Goal: Task Accomplishment & Management: Use online tool/utility

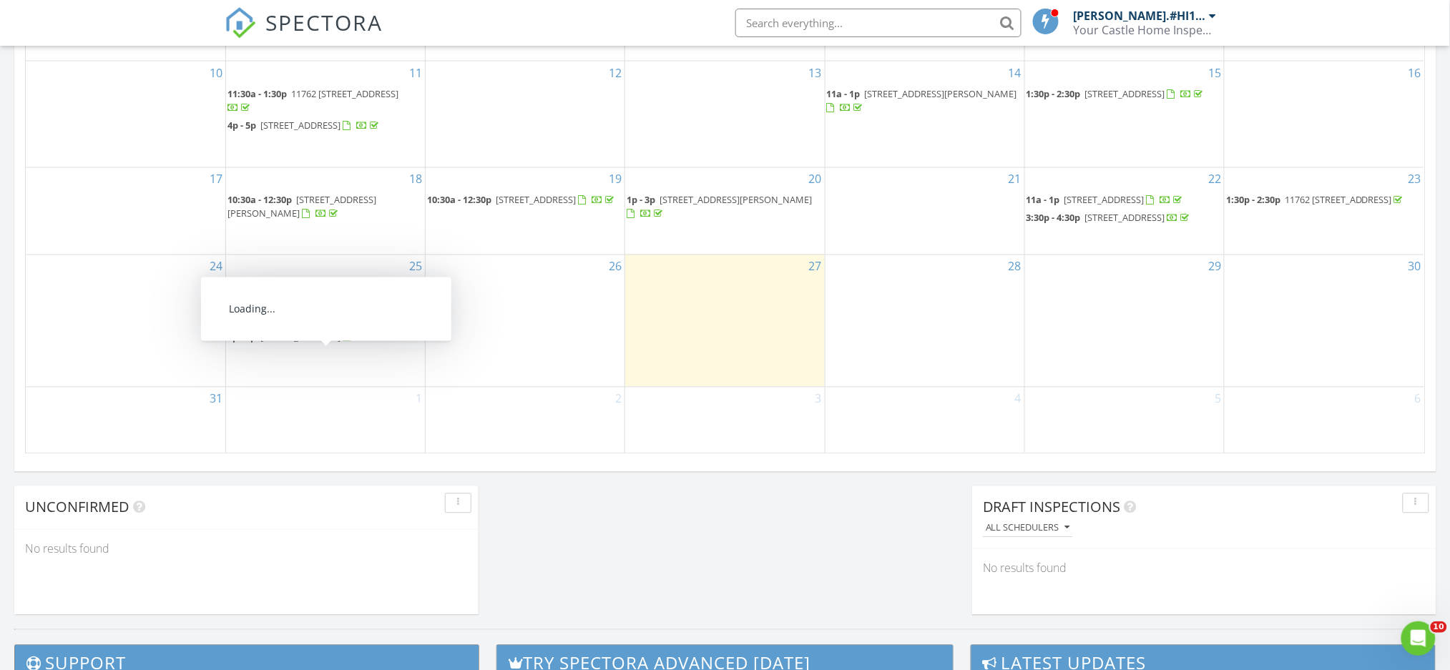
click at [310, 344] on span "2001 16th St S, St. Petersburg 33705" at bounding box center [300, 337] width 80 height 13
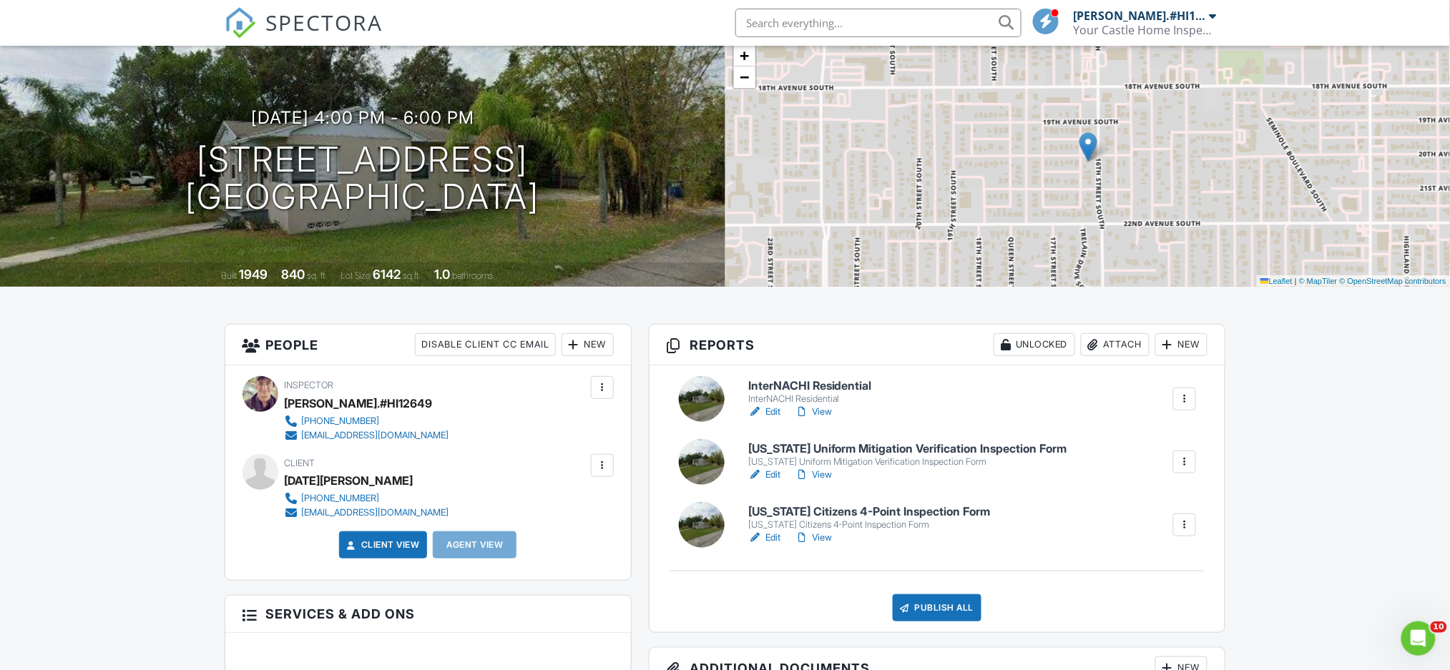
click at [773, 536] on link "Edit" at bounding box center [764, 538] width 32 height 14
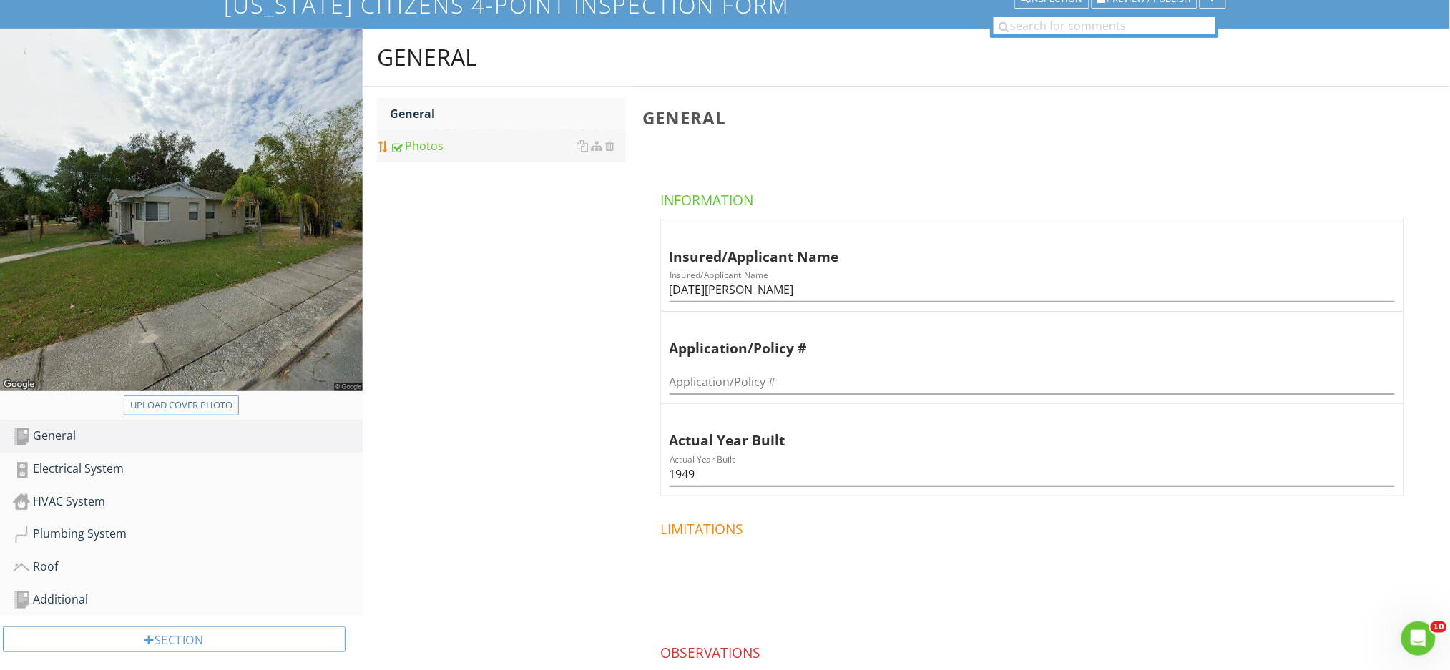
scroll to position [32, 0]
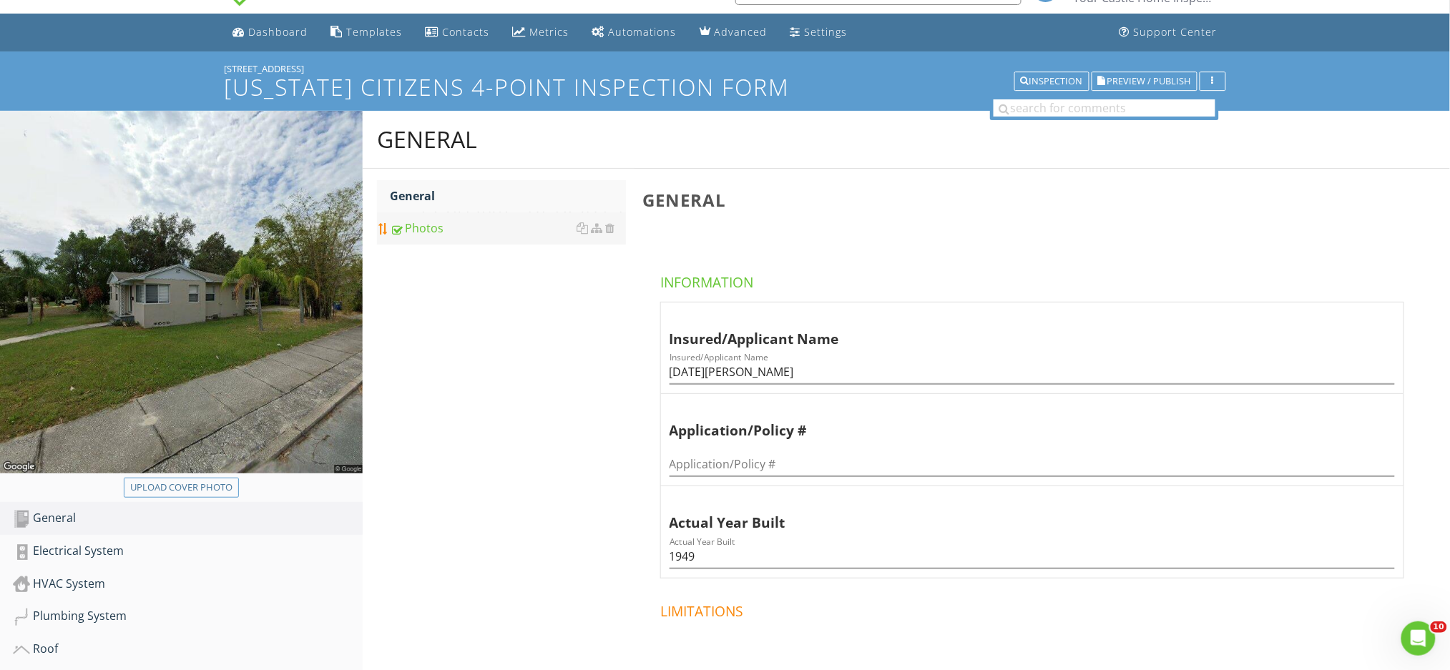
click at [499, 226] on div "Photos" at bounding box center [508, 228] width 236 height 17
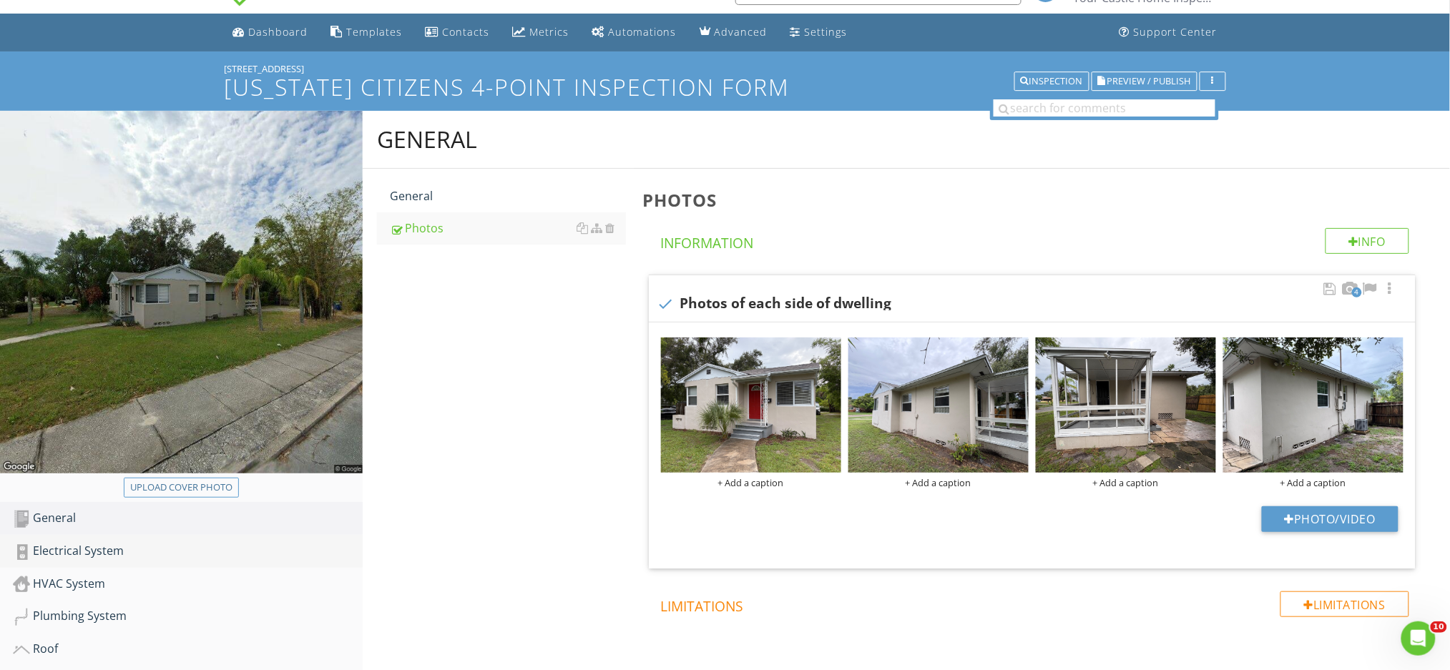
click at [186, 557] on div "Electrical System" at bounding box center [188, 551] width 350 height 19
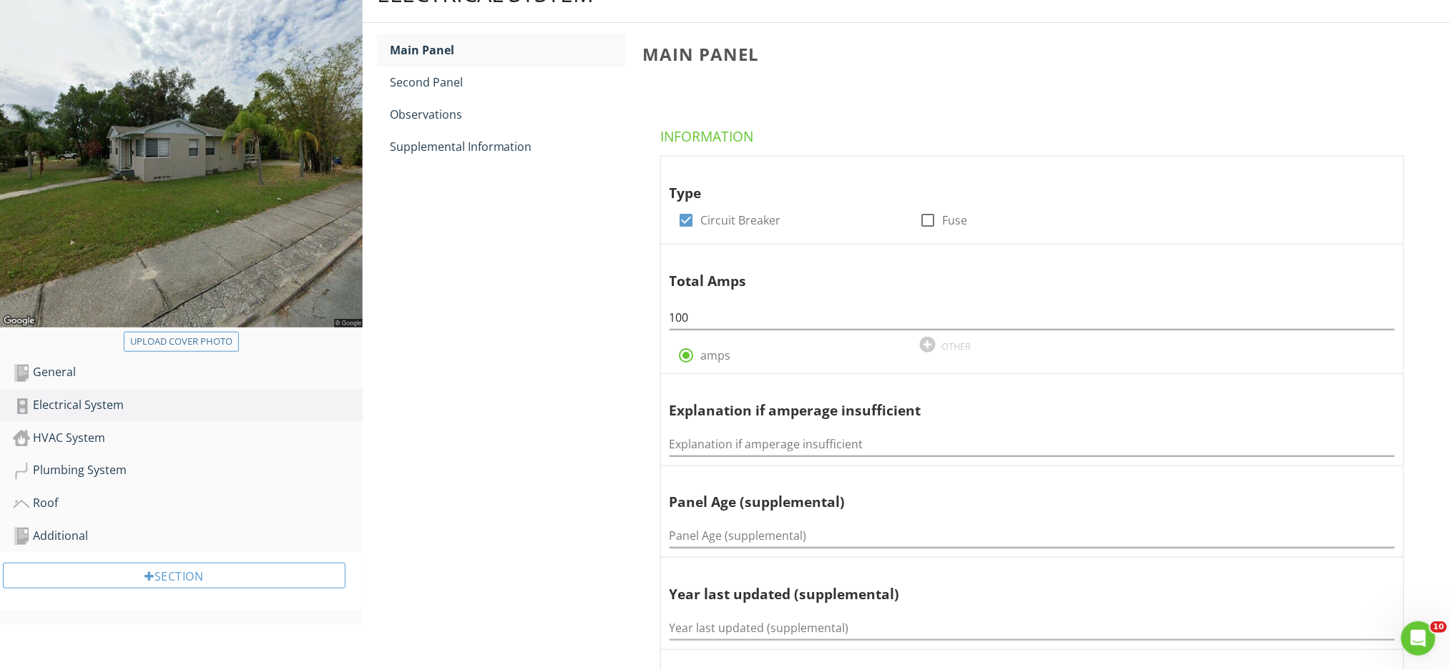
scroll to position [223, 0]
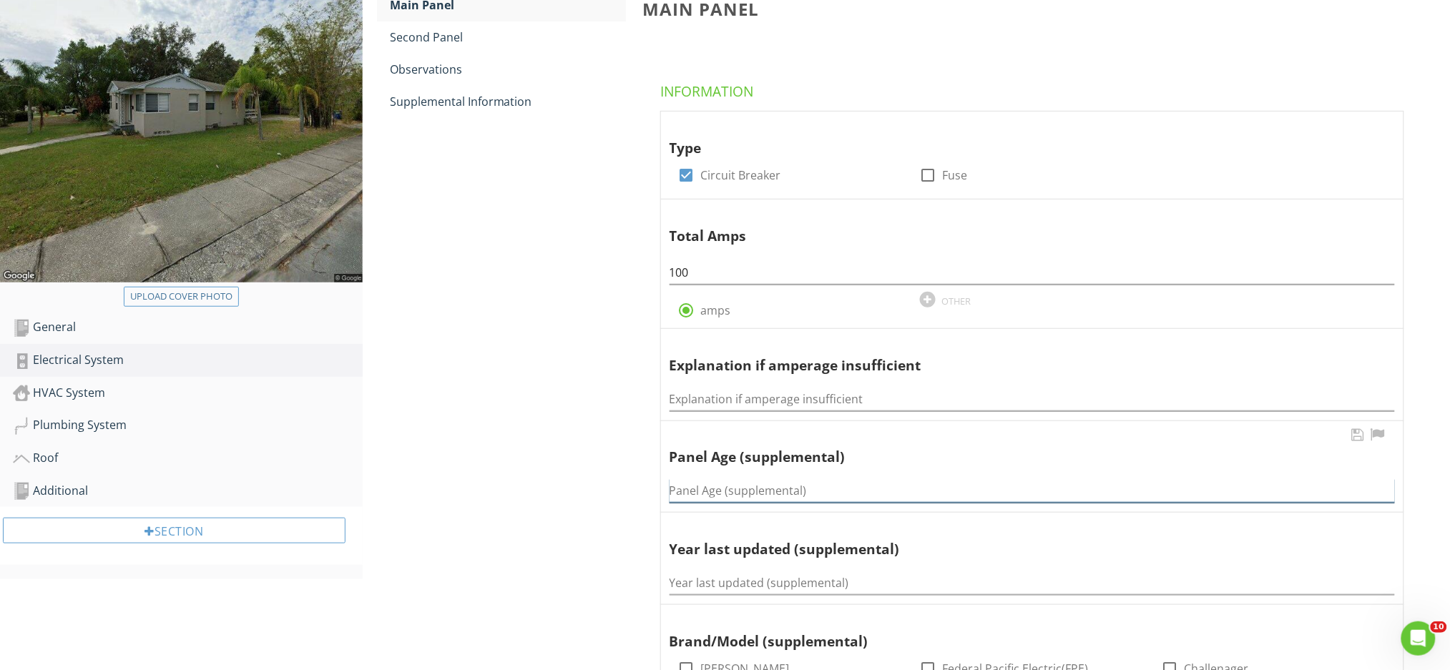
click at [692, 498] on input "Panel Age (supplemental)" at bounding box center [1032, 491] width 725 height 24
type input "N/A"
click at [763, 577] on input "Year last updated (supplemental)" at bounding box center [1032, 584] width 725 height 24
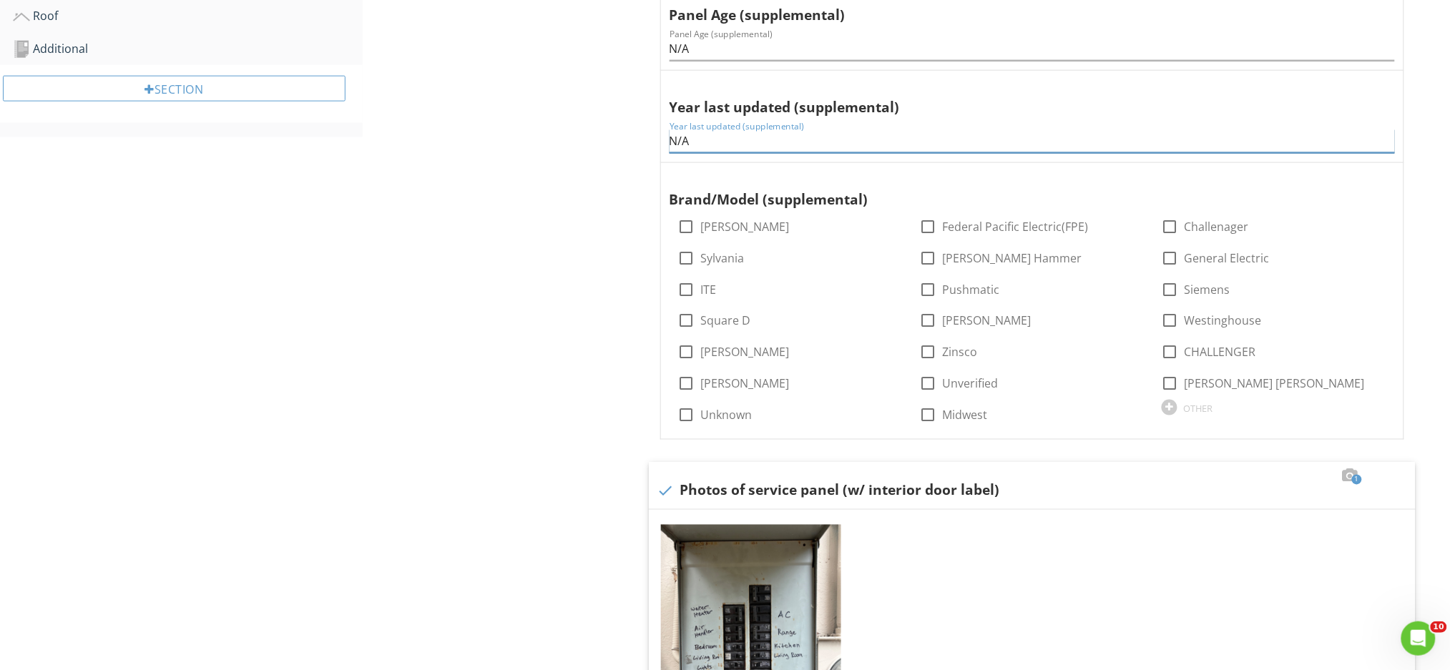
scroll to position [509, 0]
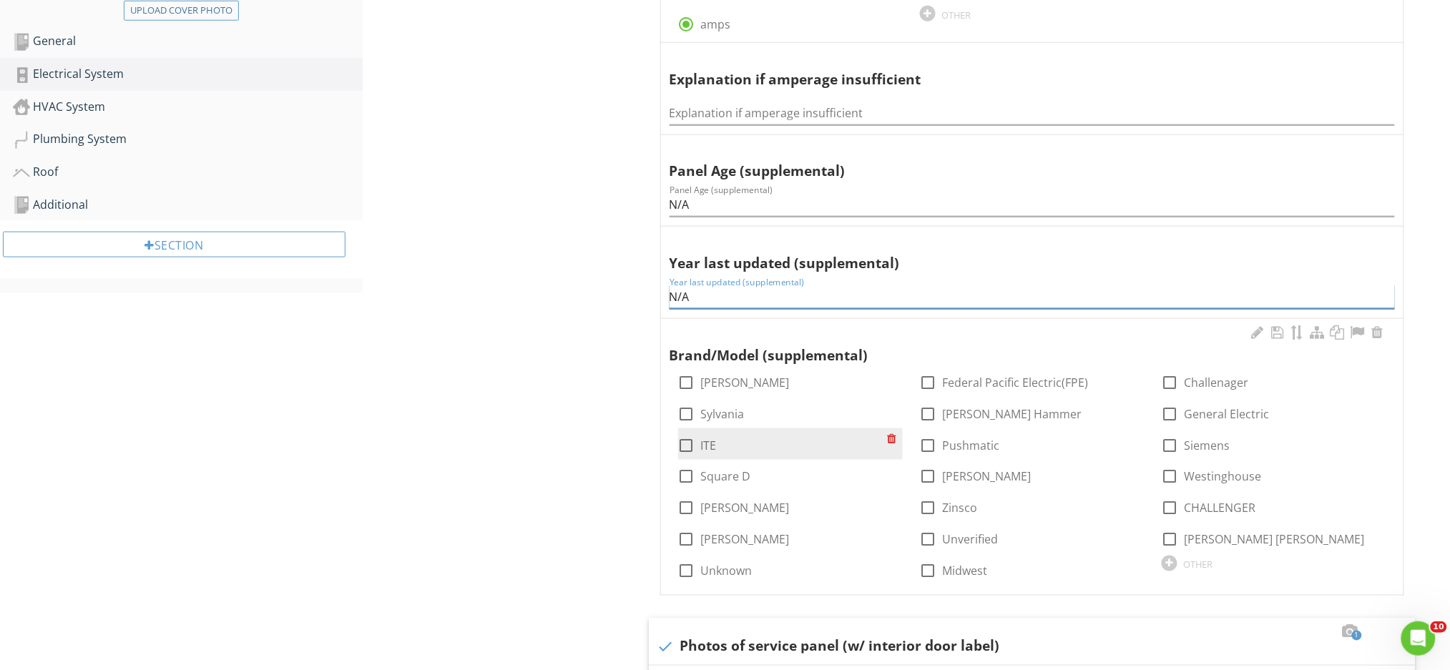
type input "N/A"
click at [685, 444] on div at bounding box center [687, 445] width 24 height 24
checkbox input "true"
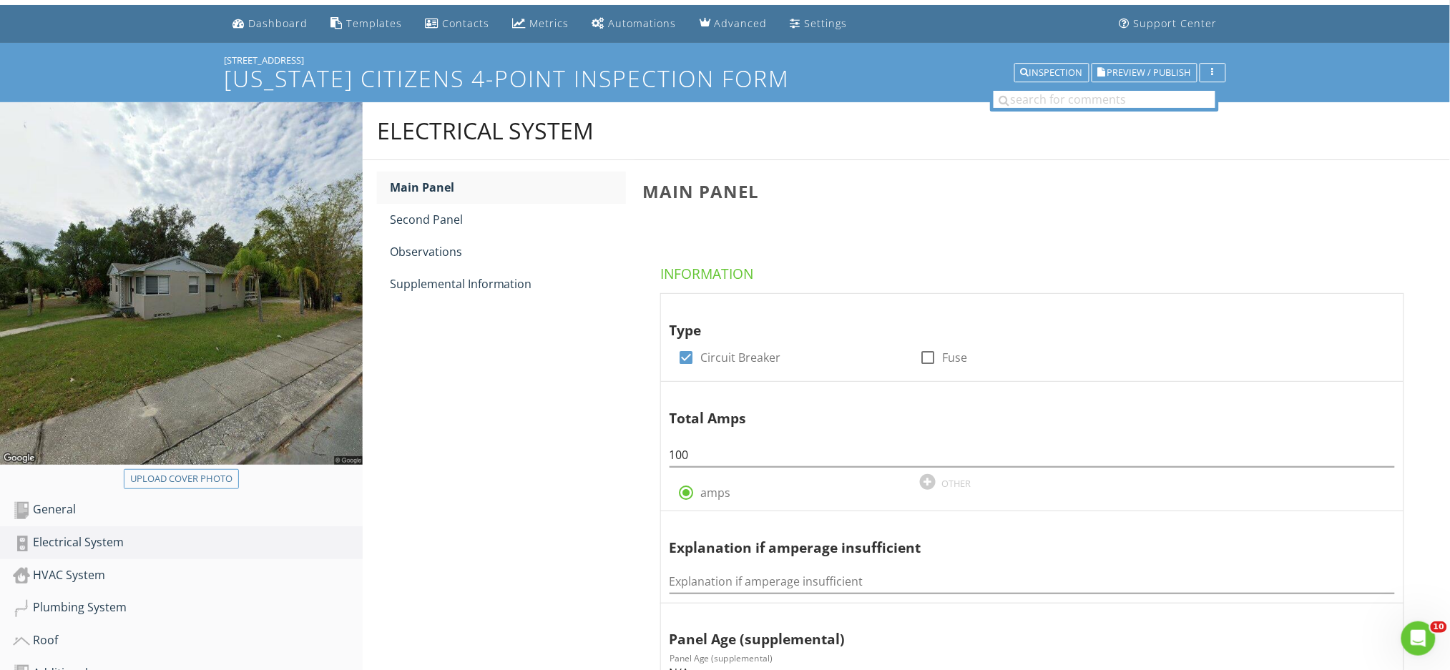
scroll to position [32, 0]
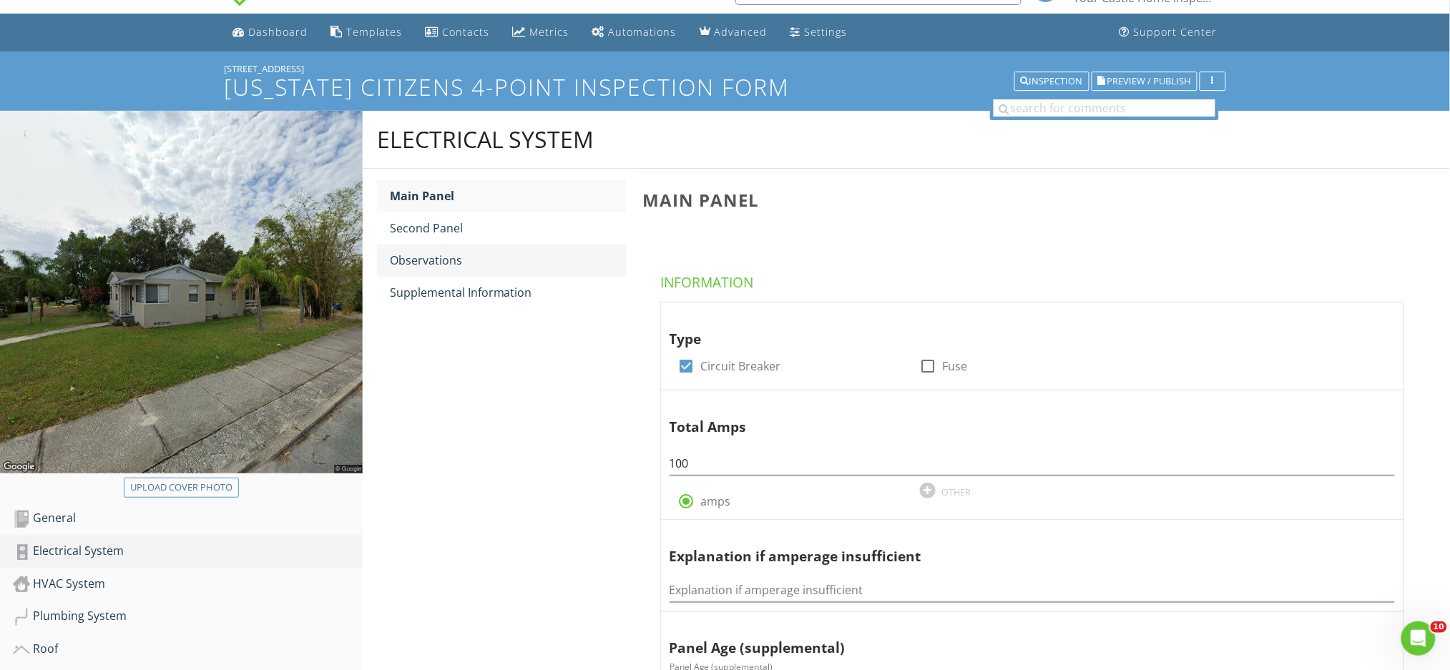
click at [454, 259] on div "Observations" at bounding box center [508, 260] width 236 height 17
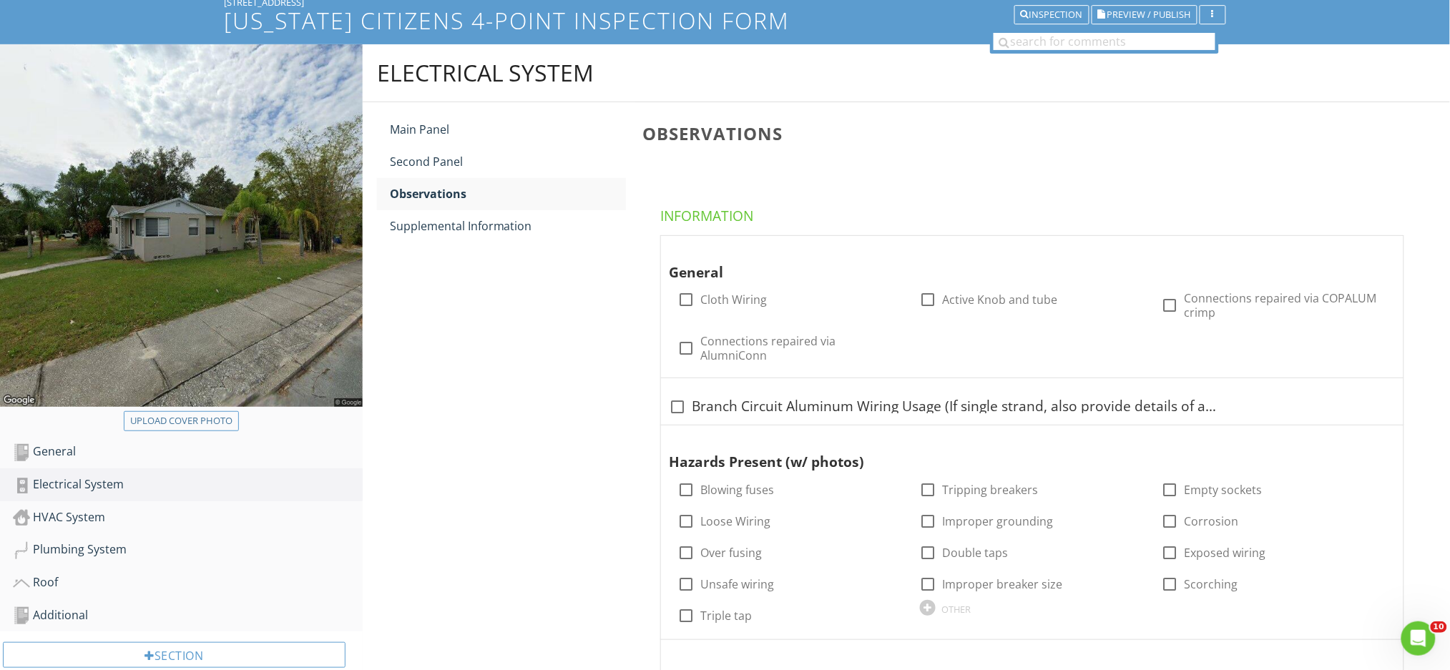
scroll to position [128, 0]
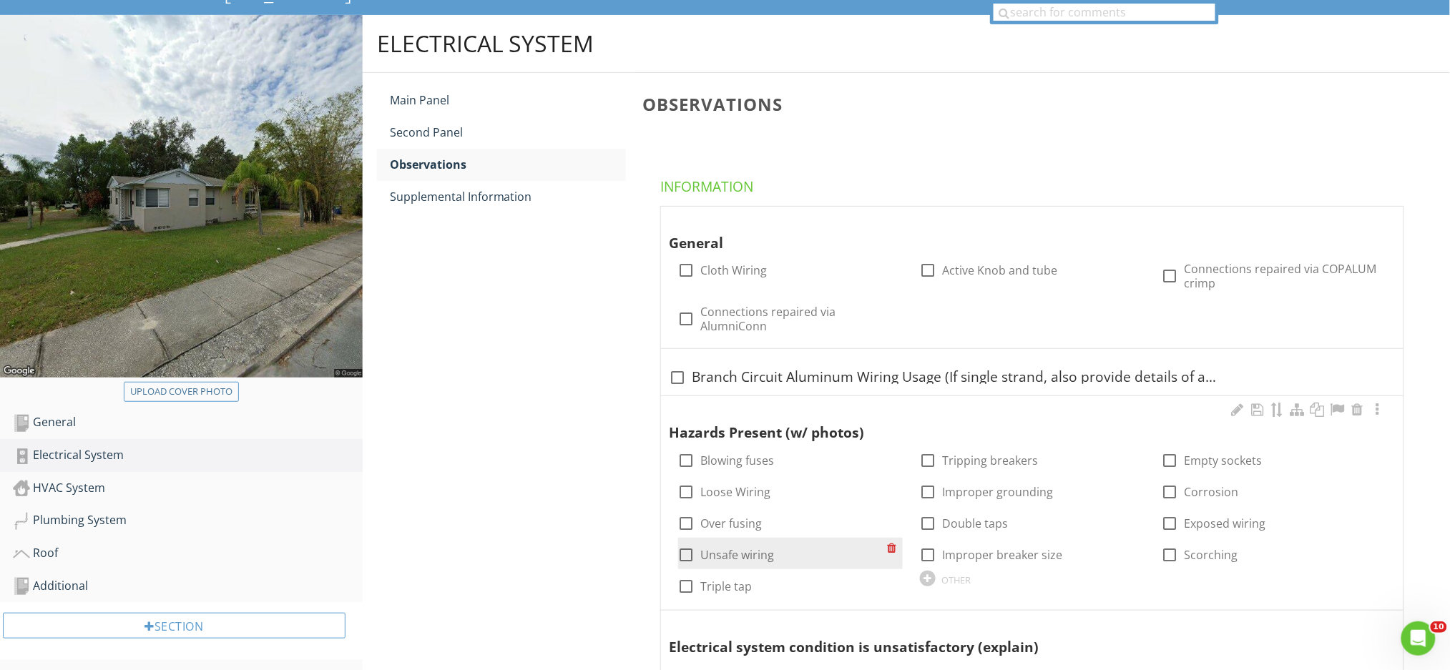
click at [687, 543] on div at bounding box center [687, 555] width 24 height 24
checkbox input "true"
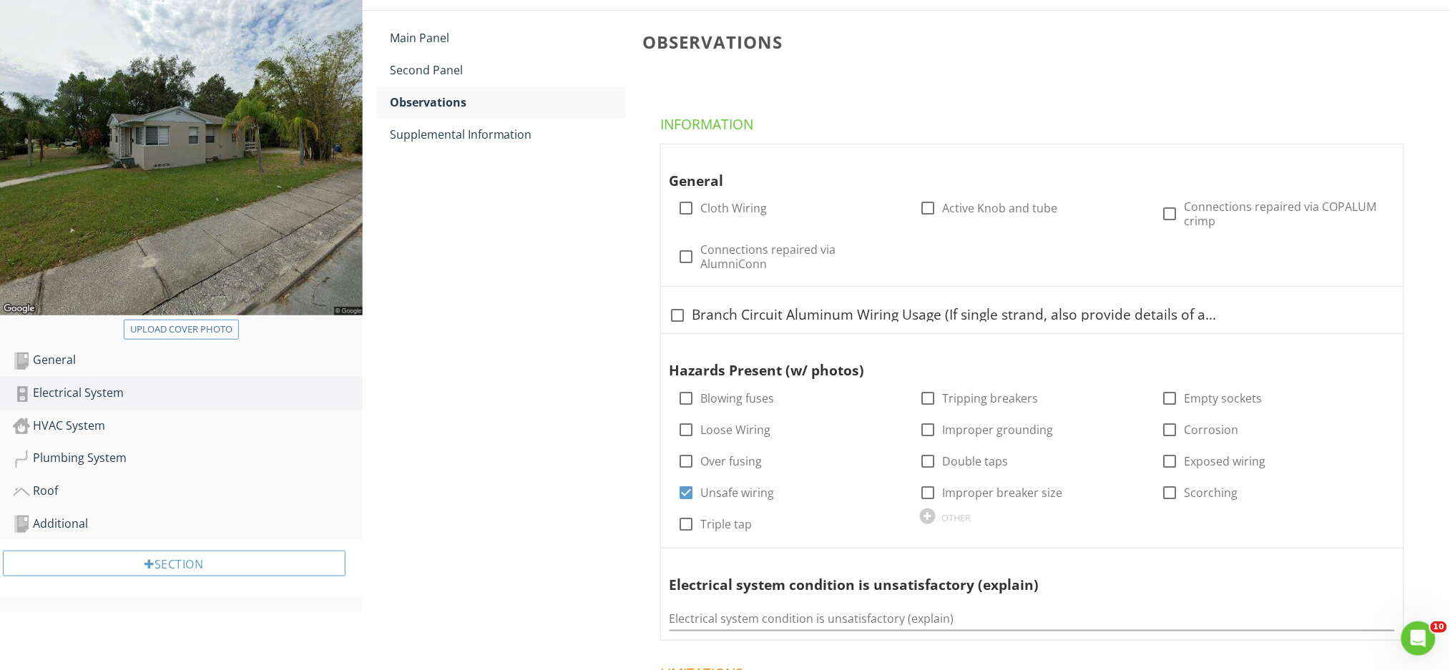
scroll to position [318, 0]
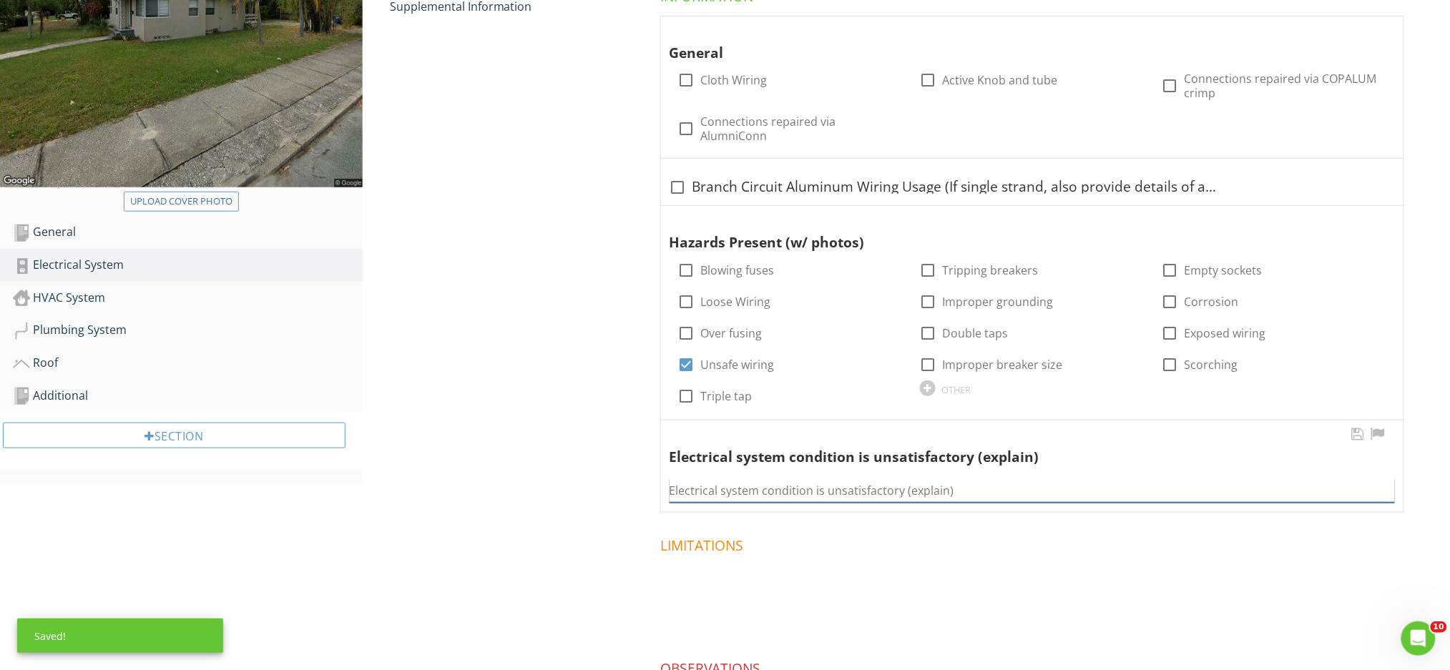
click at [754, 487] on input "Electrical system condition is unsatisfactory (explain)" at bounding box center [1032, 491] width 725 height 24
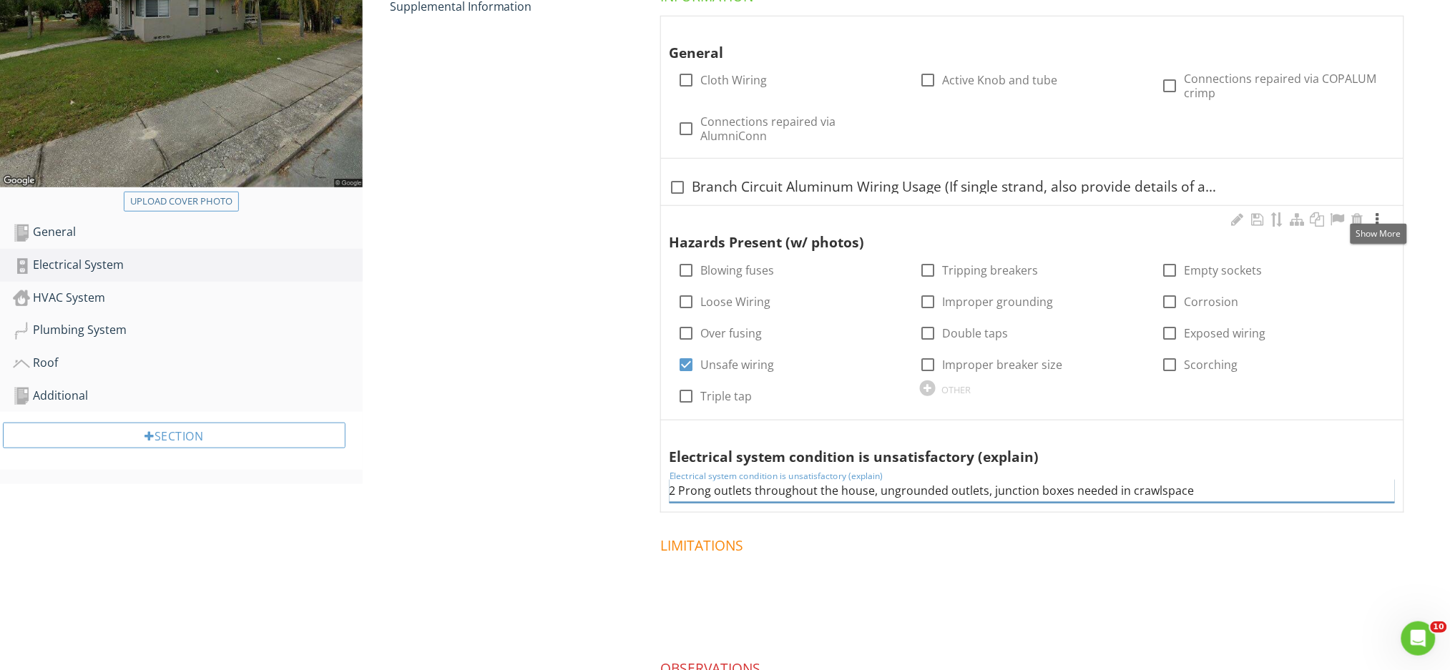
type input "2 Prong outlets throughout the house, ungrounded outlets, junction boxes needed…"
click at [1379, 212] on div at bounding box center [1377, 219] width 17 height 14
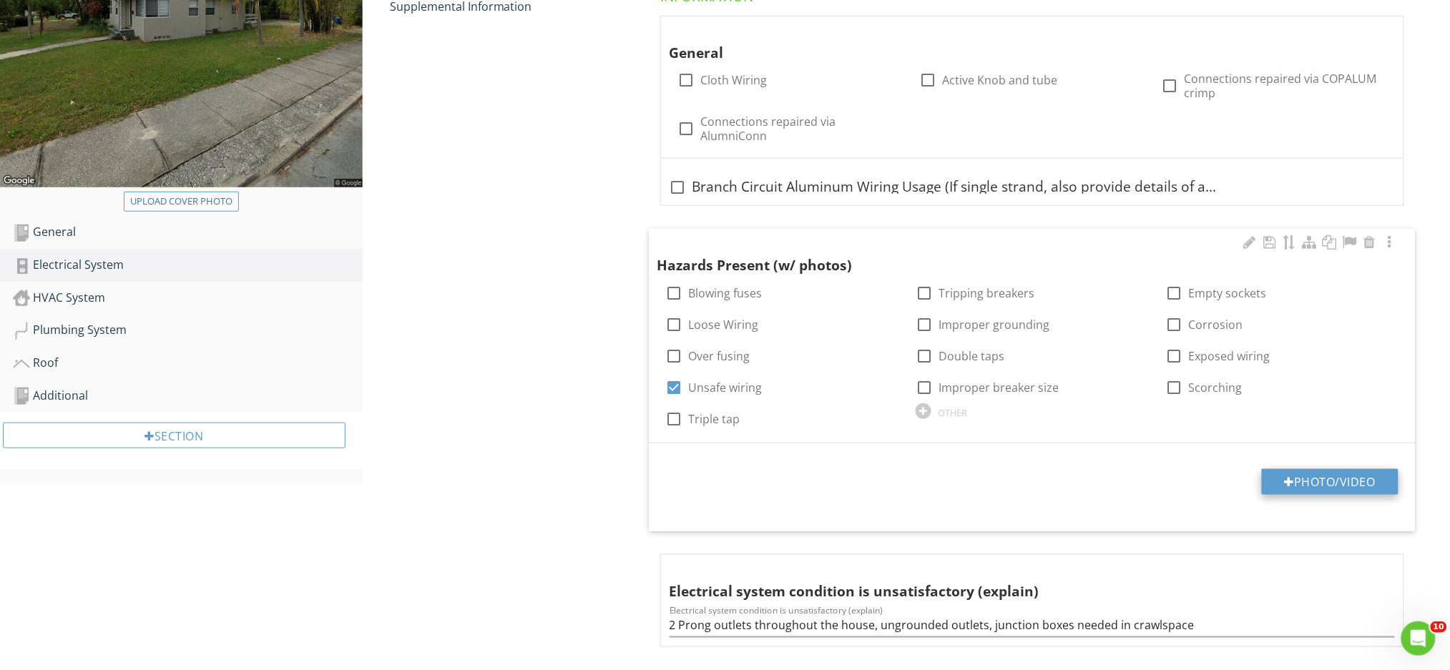
click at [1301, 476] on button "Photo/Video" at bounding box center [1330, 482] width 137 height 26
type input "C:\fakepath\IMG_0247.JPG"
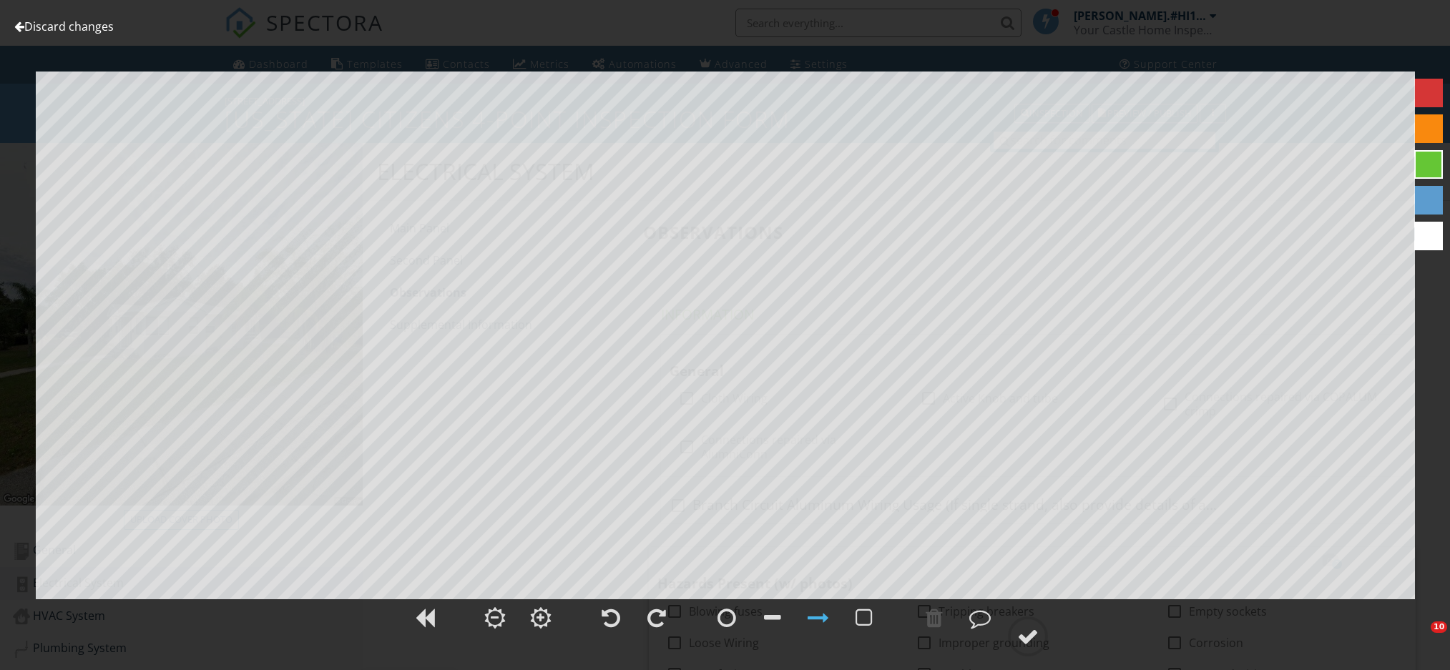
scroll to position [414, 0]
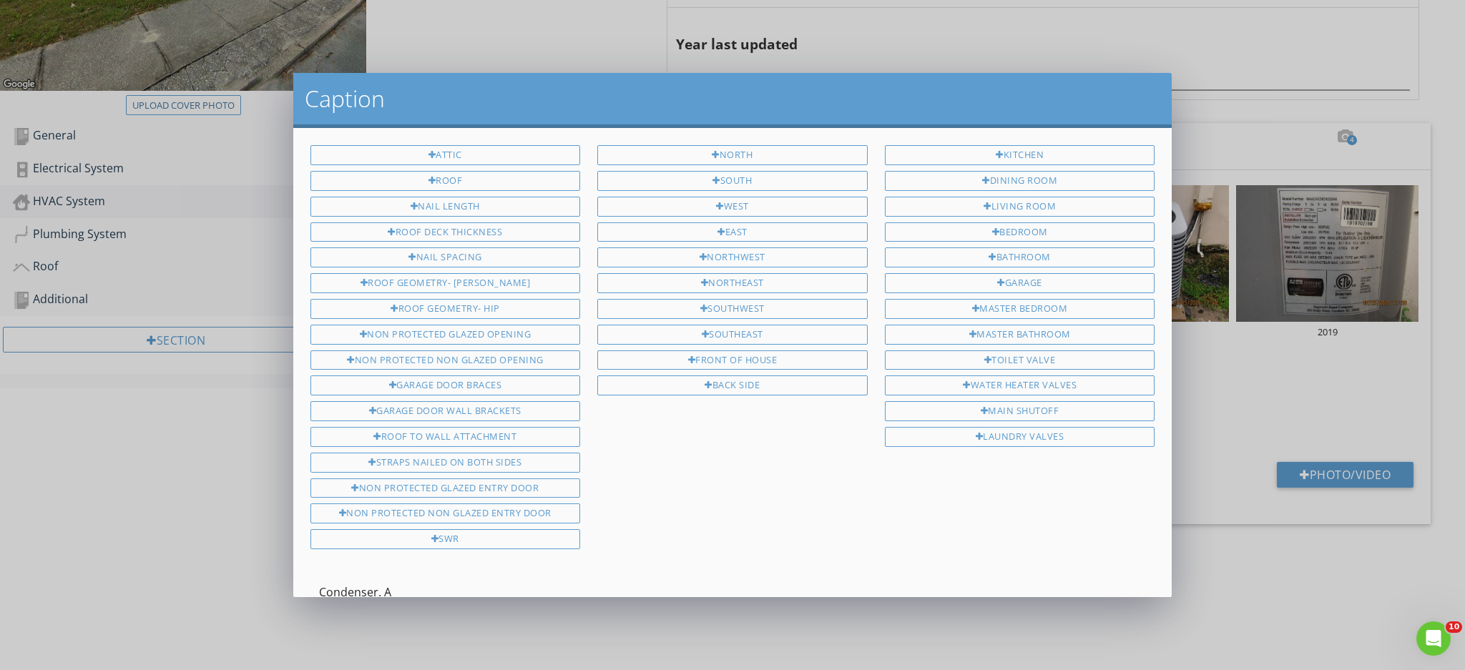
type input "Condenser. Am"
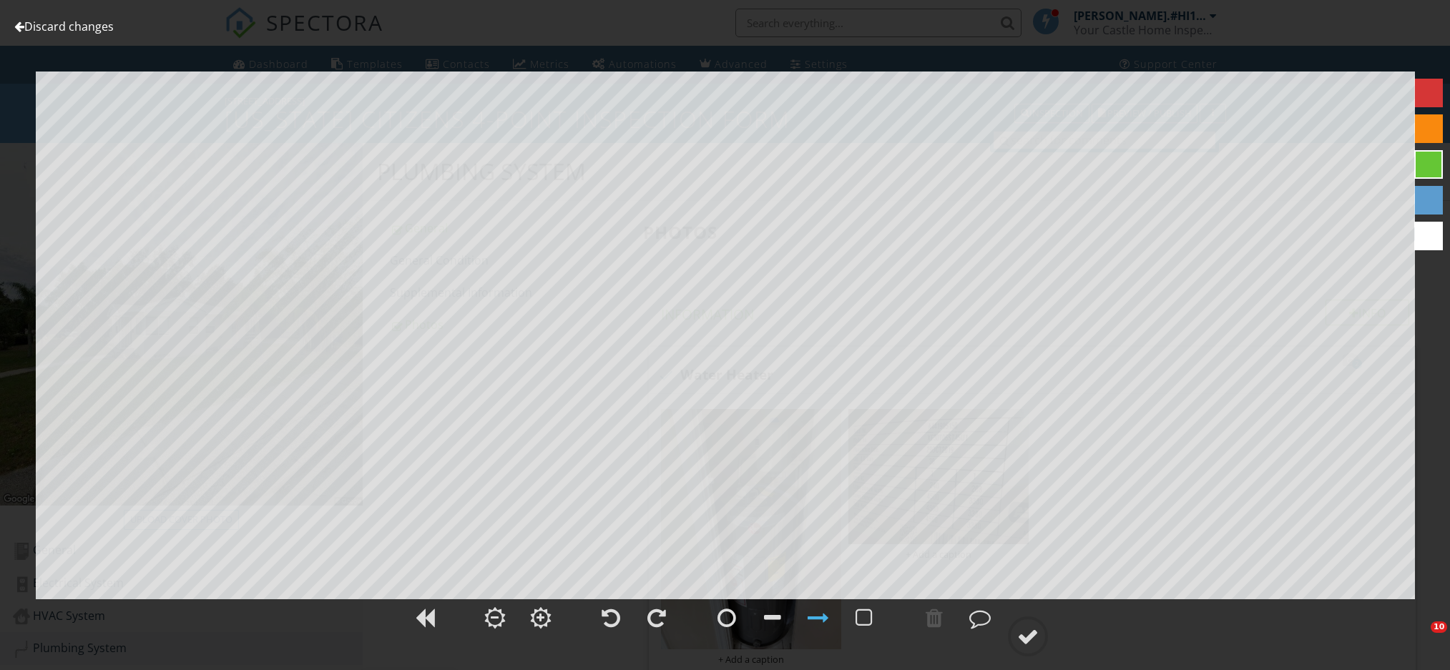
scroll to position [184, 0]
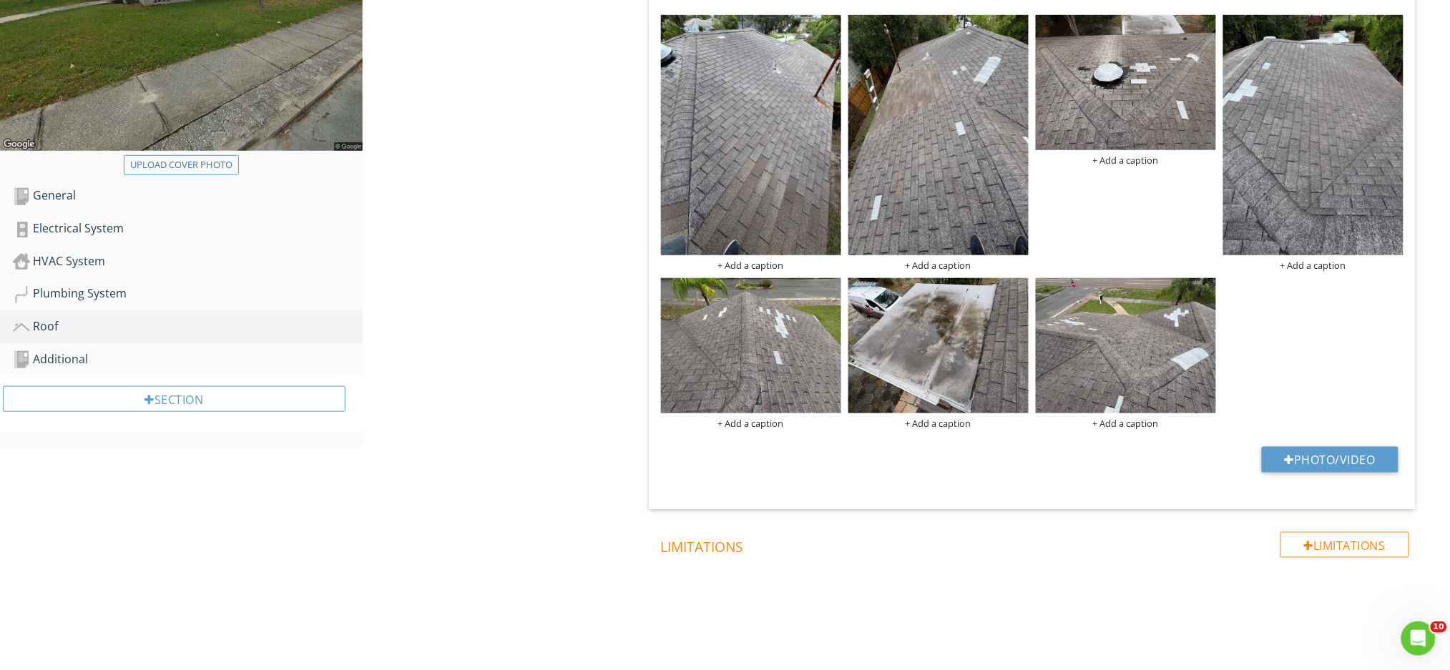
scroll to position [358, 0]
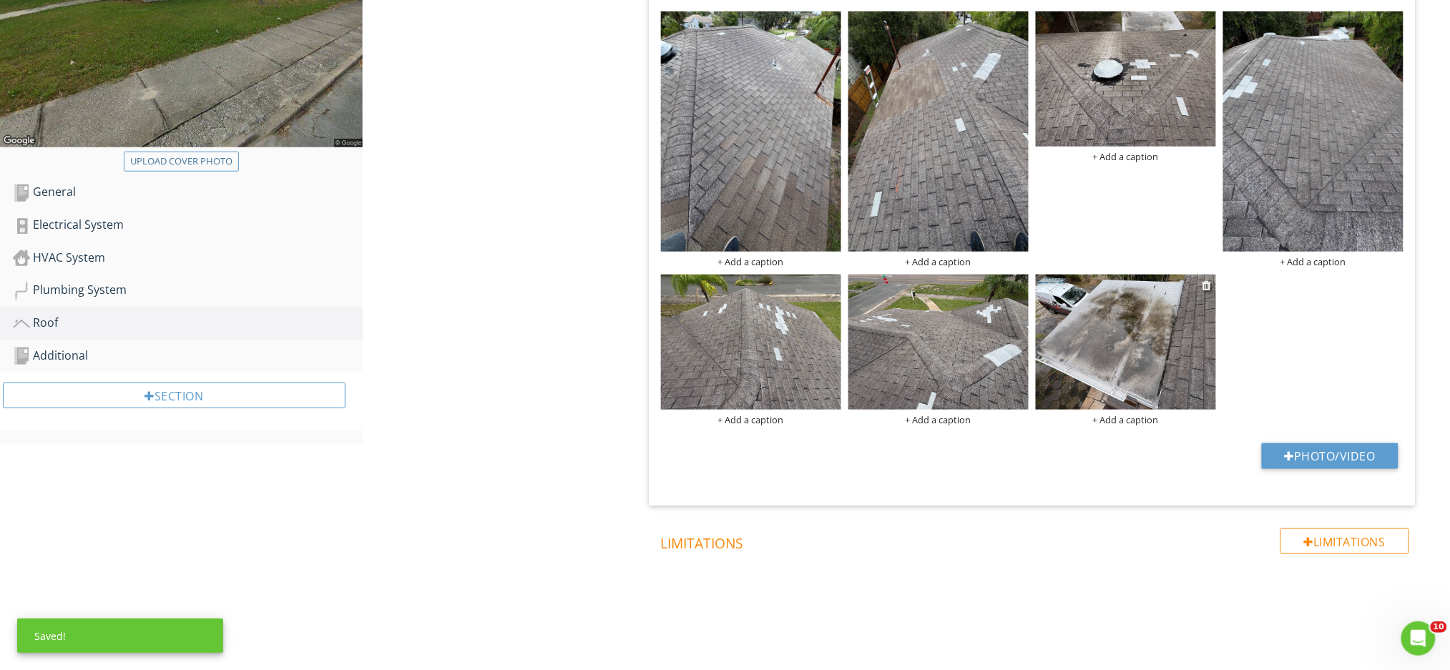
click at [1126, 345] on img at bounding box center [1126, 342] width 180 height 135
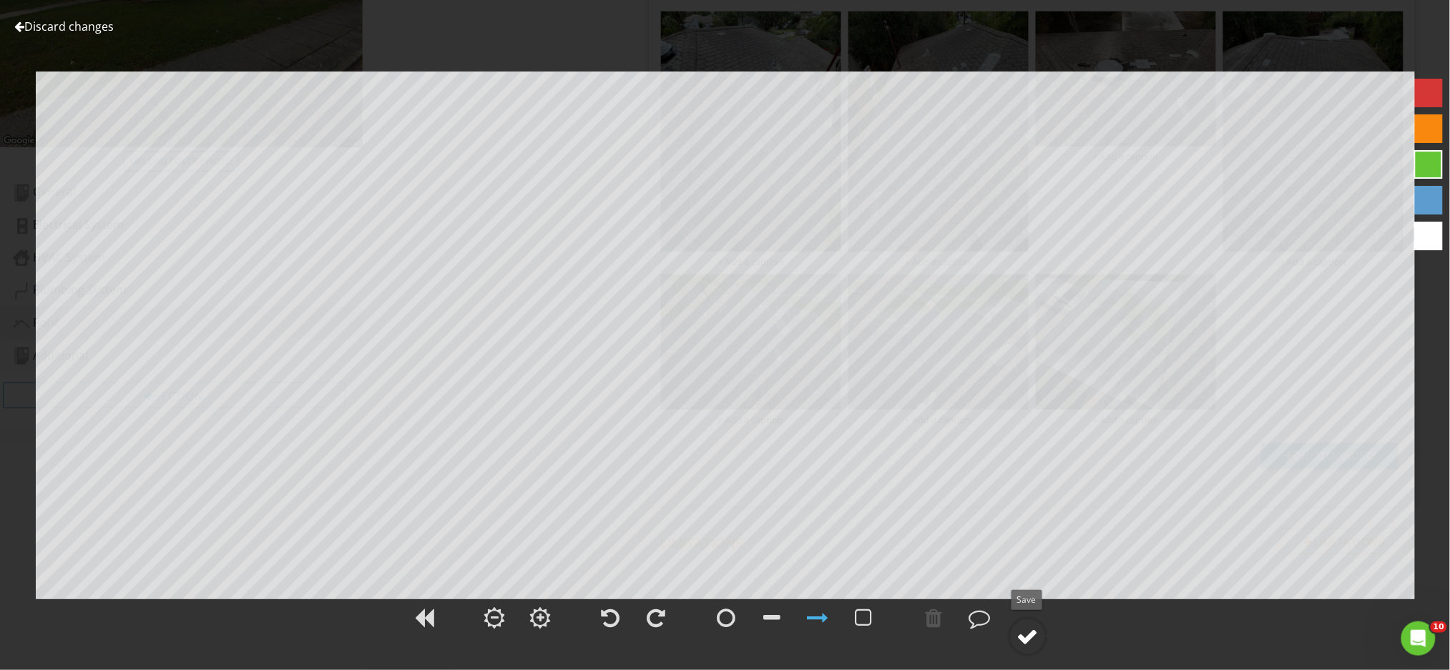
click at [1031, 647] on div at bounding box center [1027, 636] width 21 height 21
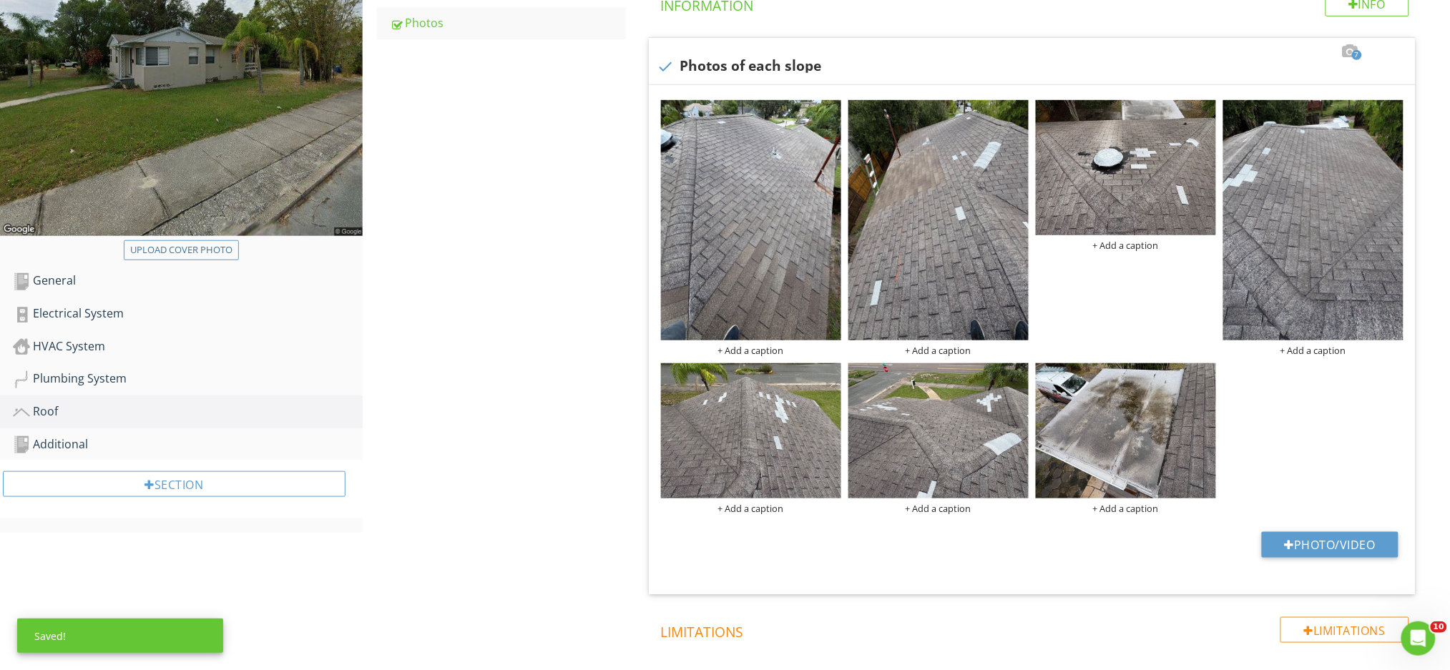
scroll to position [72, 0]
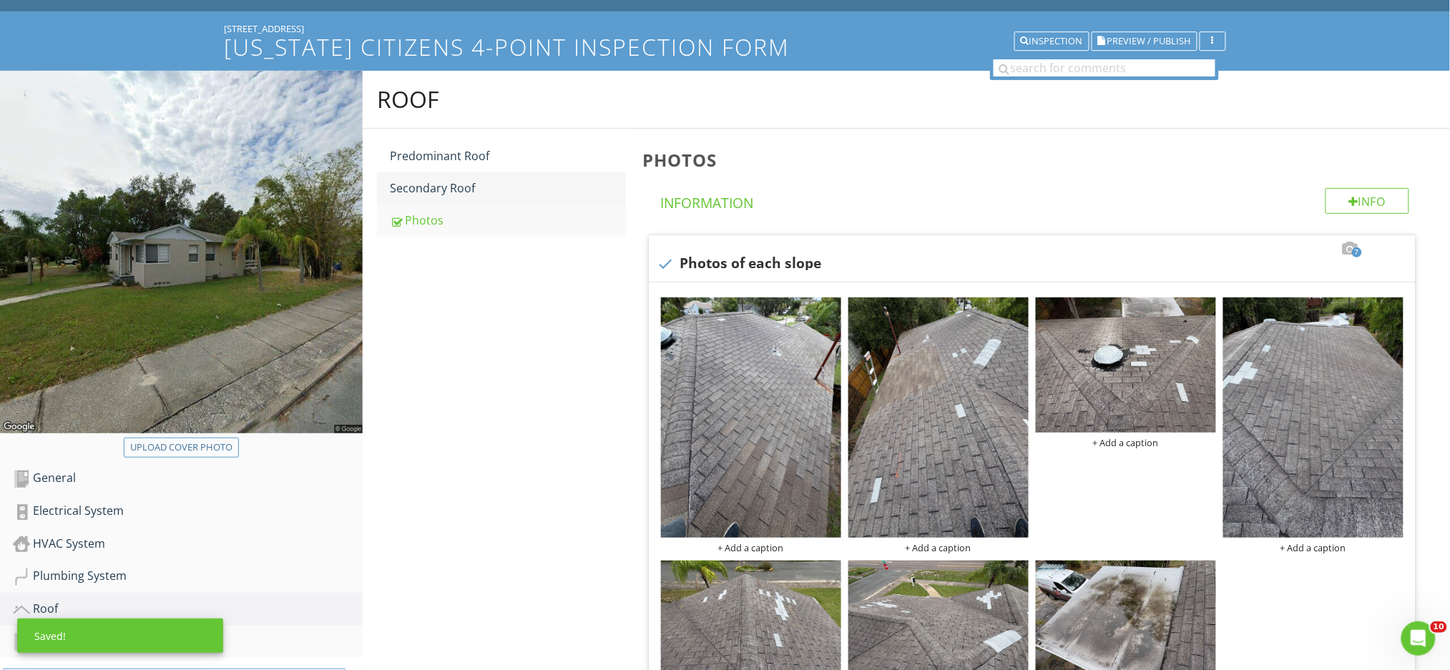
click at [436, 198] on link "Secondary Roof" at bounding box center [508, 187] width 236 height 31
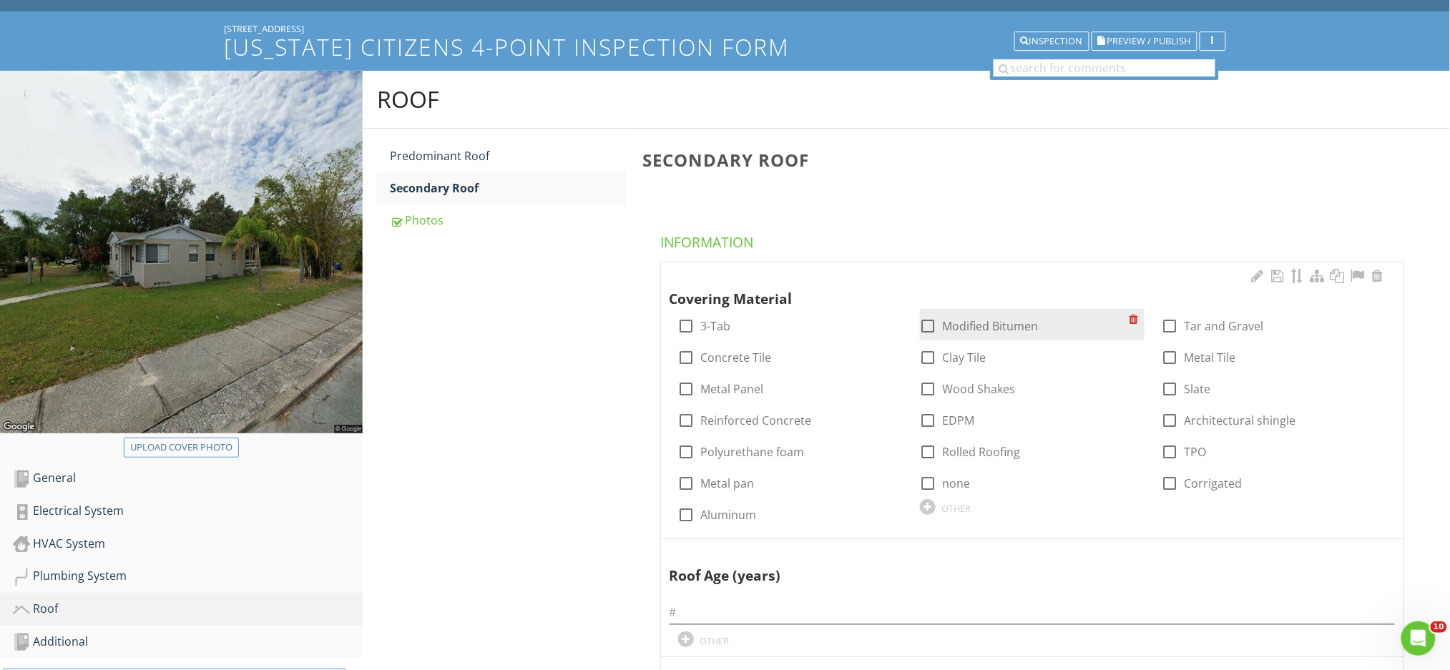
click at [977, 325] on label "Modified Bitumen" at bounding box center [991, 326] width 96 height 14
checkbox input "true"
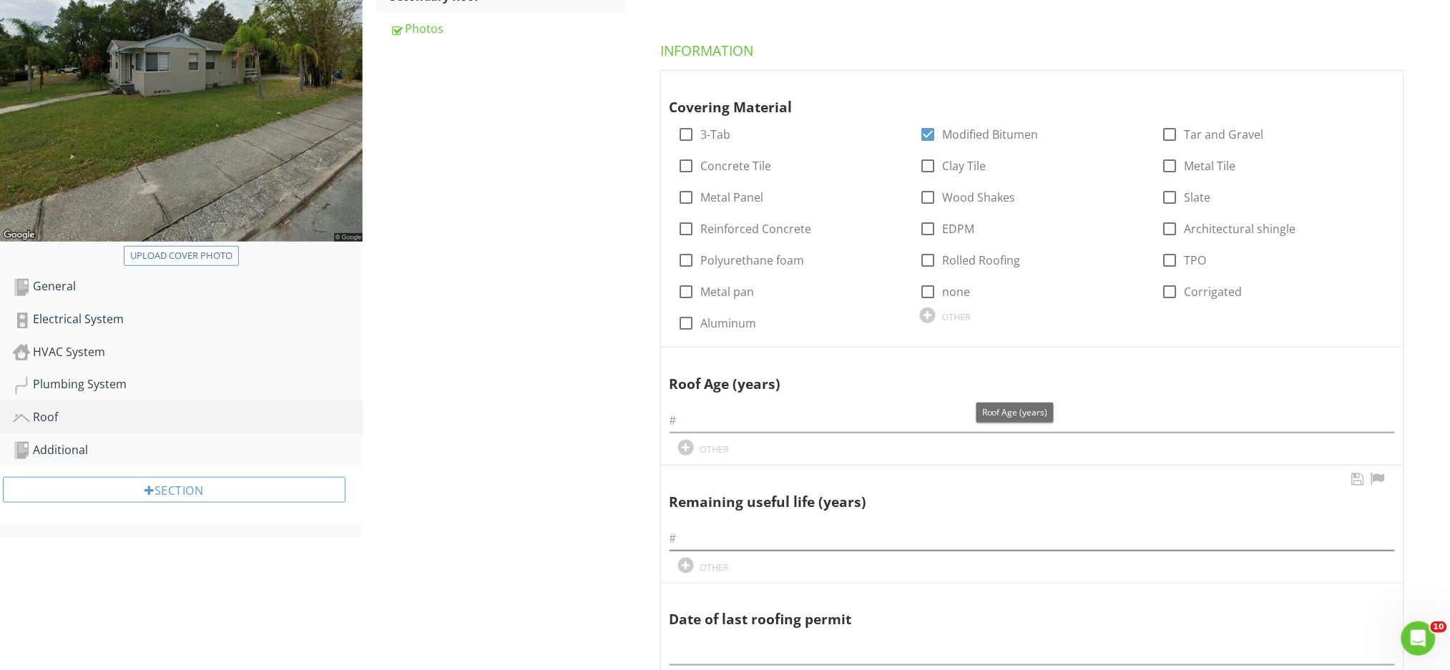
scroll to position [454, 0]
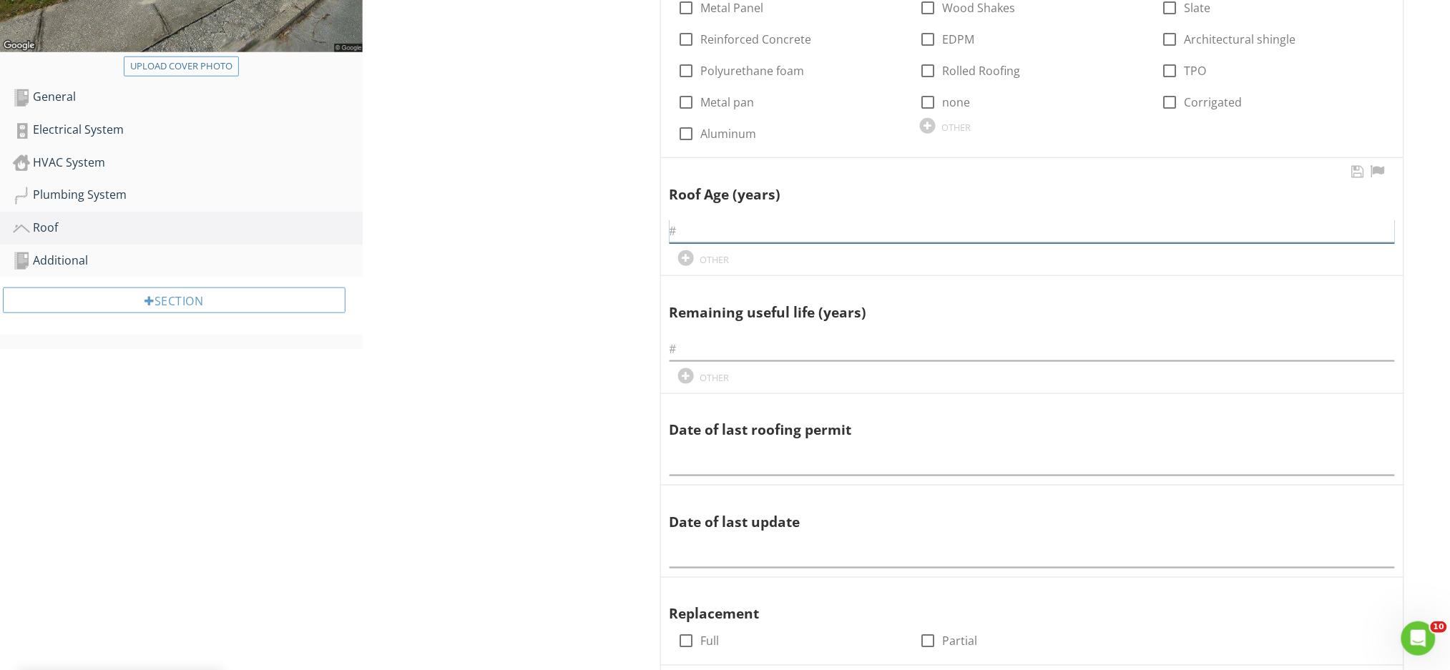
click at [703, 233] on input "text" at bounding box center [1032, 232] width 725 height 24
type input "N/A"
click at [771, 356] on input "text" at bounding box center [1032, 350] width 725 height 24
type input "0"
drag, startPoint x: 769, startPoint y: 459, endPoint x: 770, endPoint y: 434, distance: 24.3
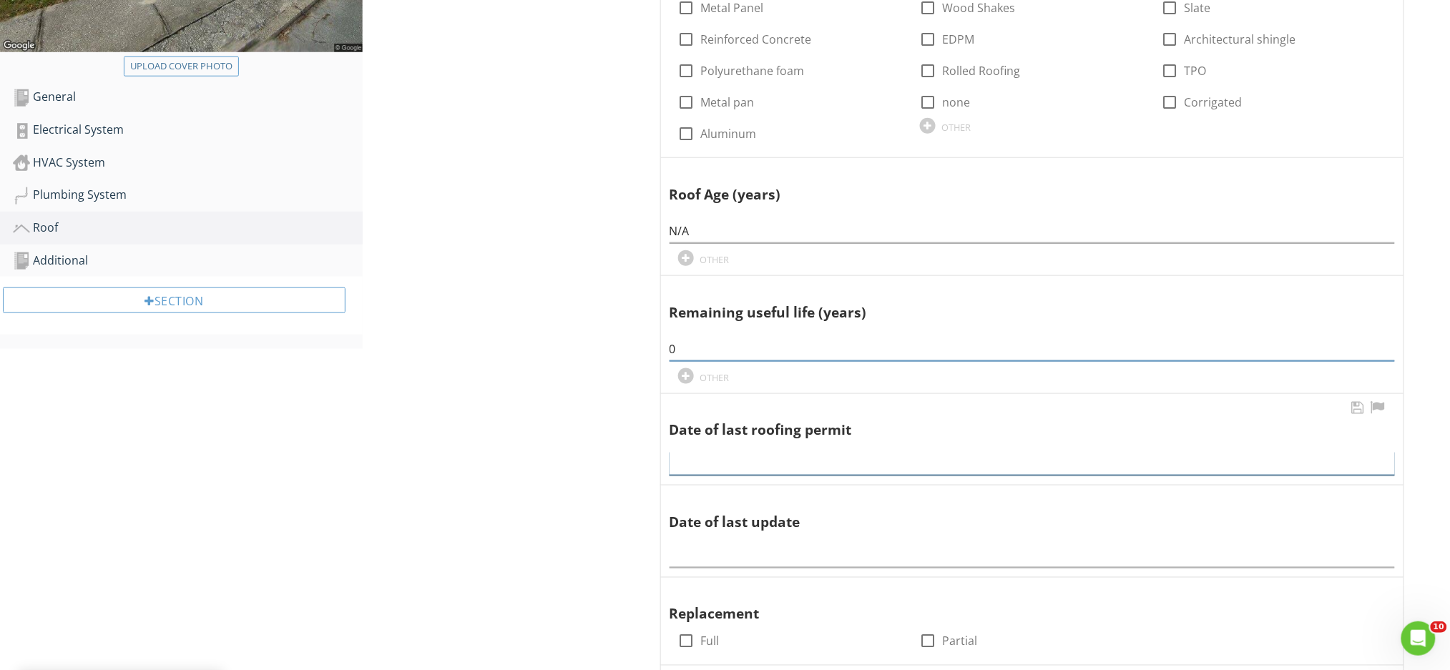
click at [770, 459] on input "text" at bounding box center [1032, 464] width 725 height 24
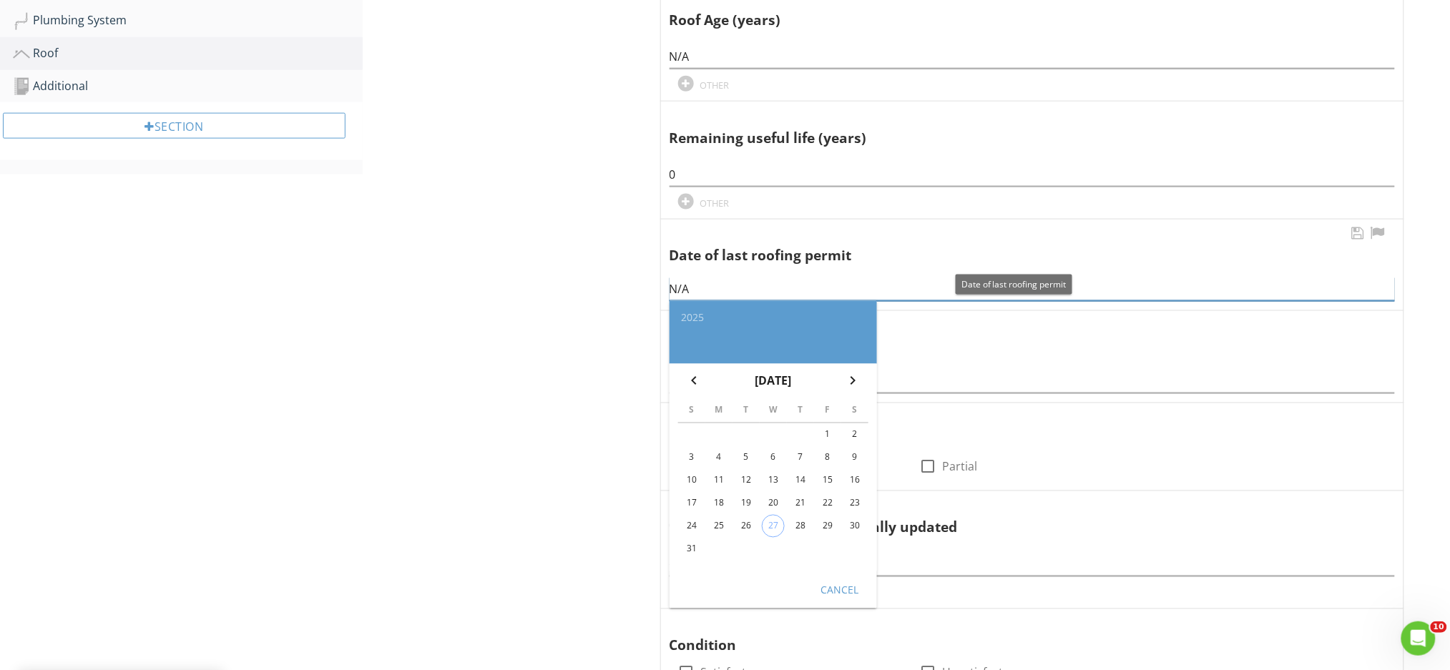
scroll to position [740, 0]
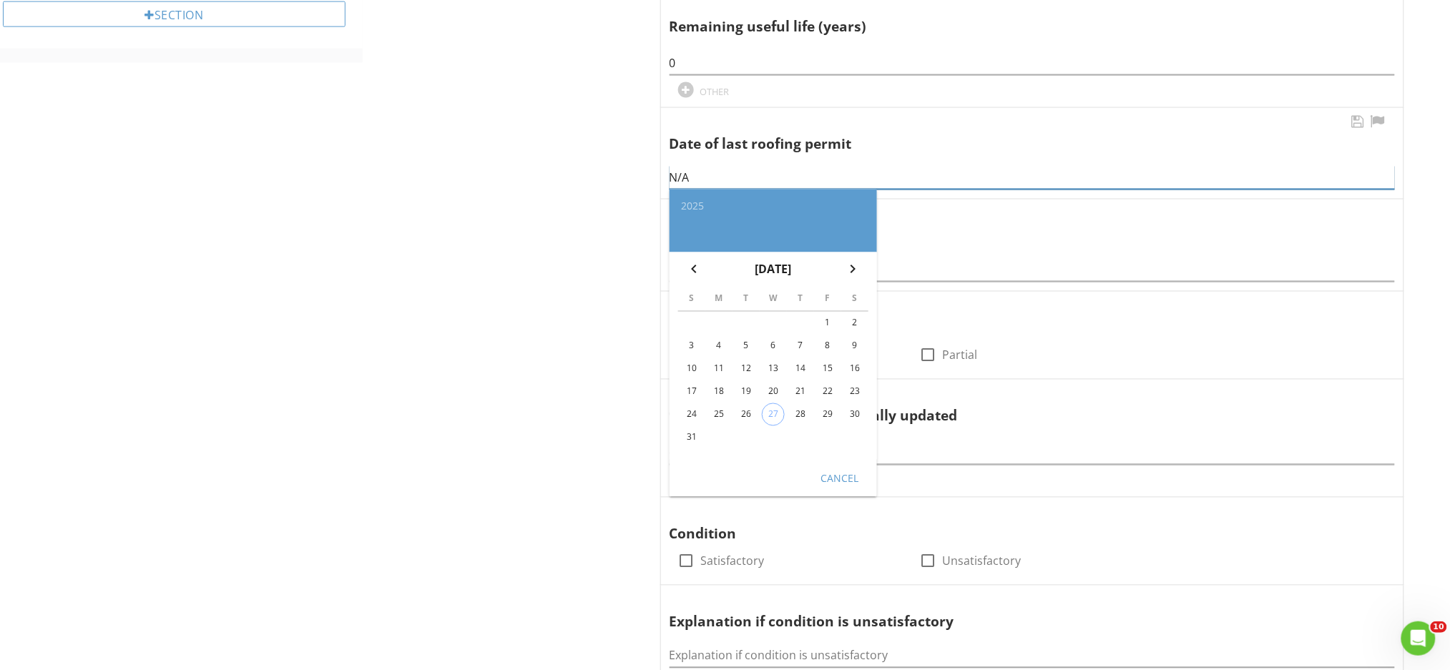
type input "N/A"
click at [838, 474] on div "Cancel" at bounding box center [840, 478] width 40 height 15
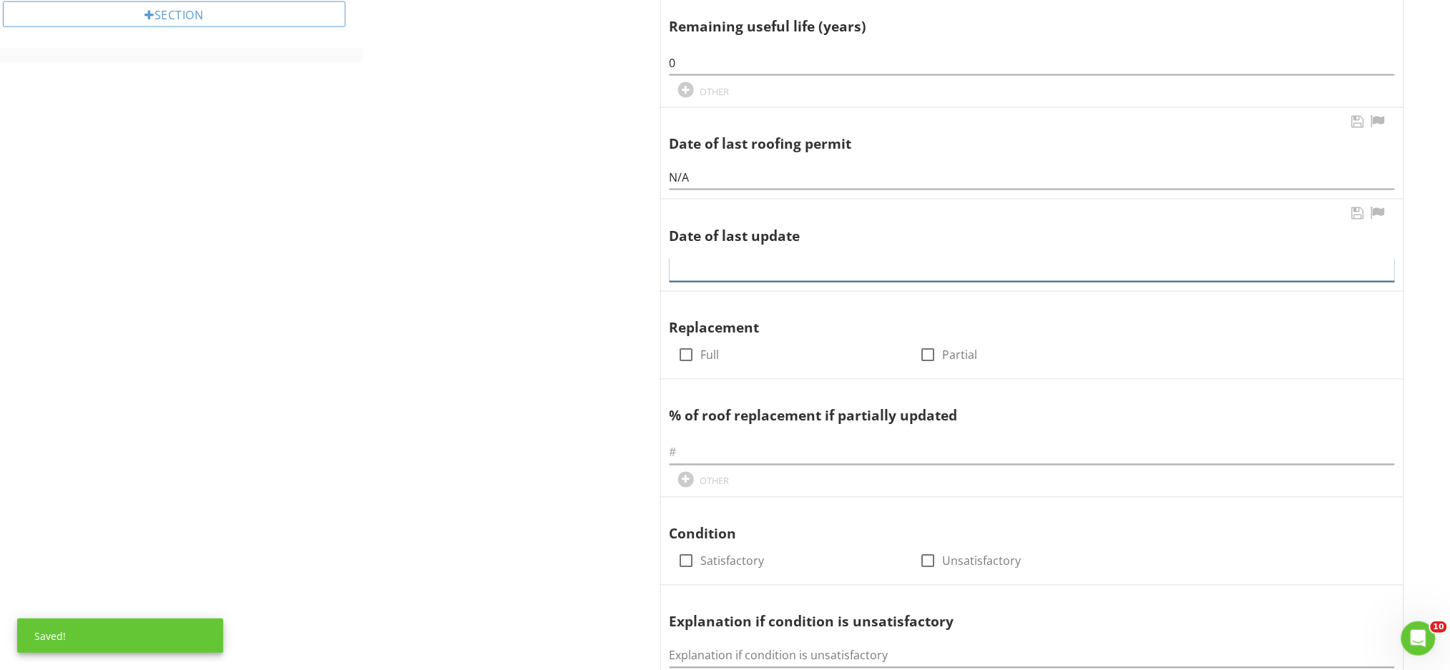
click at [758, 273] on input "text" at bounding box center [1032, 270] width 725 height 24
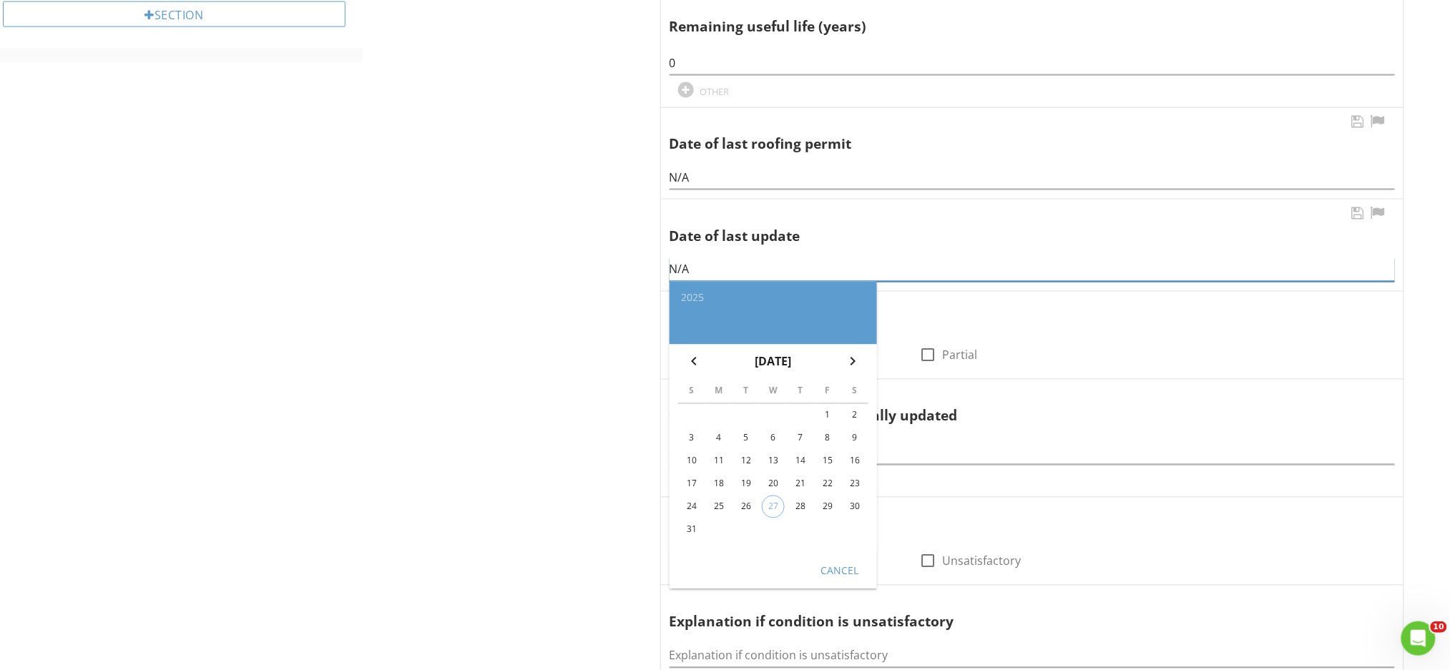
type input "N/A"
click at [853, 567] on div "Cancel" at bounding box center [840, 570] width 40 height 15
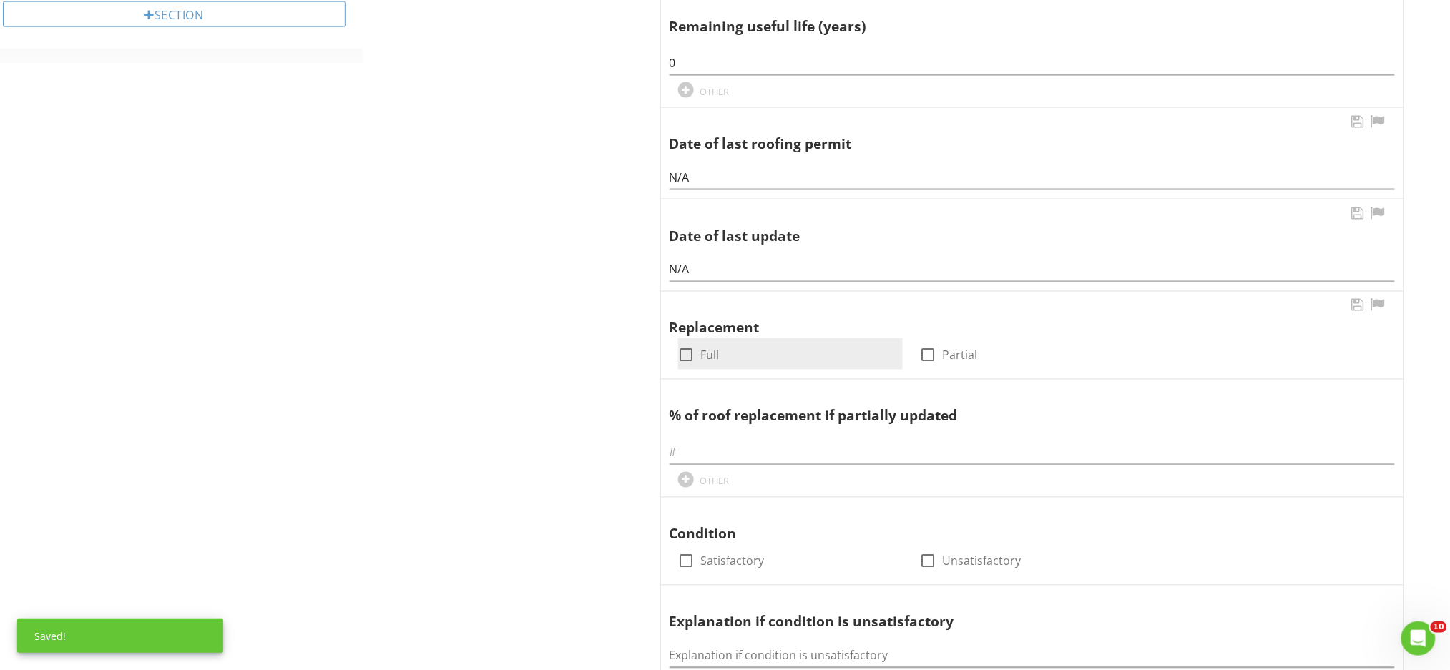
click at [690, 351] on div at bounding box center [687, 355] width 24 height 24
checkbox input "true"
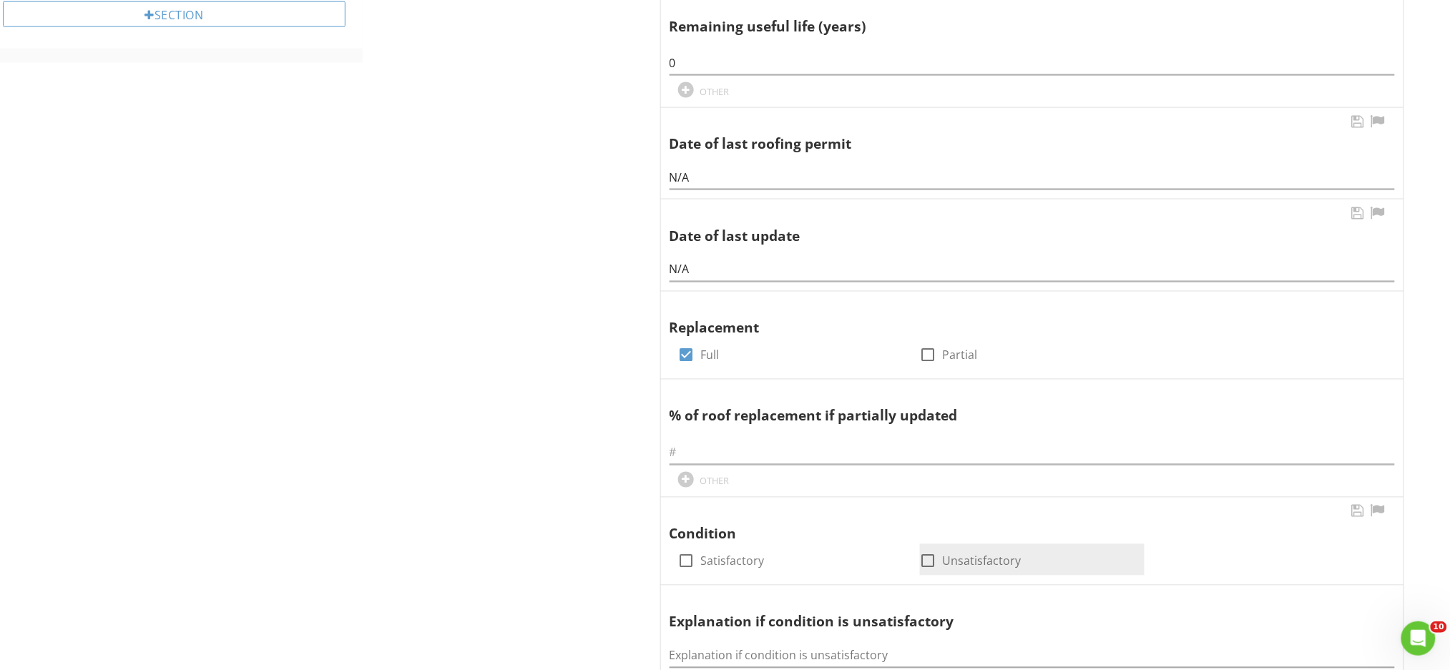
click at [926, 562] on div at bounding box center [928, 561] width 24 height 24
checkbox input "true"
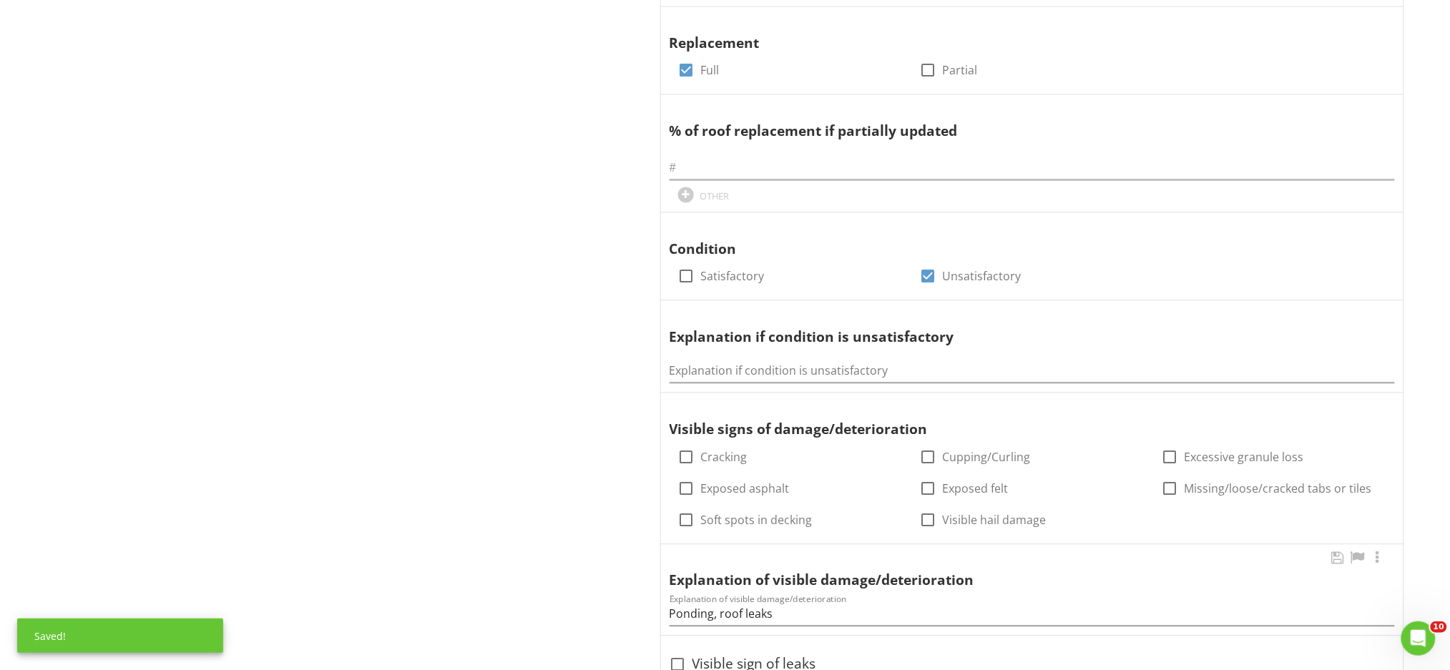
scroll to position [1026, 0]
click at [713, 375] on input "Explanation if condition is unsatisfactory" at bounding box center [1032, 370] width 725 height 24
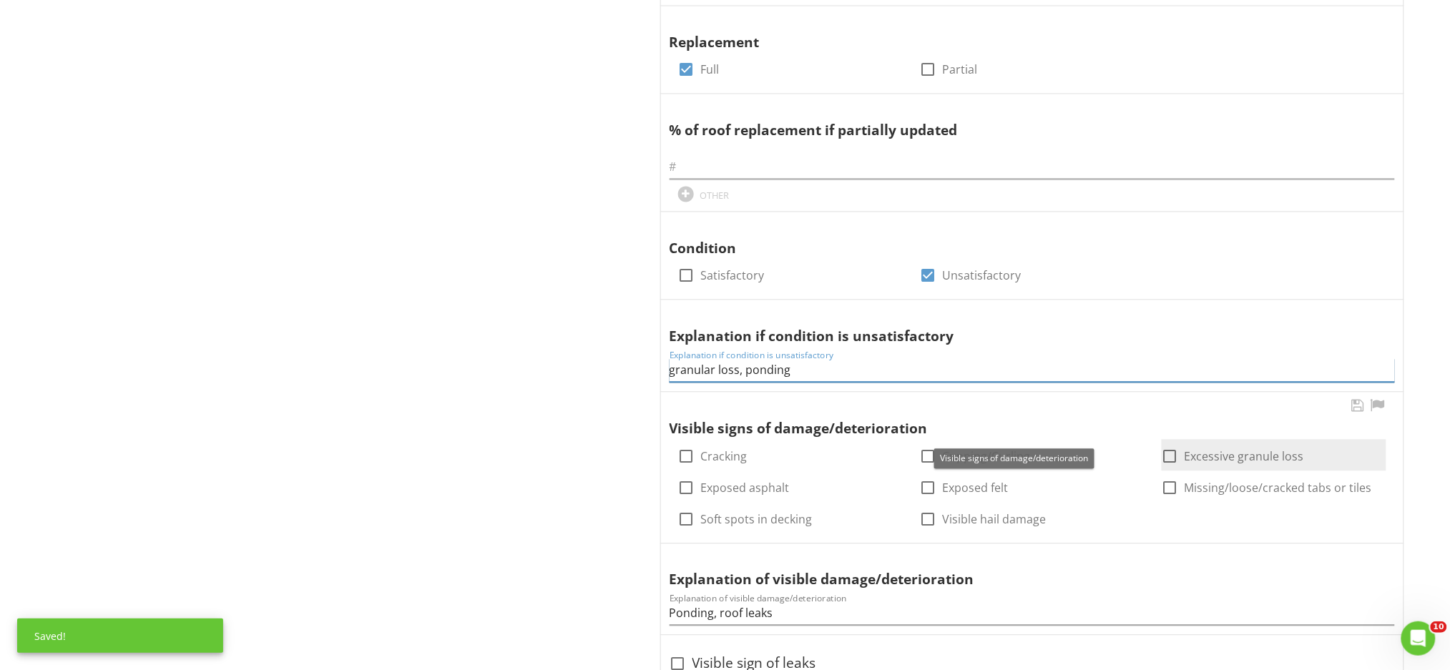
type input "granular loss, ponding"
click at [1207, 459] on label "Excessive granule loss" at bounding box center [1244, 456] width 119 height 14
checkbox input "true"
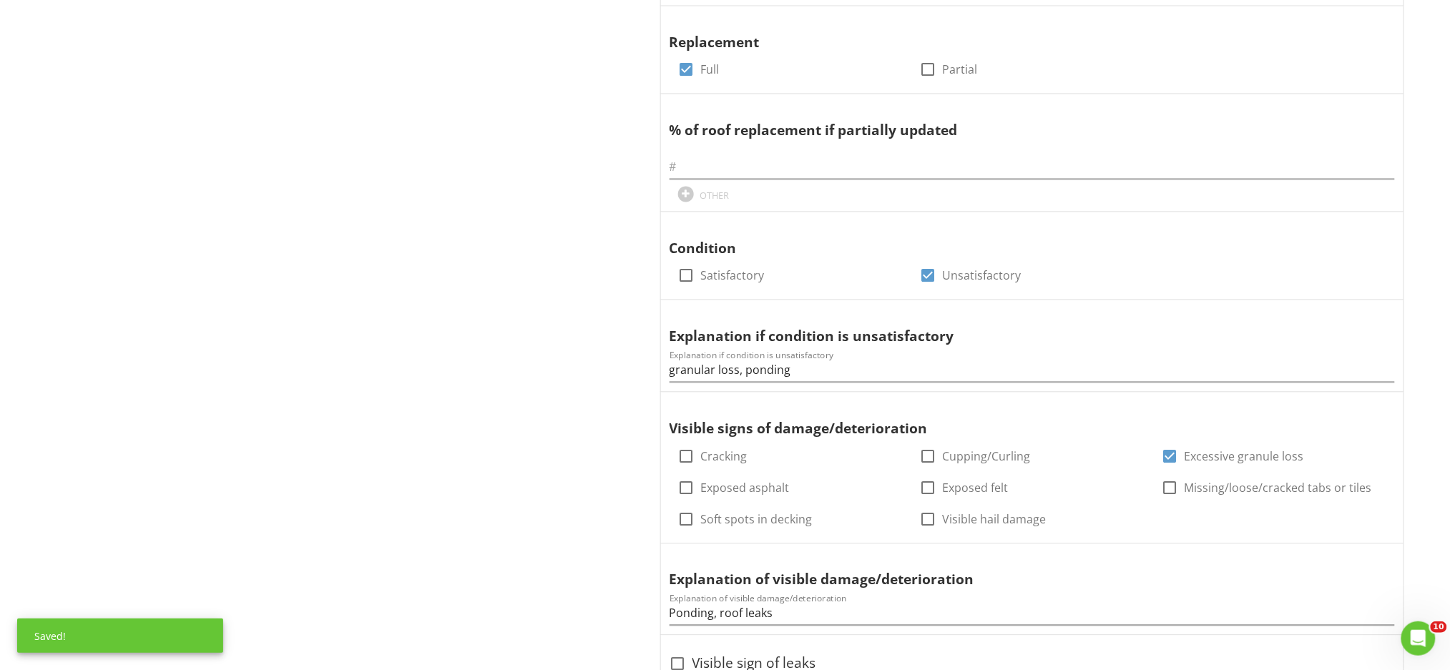
scroll to position [1217, 0]
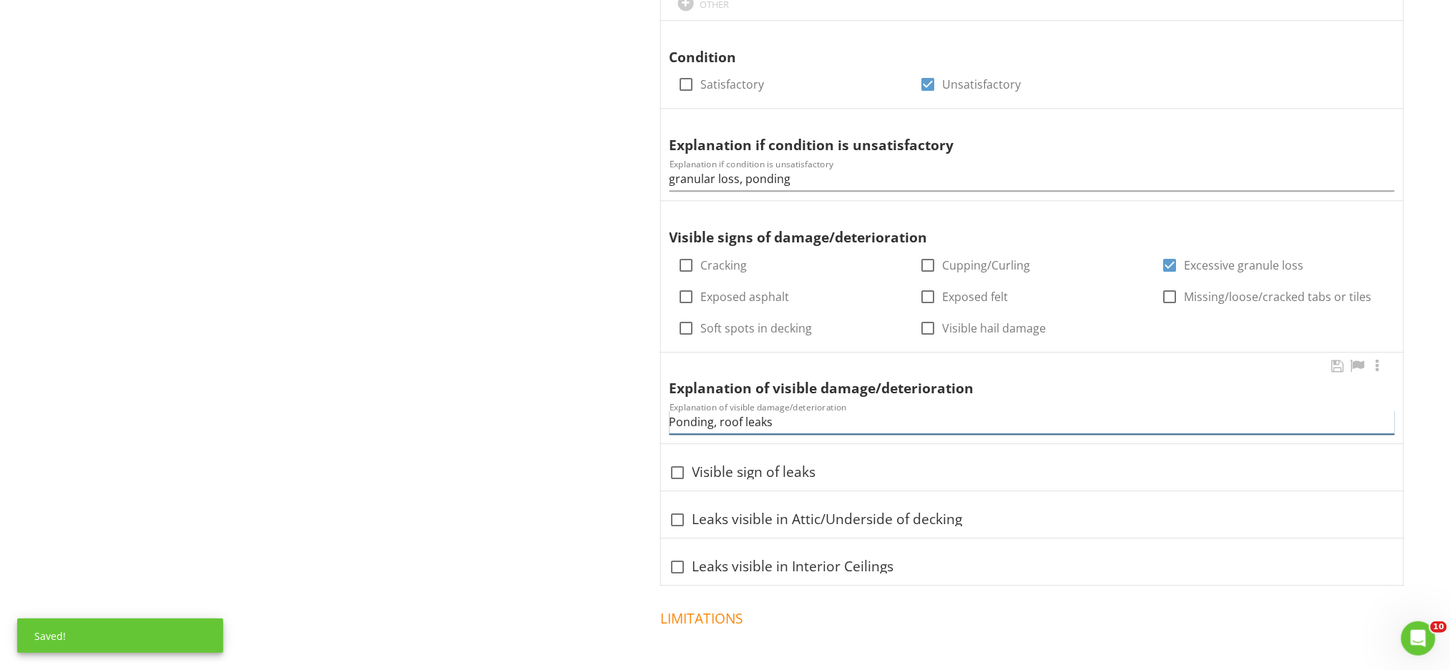
click at [777, 428] on input "Ponding, roof leaks" at bounding box center [1032, 423] width 725 height 24
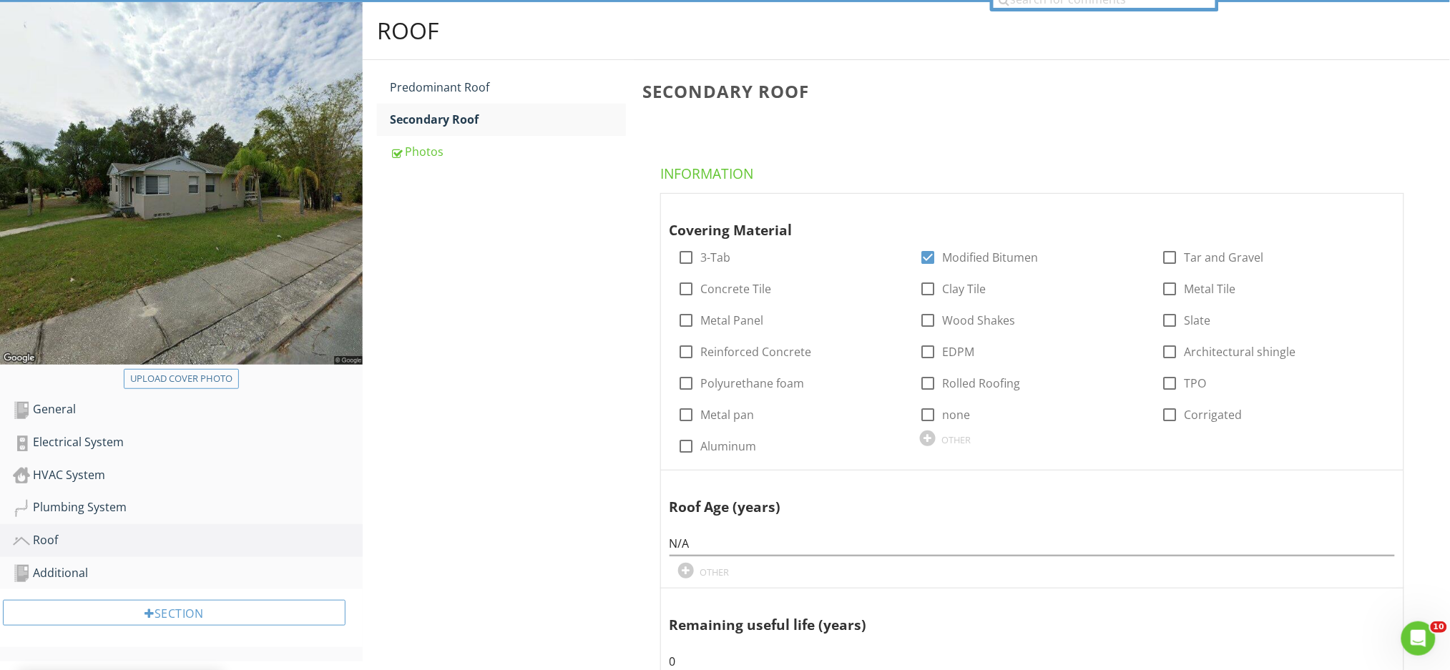
scroll to position [133, 0]
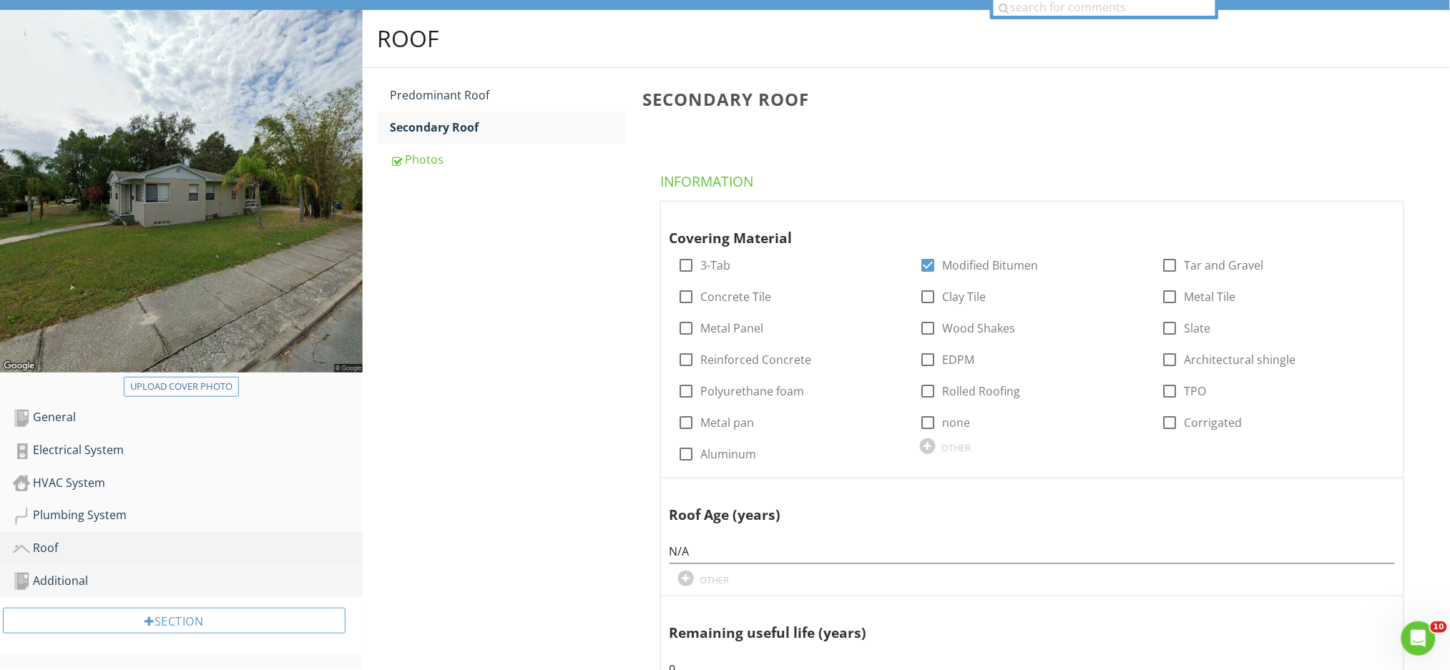
type input "Ponding, granular loss"
click at [119, 571] on link "Additional" at bounding box center [188, 581] width 350 height 33
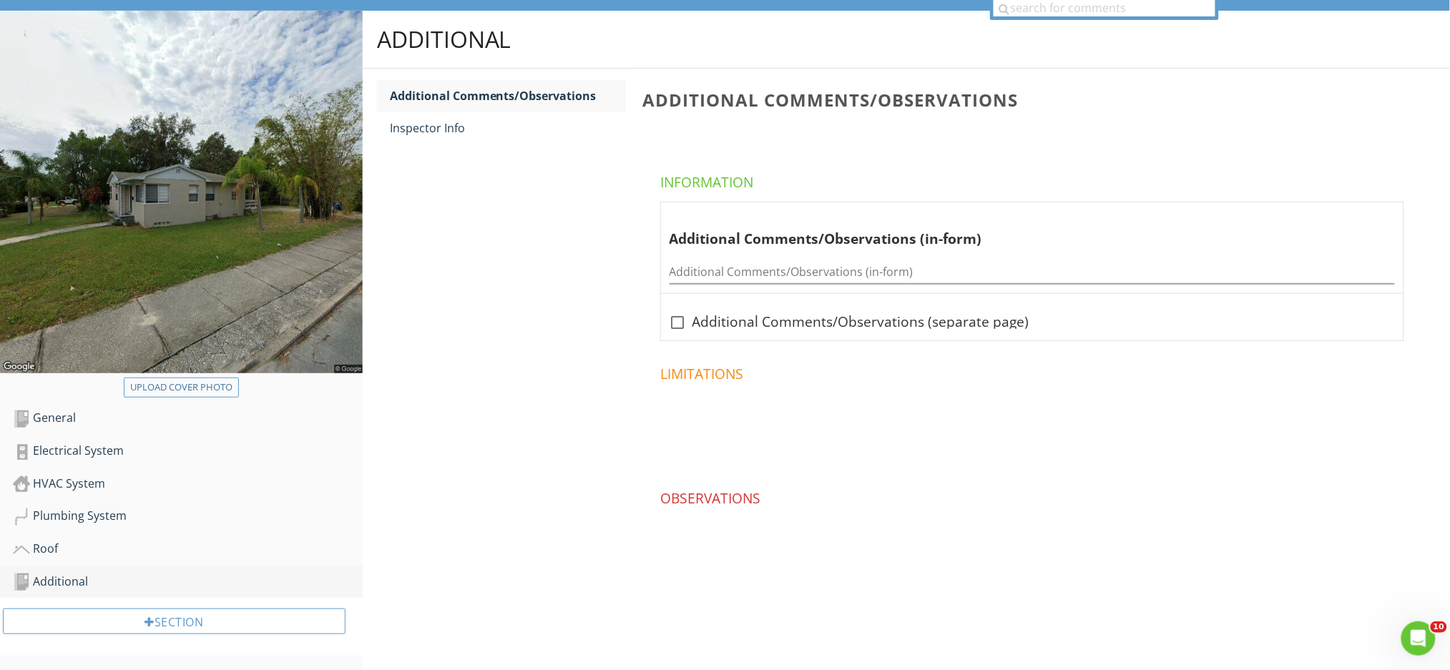
scroll to position [132, 0]
click at [506, 138] on link "Inspector Info" at bounding box center [508, 127] width 236 height 31
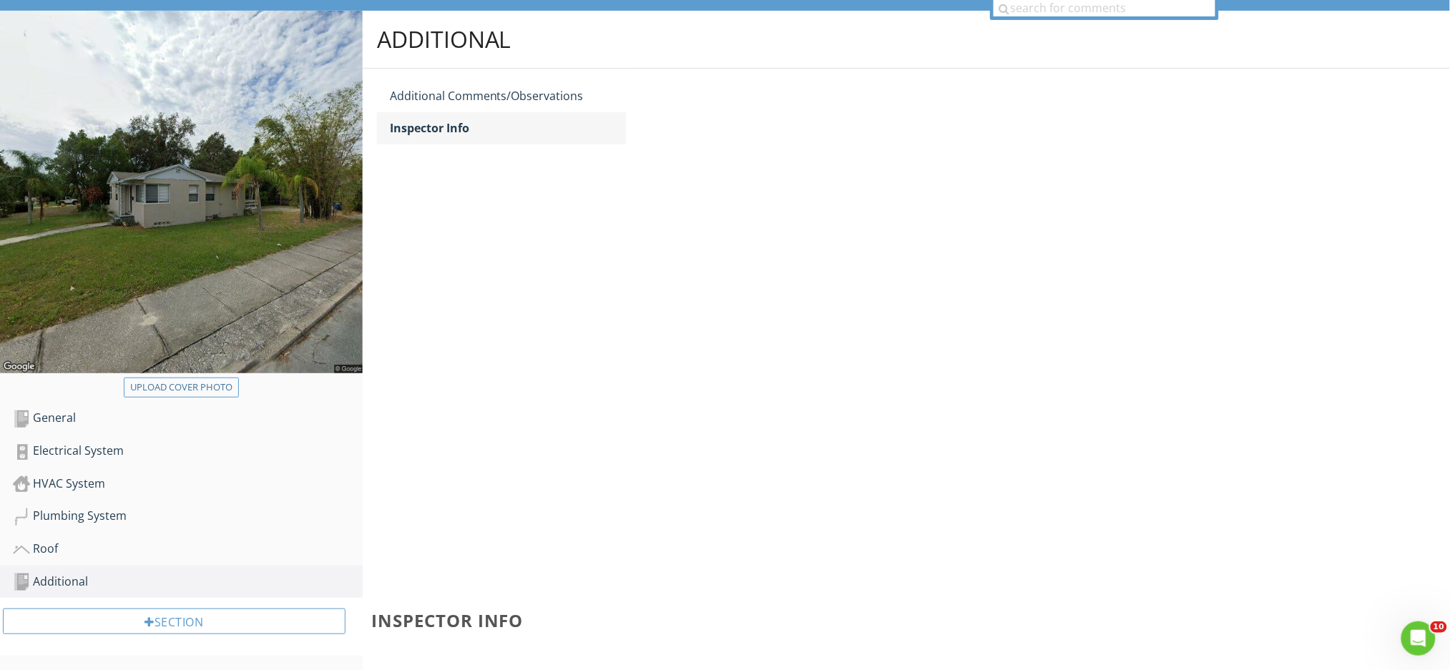
scroll to position [133, 0]
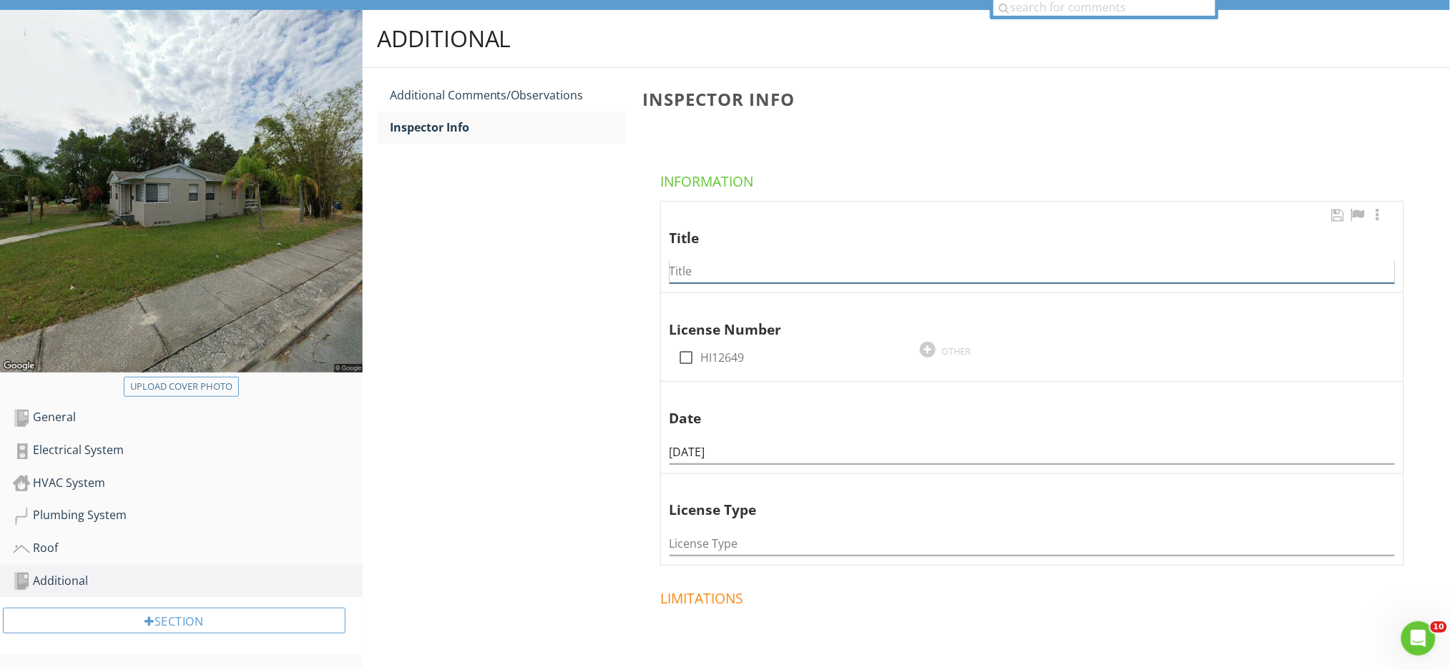
click at [687, 270] on input "Title" at bounding box center [1032, 272] width 725 height 24
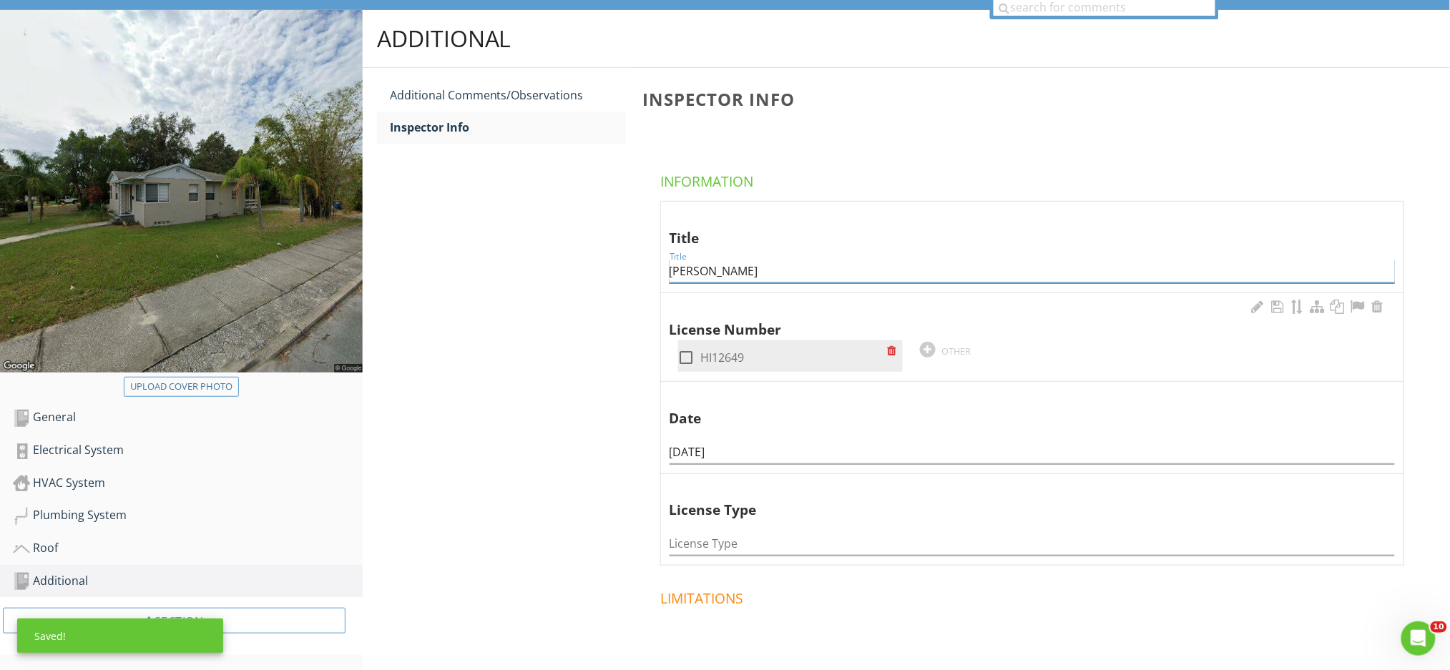
type input "Seth Martin"
click at [688, 361] on div at bounding box center [687, 357] width 24 height 24
checkbox input "true"
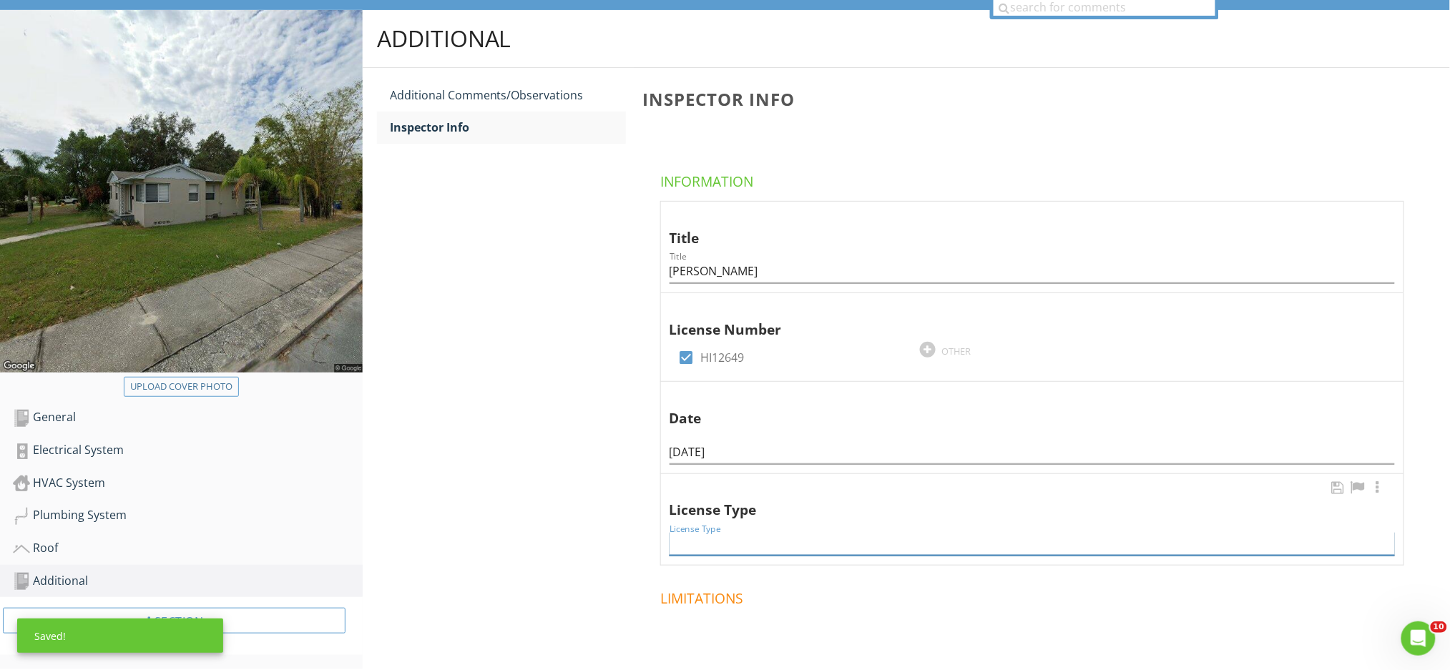
click at [714, 536] on input "License Type" at bounding box center [1032, 544] width 725 height 24
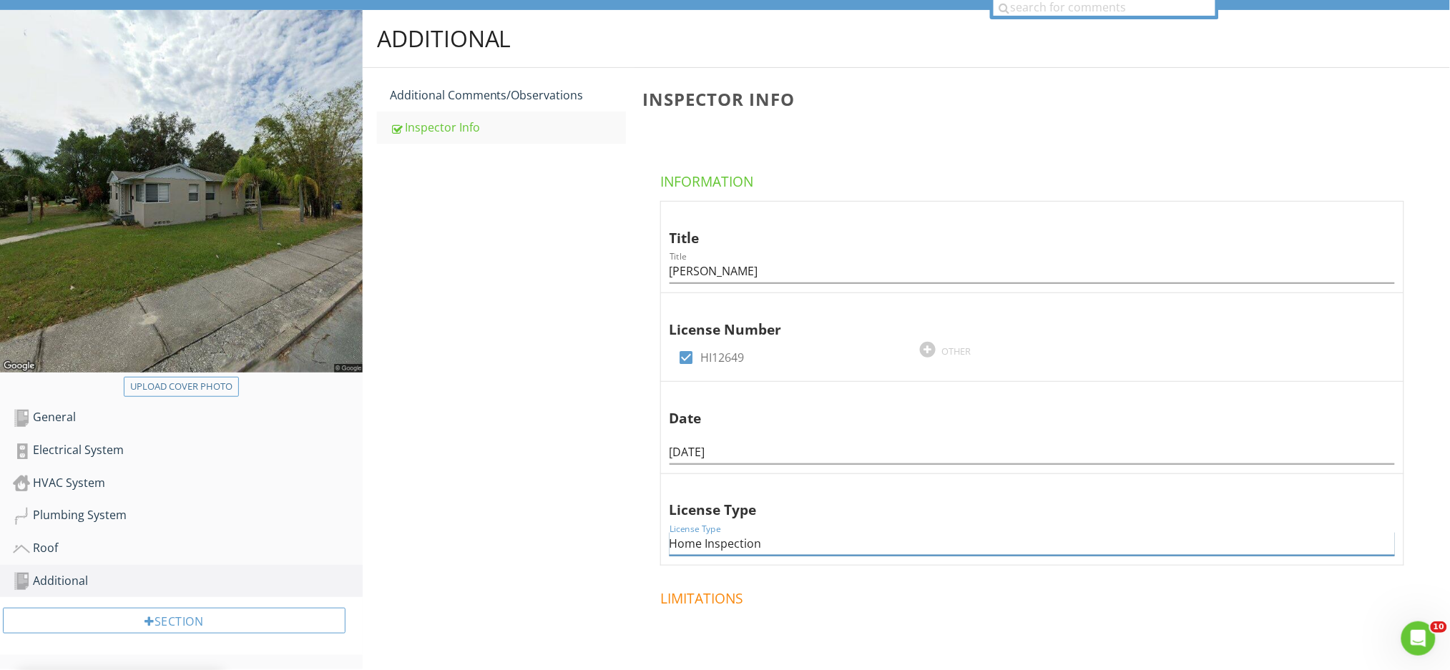
type input "Home Inspection"
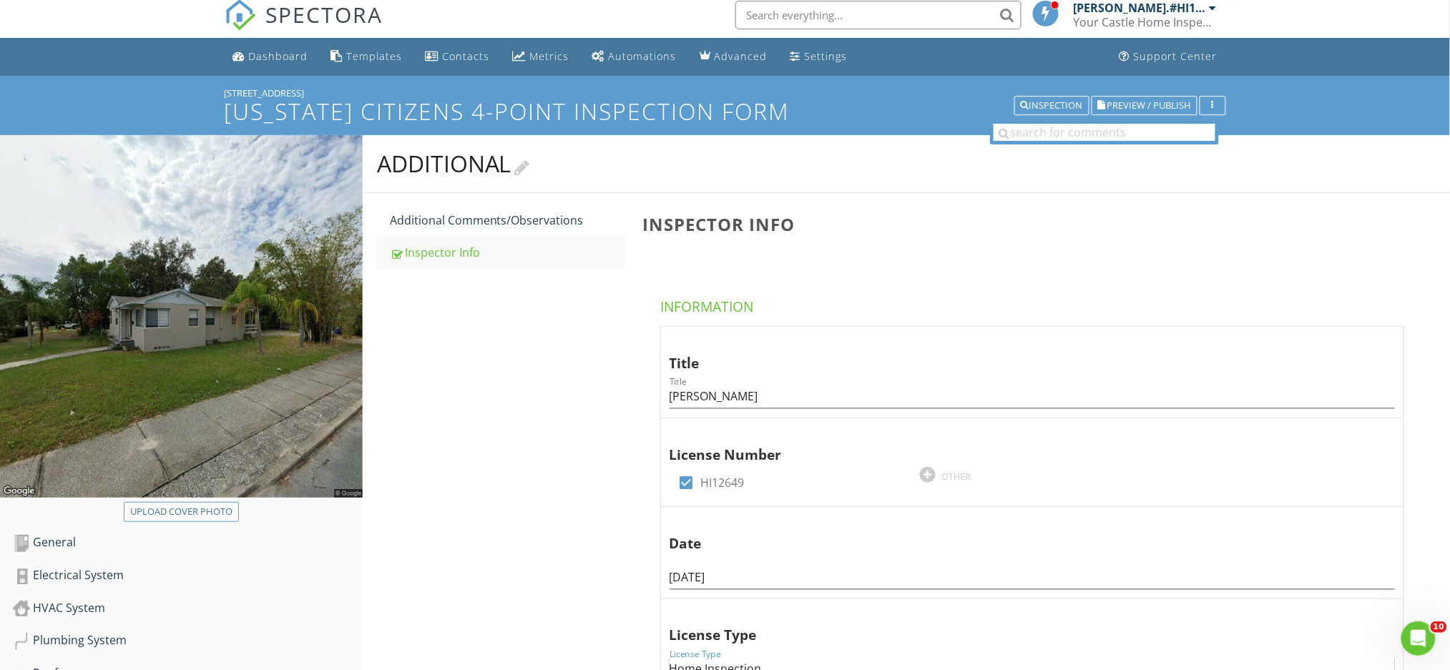
scroll to position [0, 0]
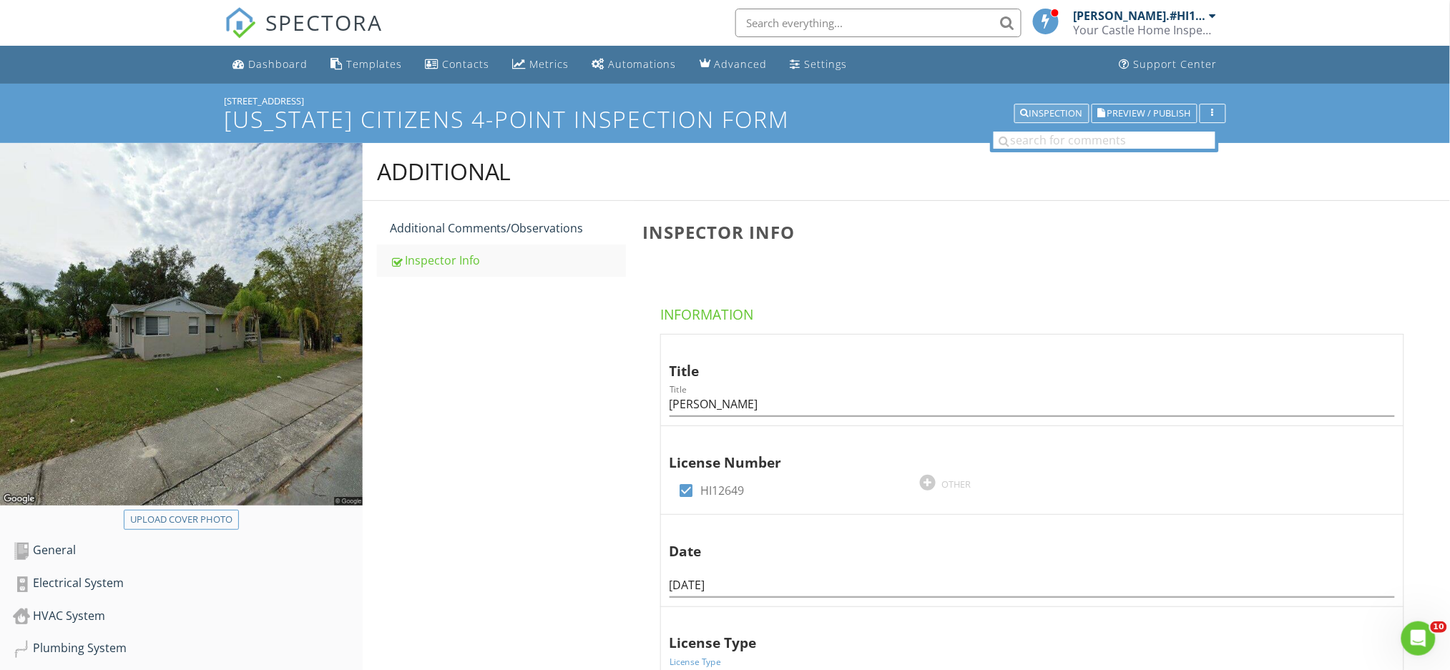
click at [1059, 115] on div "Inspection" at bounding box center [1052, 114] width 62 height 10
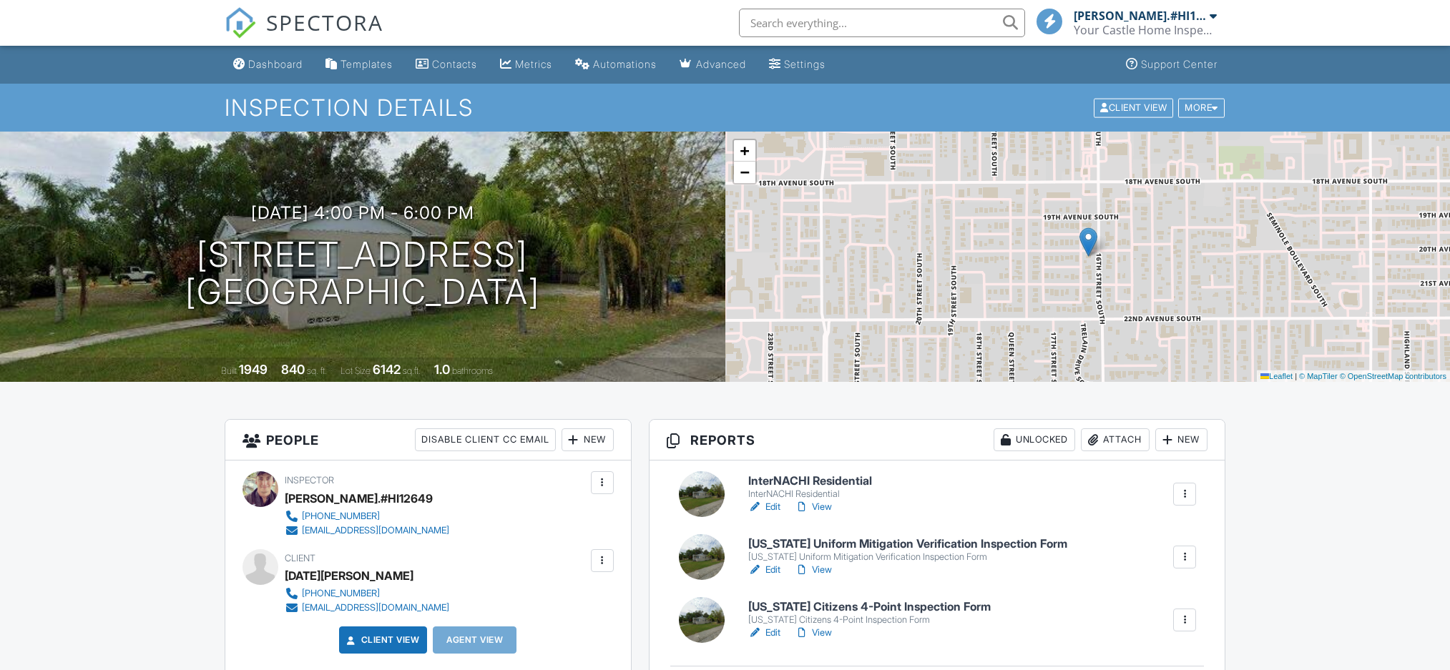
click at [774, 563] on link "Edit" at bounding box center [764, 570] width 32 height 14
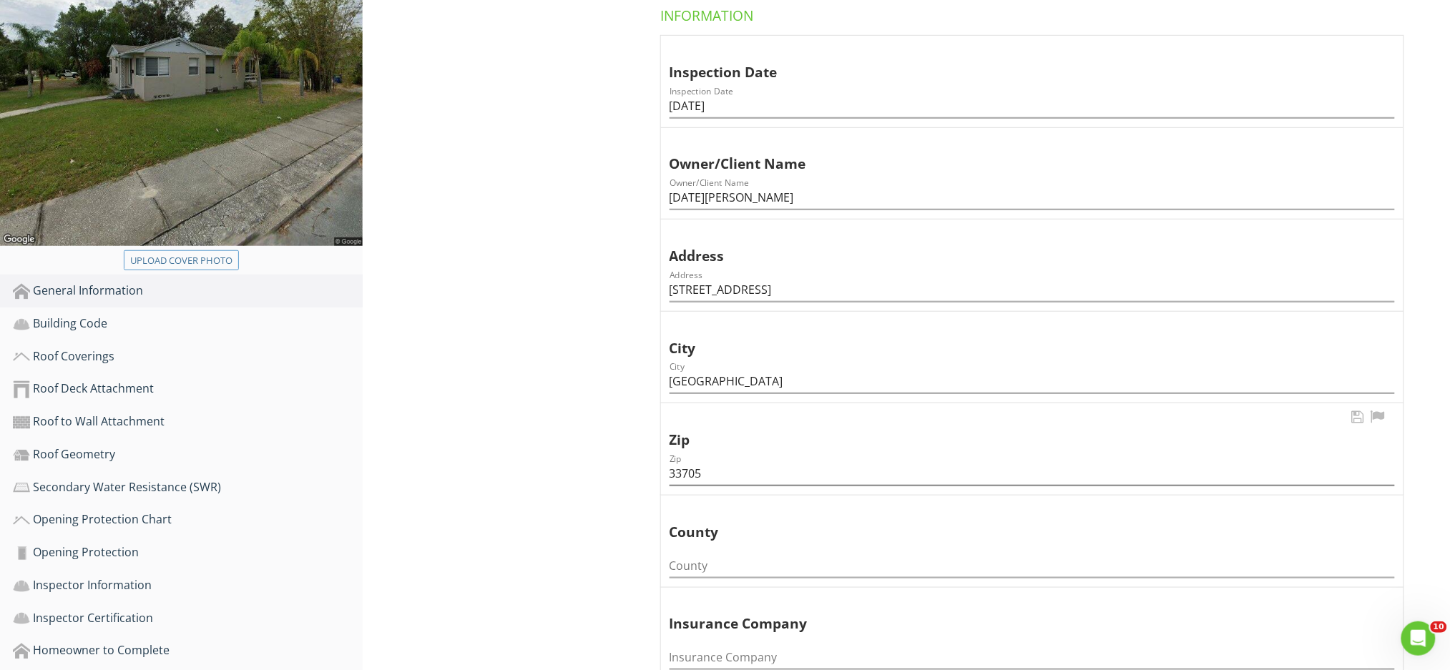
scroll to position [286, 0]
click at [745, 553] on input "County" at bounding box center [1032, 565] width 725 height 24
type input "Pinellas"
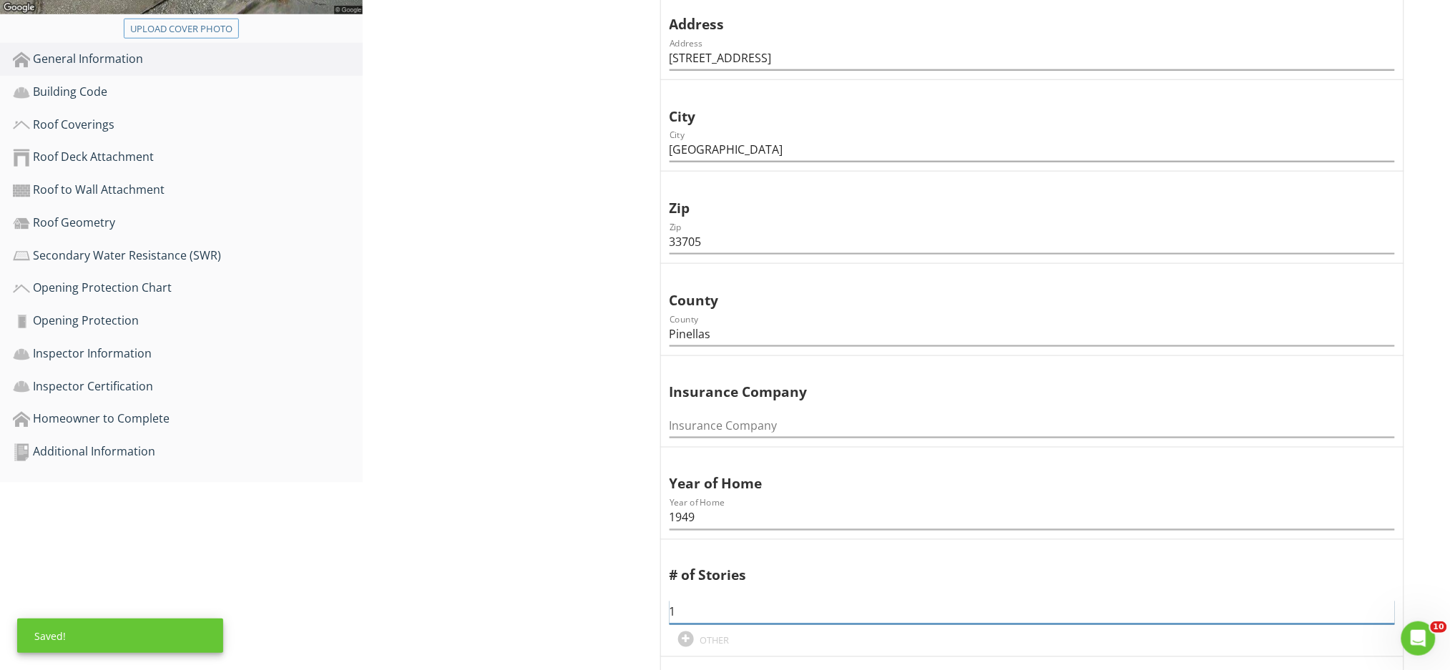
scroll to position [388, 0]
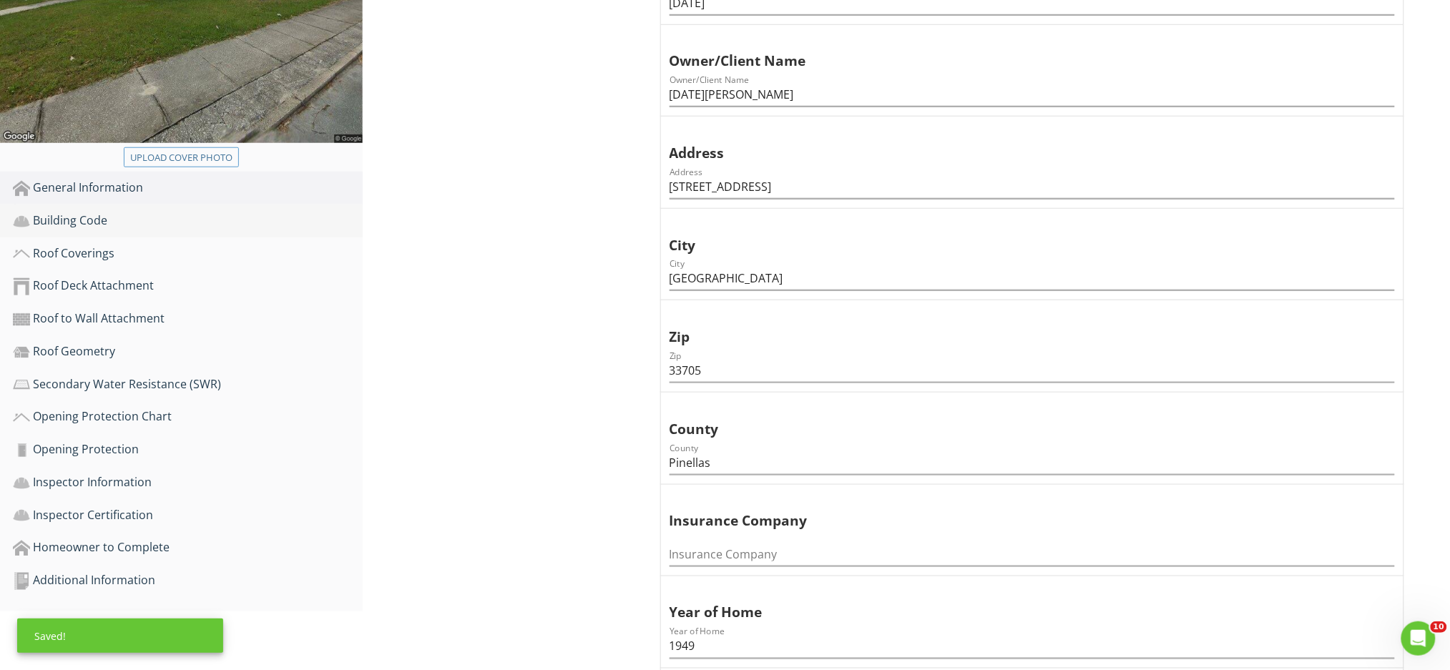
type input "1"
click at [149, 212] on div "Building Code" at bounding box center [188, 221] width 350 height 19
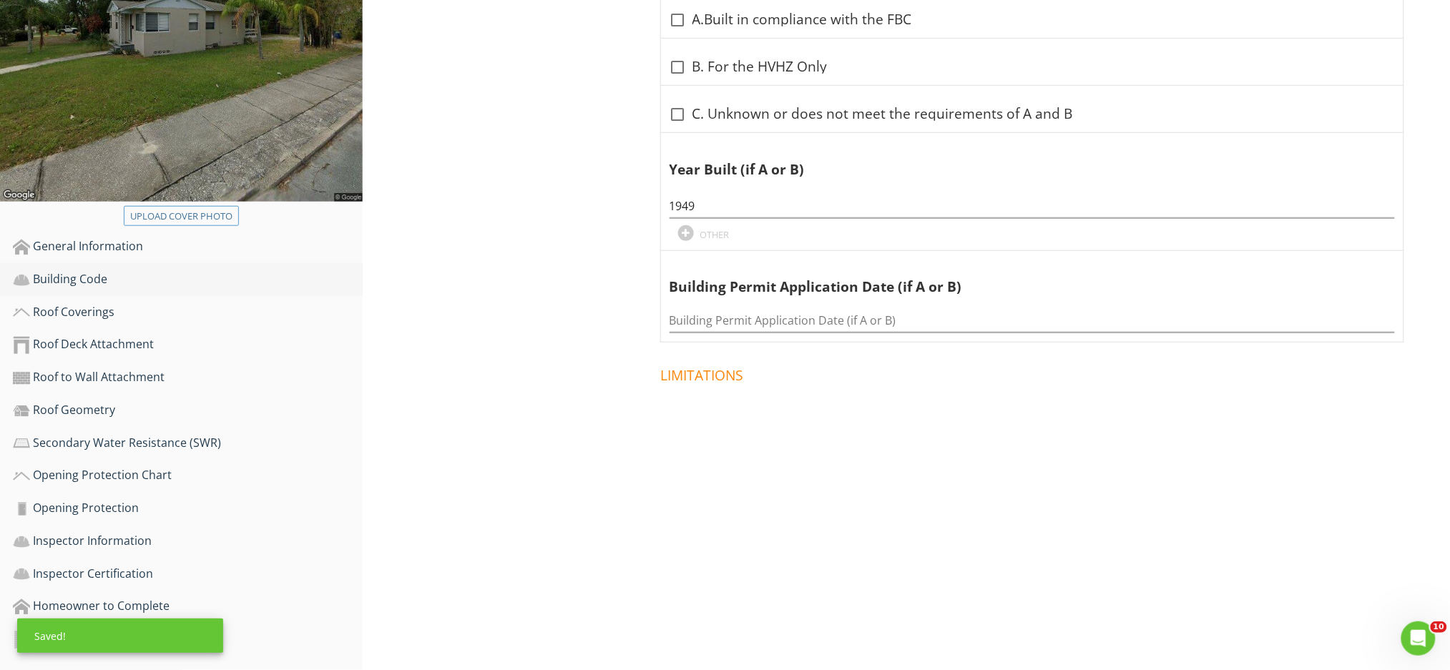
scroll to position [304, 0]
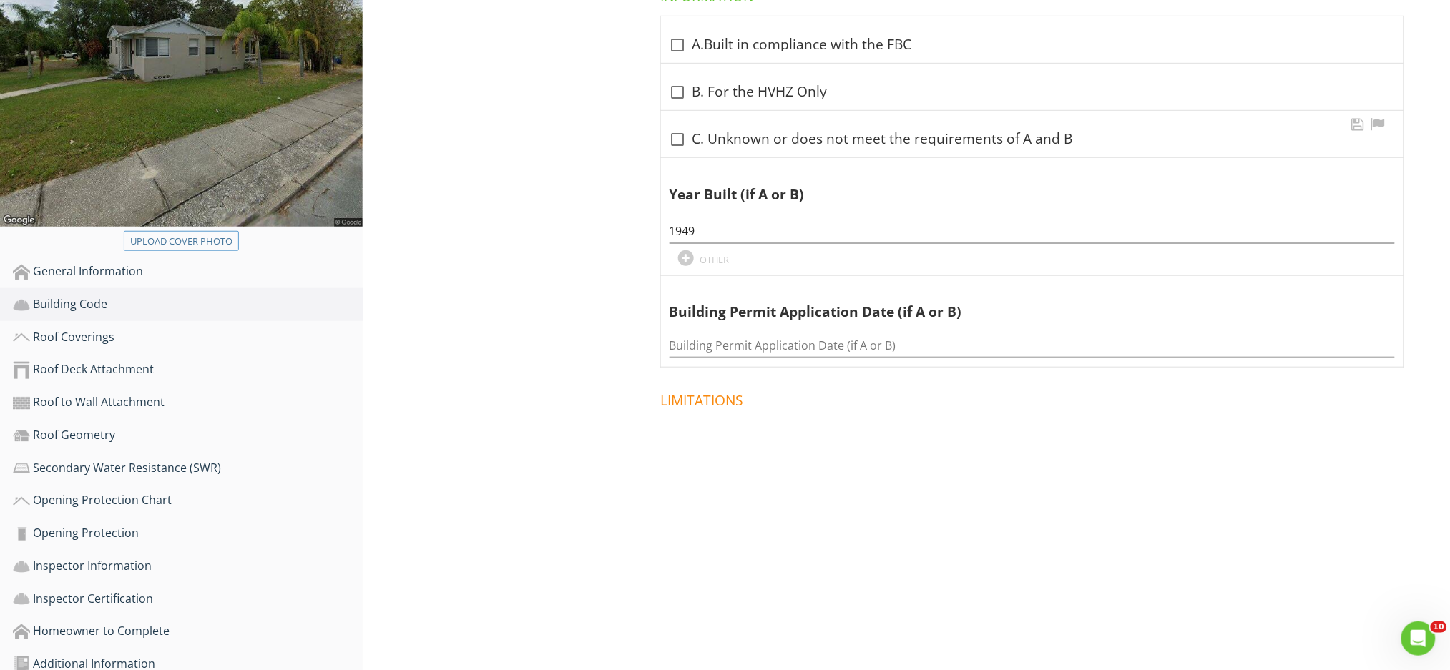
click at [696, 131] on div "check_box_outline_blank C. Unknown or does not meet the requirements of A and B" at bounding box center [1032, 139] width 725 height 17
checkbox input "true"
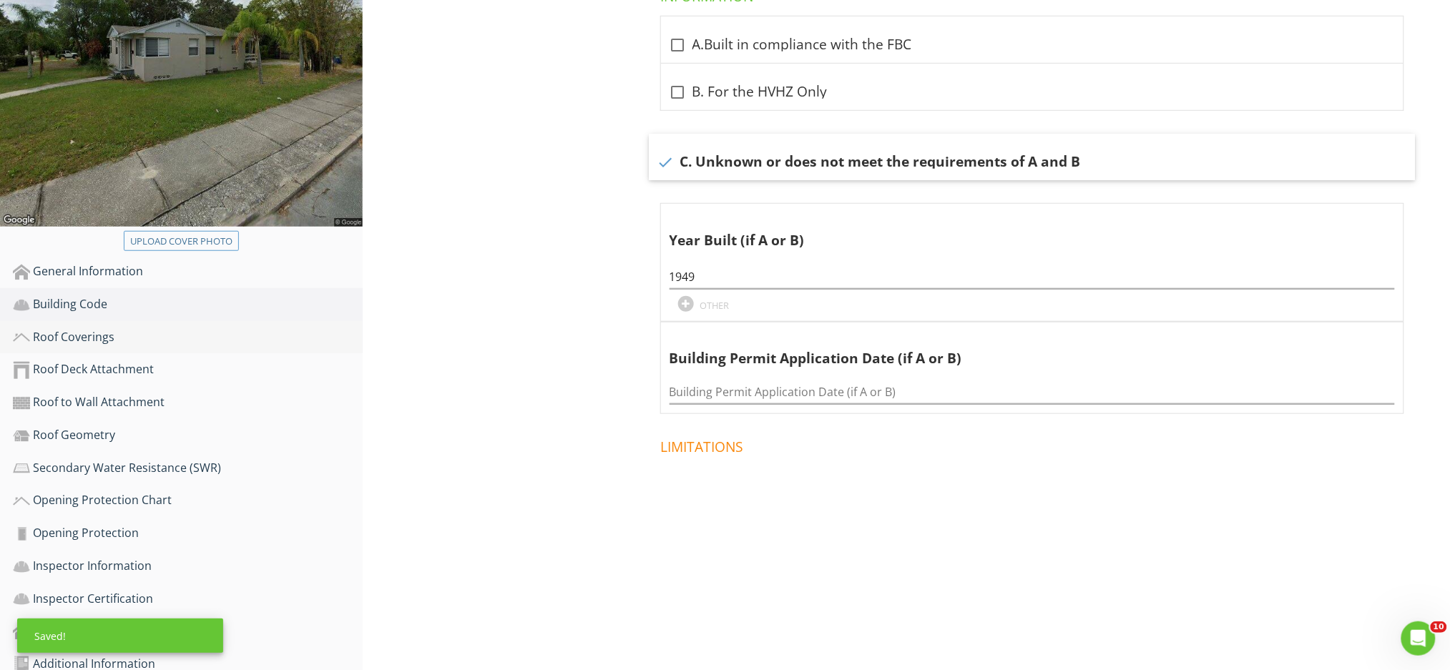
click at [151, 328] on div "Roof Coverings" at bounding box center [188, 337] width 350 height 19
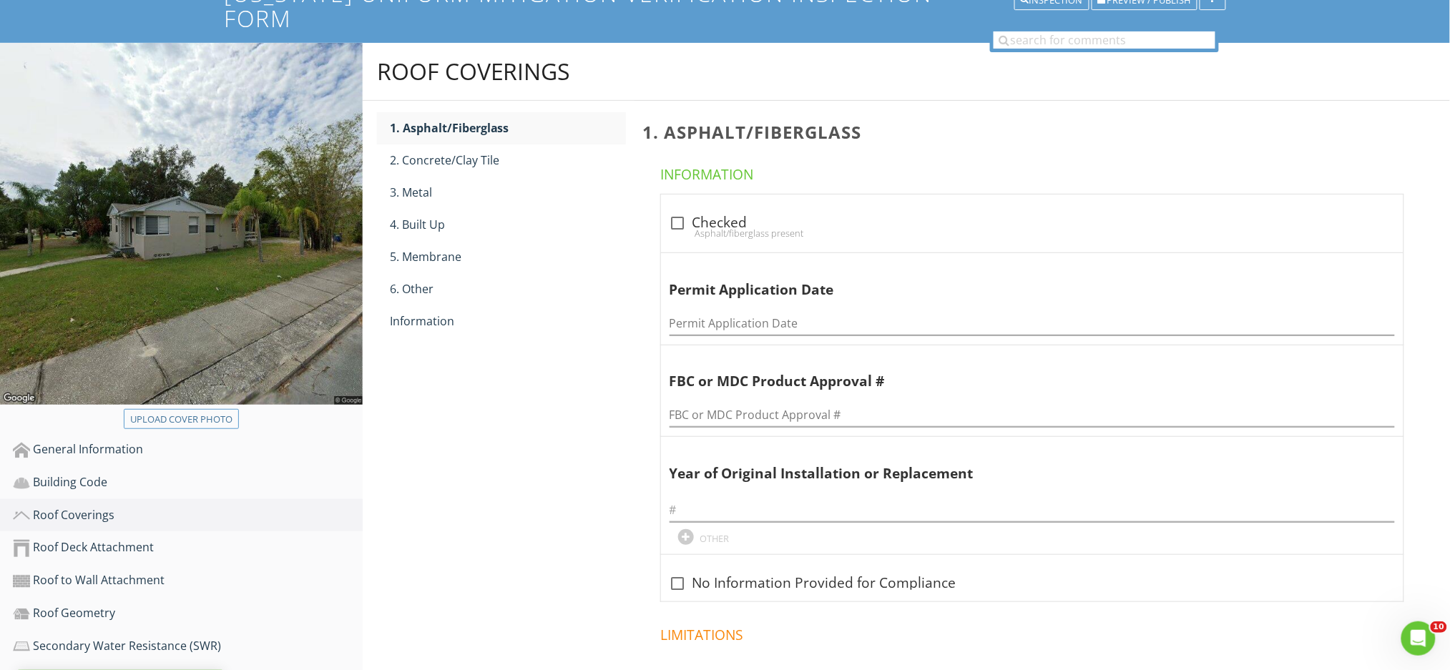
scroll to position [113, 0]
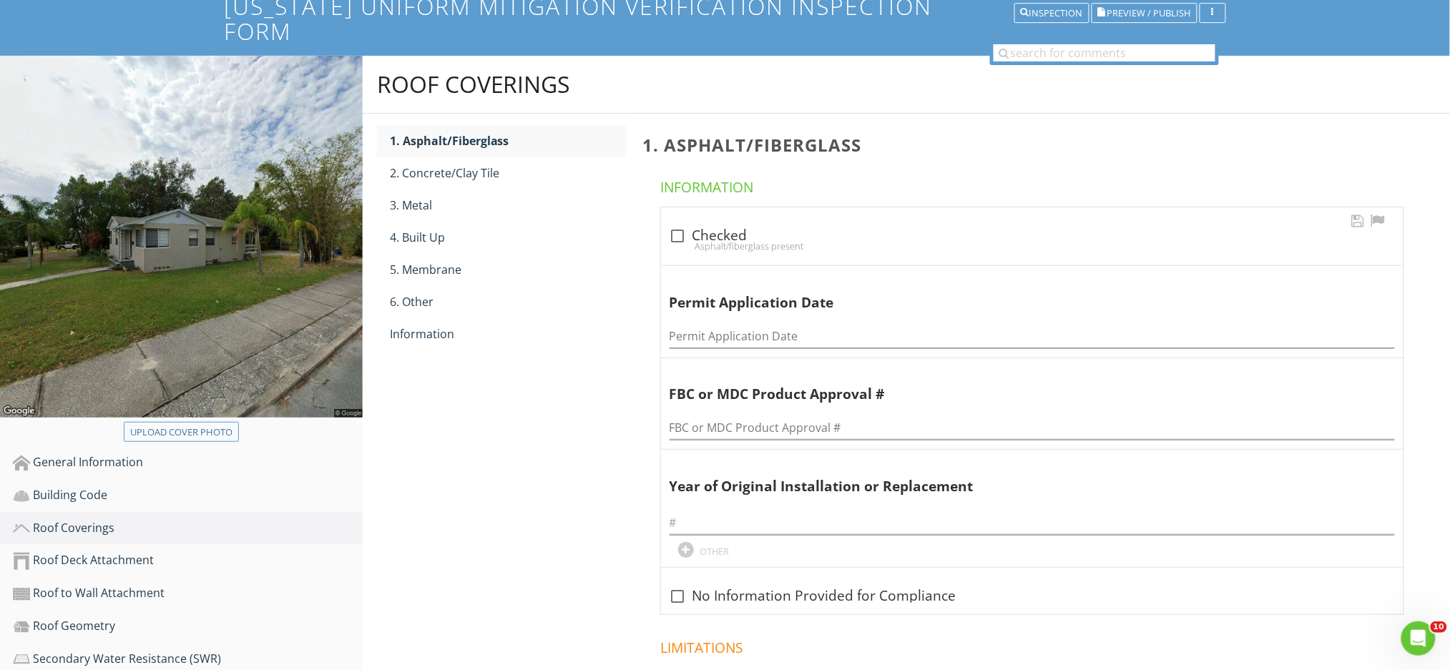
click at [681, 224] on div at bounding box center [678, 236] width 24 height 24
checkbox input "true"
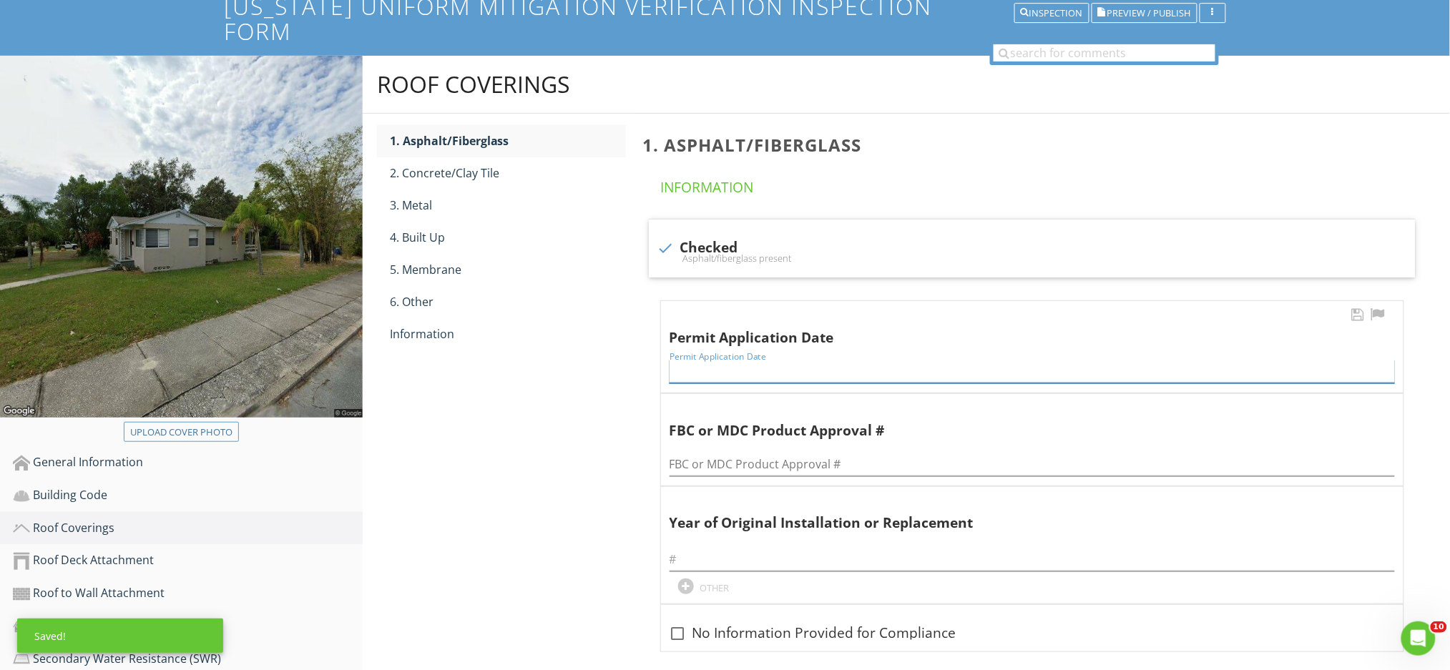
click at [705, 360] on input "Permit Application Date" at bounding box center [1032, 372] width 725 height 24
type input "N/A"
click at [728, 548] on input "text" at bounding box center [1032, 560] width 725 height 24
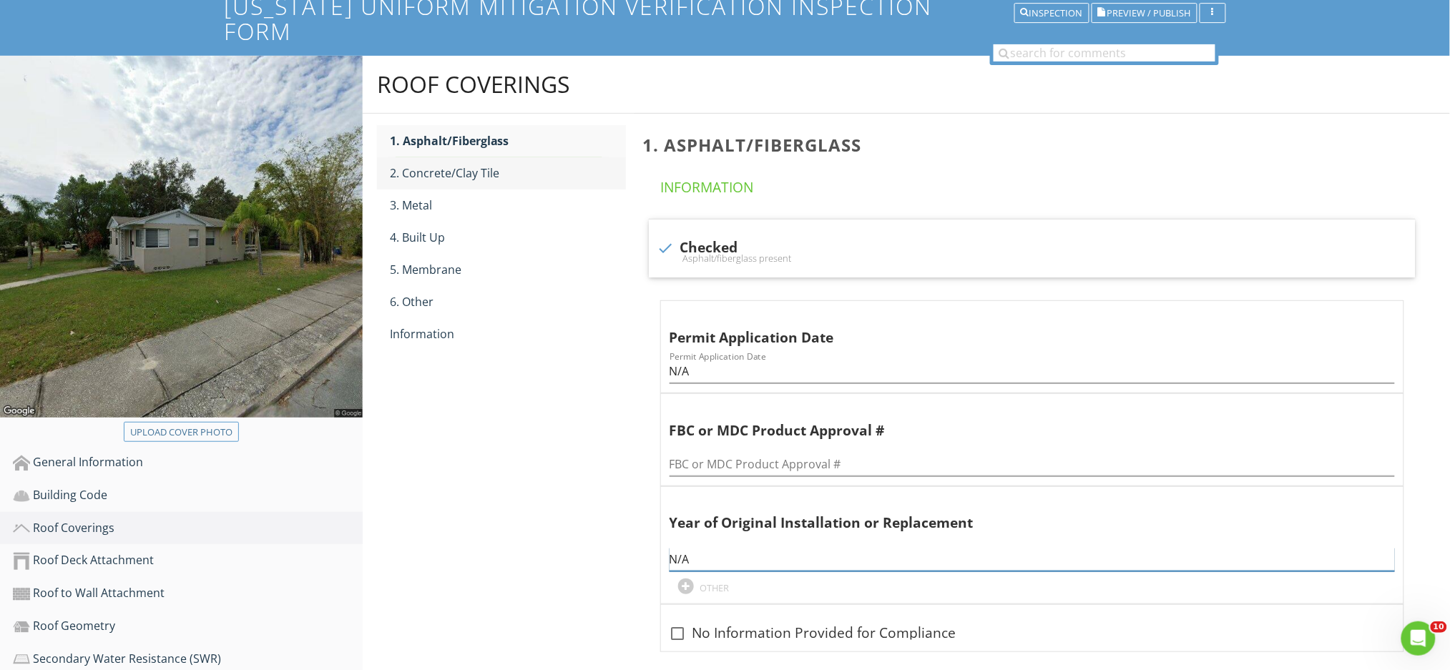
type input "N/A"
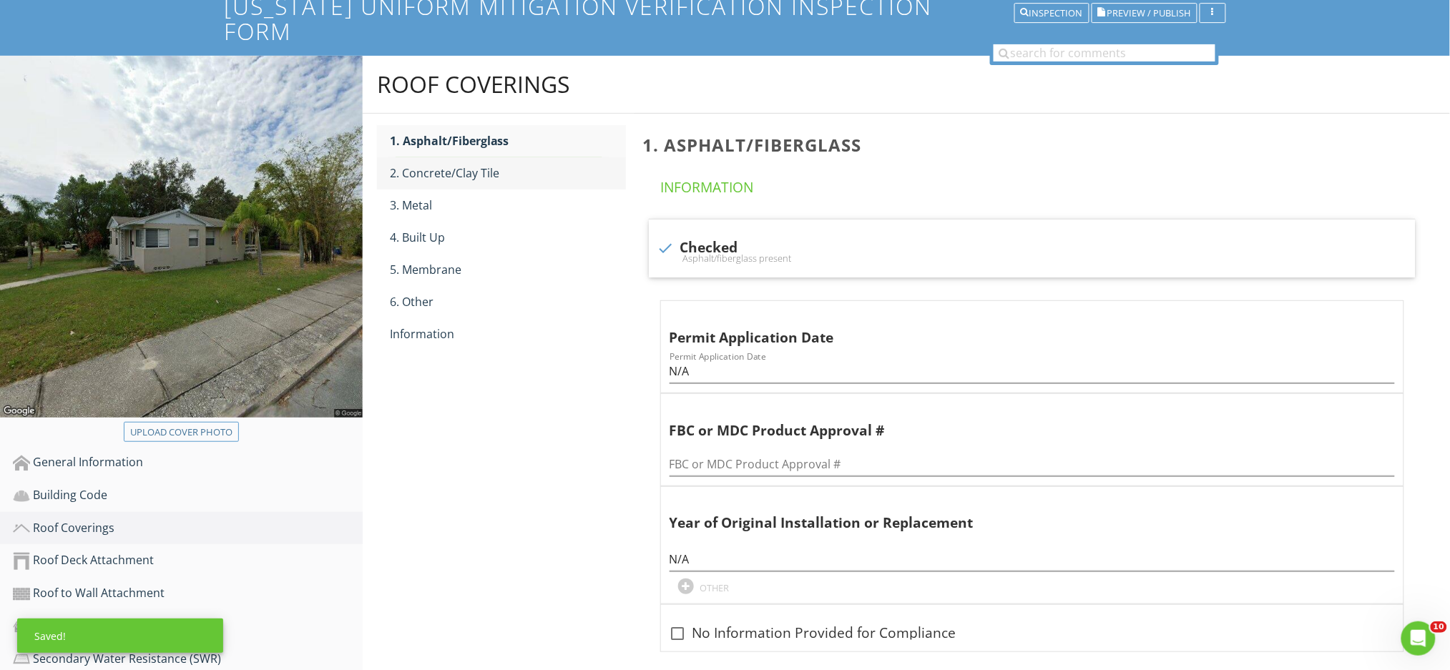
click at [496, 165] on div "2. Concrete/Clay Tile" at bounding box center [508, 173] width 236 height 17
click at [669, 236] on div at bounding box center [666, 248] width 24 height 24
checkbox input "false"
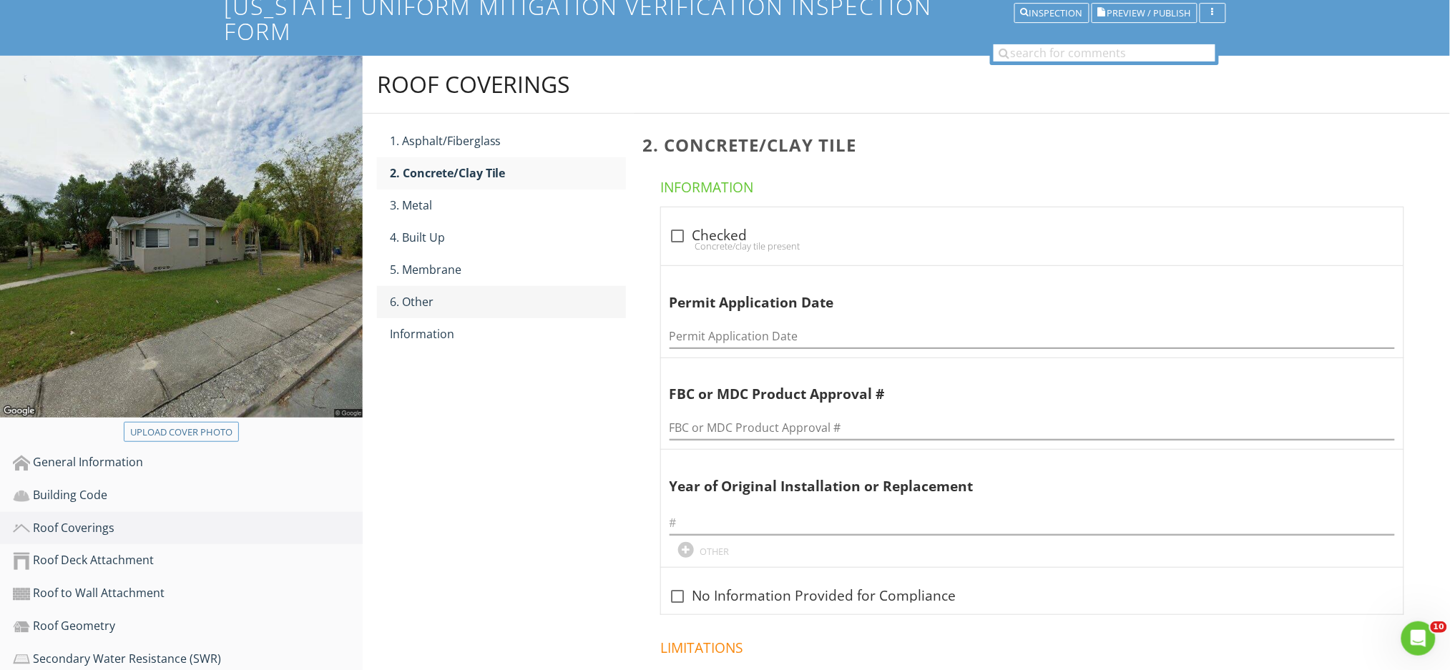
click at [477, 293] on div "6. Other" at bounding box center [508, 301] width 236 height 17
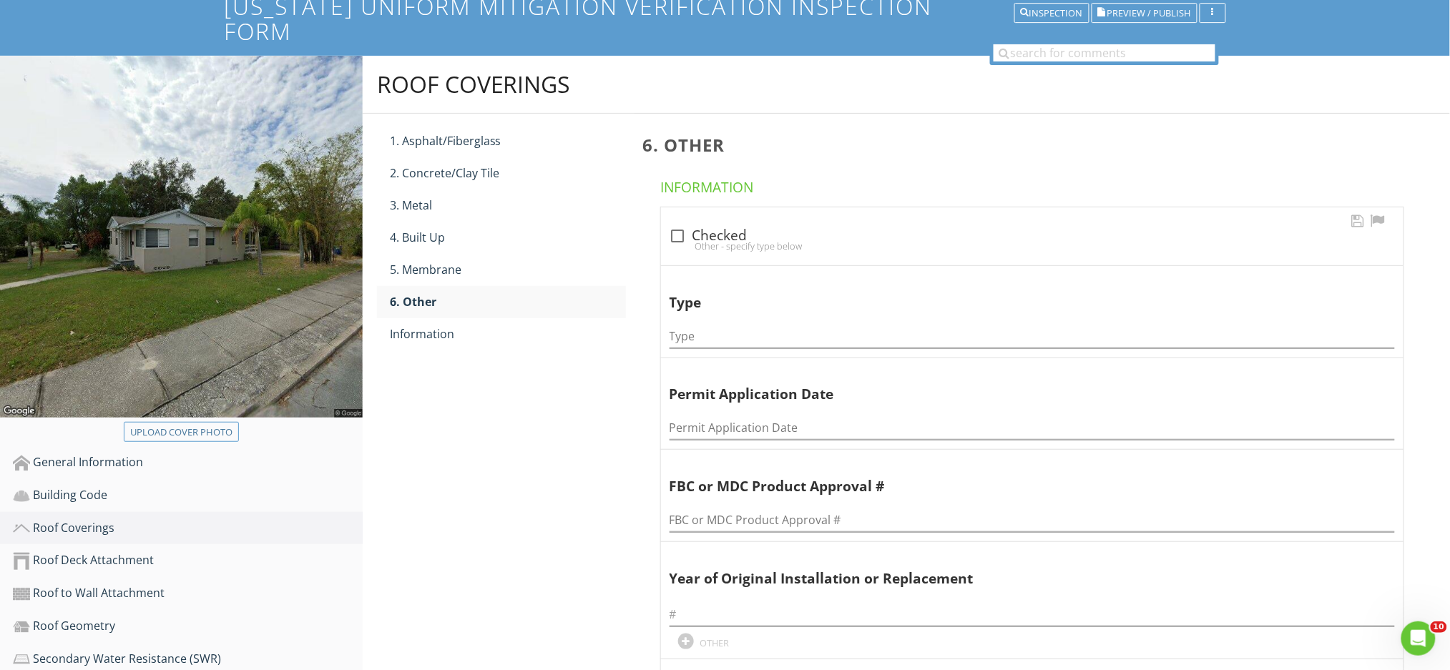
click at [677, 240] on div "Other - specify type below" at bounding box center [1032, 245] width 725 height 11
checkbox input "true"
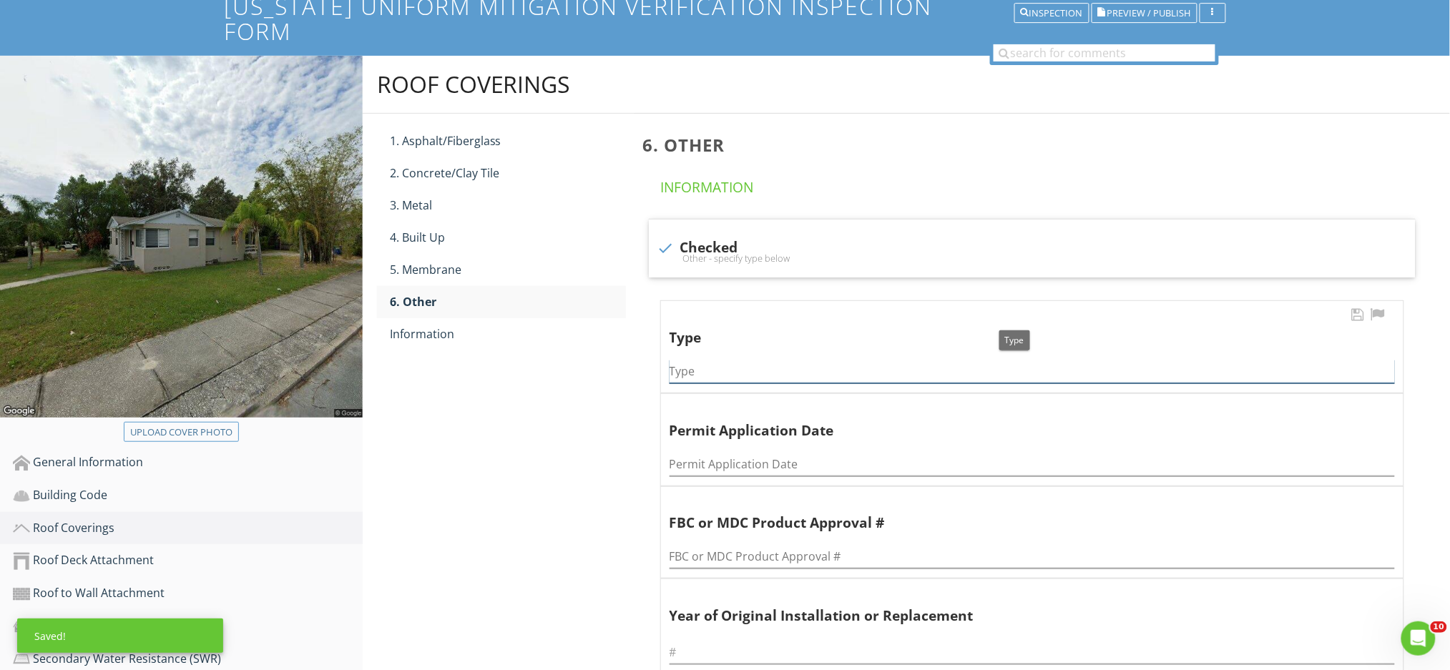
click at [700, 360] on input "Type" at bounding box center [1032, 372] width 725 height 24
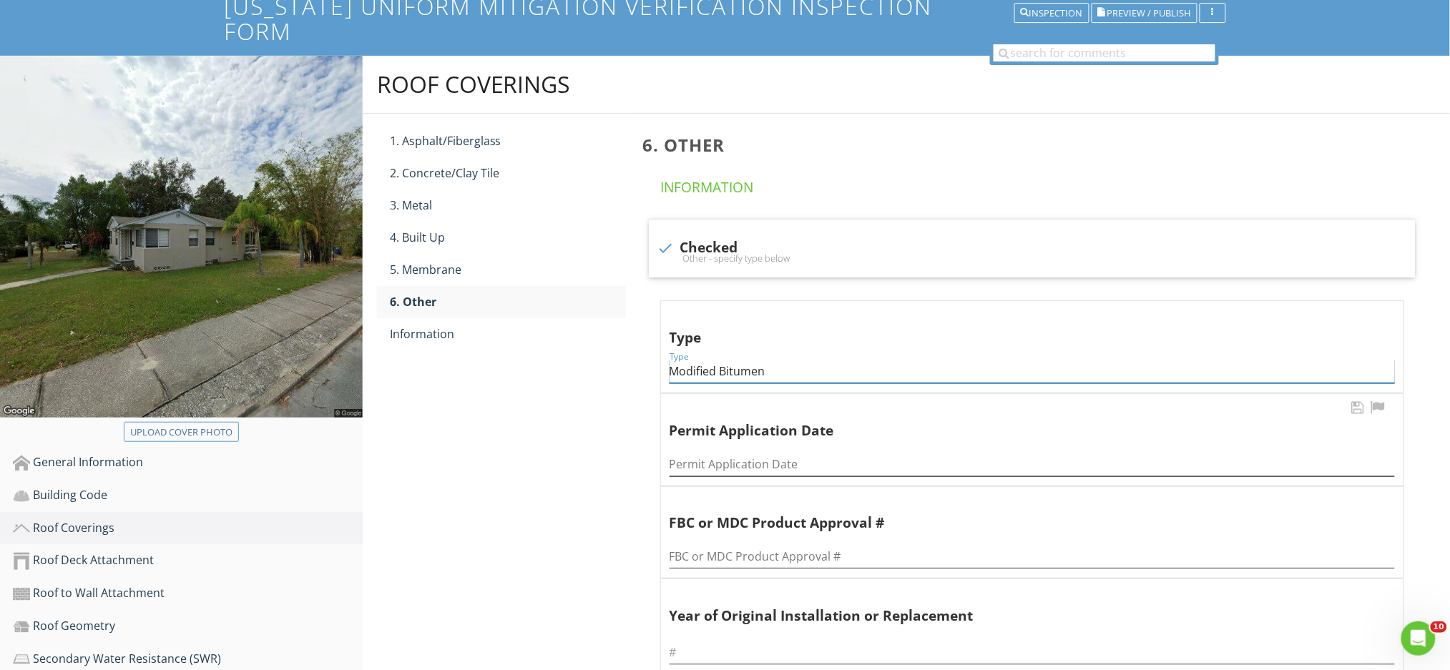
type input "Modified Bitumen"
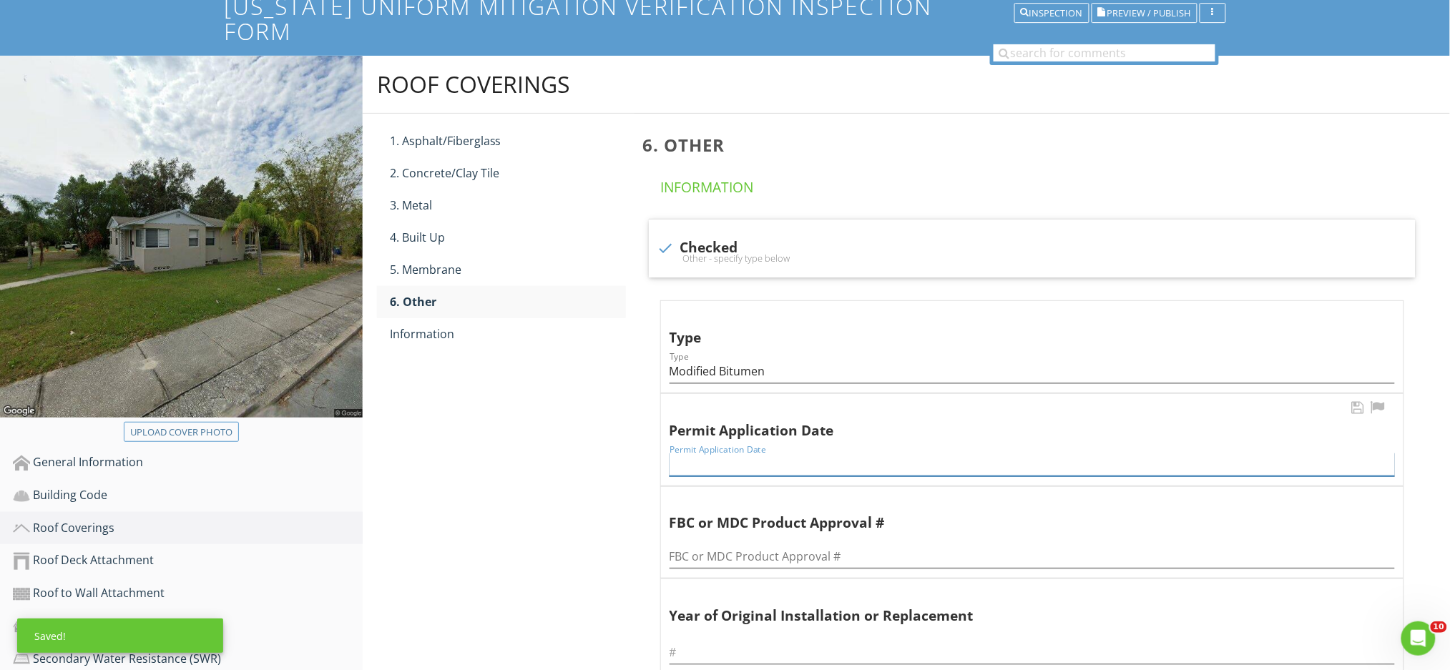
click at [765, 453] on input "Permit Application Date" at bounding box center [1032, 465] width 725 height 24
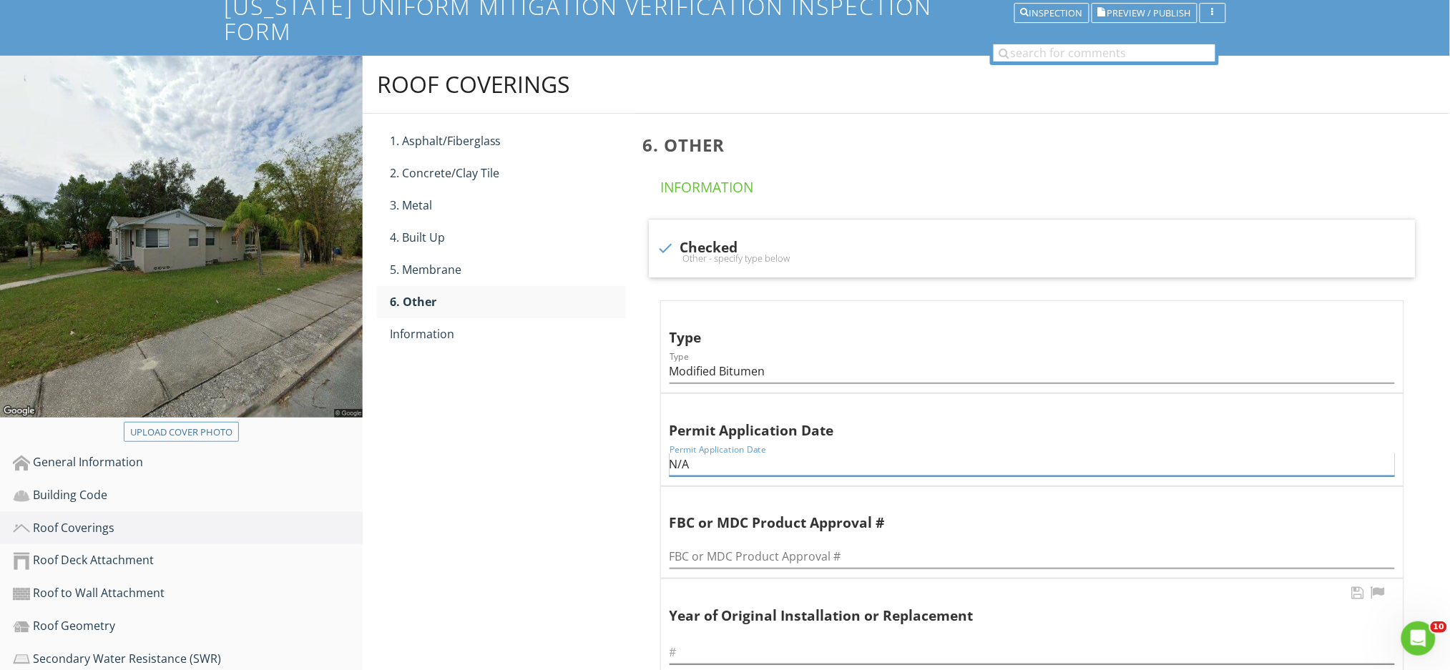
type input "N/A"
click at [806, 641] on input "text" at bounding box center [1032, 653] width 725 height 24
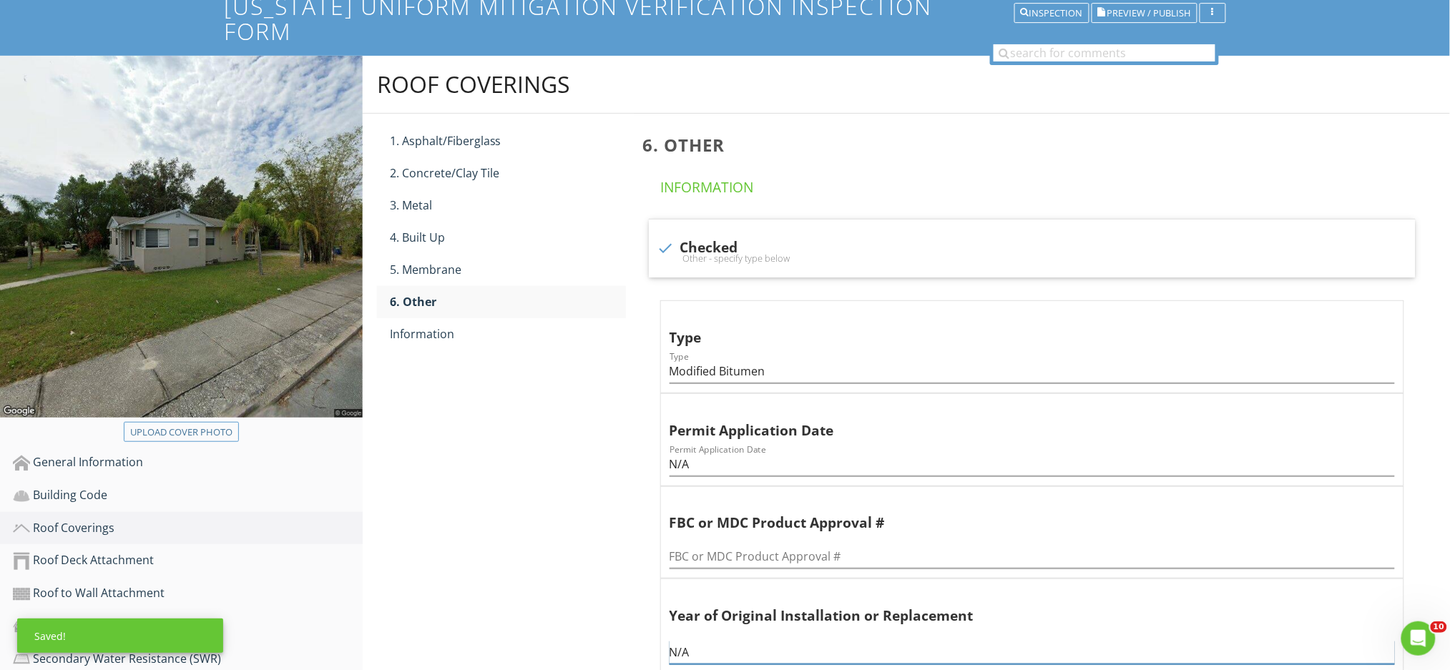
type input "N/A"
click at [609, 507] on div "Roof Coverings 1. Asphalt/Fiberglass 2. Concrete/Clay Tile 3. Metal 4. Built Up…" at bounding box center [906, 480] width 1087 height 849
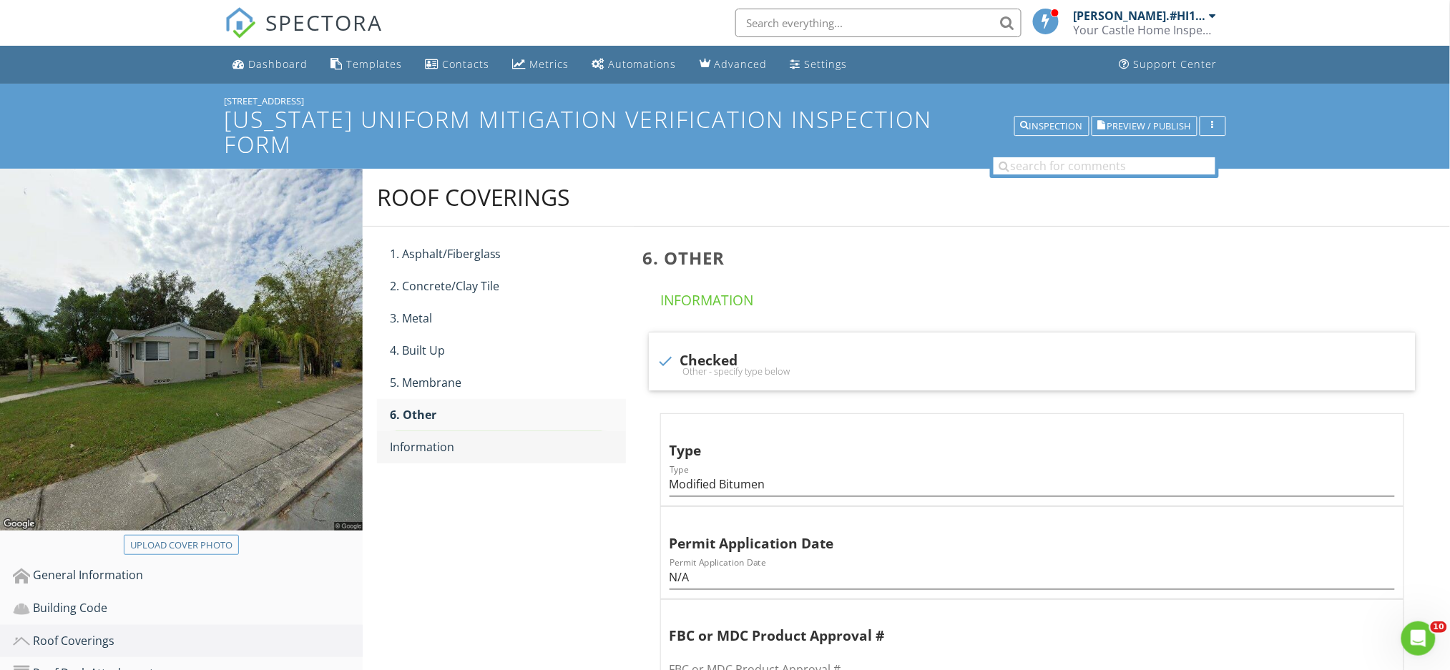
click at [485, 431] on link "Information" at bounding box center [508, 446] width 236 height 31
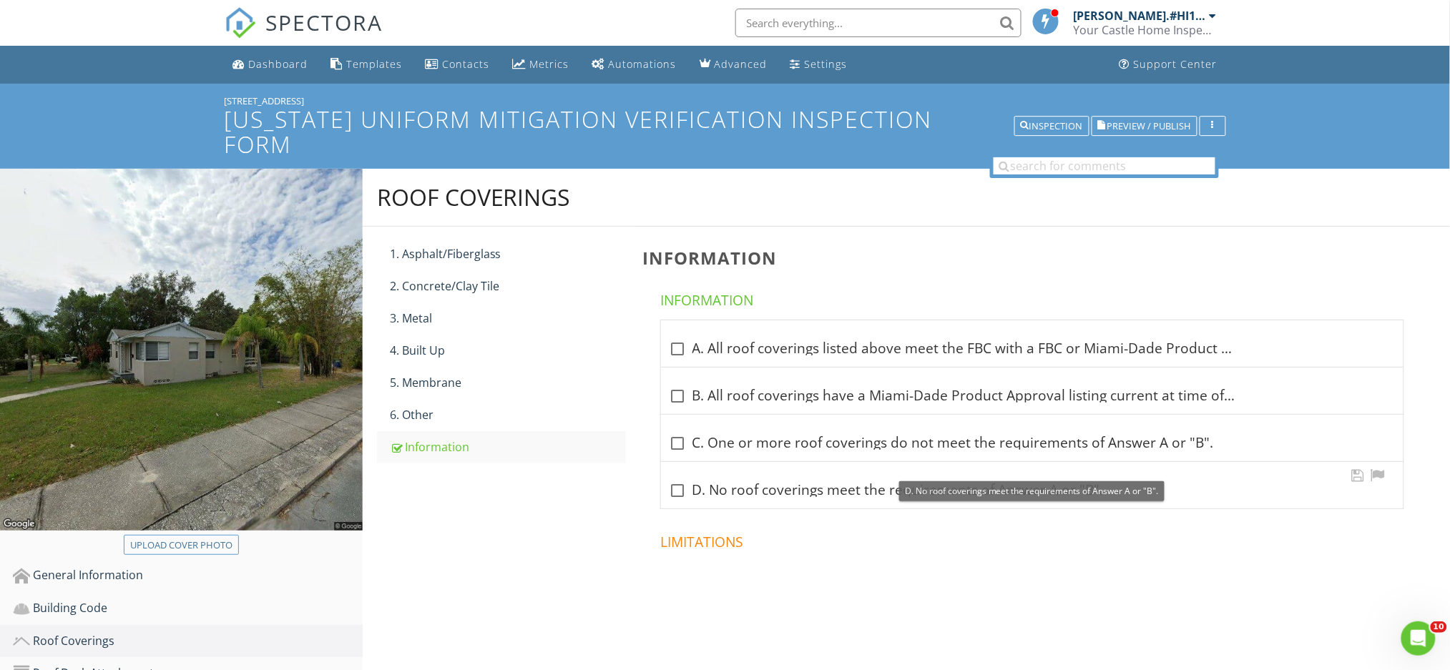
click at [680, 479] on div at bounding box center [678, 491] width 24 height 24
checkbox input "true"
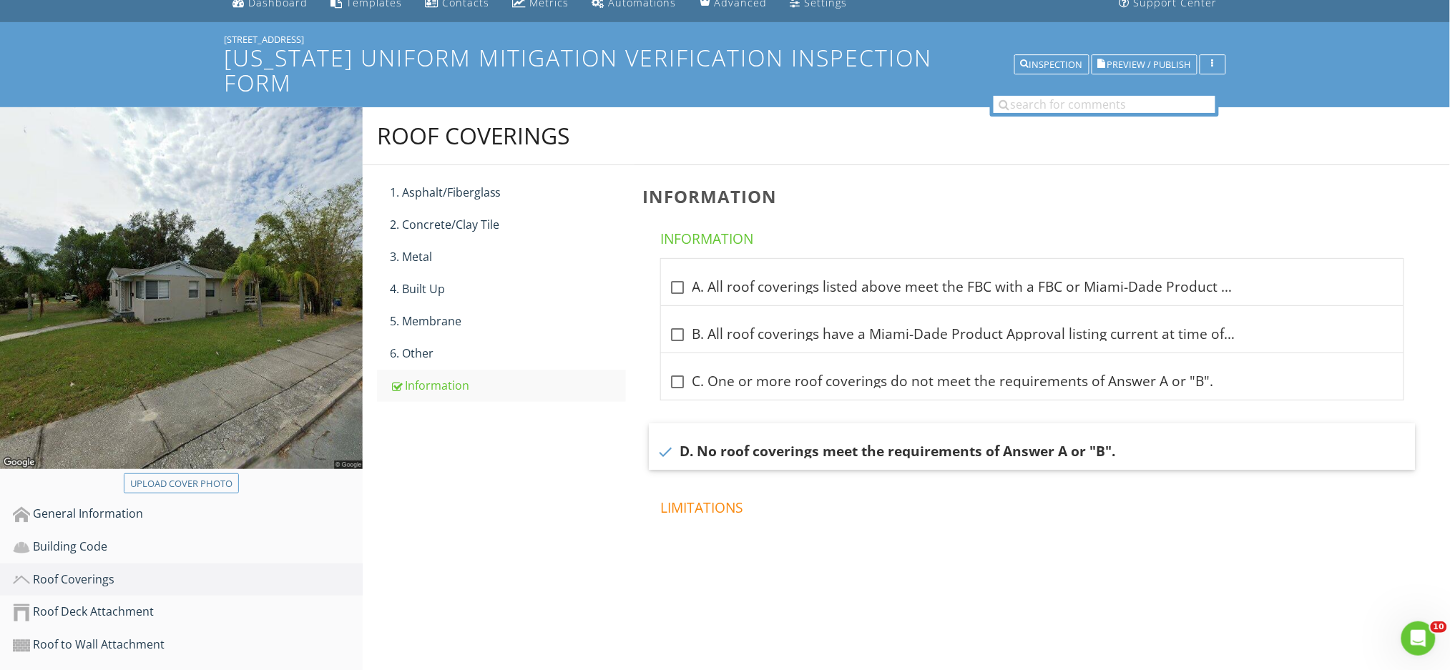
scroll to position [95, 0]
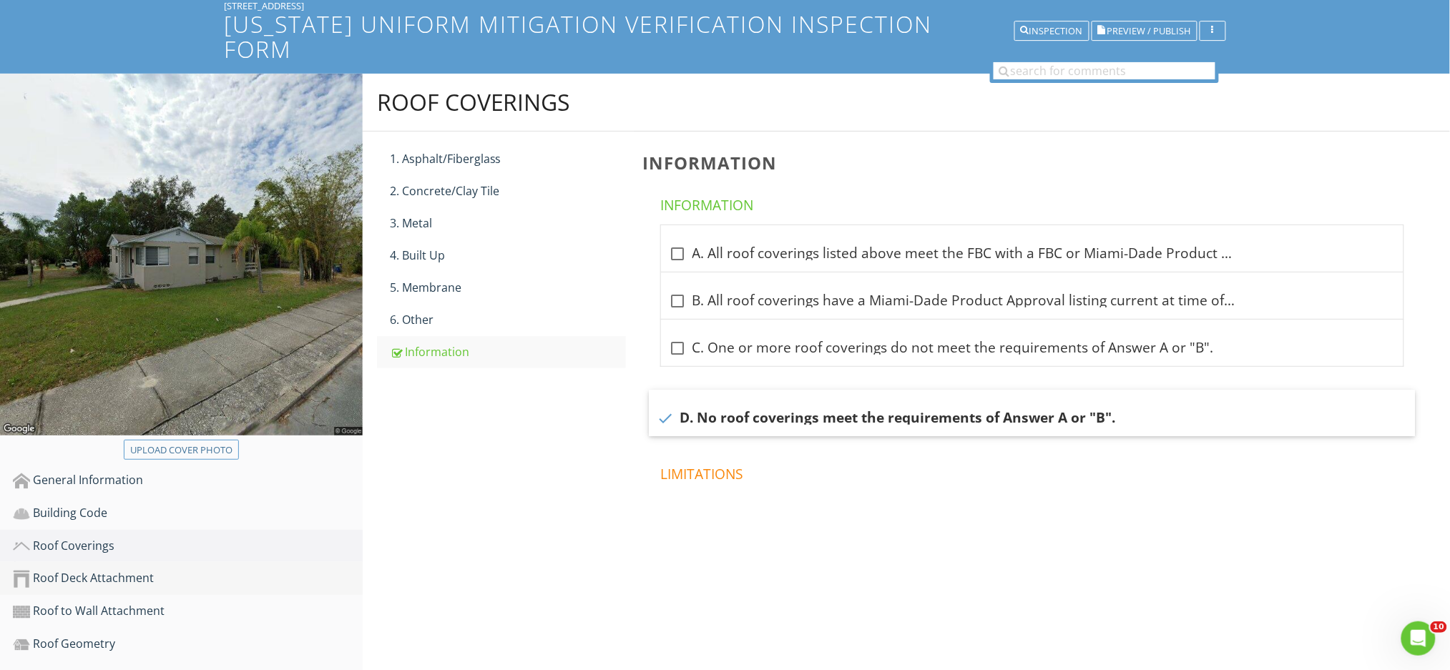
click at [202, 569] on div "Roof Deck Attachment" at bounding box center [188, 578] width 350 height 19
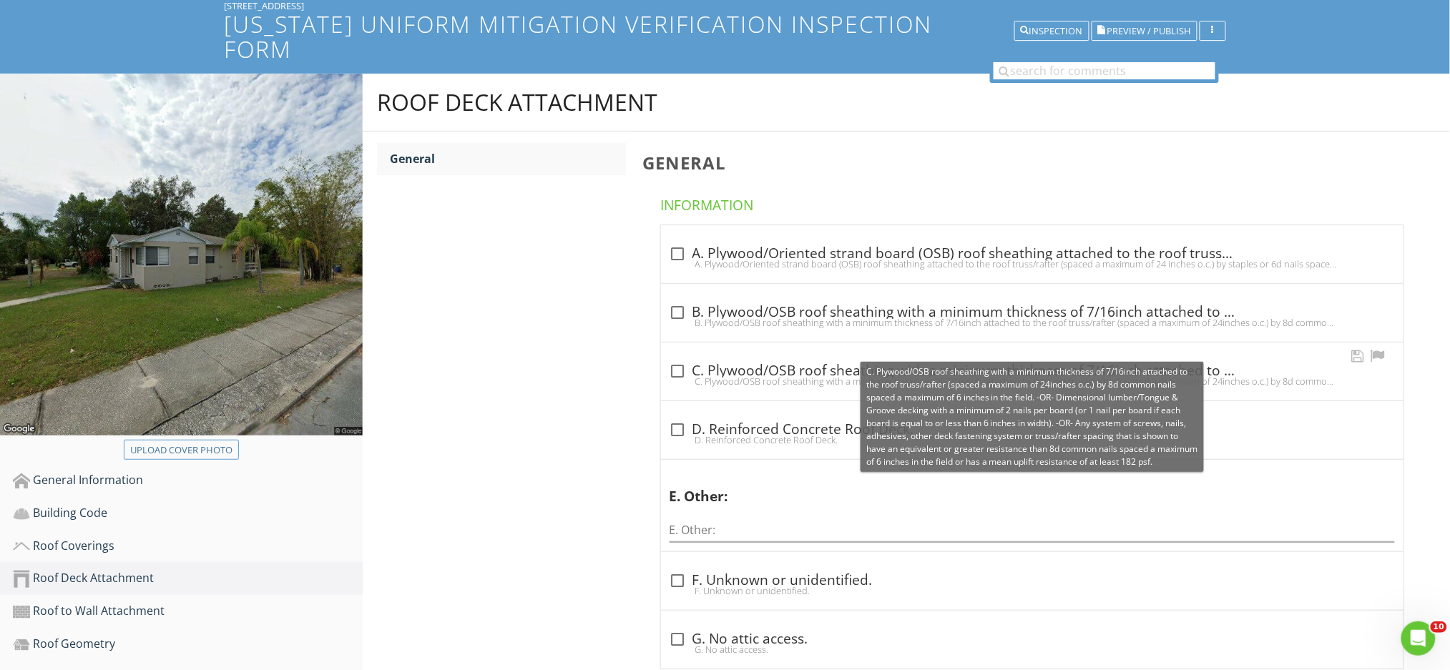
click at [681, 359] on div at bounding box center [678, 371] width 24 height 24
checkbox input "true"
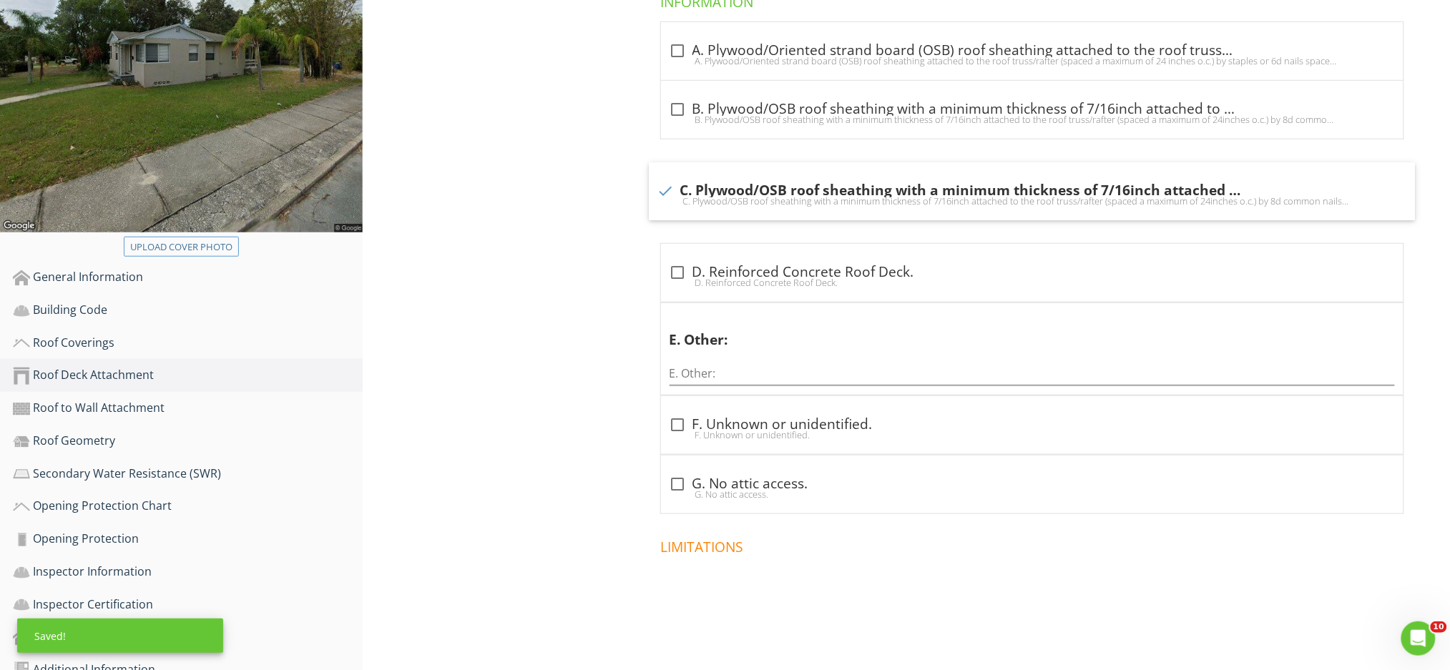
scroll to position [304, 0]
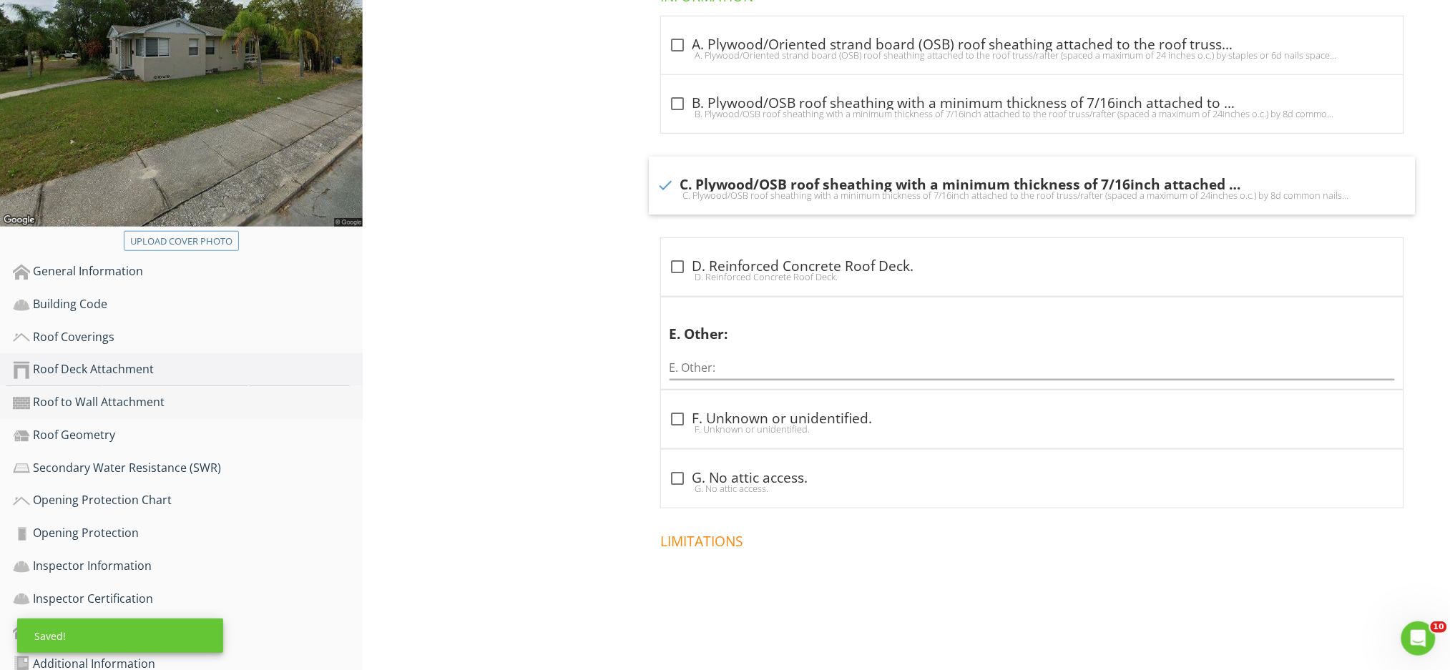
click at [163, 393] on div "Roof to Wall Attachment" at bounding box center [188, 402] width 350 height 19
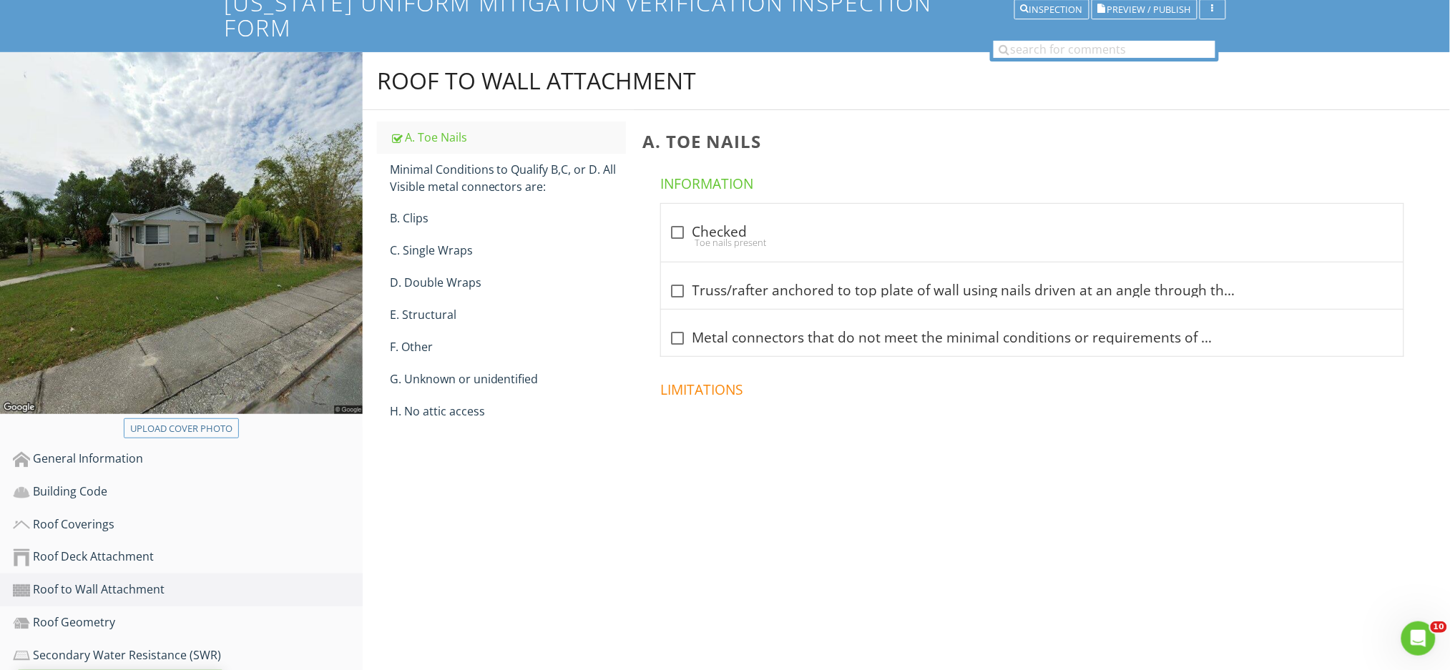
scroll to position [113, 0]
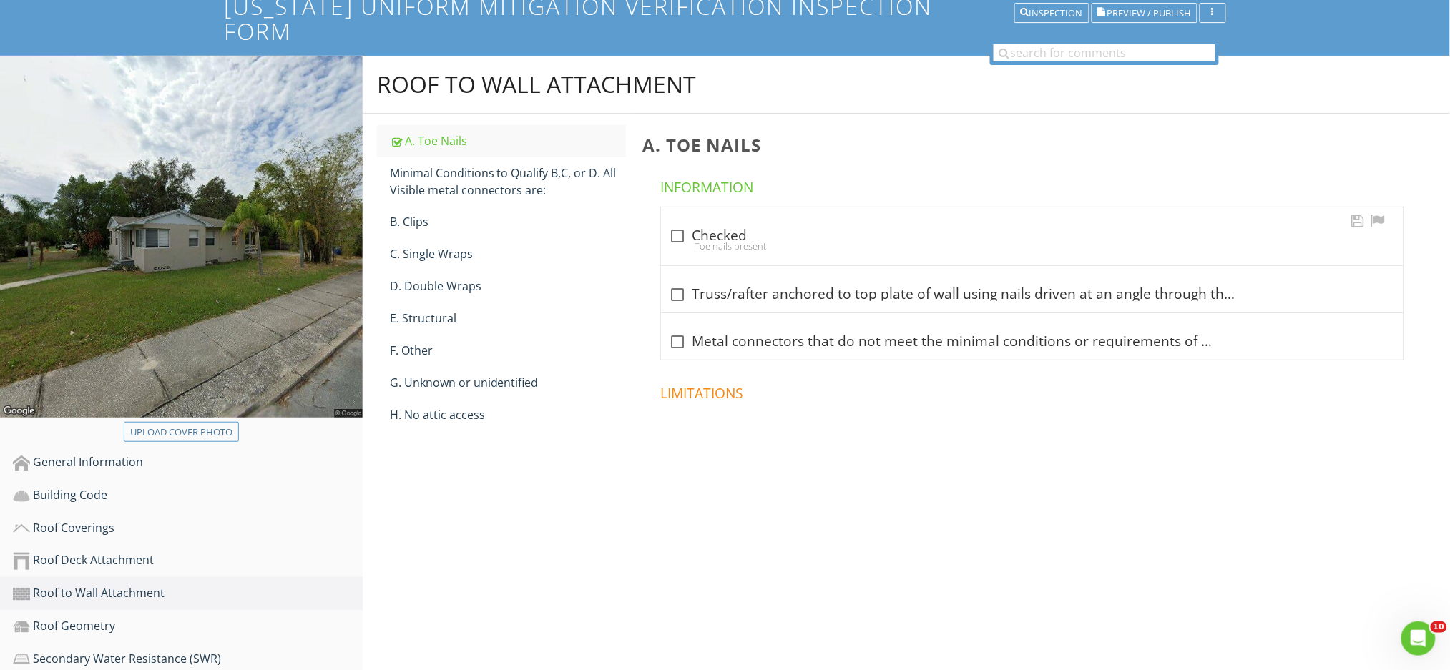
click at [677, 224] on div at bounding box center [678, 236] width 24 height 24
checkbox input "true"
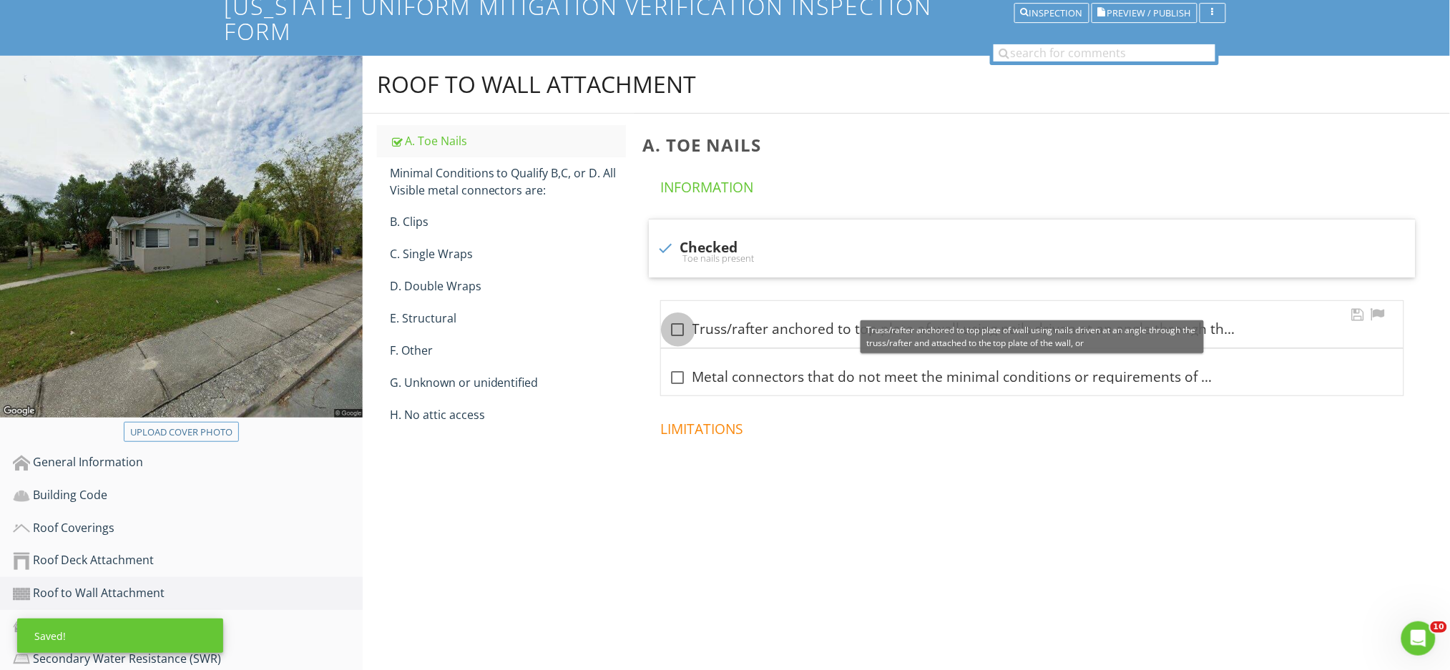
click at [682, 318] on div at bounding box center [678, 330] width 24 height 24
checkbox input "true"
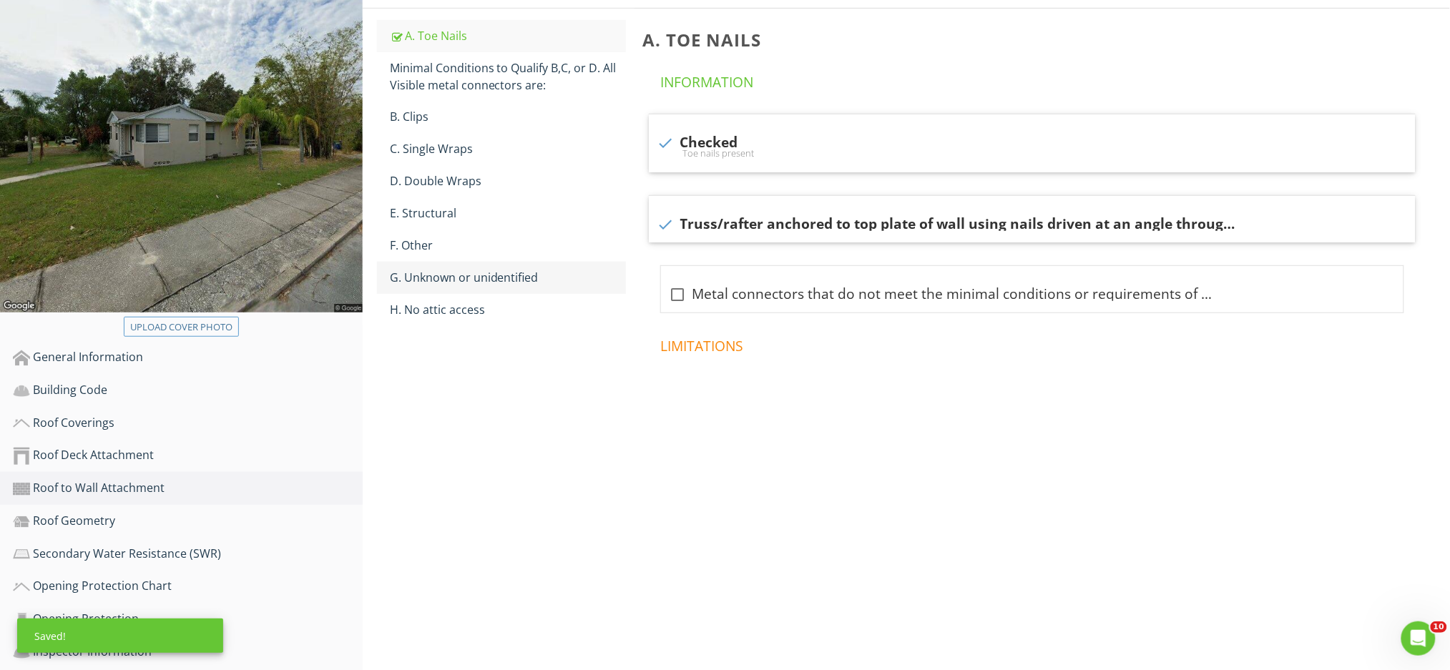
scroll to position [304, 0]
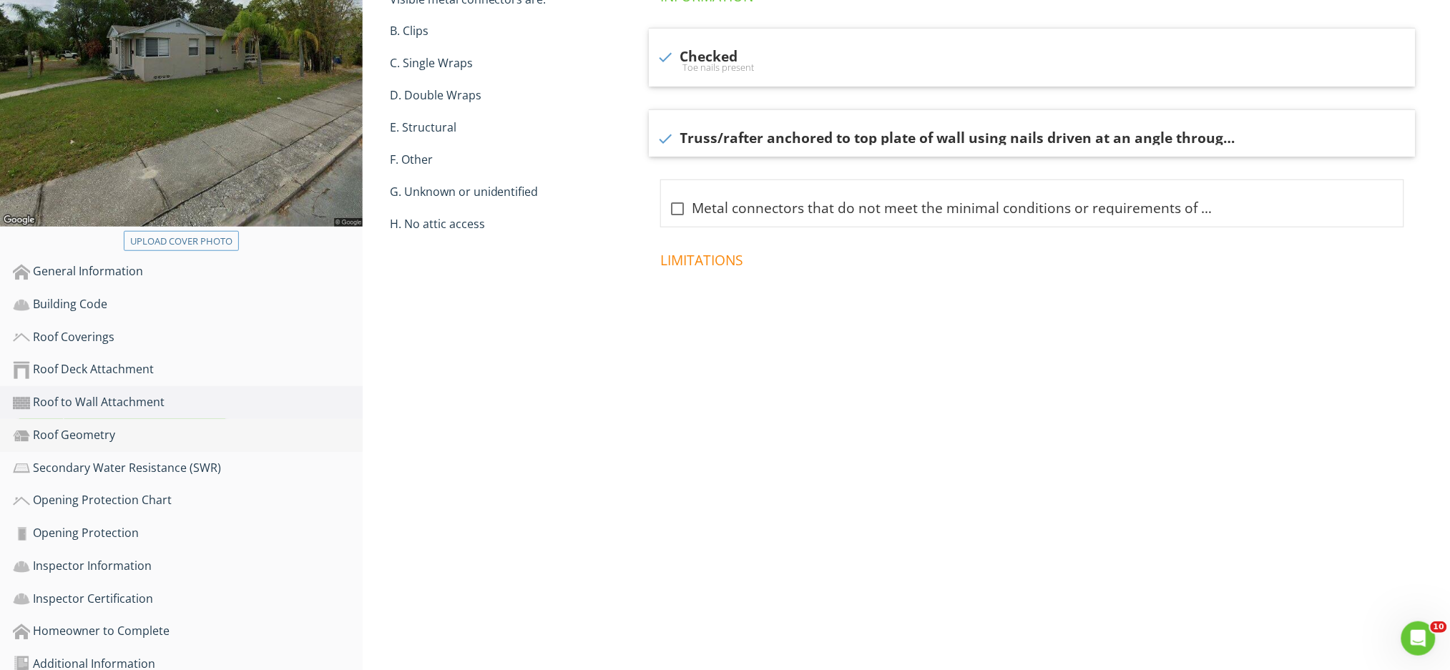
click at [197, 426] on div "Roof Geometry" at bounding box center [188, 435] width 350 height 19
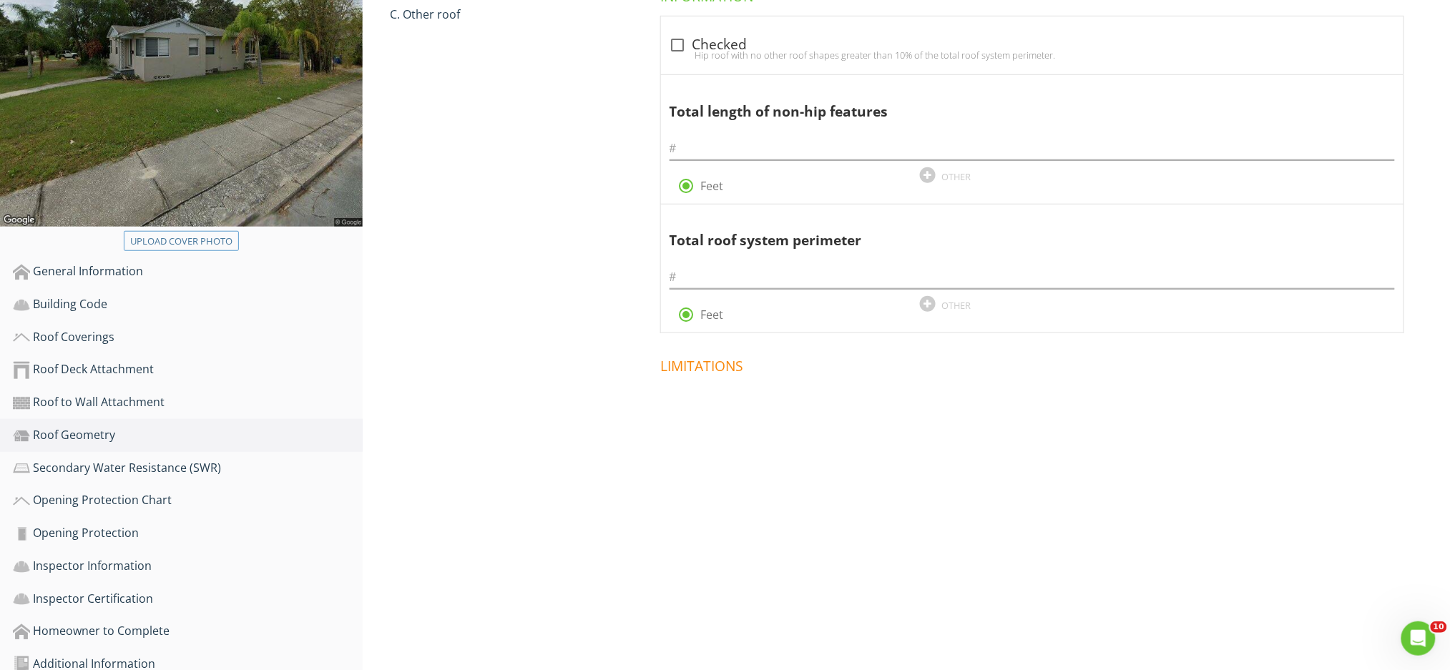
scroll to position [209, 0]
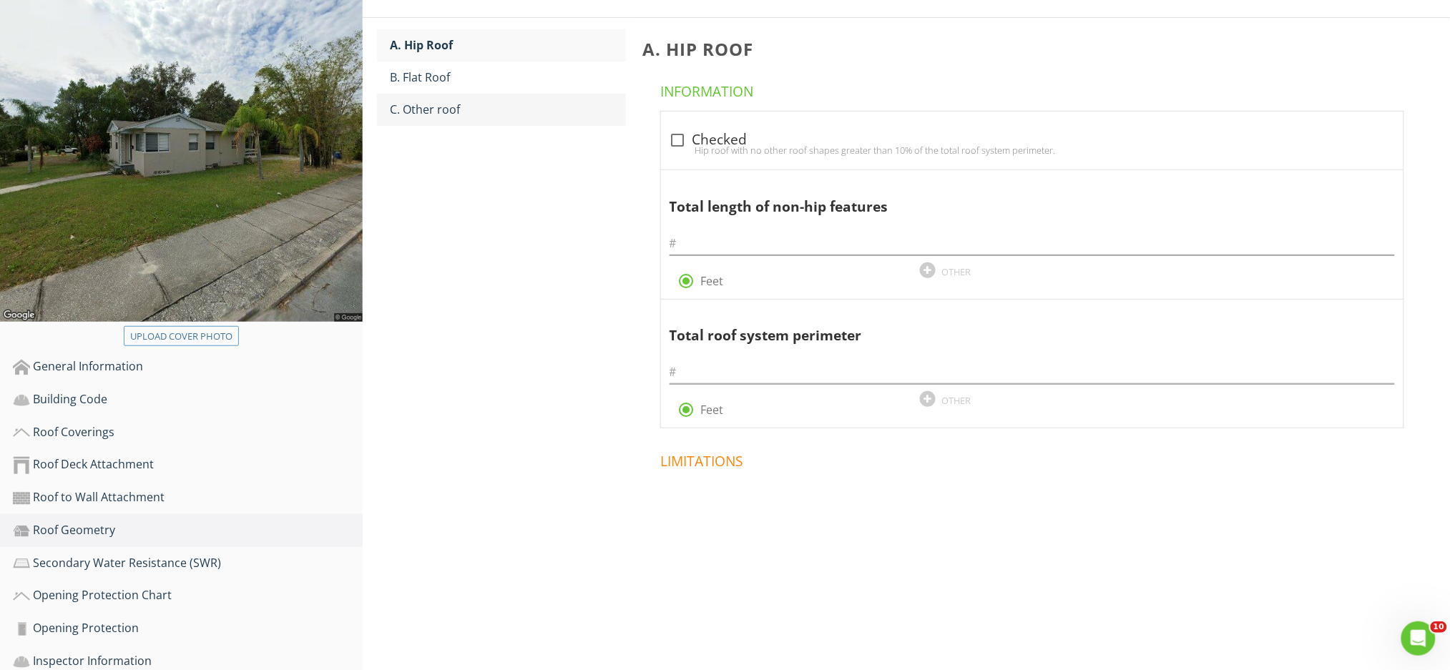
click at [528, 97] on link "C. Other roof" at bounding box center [508, 109] width 236 height 31
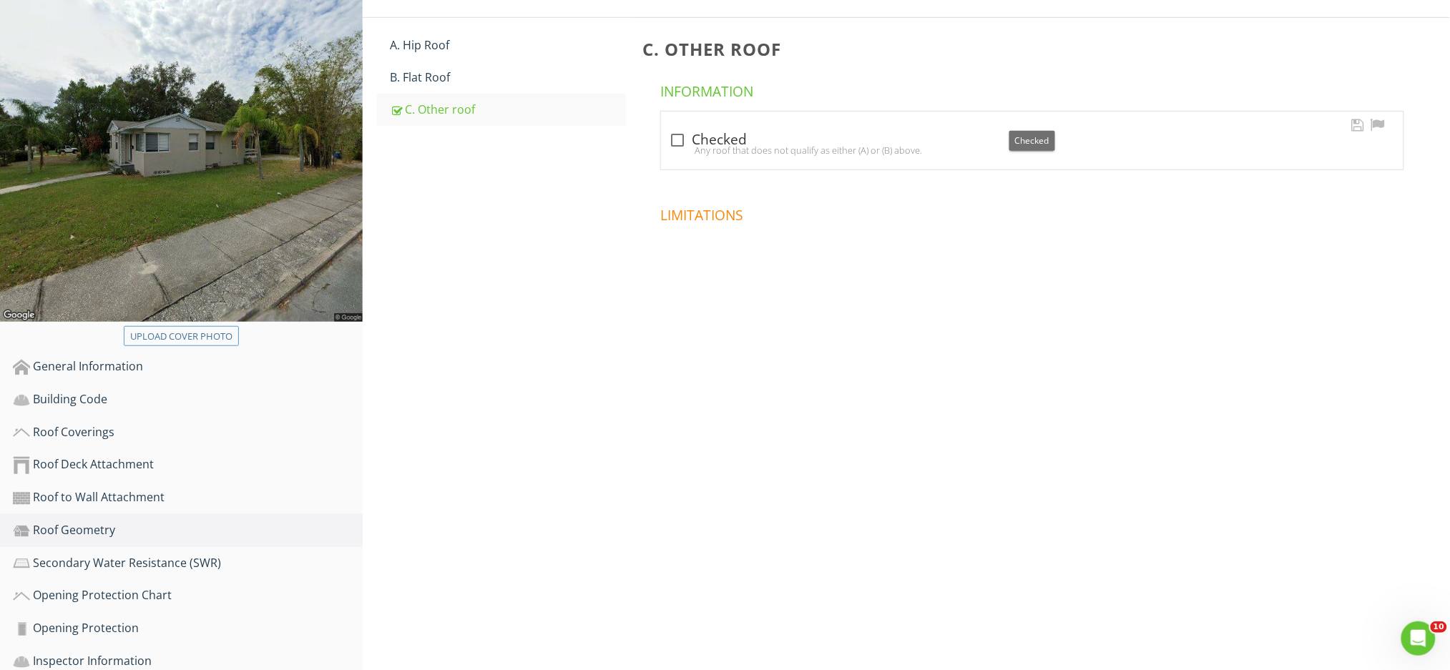
click at [679, 128] on div at bounding box center [678, 140] width 24 height 24
checkbox input "true"
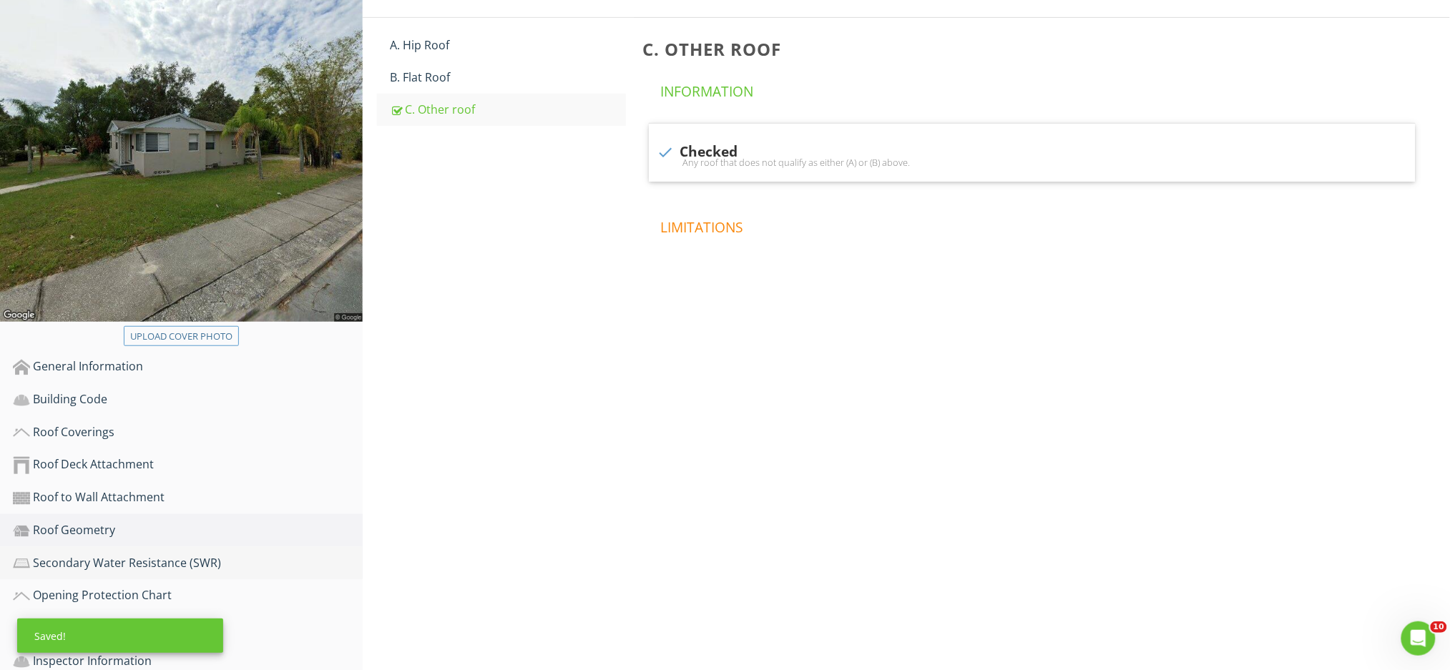
click at [210, 554] on div "Secondary Water Resistance (SWR)" at bounding box center [188, 563] width 350 height 19
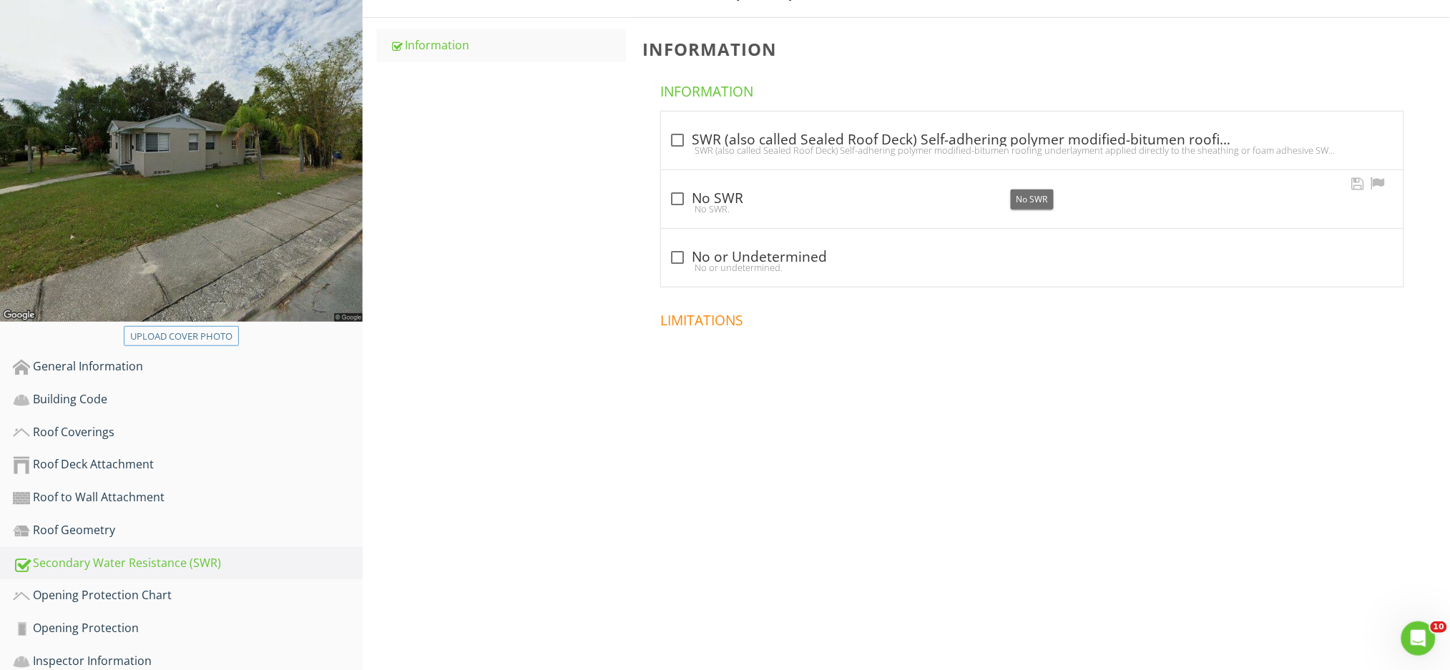
click at [680, 187] on div at bounding box center [678, 199] width 24 height 24
checkbox input "true"
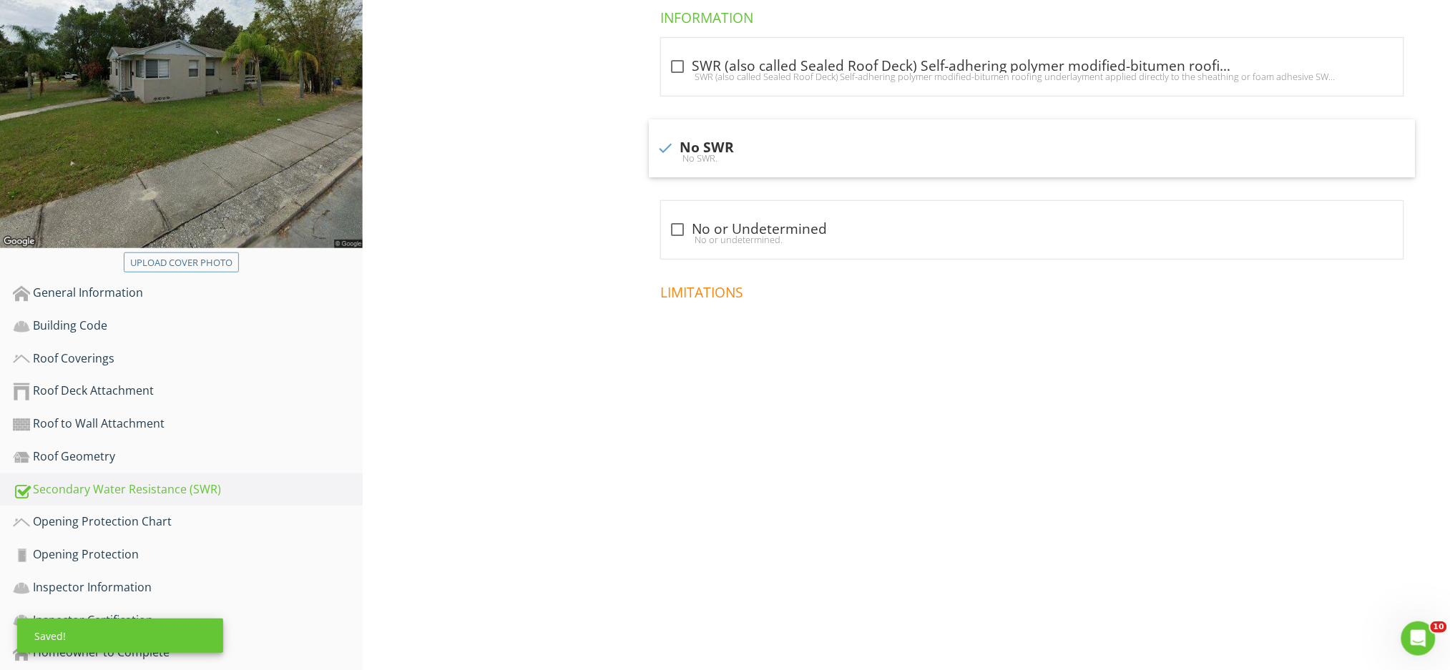
scroll to position [304, 0]
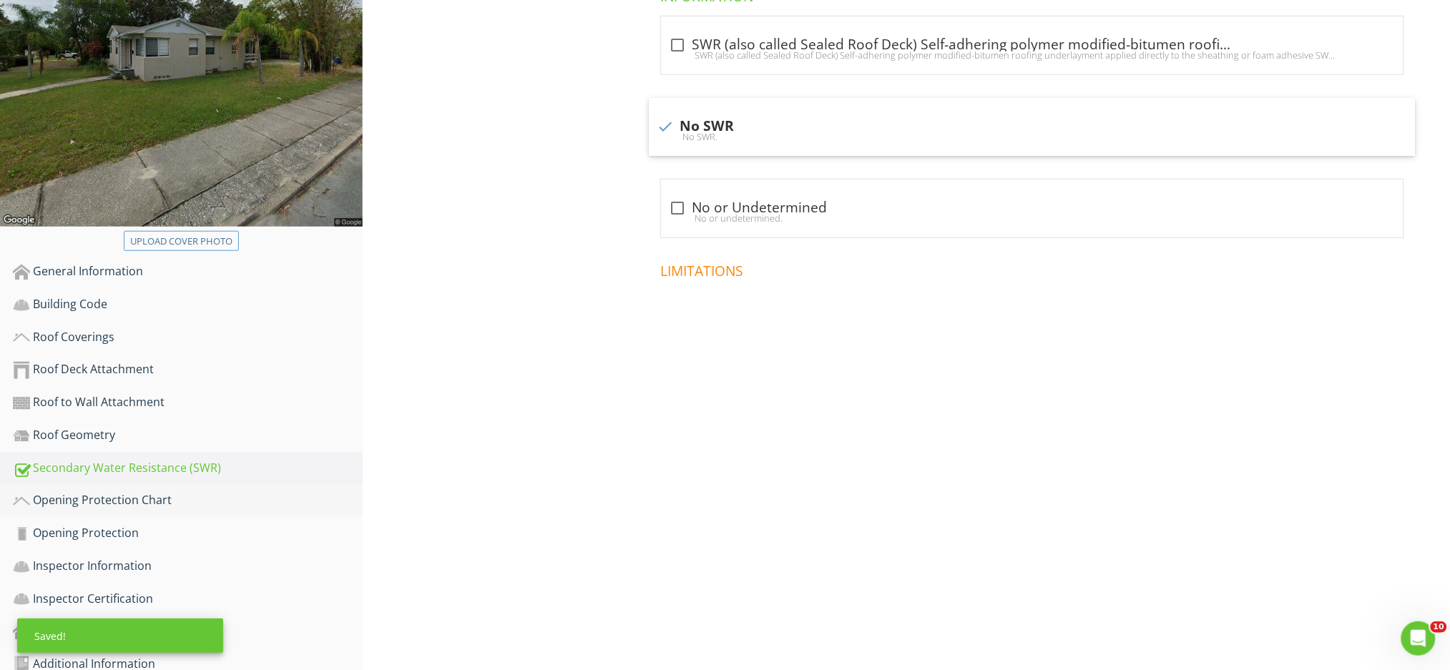
click at [248, 491] on div "Opening Protection Chart" at bounding box center [188, 500] width 350 height 19
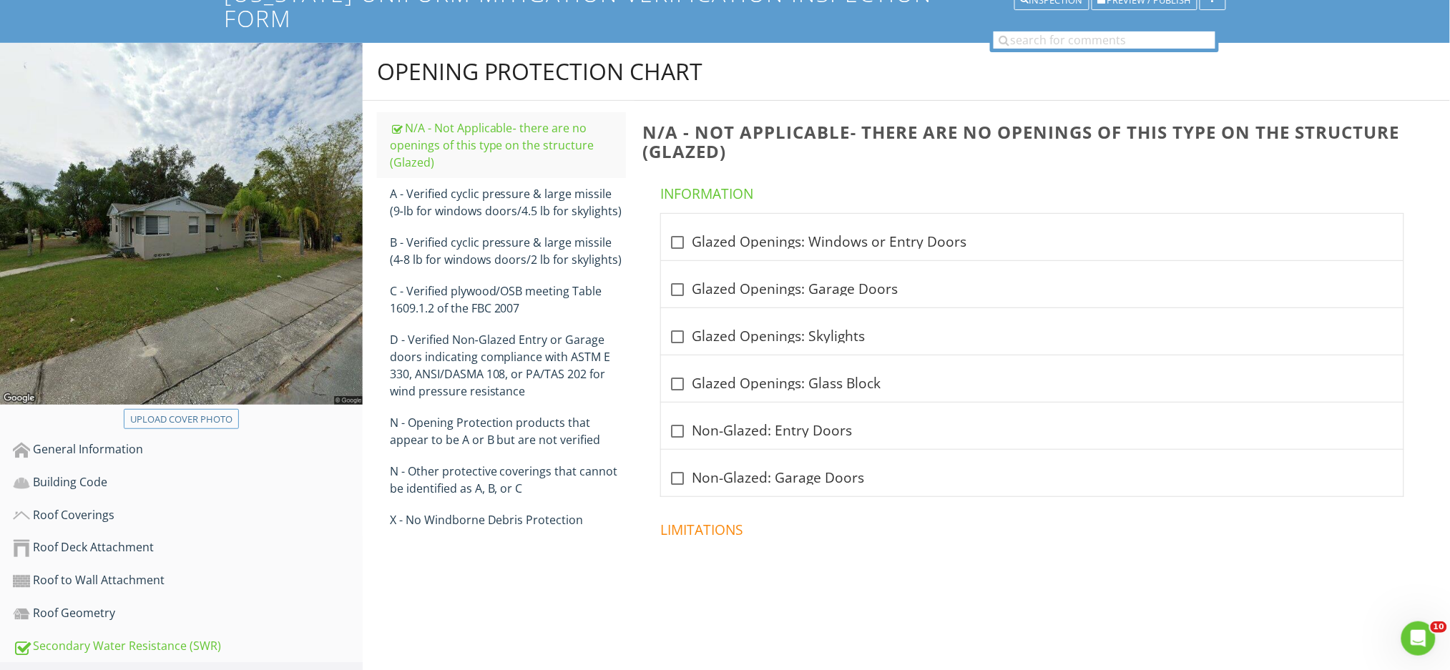
scroll to position [113, 0]
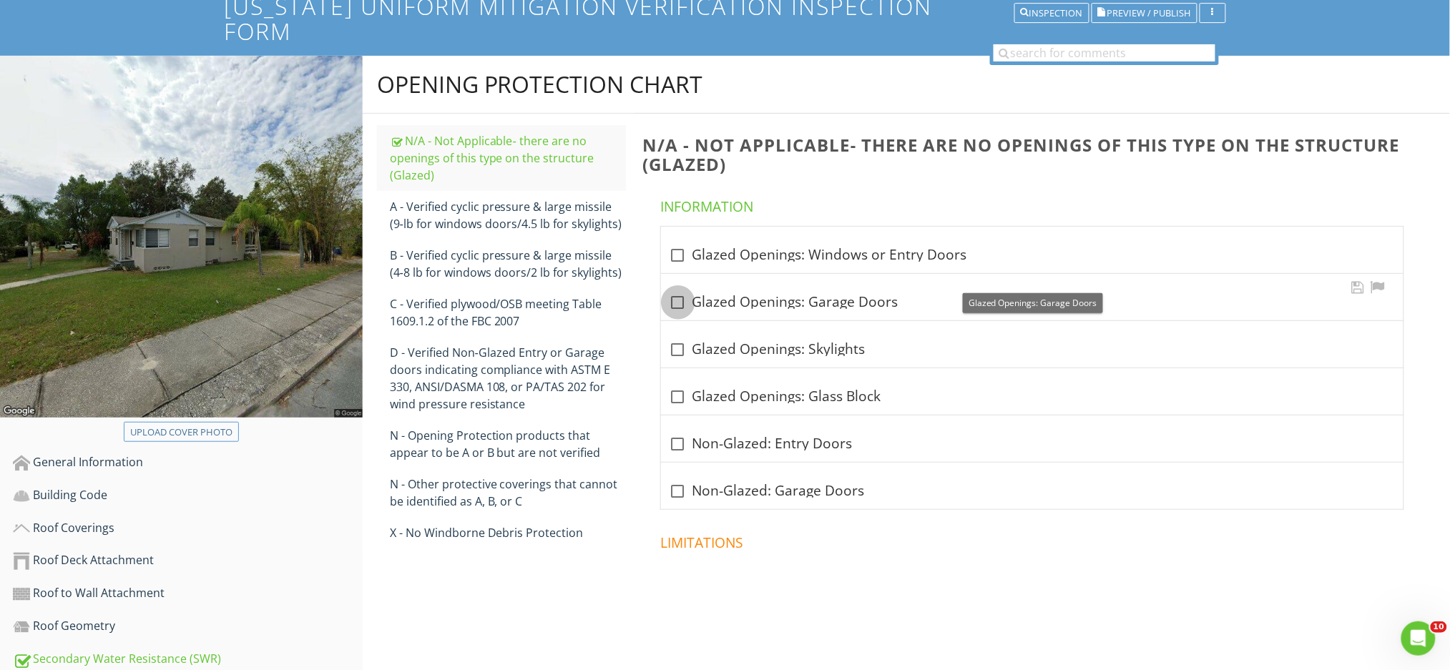
click at [680, 290] on div at bounding box center [678, 302] width 24 height 24
checkbox input "true"
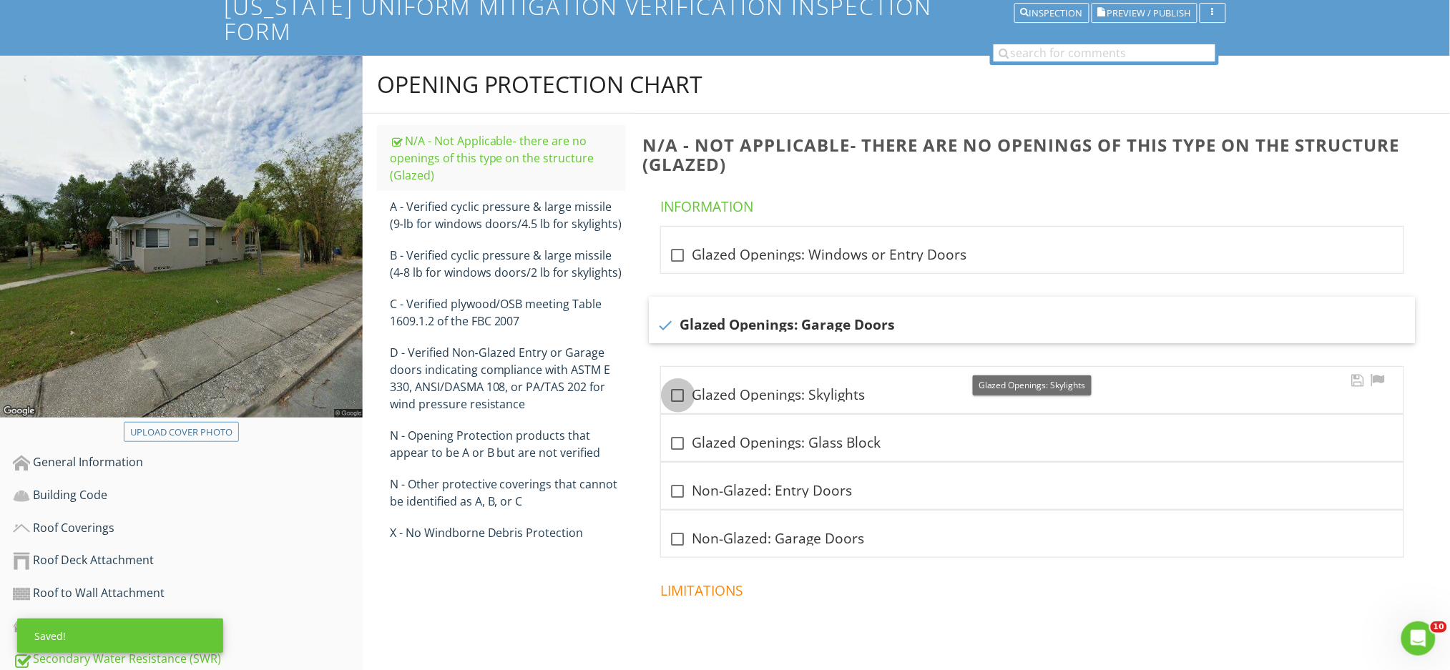
click at [680, 383] on div at bounding box center [678, 395] width 24 height 24
checkbox input "true"
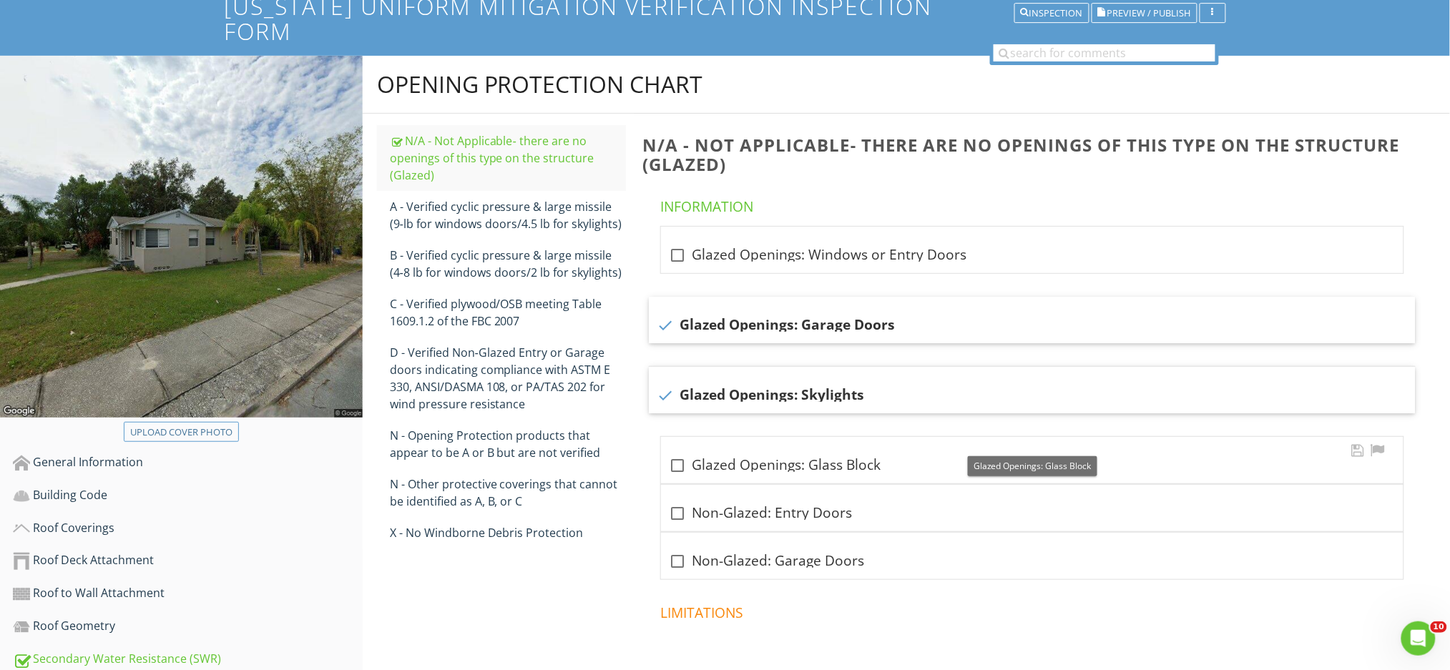
click at [677, 454] on div at bounding box center [678, 466] width 24 height 24
checkbox input "true"
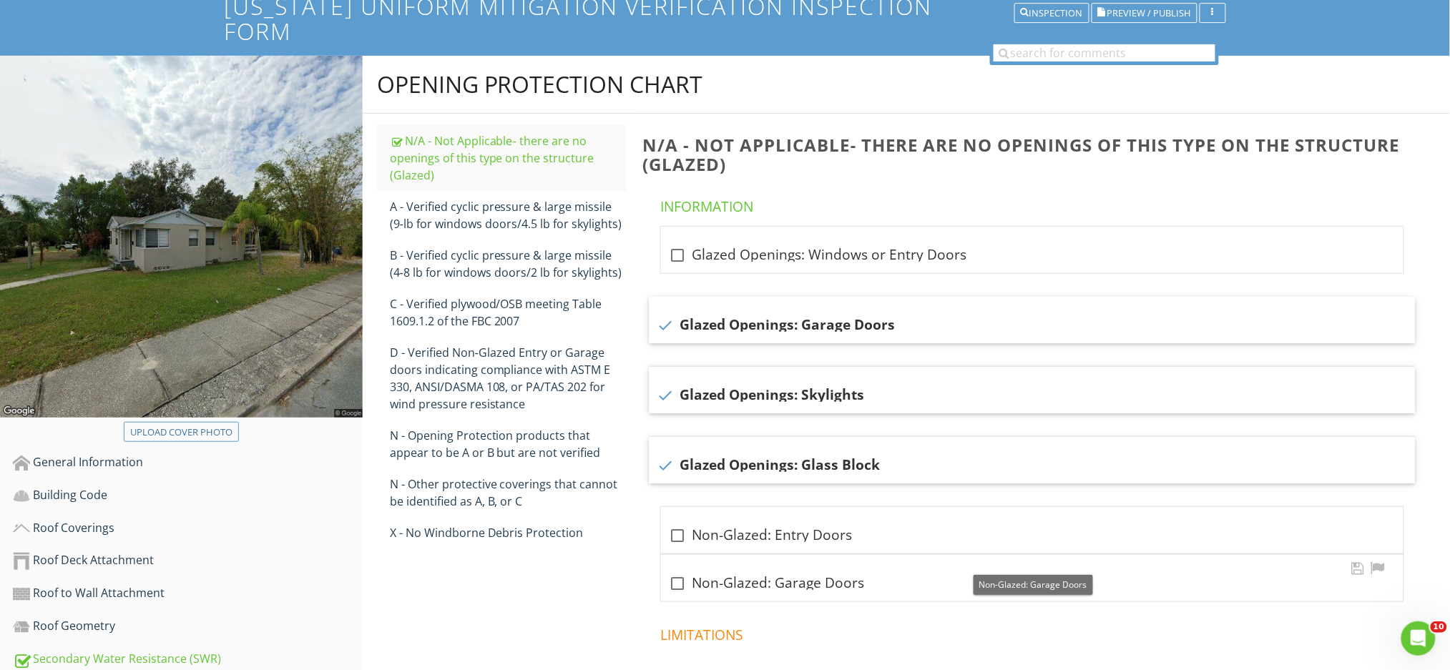
click at [680, 572] on div at bounding box center [678, 584] width 24 height 24
checkbox input "true"
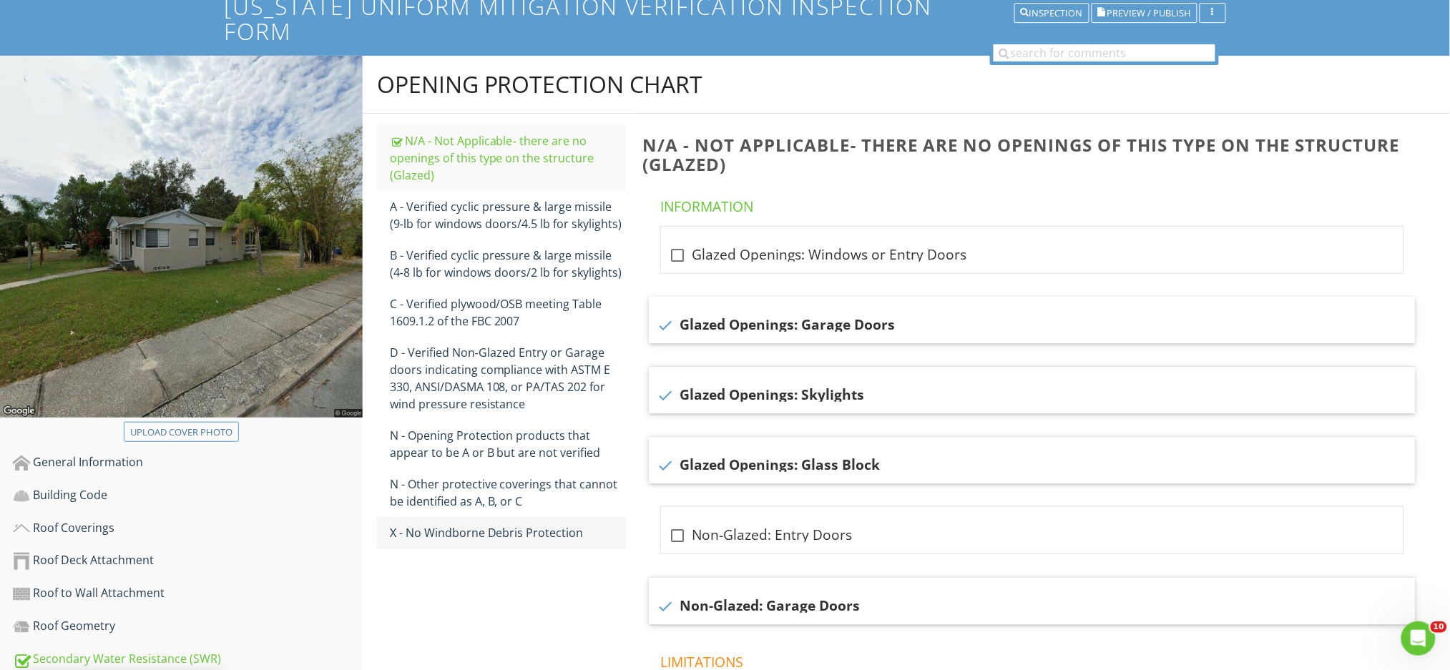
click at [579, 524] on div "X - No Windborne Debris Protection" at bounding box center [508, 532] width 236 height 17
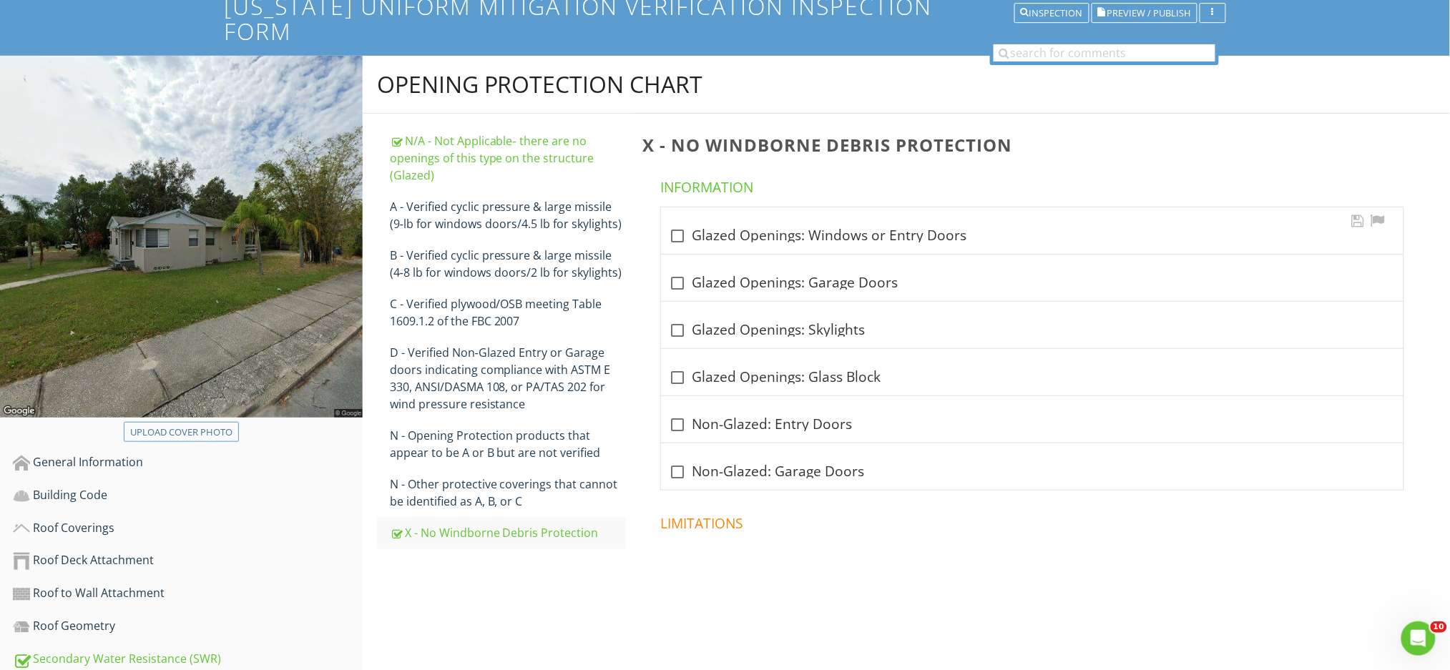
click at [681, 224] on div at bounding box center [678, 236] width 24 height 24
checkbox input "true"
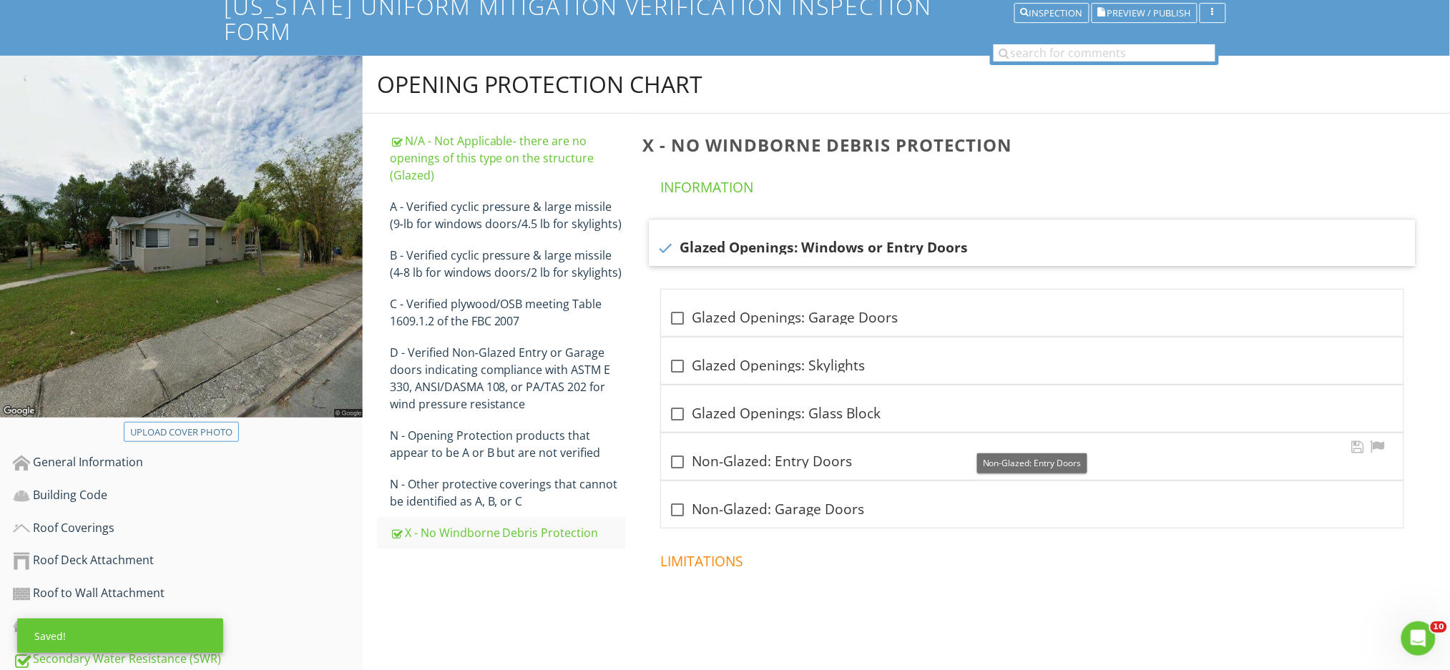
click at [677, 450] on div at bounding box center [678, 462] width 24 height 24
checkbox input "true"
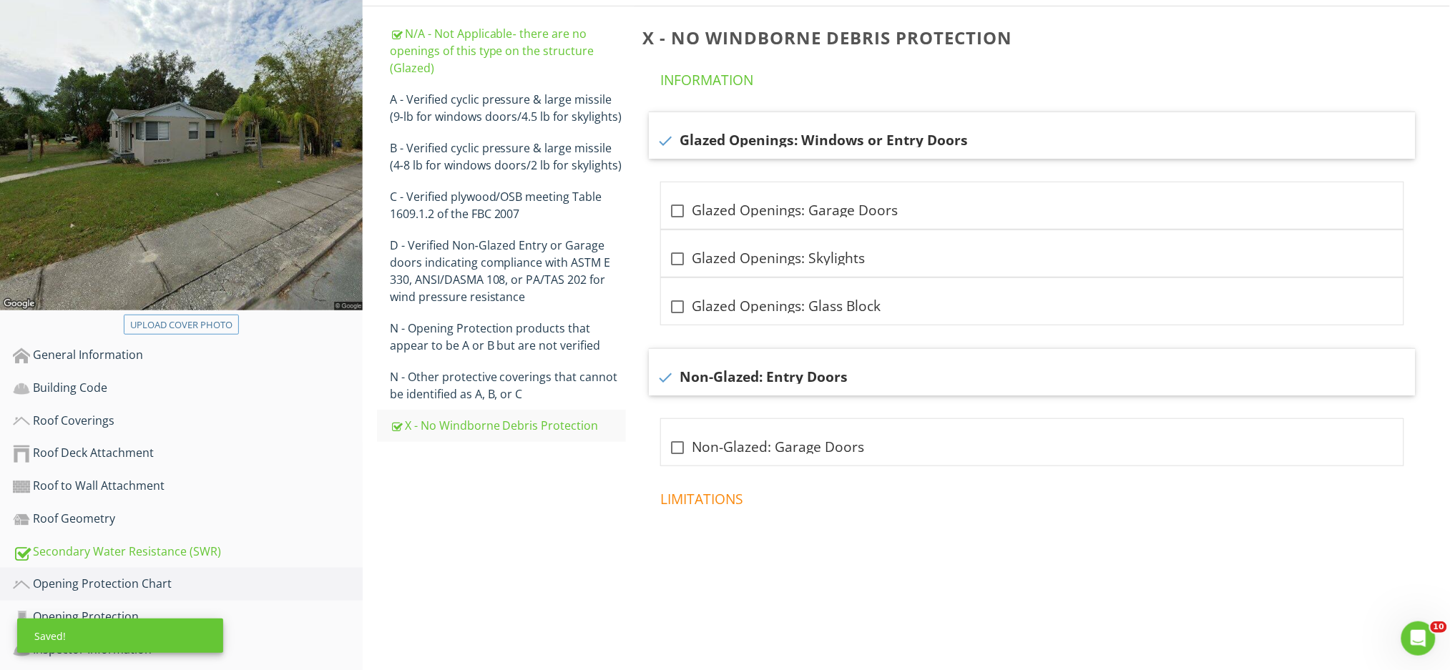
scroll to position [304, 0]
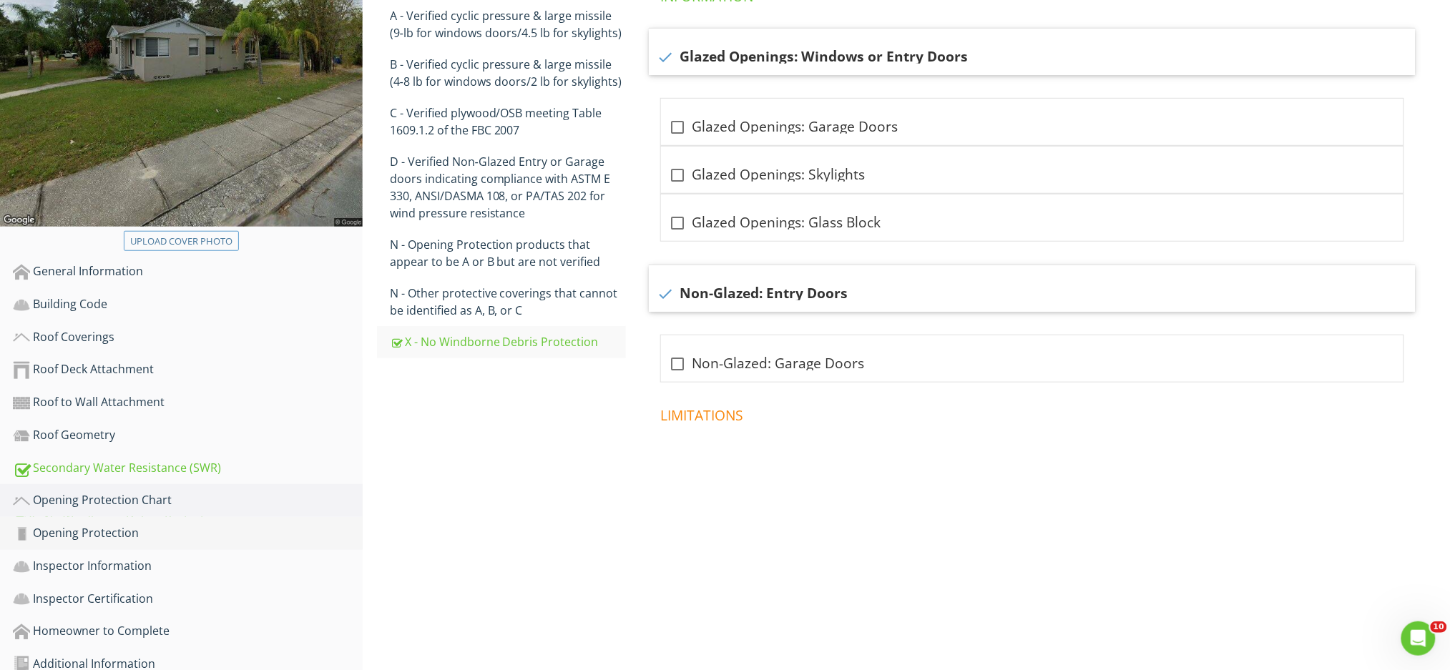
click at [175, 524] on div "Opening Protection" at bounding box center [188, 533] width 350 height 19
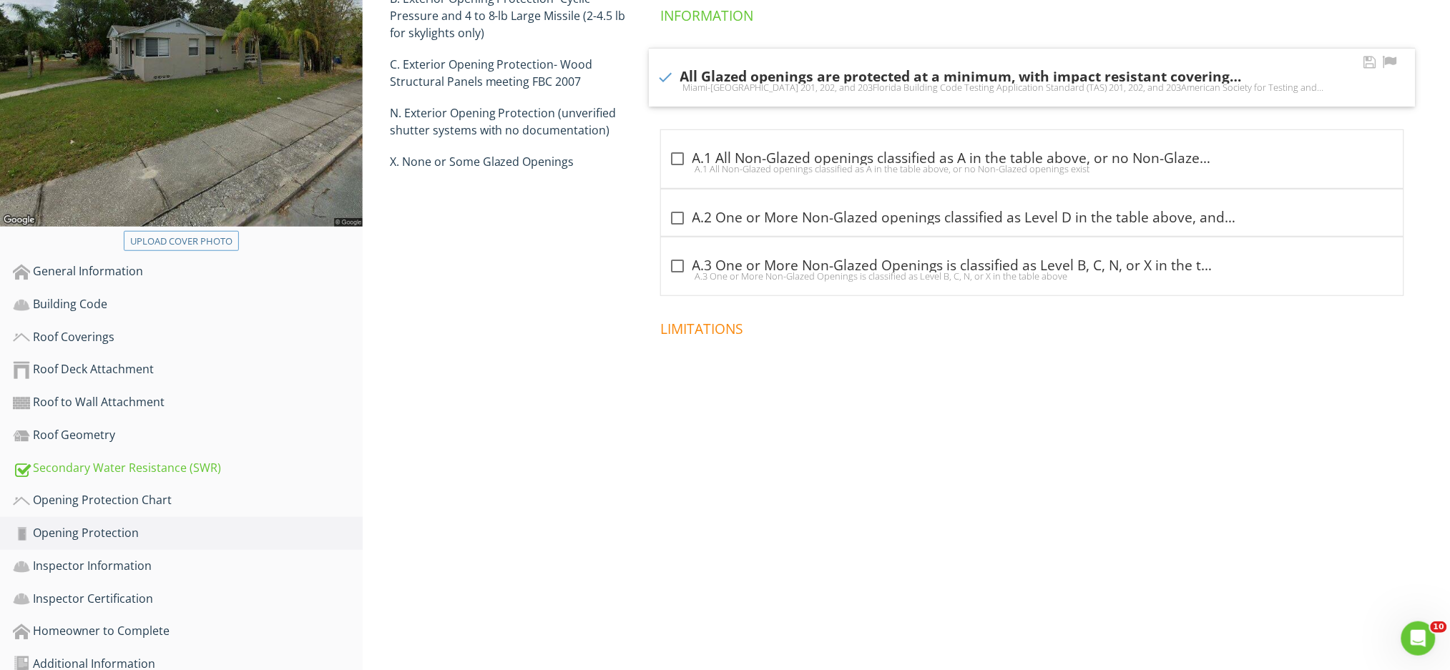
click at [670, 82] on div "Miami-Dade County PA 201, 202, and 203Florida Building Code Testing Application…" at bounding box center [1032, 87] width 750 height 11
checkbox input "false"
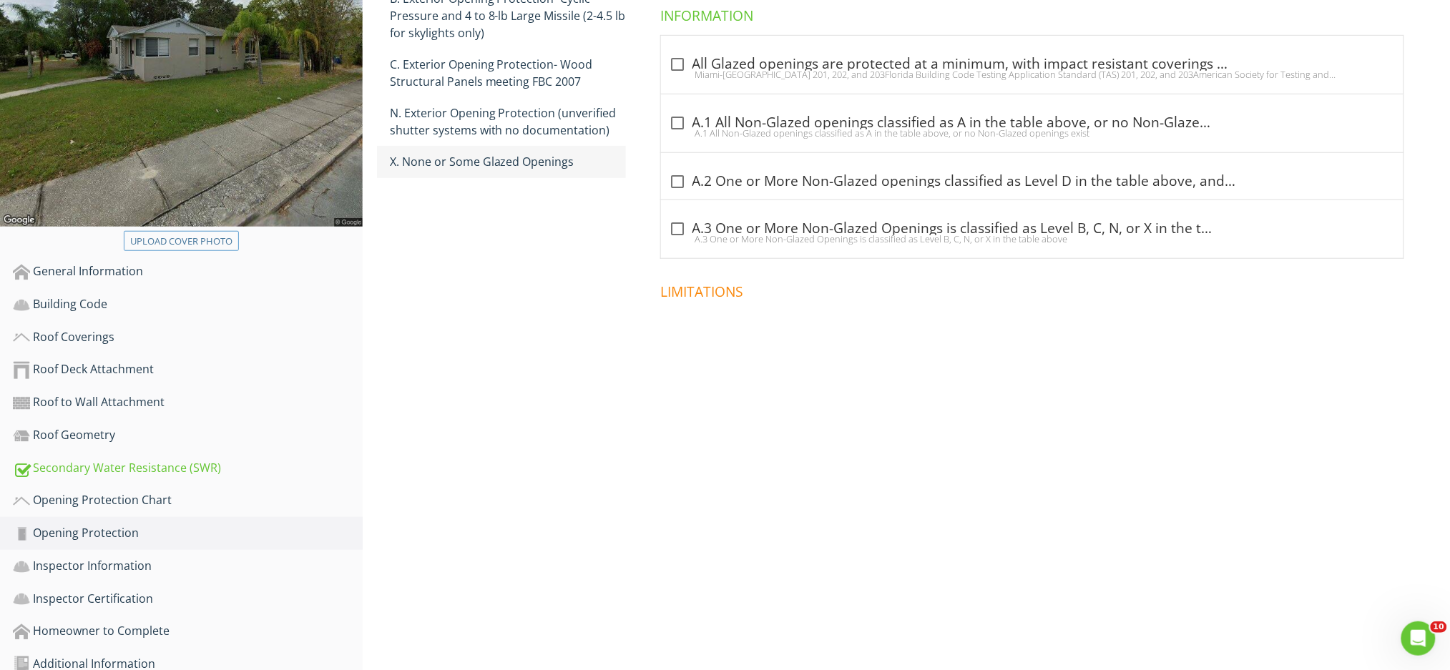
click at [594, 153] on div "X. None or Some Glazed Openings" at bounding box center [508, 161] width 236 height 17
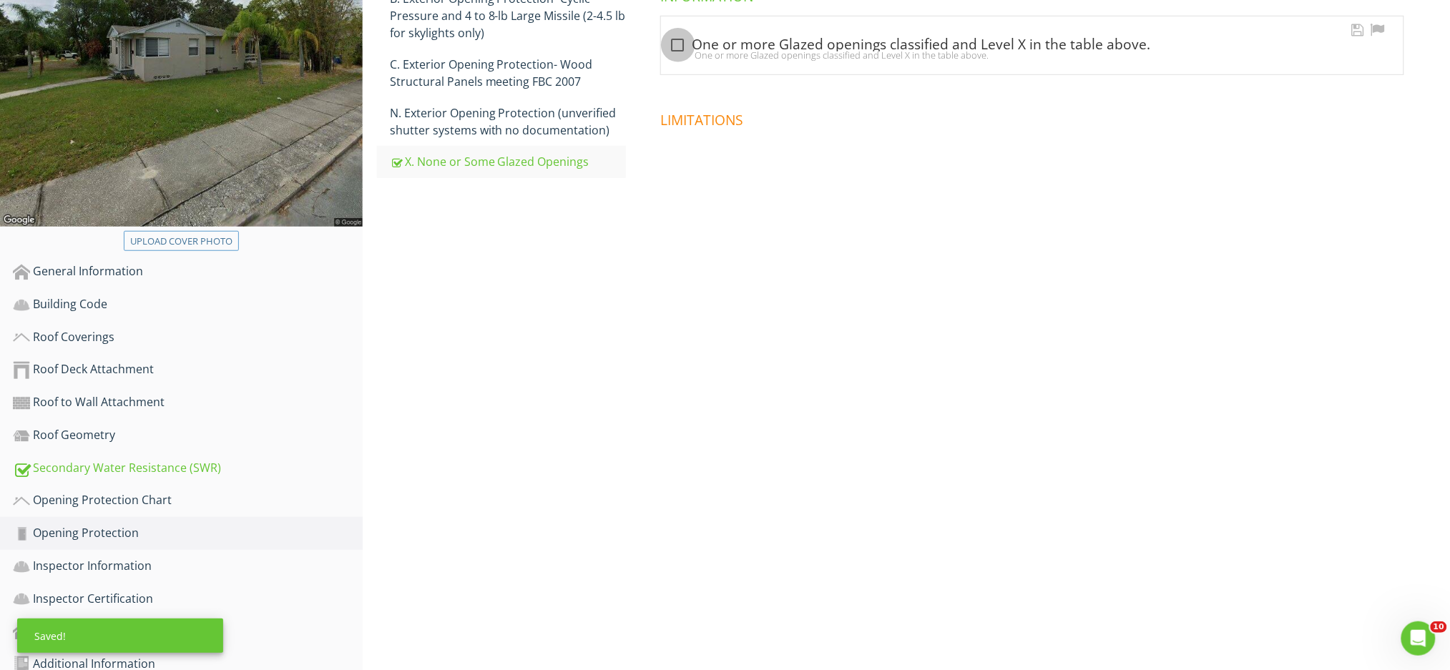
click at [678, 33] on div at bounding box center [678, 45] width 24 height 24
checkbox input "true"
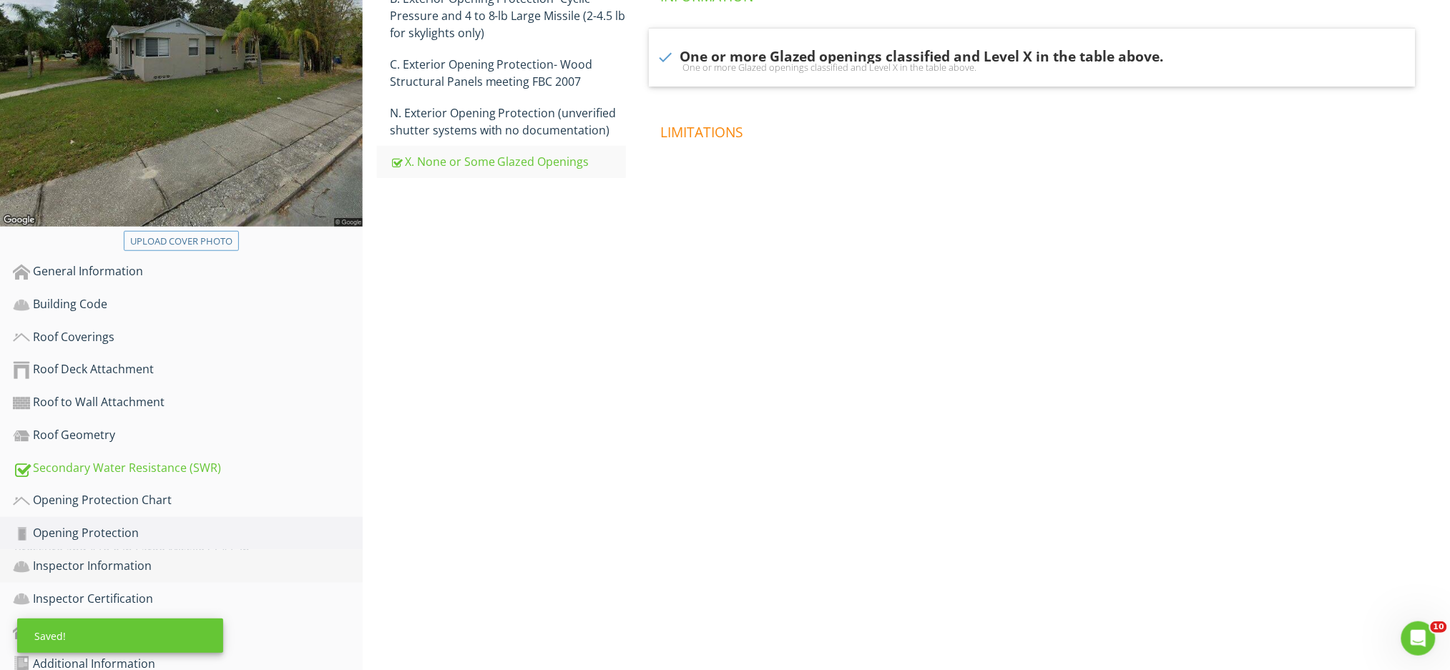
click at [172, 552] on link "Inspector Information" at bounding box center [188, 566] width 350 height 33
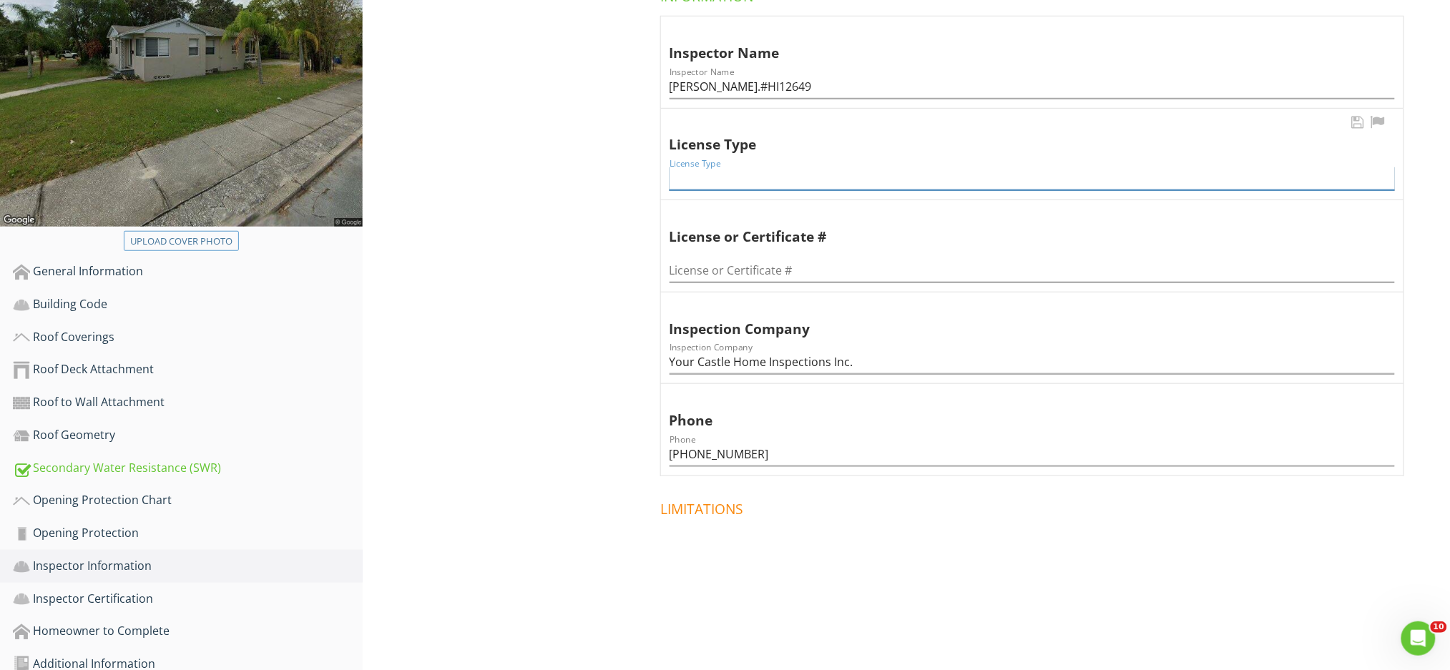
click at [725, 167] on input "License Type" at bounding box center [1032, 179] width 725 height 24
type input "Home Inspection"
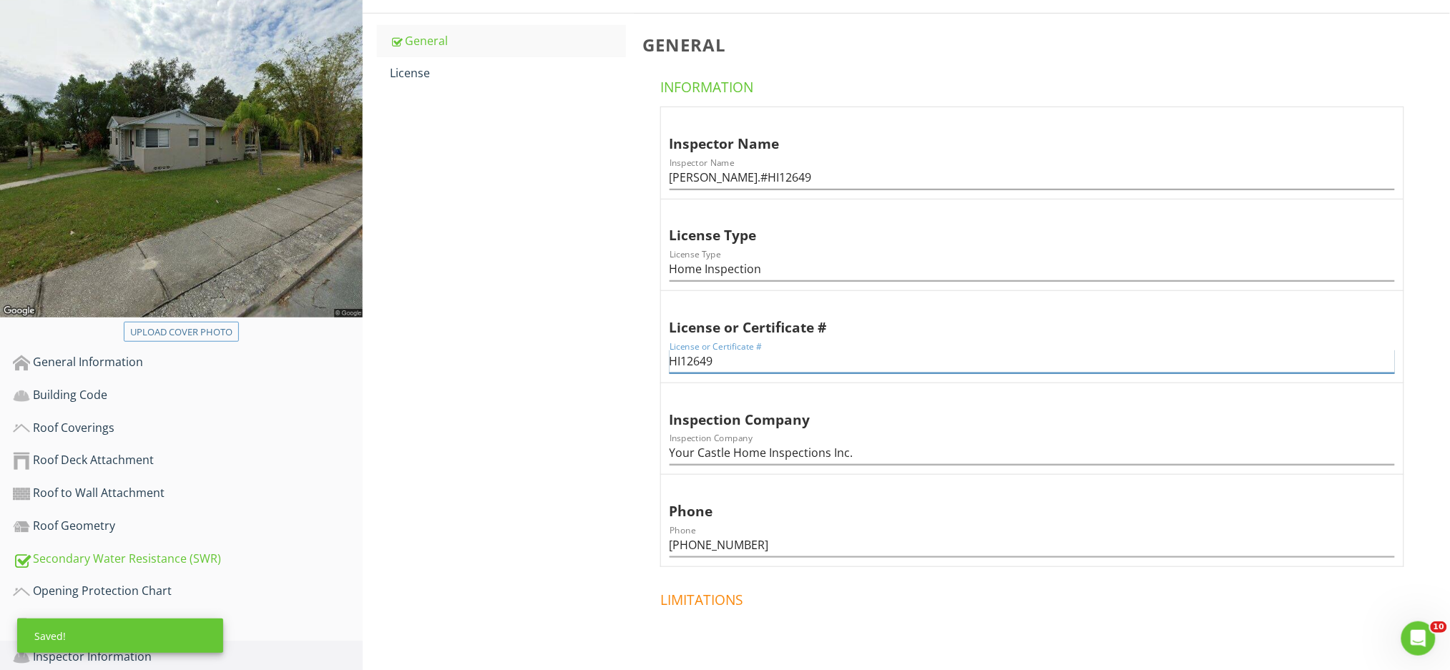
scroll to position [113, 0]
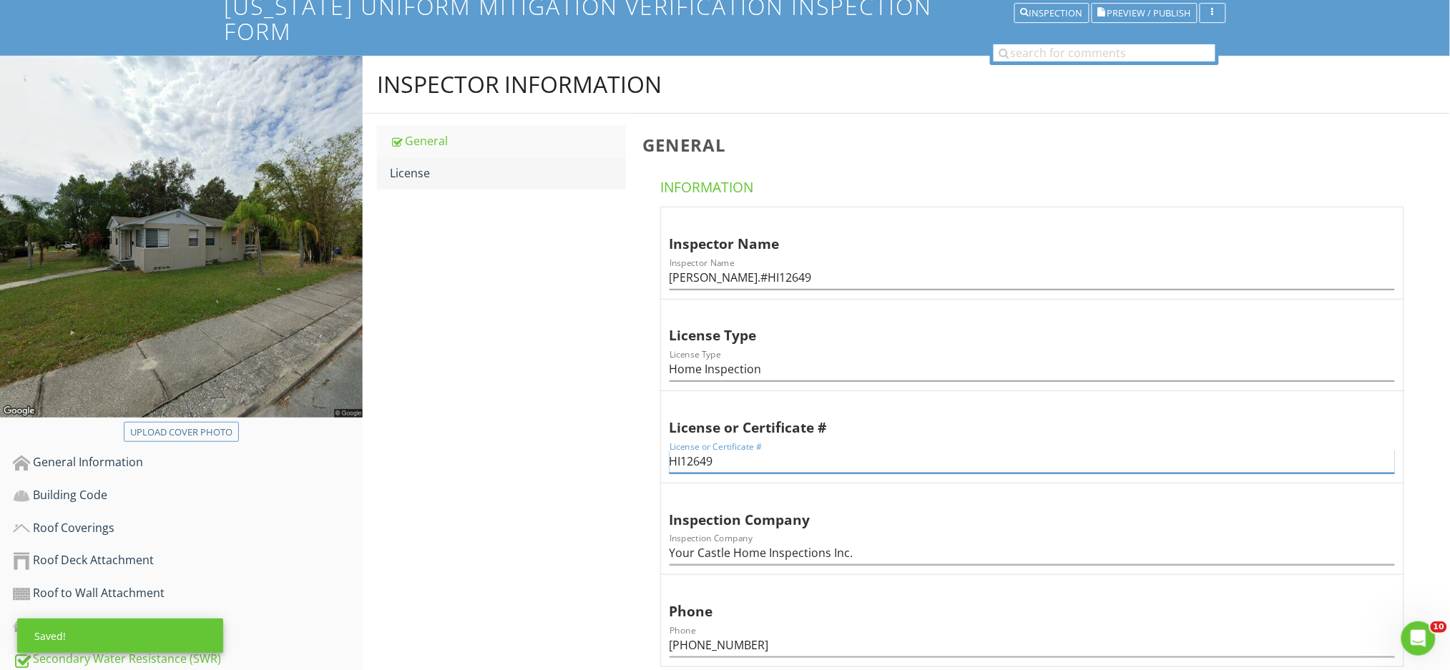
type input "HI12649"
click at [464, 158] on link "License" at bounding box center [508, 172] width 236 height 31
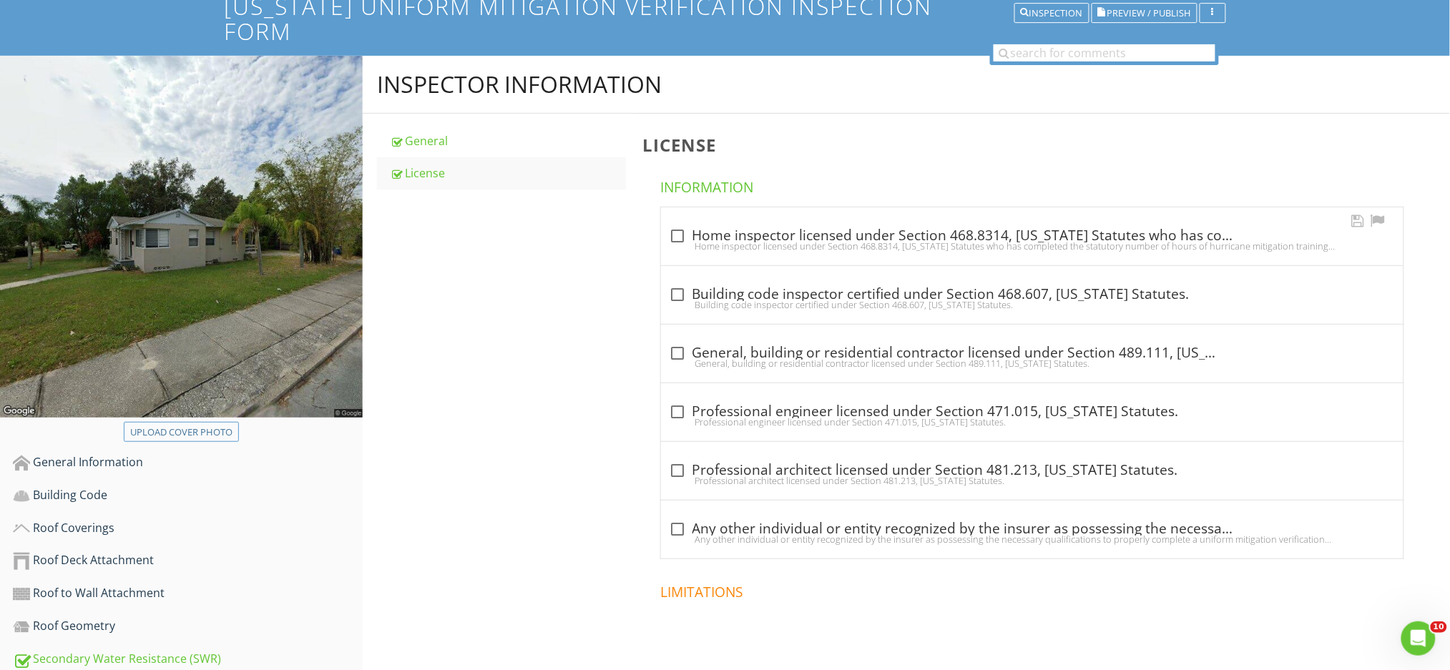
click at [678, 224] on div at bounding box center [678, 236] width 24 height 24
checkbox input "true"
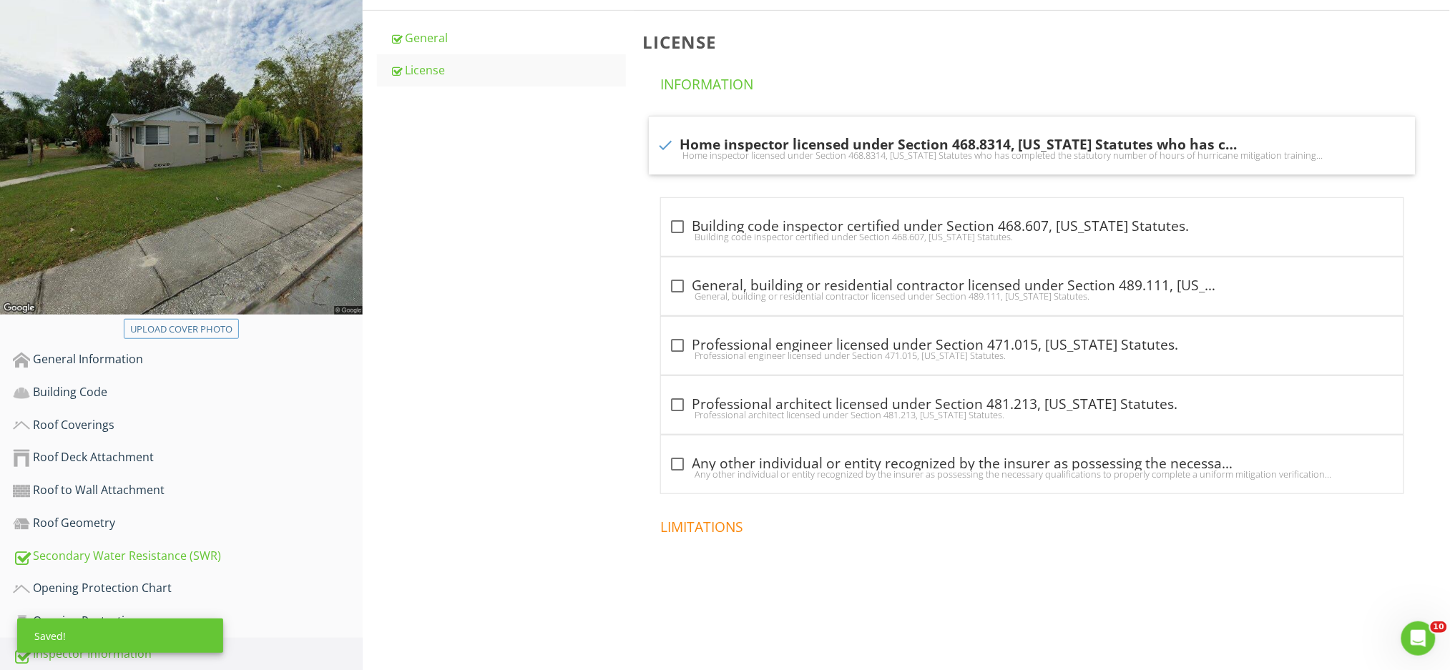
scroll to position [304, 0]
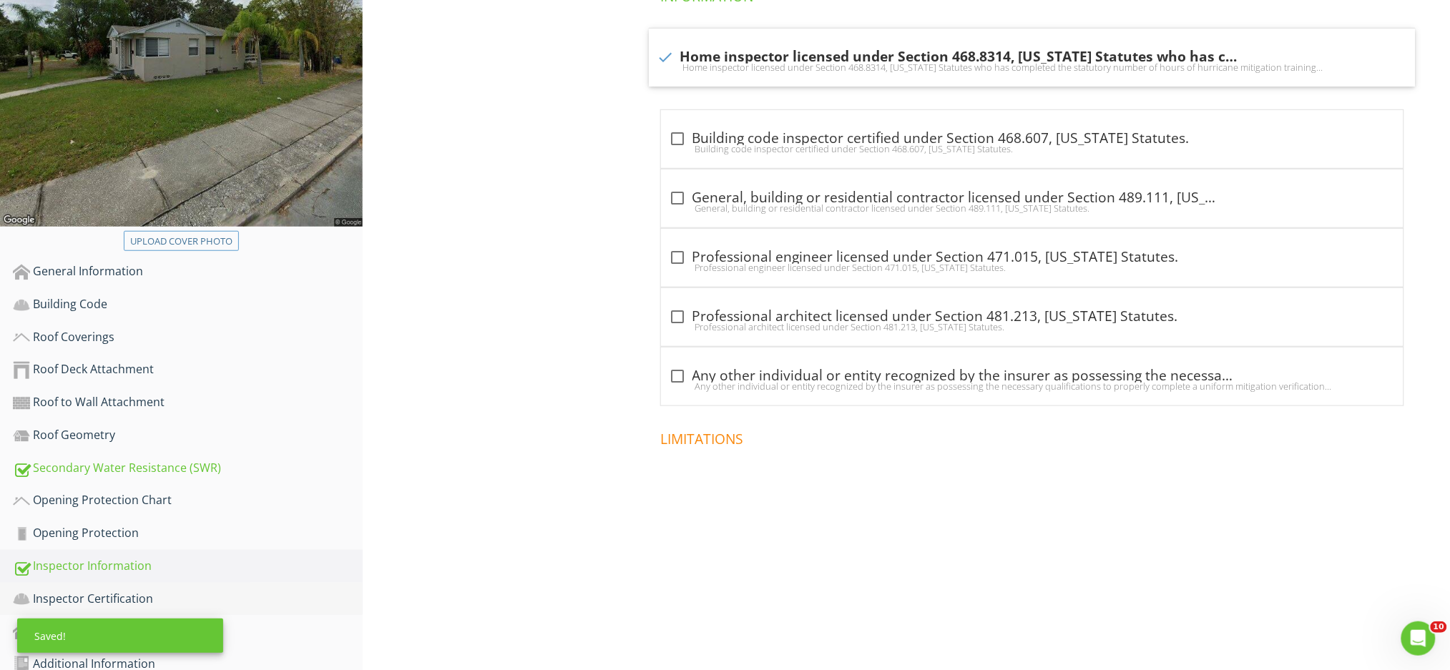
click at [212, 590] on div "Inspector Certification" at bounding box center [188, 599] width 350 height 19
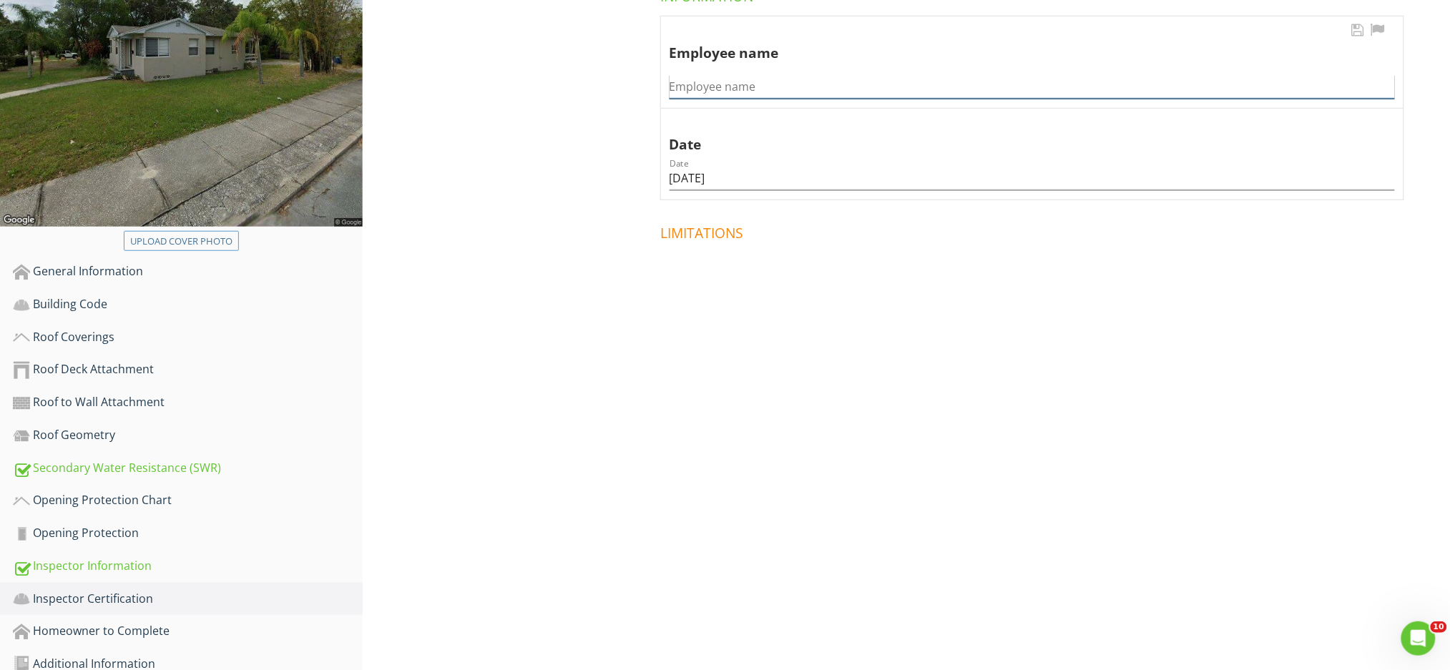
click at [738, 75] on input "Employee name" at bounding box center [1032, 87] width 725 height 24
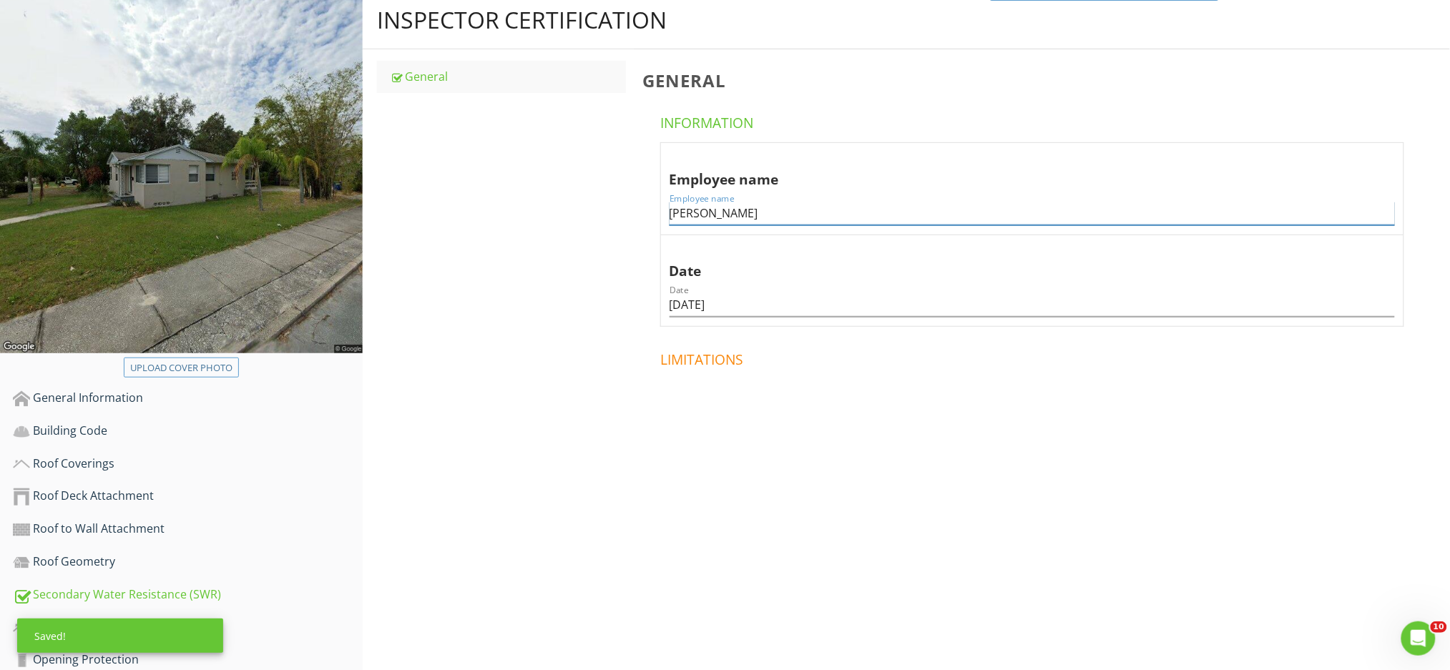
scroll to position [304, 0]
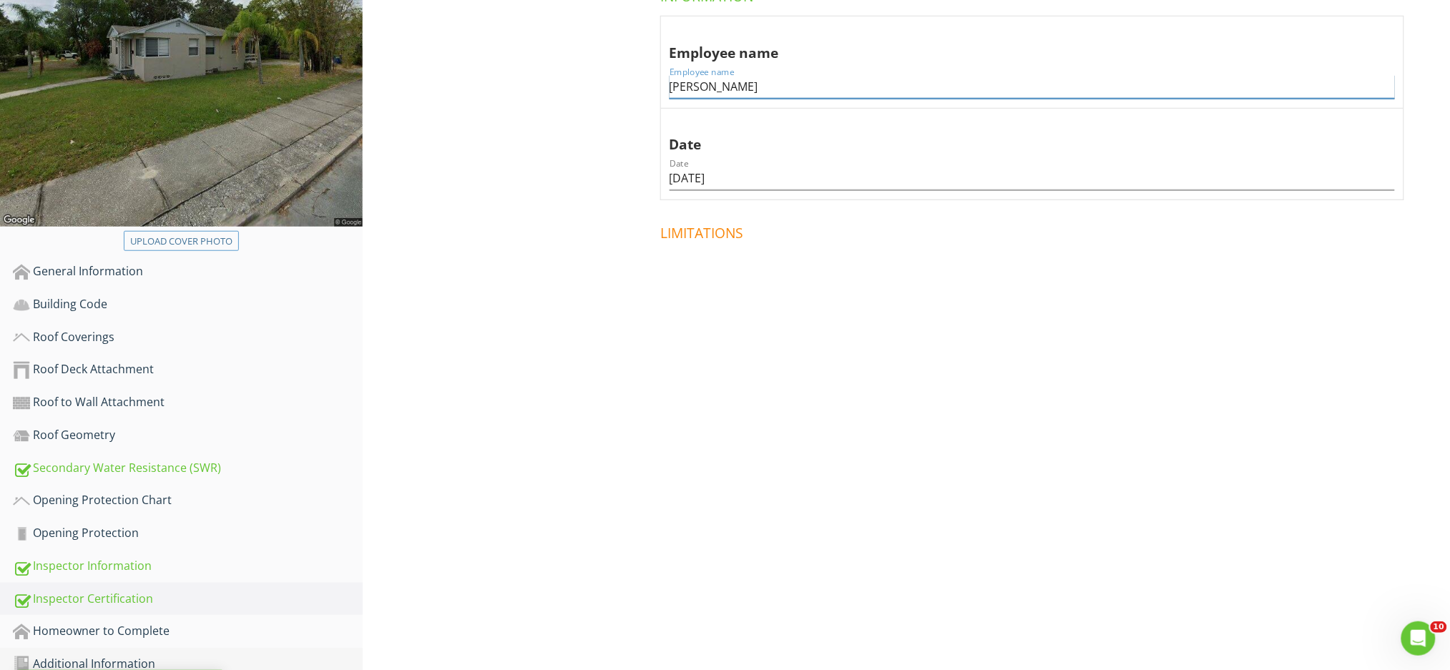
type input "Seth Martin"
click at [283, 655] on div "Additional Information" at bounding box center [188, 664] width 350 height 19
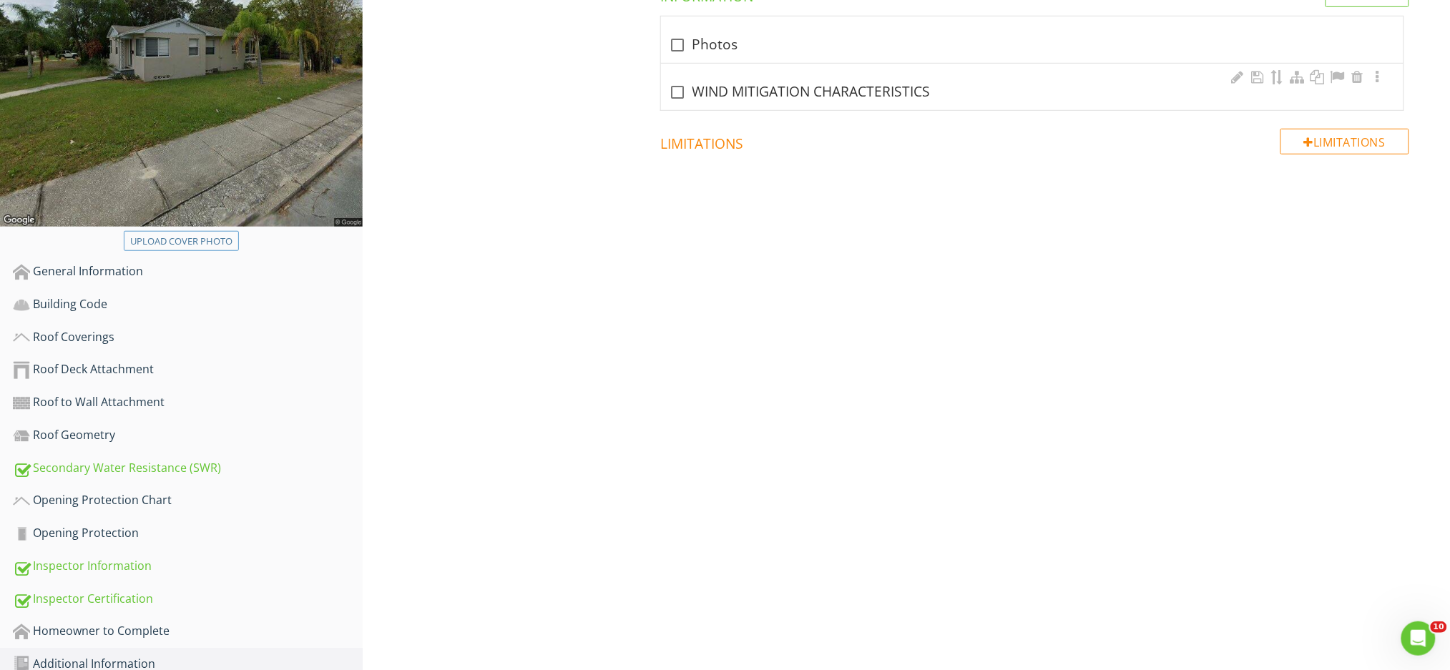
click at [813, 77] on div "check_box_outline_blank WIND MITIGATION CHARACTERISTICS" at bounding box center [1032, 87] width 742 height 46
checkbox input "true"
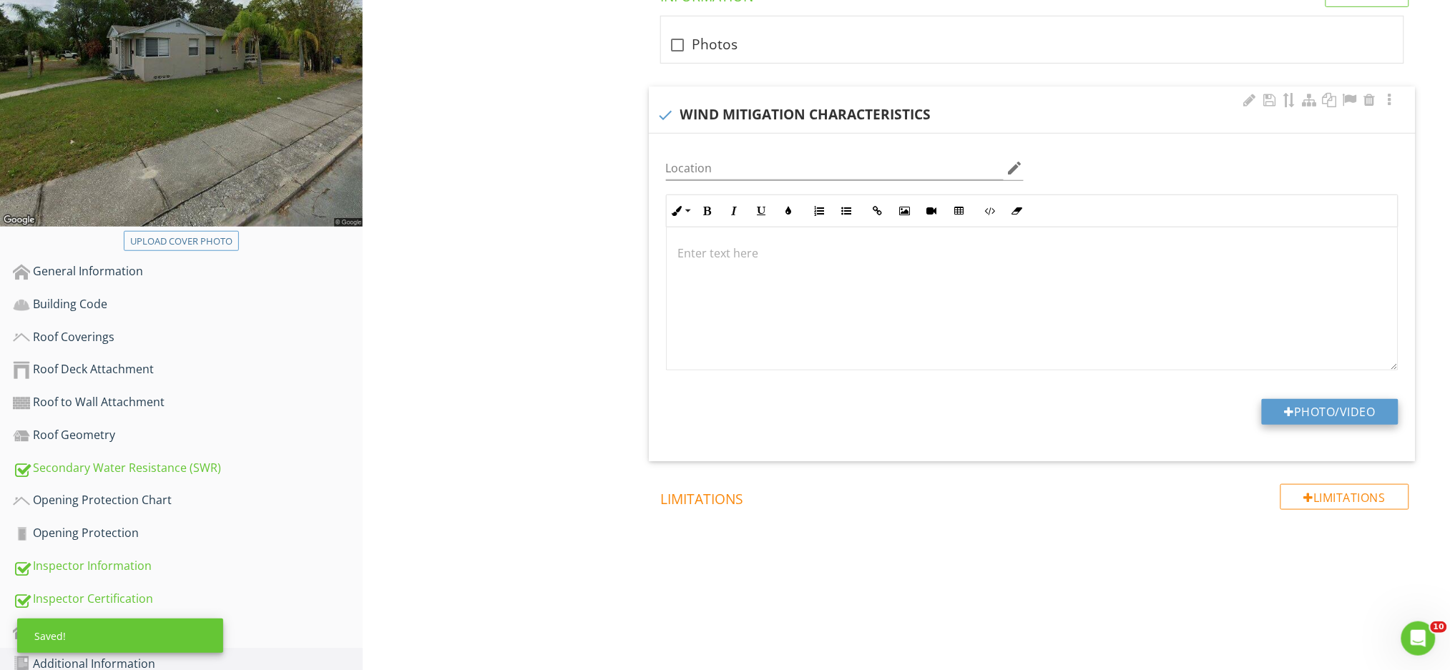
click at [1288, 406] on div at bounding box center [1290, 411] width 10 height 11
type input "C:\fakepath\IMG_0204.JPG"
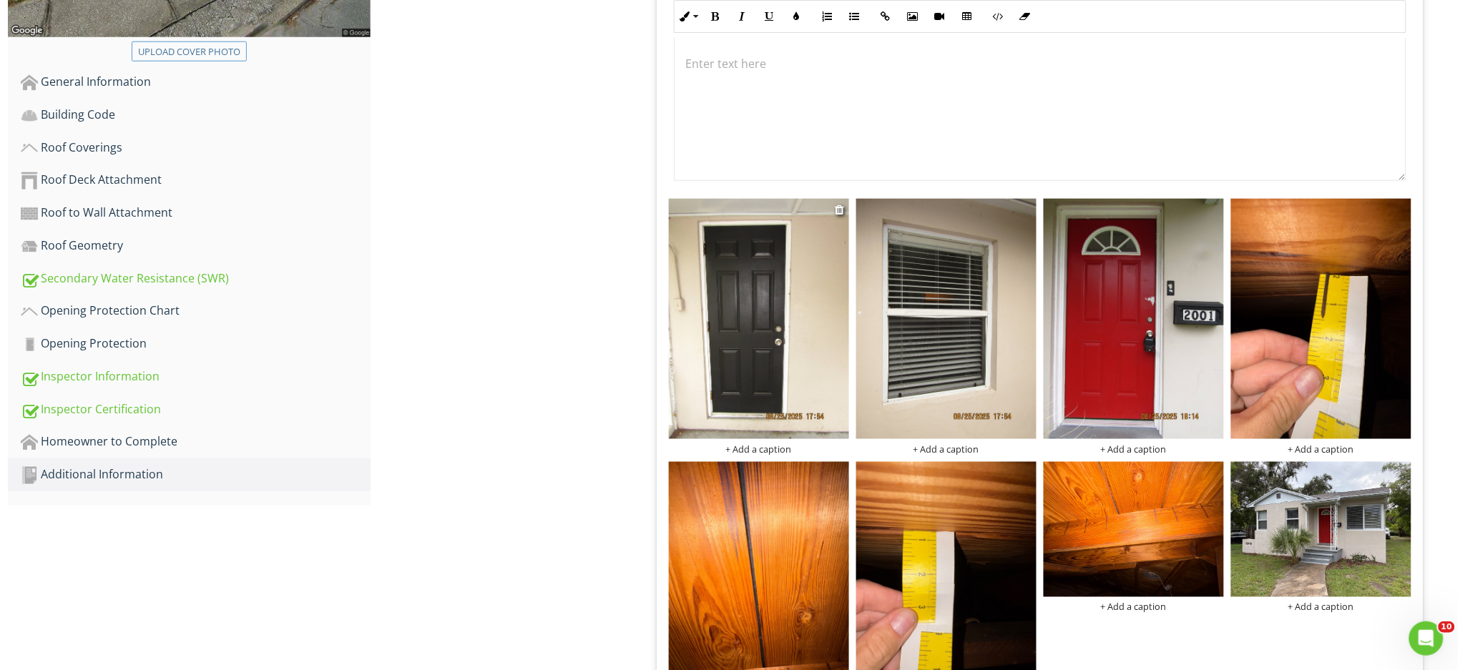
scroll to position [495, 0]
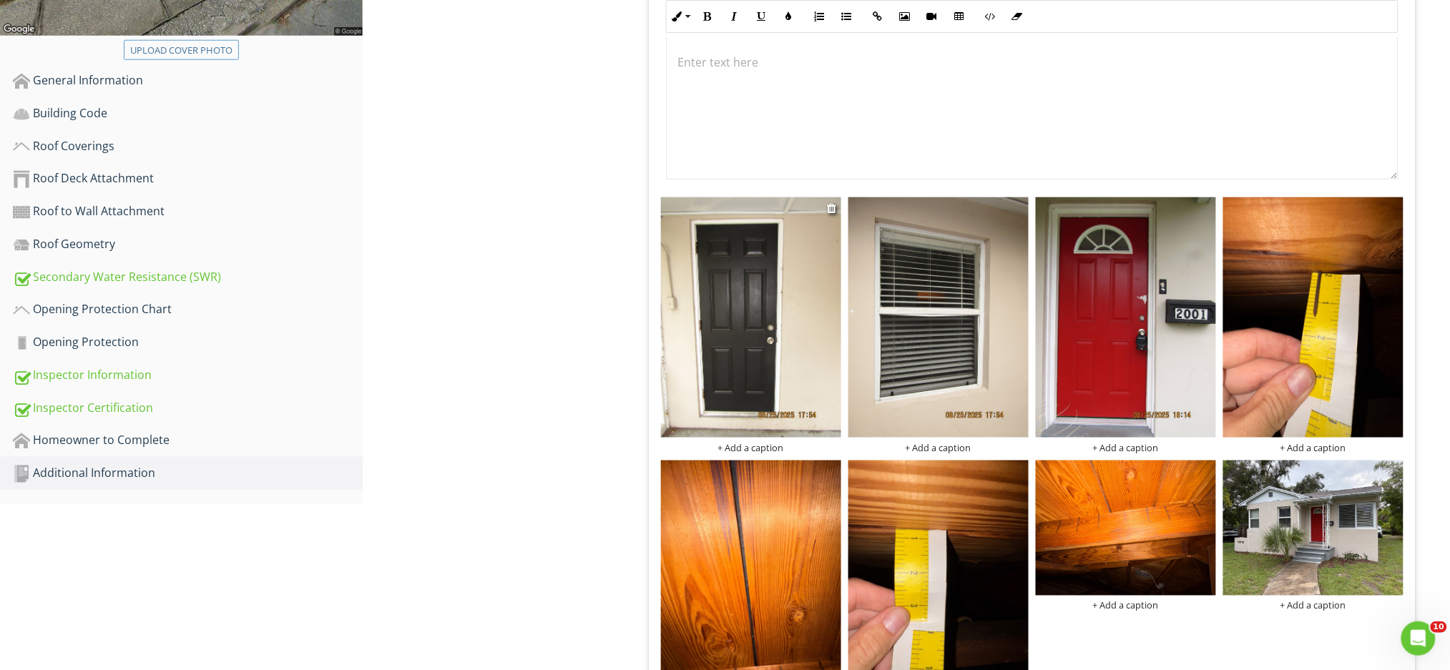
click at [760, 442] on div "+ Add a caption" at bounding box center [751, 447] width 180 height 11
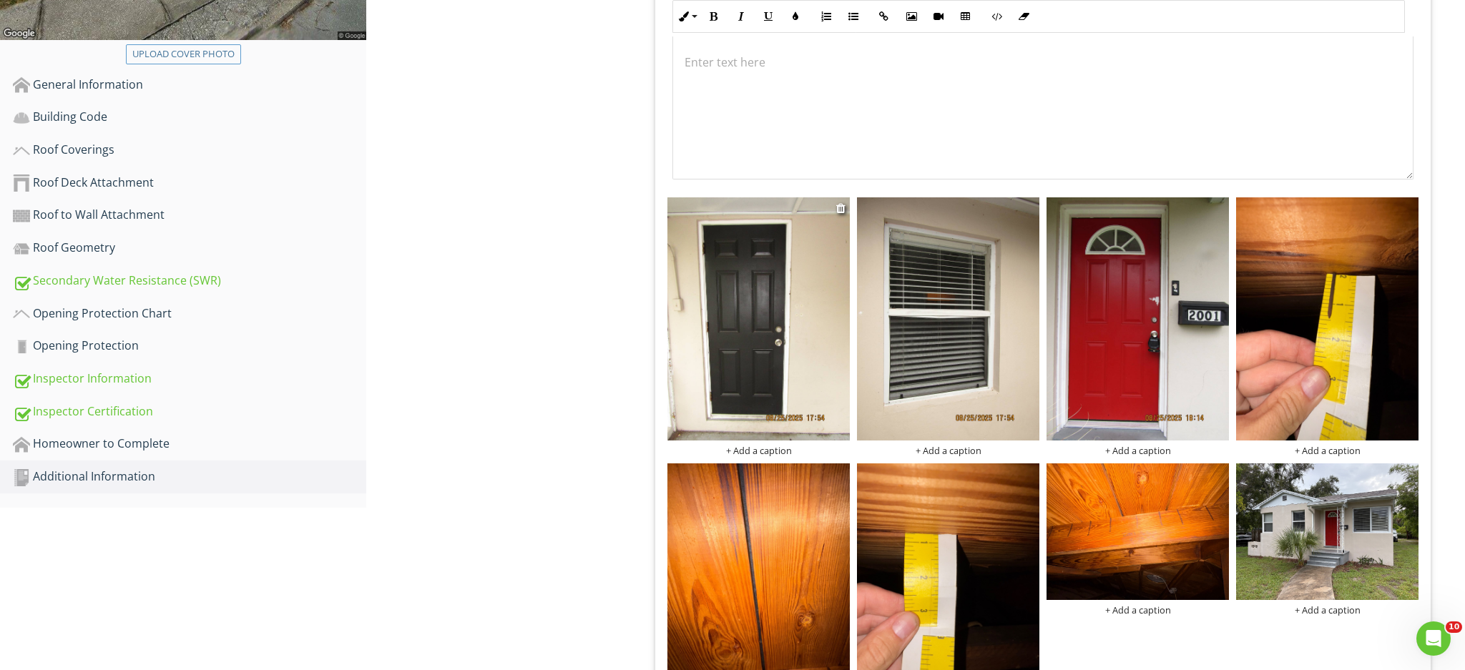
scroll to position [0, 0]
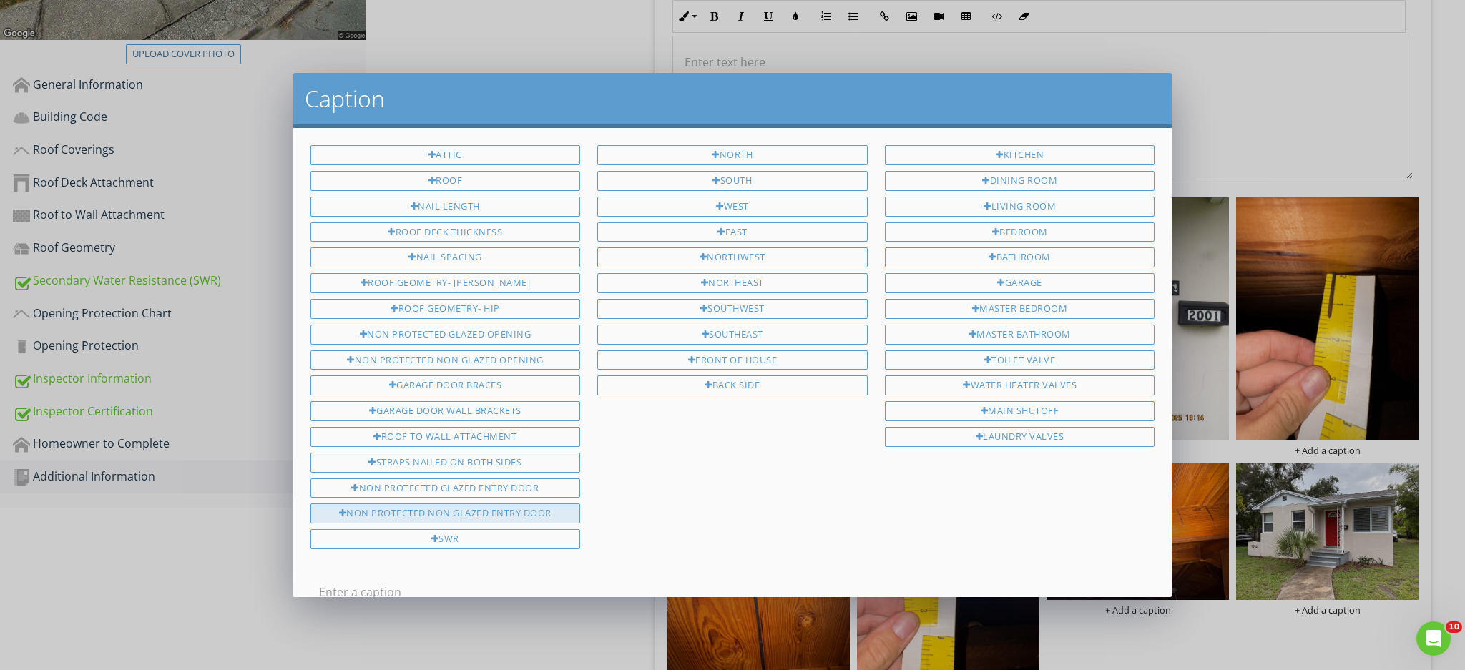
click at [450, 504] on div "Non Protected Non Glazed Entry Door" at bounding box center [445, 514] width 270 height 20
type input "Non Protected Non Glazed Entry Door"
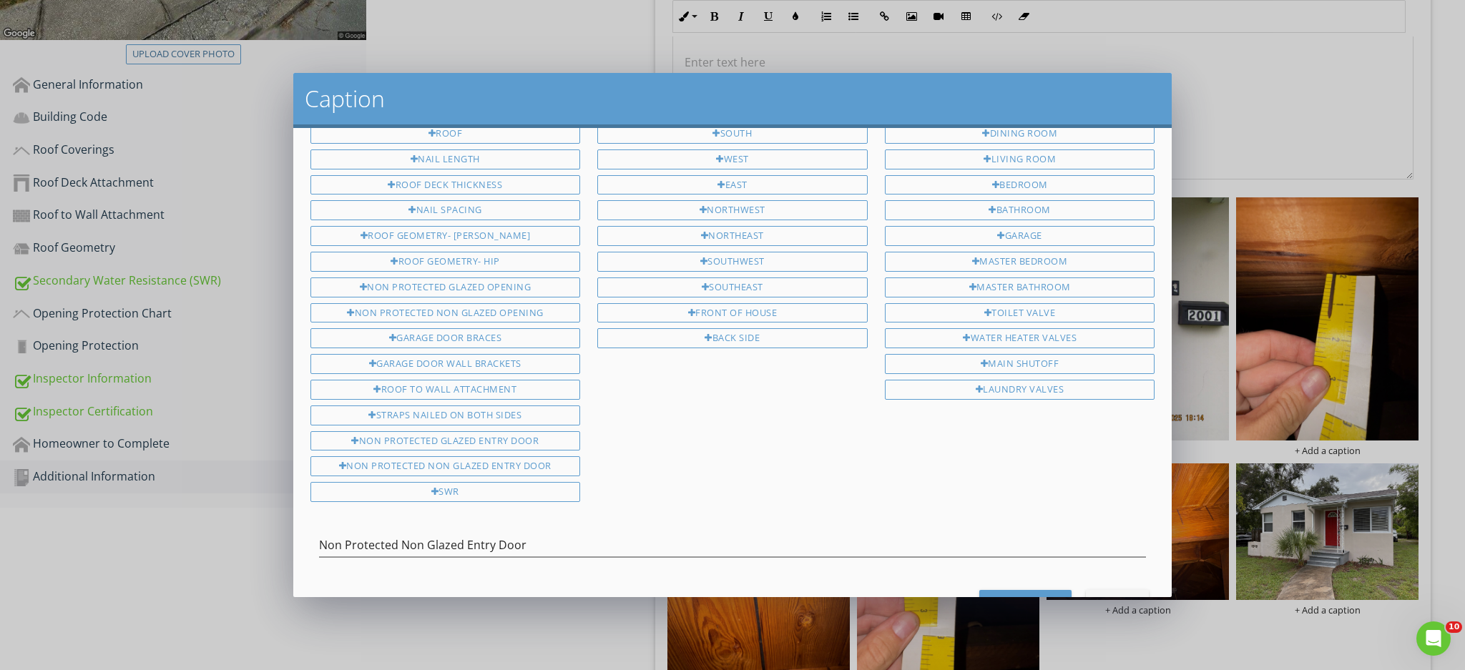
scroll to position [90, 0]
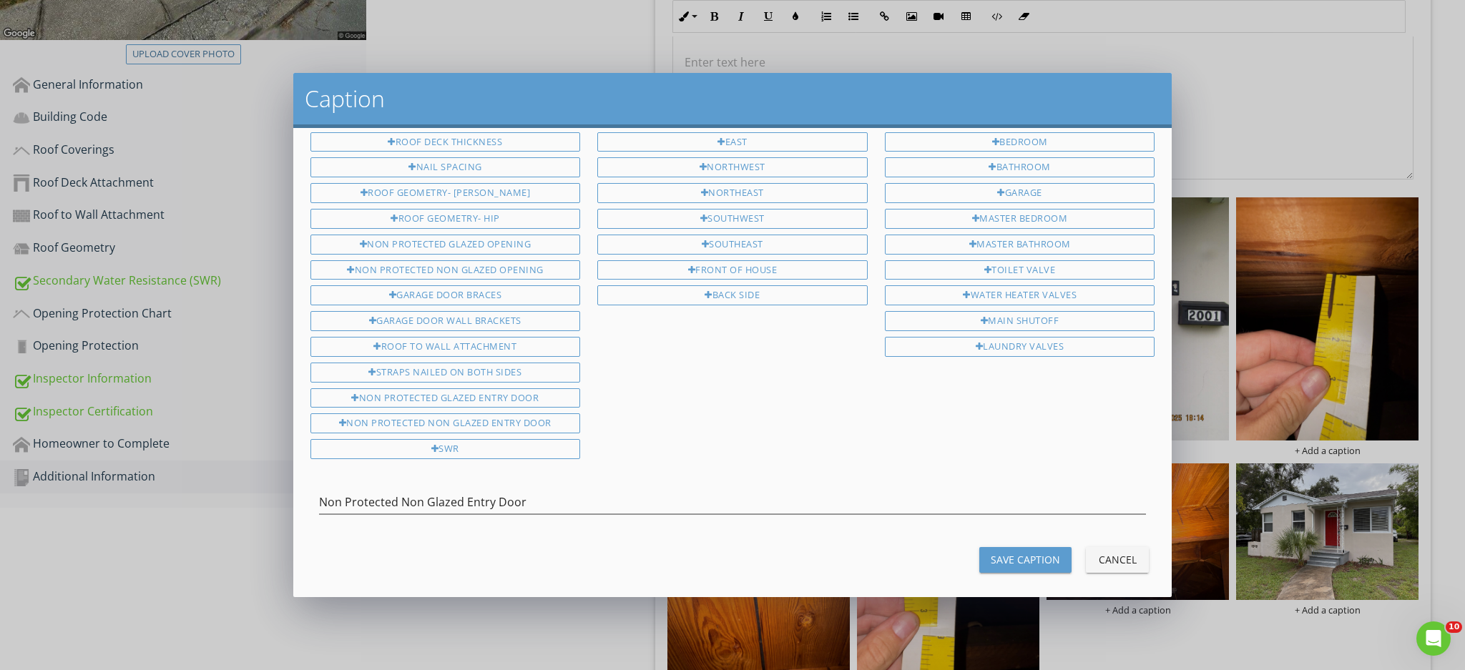
click at [979, 553] on button "Save Caption" at bounding box center [1025, 560] width 92 height 26
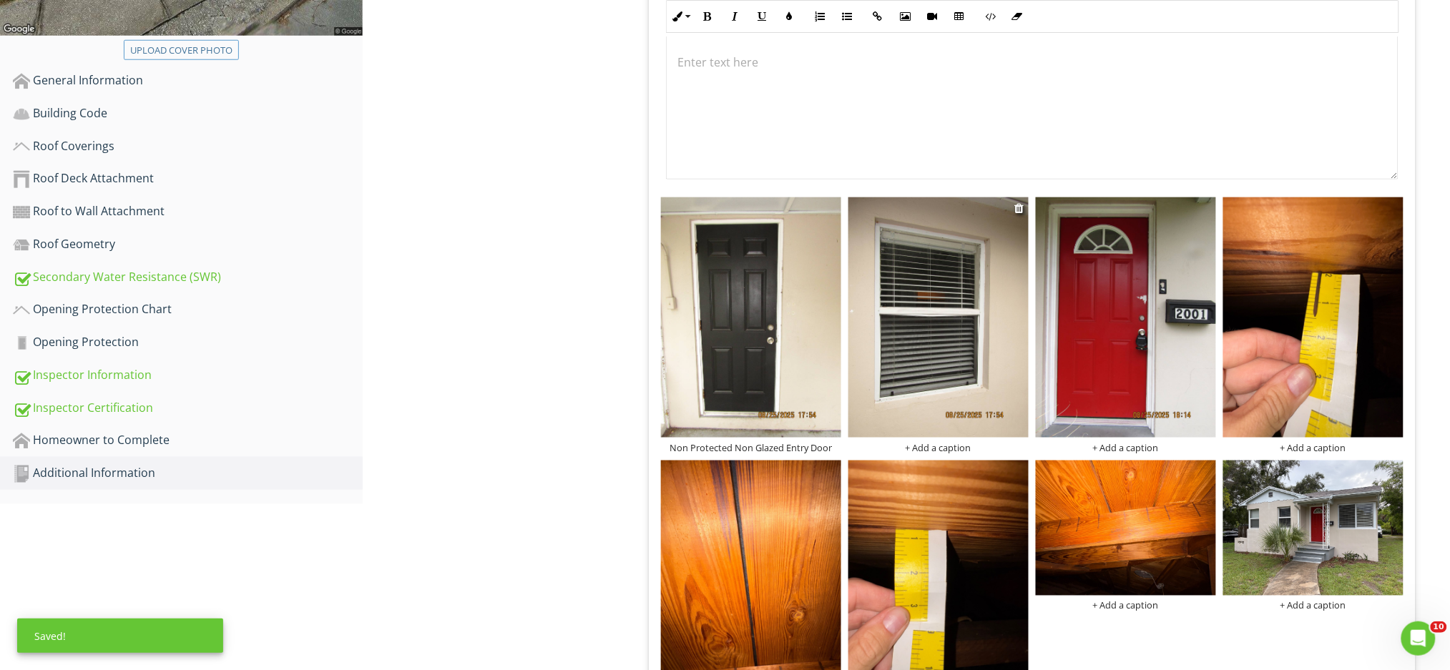
click at [956, 442] on div "+ Add a caption" at bounding box center [938, 447] width 180 height 11
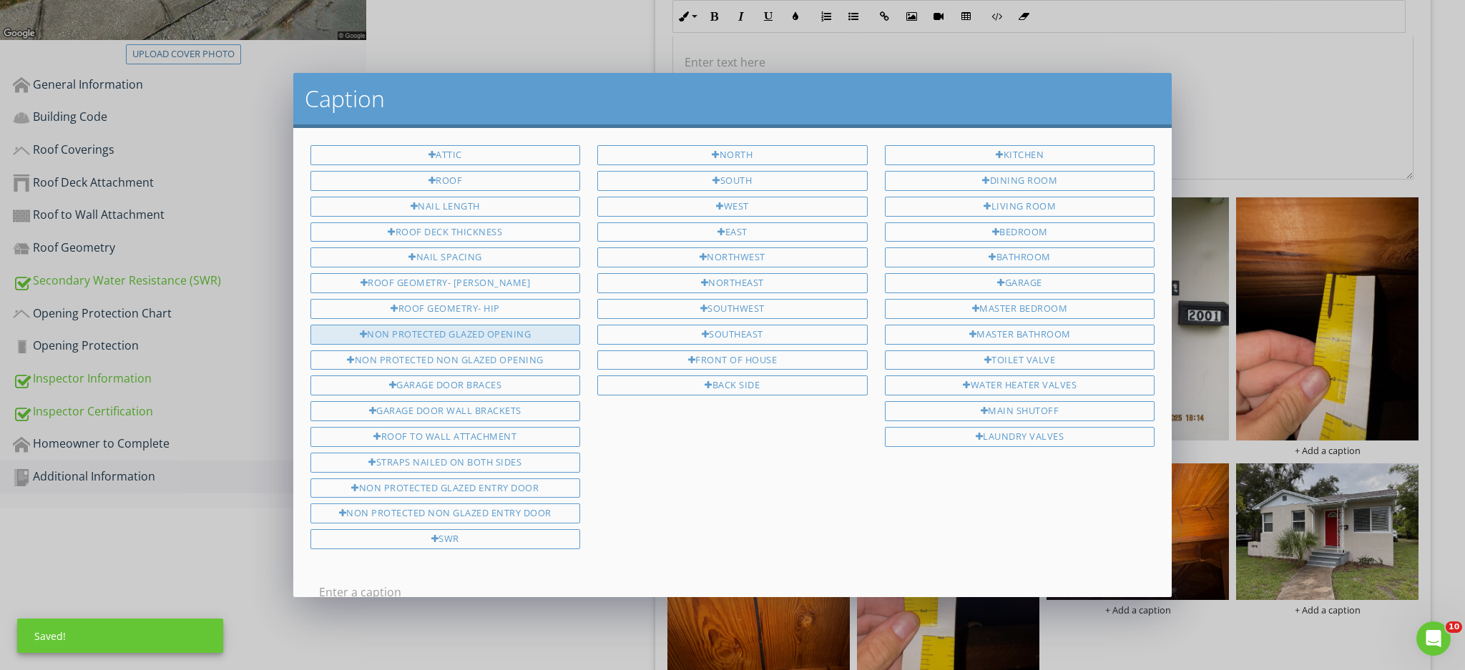
click at [494, 331] on div "Non protected glazed opening" at bounding box center [445, 335] width 270 height 20
type input "Non protected glazed opening"
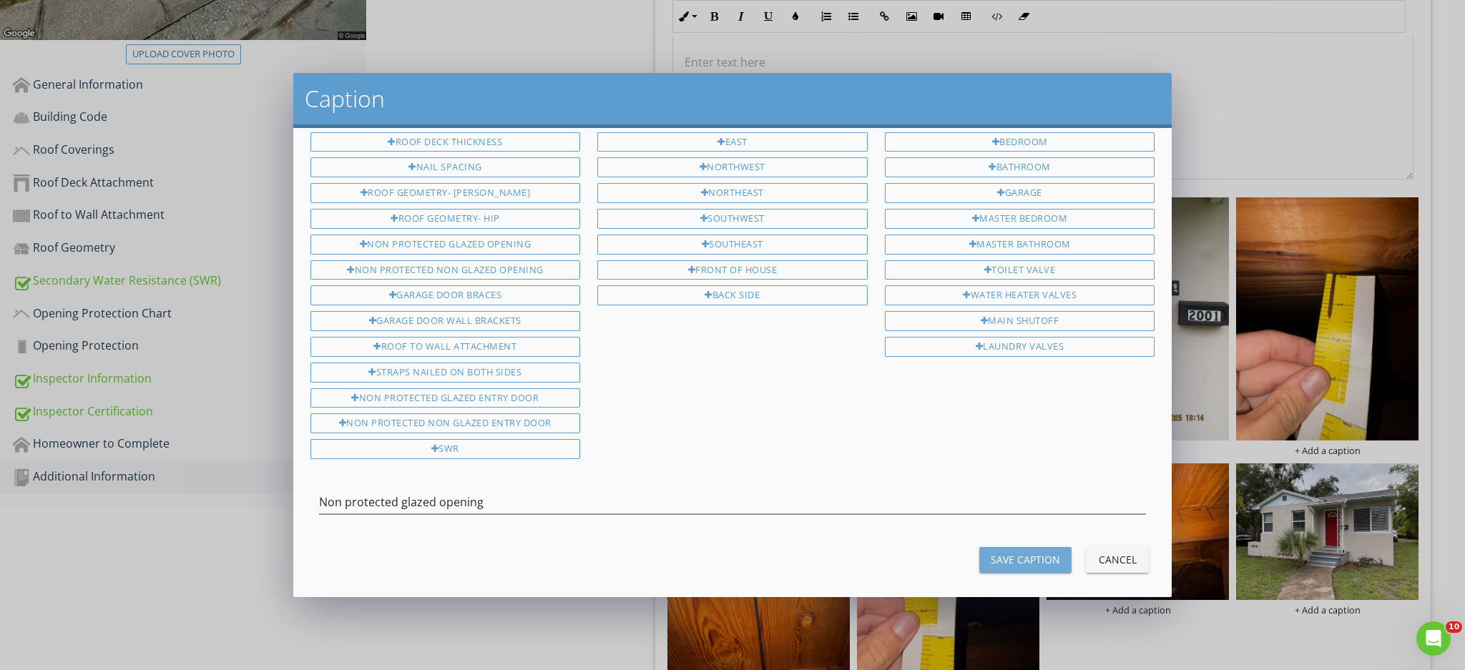
click at [1008, 547] on button "Save Caption" at bounding box center [1025, 560] width 92 height 26
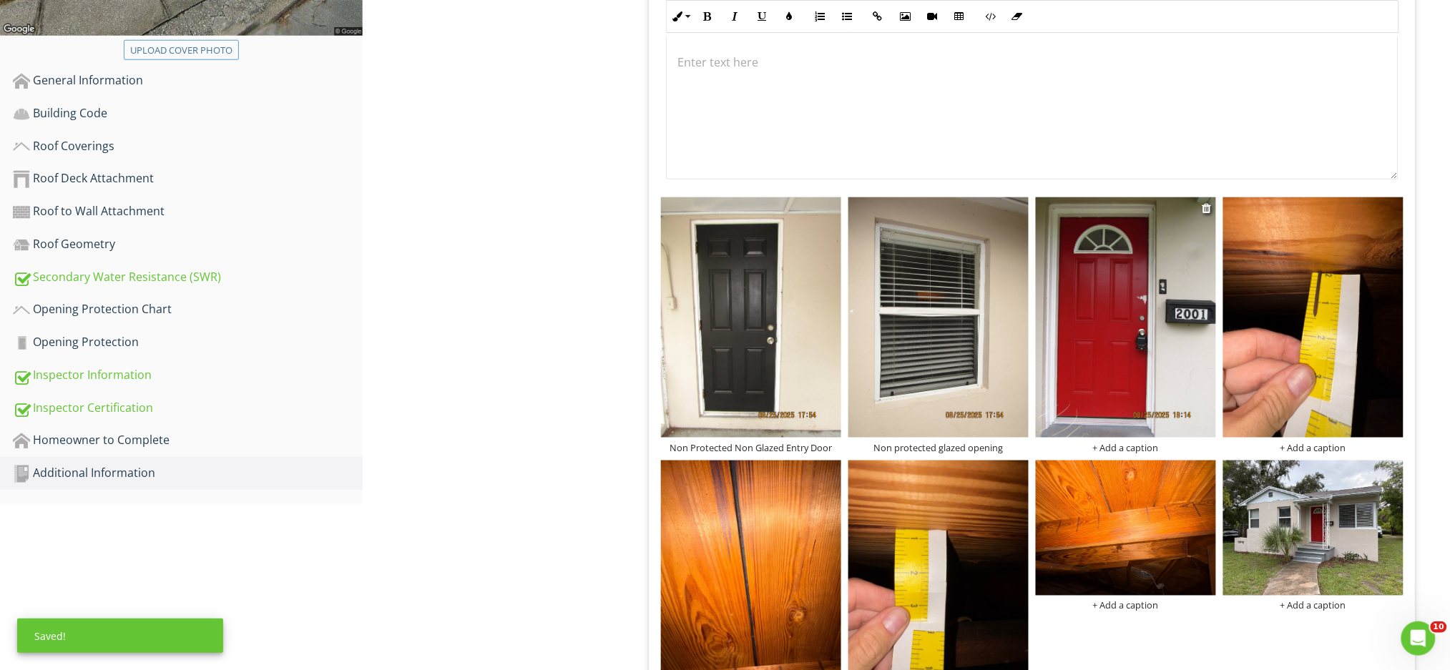
click at [1119, 442] on div "+ Add a caption" at bounding box center [1126, 447] width 180 height 11
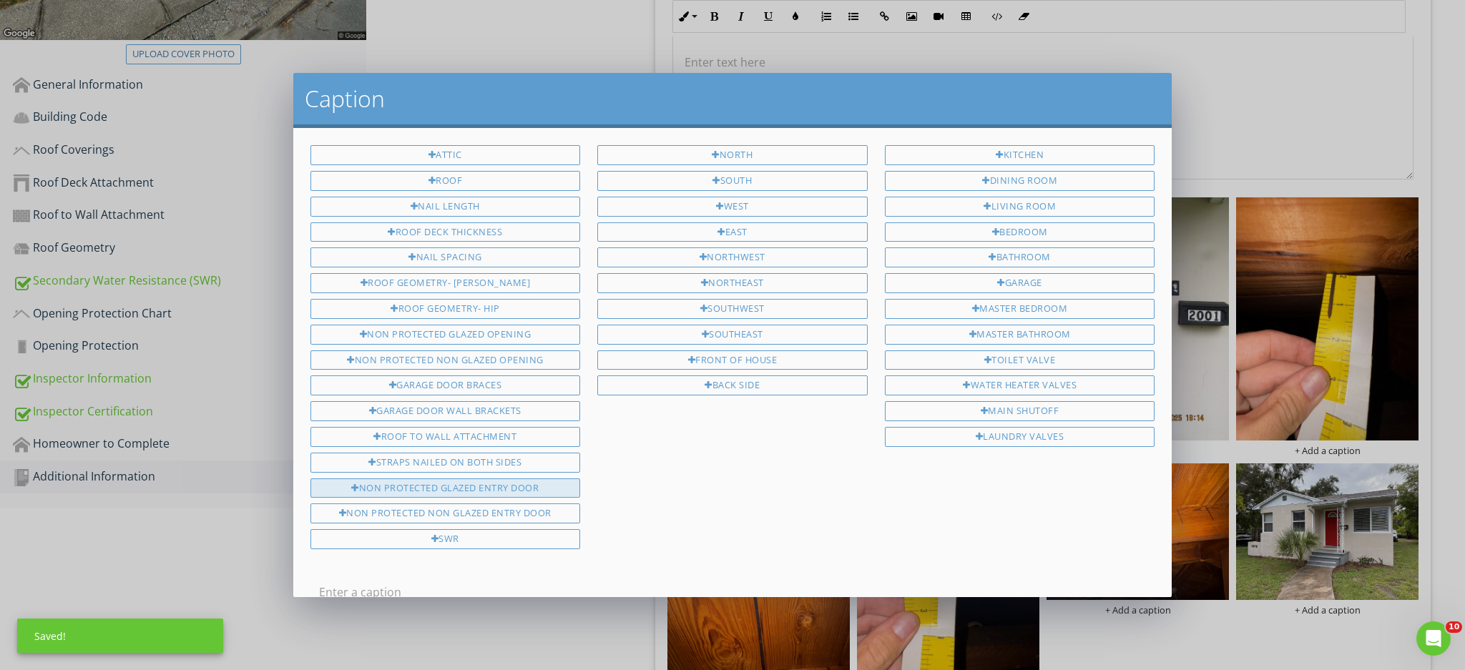
click at [469, 486] on div "Non Protected Glazed Entry Door" at bounding box center [445, 489] width 270 height 20
type input "Non Protected Glazed Entry Door"
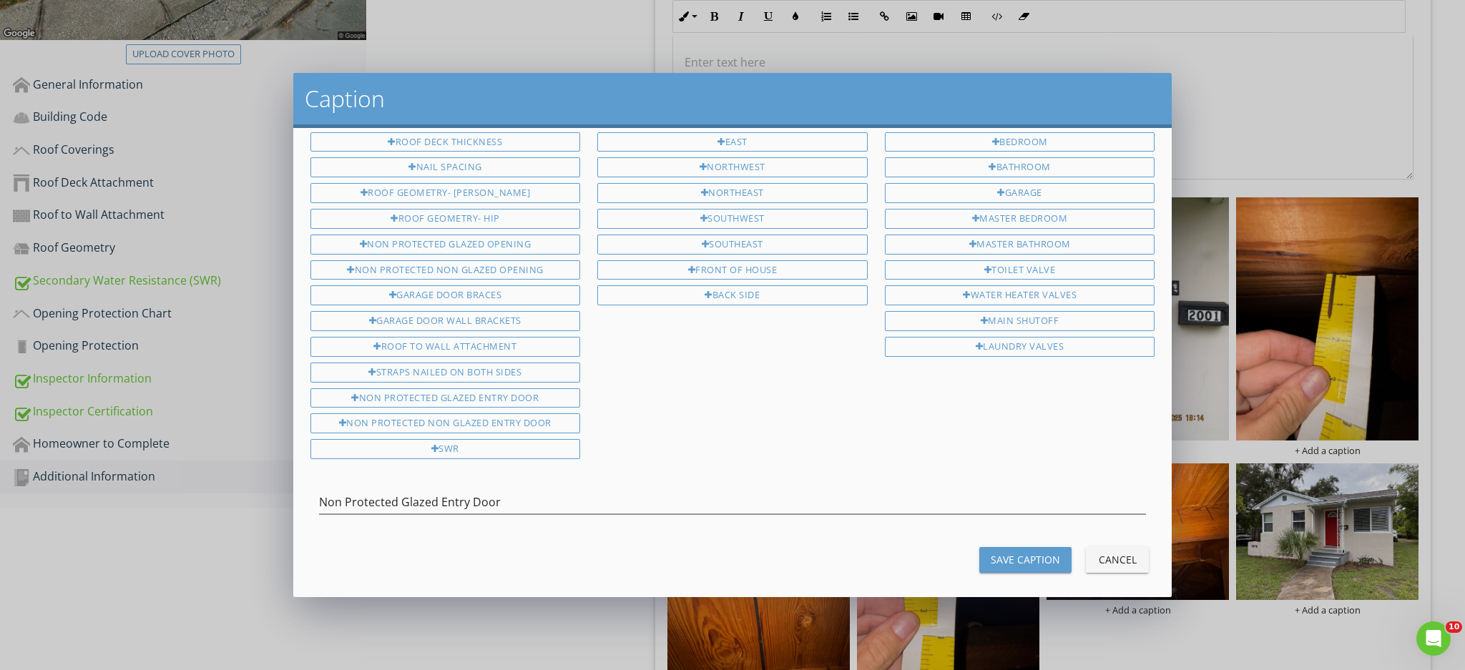
click at [1044, 554] on div "Save Caption" at bounding box center [1025, 559] width 69 height 15
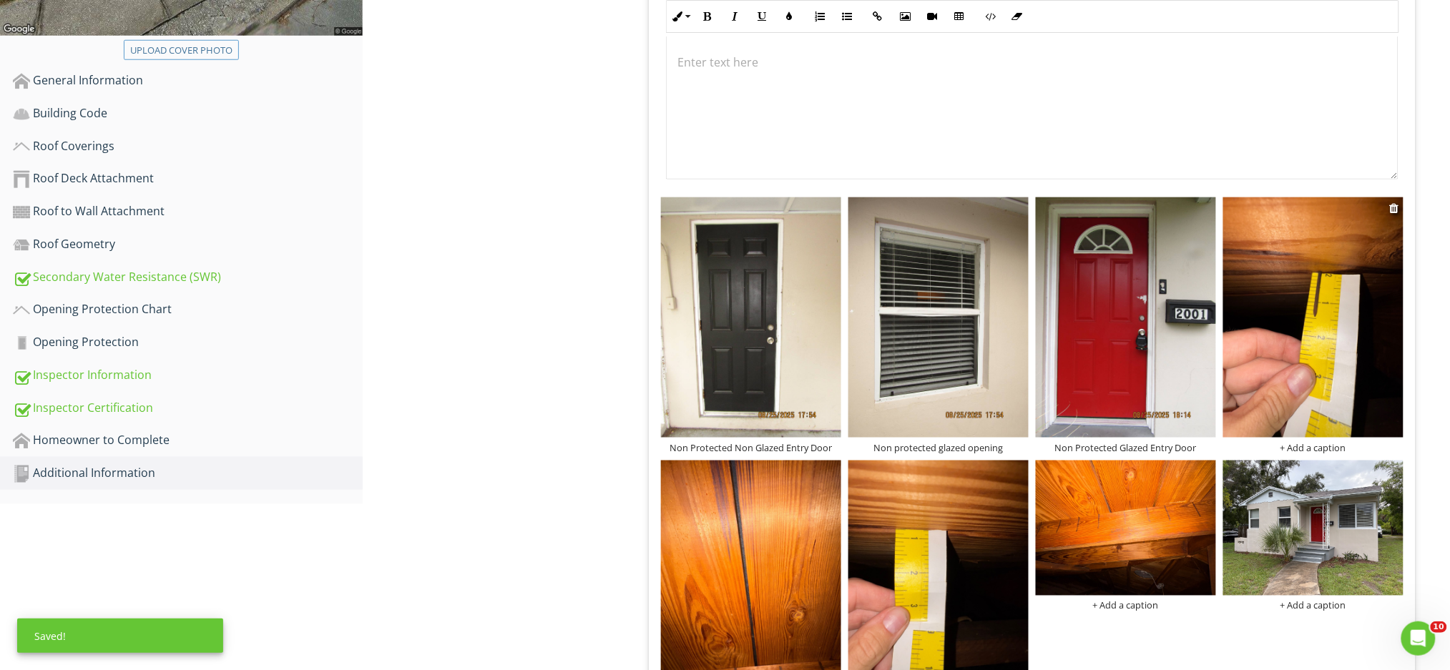
click at [1322, 442] on div "+ Add a caption" at bounding box center [1313, 447] width 180 height 11
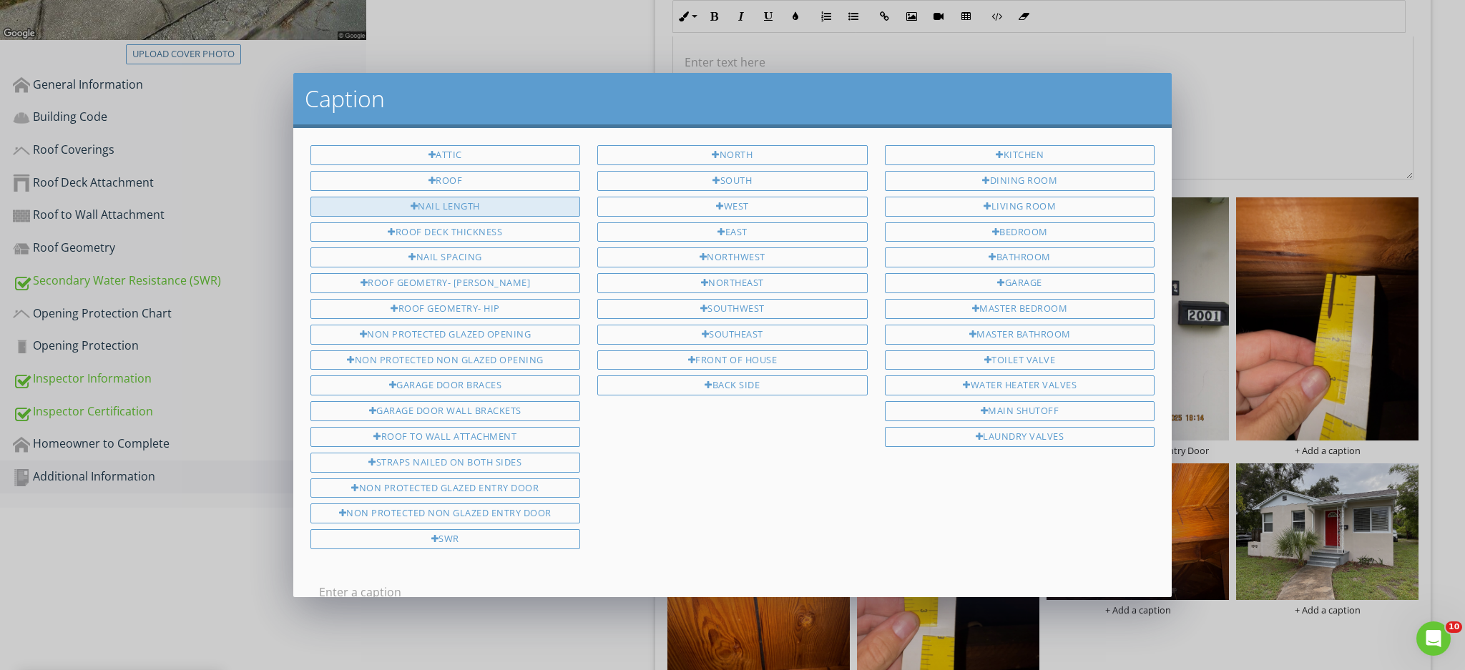
click at [486, 212] on div "Nail Length" at bounding box center [445, 207] width 270 height 20
type input "Nail Length"
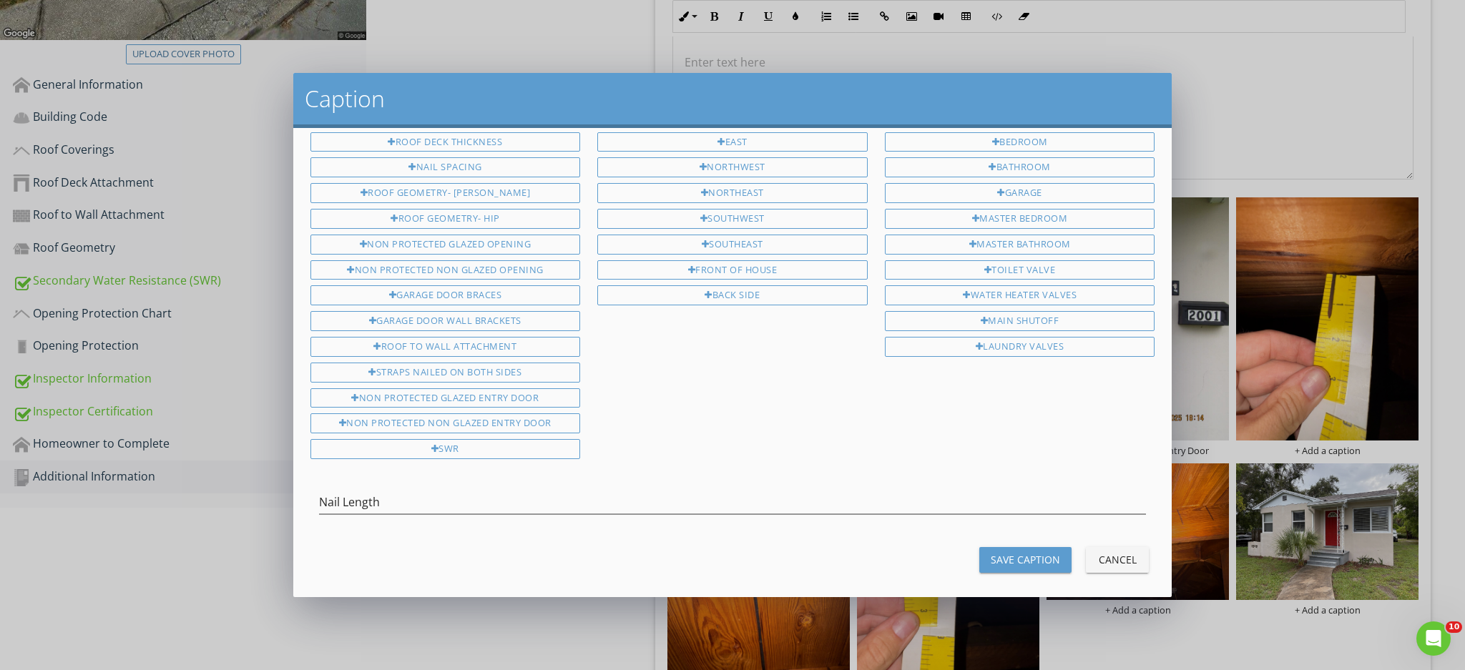
click at [1027, 552] on div "Save Caption" at bounding box center [1025, 559] width 69 height 15
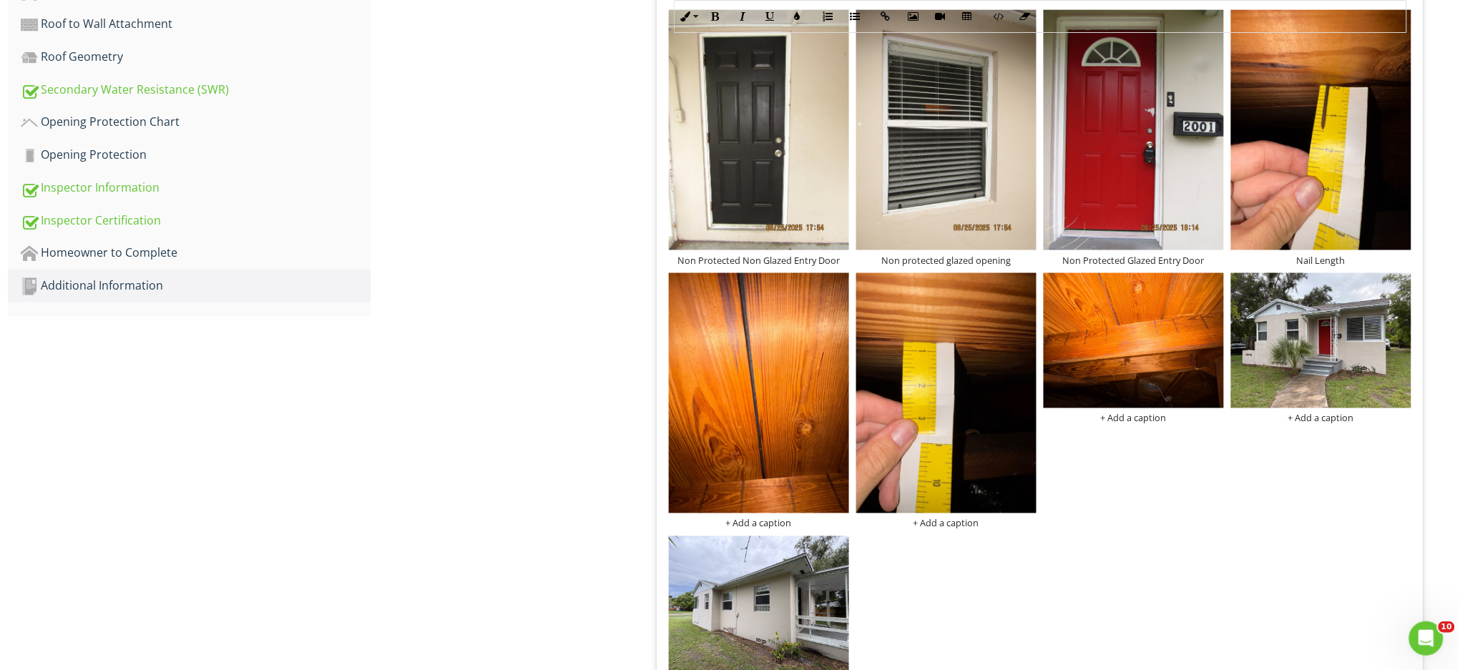
scroll to position [781, 0]
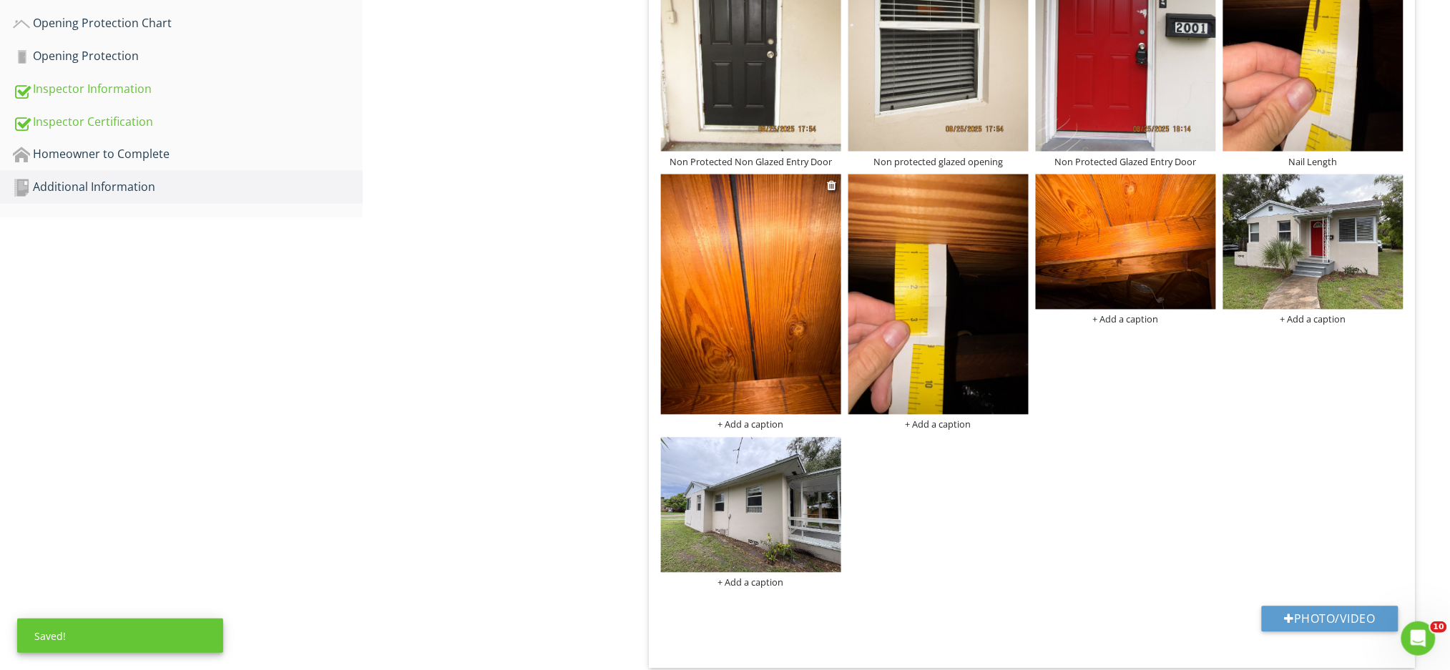
click at [749, 419] on div "+ Add a caption" at bounding box center [751, 424] width 180 height 11
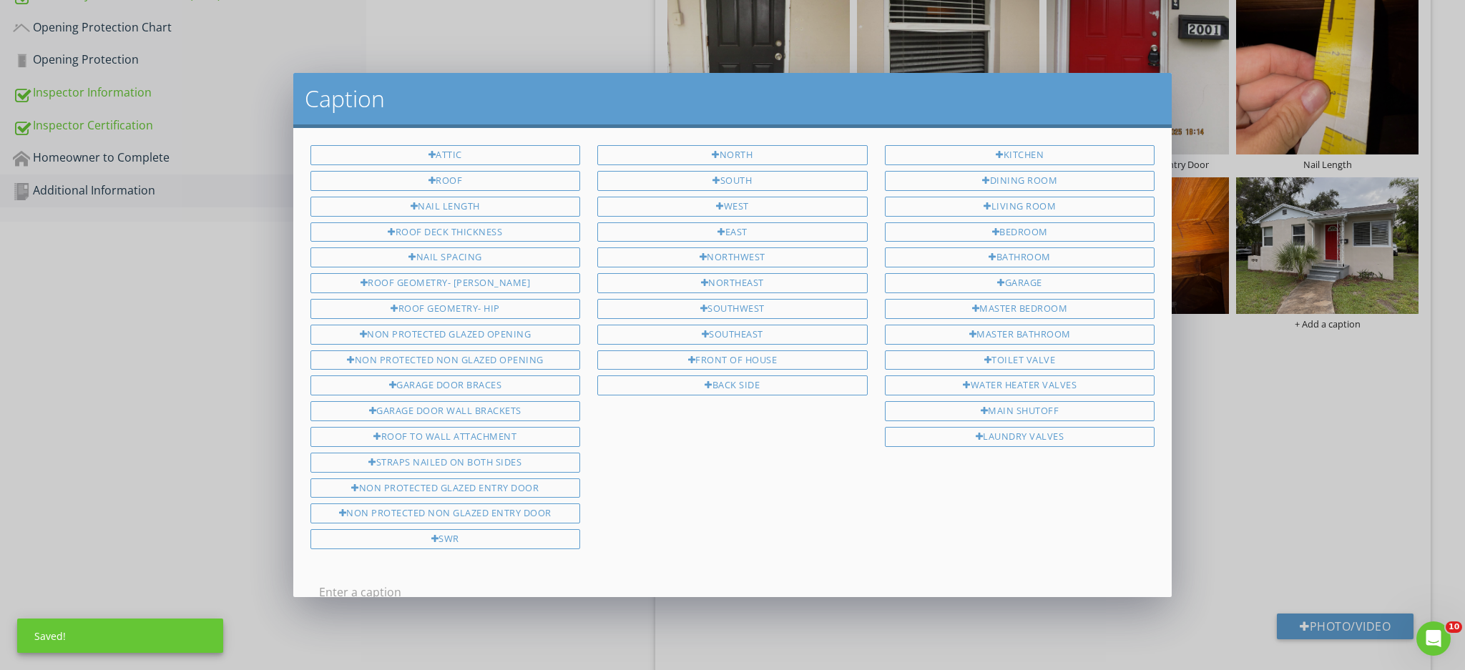
click at [456, 581] on input "text" at bounding box center [733, 593] width 828 height 24
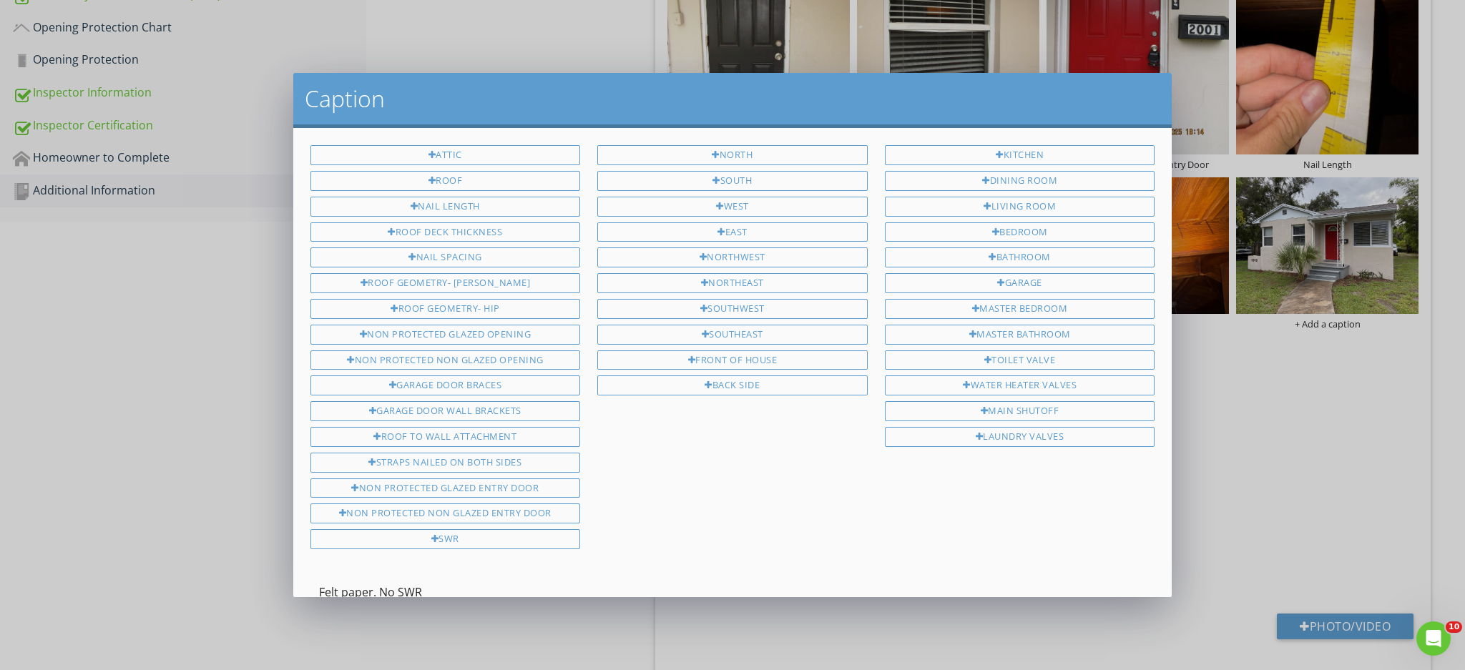
scroll to position [90, 0]
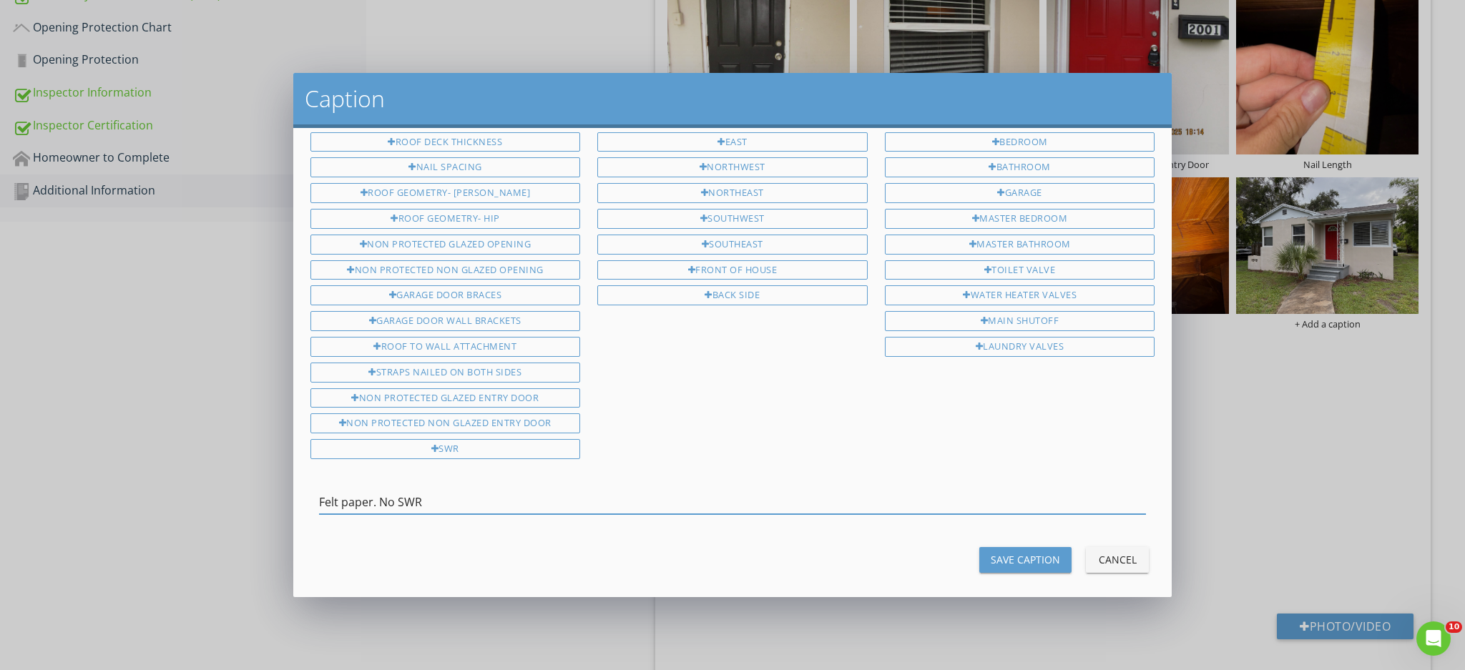
type input "Felt paper. No SWR"
click at [1031, 557] on button "Save Caption" at bounding box center [1025, 560] width 92 height 26
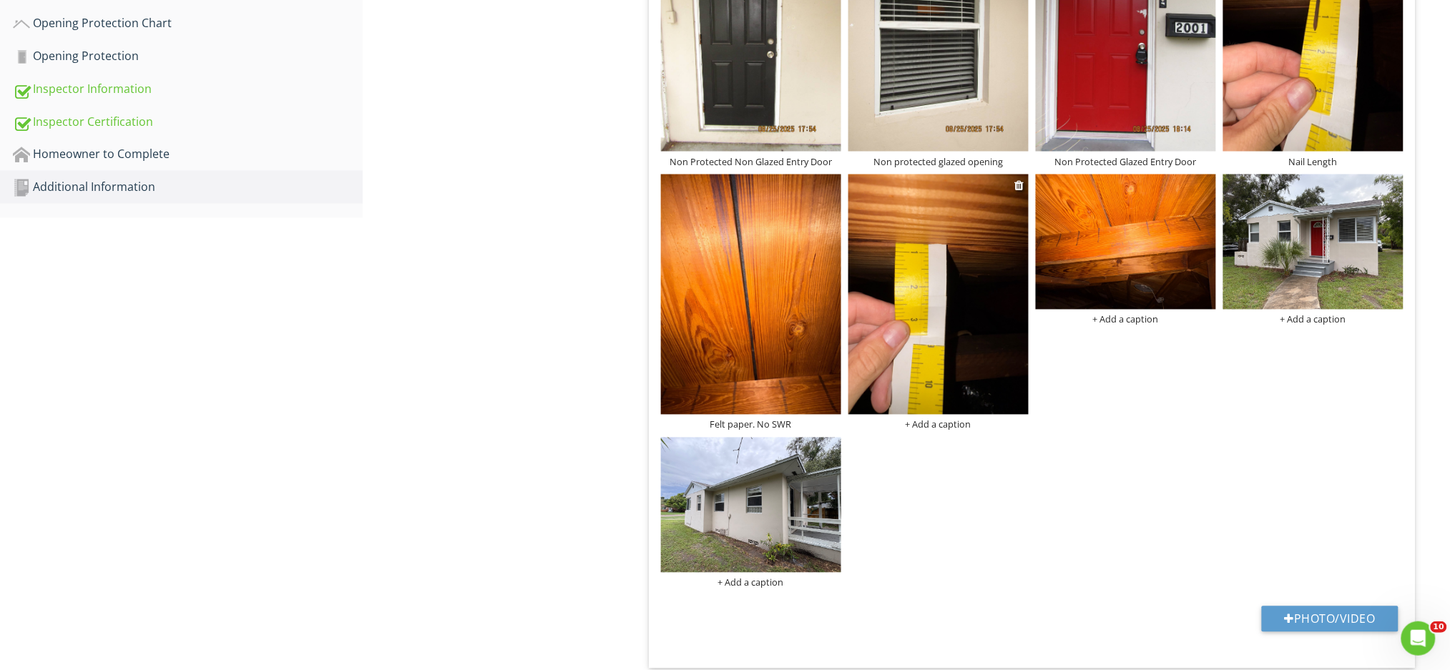
click at [966, 419] on div "+ Add a caption" at bounding box center [938, 424] width 180 height 11
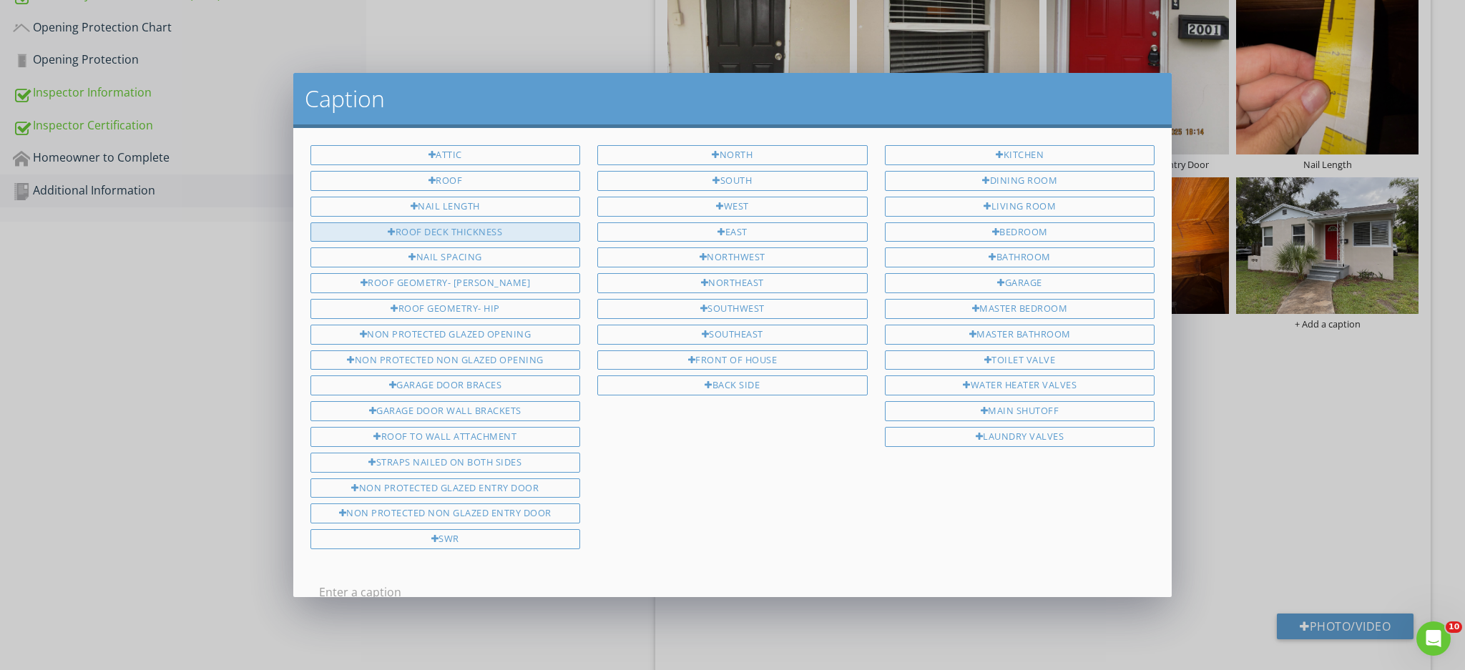
click at [468, 225] on div "Roof Deck Thickness" at bounding box center [445, 232] width 270 height 20
type input "Roof Deck Thickness"
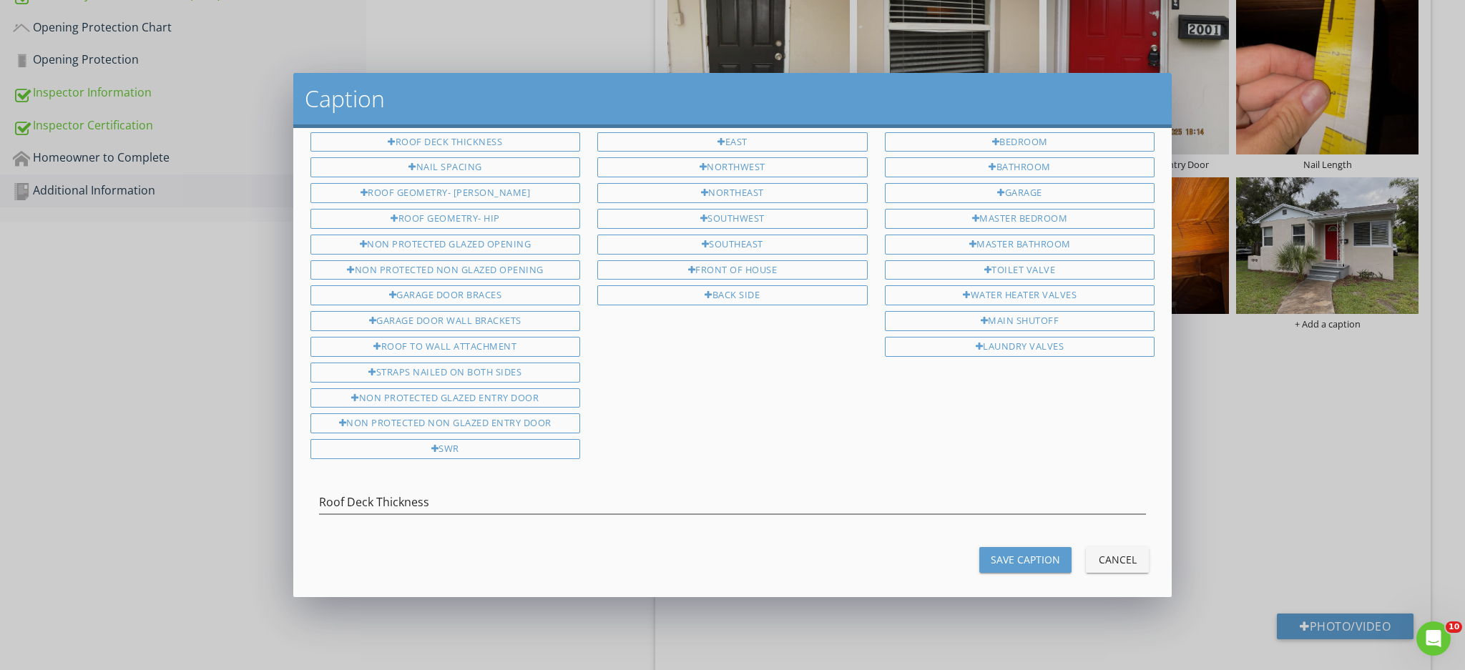
click at [991, 552] on div "Save Caption" at bounding box center [1025, 559] width 69 height 15
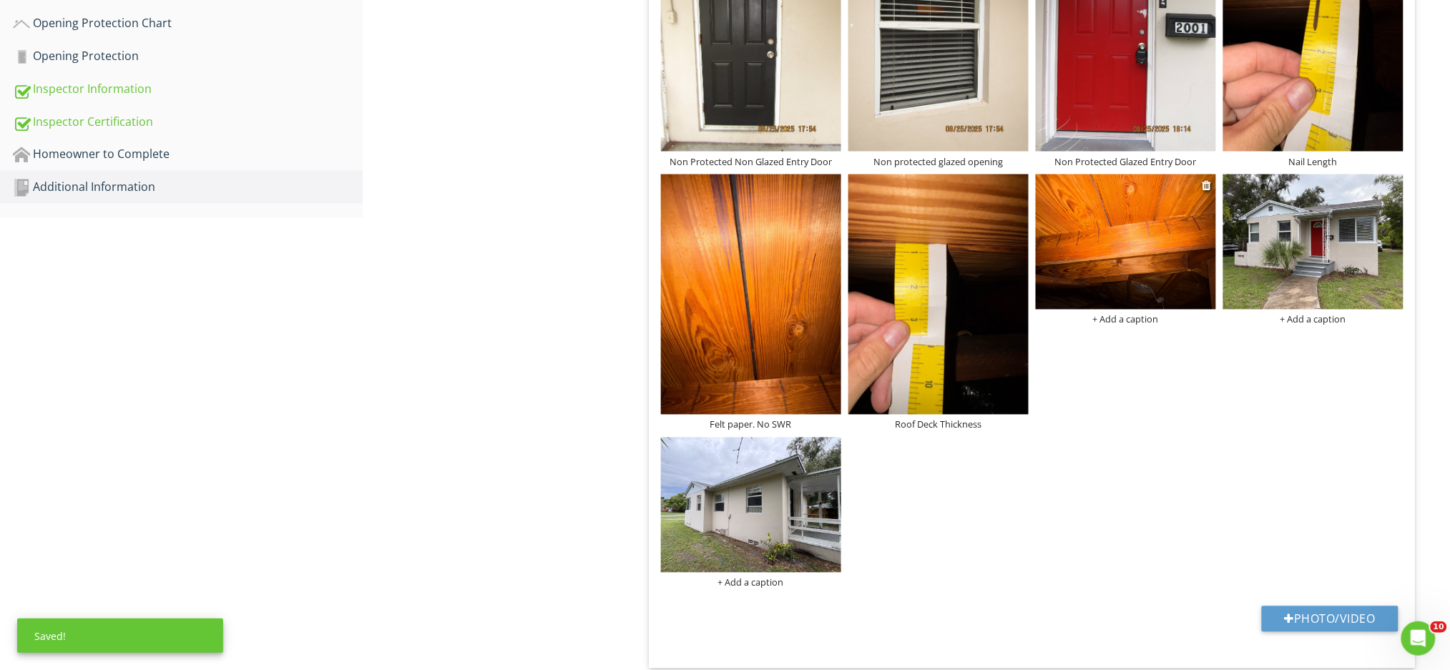
click at [1142, 314] on div "+ Add a caption" at bounding box center [1126, 319] width 180 height 11
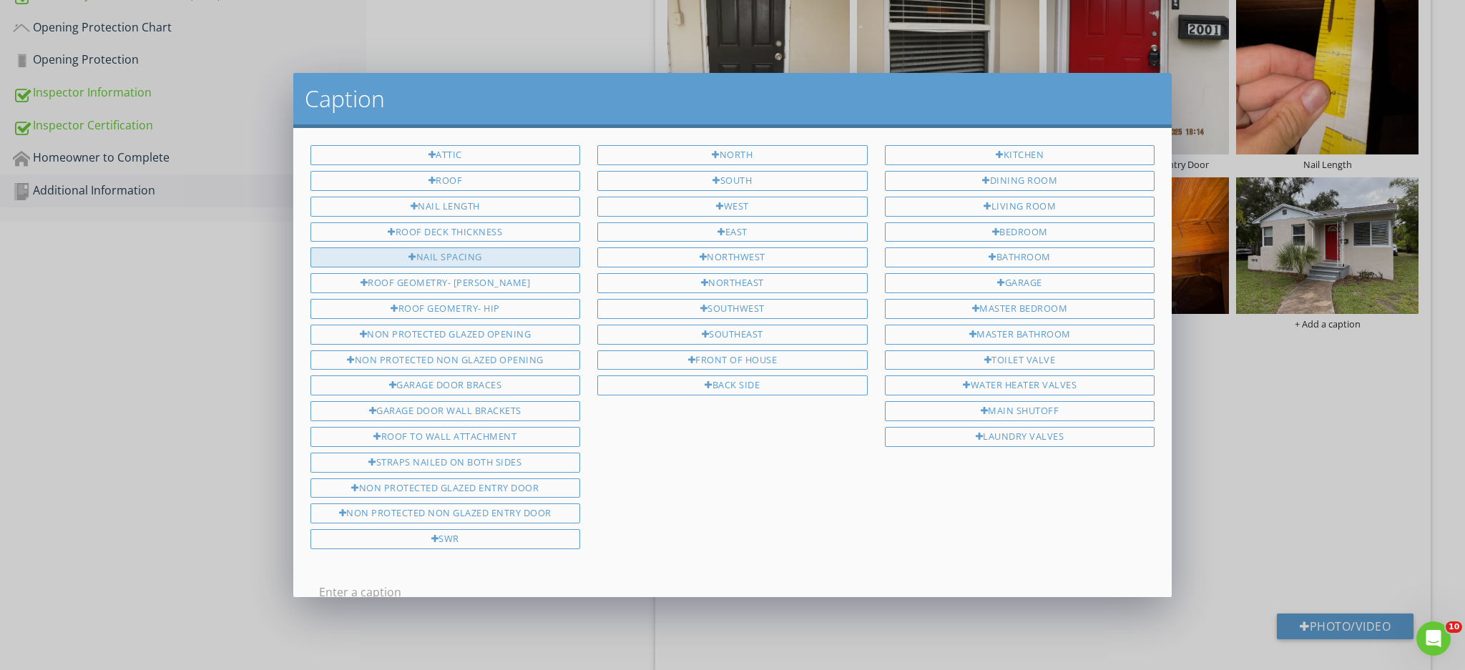
click at [486, 260] on div "Nail Spacing" at bounding box center [445, 257] width 270 height 20
type input "Nail Spacing"
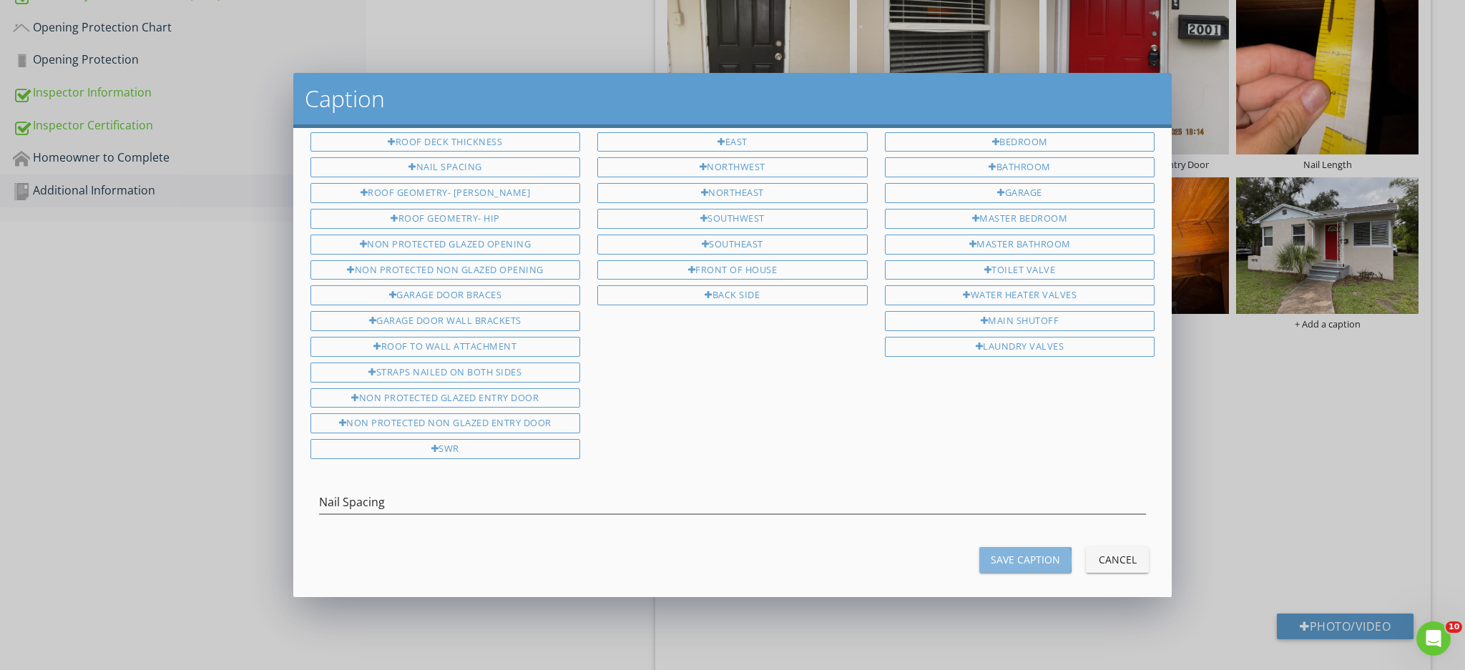
click at [991, 552] on div "Save Caption" at bounding box center [1025, 559] width 69 height 15
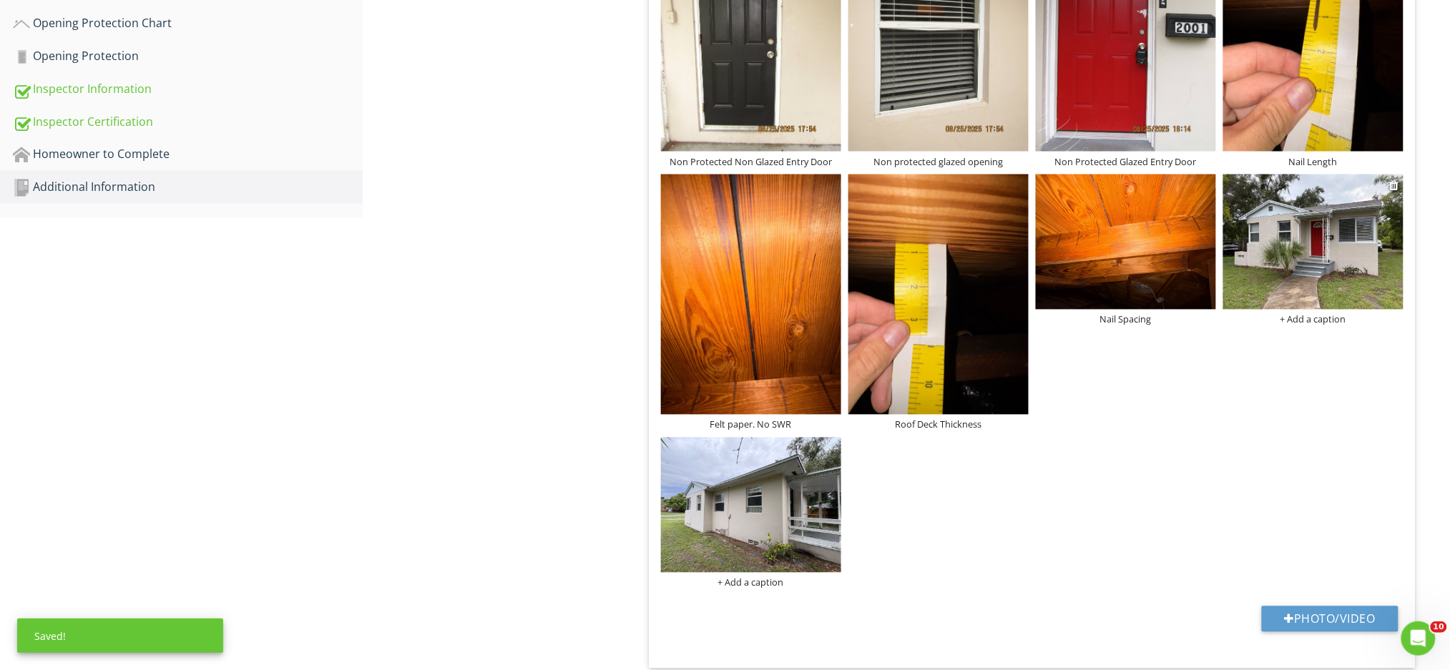
click at [1303, 314] on div "+ Add a caption" at bounding box center [1313, 319] width 180 height 11
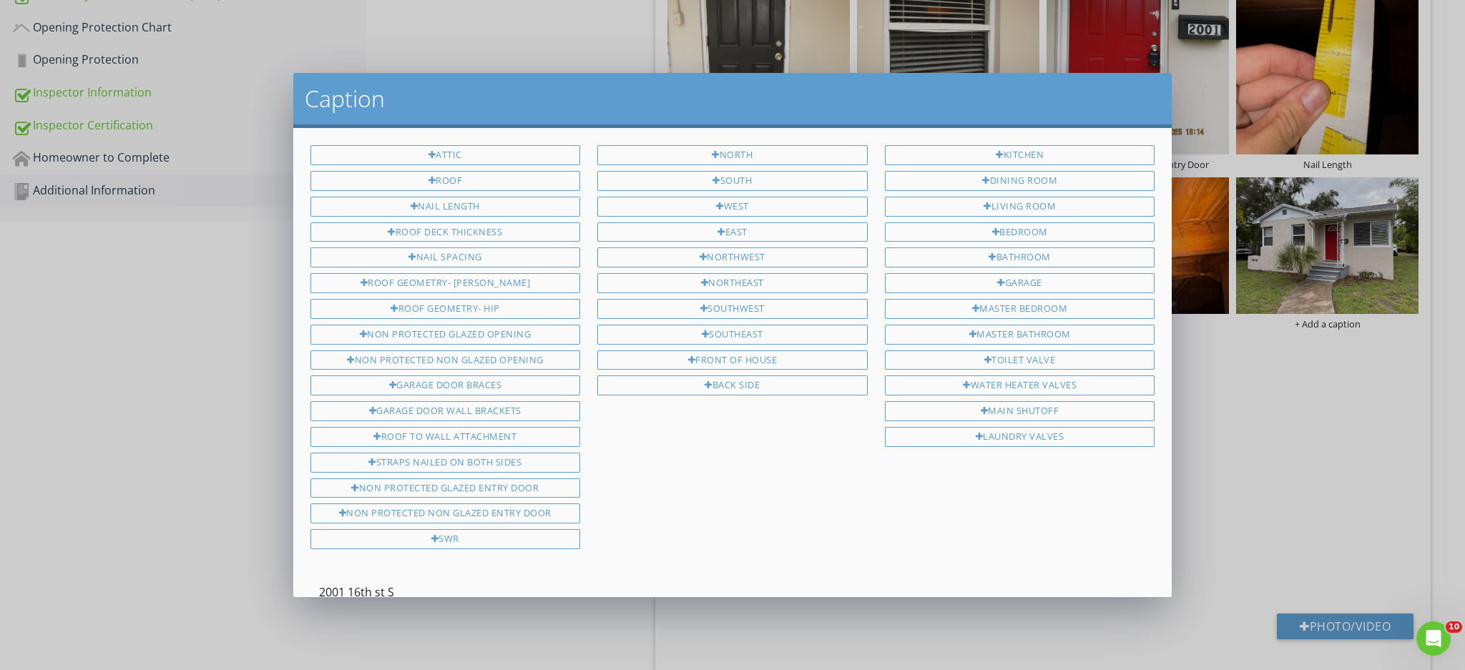
click at [381, 581] on input "2001 16th st S" at bounding box center [733, 593] width 828 height 24
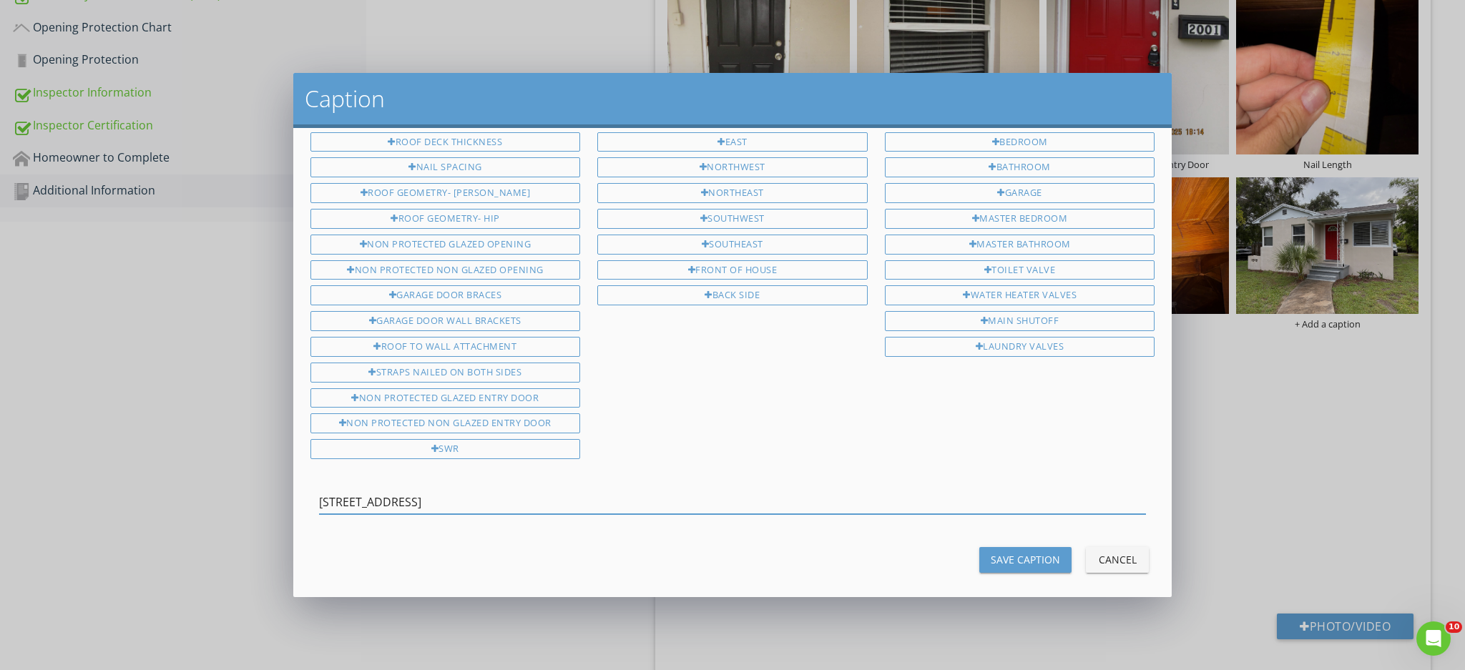
type input "[STREET_ADDRESS]"
click at [999, 553] on div "Save Caption" at bounding box center [1025, 559] width 69 height 15
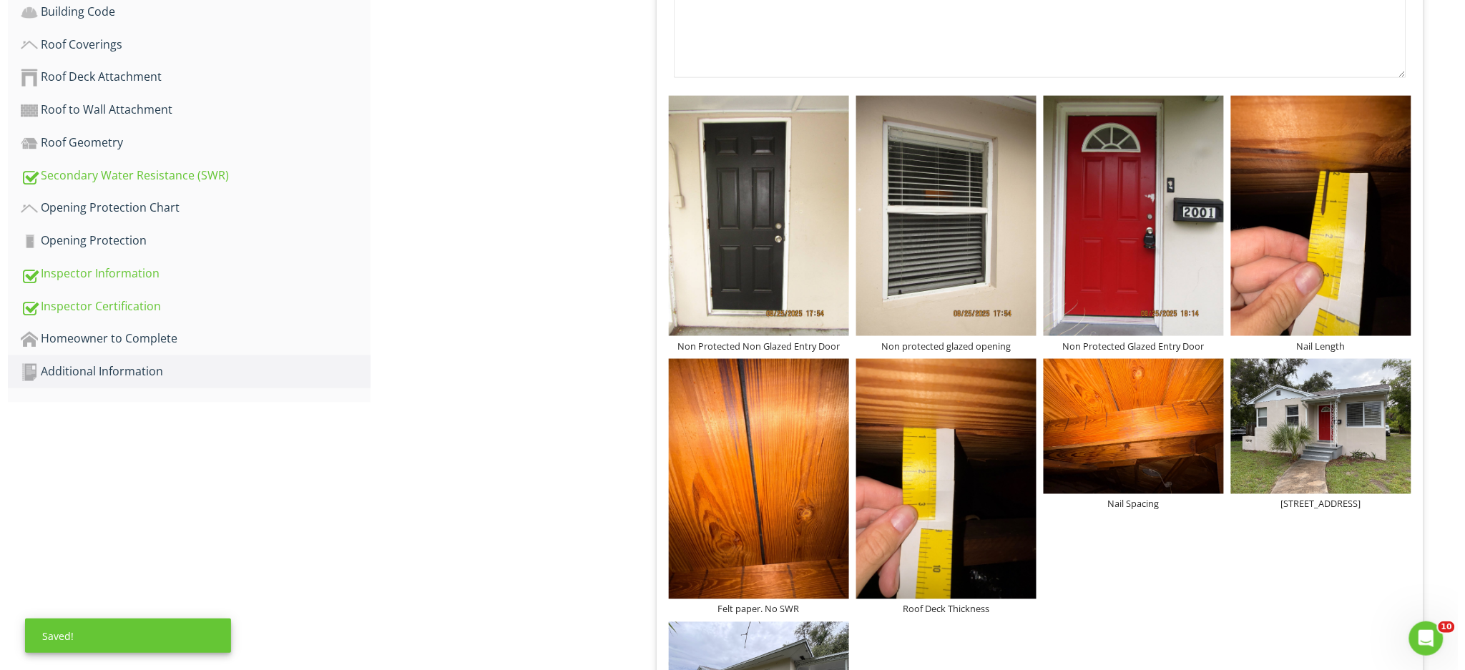
scroll to position [590, 0]
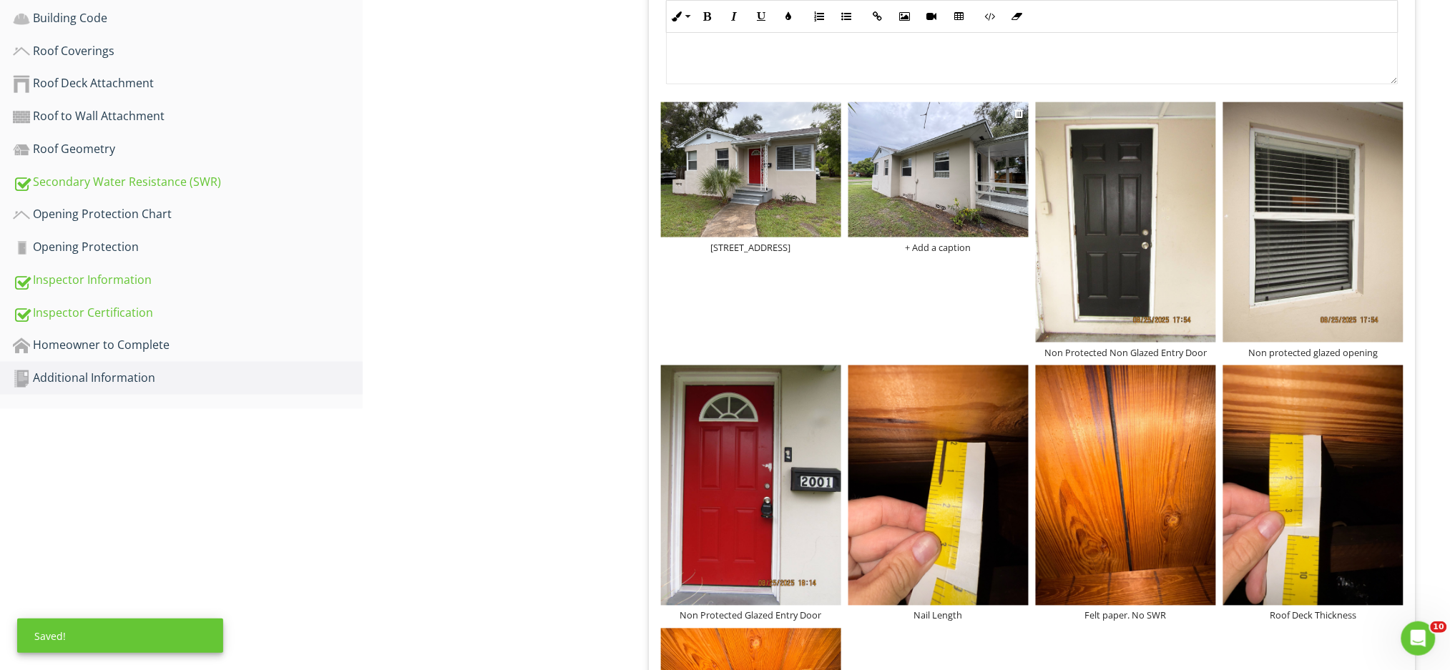
click at [928, 242] on div "+ Add a caption" at bounding box center [938, 247] width 180 height 11
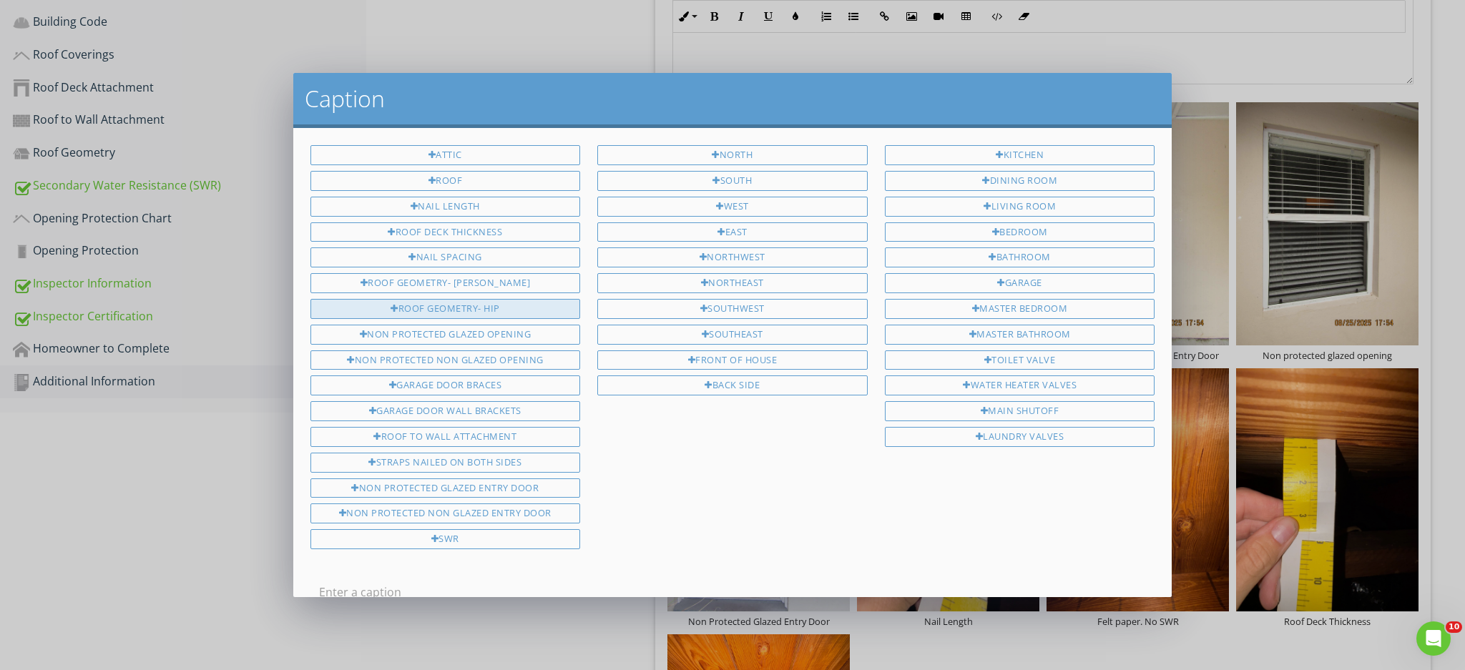
click at [499, 308] on div "Roof Geometry- Hip" at bounding box center [445, 309] width 270 height 20
click at [470, 589] on input "Roof Geometry- Hip" at bounding box center [733, 593] width 828 height 24
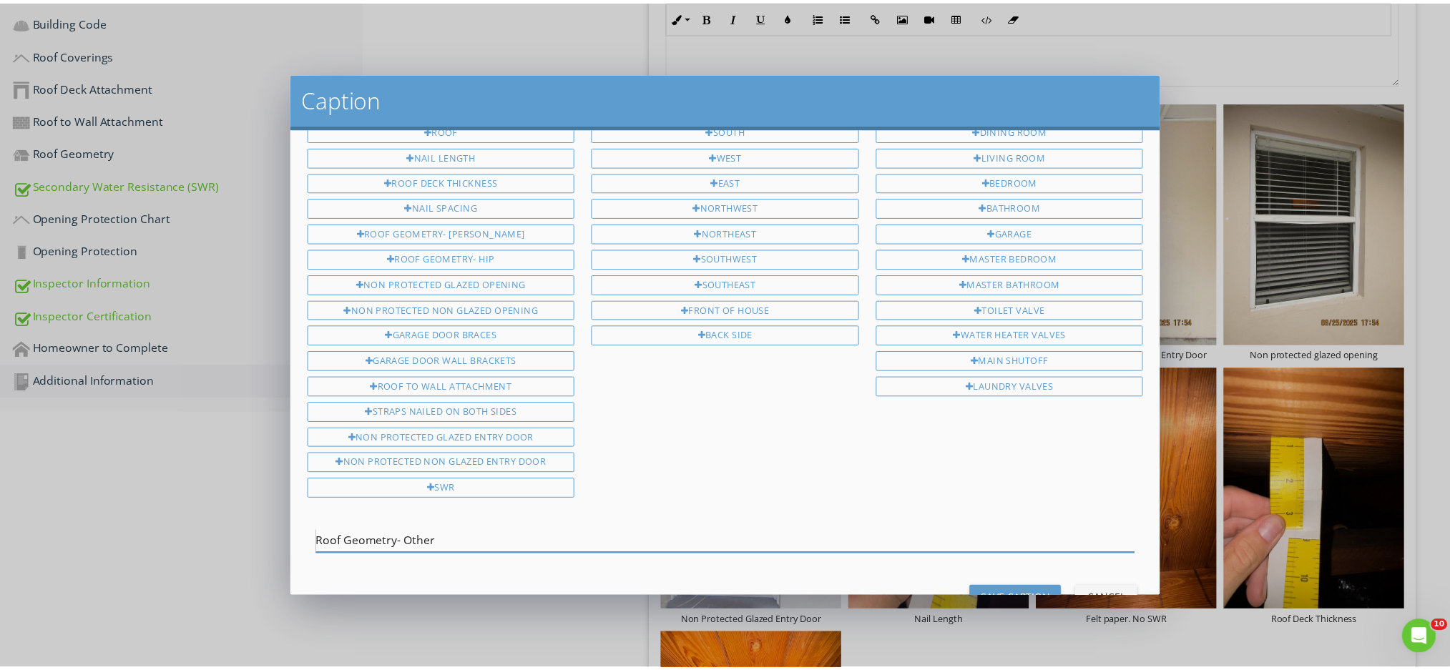
scroll to position [90, 0]
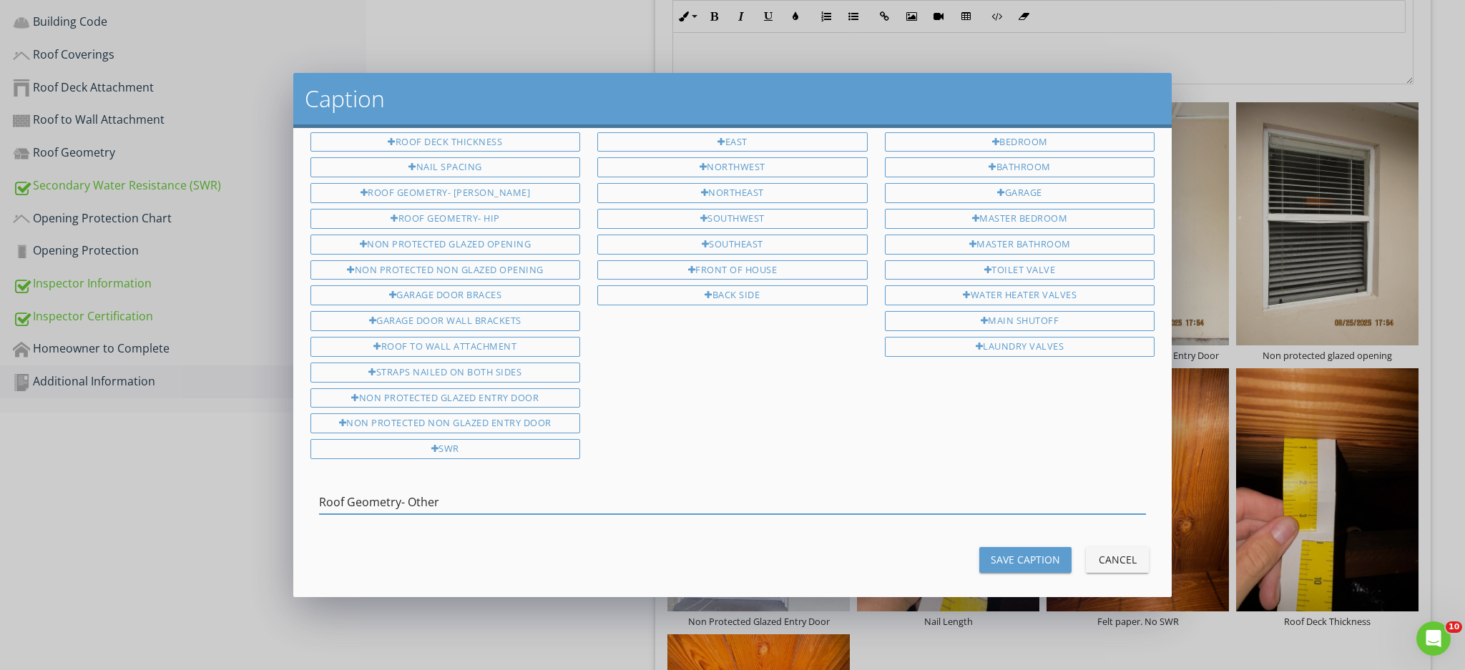
type input "Roof Geometry- Other"
click at [1008, 554] on div "Save Caption" at bounding box center [1025, 559] width 69 height 15
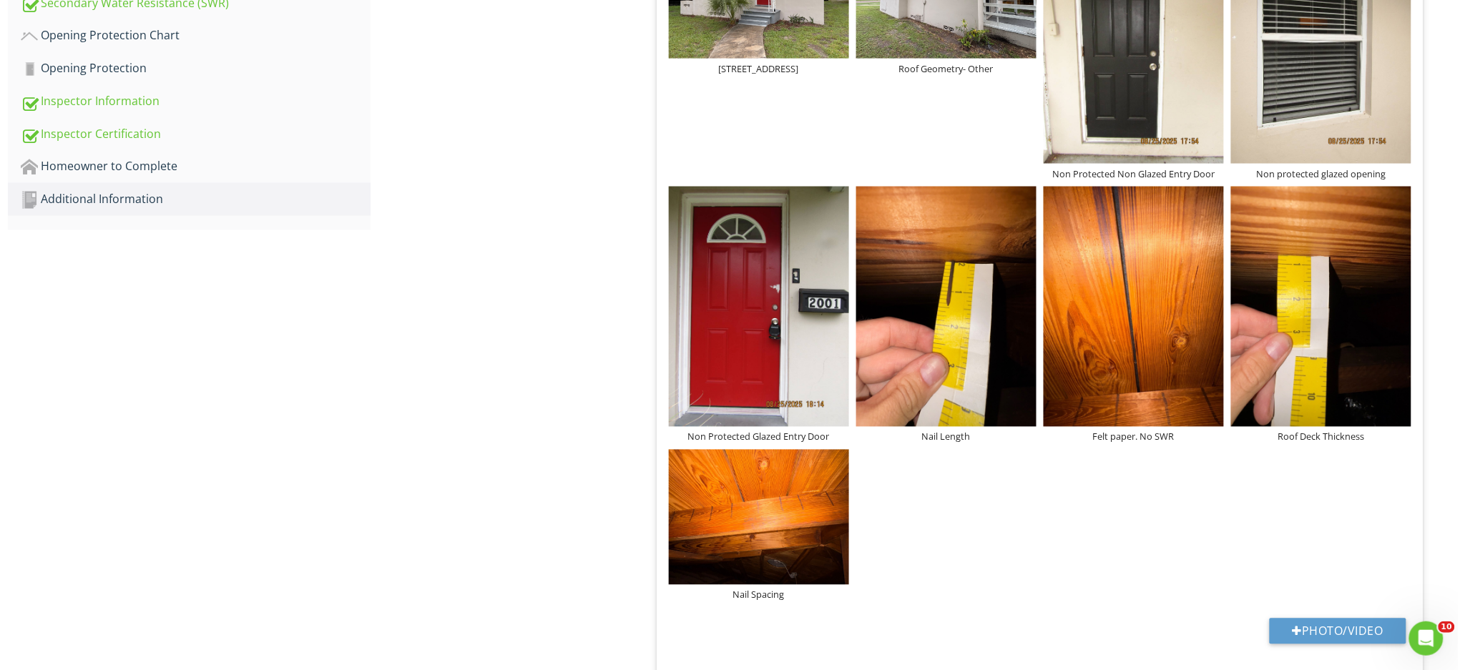
scroll to position [781, 0]
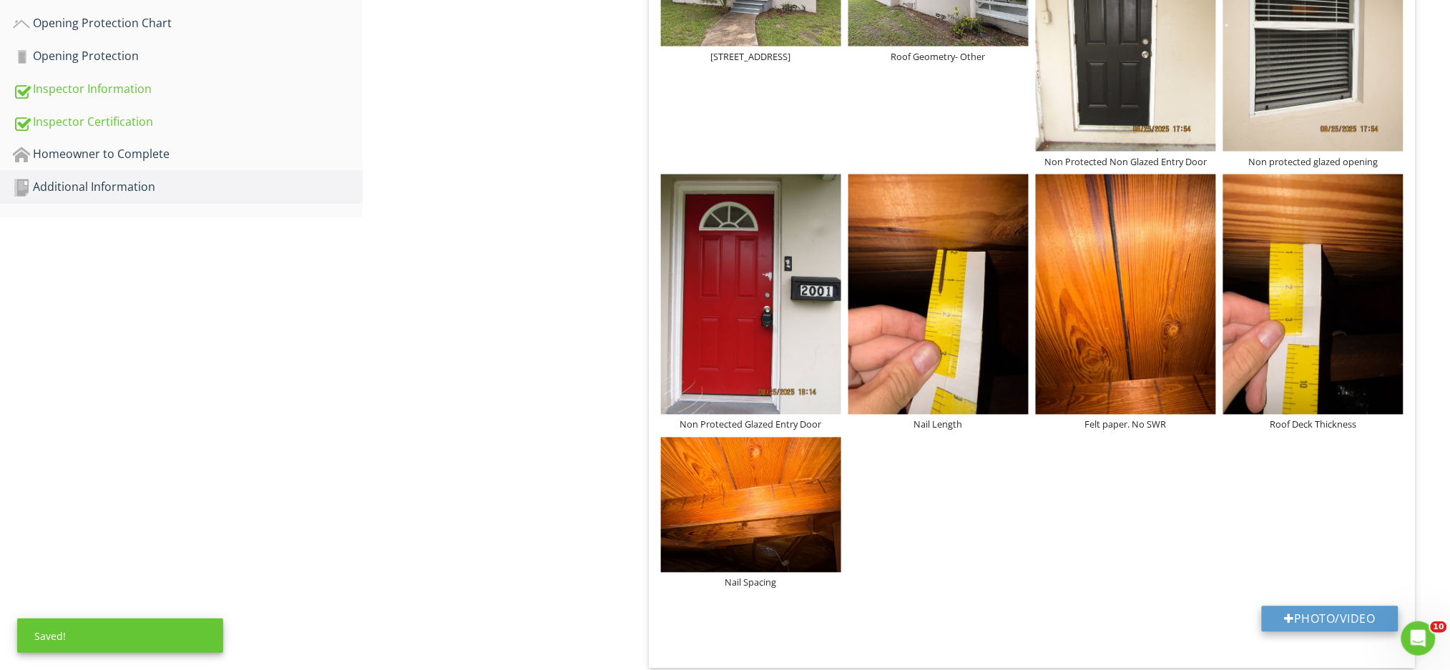
click at [1295, 607] on button "Photo/Video" at bounding box center [1330, 620] width 137 height 26
type input "C:\fakepath\IMG_0234.JPG"
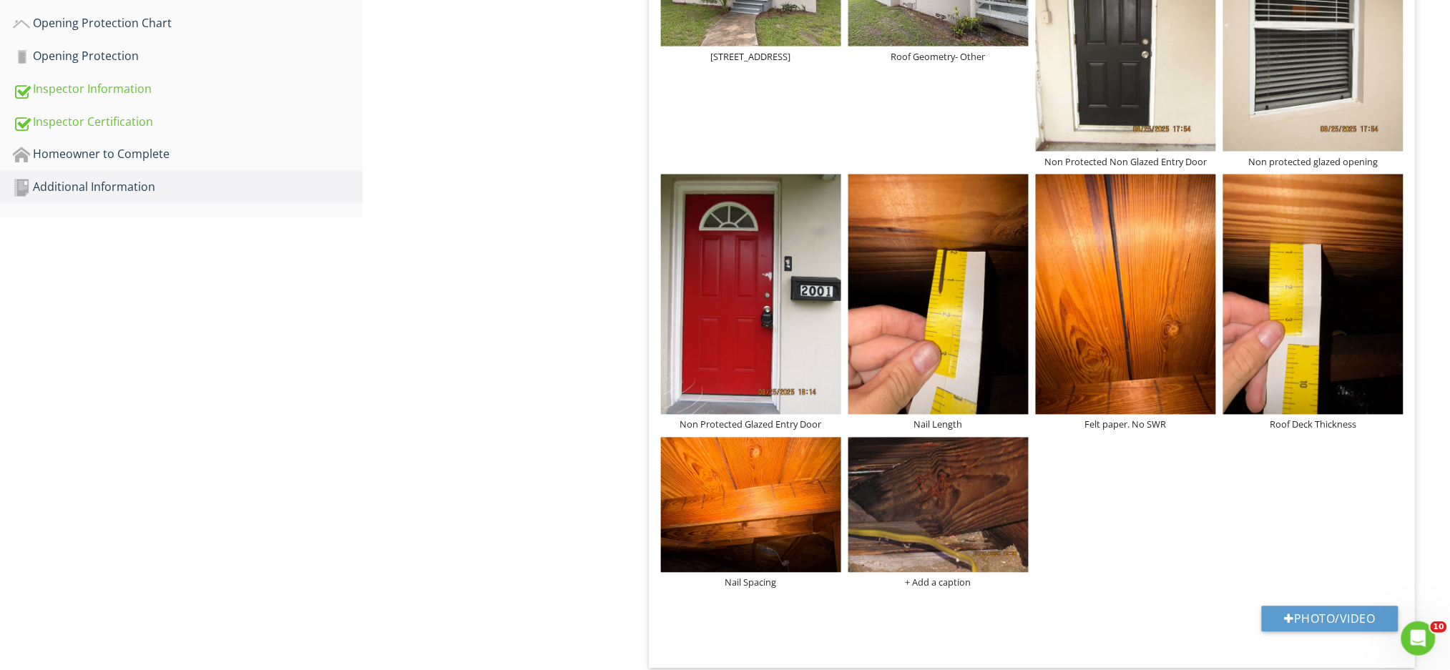
click at [970, 467] on img at bounding box center [938, 505] width 180 height 135
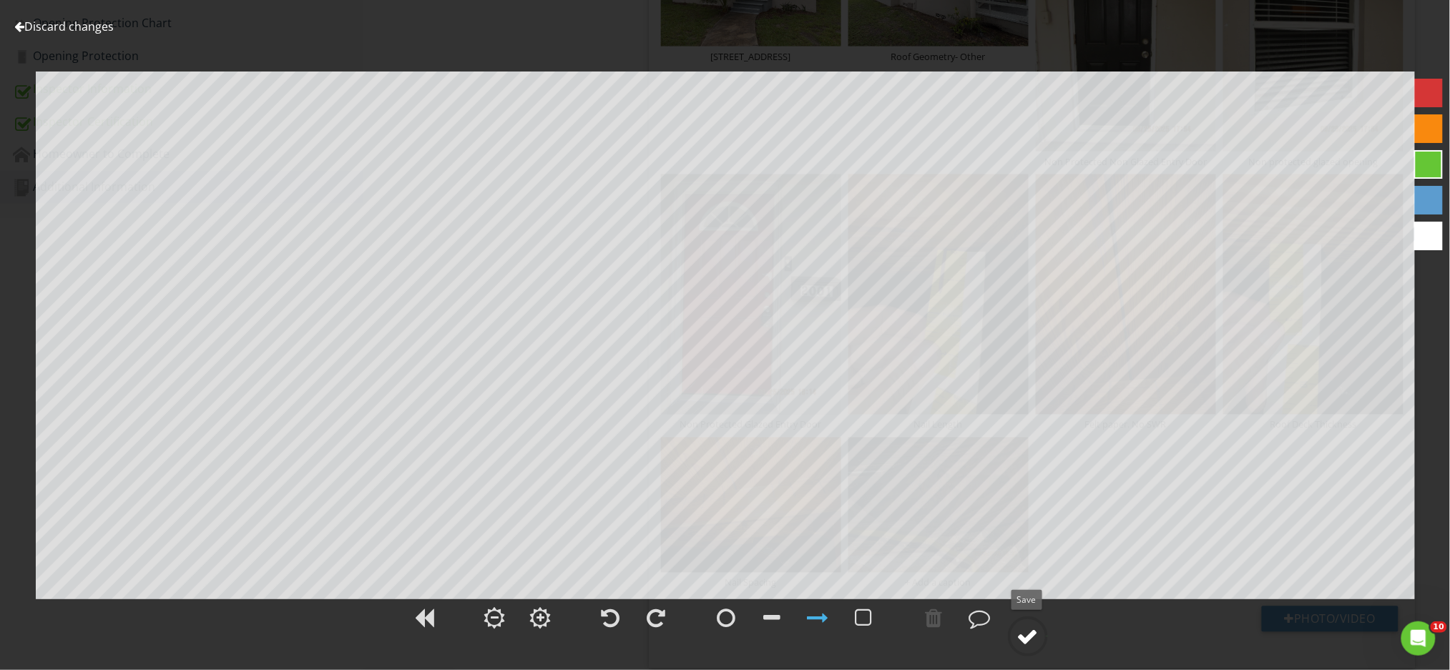
click at [1021, 637] on div at bounding box center [1027, 636] width 21 height 21
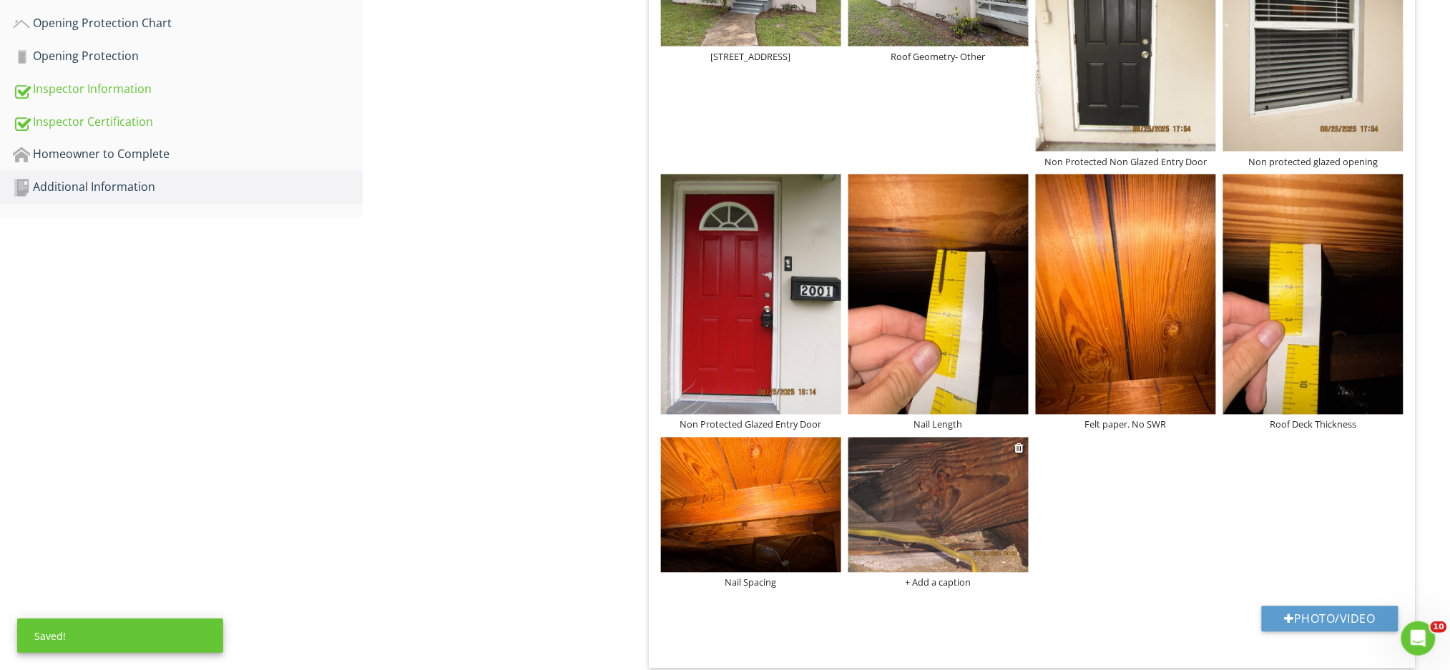
click at [943, 577] on div "+ Add a caption" at bounding box center [938, 582] width 180 height 11
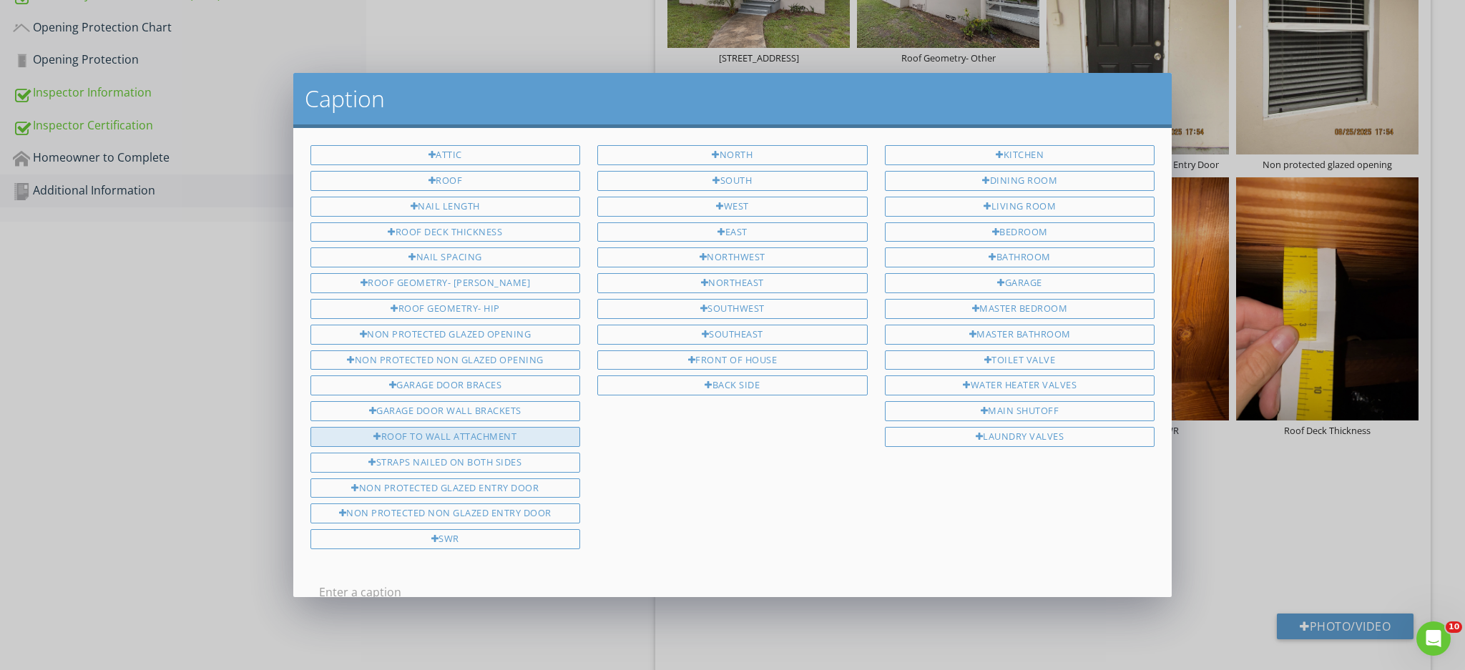
click at [479, 430] on div "Roof to Wall attachment" at bounding box center [445, 437] width 270 height 20
click at [483, 587] on input "Roof to Wall attachment" at bounding box center [733, 593] width 828 height 24
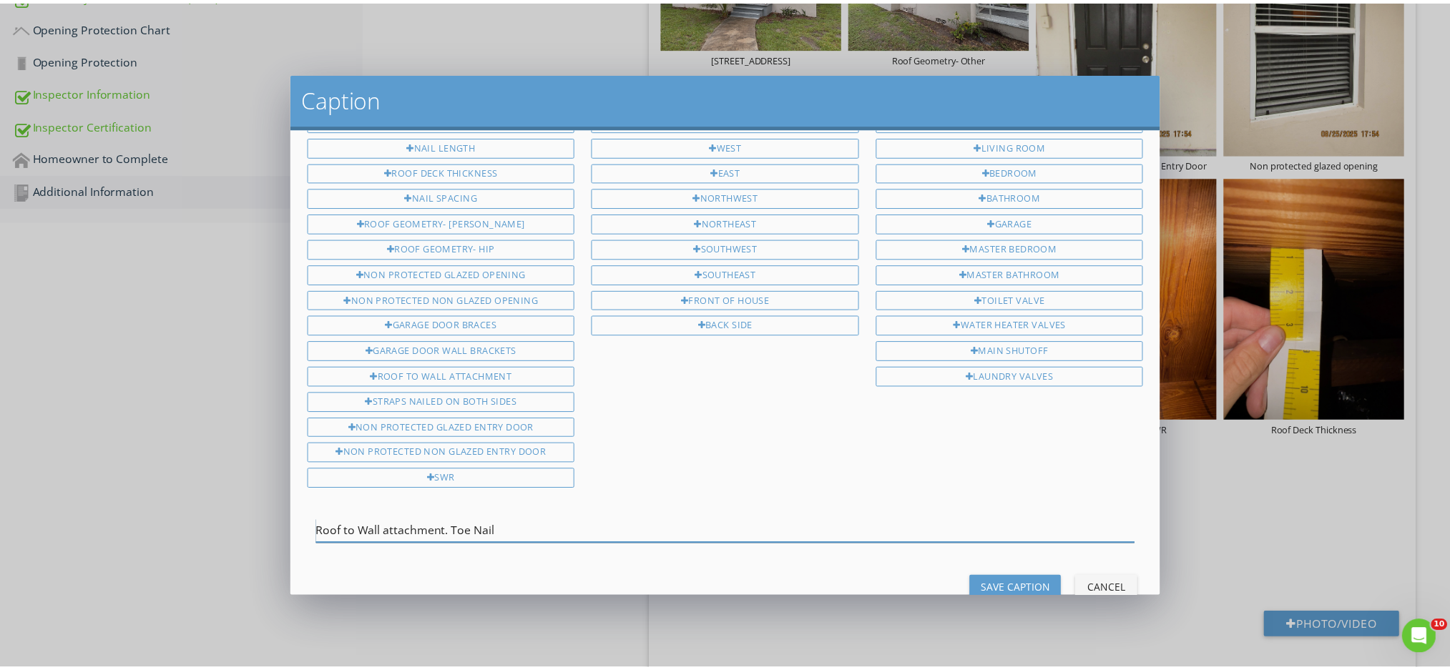
scroll to position [90, 0]
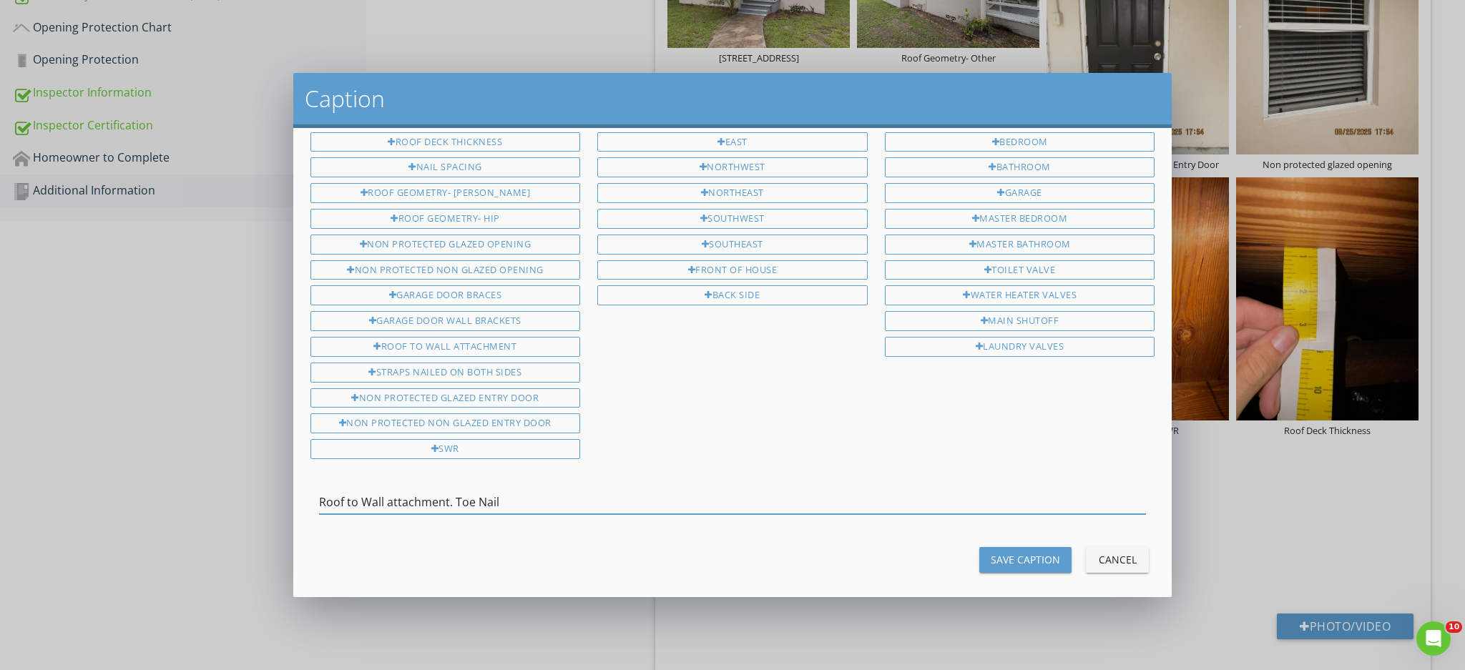
type input "Roof to Wall attachment. Toe Nail"
click at [1010, 552] on div "Save Caption" at bounding box center [1025, 559] width 69 height 15
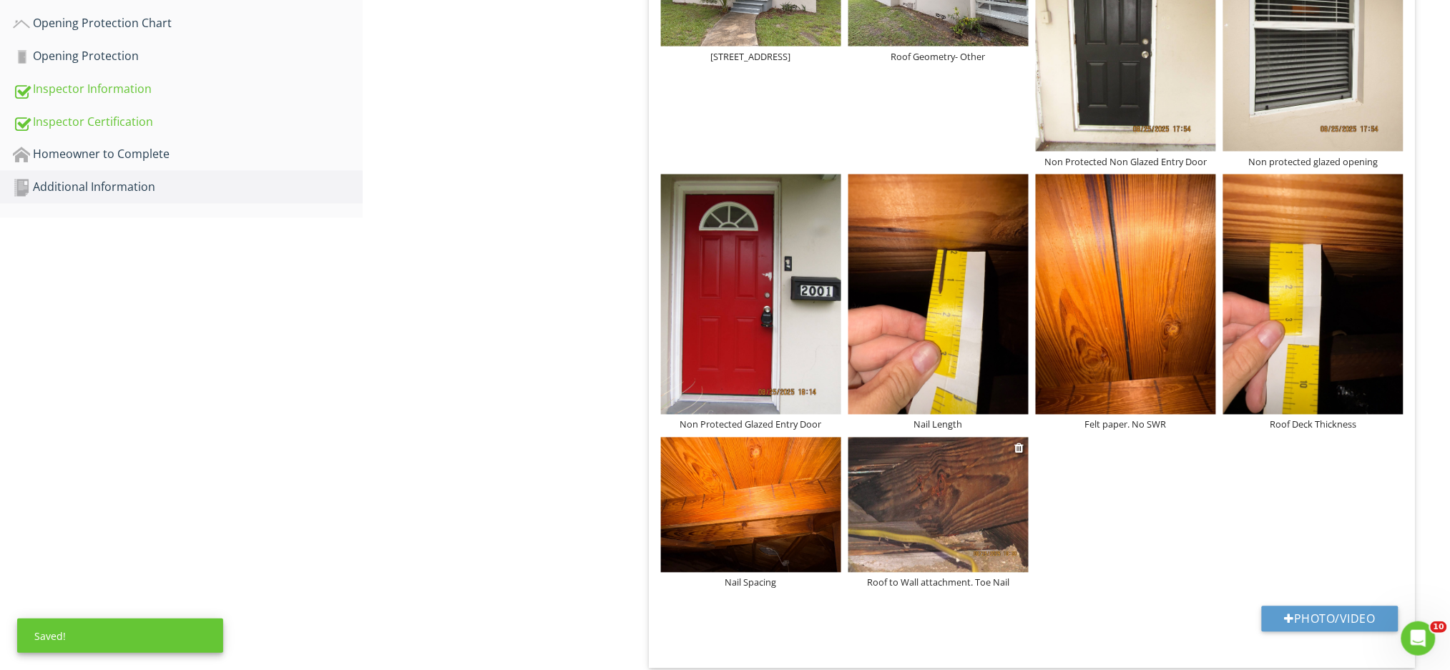
click at [986, 488] on img at bounding box center [938, 505] width 180 height 135
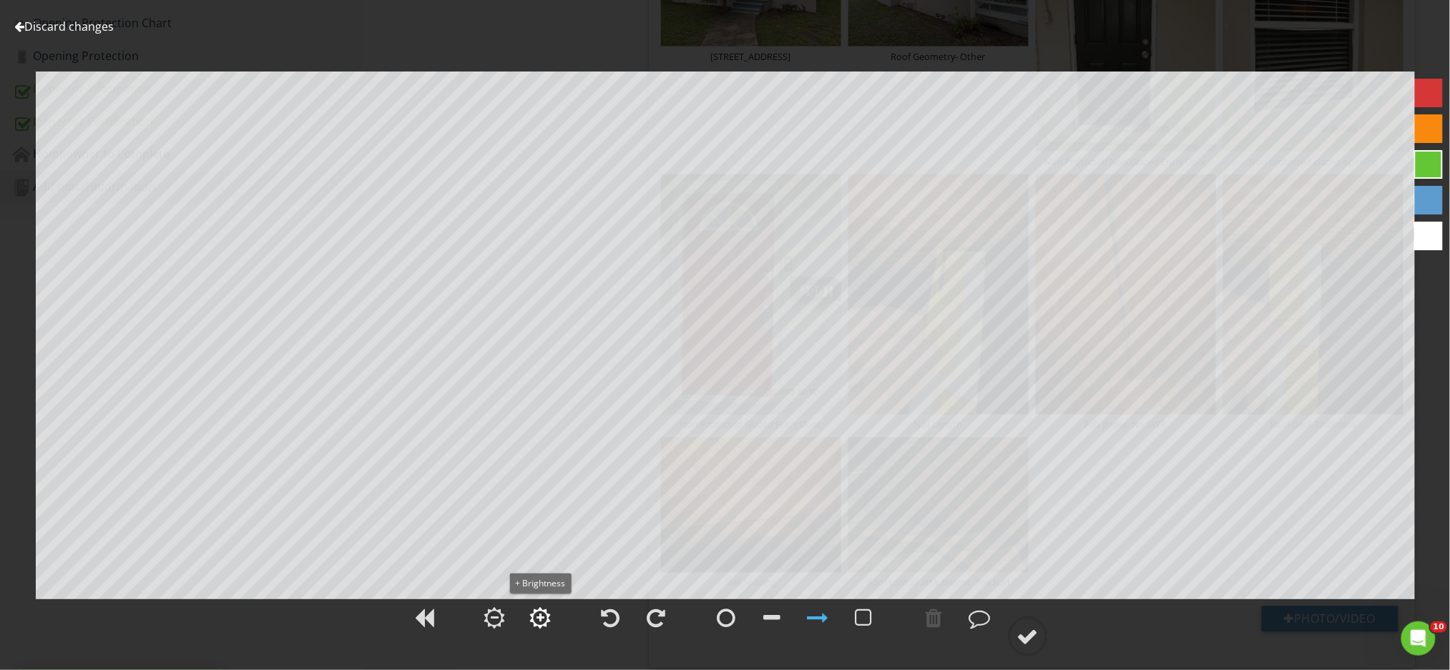
click at [546, 619] on div at bounding box center [540, 617] width 21 height 21
click at [544, 618] on div at bounding box center [540, 617] width 21 height 21
click at [1021, 644] on div at bounding box center [1027, 636] width 21 height 21
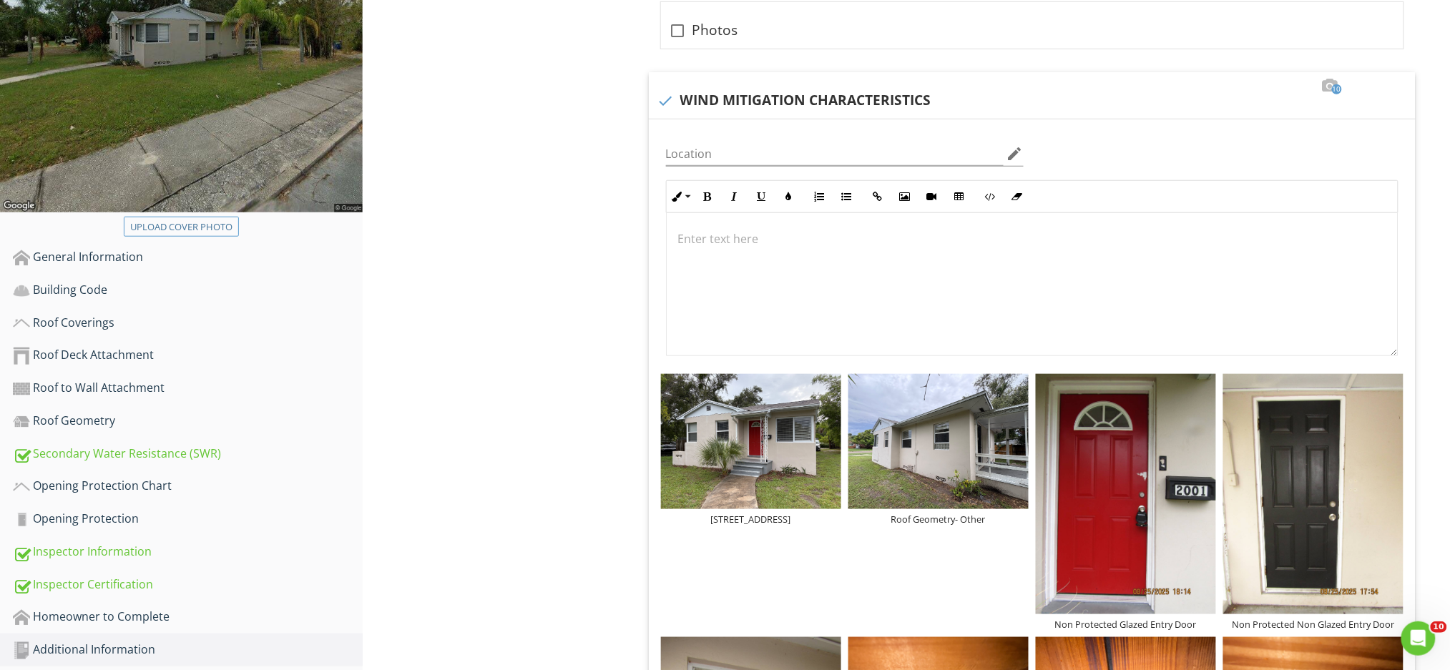
scroll to position [0, 0]
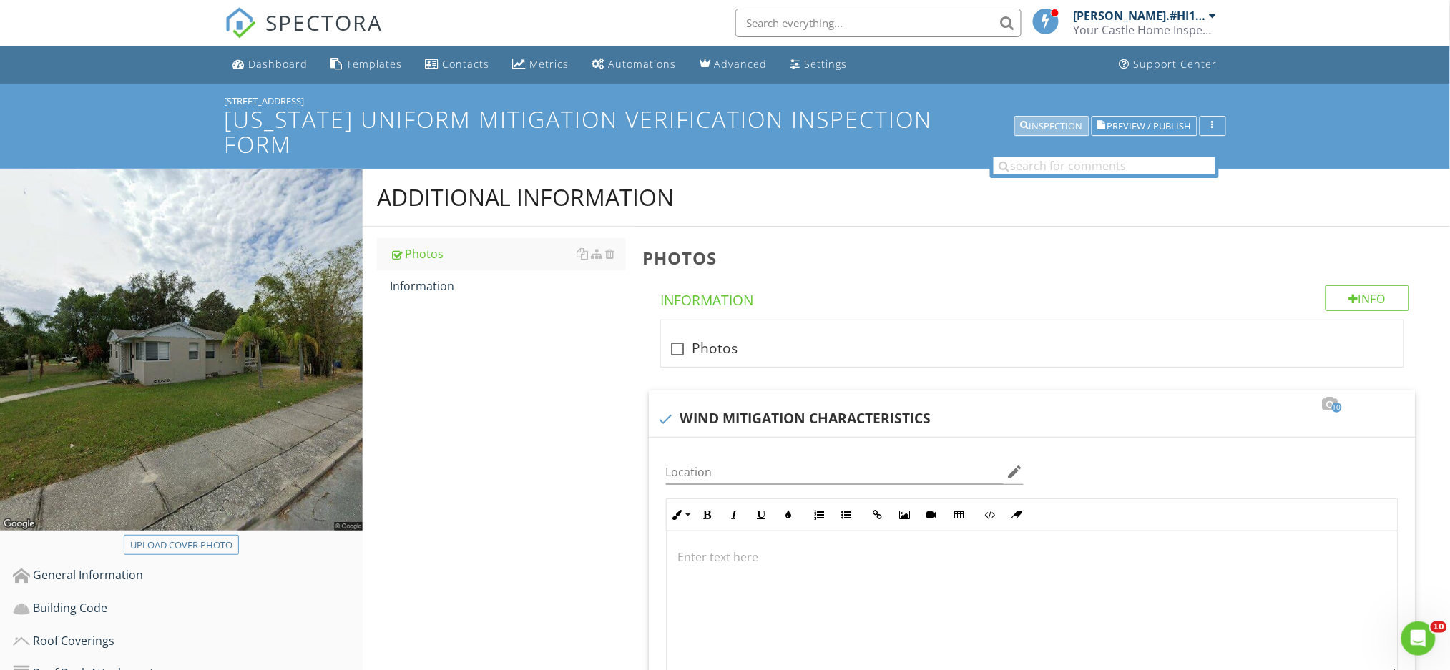
click at [1045, 122] on div "Inspection" at bounding box center [1052, 127] width 62 height 10
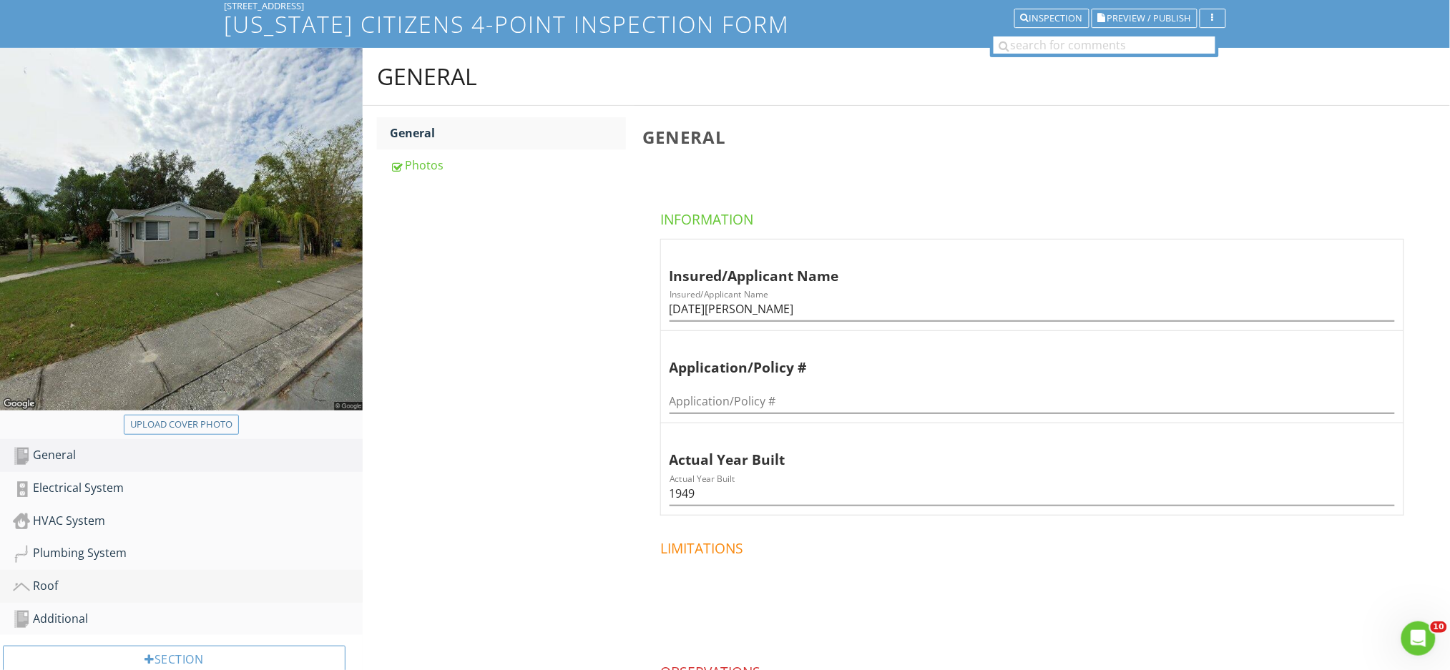
click at [226, 599] on link "Roof" at bounding box center [188, 586] width 350 height 33
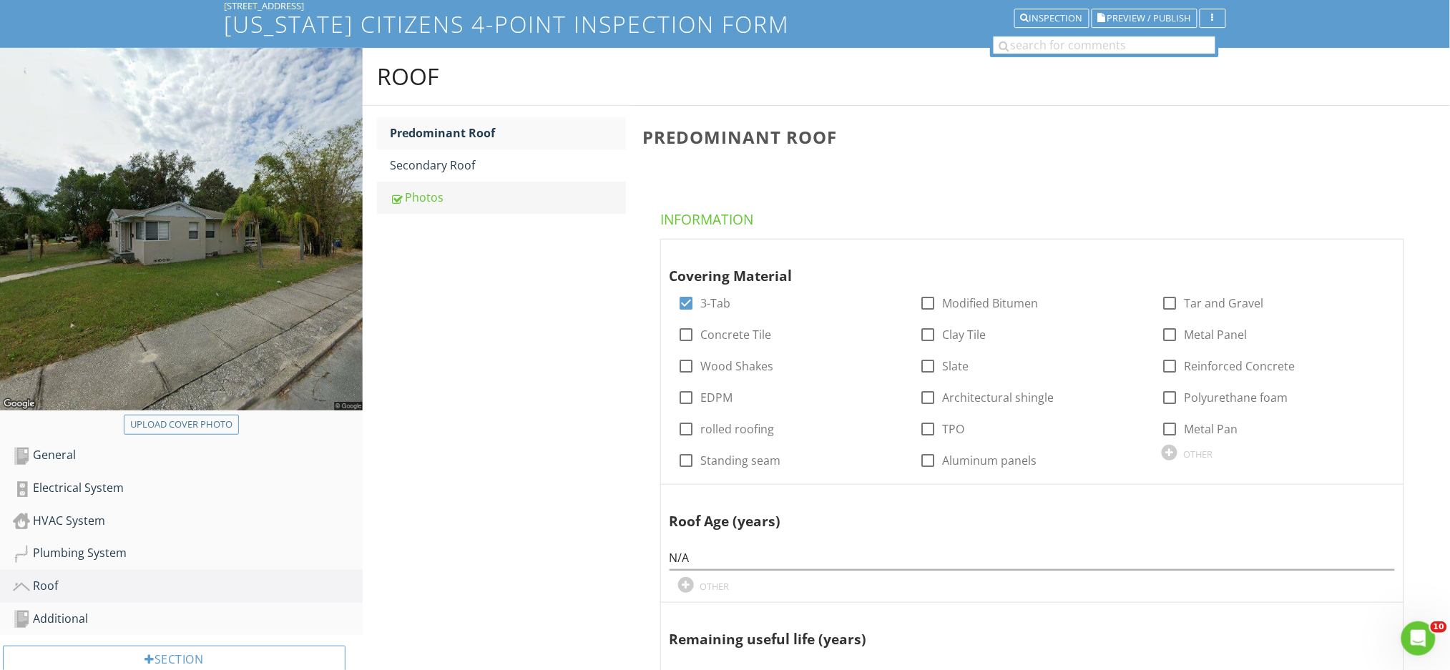
click at [474, 209] on link "Photos" at bounding box center [508, 197] width 236 height 31
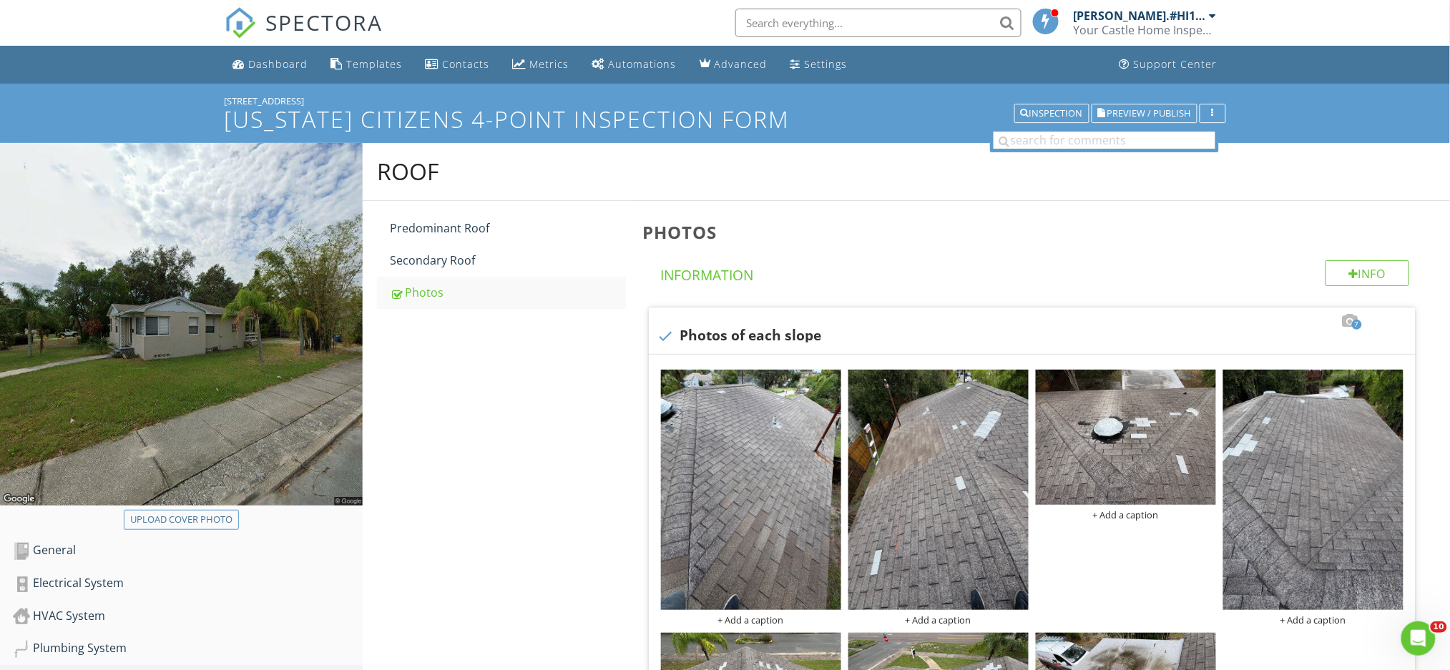
click at [906, 194] on div "Roof" at bounding box center [906, 172] width 1087 height 58
click at [1036, 114] on div "Inspection" at bounding box center [1052, 114] width 62 height 10
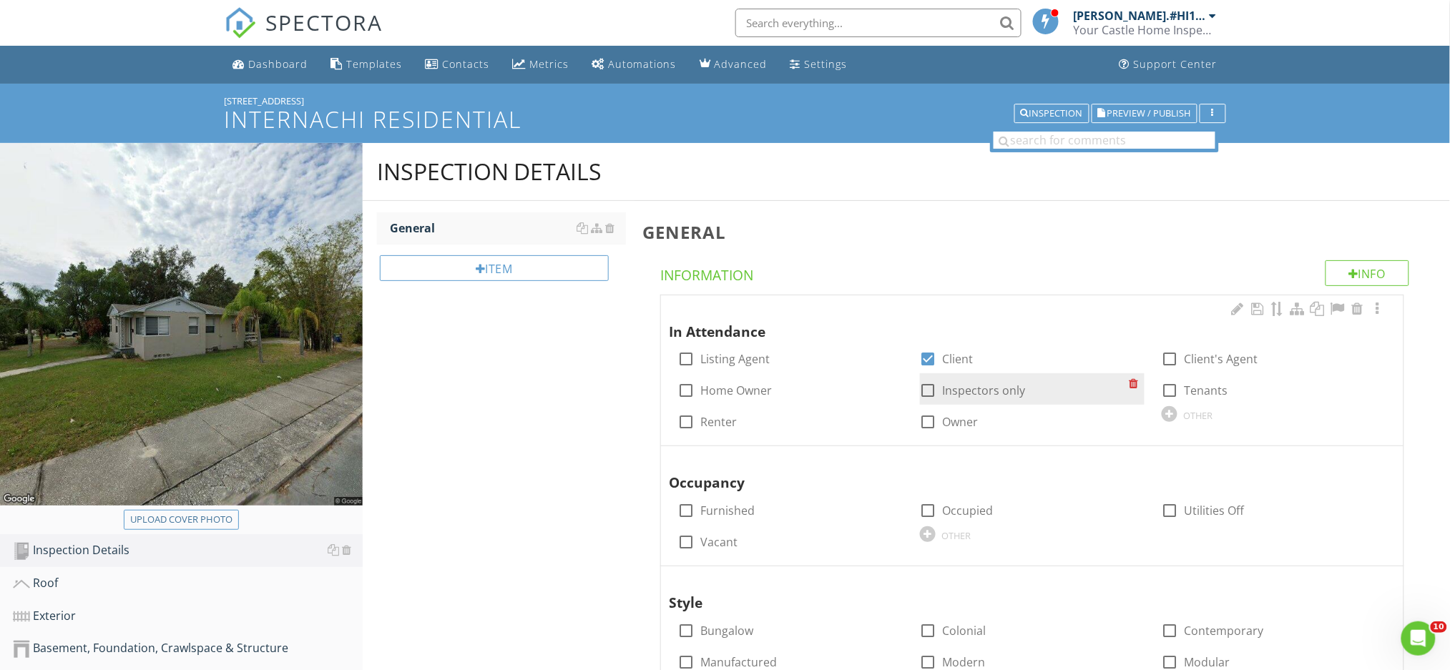
click at [925, 389] on div at bounding box center [928, 390] width 24 height 24
checkbox input "true"
click at [929, 356] on div at bounding box center [928, 359] width 24 height 24
checkbox input "false"
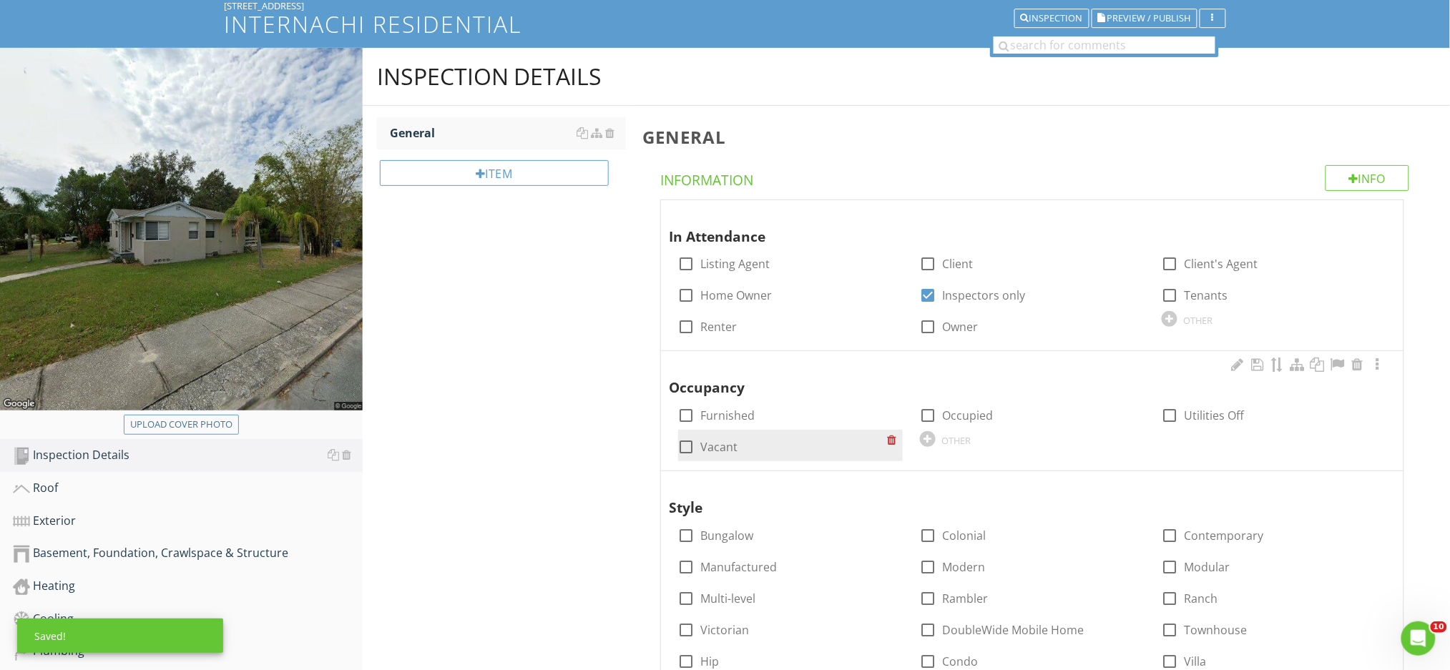
click at [689, 446] on div at bounding box center [687, 447] width 24 height 24
checkbox input "true"
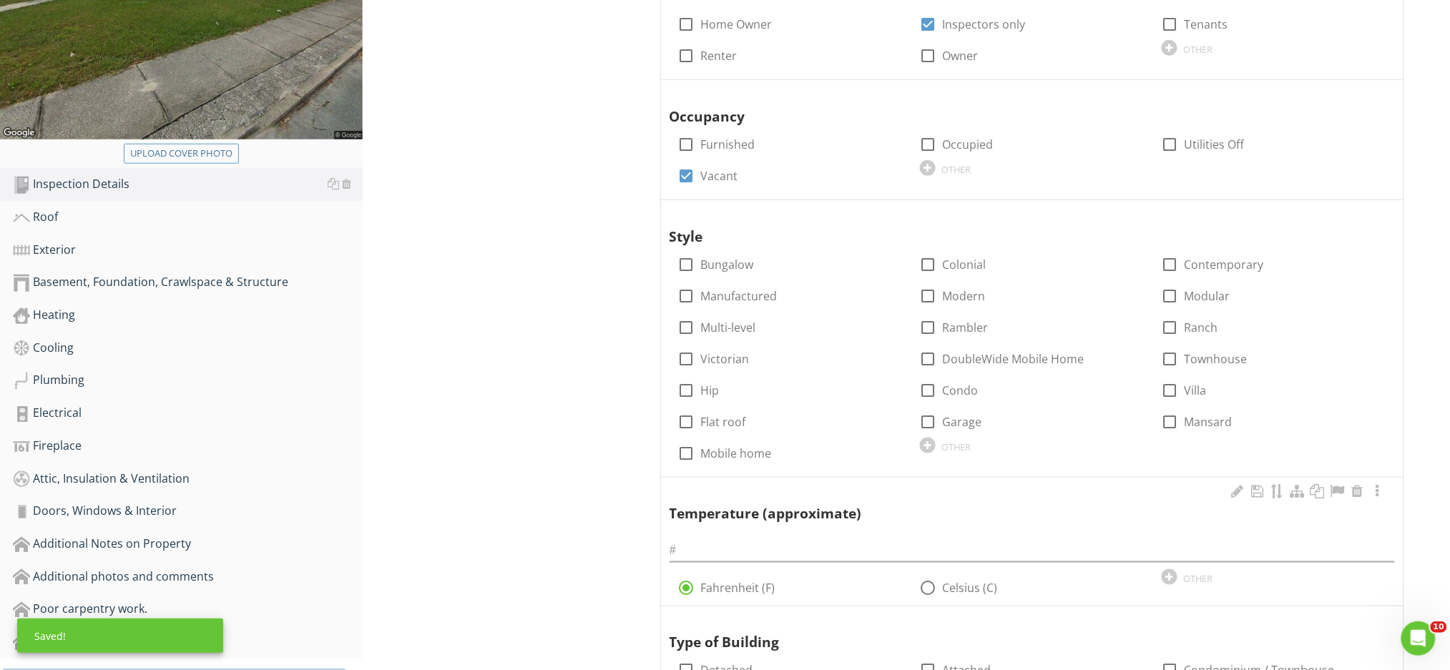
scroll to position [381, 0]
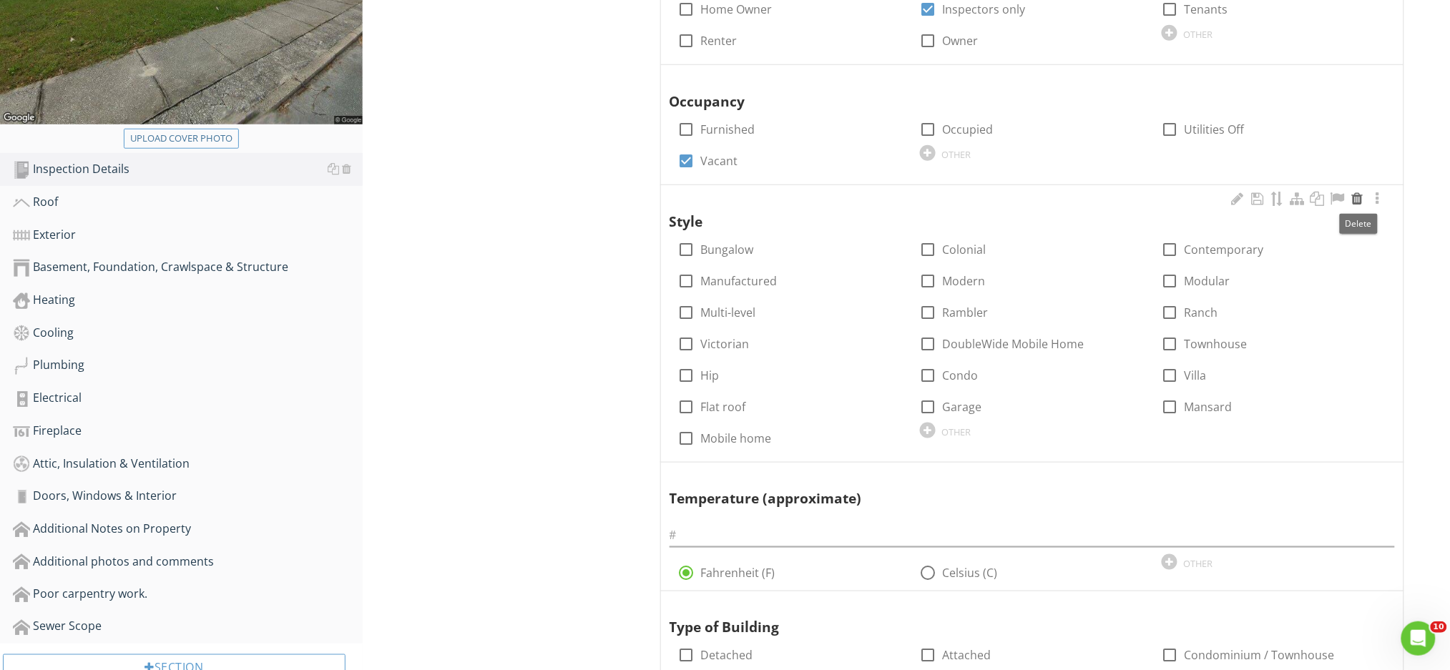
click at [1356, 199] on div at bounding box center [1357, 199] width 17 height 14
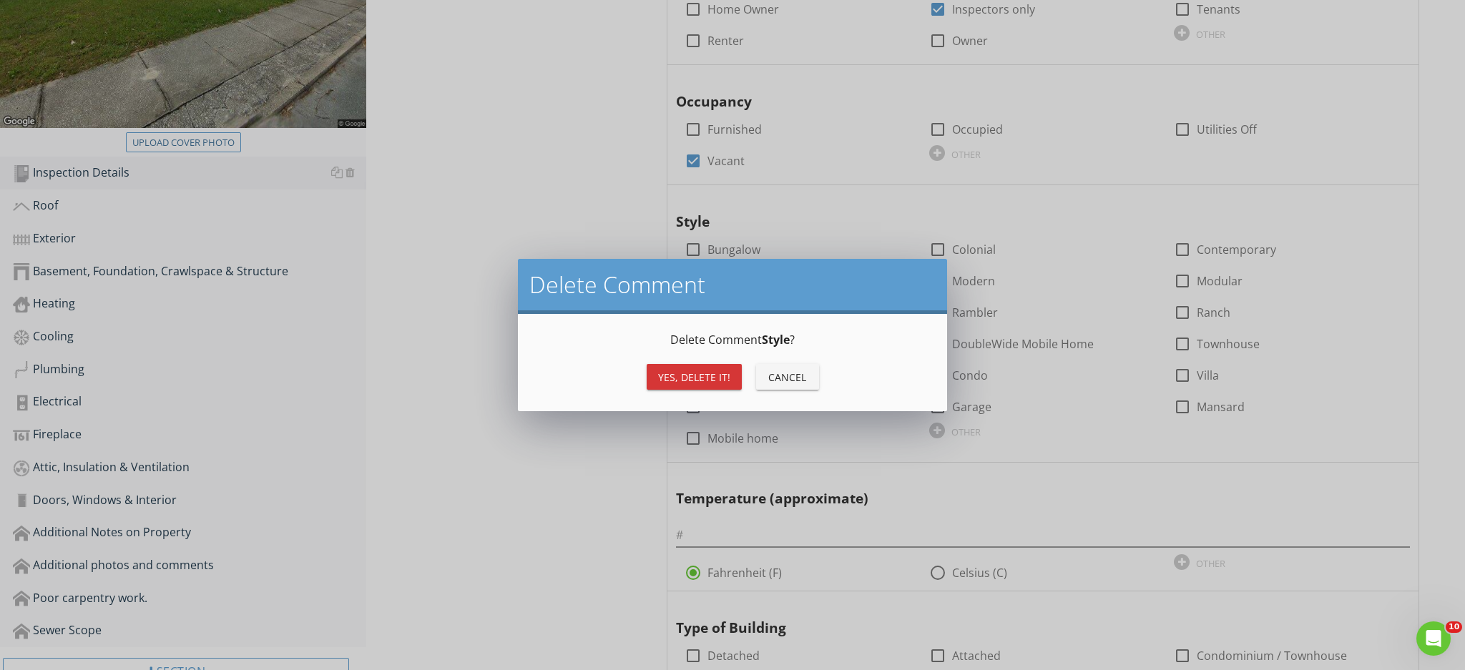
click at [727, 381] on div "Yes, Delete it!" at bounding box center [694, 377] width 72 height 15
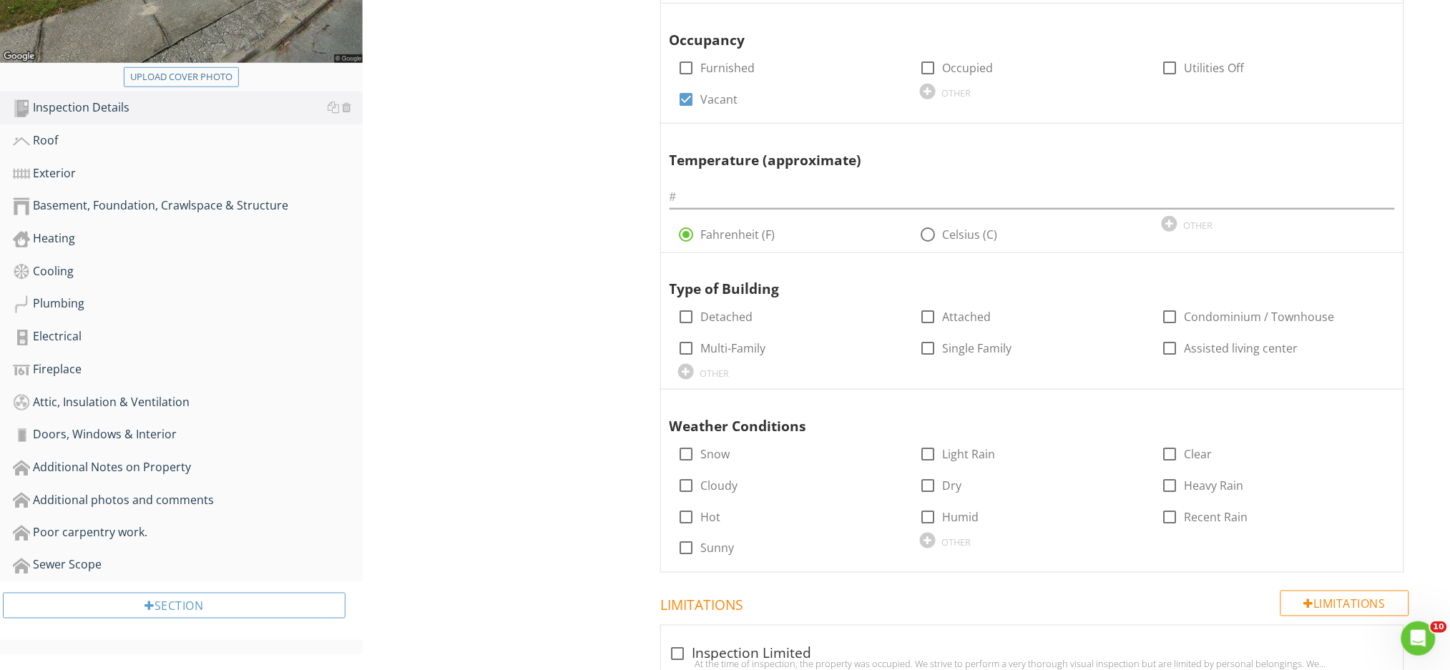
scroll to position [476, 0]
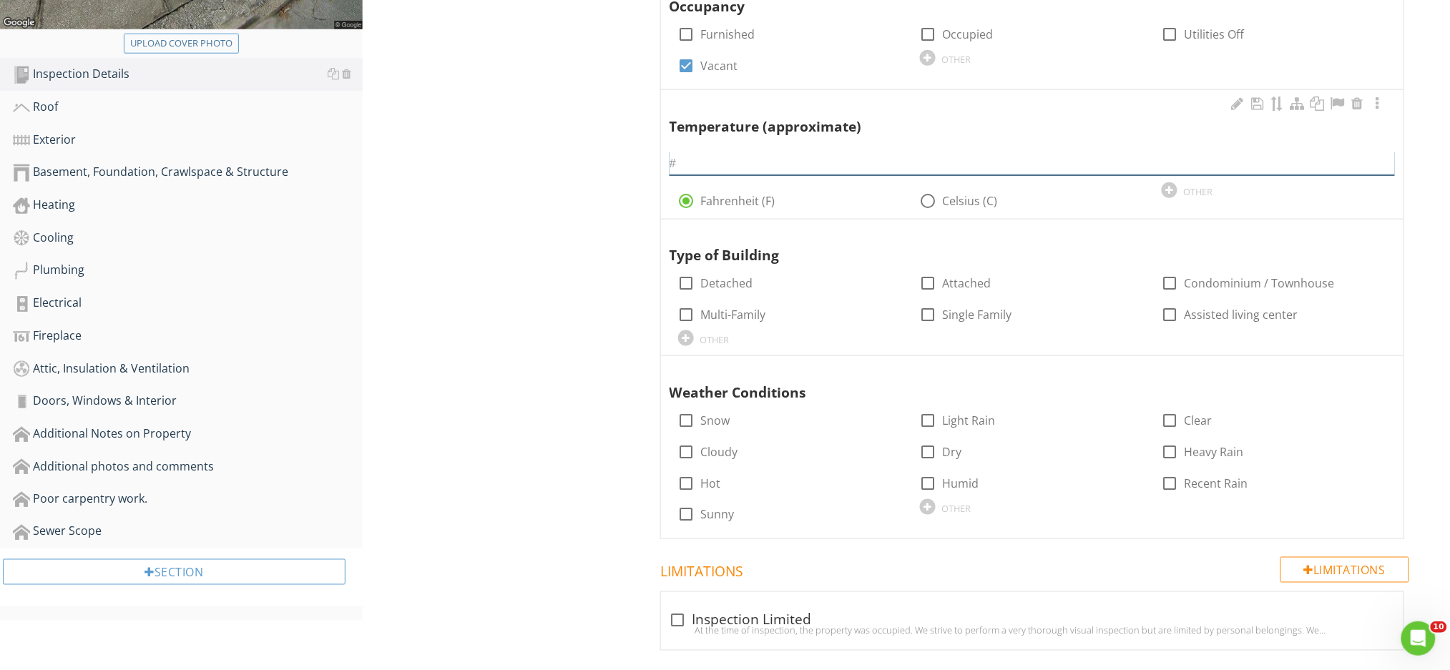
click at [763, 171] on input "text" at bounding box center [1032, 164] width 725 height 24
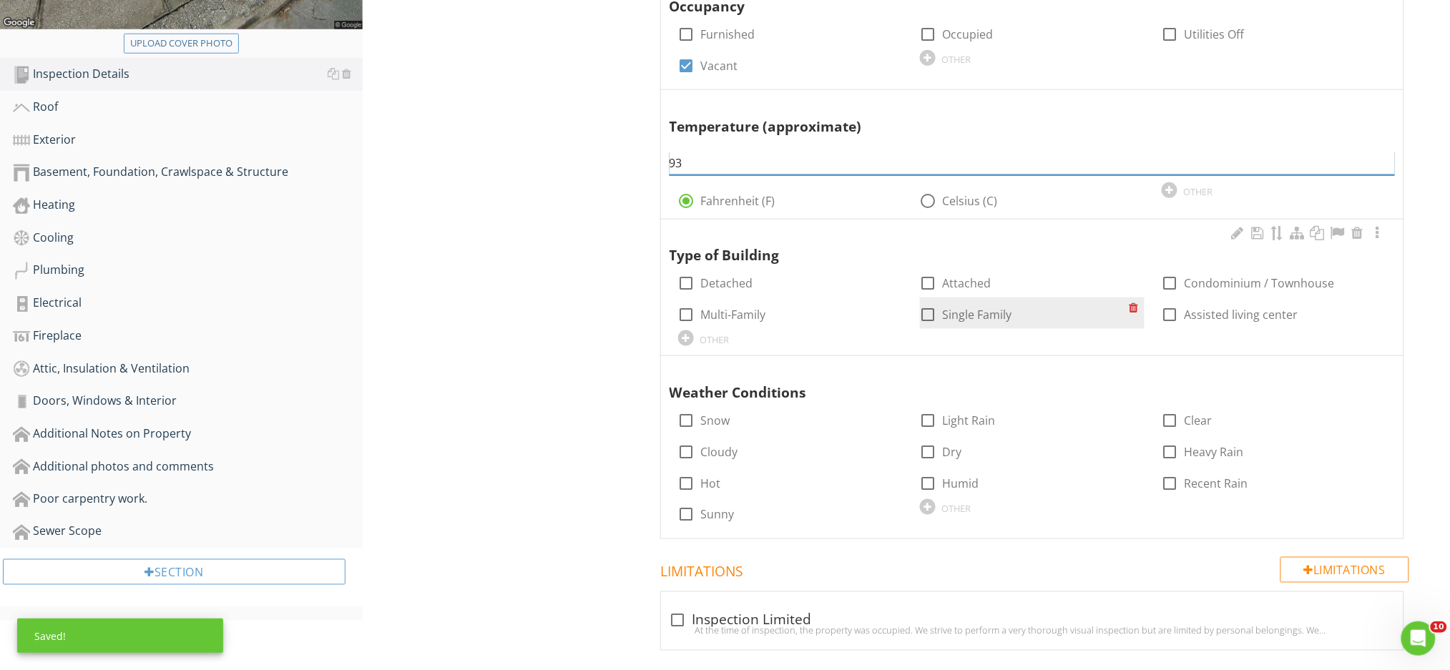
type input "93"
click at [930, 316] on div at bounding box center [928, 315] width 24 height 24
checkbox input "true"
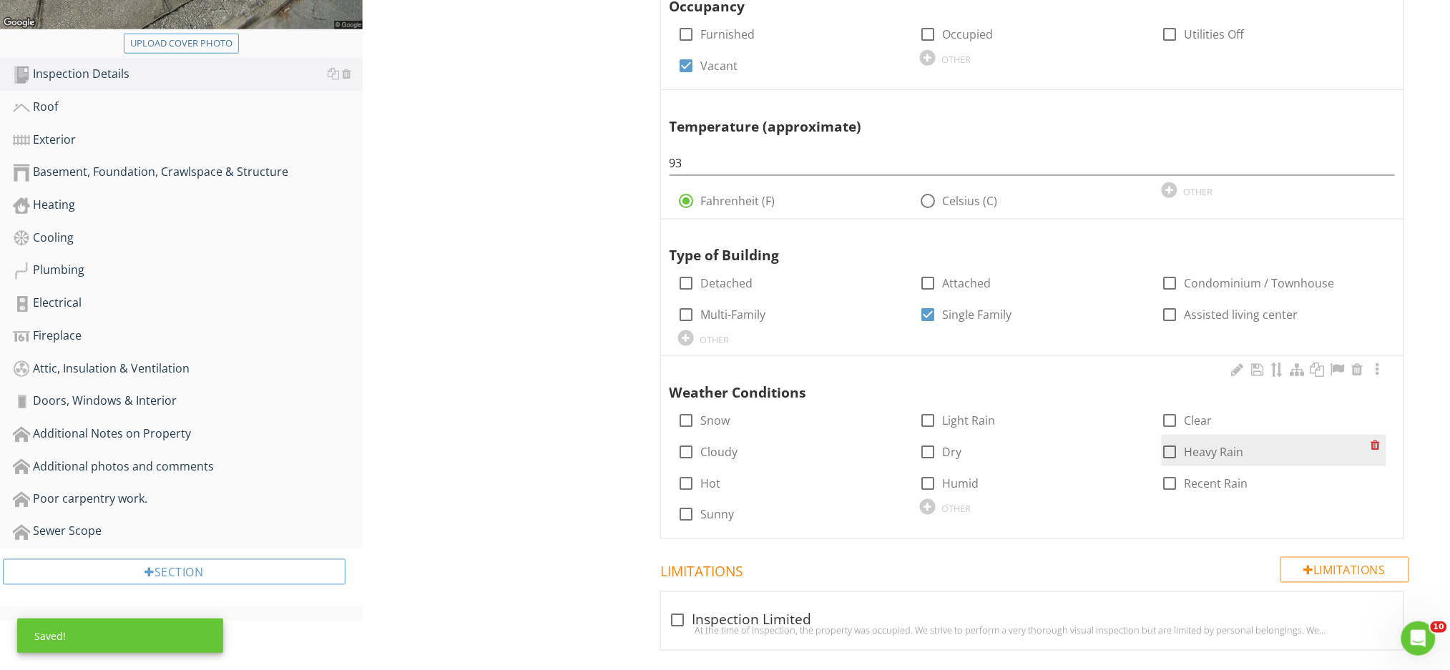
click at [1170, 453] on div at bounding box center [1170, 452] width 24 height 24
checkbox input "true"
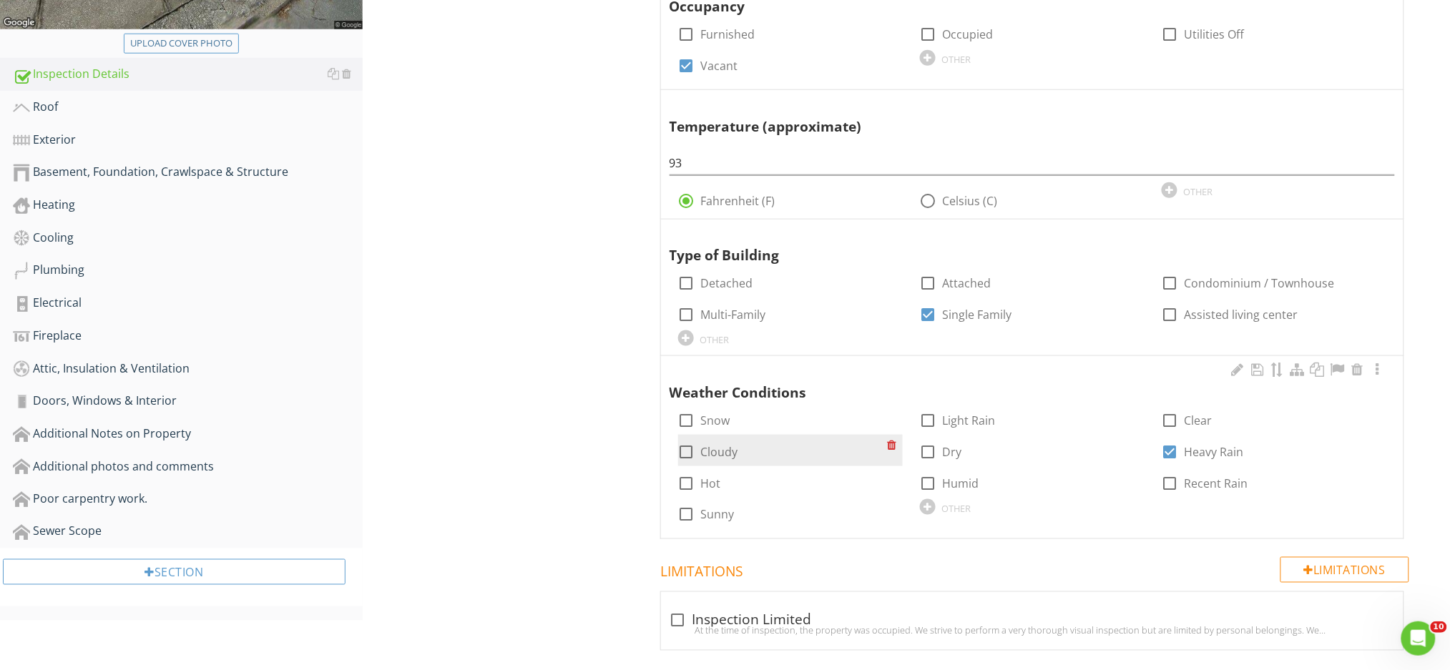
click at [688, 450] on div at bounding box center [687, 452] width 24 height 24
checkbox input "true"
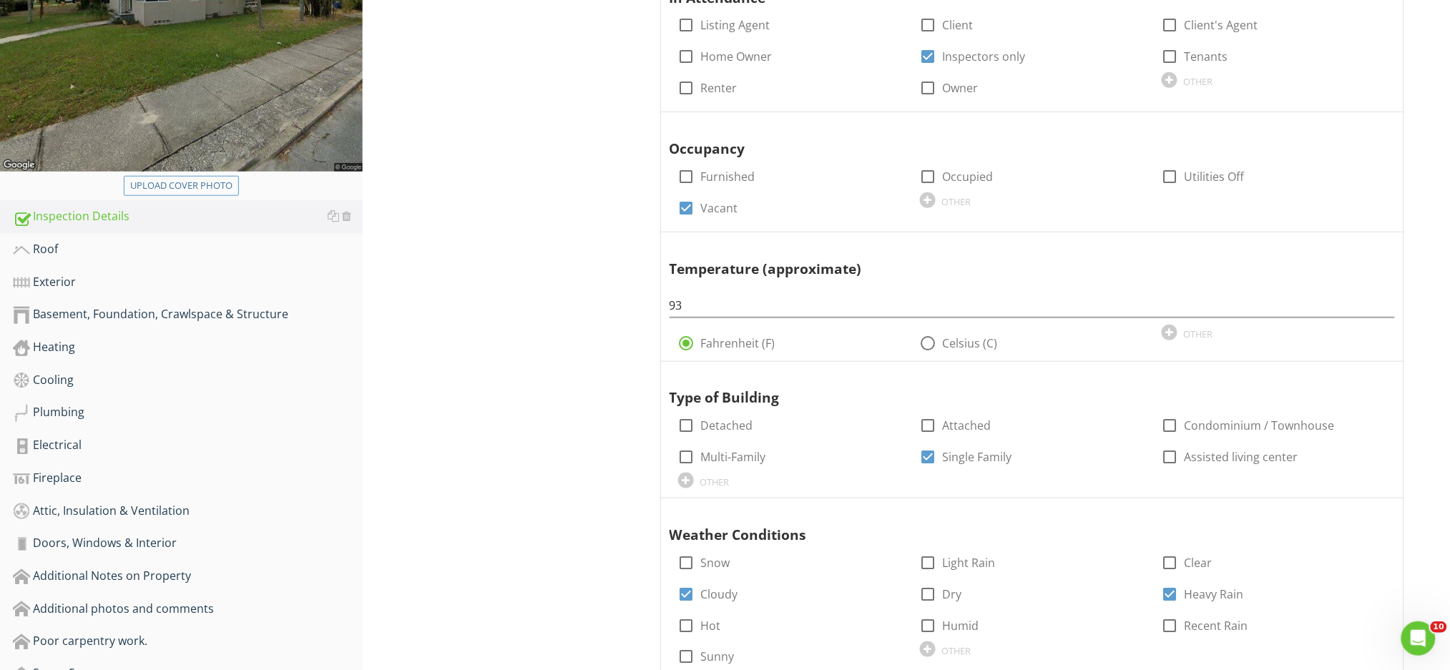
scroll to position [190, 0]
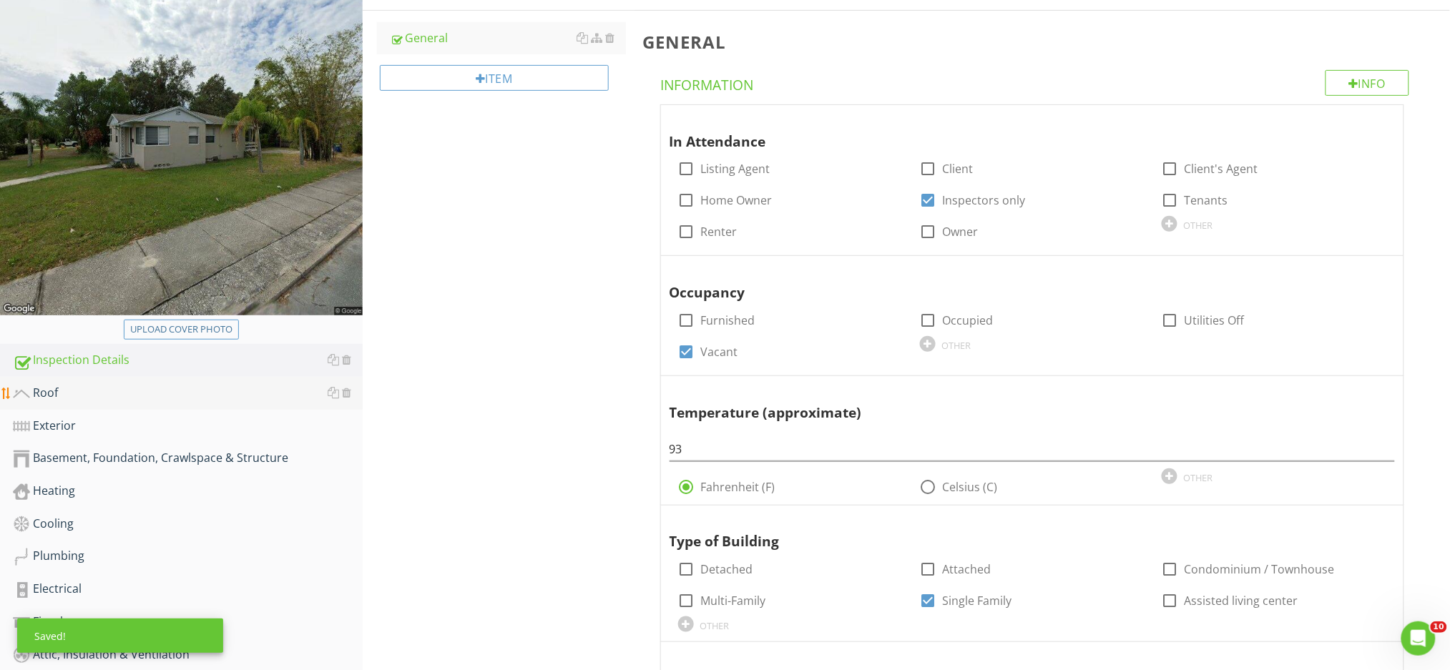
click at [80, 402] on link "Roof" at bounding box center [188, 393] width 350 height 33
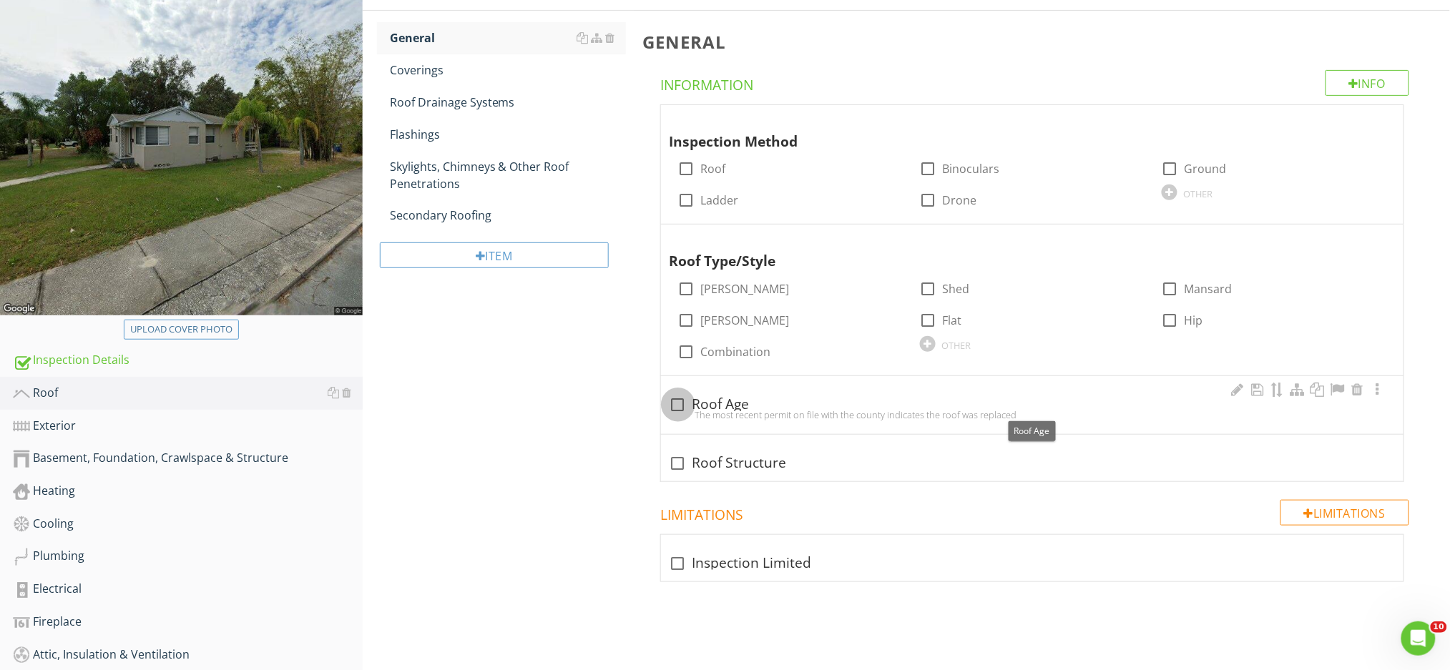
click at [680, 403] on div at bounding box center [678, 405] width 24 height 24
checkbox input "true"
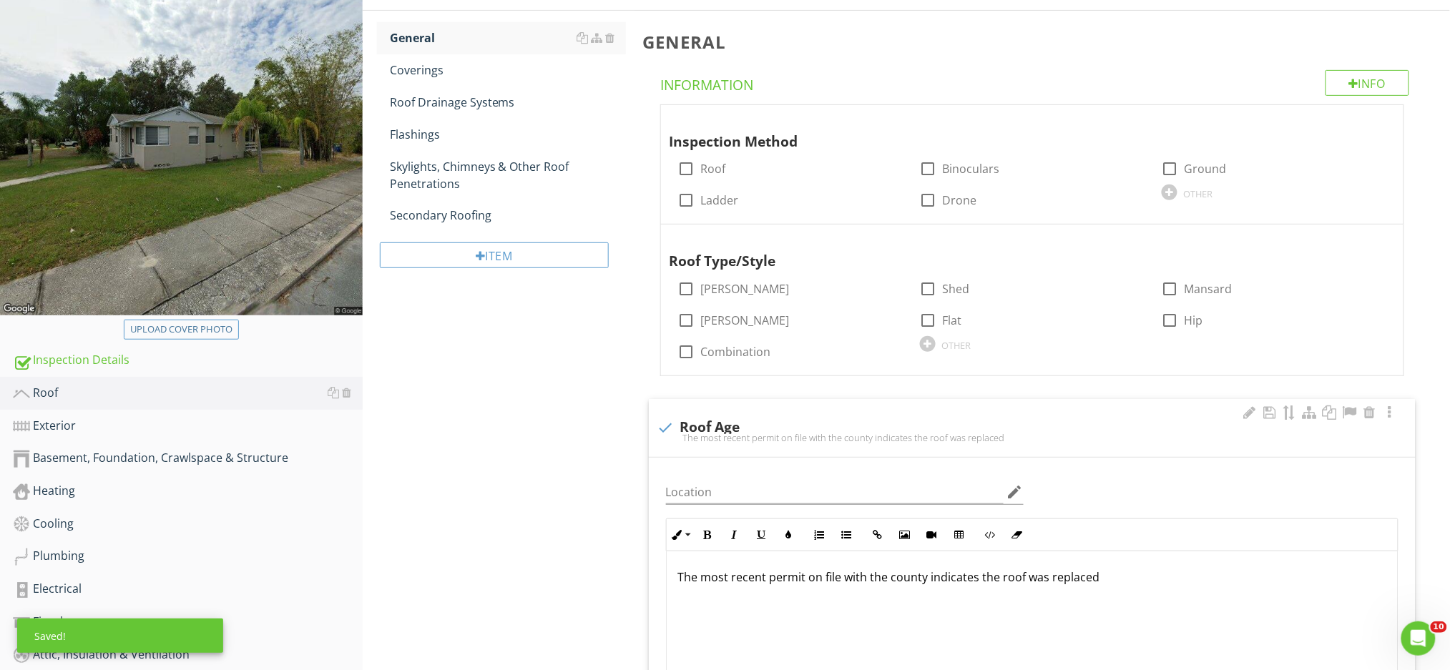
scroll to position [1, 0]
click at [1119, 578] on p "The most recent permit on file with the county indicates the roof was replaced" at bounding box center [1032, 576] width 708 height 17
click at [1094, 578] on p "The most recent permit on file with the county indicates the roof was replaced" at bounding box center [1032, 576] width 708 height 17
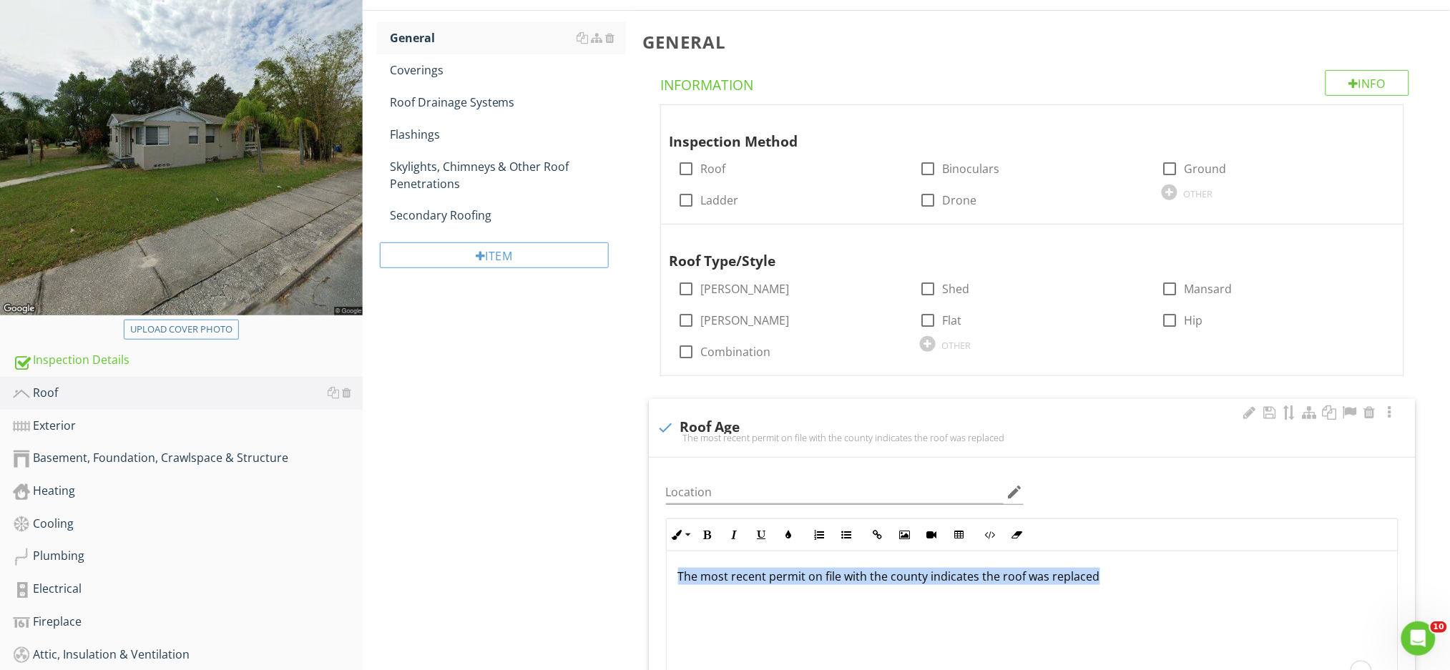
click at [1094, 578] on p "The most recent permit on file with the county indicates the roof was replaced" at bounding box center [1032, 576] width 708 height 17
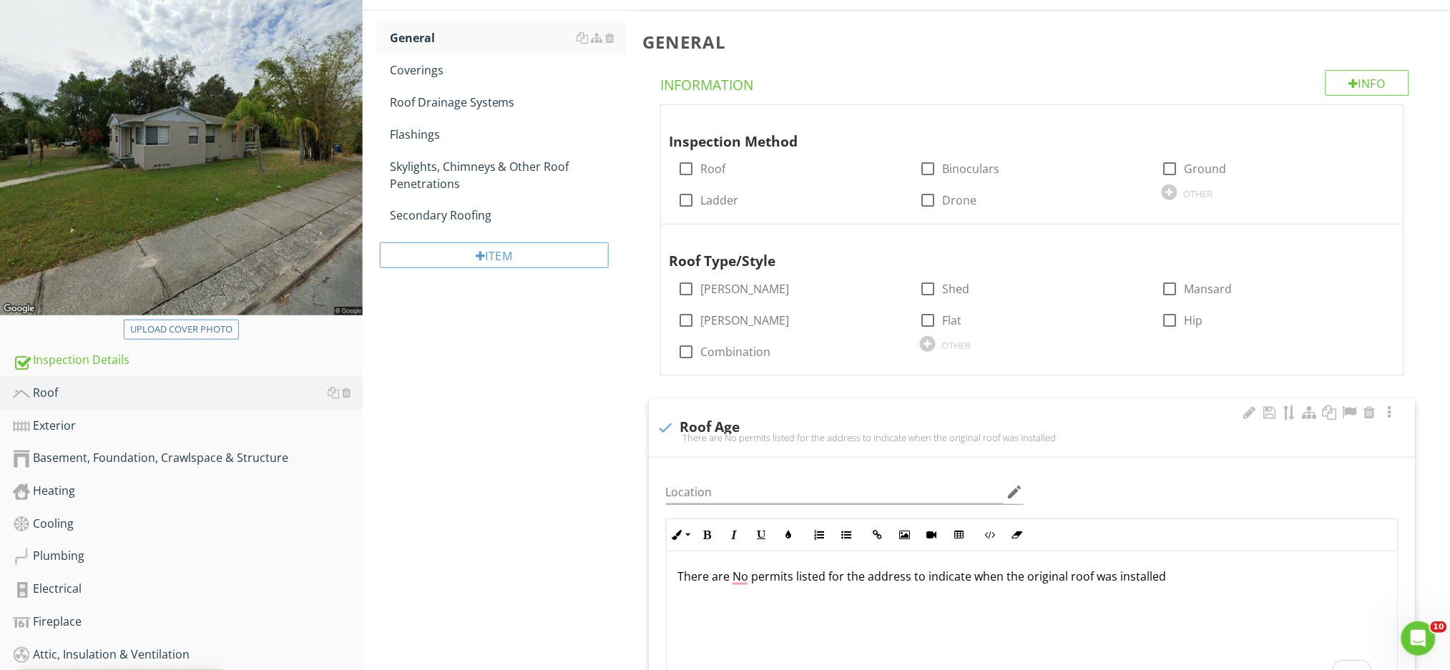
click at [1089, 579] on p "There are No permits listed for the address to indicate when the original roof …" at bounding box center [1032, 576] width 708 height 17
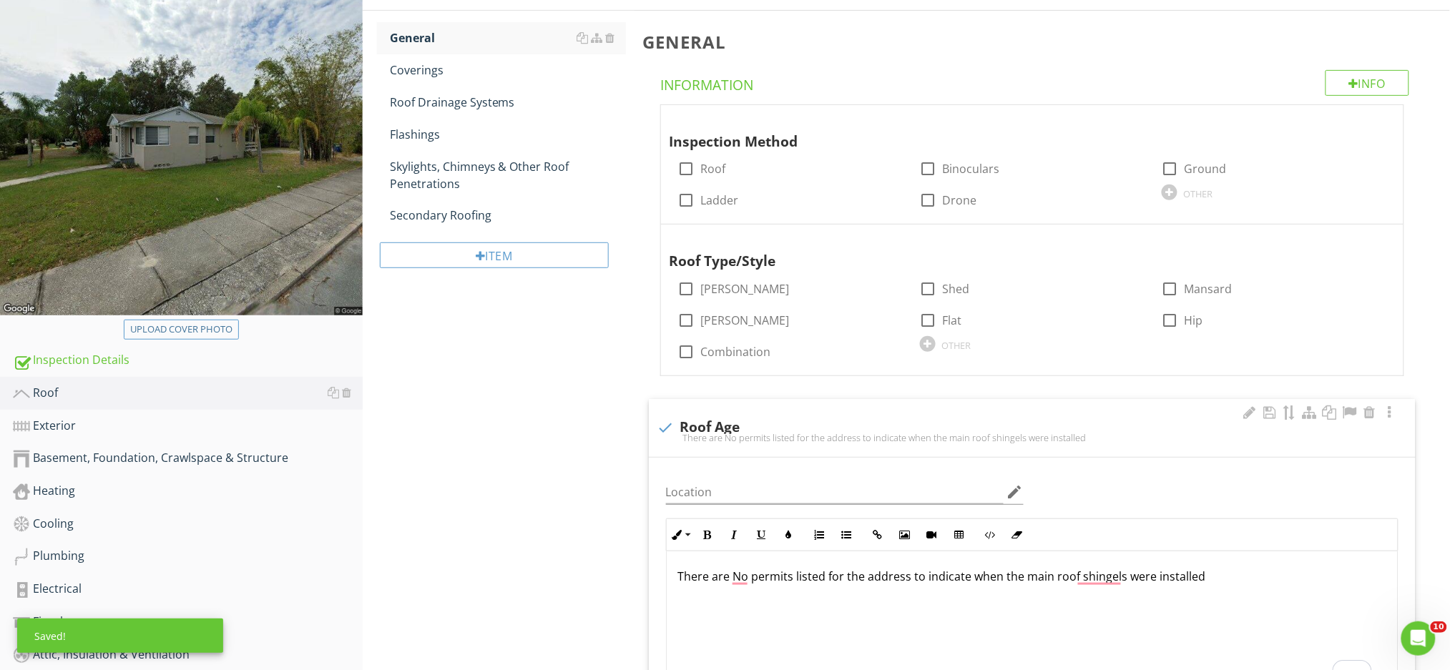
click at [1107, 479] on div "Location edit Inline Style XLarge Large Normal Small Light Small/Light Bold Ita…" at bounding box center [1032, 581] width 750 height 225
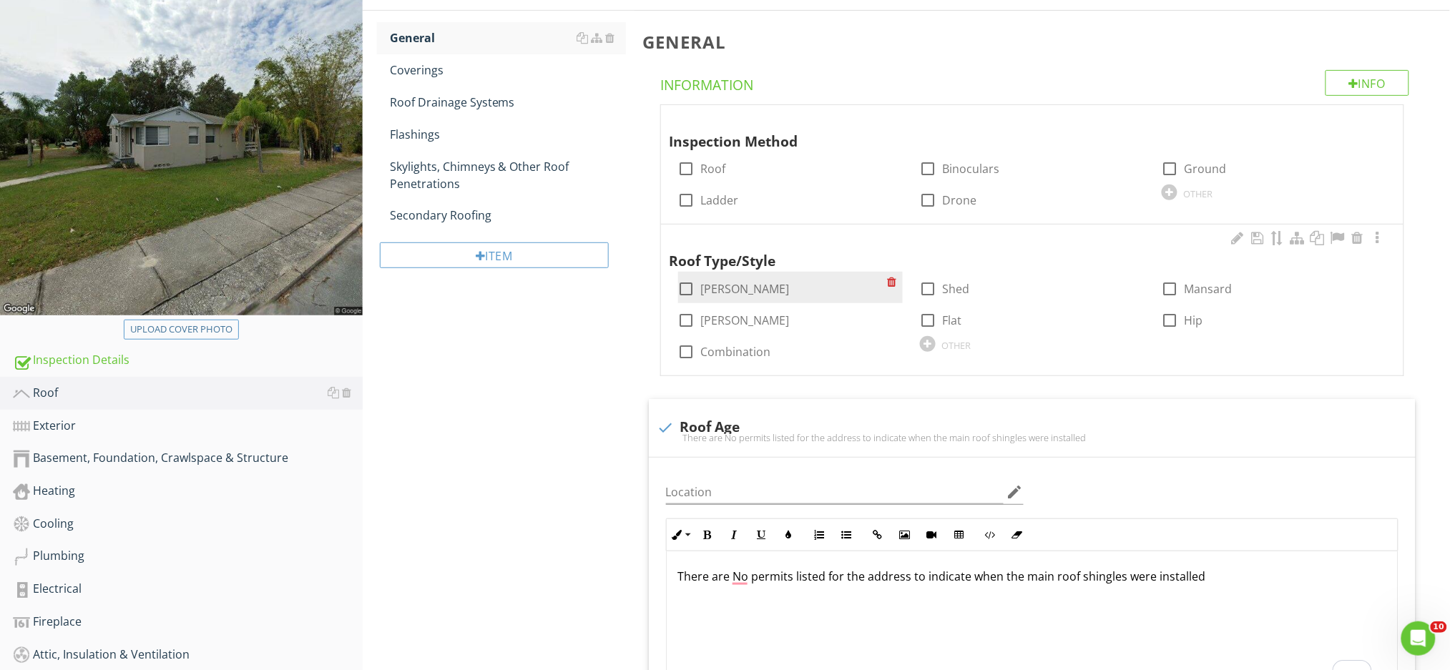
click at [690, 291] on div at bounding box center [687, 289] width 24 height 24
checkbox input "true"
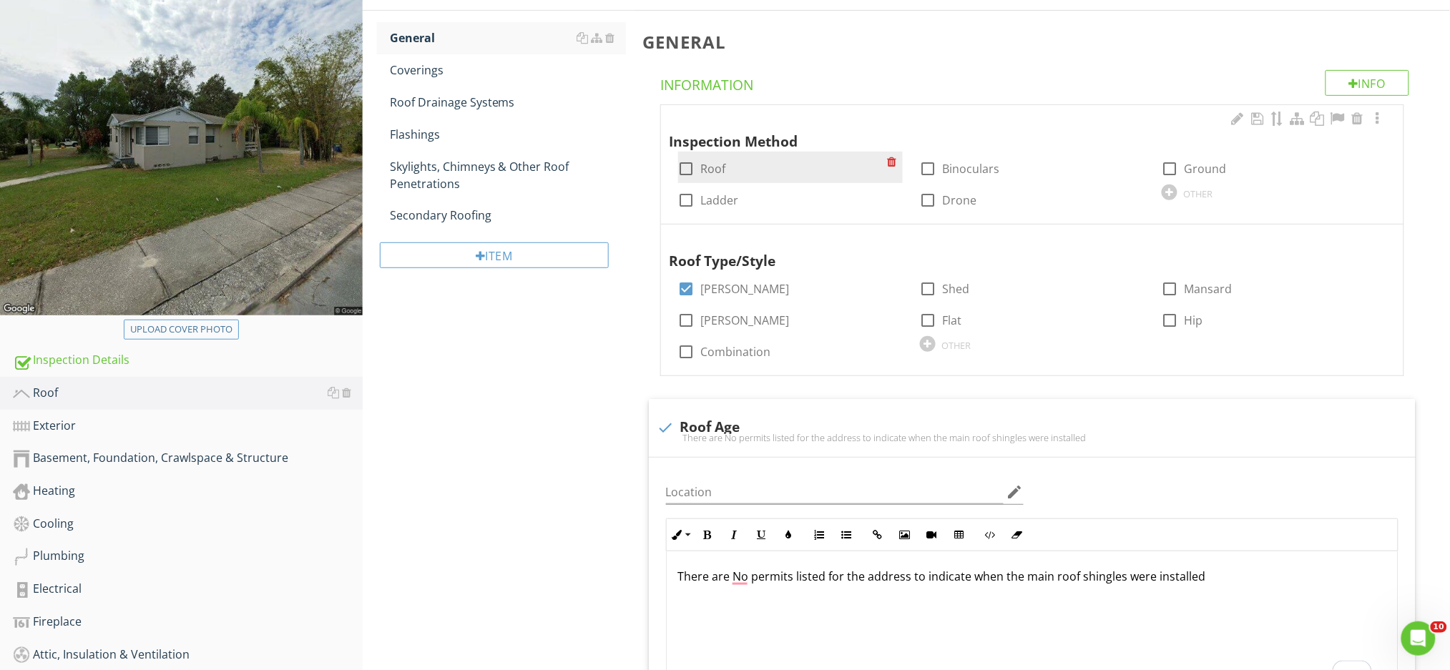
click at [685, 168] on div at bounding box center [687, 169] width 24 height 24
checkbox input "true"
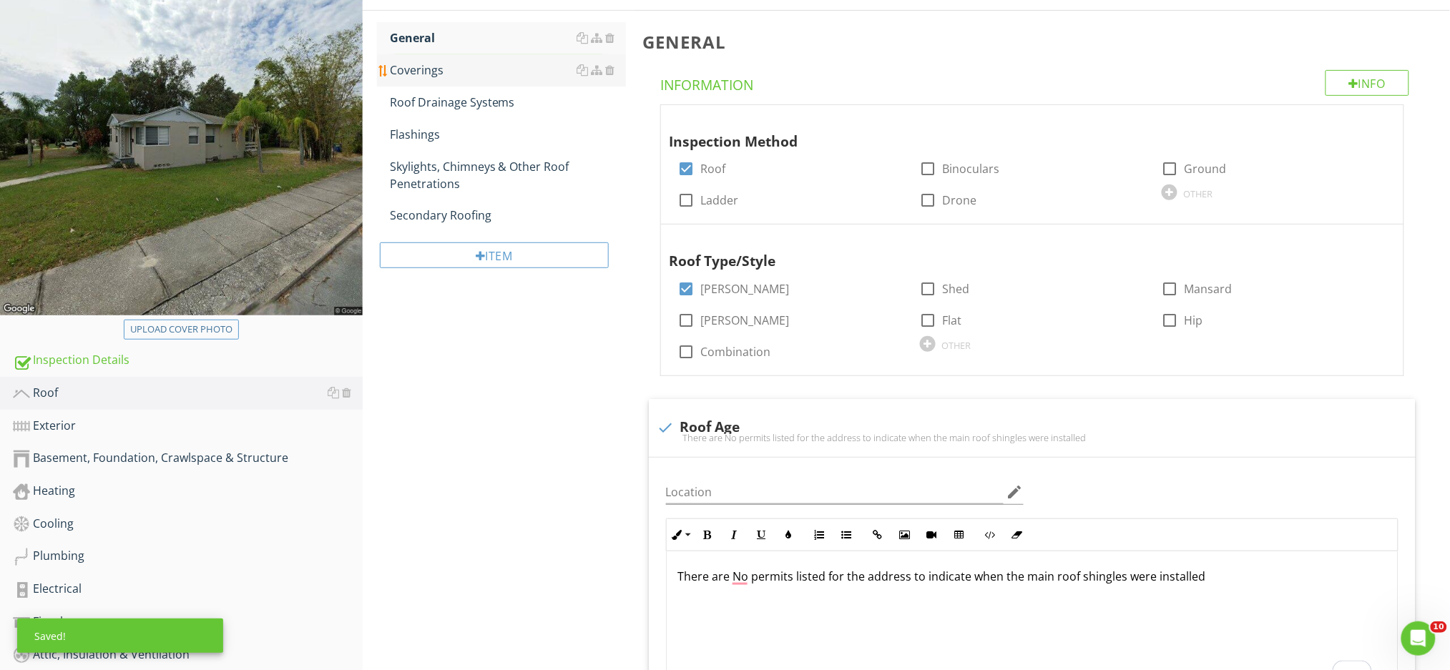
click at [443, 64] on div "Coverings" at bounding box center [508, 70] width 236 height 17
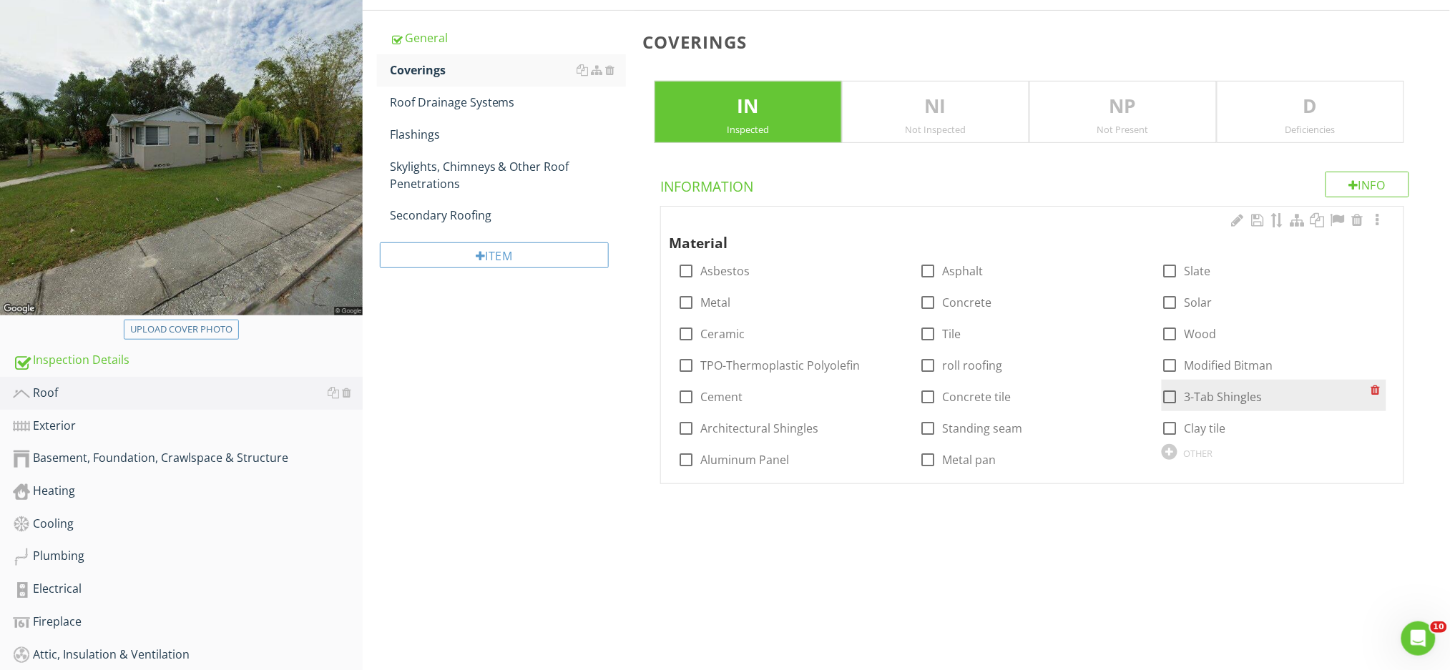
click at [1167, 396] on div at bounding box center [1170, 397] width 24 height 24
checkbox input "true"
click at [1314, 116] on p "D" at bounding box center [1310, 106] width 186 height 29
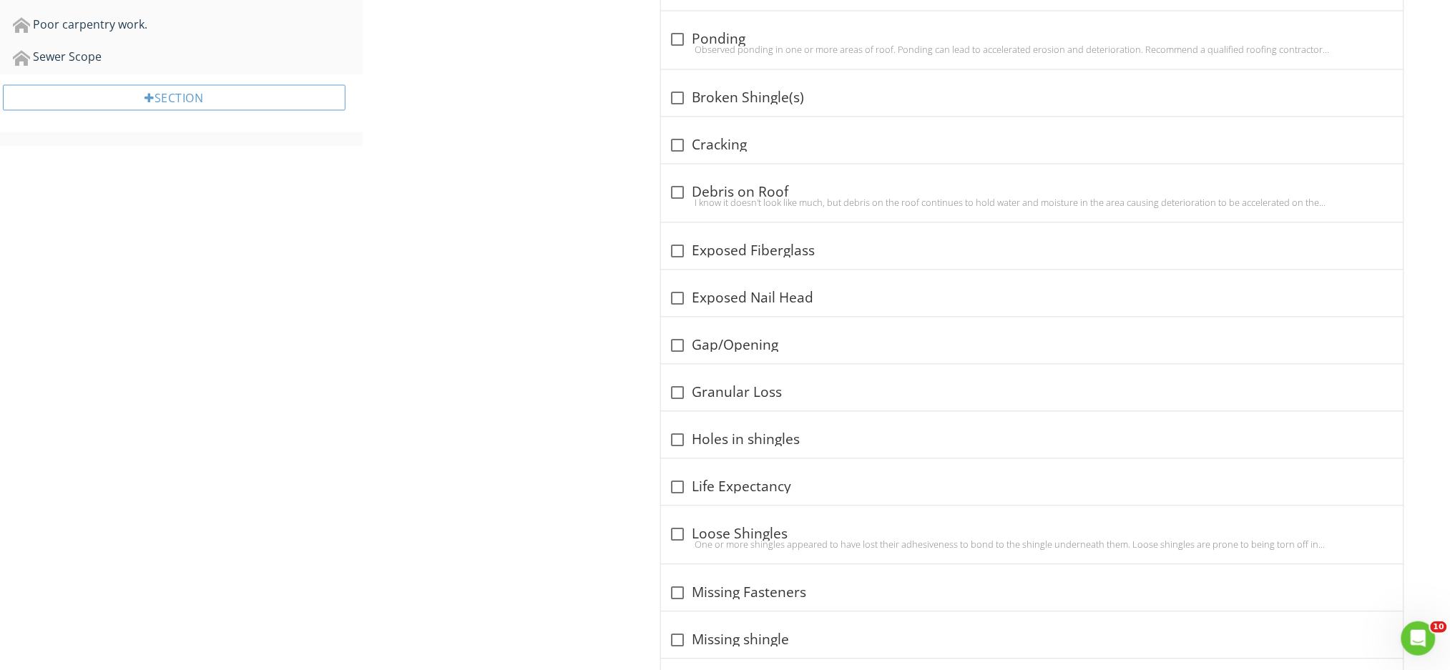
scroll to position [910, 0]
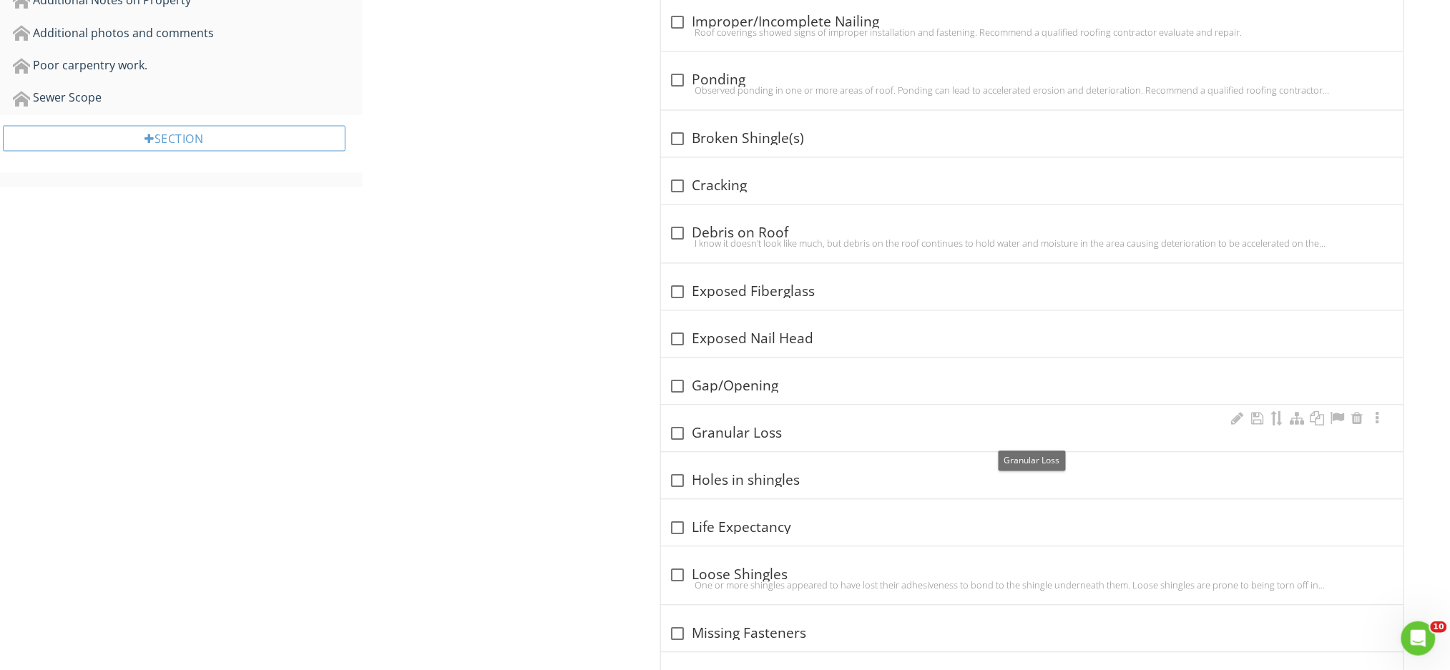
click at [680, 434] on div at bounding box center [678, 434] width 24 height 24
checkbox input "true"
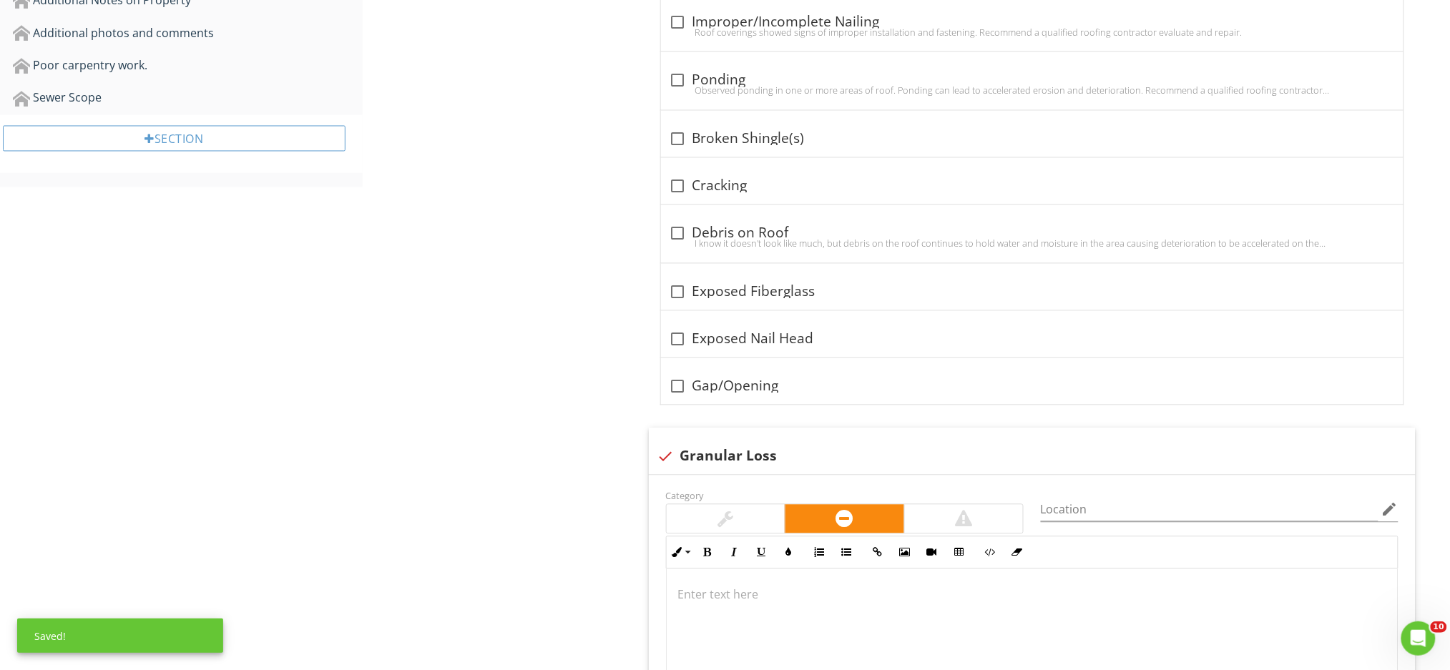
scroll to position [1005, 0]
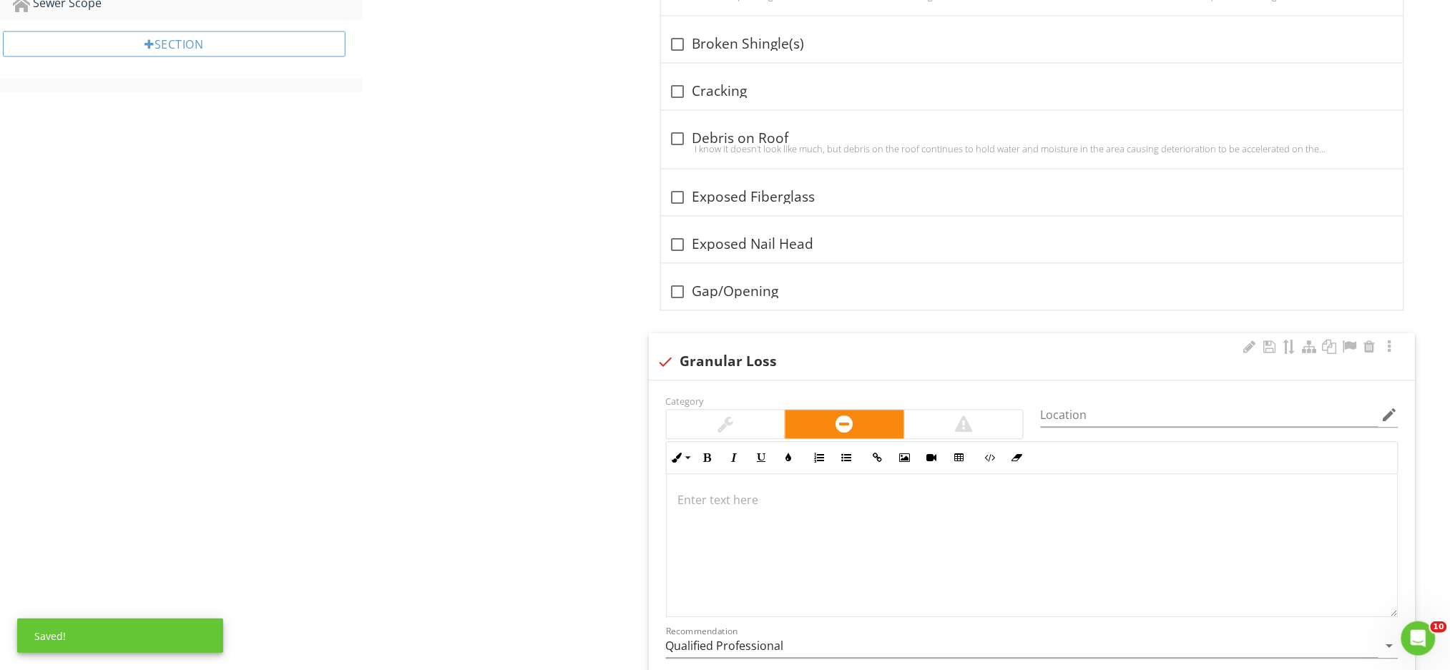
click at [714, 514] on div at bounding box center [1032, 545] width 731 height 143
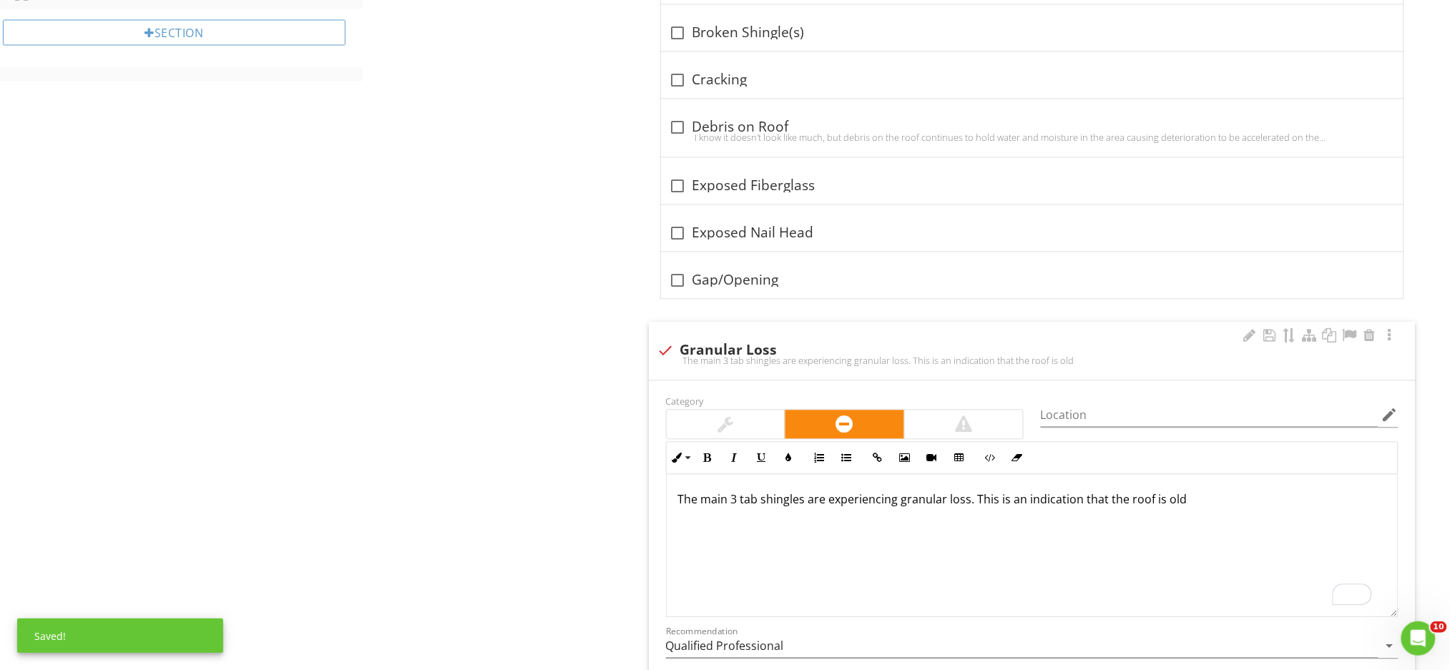
scroll to position [1207, 0]
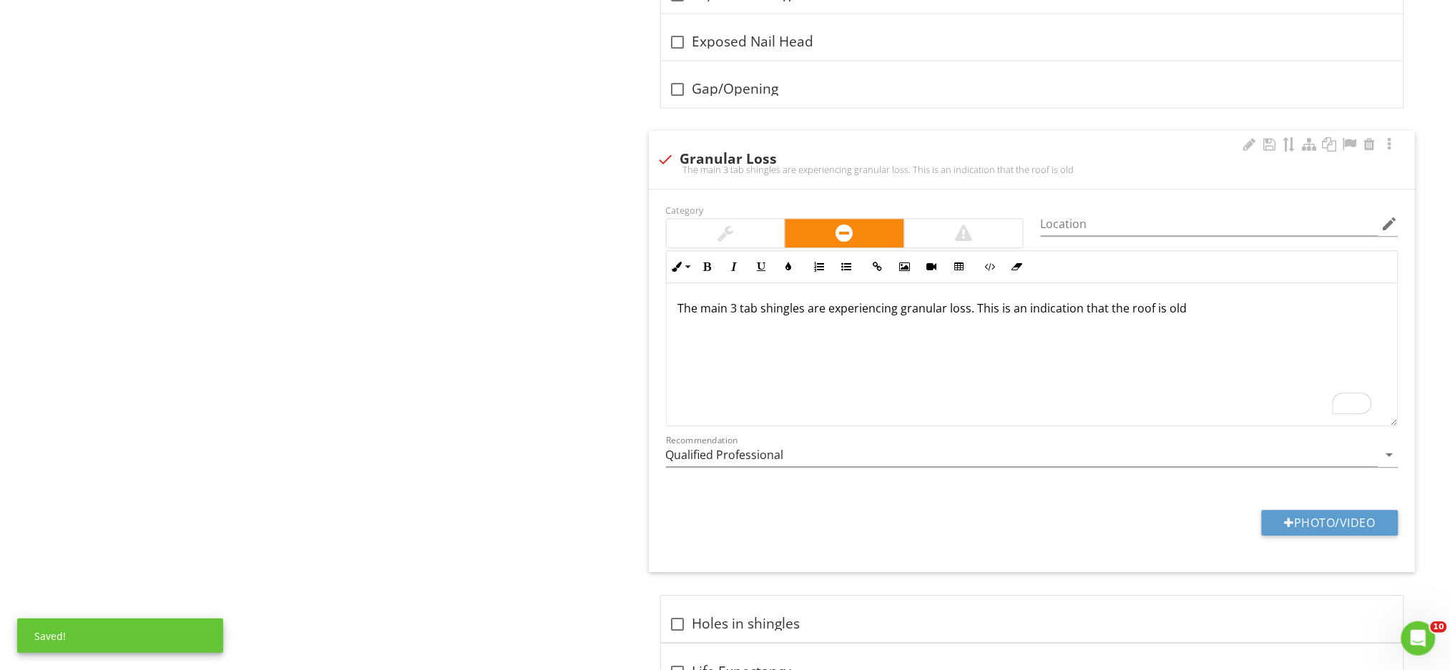
click at [1181, 307] on p "The main 3 tab shingles are experiencing granular loss. This is an indication t…" at bounding box center [1032, 308] width 708 height 17
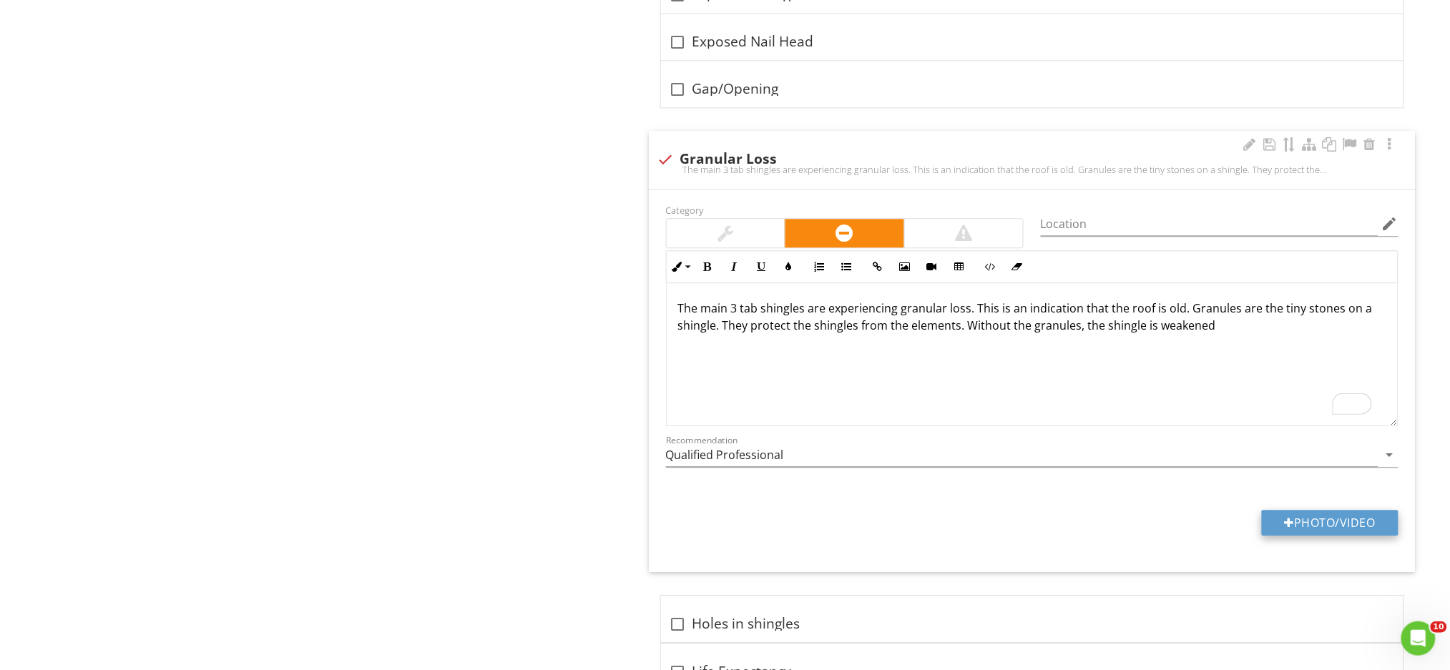
click at [1298, 531] on button "Photo/Video" at bounding box center [1330, 523] width 137 height 26
type input "C:\fakepath\data (1).jpg"
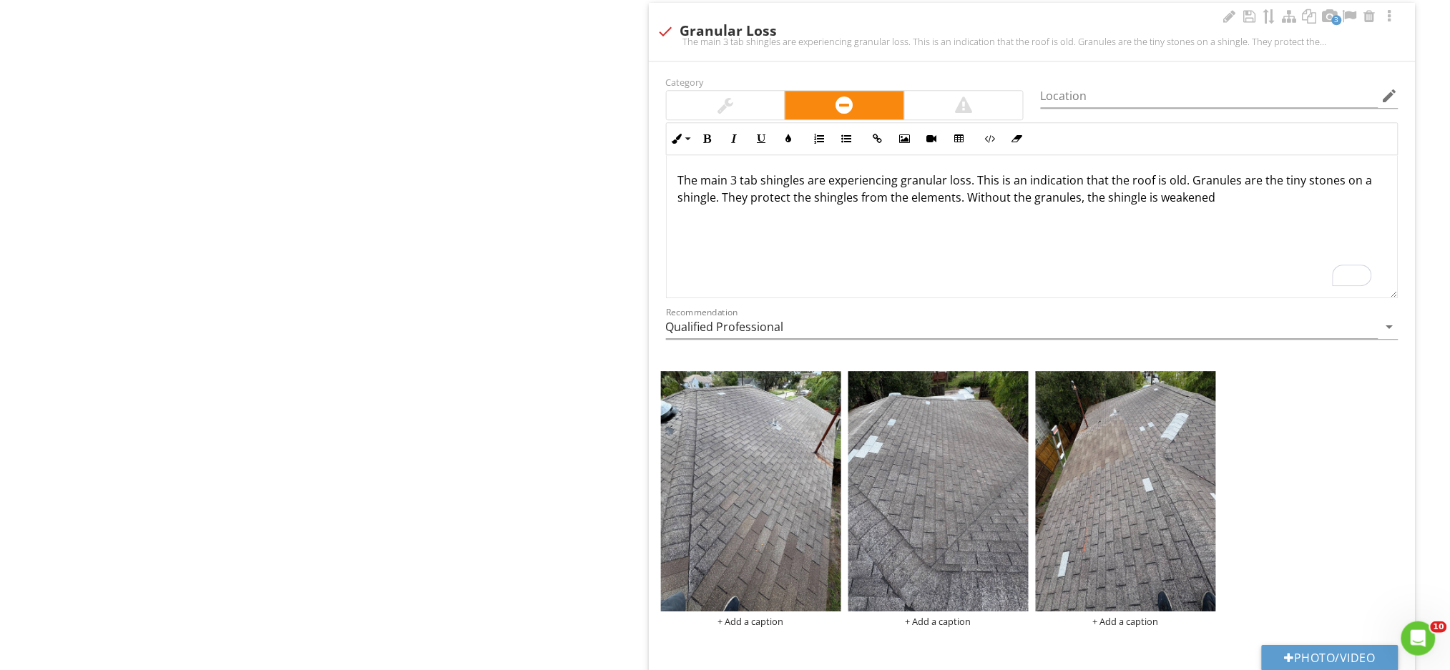
scroll to position [1398, 0]
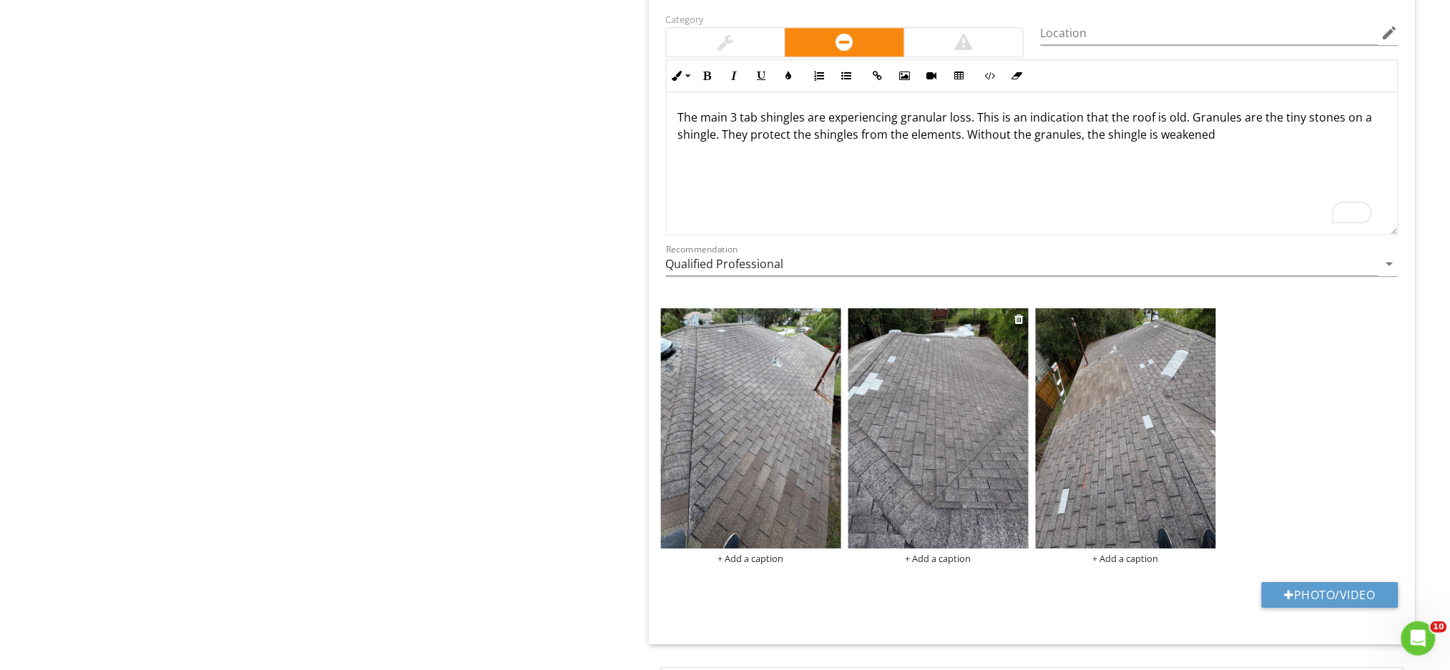
click at [993, 453] on img at bounding box center [938, 428] width 180 height 240
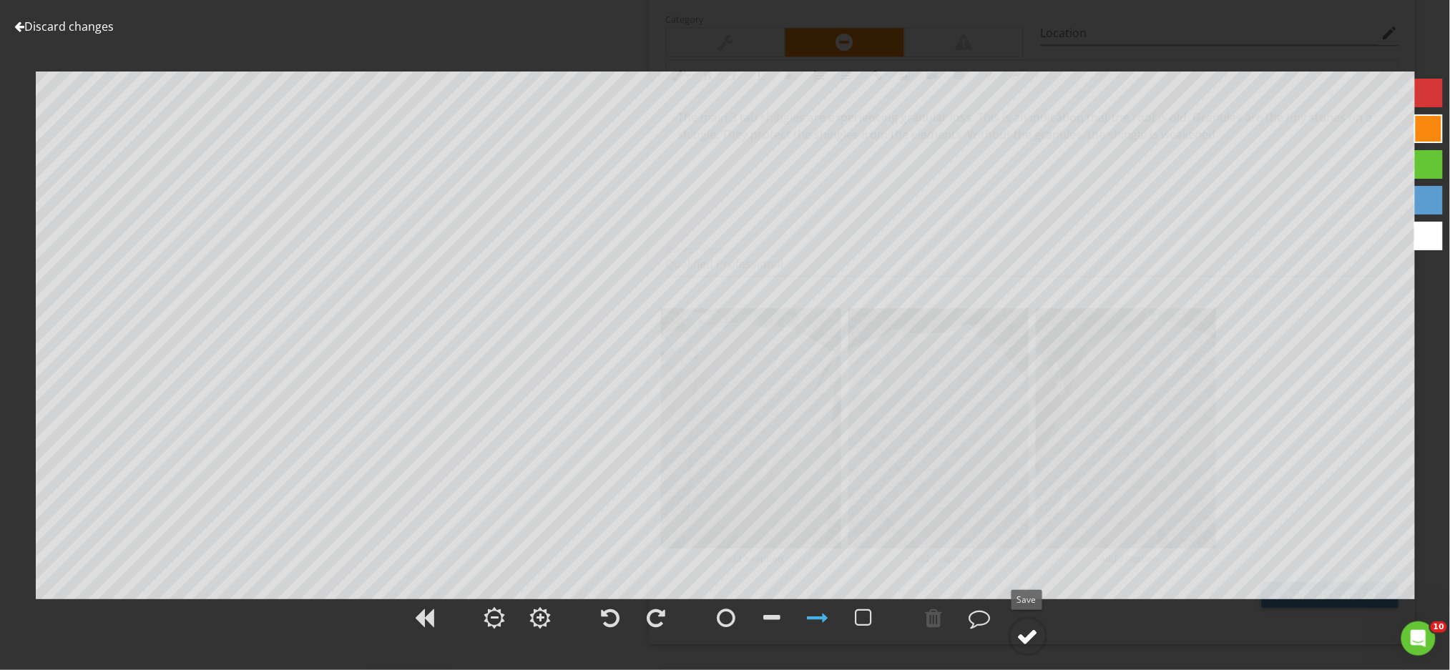
click at [1022, 639] on div at bounding box center [1027, 636] width 21 height 21
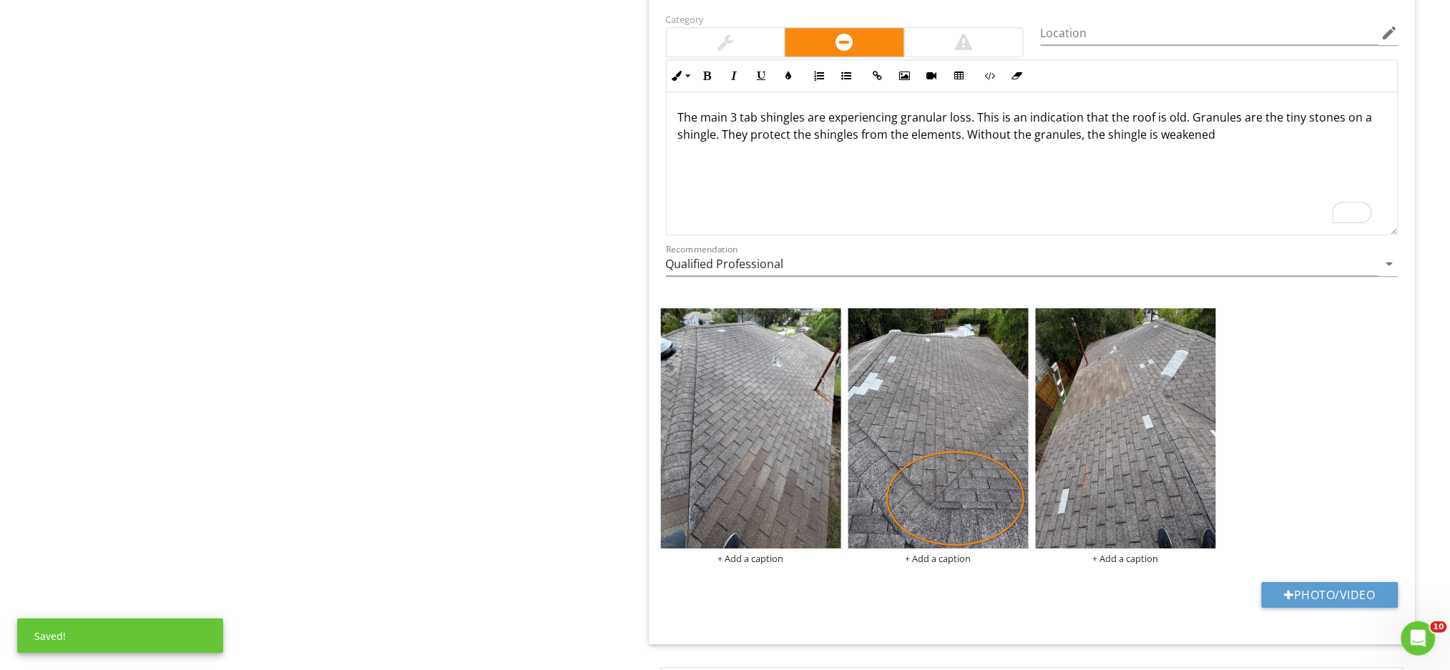
click at [1218, 142] on p "The main 3 tab shingles are experiencing granular loss. This is an indication t…" at bounding box center [1032, 126] width 708 height 34
click at [941, 450] on img at bounding box center [938, 428] width 180 height 240
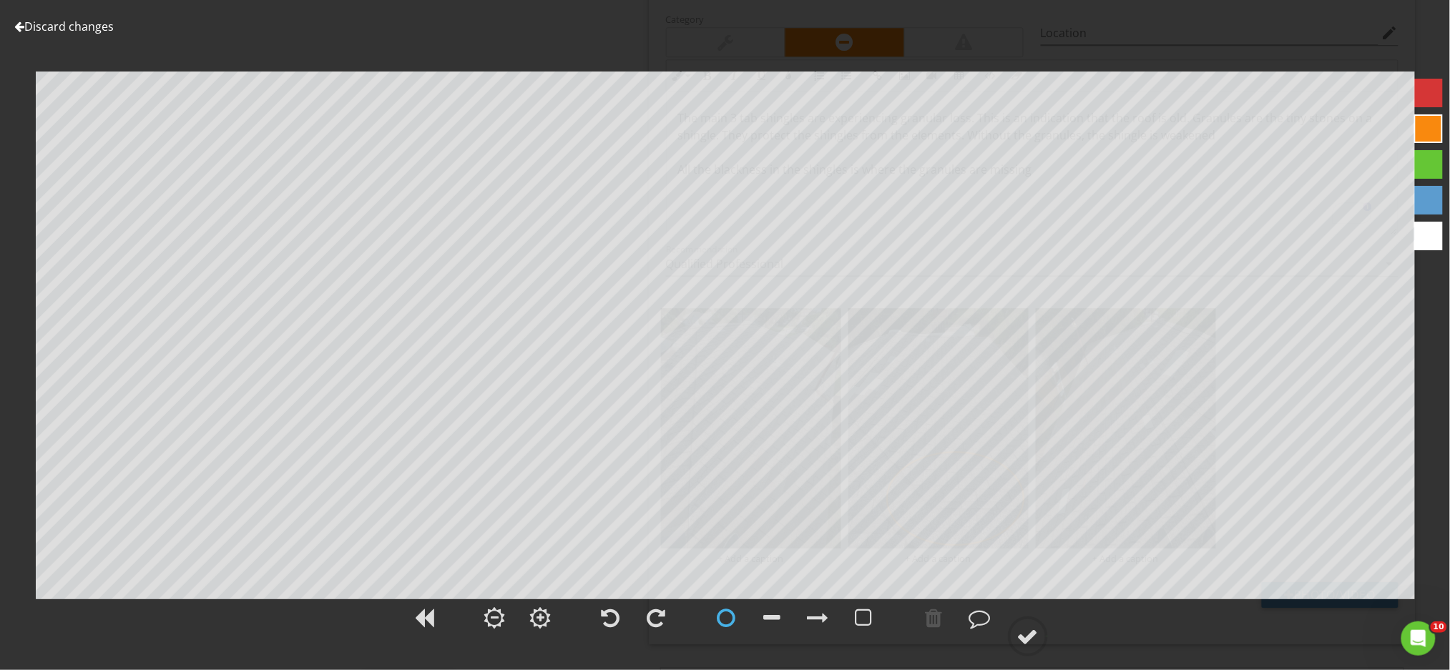
scroll to position [1, 0]
click at [1025, 637] on div at bounding box center [1027, 636] width 21 height 21
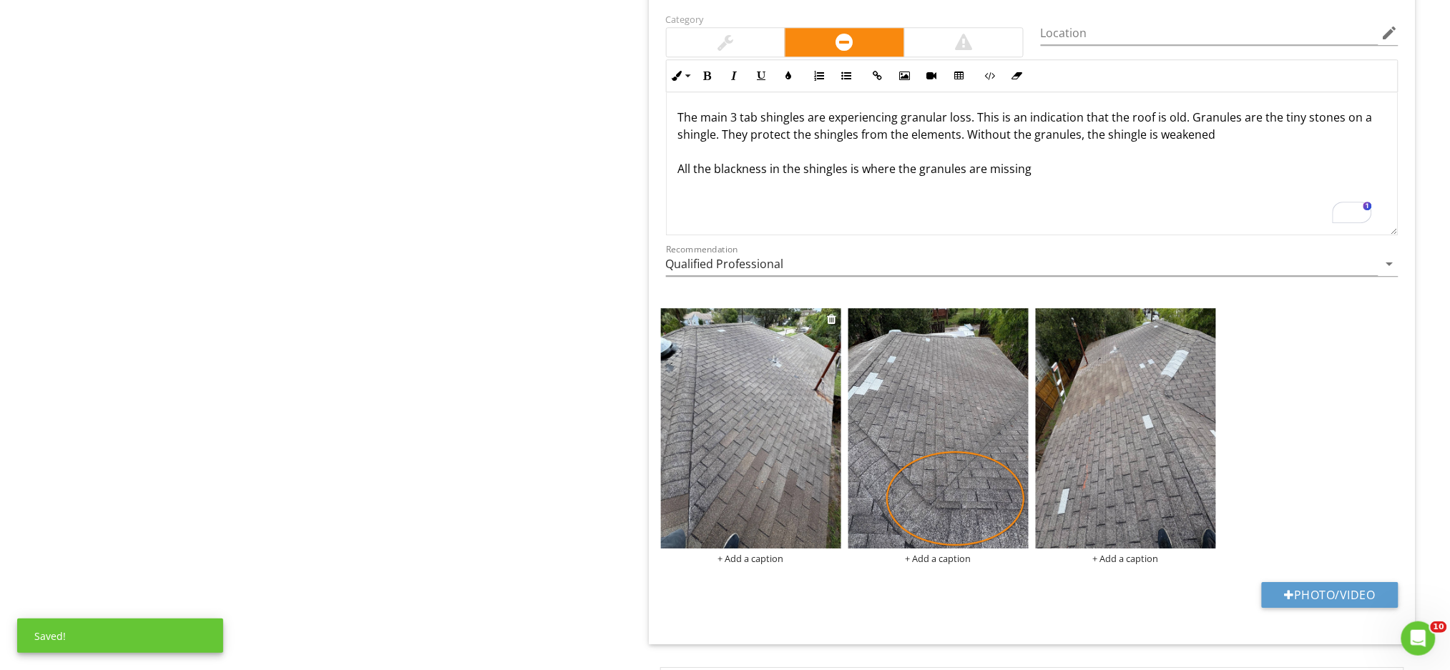
click at [750, 404] on img at bounding box center [751, 428] width 180 height 240
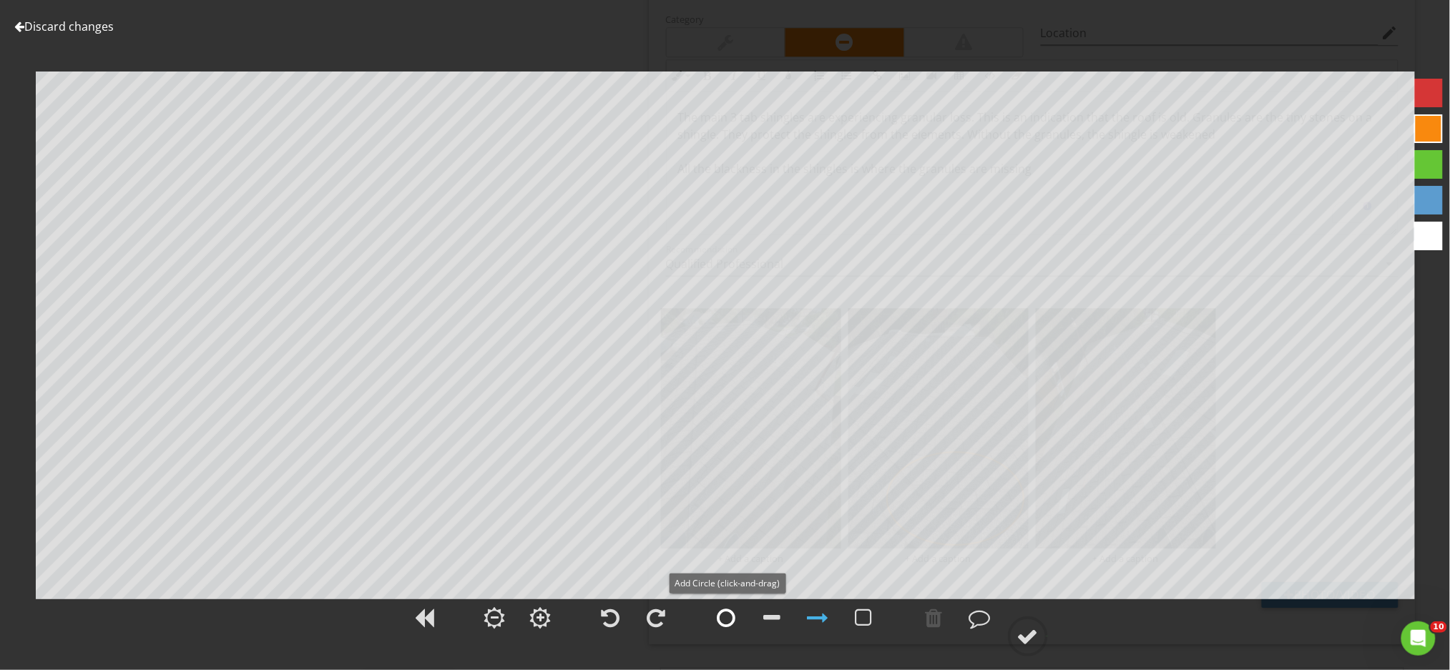
click at [733, 623] on div at bounding box center [726, 617] width 19 height 21
click at [775, 623] on div at bounding box center [772, 617] width 17 height 21
click at [1028, 644] on div at bounding box center [1027, 636] width 21 height 21
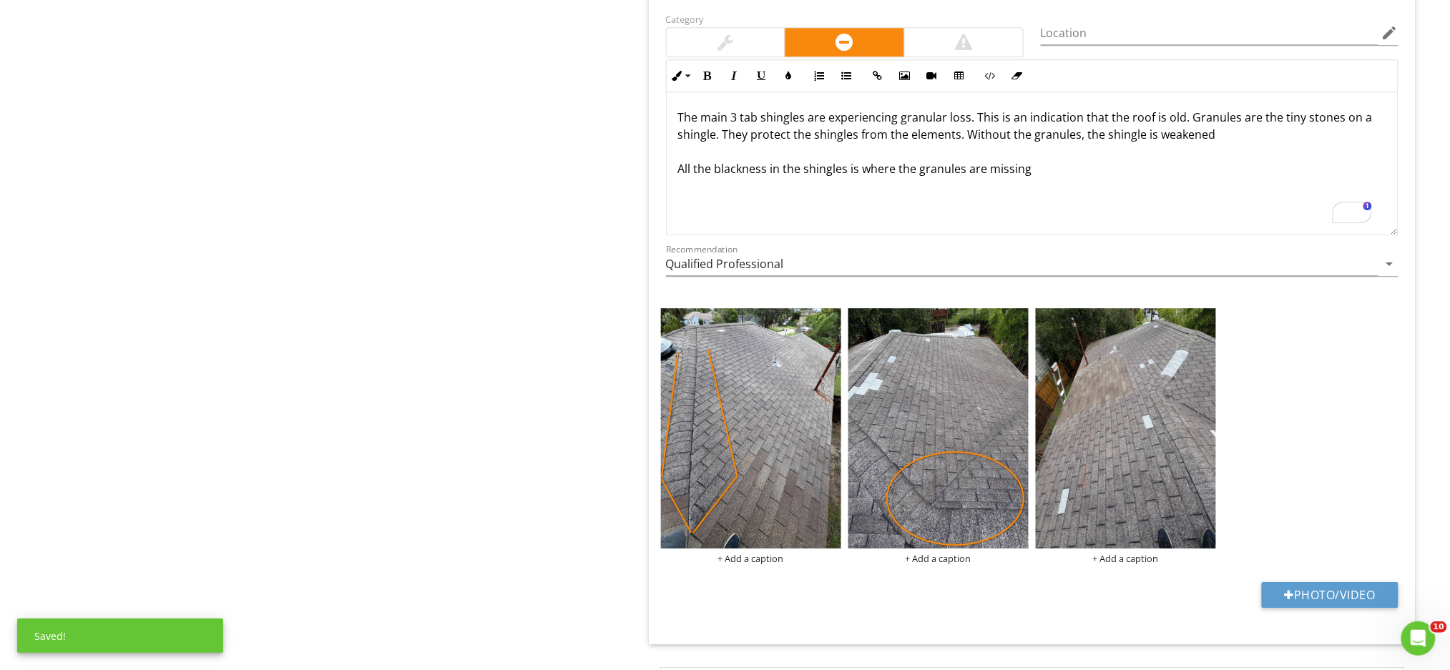
click at [1029, 170] on p "The main 3 tab shingles are experiencing granular loss. This is an indication t…" at bounding box center [1032, 143] width 708 height 69
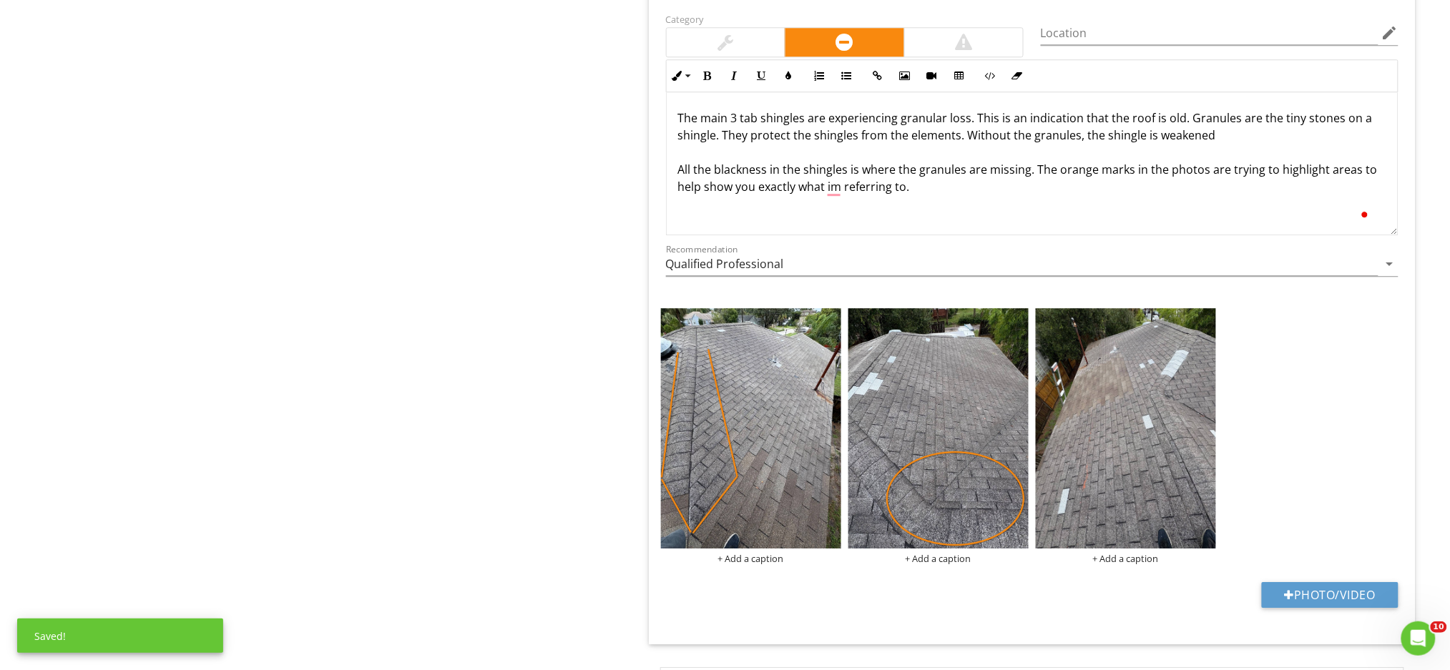
scroll to position [1, 0]
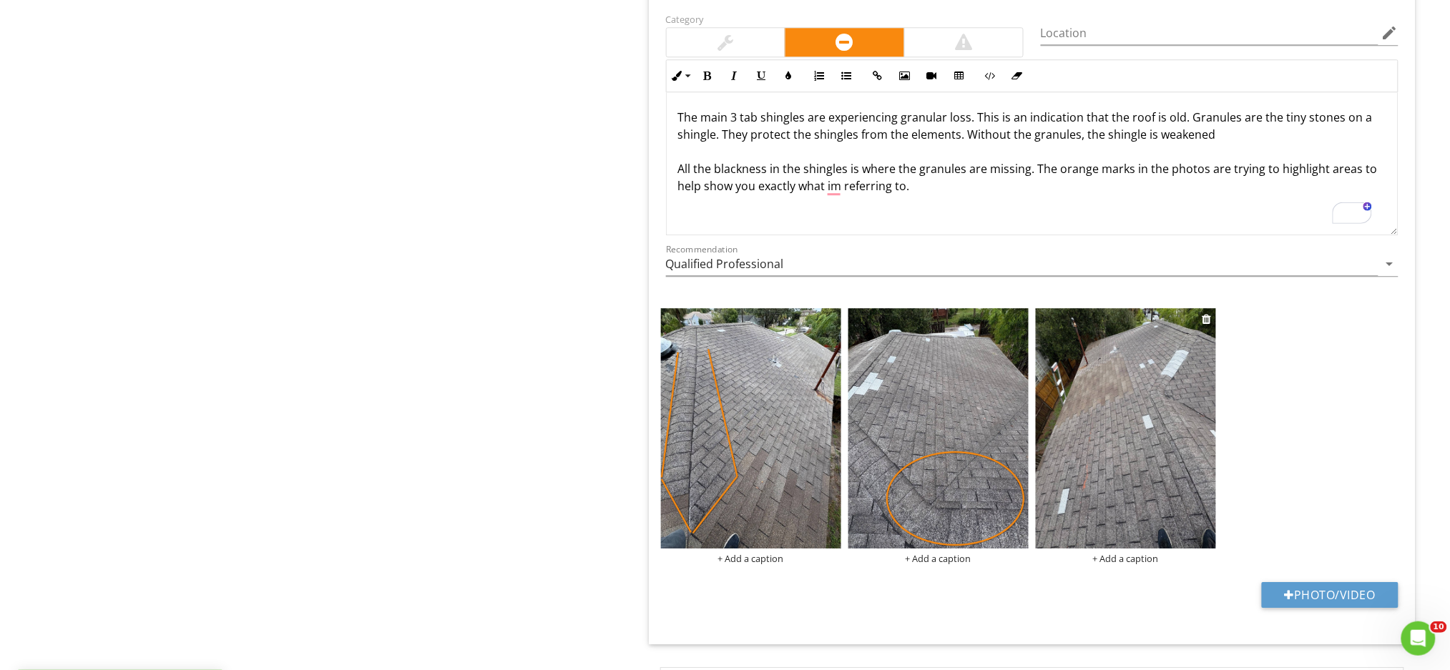
click at [1147, 453] on img at bounding box center [1126, 428] width 180 height 240
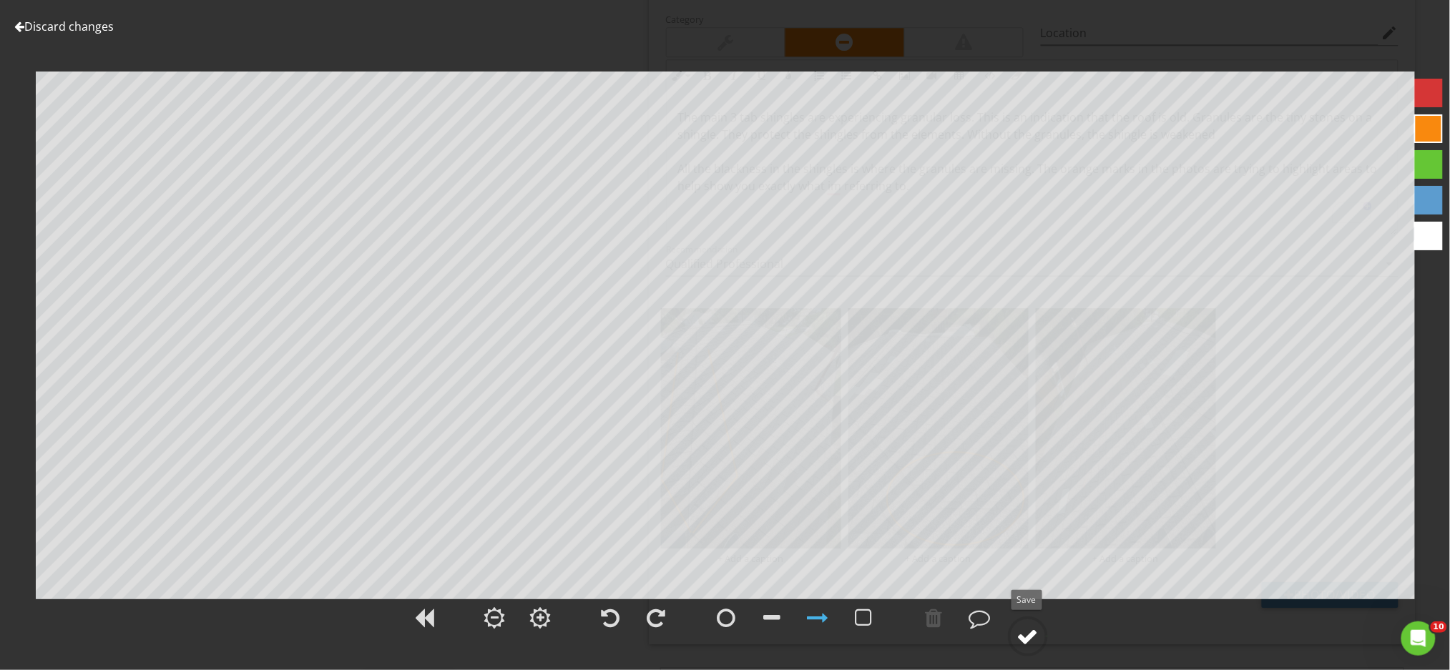
click at [1025, 640] on div at bounding box center [1027, 636] width 21 height 21
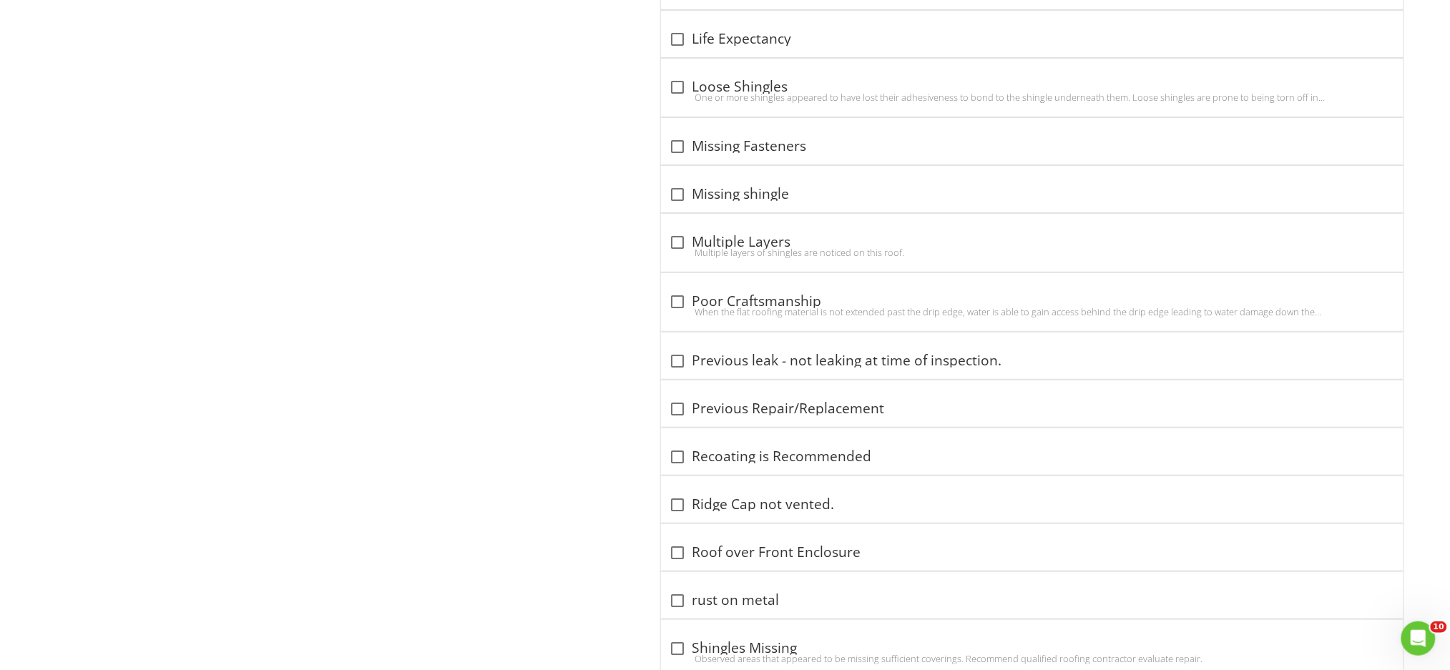
scroll to position [2144, 0]
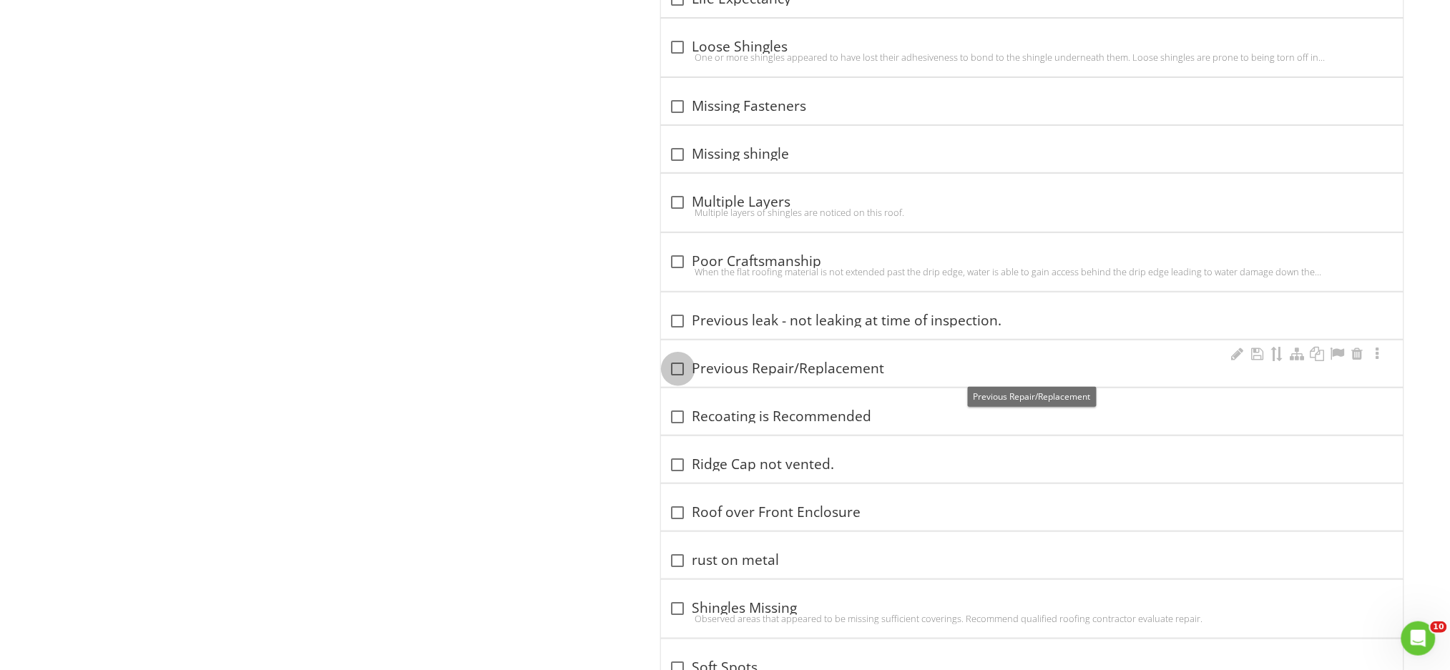
click at [677, 375] on div at bounding box center [678, 369] width 24 height 24
checkbox input "true"
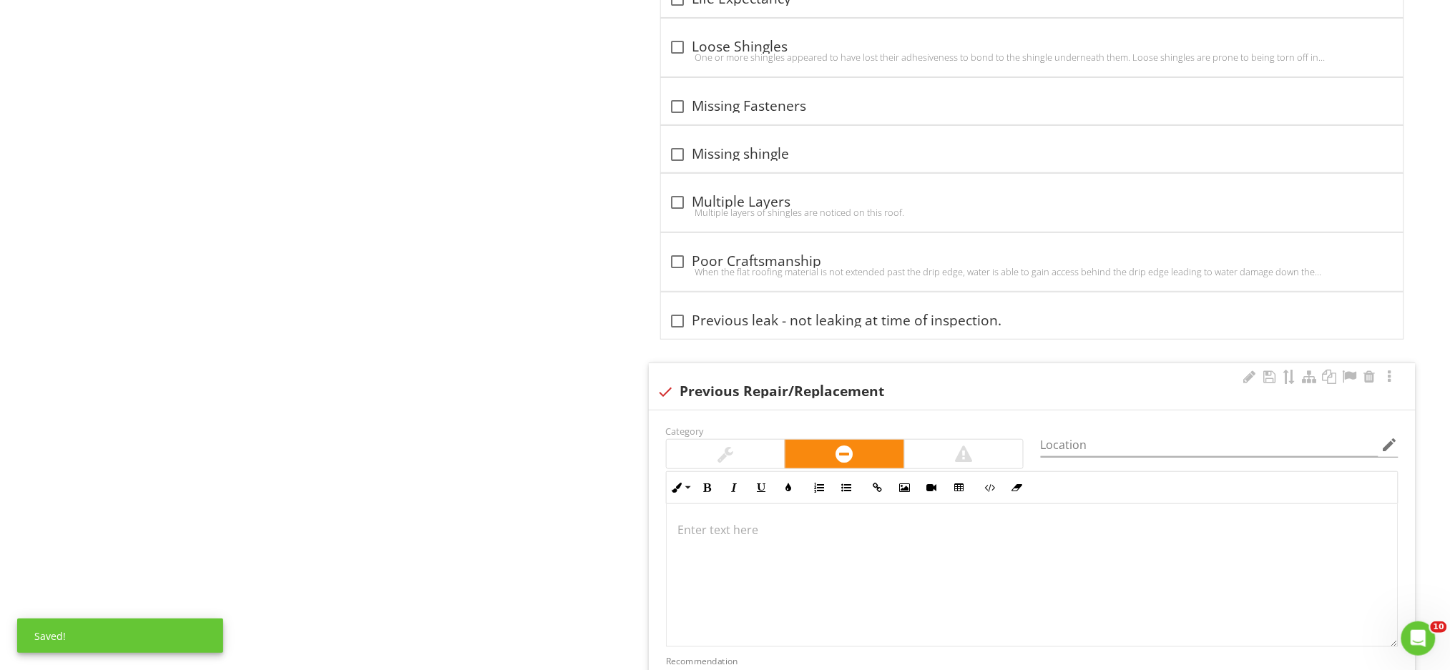
click at [749, 532] on p at bounding box center [1032, 529] width 708 height 17
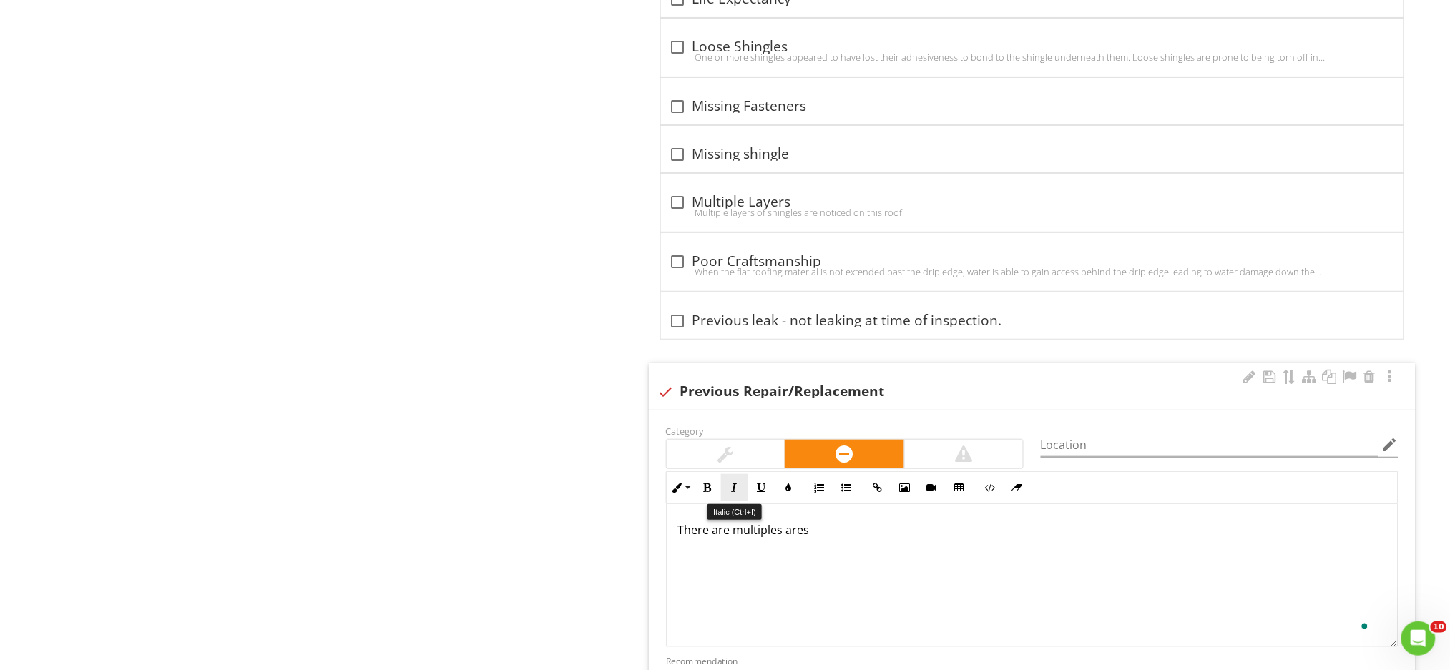
scroll to position [2155, 0]
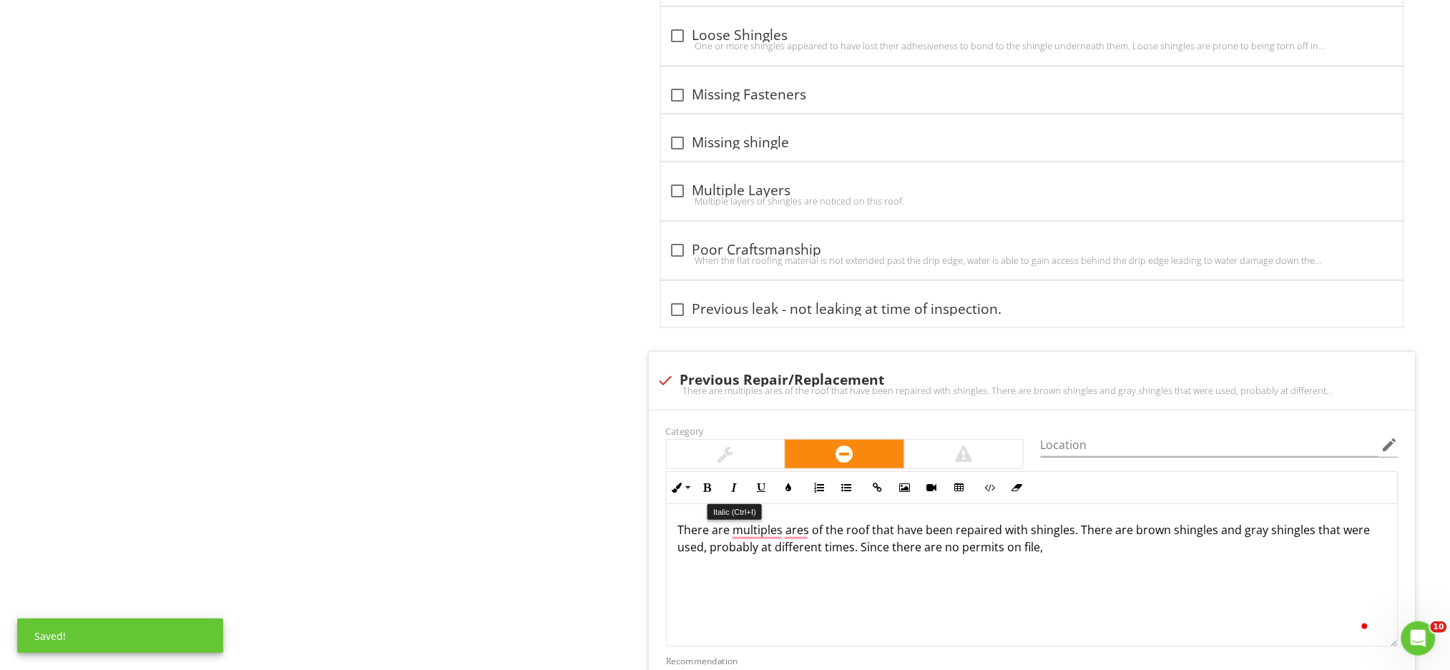
scroll to position [1, 0]
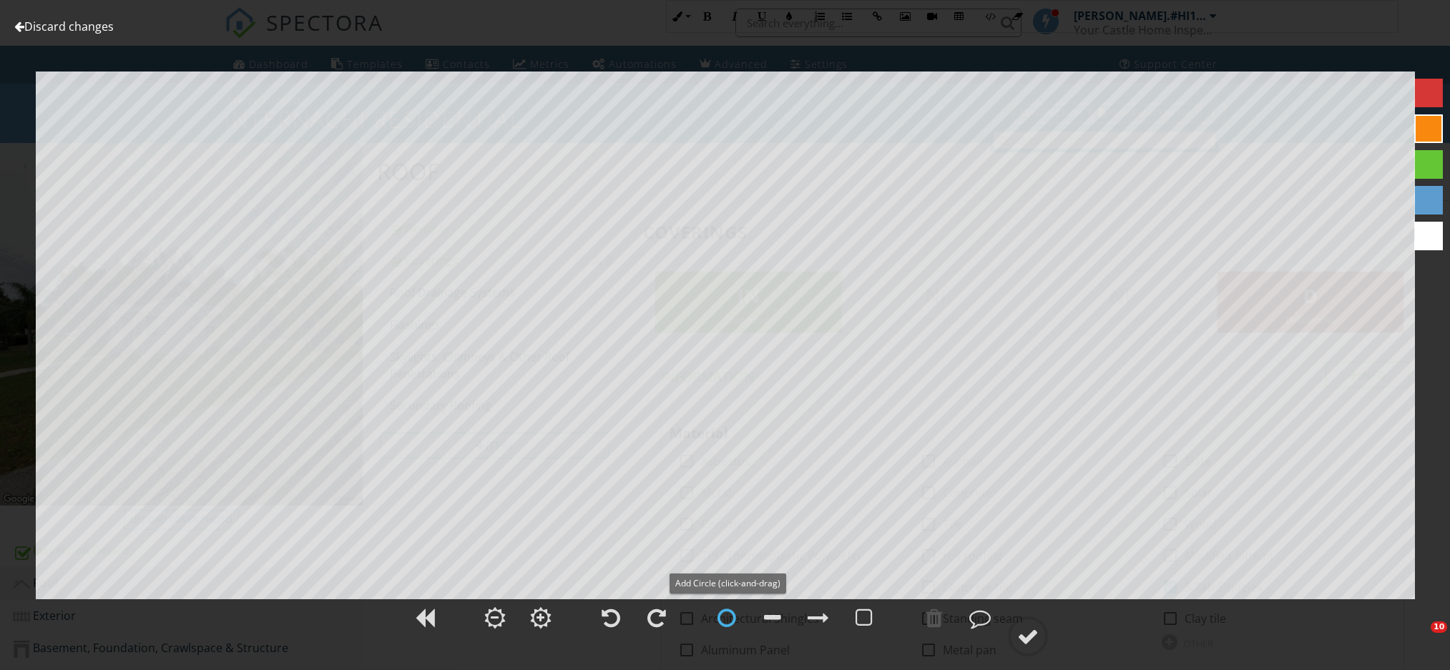
scroll to position [2632, 0]
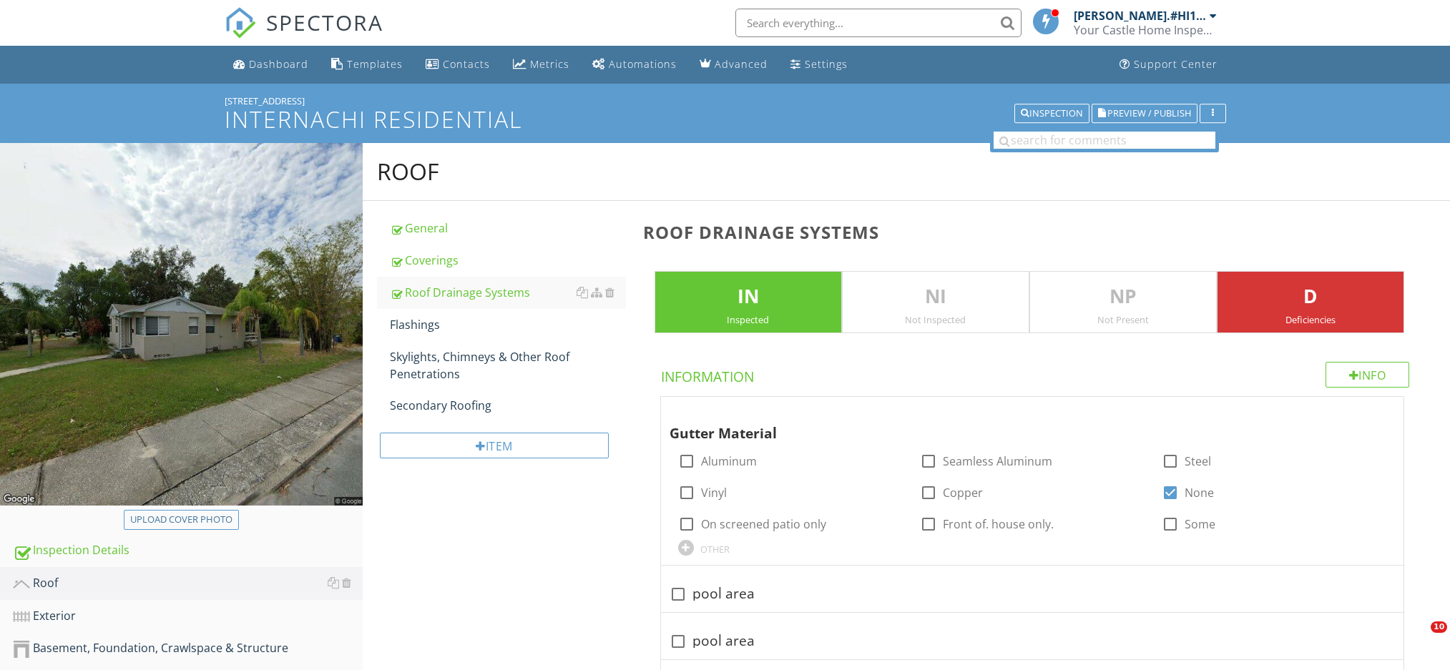
scroll to position [1335, 0]
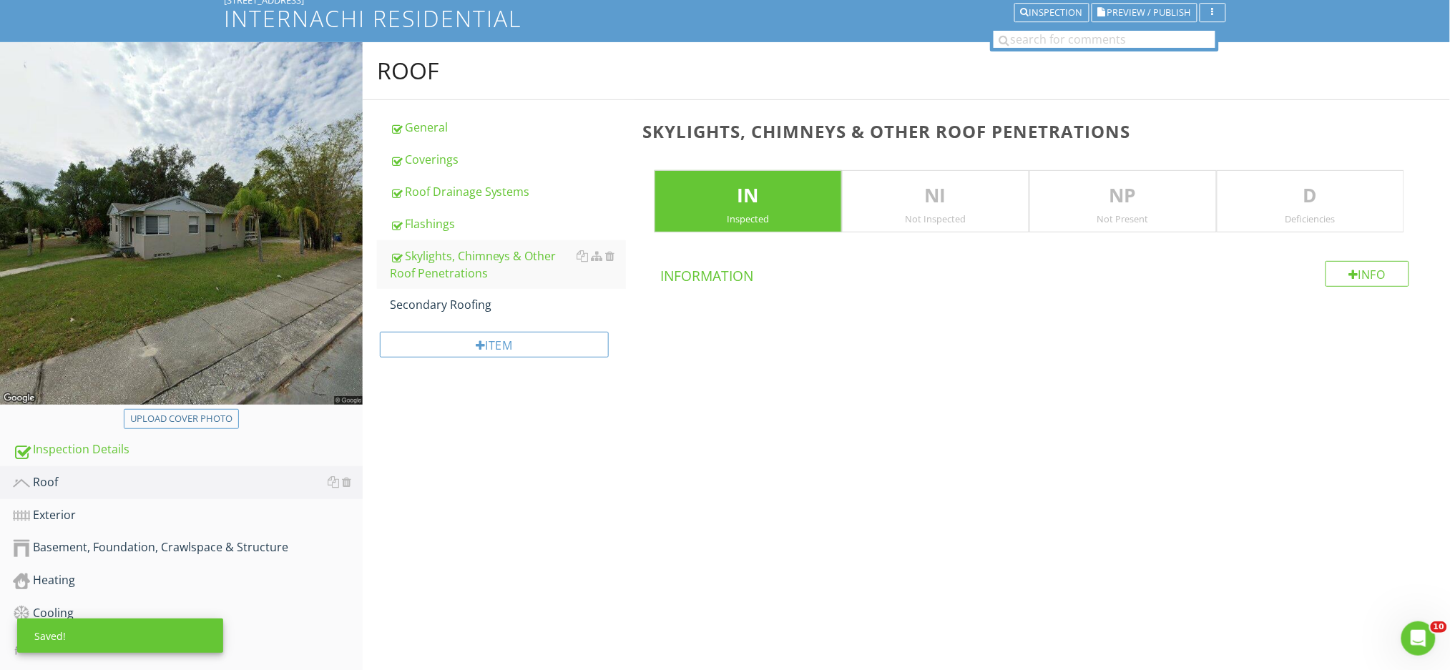
click at [438, 301] on div "Secondary Roofing" at bounding box center [508, 304] width 236 height 17
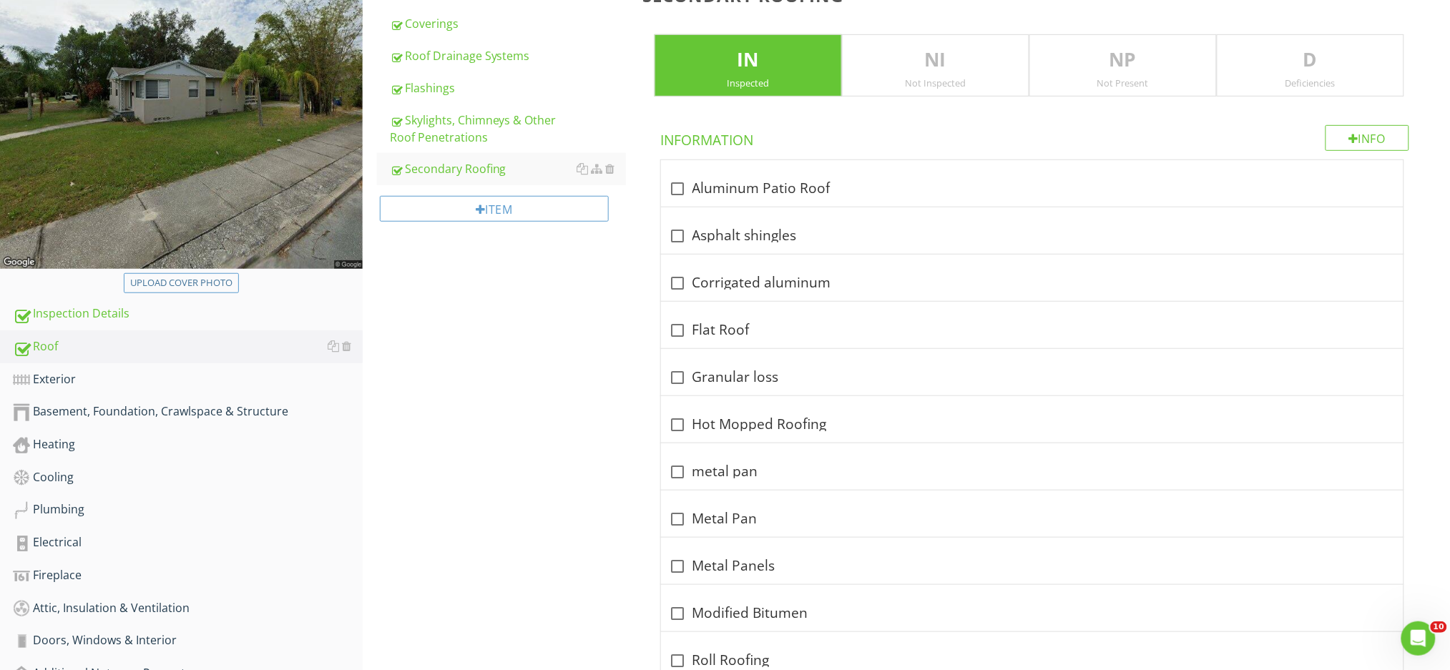
scroll to position [101, 0]
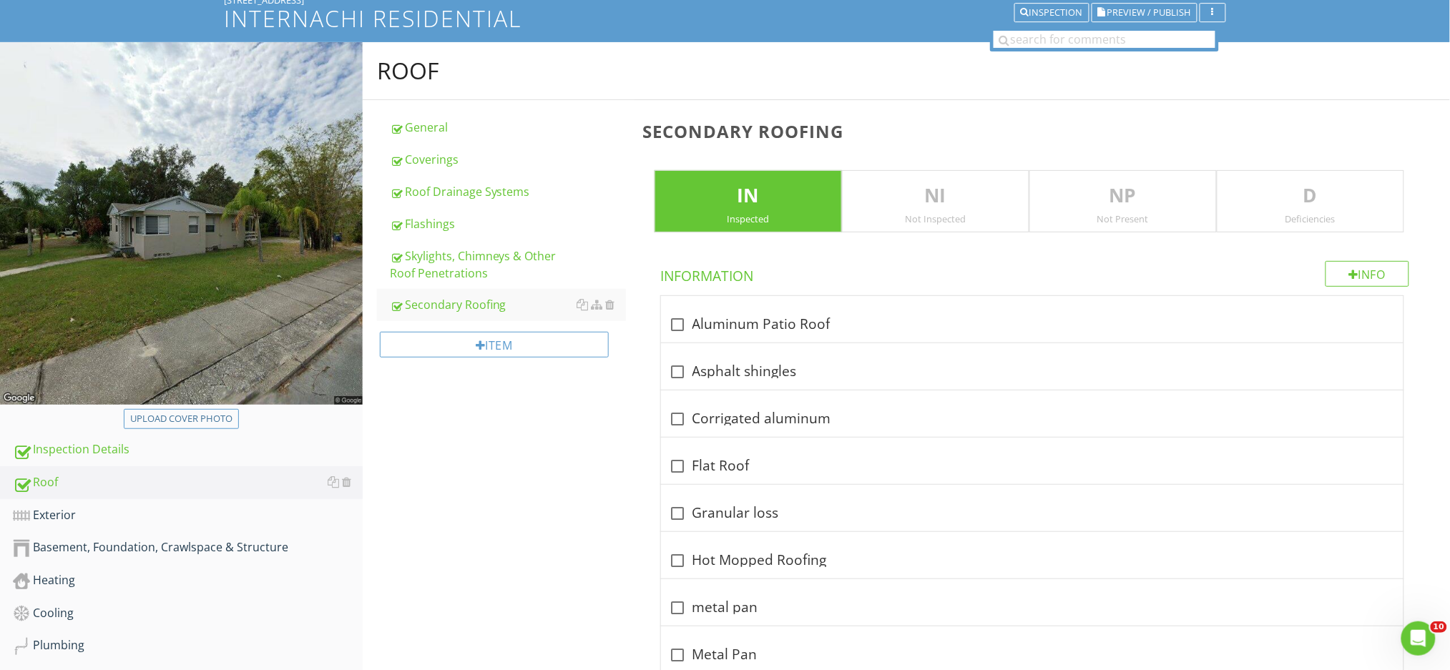
click at [1325, 199] on p "D" at bounding box center [1310, 196] width 186 height 29
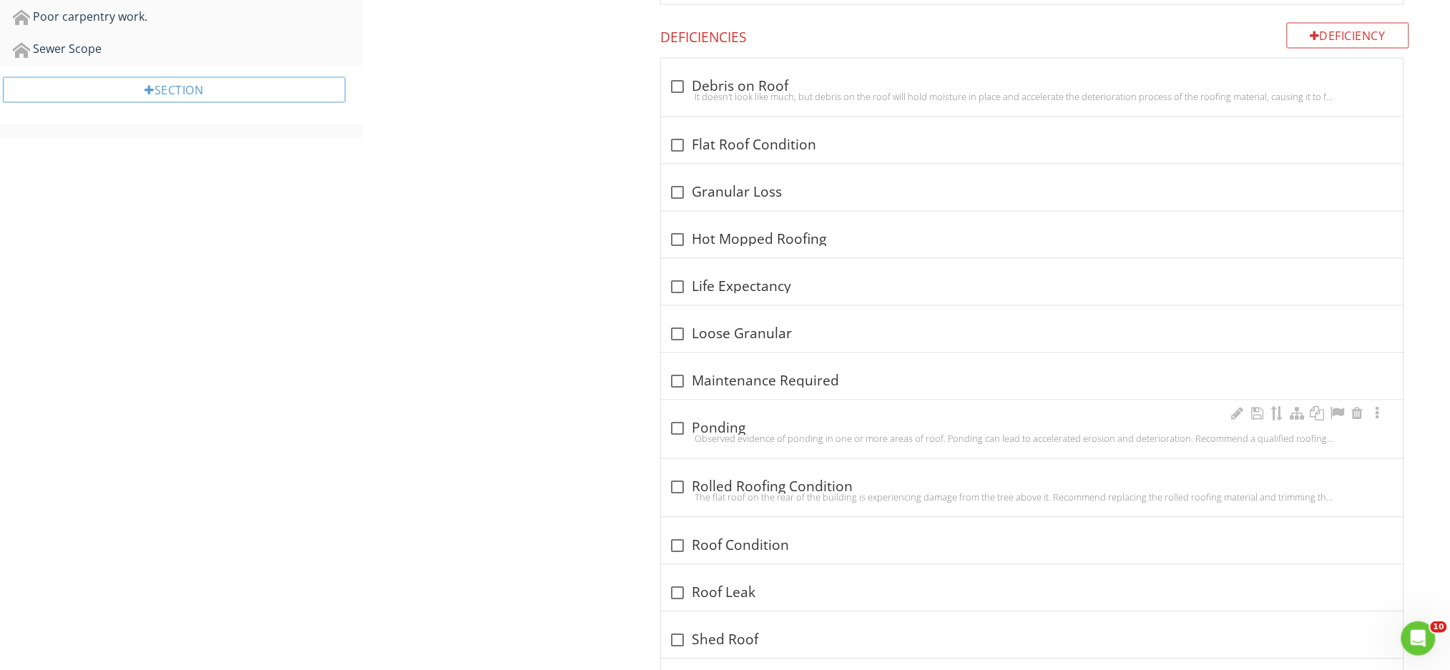
scroll to position [959, 0]
click at [678, 425] on div at bounding box center [678, 428] width 24 height 24
checkbox input "true"
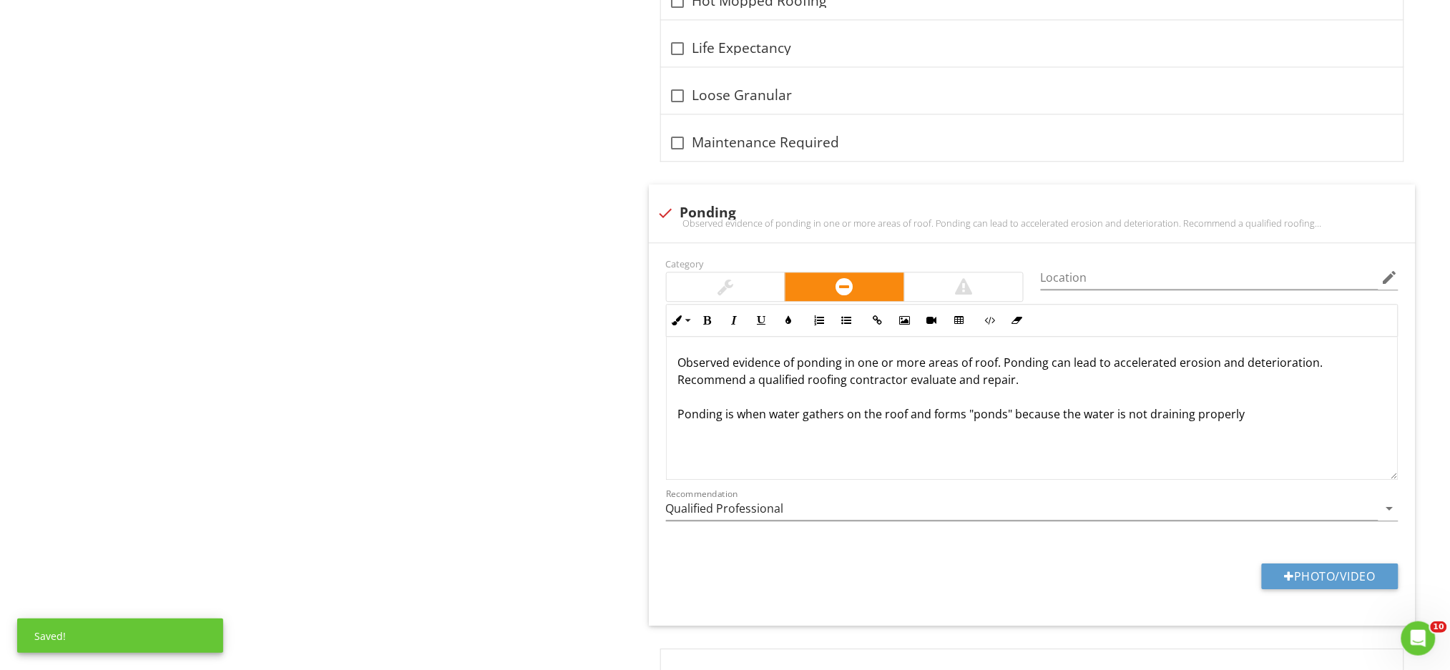
scroll to position [1436, 0]
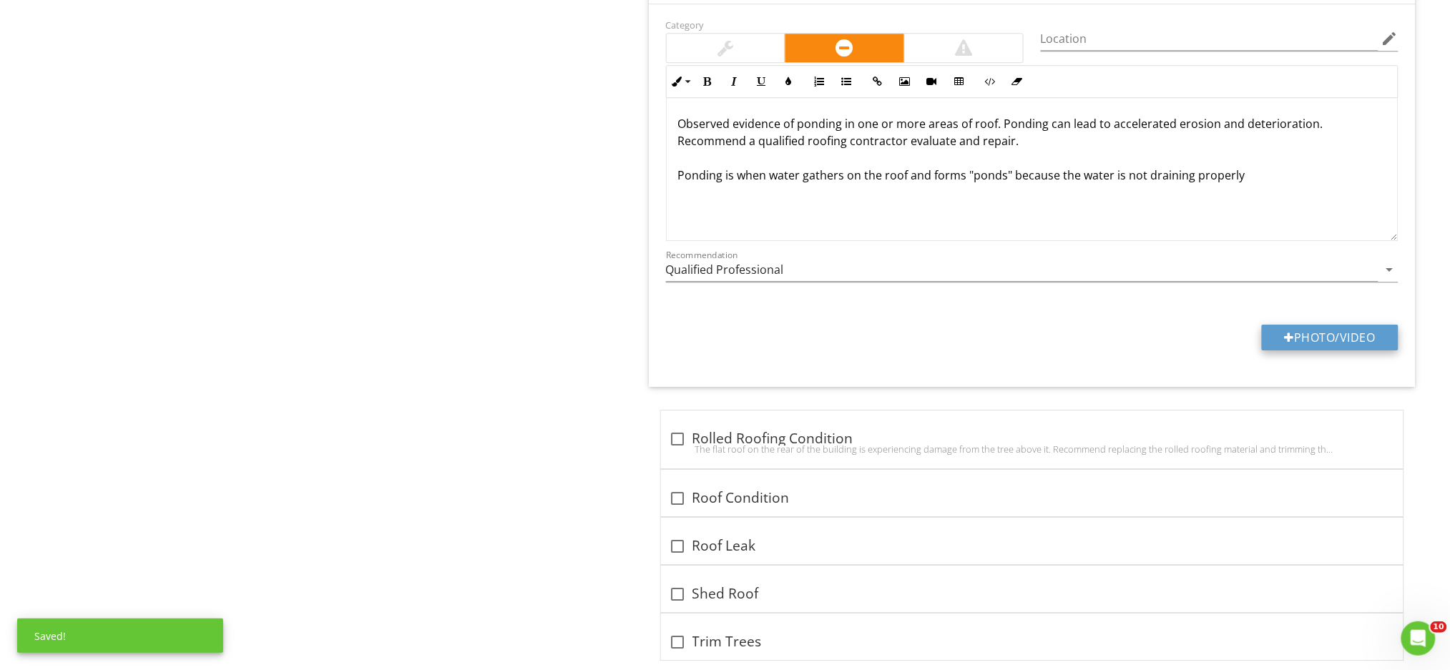
click at [1293, 337] on button "Photo/Video" at bounding box center [1330, 338] width 137 height 26
type input "C:\fakepath\data (6).jpg"
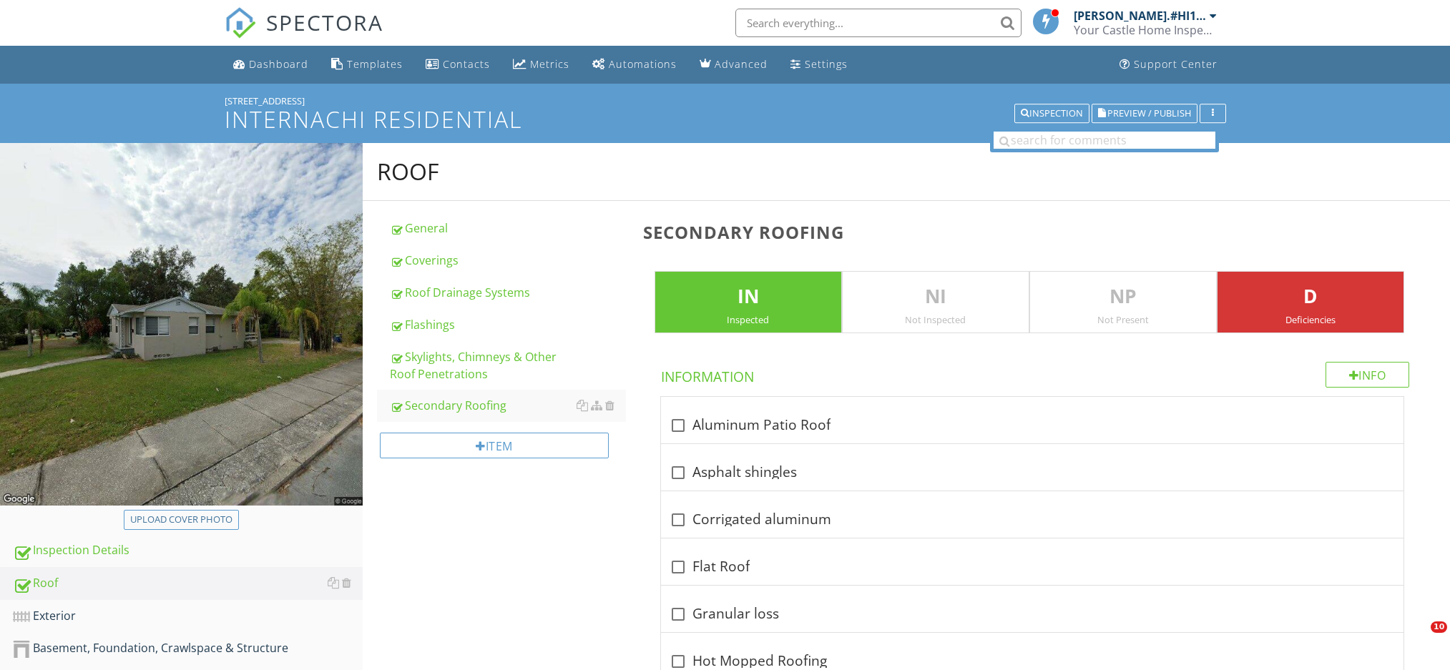
scroll to position [1824, 0]
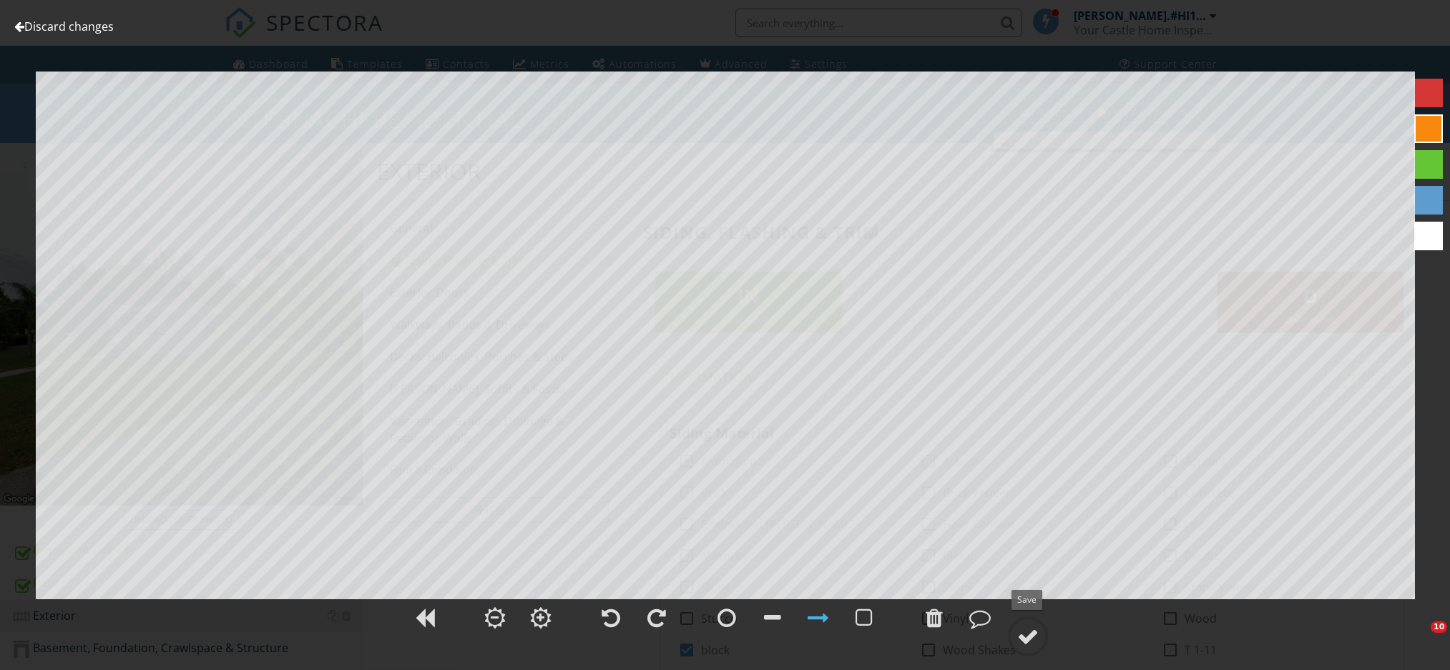
scroll to position [1221, 0]
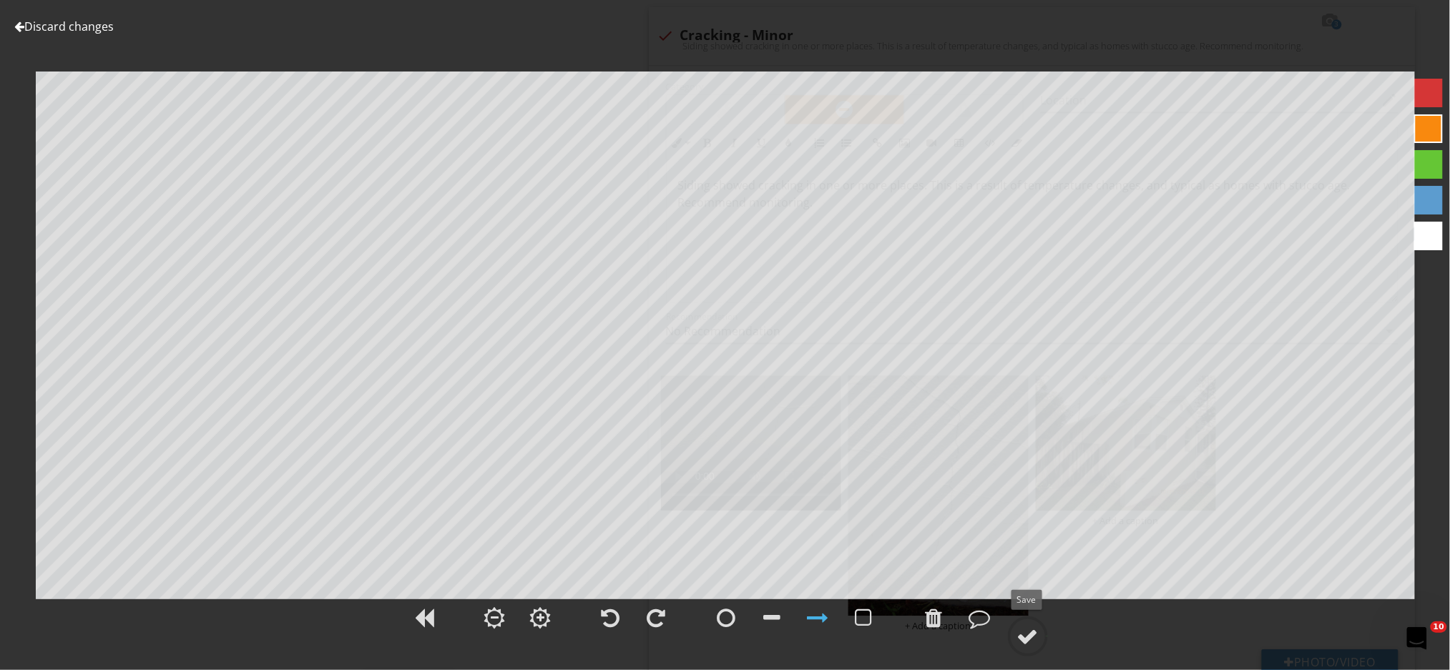
click at [1025, 644] on div at bounding box center [1027, 636] width 21 height 21
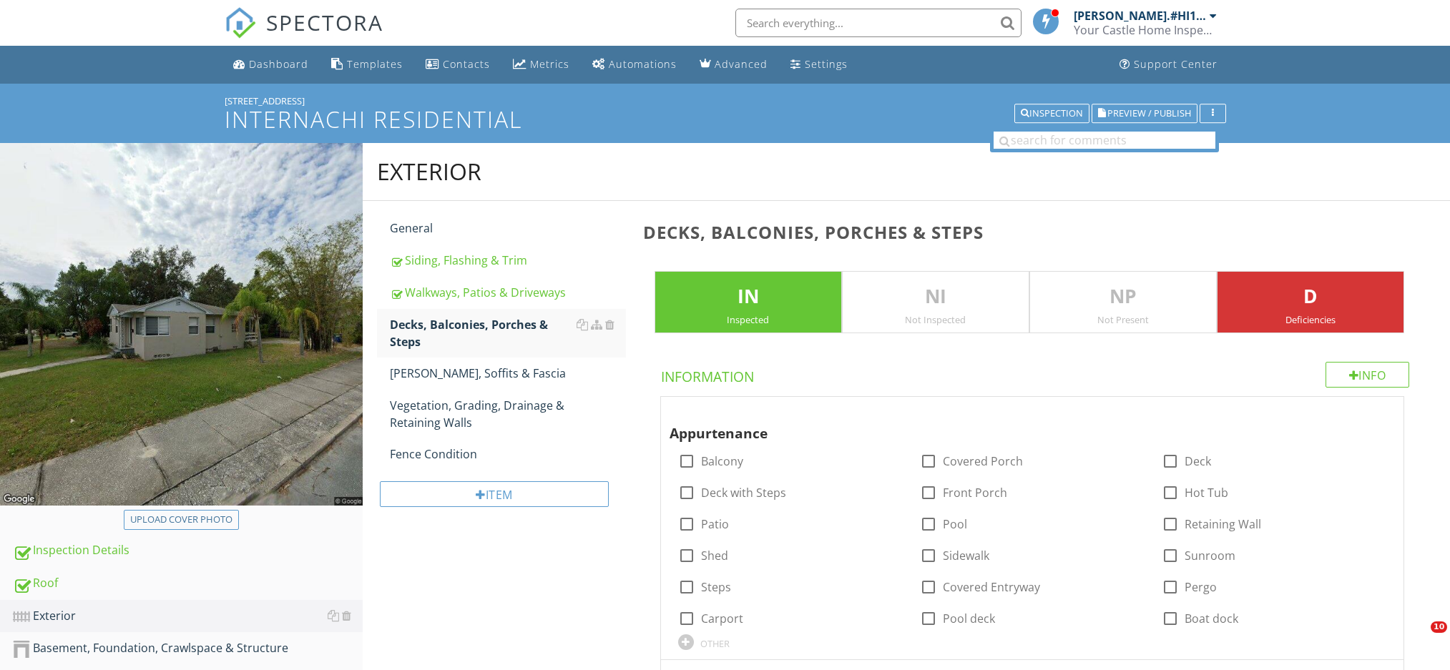
scroll to position [1618, 0]
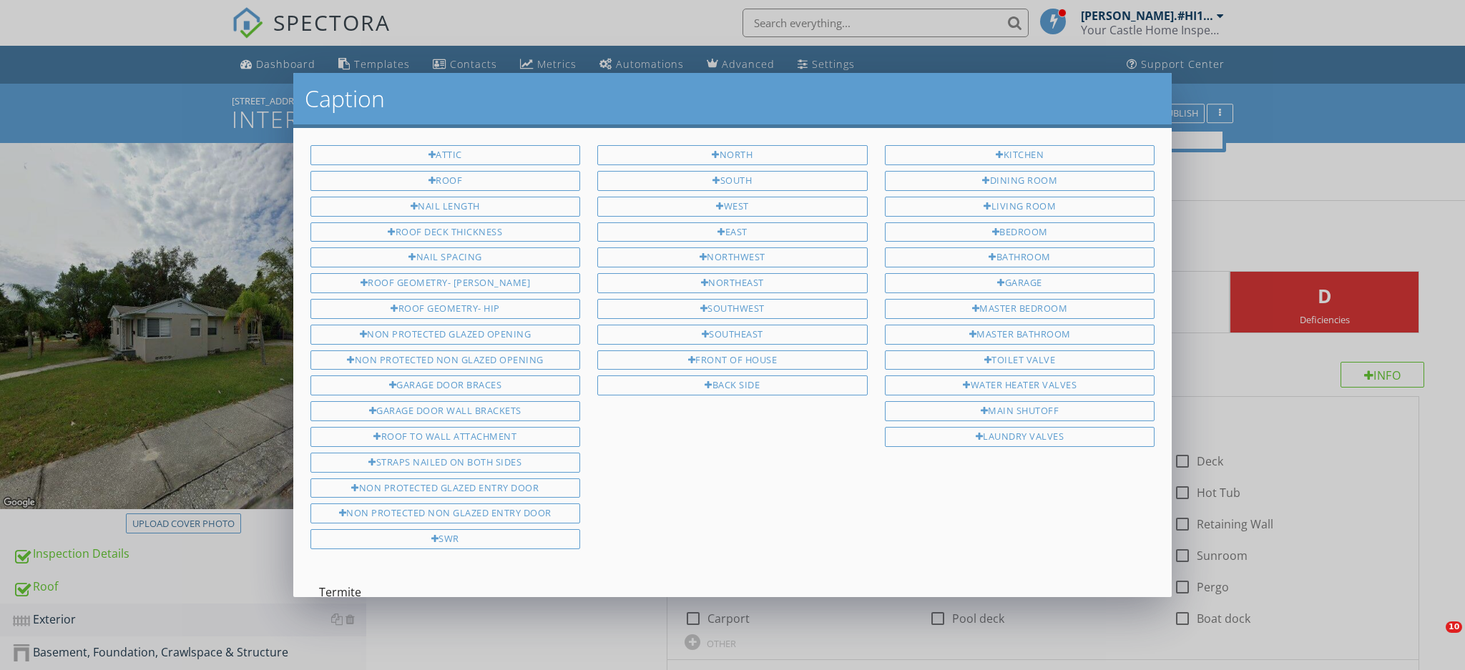
scroll to position [4076, 0]
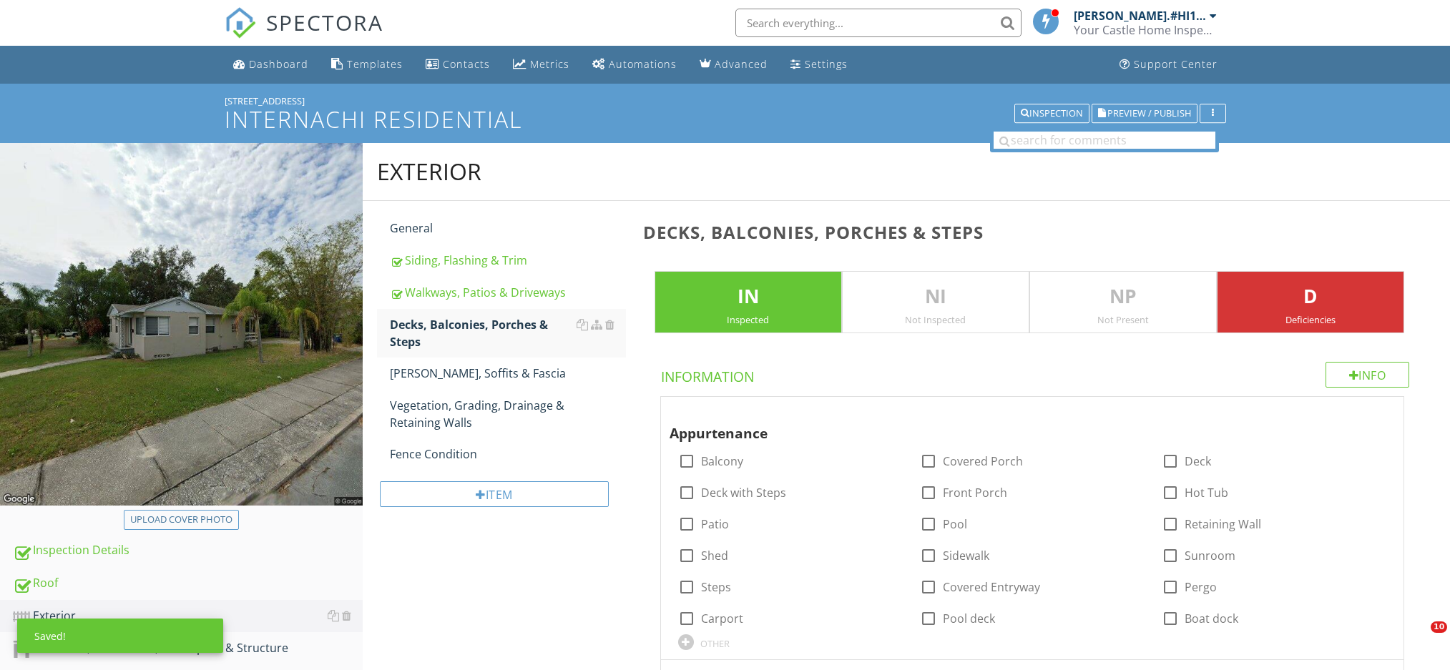
scroll to position [4076, 0]
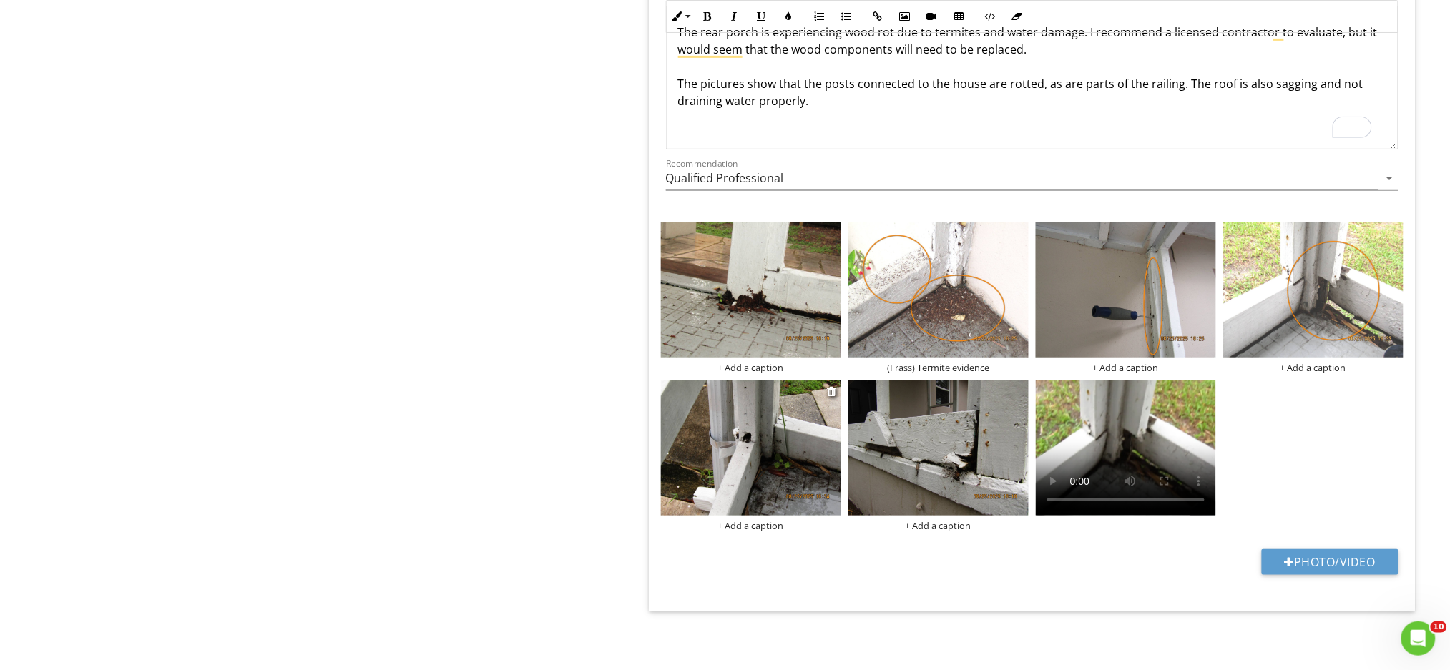
click at [697, 469] on img at bounding box center [751, 448] width 180 height 135
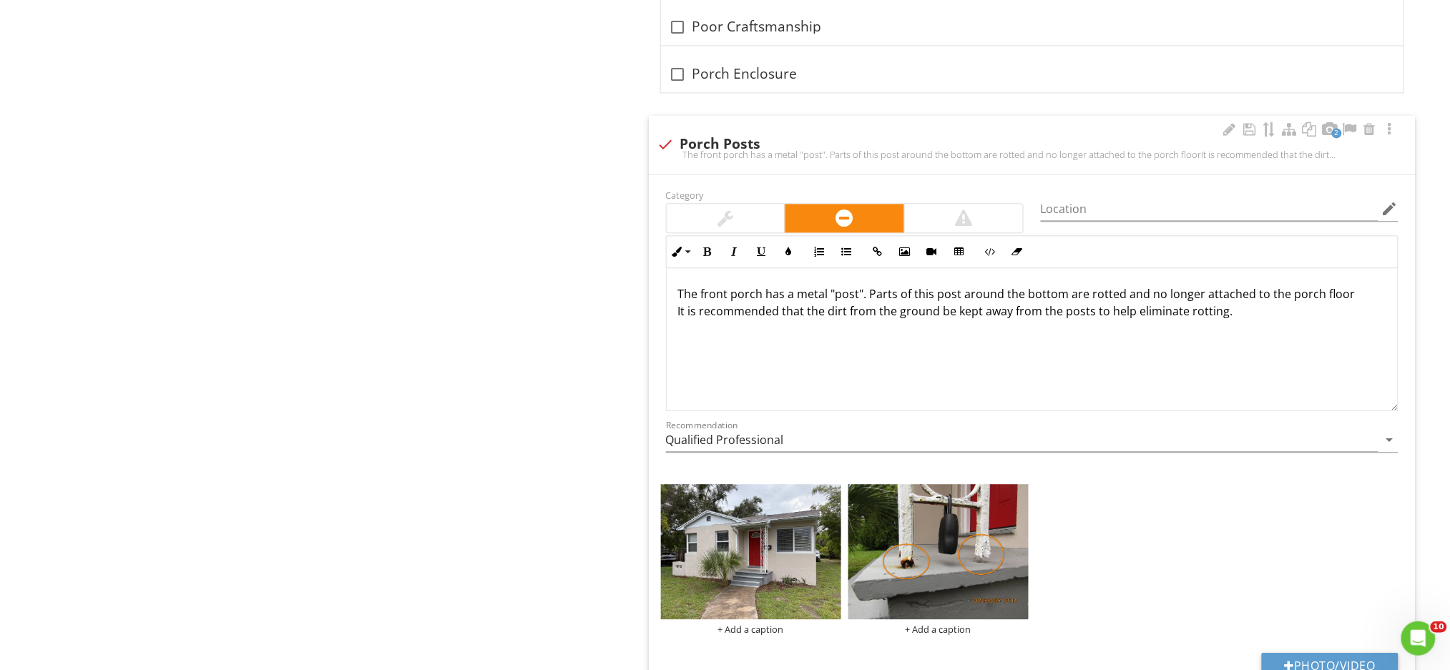
click at [780, 548] on img at bounding box center [751, 551] width 180 height 135
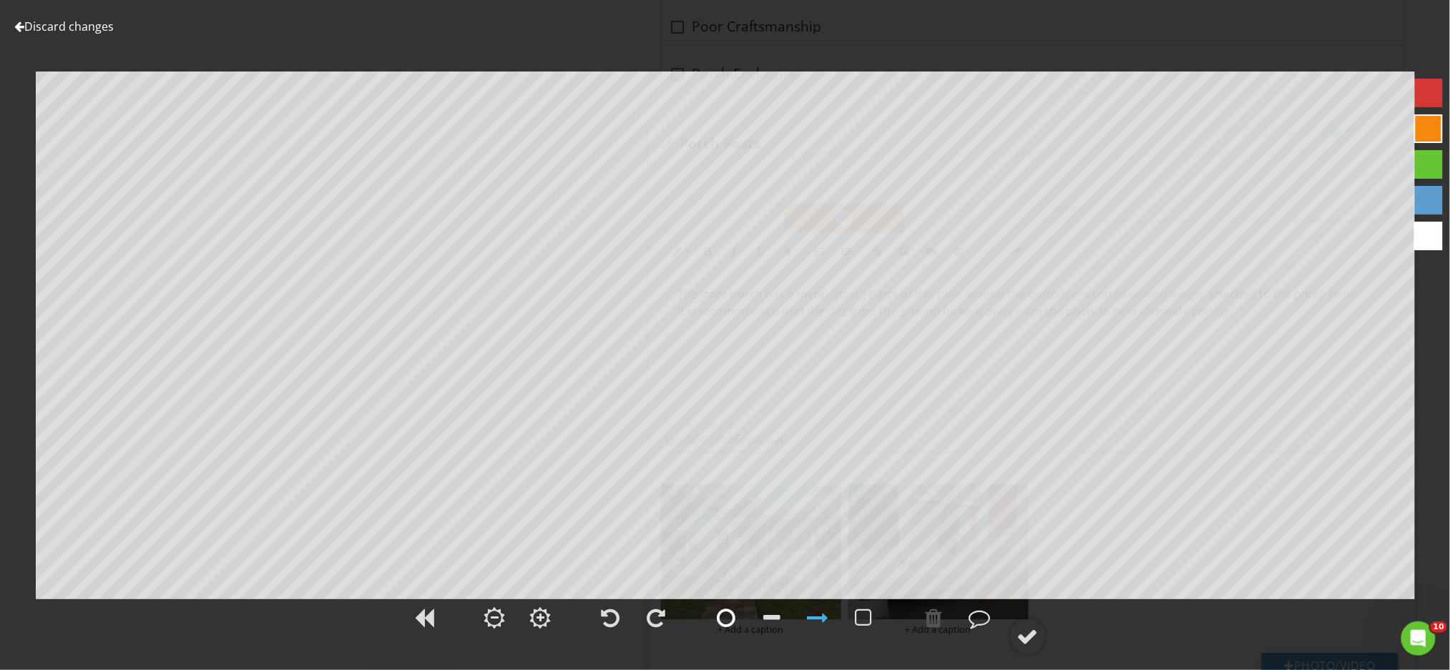
click at [734, 627] on div at bounding box center [726, 617] width 19 height 21
click at [1030, 646] on div at bounding box center [1027, 636] width 21 height 21
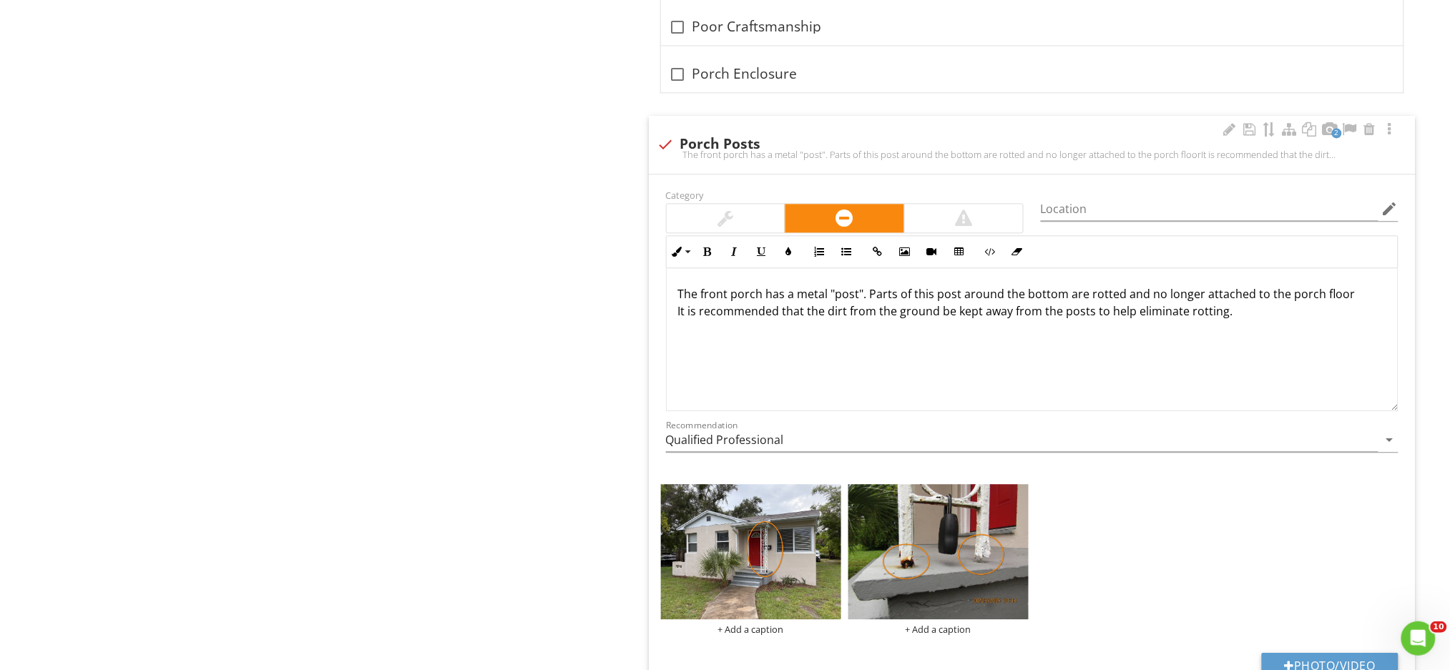
click at [1343, 303] on p "The front porch has a metal "post". Parts of this post around the bottom are ro…" at bounding box center [1032, 302] width 708 height 34
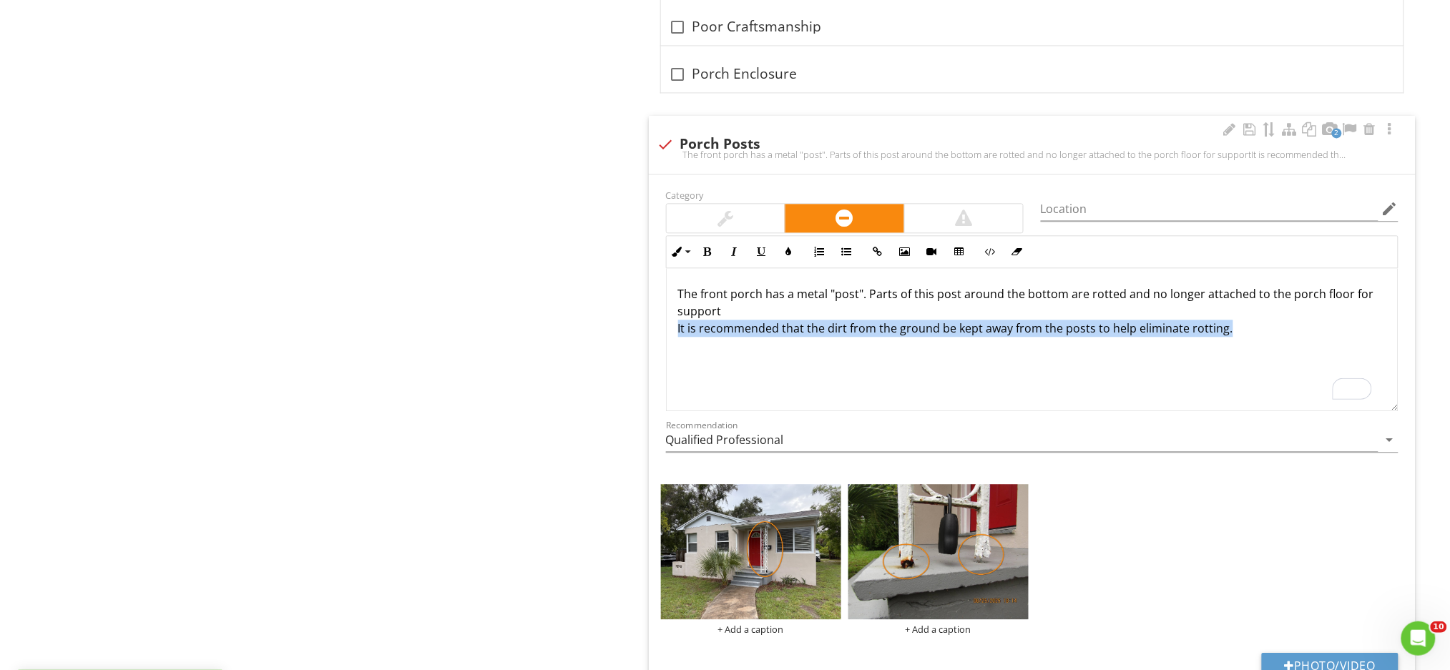
drag, startPoint x: 1233, startPoint y: 333, endPoint x: 676, endPoint y: 333, distance: 557.2
click at [676, 333] on div "The front porch has a metal "post". Parts of this post around the bottom are ro…" at bounding box center [1032, 339] width 731 height 143
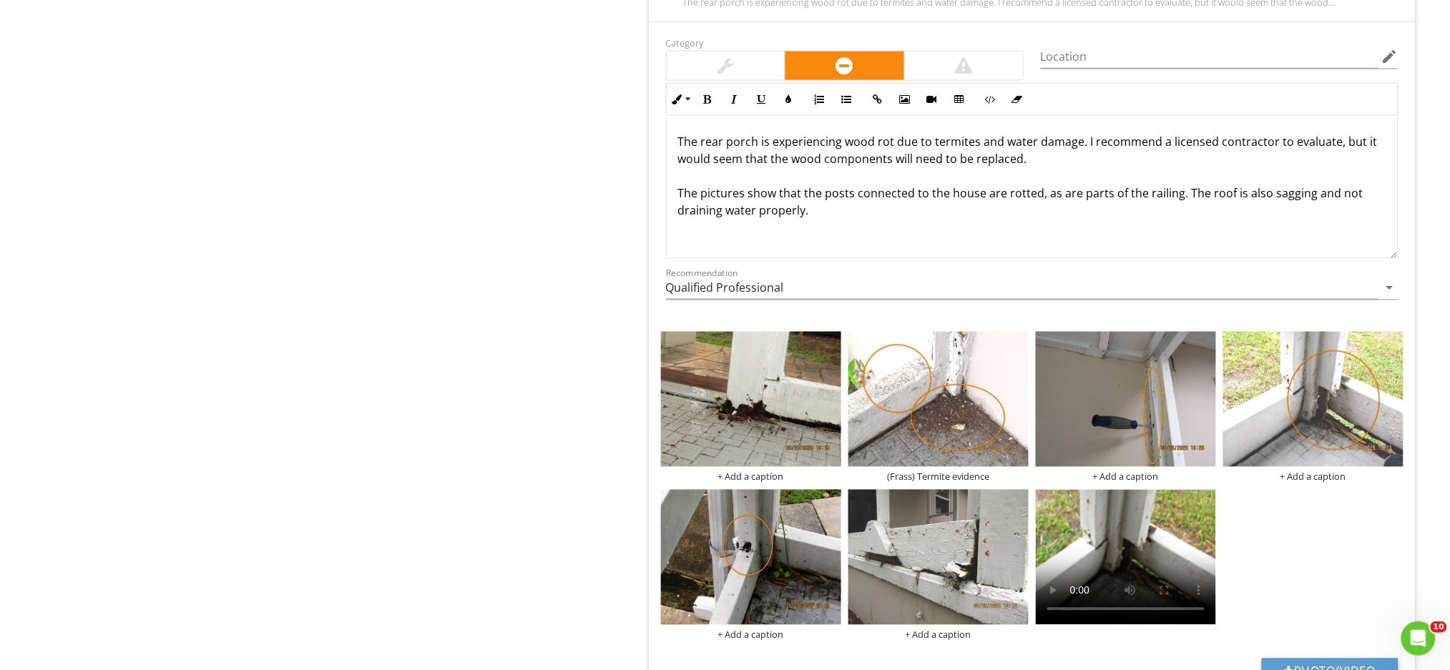
scroll to position [4748, 0]
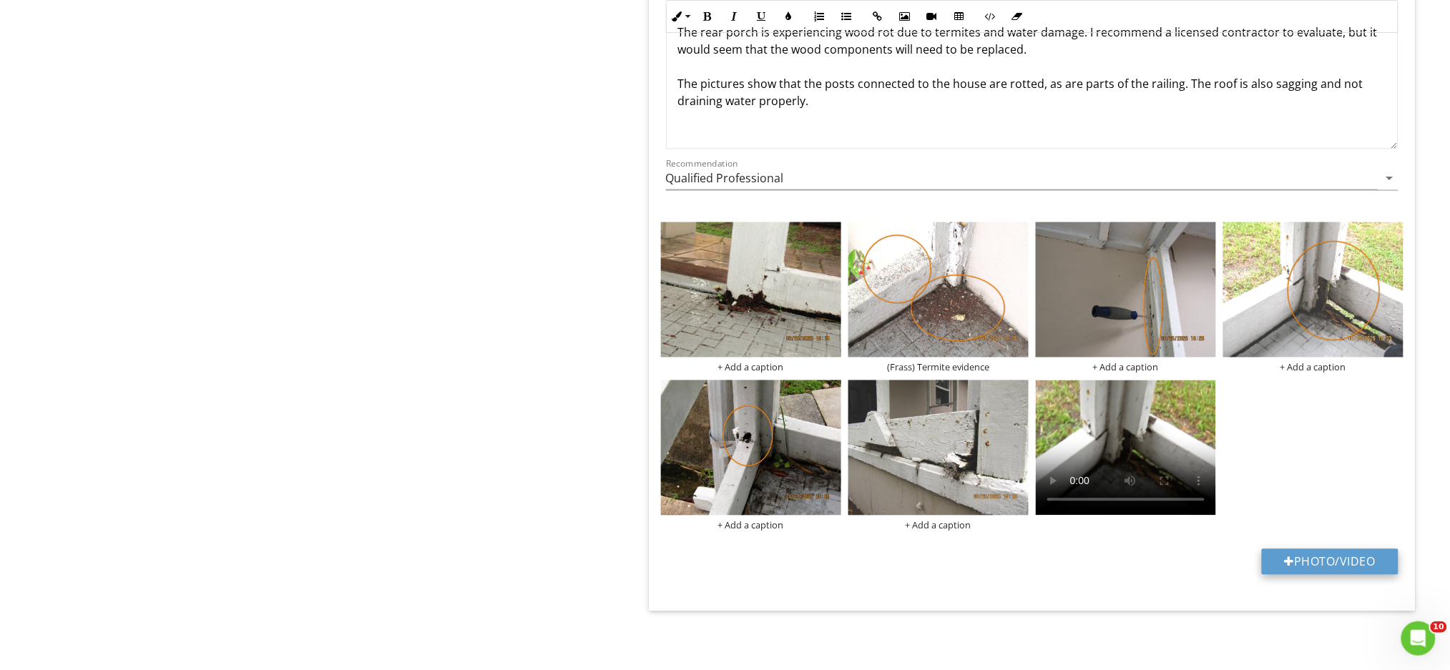
click at [1305, 558] on button "Photo/Video" at bounding box center [1330, 562] width 137 height 26
type input "C:\fakepath\data (6).jpg"
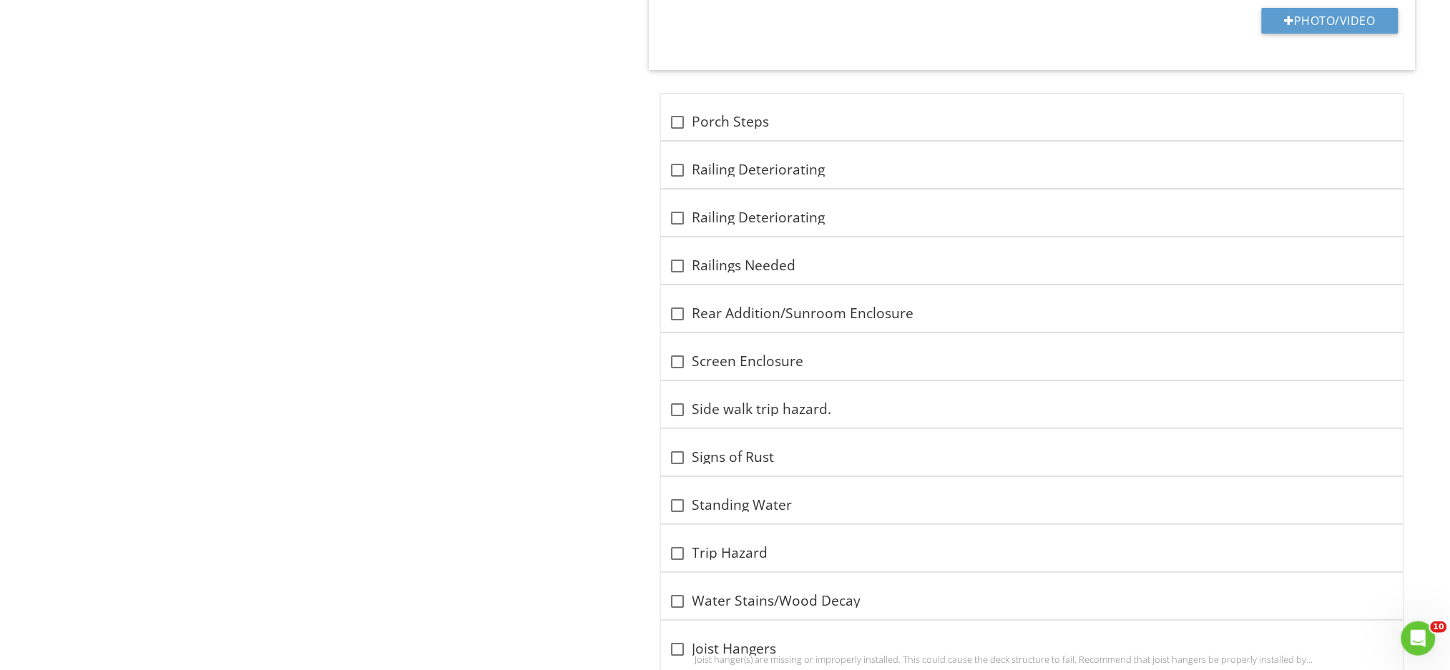
scroll to position [3640, 0]
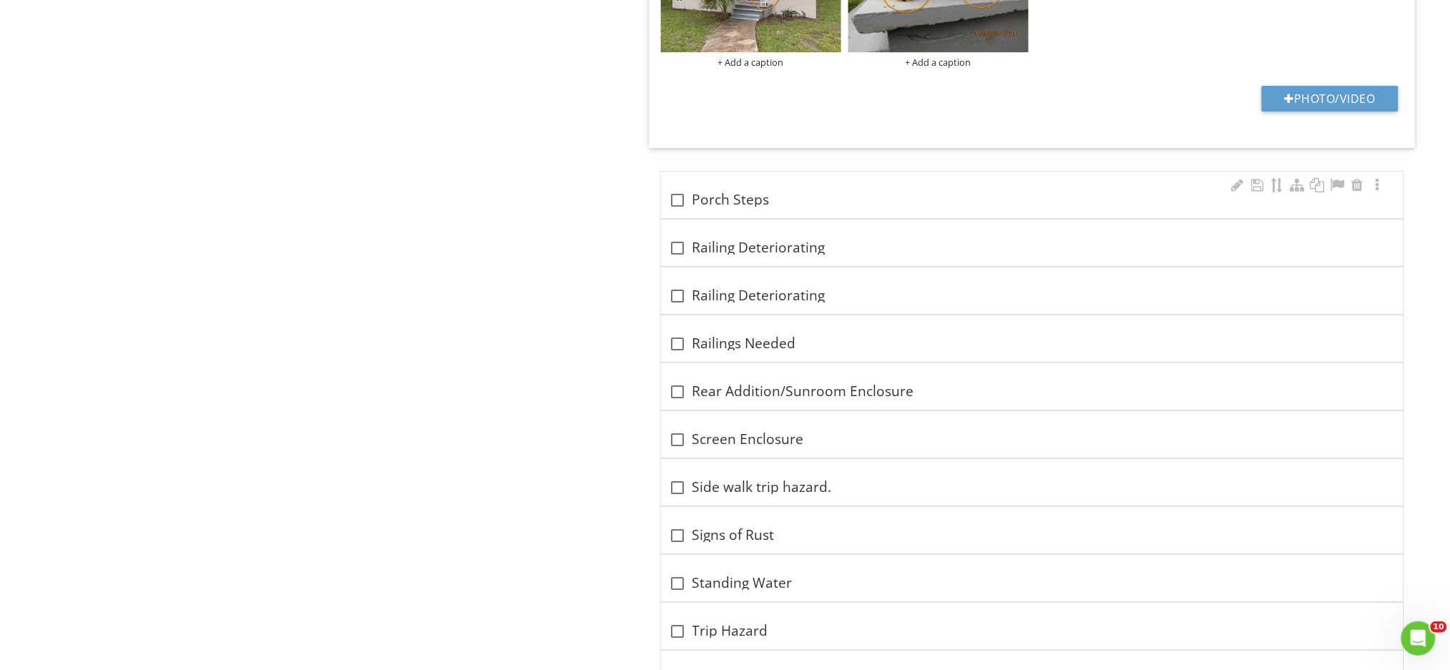
click at [680, 200] on div at bounding box center [678, 200] width 24 height 24
checkbox input "true"
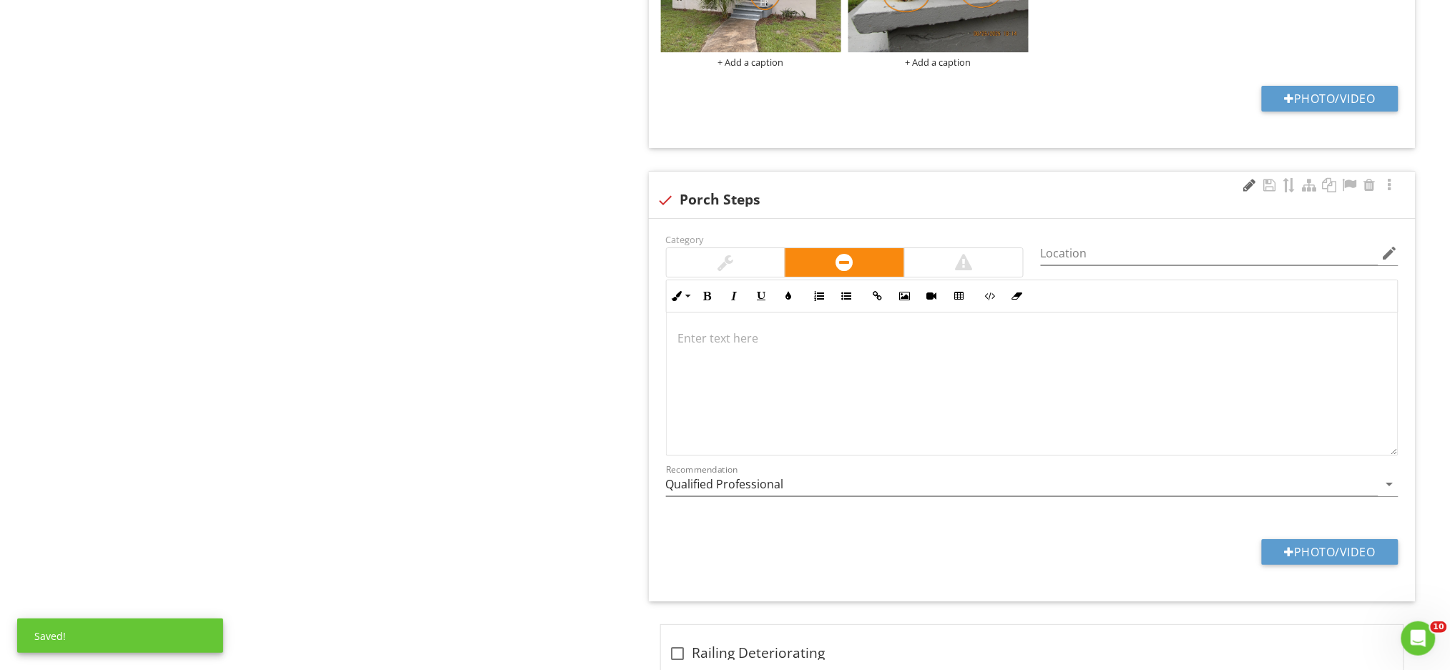
click at [1250, 187] on div at bounding box center [1249, 185] width 17 height 14
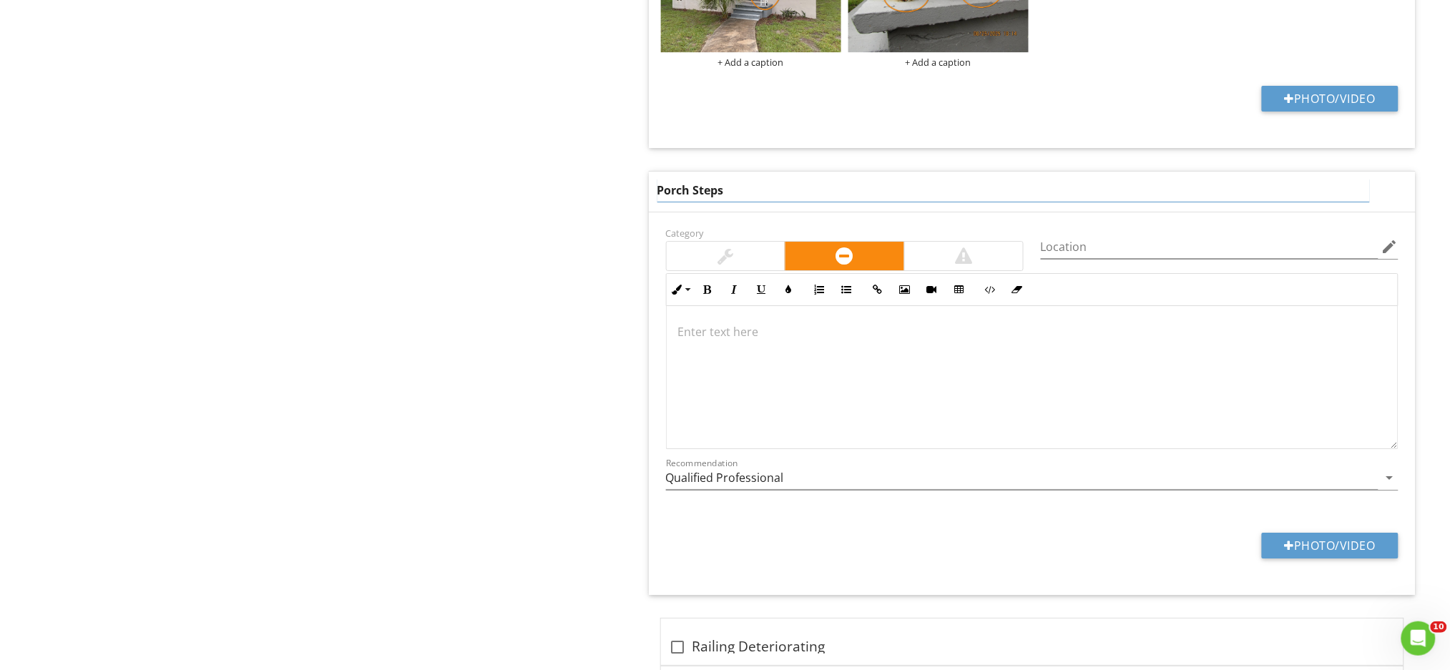
click at [659, 192] on input "Porch Steps" at bounding box center [1013, 191] width 712 height 24
type input "Rear Porch Steps"
click at [750, 350] on div at bounding box center [1032, 377] width 731 height 143
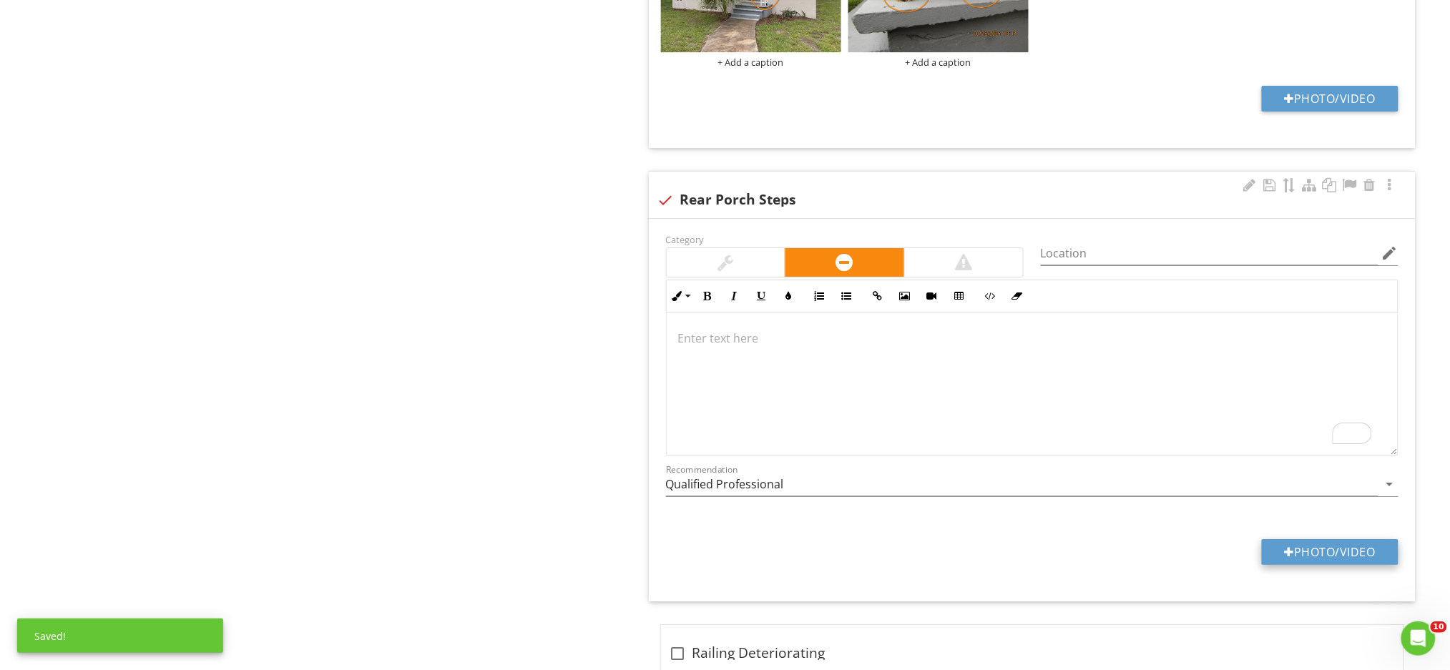
click at [1285, 554] on div at bounding box center [1290, 551] width 10 height 11
type input "C:\fakepath\IMG_0134.JPG"
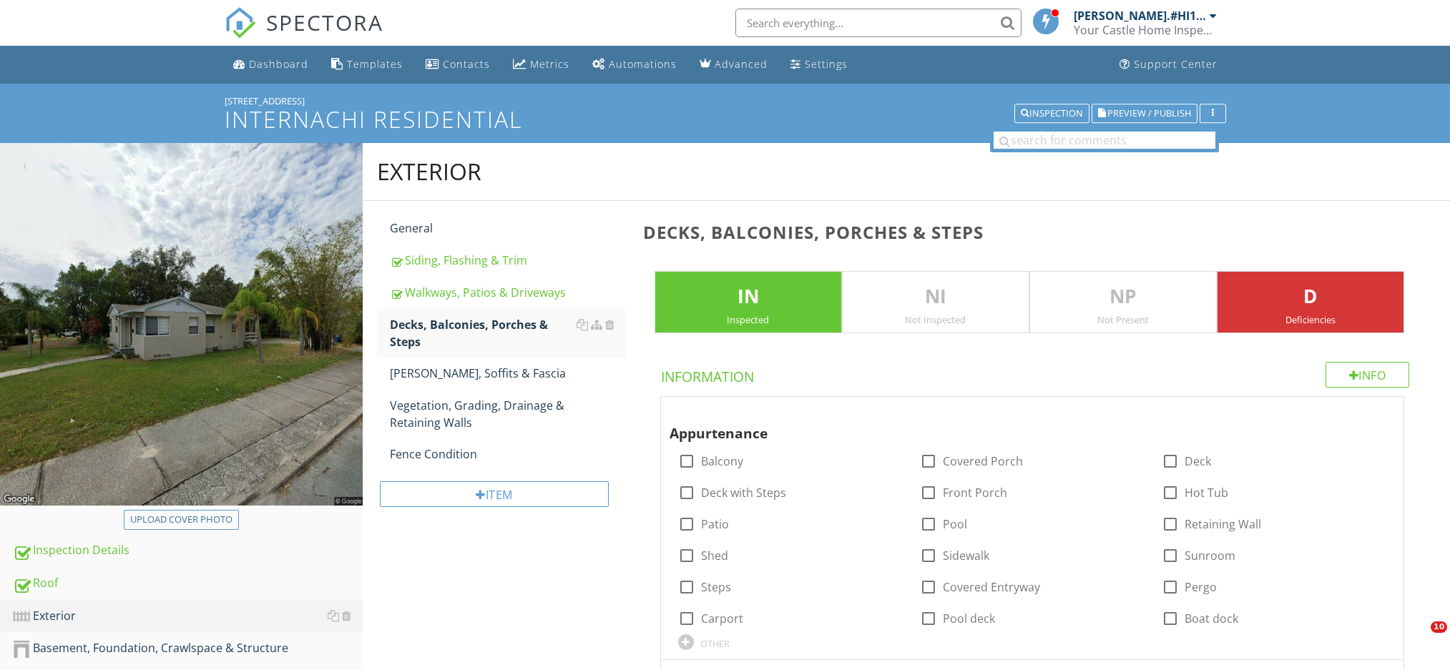
scroll to position [3640, 0]
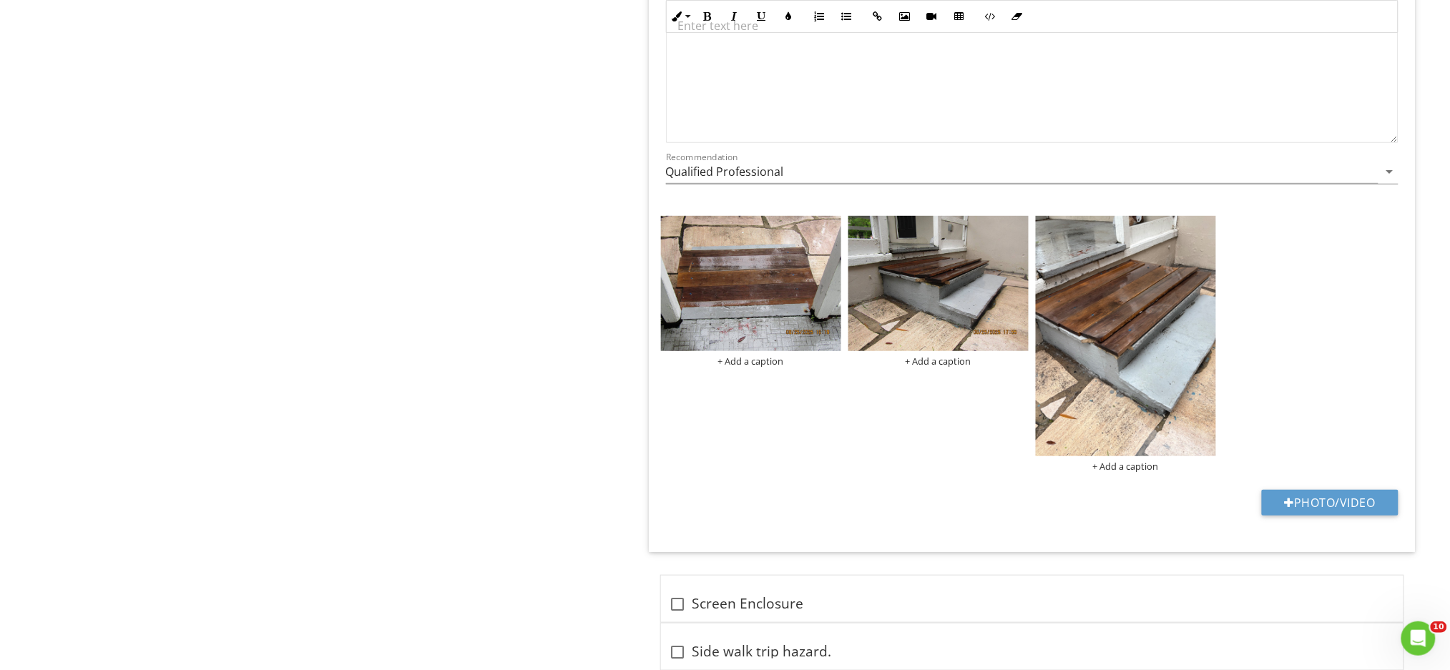
scroll to position [4210, 0]
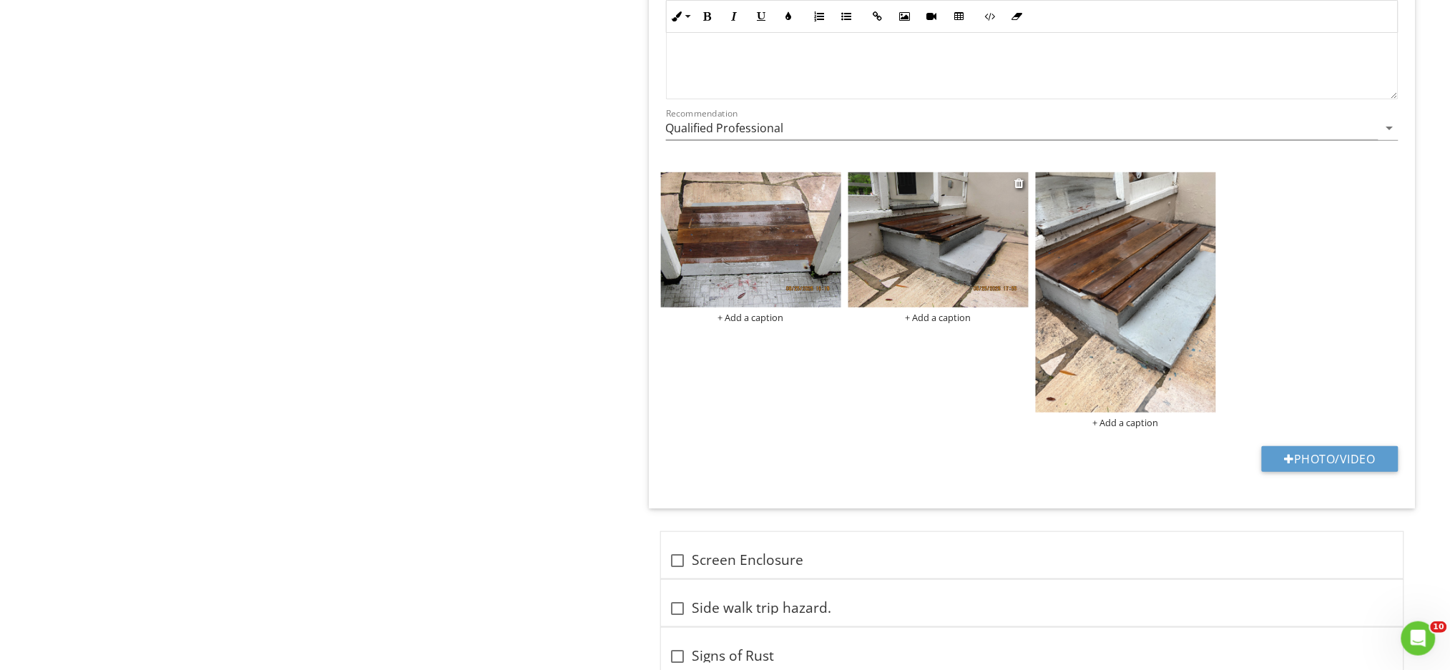
click at [939, 235] on img at bounding box center [938, 239] width 180 height 135
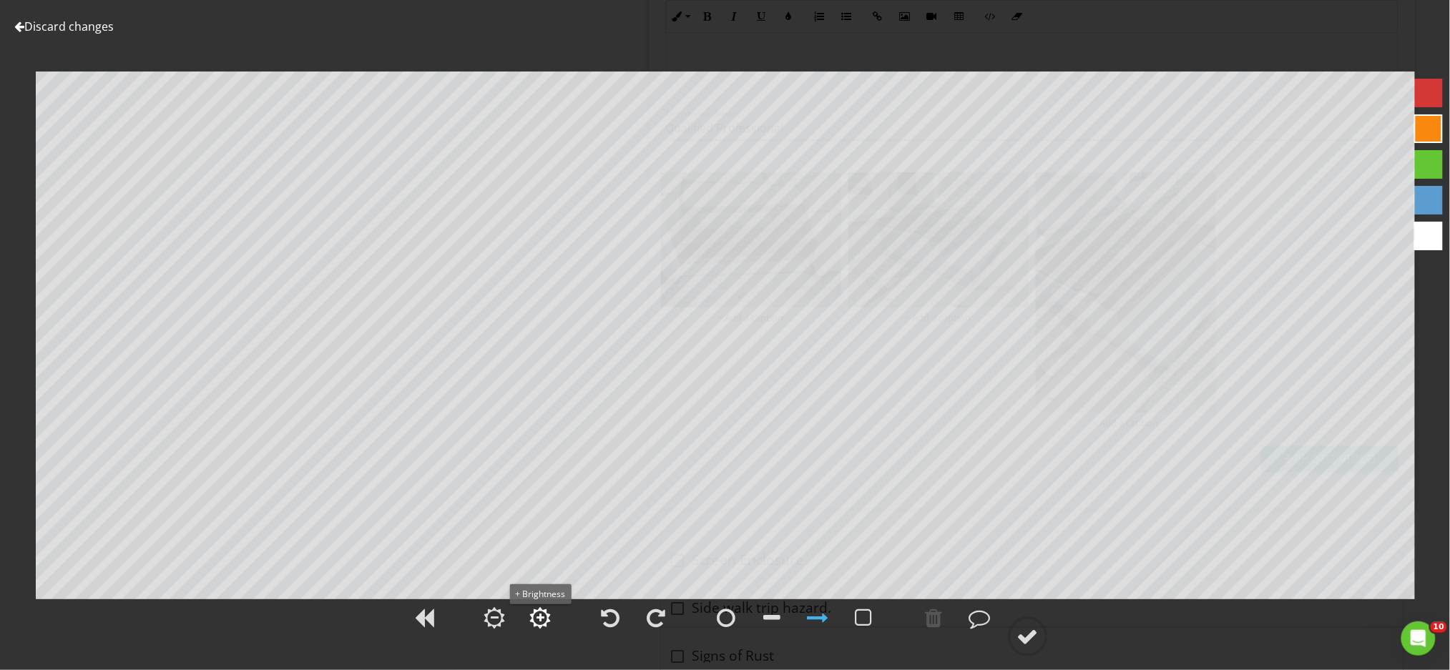
click at [534, 617] on div at bounding box center [540, 617] width 21 height 21
click at [536, 617] on div at bounding box center [540, 618] width 8 height 10
click at [1026, 641] on div at bounding box center [1027, 636] width 21 height 21
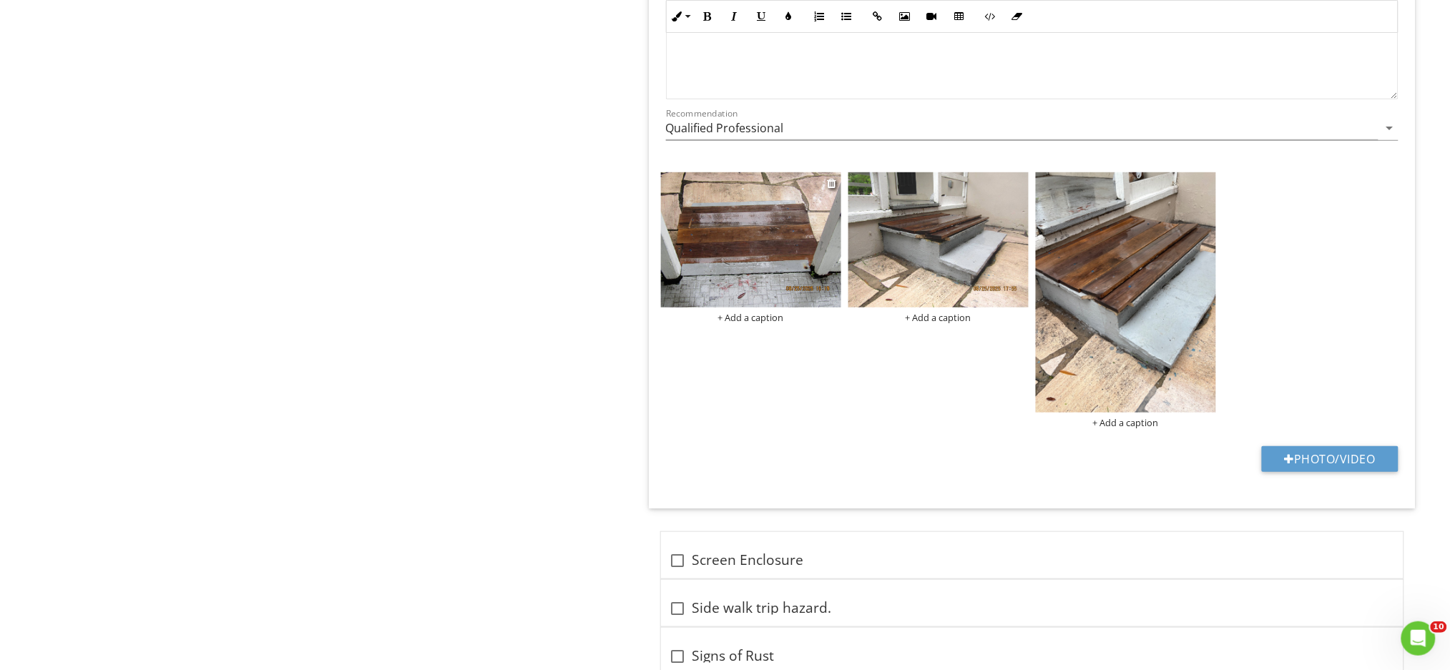
click at [753, 225] on img at bounding box center [751, 239] width 180 height 135
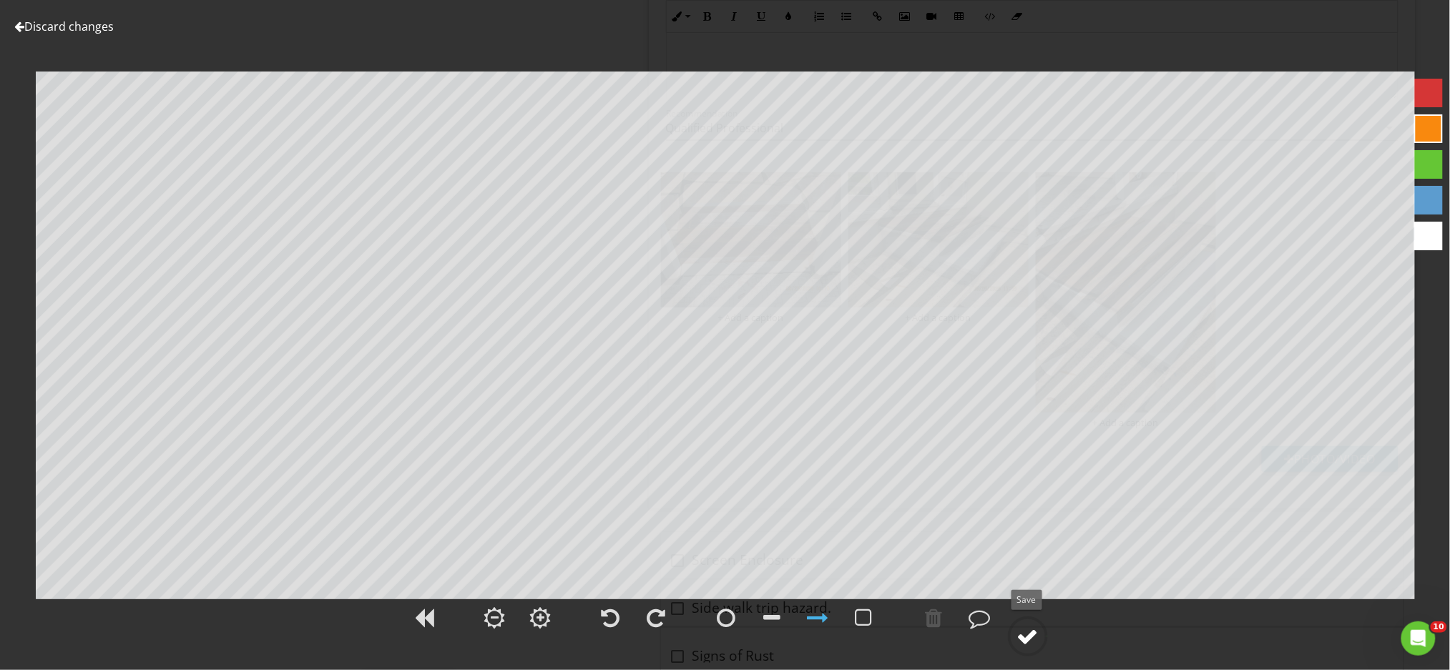
click at [1034, 629] on div at bounding box center [1027, 636] width 21 height 21
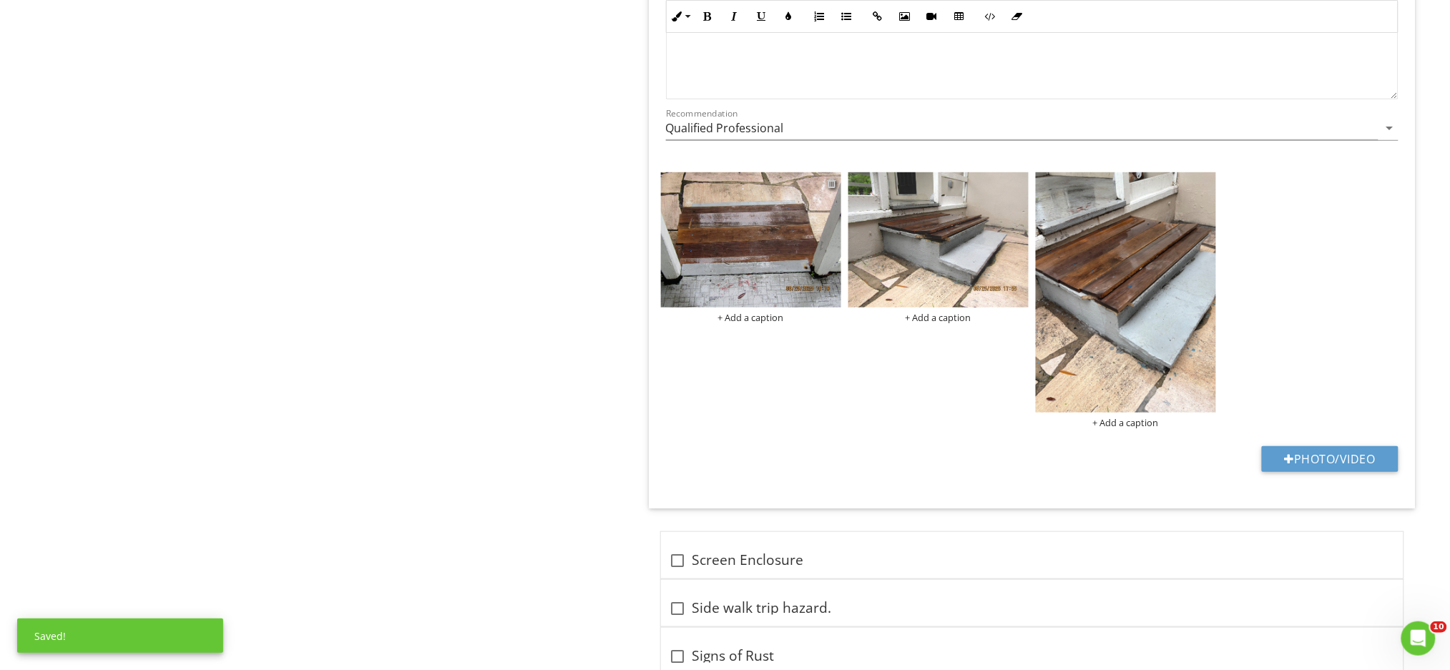
click at [830, 188] on div at bounding box center [832, 182] width 9 height 11
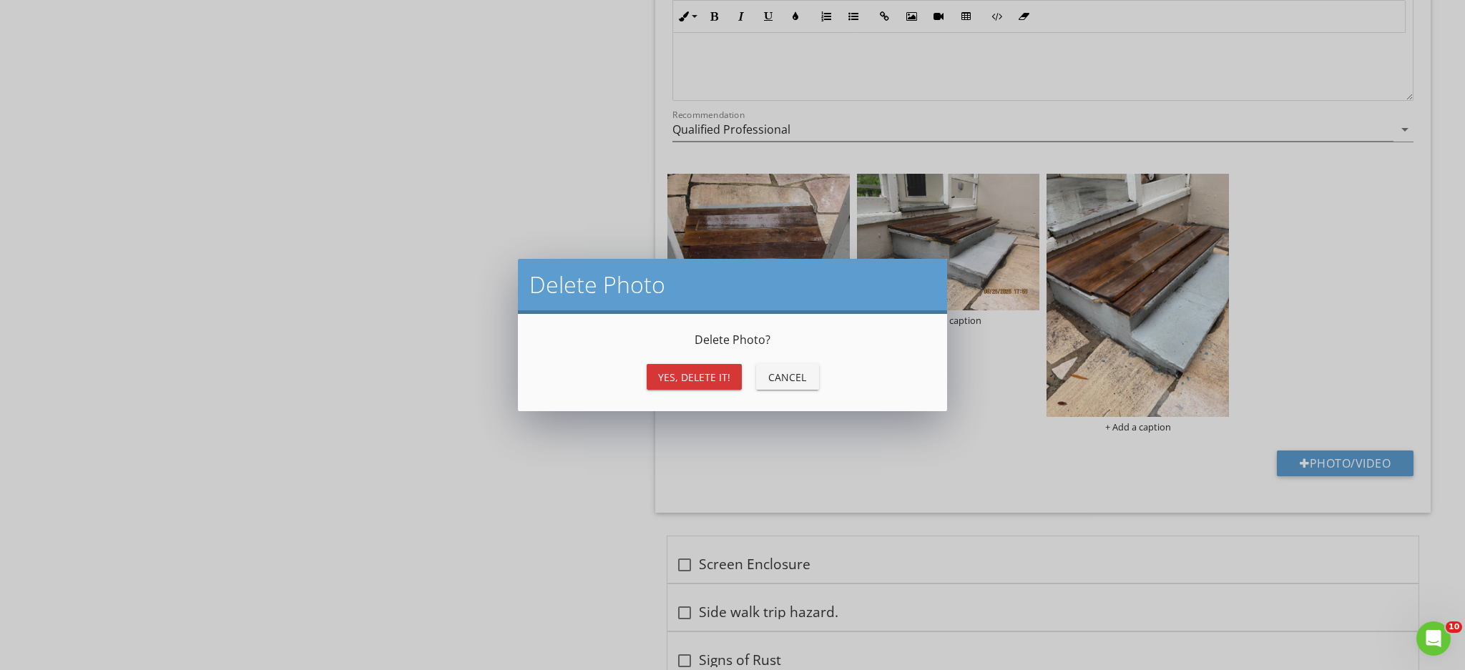
click at [675, 373] on div "Yes, Delete it!" at bounding box center [694, 377] width 72 height 15
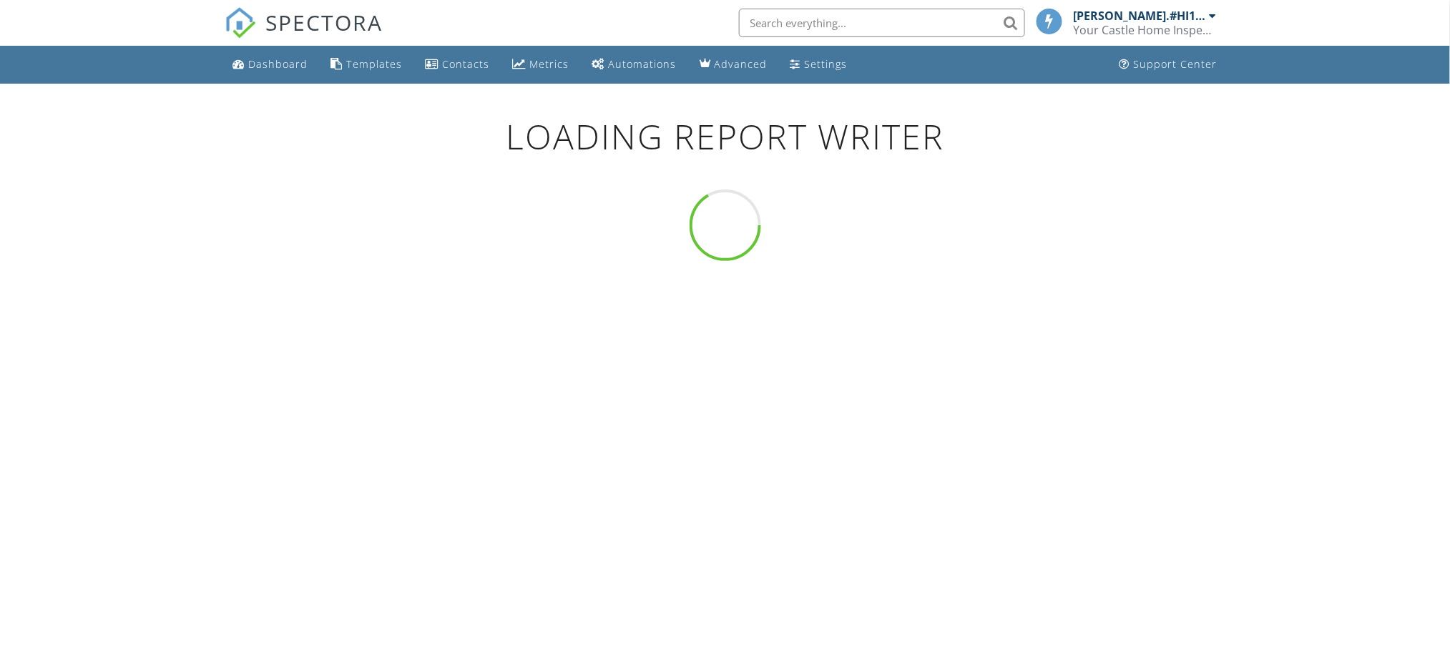
scroll to position [84, 0]
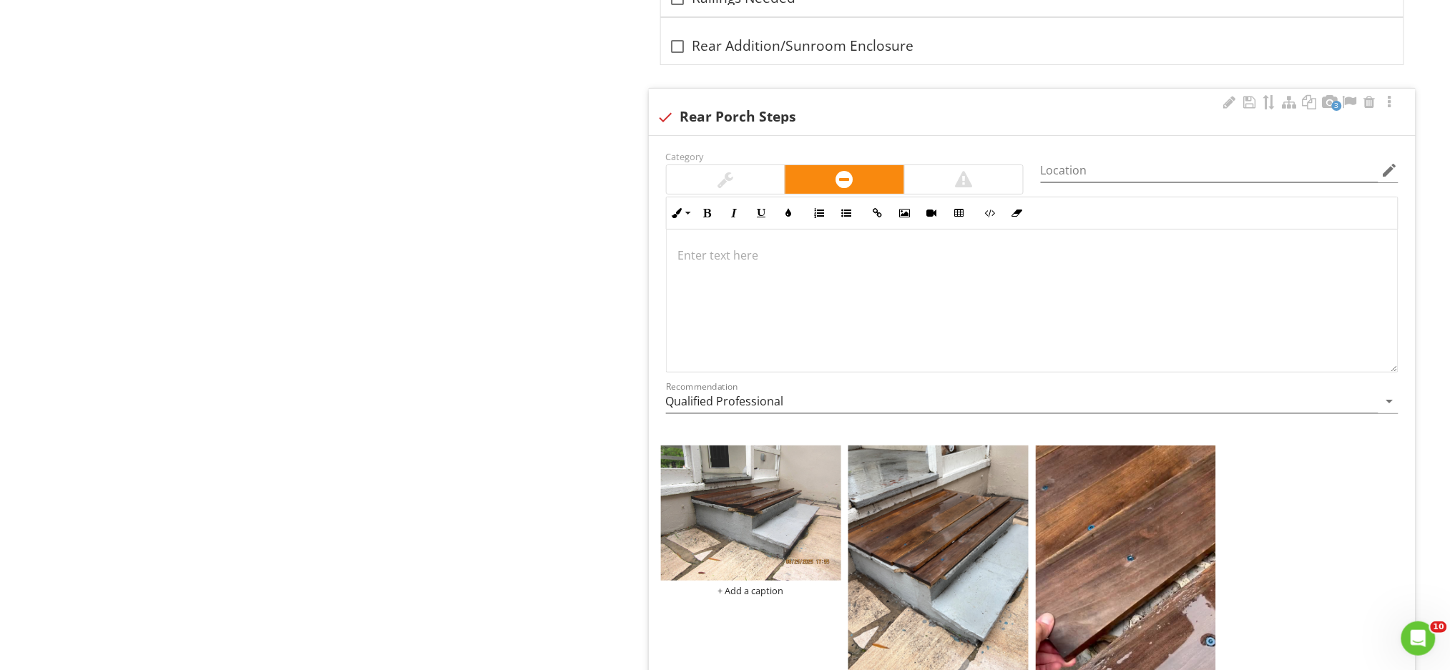
scroll to position [3929, 0]
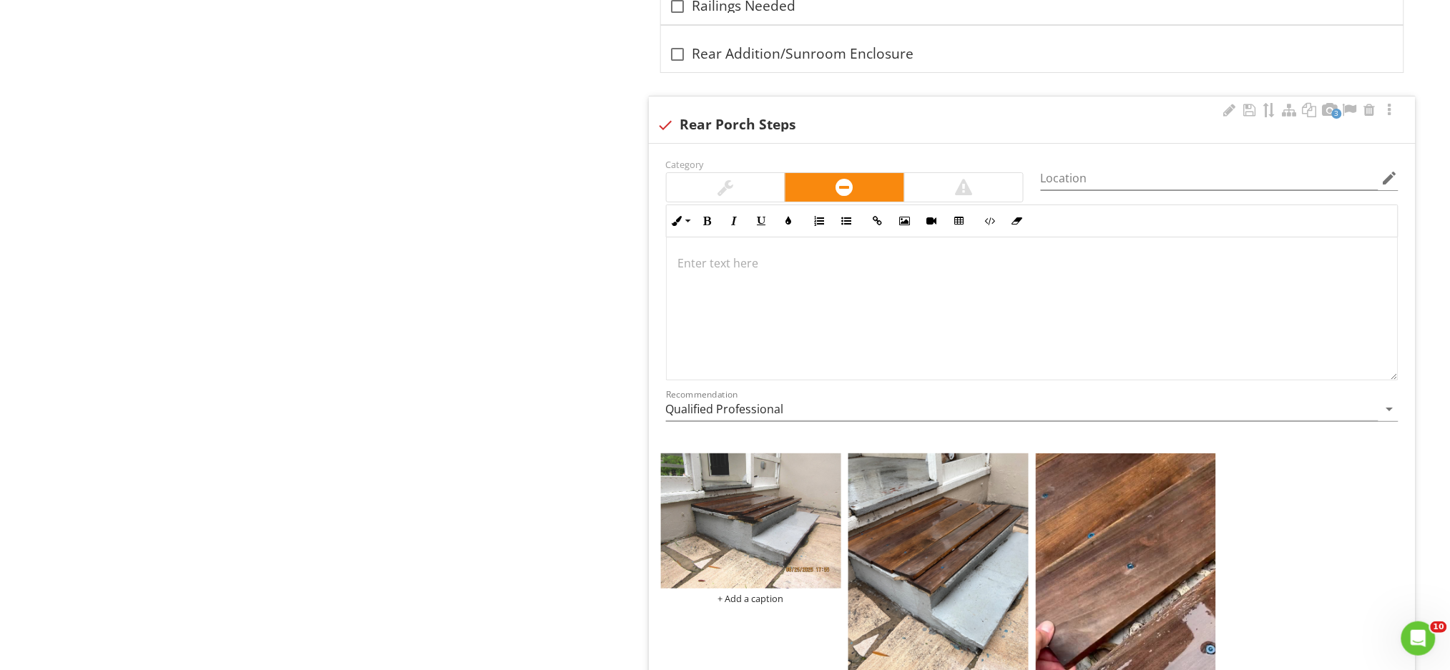
click at [758, 272] on p at bounding box center [1032, 263] width 708 height 17
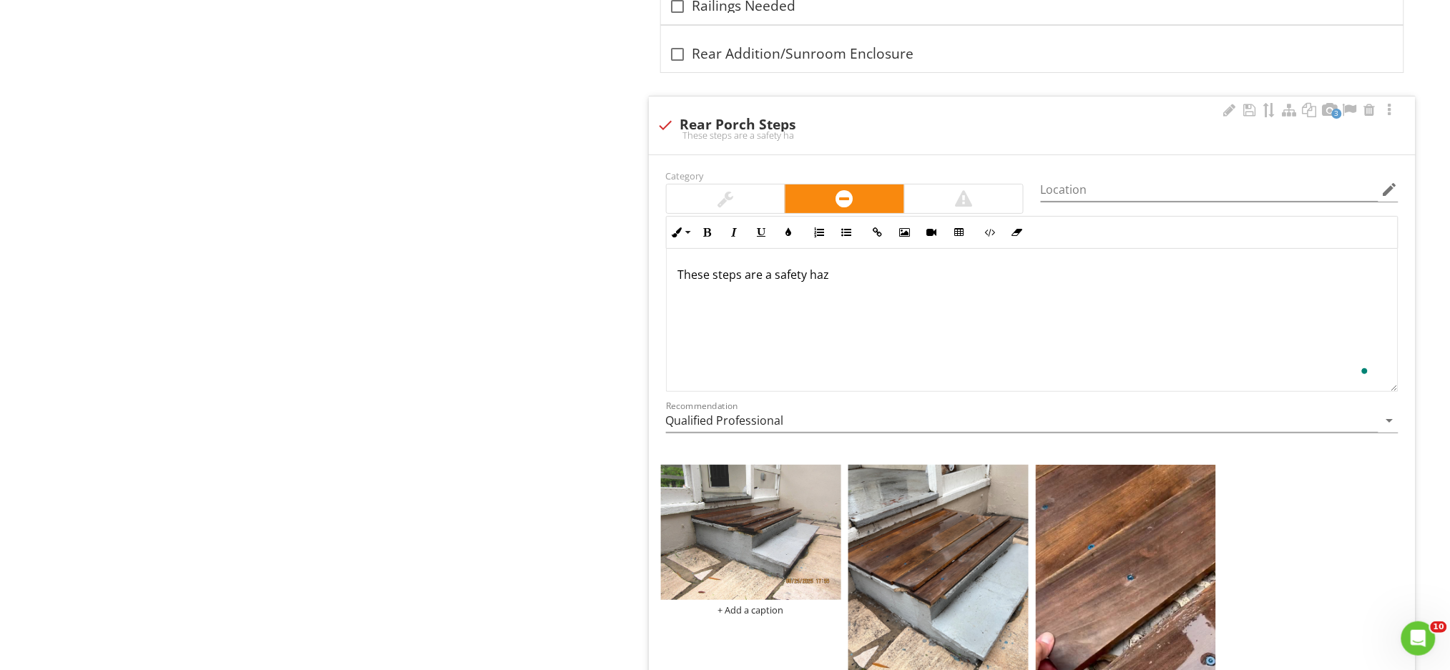
scroll to position [3941, 0]
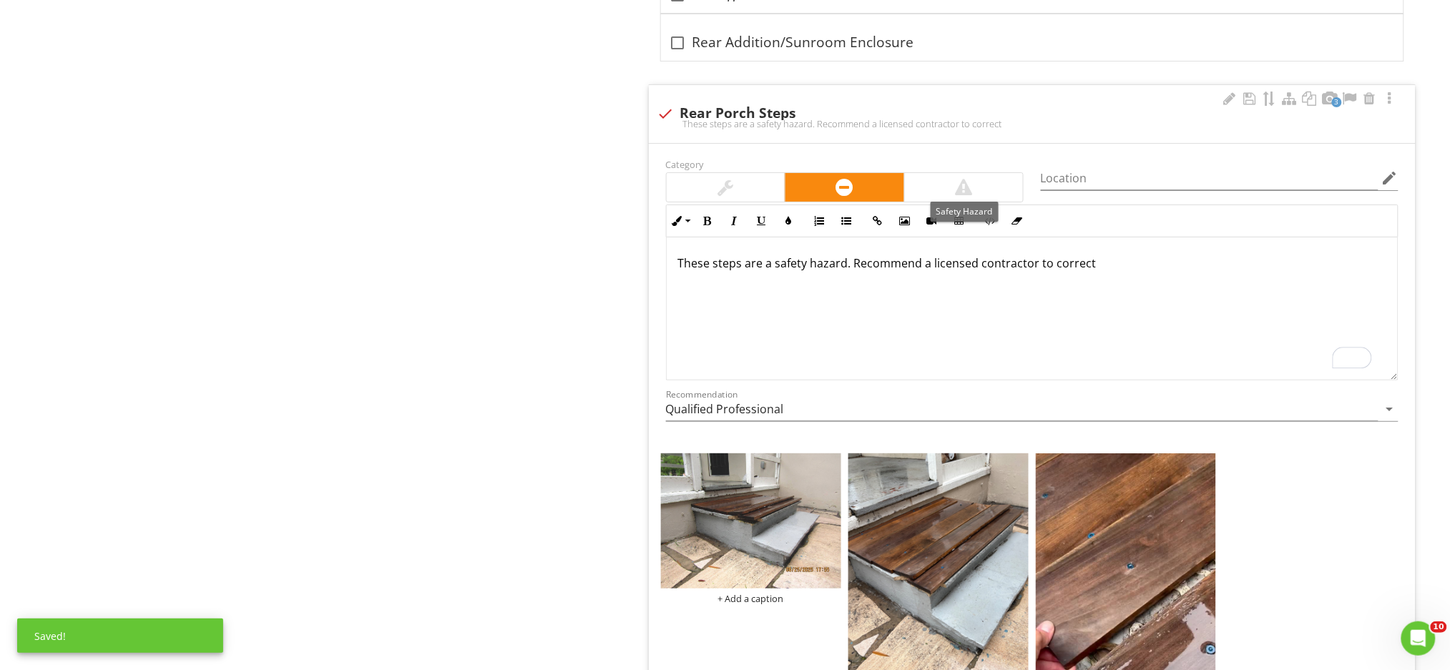
click at [936, 194] on div at bounding box center [964, 187] width 118 height 29
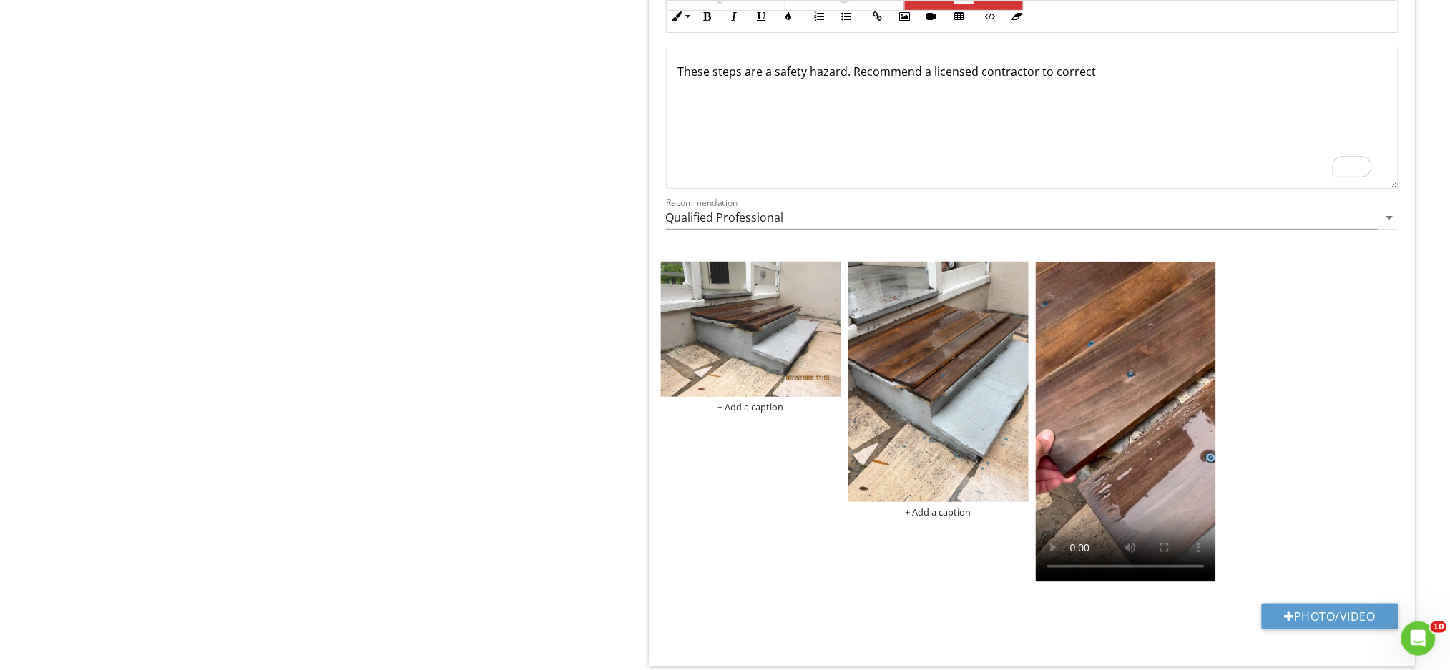
scroll to position [4132, 0]
drag, startPoint x: 1089, startPoint y: 77, endPoint x: 1232, endPoint y: 11, distance: 157.1
click at [1099, 74] on p "These steps are a safety hazard. Recommend a licensed contractor to correct" at bounding box center [1032, 72] width 708 height 17
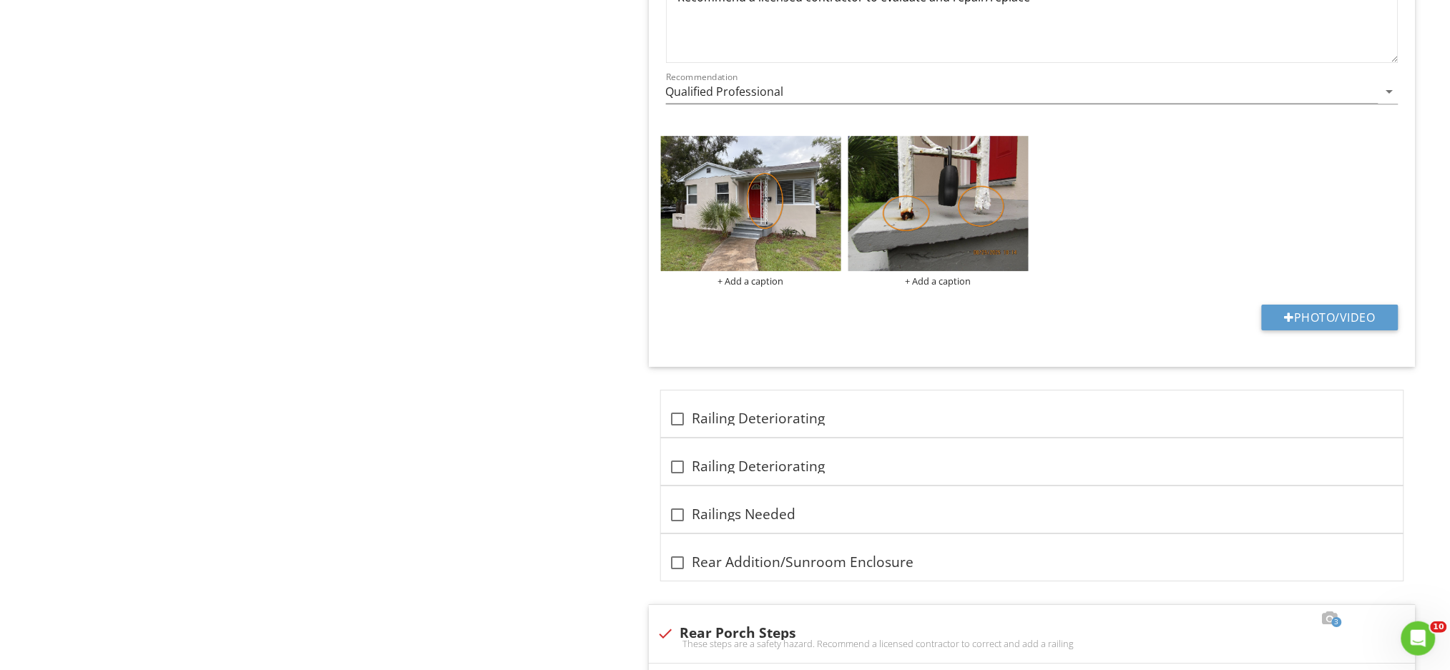
scroll to position [3170, 0]
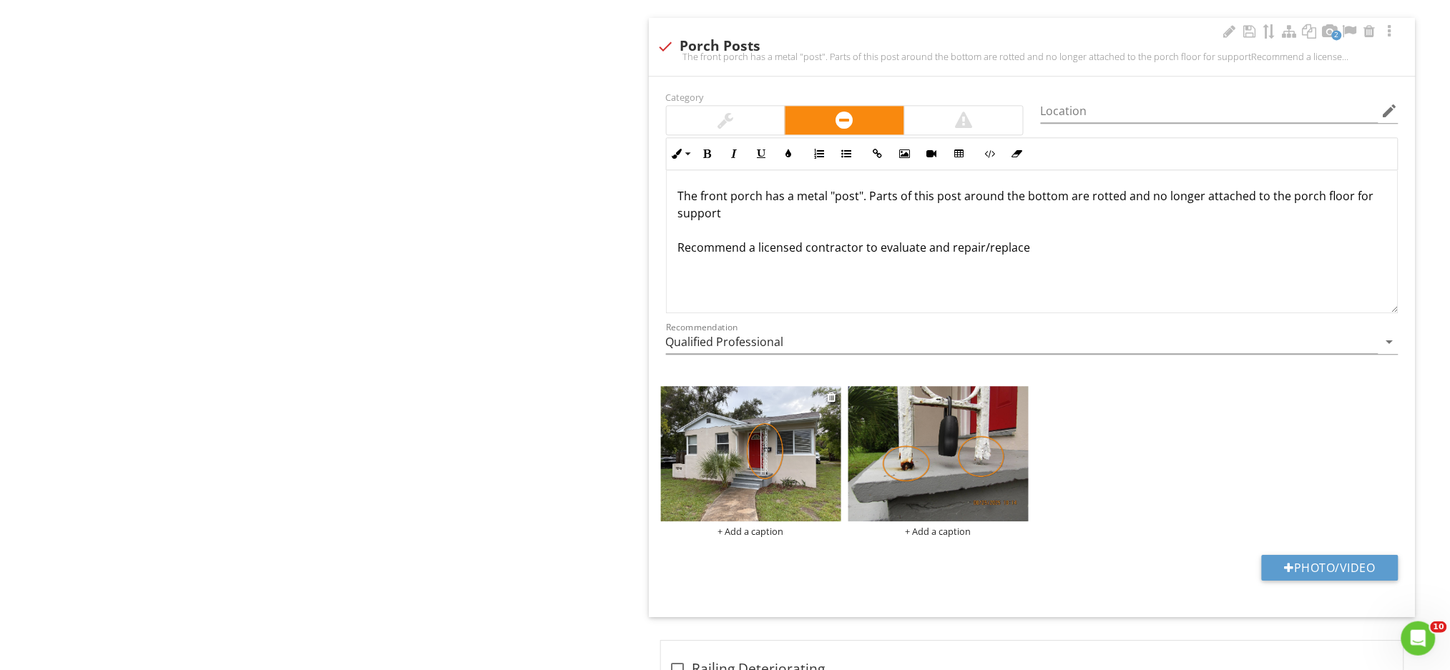
click at [781, 490] on img at bounding box center [751, 453] width 180 height 135
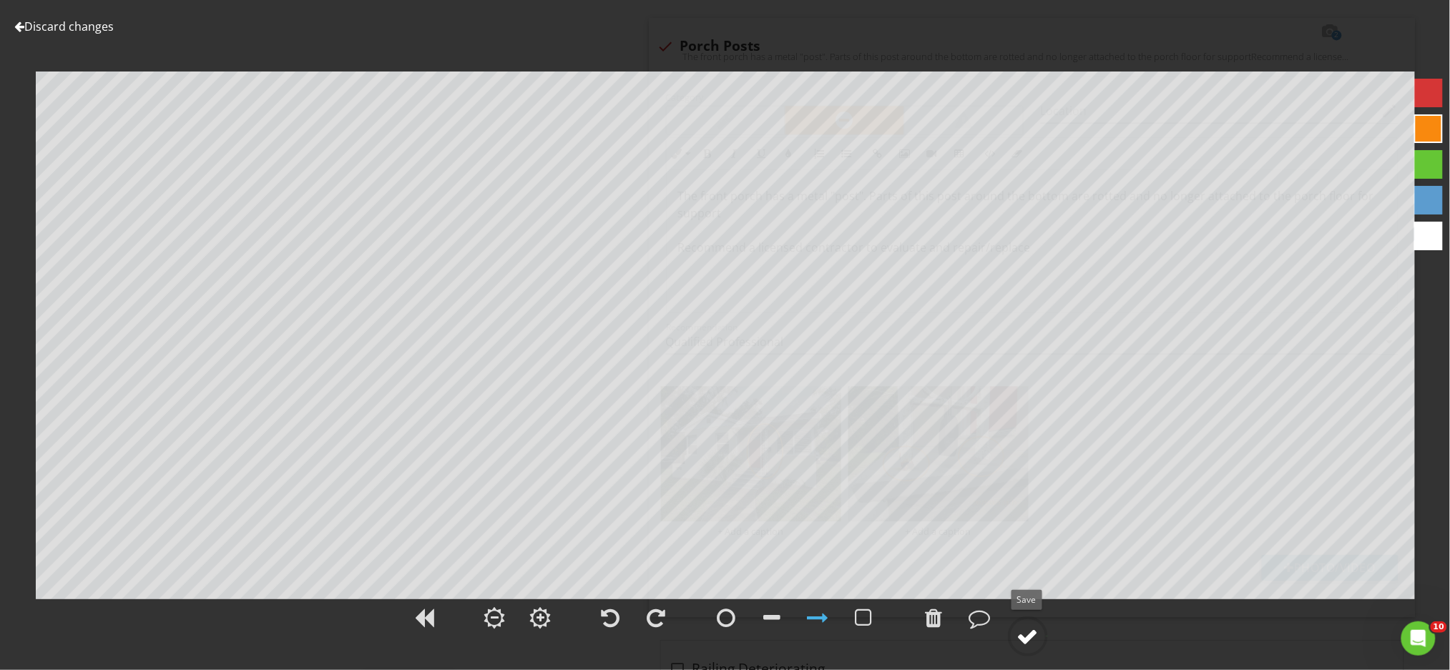
click at [1032, 637] on div at bounding box center [1027, 636] width 21 height 21
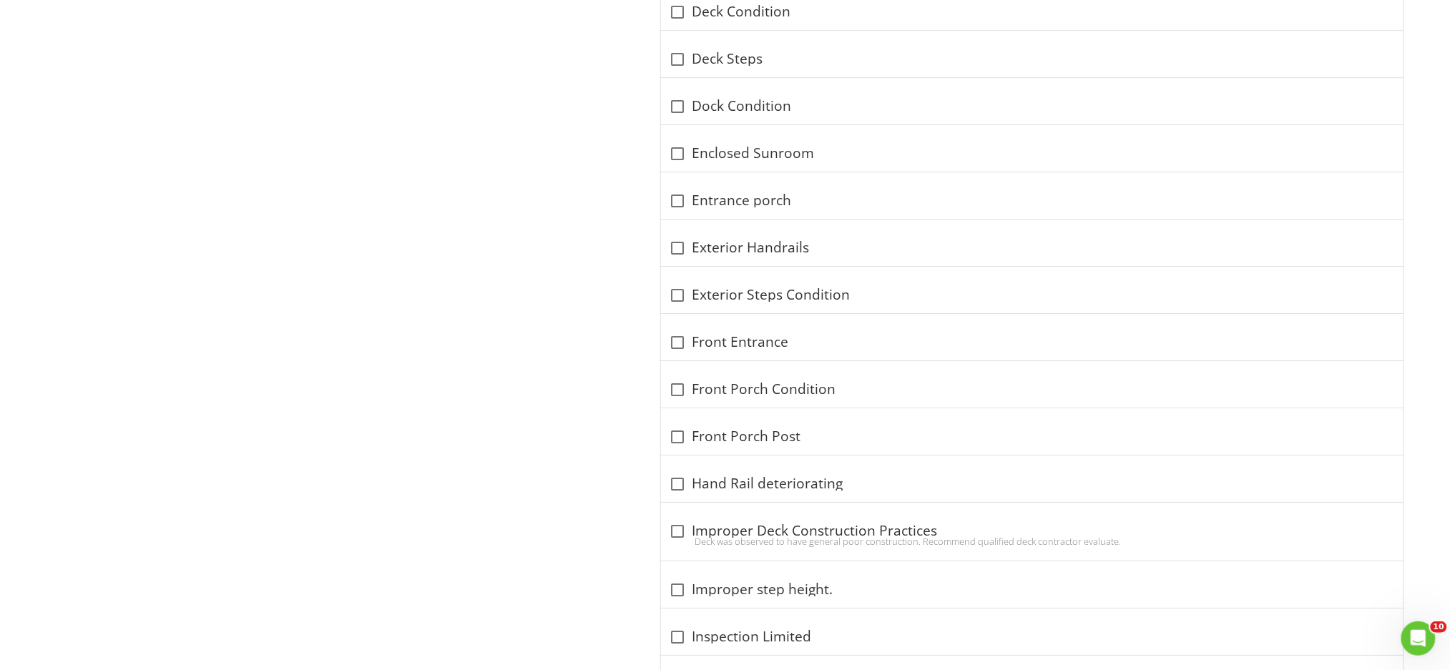
scroll to position [1609, 0]
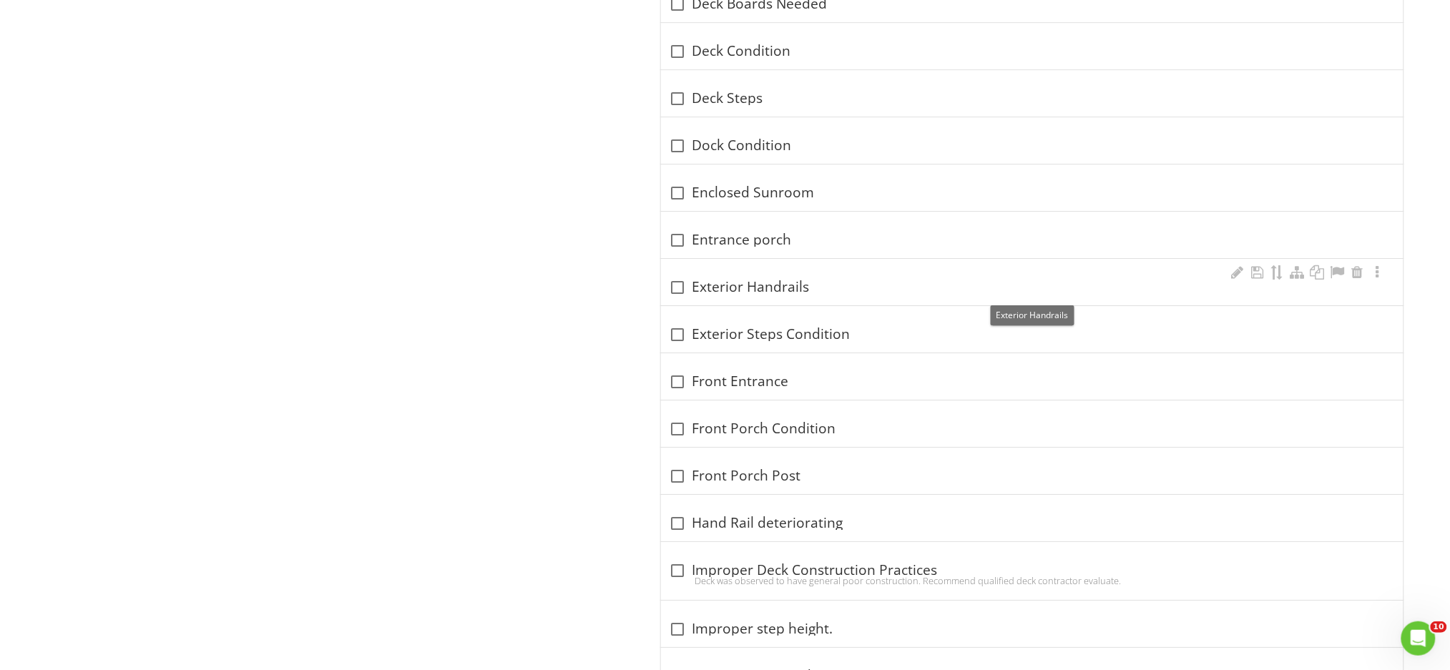
click at [768, 286] on div "check_box_outline_blank Exterior Handrails" at bounding box center [1032, 287] width 725 height 17
checkbox input "true"
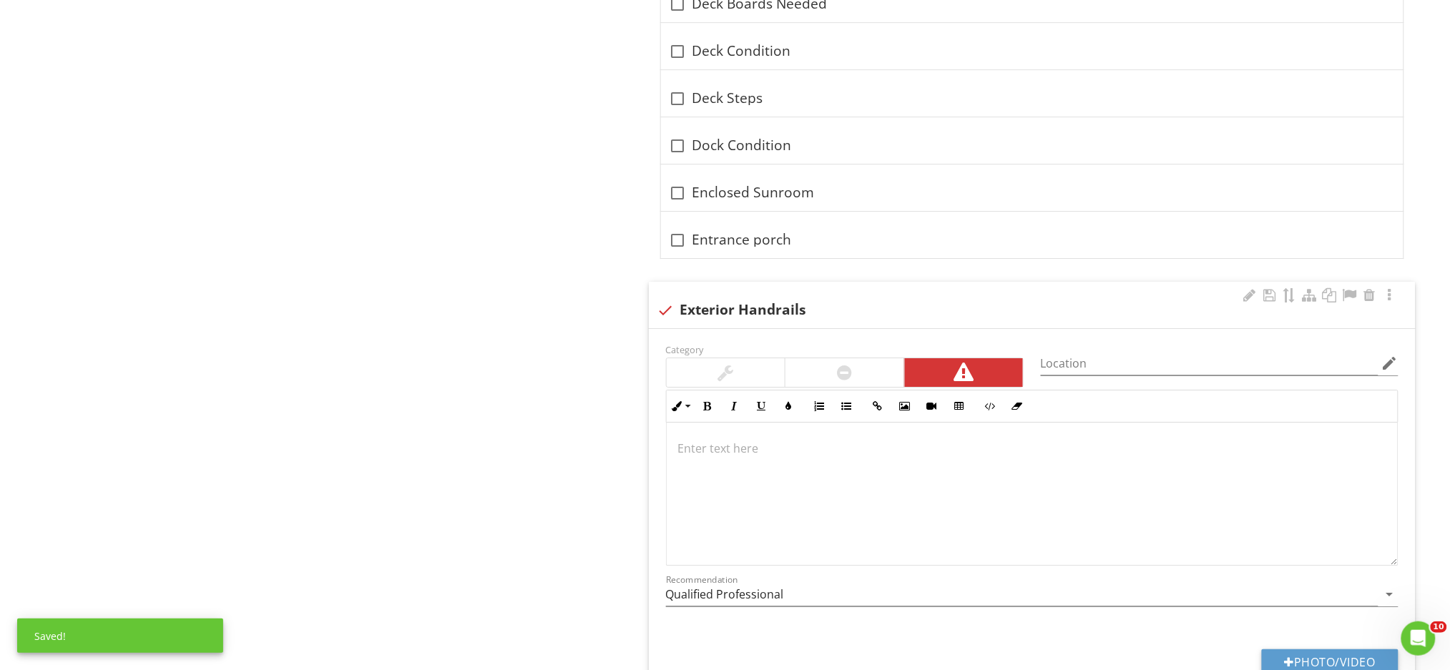
click at [723, 451] on p at bounding box center [1032, 448] width 708 height 17
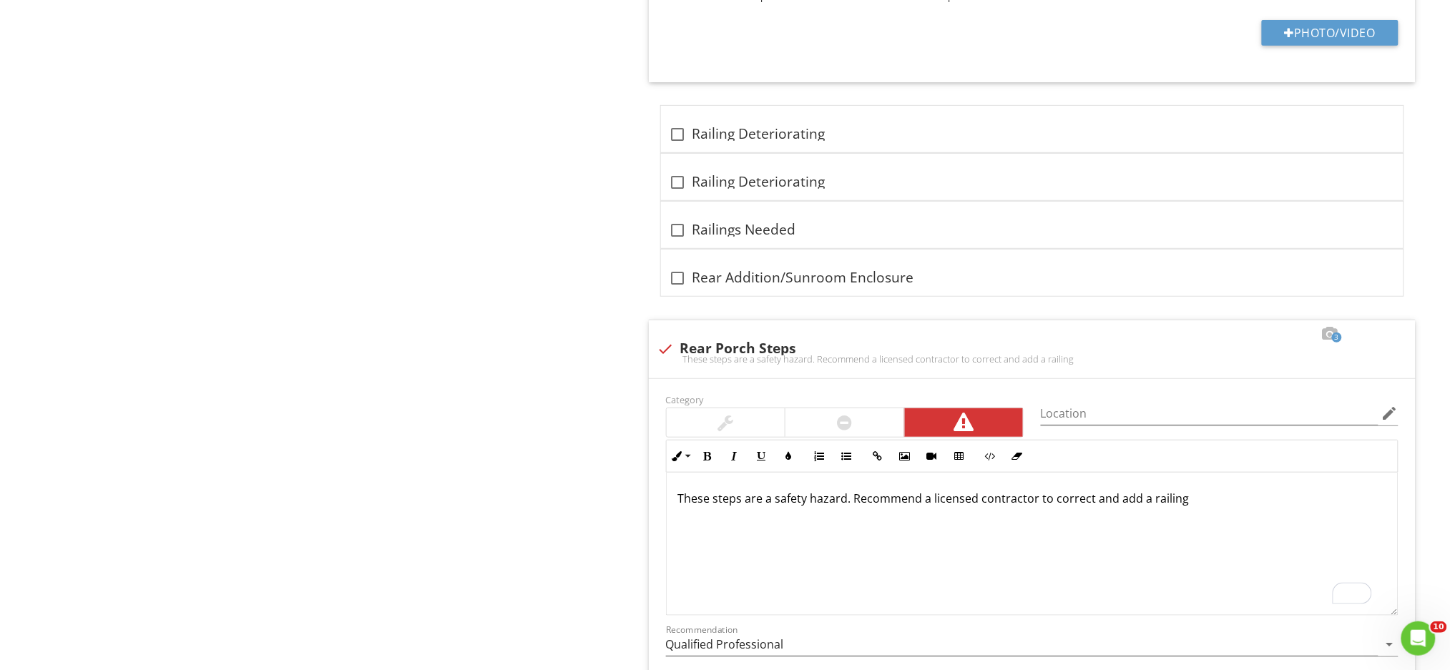
scroll to position [4383, 0]
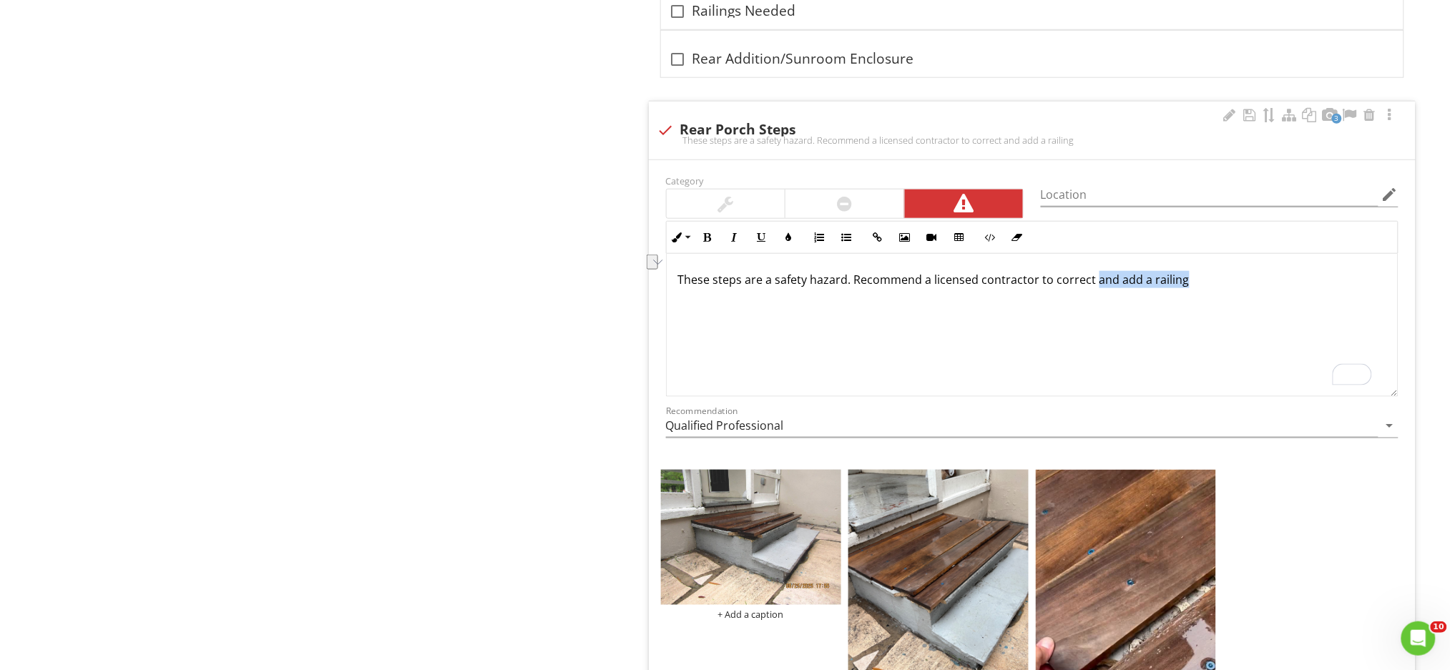
drag, startPoint x: 1180, startPoint y: 283, endPoint x: 1091, endPoint y: 290, distance: 89.8
click at [1091, 288] on p "These steps are a safety hazard. Recommend a licensed contractor to correct and…" at bounding box center [1032, 279] width 708 height 17
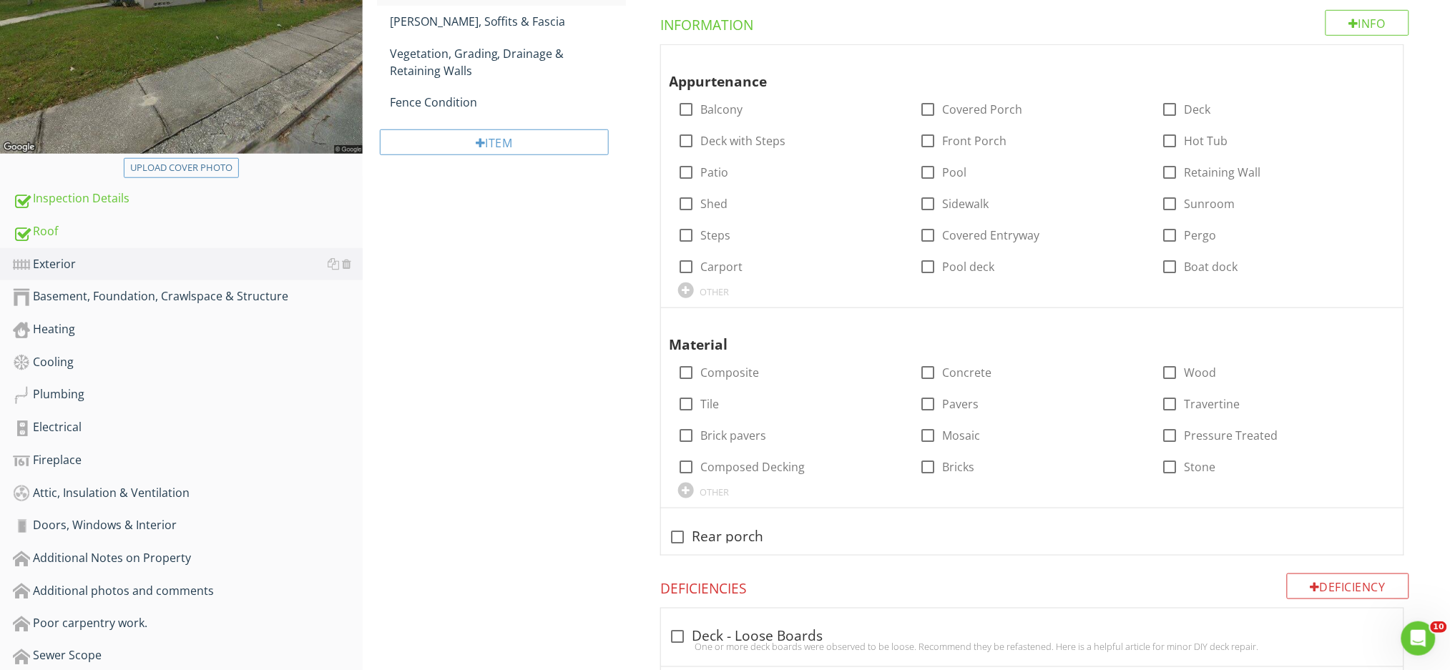
scroll to position [361, 0]
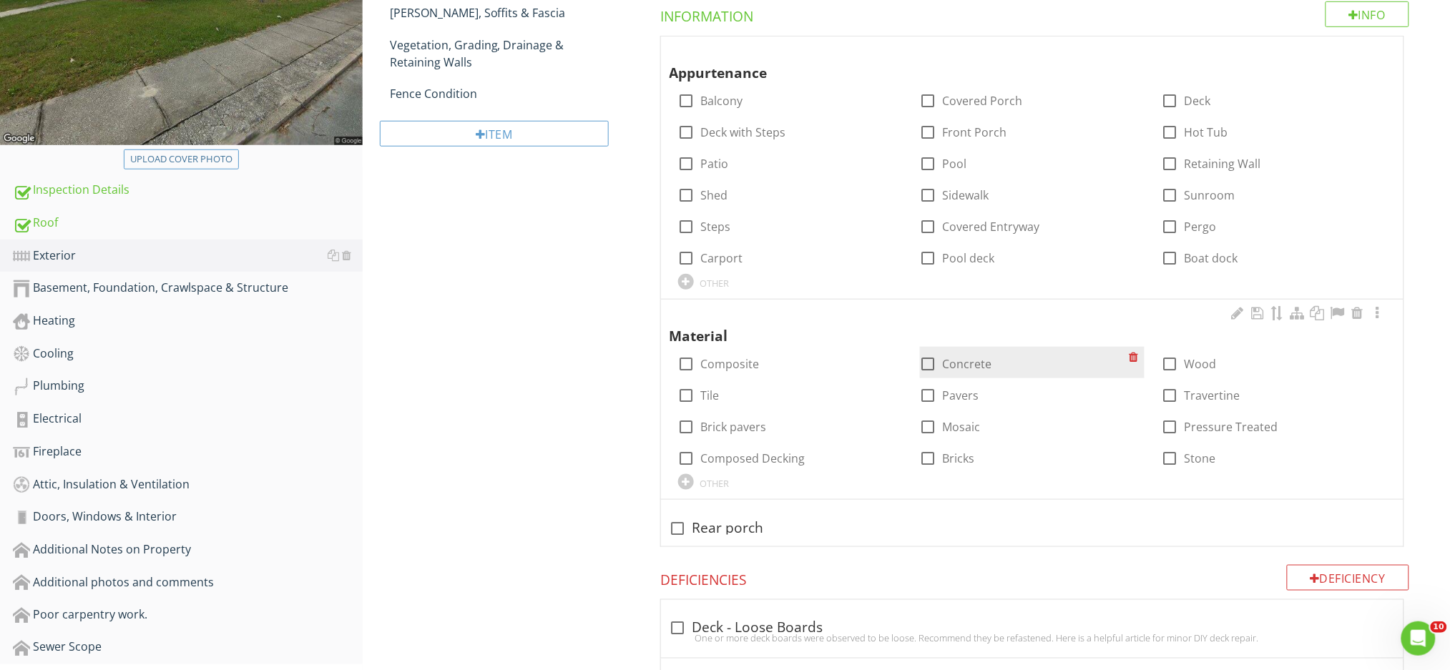
click at [931, 366] on div at bounding box center [928, 364] width 24 height 24
checkbox input "true"
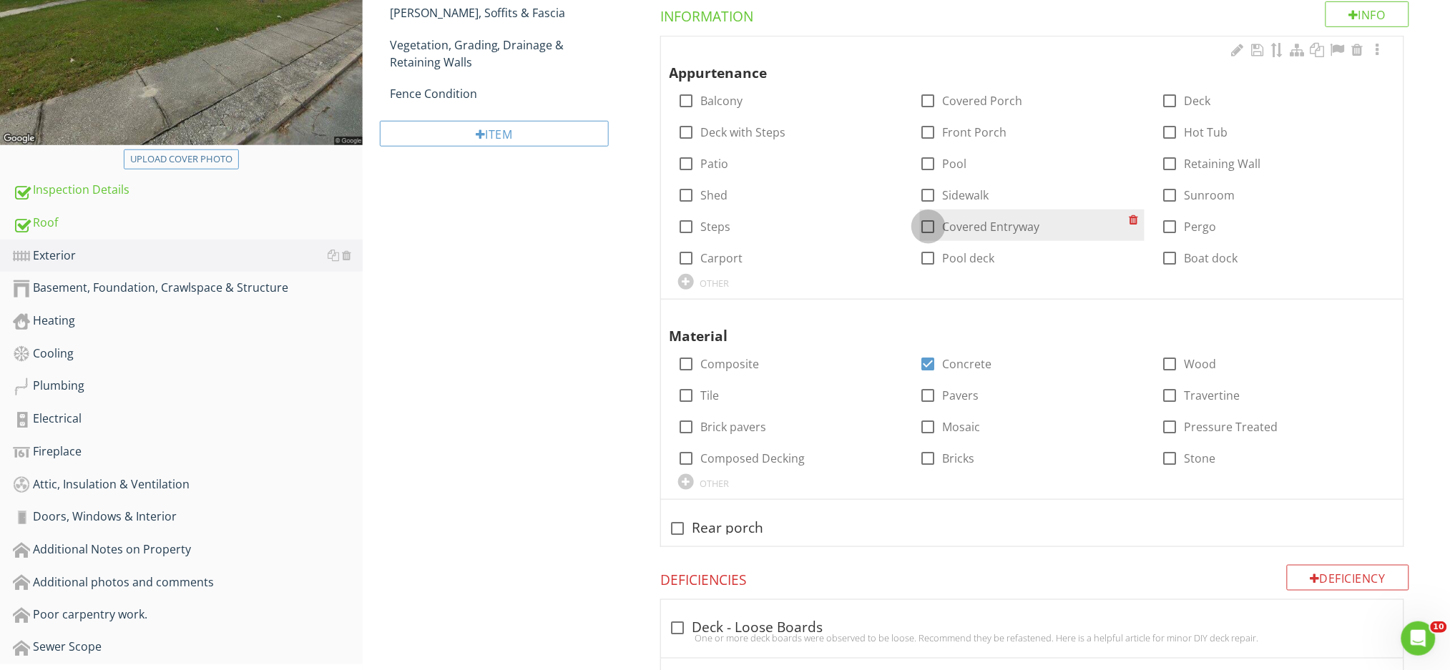
click at [929, 226] on div at bounding box center [928, 227] width 24 height 24
checkbox input "true"
click at [927, 192] on div at bounding box center [928, 195] width 24 height 24
checkbox input "true"
click at [682, 283] on div at bounding box center [686, 282] width 16 height 16
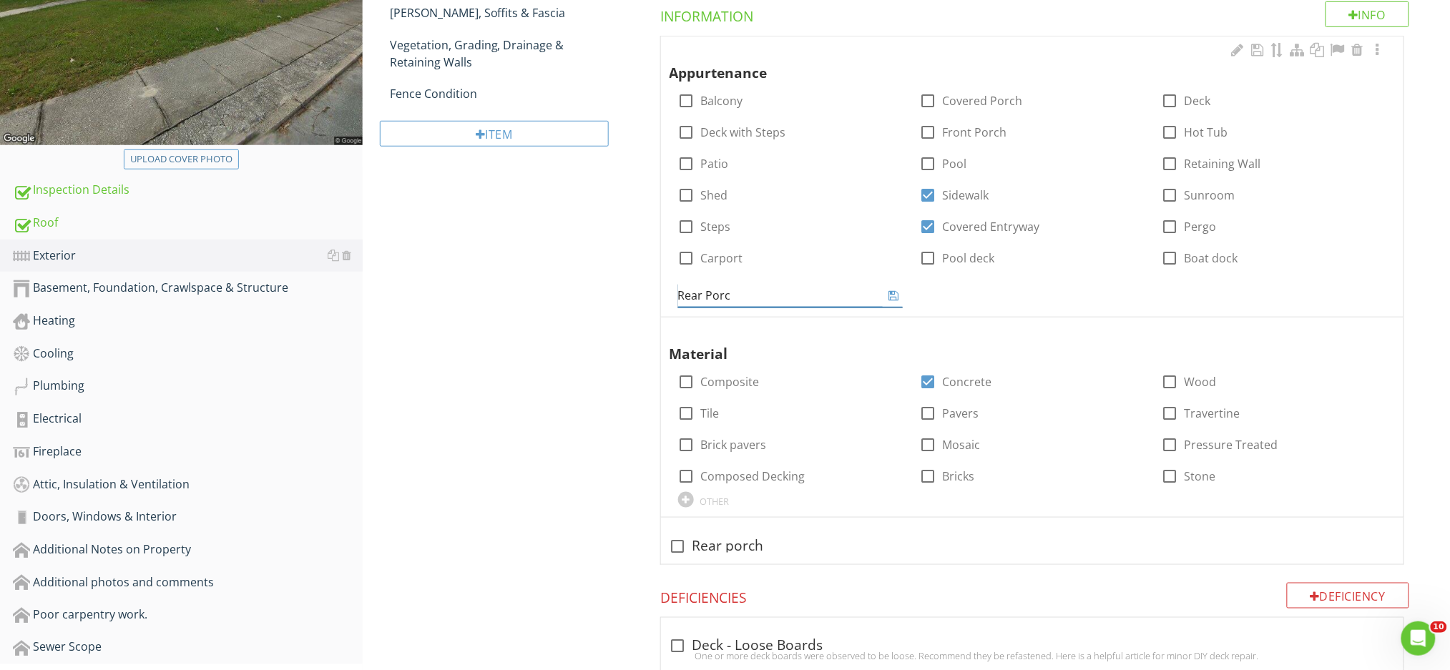
type input "Rear Porch"
click at [896, 293] on icon at bounding box center [894, 295] width 10 height 11
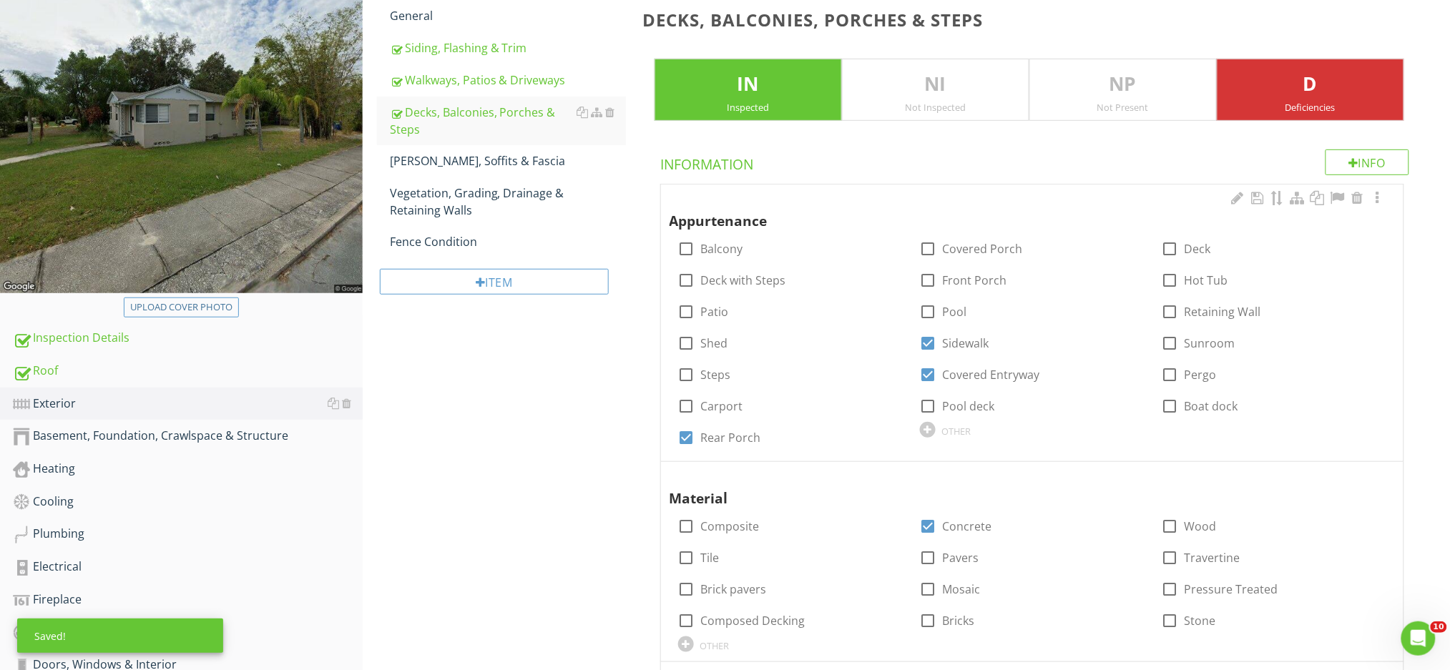
scroll to position [170, 0]
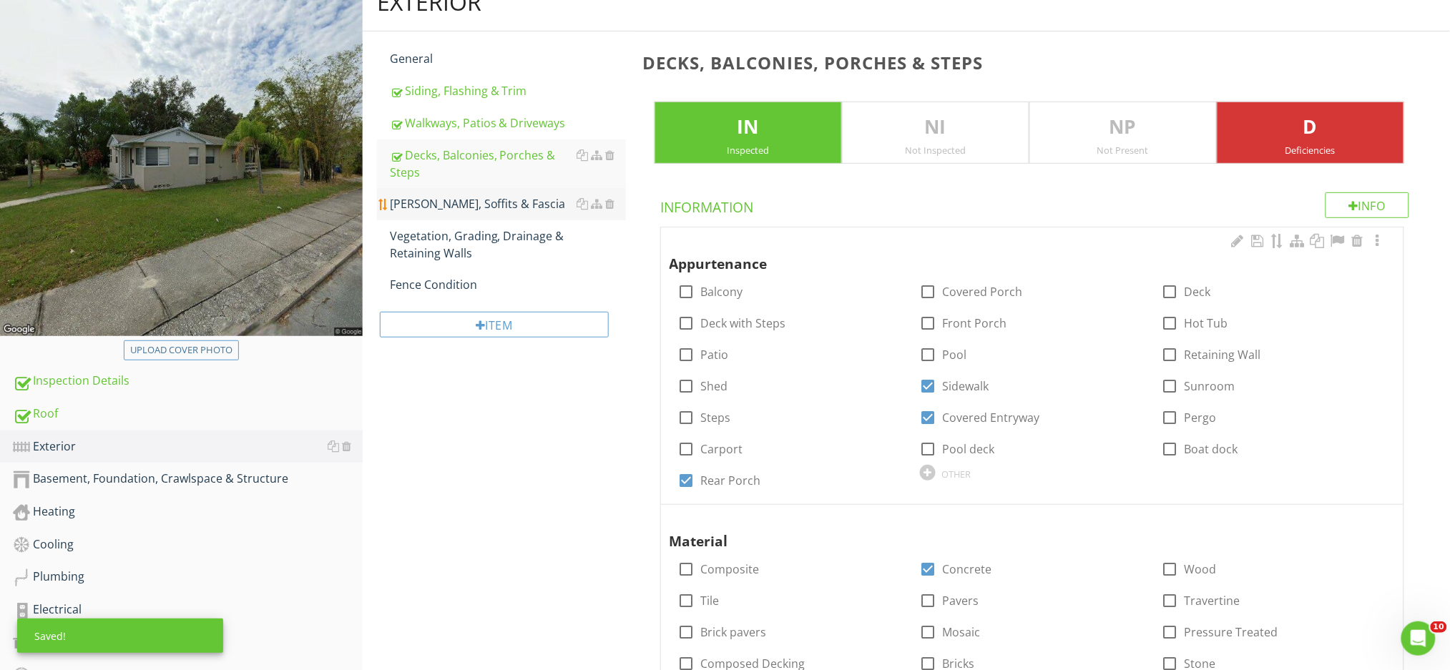
click at [456, 213] on link "Eaves, Soffits & Fascia" at bounding box center [508, 203] width 236 height 31
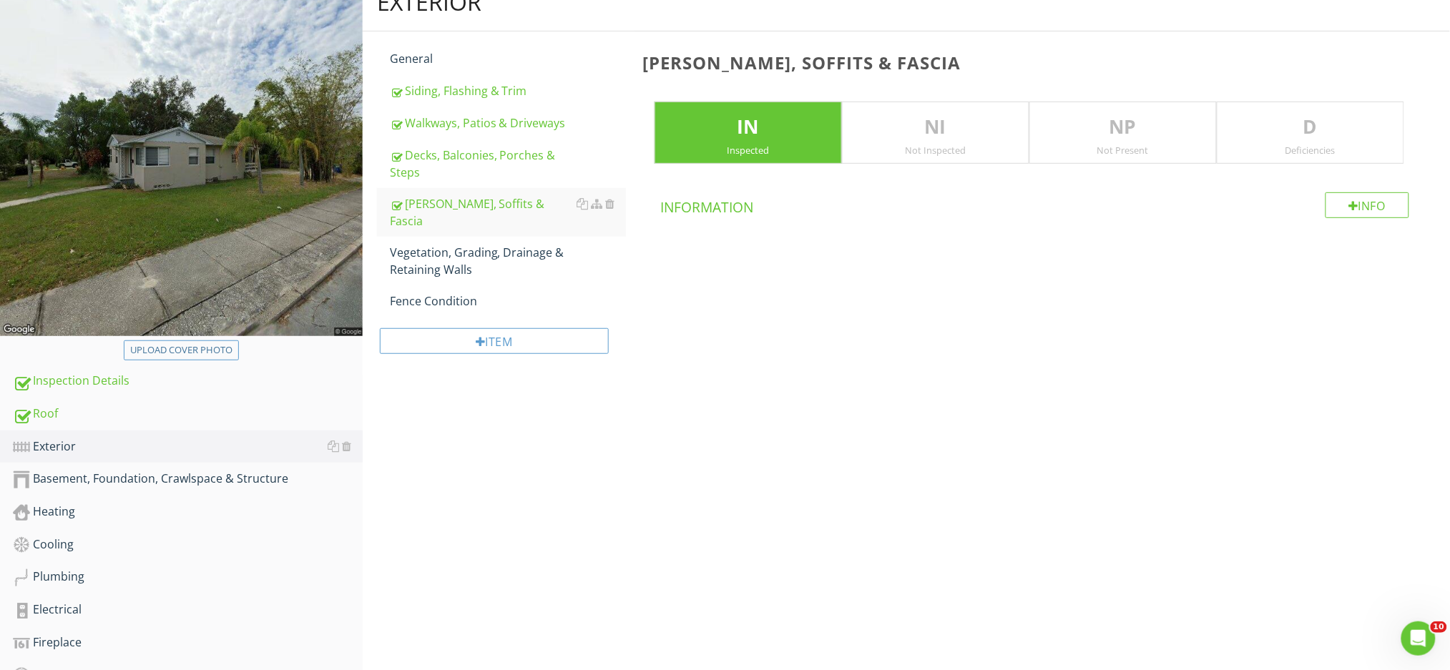
click at [1288, 135] on p "D" at bounding box center [1310, 127] width 186 height 29
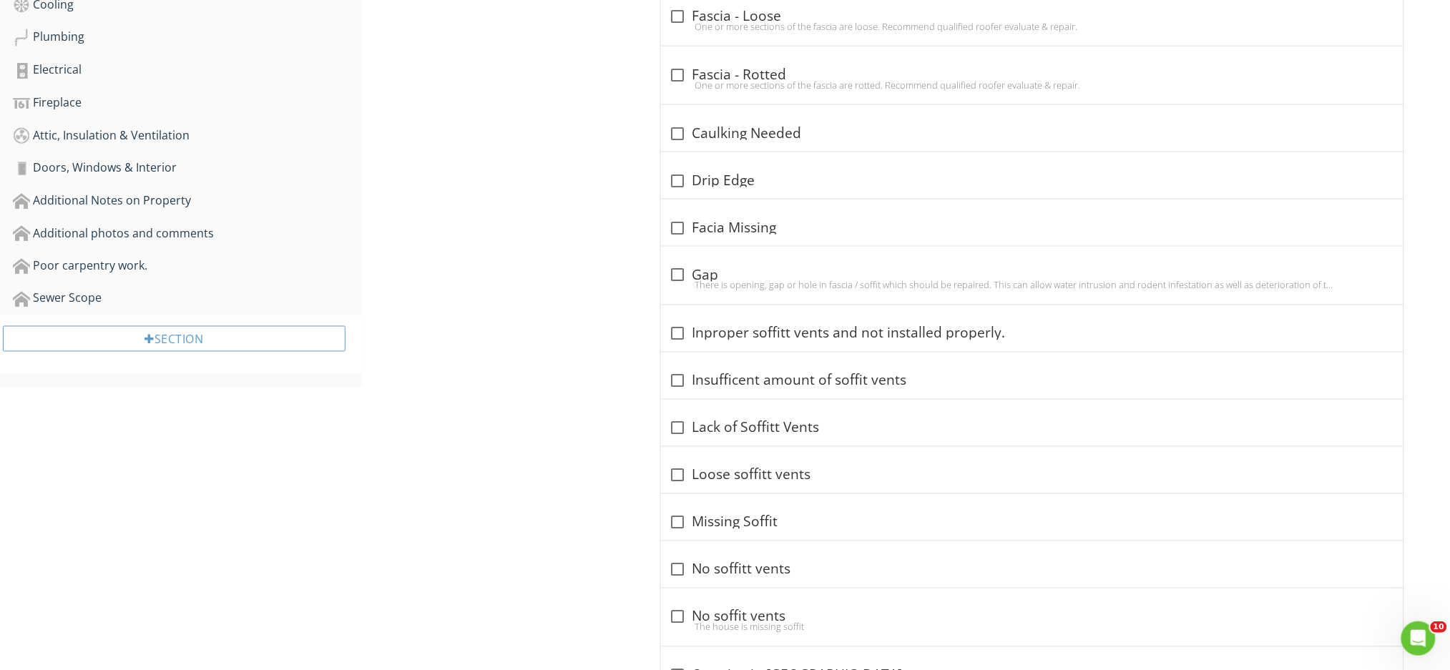
scroll to position [742, 0]
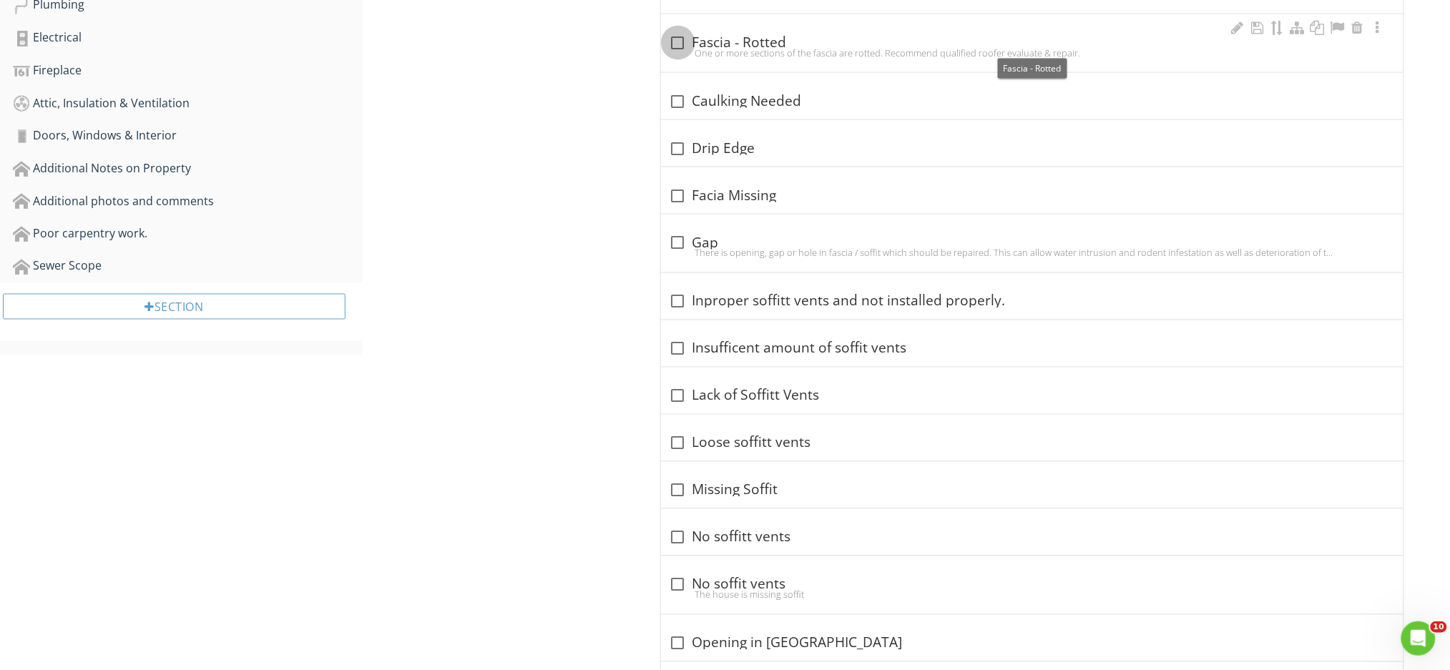
click at [677, 45] on div at bounding box center [678, 43] width 24 height 24
checkbox input "true"
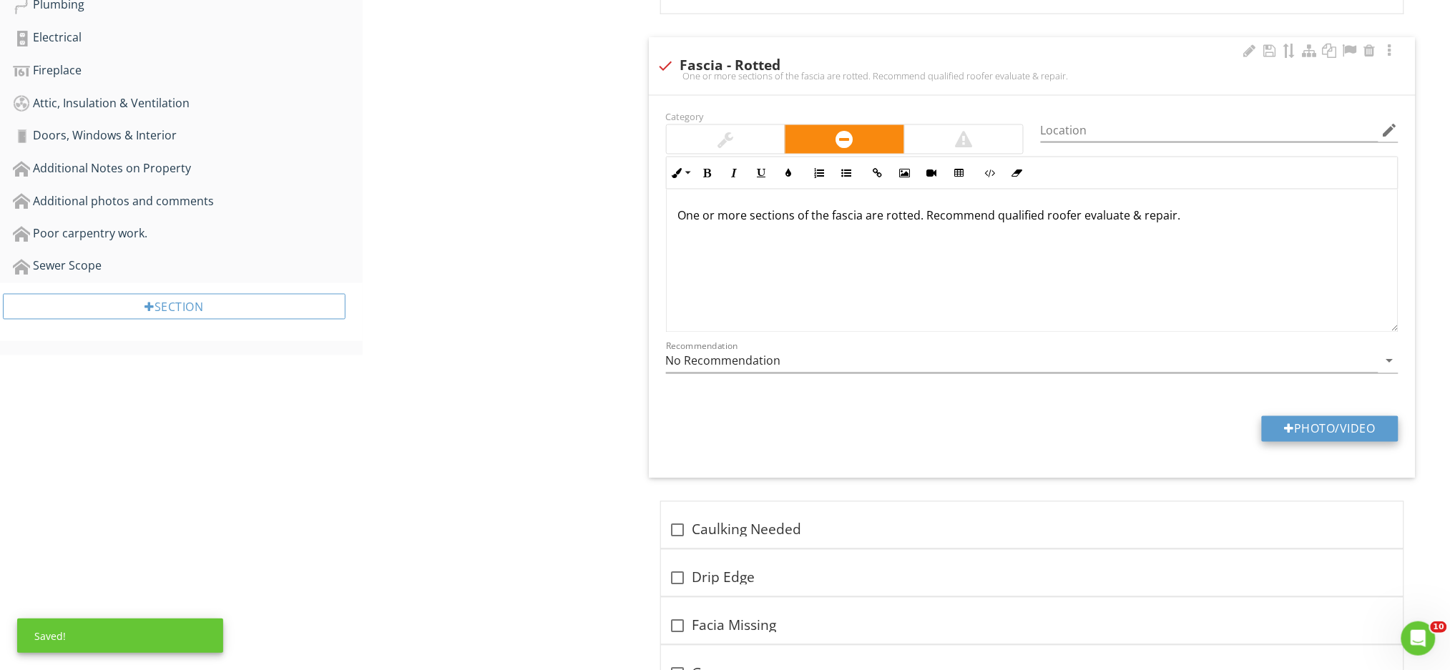
click at [1306, 416] on button "Photo/Video" at bounding box center [1330, 429] width 137 height 26
type input "C:\fakepath\IMG_0221.JPG"
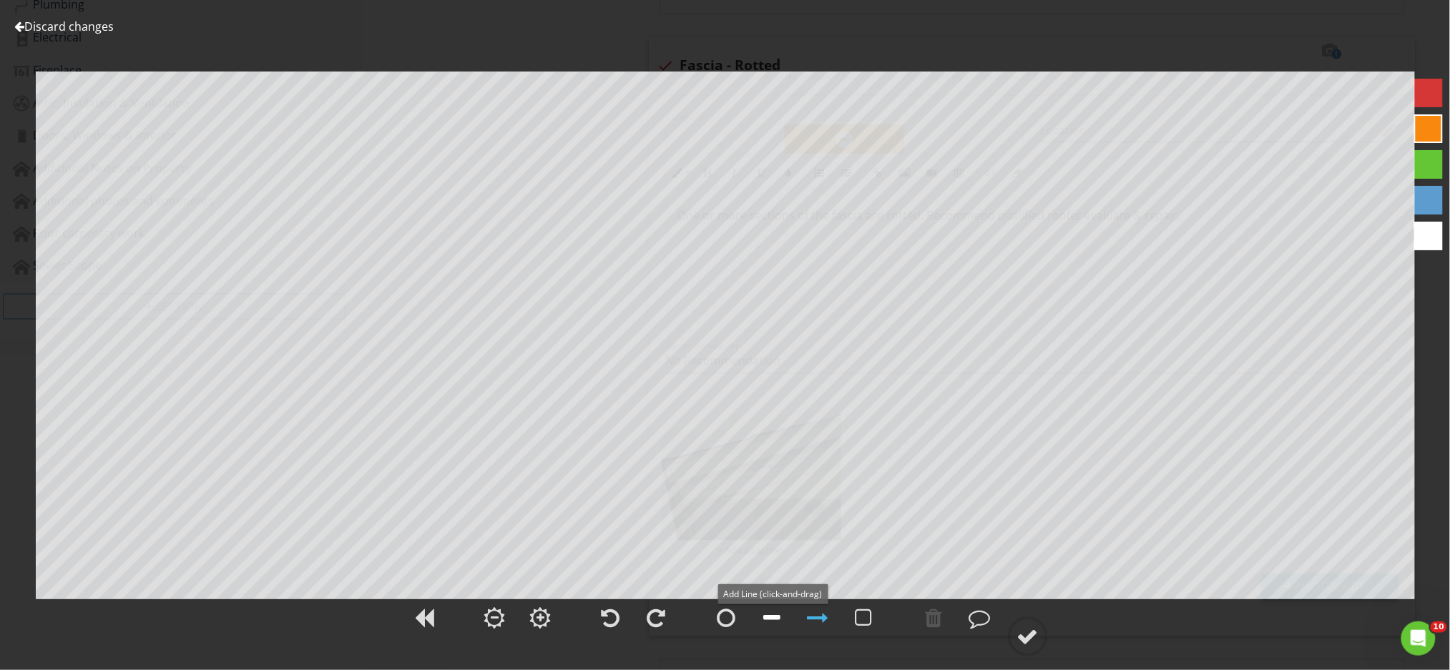
click at [773, 618] on div at bounding box center [772, 617] width 17 height 21
click at [1435, 91] on div at bounding box center [1428, 93] width 29 height 29
click at [1028, 642] on div at bounding box center [1027, 636] width 21 height 21
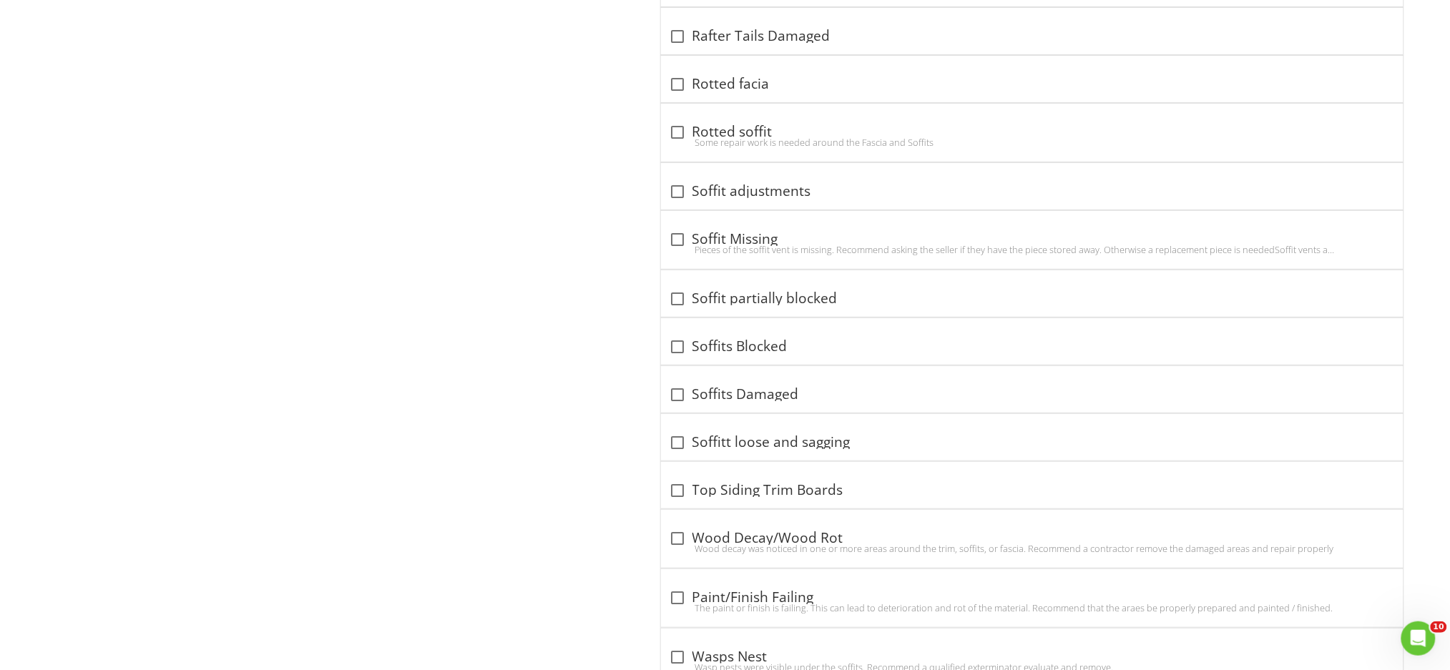
scroll to position [2114, 0]
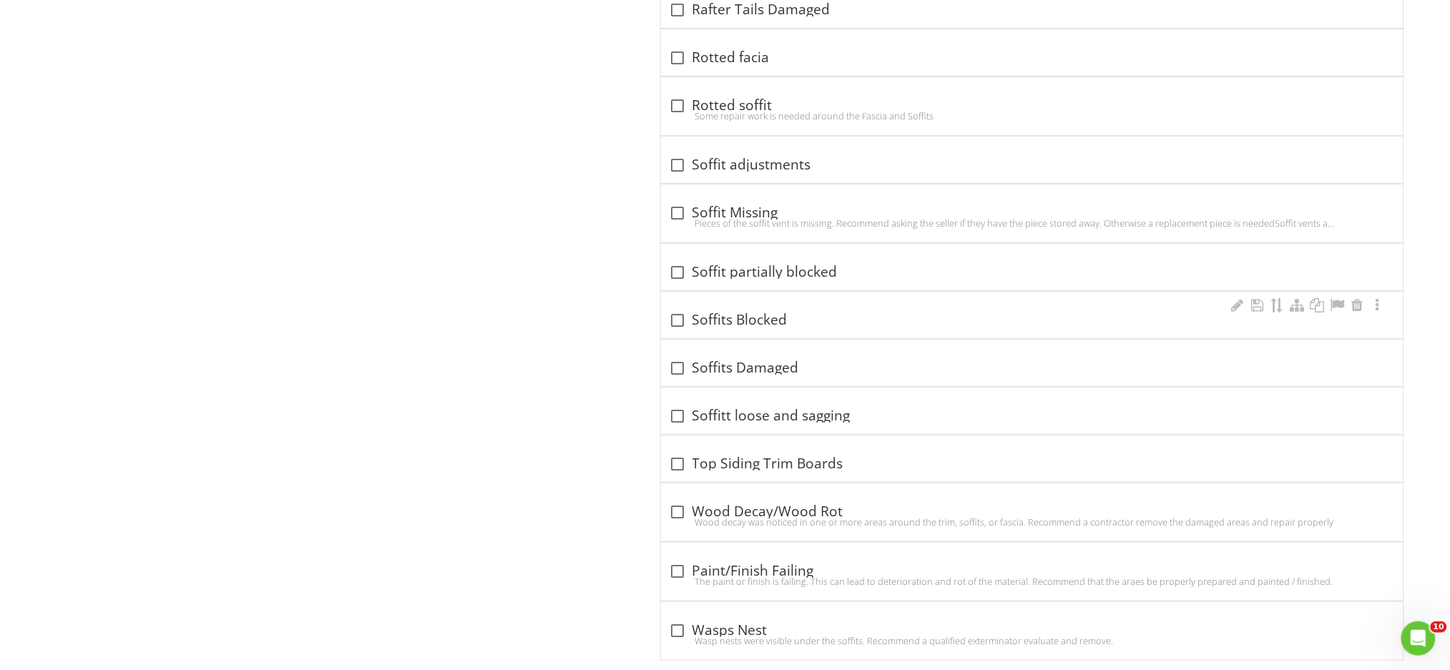
click at [682, 325] on div at bounding box center [678, 320] width 24 height 24
checkbox input "true"
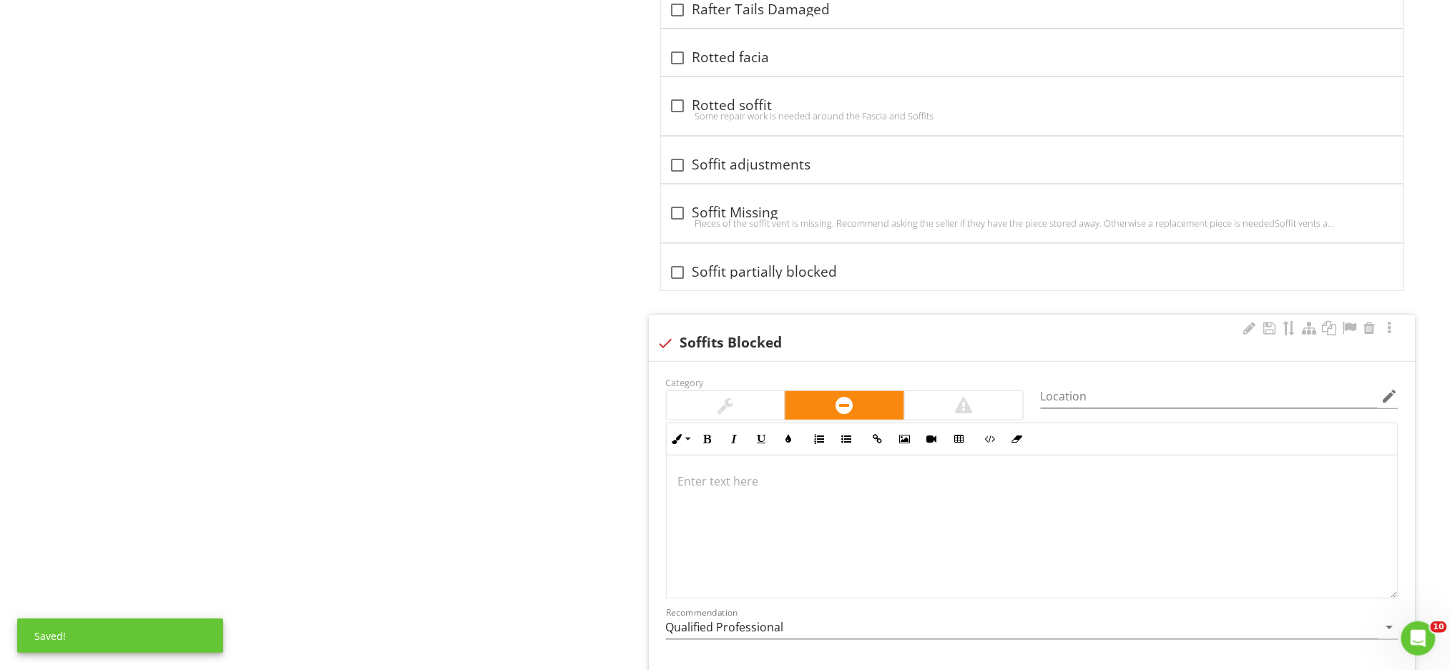
scroll to position [1, 0]
click at [705, 489] on p at bounding box center [1032, 480] width 708 height 17
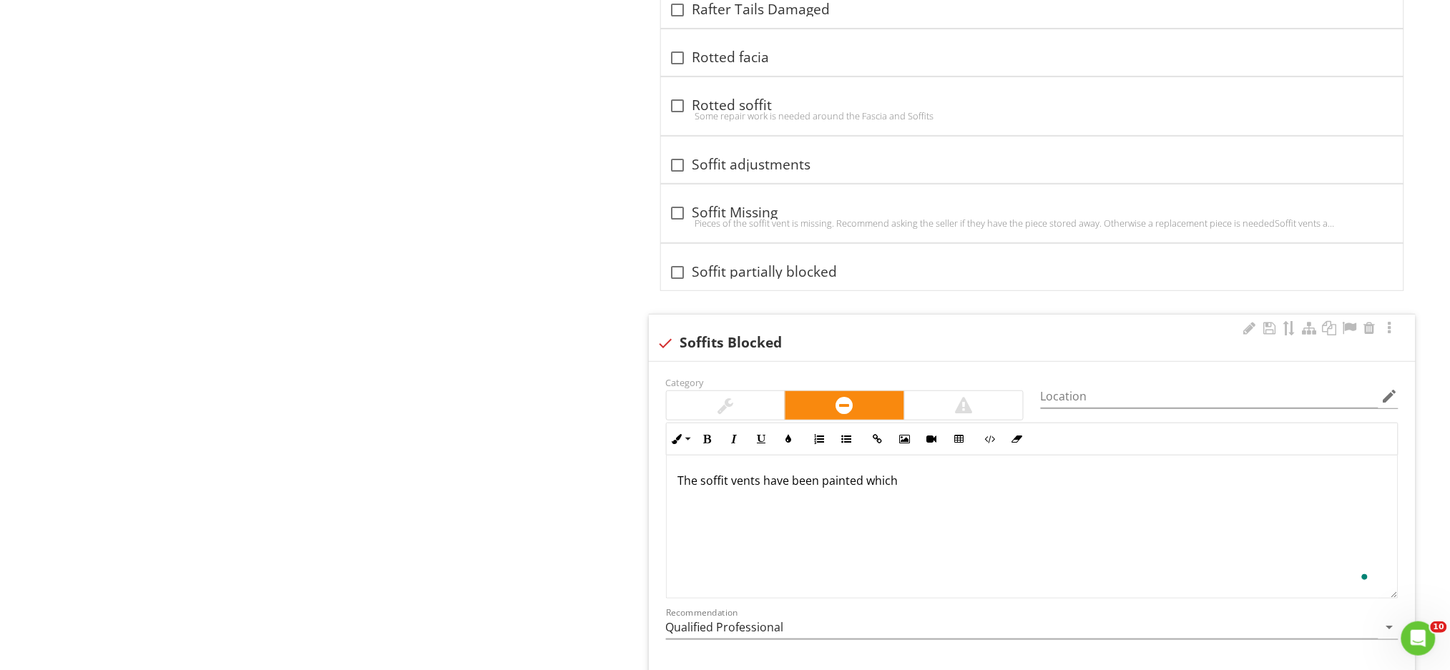
scroll to position [2125, 0]
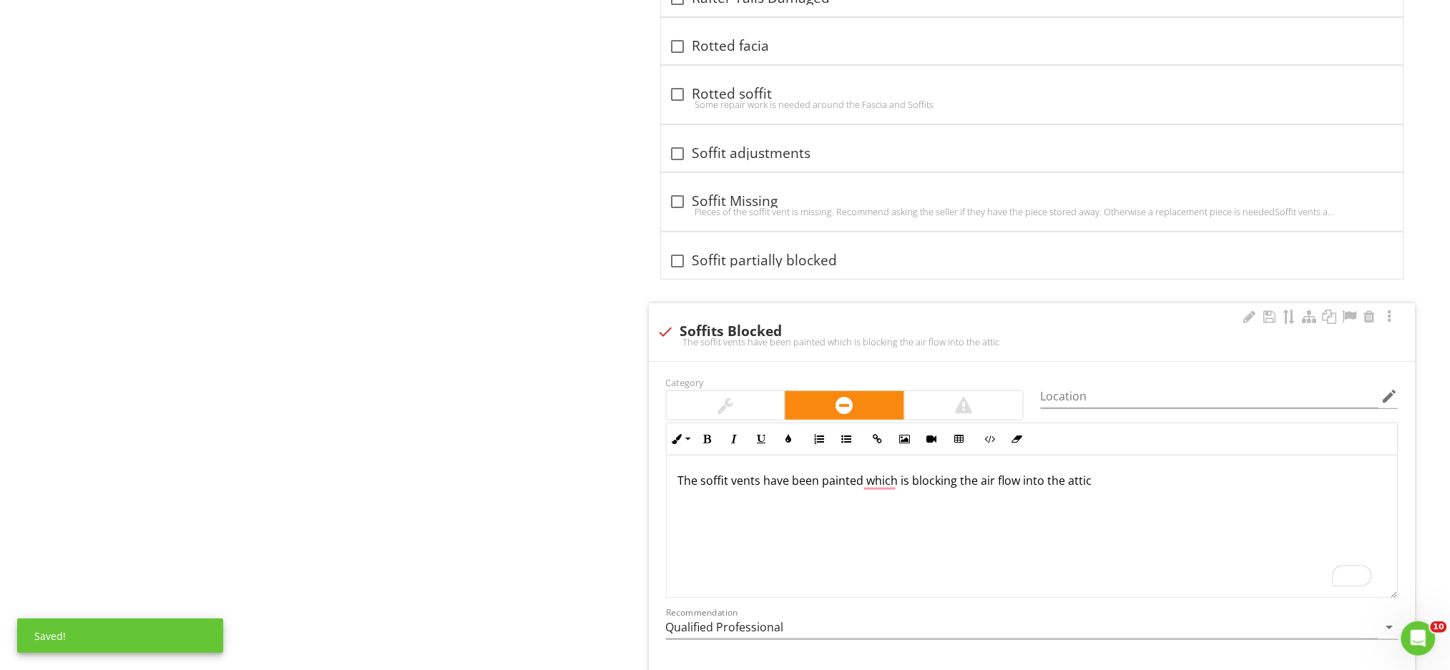
click at [1017, 487] on p "The soffit vents have been painted which is blocking the air flow into the attic" at bounding box center [1032, 480] width 708 height 17
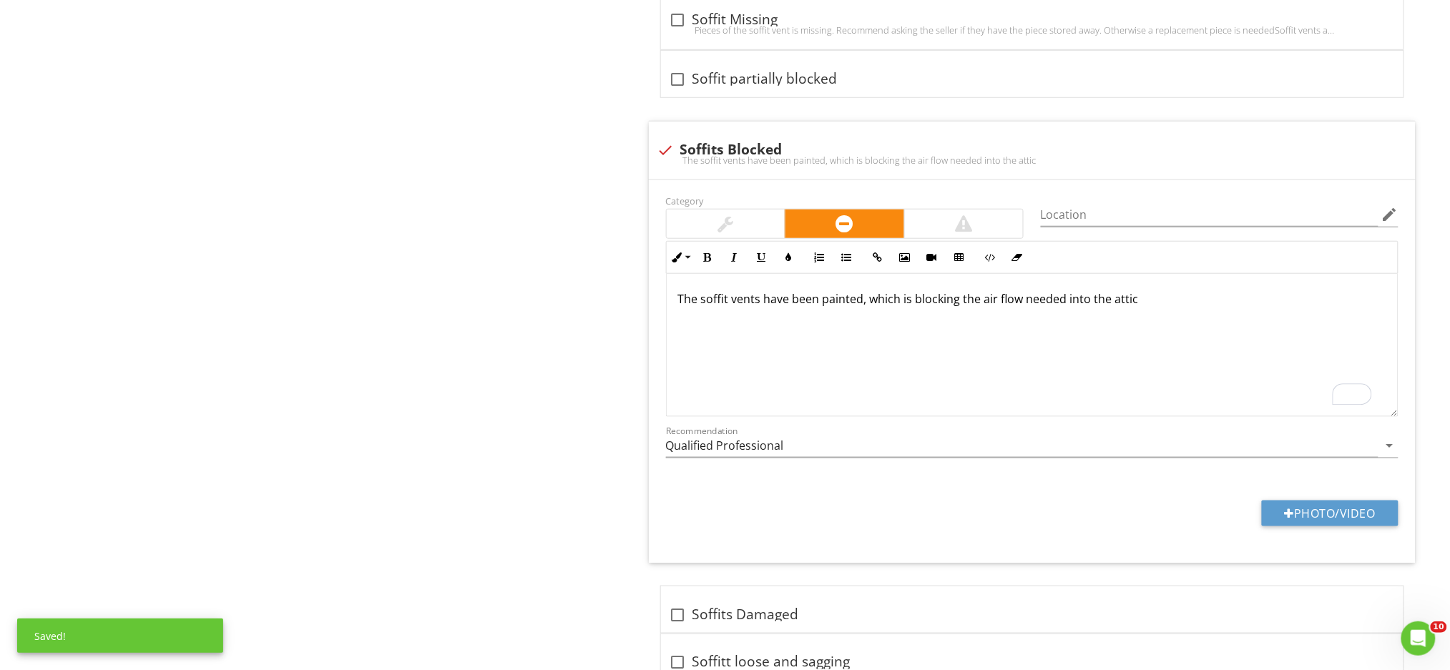
scroll to position [2316, 0]
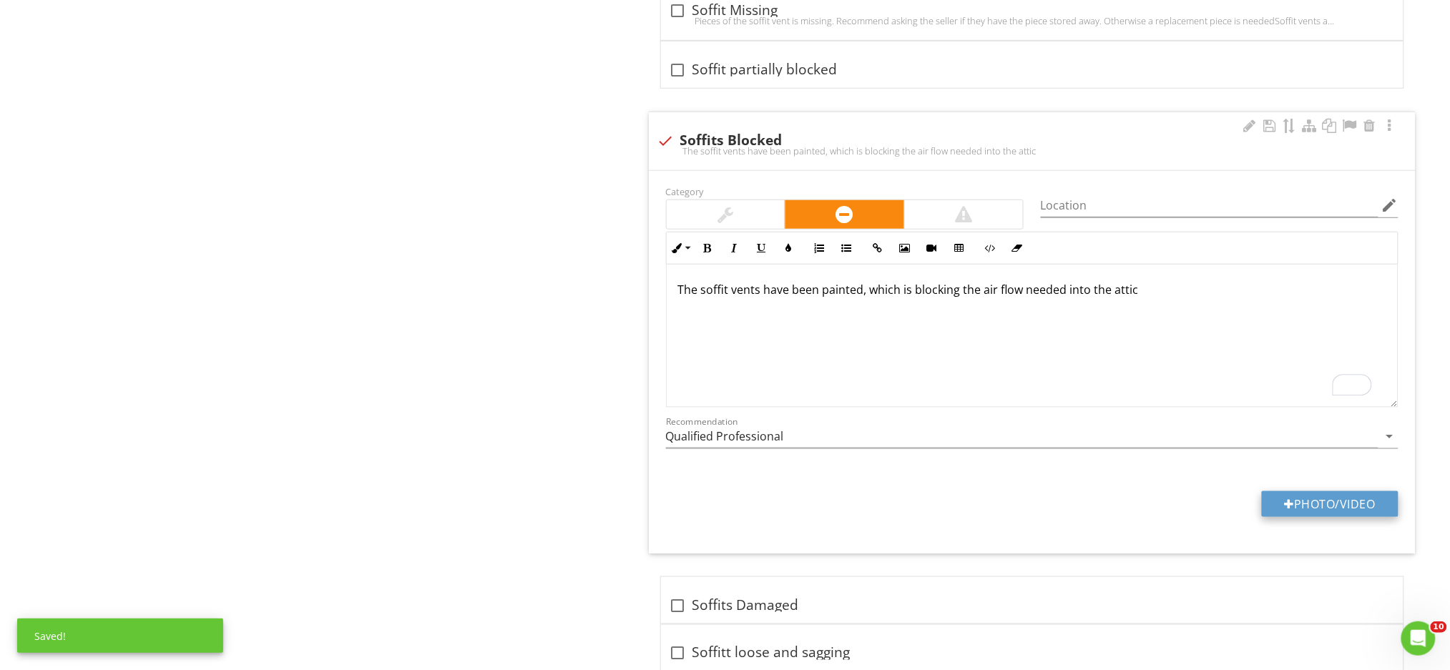
click at [1312, 514] on button "Photo/Video" at bounding box center [1330, 504] width 137 height 26
type input "C:\fakepath\IMG_0207.JPG"
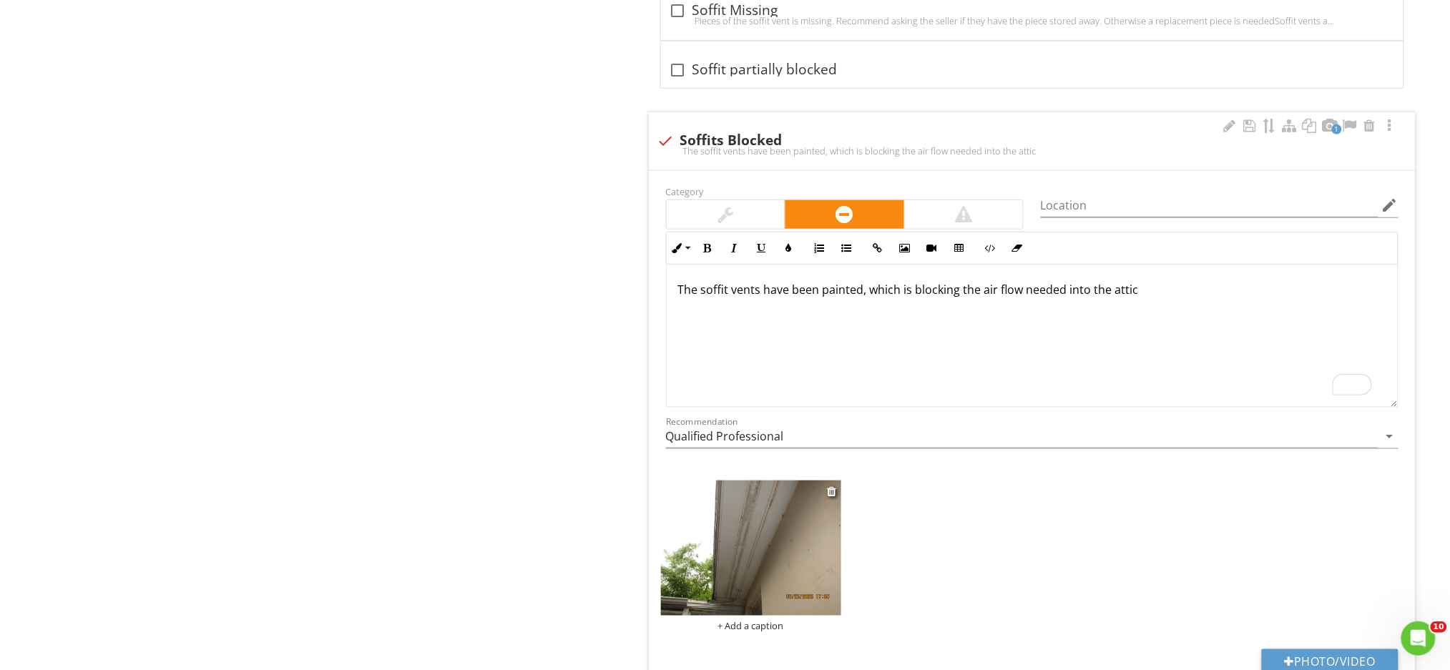
click at [775, 562] on img at bounding box center [751, 548] width 180 height 135
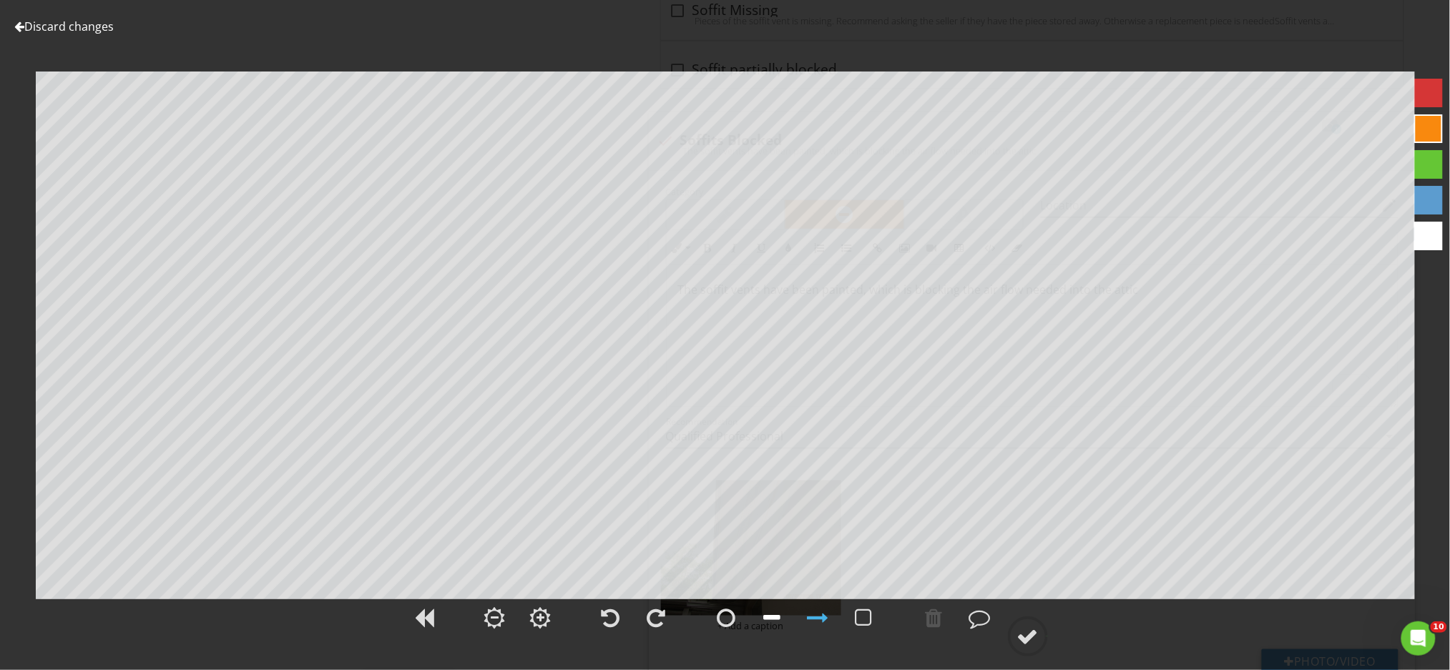
click at [773, 614] on div at bounding box center [772, 617] width 17 height 21
click at [1034, 635] on div at bounding box center [1027, 636] width 21 height 21
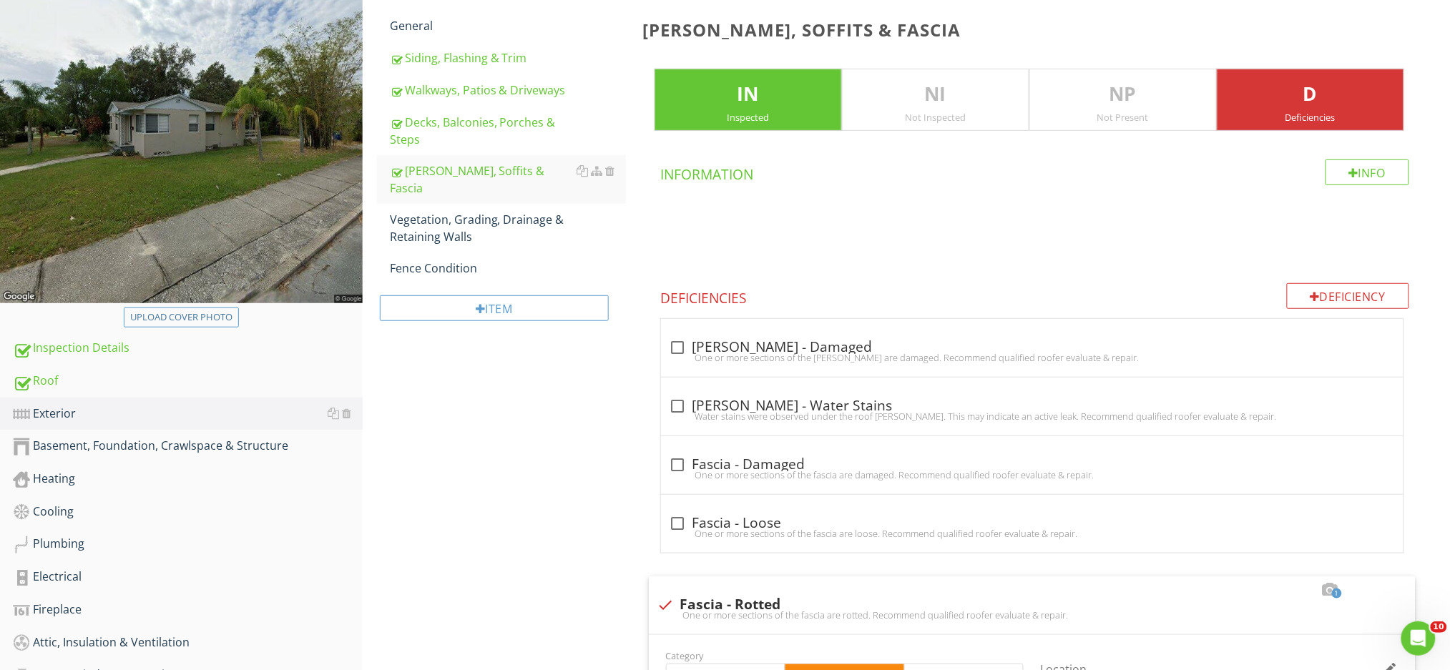
scroll to position [190, 0]
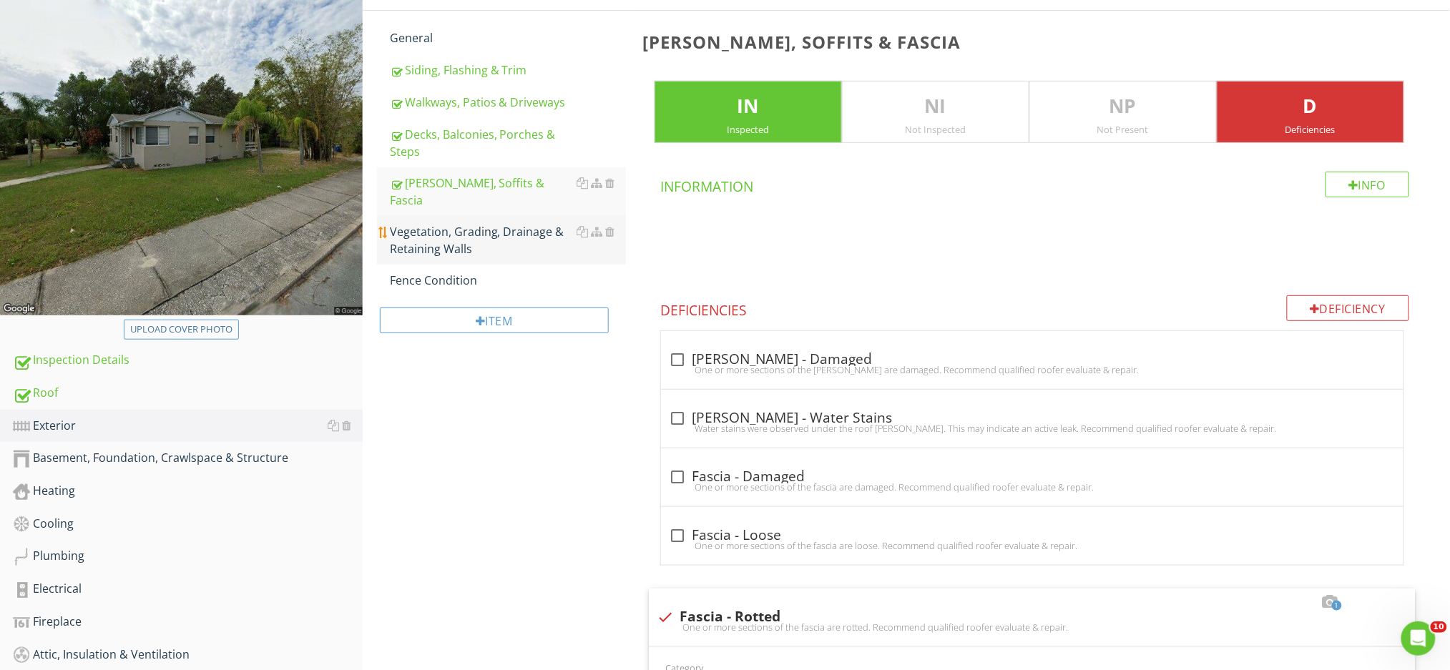
click at [464, 223] on div "Vegetation, Grading, Drainage & Retaining Walls" at bounding box center [508, 240] width 236 height 34
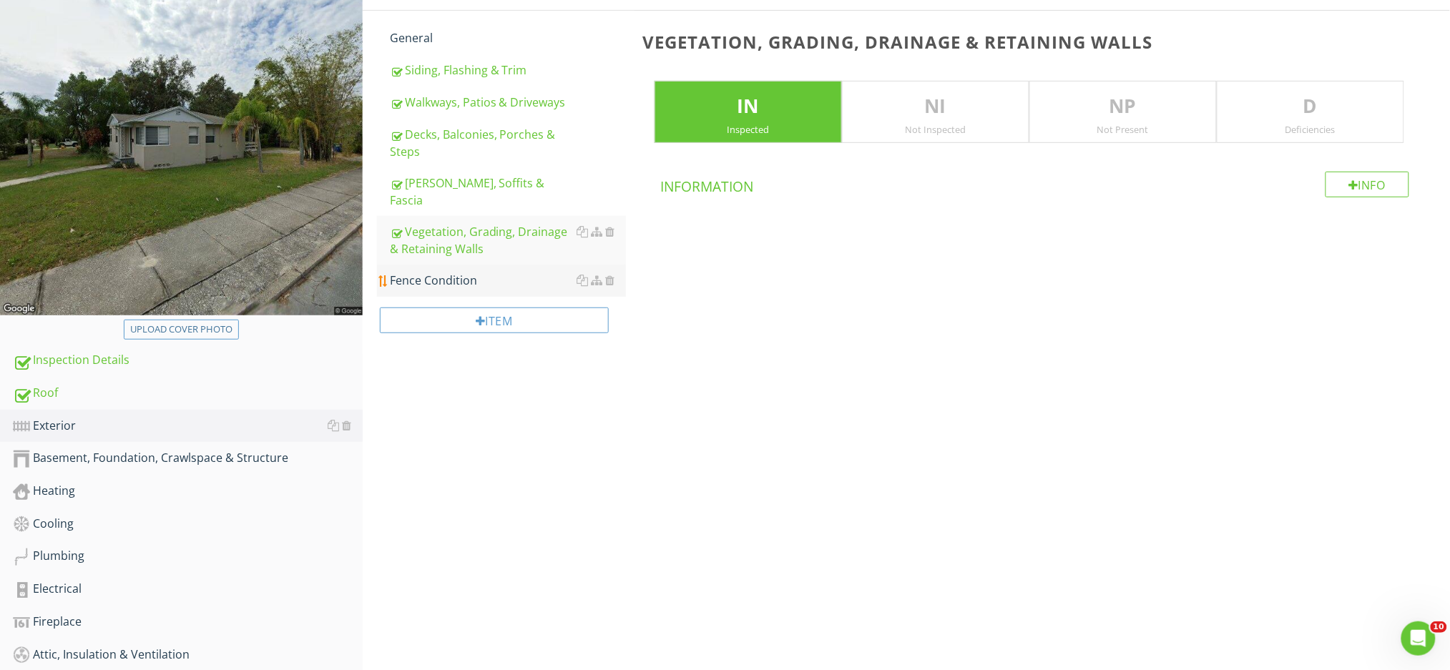
click at [446, 272] on div "Fence Condition" at bounding box center [508, 280] width 236 height 17
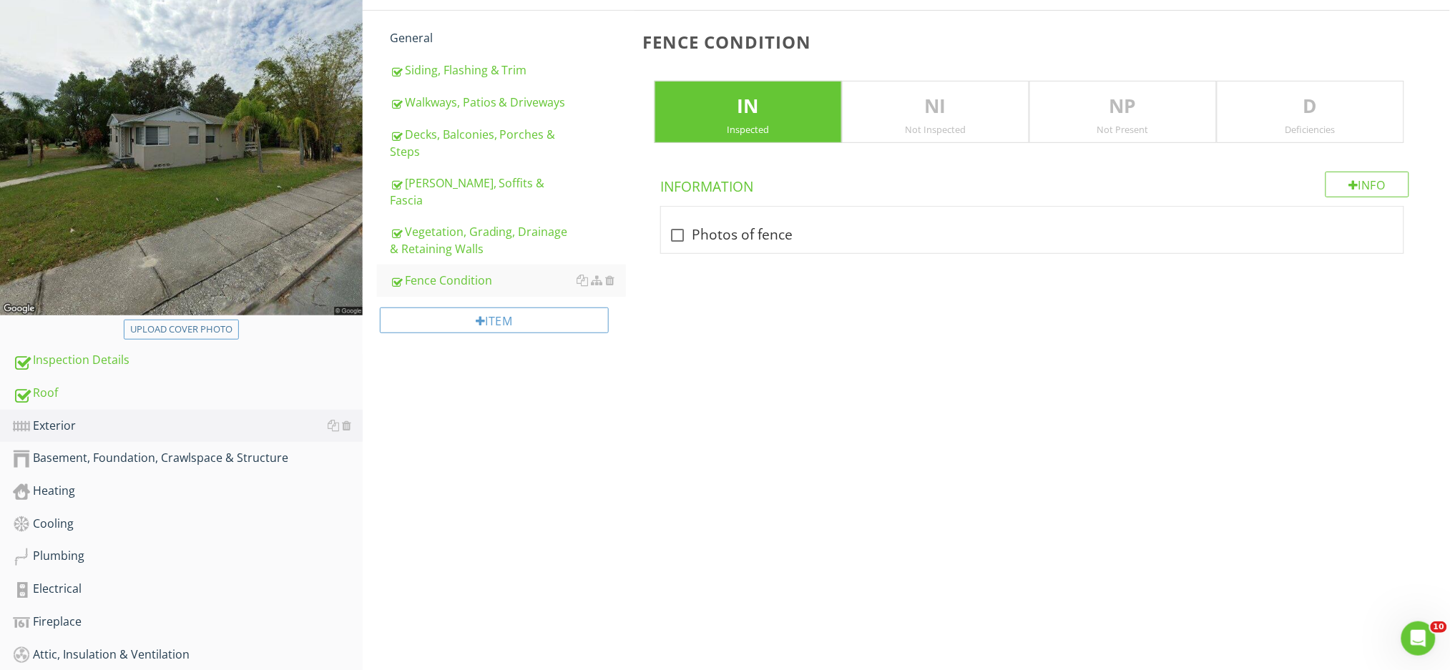
click at [1333, 122] on div "D Deficiencies" at bounding box center [1310, 112] width 187 height 63
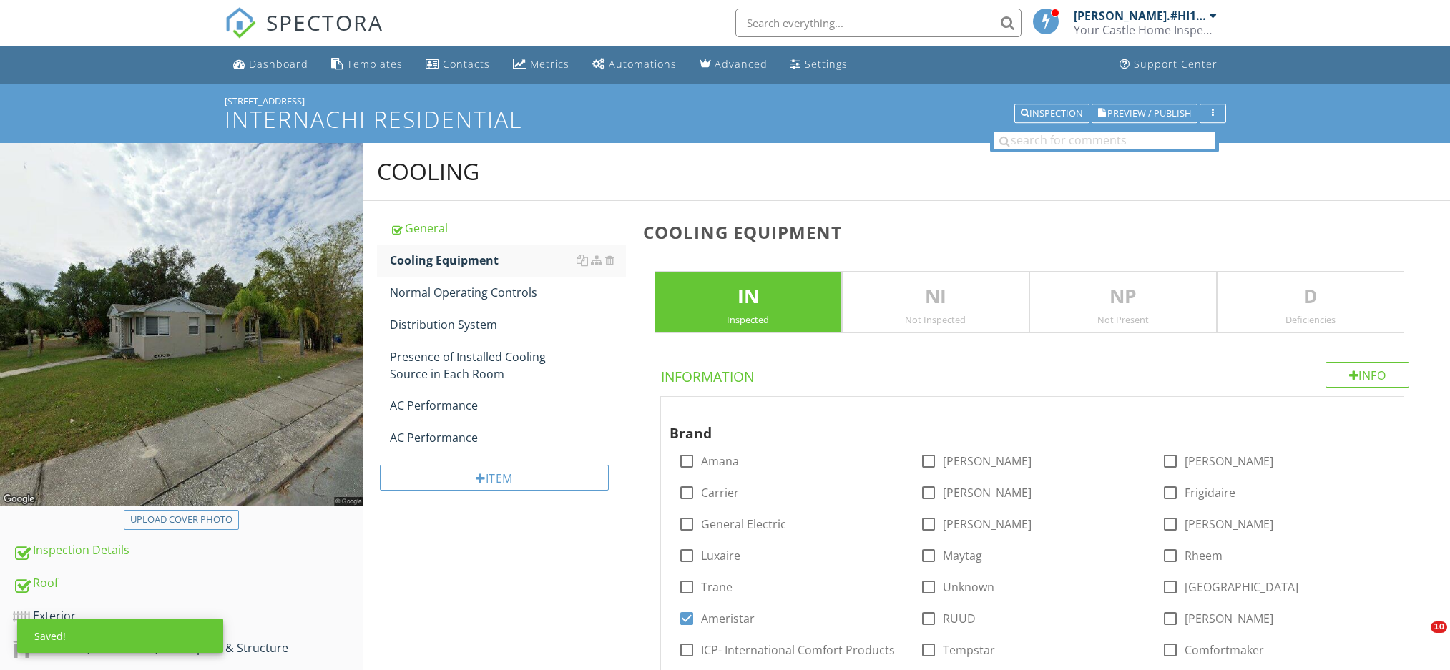
scroll to position [602, 0]
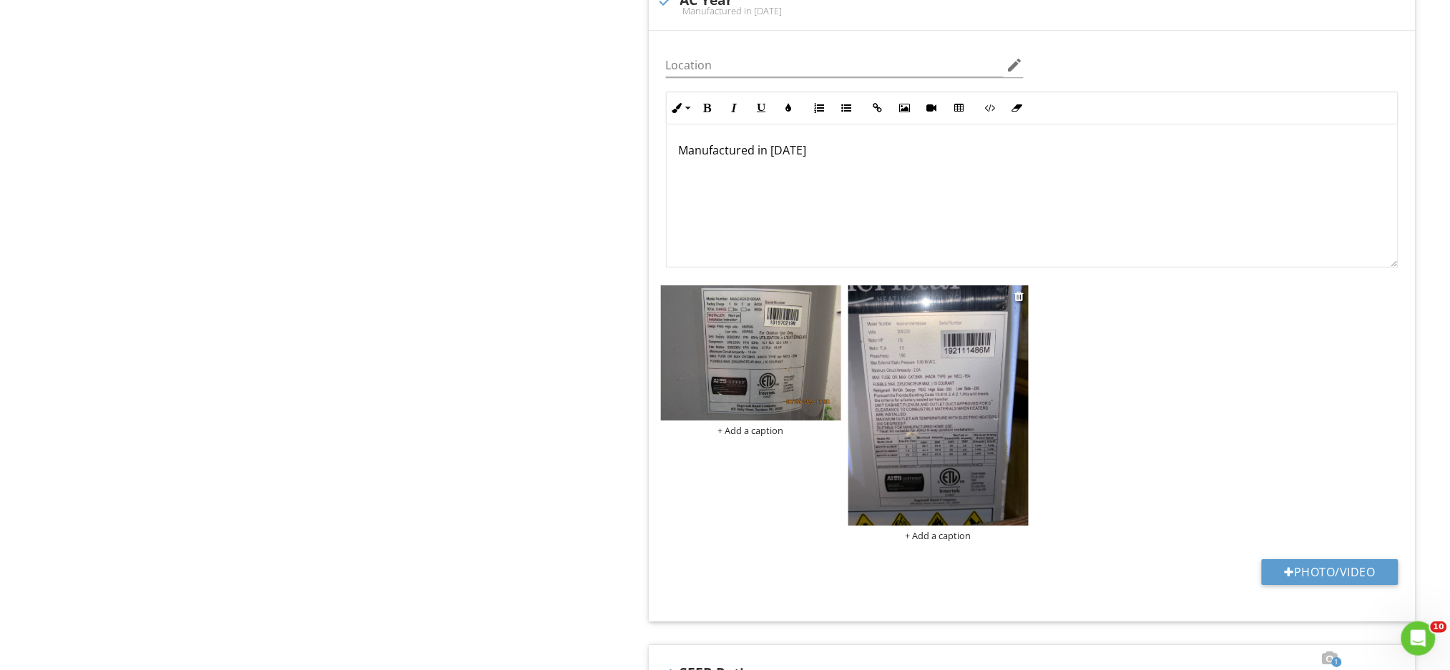
click at [994, 411] on img at bounding box center [938, 405] width 180 height 240
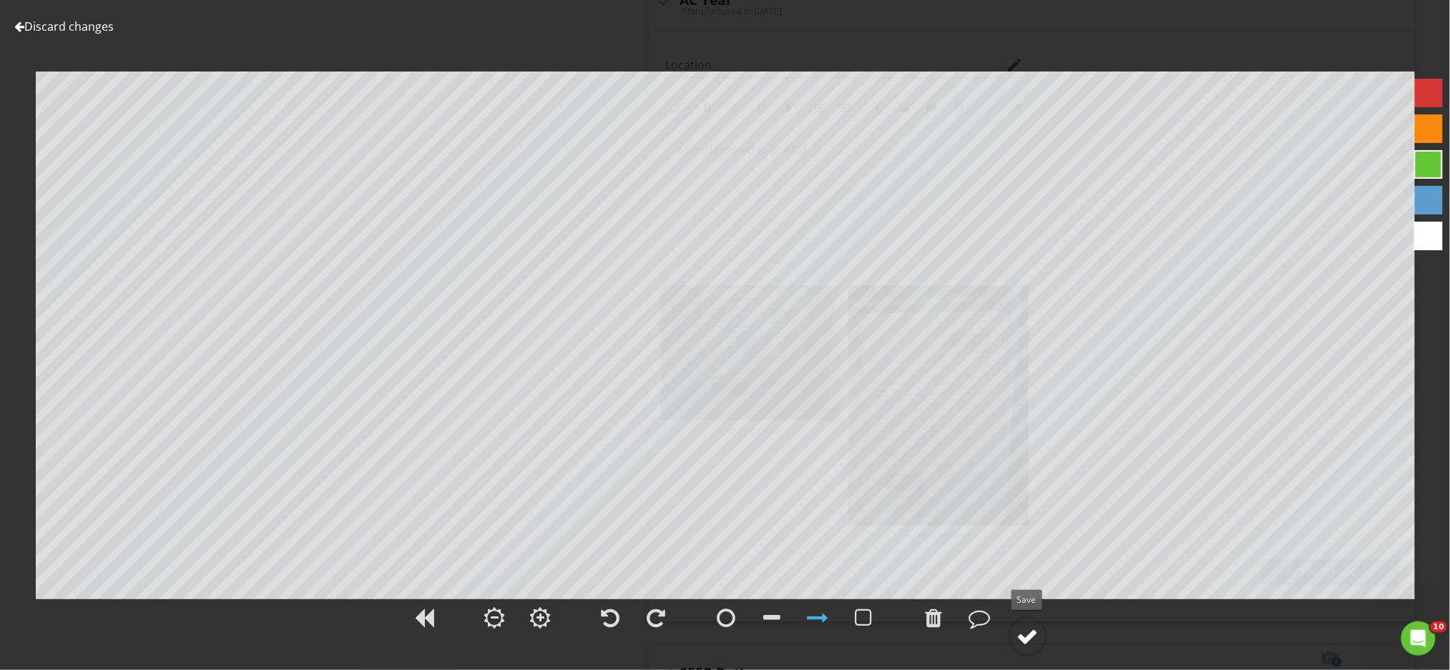
click at [1024, 642] on div at bounding box center [1027, 636] width 21 height 21
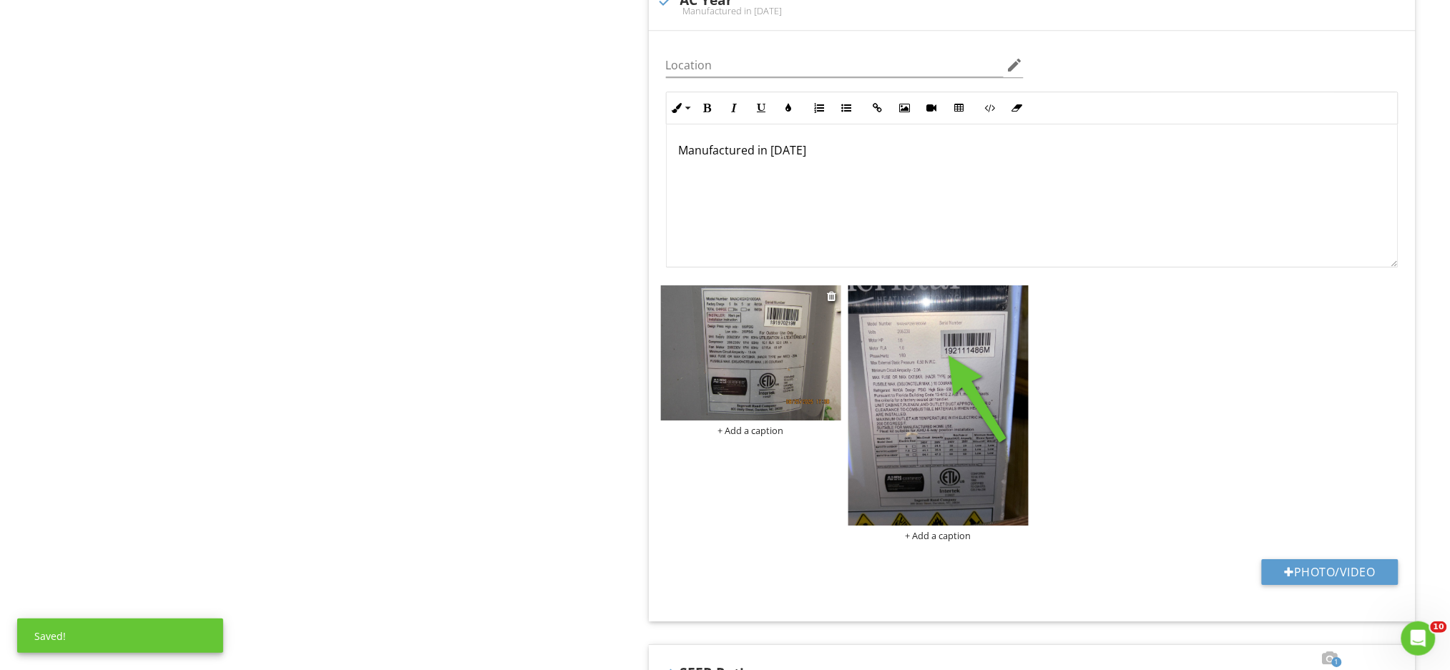
click at [741, 361] on img at bounding box center [751, 352] width 180 height 135
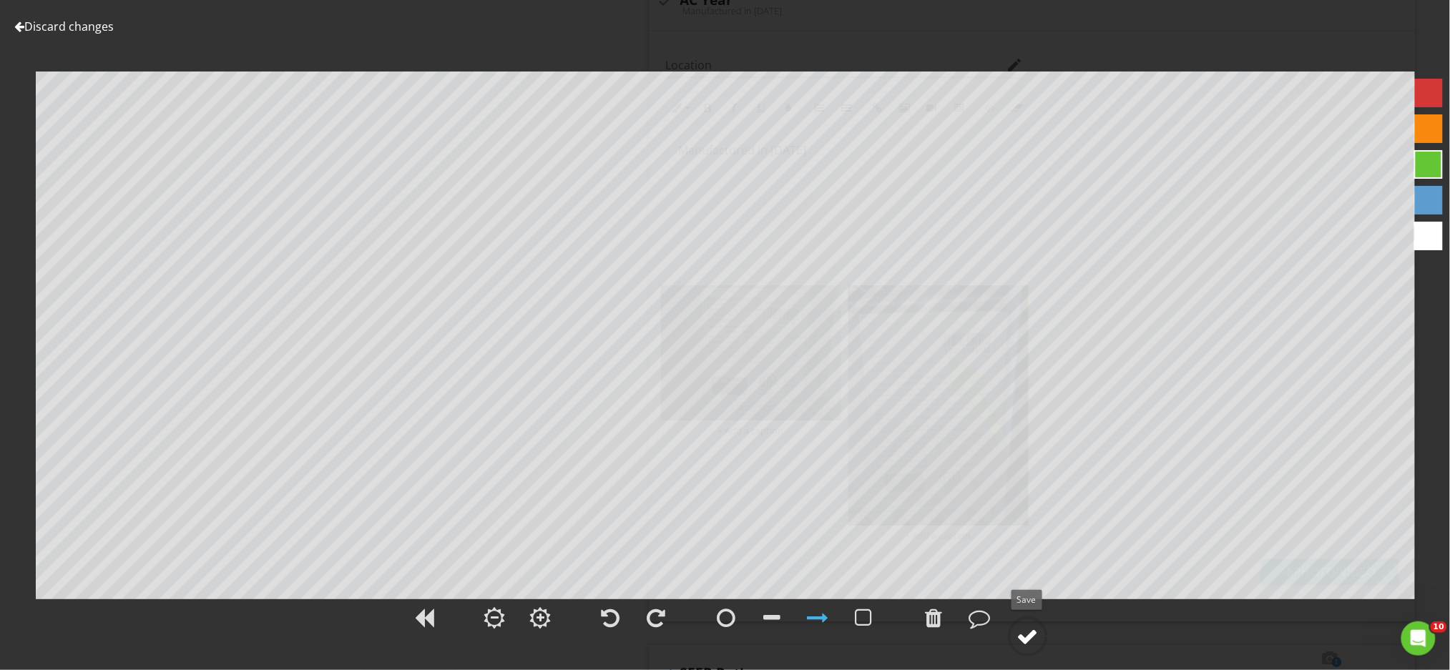
click at [1031, 637] on div at bounding box center [1027, 636] width 21 height 21
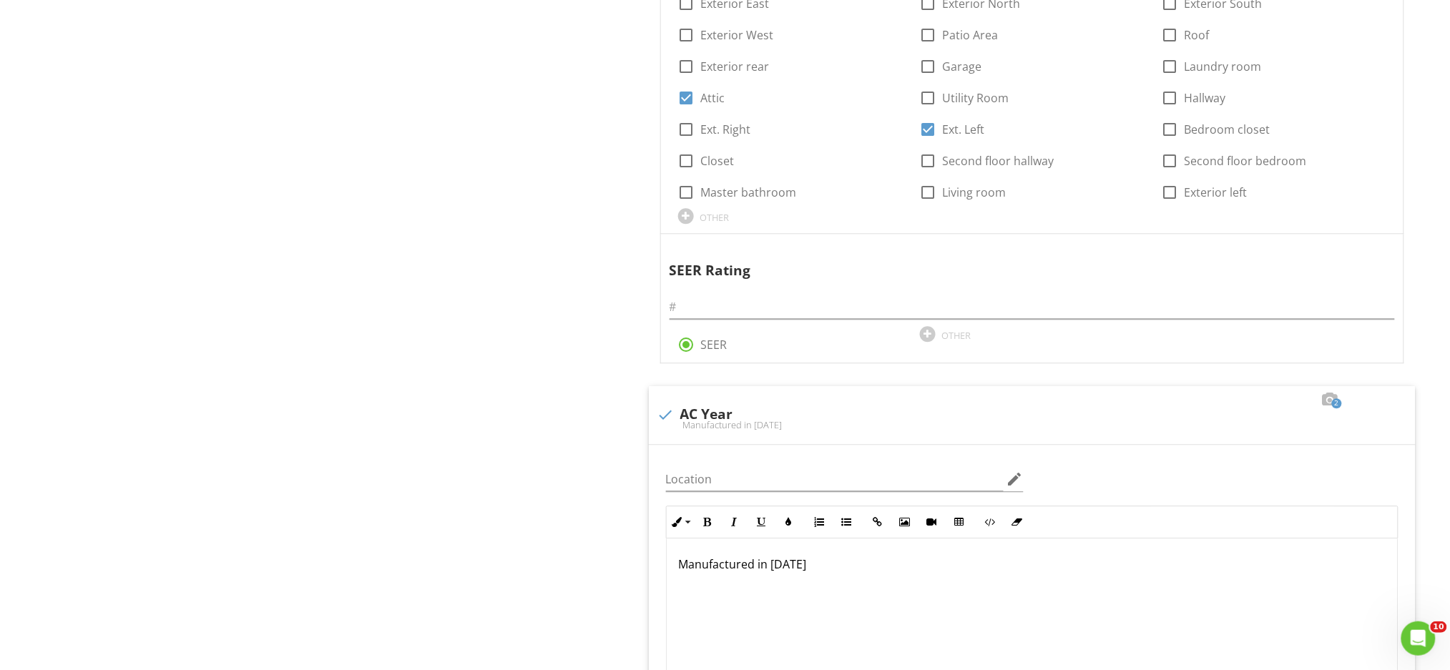
scroll to position [1117, 0]
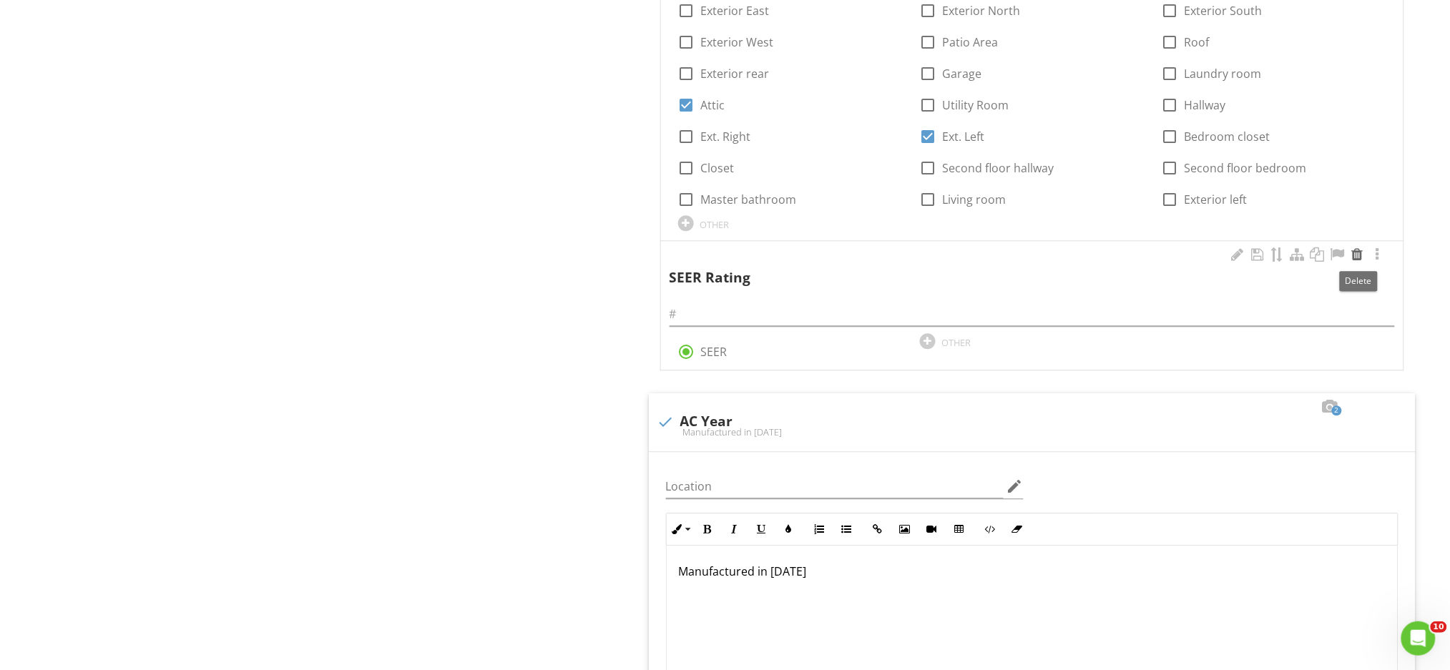
click at [1355, 255] on div at bounding box center [1357, 254] width 17 height 14
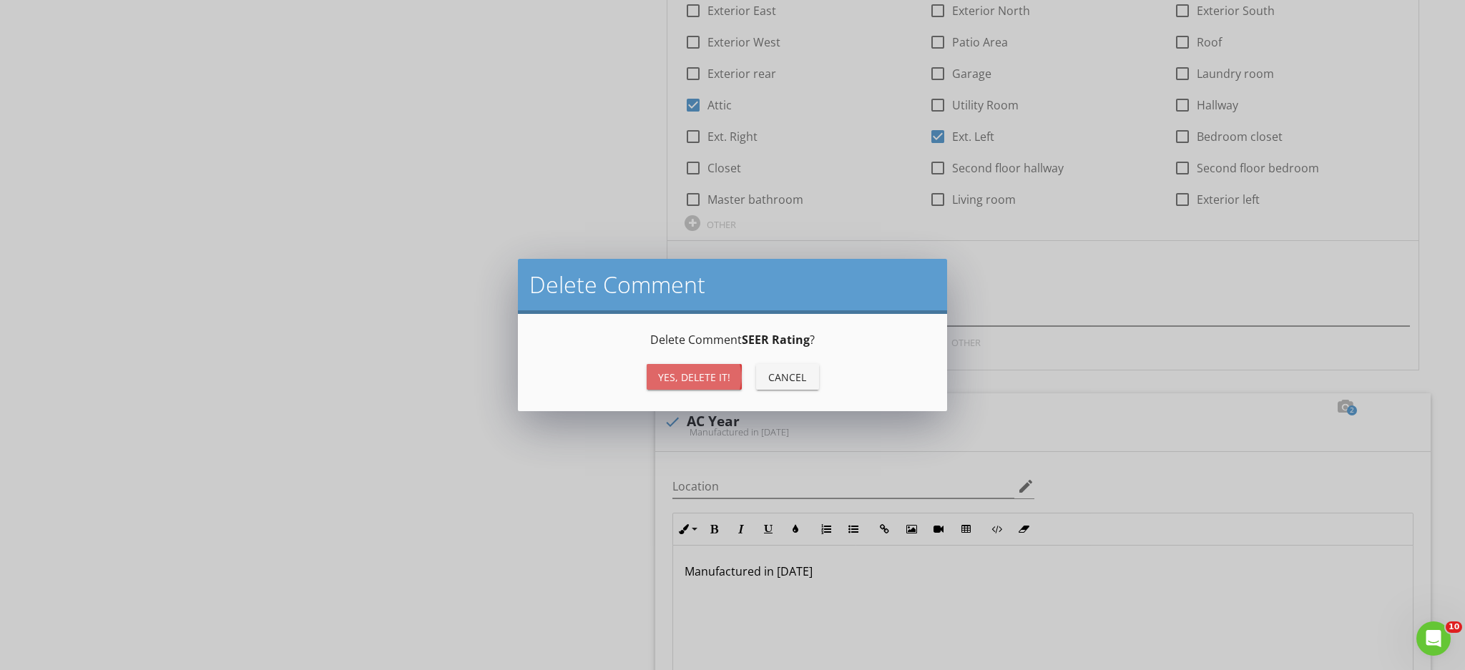
click at [700, 374] on div "Yes, Delete it!" at bounding box center [694, 377] width 72 height 15
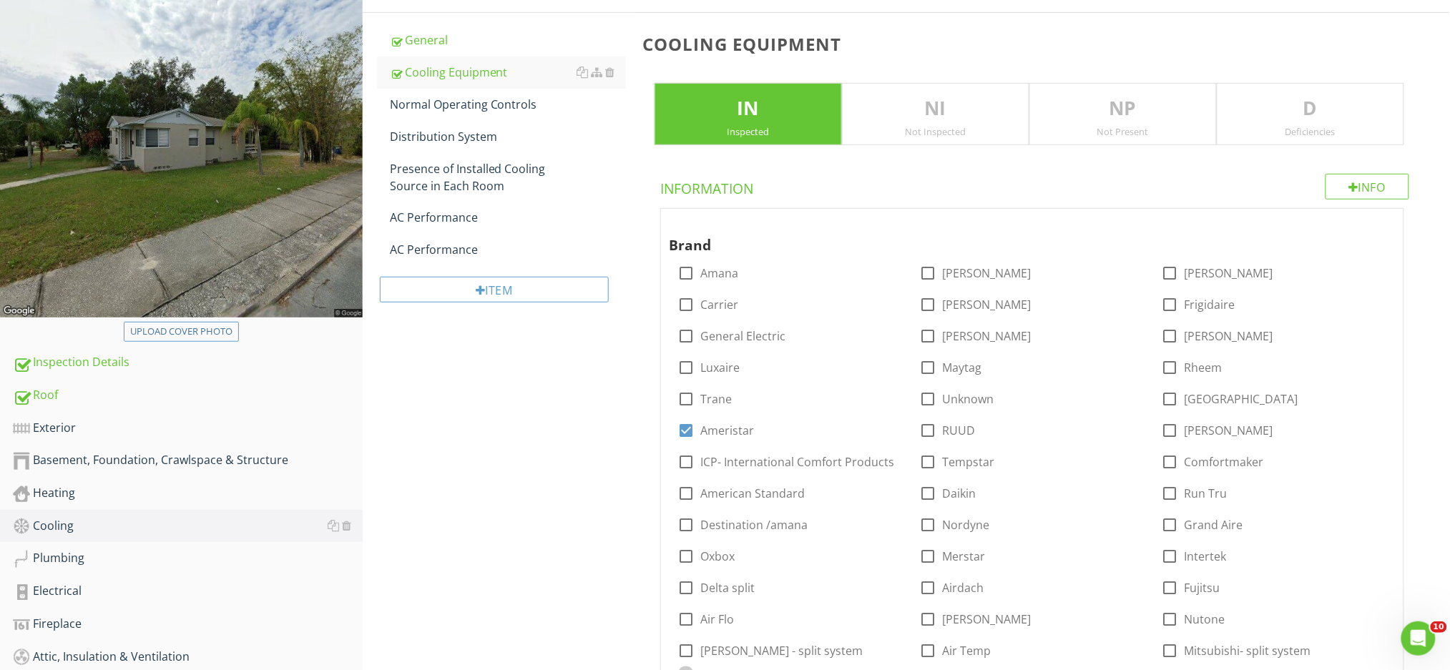
scroll to position [163, 0]
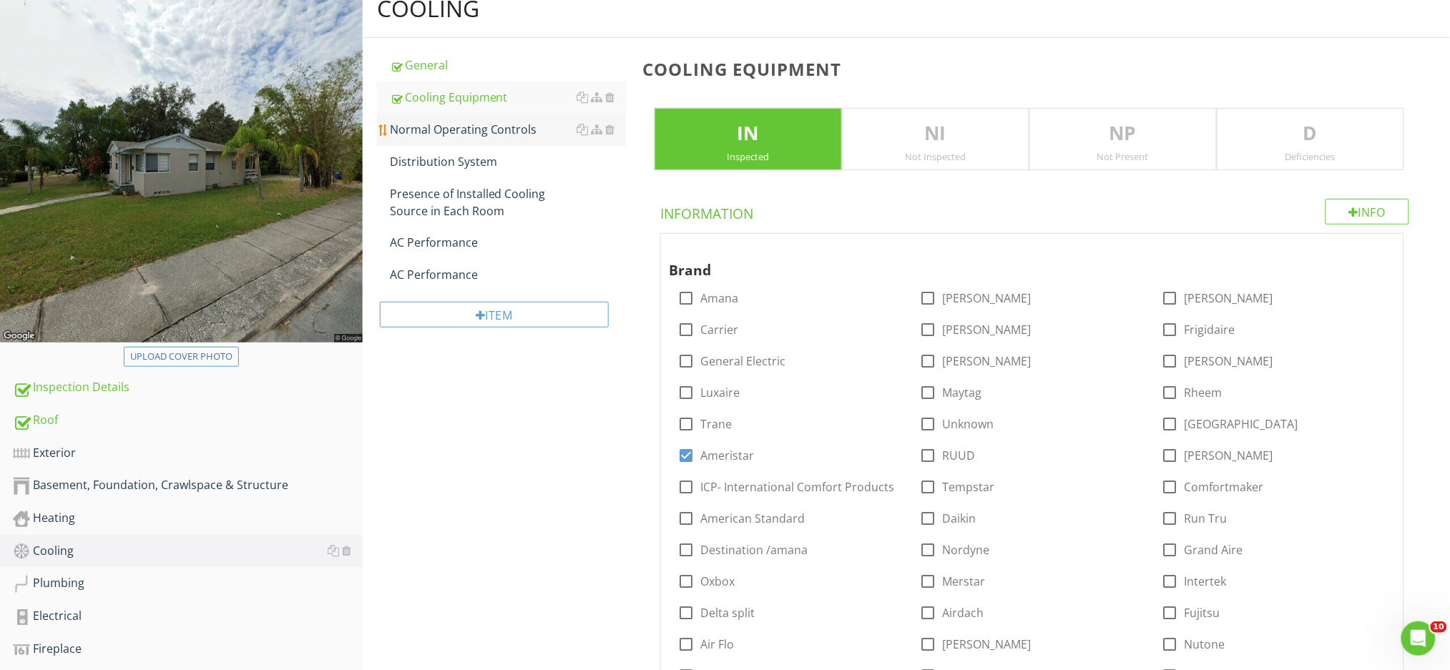
click at [464, 127] on div "Normal Operating Controls" at bounding box center [508, 129] width 236 height 17
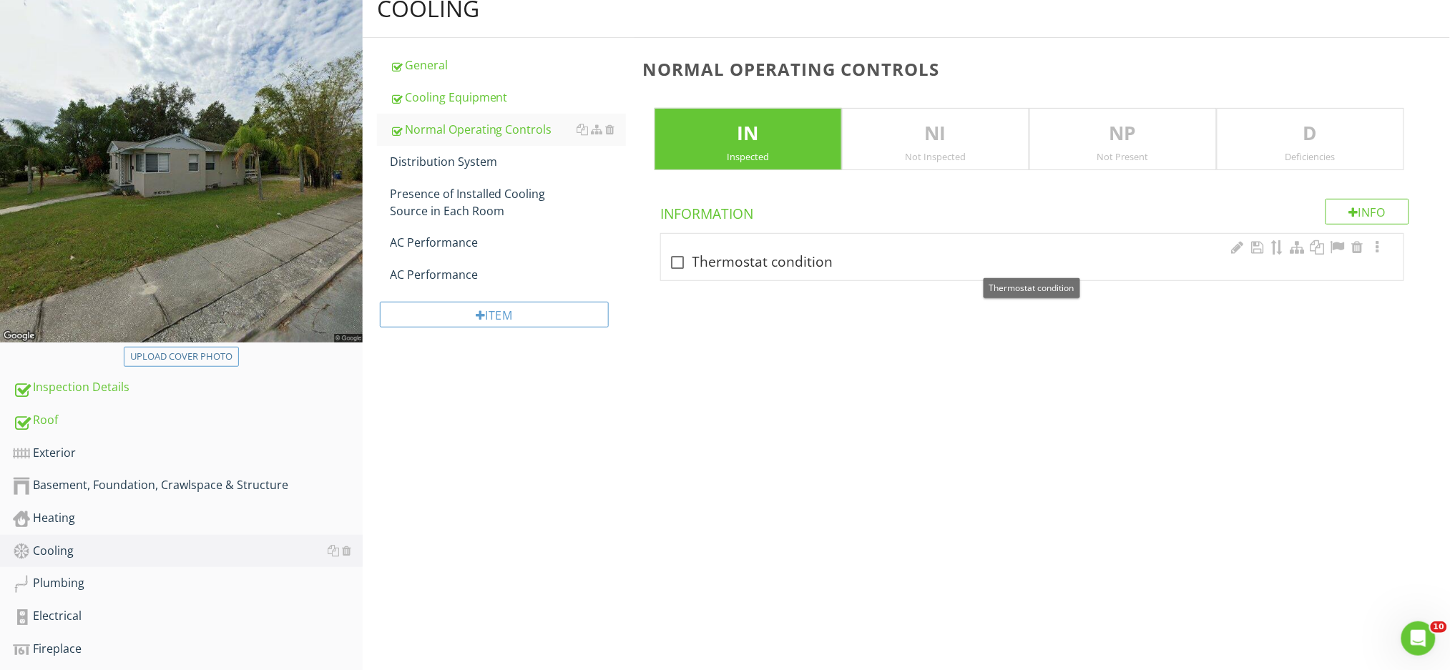
click at [740, 269] on div "check_box_outline_blank Thermostat condition" at bounding box center [1032, 262] width 725 height 17
checkbox input "true"
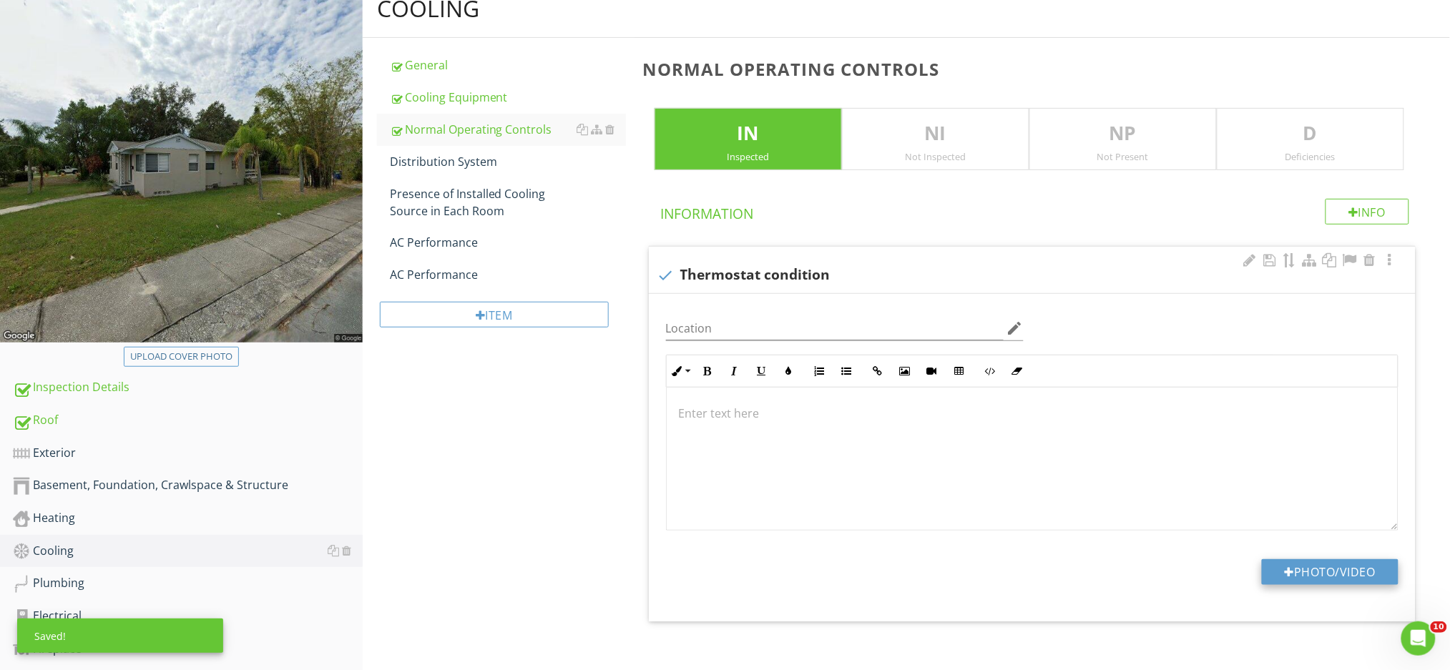
click at [1290, 567] on div at bounding box center [1290, 572] width 10 height 11
type input "C:\fakepath\IMG_0143.JPG"
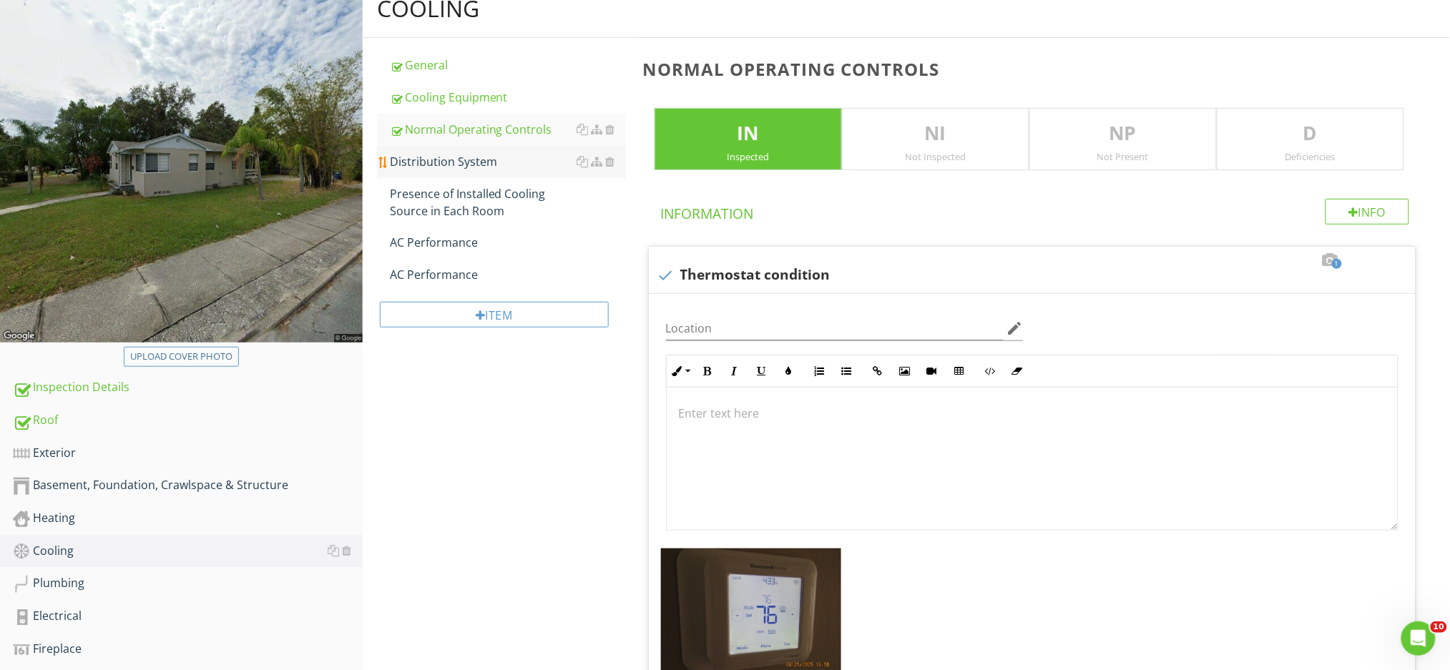
click at [428, 165] on div "Distribution System" at bounding box center [508, 161] width 236 height 17
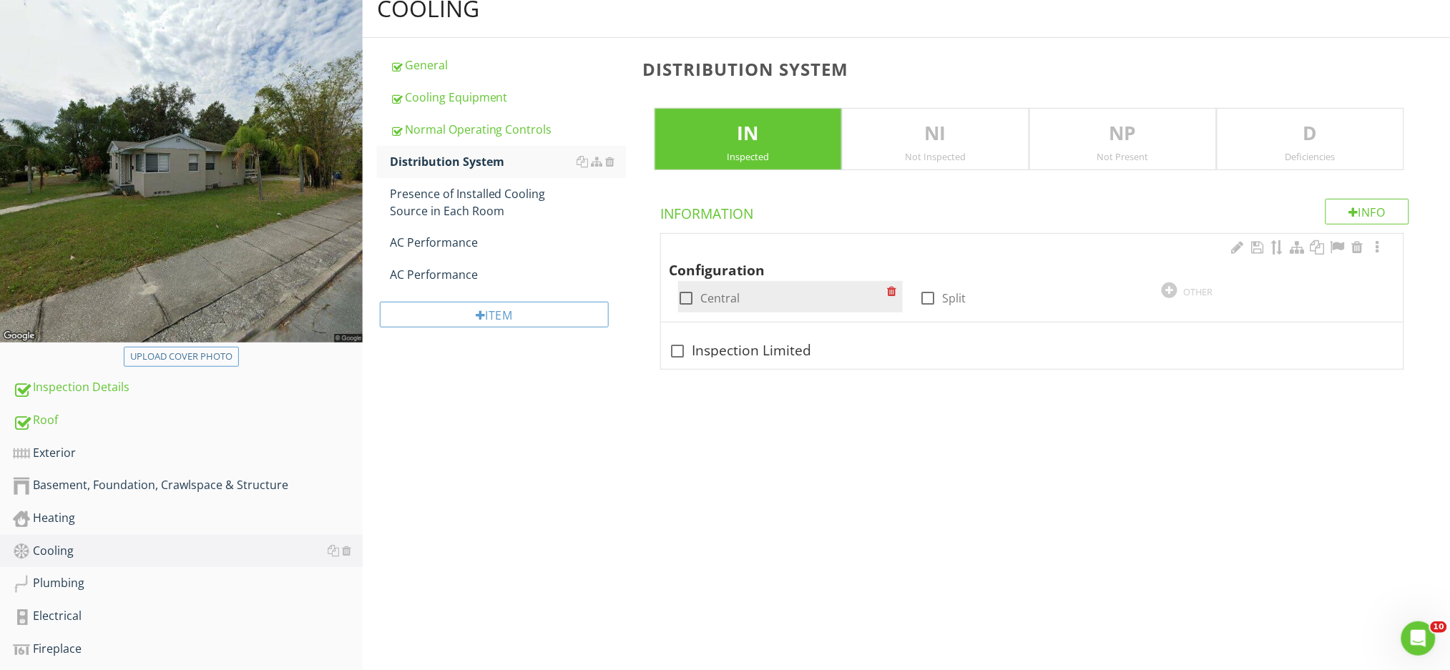
click at [691, 298] on div at bounding box center [687, 298] width 24 height 24
checkbox input "true"
click at [1296, 124] on p "D" at bounding box center [1310, 133] width 186 height 29
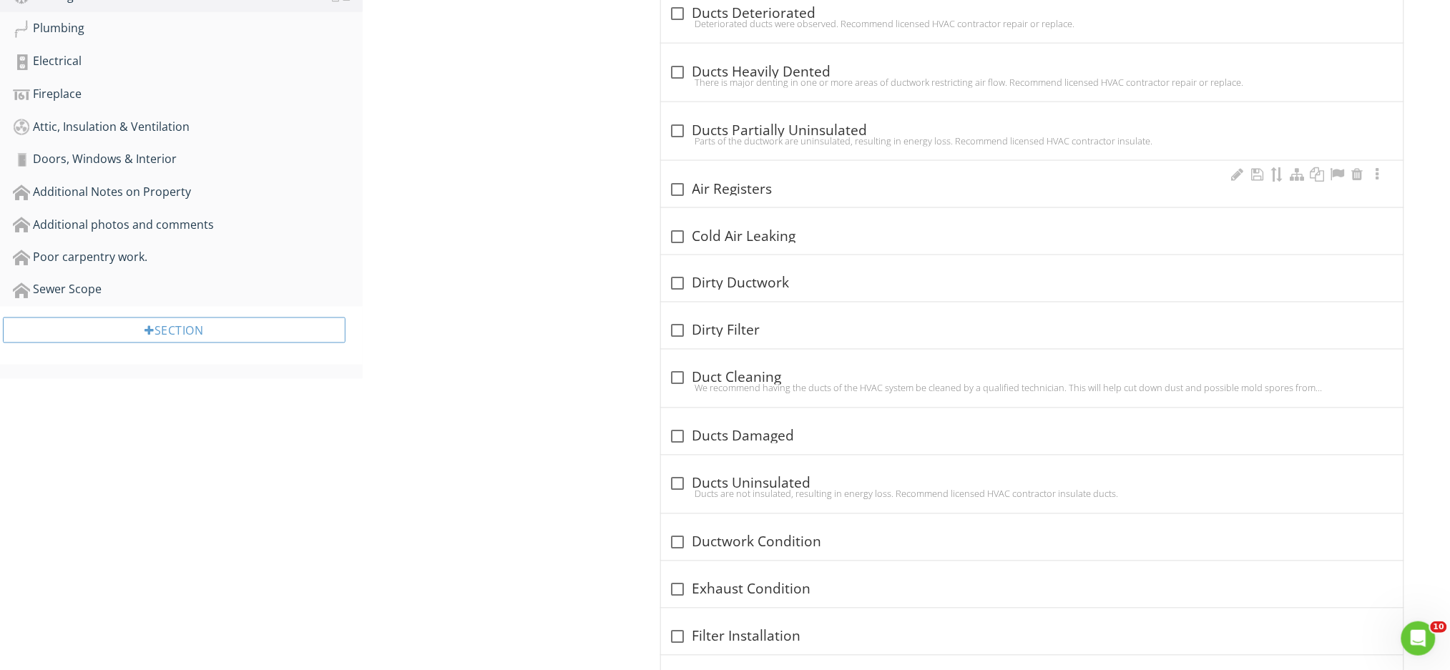
scroll to position [735, 0]
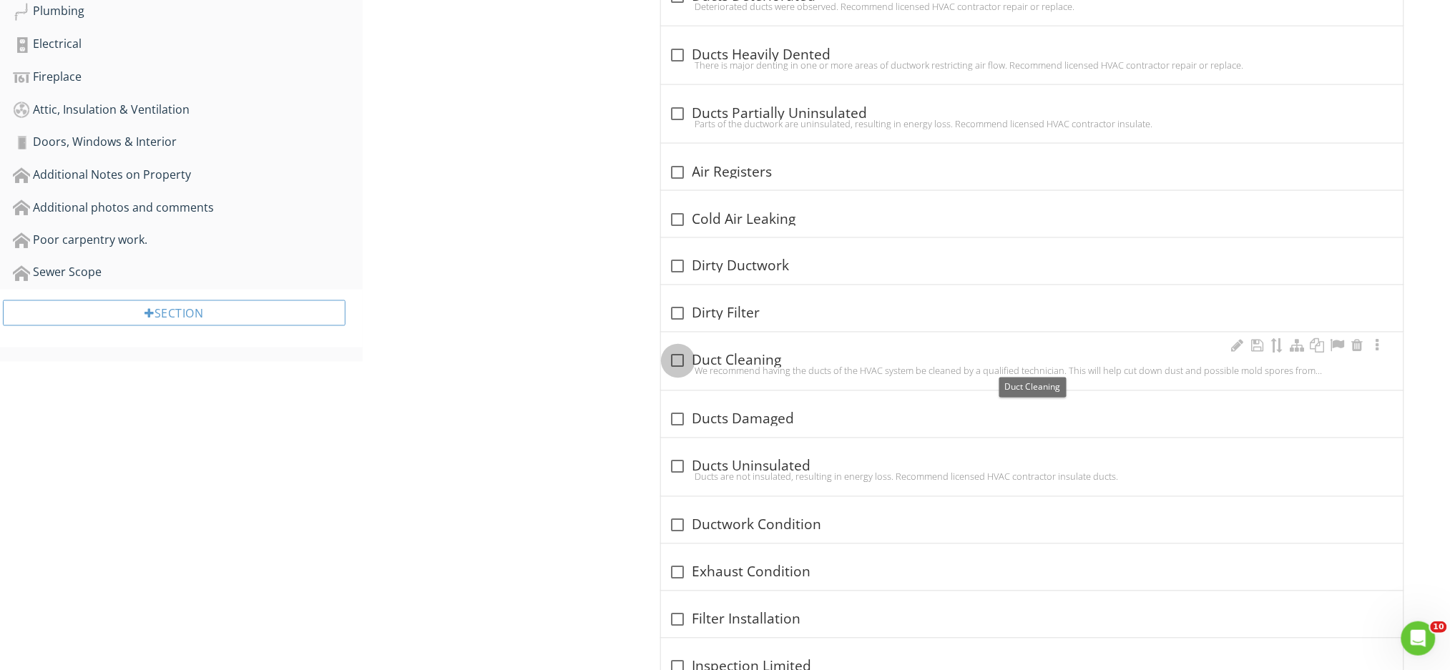
click at [678, 358] on div at bounding box center [678, 361] width 24 height 24
checkbox input "true"
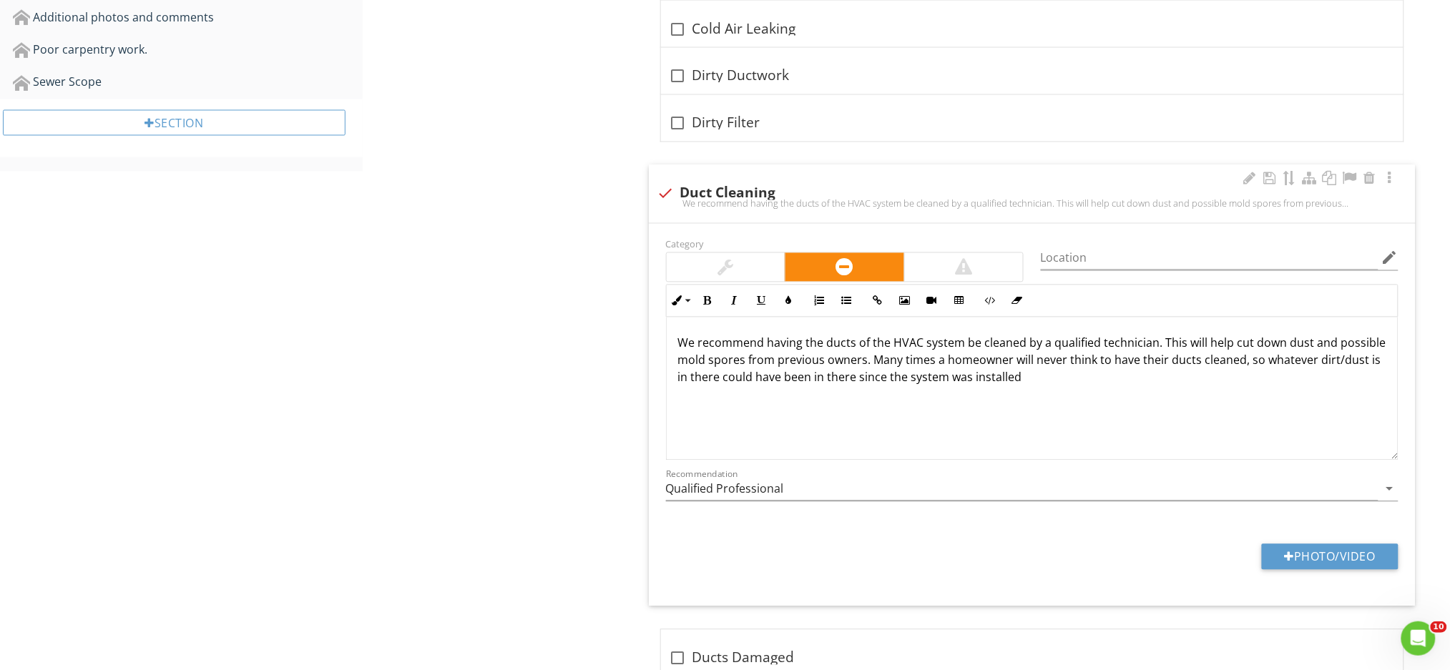
scroll to position [1212, 0]
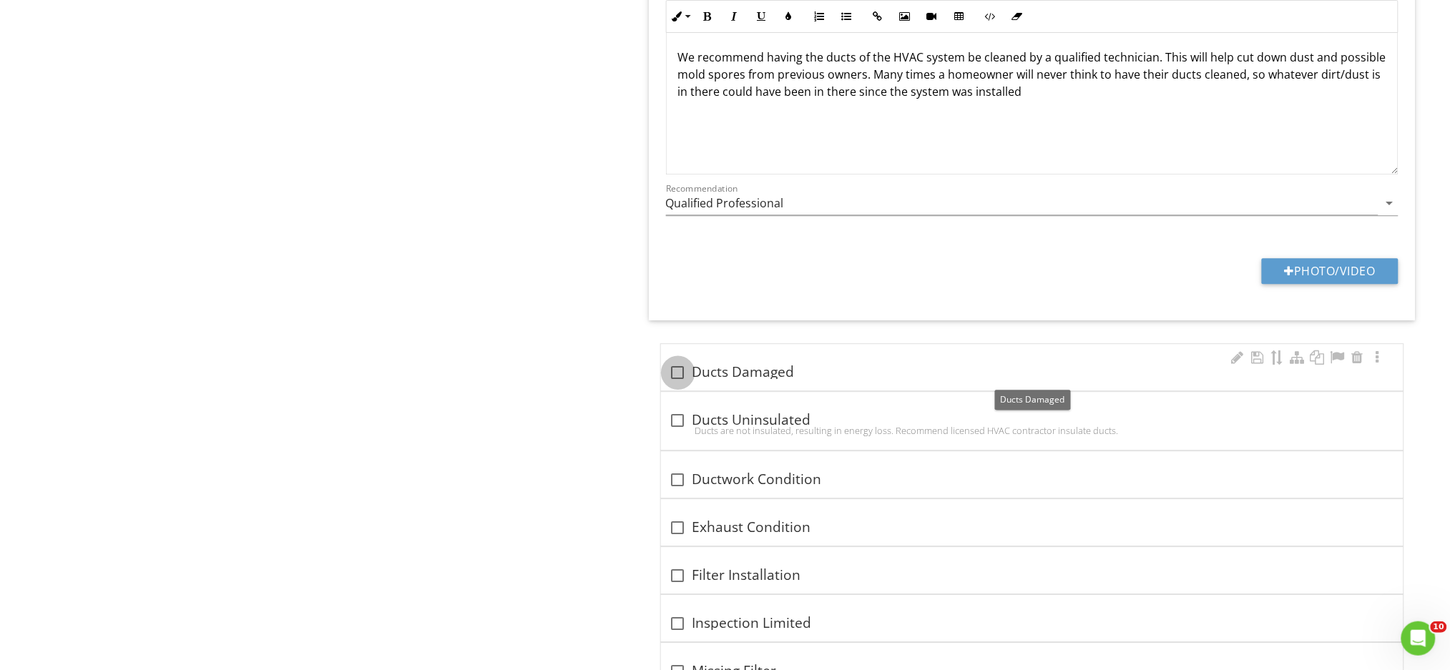
click at [678, 378] on div at bounding box center [678, 373] width 24 height 24
checkbox input "true"
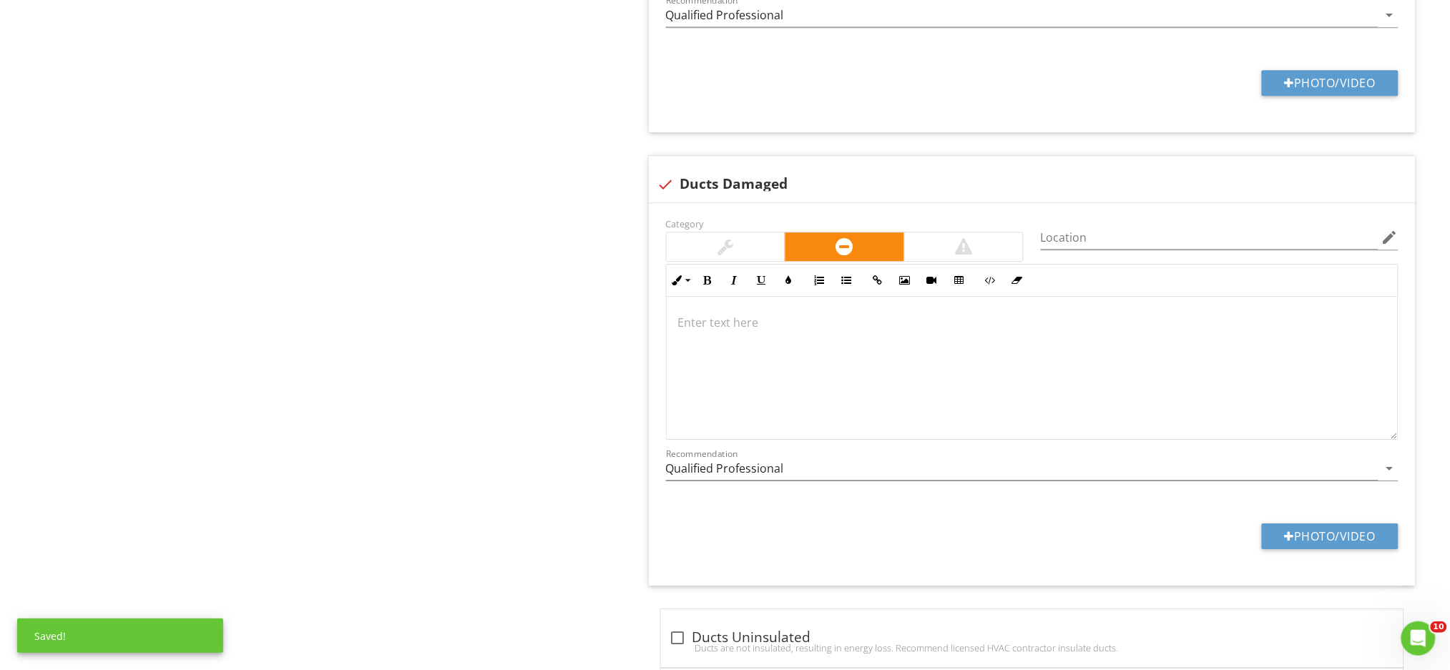
scroll to position [1403, 0]
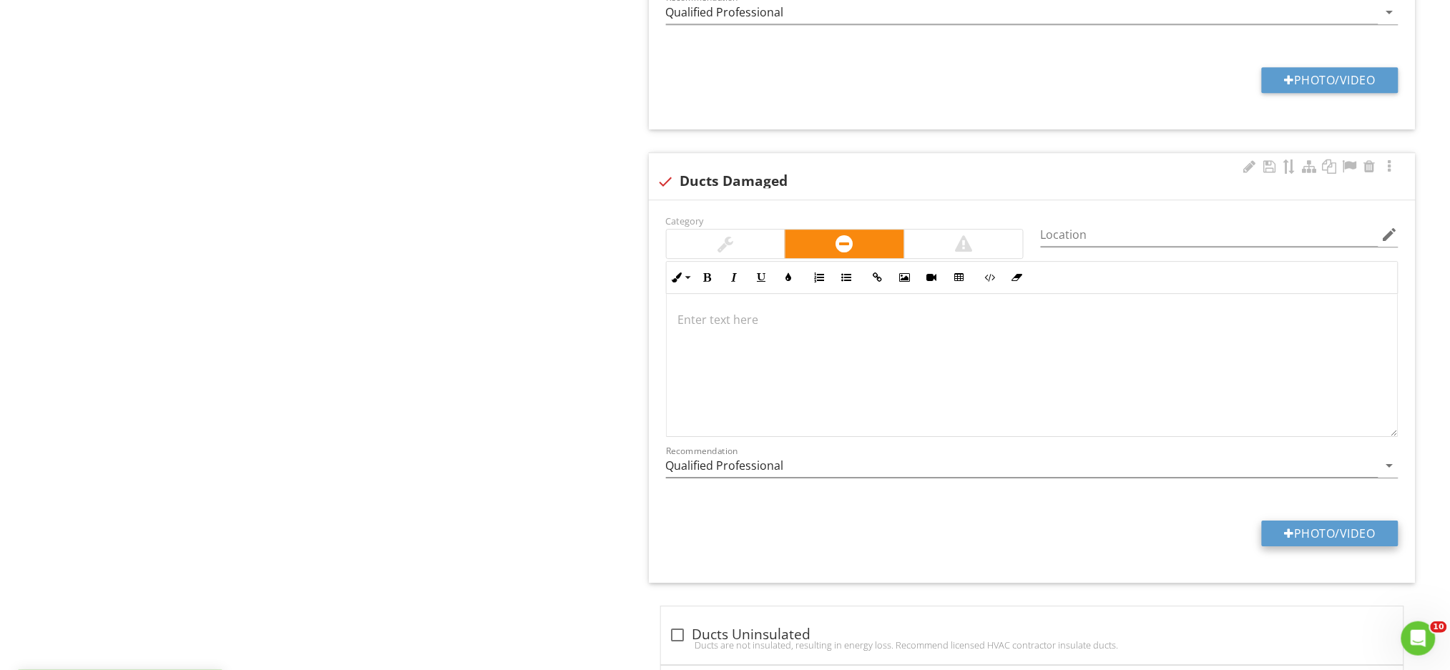
click at [1278, 536] on button "Photo/Video" at bounding box center [1330, 534] width 137 height 26
type input "C:\fakepath\IMG_0235.JPG"
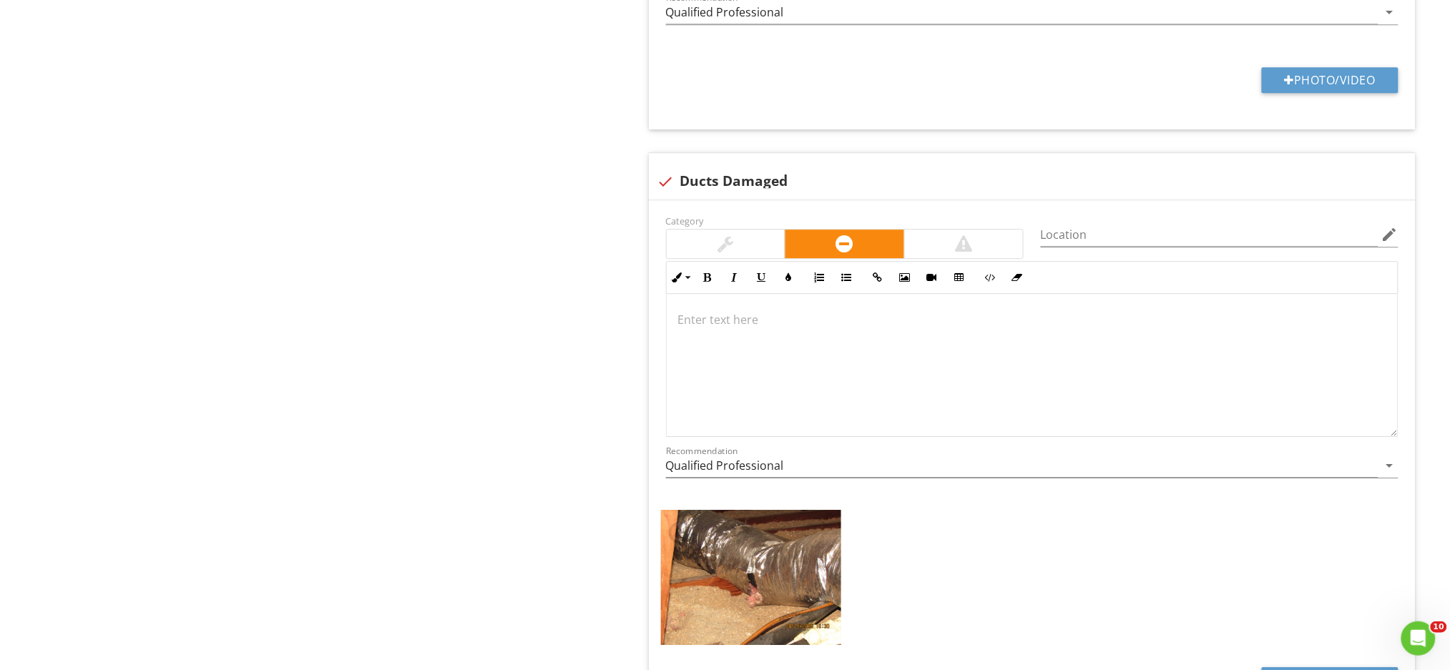
scroll to position [1498, 0]
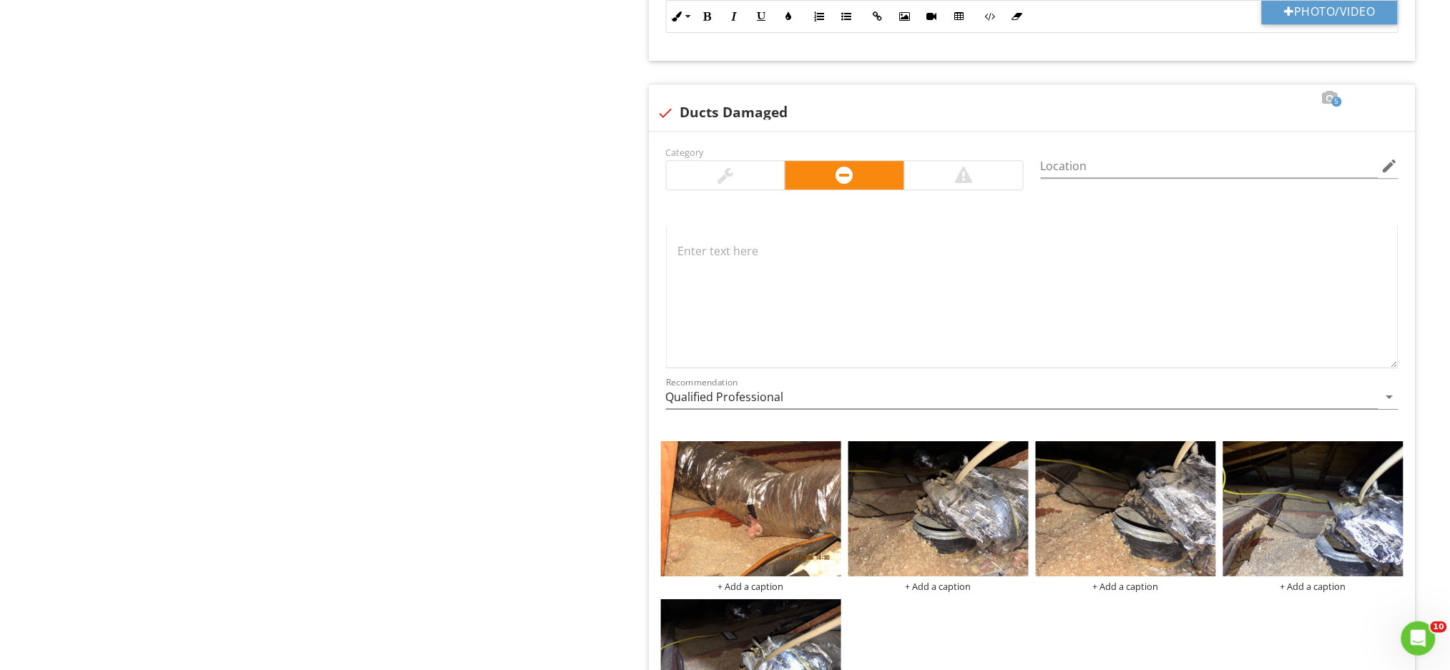
scroll to position [1688, 0]
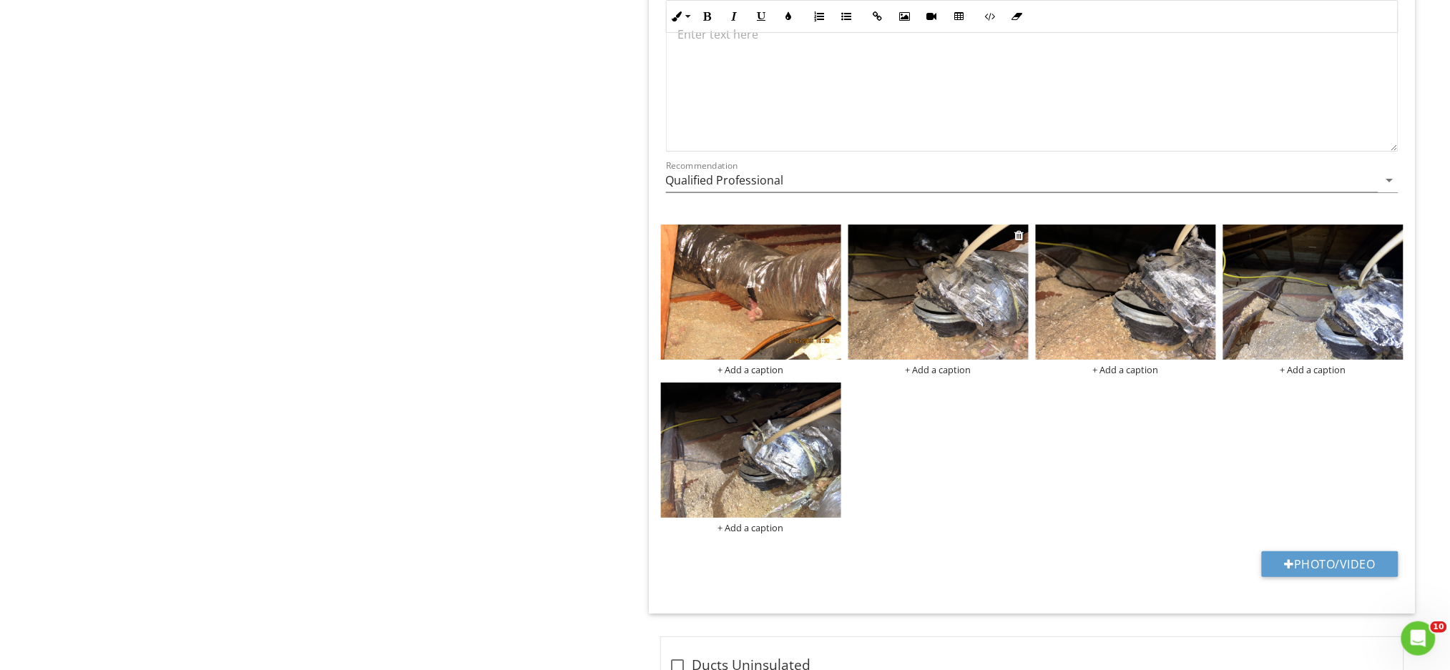
click at [991, 287] on img at bounding box center [938, 292] width 180 height 135
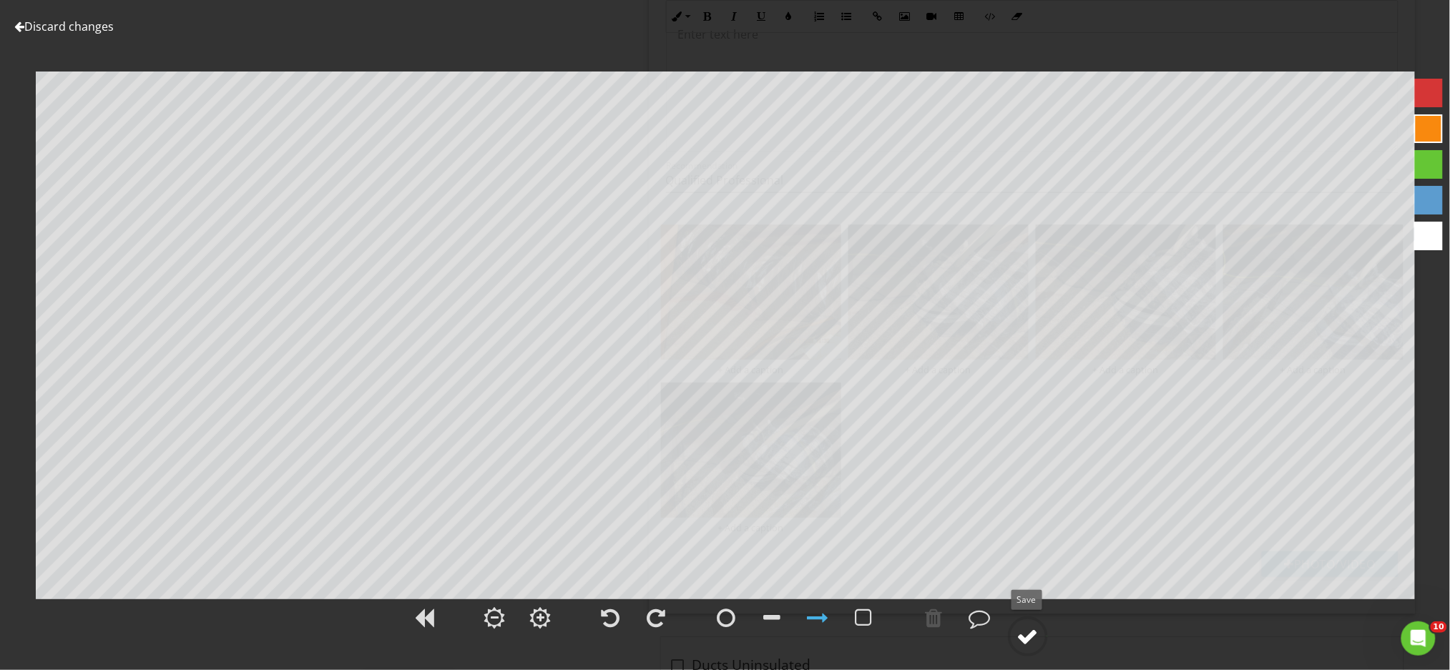
click at [1024, 638] on div at bounding box center [1027, 636] width 21 height 21
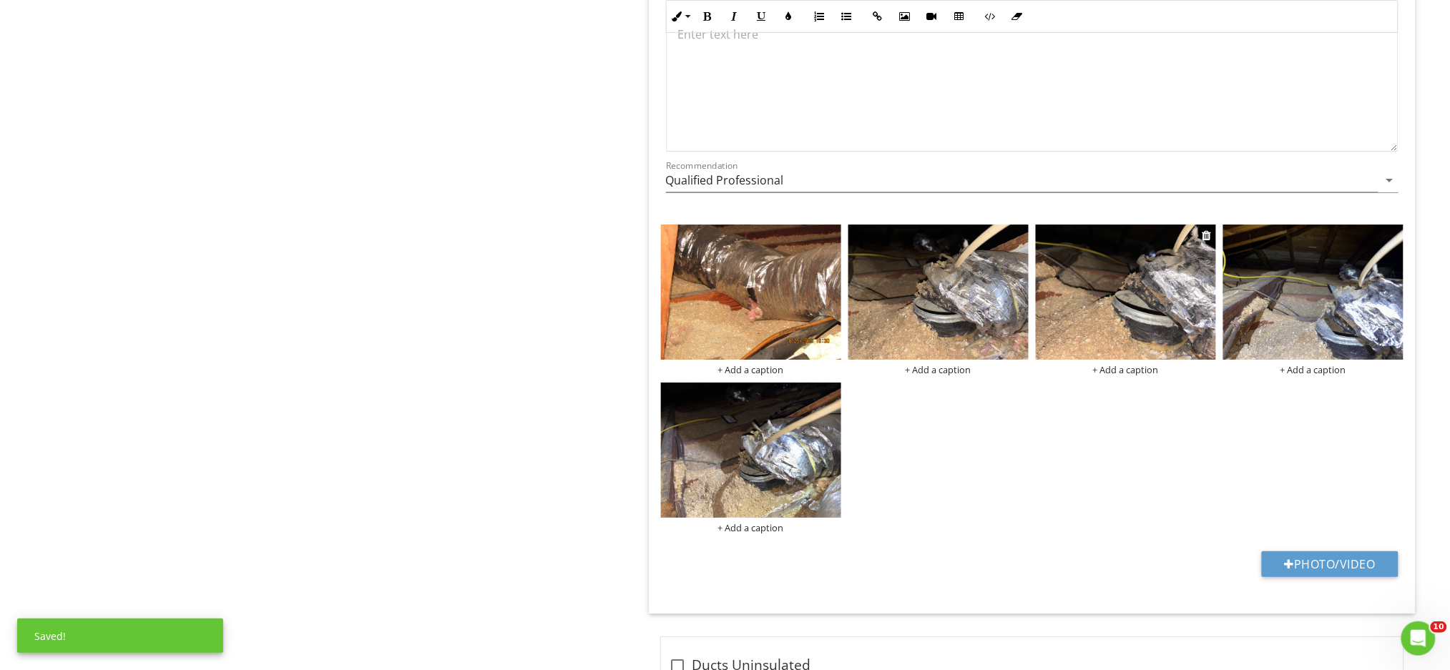
click at [1147, 307] on img at bounding box center [1126, 292] width 180 height 135
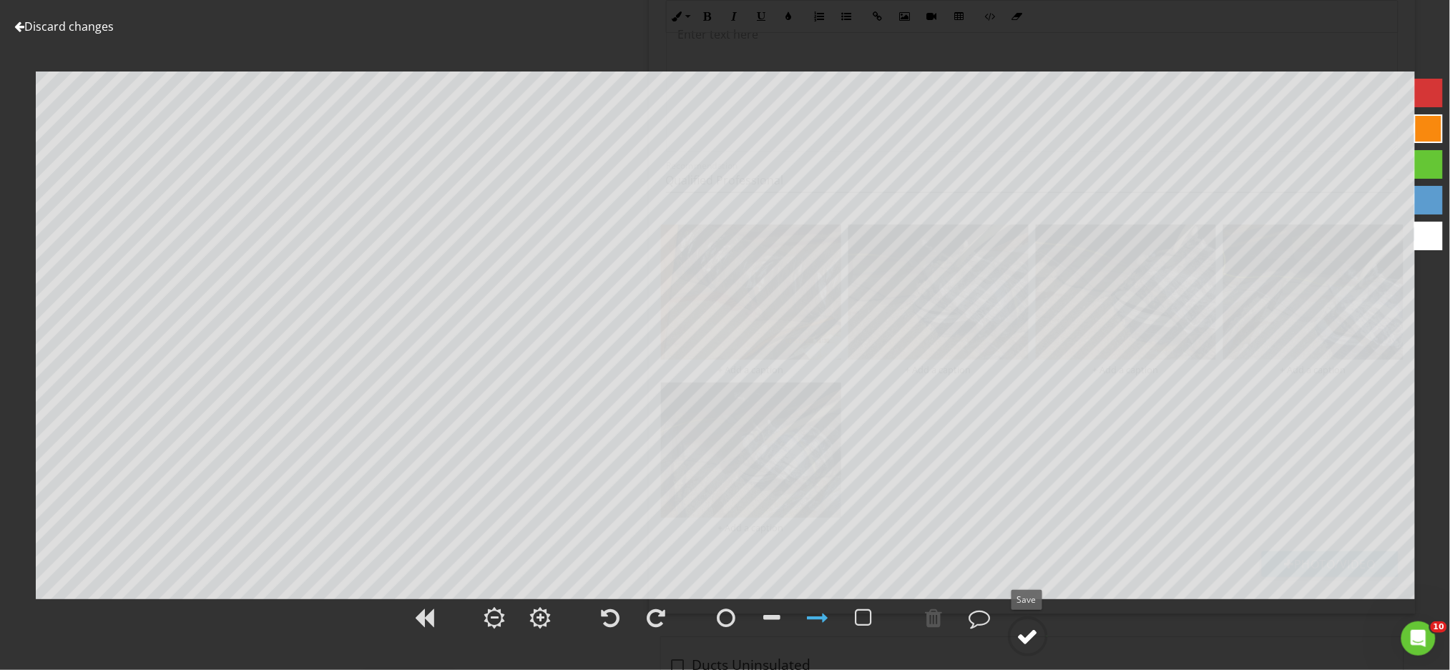
click at [1036, 642] on div at bounding box center [1027, 636] width 21 height 21
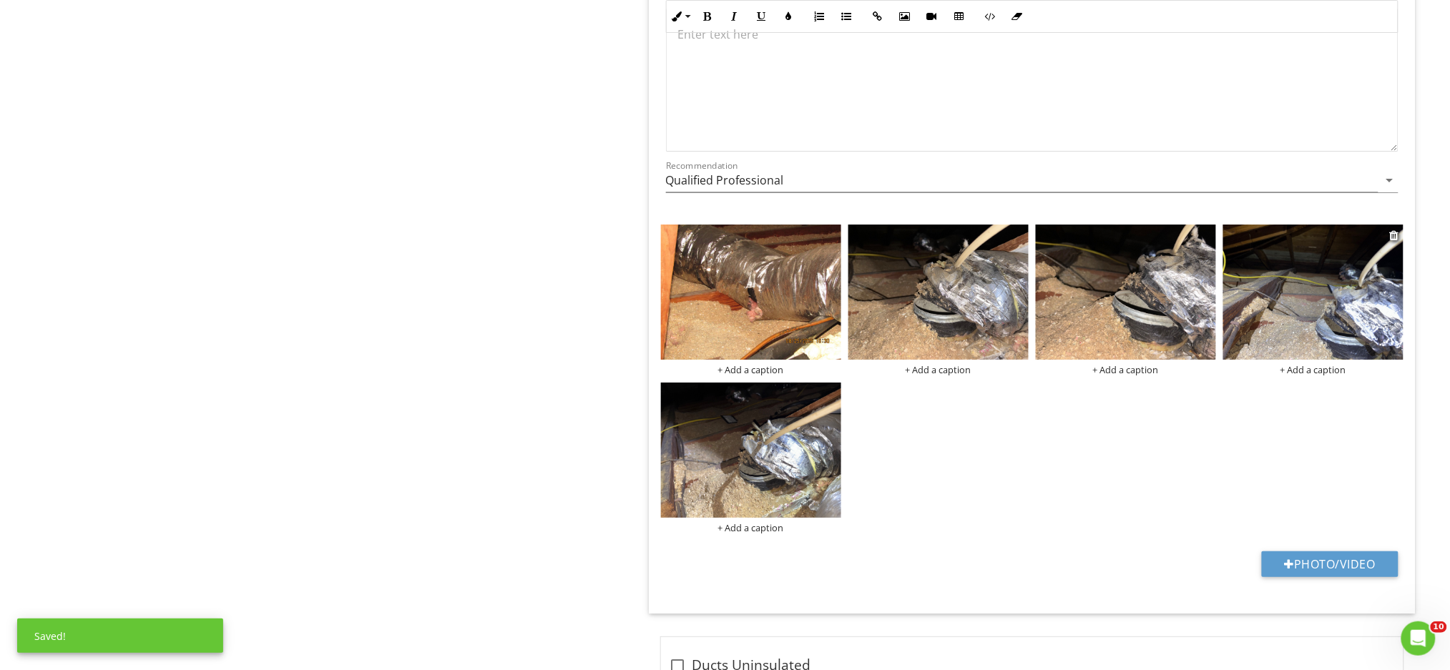
click at [1336, 292] on img at bounding box center [1313, 292] width 180 height 135
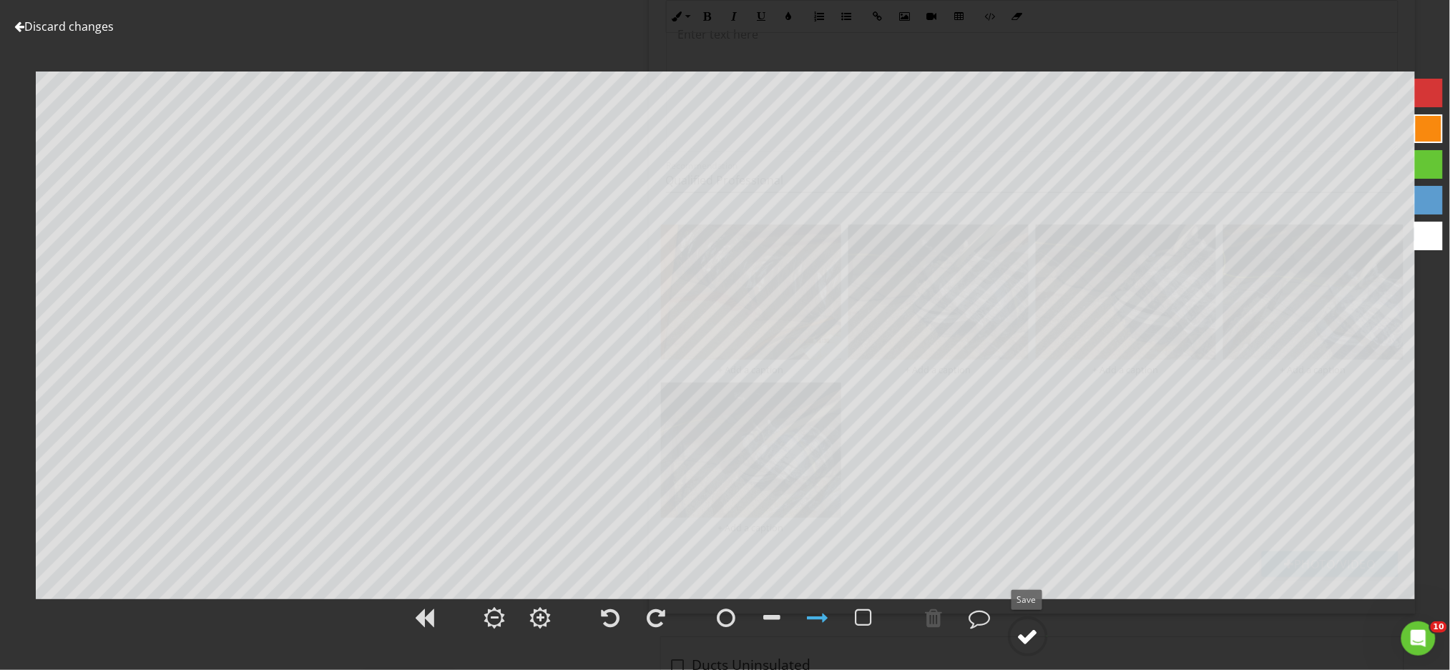
click at [1032, 634] on div at bounding box center [1027, 636] width 21 height 21
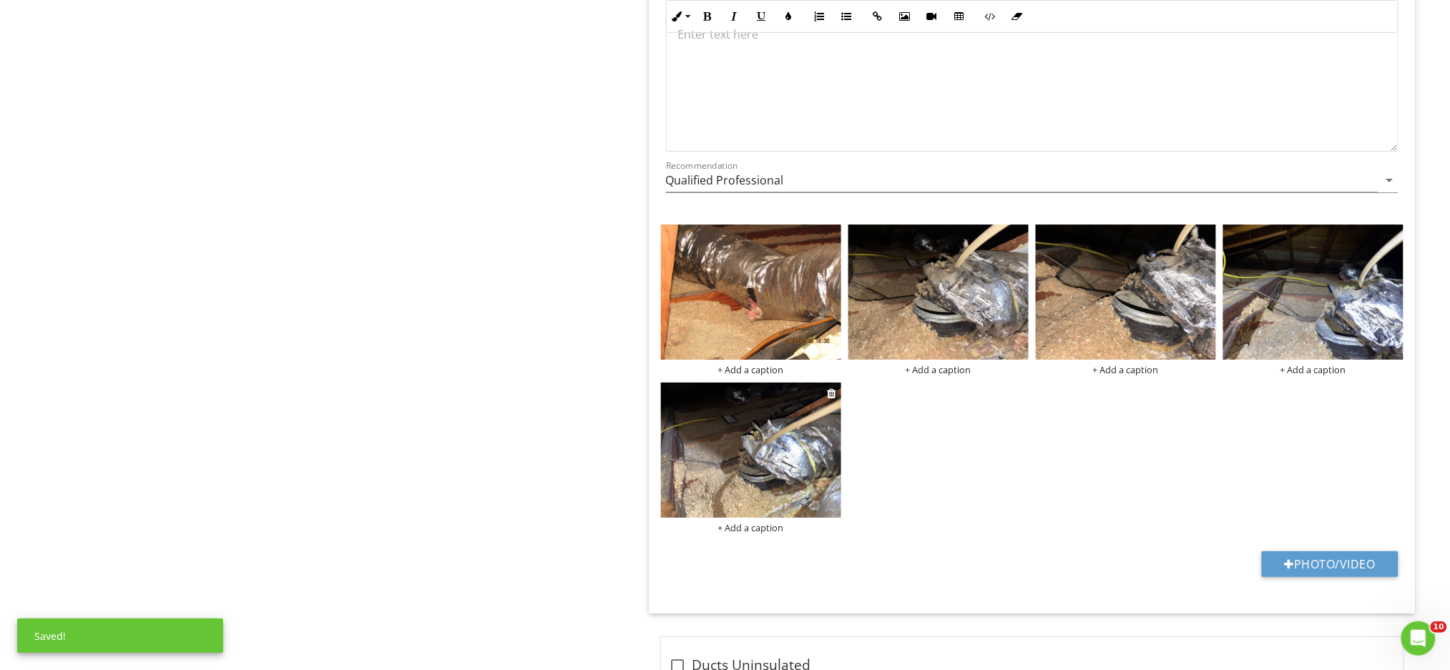
click at [744, 441] on img at bounding box center [751, 450] width 180 height 135
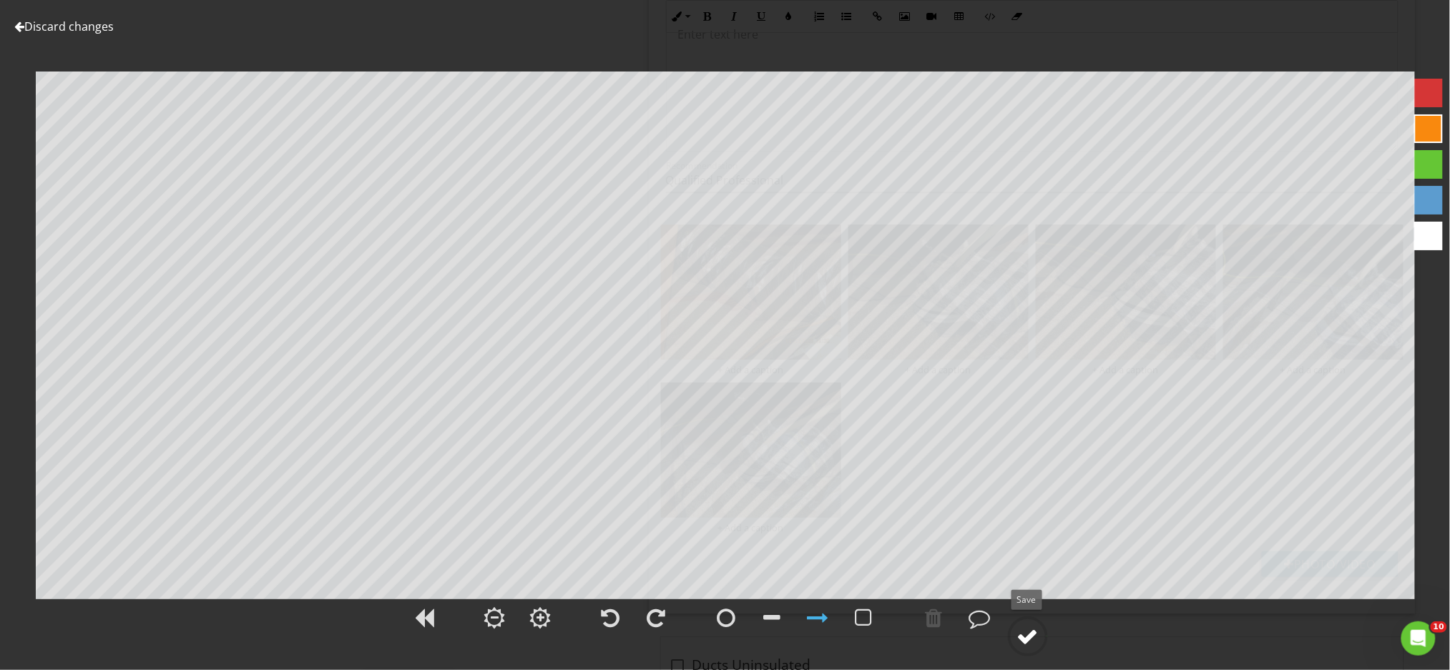
click at [1026, 634] on div at bounding box center [1027, 636] width 21 height 21
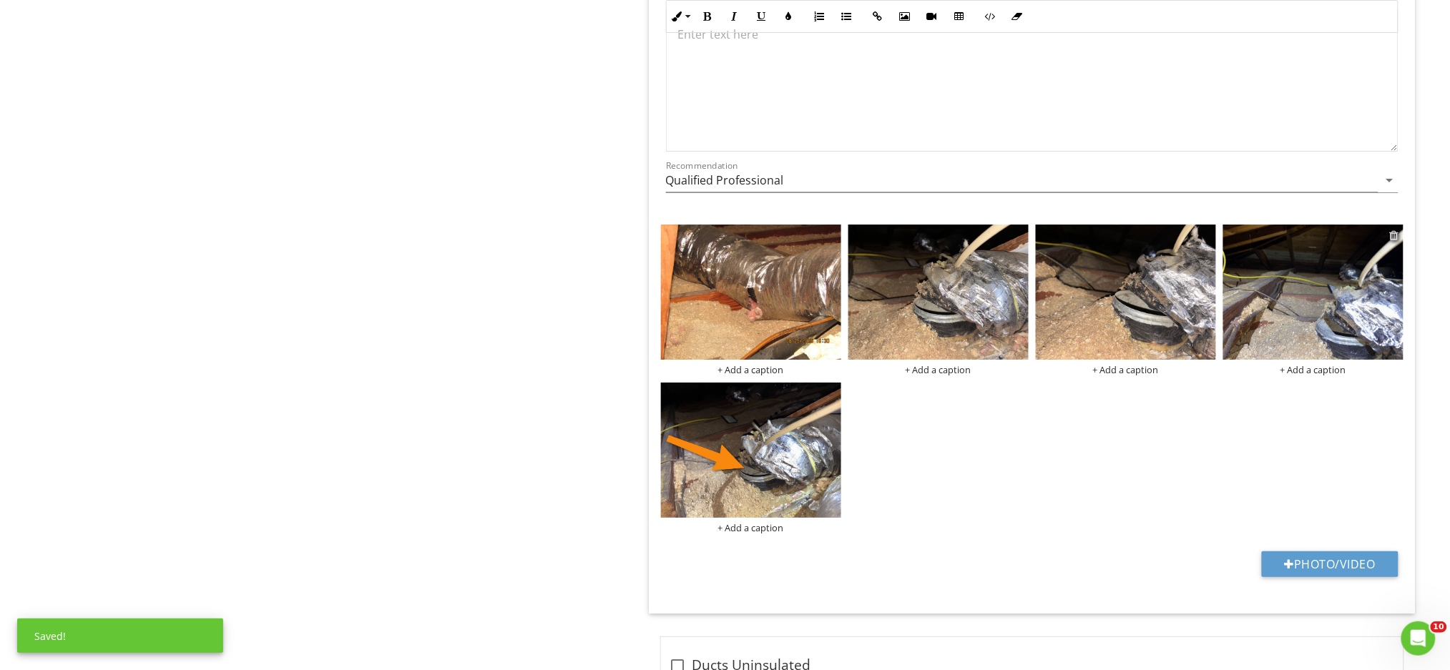
click at [1394, 233] on div at bounding box center [1394, 235] width 9 height 11
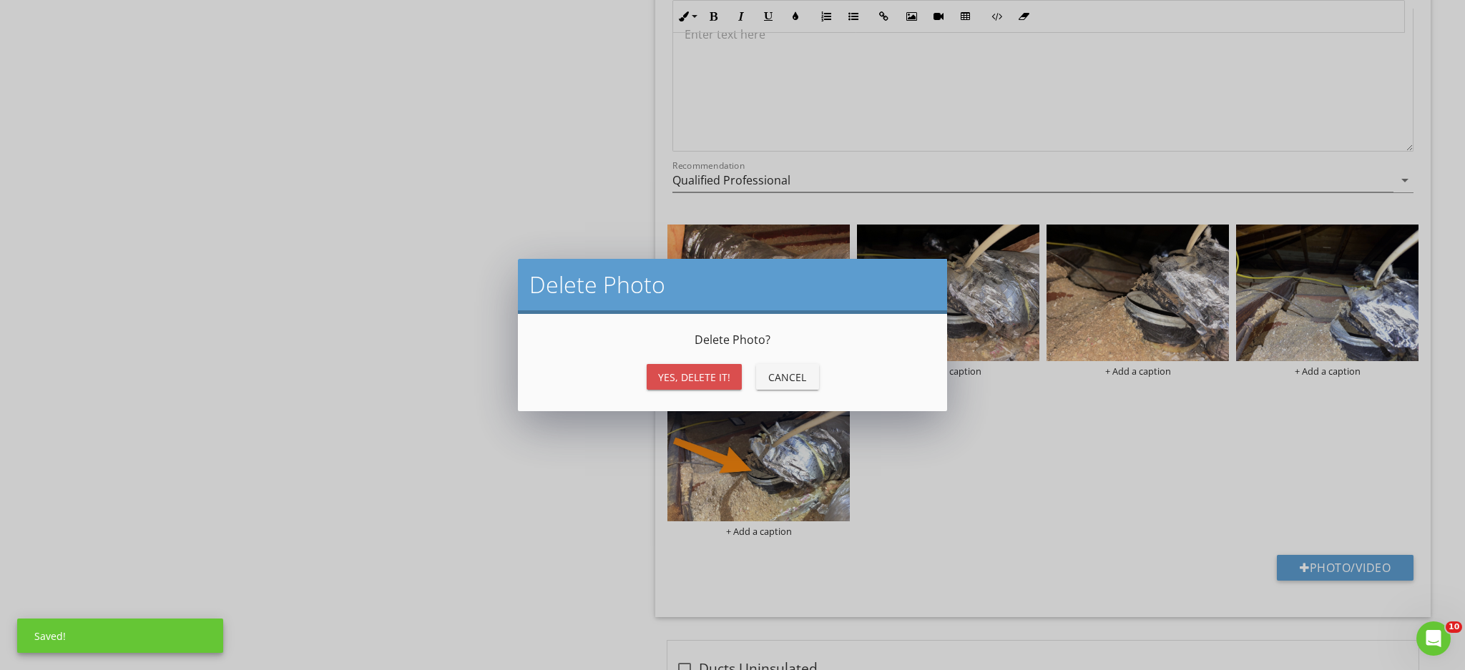
drag, startPoint x: 719, startPoint y: 375, endPoint x: 1090, endPoint y: 310, distance: 376.9
click at [718, 374] on div "Yes, Delete it!" at bounding box center [694, 377] width 72 height 15
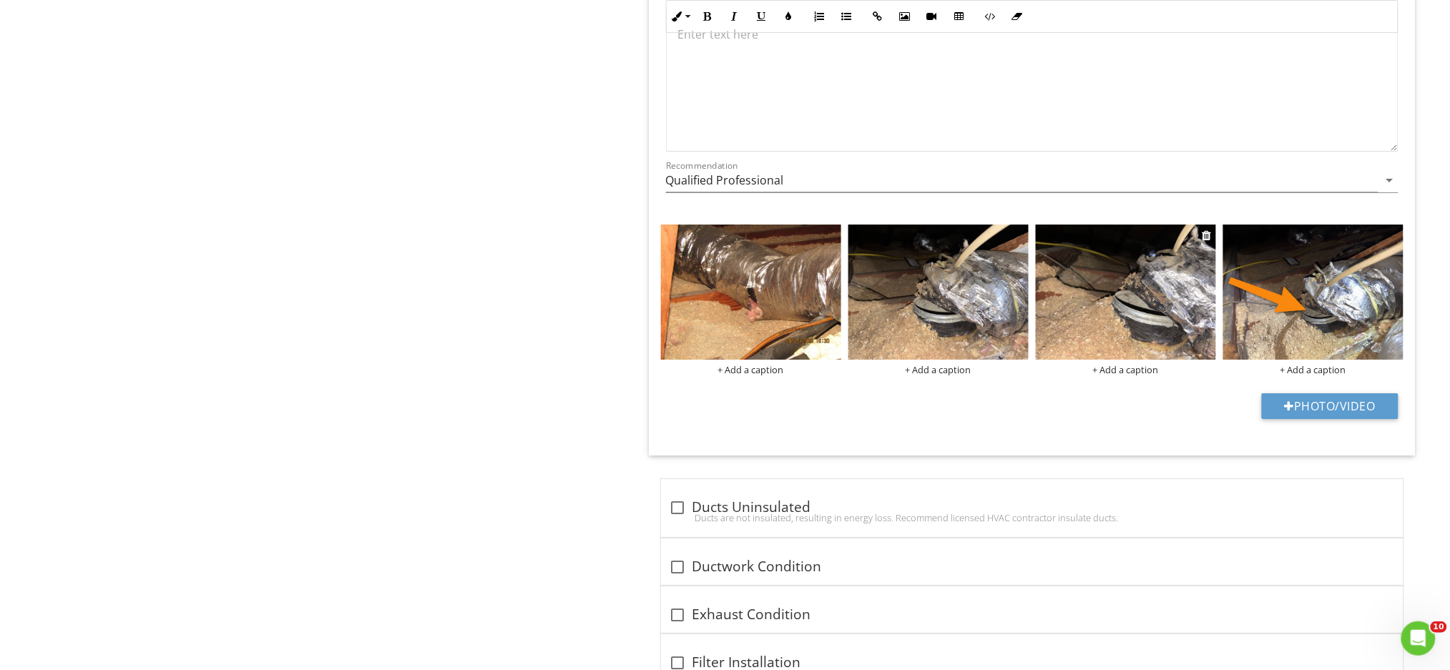
click at [1146, 319] on img at bounding box center [1126, 292] width 180 height 135
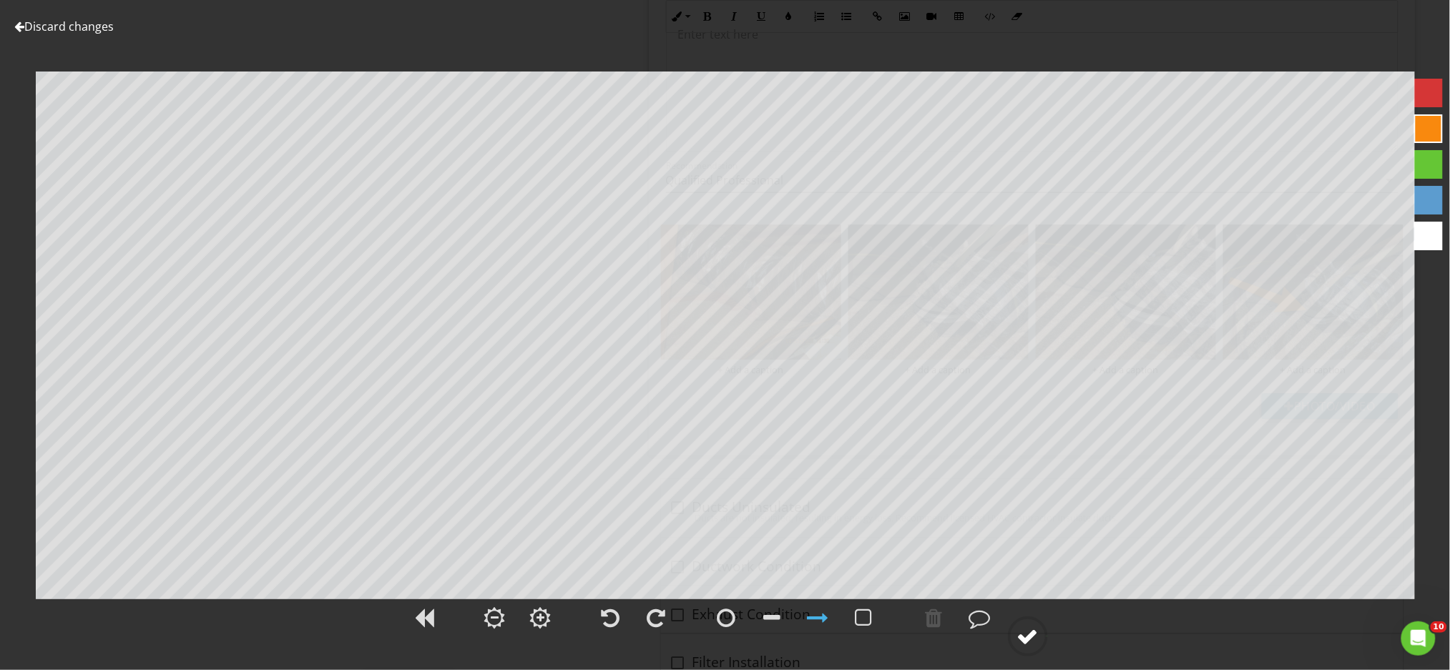
click at [1030, 634] on div at bounding box center [1027, 636] width 21 height 21
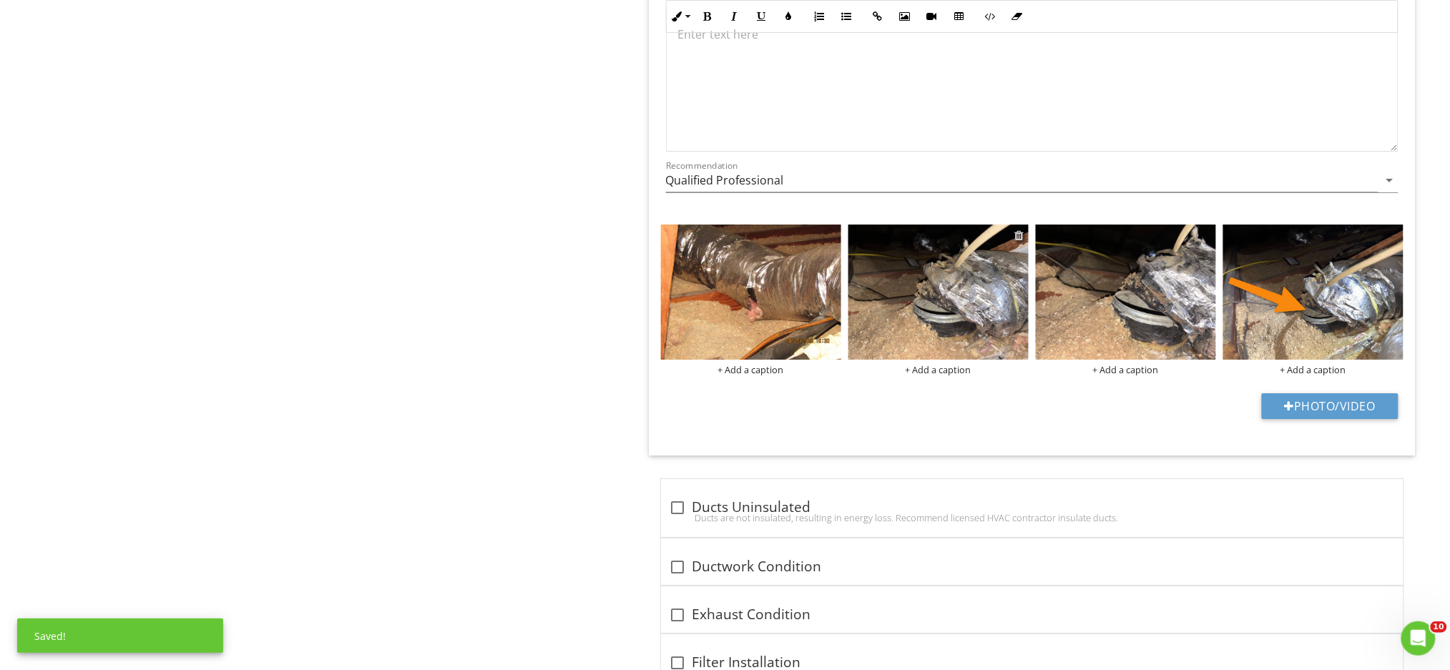
click at [1019, 235] on div at bounding box center [1019, 235] width 9 height 11
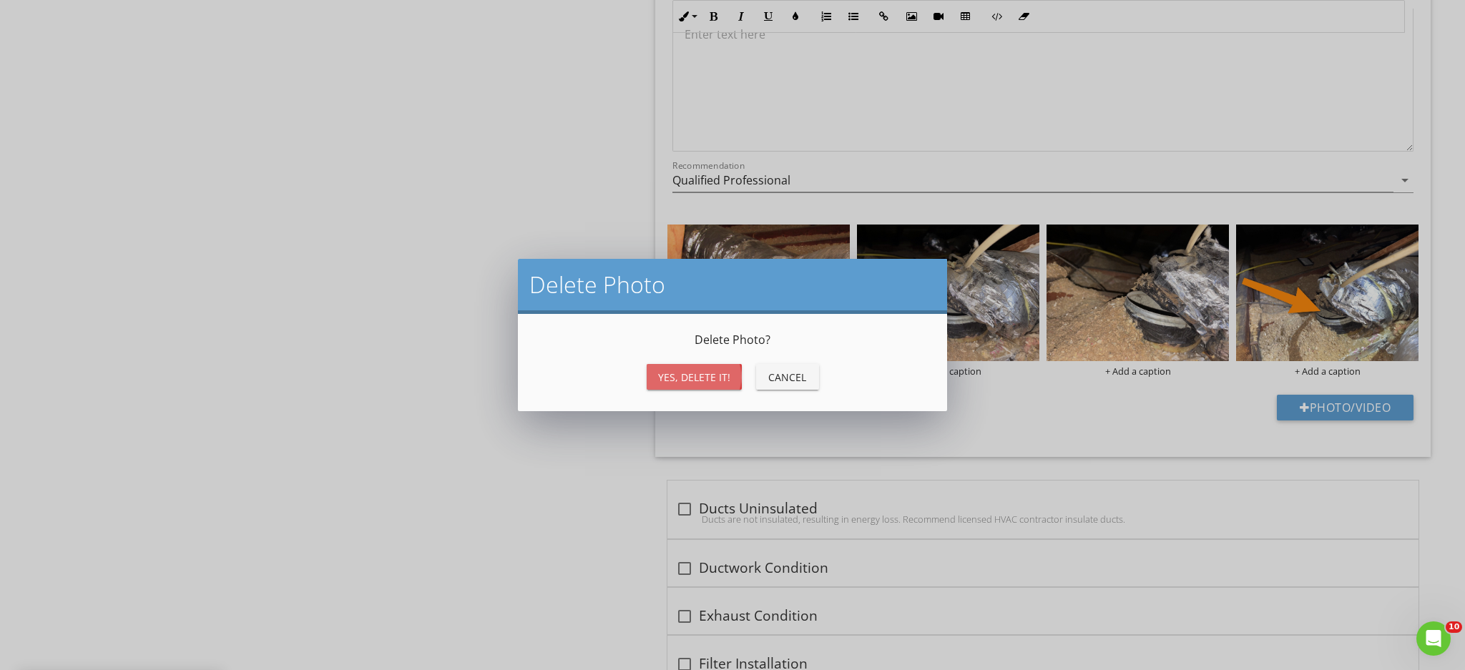
click at [687, 370] on div "Yes, Delete it!" at bounding box center [694, 377] width 72 height 15
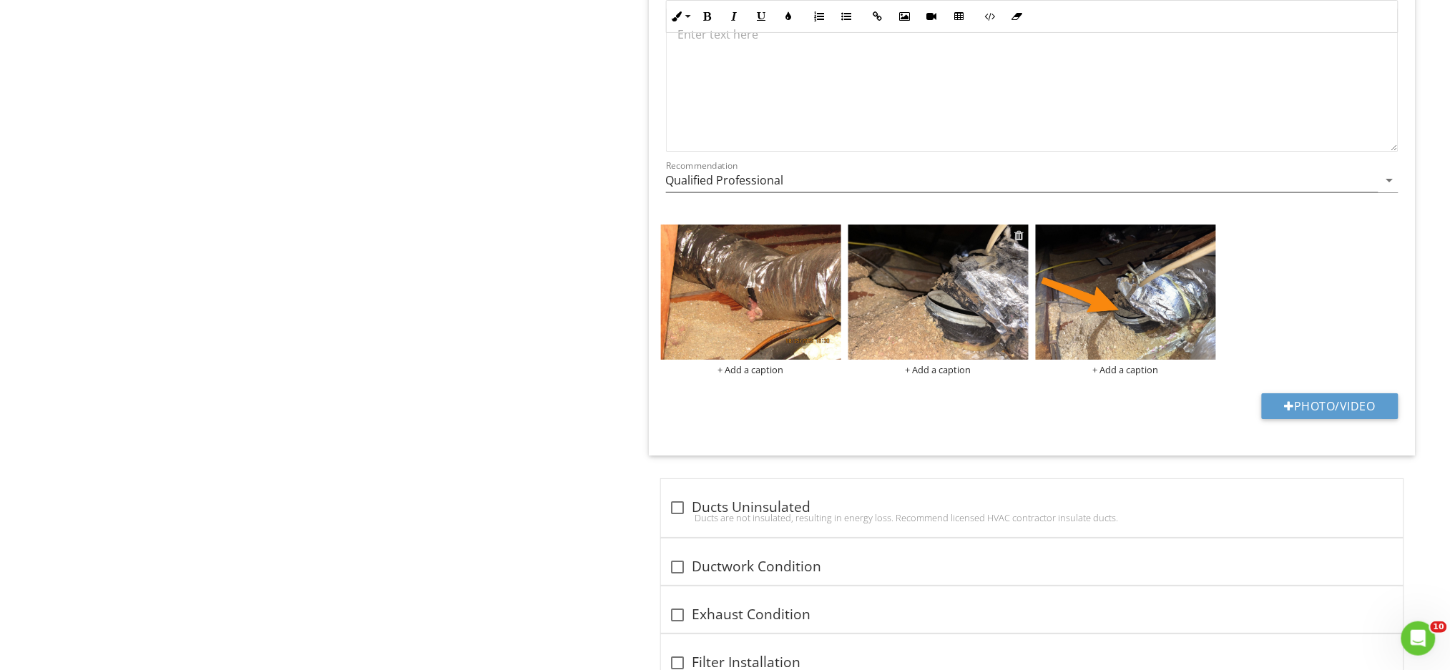
click at [1017, 236] on div at bounding box center [1019, 235] width 9 height 11
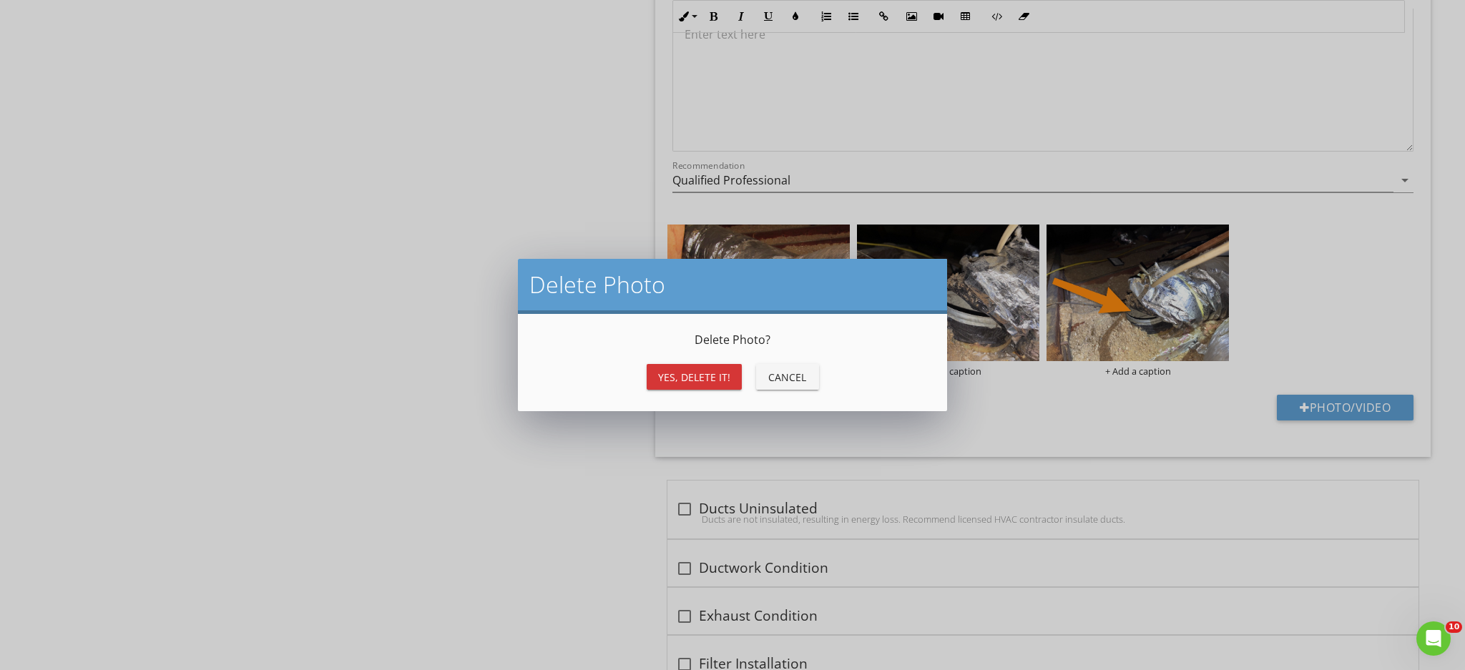
click at [668, 371] on div "Yes, Delete it!" at bounding box center [694, 377] width 72 height 15
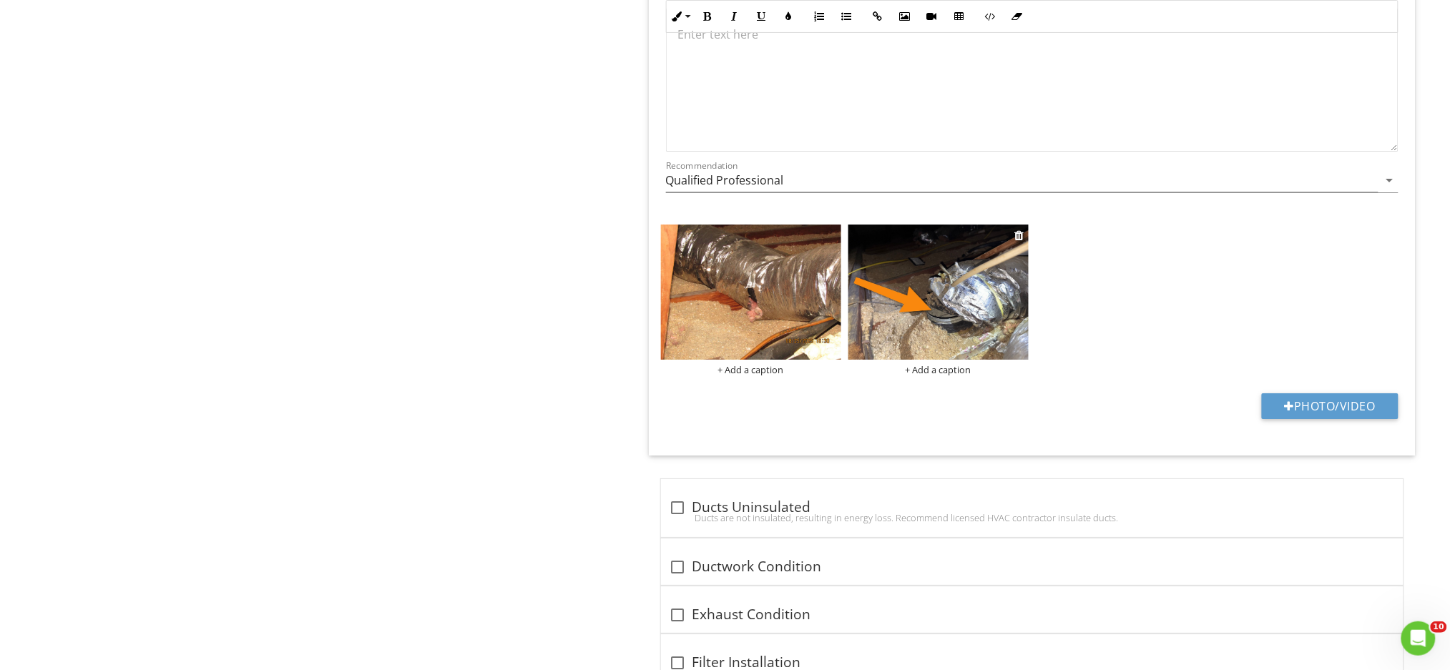
click at [941, 307] on img at bounding box center [938, 292] width 180 height 135
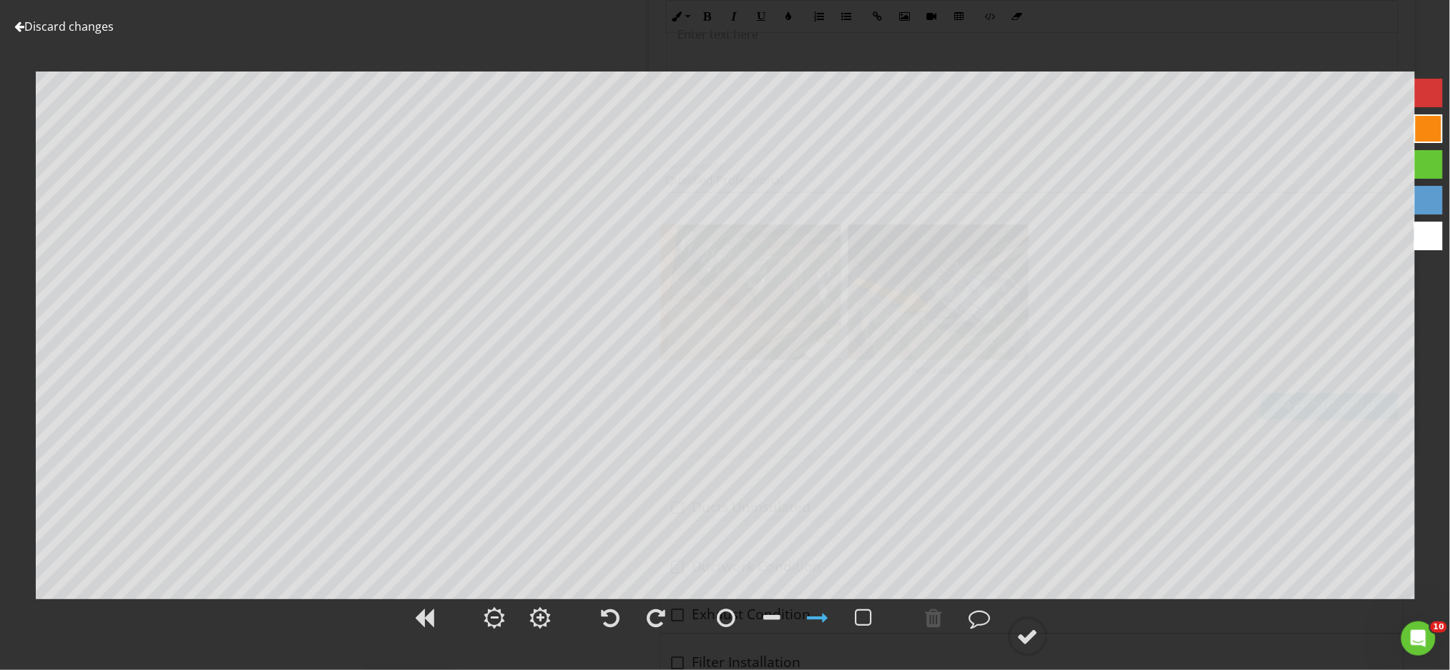
click at [1431, 101] on div at bounding box center [1428, 93] width 29 height 29
drag, startPoint x: 1026, startPoint y: 639, endPoint x: 1034, endPoint y: 634, distance: 9.0
click at [1031, 639] on div at bounding box center [1027, 636] width 21 height 21
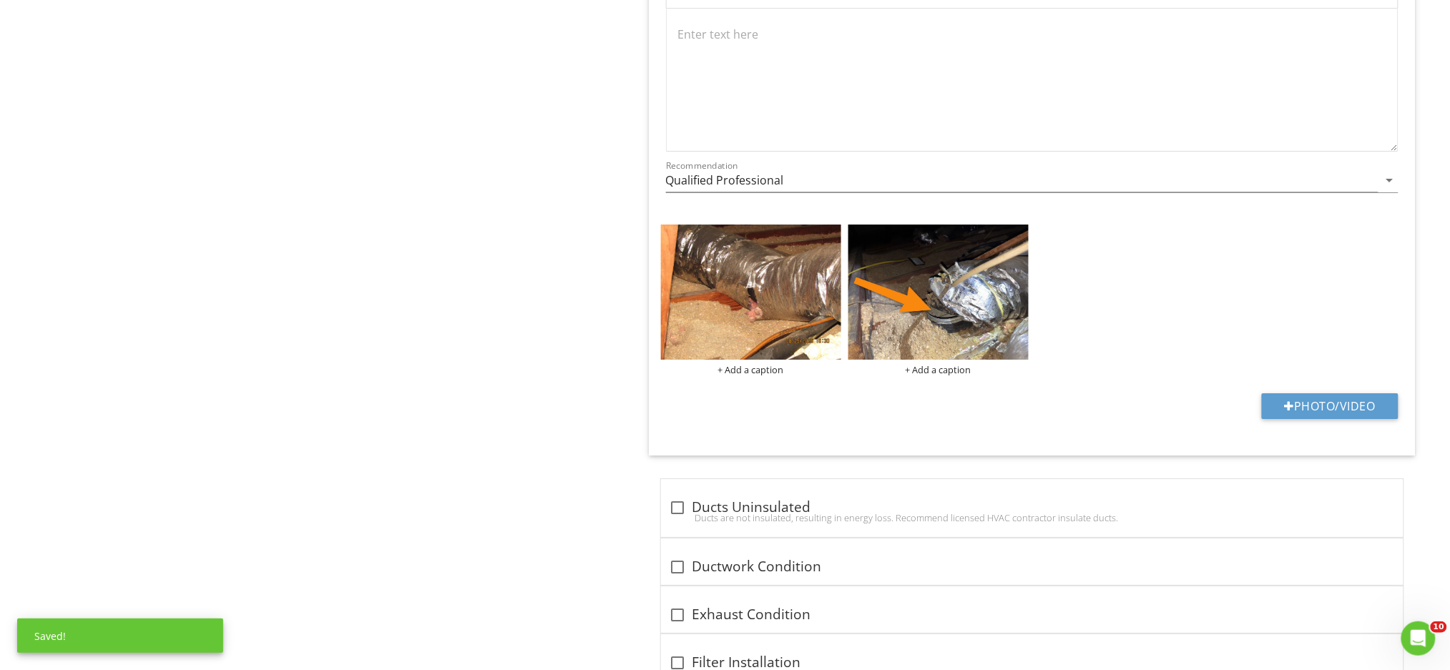
scroll to position [1497, 0]
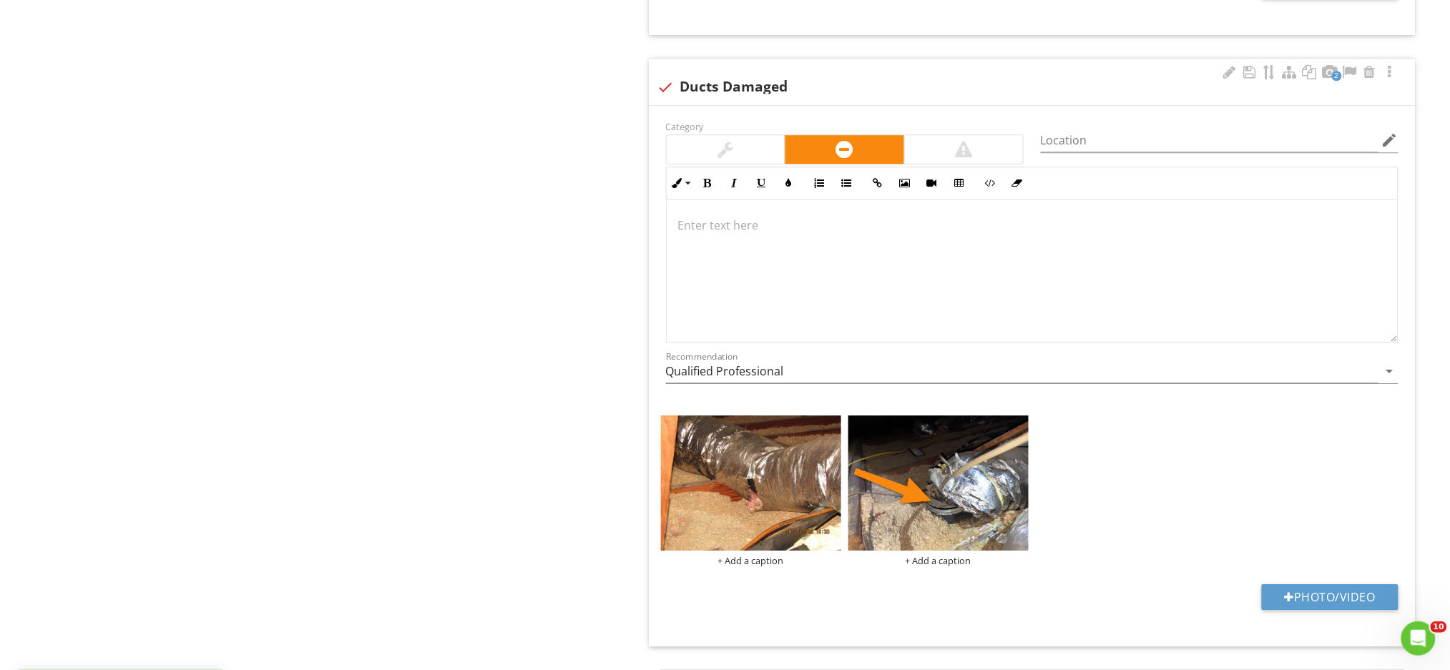
click at [692, 237] on div at bounding box center [1032, 271] width 731 height 143
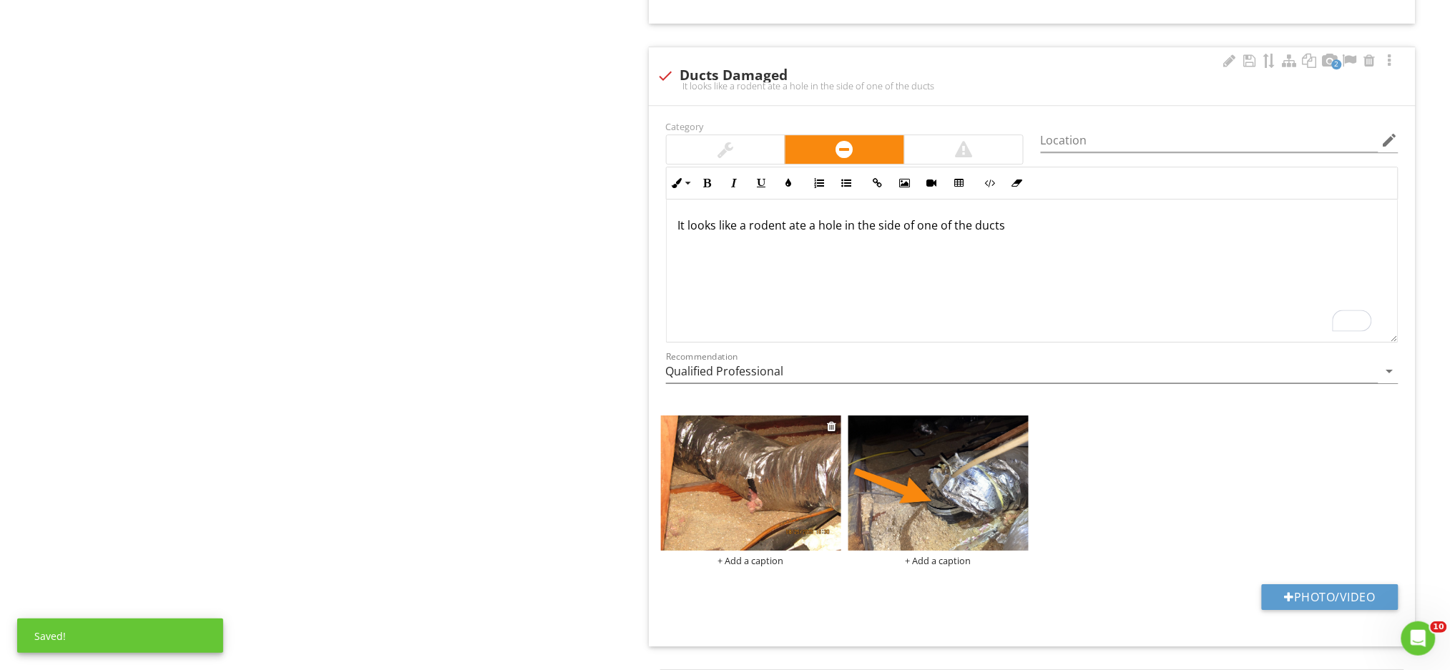
click at [753, 466] on img at bounding box center [751, 483] width 180 height 135
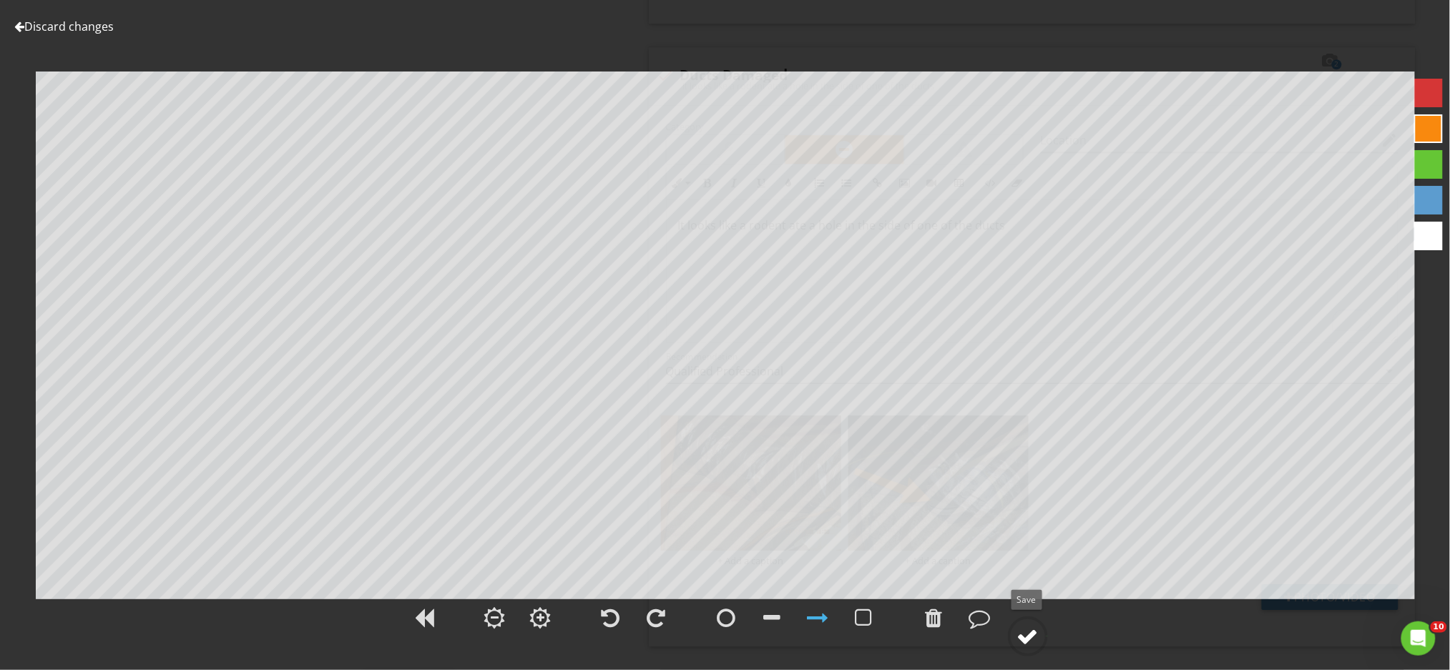
click at [1026, 635] on div at bounding box center [1027, 636] width 21 height 21
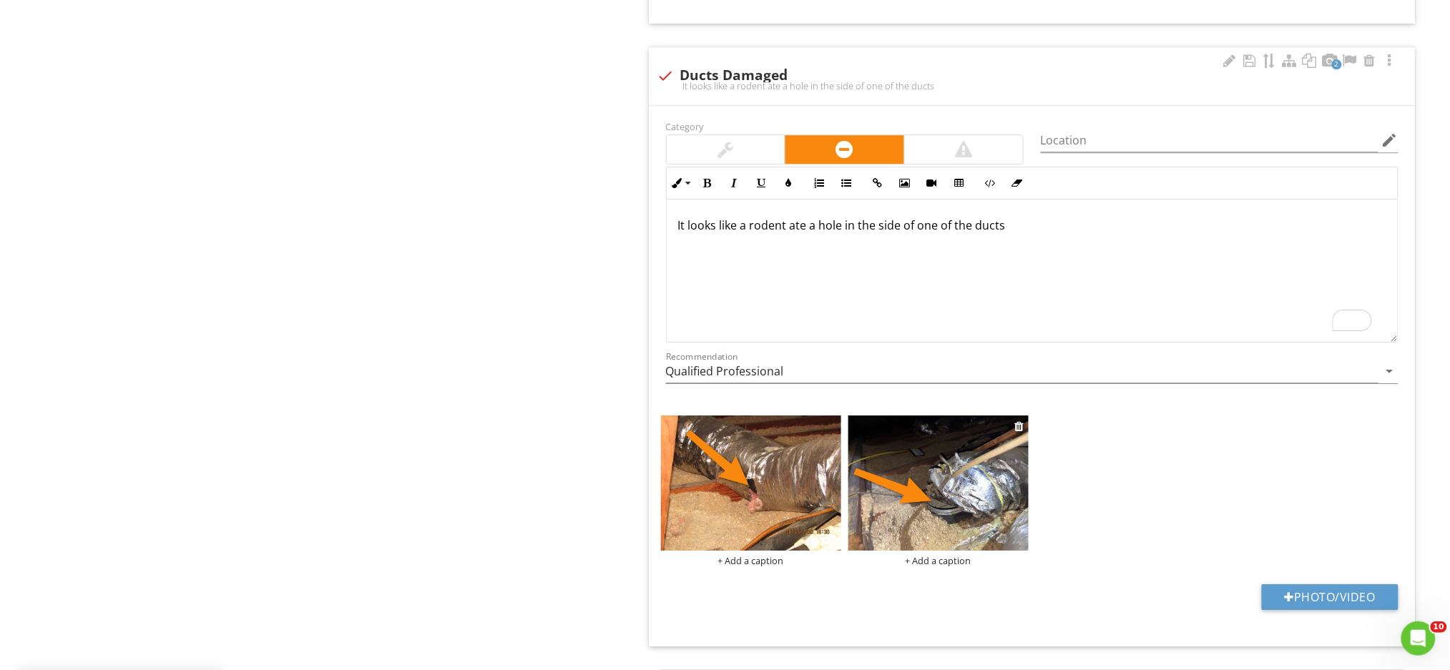
click at [981, 519] on img at bounding box center [938, 483] width 180 height 135
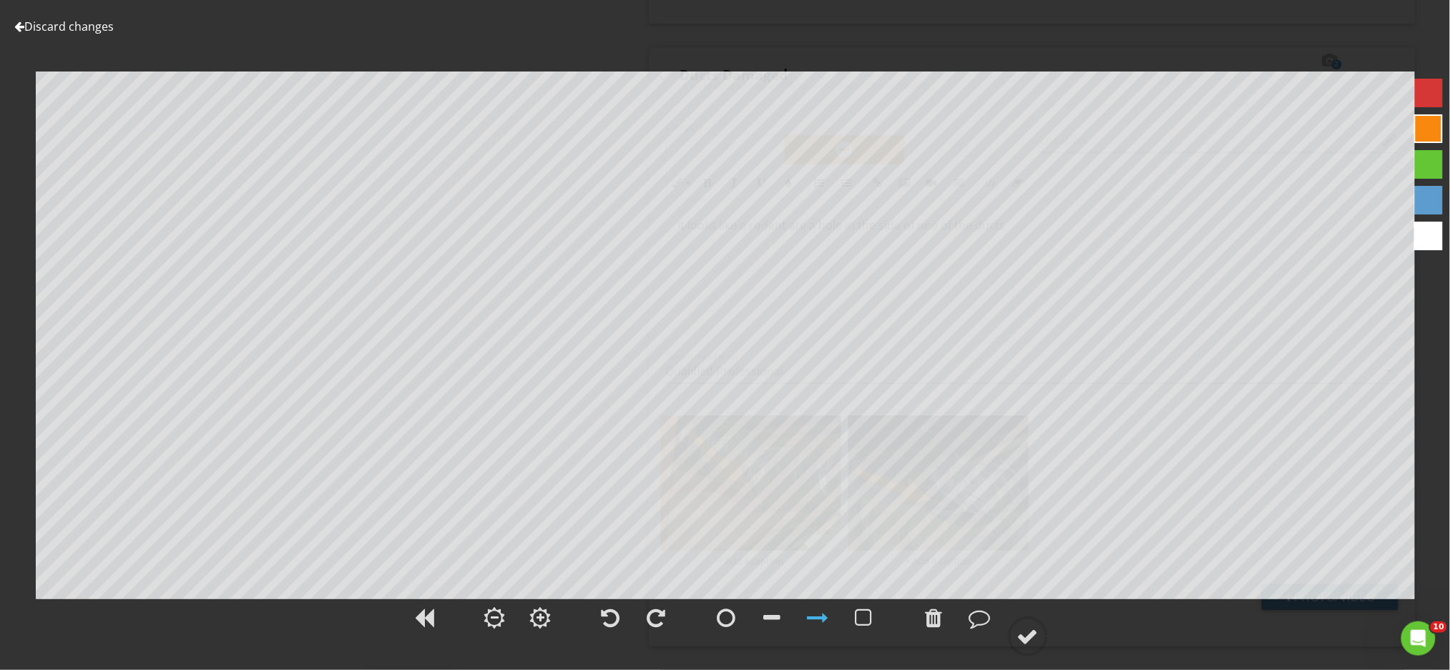
click at [1420, 120] on div at bounding box center [1428, 128] width 29 height 29
click at [1024, 635] on div at bounding box center [1027, 636] width 21 height 21
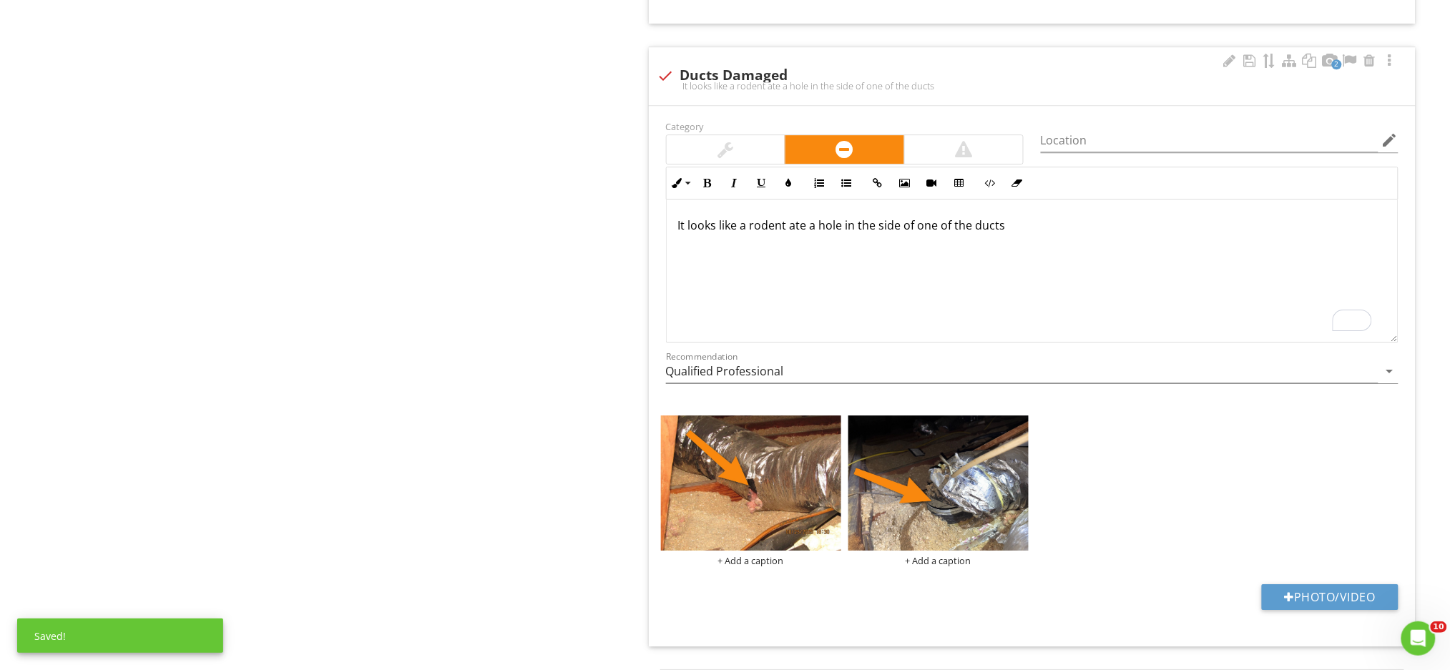
click at [1024, 230] on p "It looks like a rodent ate a hole in the side of one of the ducts" at bounding box center [1032, 225] width 708 height 17
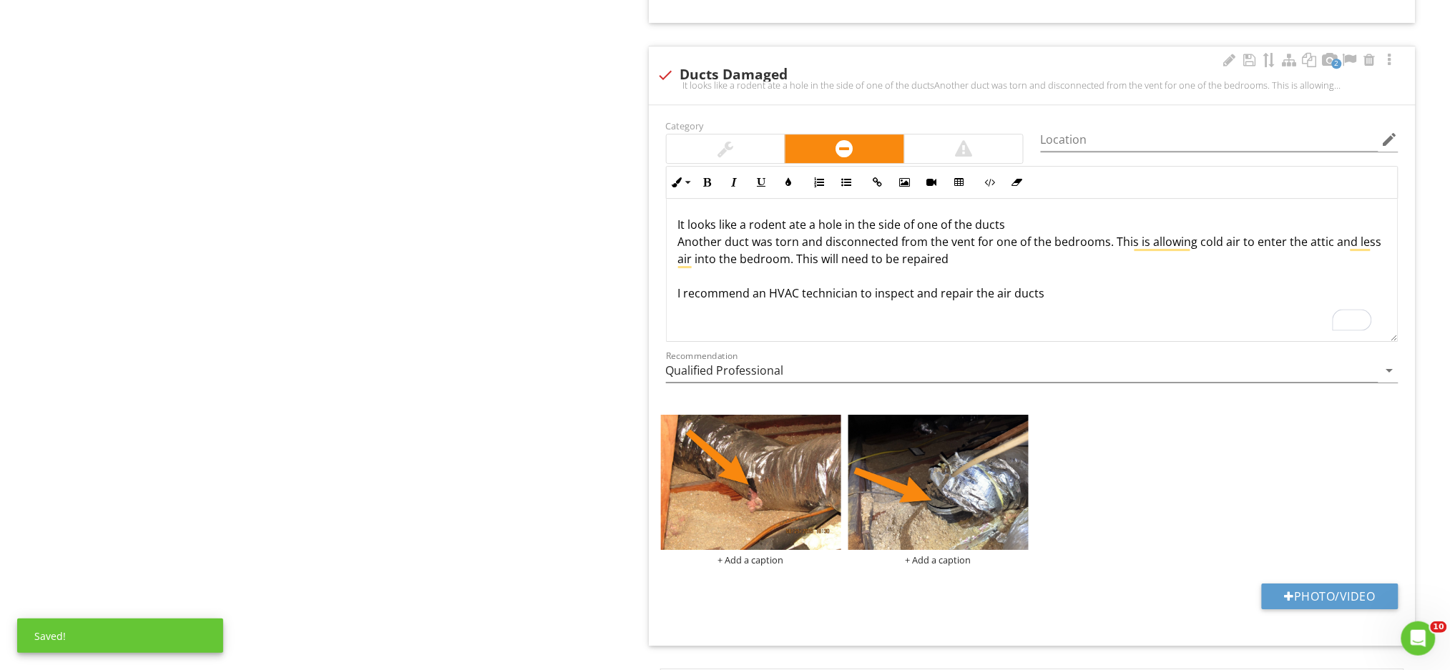
scroll to position [1506, 0]
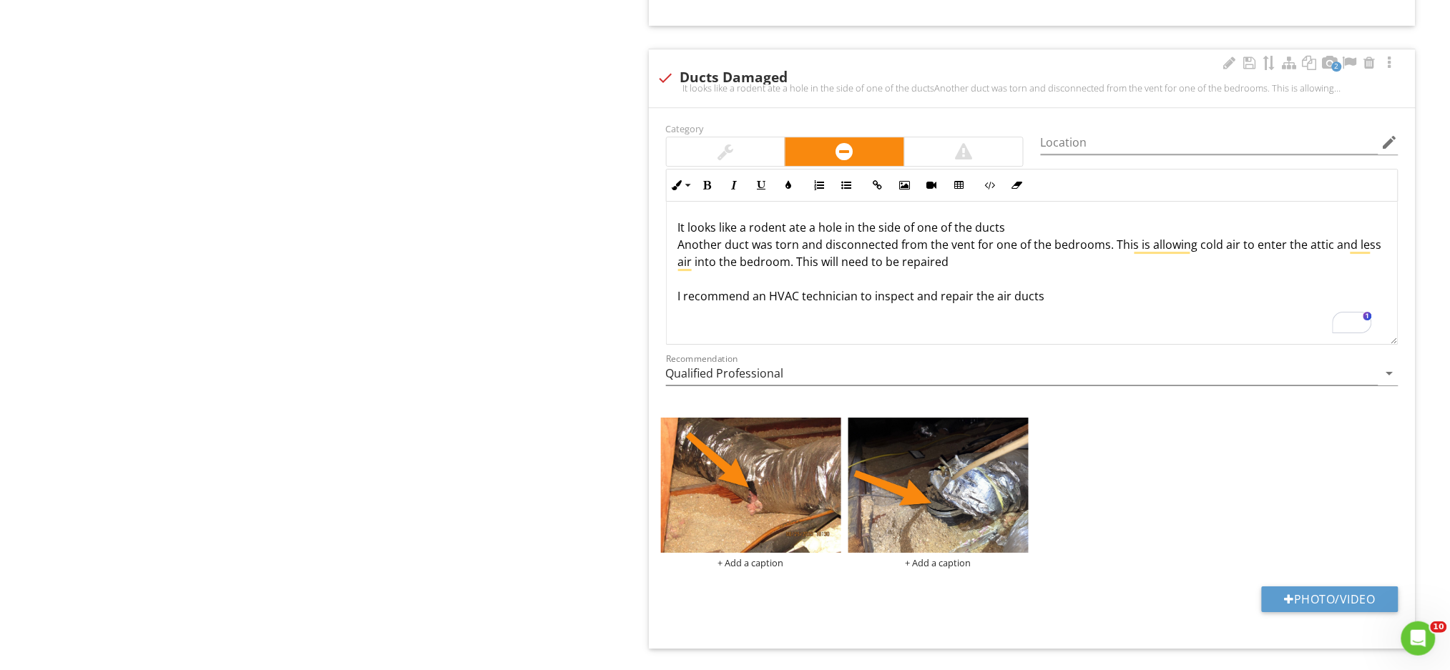
click at [951, 268] on p "It looks like a rodent ate a hole in the side of one of the ducts Another duct …" at bounding box center [1032, 262] width 708 height 86
click at [674, 226] on div "It looks like a rodent ate a hole in the side of one of the ducts Another duct …" at bounding box center [1032, 273] width 731 height 143
click at [680, 248] on p "*It looks like a rodent ate a hole in the side of one of the ducts Another duct…" at bounding box center [1032, 262] width 708 height 86
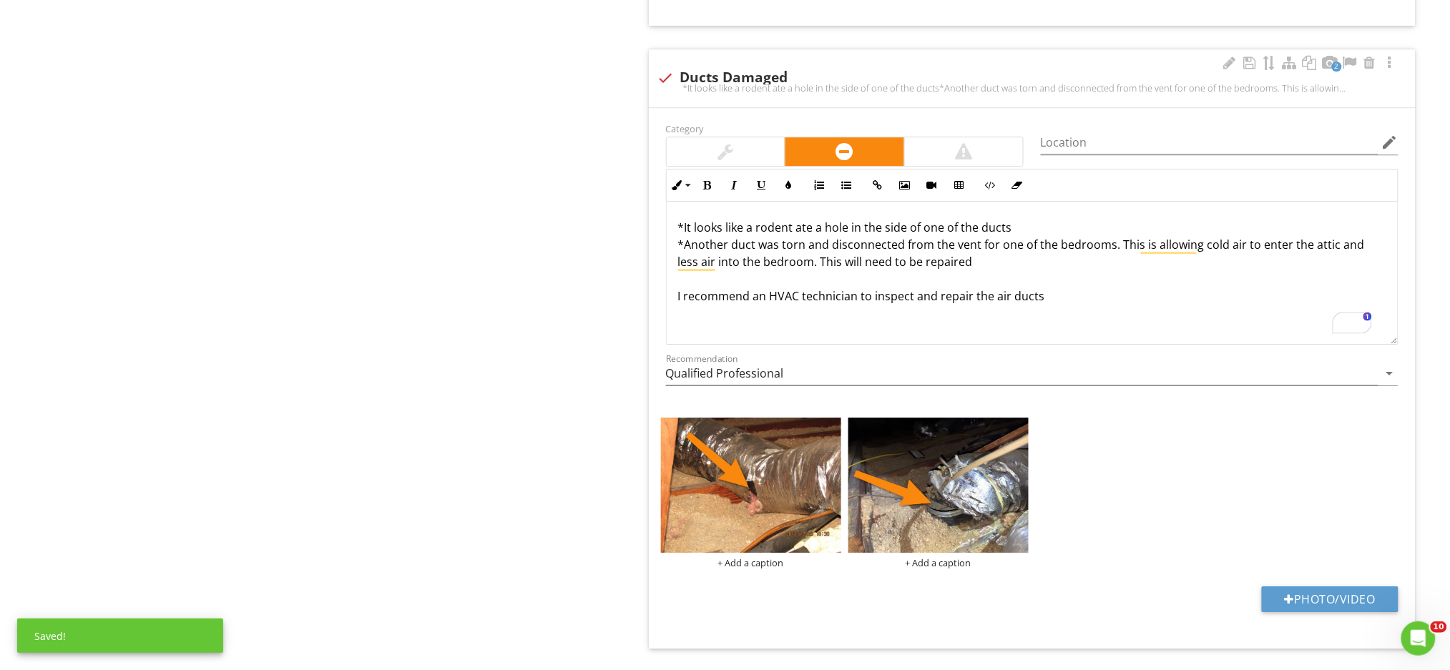
click at [971, 270] on p "*It looks like a rodent ate a hole in the side of one of the ducts *Another duc…" at bounding box center [1032, 262] width 708 height 86
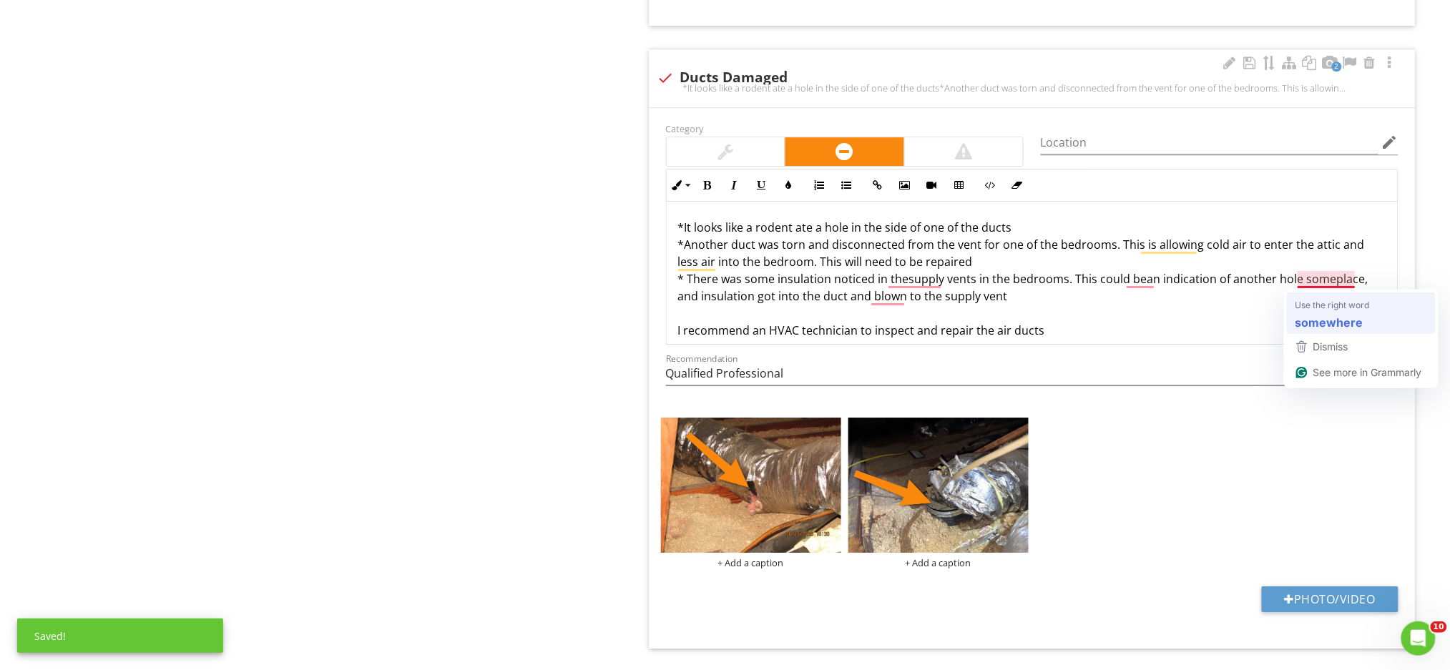
click at [1310, 327] on p "*It looks like a rodent ate a hole in the side of one of the ducts *Another duc…" at bounding box center [1032, 279] width 708 height 120
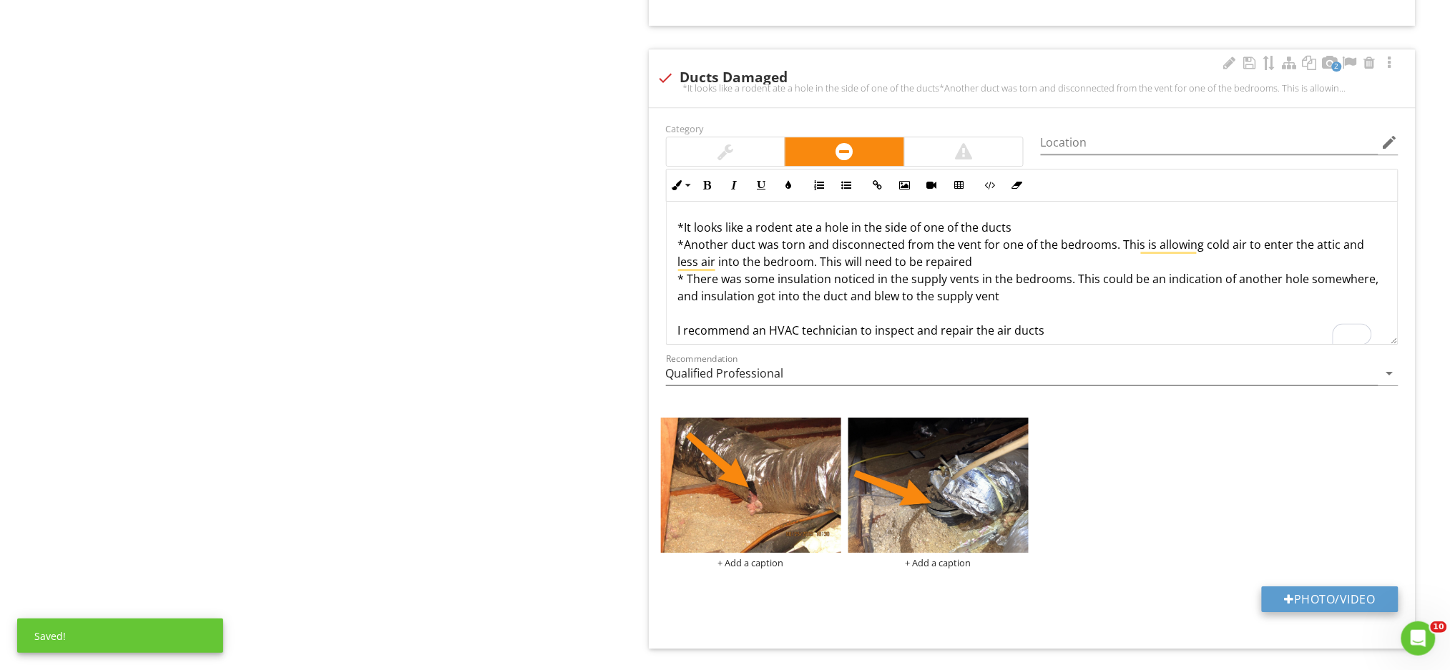
click at [1276, 599] on button "Photo/Video" at bounding box center [1330, 600] width 137 height 26
type input "C:\fakepath\IMG_0183.JPG"
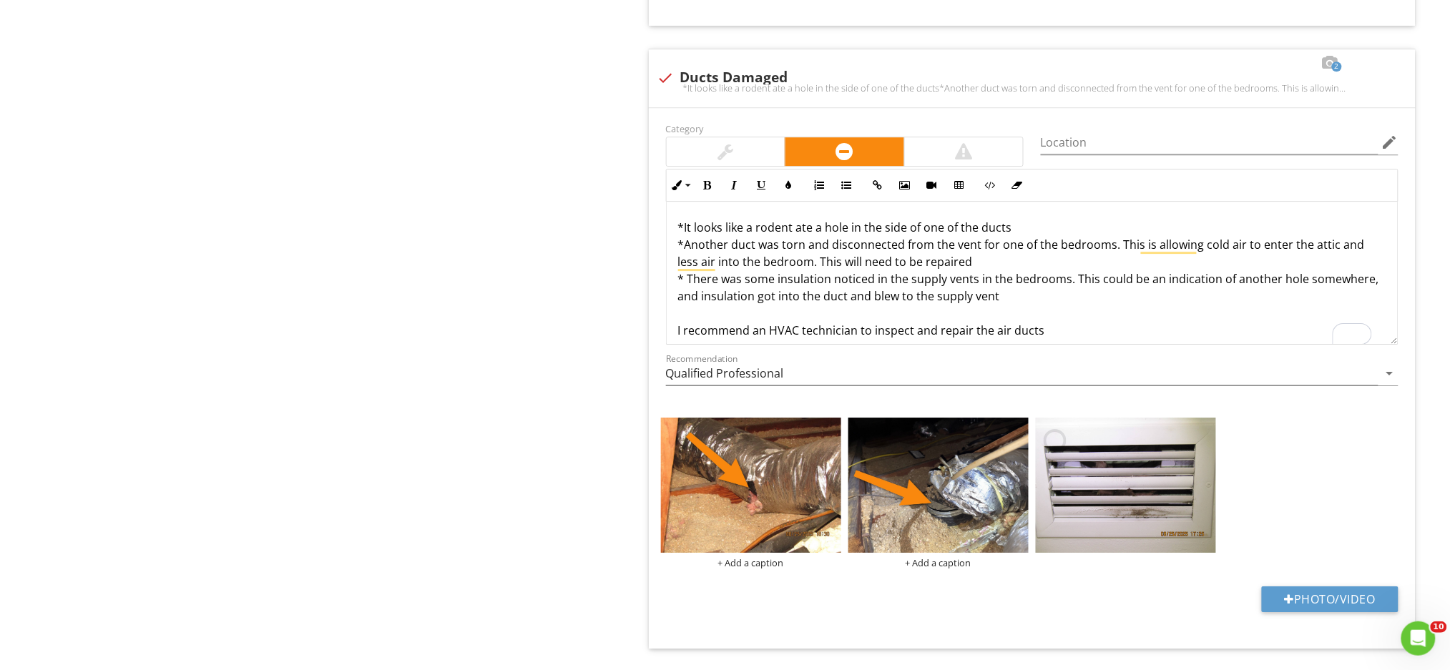
scroll to position [1602, 0]
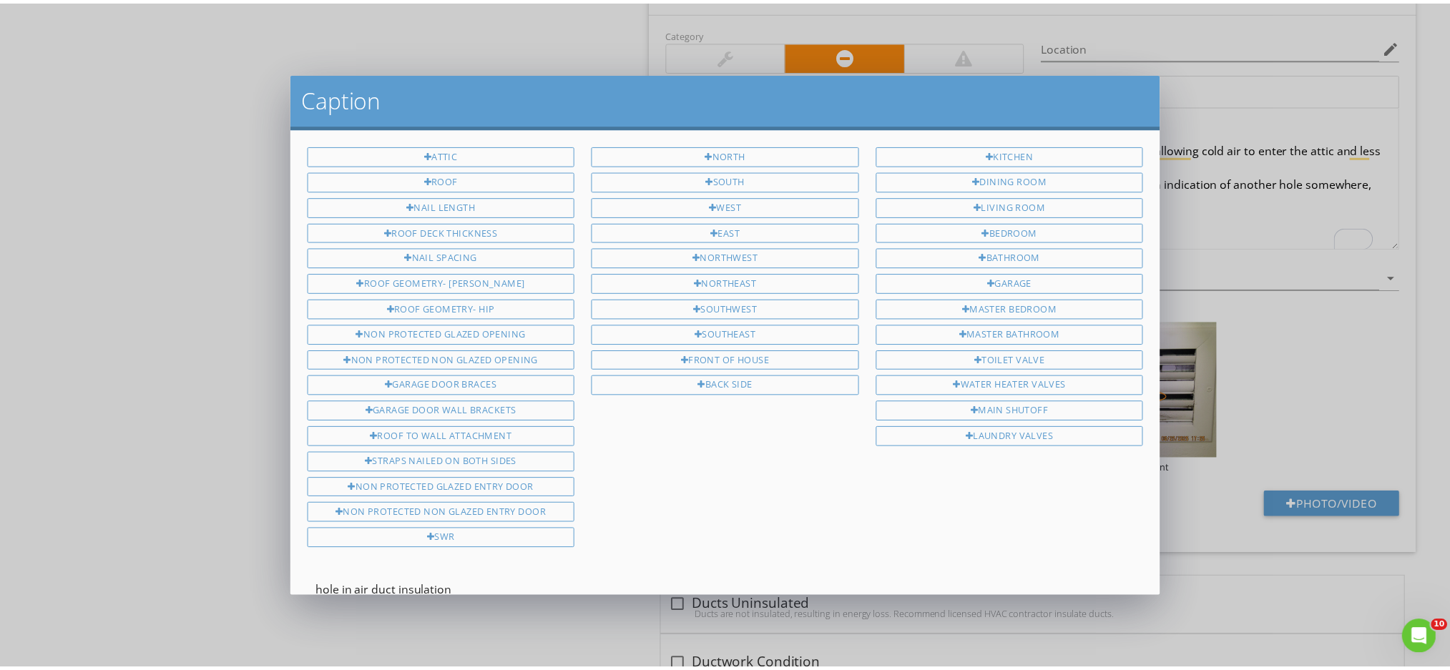
scroll to position [90, 0]
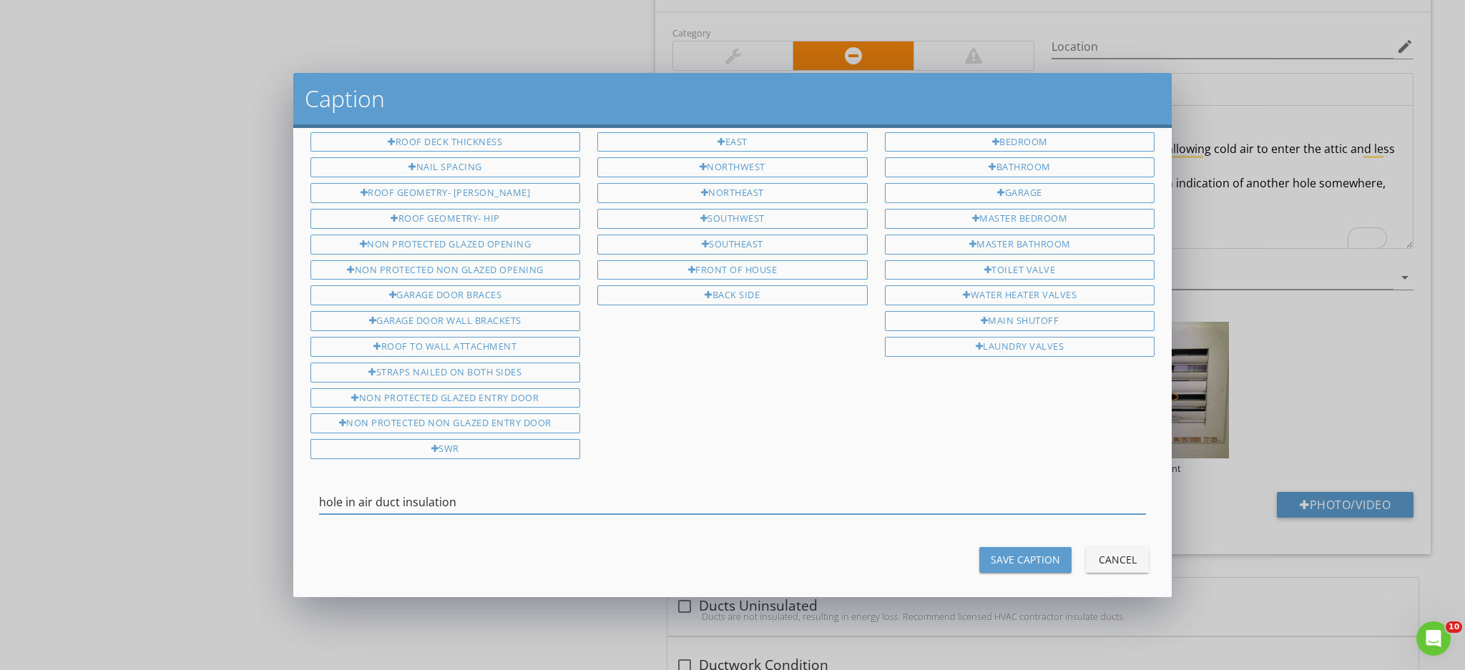
type input "hole in air duct insulation"
click at [1016, 552] on div "Save Caption" at bounding box center [1025, 559] width 69 height 15
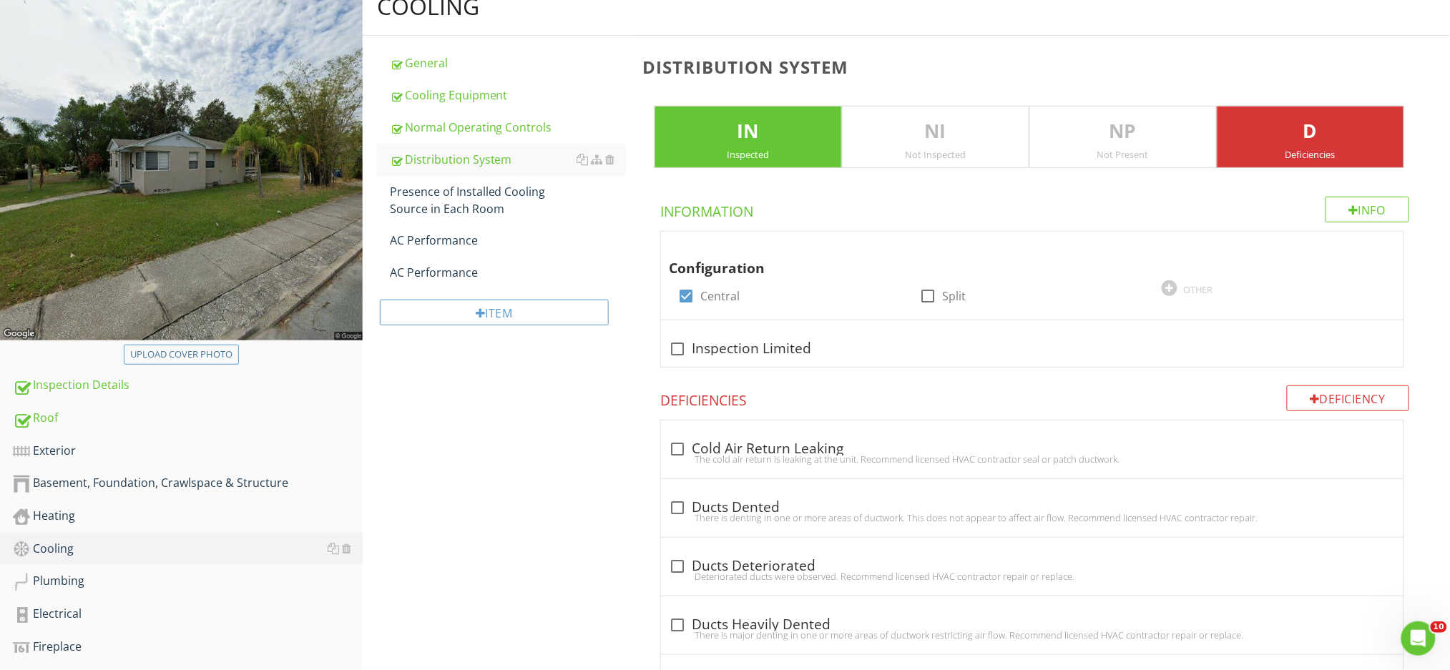
scroll to position [143, 0]
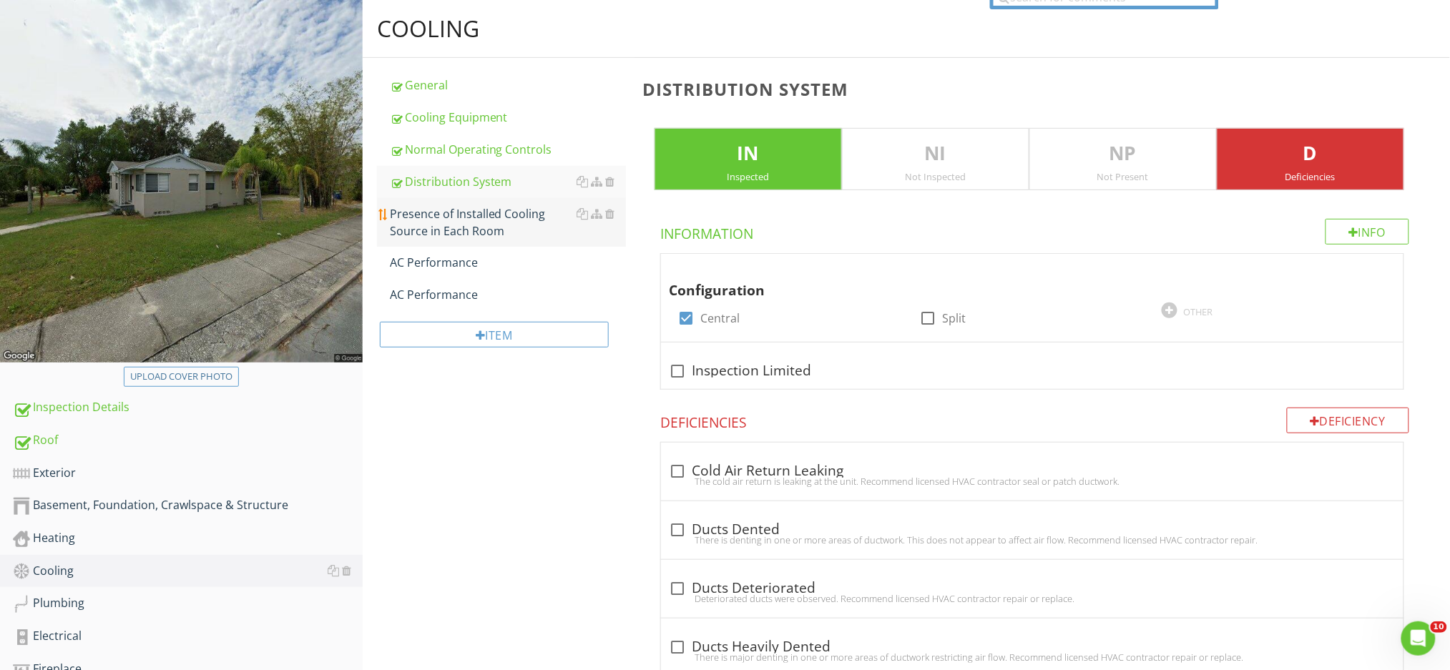
click at [506, 232] on div "Presence of Installed Cooling Source in Each Room" at bounding box center [508, 222] width 236 height 34
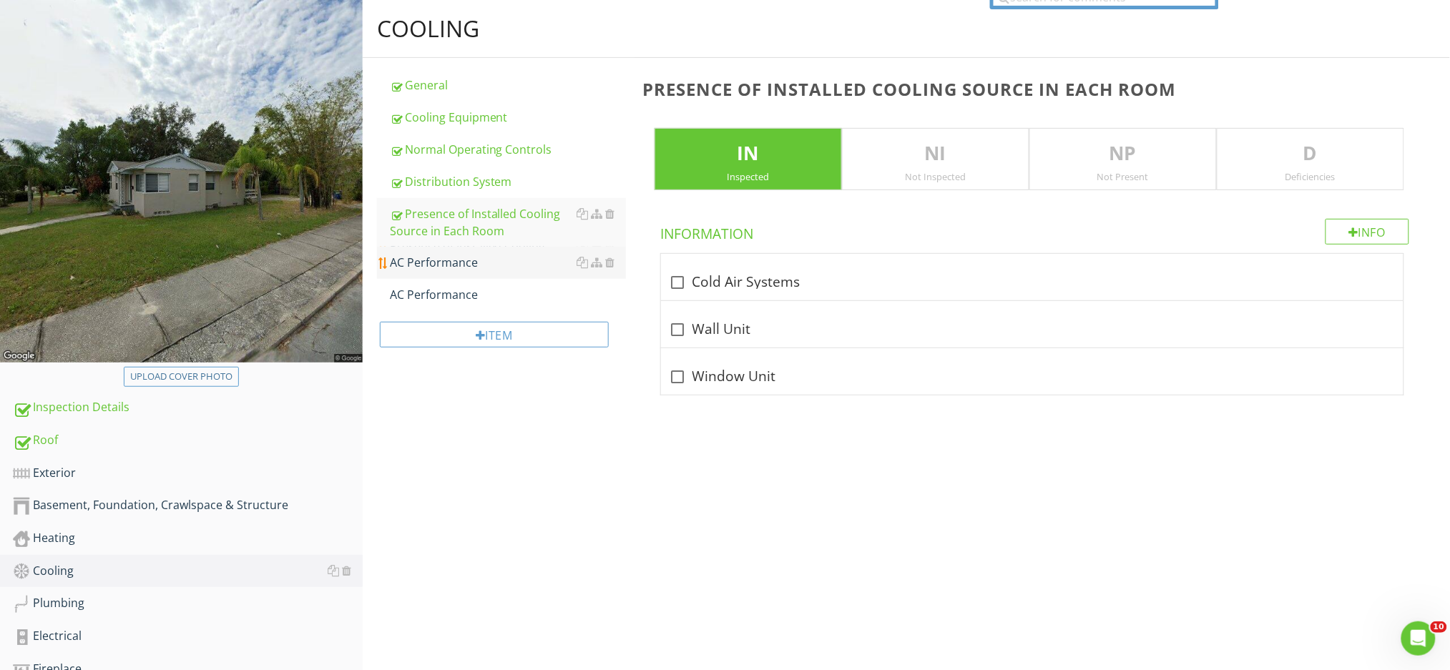
click at [484, 261] on div "AC Performance" at bounding box center [508, 262] width 236 height 17
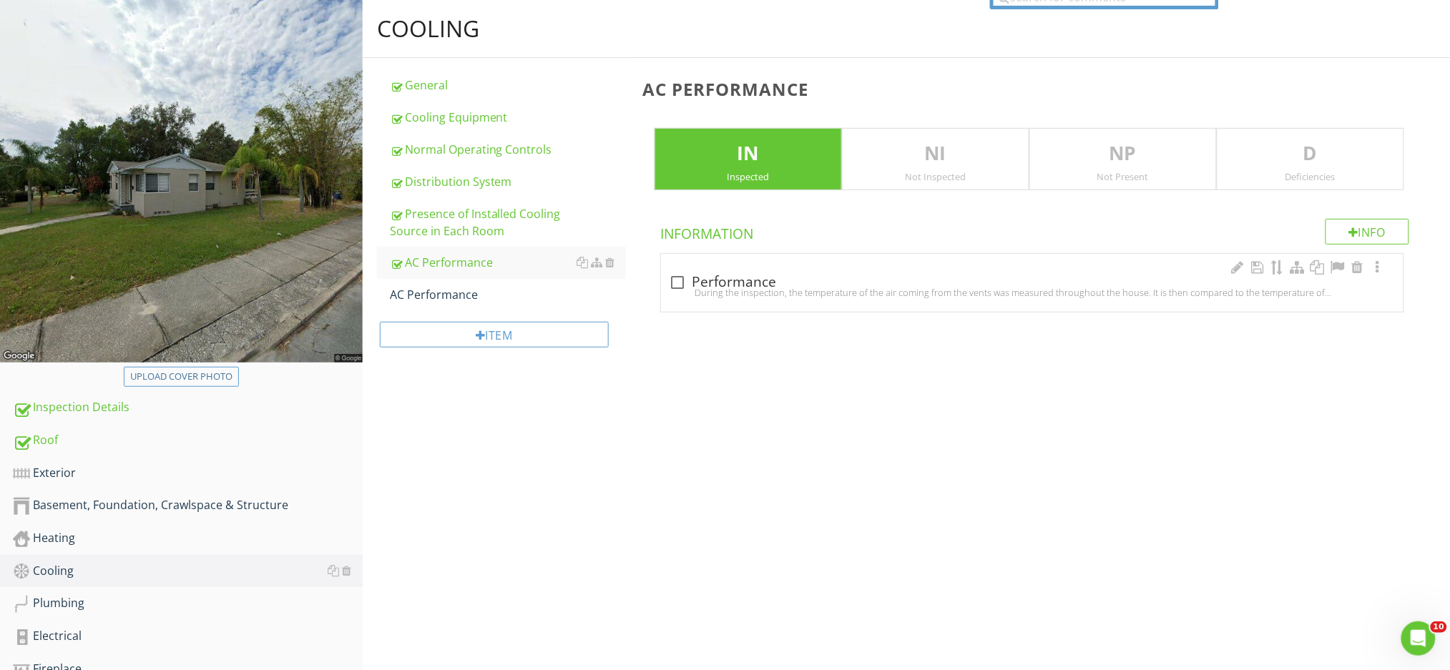
click at [714, 293] on div "During the inspection, the temperature of the air coming from the vents was mea…" at bounding box center [1032, 292] width 725 height 11
checkbox input "true"
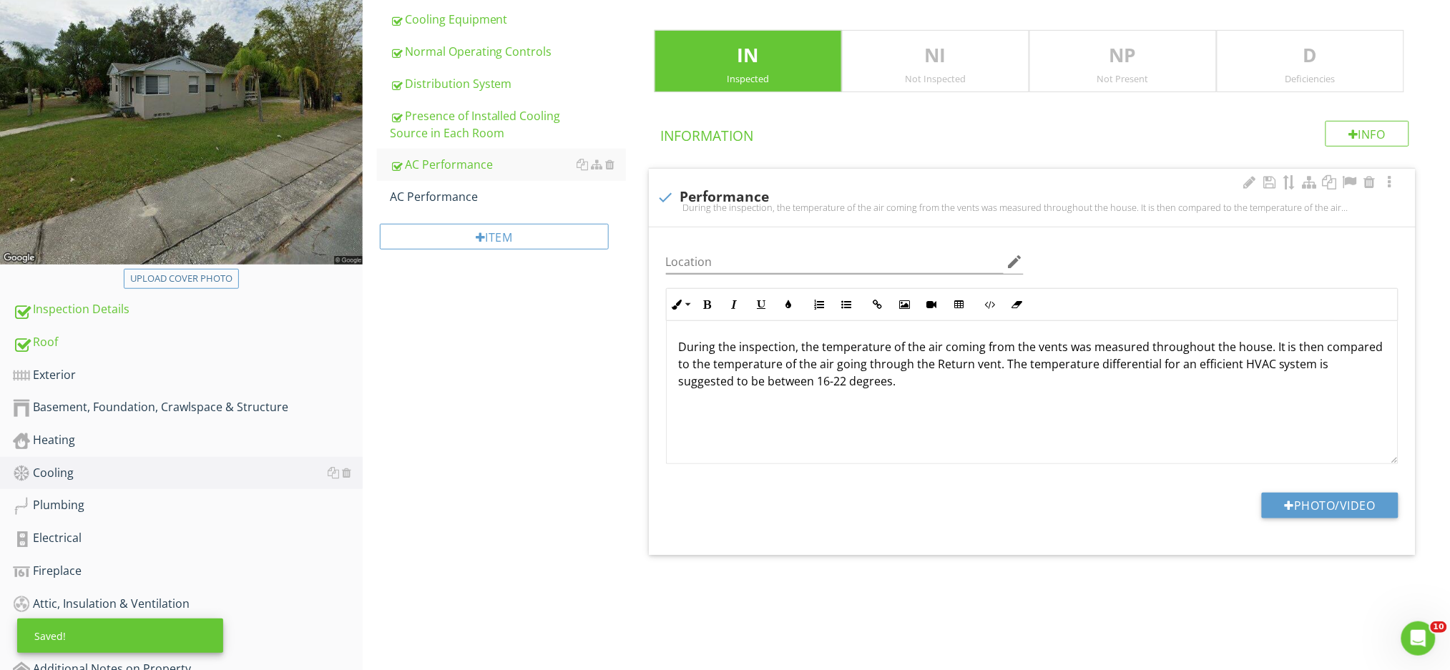
scroll to position [428, 0]
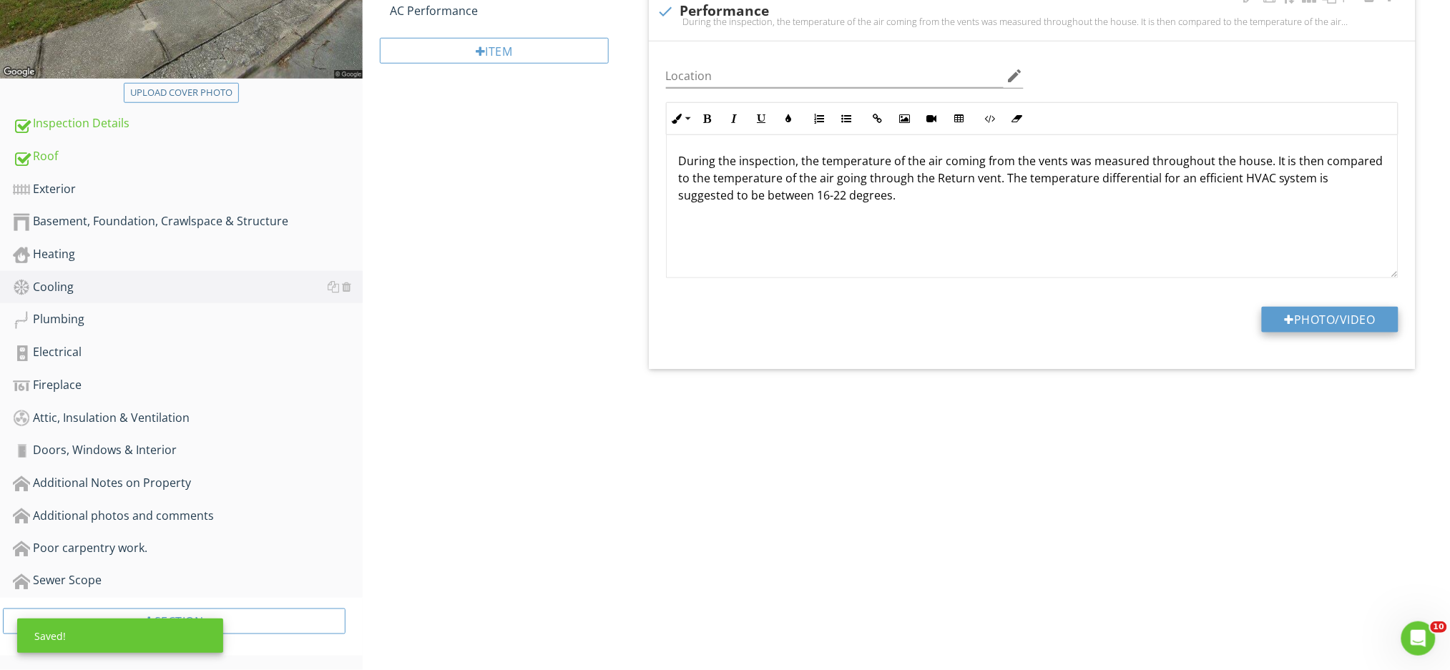
click at [1315, 319] on button "Photo/Video" at bounding box center [1330, 320] width 137 height 26
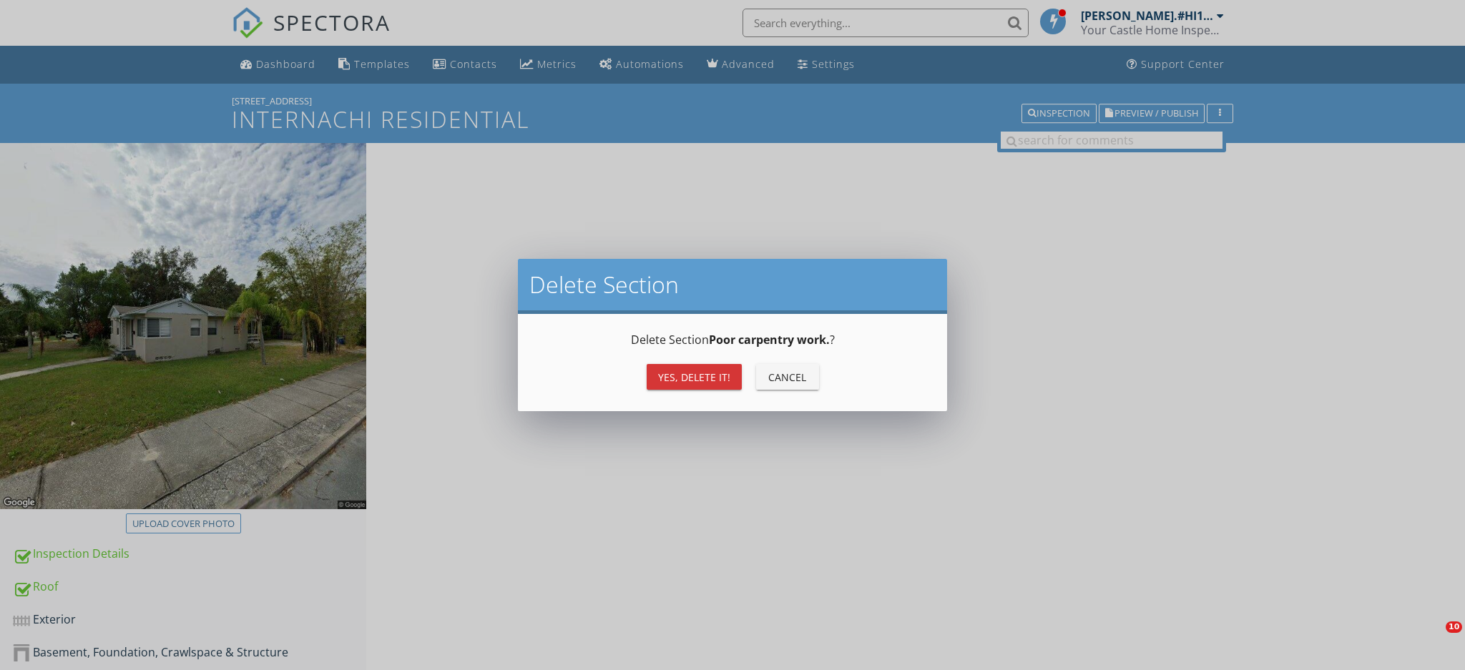
scroll to position [395, 0]
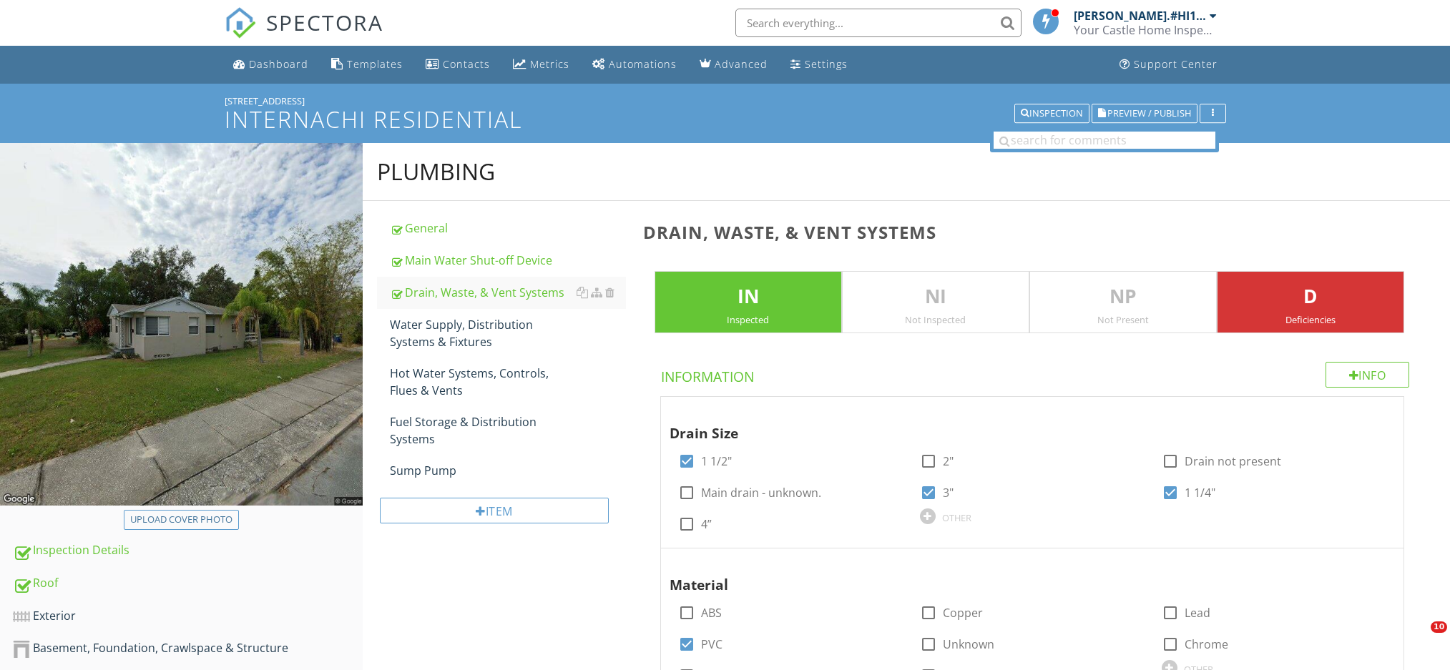
scroll to position [1417, 0]
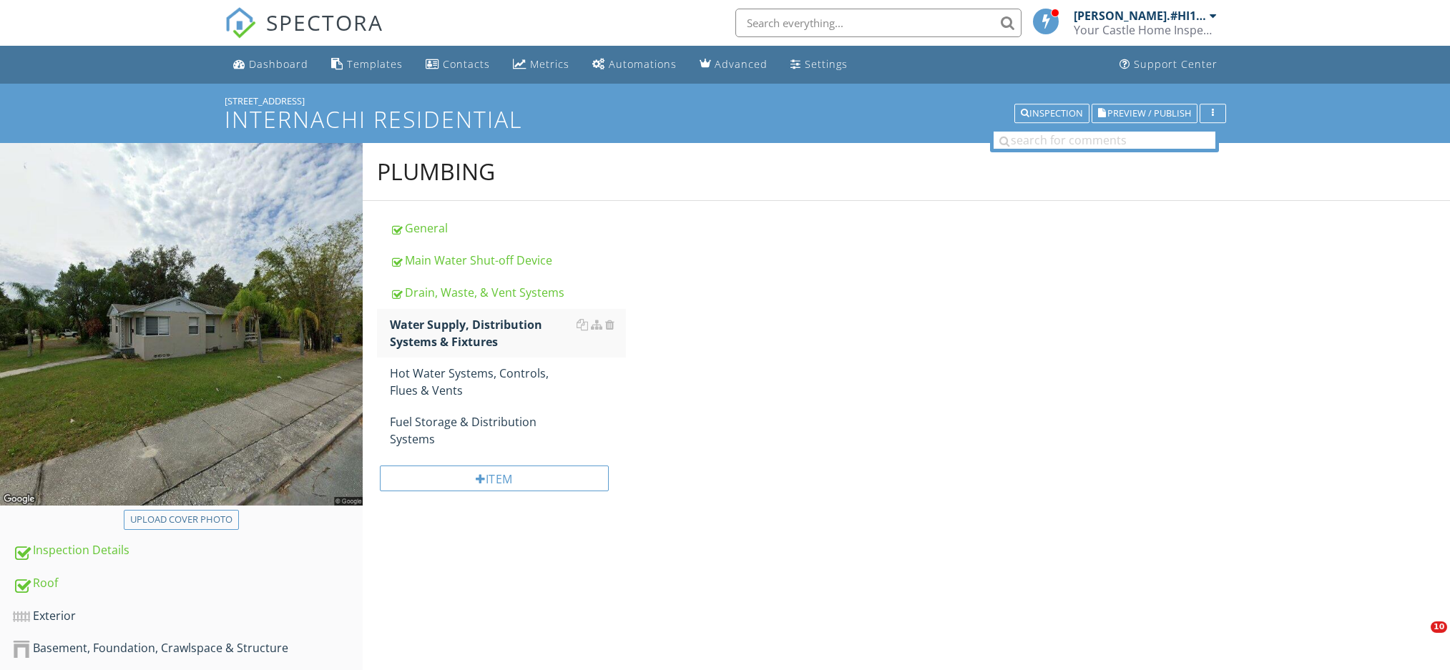
scroll to position [225, 0]
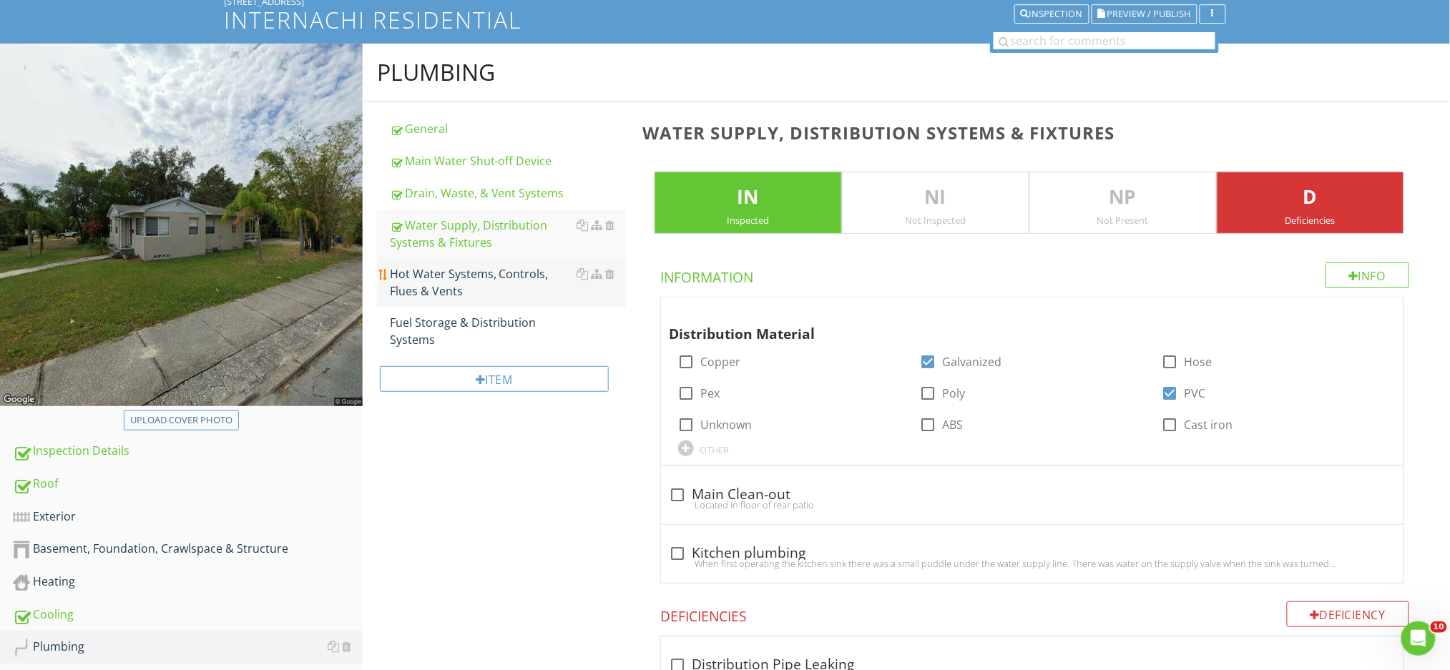
click at [489, 278] on div "Hot Water Systems, Controls, Flues & Vents" at bounding box center [508, 282] width 236 height 34
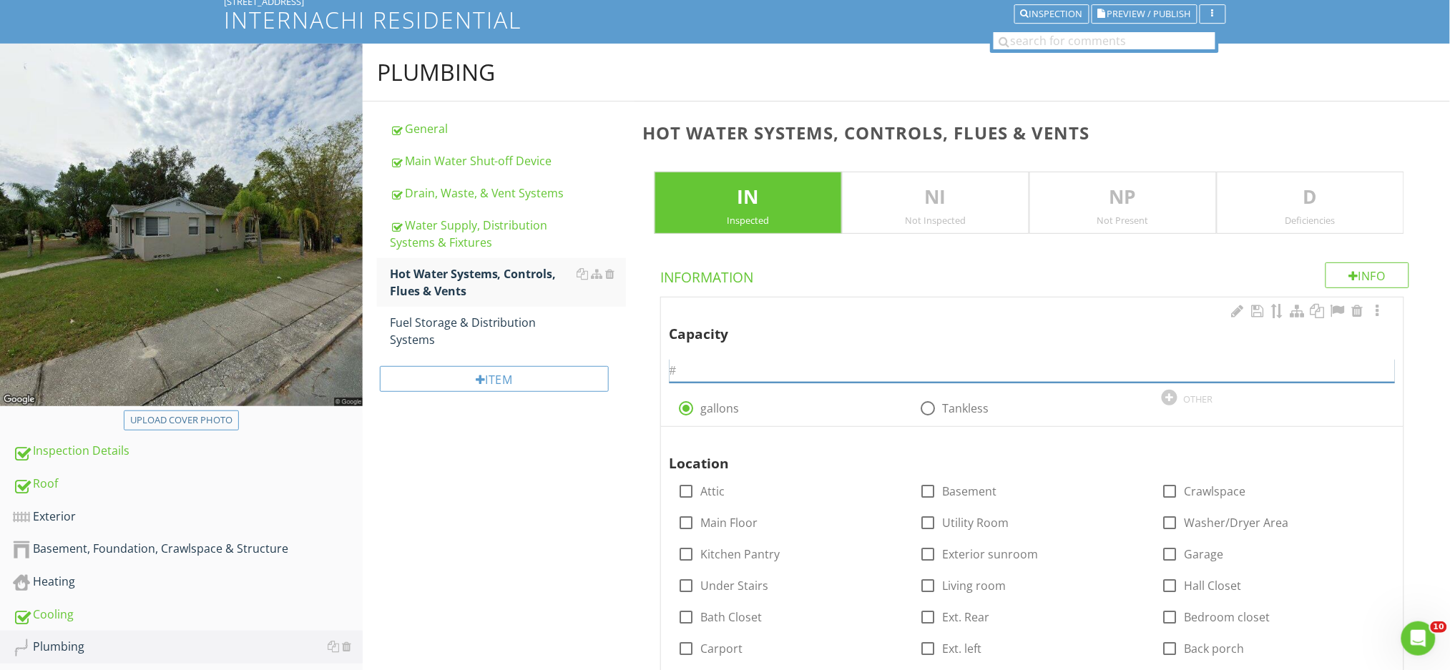
click at [692, 373] on input "text" at bounding box center [1032, 371] width 725 height 24
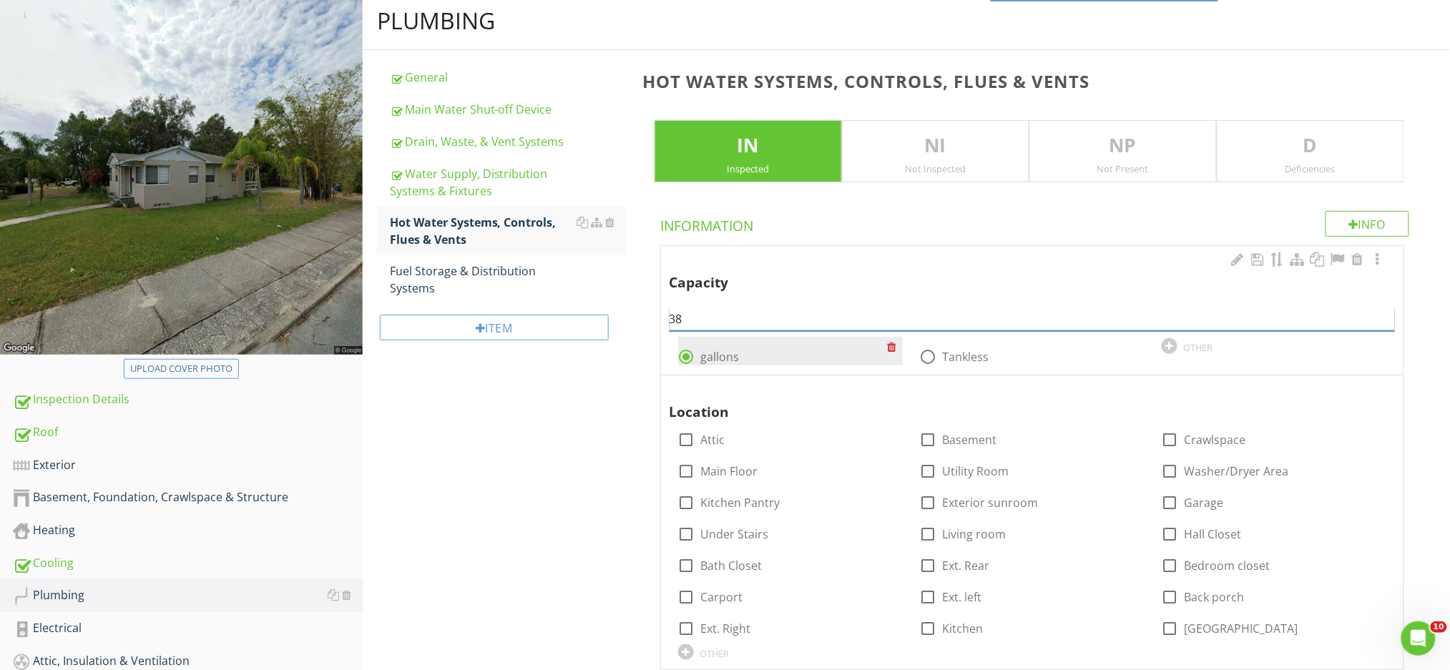
scroll to position [290, 0]
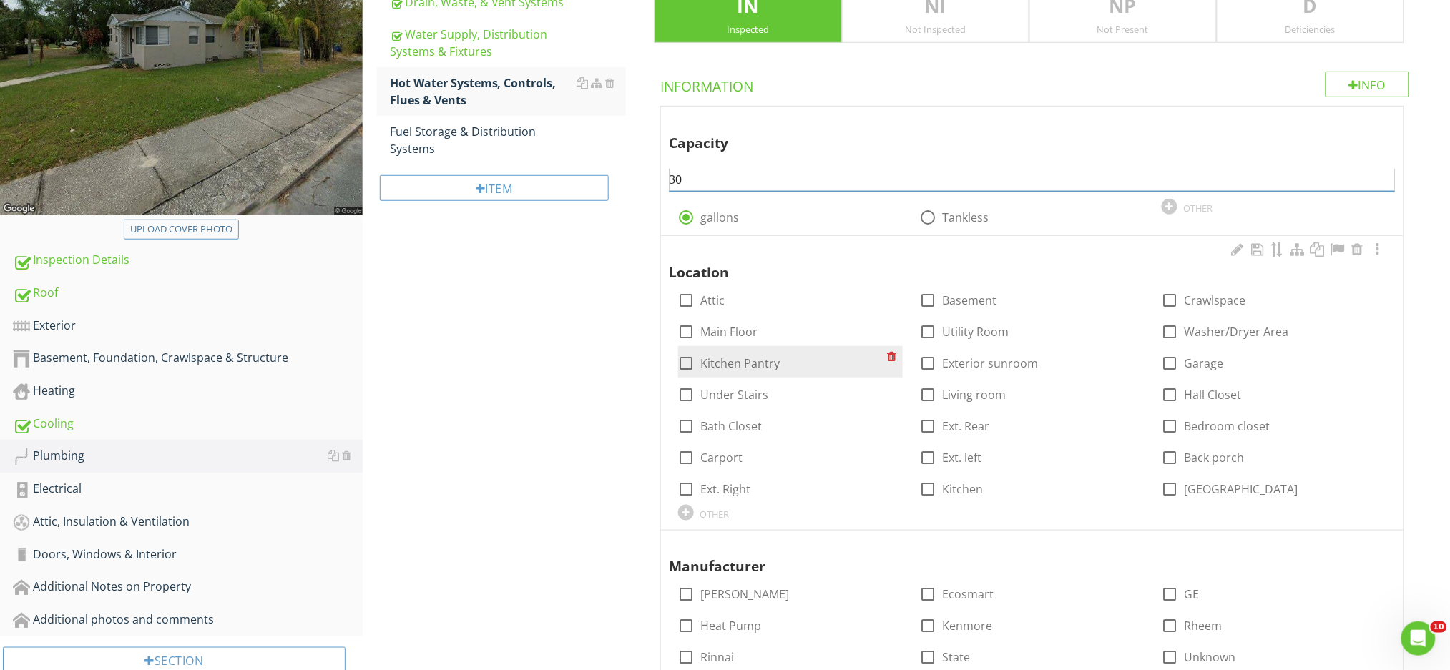
type input "30"
click at [764, 364] on label "Kitchen Pantry" at bounding box center [740, 363] width 79 height 14
checkbox input "true"
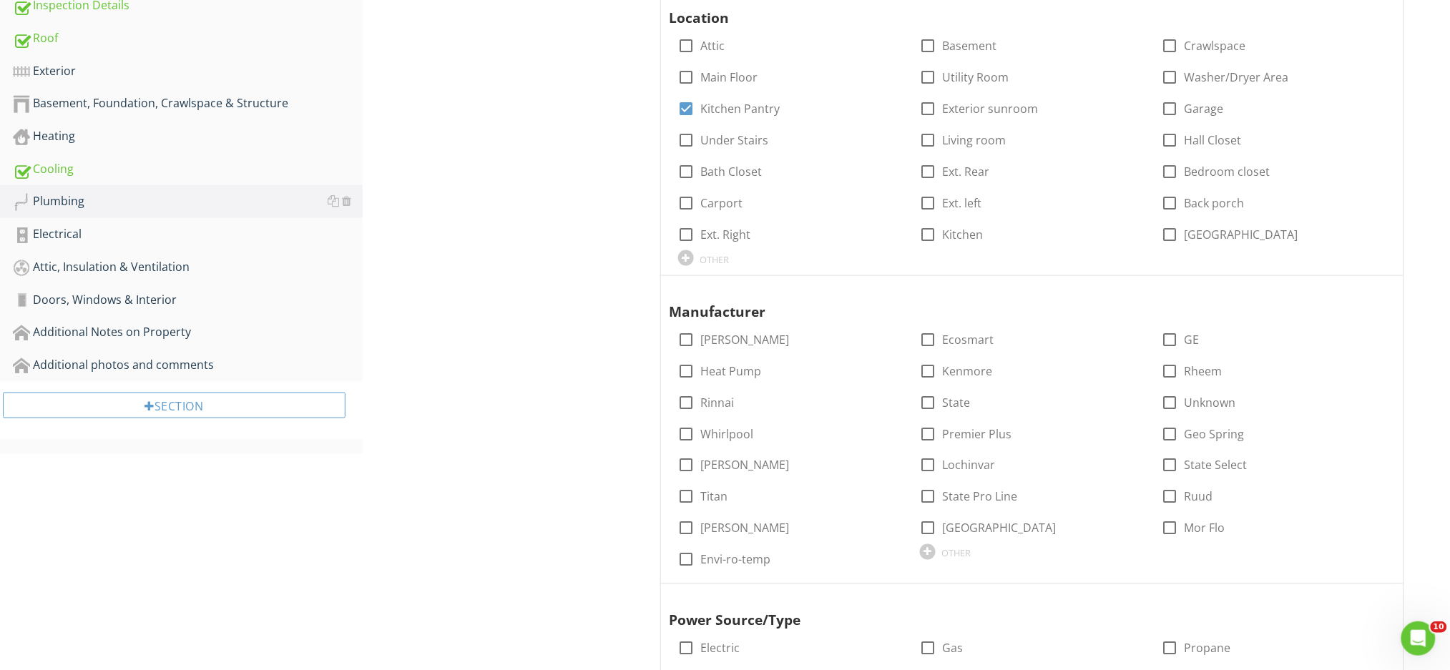
scroll to position [577, 0]
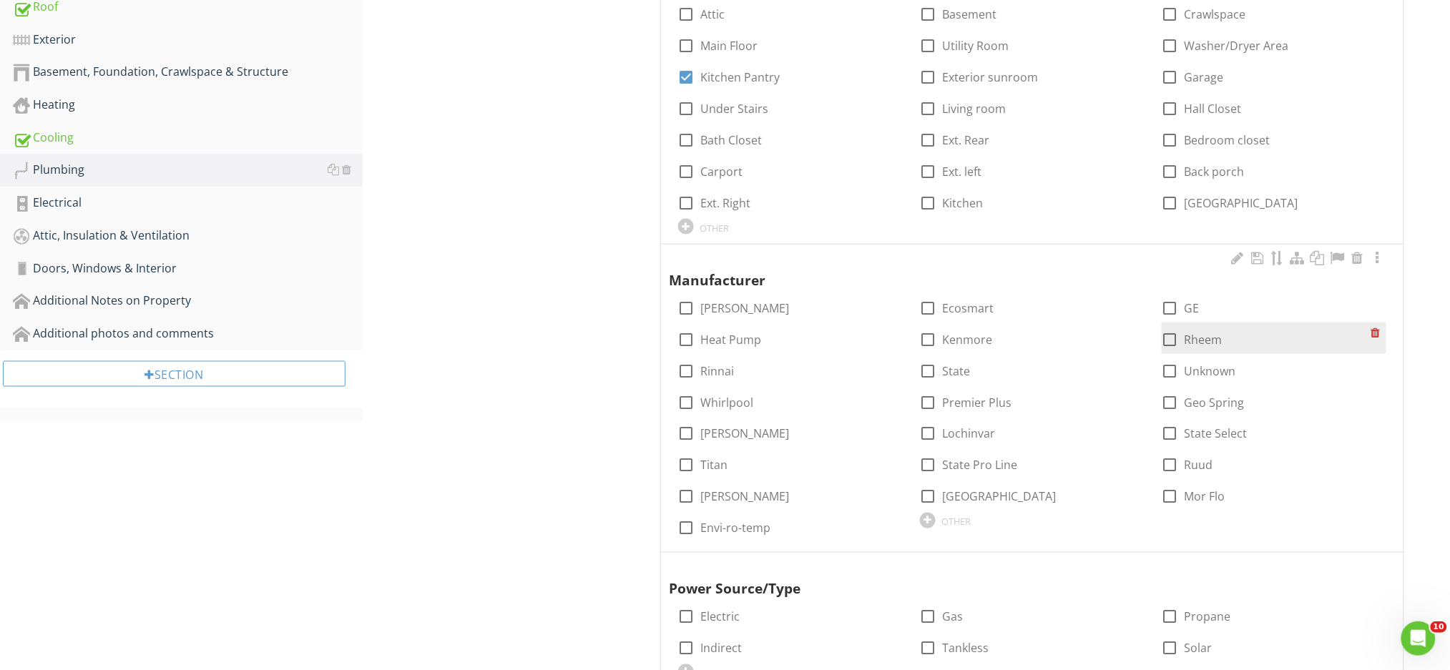
click at [1203, 343] on label "Rheem" at bounding box center [1204, 340] width 38 height 14
checkbox input "true"
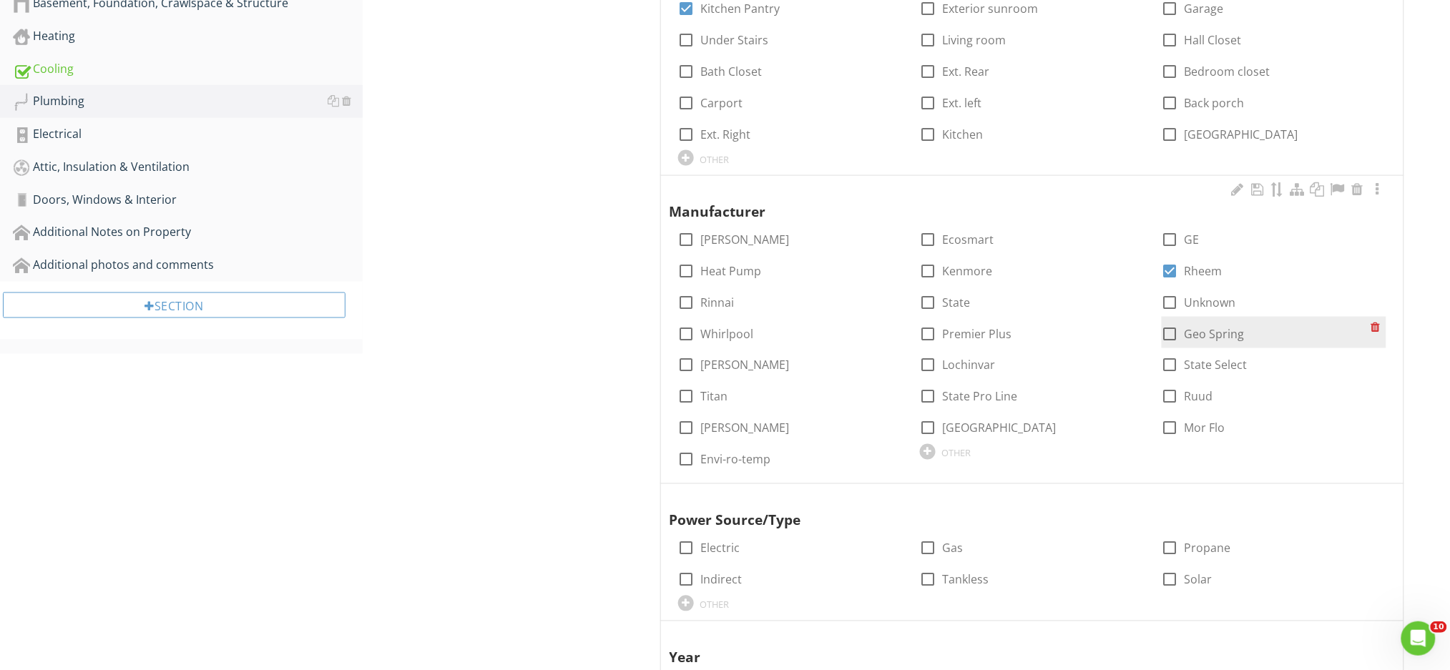
scroll to position [725, 0]
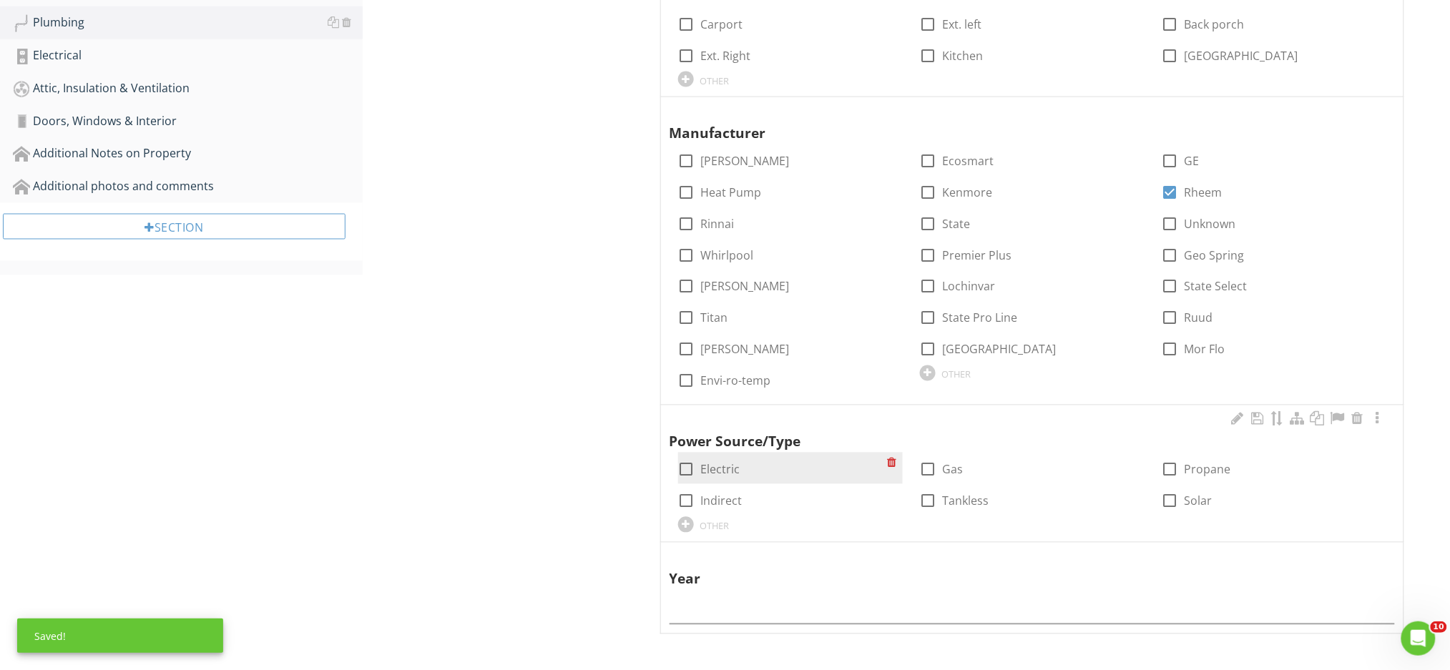
click at [685, 470] on div at bounding box center [687, 470] width 24 height 24
checkbox input "true"
click at [707, 608] on input "text" at bounding box center [1032, 613] width 725 height 24
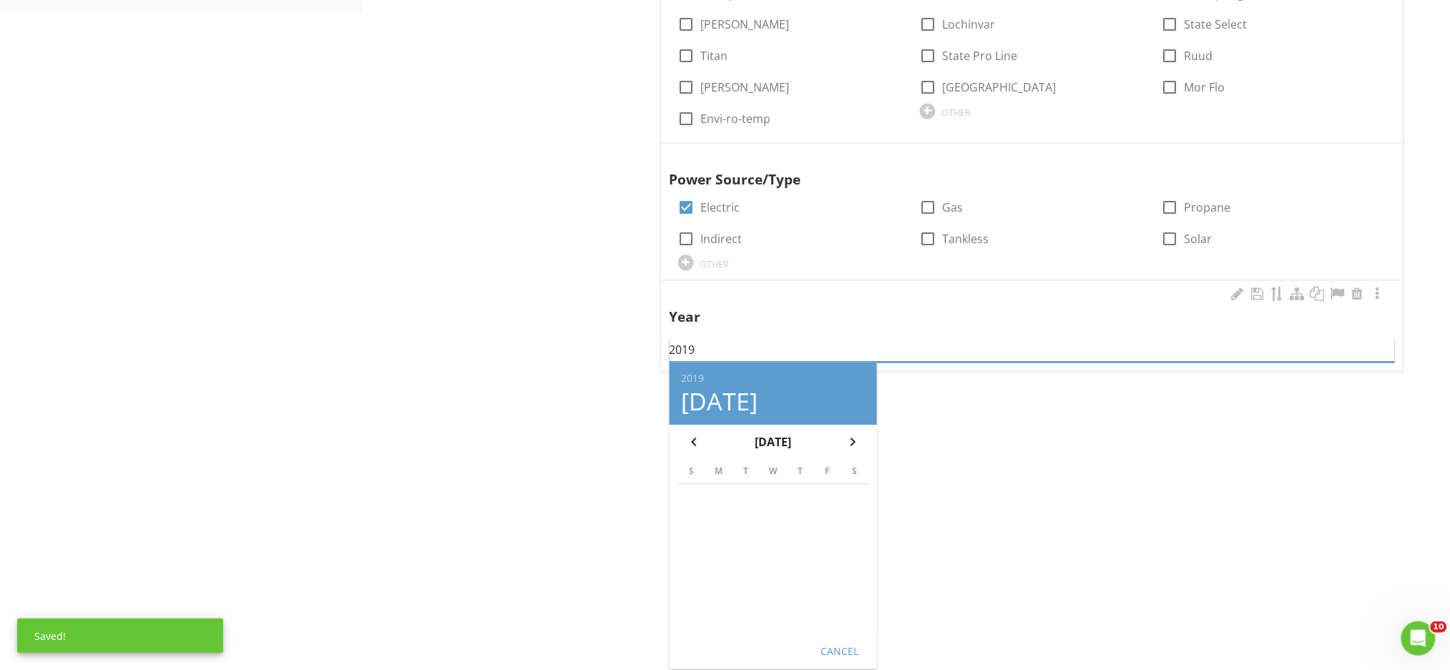
type input "2019"
click at [842, 656] on div "Cancel" at bounding box center [840, 651] width 40 height 15
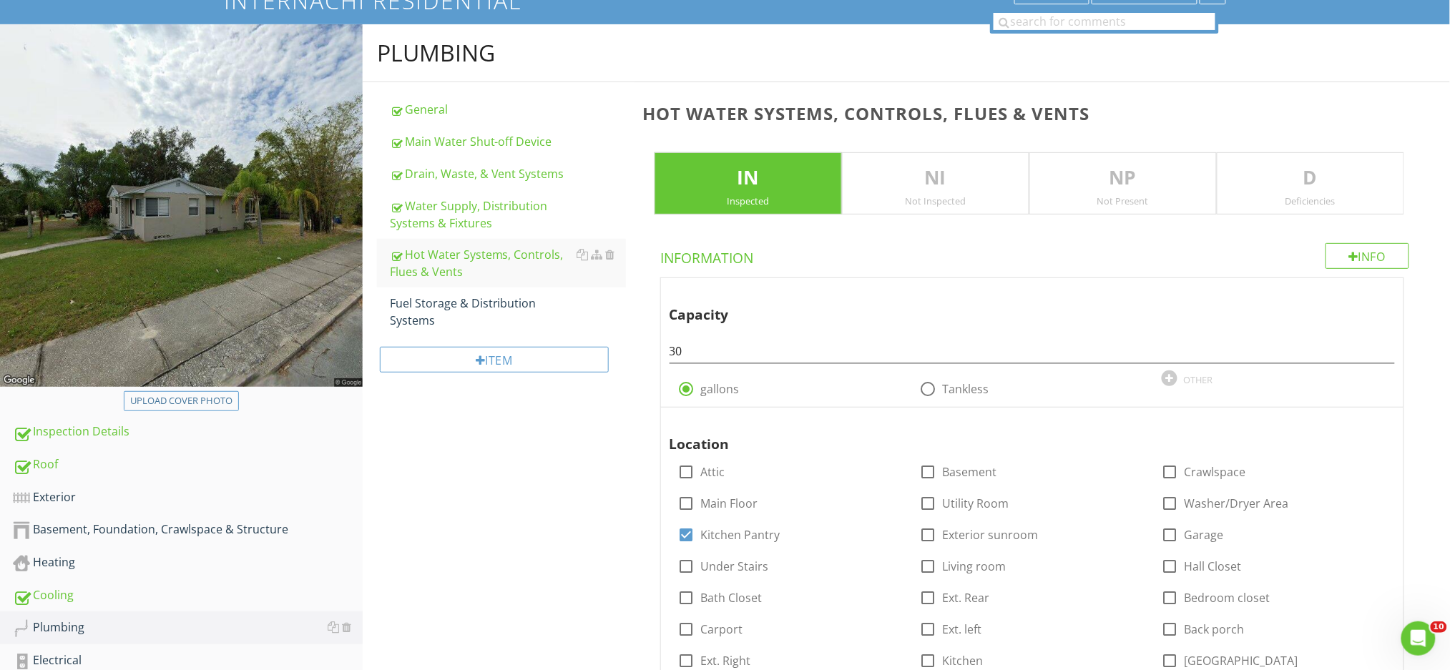
scroll to position [57, 0]
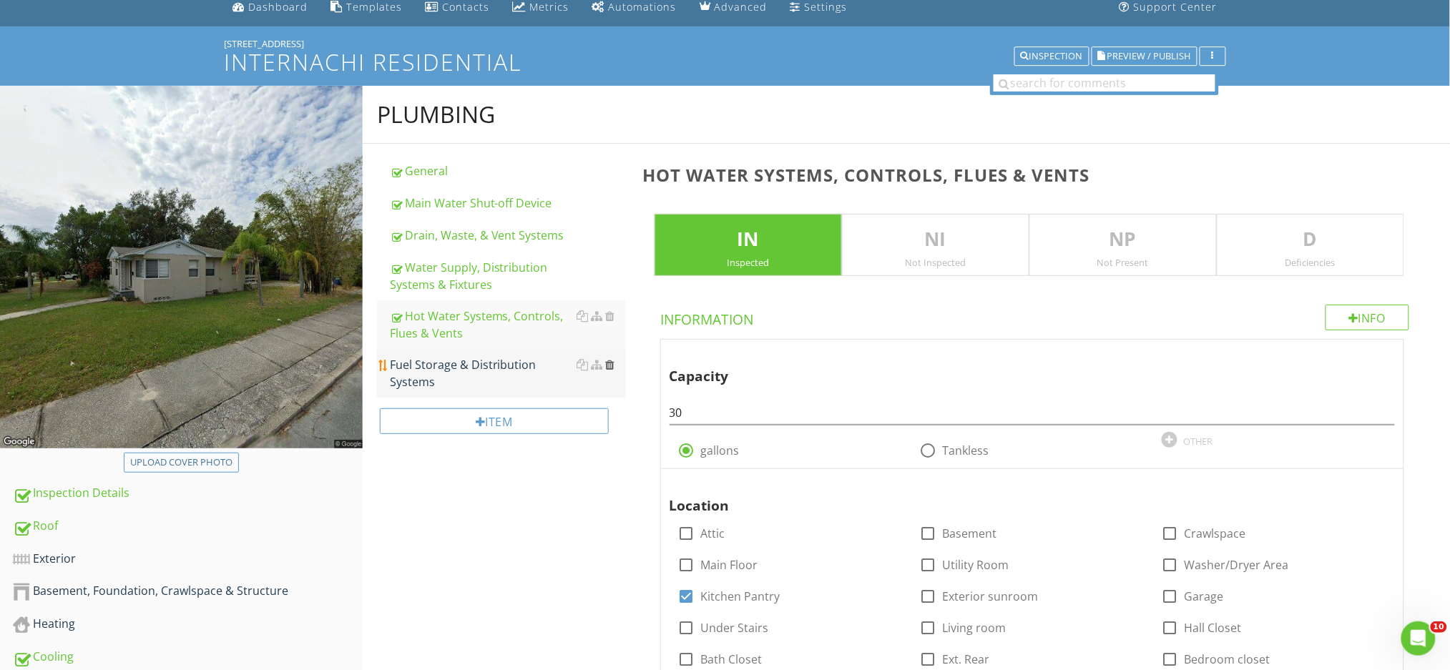
click at [611, 365] on div at bounding box center [609, 364] width 9 height 11
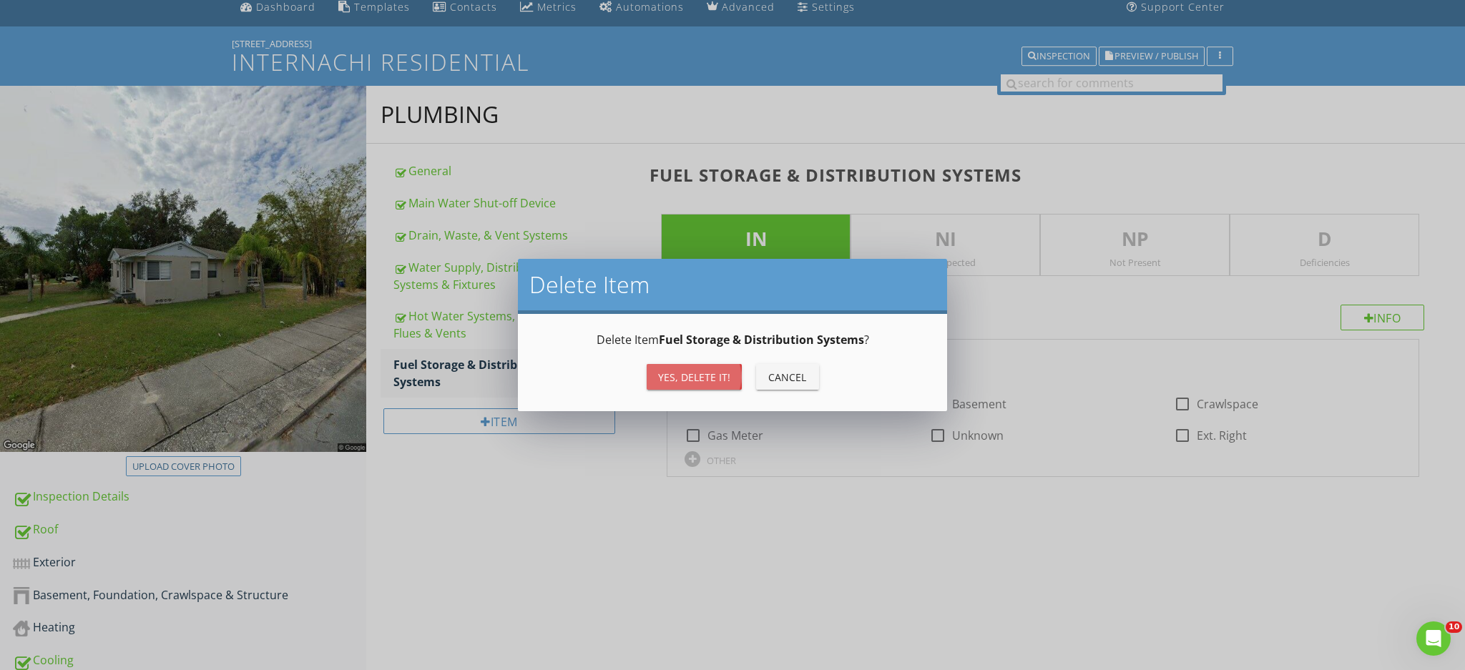
click at [684, 382] on div "Yes, Delete it!" at bounding box center [694, 377] width 72 height 15
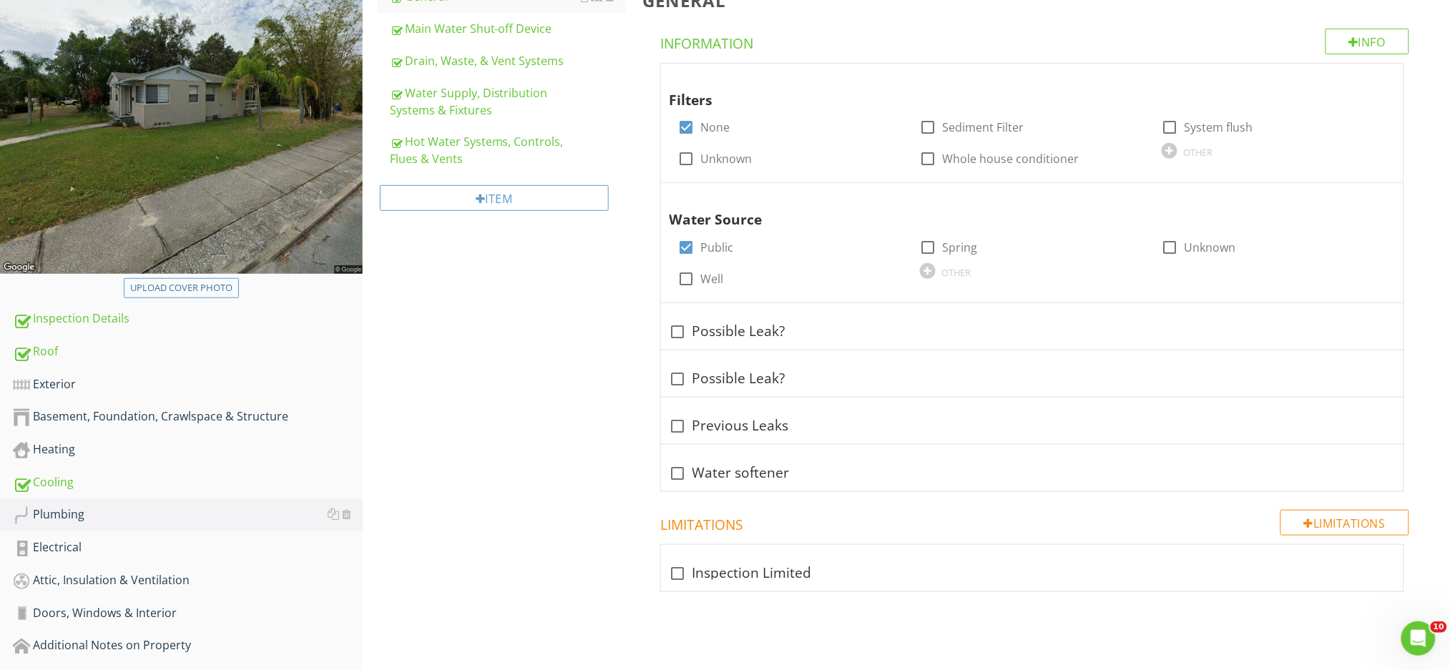
scroll to position [329, 0]
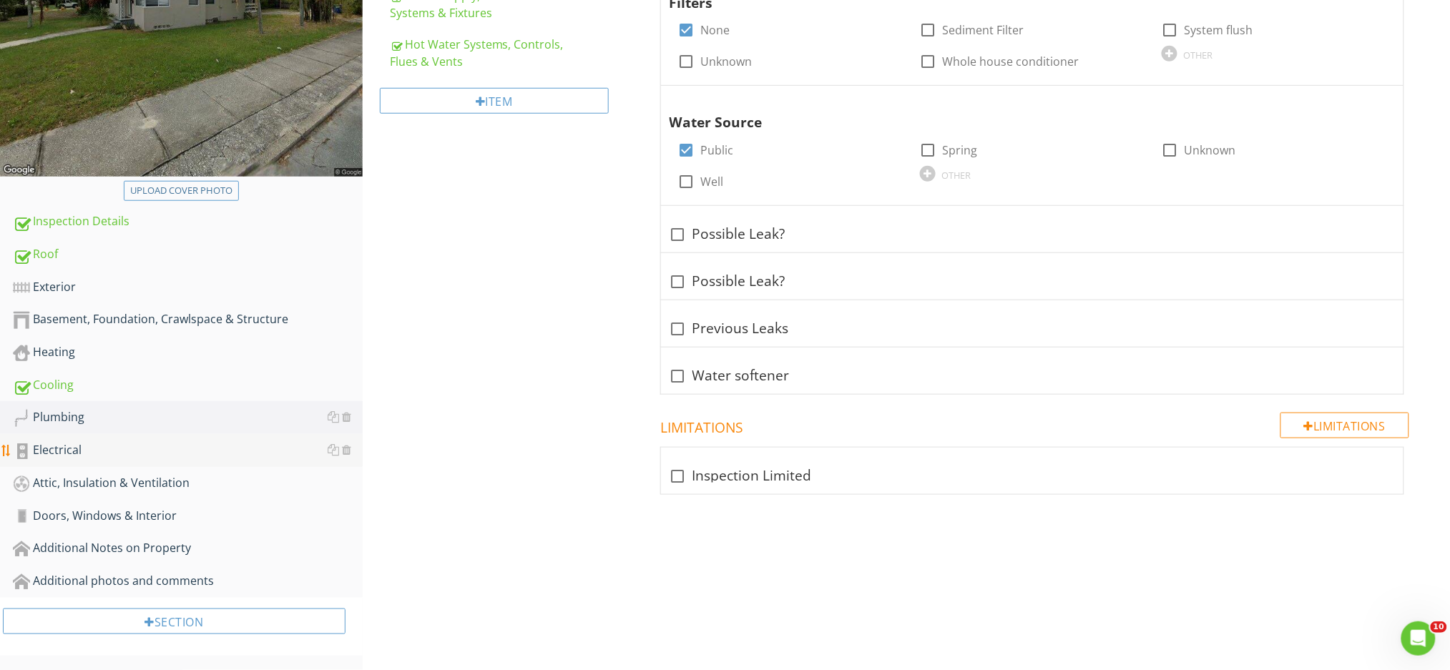
click at [177, 446] on div "Electrical" at bounding box center [188, 450] width 350 height 19
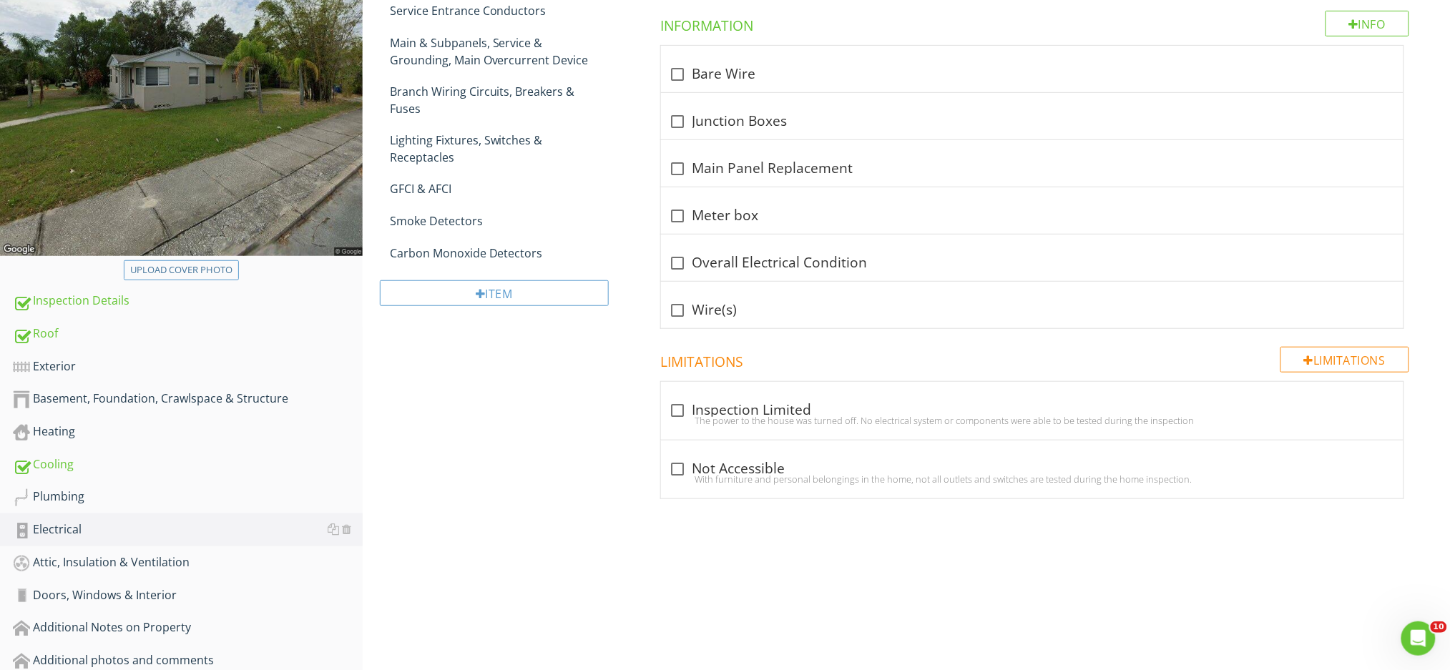
scroll to position [139, 0]
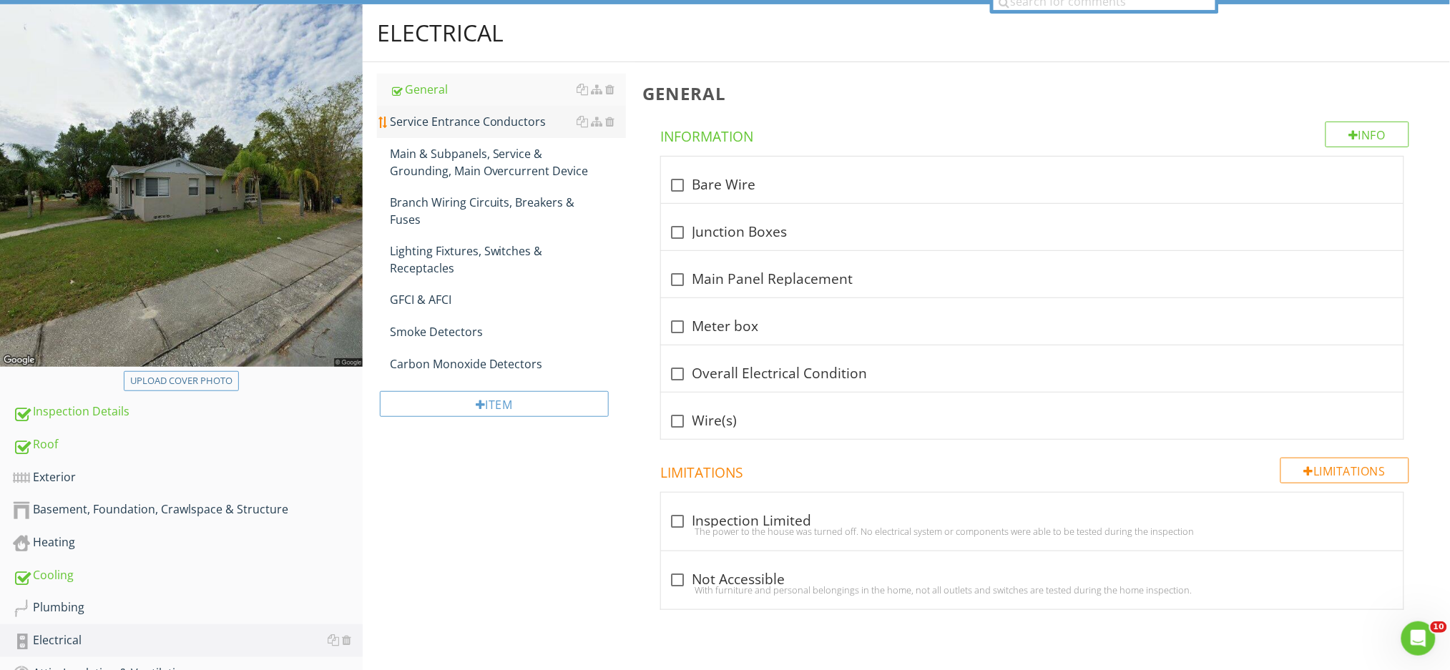
click at [481, 127] on div "Service Entrance Conductors" at bounding box center [508, 121] width 236 height 17
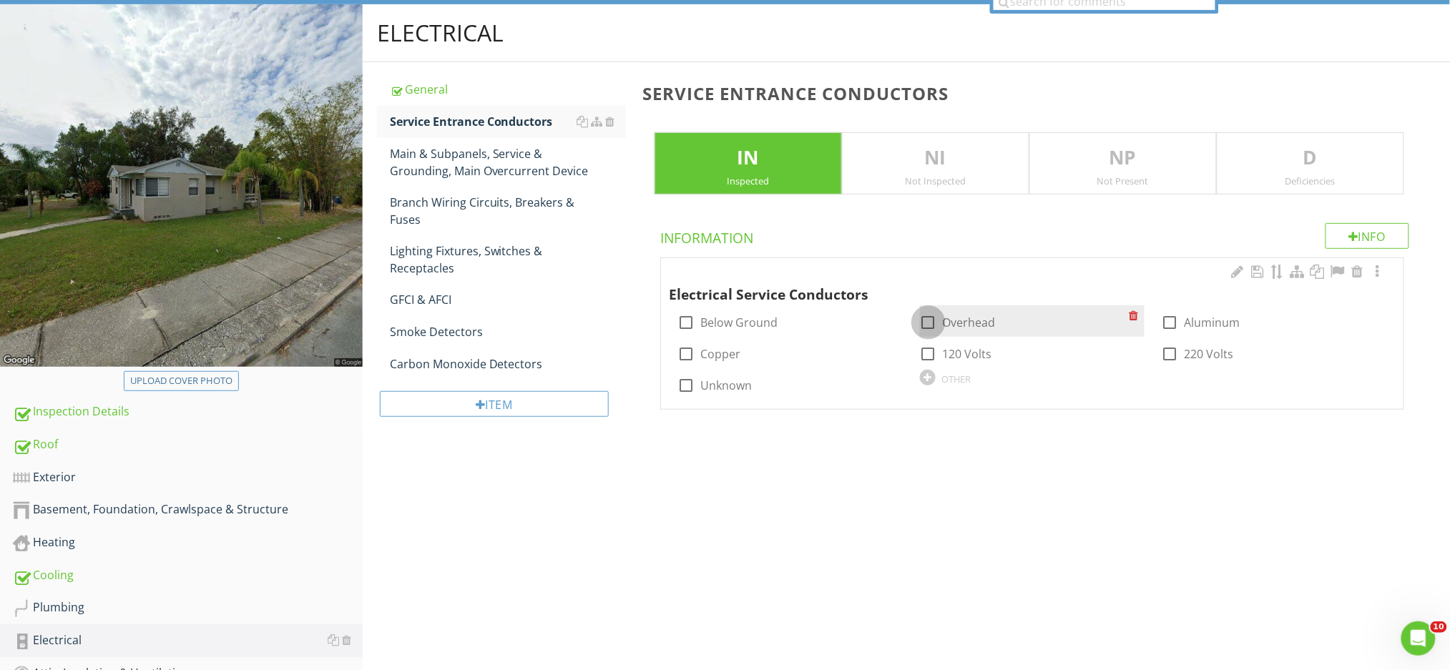
click at [928, 323] on div at bounding box center [928, 322] width 24 height 24
checkbox input "true"
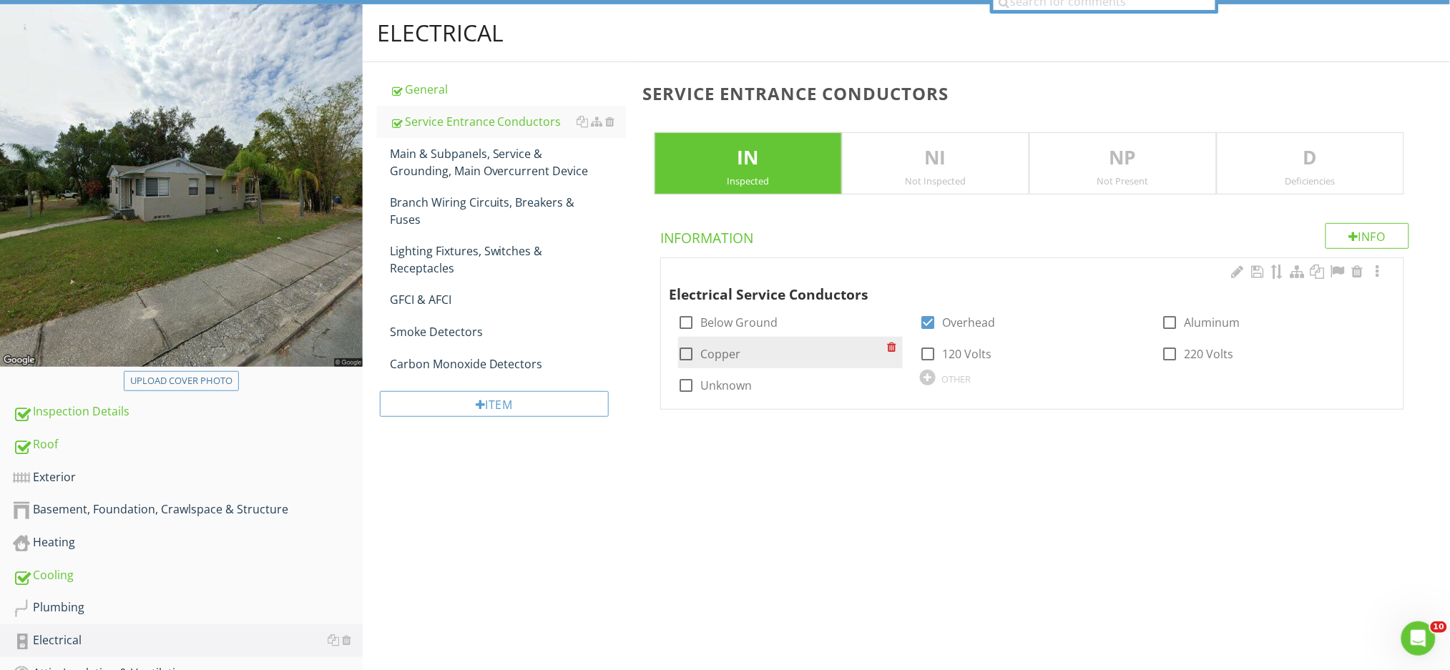
click at [685, 354] on div at bounding box center [687, 354] width 24 height 24
checkbox input "true"
click at [472, 159] on div "Main & Subpanels, Service & Grounding, Main Overcurrent Device" at bounding box center [508, 162] width 236 height 34
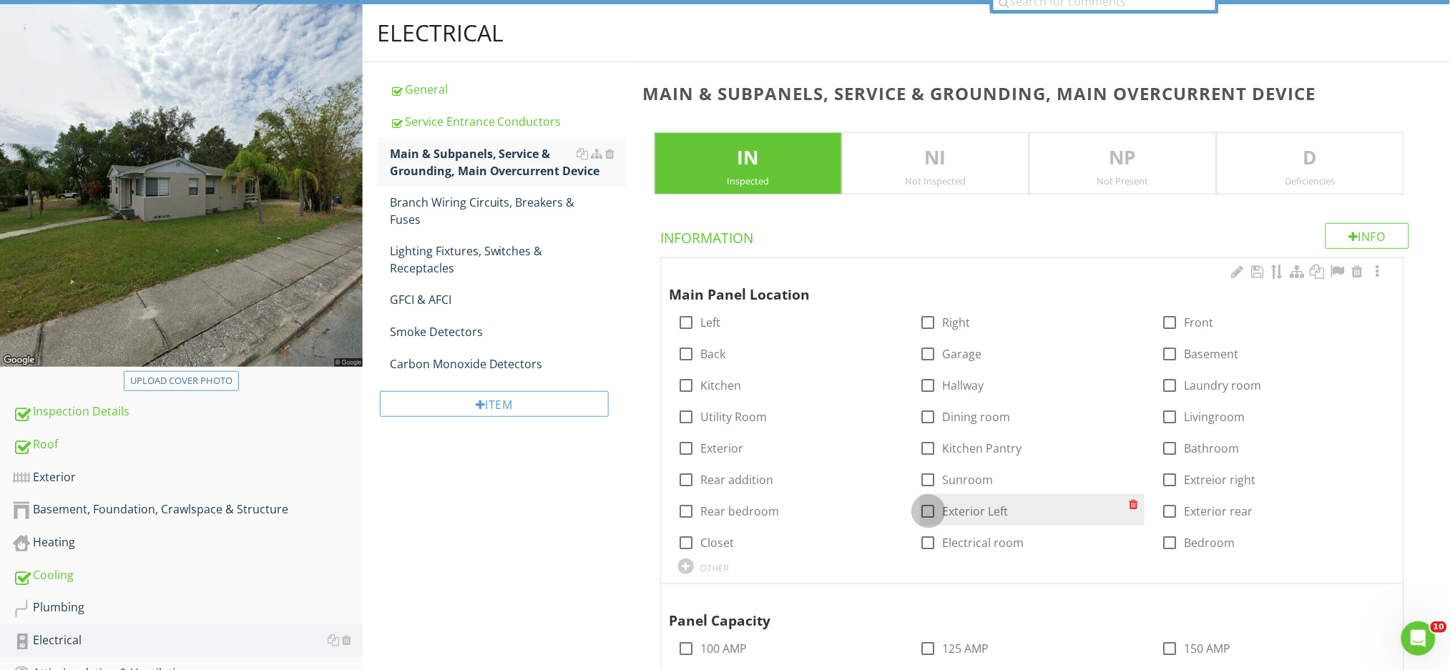
click at [930, 504] on div at bounding box center [928, 511] width 24 height 24
checkbox input "true"
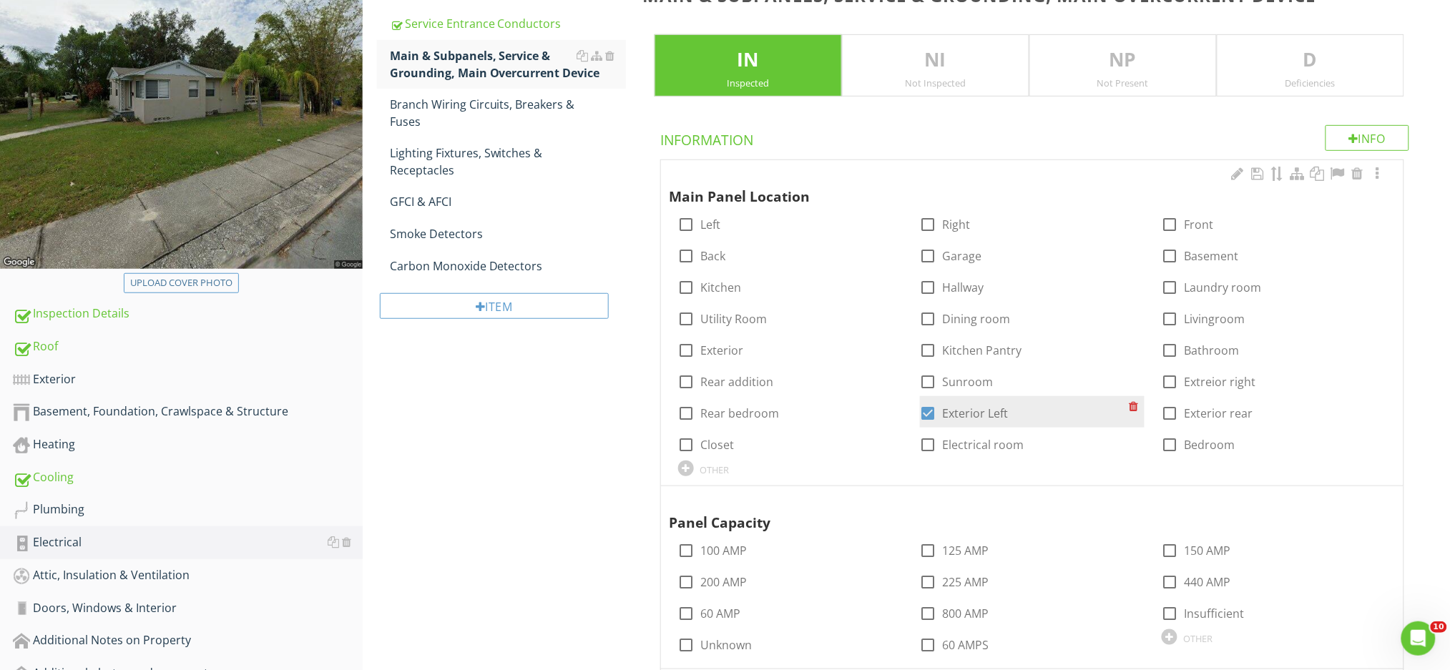
scroll to position [425, 0]
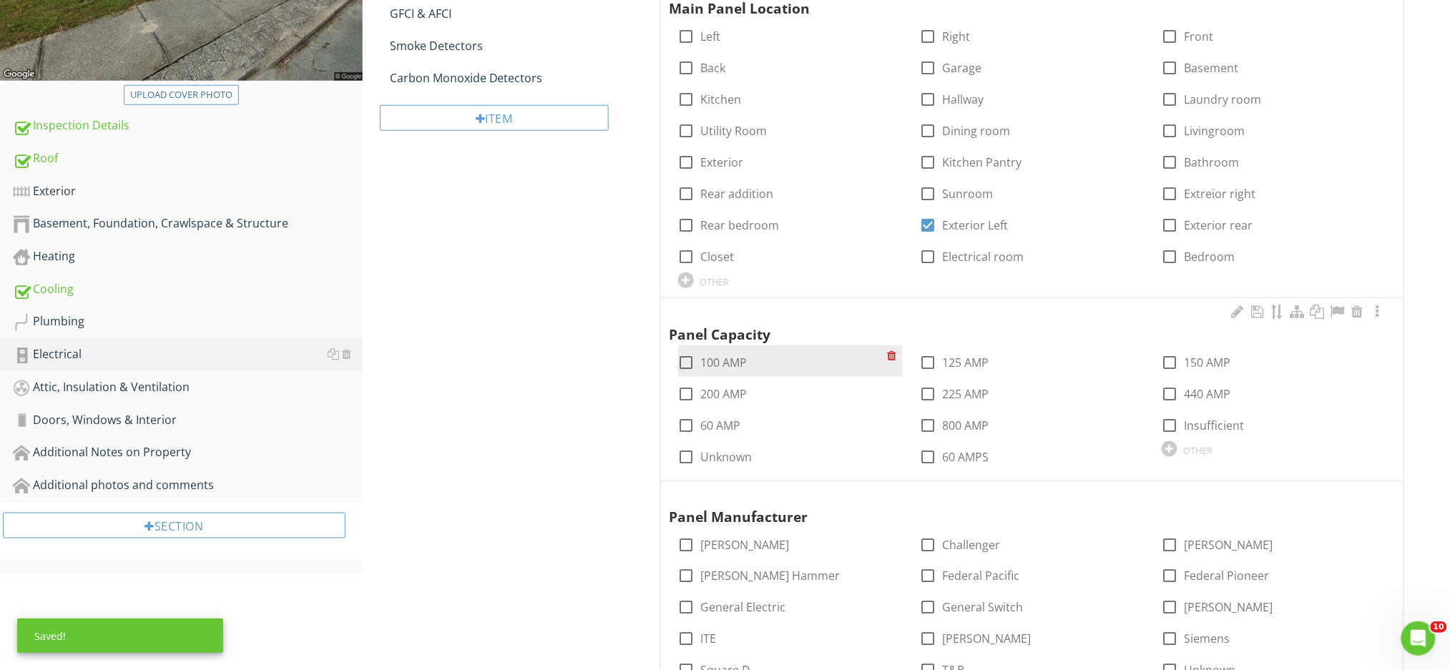
click at [687, 362] on div at bounding box center [687, 363] width 24 height 24
checkbox input "true"
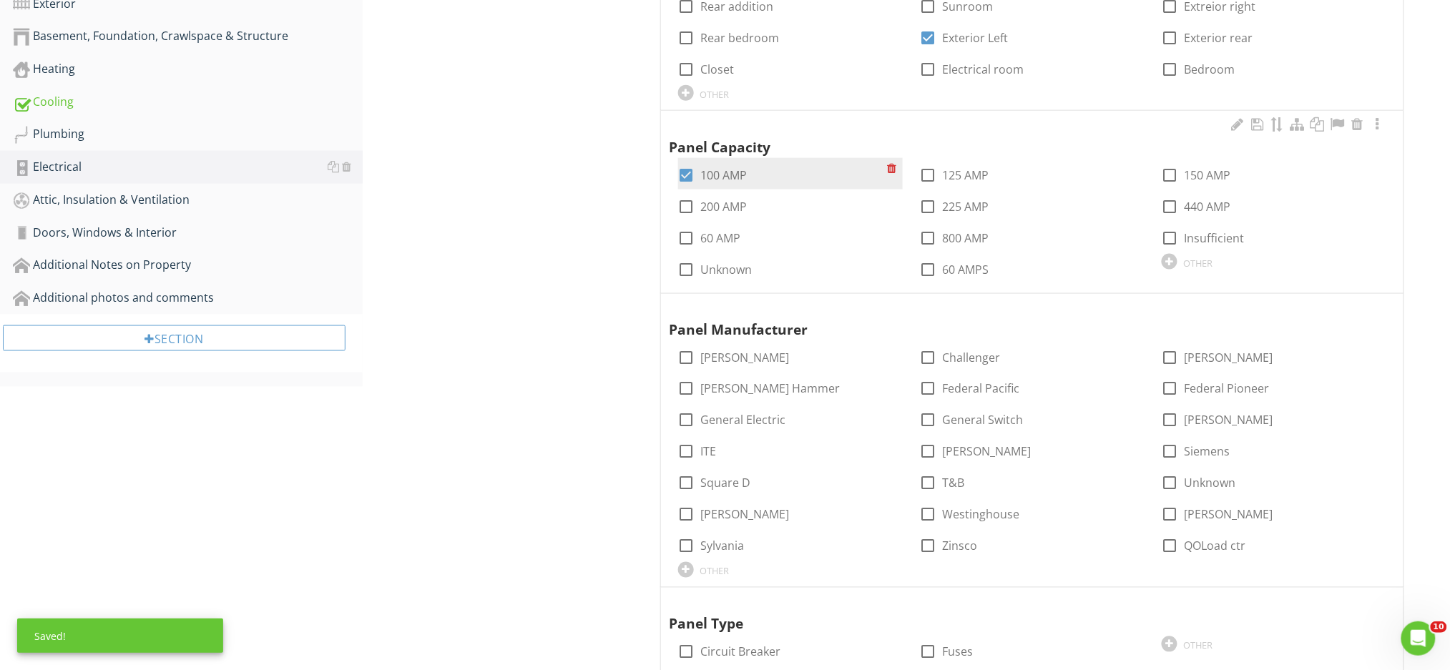
scroll to position [615, 0]
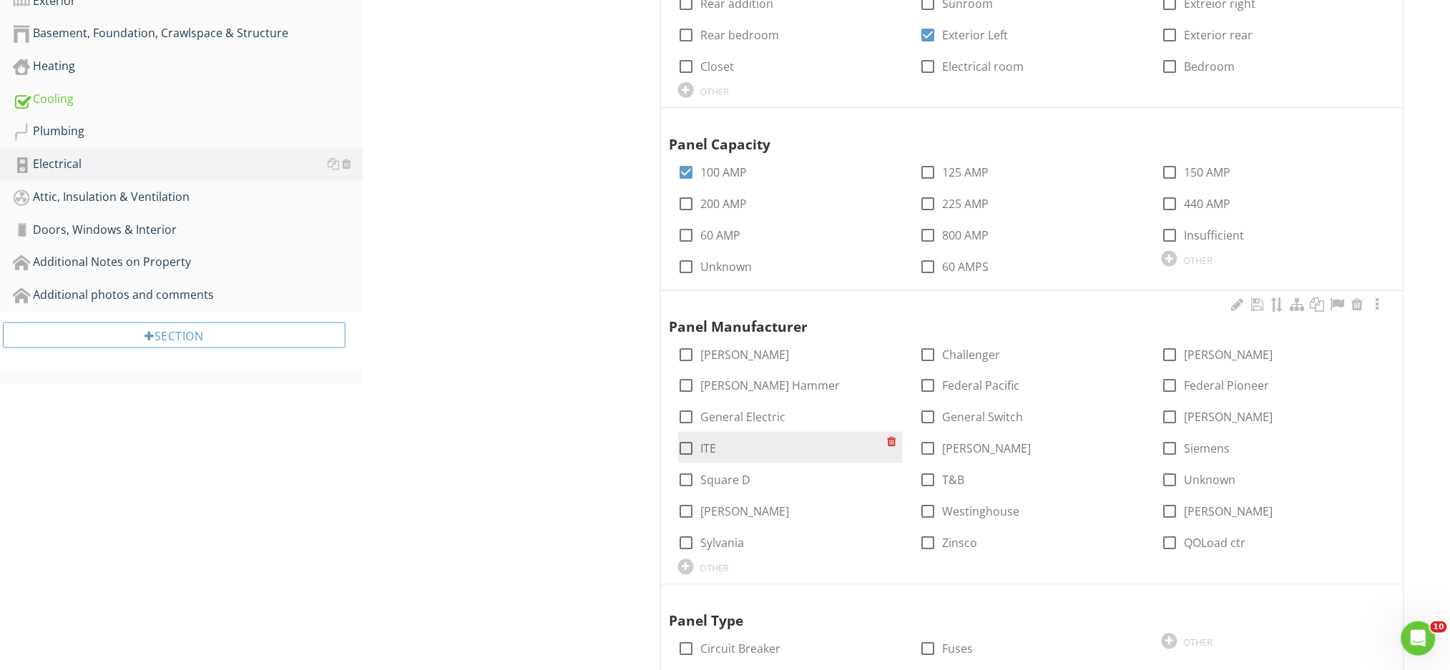
click at [684, 446] on div at bounding box center [687, 449] width 24 height 24
checkbox input "true"
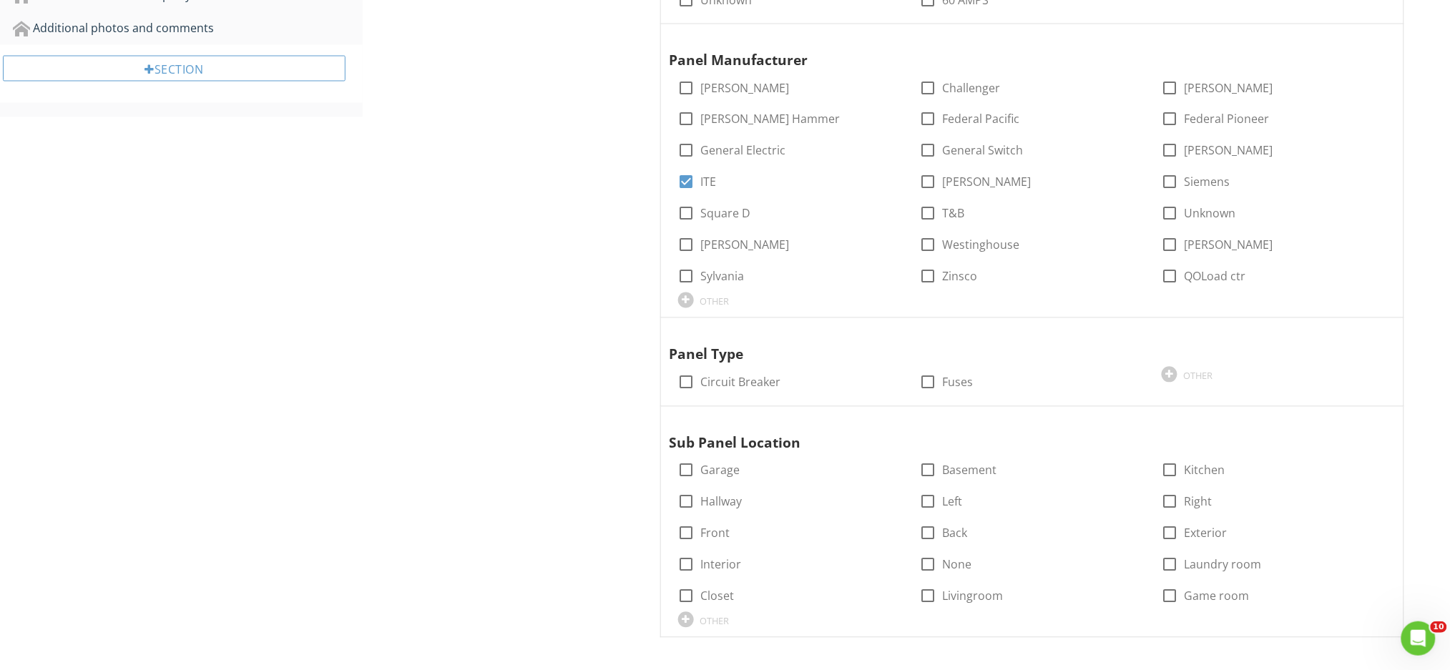
scroll to position [886, 0]
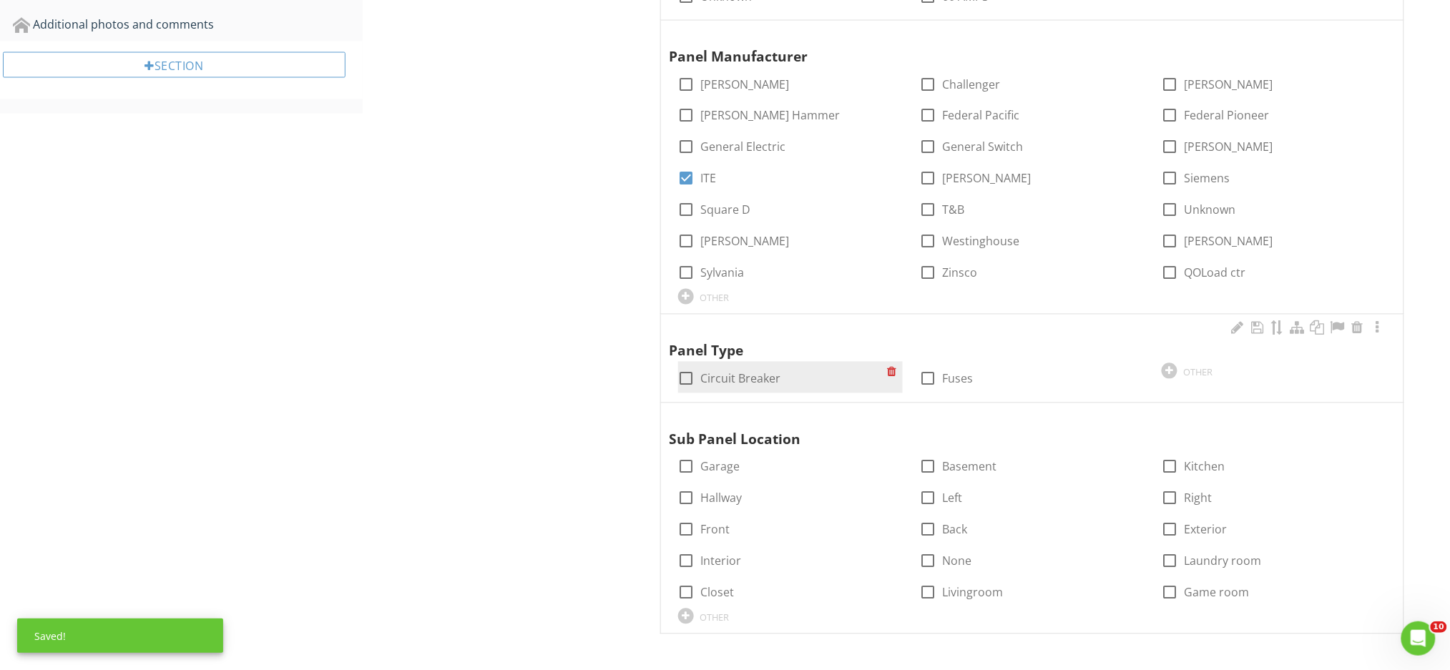
click at [689, 375] on div at bounding box center [687, 379] width 24 height 24
checkbox input "true"
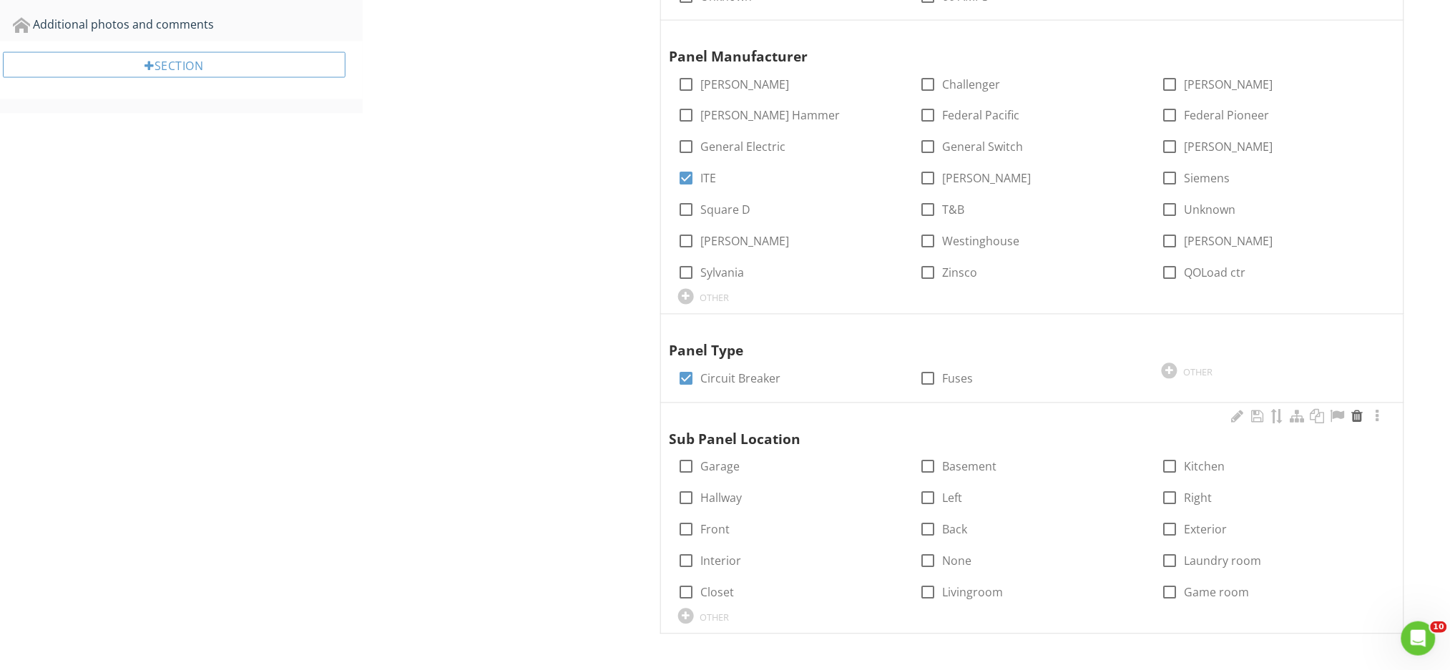
click at [1356, 418] on div at bounding box center [1357, 417] width 17 height 14
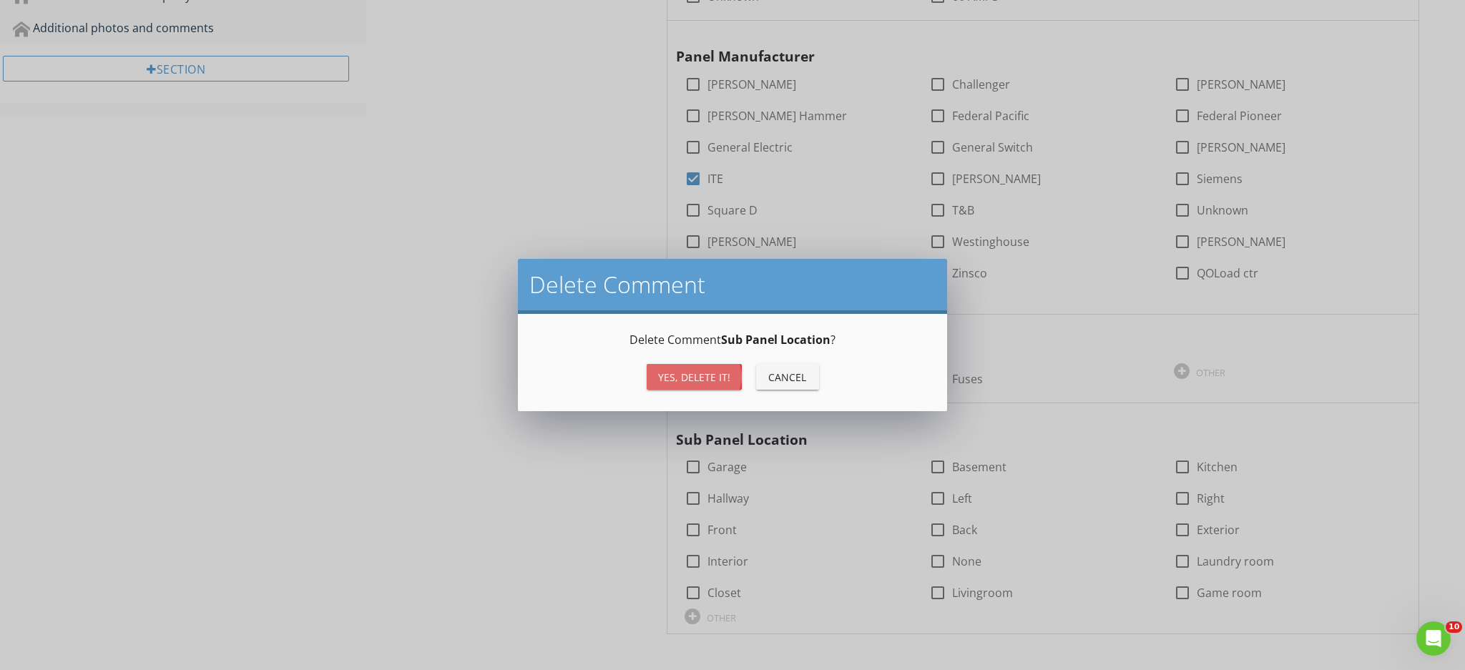
click at [716, 374] on div "Yes, Delete it!" at bounding box center [694, 377] width 72 height 15
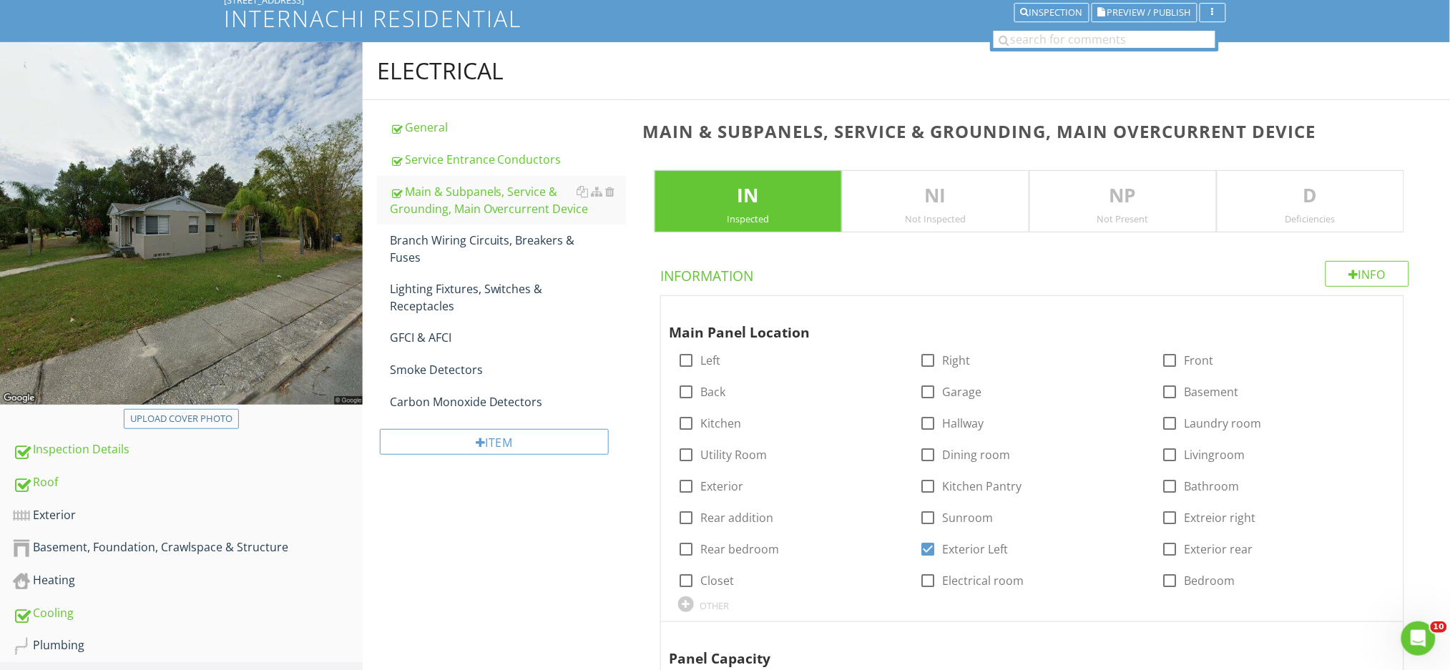
scroll to position [82, 0]
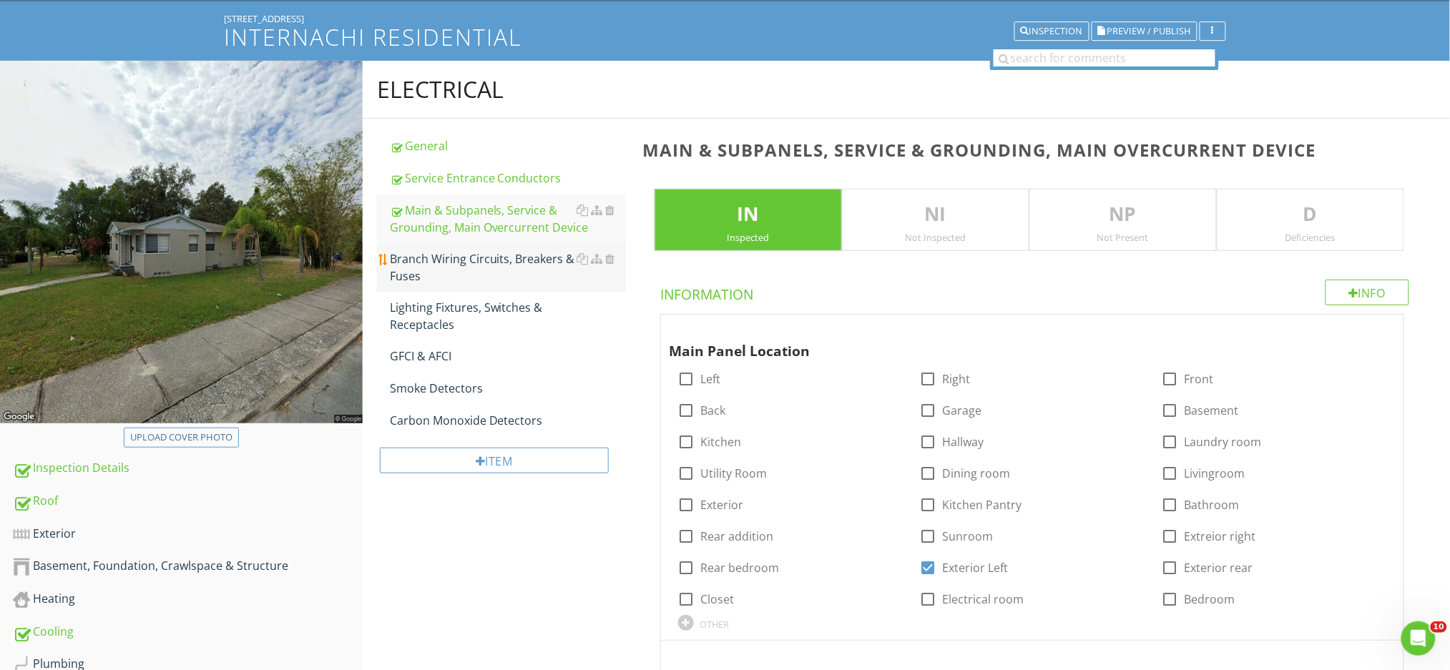
click at [474, 268] on div "Branch Wiring Circuits, Breakers & Fuses" at bounding box center [508, 267] width 236 height 34
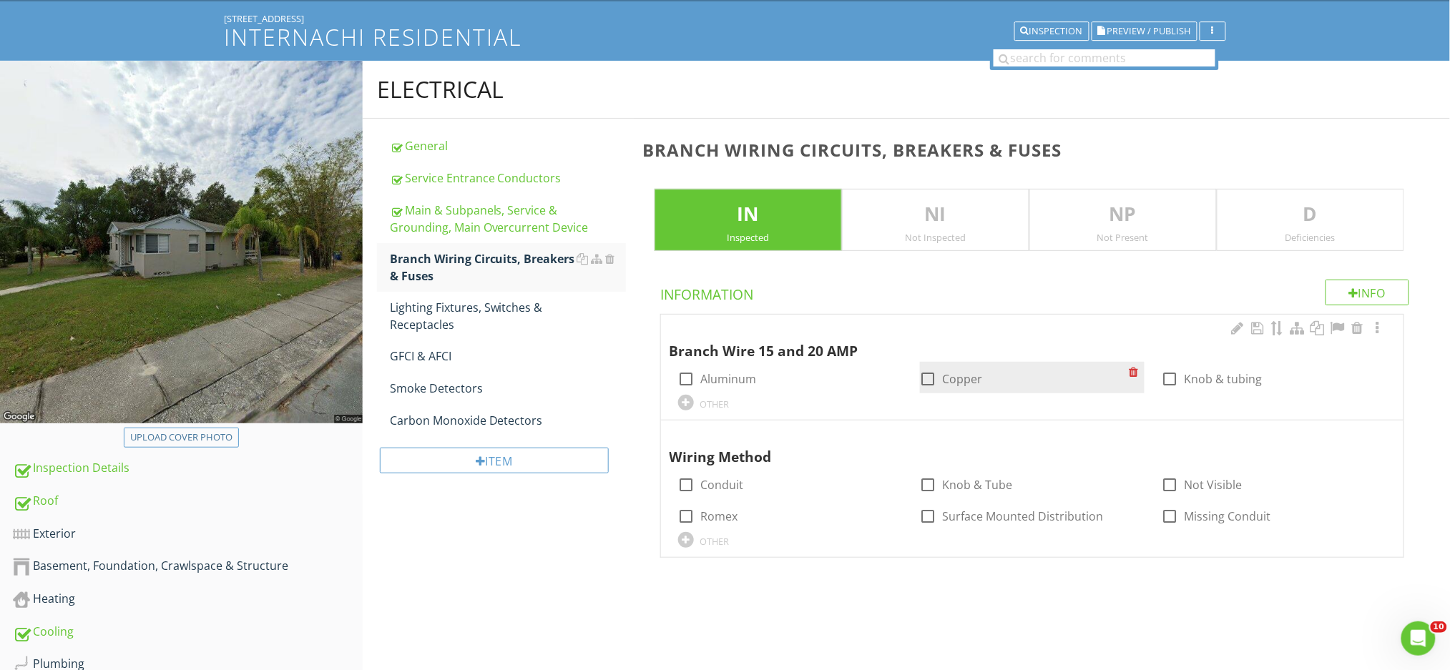
click at [930, 378] on div at bounding box center [928, 379] width 24 height 24
checkbox input "true"
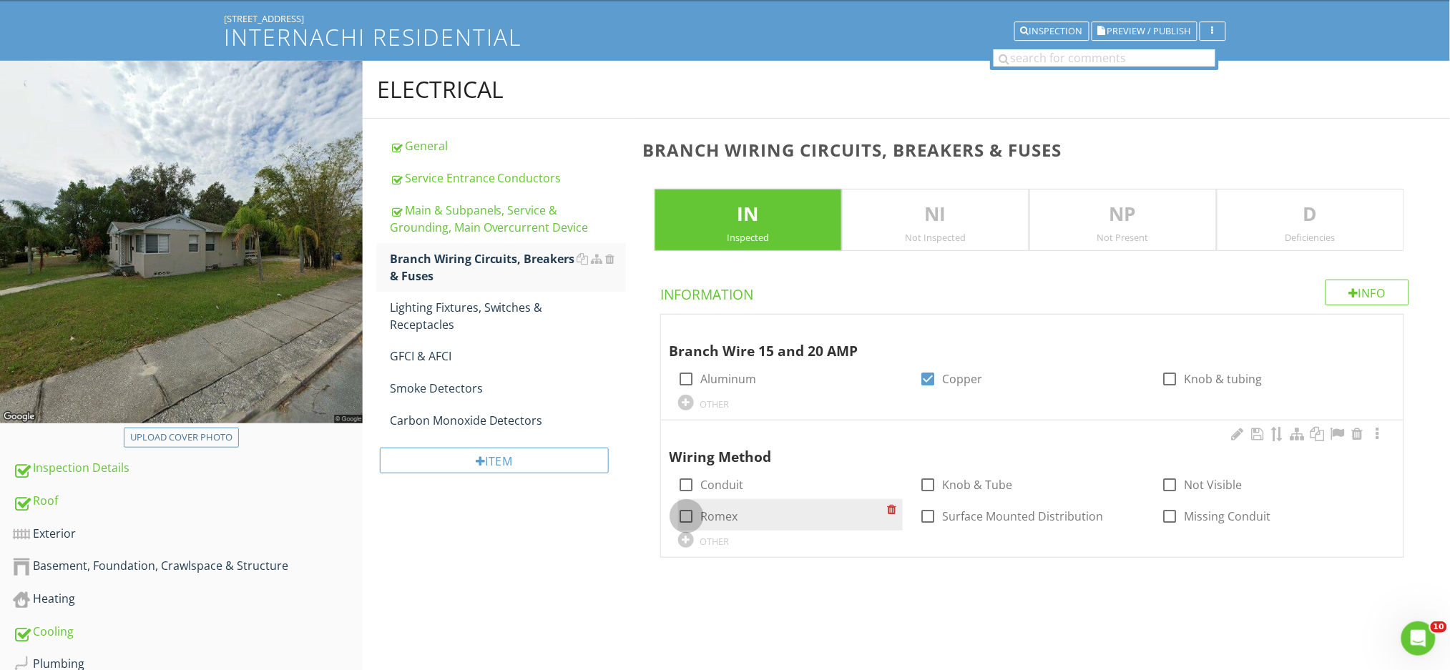
click at [687, 514] on div at bounding box center [687, 516] width 24 height 24
checkbox input "true"
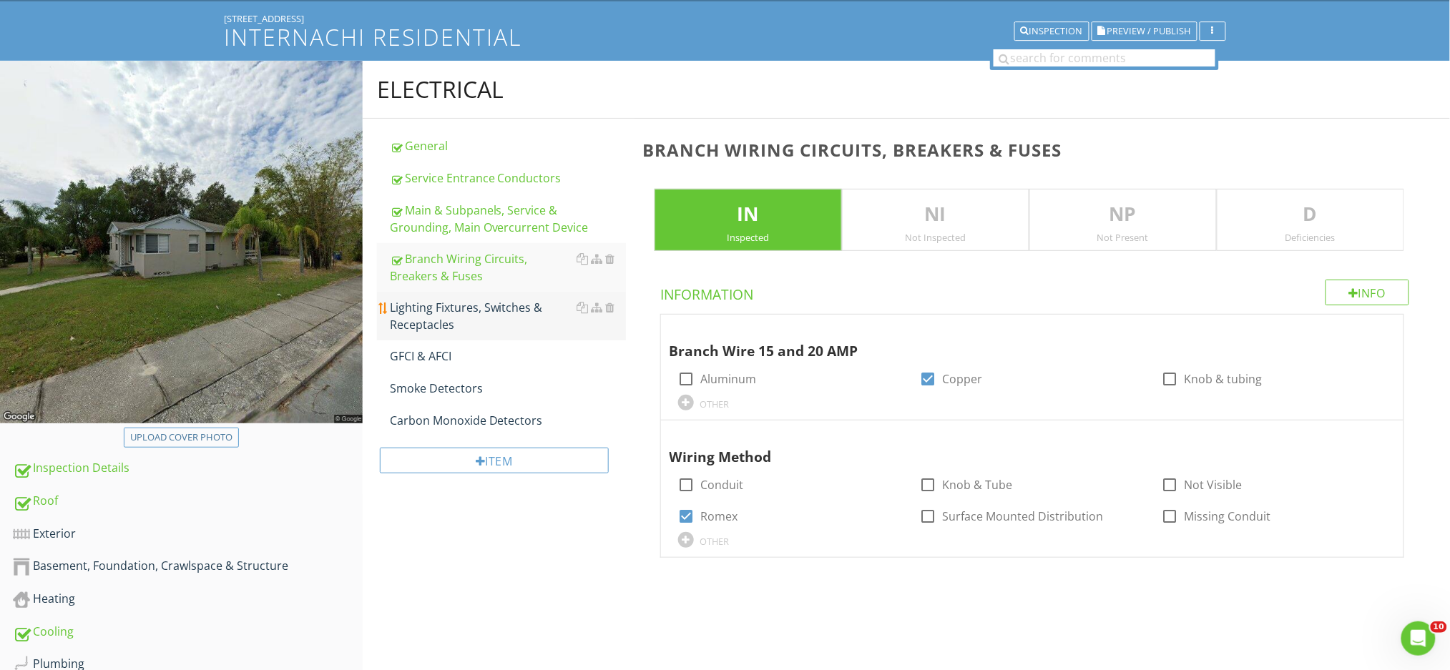
click at [481, 303] on div "Lighting Fixtures, Switches & Receptacles" at bounding box center [508, 316] width 236 height 34
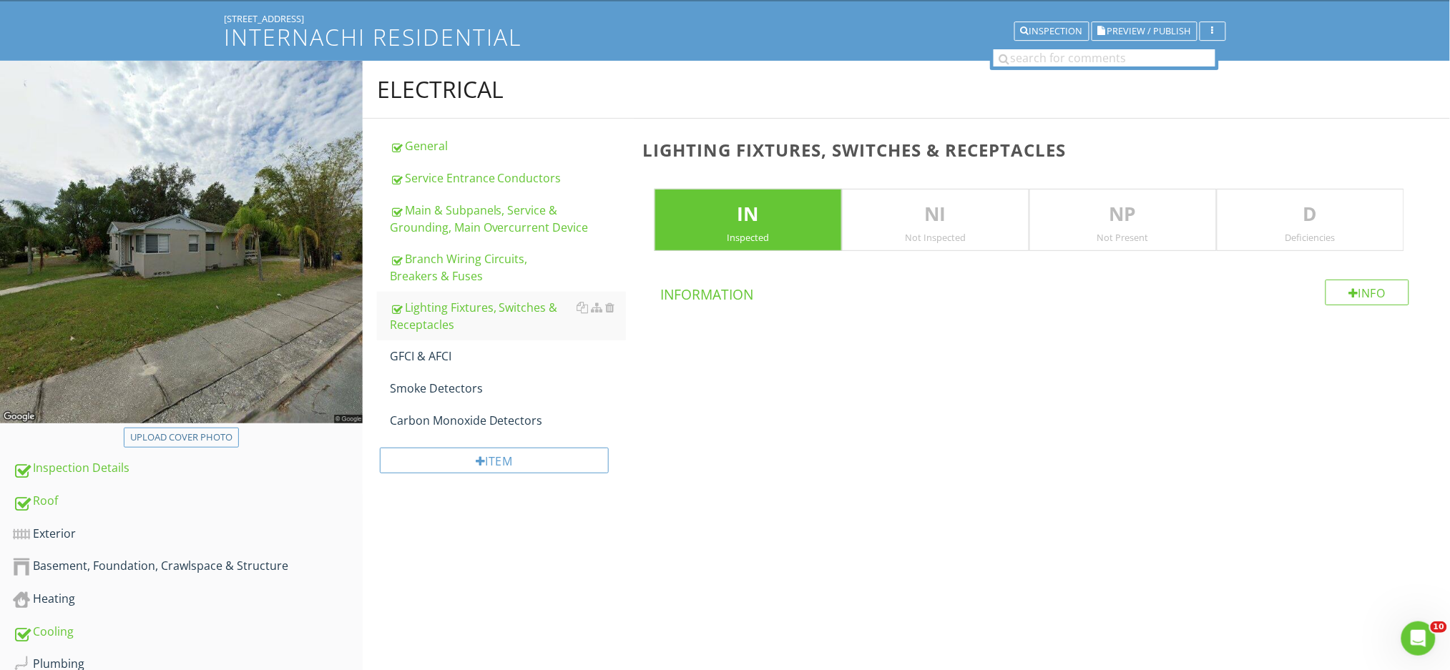
click at [1324, 212] on p "D" at bounding box center [1310, 214] width 186 height 29
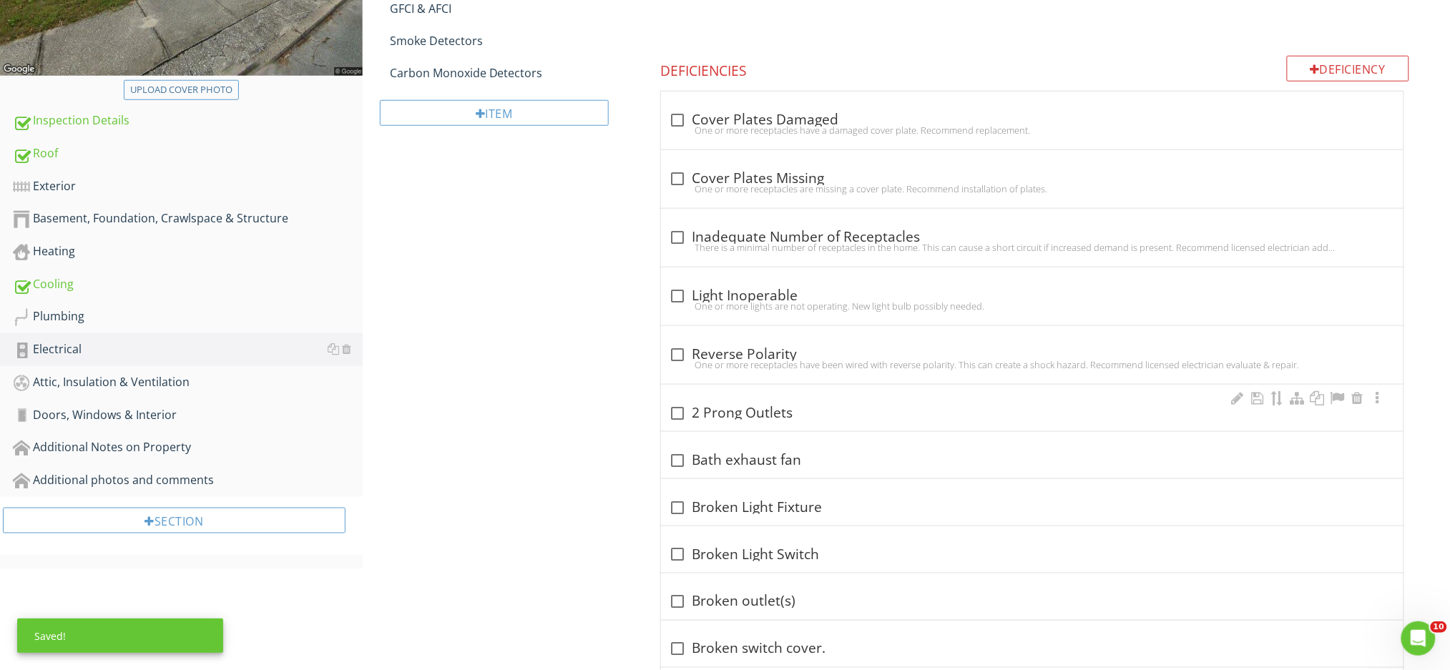
scroll to position [464, 0]
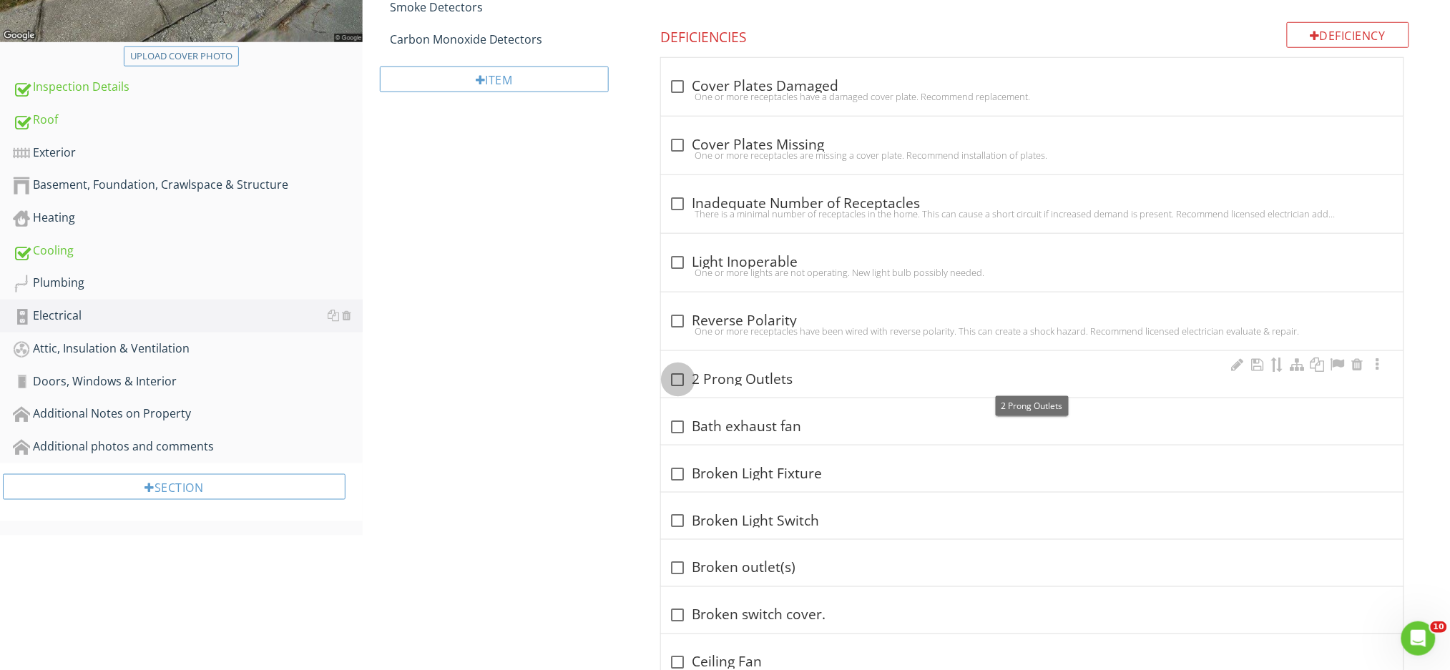
click at [681, 383] on div at bounding box center [678, 380] width 24 height 24
checkbox input "true"
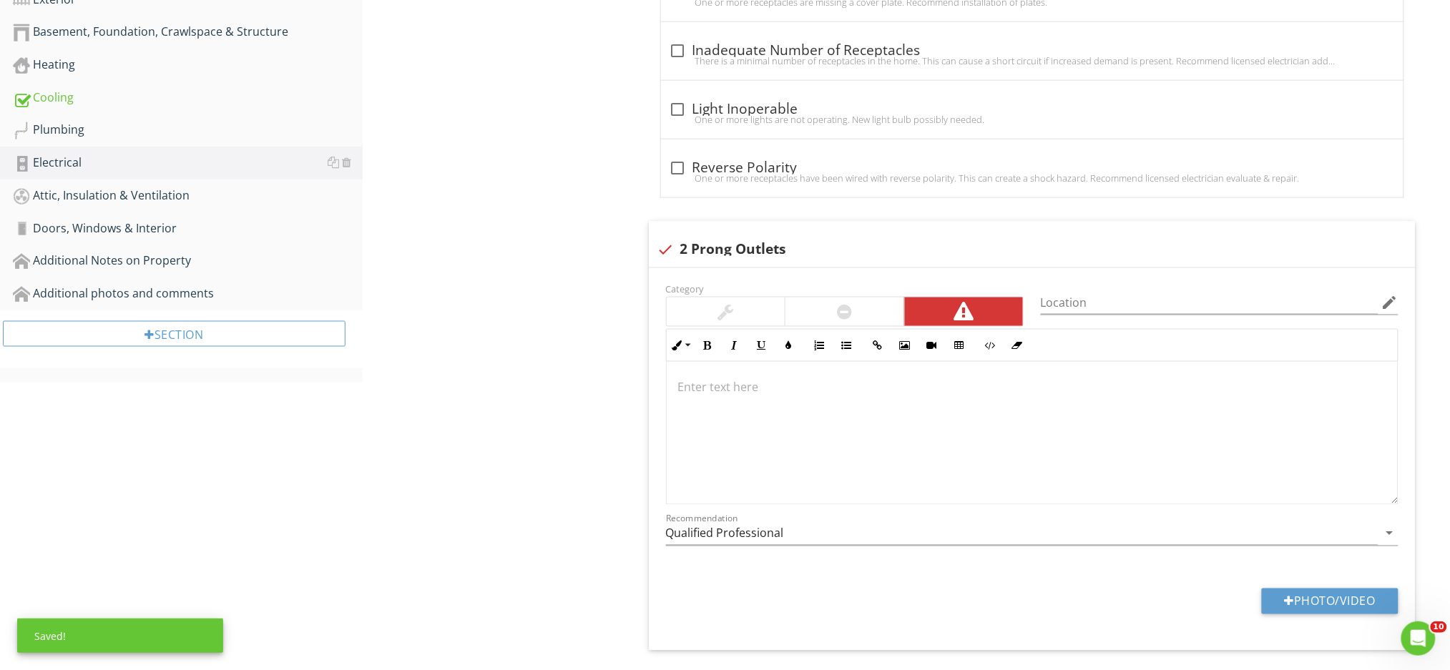
scroll to position [655, 0]
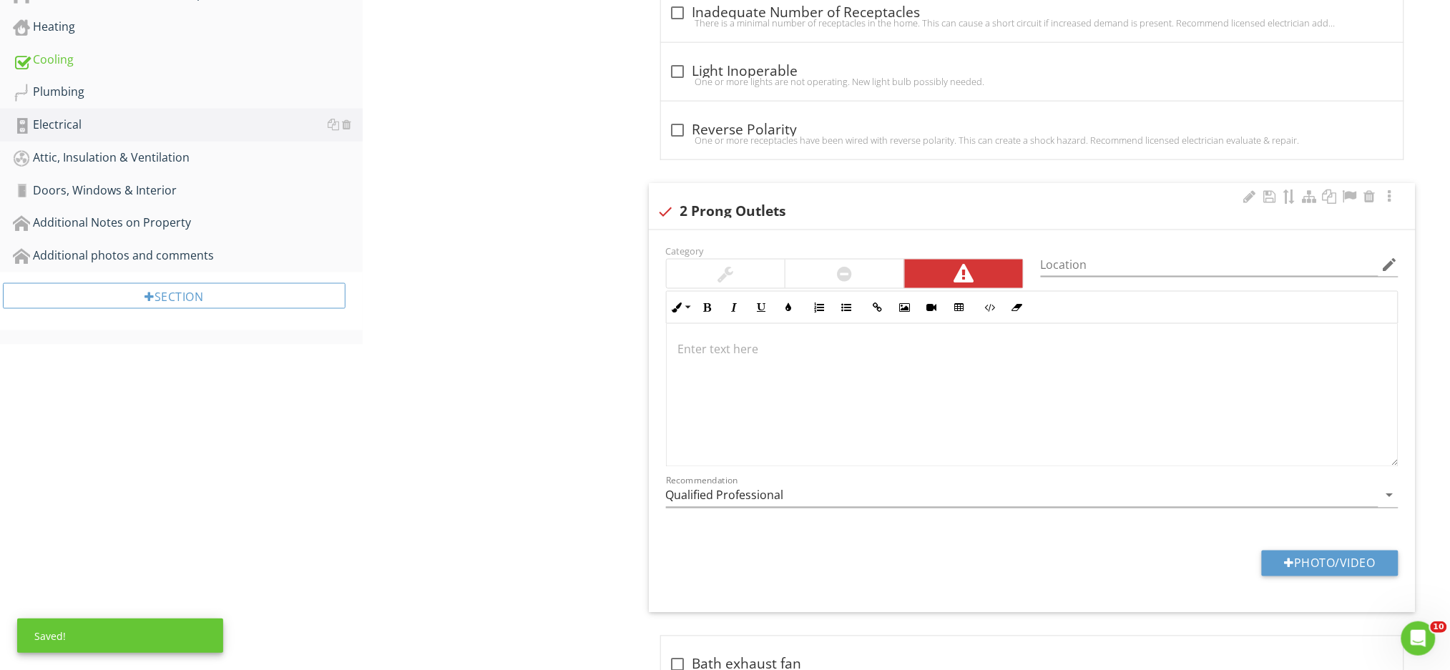
click at [745, 360] on div at bounding box center [1032, 395] width 731 height 143
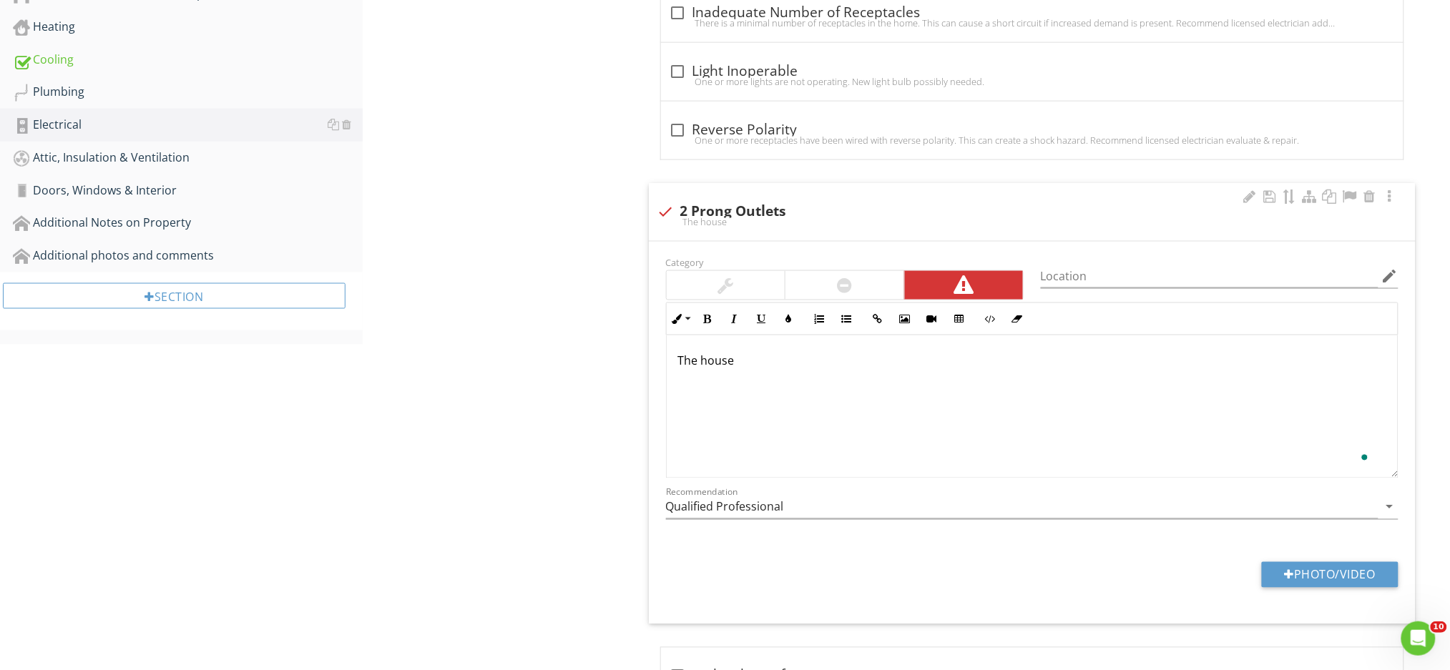
scroll to position [666, 0]
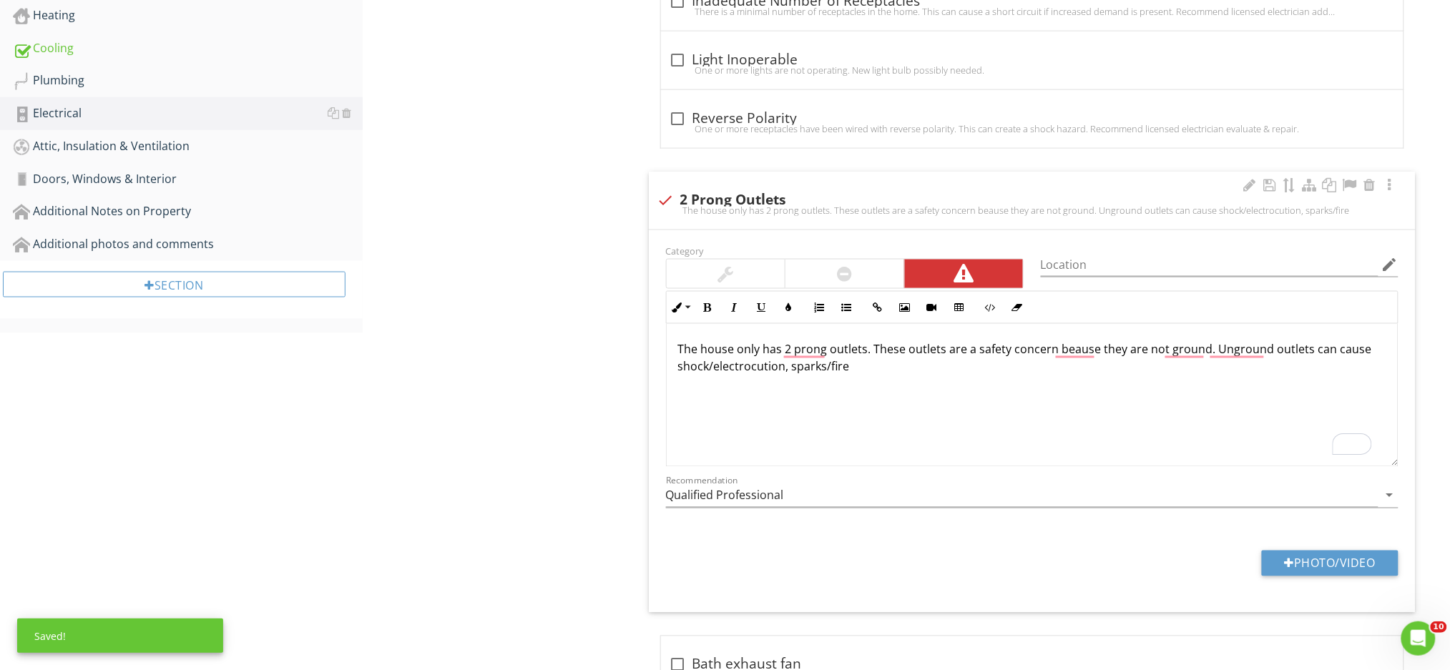
click at [847, 369] on p "The house only has 2 prong outlets. These outlets are a safety concern beause t…" at bounding box center [1032, 358] width 708 height 34
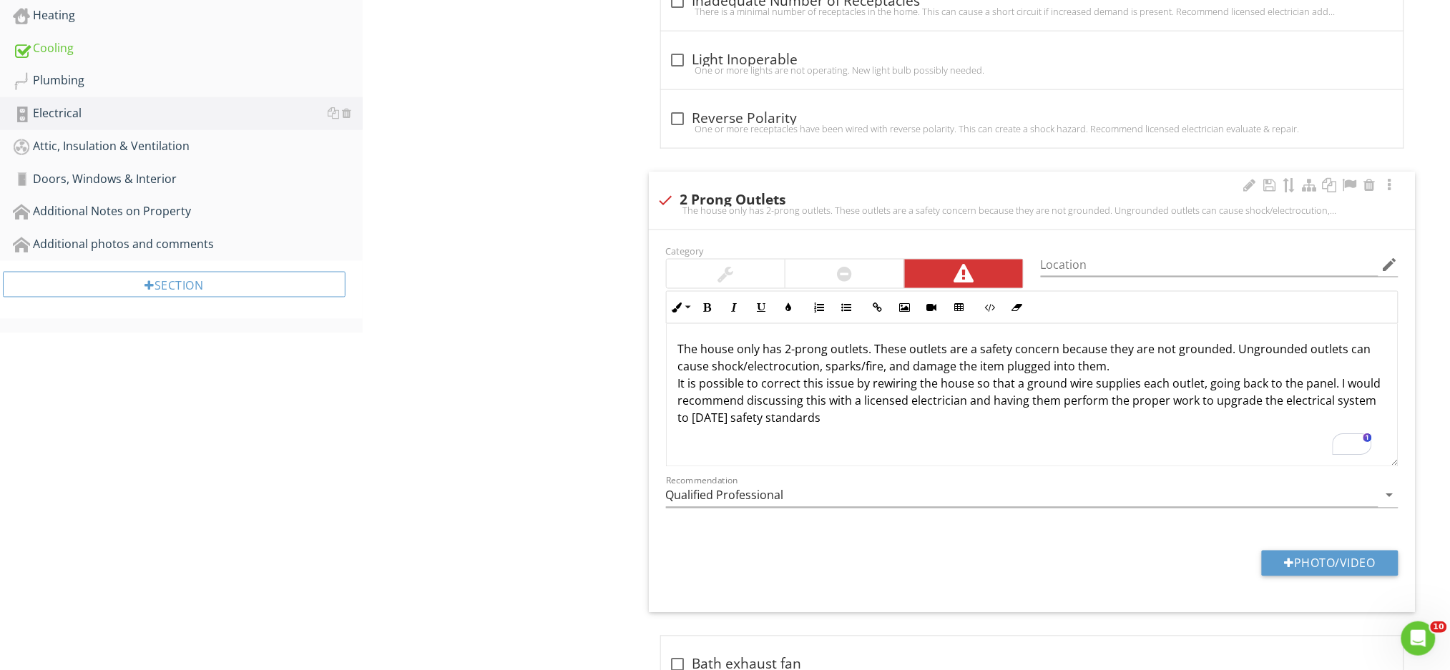
click at [1332, 383] on p "The house only has 2-prong outlets. These outlets are a safety concern because …" at bounding box center [1032, 384] width 708 height 86
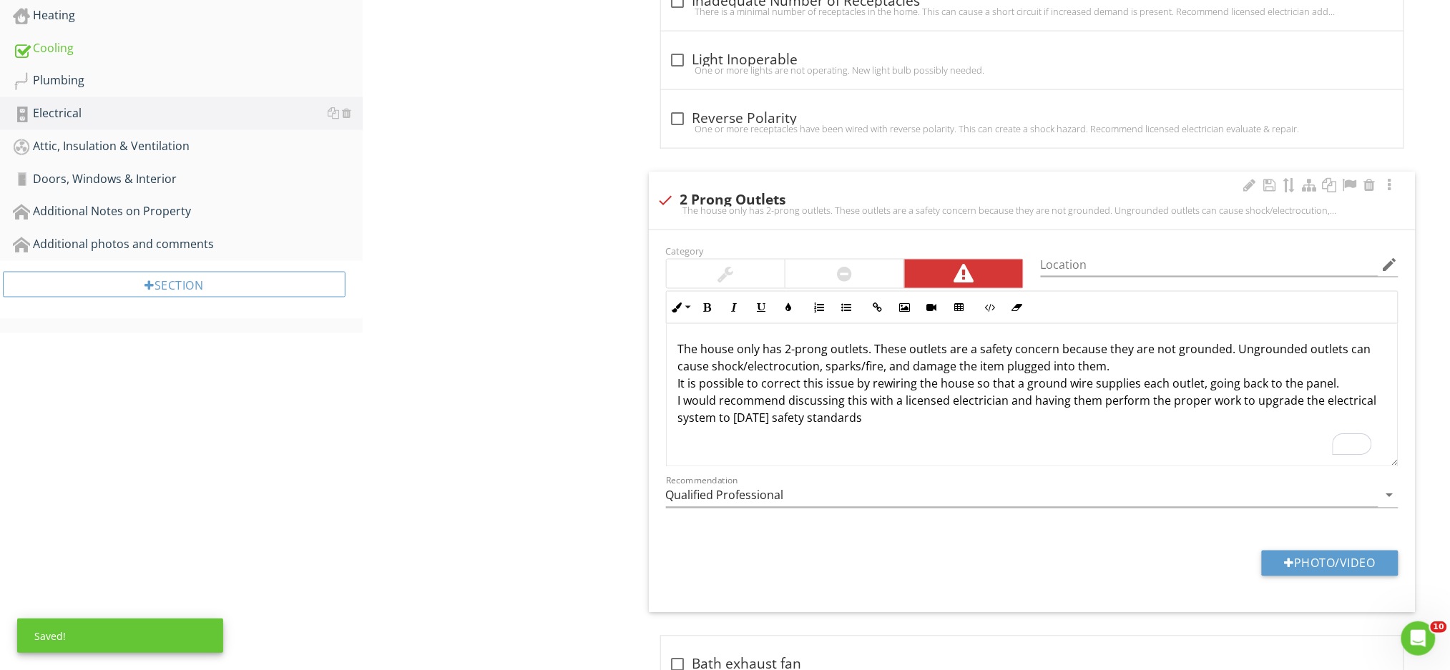
click at [866, 403] on p "The house only has 2-prong outlets. These outlets are a safety concern because …" at bounding box center [1032, 384] width 708 height 86
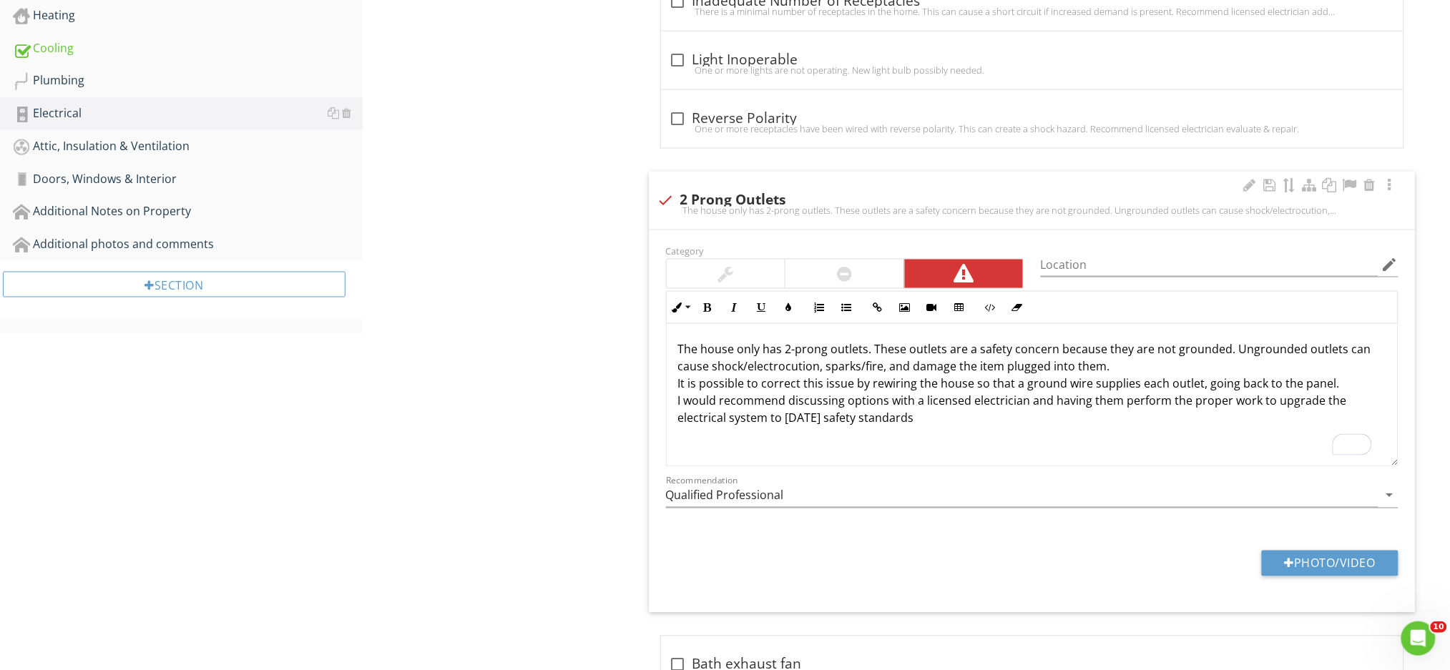
click at [918, 427] on p "The house only has 2-prong outlets. These outlets are a safety concern because …" at bounding box center [1032, 384] width 708 height 86
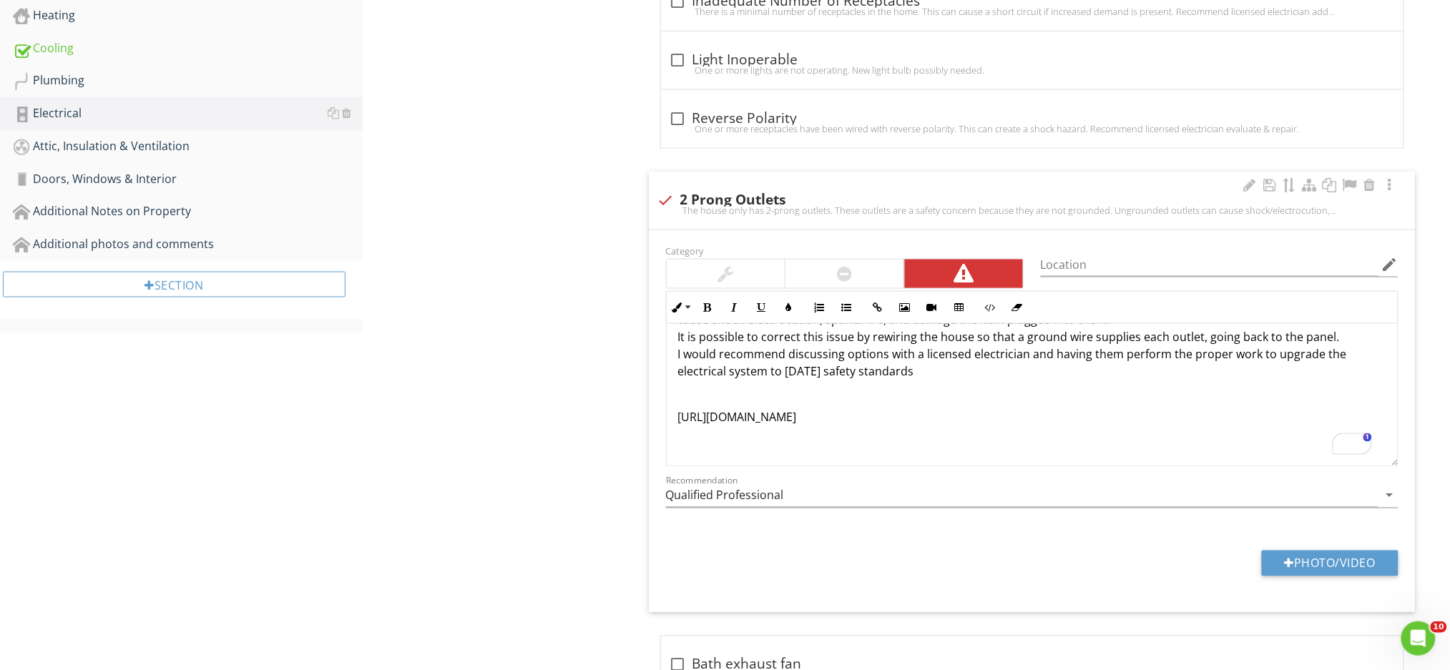
scroll to position [46, 0]
drag, startPoint x: 1303, startPoint y: 419, endPoint x: 680, endPoint y: 421, distance: 622.3
click at [680, 421] on p "[URL][DOMAIN_NAME]" at bounding box center [1032, 417] width 708 height 17
drag, startPoint x: 1293, startPoint y: 423, endPoint x: 680, endPoint y: 419, distance: 613.7
click at [680, 419] on p "[URL][DOMAIN_NAME] [URL][DOMAIN_NAME]" at bounding box center [1032, 435] width 708 height 52
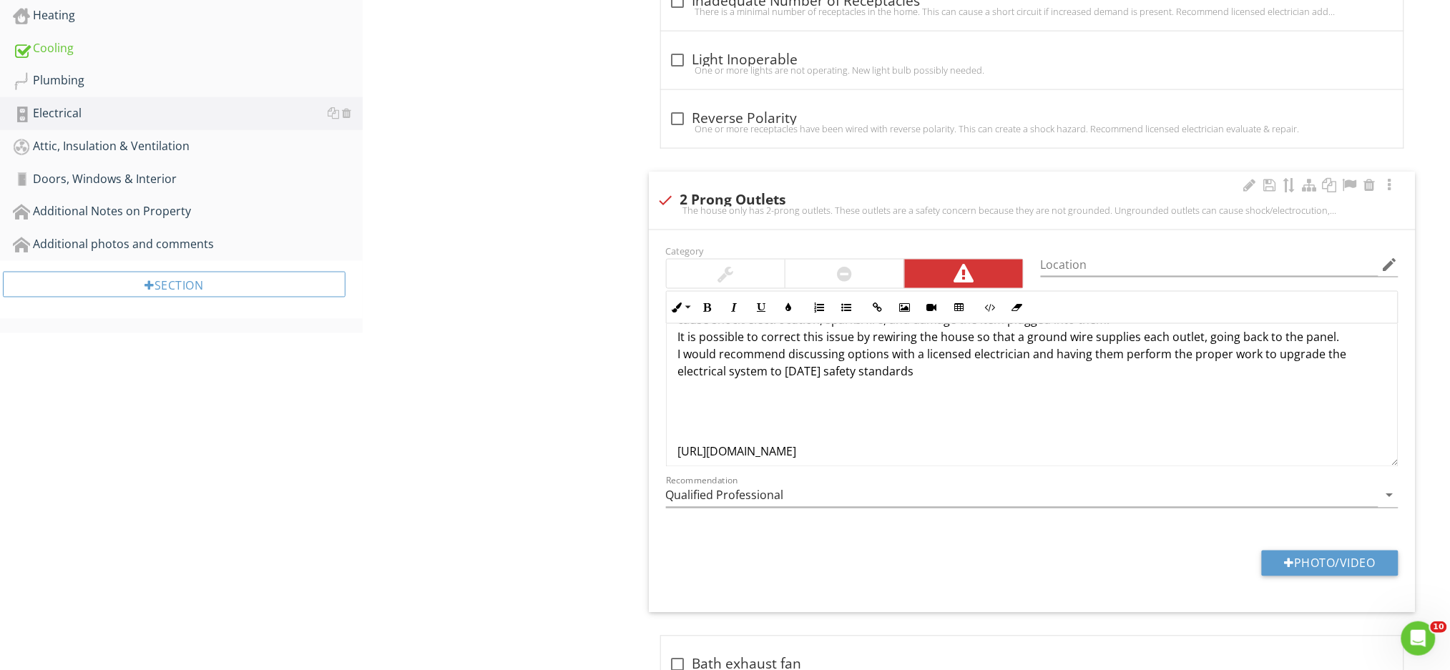
click at [682, 389] on p "To enrich screen reader interactions, please activate Accessibility in Grammarl…" at bounding box center [1032, 394] width 708 height 17
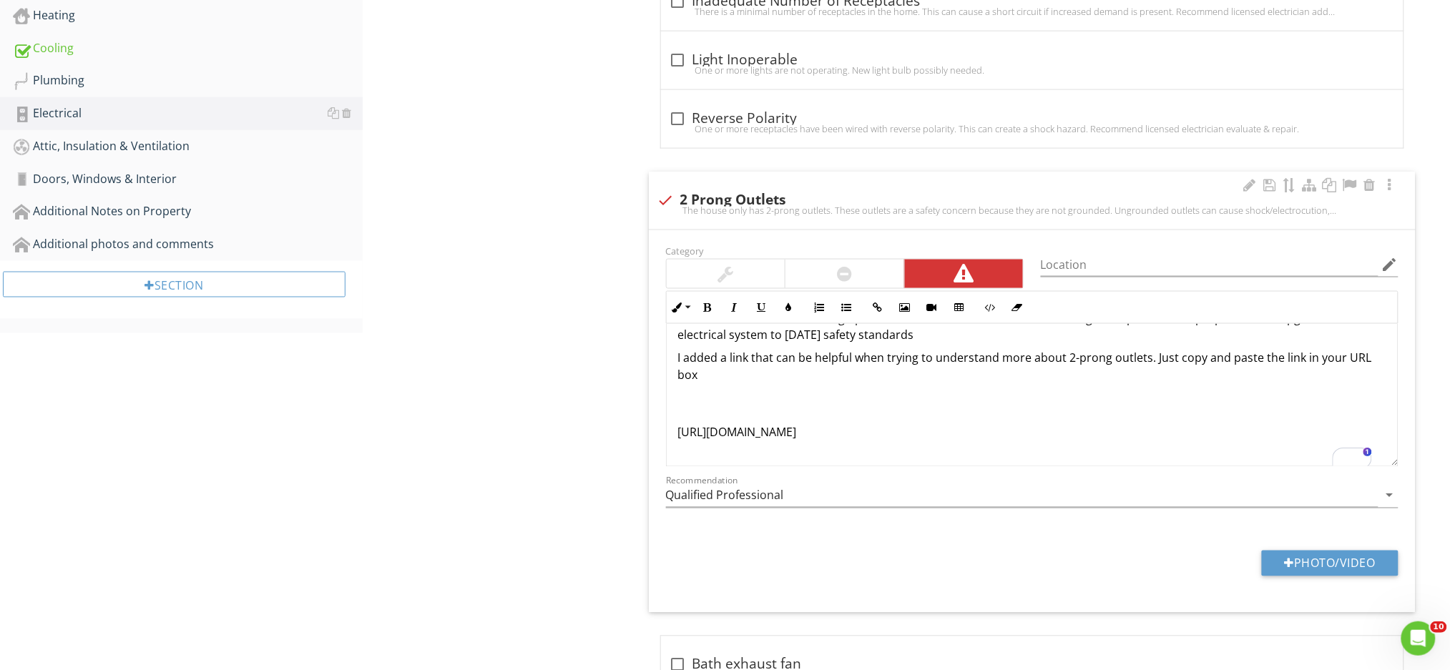
scroll to position [97, 0]
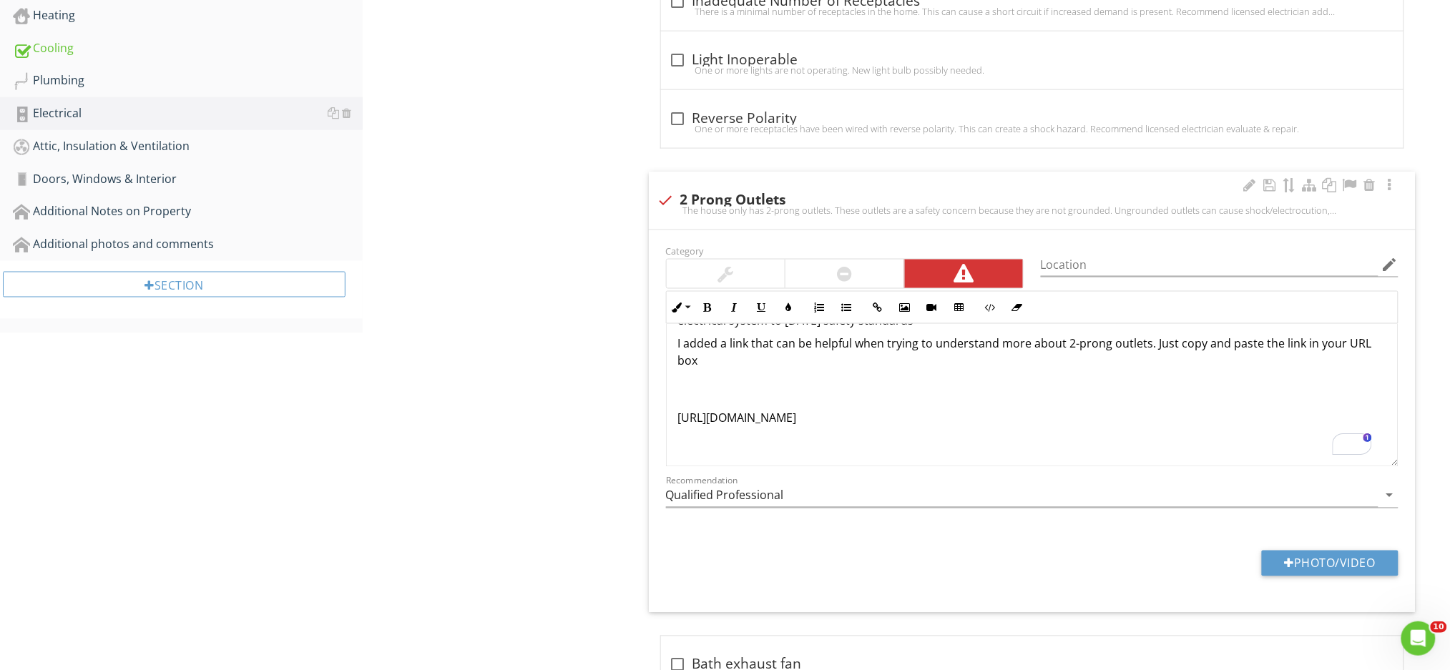
click at [674, 392] on div "The house only has 2-prong outlets. These outlets are a safety concern because …" at bounding box center [1032, 347] width 731 height 240
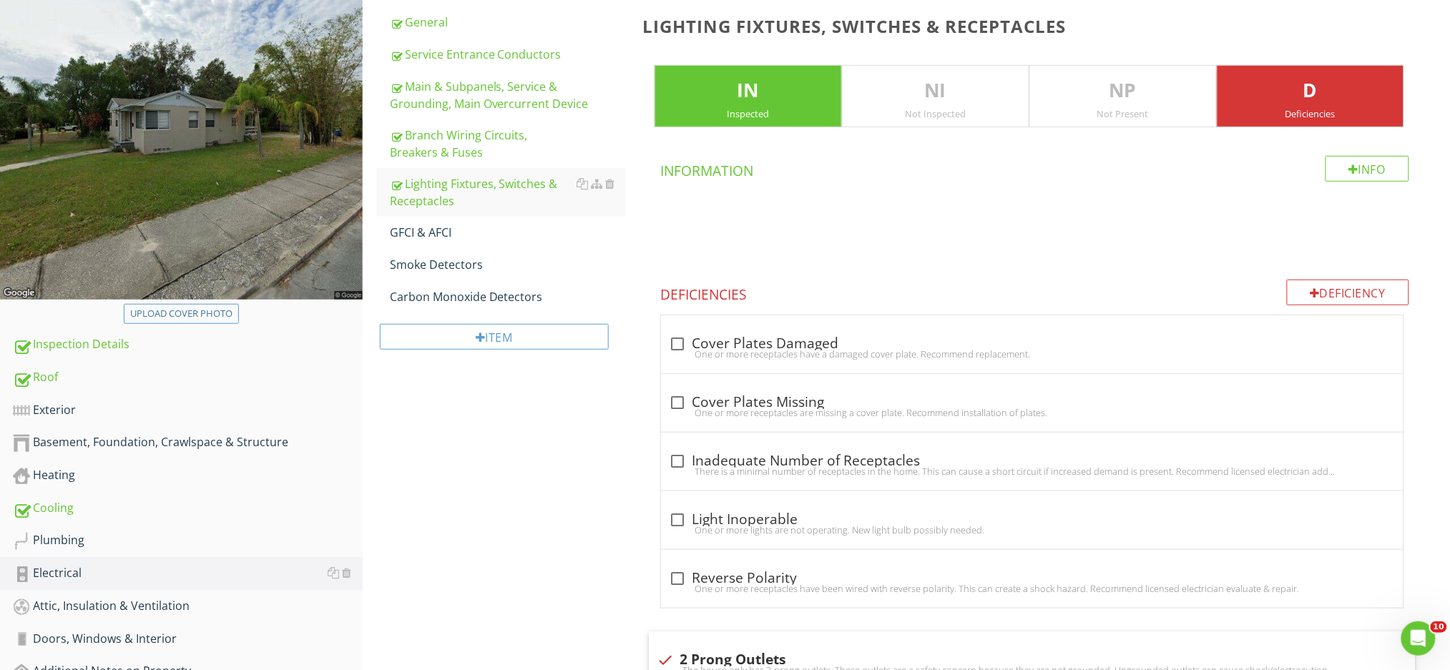
scroll to position [218, 0]
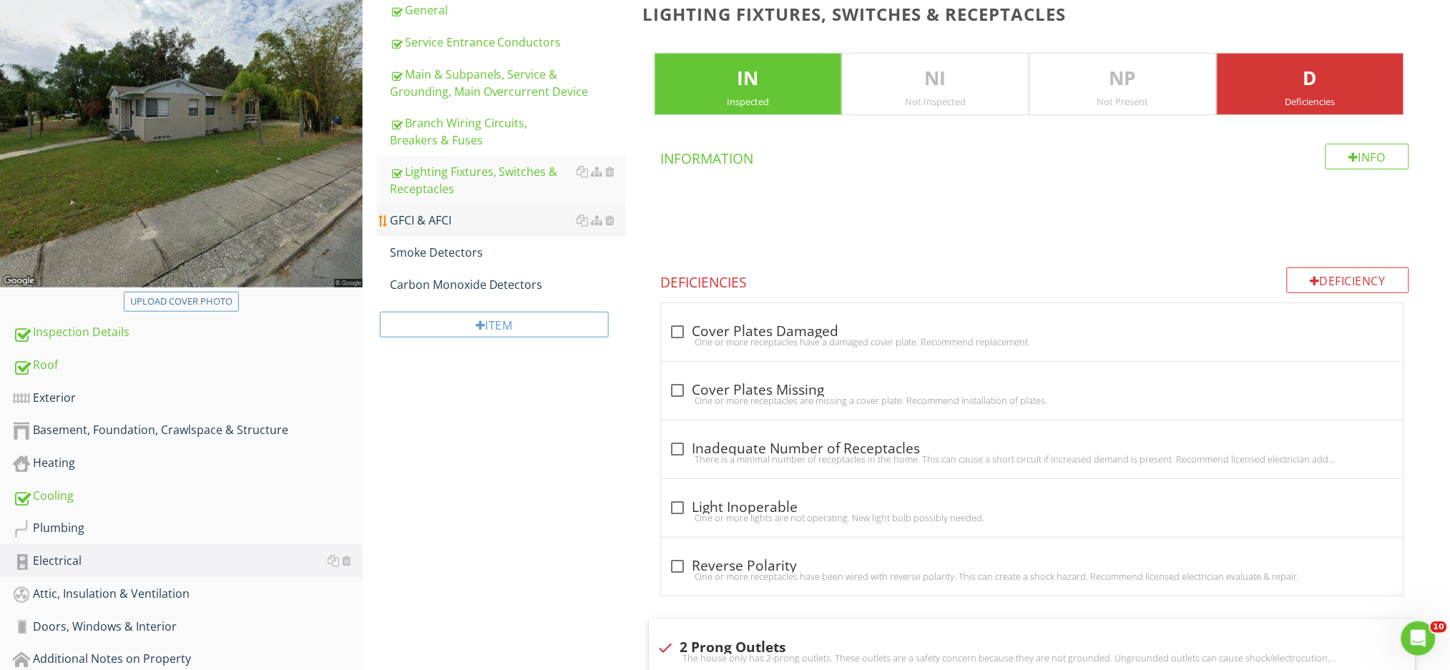
click at [402, 218] on div "GFCI & AFCI" at bounding box center [508, 220] width 236 height 17
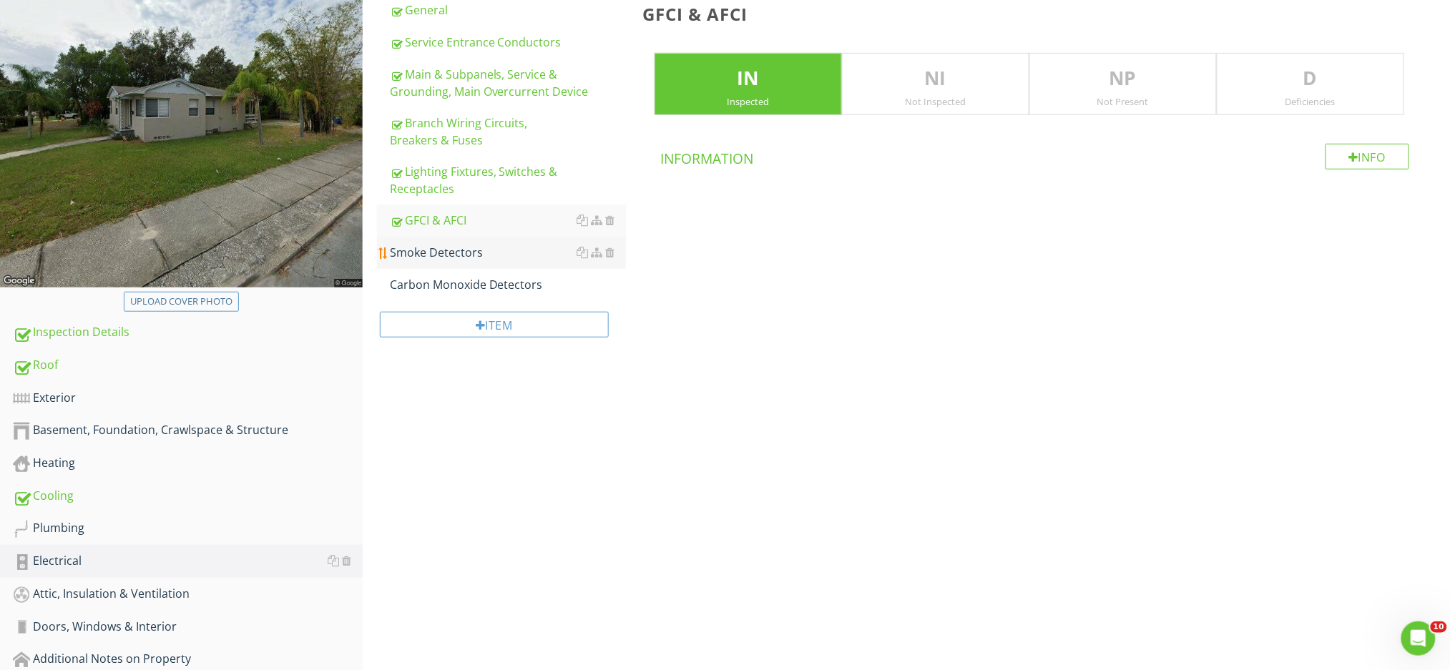
click at [476, 255] on div "Smoke Detectors" at bounding box center [508, 252] width 236 height 17
click at [1325, 84] on p "D" at bounding box center [1310, 78] width 186 height 29
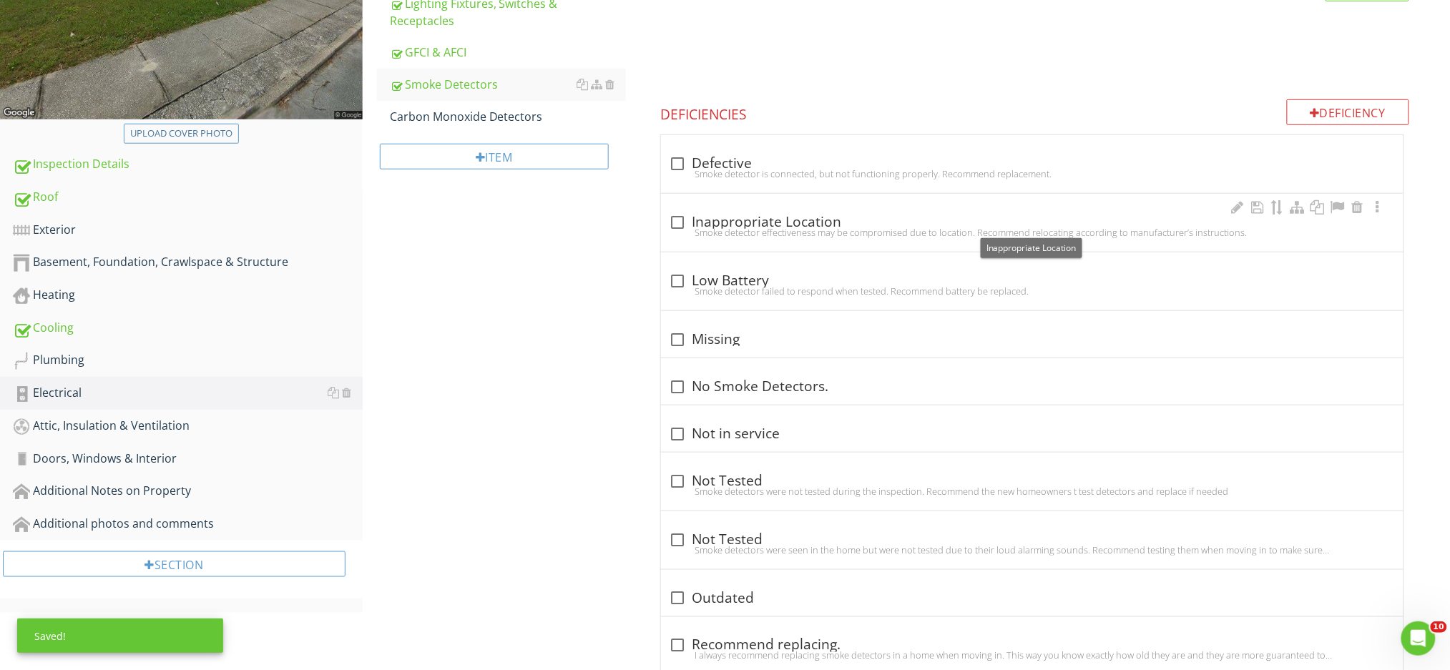
scroll to position [486, 0]
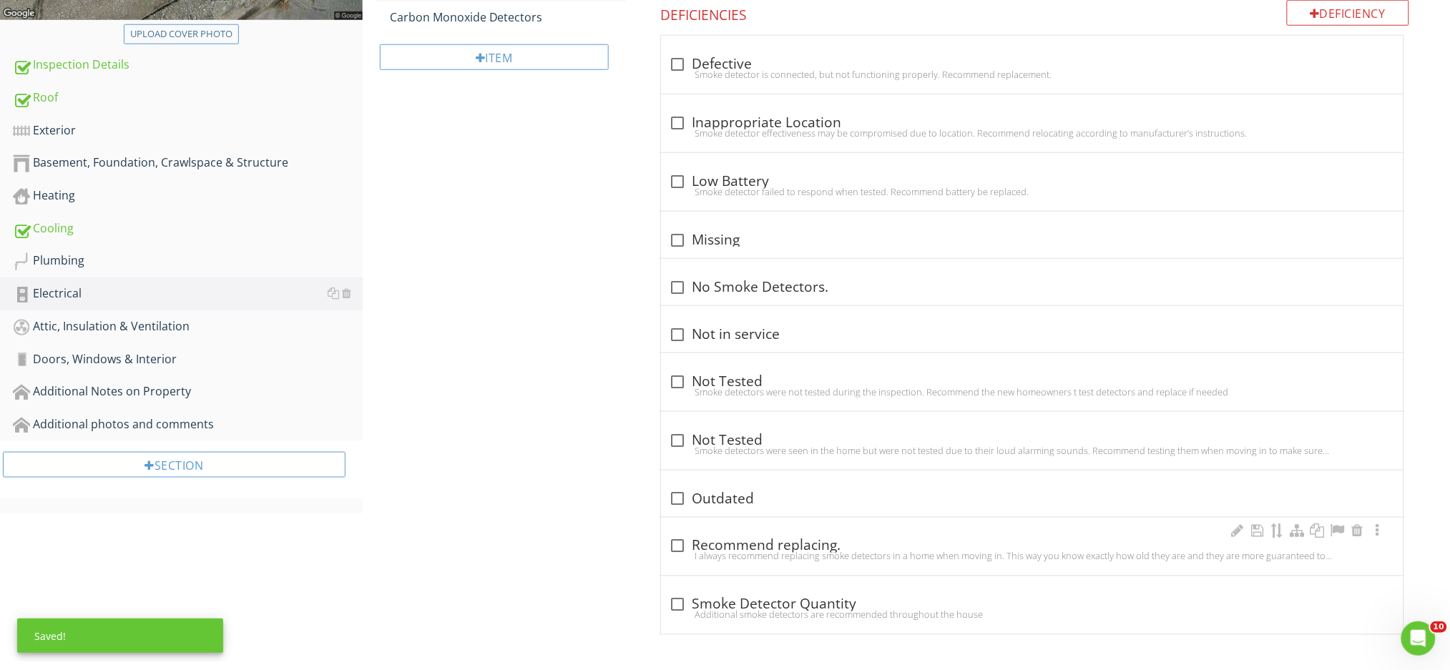
click at [676, 547] on div at bounding box center [678, 546] width 24 height 24
checkbox input "true"
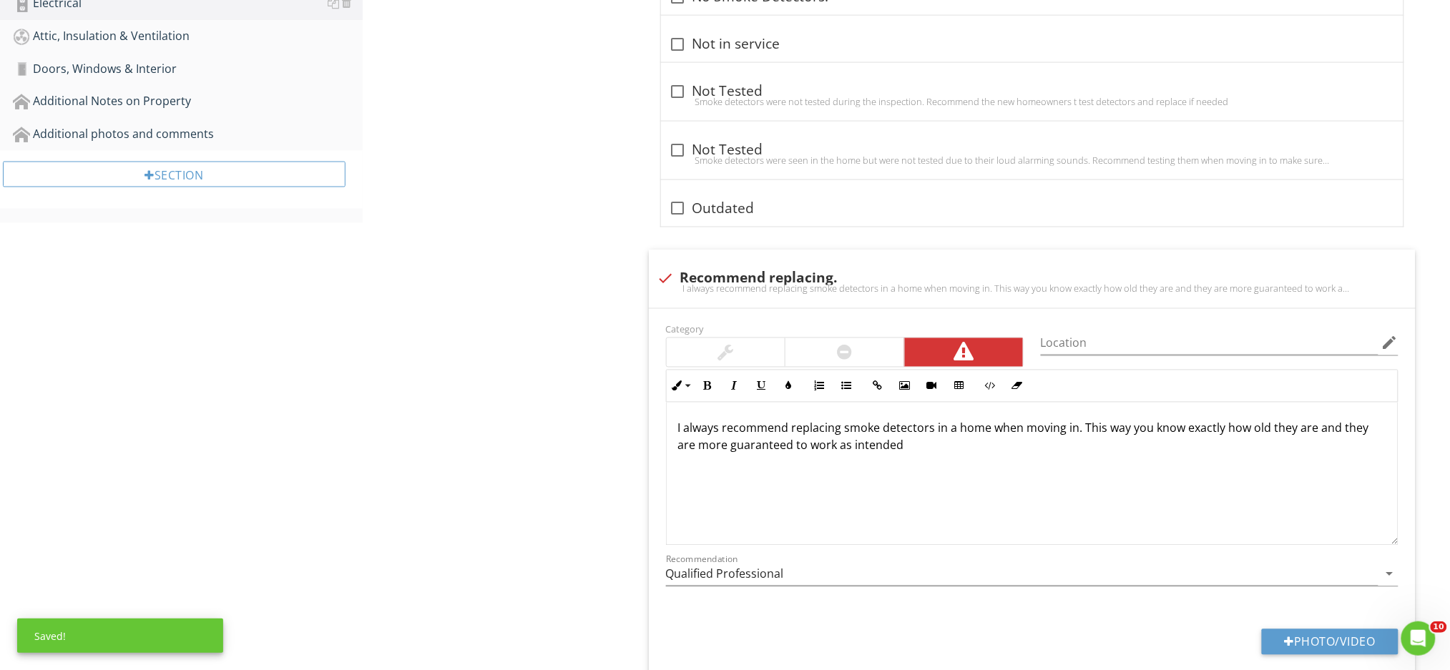
scroll to position [867, 0]
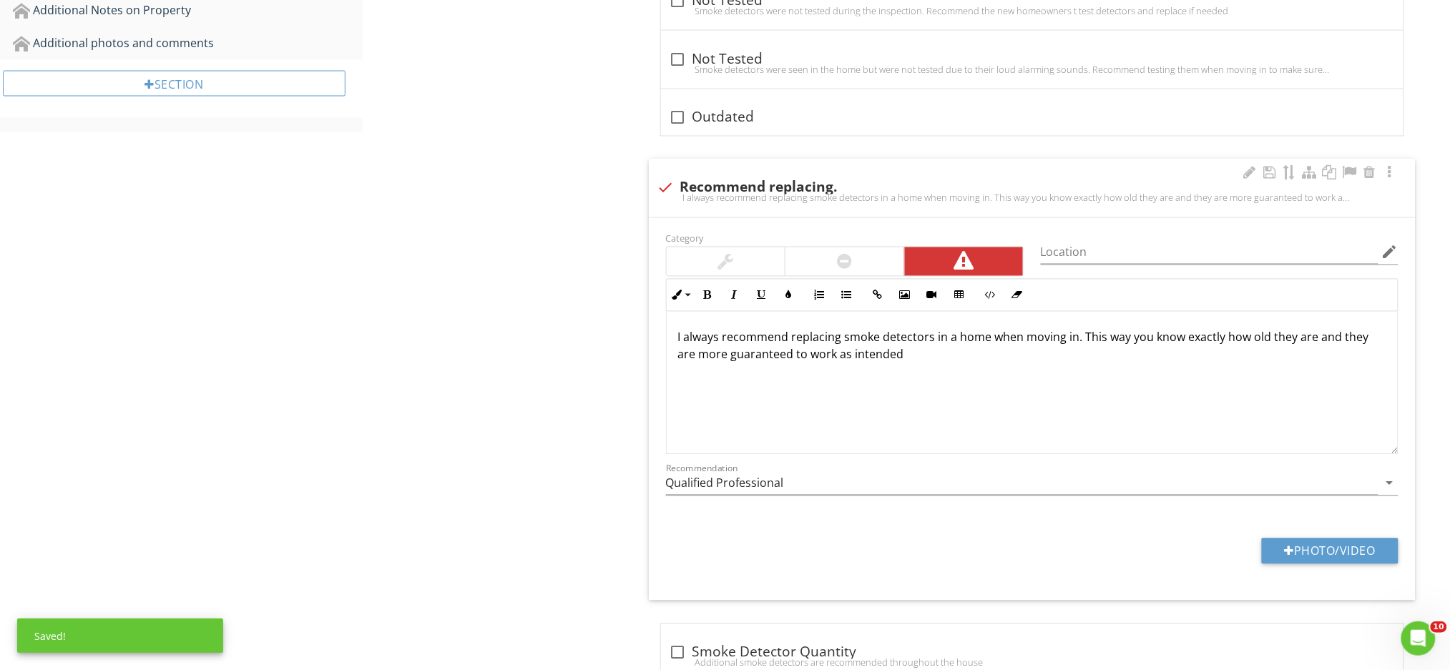
click at [839, 269] on div at bounding box center [844, 261] width 15 height 17
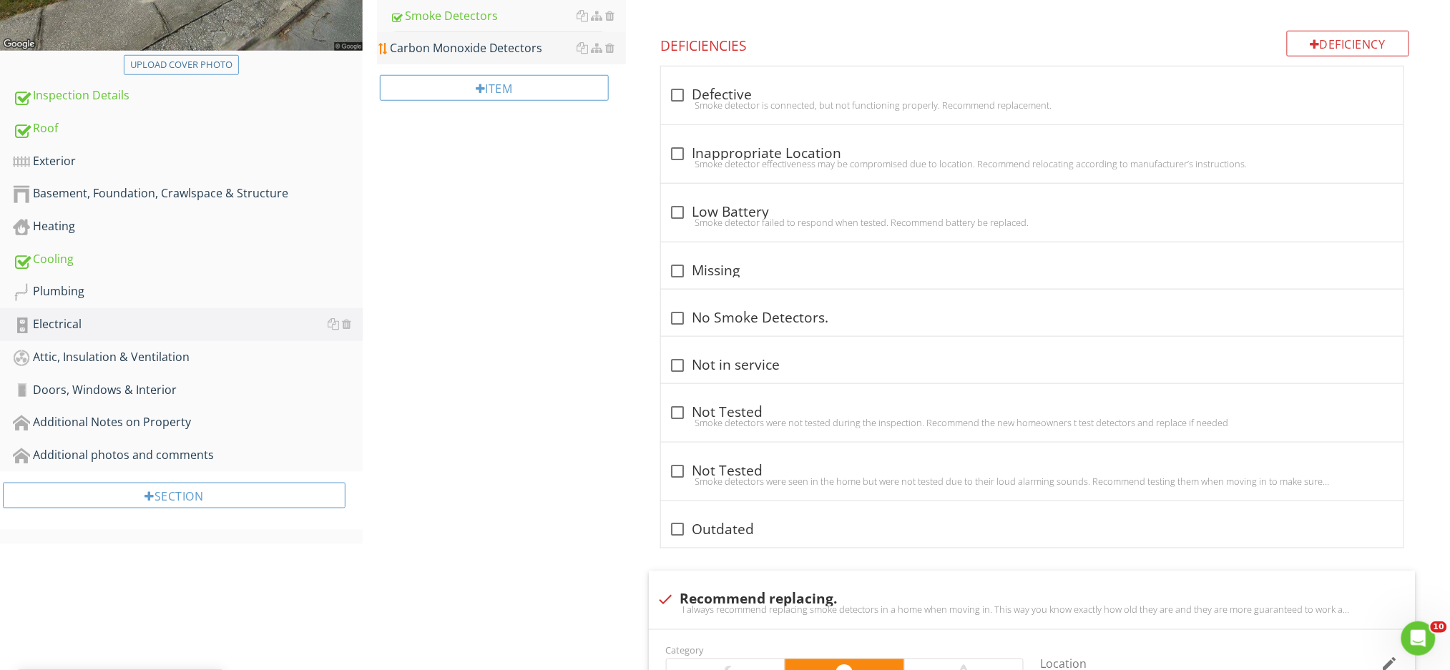
scroll to position [200, 0]
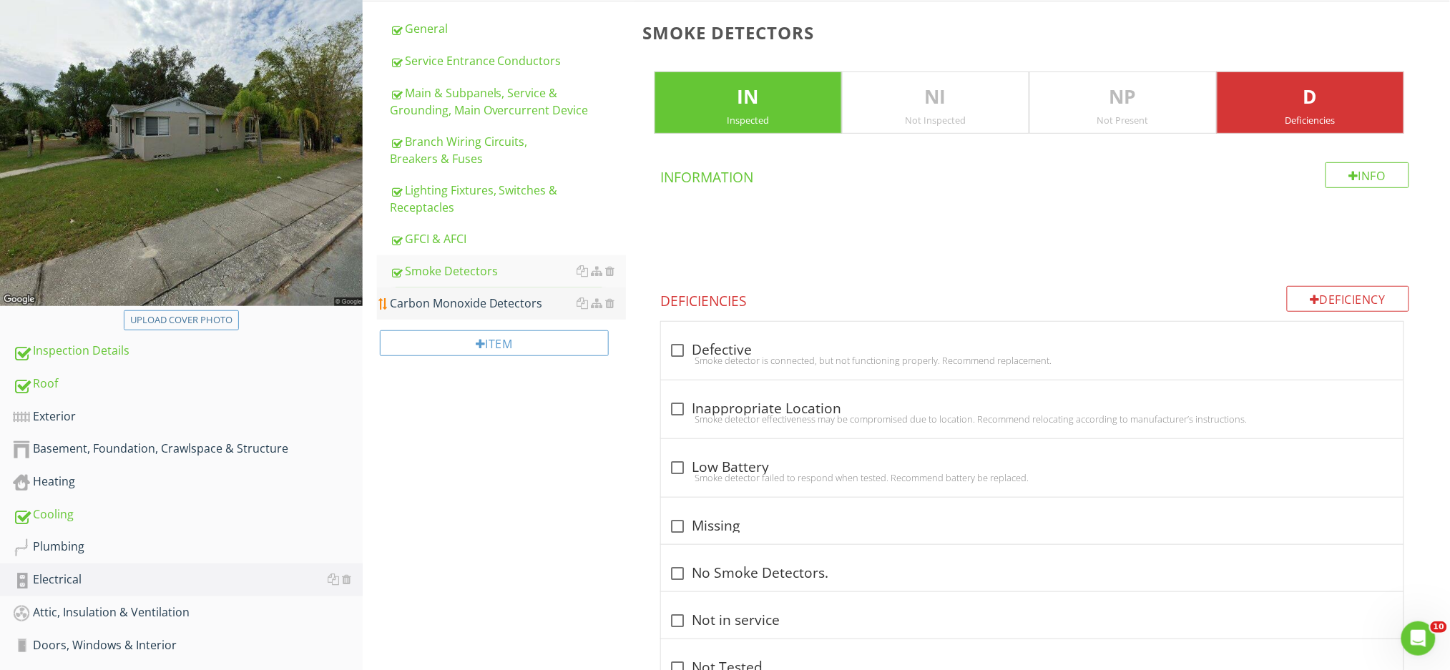
click at [494, 297] on div "Carbon Monoxide Detectors" at bounding box center [508, 303] width 236 height 17
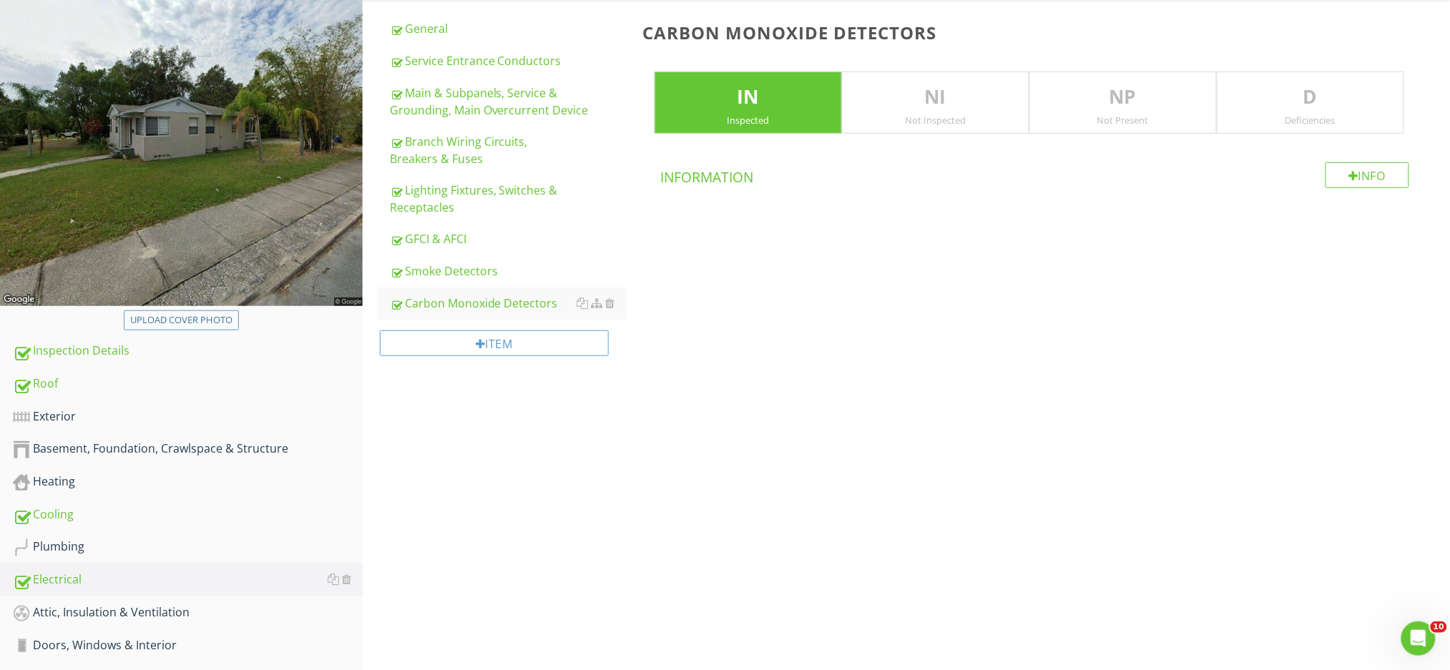
click at [1315, 101] on p "D" at bounding box center [1310, 97] width 186 height 29
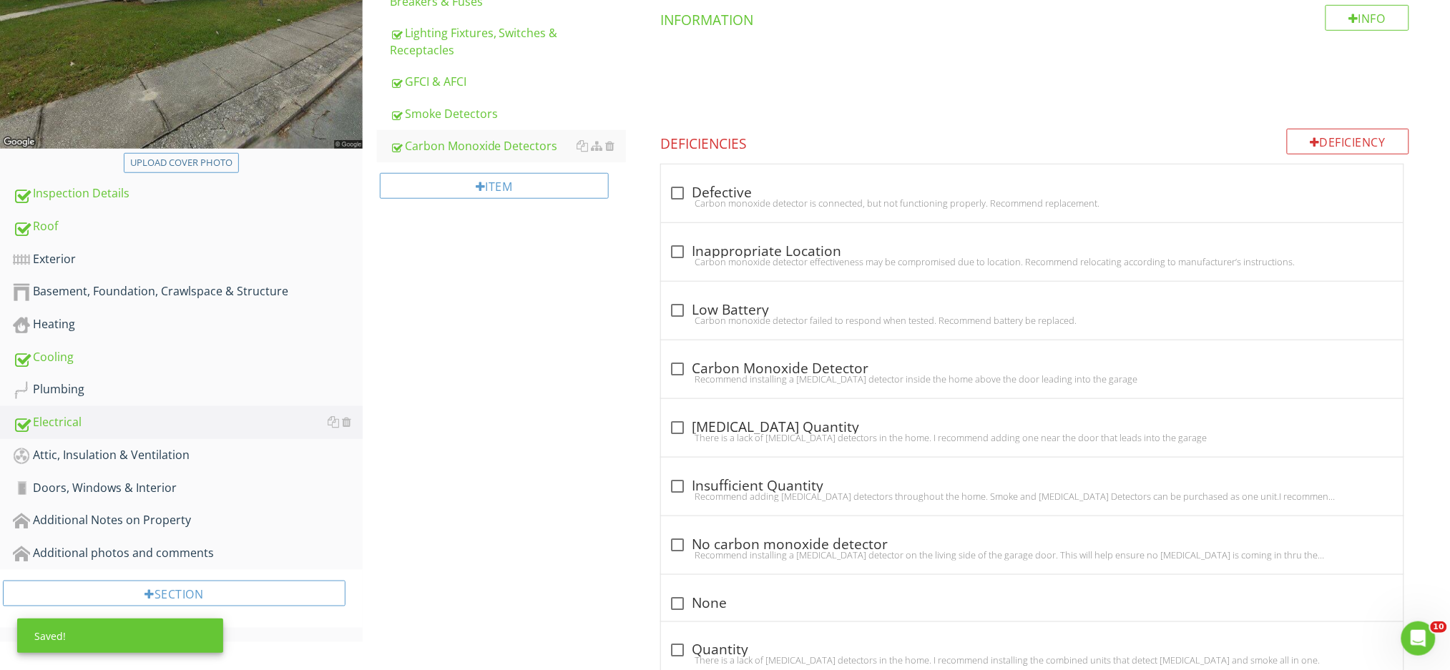
scroll to position [391, 0]
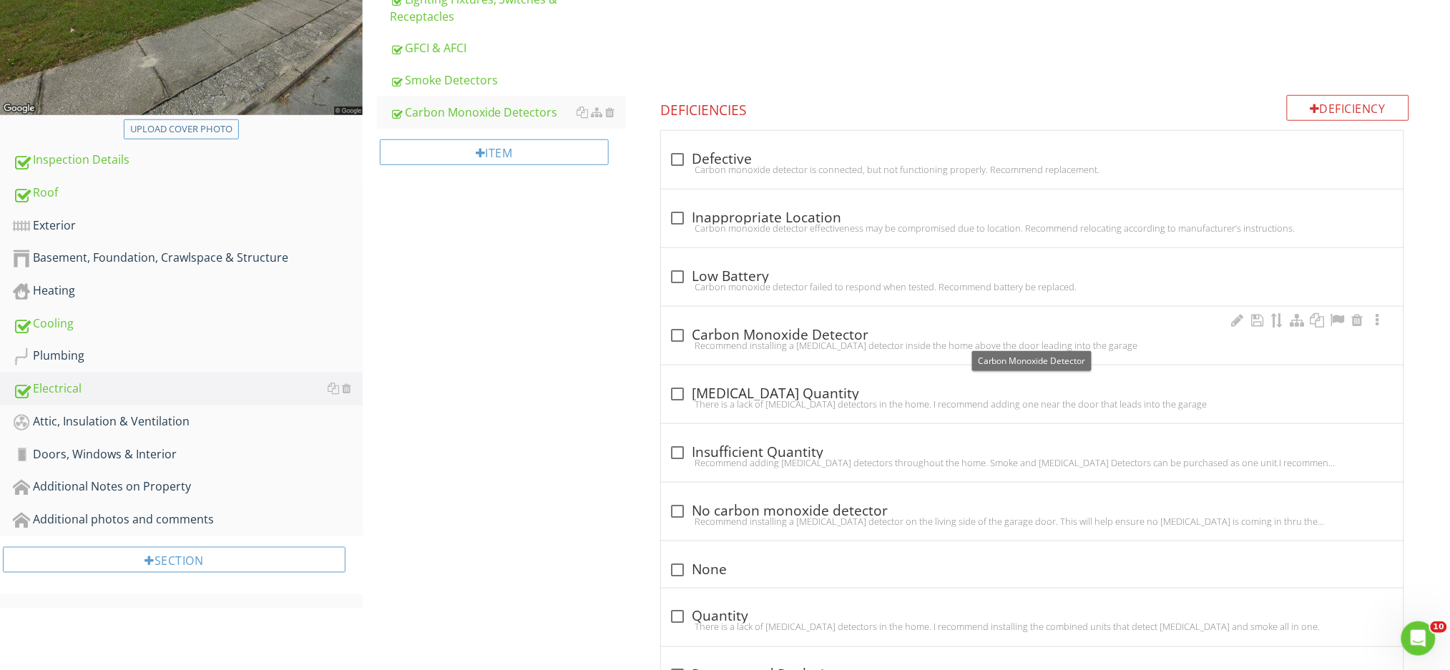
click at [681, 331] on div at bounding box center [678, 335] width 24 height 24
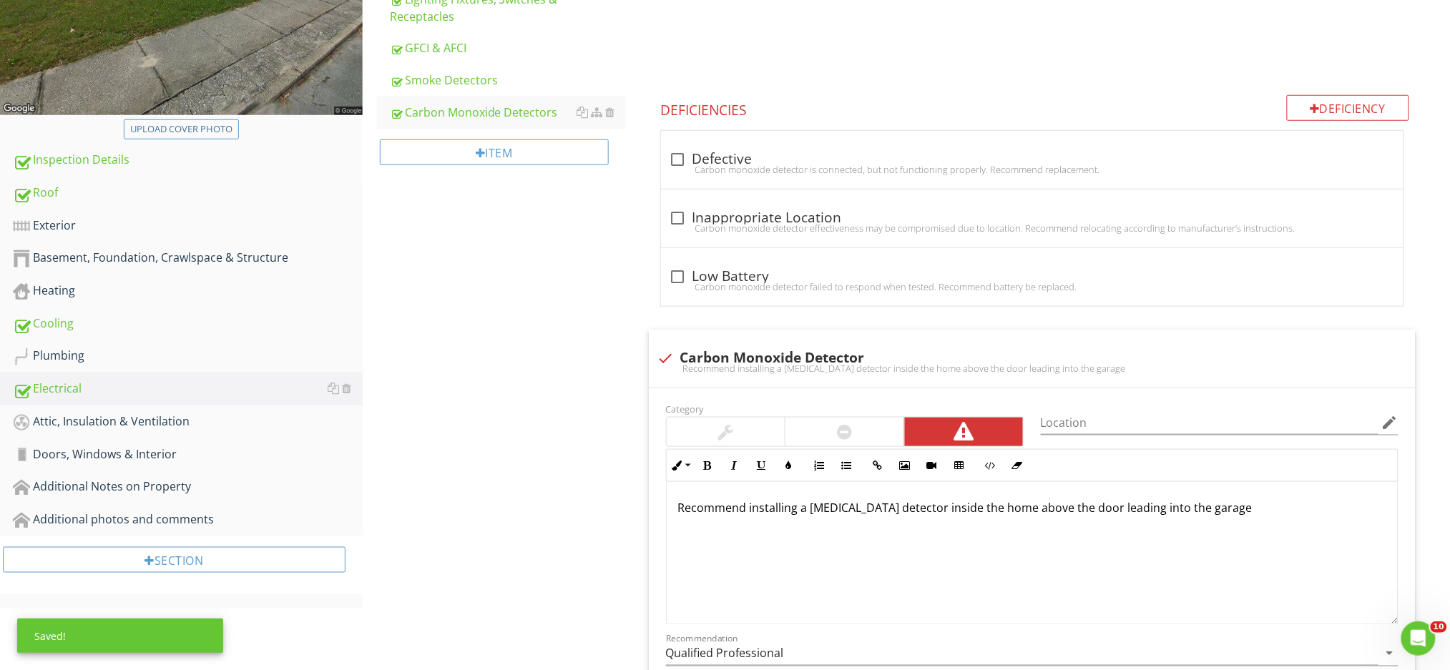
scroll to position [677, 0]
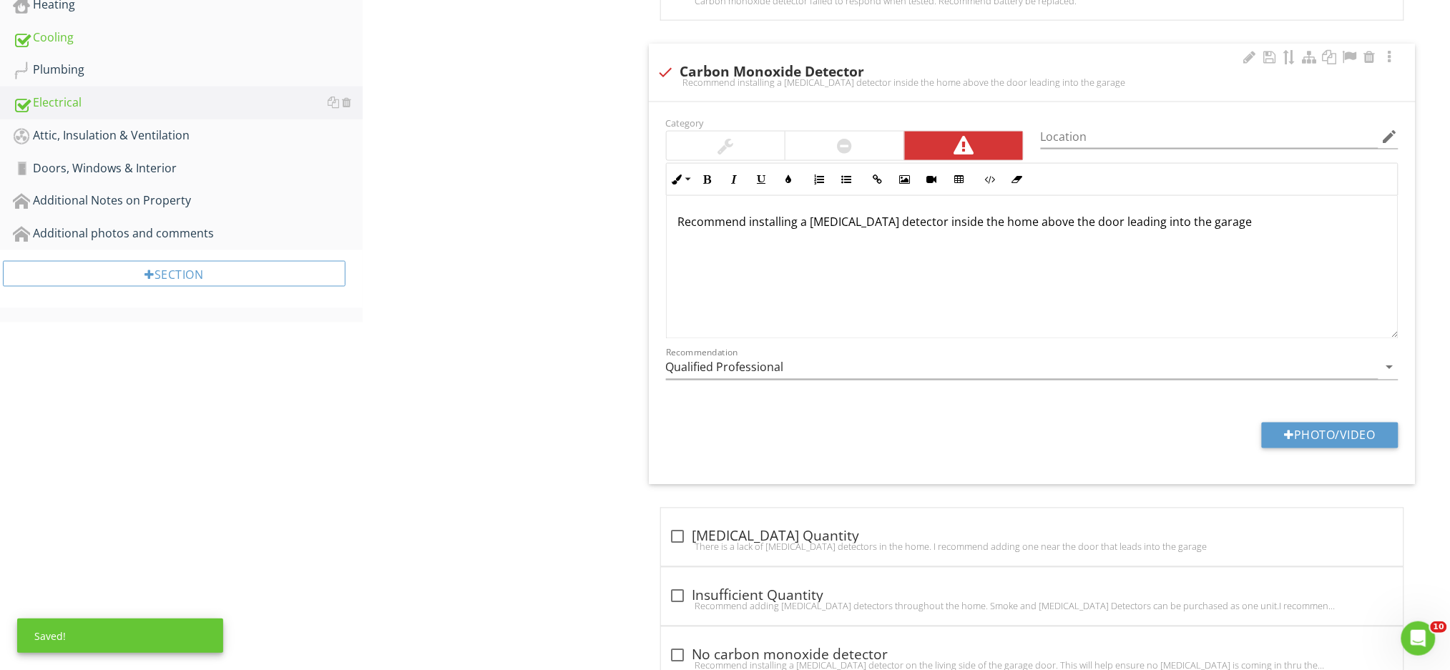
click at [868, 150] on div at bounding box center [844, 146] width 118 height 29
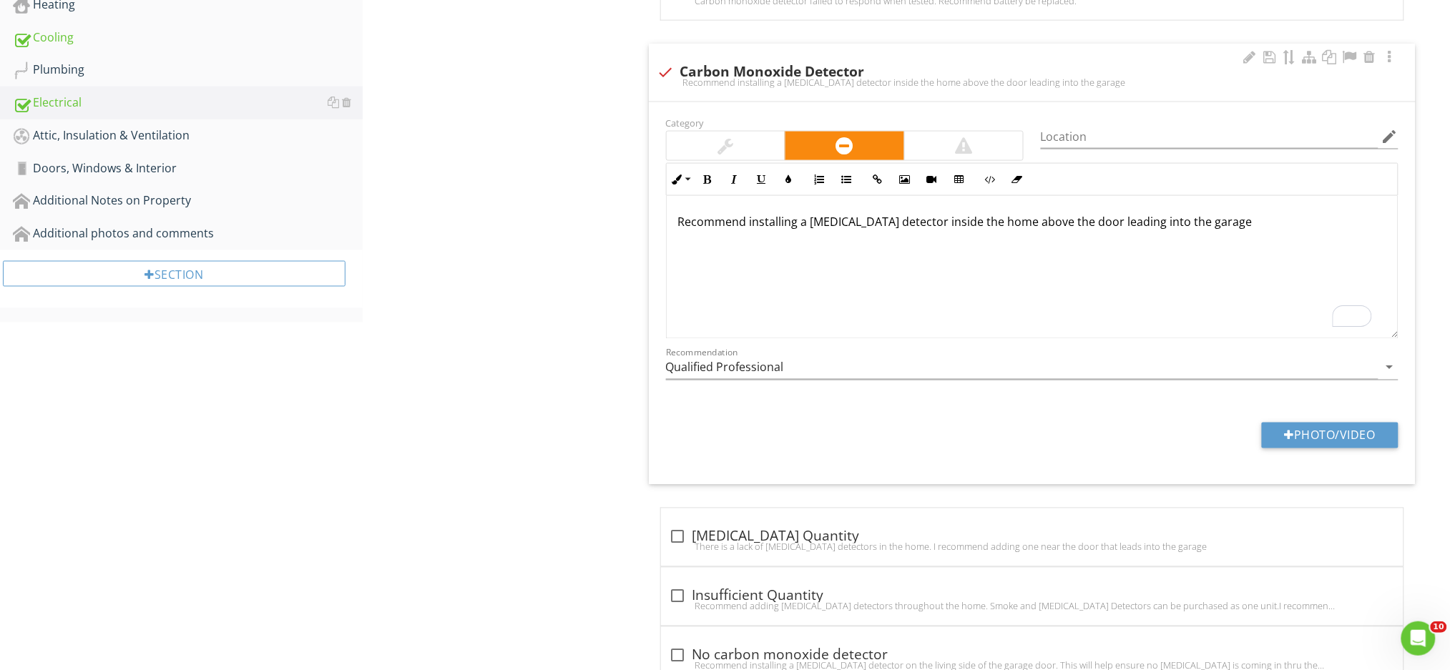
drag, startPoint x: 1257, startPoint y: 223, endPoint x: 1046, endPoint y: 228, distance: 211.1
click at [1046, 228] on p "Recommend installing a Carbon Monoxide detector inside the home above the door …" at bounding box center [1032, 221] width 708 height 17
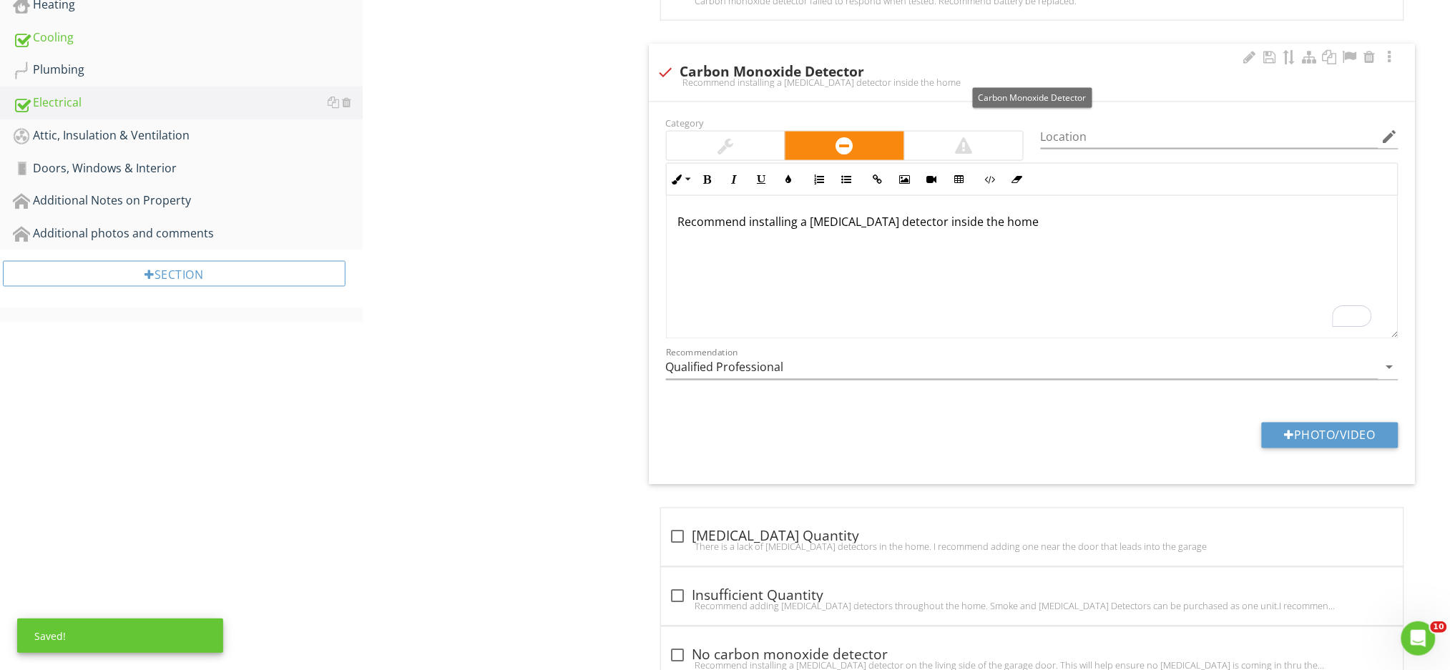
click at [666, 64] on div at bounding box center [666, 72] width 24 height 24
checkbox input "true"
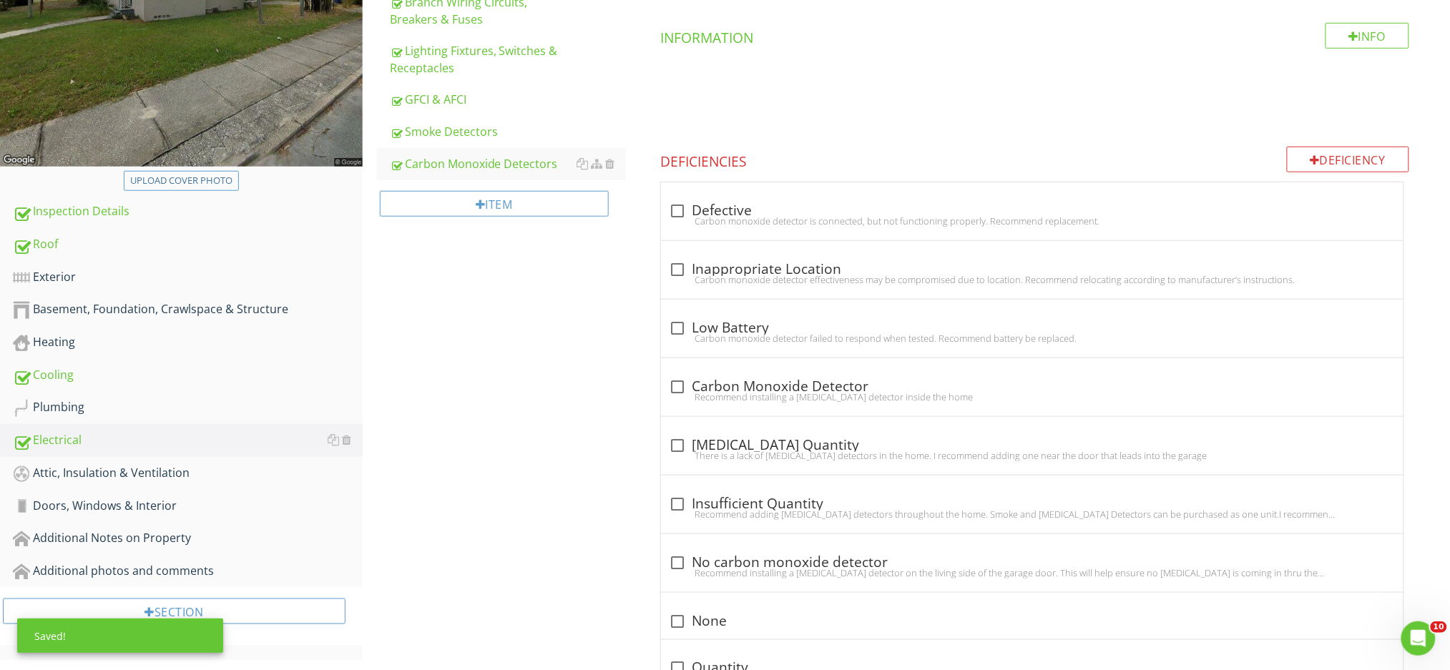
scroll to position [165, 0]
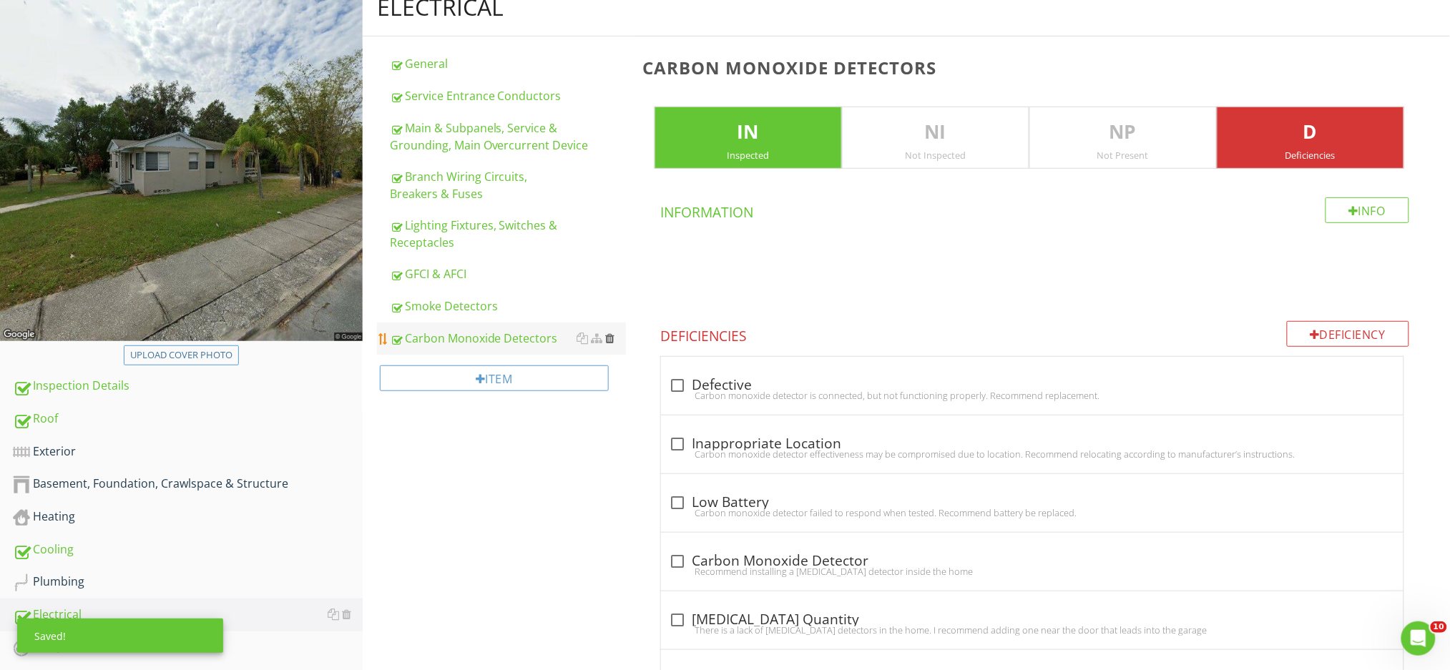
click at [612, 336] on div at bounding box center [609, 338] width 9 height 11
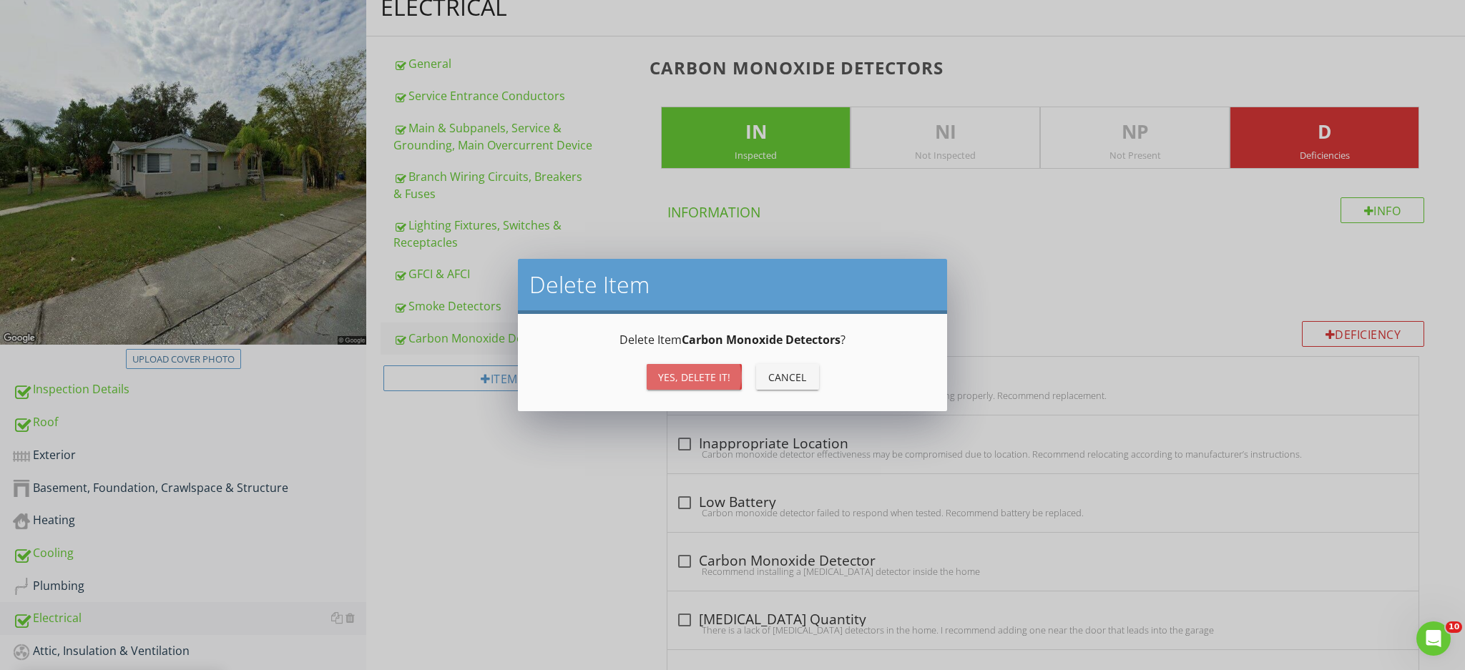
click at [667, 376] on div "Yes, Delete it!" at bounding box center [694, 377] width 72 height 15
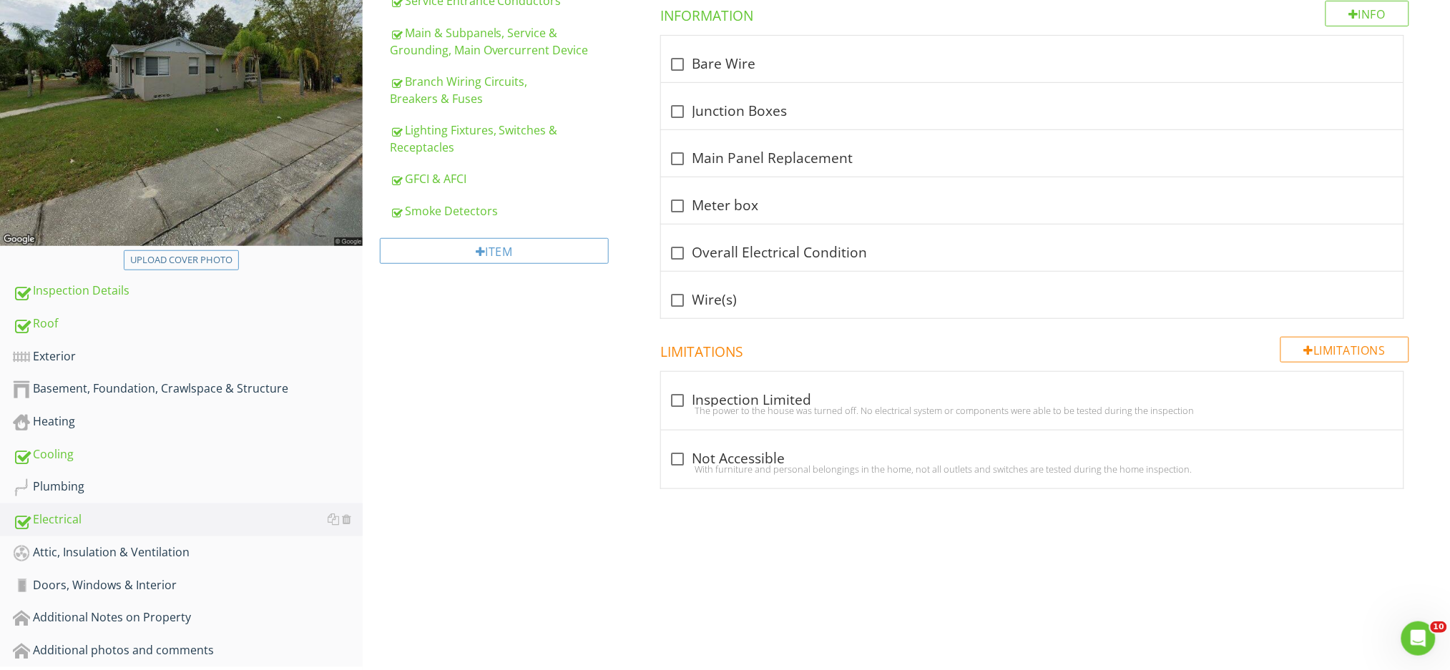
scroll to position [165, 0]
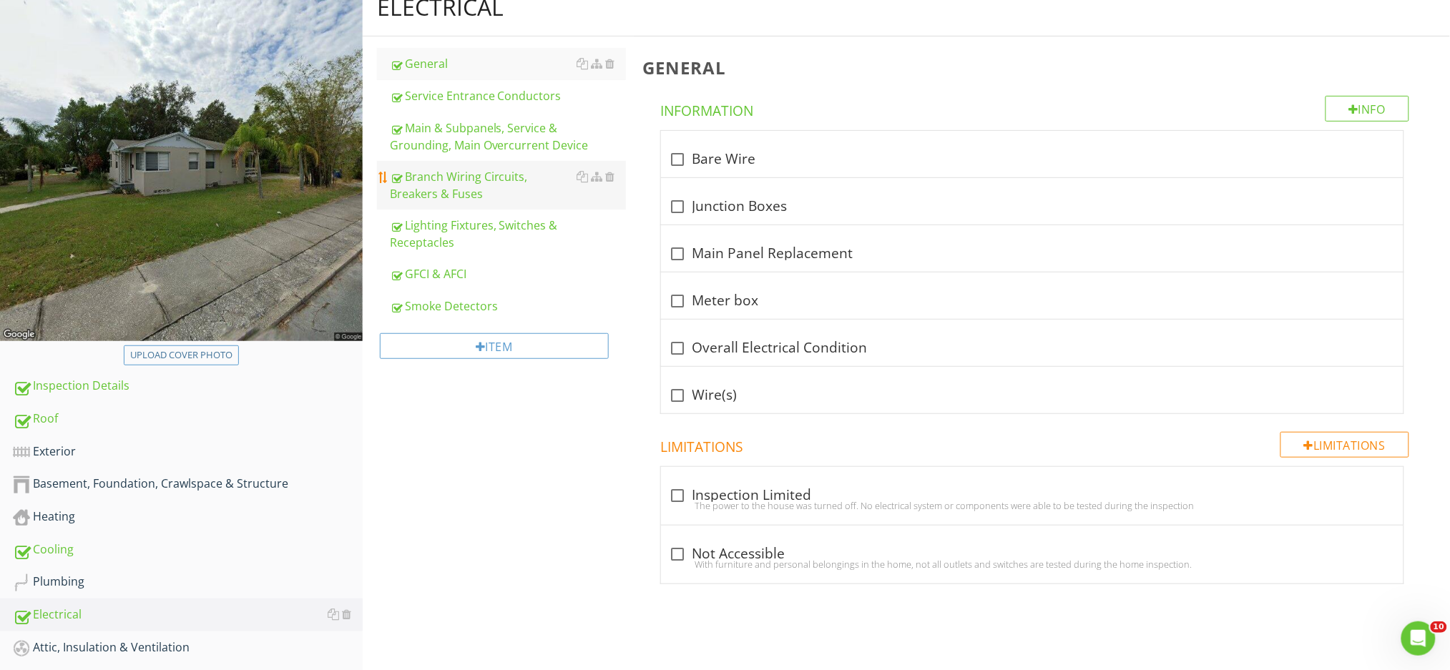
click at [443, 179] on div "Branch Wiring Circuits, Breakers & Fuses" at bounding box center [508, 185] width 236 height 34
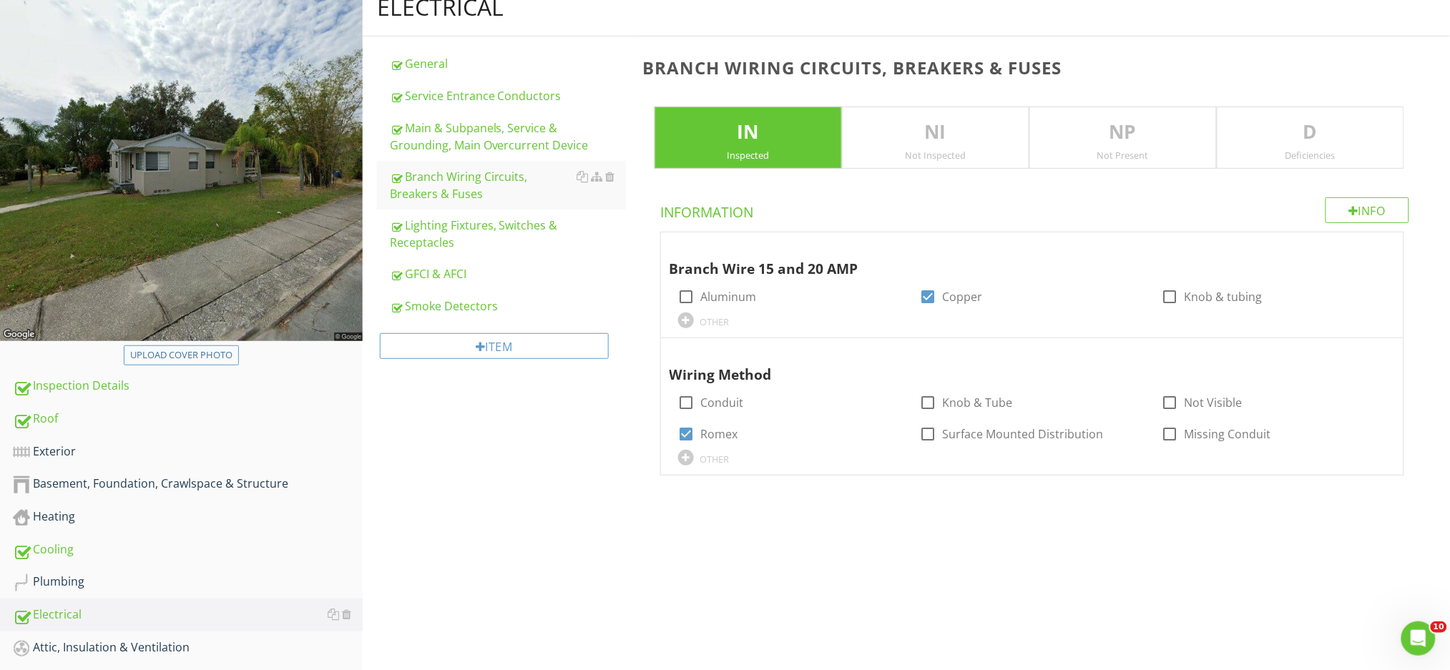
click at [1319, 122] on p "D" at bounding box center [1310, 132] width 186 height 29
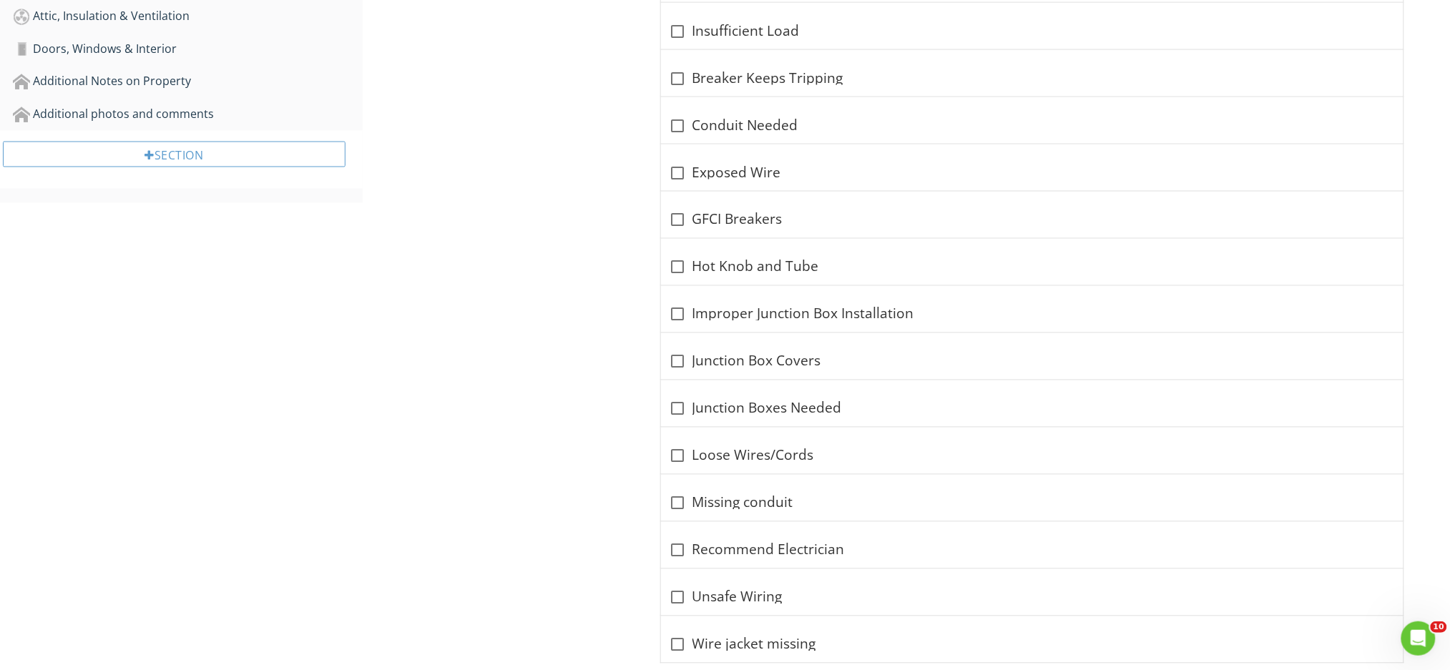
scroll to position [826, 0]
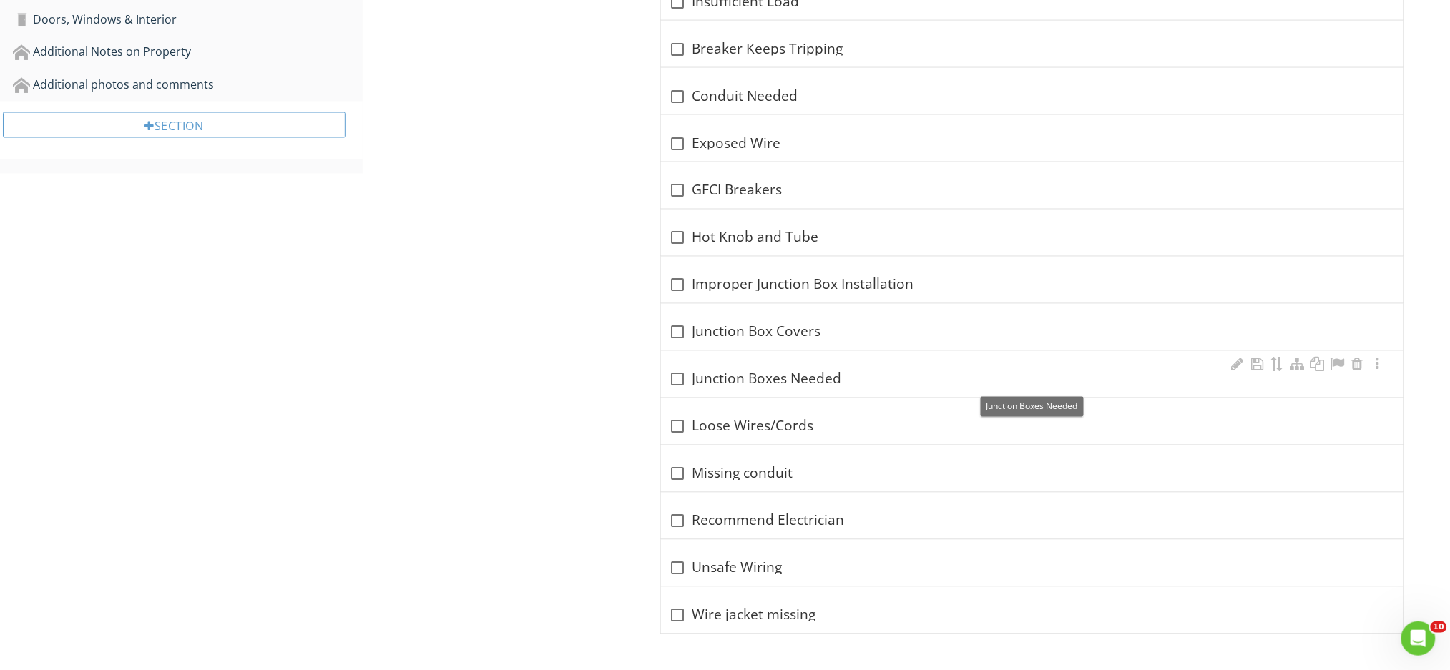
click at [677, 381] on div at bounding box center [678, 380] width 24 height 24
checkbox input "true"
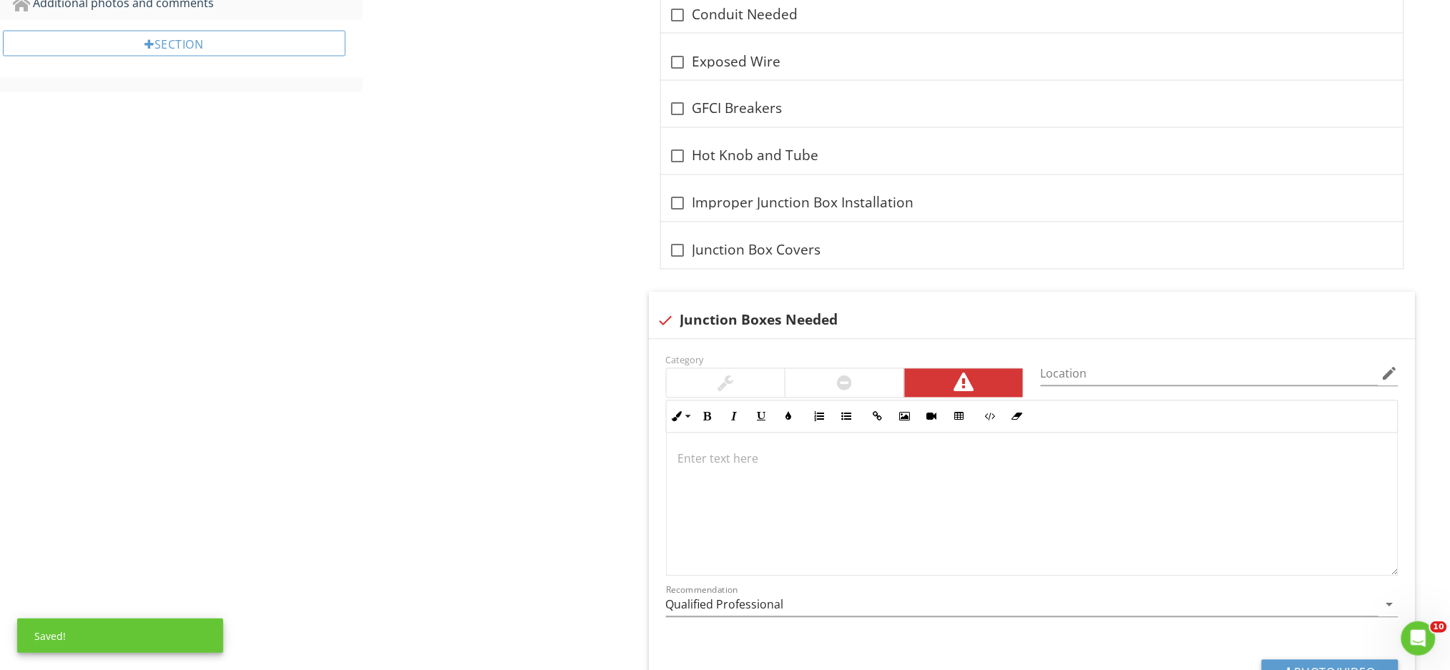
scroll to position [1016, 0]
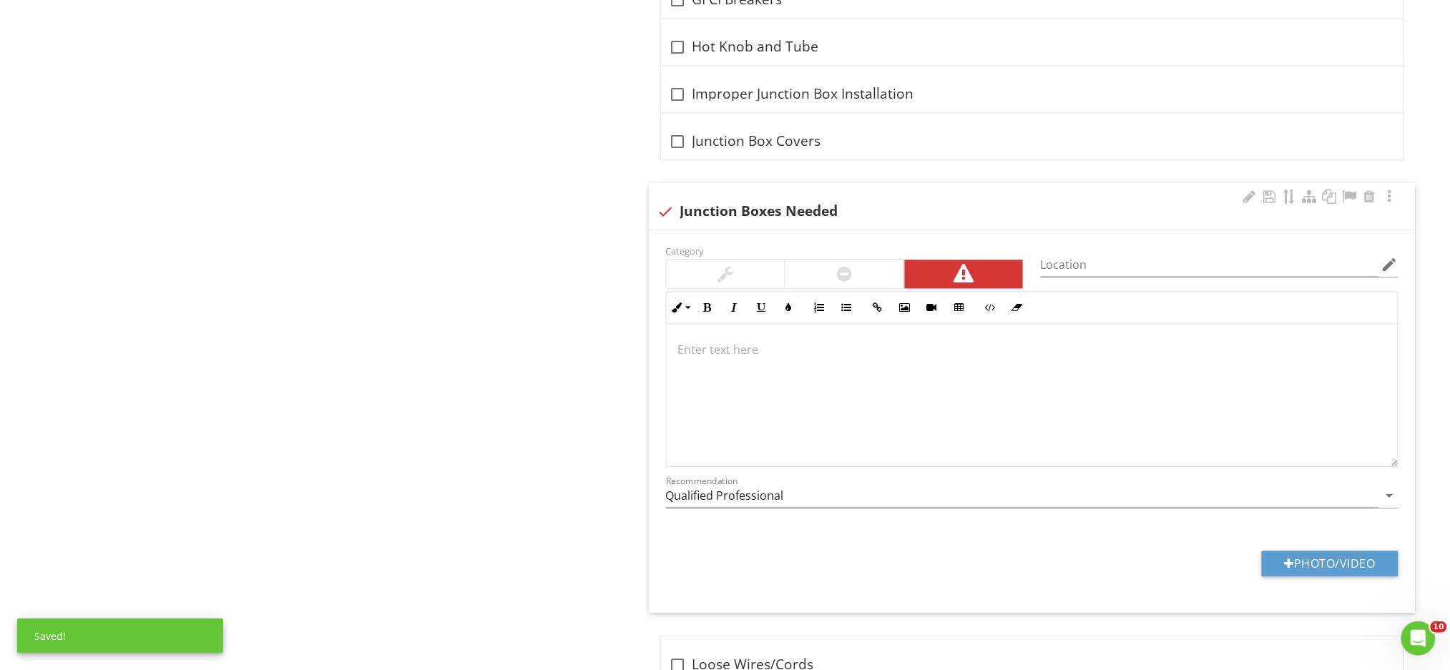
click at [725, 363] on div at bounding box center [1032, 395] width 731 height 143
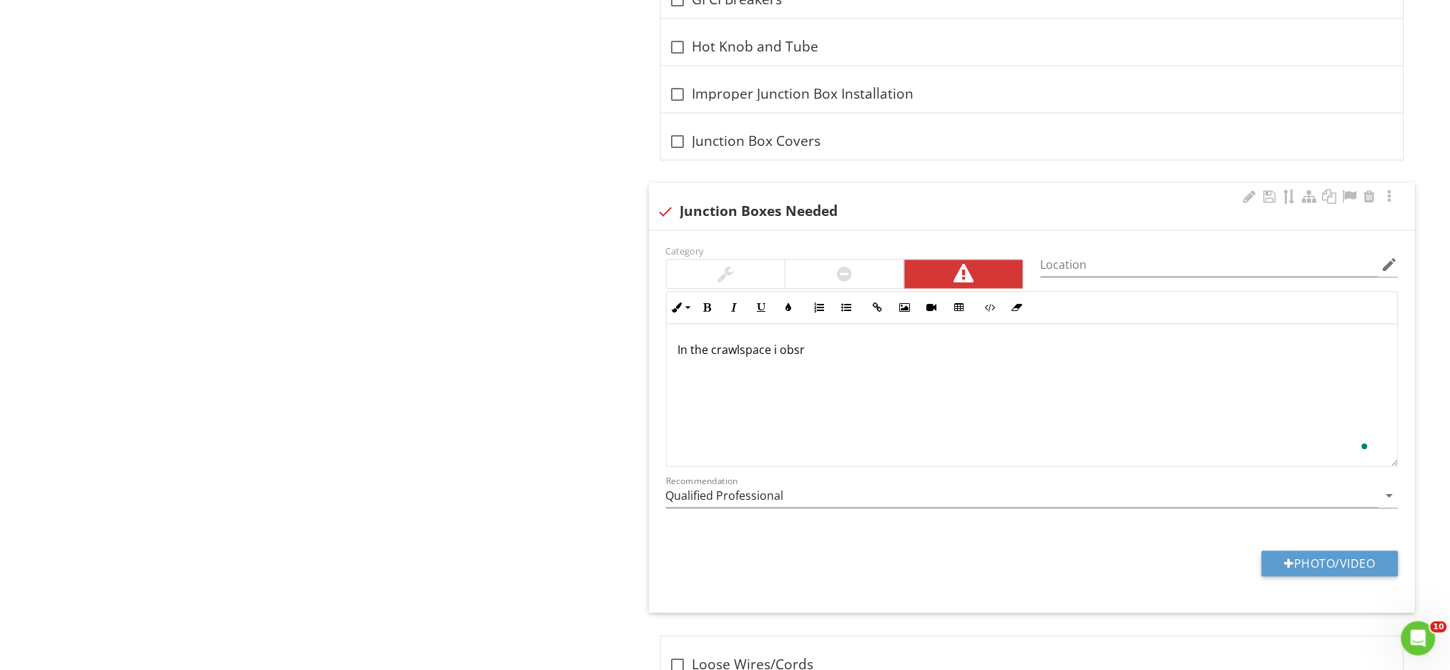
scroll to position [1028, 0]
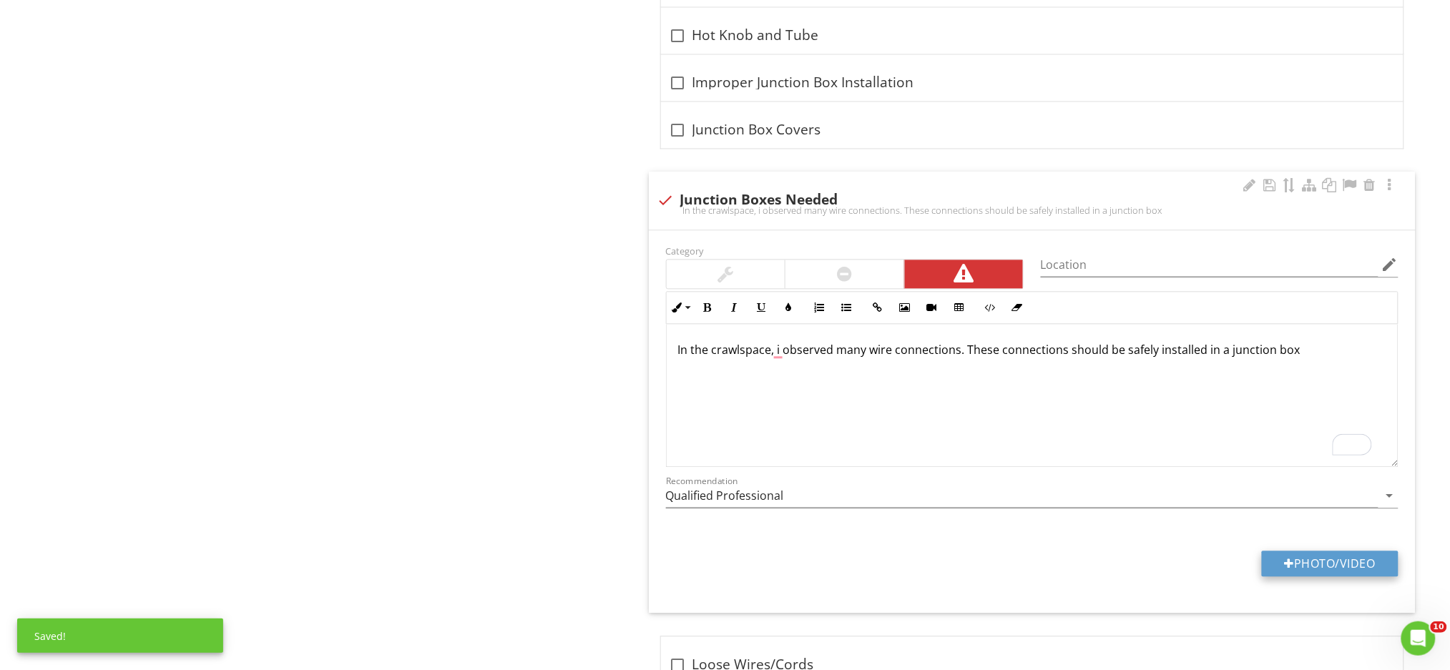
click at [1288, 568] on div at bounding box center [1290, 563] width 10 height 11
type input "C:\fakepath\IMG_0247.JPG"
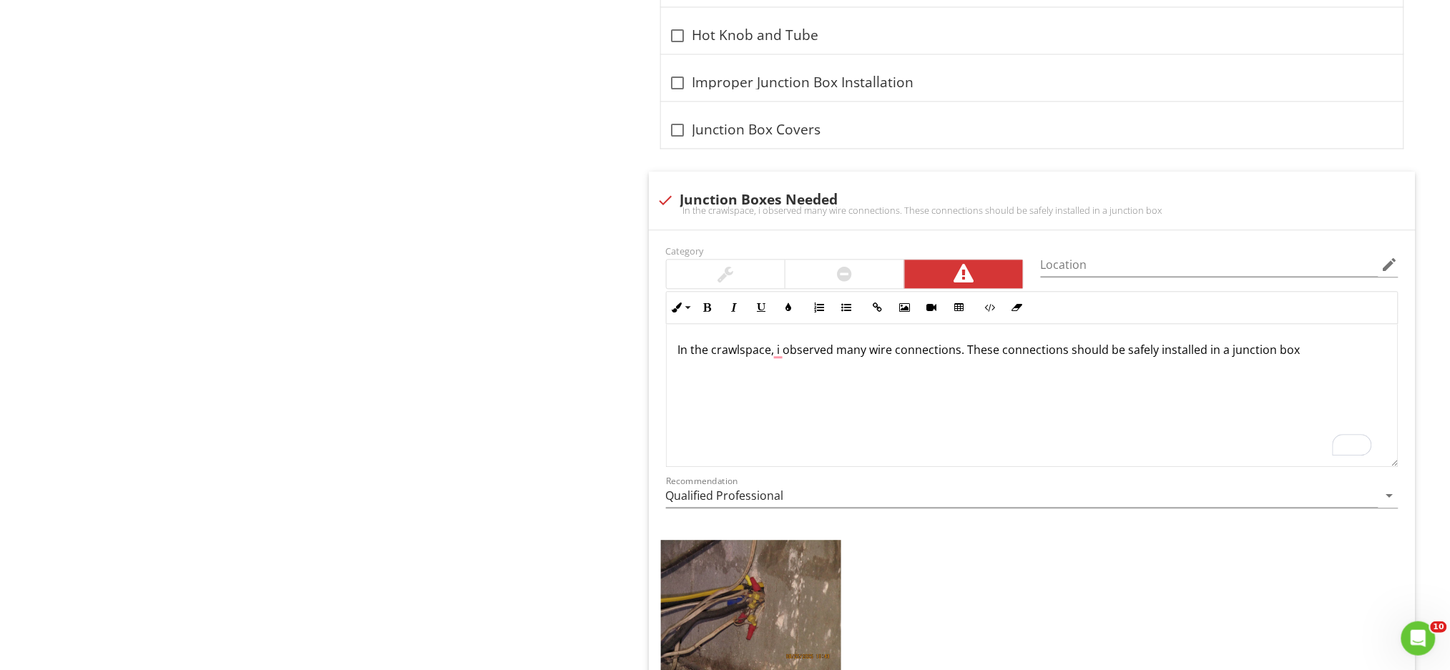
scroll to position [1219, 0]
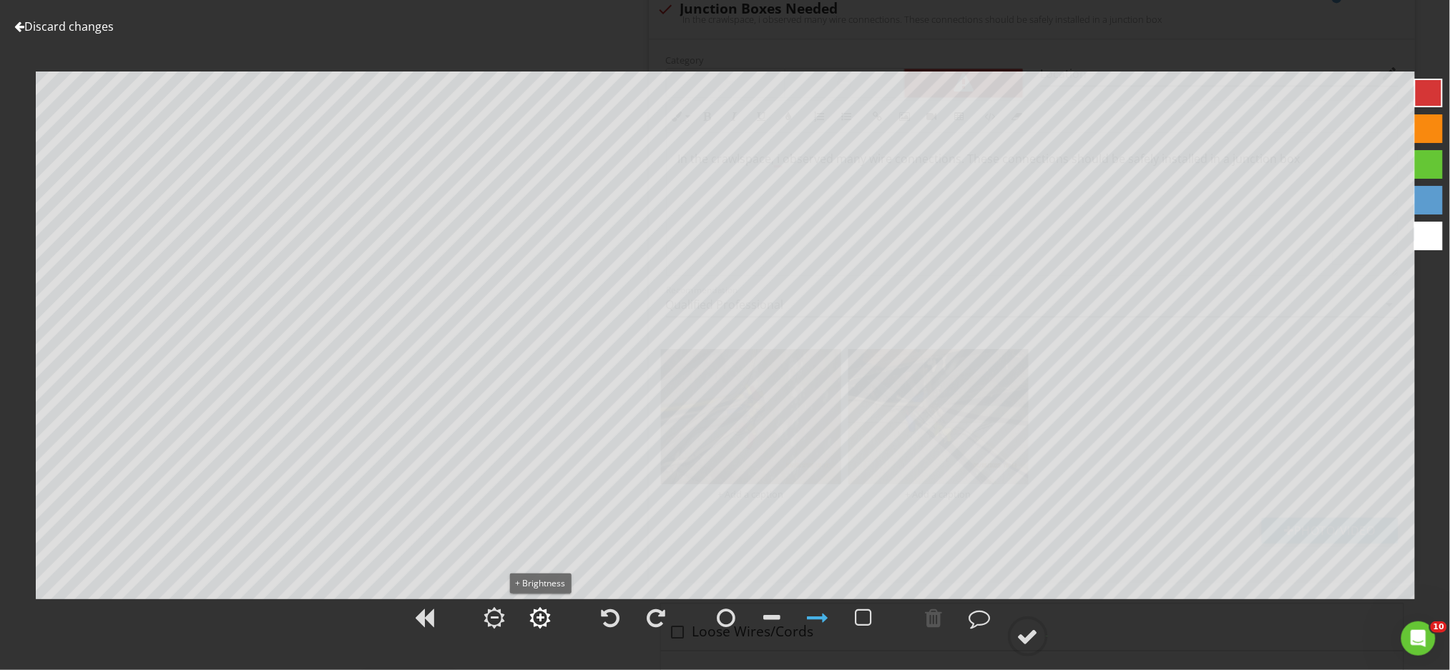
click at [540, 624] on div at bounding box center [540, 617] width 21 height 21
click at [1022, 636] on div at bounding box center [1027, 636] width 21 height 21
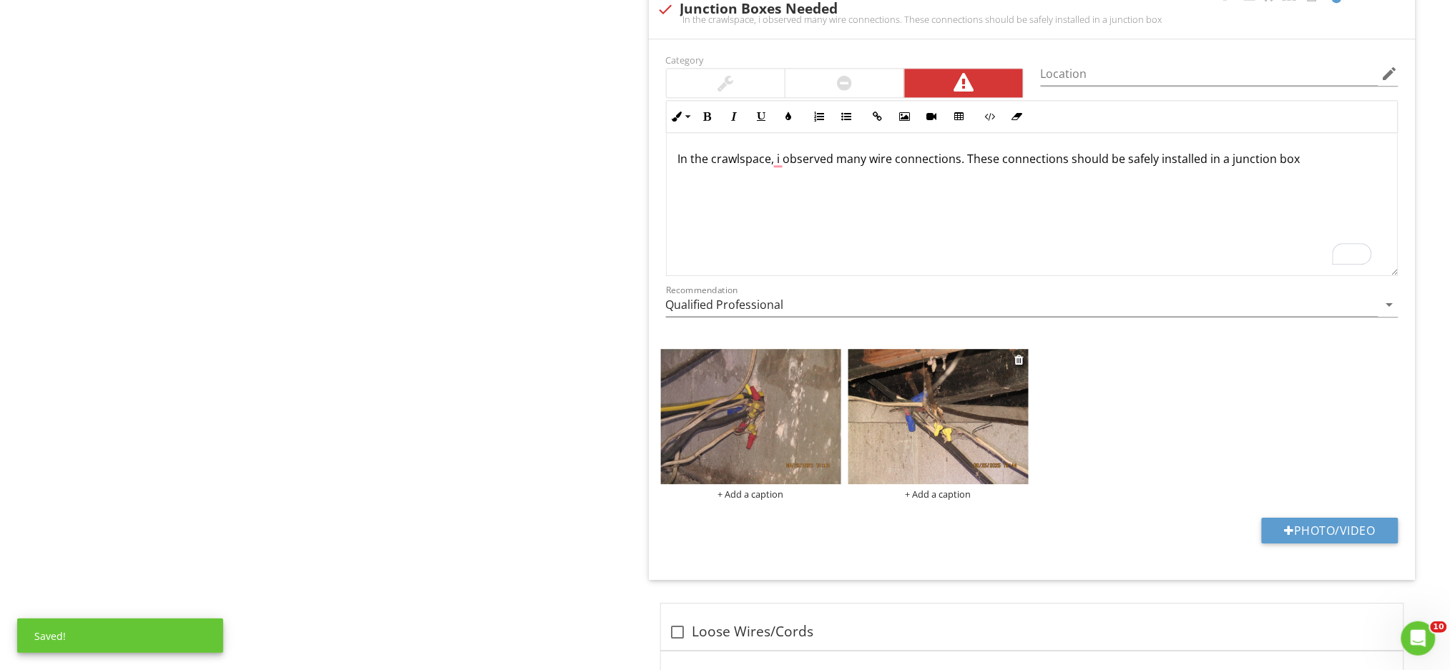
click at [877, 403] on img at bounding box center [938, 416] width 180 height 135
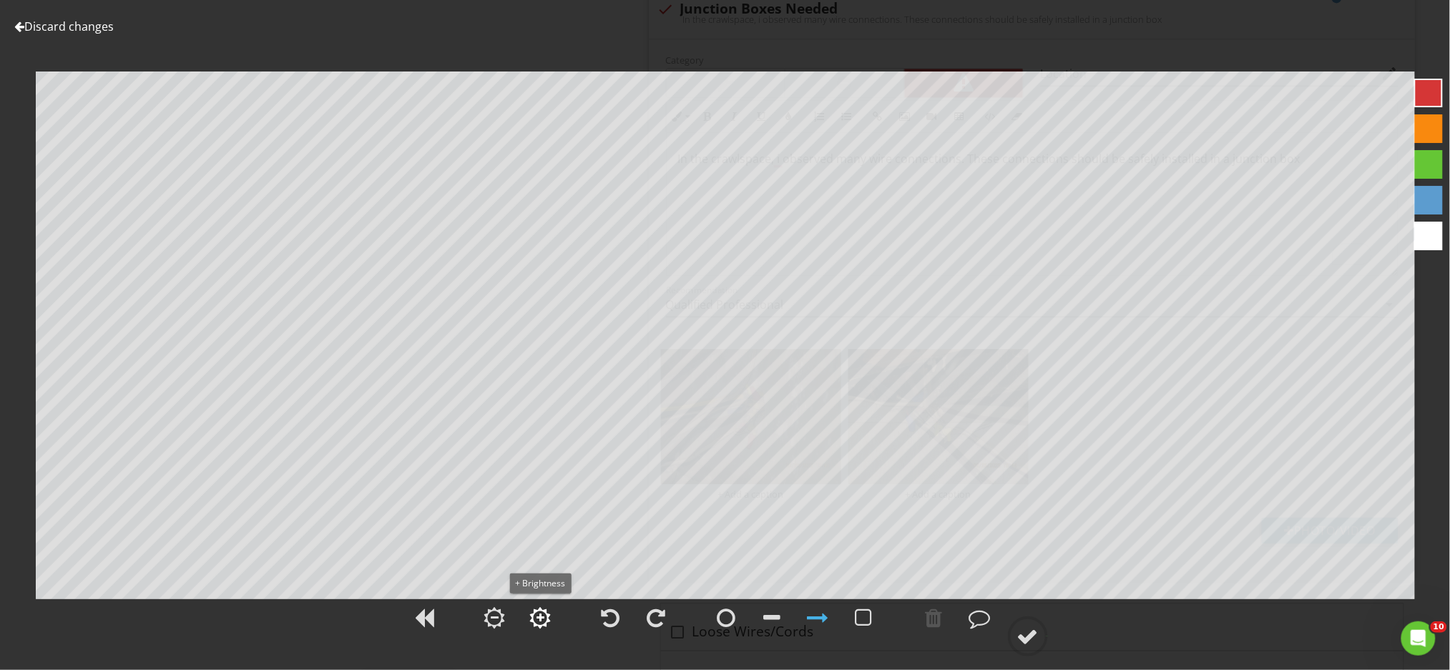
click at [539, 619] on div at bounding box center [540, 618] width 8 height 10
click at [538, 613] on div at bounding box center [540, 618] width 8 height 10
click at [540, 627] on div at bounding box center [540, 617] width 21 height 21
click at [1031, 635] on div at bounding box center [1027, 636] width 21 height 21
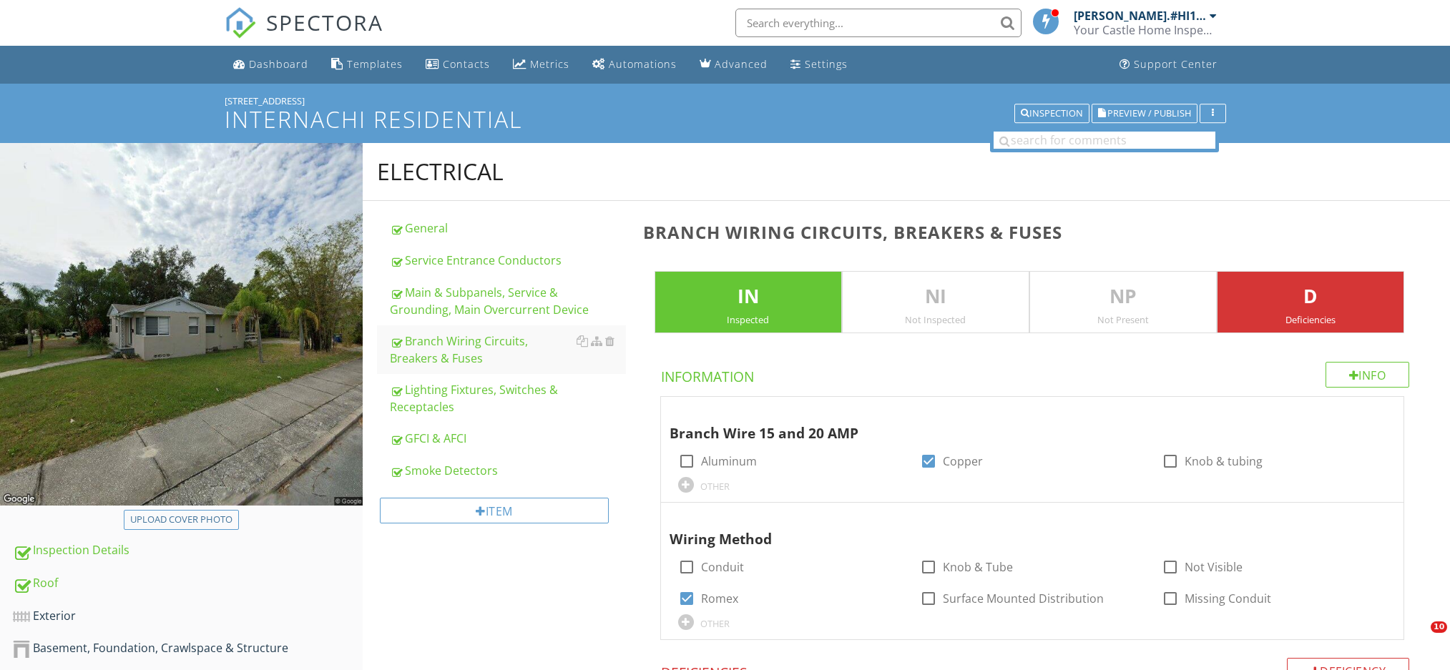
scroll to position [333, 0]
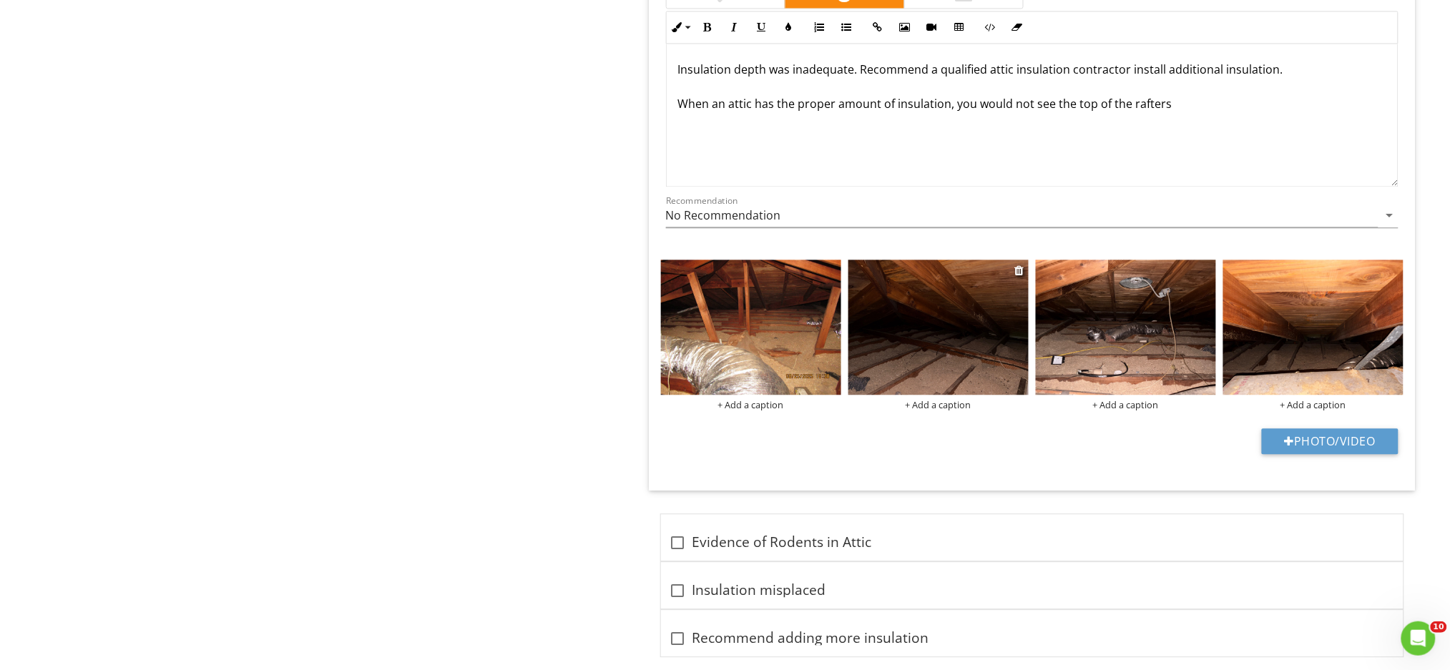
click at [911, 358] on img at bounding box center [938, 327] width 180 height 135
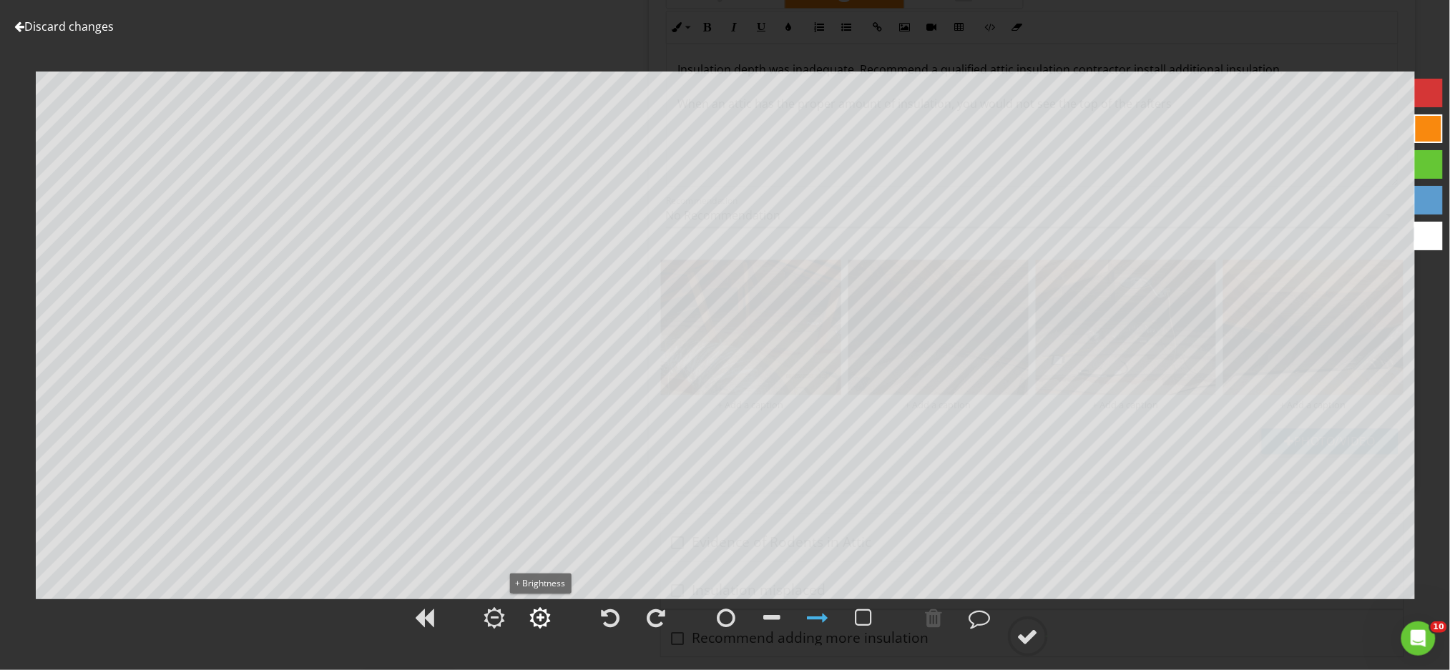
click at [544, 619] on div at bounding box center [540, 617] width 21 height 21
click at [1030, 638] on div at bounding box center [1027, 636] width 21 height 21
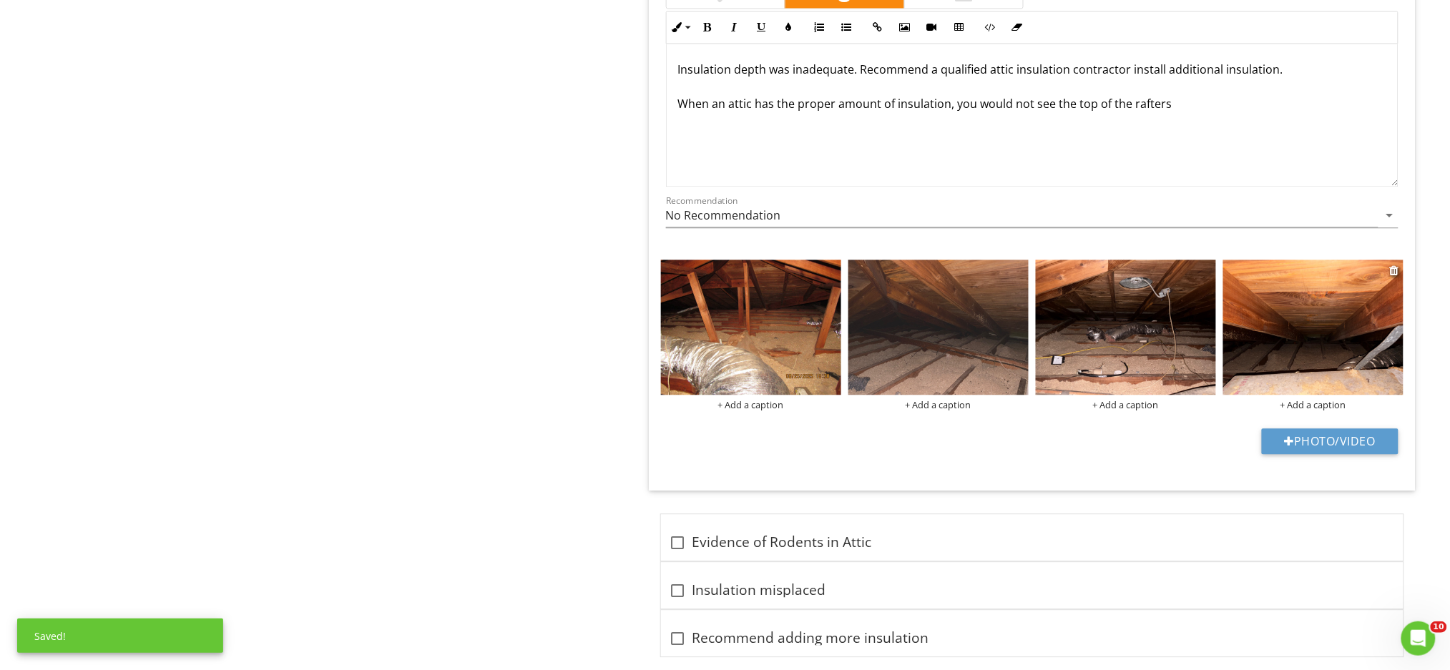
click at [1311, 333] on img at bounding box center [1313, 327] width 180 height 135
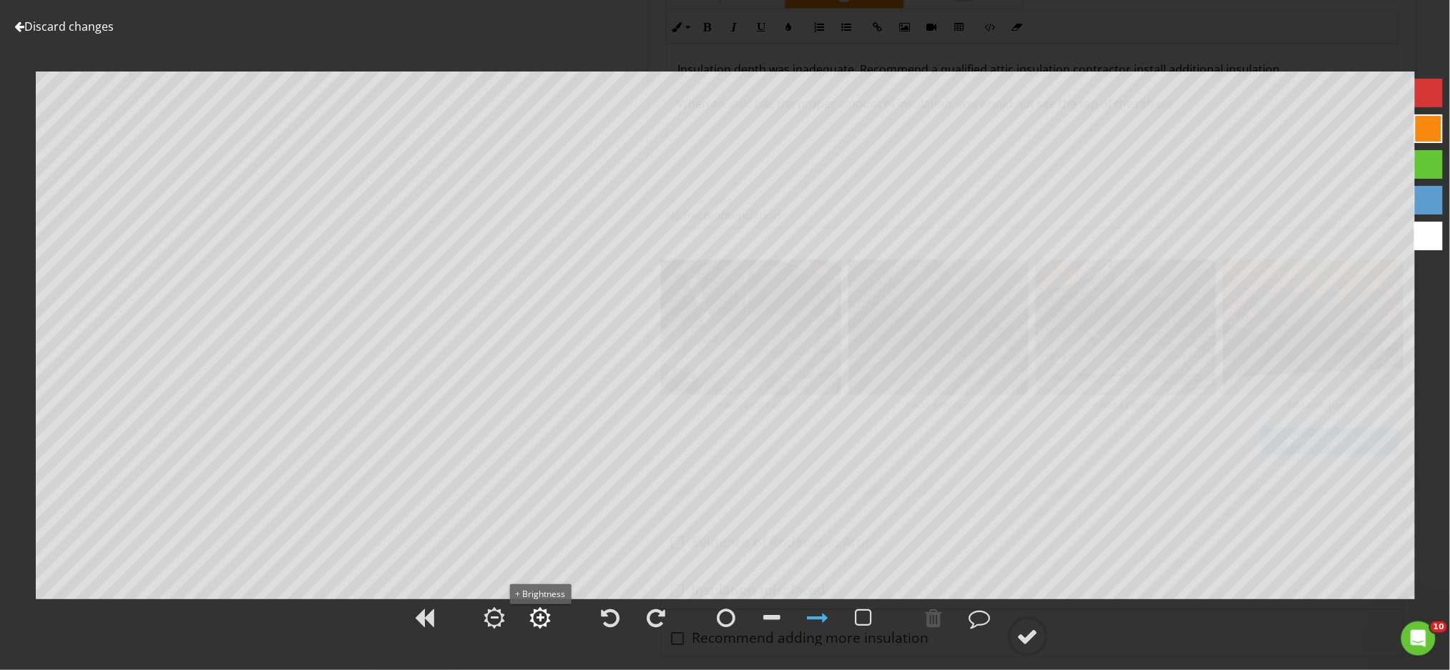
click at [534, 612] on div at bounding box center [540, 617] width 21 height 21
click at [1031, 638] on div at bounding box center [1027, 636] width 21 height 21
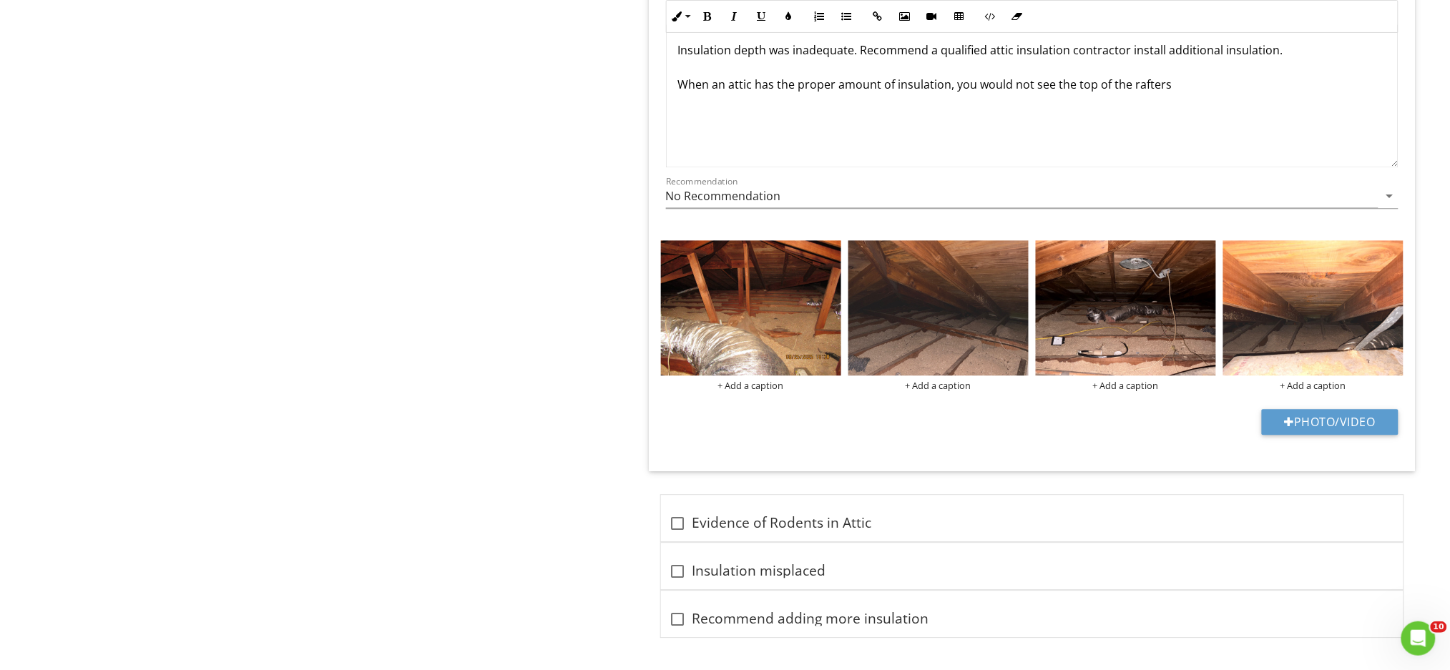
scroll to position [1072, 0]
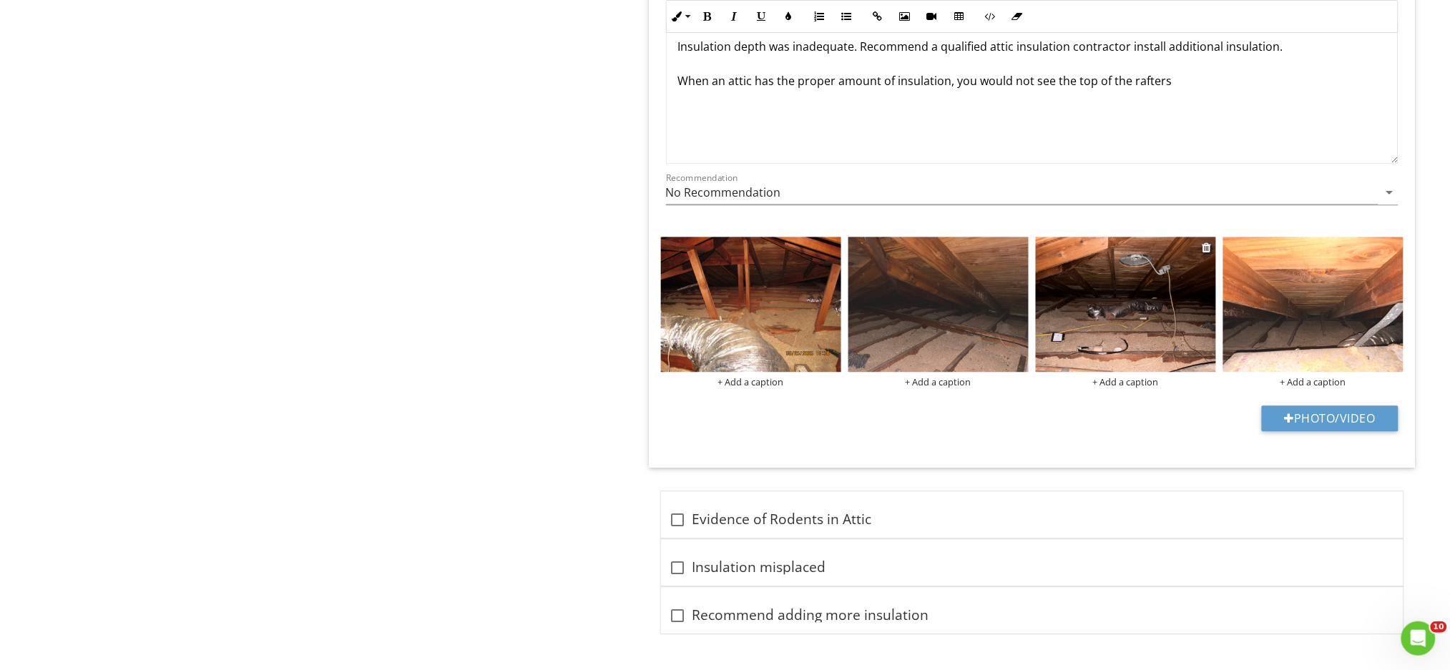
click at [1130, 322] on img at bounding box center [1126, 304] width 180 height 135
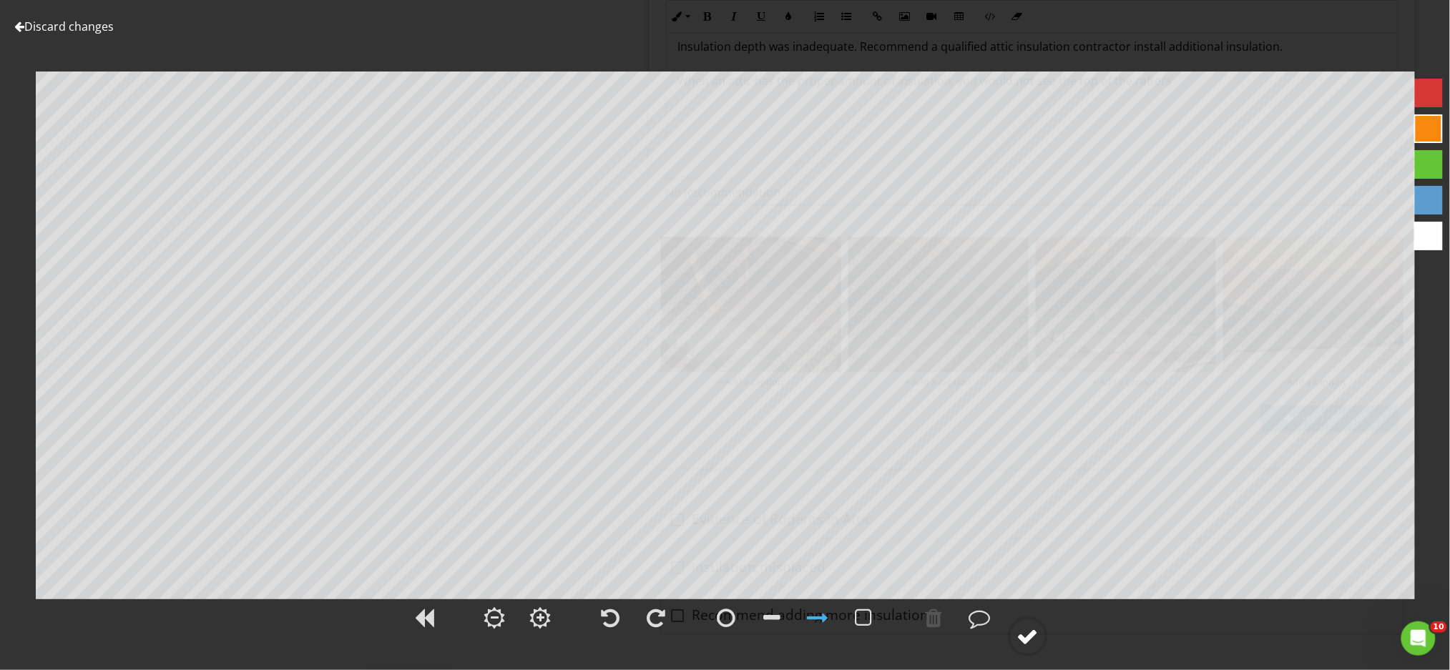
click at [1027, 640] on div at bounding box center [1027, 636] width 21 height 21
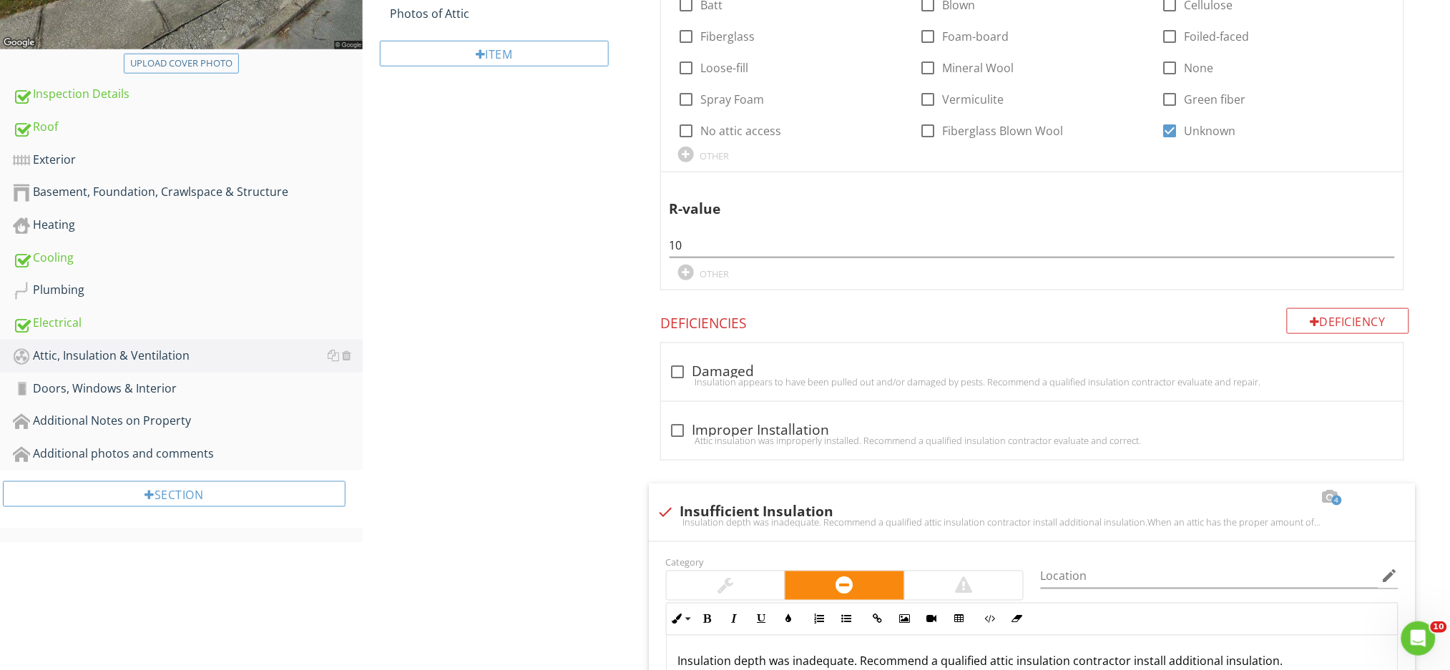
scroll to position [500, 0]
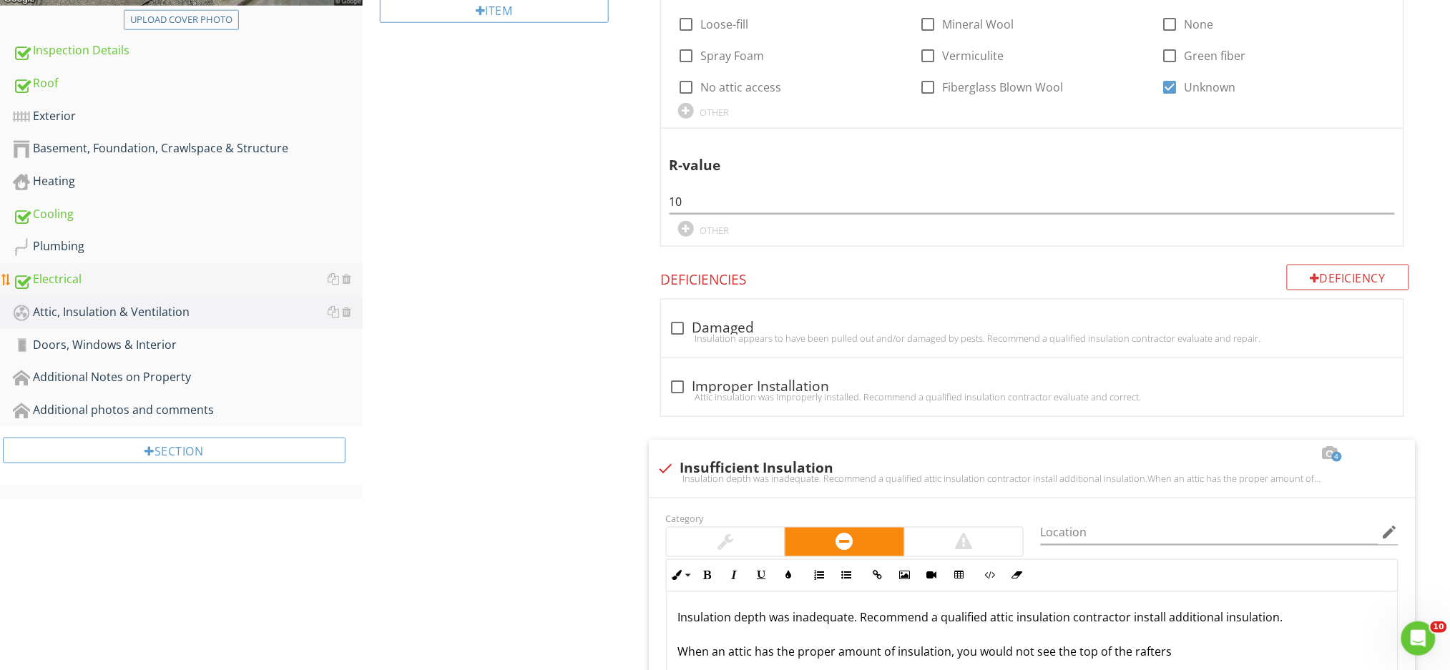
click at [70, 280] on div "Electrical" at bounding box center [188, 279] width 350 height 19
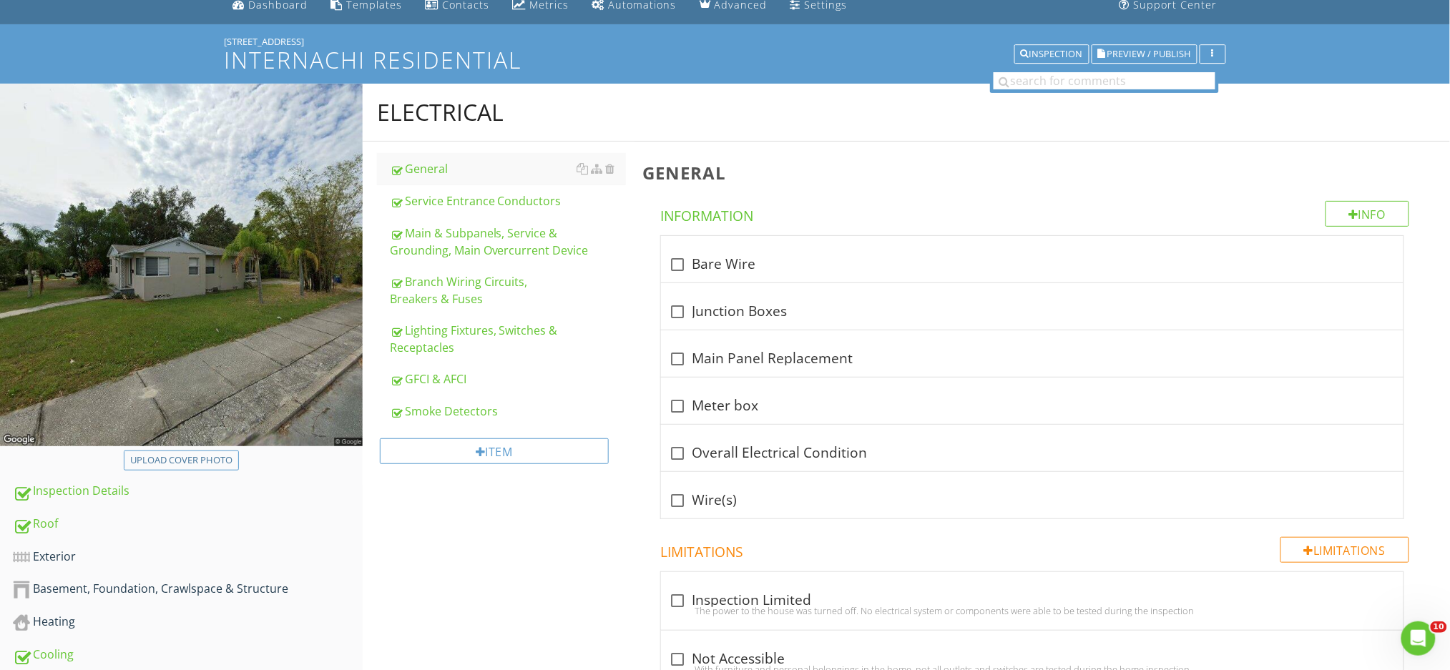
scroll to position [43, 0]
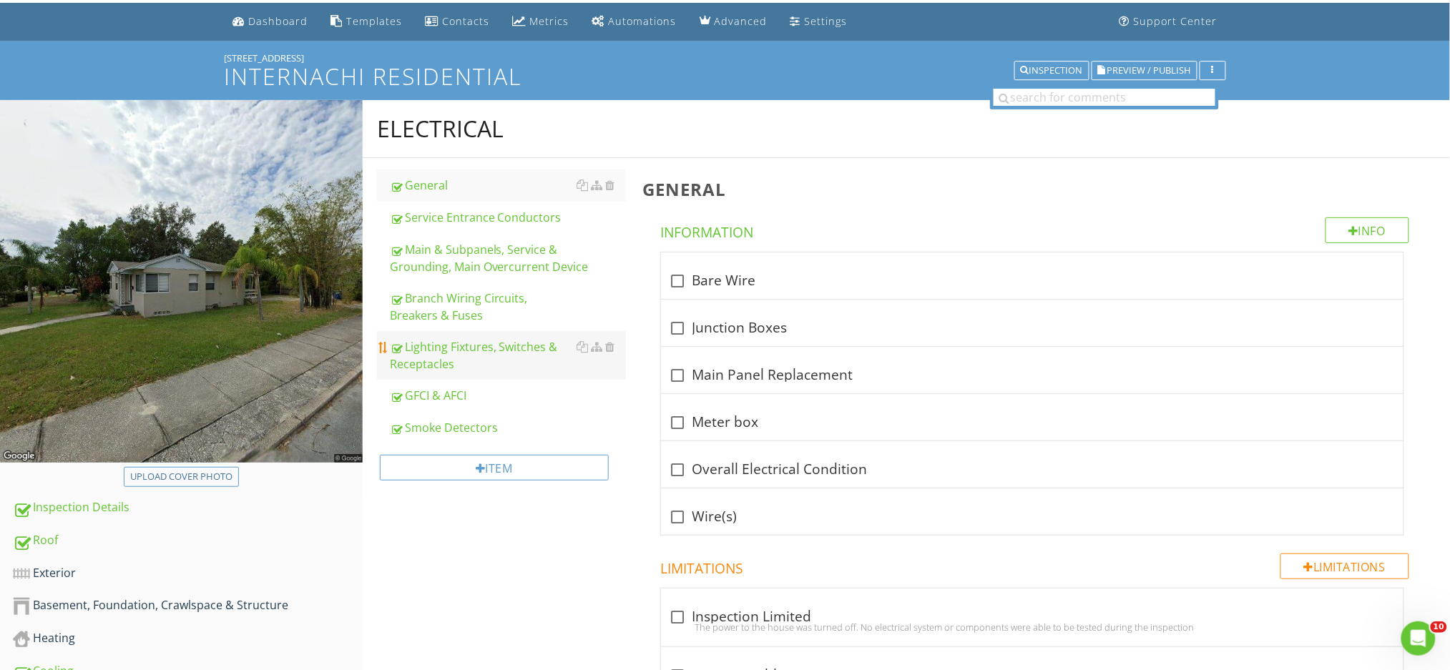
click at [494, 340] on div "Lighting Fixtures, Switches & Receptacles" at bounding box center [508, 355] width 236 height 34
click at [494, 305] on div "Branch Wiring Circuits, Breakers & Fuses" at bounding box center [508, 307] width 236 height 34
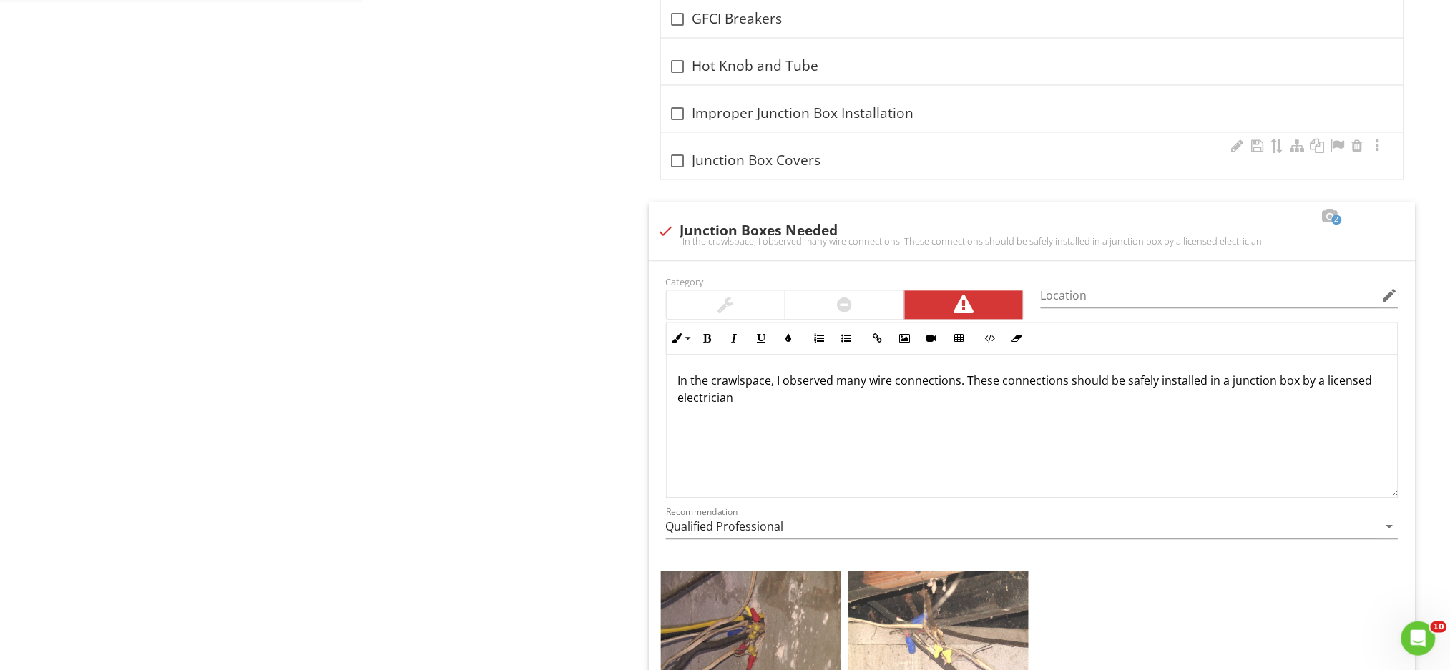
scroll to position [1092, 0]
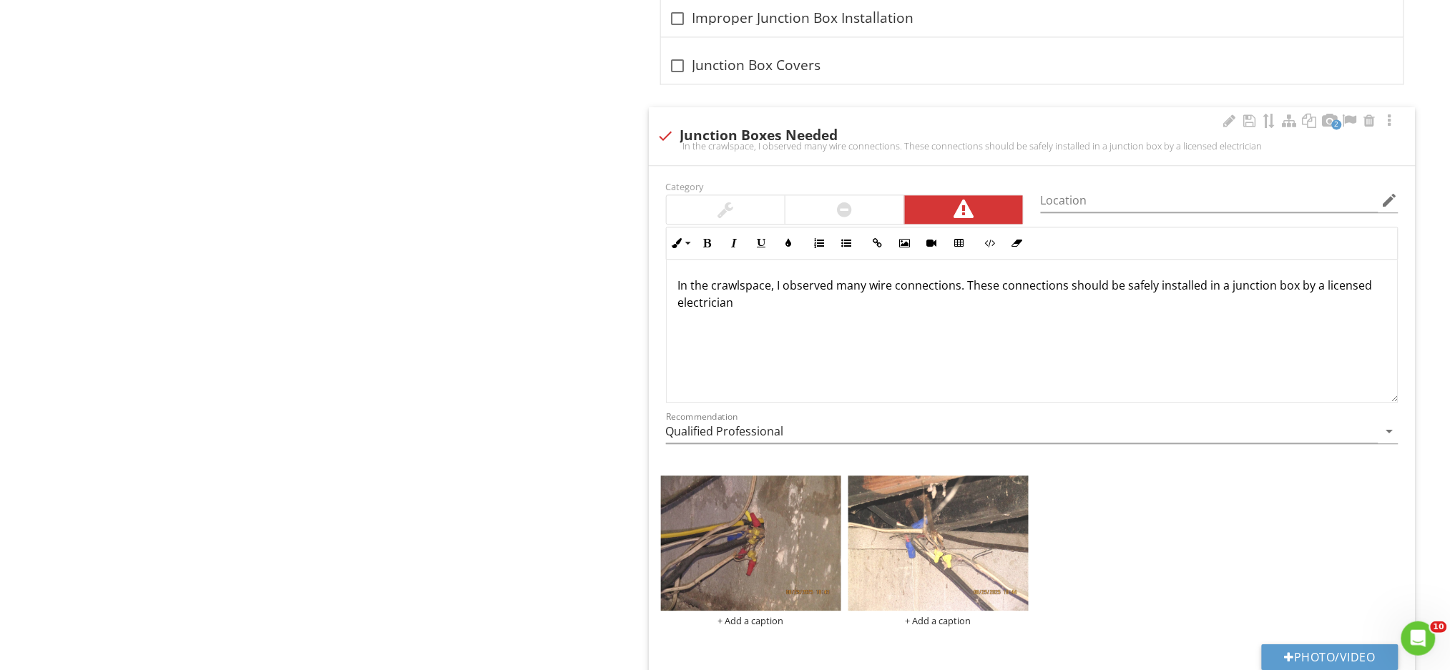
click at [782, 335] on div "In the crawlspace, I observed many wire connections. These connections should b…" at bounding box center [1032, 331] width 731 height 143
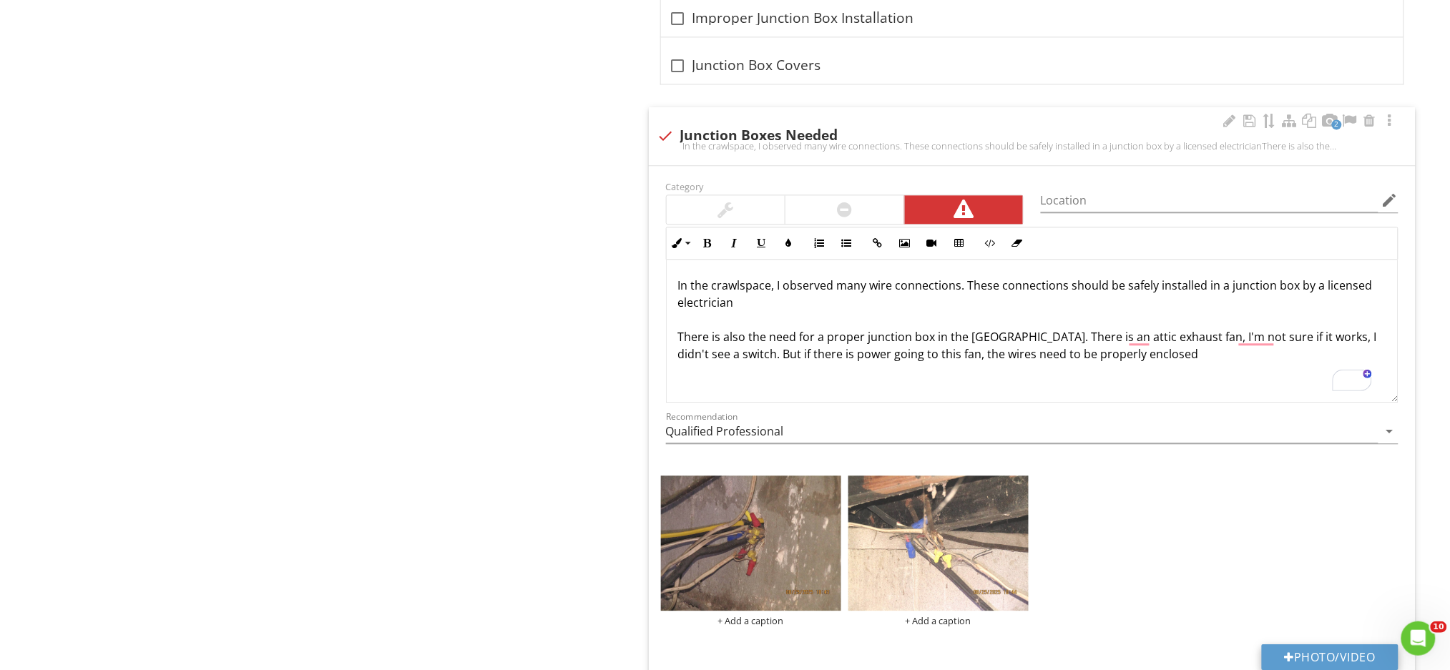
click at [1311, 651] on button "Photo/Video" at bounding box center [1330, 657] width 137 height 26
type input "C:\fakepath\IMG_0238.JPG"
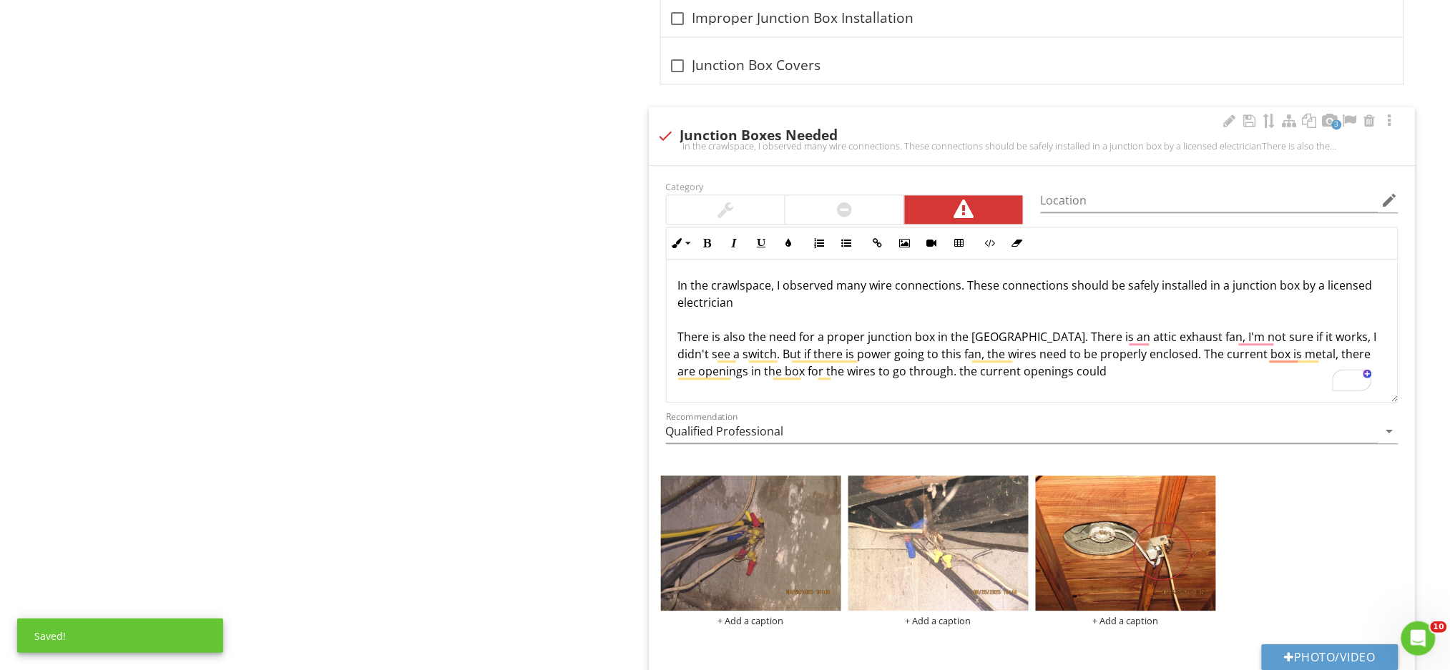
click at [1030, 375] on p "In the crawlspace, I observed many wire connections. These connections should b…" at bounding box center [1032, 328] width 708 height 103
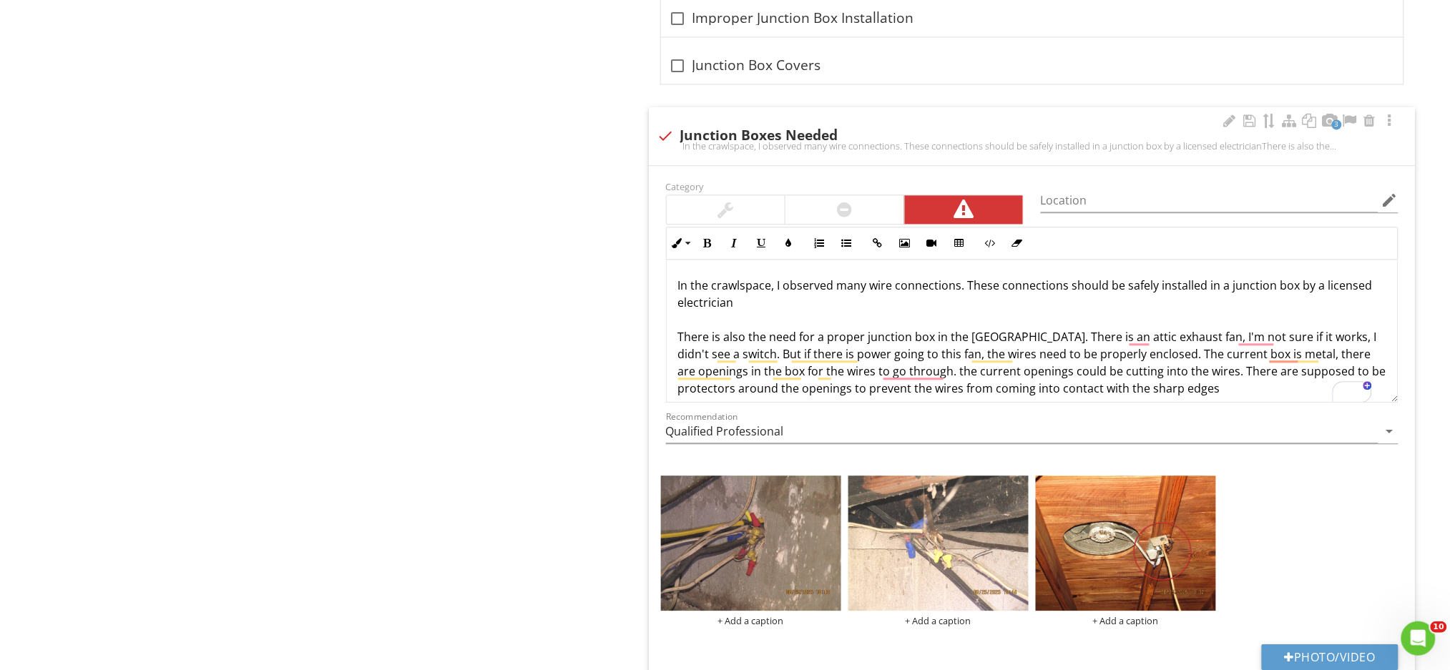
click at [678, 336] on p "In the crawlspace, I observed many wire connections. These connections should b…" at bounding box center [1032, 337] width 708 height 120
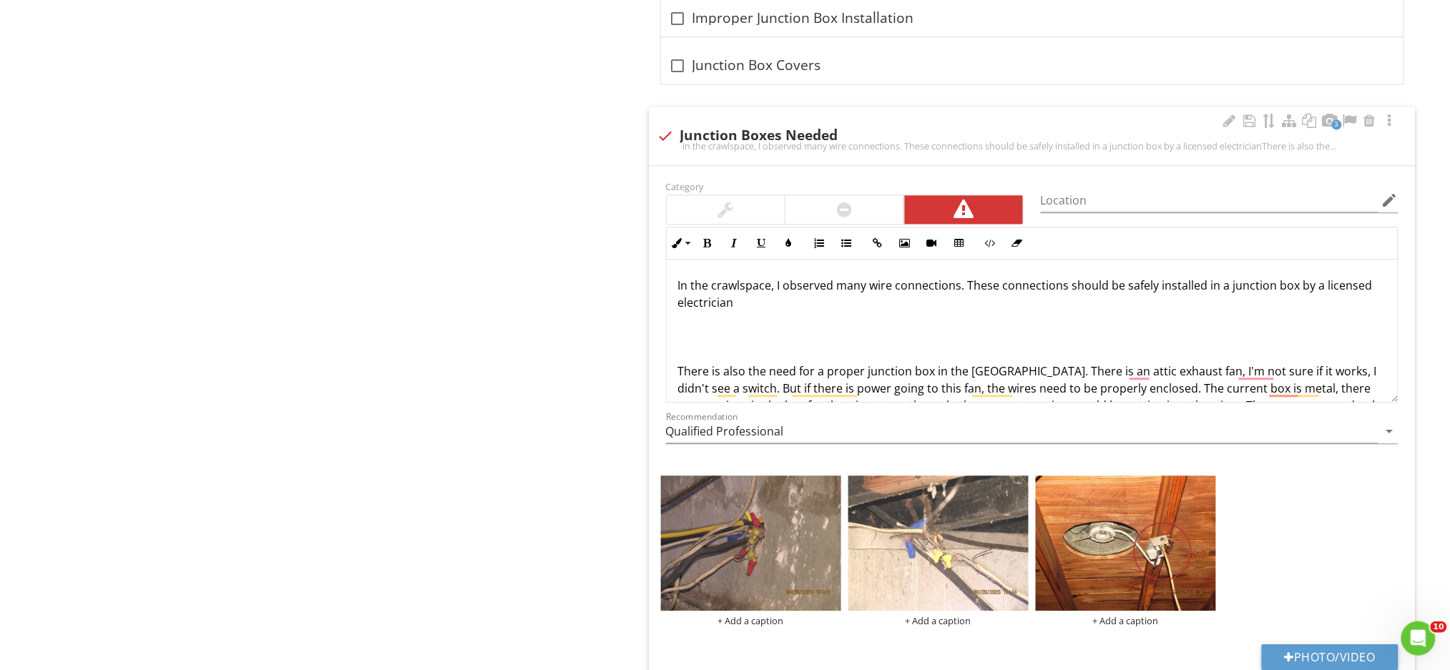
click at [680, 339] on p "In the crawlspace, I observed many wire connections. These connections should b…" at bounding box center [1032, 354] width 708 height 155
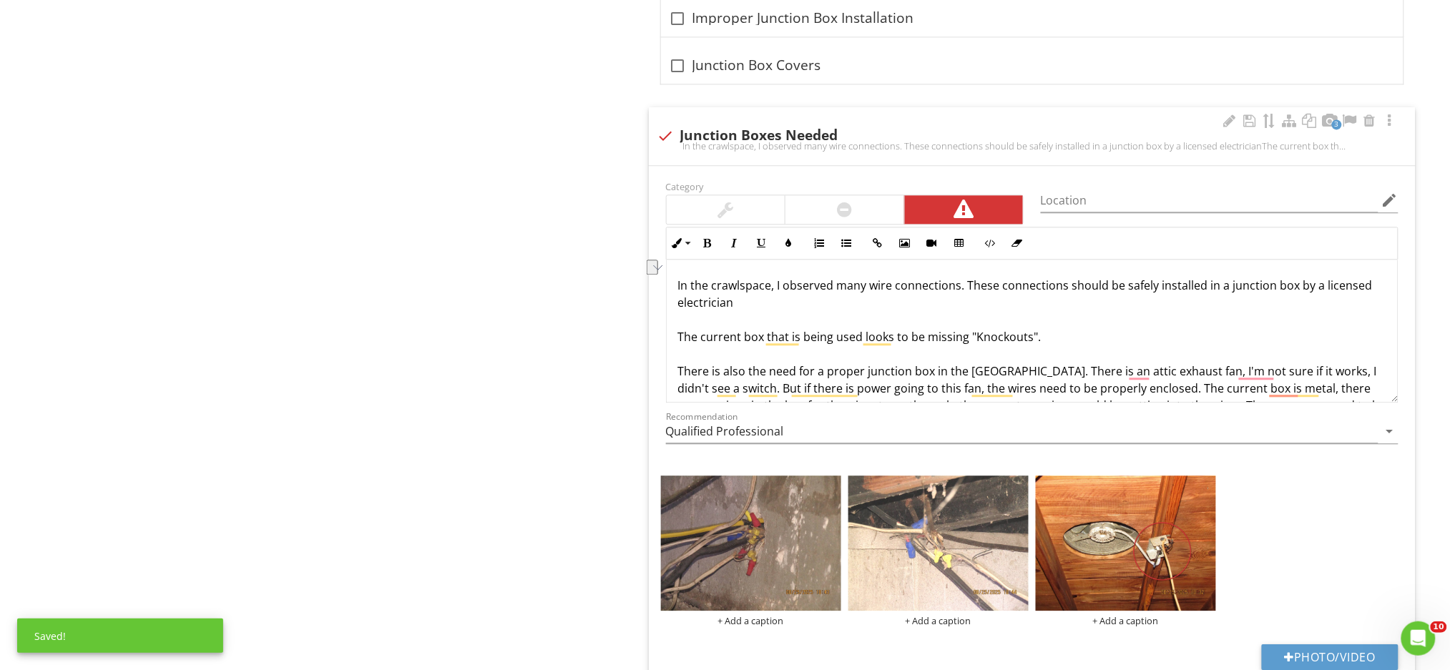
drag, startPoint x: 861, startPoint y: 335, endPoint x: 1044, endPoint y: 336, distance: 183.1
click at [1044, 336] on p "In the crawlspace, I observed many wire connections. These connections should b…" at bounding box center [1032, 354] width 708 height 155
click at [808, 335] on p "In the crawlspace, I observed many wire connections. These connections should b…" at bounding box center [1032, 354] width 708 height 155
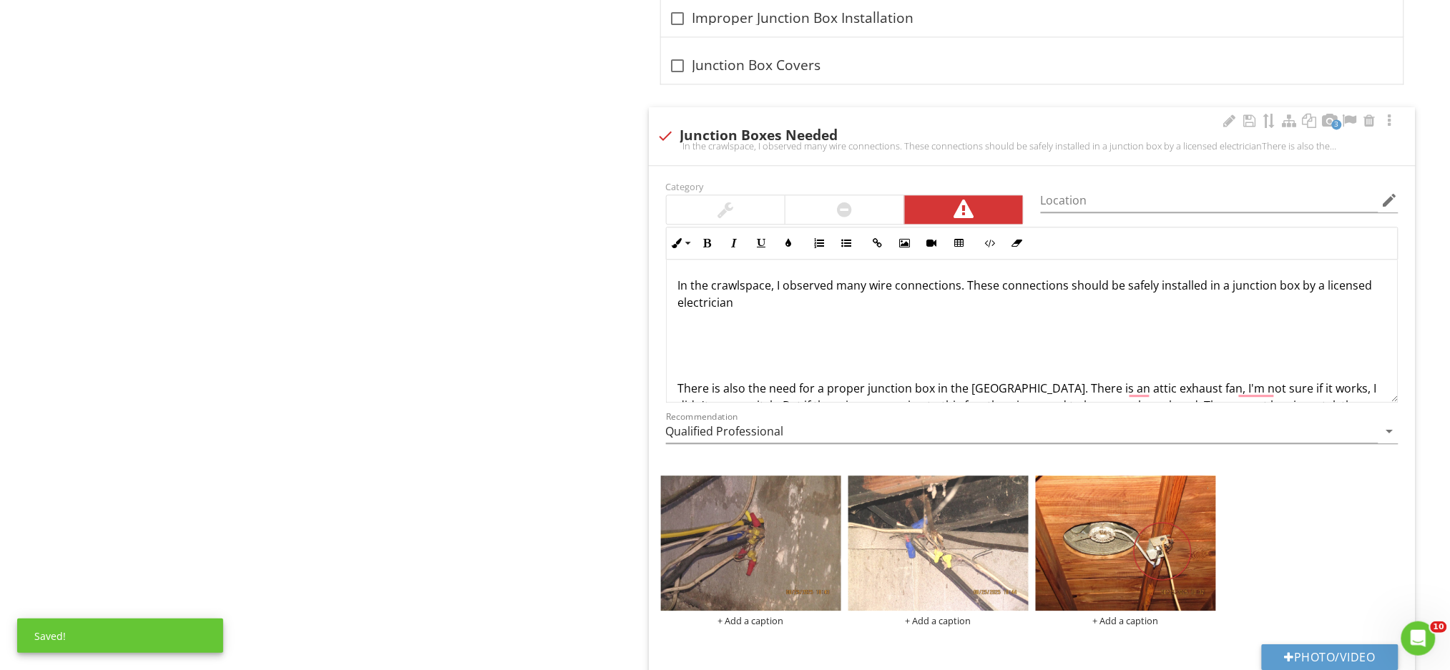
click at [680, 335] on p "In the crawlspace, I observed many wire connections. These connections should b…" at bounding box center [1032, 363] width 708 height 172
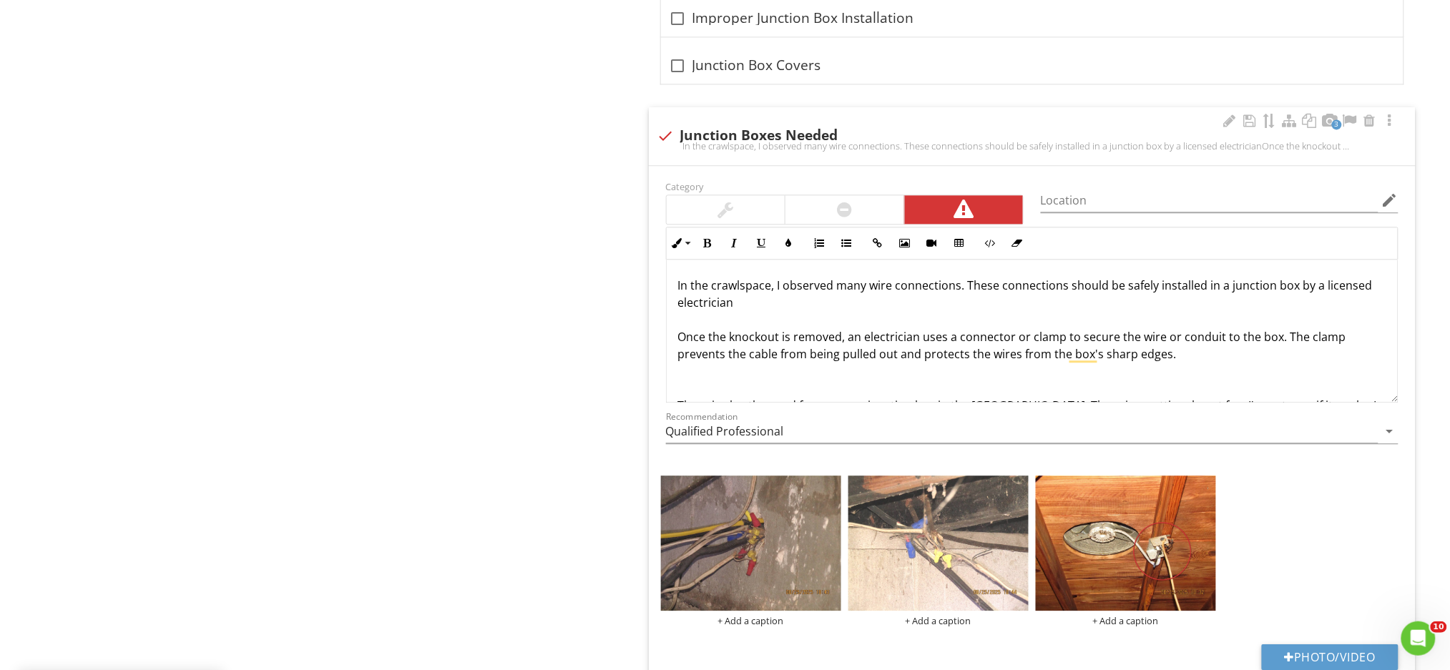
click at [679, 335] on p "In the crawlspace, I observed many wire connections. These connections should b…" at bounding box center [1032, 371] width 708 height 189
click at [1046, 375] on p "In the crawlspace, I observed many wire connections. These connections should b…" at bounding box center [1032, 380] width 708 height 206
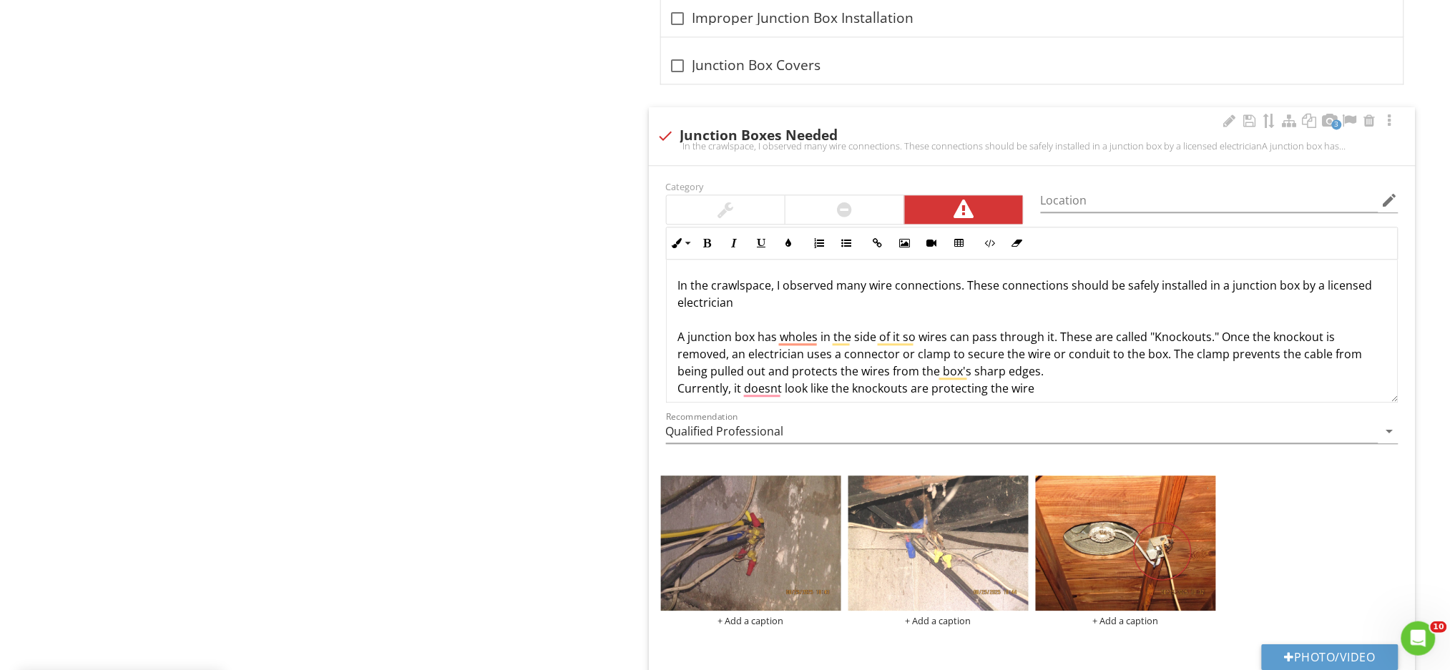
click at [828, 392] on p "In the crawlspace, I observed many wire connections. These connections should b…" at bounding box center [1032, 388] width 708 height 223
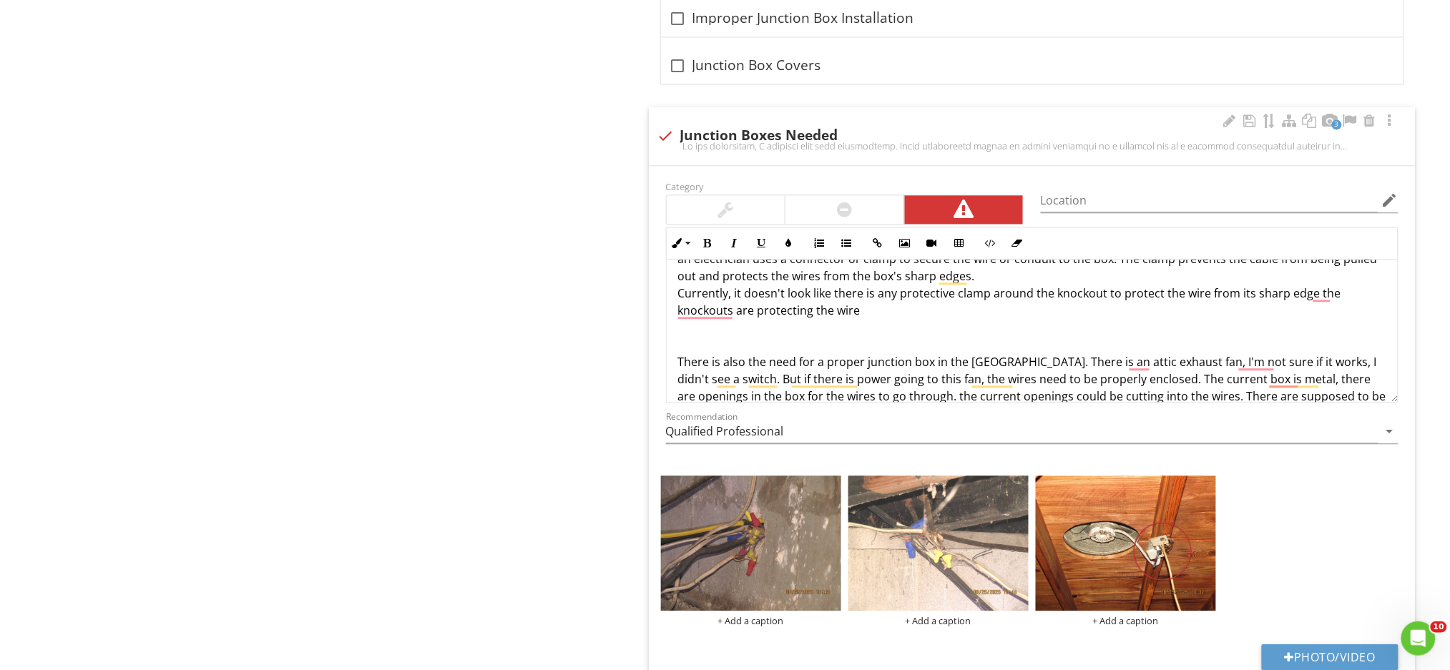
click at [1308, 298] on p "In the crawlspace, I observed many wire connections. These connections should b…" at bounding box center [1032, 302] width 708 height 240
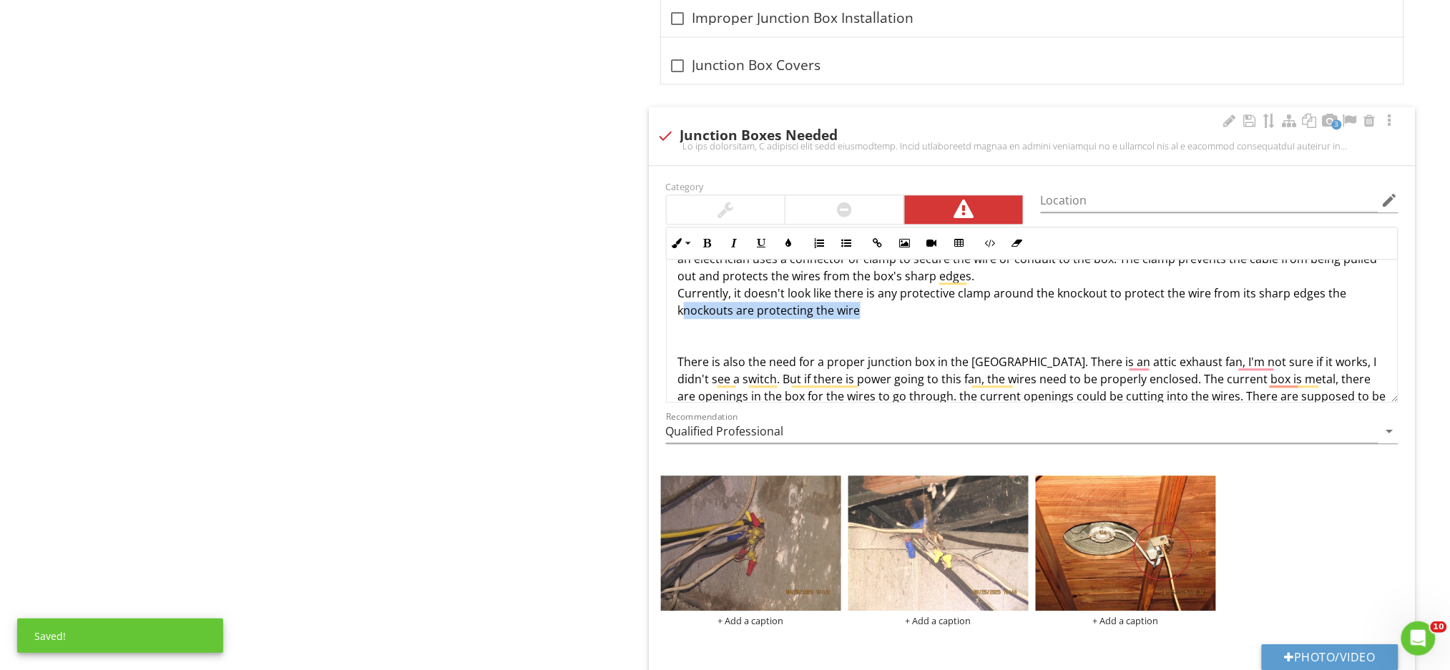
drag, startPoint x: 861, startPoint y: 318, endPoint x: 684, endPoint y: 313, distance: 176.7
click at [684, 313] on p "In the crawlspace, I observed many wire connections. These connections should b…" at bounding box center [1032, 302] width 708 height 240
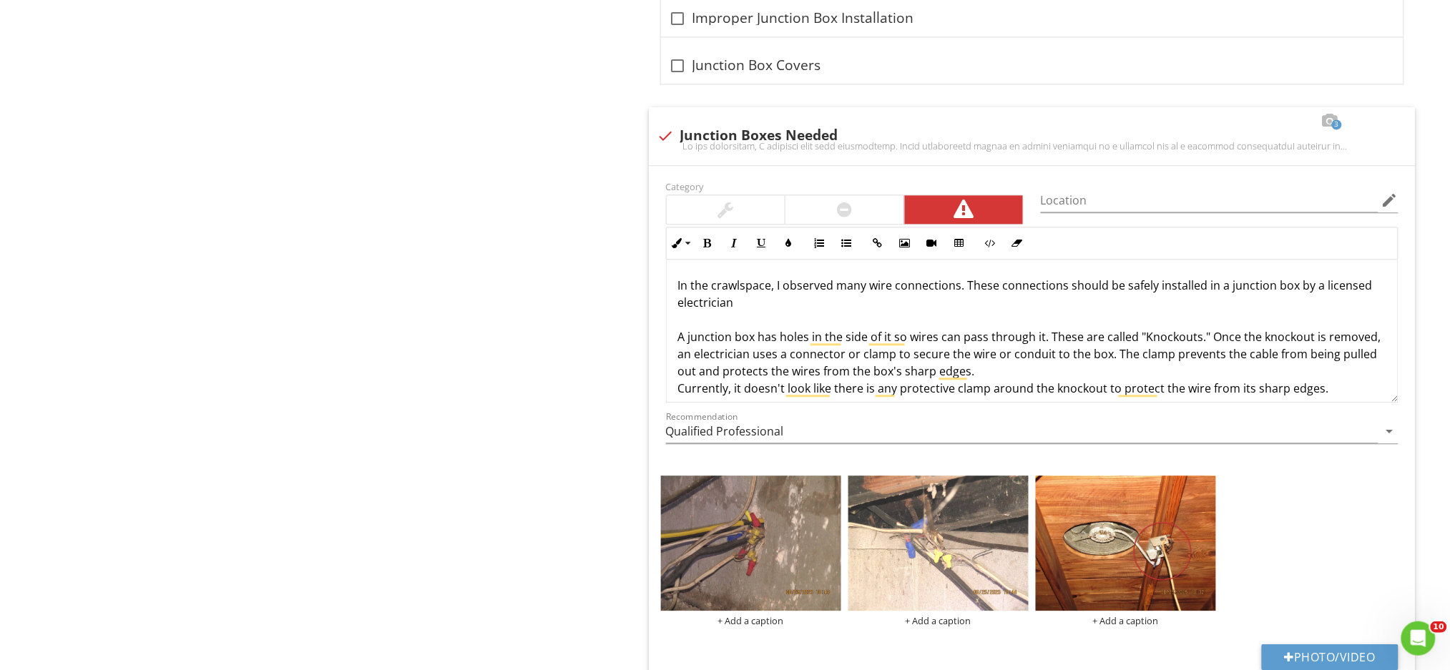
scroll to position [95, 0]
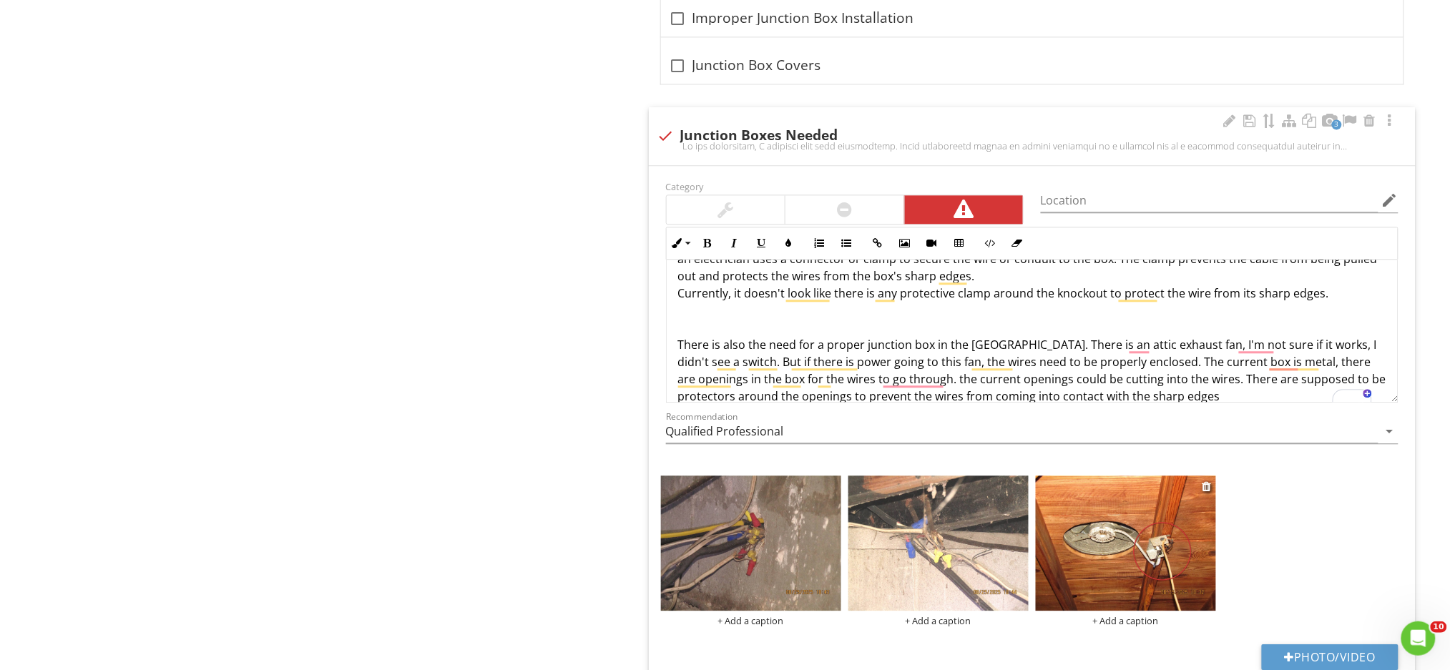
click at [1189, 569] on img at bounding box center [1126, 543] width 180 height 135
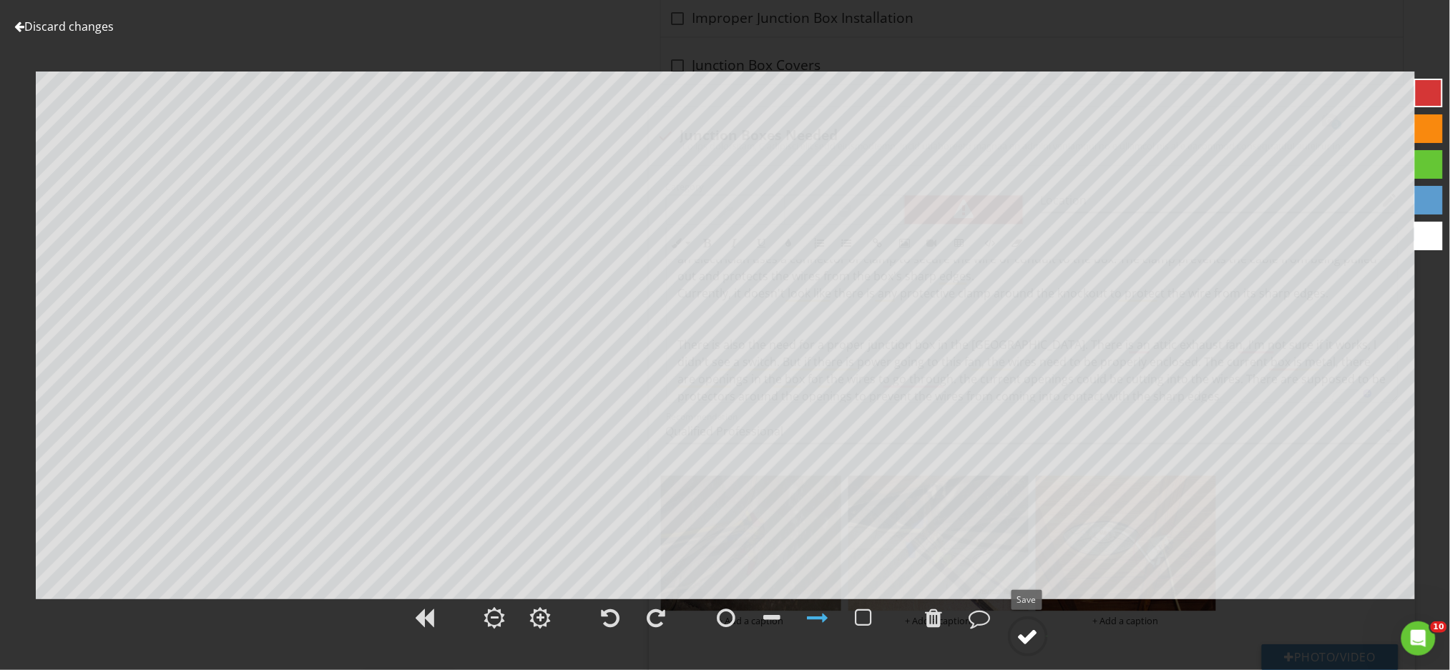
click at [1023, 645] on div at bounding box center [1027, 636] width 21 height 21
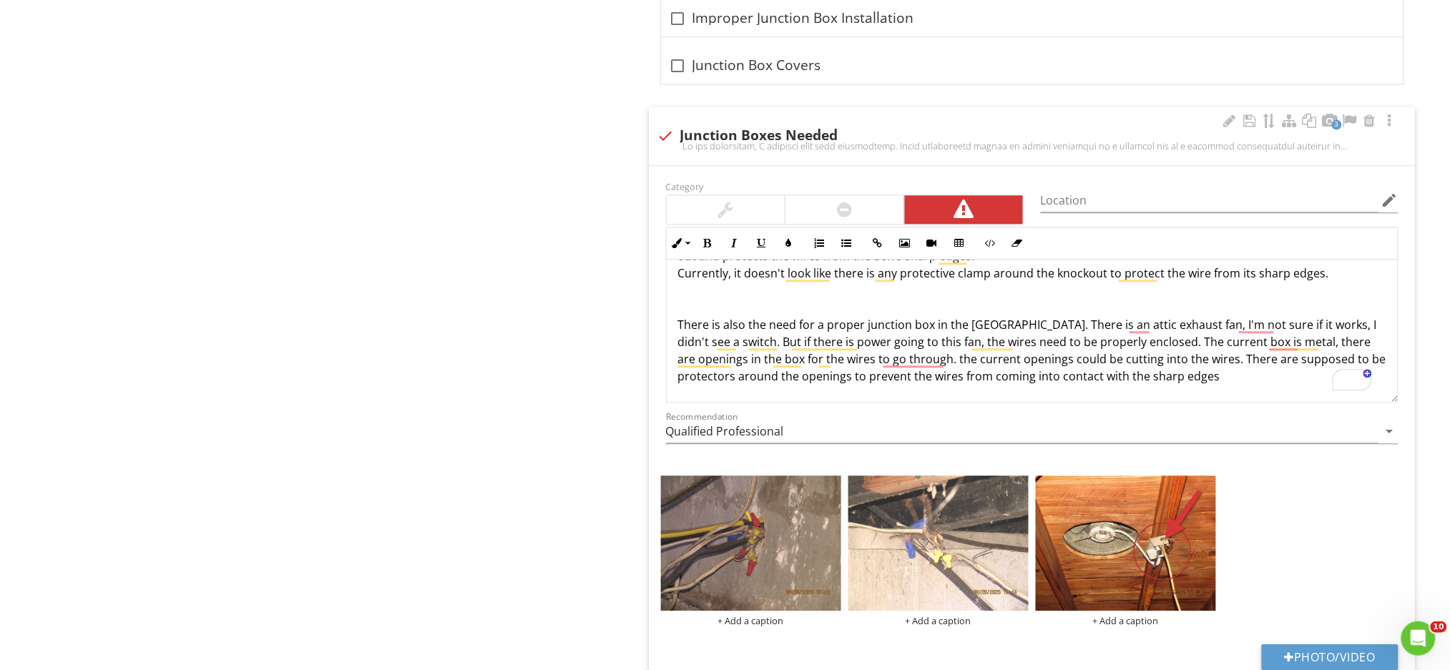
scroll to position [1187, 0]
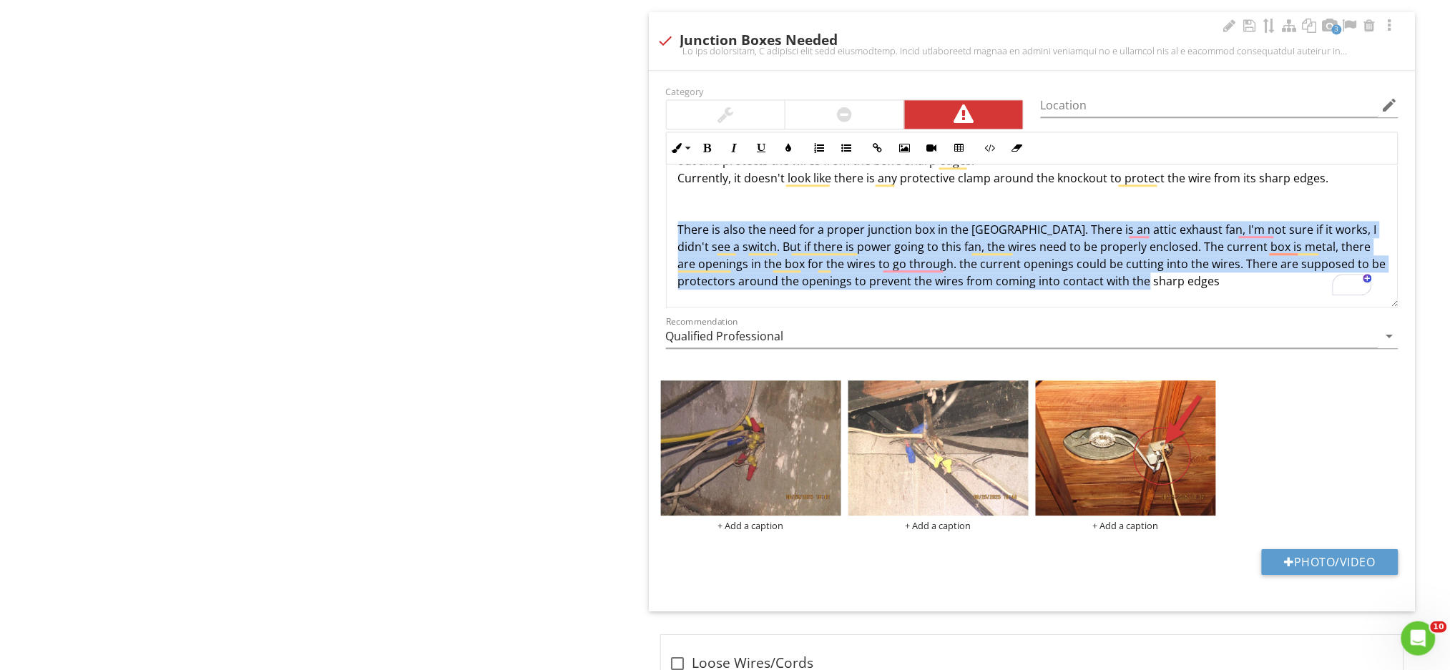
drag, startPoint x: 678, startPoint y: 228, endPoint x: 1173, endPoint y: 281, distance: 497.8
click at [1173, 281] on p "In the crawlspace, I observed many wire connections. These connections should b…" at bounding box center [1032, 178] width 708 height 223
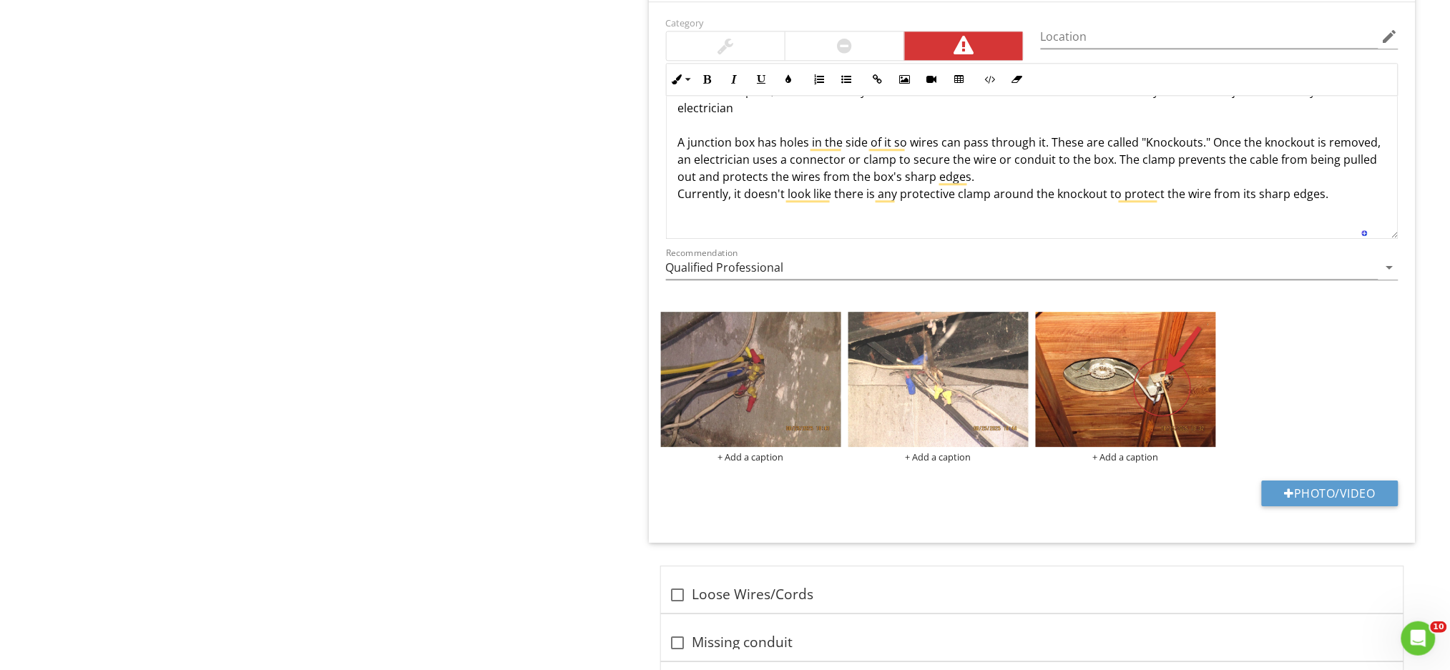
scroll to position [0, 0]
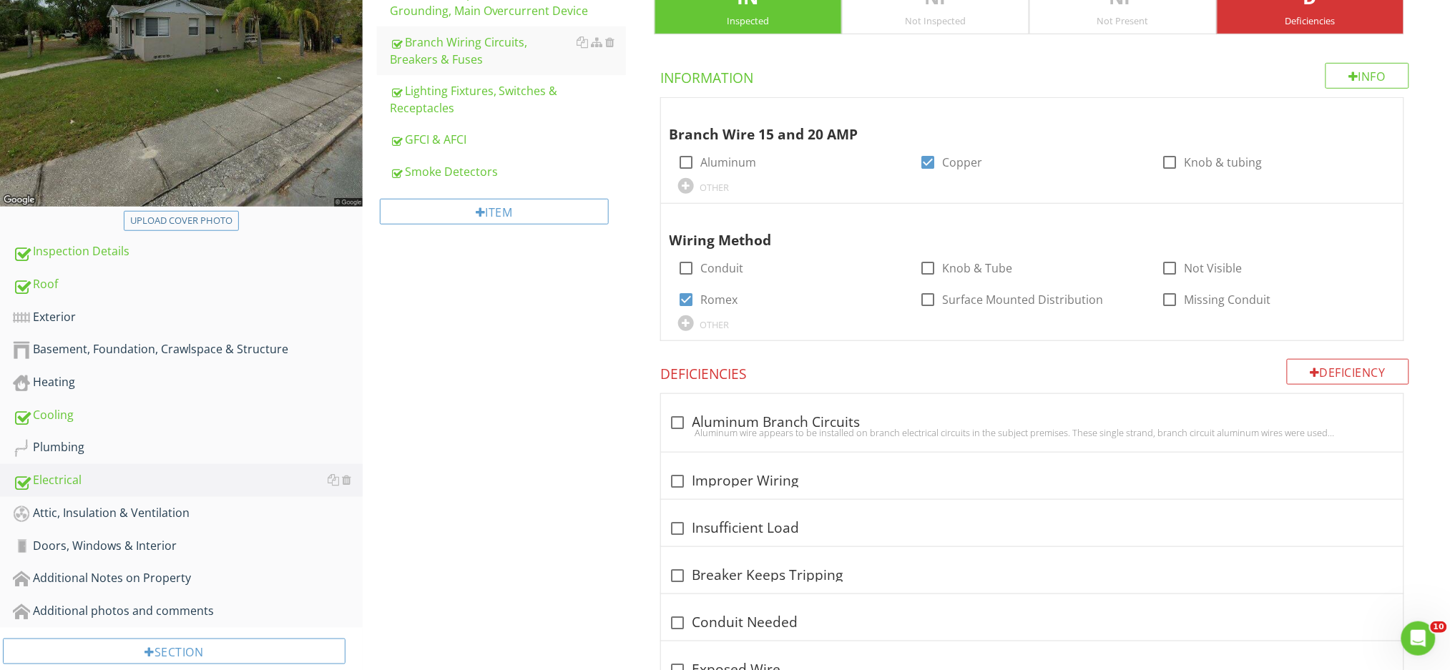
scroll to position [398, 0]
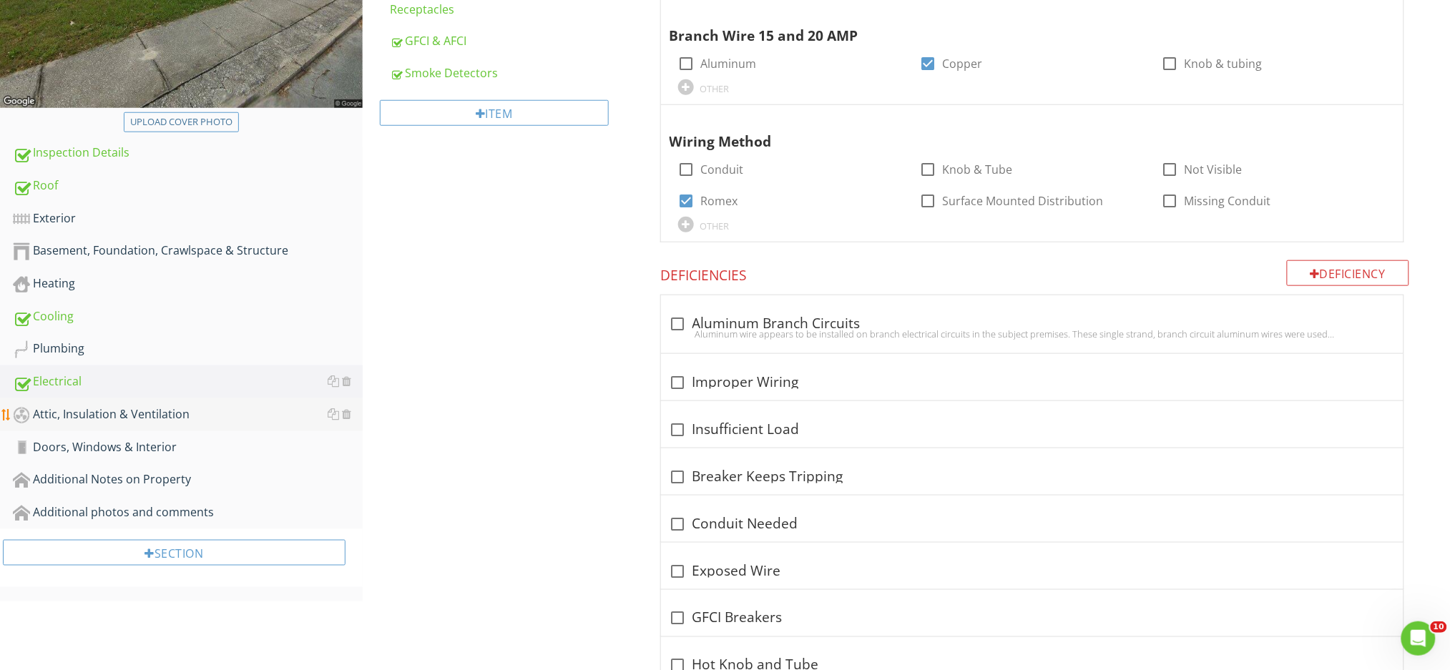
click at [135, 412] on div "Attic, Insulation & Ventilation" at bounding box center [188, 415] width 350 height 19
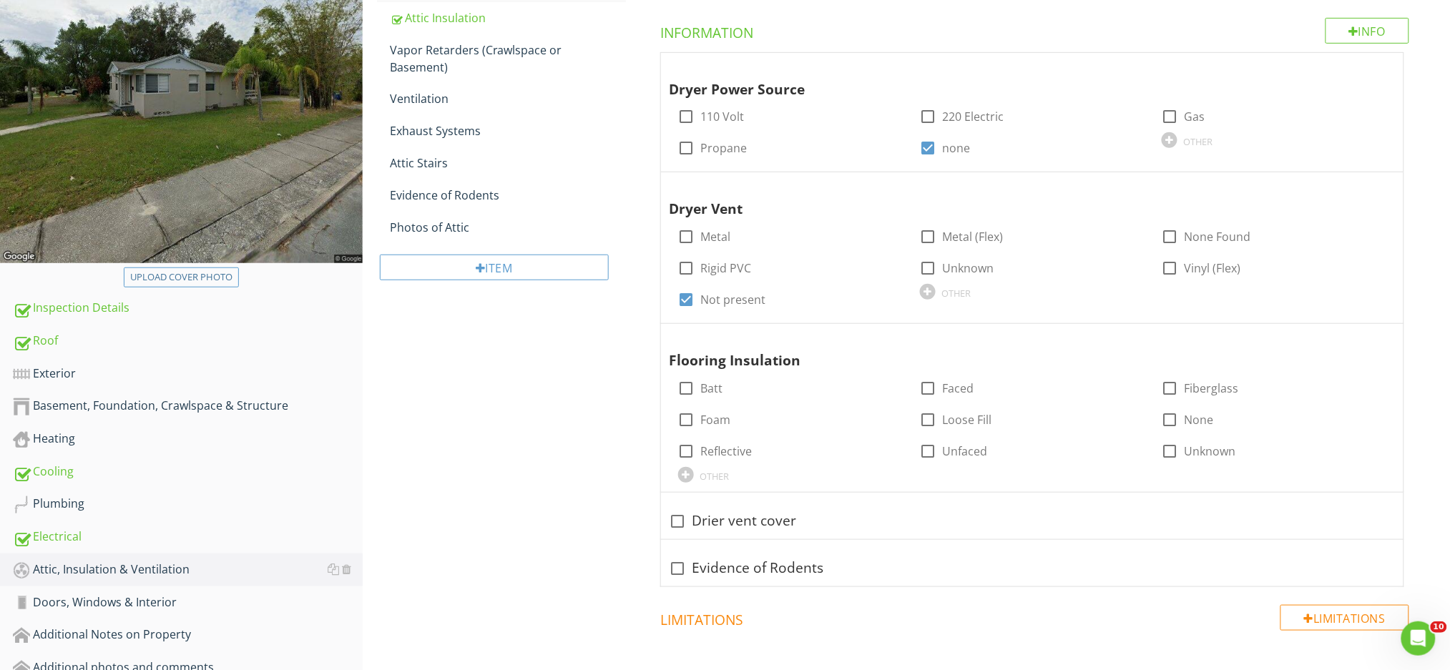
scroll to position [139, 0]
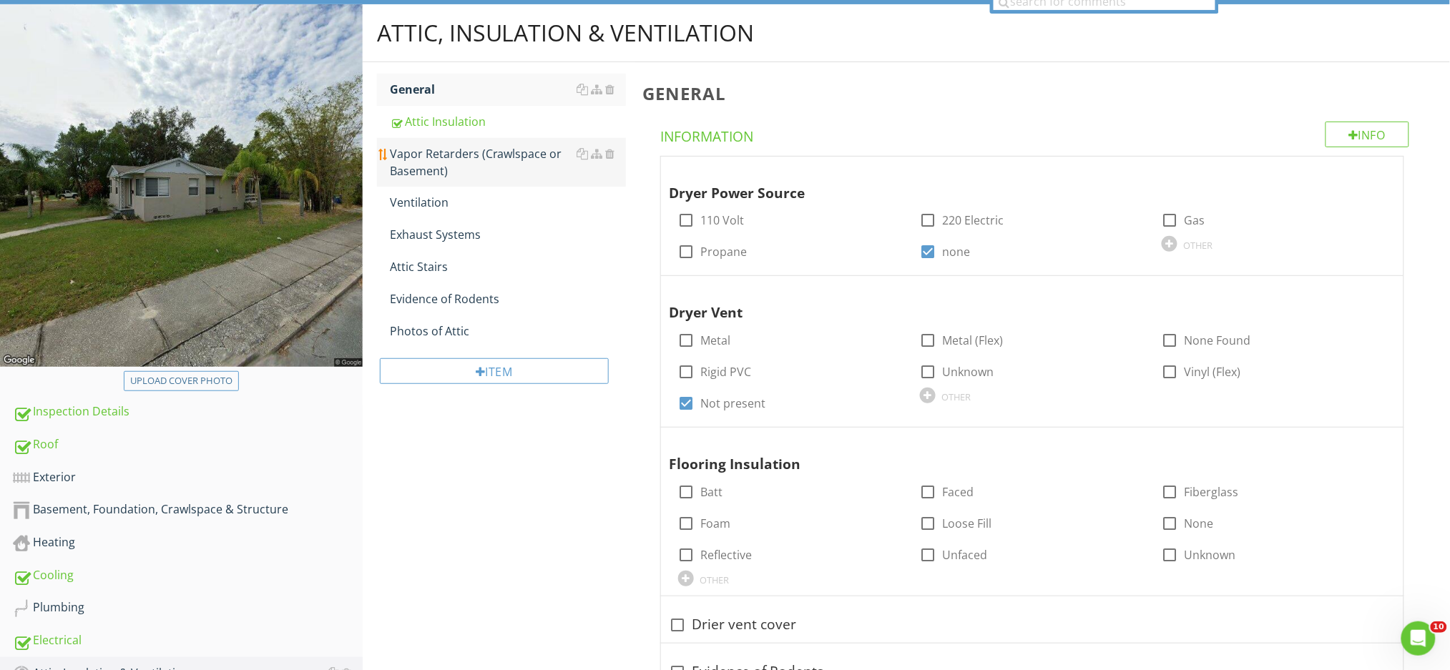
click at [505, 167] on div "Vapor Retarders (Crawlspace or Basement)" at bounding box center [508, 162] width 236 height 34
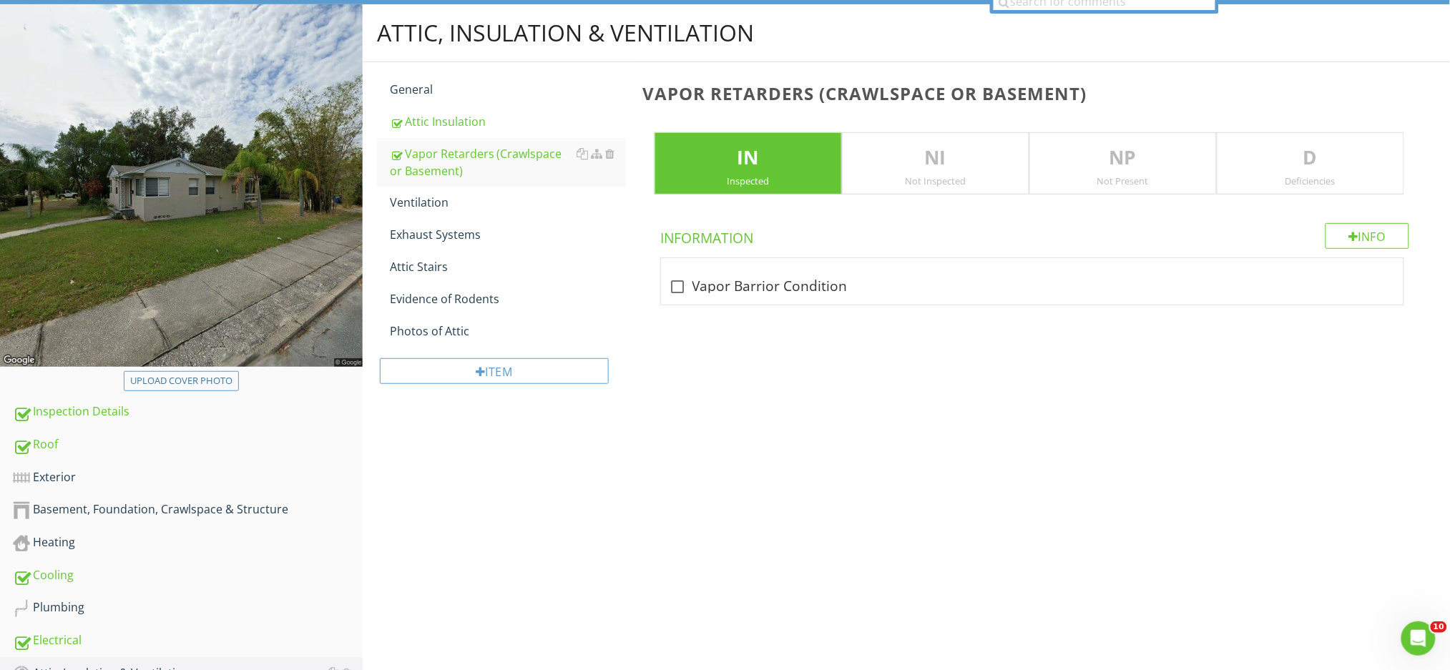
click at [1117, 152] on p "NP" at bounding box center [1123, 158] width 186 height 29
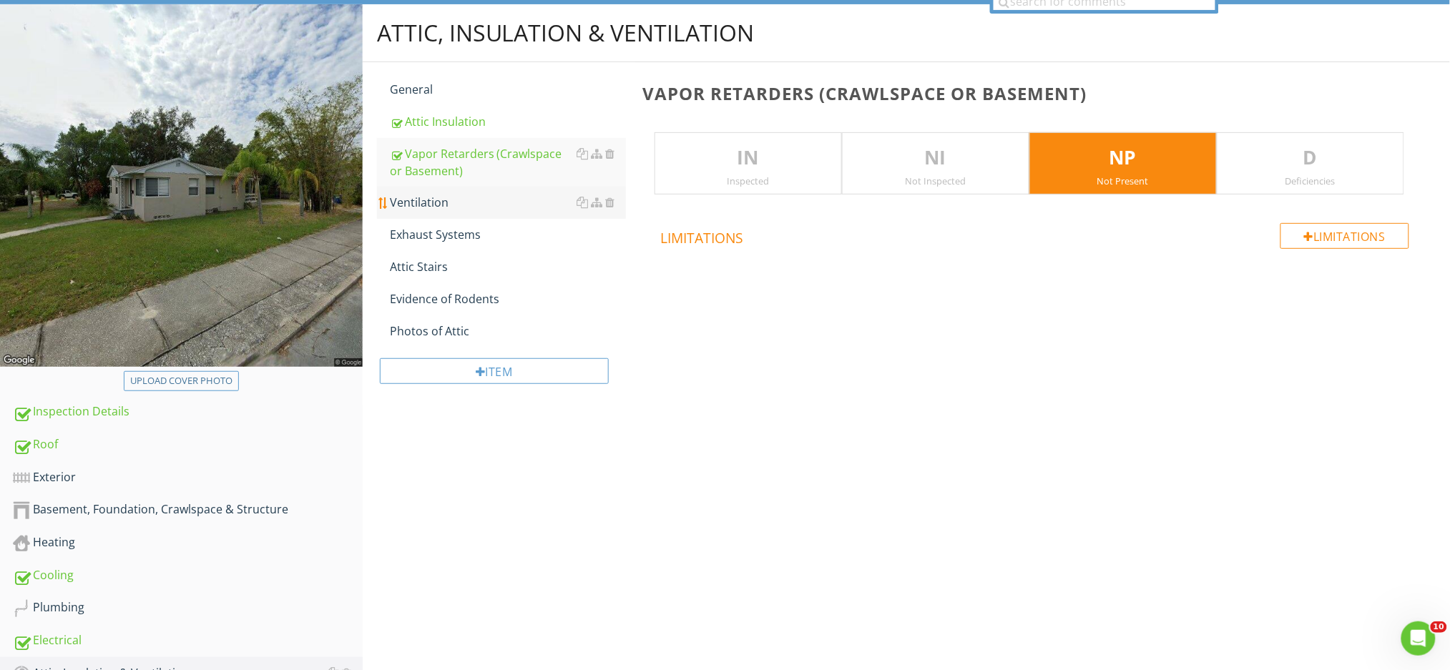
click at [474, 206] on div "Ventilation" at bounding box center [508, 202] width 236 height 17
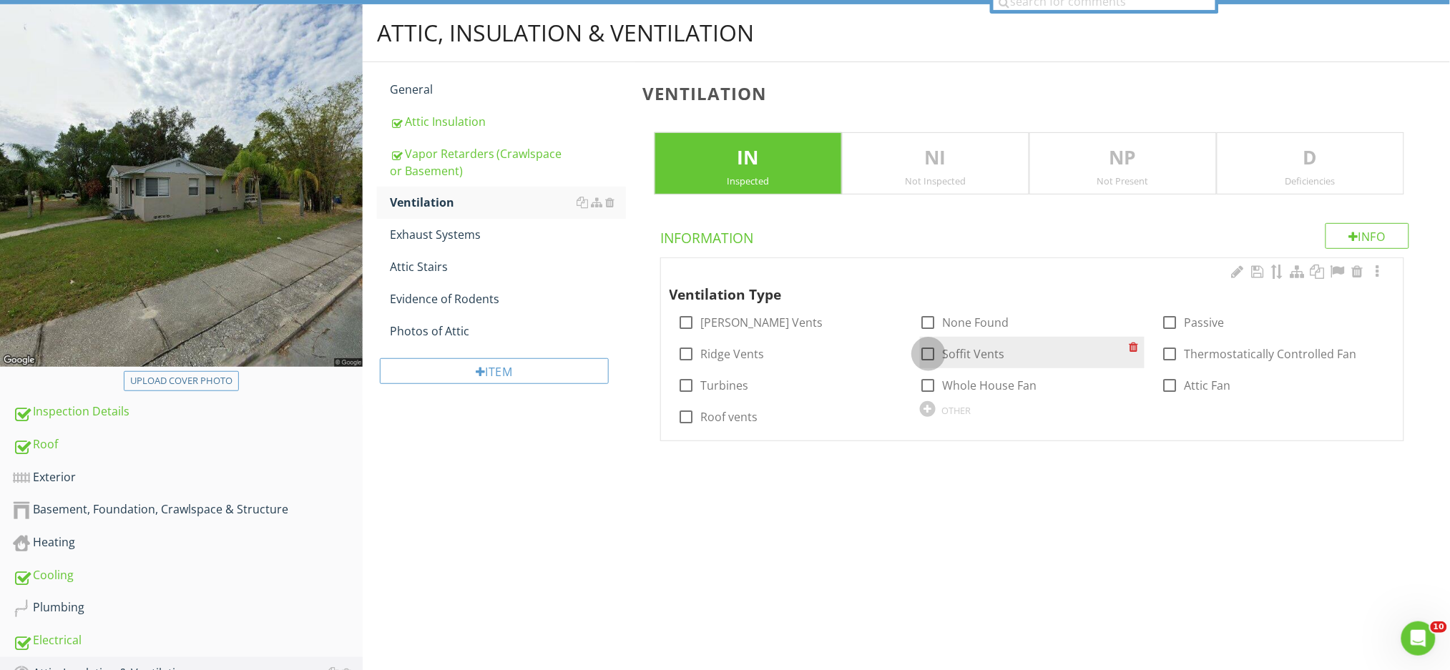
click at [923, 353] on div at bounding box center [928, 354] width 24 height 24
checkbox input "true"
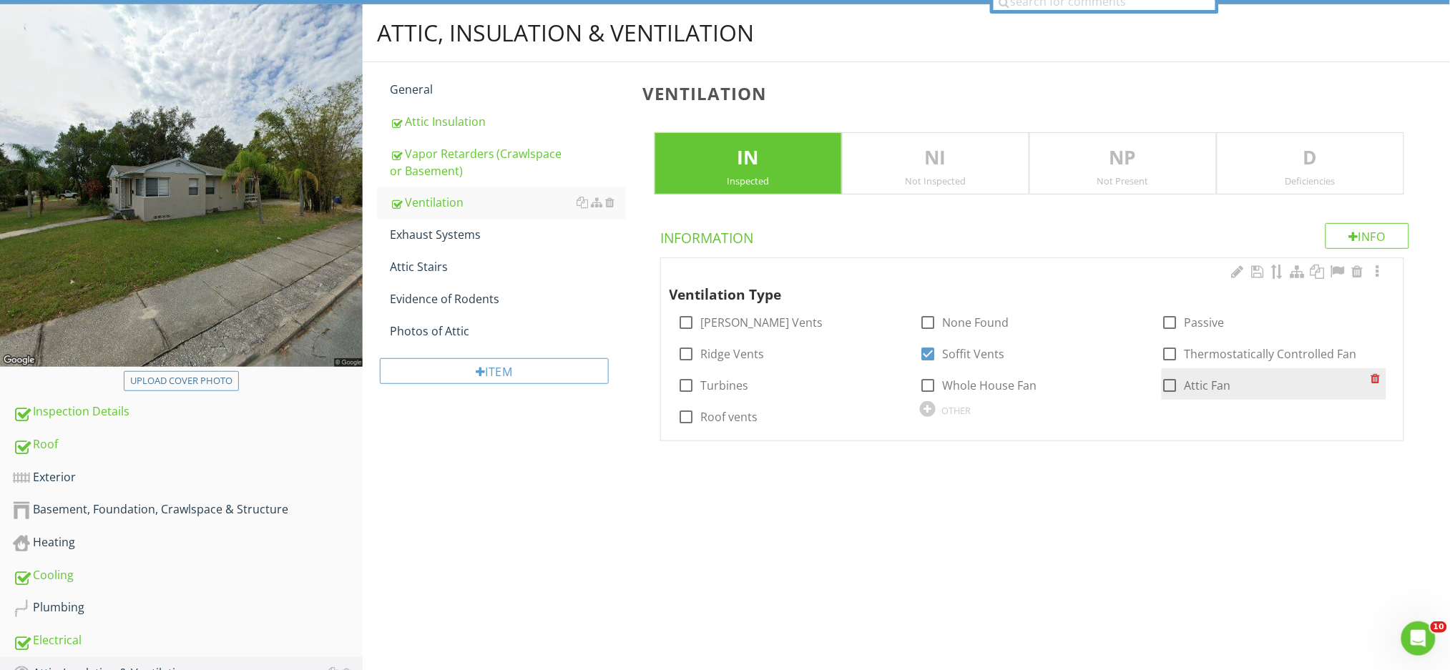
click at [1170, 385] on div at bounding box center [1170, 385] width 24 height 24
checkbox input "true"
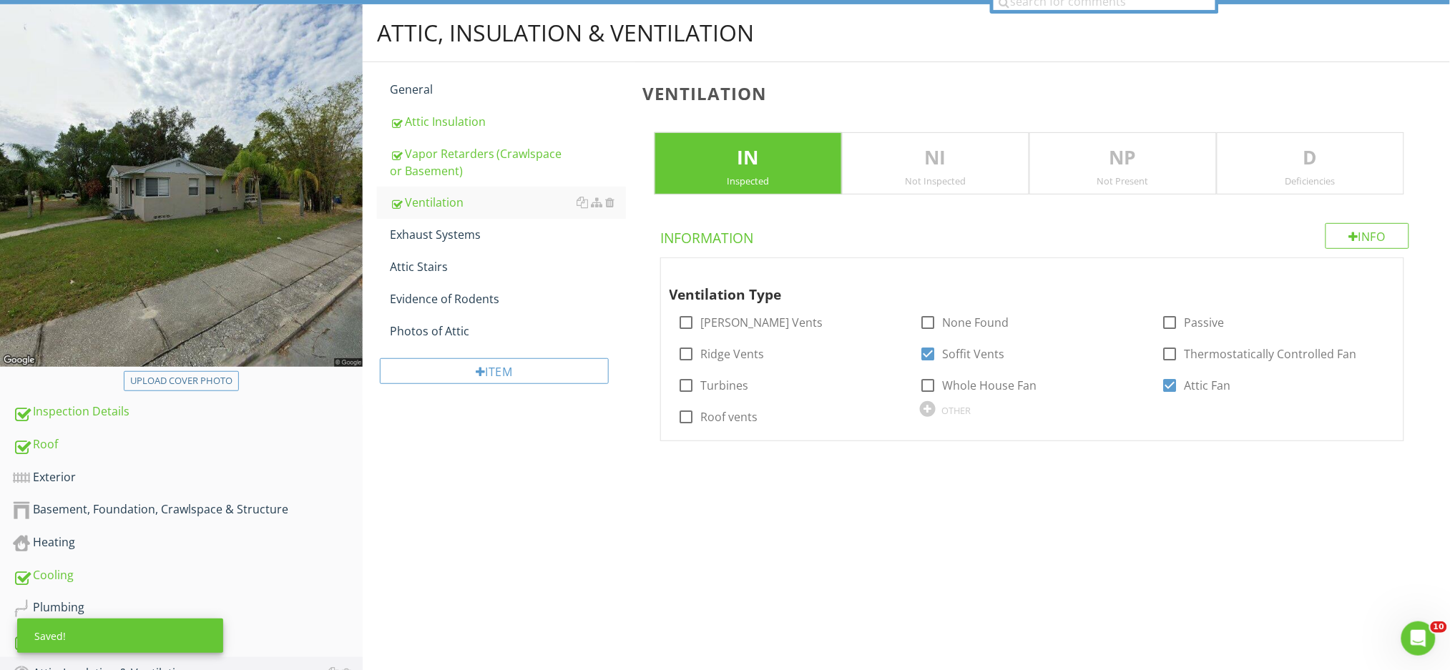
click at [1317, 167] on p "D" at bounding box center [1310, 158] width 186 height 29
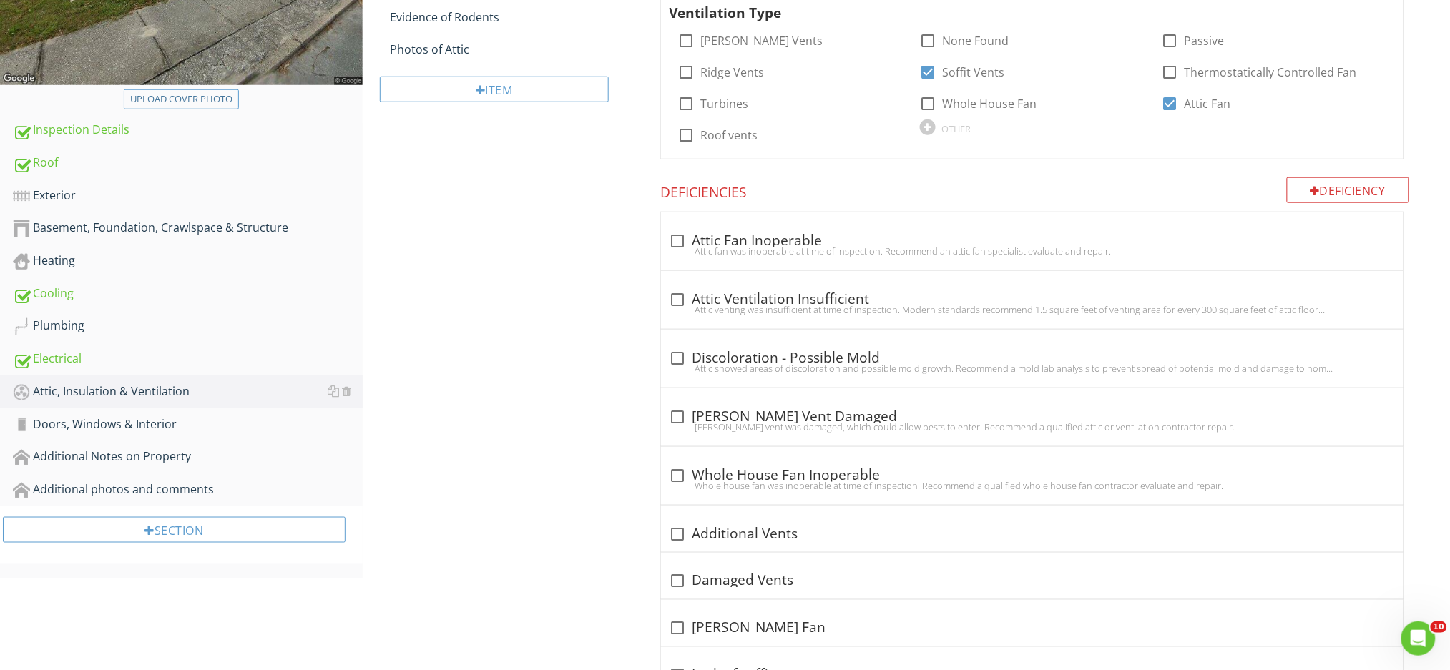
scroll to position [425, 0]
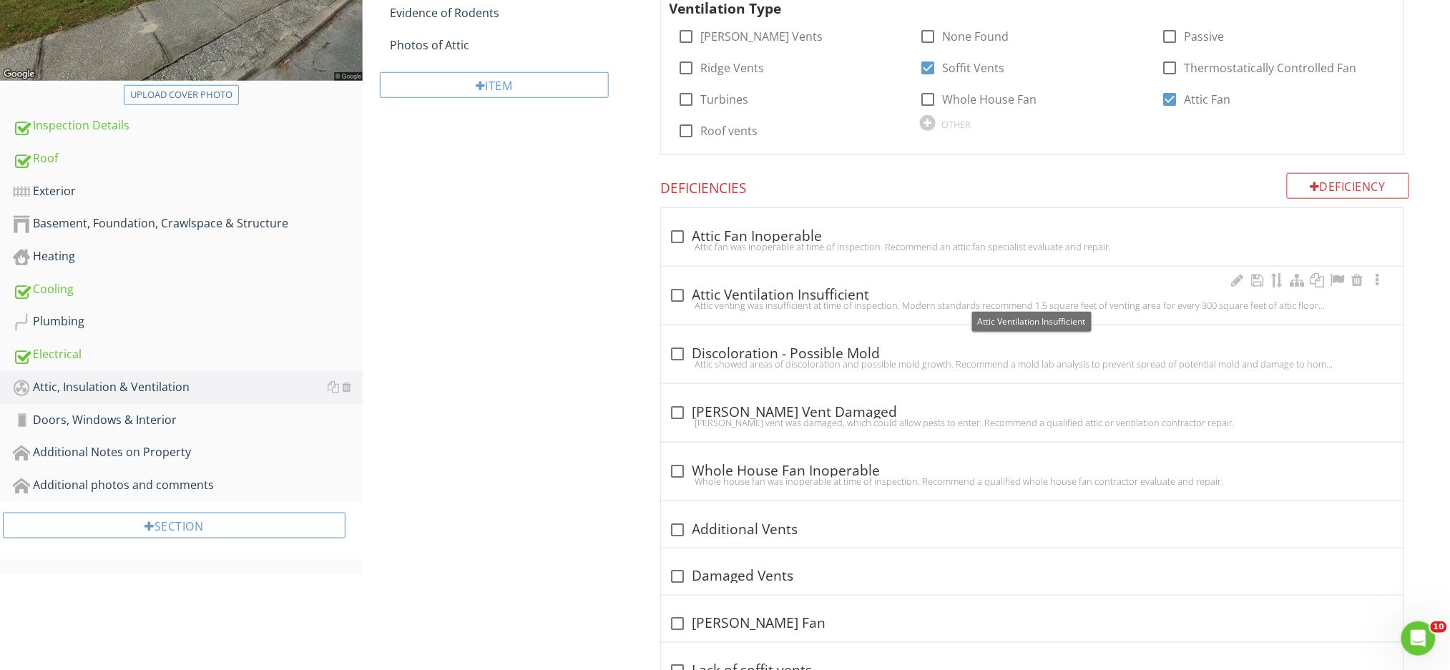
click at [681, 295] on div at bounding box center [678, 295] width 24 height 24
checkbox input "true"
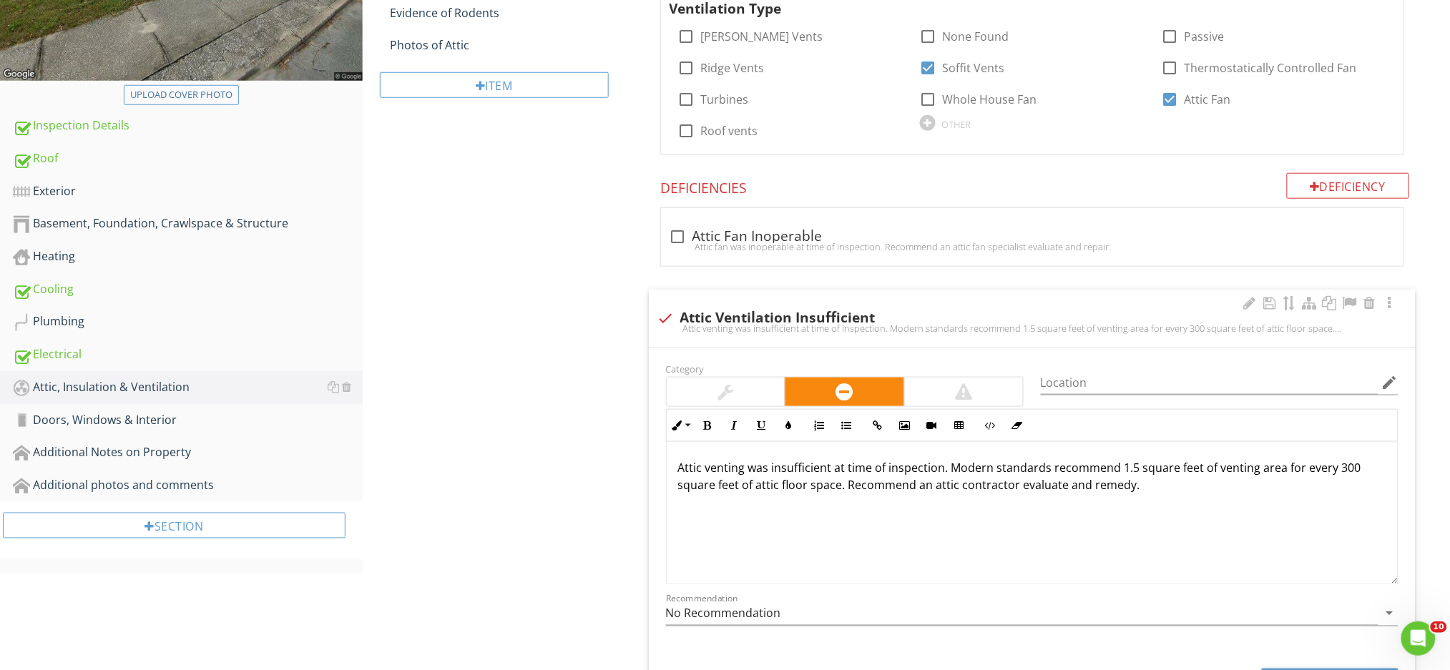
click at [678, 469] on p "Attic venting was insufficient at time of inspection. Modern standards recommen…" at bounding box center [1032, 476] width 708 height 34
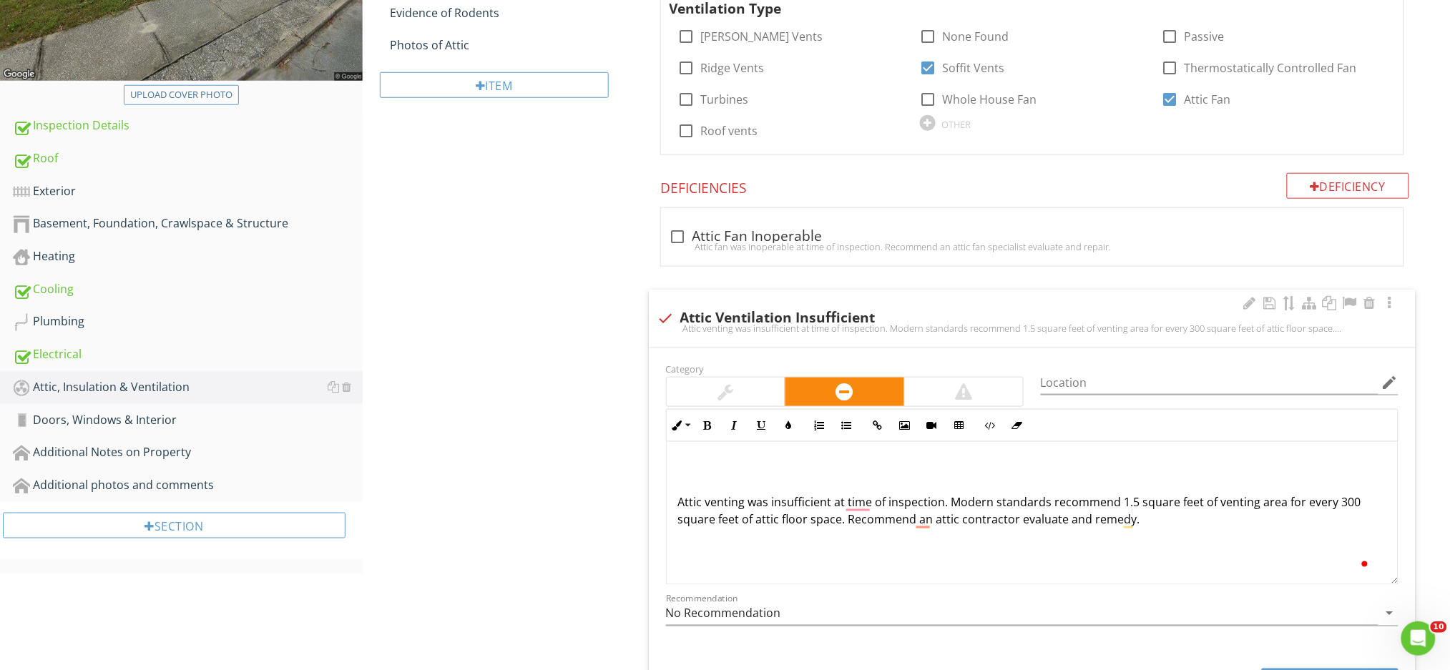
click at [687, 469] on p "Attic venting was insufficient at time of inspection. Modern standards recommen…" at bounding box center [1032, 493] width 708 height 69
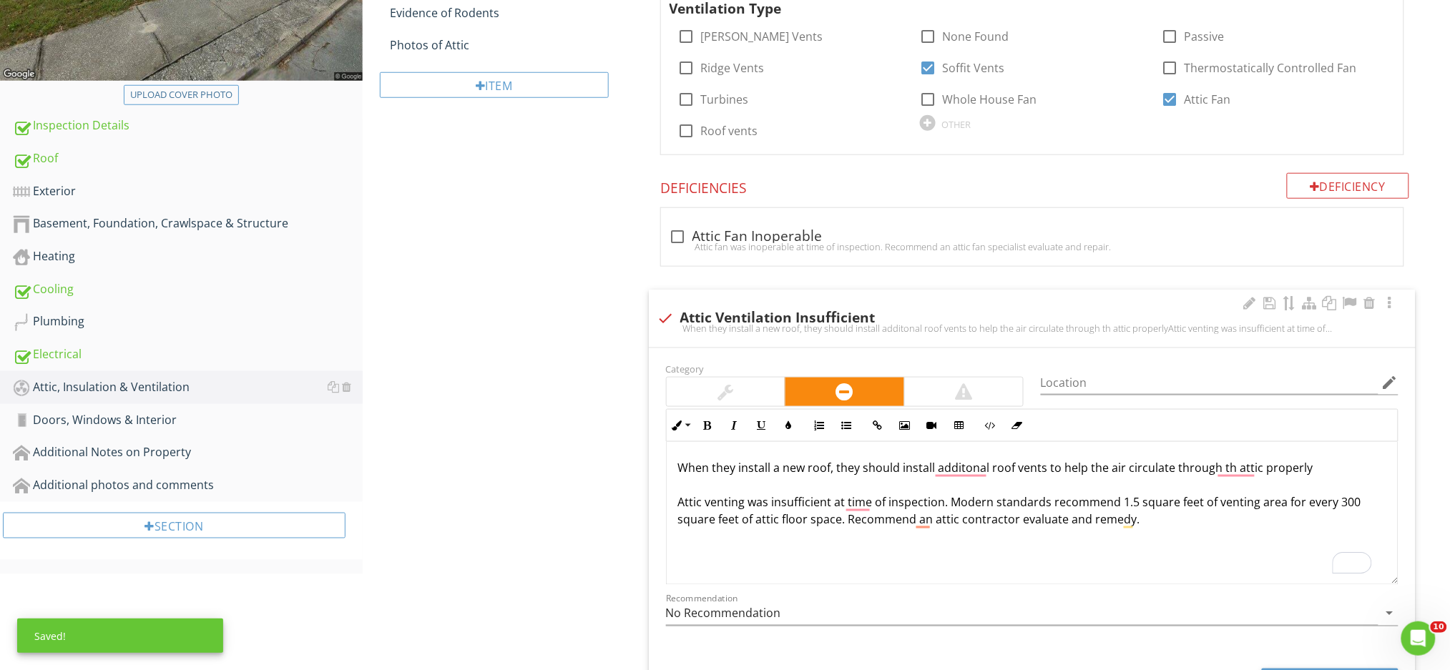
click at [838, 474] on p "When they install a new roof, they should install additonal roof vents to help …" at bounding box center [1032, 493] width 708 height 69
click at [860, 469] on p "When they install a new roof, they should install additonal roof vents to help …" at bounding box center [1032, 493] width 708 height 69
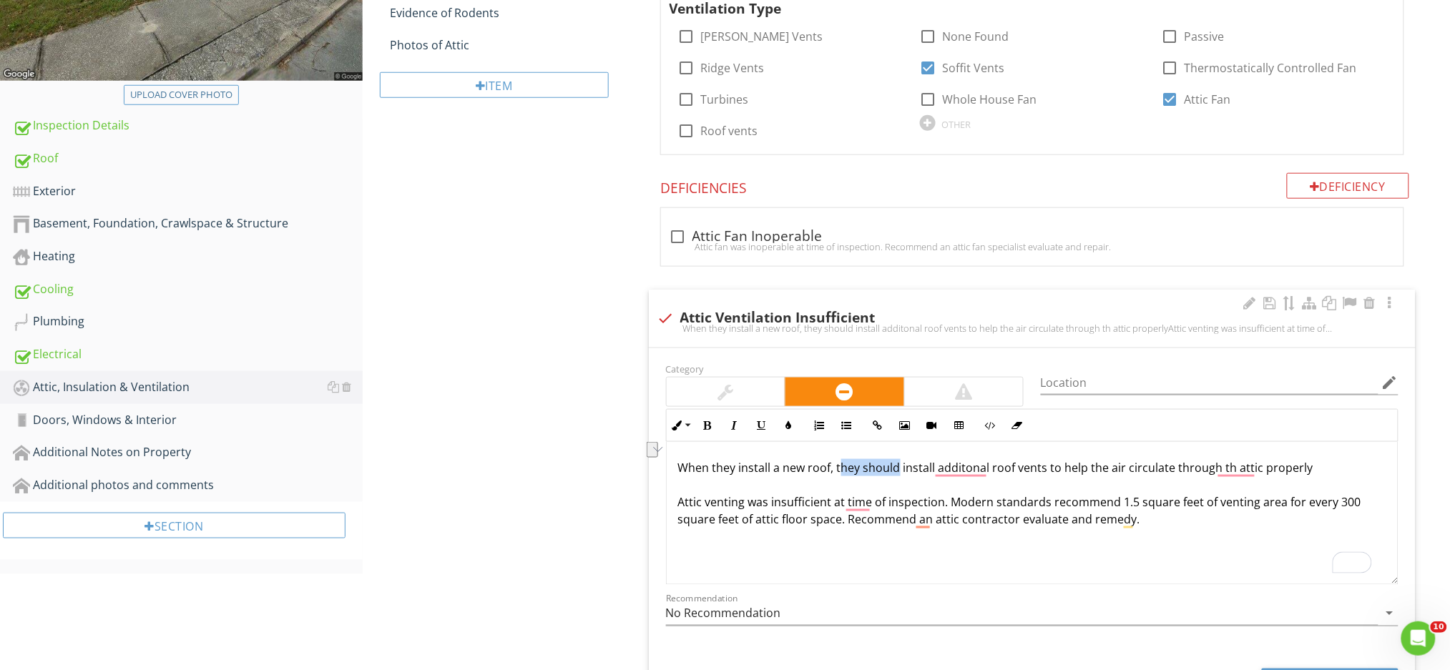
drag, startPoint x: 898, startPoint y: 469, endPoint x: 840, endPoint y: 476, distance: 58.3
click at [840, 476] on p "When they install a new roof, they should install additonal roof vents to help …" at bounding box center [1032, 493] width 708 height 69
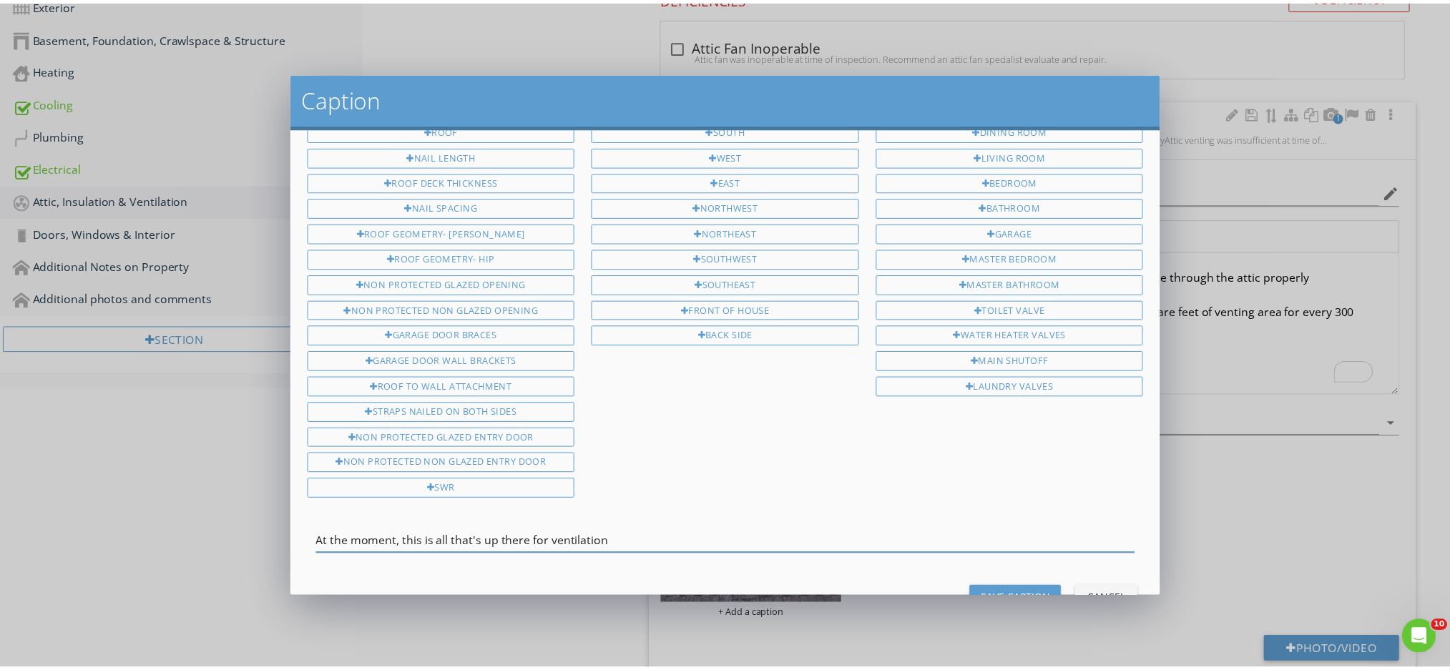
scroll to position [90, 0]
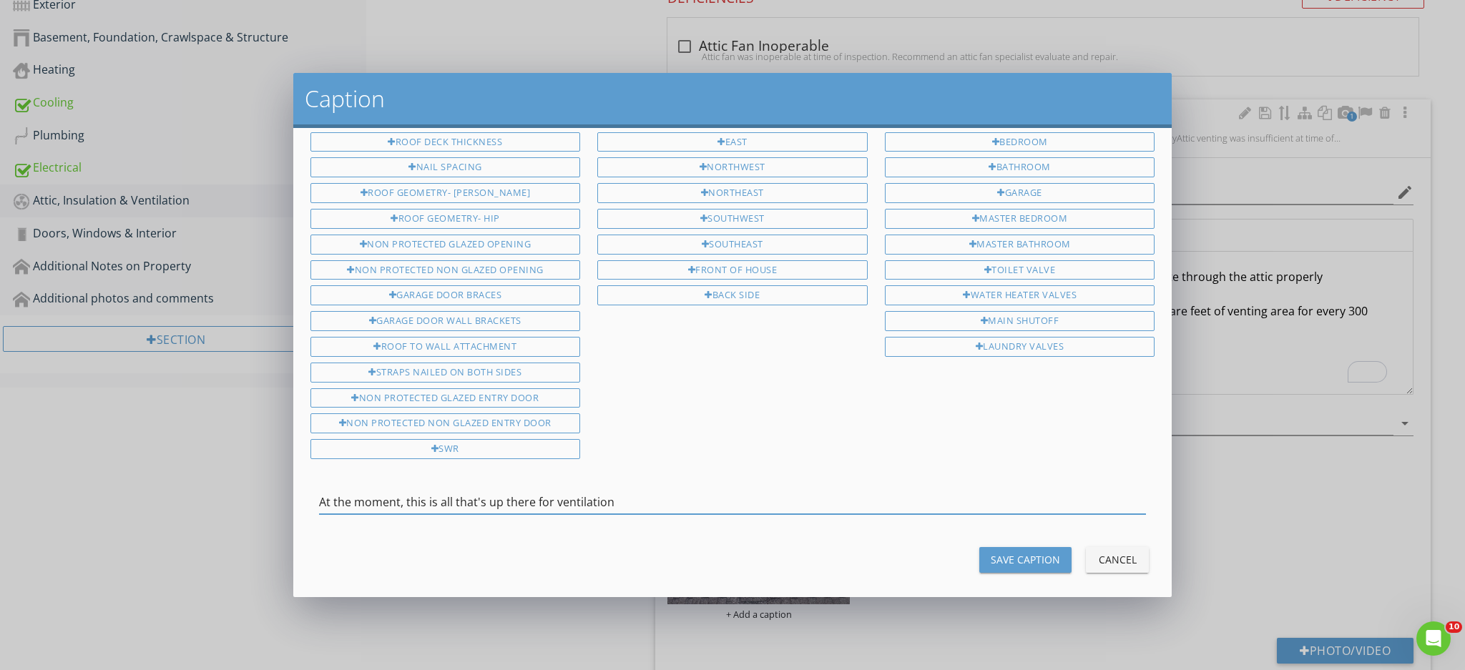
type input "At the moment, this is all that's up there for ventilation"
click at [1039, 552] on div "Save Caption" at bounding box center [1025, 559] width 69 height 15
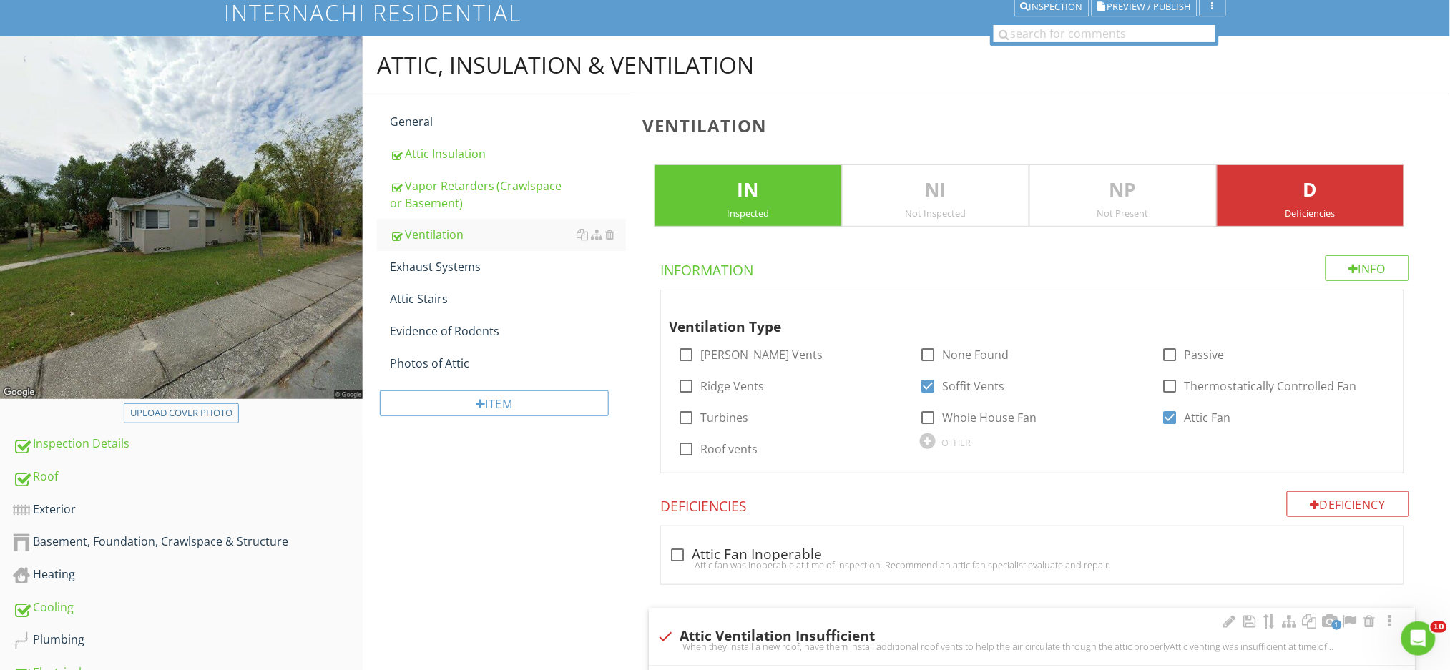
scroll to position [101, 0]
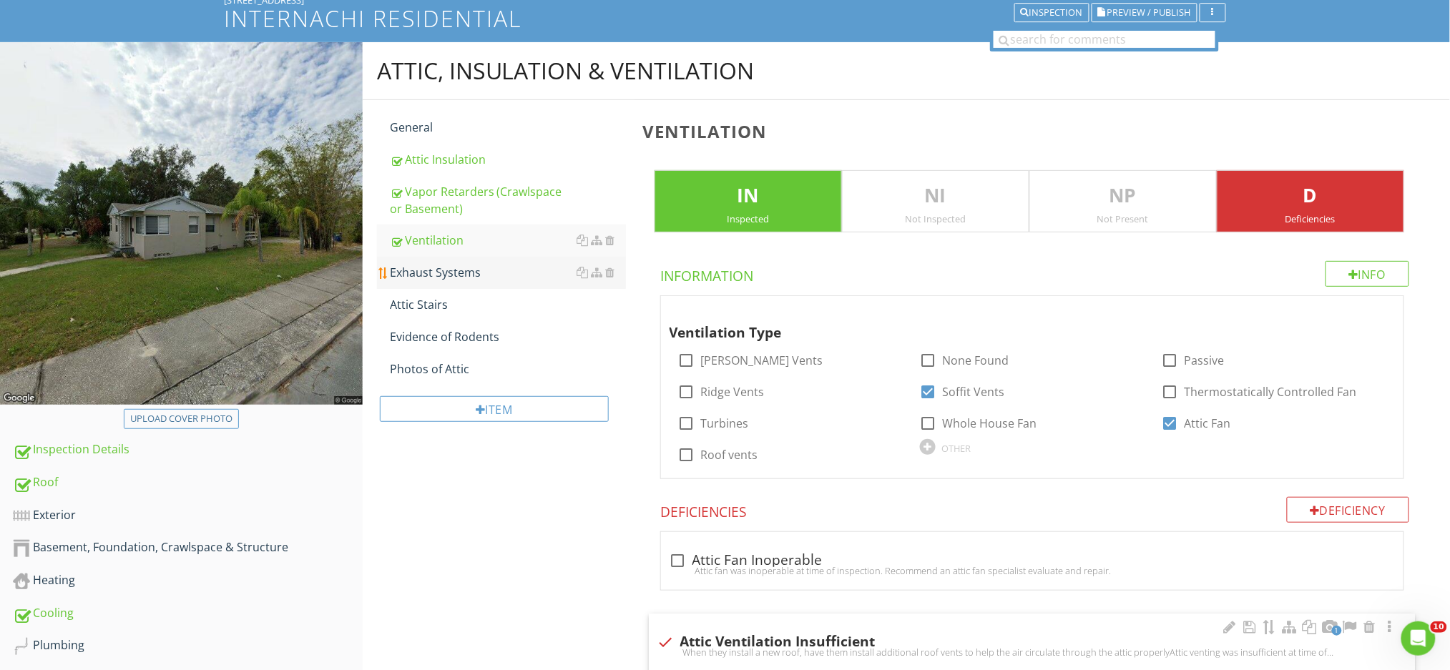
click at [448, 270] on div "Exhaust Systems" at bounding box center [508, 272] width 236 height 17
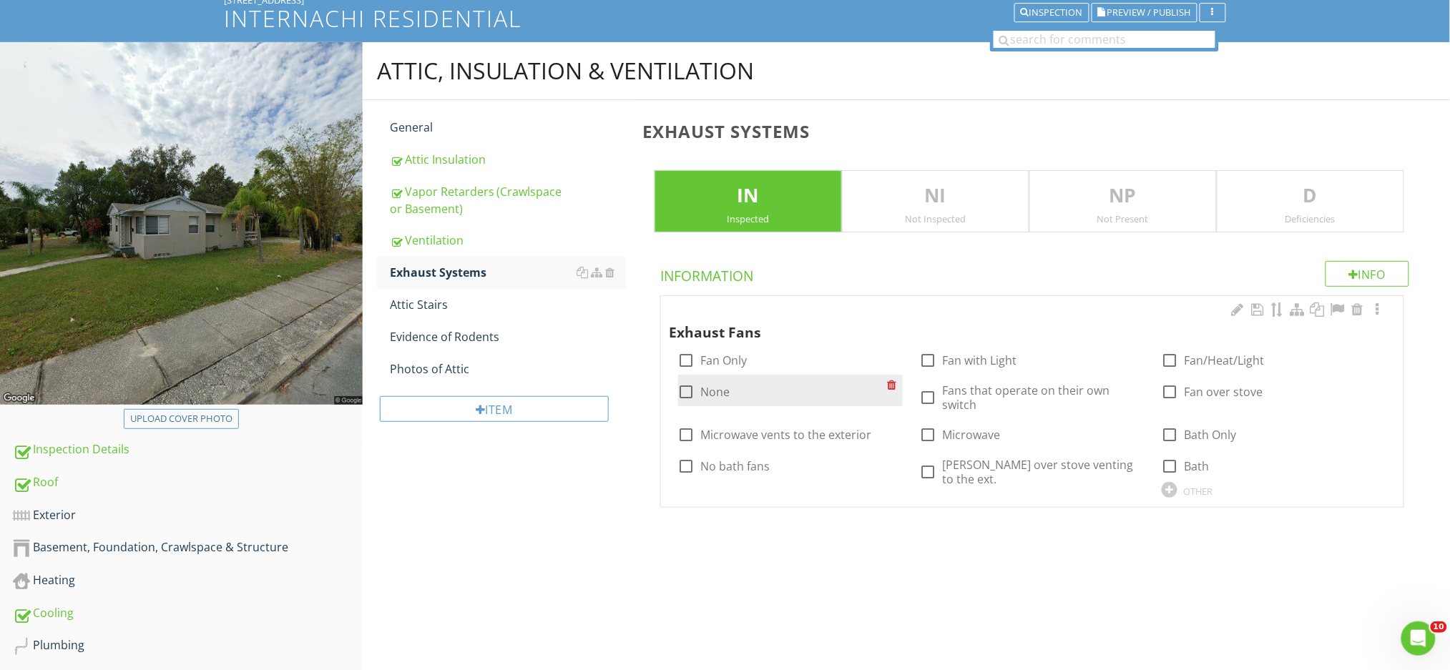
click at [689, 394] on div at bounding box center [687, 392] width 24 height 24
checkbox input "true"
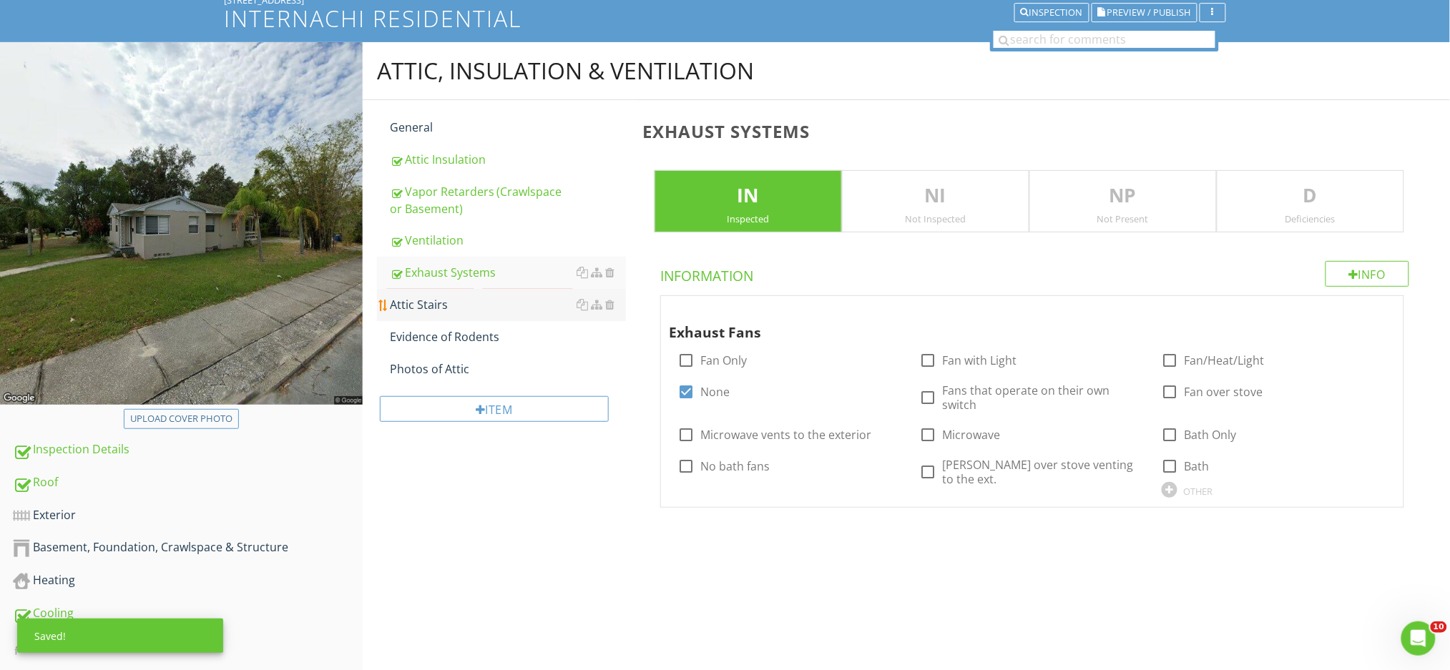
click at [476, 313] on div "Attic Stairs" at bounding box center [508, 304] width 236 height 17
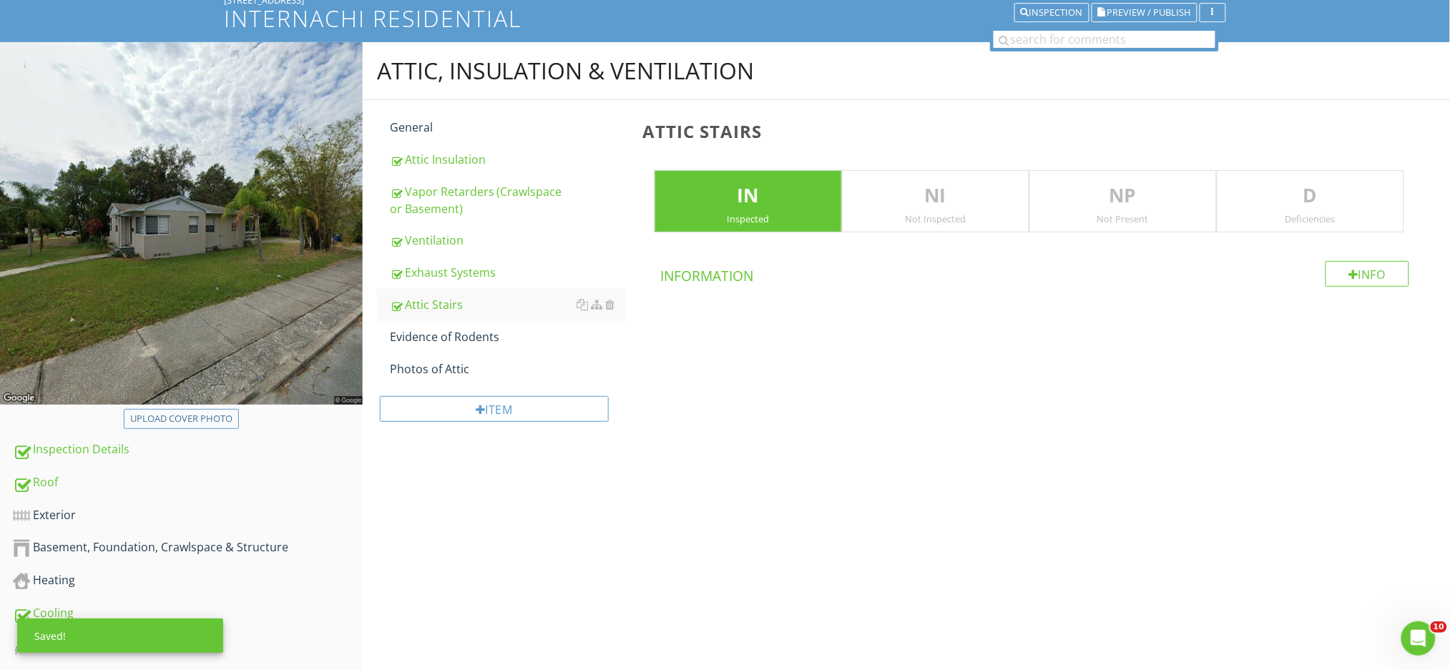
click at [1108, 215] on div "Not Present" at bounding box center [1123, 218] width 186 height 11
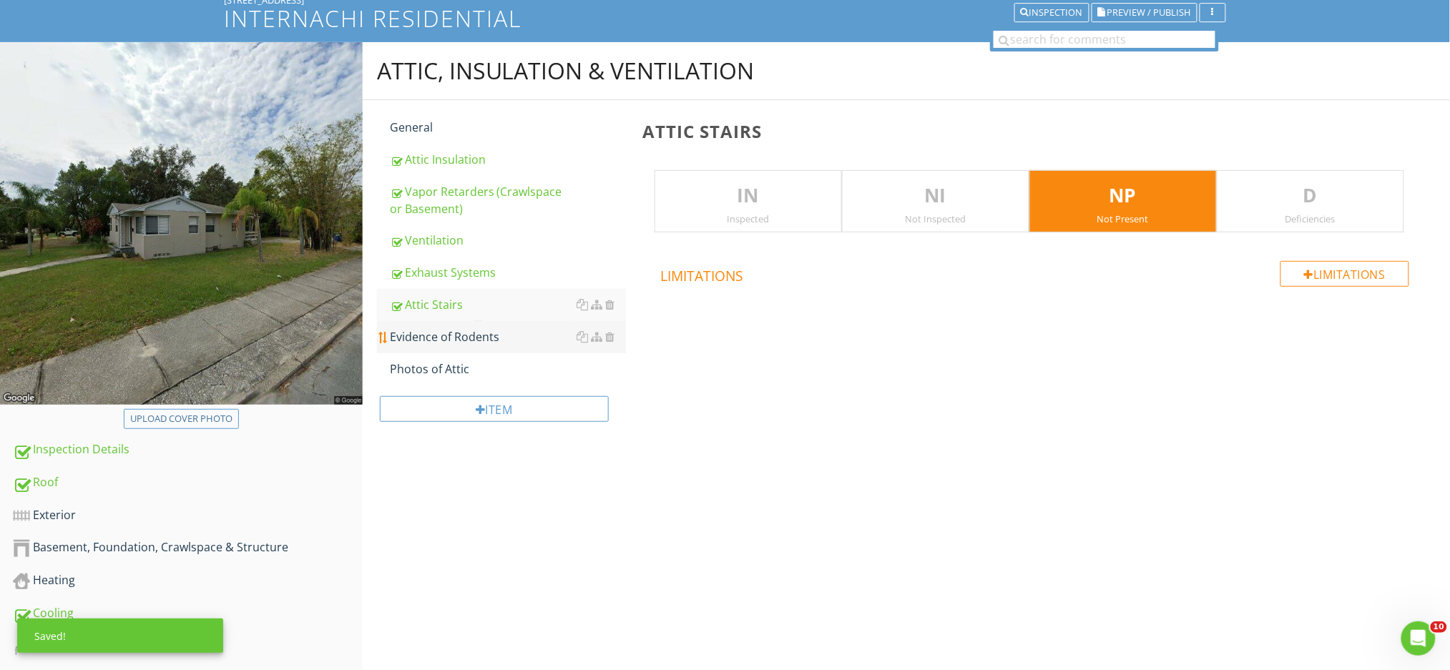
click at [430, 342] on div "Evidence of Rodents" at bounding box center [508, 336] width 236 height 17
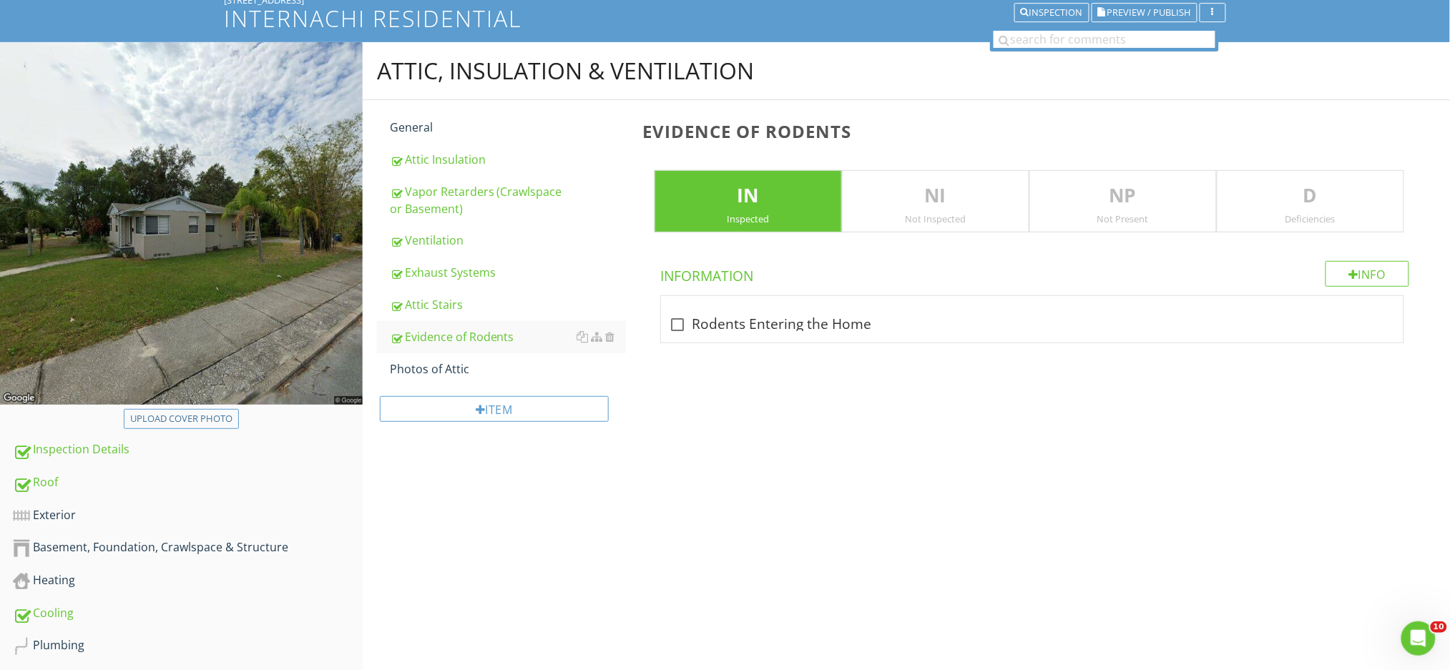
click at [1314, 207] on p "D" at bounding box center [1310, 196] width 186 height 29
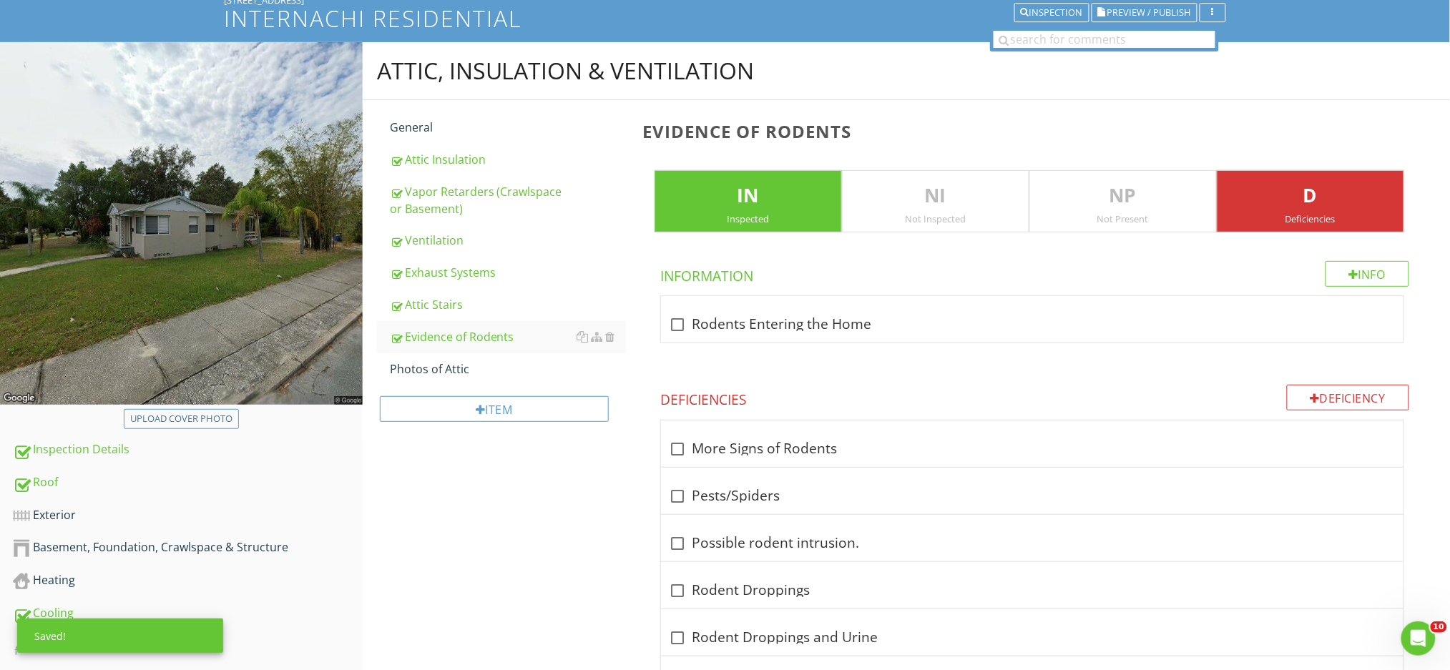
scroll to position [197, 0]
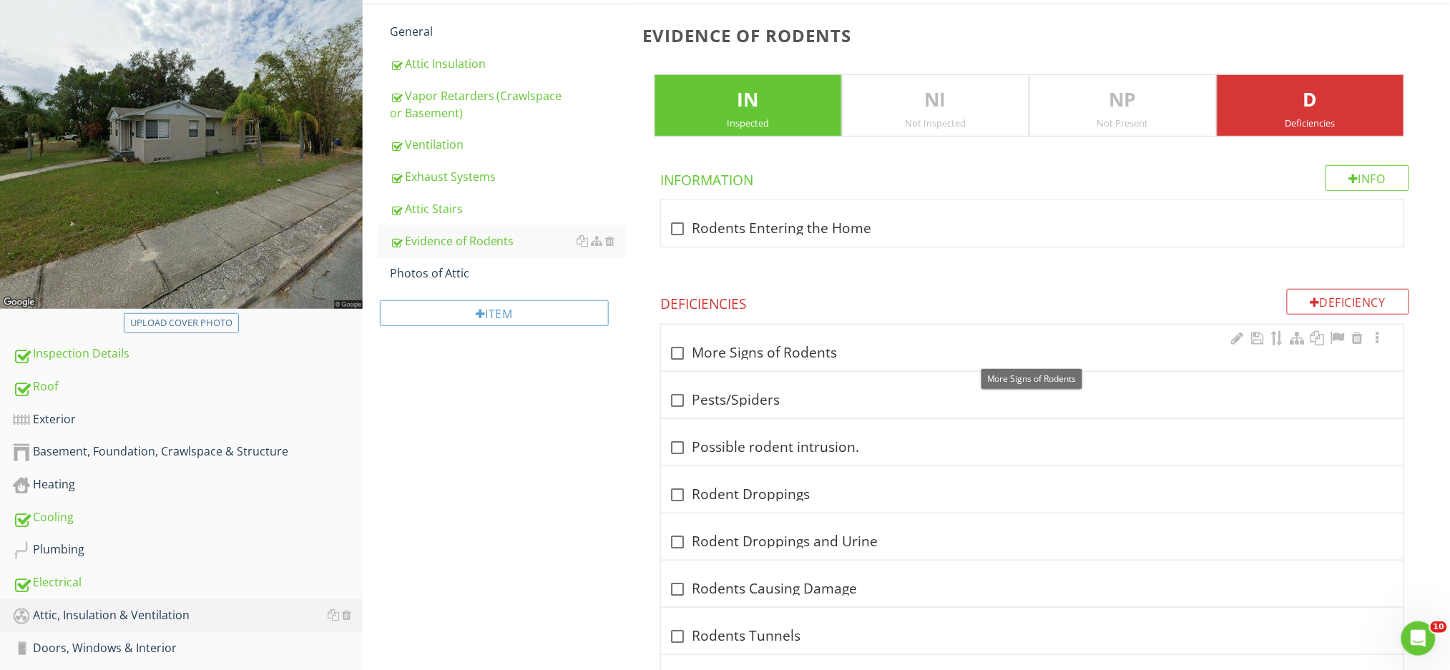
click at [679, 352] on div at bounding box center [678, 353] width 24 height 24
checkbox input "true"
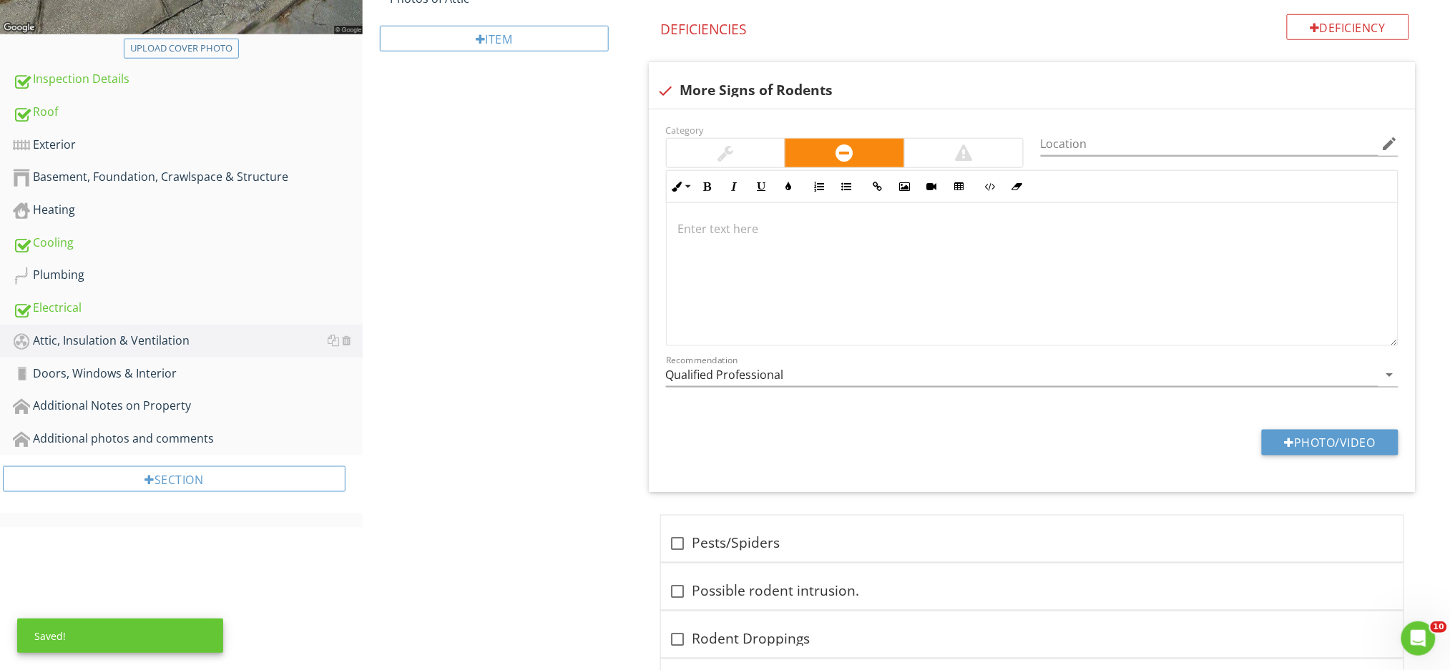
scroll to position [483, 0]
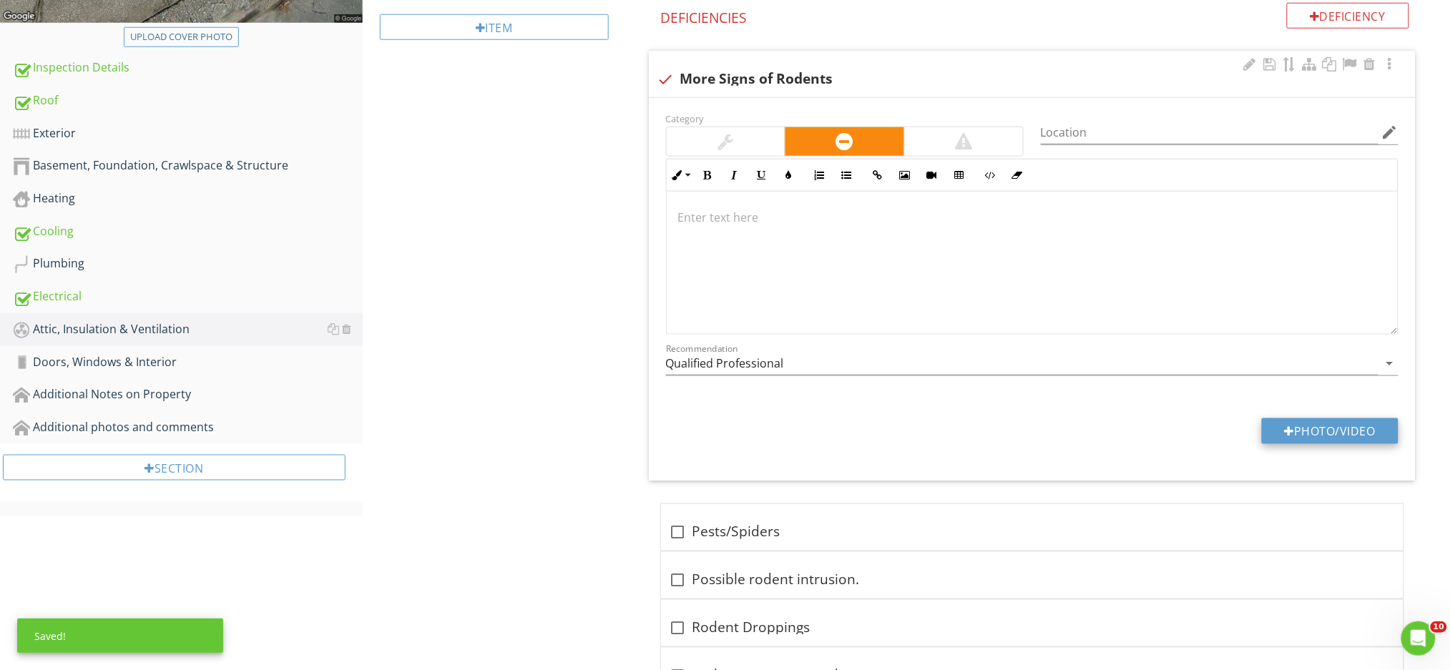
click at [1283, 423] on button "Photo/Video" at bounding box center [1330, 431] width 137 height 26
type input "C:\fakepath\IMG_0237.JPG"
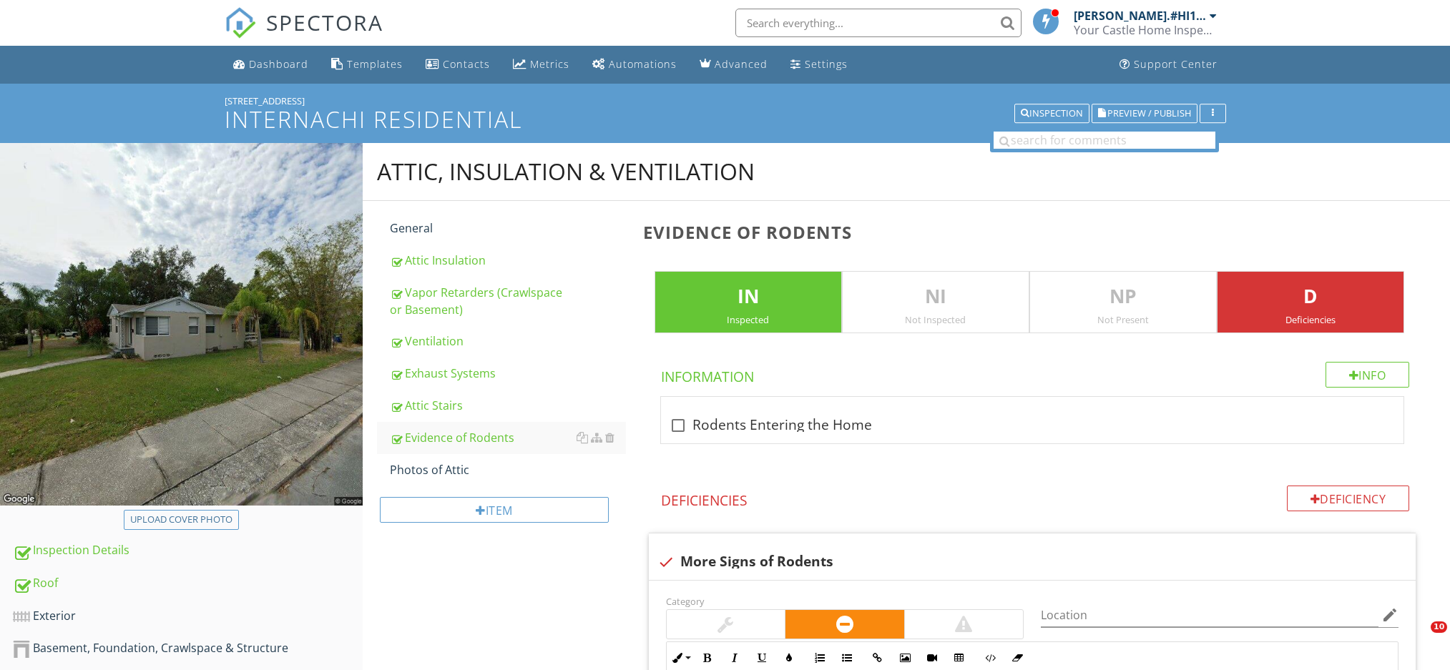
scroll to position [483, 0]
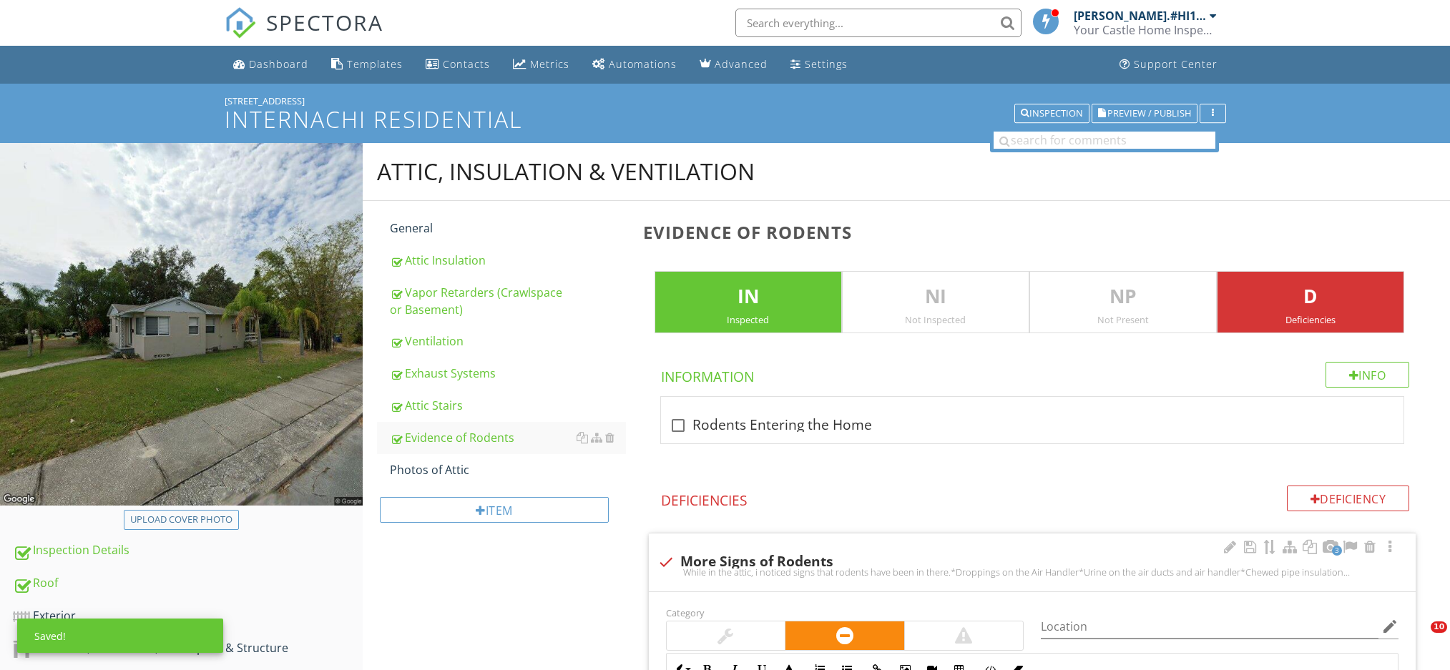
scroll to position [589, 0]
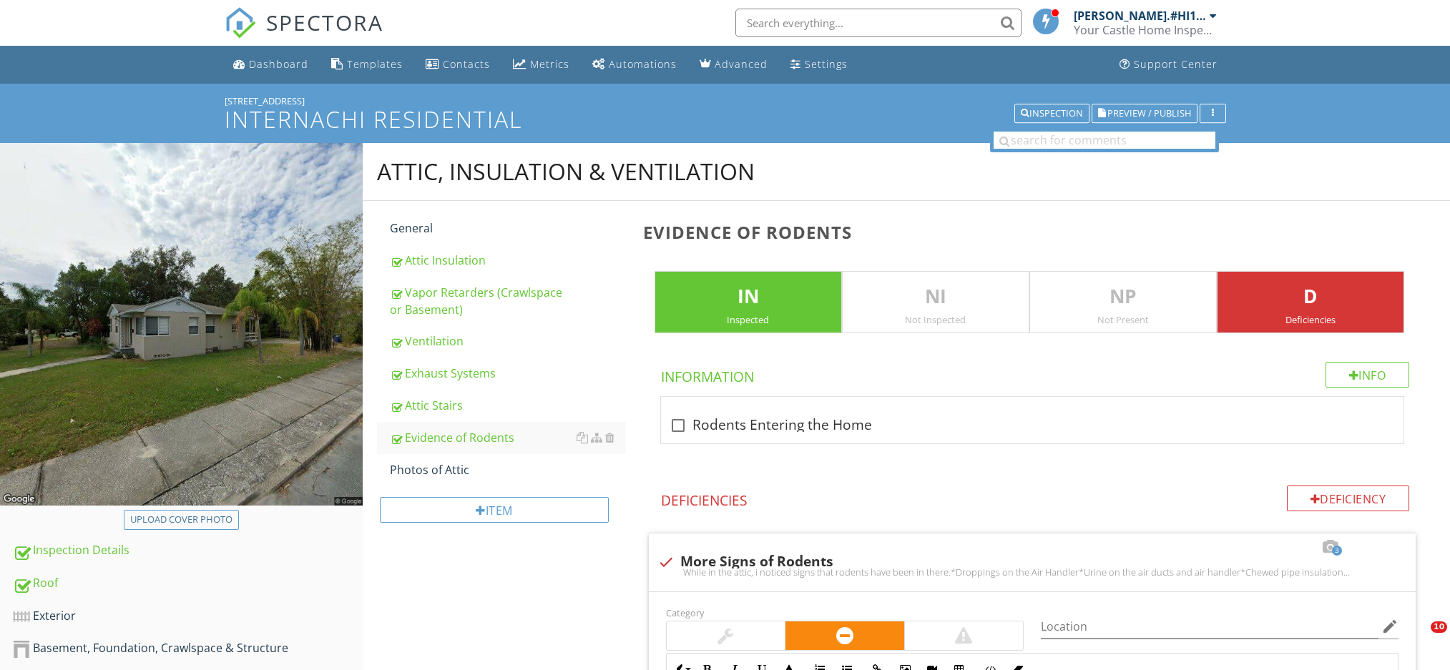
scroll to position [589, 0]
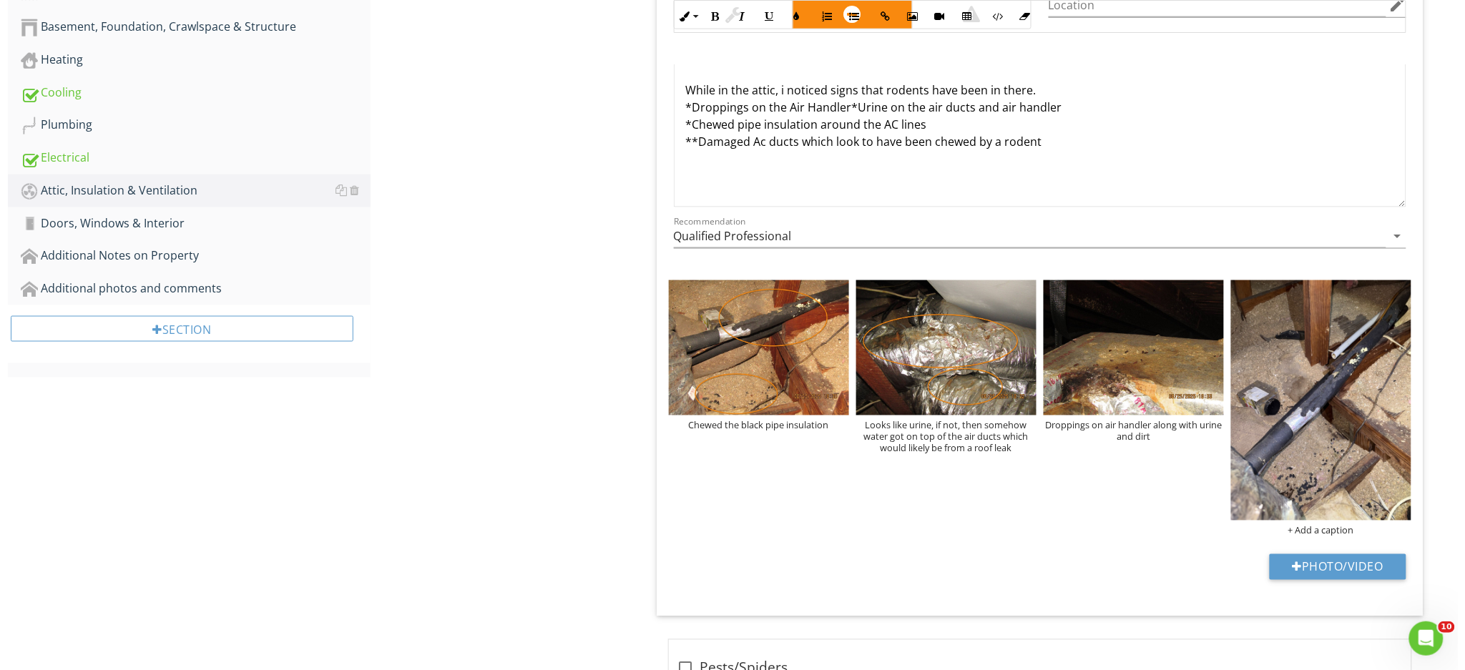
scroll to position [667, 0]
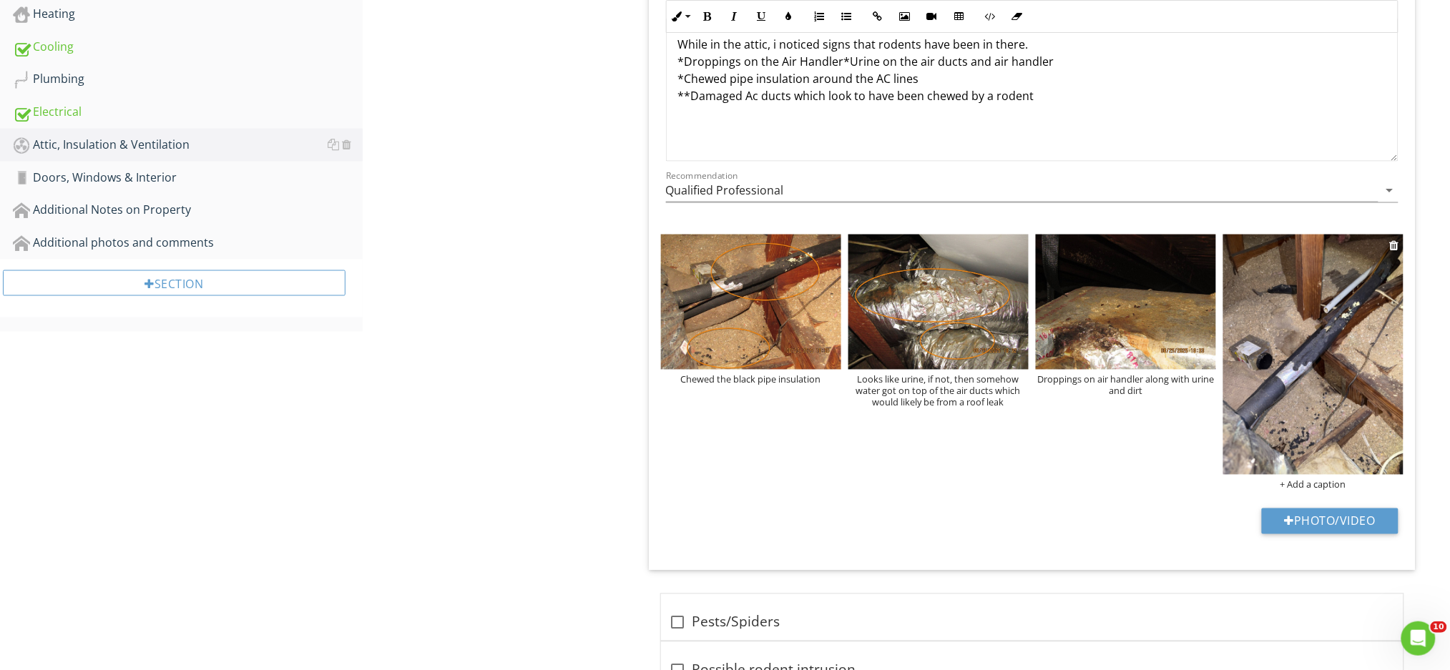
click at [1330, 327] on img at bounding box center [1313, 355] width 180 height 240
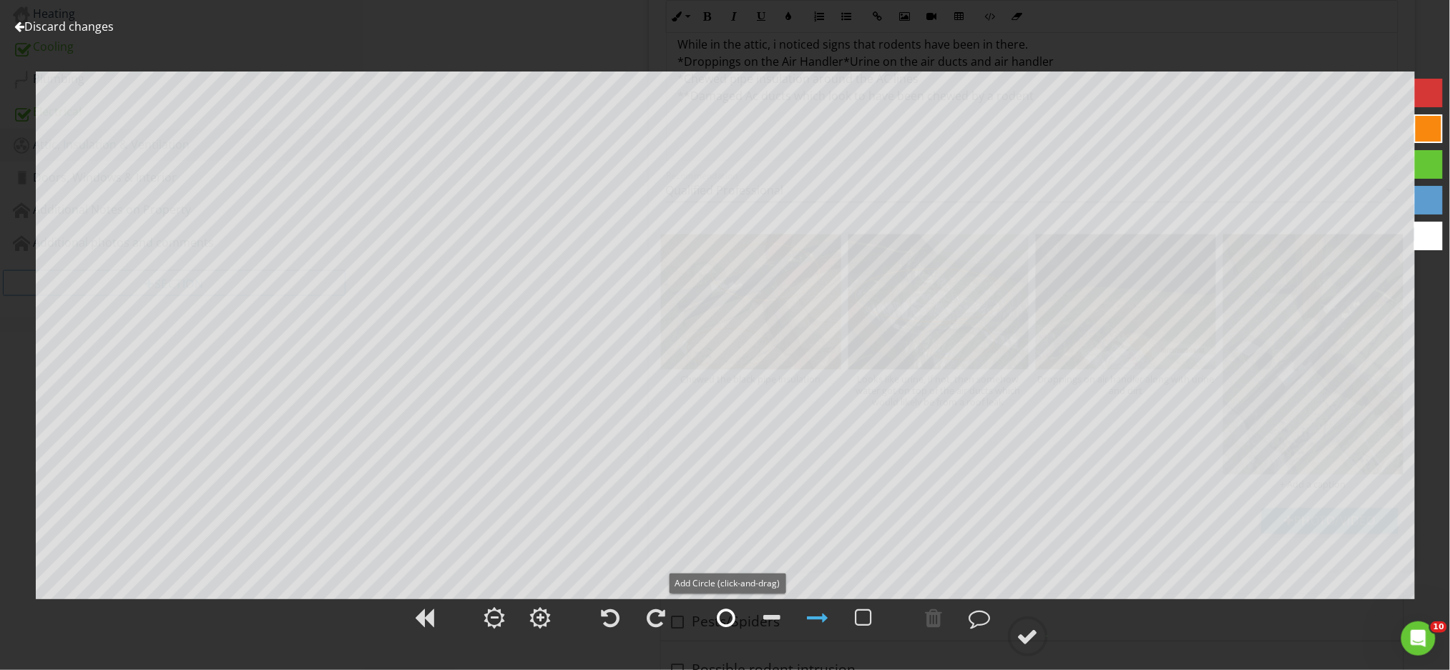
click at [730, 621] on div at bounding box center [726, 617] width 19 height 21
click at [1024, 641] on div at bounding box center [1027, 636] width 21 height 21
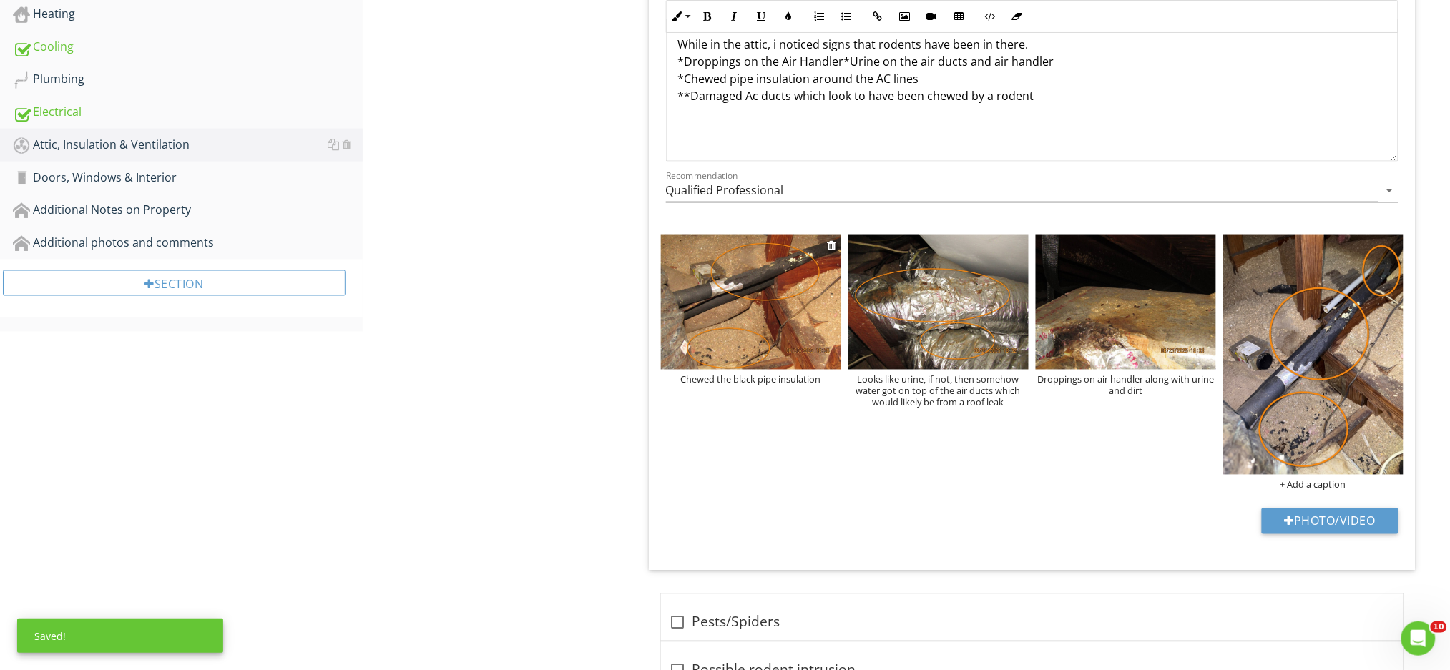
click at [804, 385] on div "Chewed the black pipe insulation" at bounding box center [751, 379] width 180 height 11
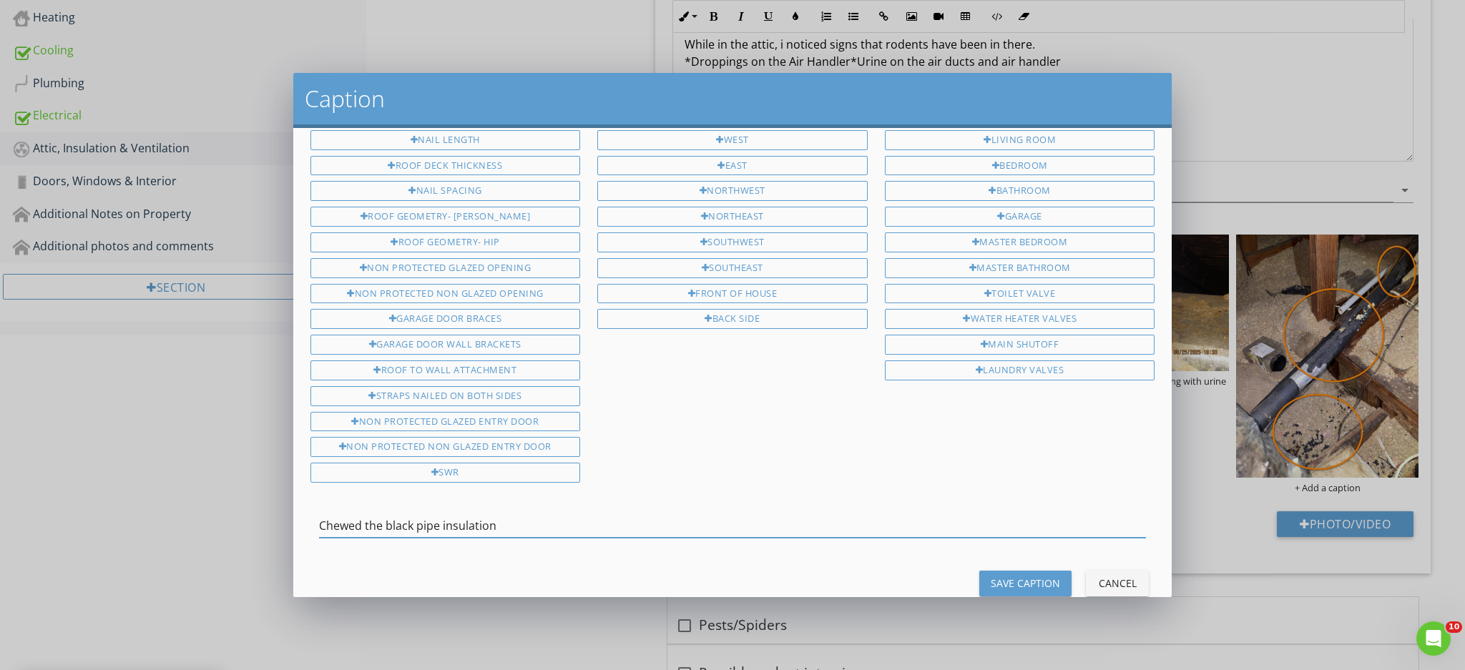
scroll to position [92, 0]
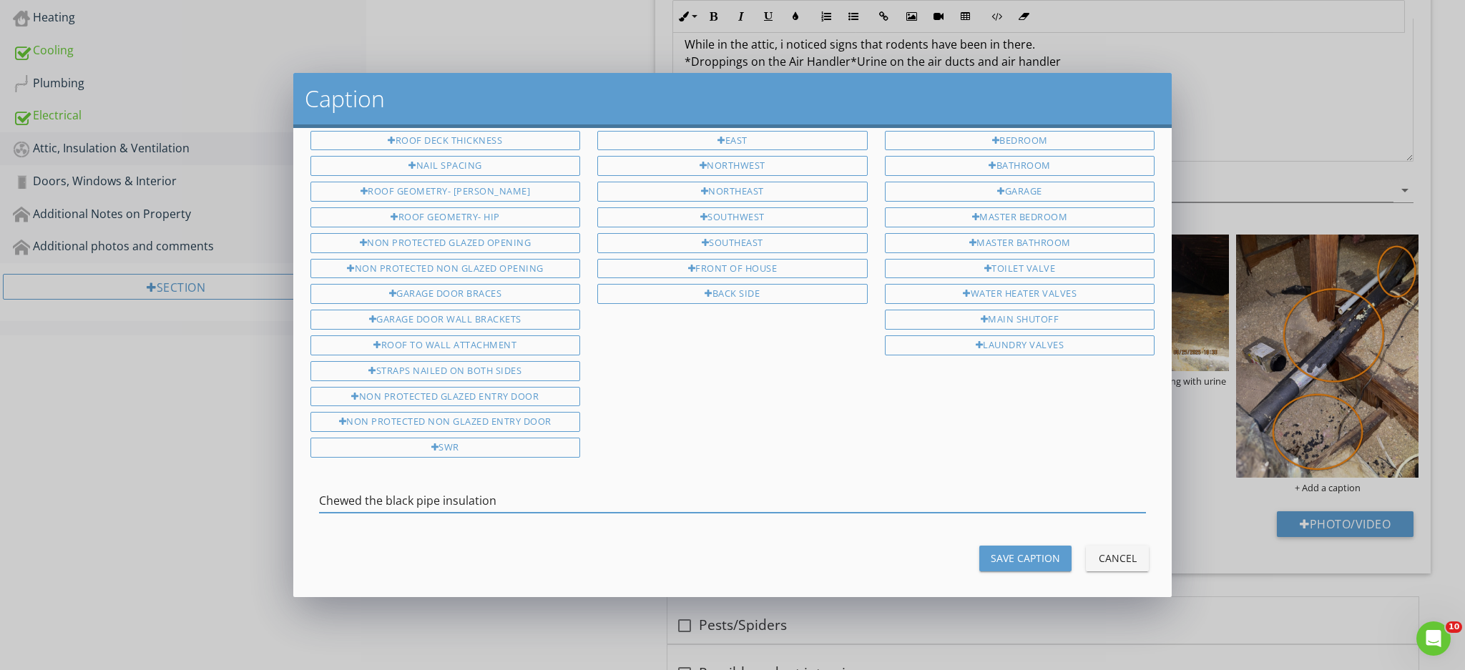
drag, startPoint x: 505, startPoint y: 578, endPoint x: 316, endPoint y: 542, distance: 192.2
click at [316, 542] on div "Attic Roof Nail Length Roof Deck Thickness Nail Spacing Roof Geometry- Gable Ro…" at bounding box center [732, 362] width 879 height 469
click at [991, 551] on div "Save Caption" at bounding box center [1025, 558] width 69 height 15
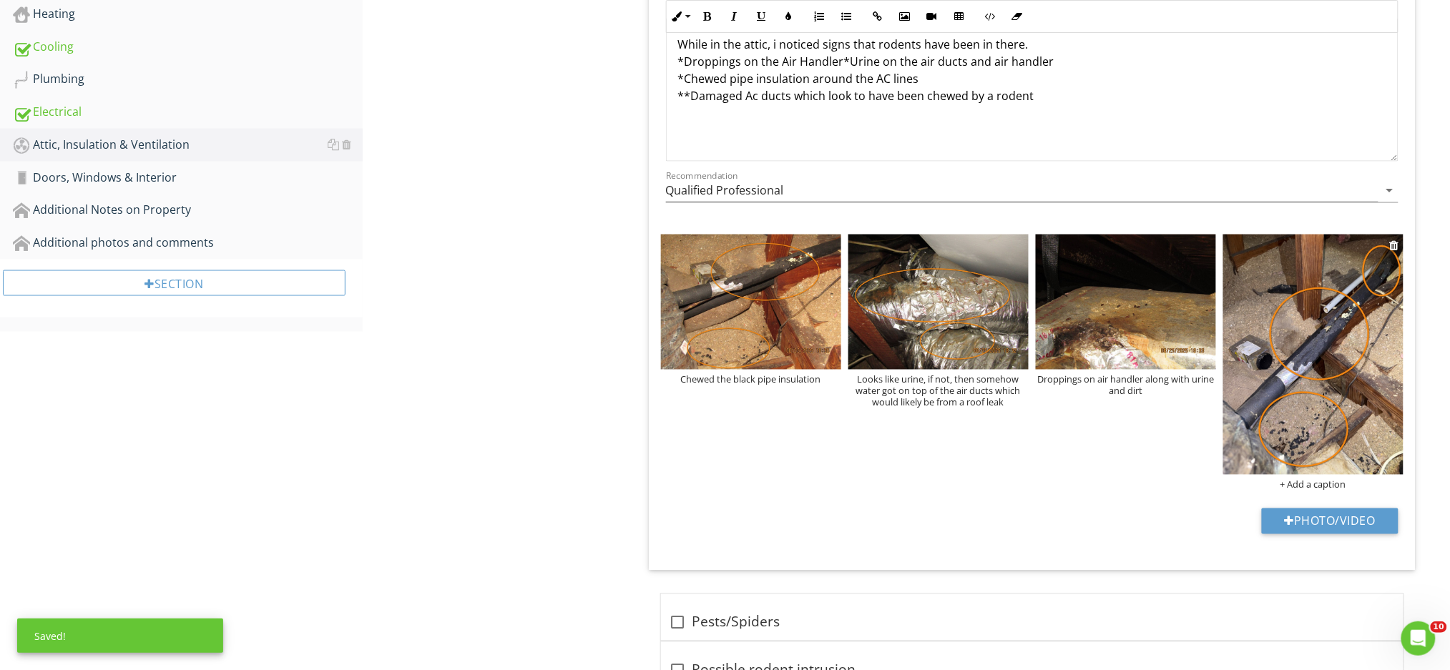
click at [1328, 484] on div "+ Add a caption" at bounding box center [1313, 484] width 180 height 11
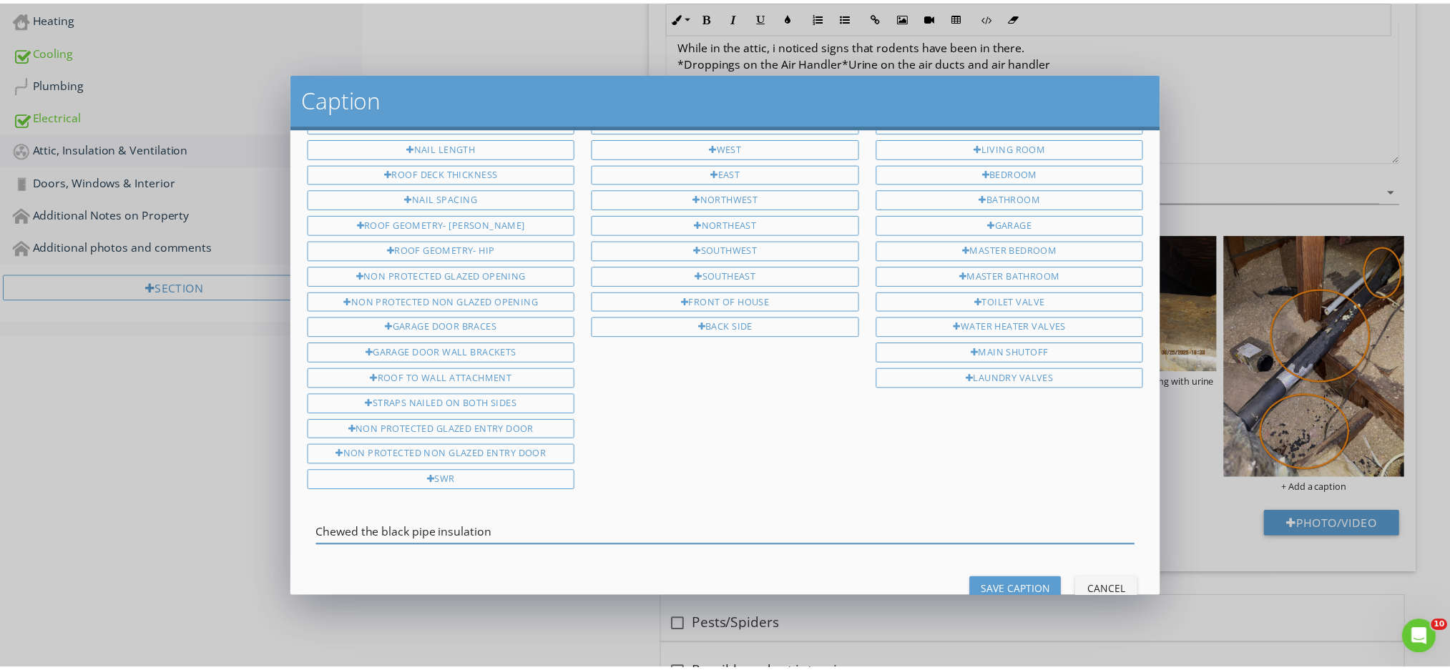
scroll to position [90, 0]
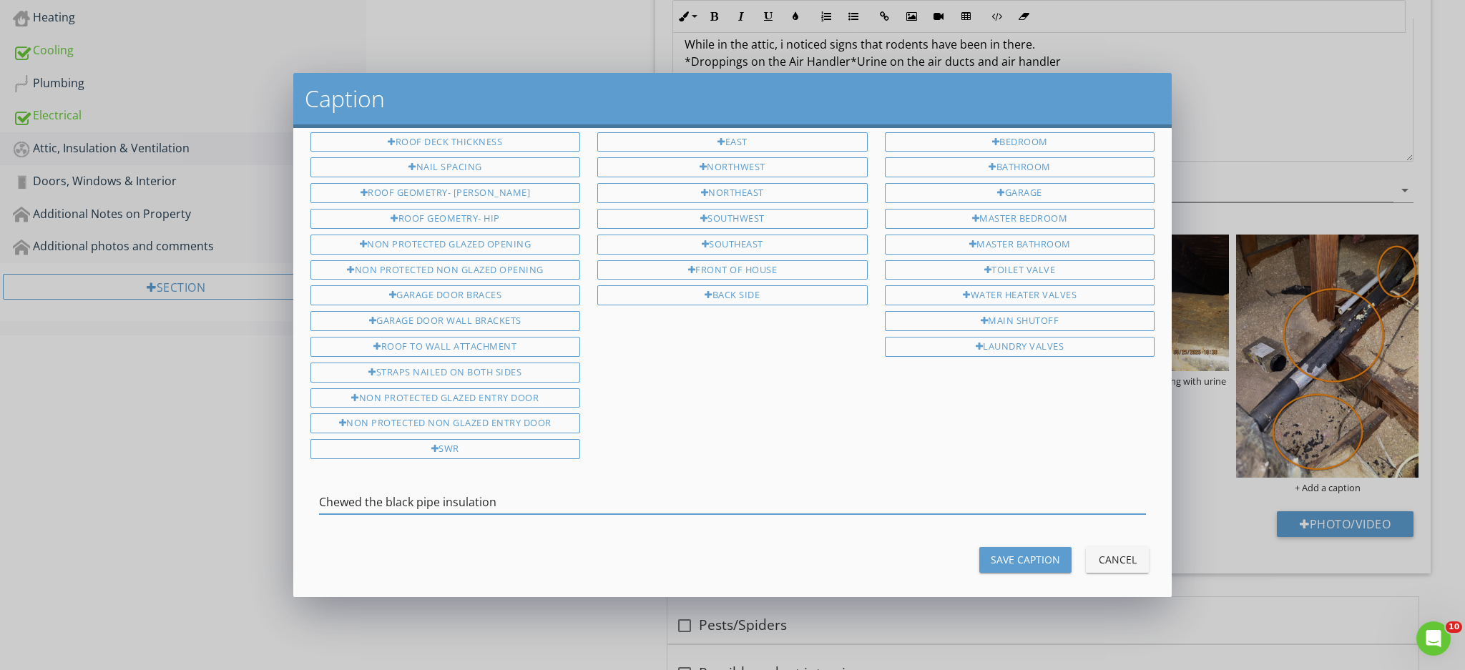
type input "Chewed the black pipe insulation"
click at [1020, 552] on div "Save Caption" at bounding box center [1025, 559] width 69 height 15
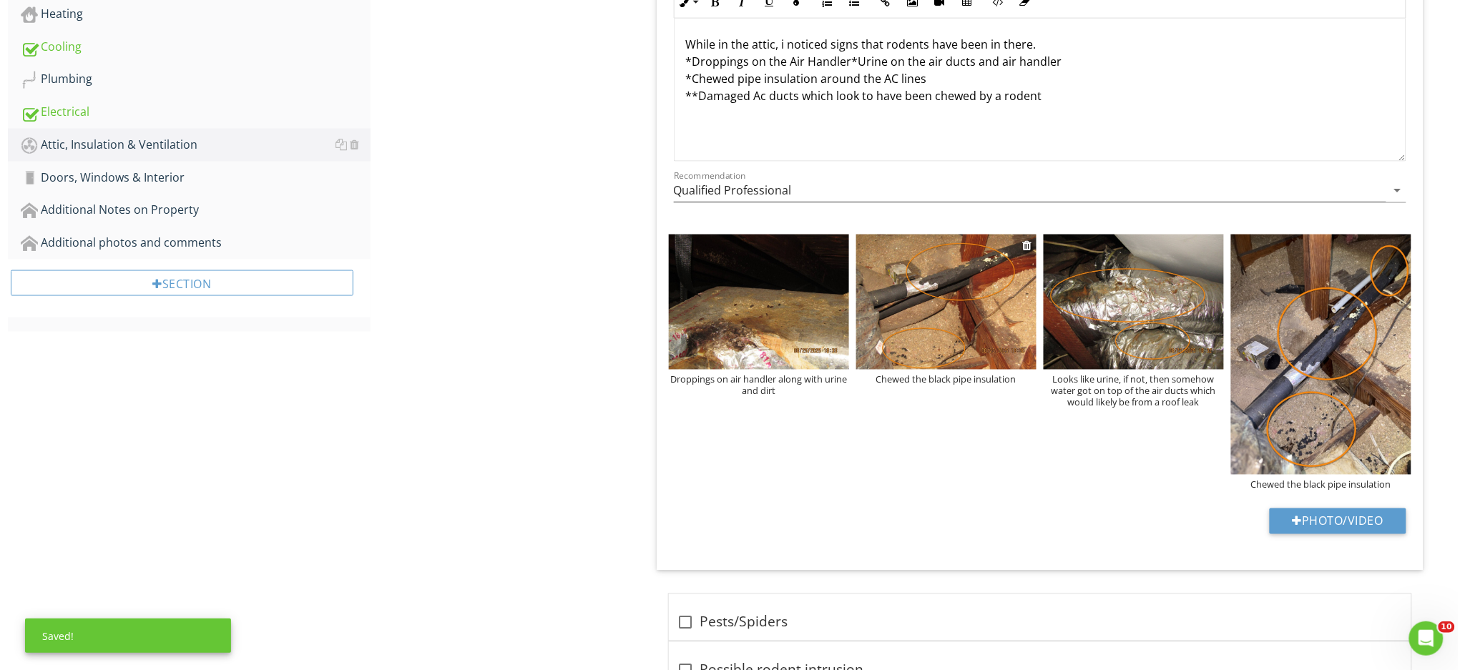
scroll to position [572, 0]
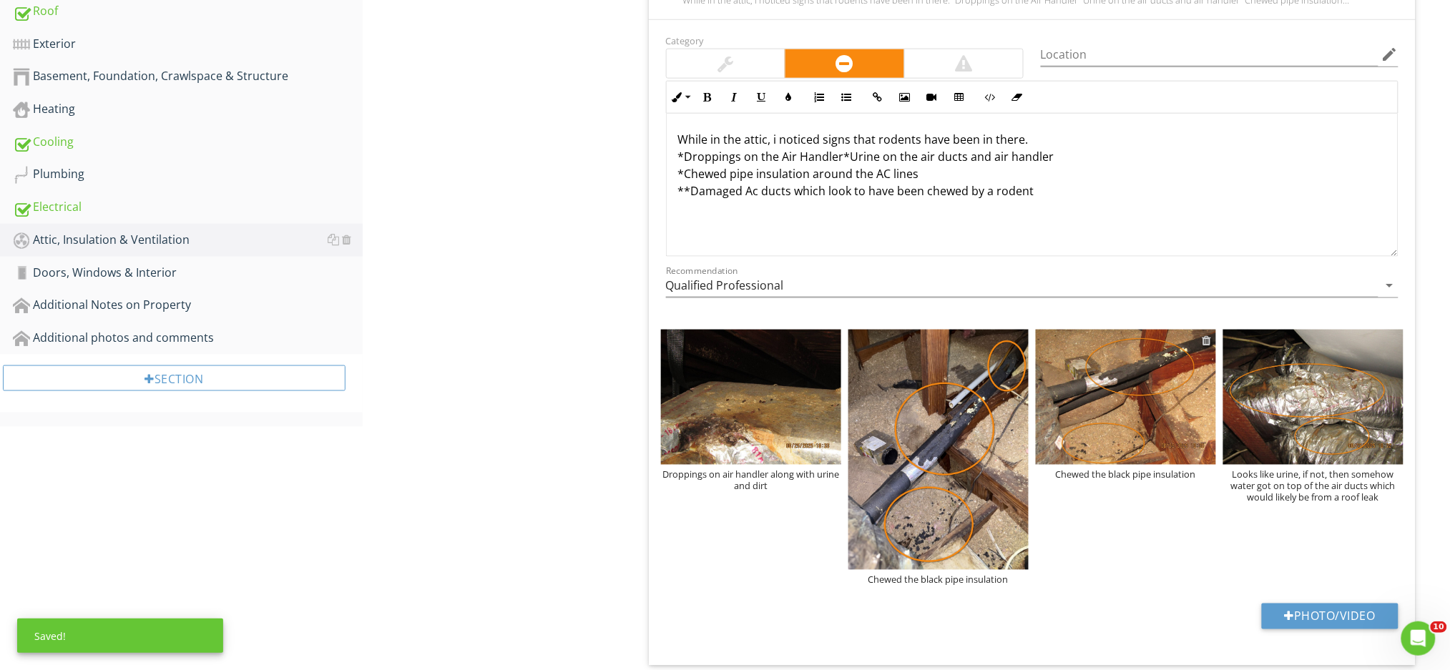
click at [1206, 343] on div at bounding box center [1206, 340] width 9 height 11
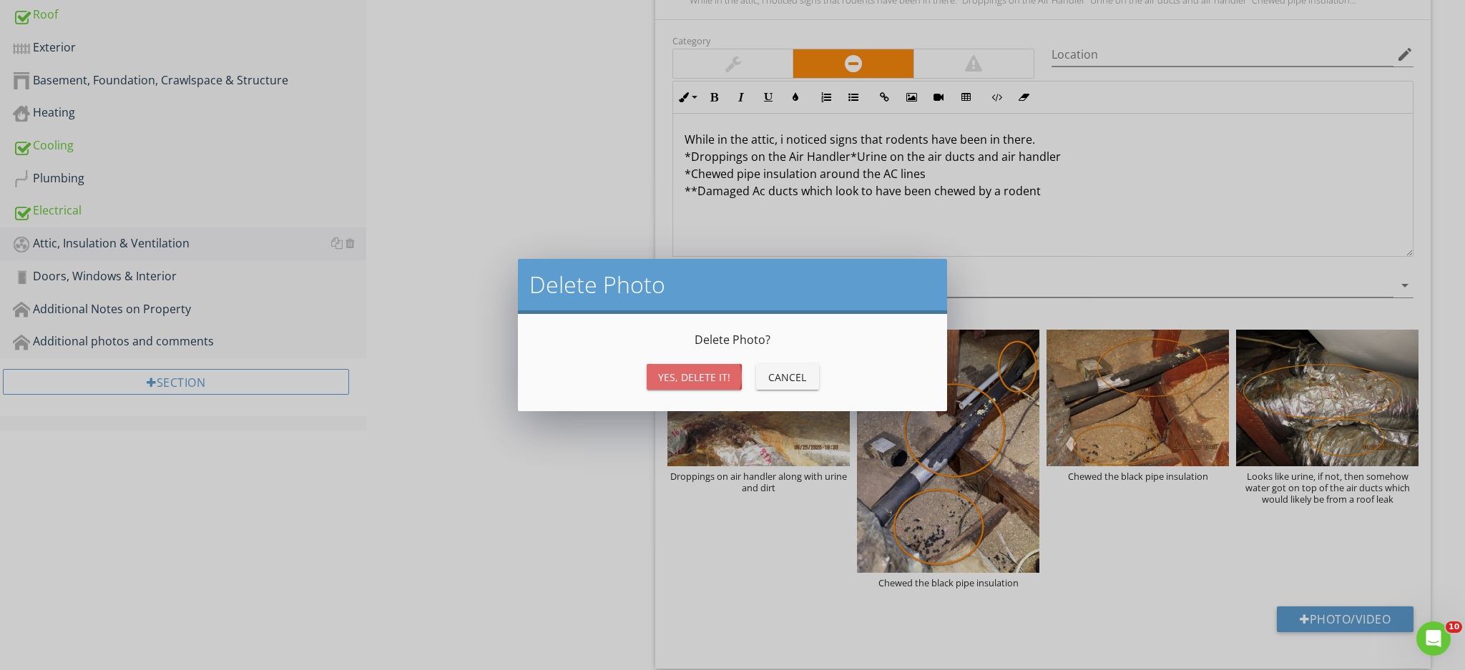
click at [700, 382] on div "Yes, Delete it!" at bounding box center [694, 377] width 72 height 15
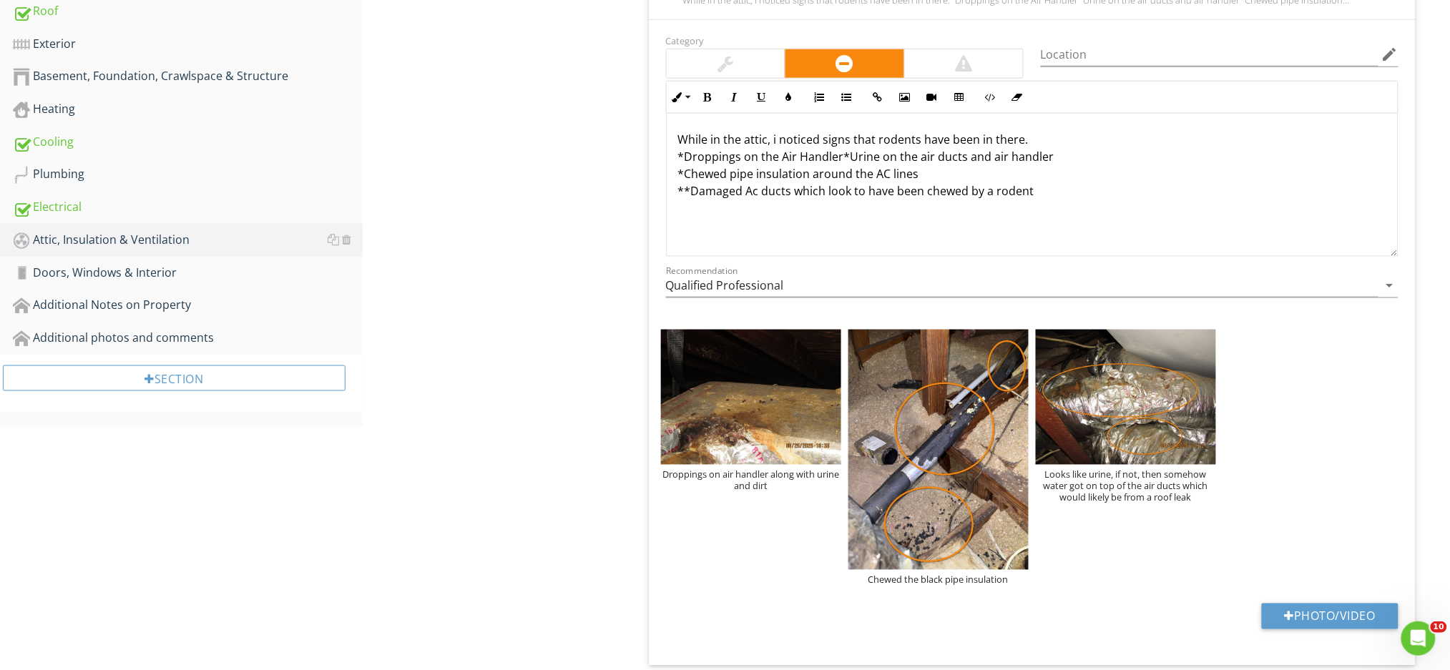
click at [840, 157] on p "While in the attic, i noticed signs that rodents have been in there. *Droppings…" at bounding box center [1032, 165] width 708 height 69
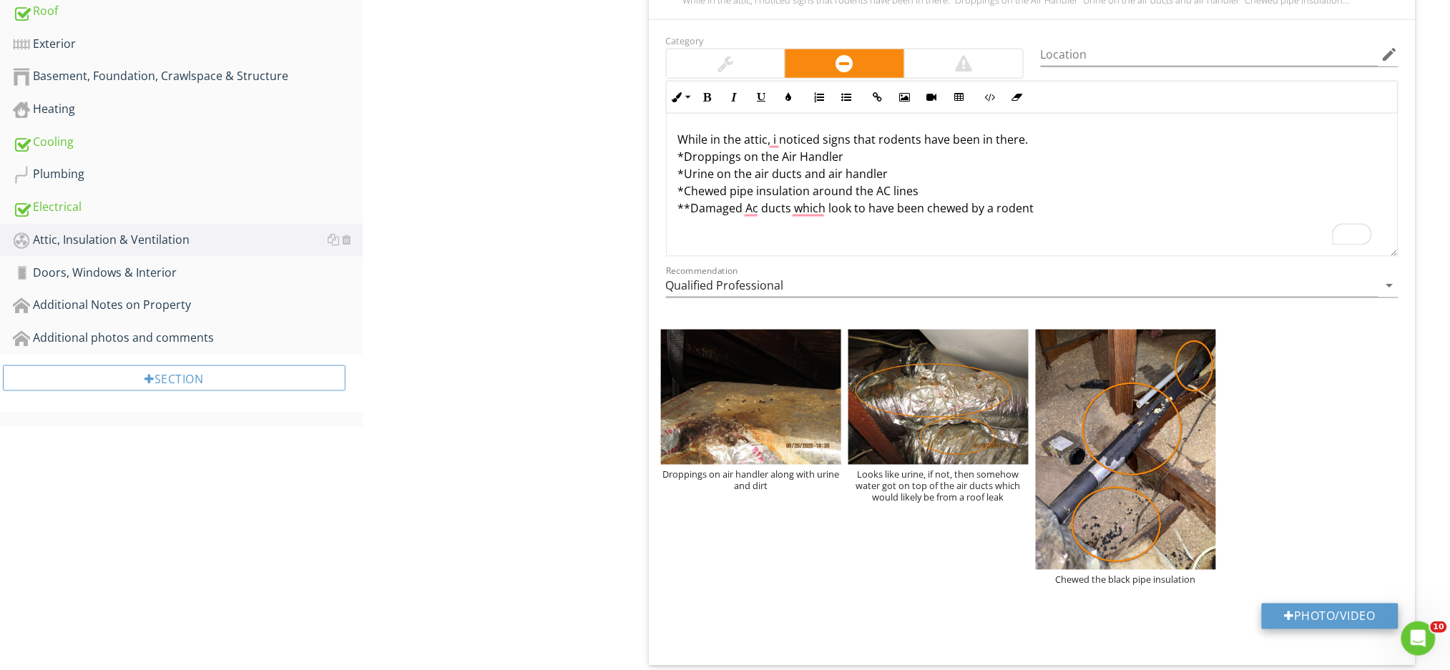
click at [1299, 614] on button "Photo/Video" at bounding box center [1330, 617] width 137 height 26
type input "C:\fakepath\IMG_0235.JPG"
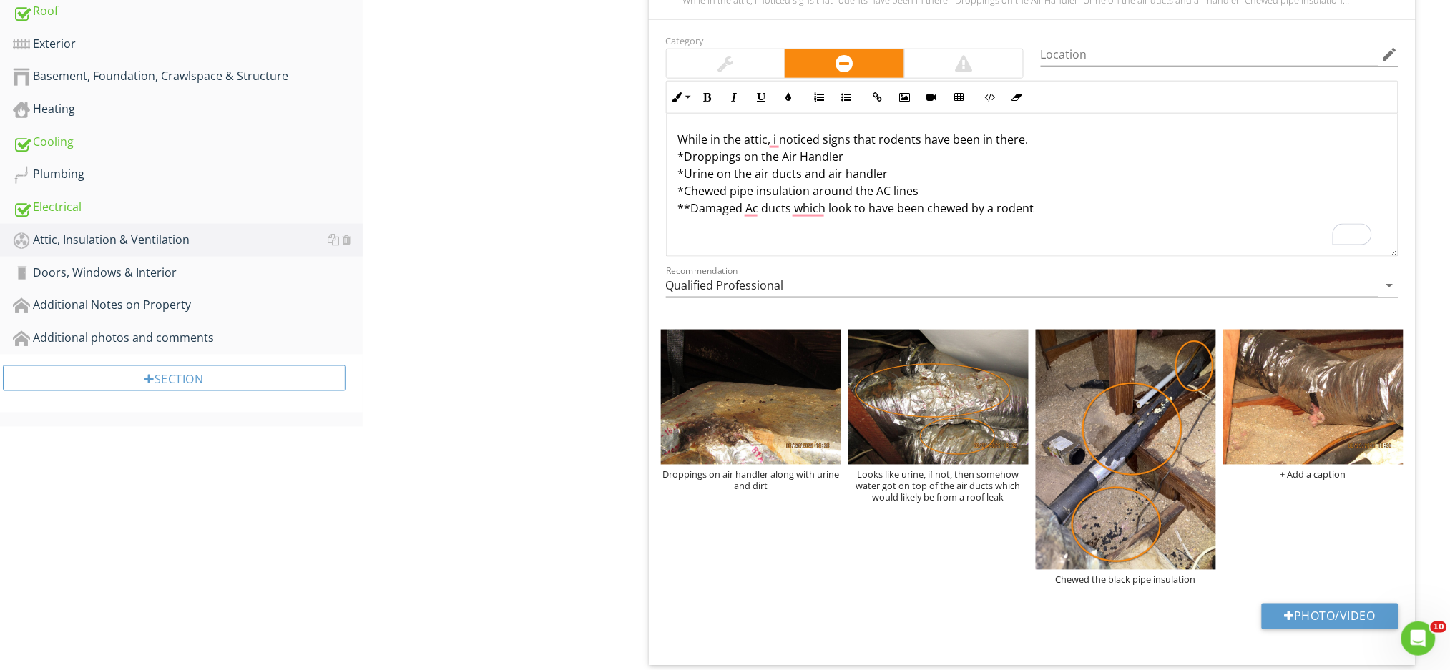
click at [688, 210] on p "While in the attic, i noticed signs that rodents have been in there. *Droppings…" at bounding box center [1032, 174] width 708 height 86
click at [1352, 441] on img at bounding box center [1313, 397] width 180 height 135
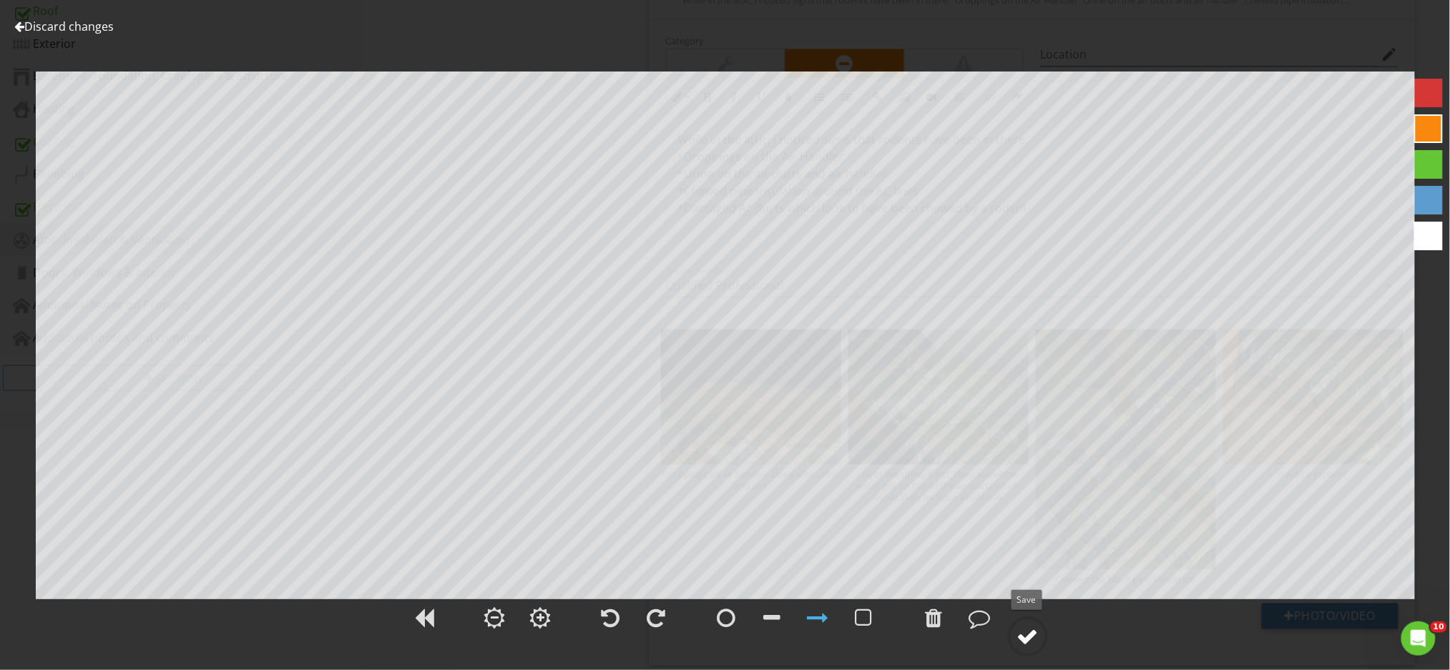
click at [1019, 636] on div at bounding box center [1027, 636] width 21 height 21
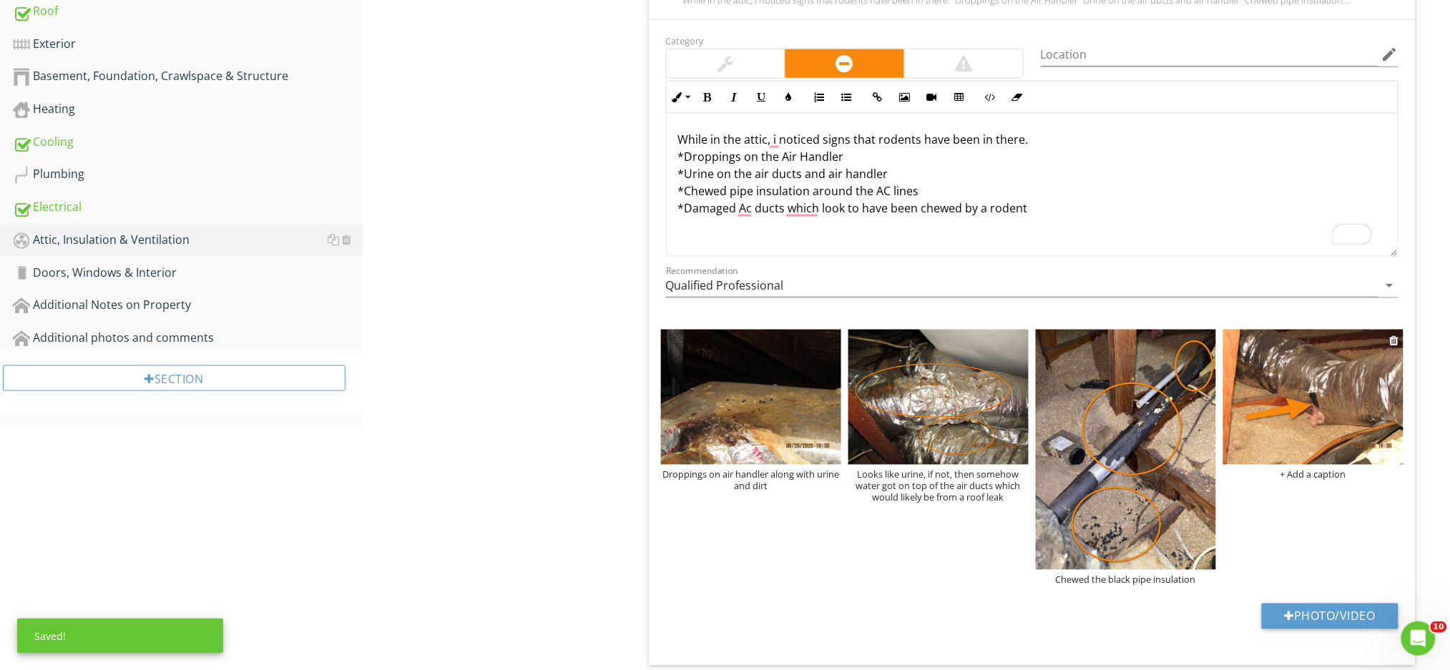
click at [1315, 476] on div "+ Add a caption" at bounding box center [1313, 474] width 180 height 11
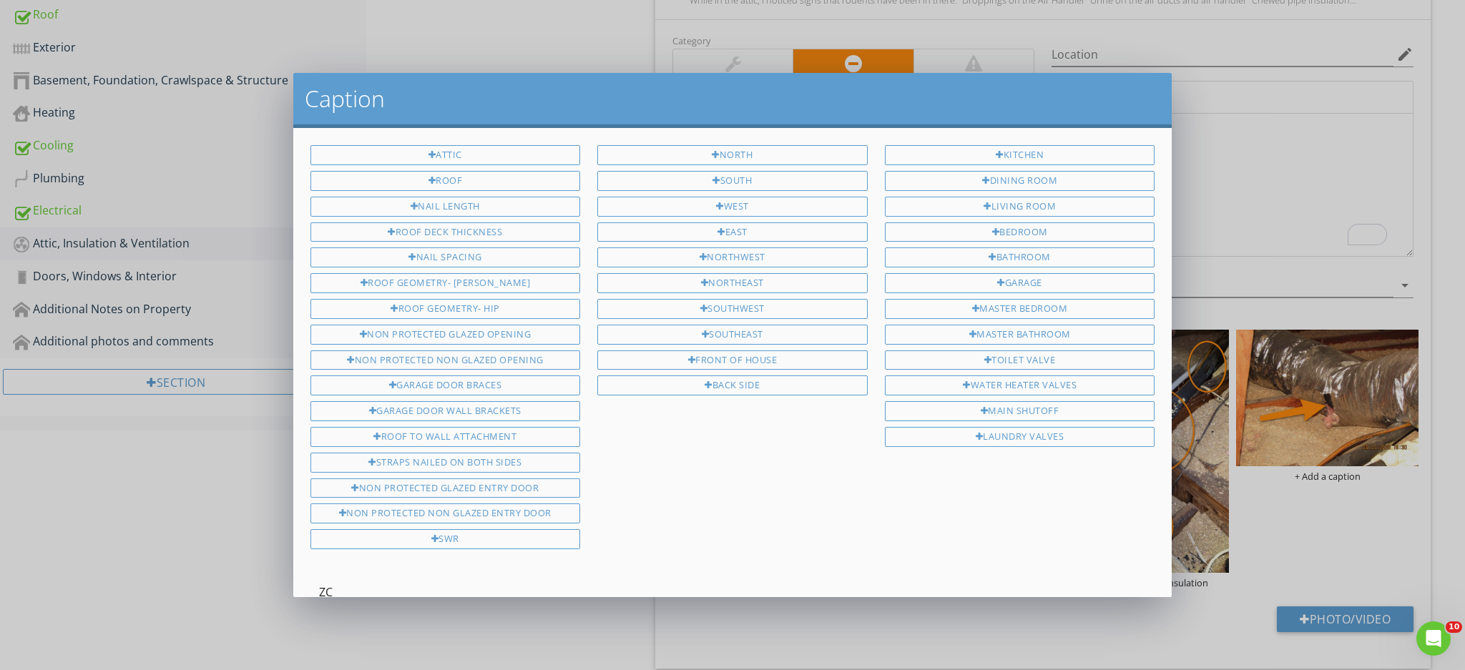
type input "Z"
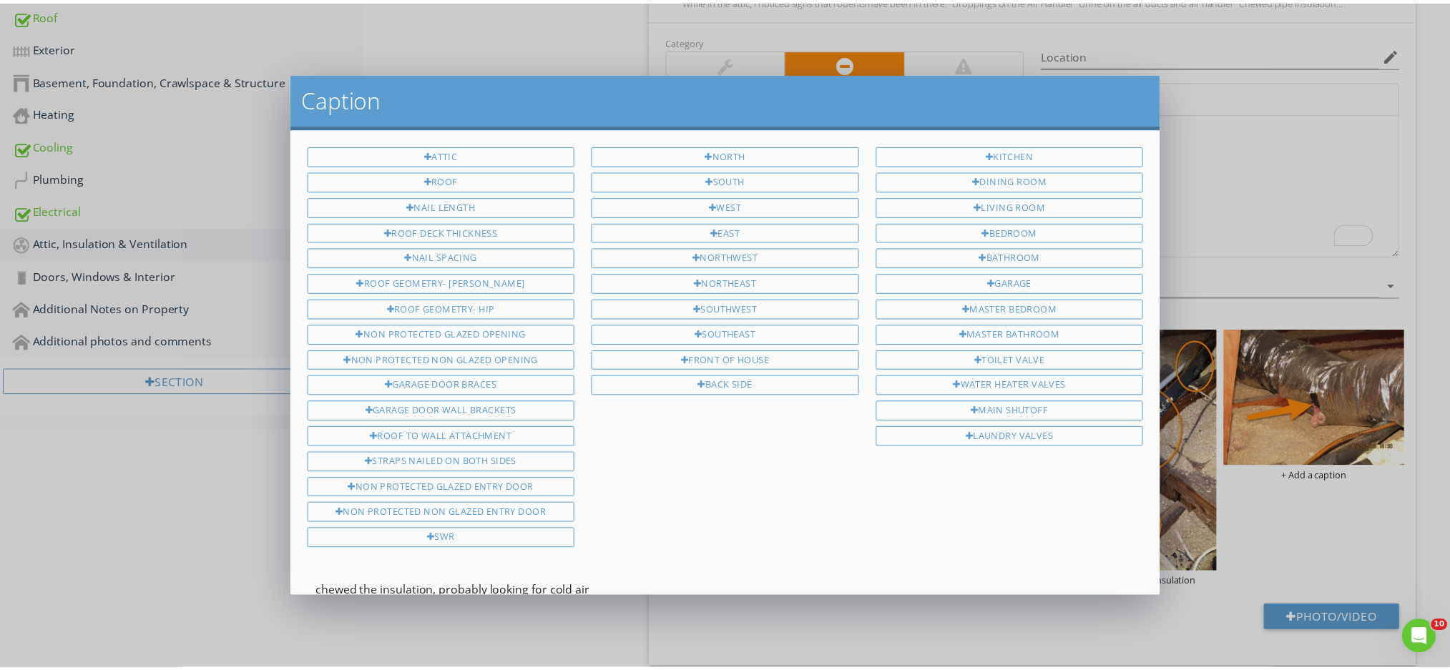
scroll to position [90, 0]
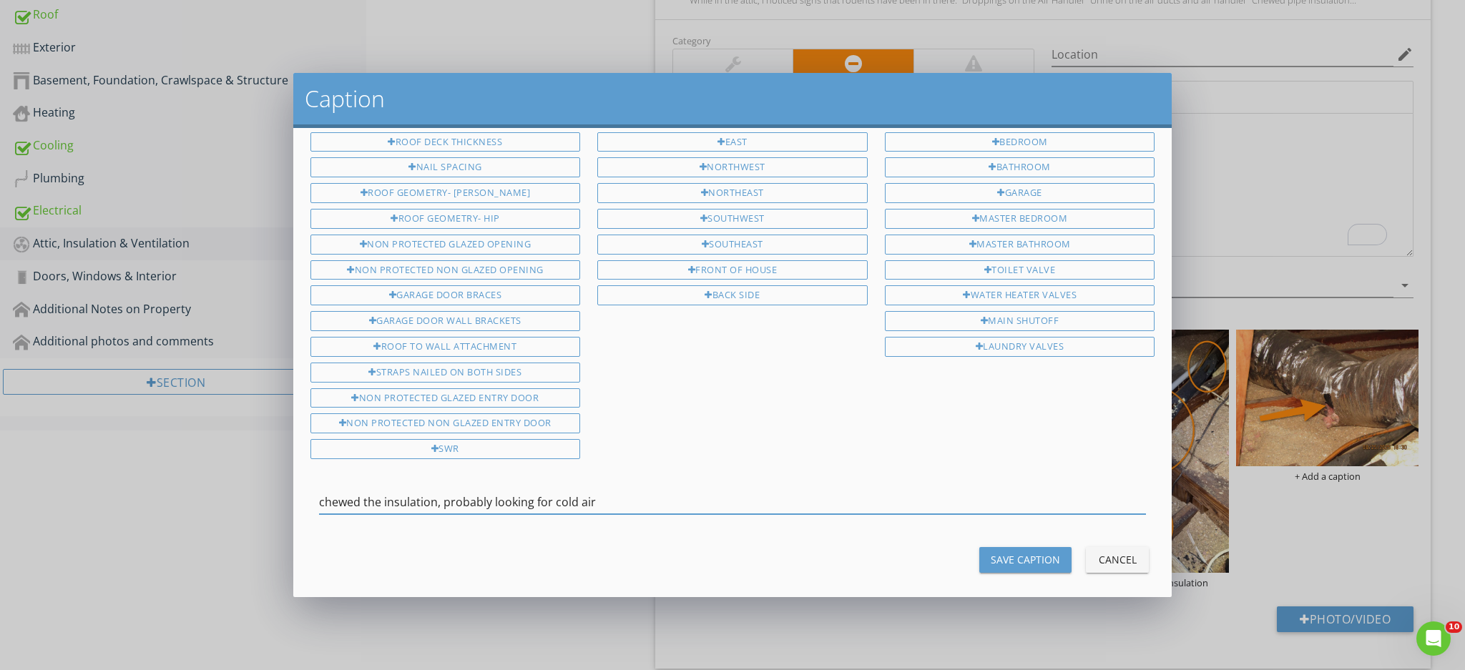
type input "chewed the insulation, probably looking for cold air"
click at [1039, 552] on div "Save Caption" at bounding box center [1025, 559] width 69 height 15
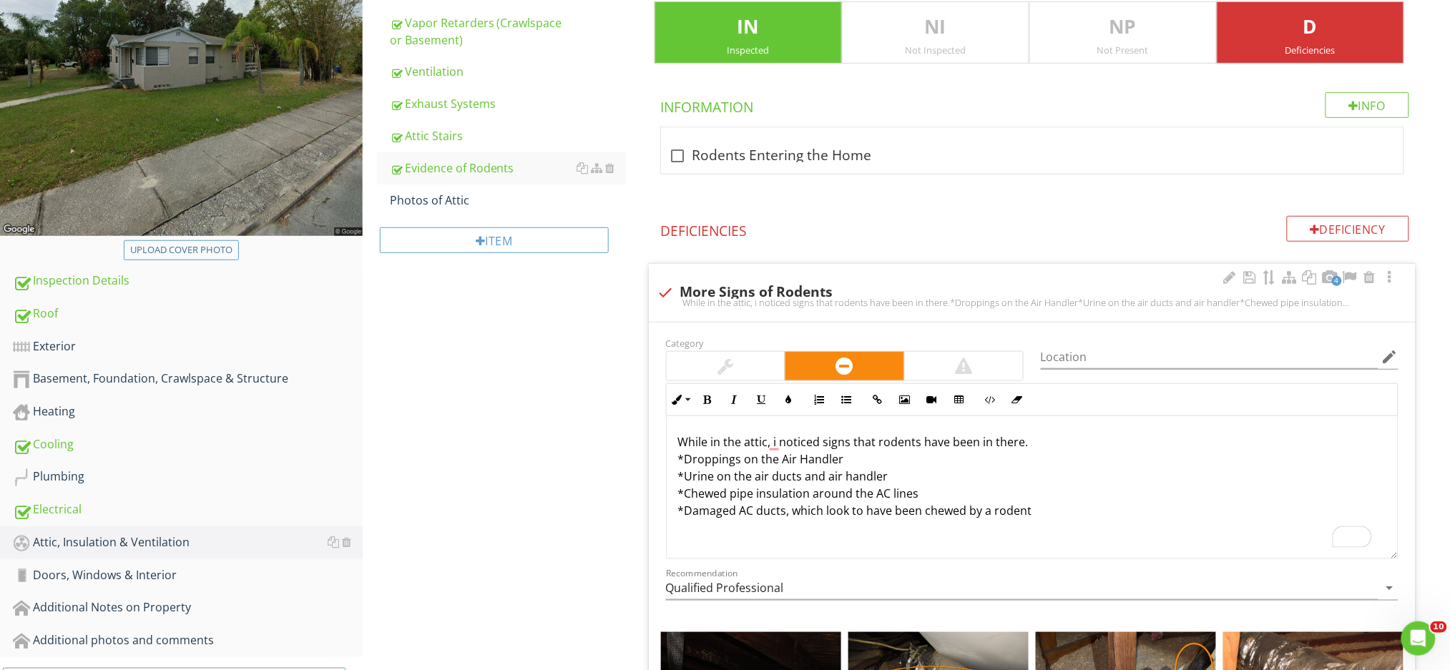
scroll to position [200, 0]
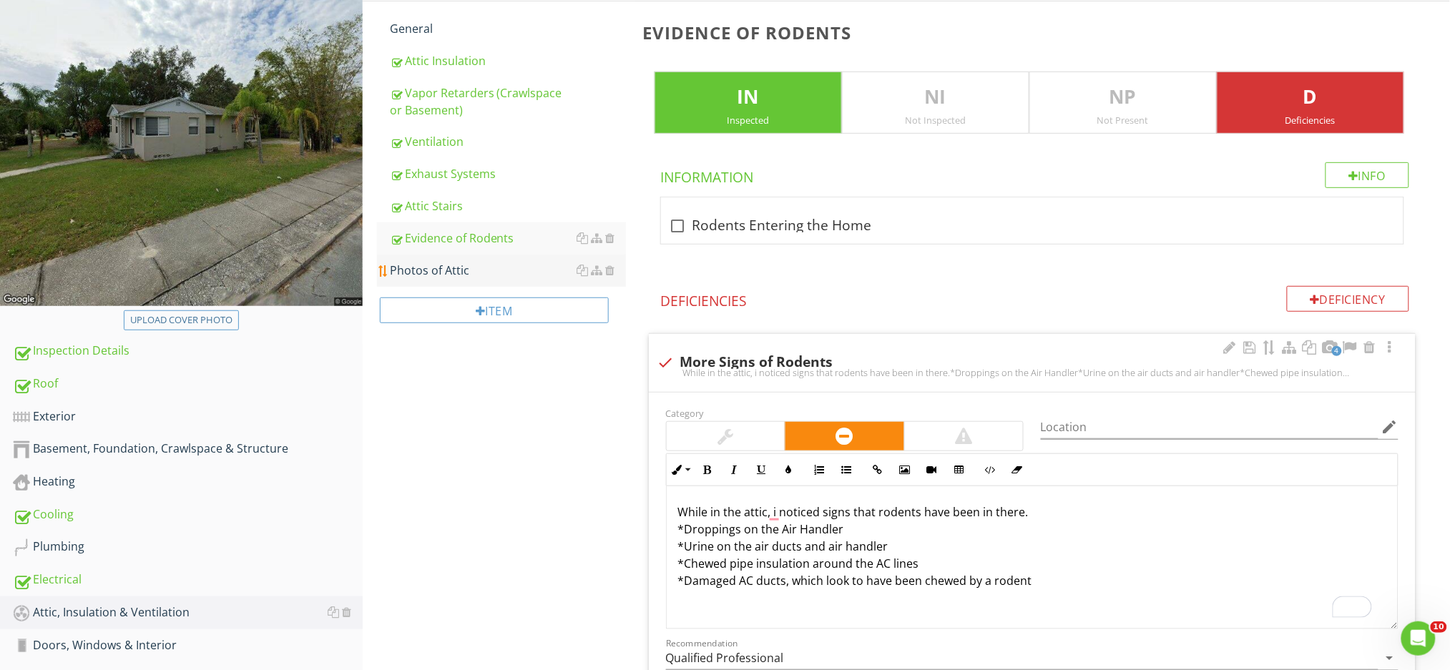
click at [451, 275] on div "Photos of Attic" at bounding box center [508, 270] width 236 height 17
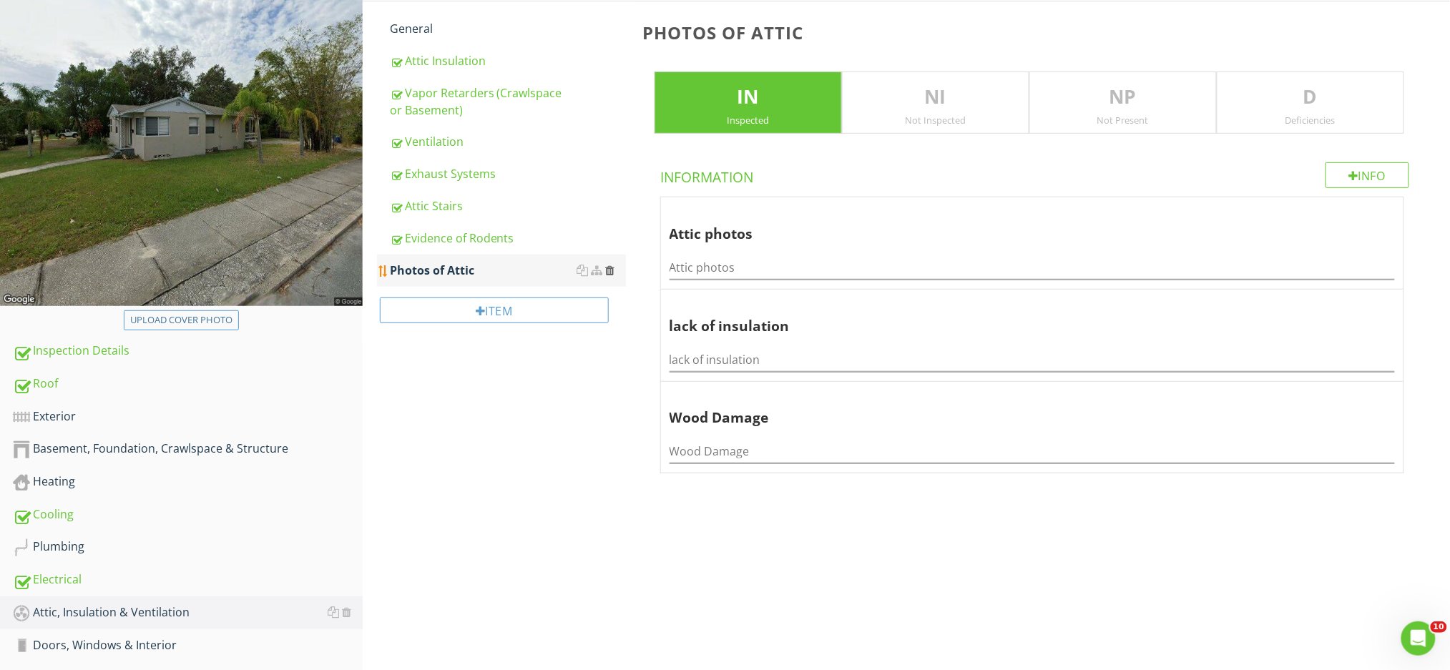
click at [611, 269] on div at bounding box center [609, 270] width 9 height 11
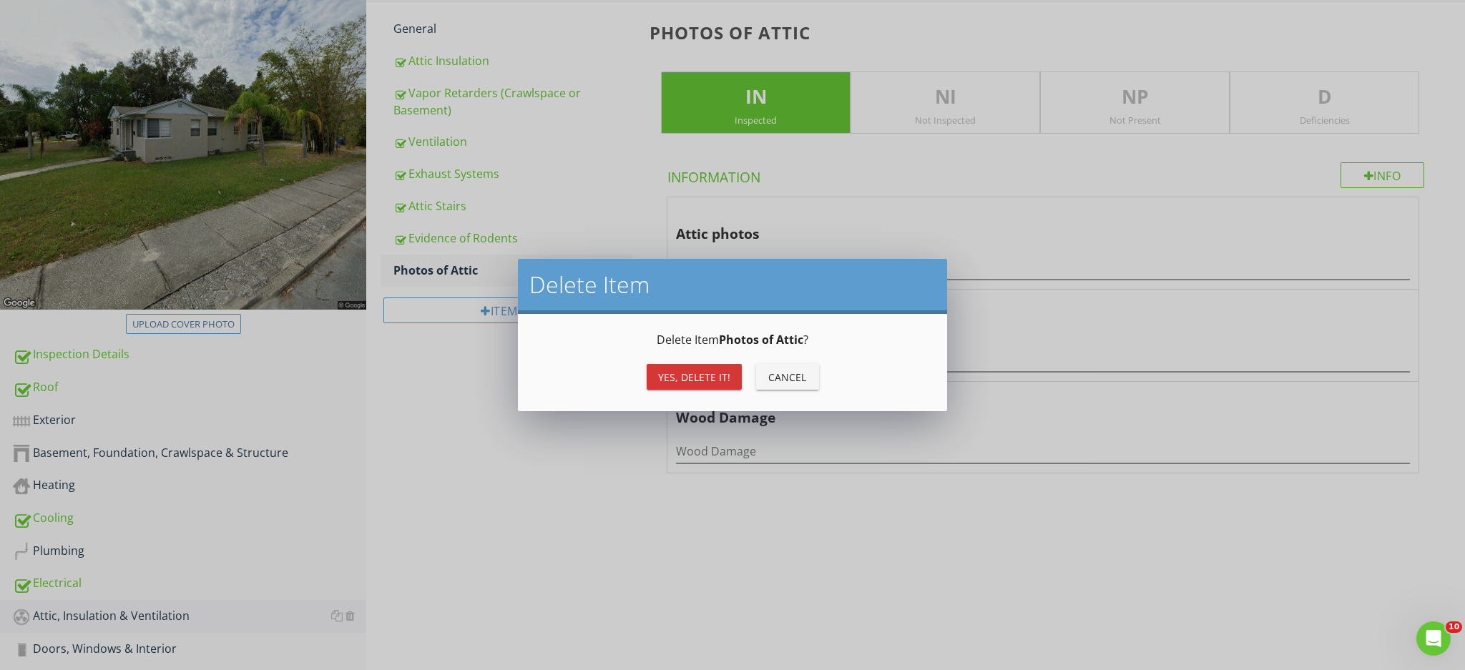
click at [676, 381] on div "Yes, Delete it!" at bounding box center [694, 377] width 72 height 15
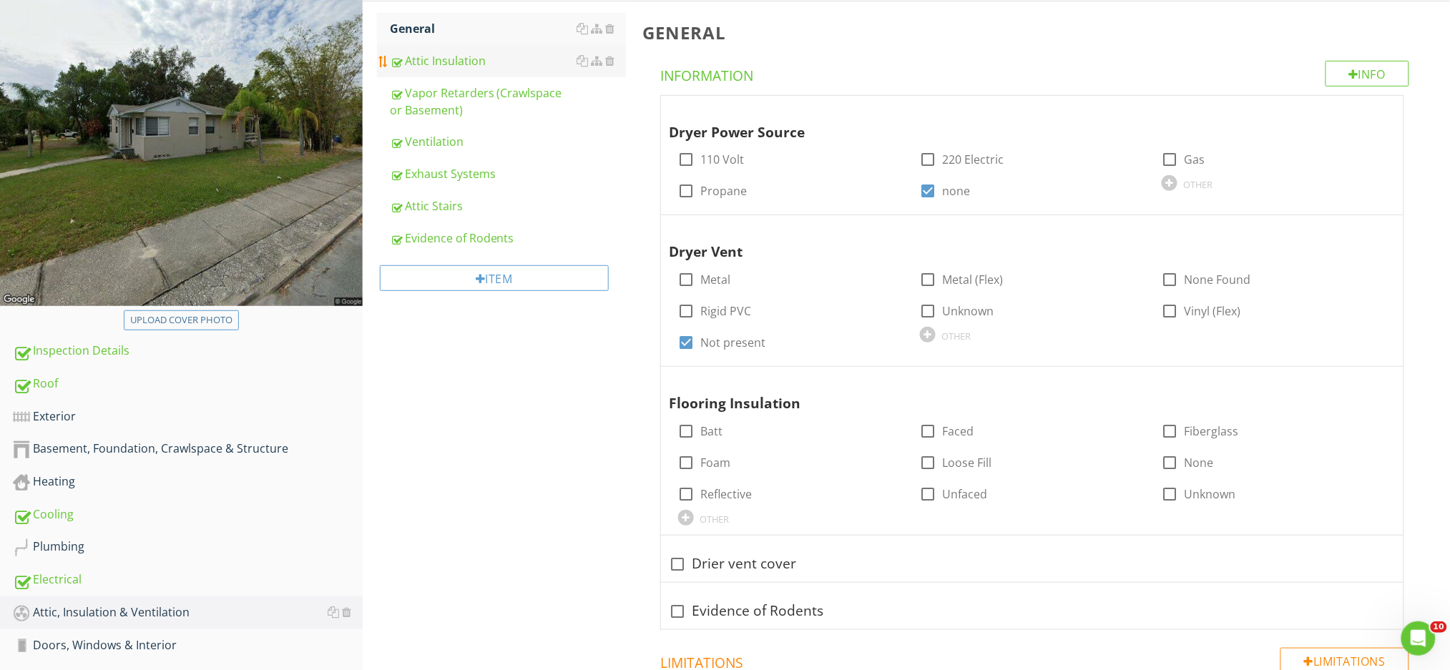
click at [456, 58] on div "Attic Insulation" at bounding box center [508, 60] width 236 height 17
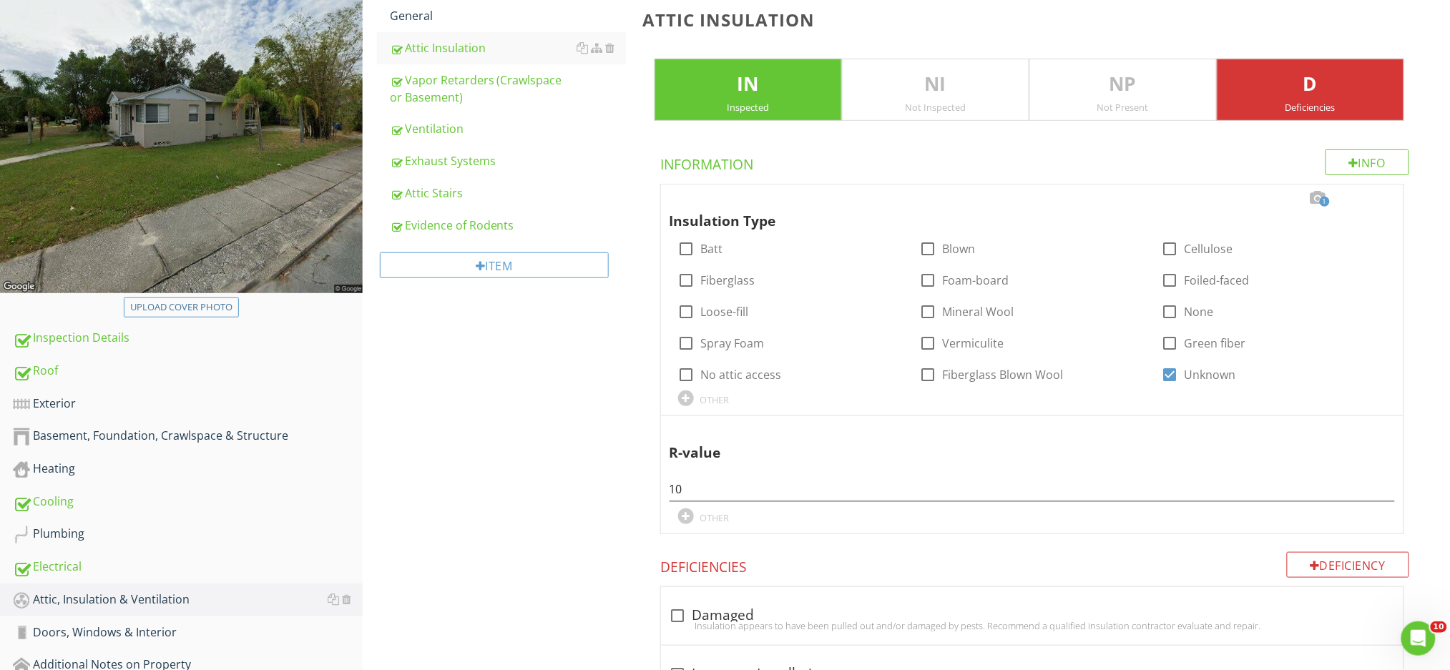
scroll to position [295, 0]
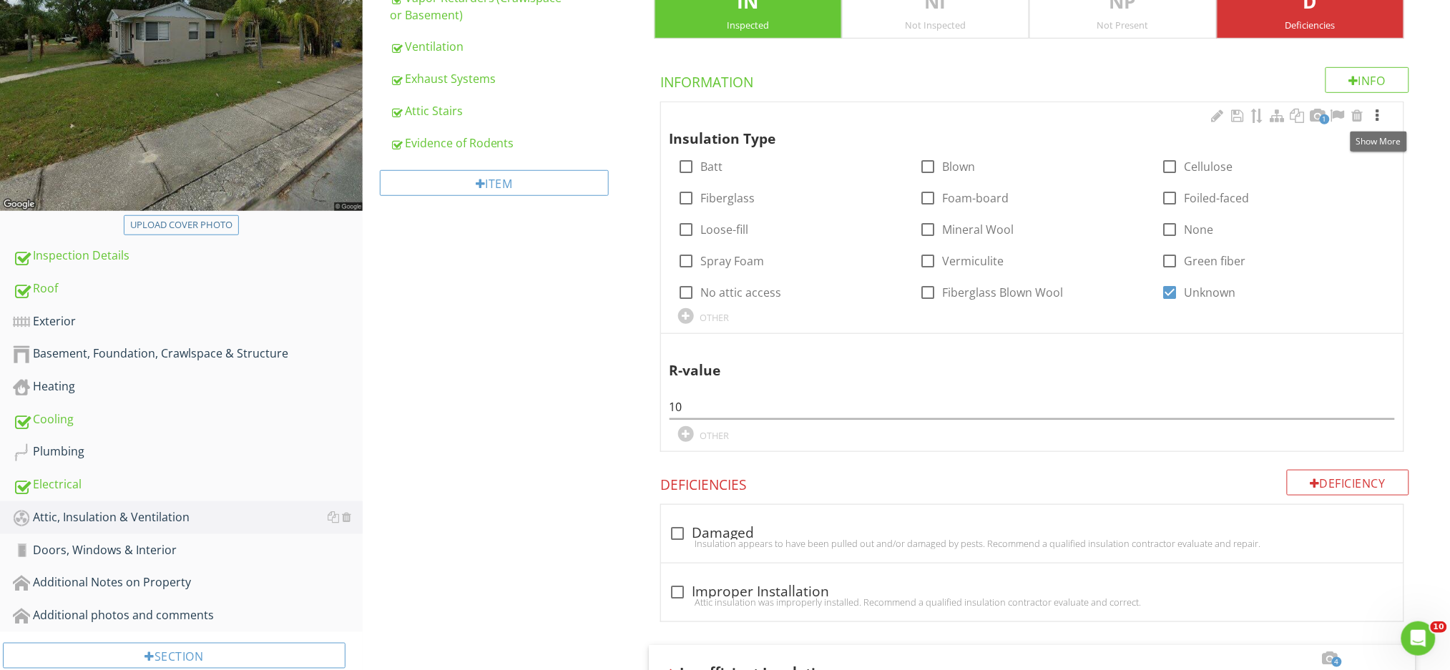
click at [1377, 118] on div at bounding box center [1377, 116] width 17 height 14
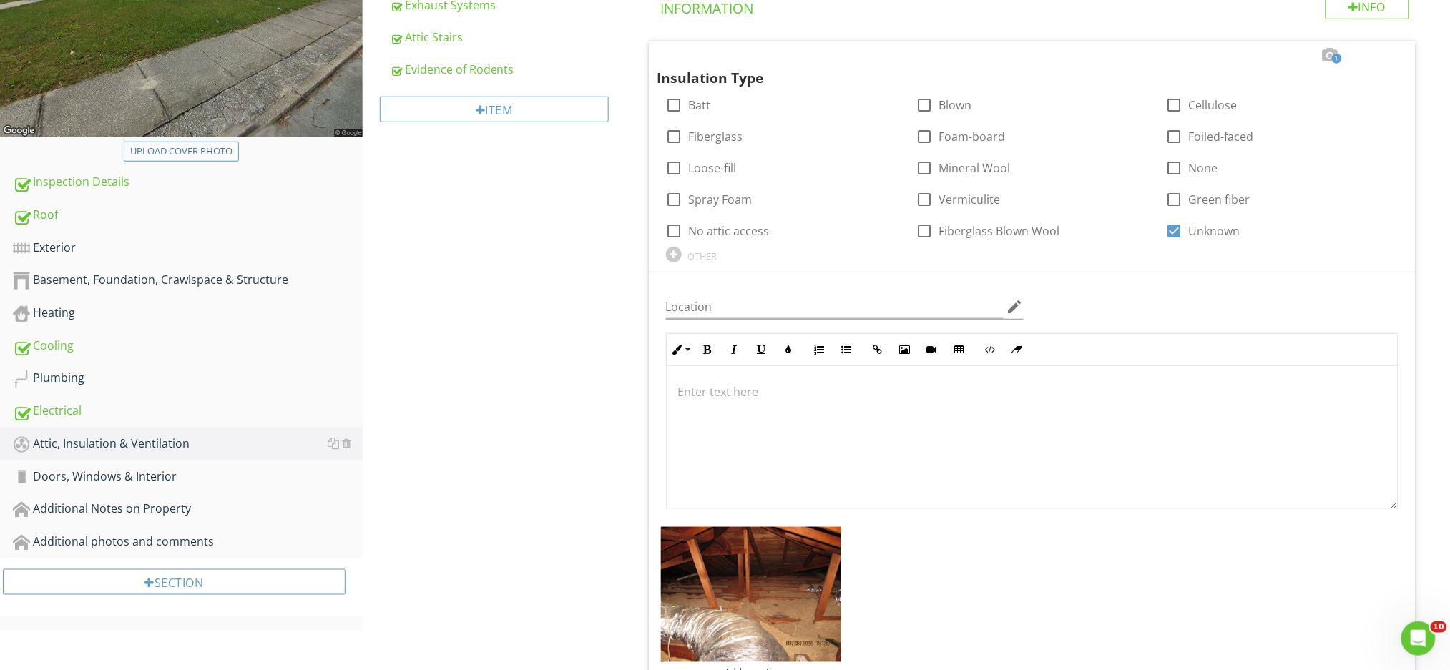
scroll to position [486, 0]
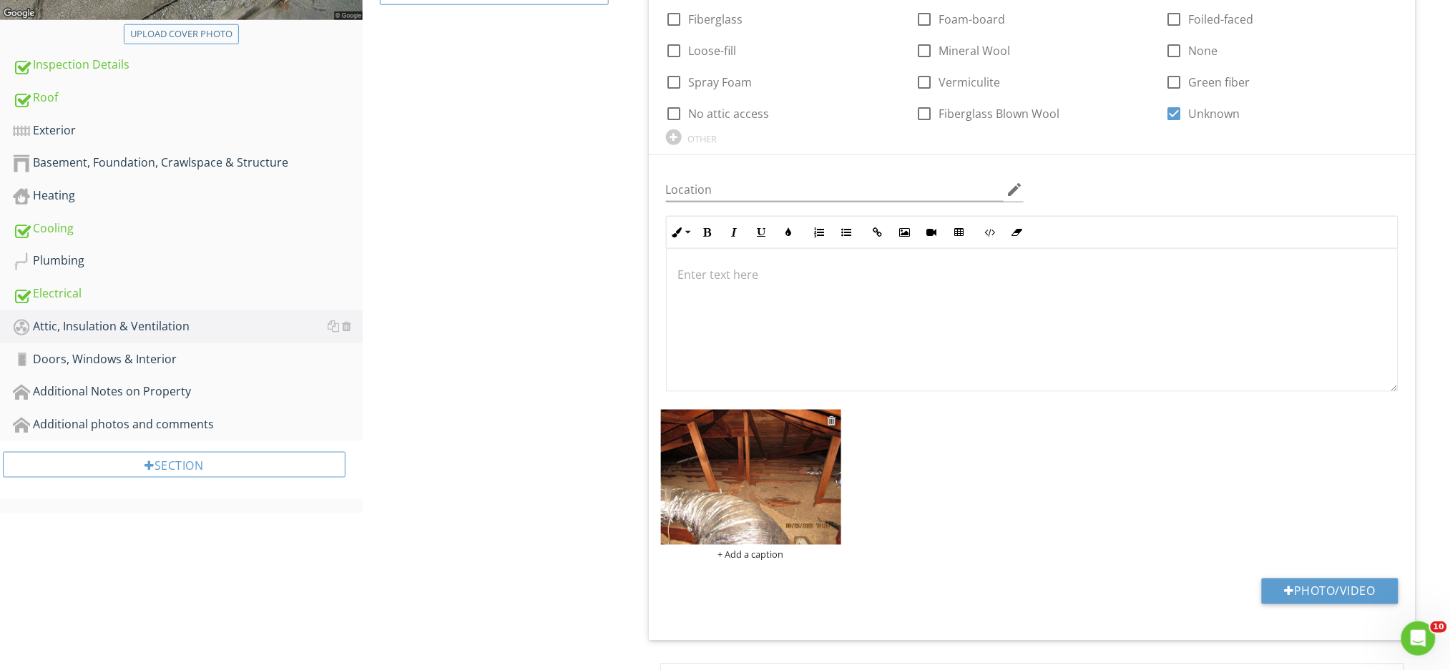
click at [830, 419] on div at bounding box center [832, 420] width 9 height 11
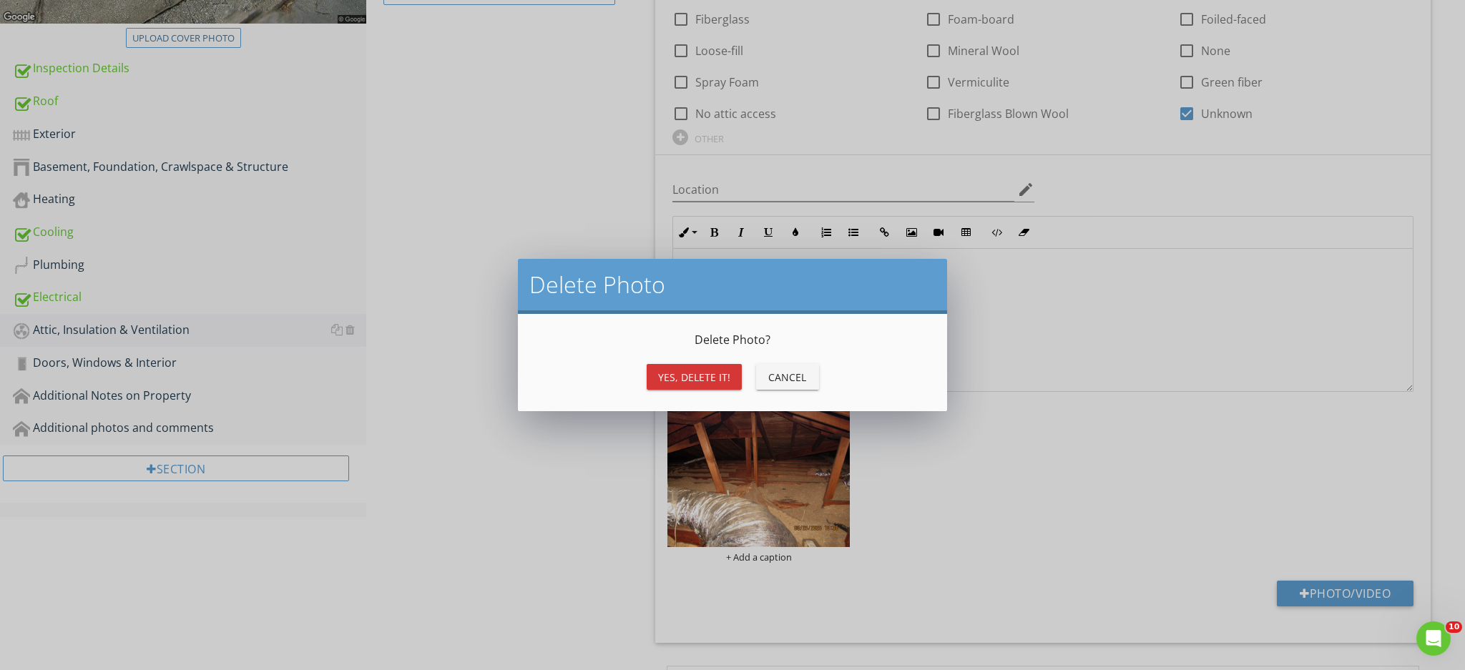
click at [700, 376] on div "Yes, Delete it!" at bounding box center [694, 377] width 72 height 15
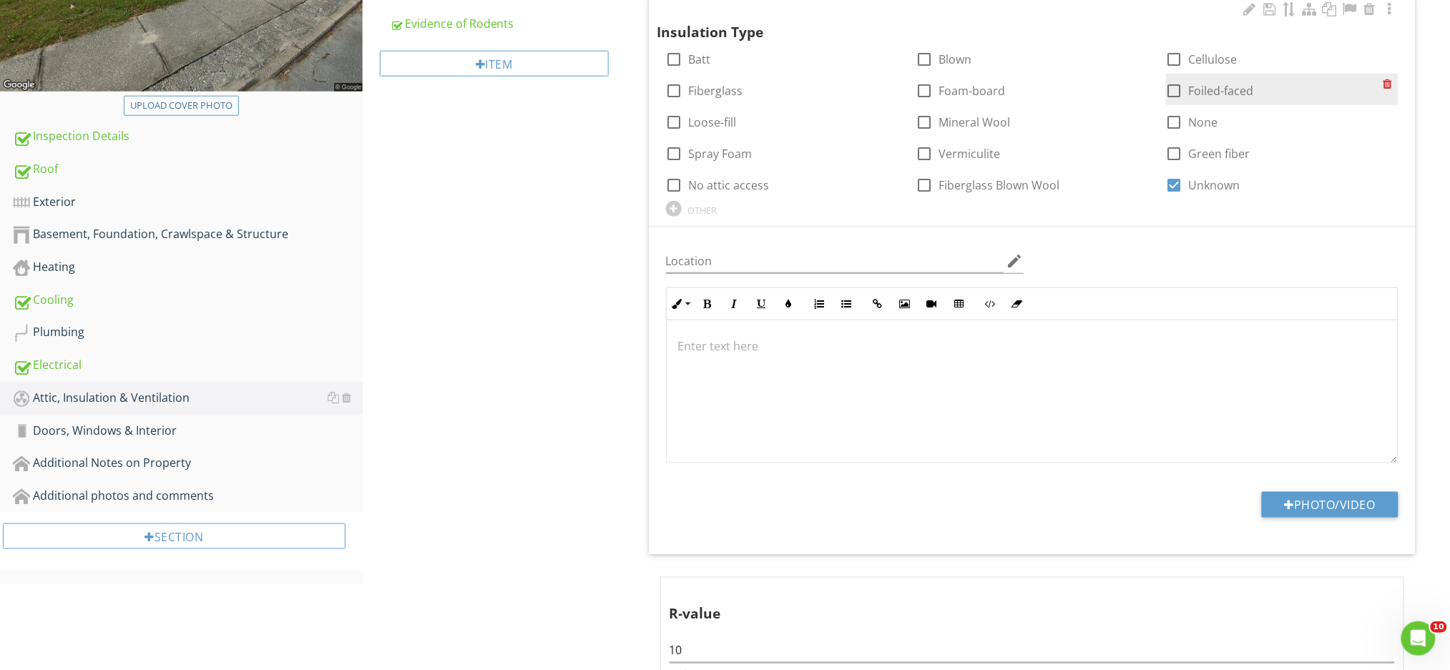
scroll to position [295, 0]
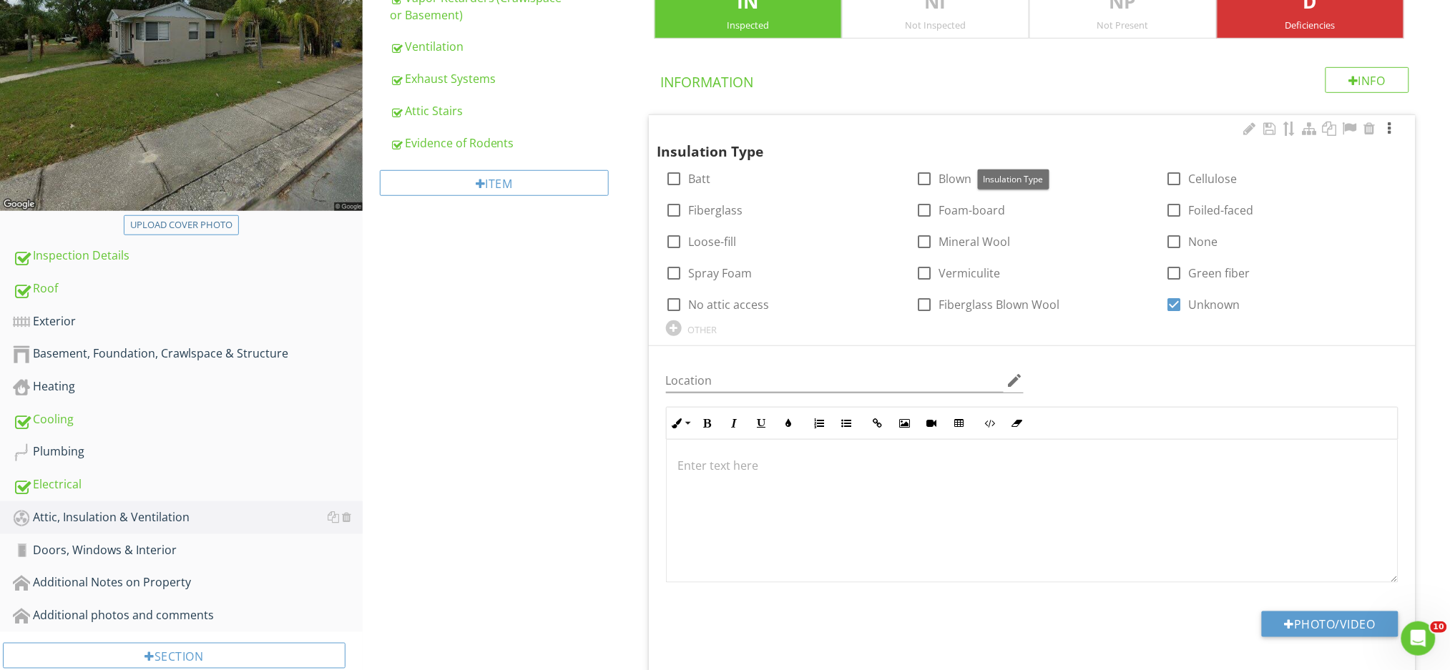
click at [1387, 126] on div at bounding box center [1389, 129] width 17 height 14
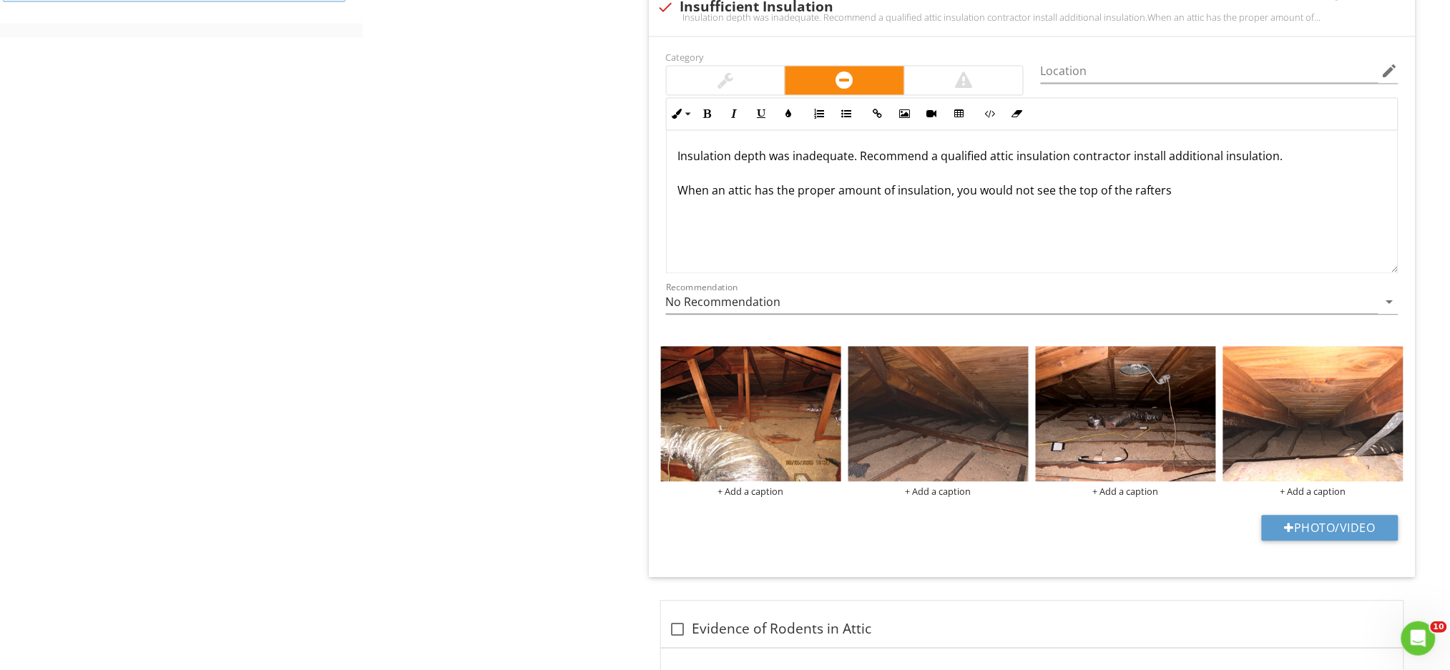
scroll to position [963, 0]
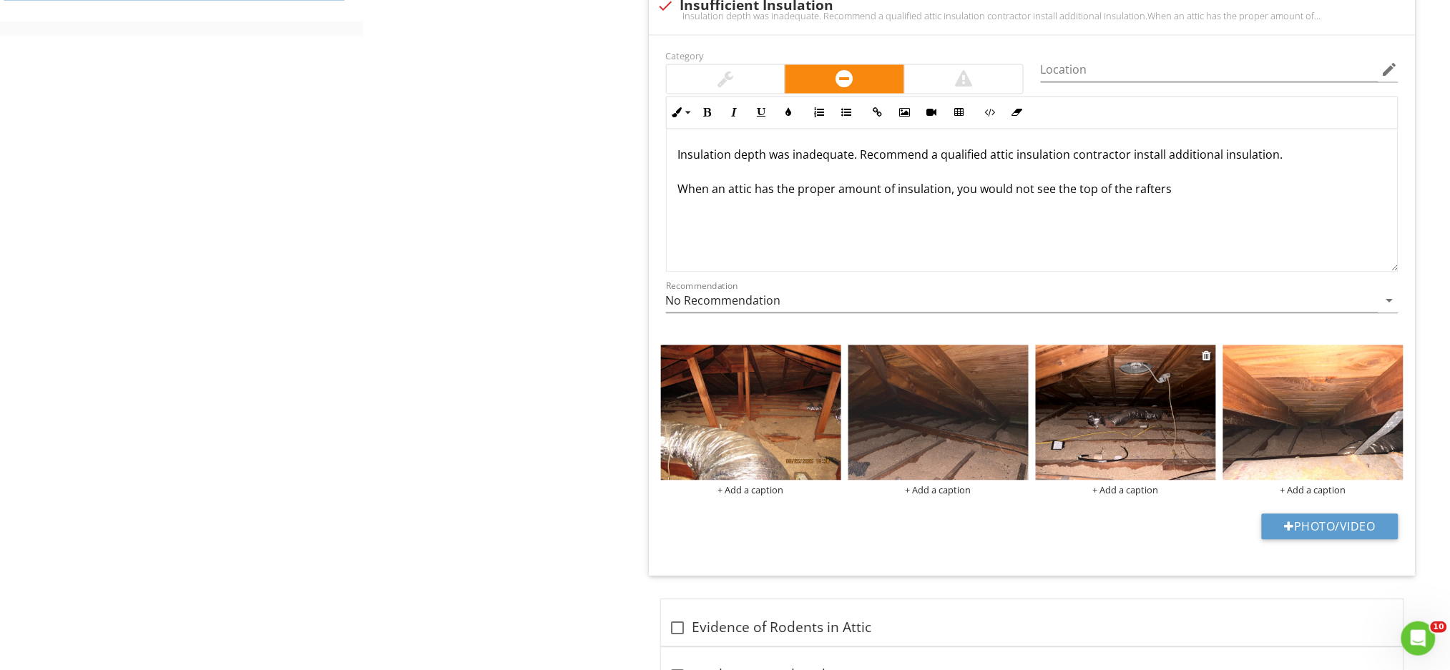
click at [1120, 444] on img at bounding box center [1126, 412] width 180 height 135
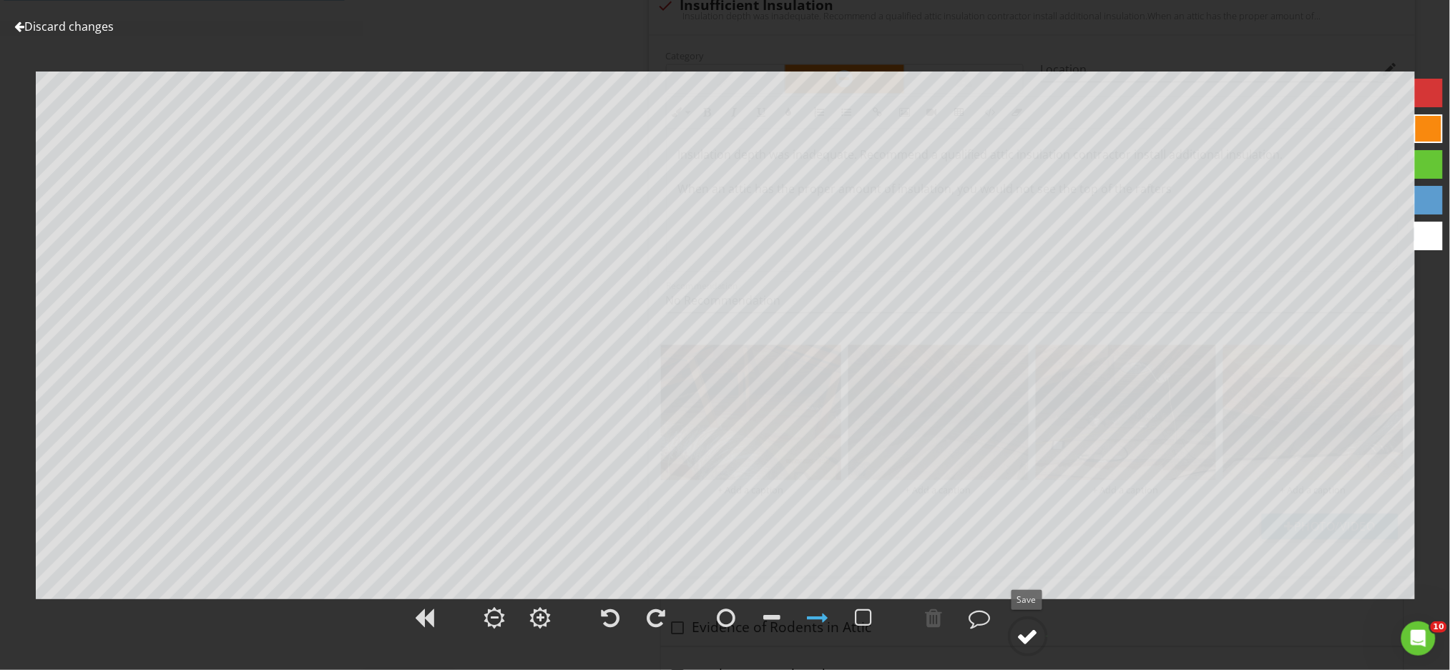
click at [1031, 647] on div at bounding box center [1027, 636] width 21 height 21
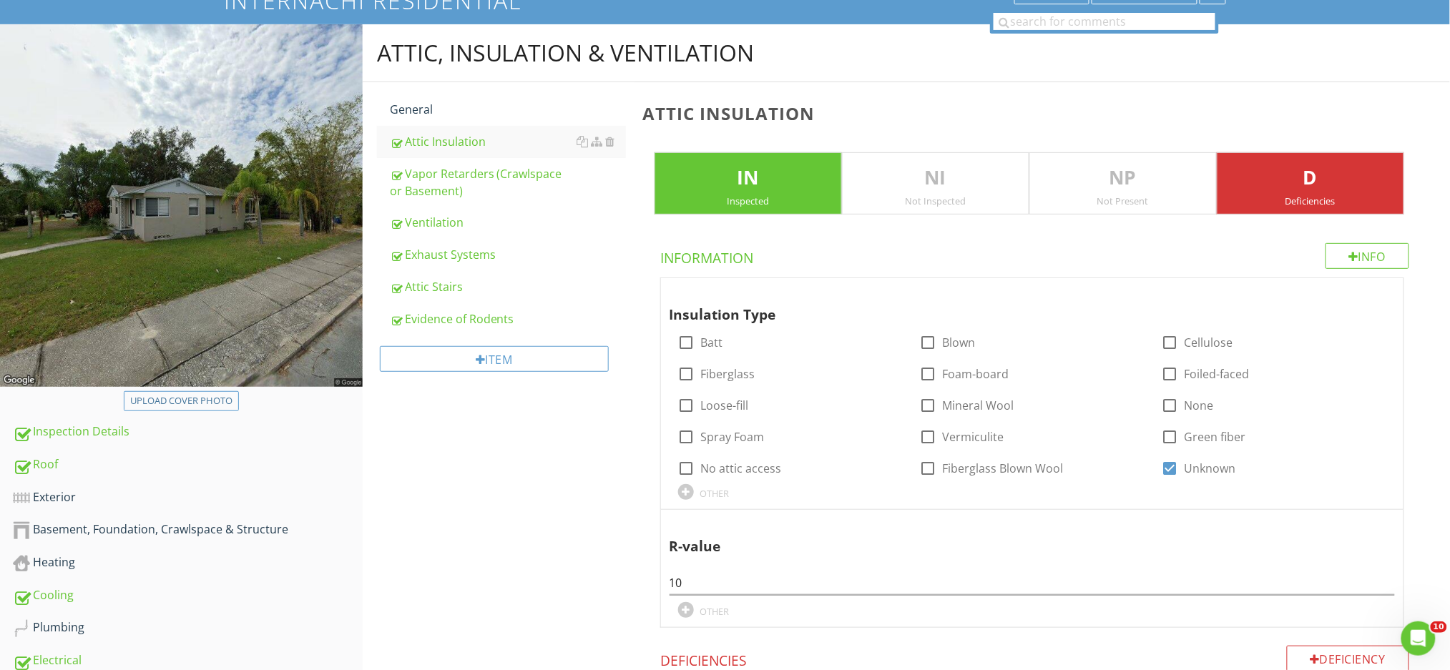
scroll to position [500, 0]
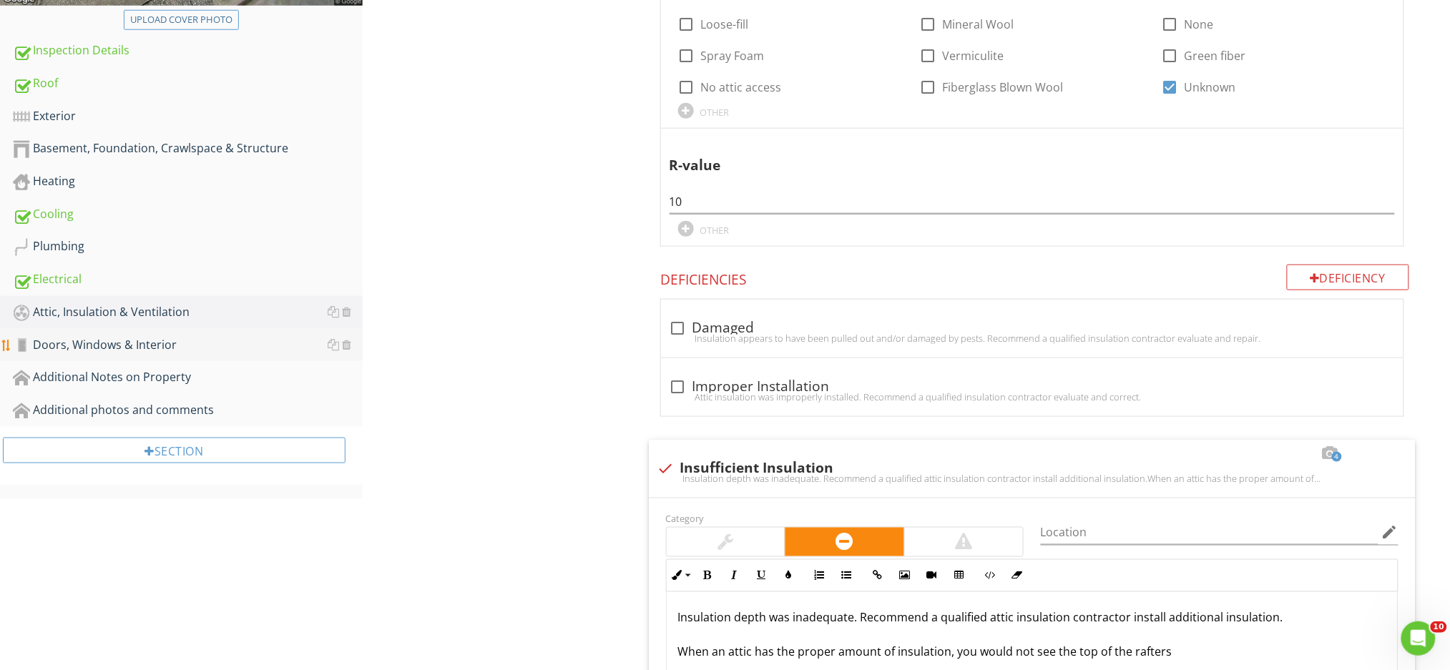
click at [104, 343] on div "Doors, Windows & Interior" at bounding box center [188, 345] width 350 height 19
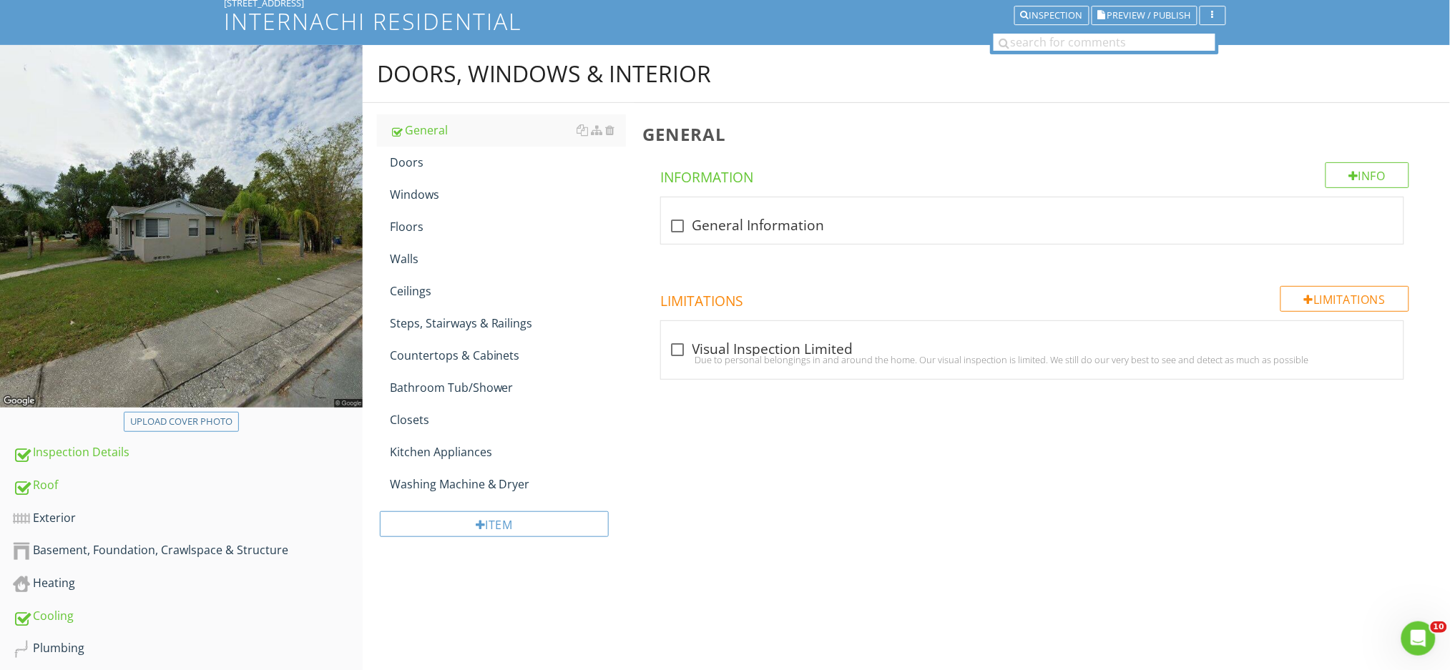
scroll to position [43, 0]
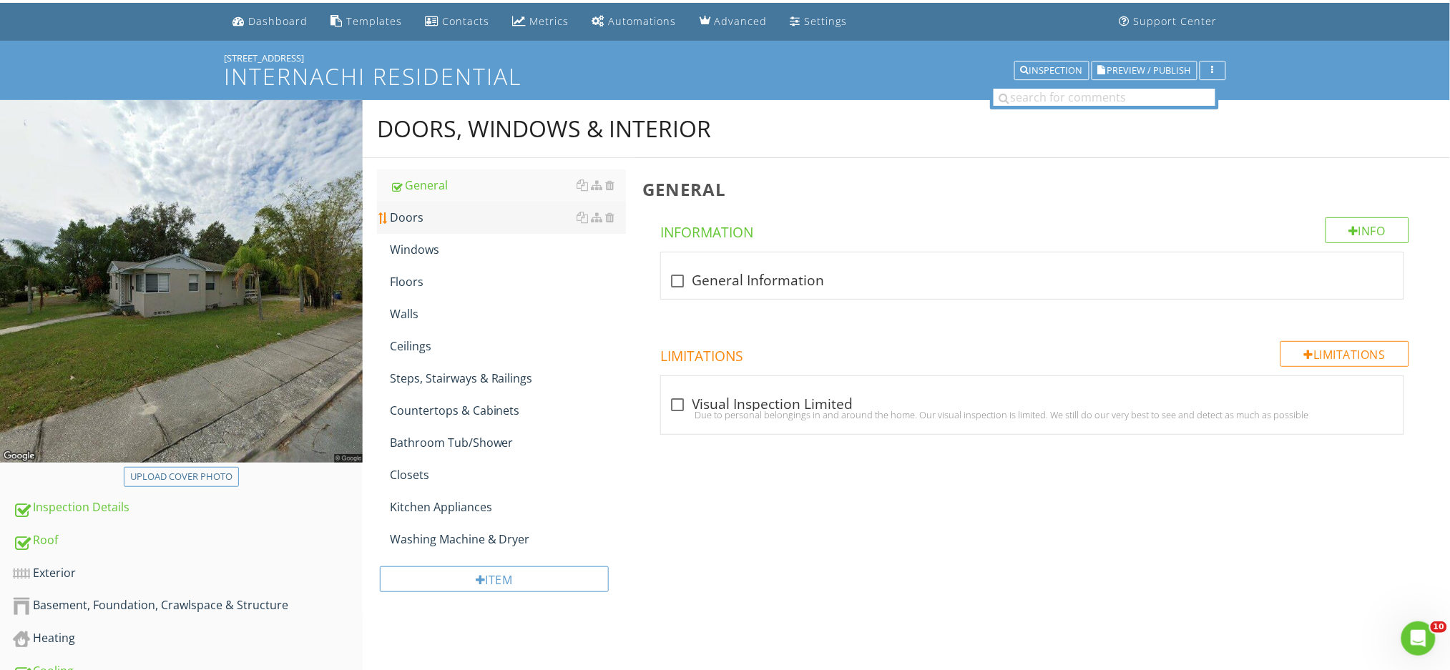
click at [445, 216] on div "Doors" at bounding box center [508, 217] width 236 height 17
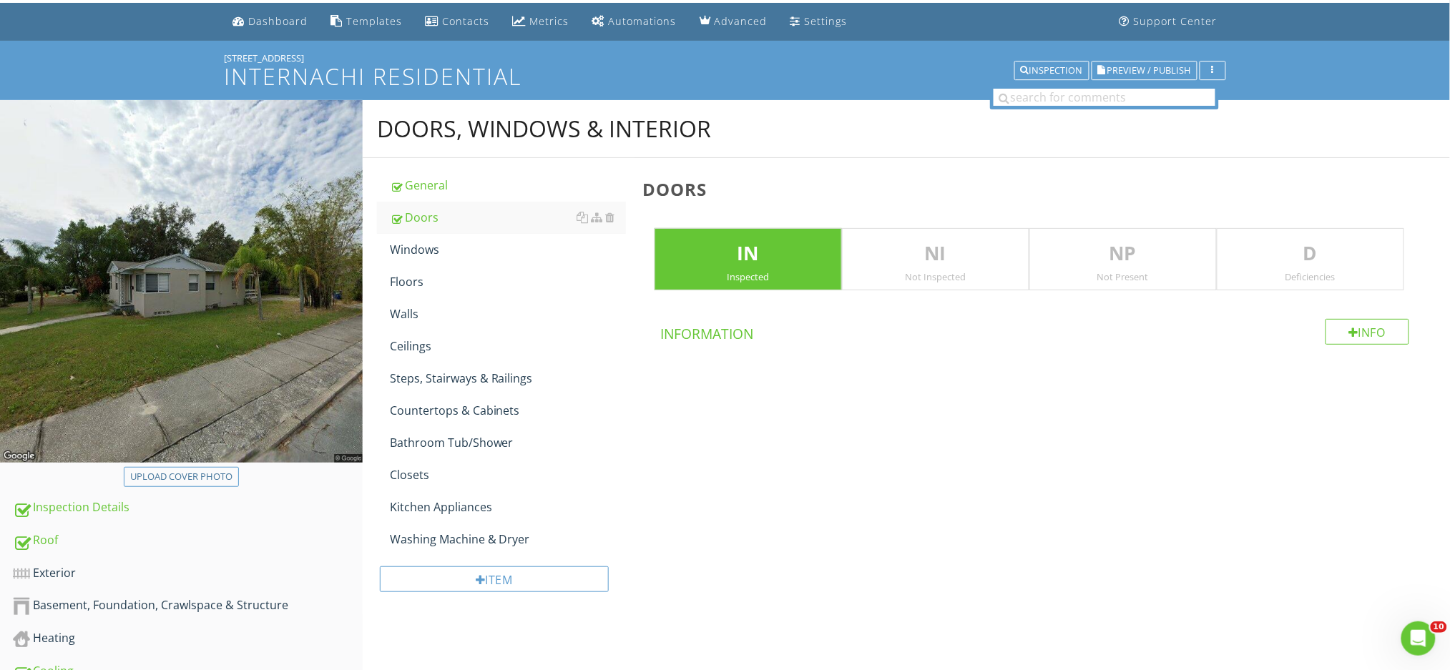
click at [1353, 256] on p "D" at bounding box center [1310, 254] width 186 height 29
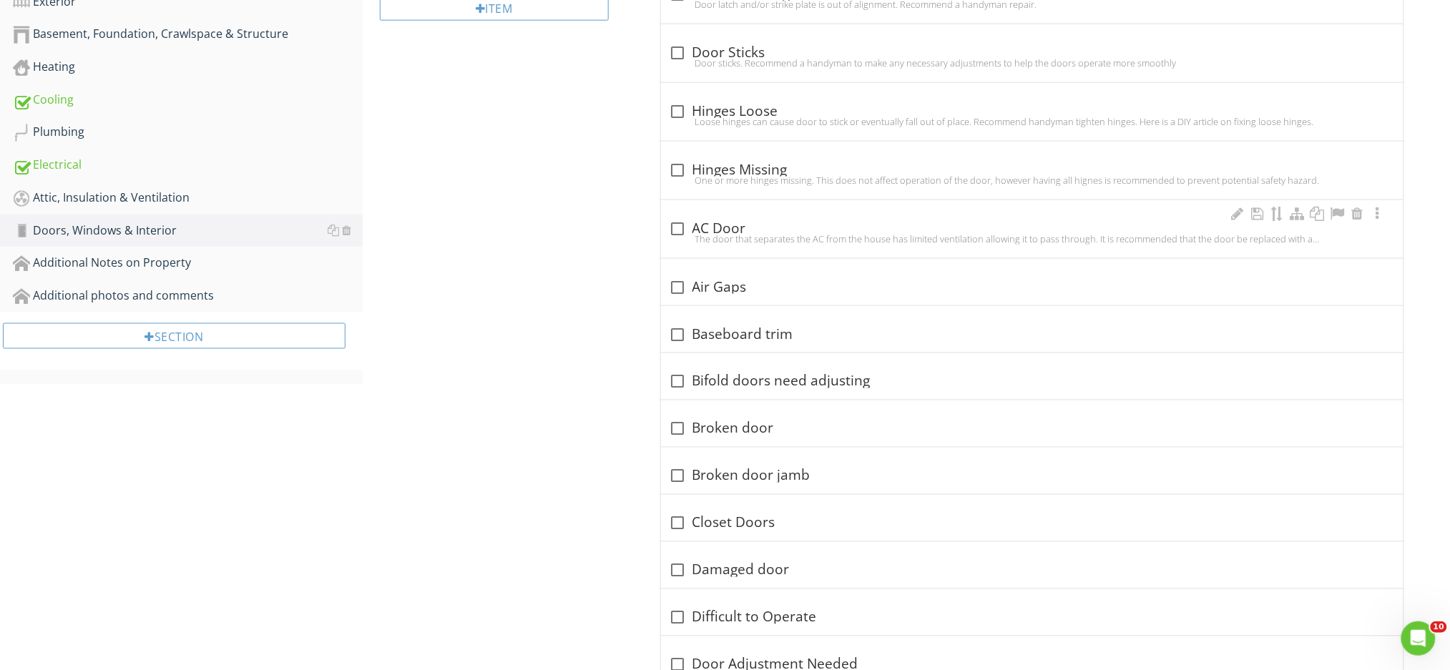
scroll to position [615, 0]
click at [677, 381] on div at bounding box center [678, 381] width 24 height 24
checkbox input "true"
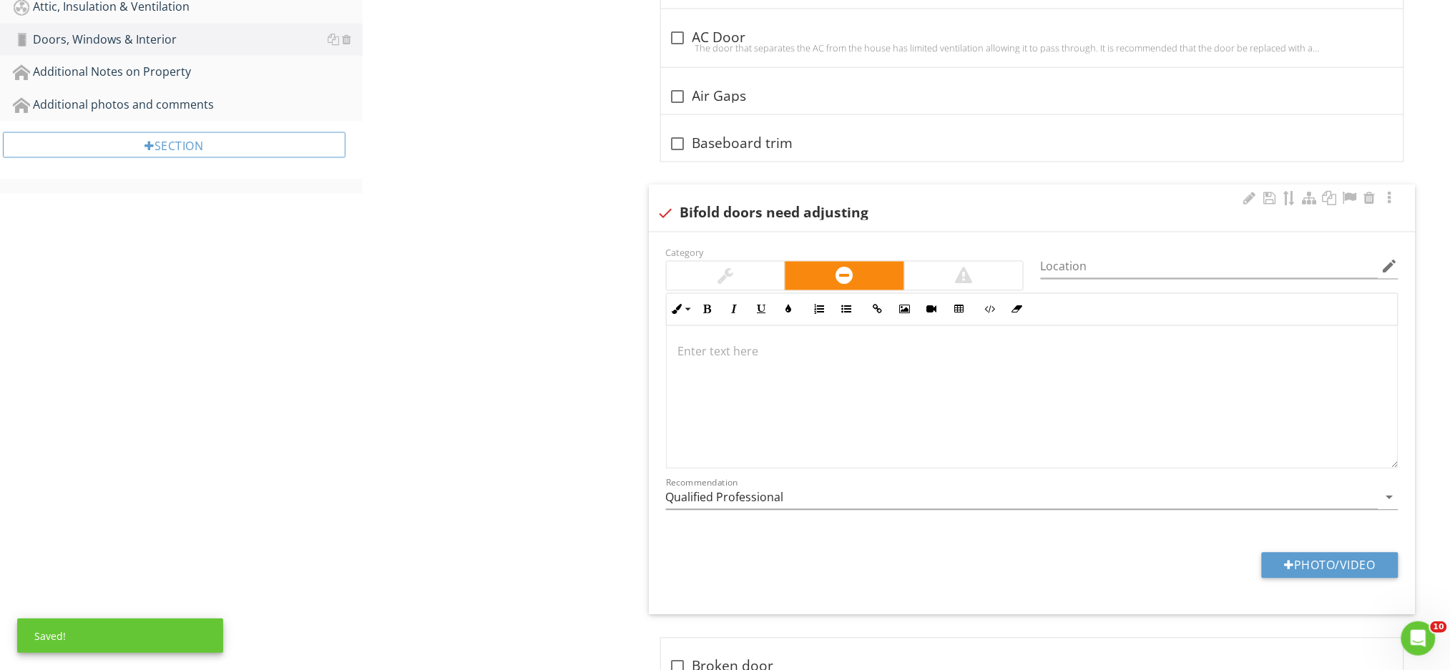
scroll to position [806, 0]
click at [1303, 559] on button "Photo/Video" at bounding box center [1330, 565] width 137 height 26
type input "C:\fakepath\IMG_0197.JPG"
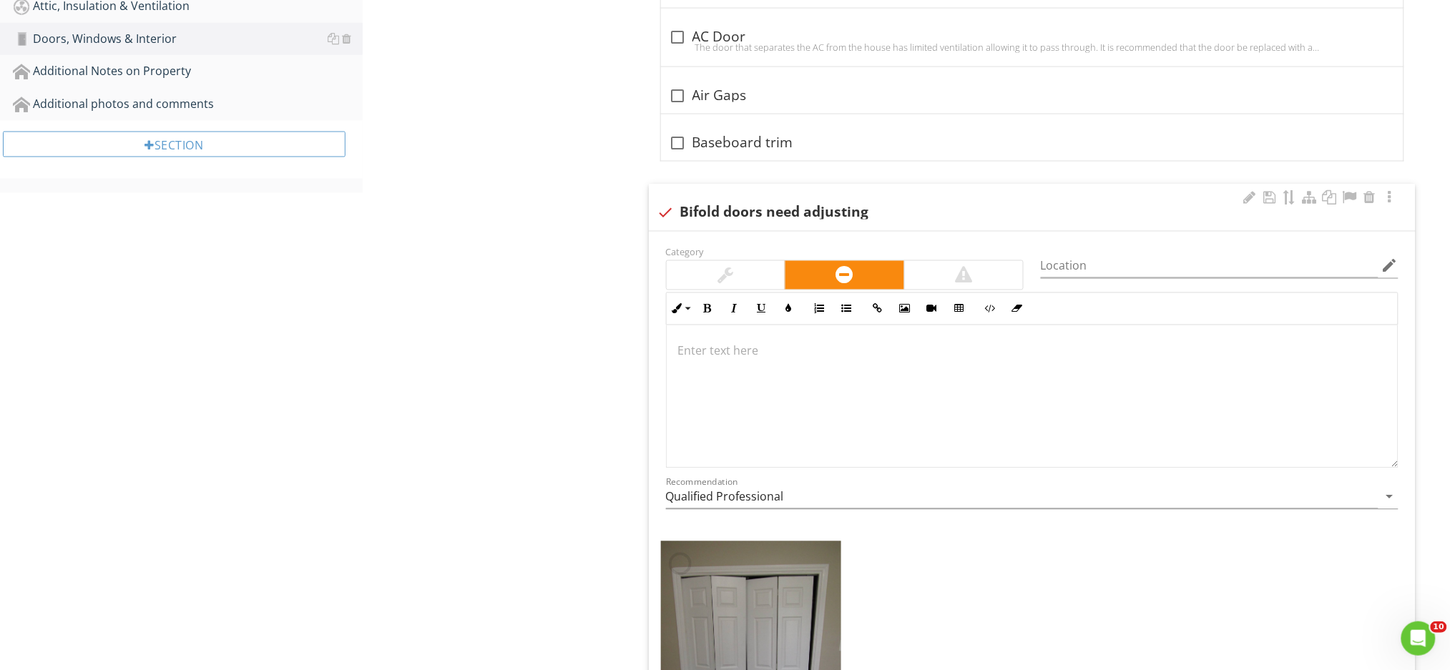
scroll to position [883, 0]
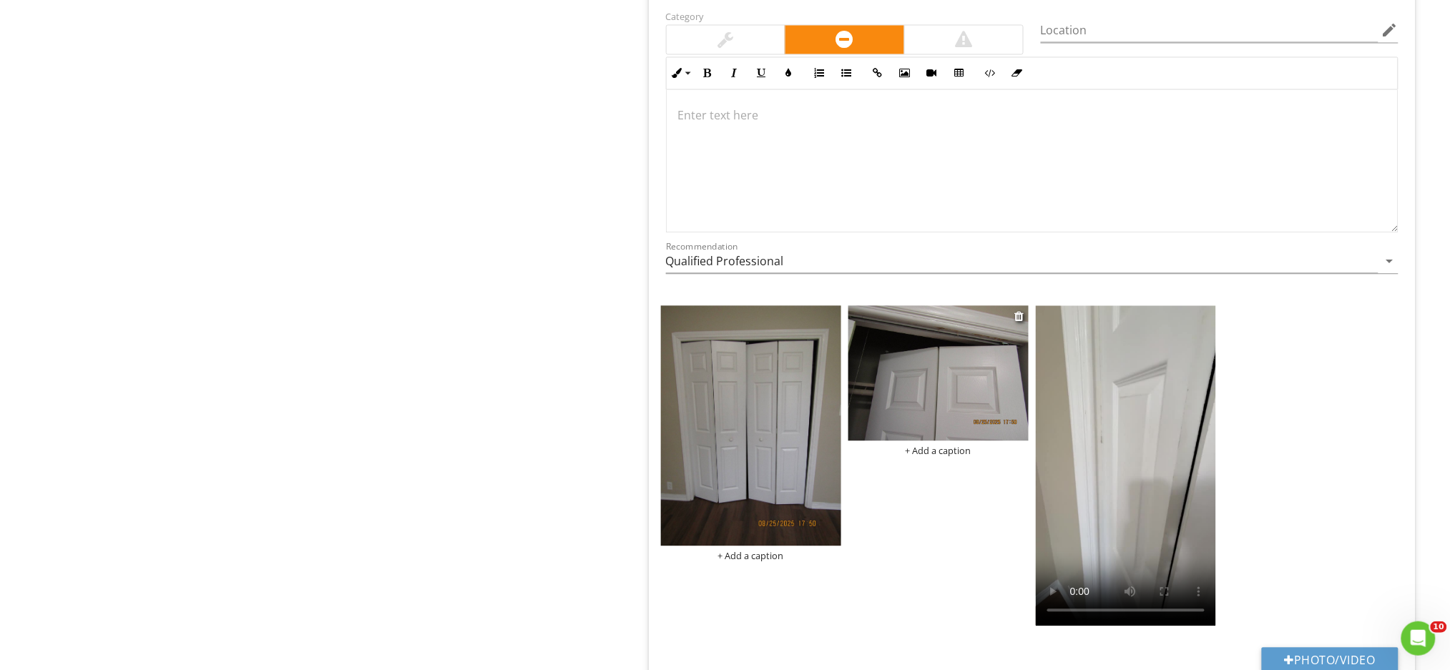
scroll to position [997, 0]
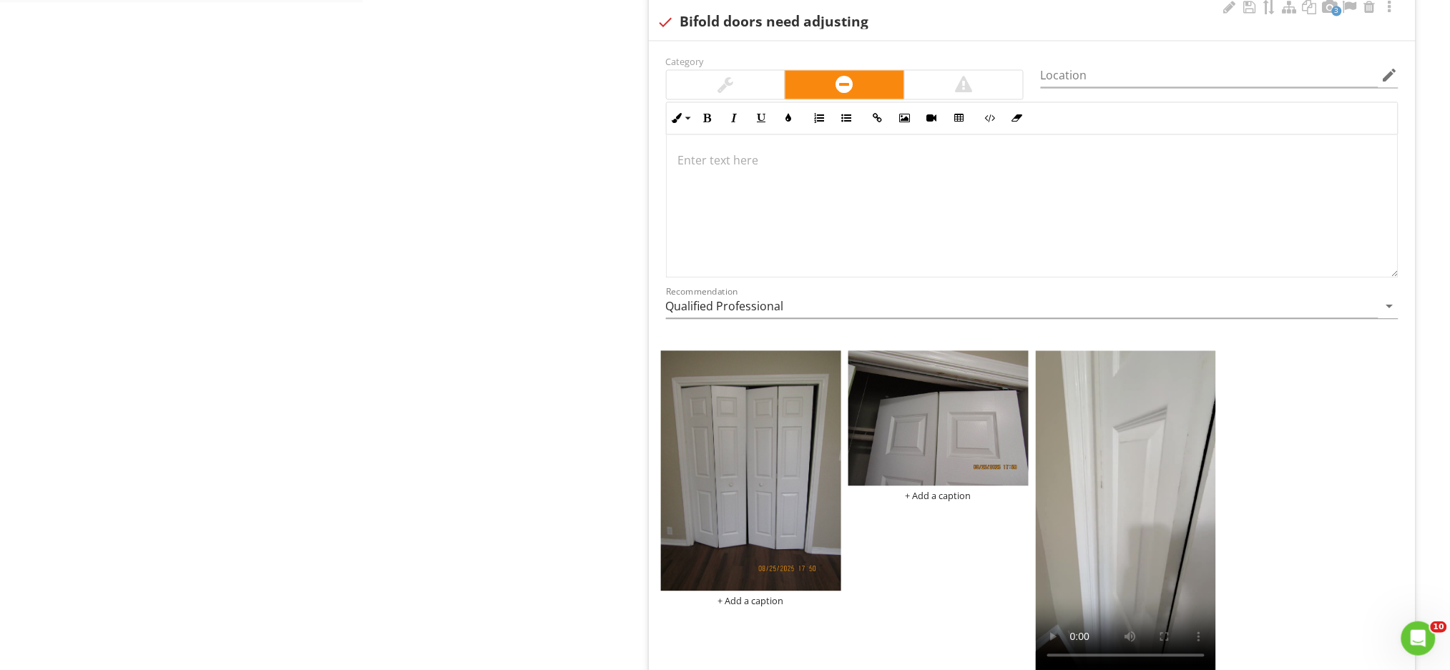
click at [725, 172] on div at bounding box center [1032, 205] width 731 height 143
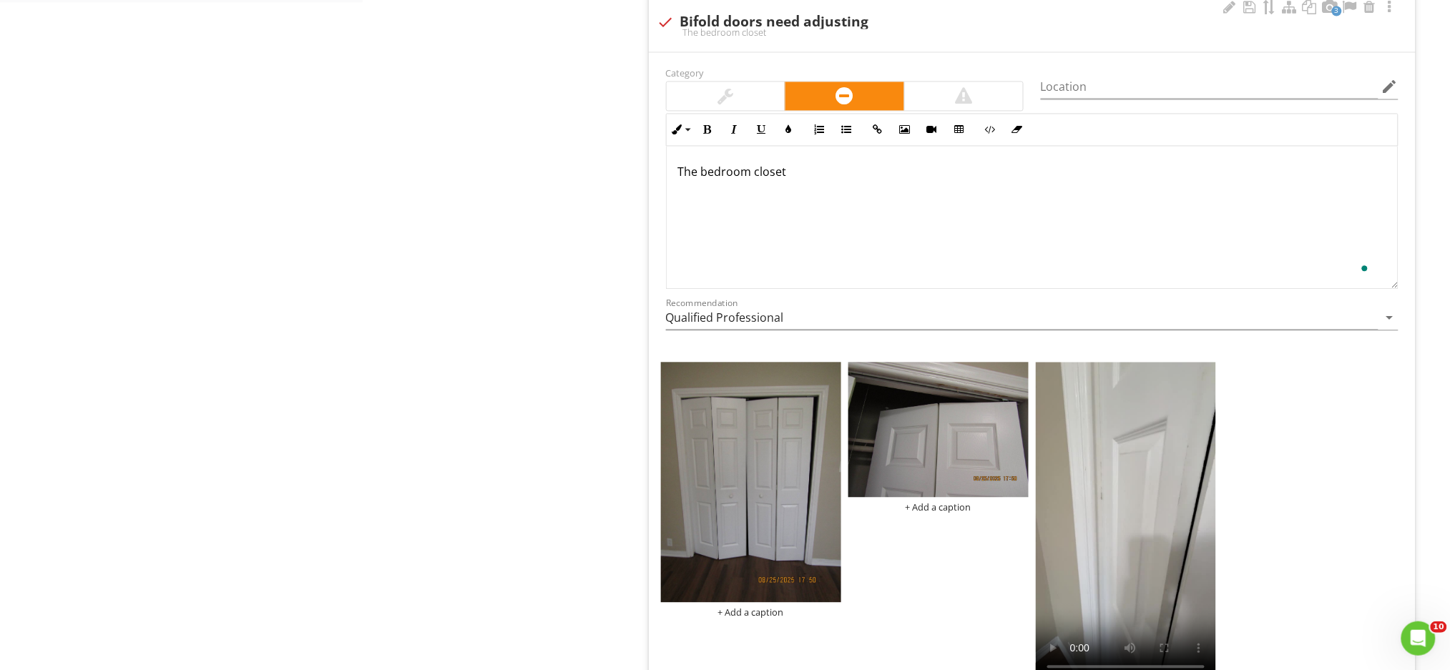
scroll to position [1009, 0]
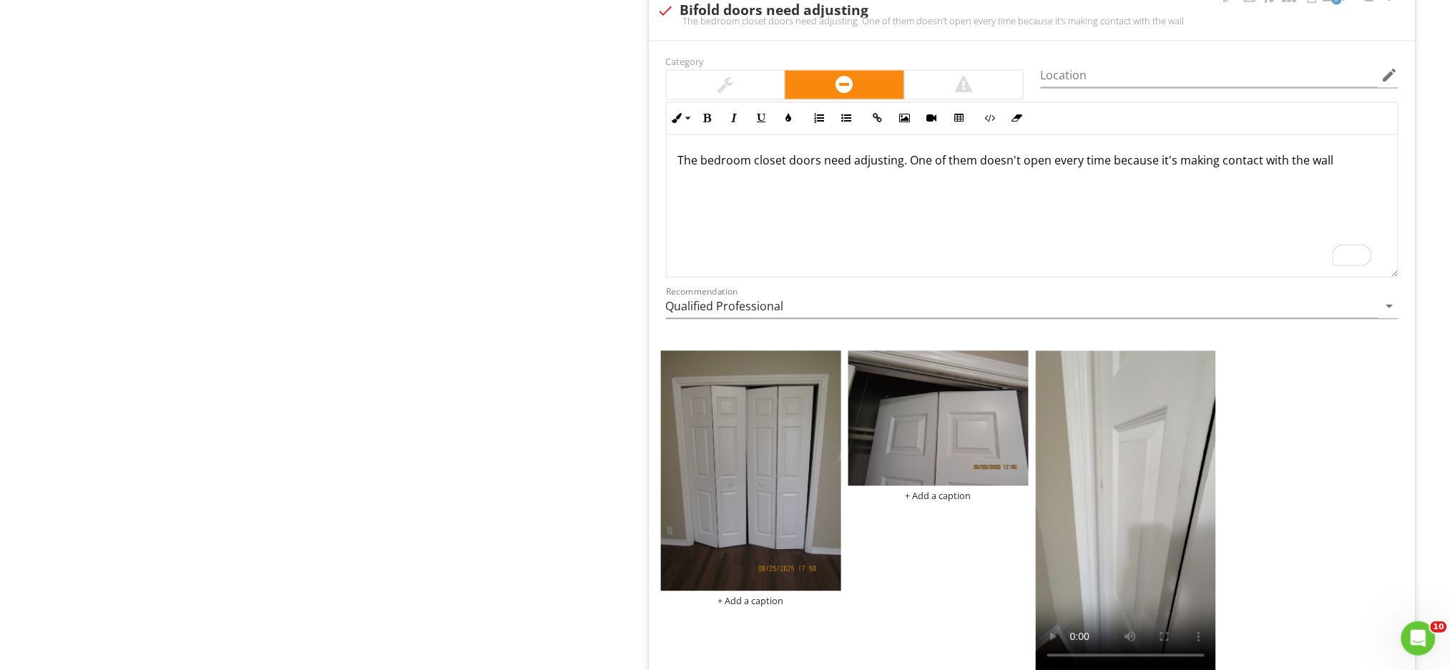
click at [1330, 161] on p "The bedroom closet doors need adjusting. One of them doesn't open every time be…" at bounding box center [1032, 160] width 708 height 17
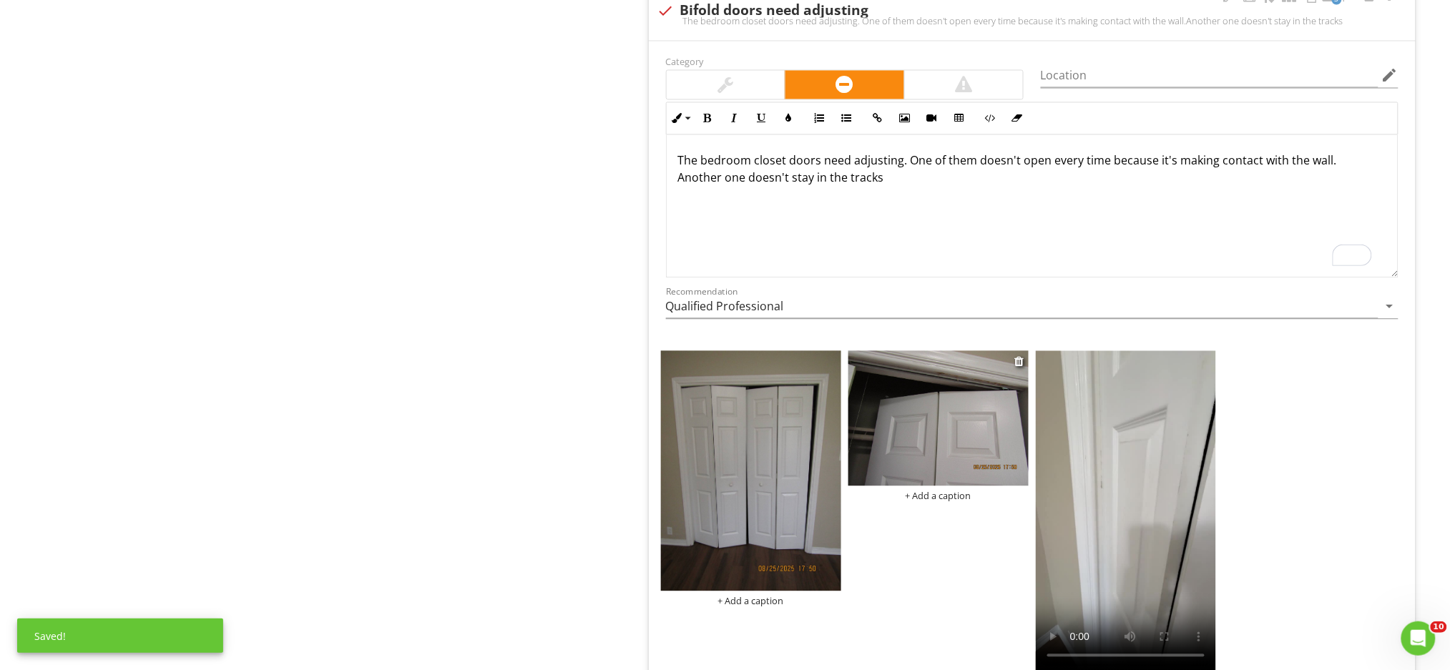
click at [954, 412] on img at bounding box center [938, 418] width 180 height 135
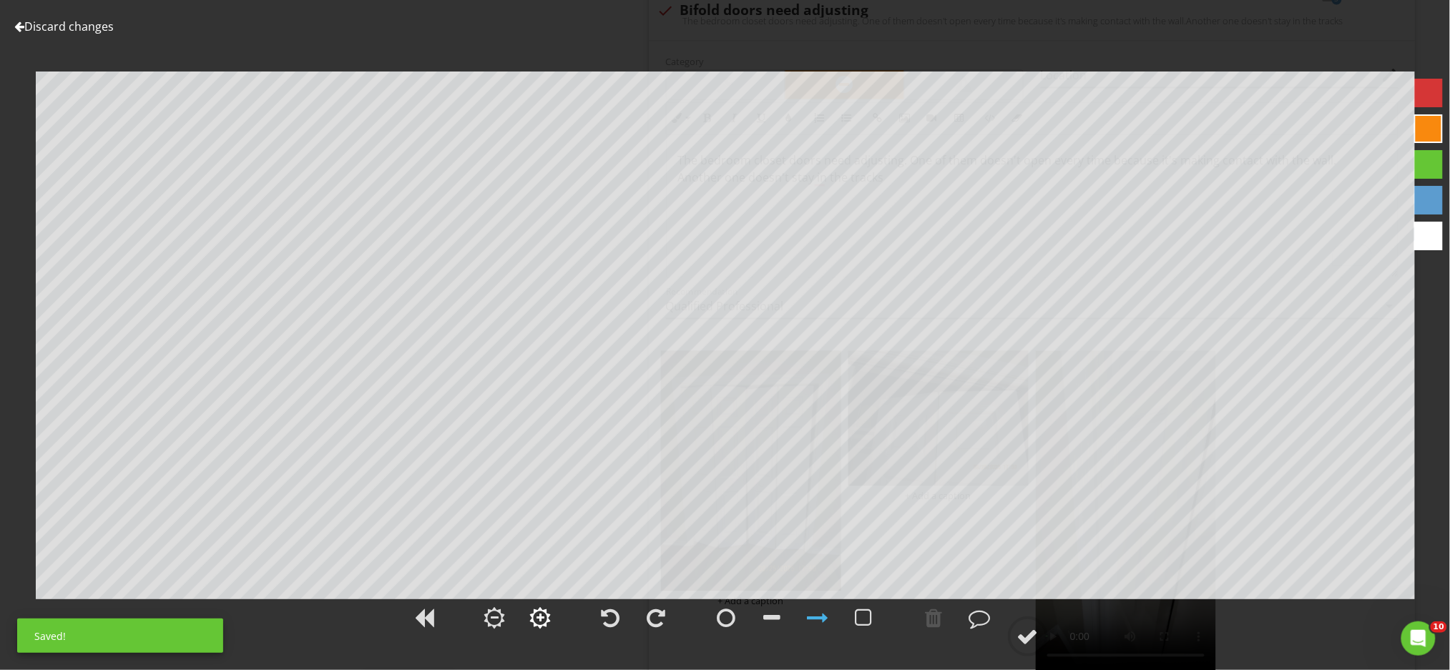
click at [544, 617] on div at bounding box center [540, 618] width 8 height 10
click at [940, 626] on div at bounding box center [934, 617] width 17 height 21
drag, startPoint x: 724, startPoint y: 629, endPoint x: 717, endPoint y: 610, distance: 20.4
click at [722, 628] on div at bounding box center [727, 618] width 36 height 36
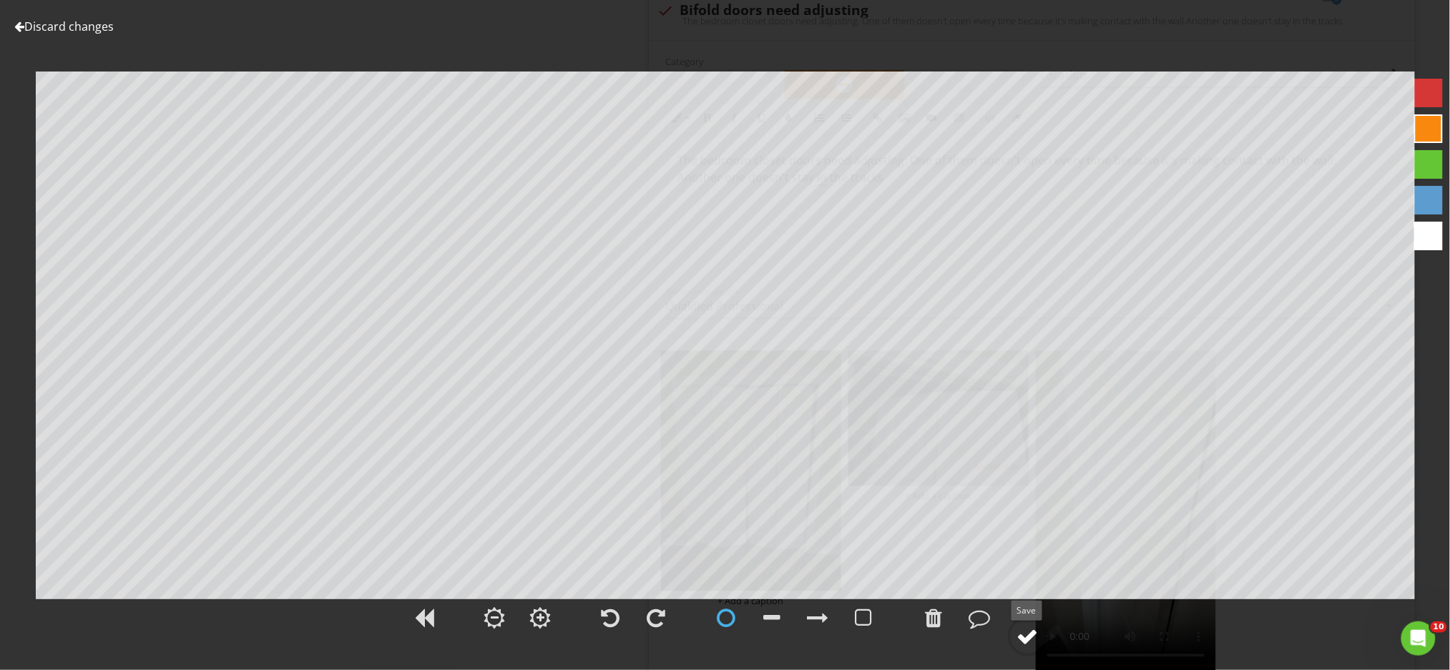
click at [1028, 635] on div at bounding box center [1027, 636] width 21 height 21
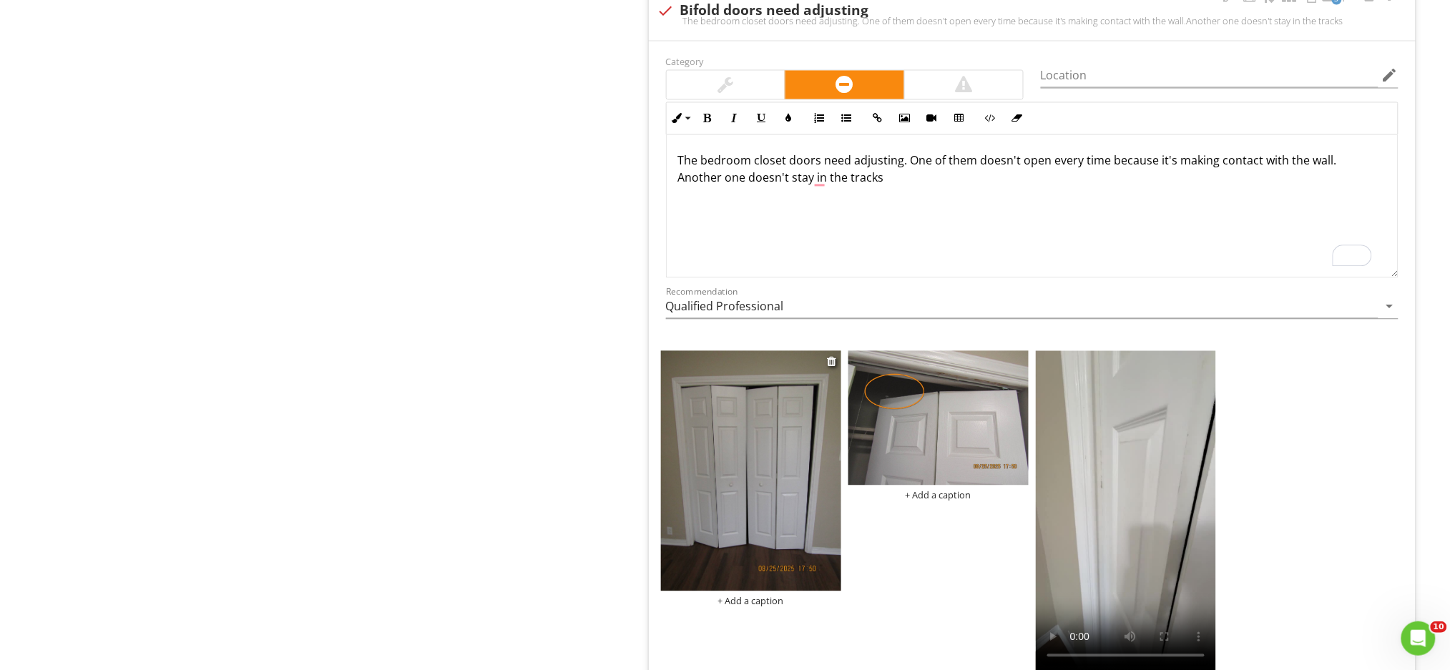
click at [810, 495] on img at bounding box center [751, 471] width 180 height 240
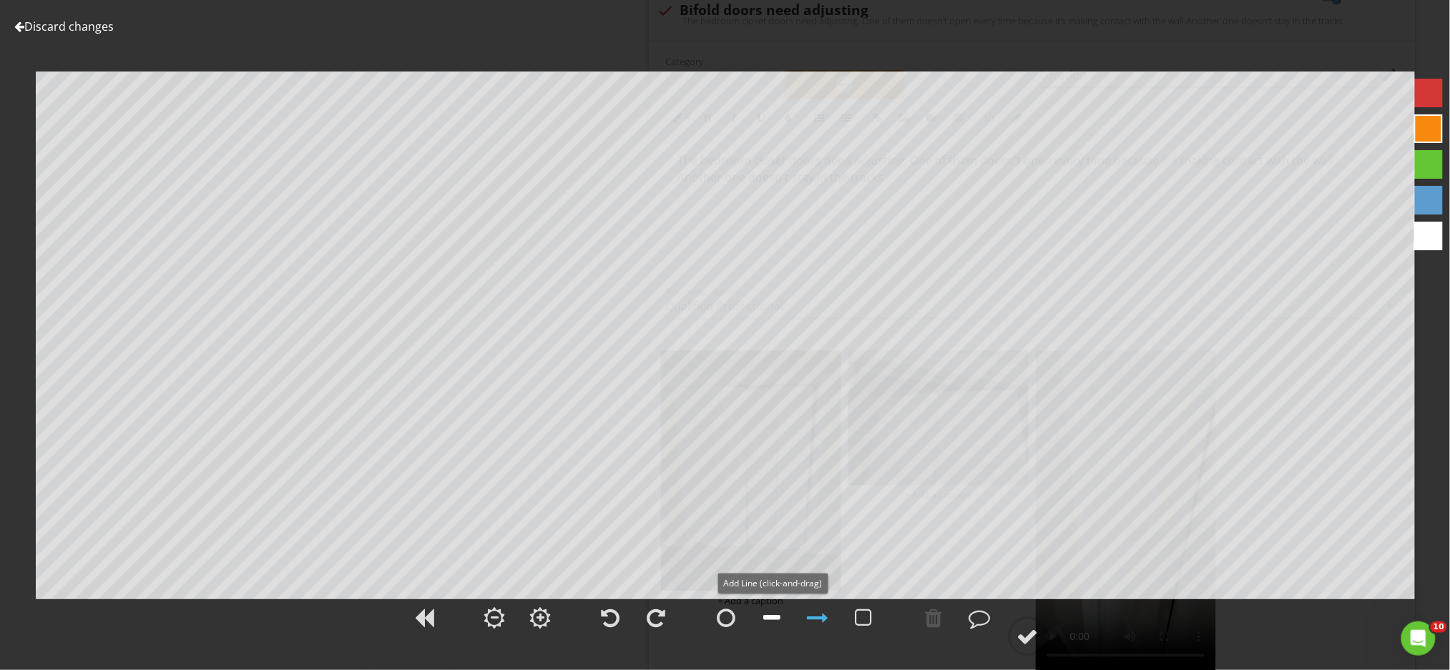
click at [770, 617] on div at bounding box center [772, 617] width 17 height 21
click at [933, 609] on div at bounding box center [934, 617] width 17 height 21
click at [943, 619] on div at bounding box center [934, 618] width 36 height 36
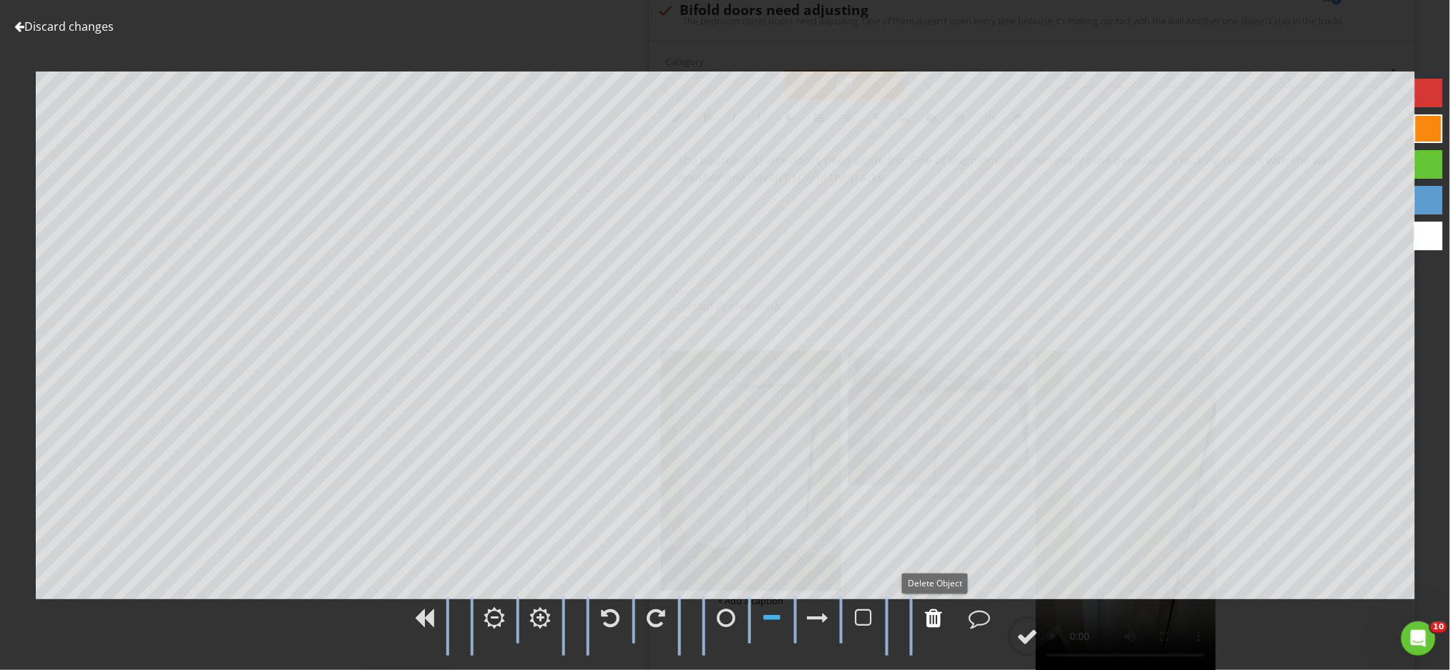
click at [943, 619] on div at bounding box center [934, 618] width 36 height 36
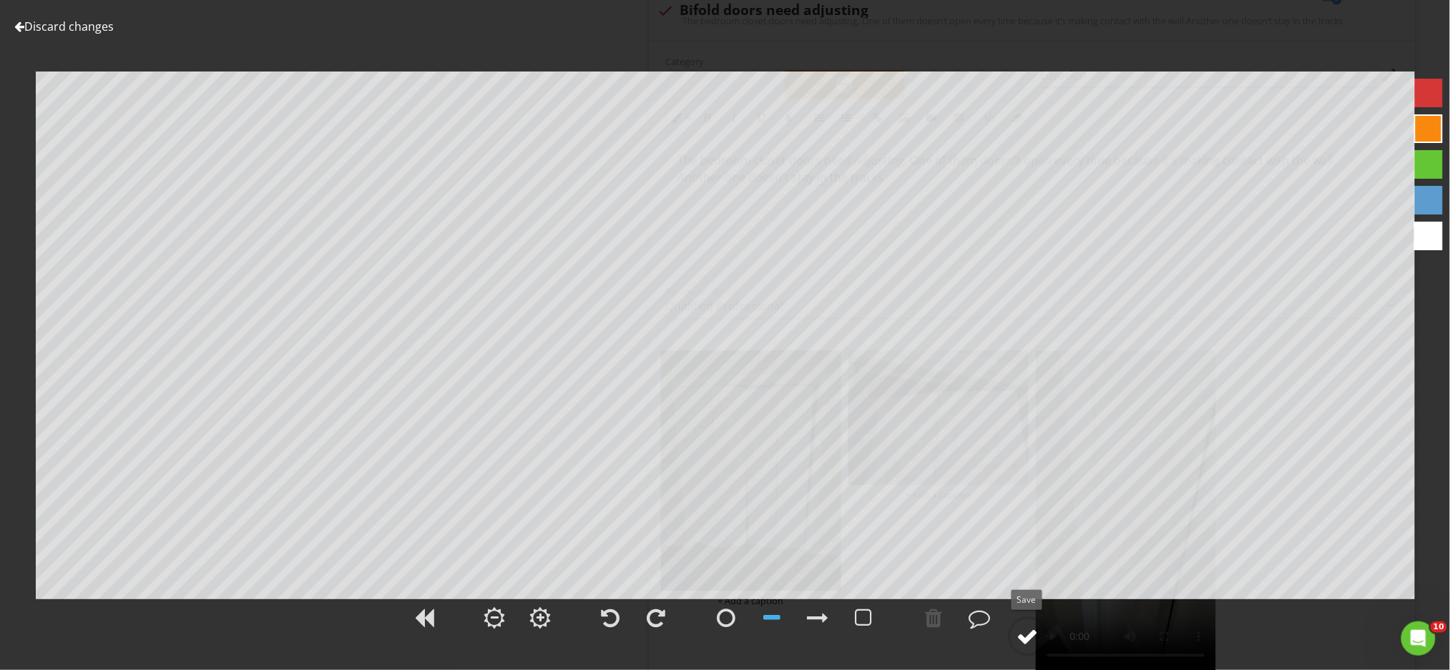
click at [1031, 642] on div at bounding box center [1027, 636] width 21 height 21
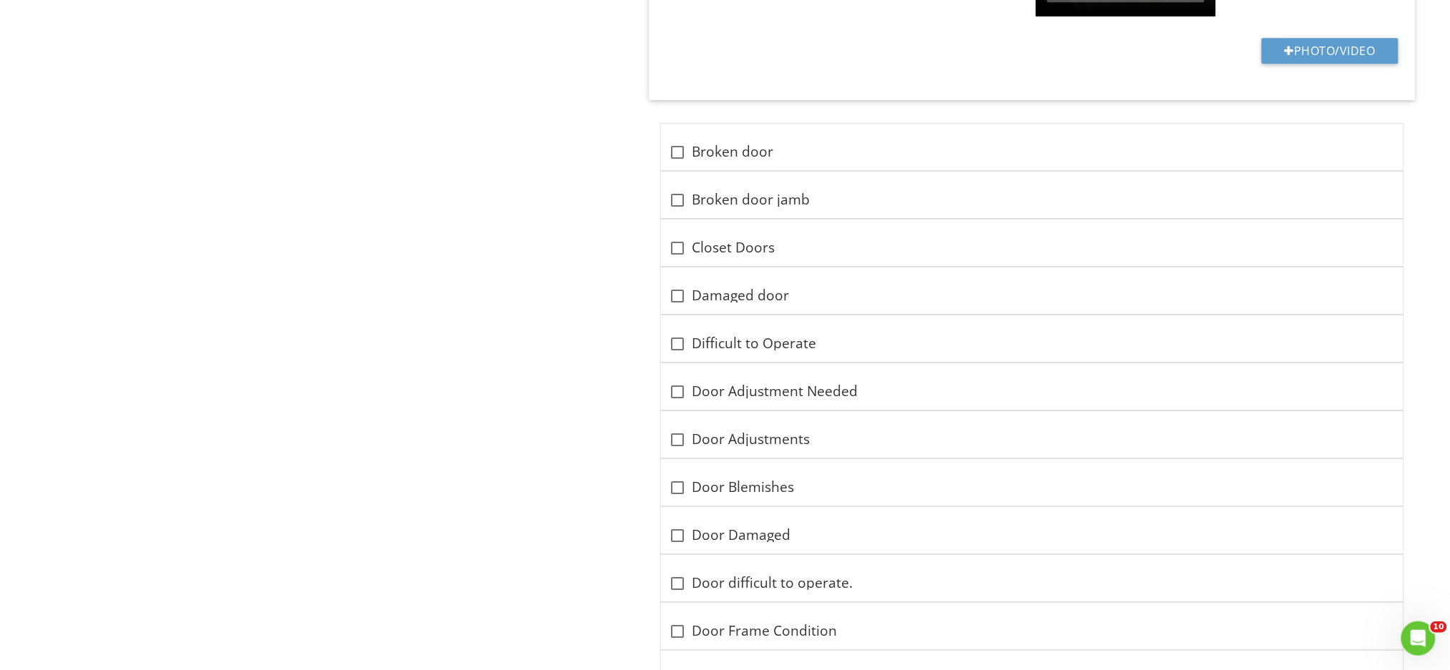
scroll to position [1670, 0]
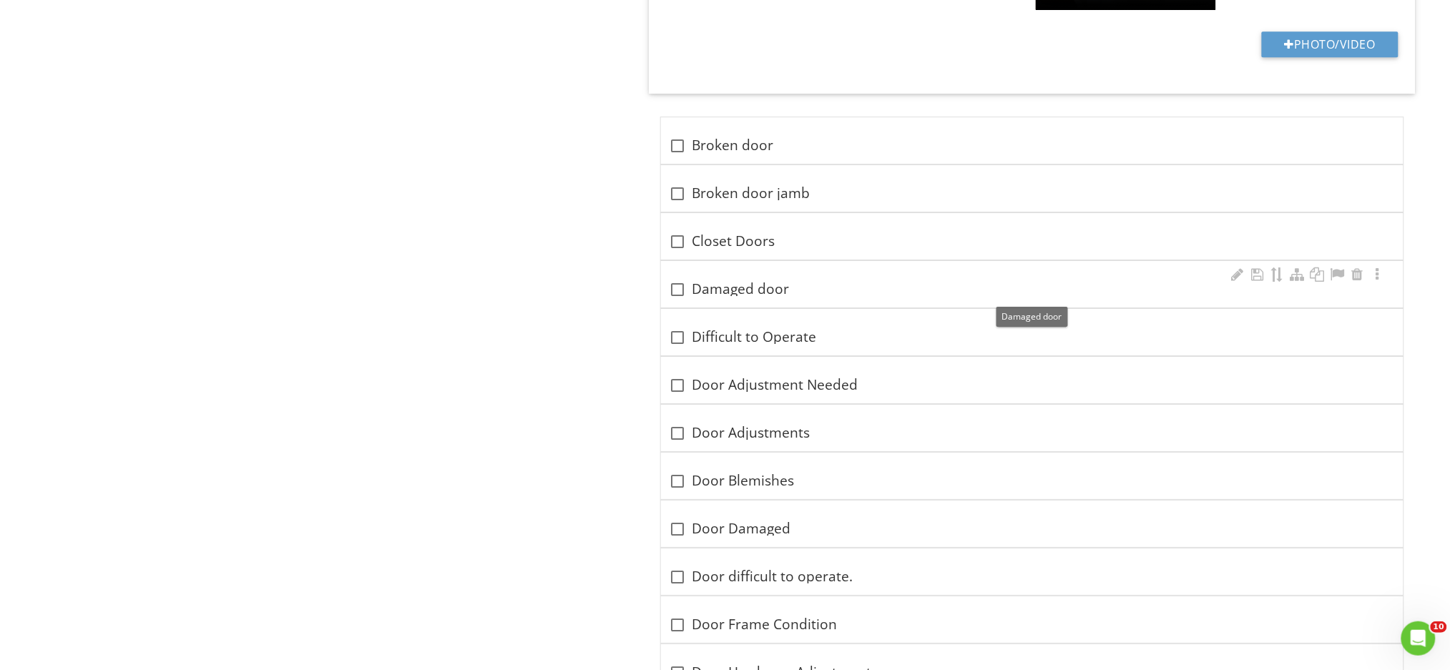
click at [678, 285] on div at bounding box center [678, 290] width 24 height 24
checkbox input "true"
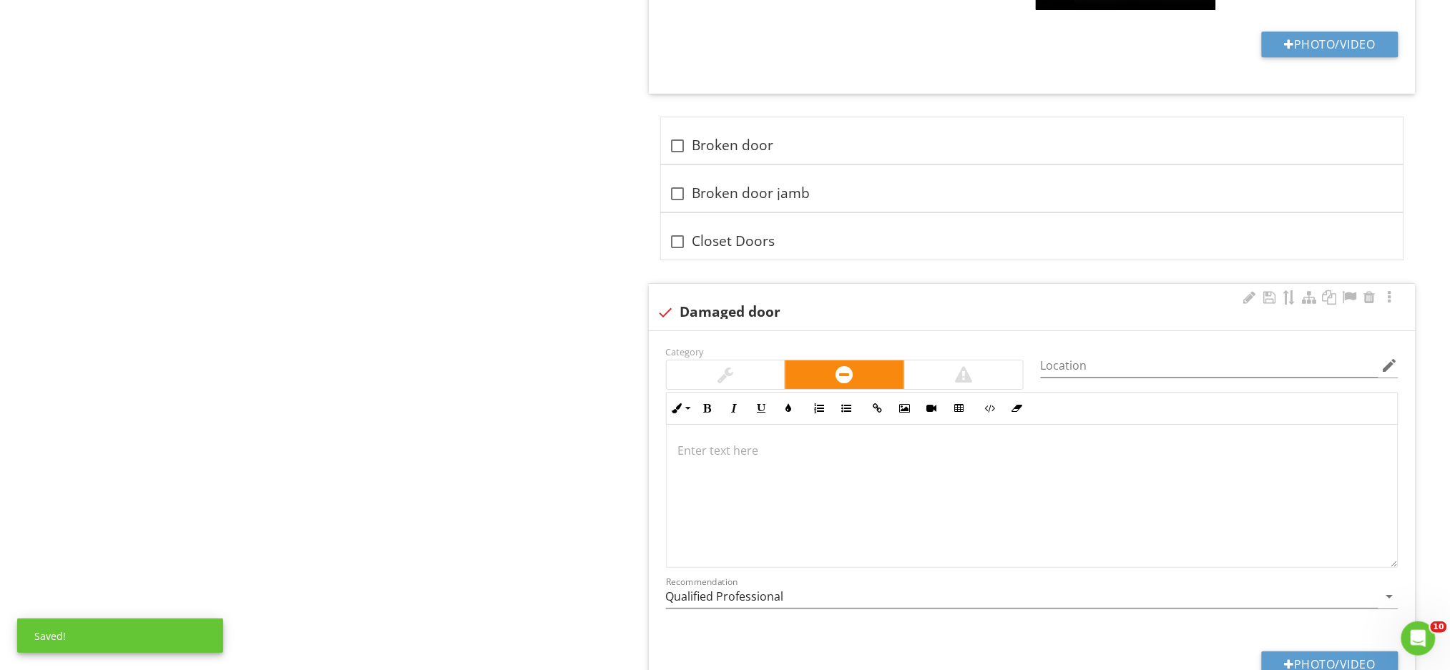
scroll to position [1, 0]
click at [1303, 662] on button "Photo/Video" at bounding box center [1330, 665] width 137 height 26
type input "C:\fakepath\IMG_0184.JPG"
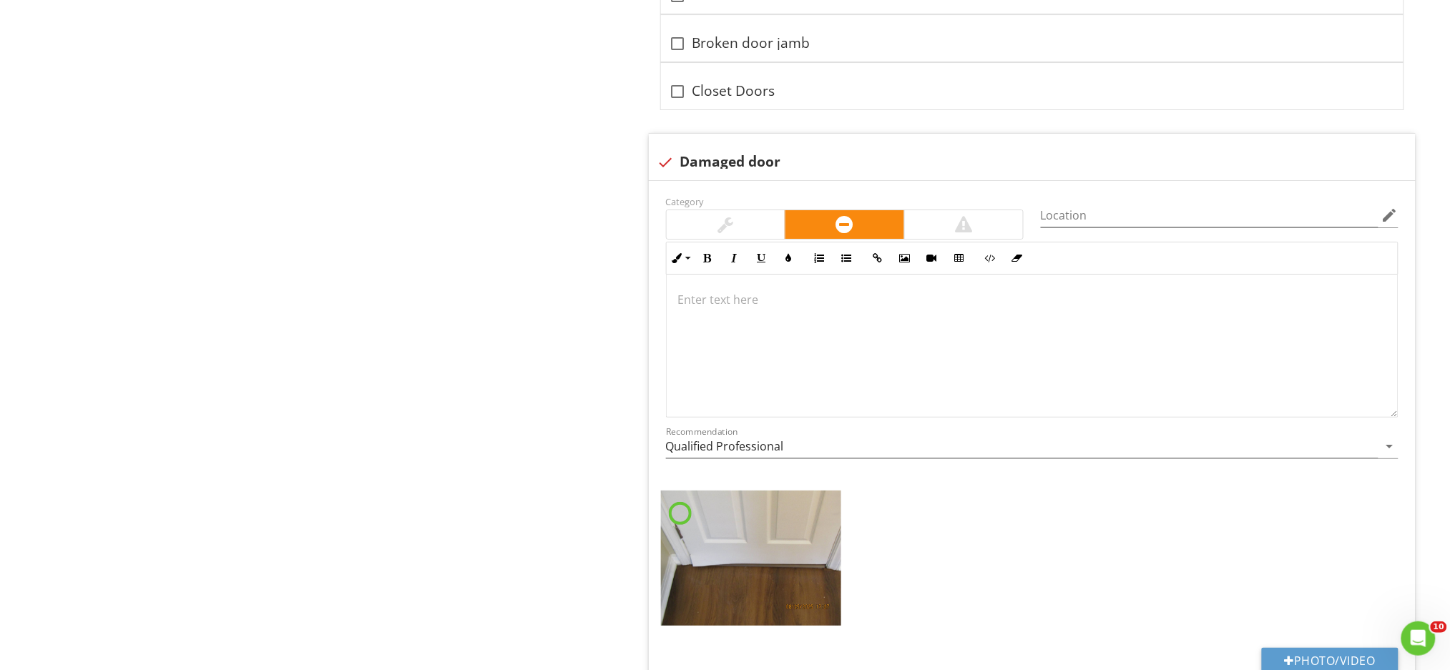
scroll to position [1861, 0]
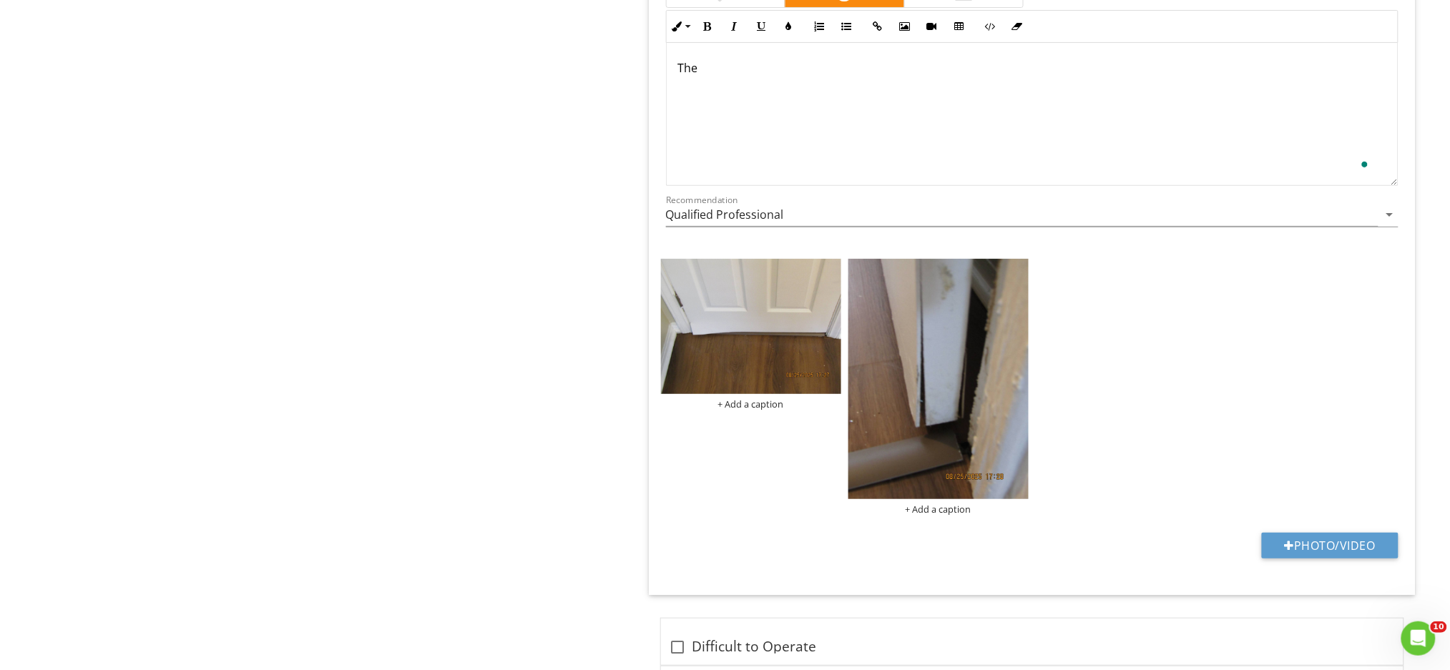
scroll to position [2063, 0]
click at [1139, 72] on p "The door for the rear bedroom is damaged down at the bottom. I think they had t…" at bounding box center [1032, 67] width 708 height 17
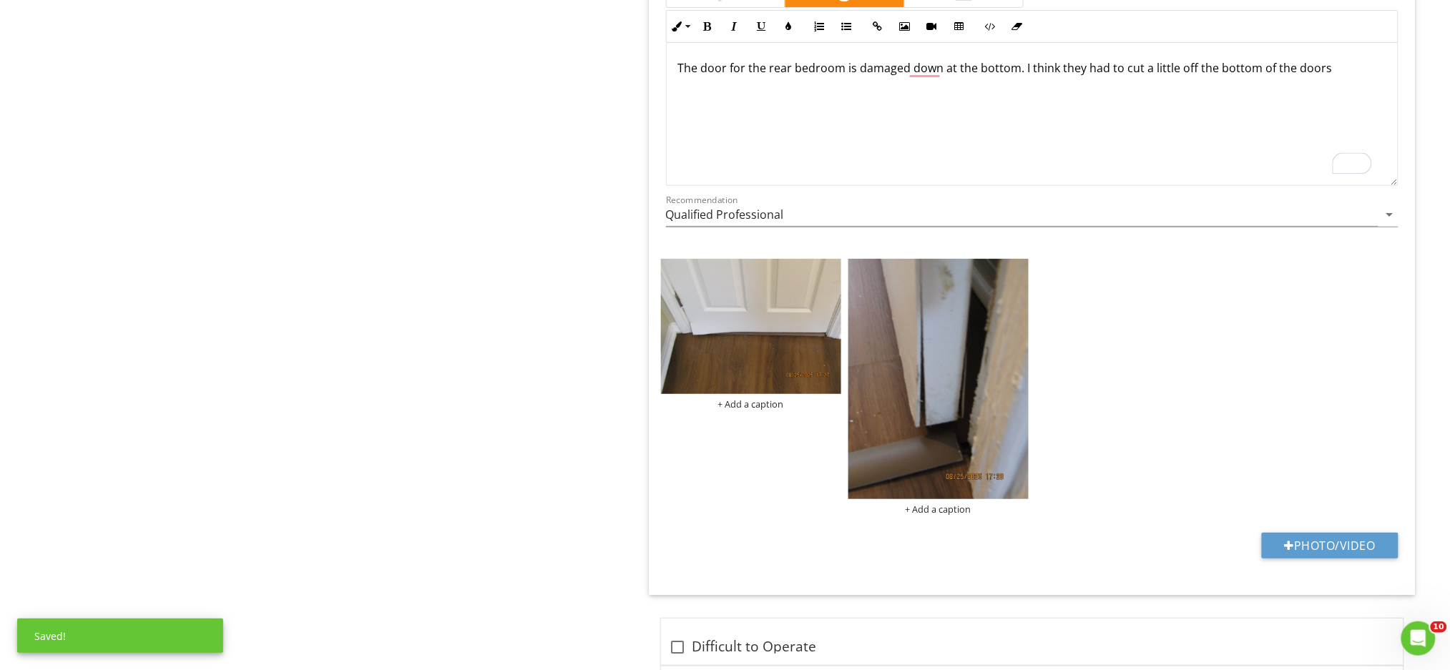
click at [1323, 73] on p "The door for the rear bedroom is damaged down at the bottom. I think they had t…" at bounding box center [1032, 67] width 708 height 17
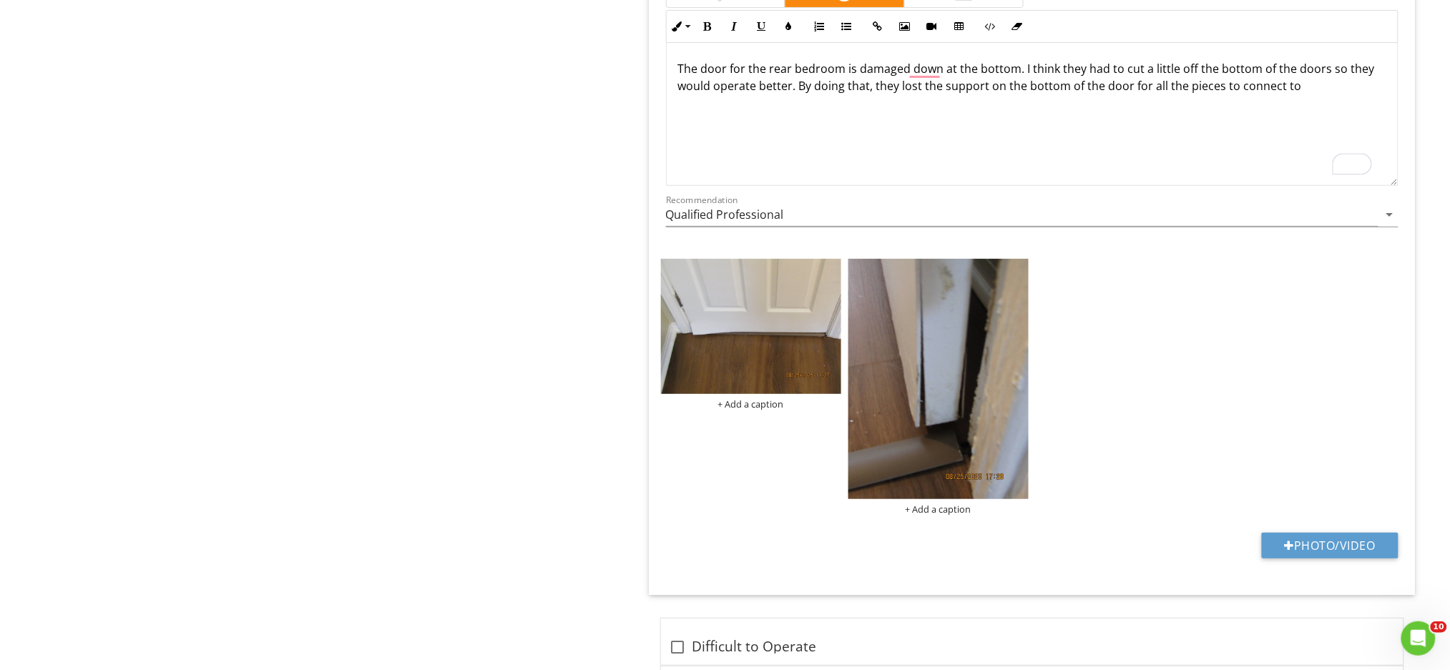
scroll to position [1, 0]
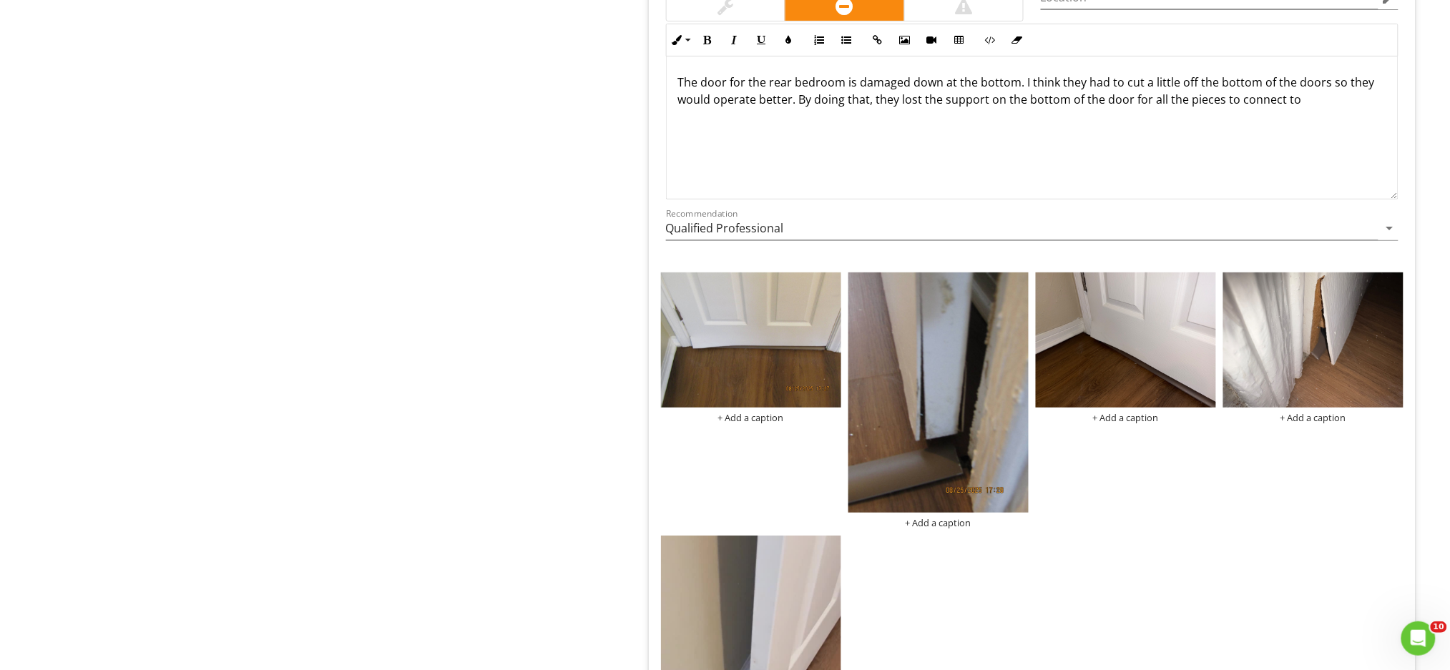
scroll to position [2098, 0]
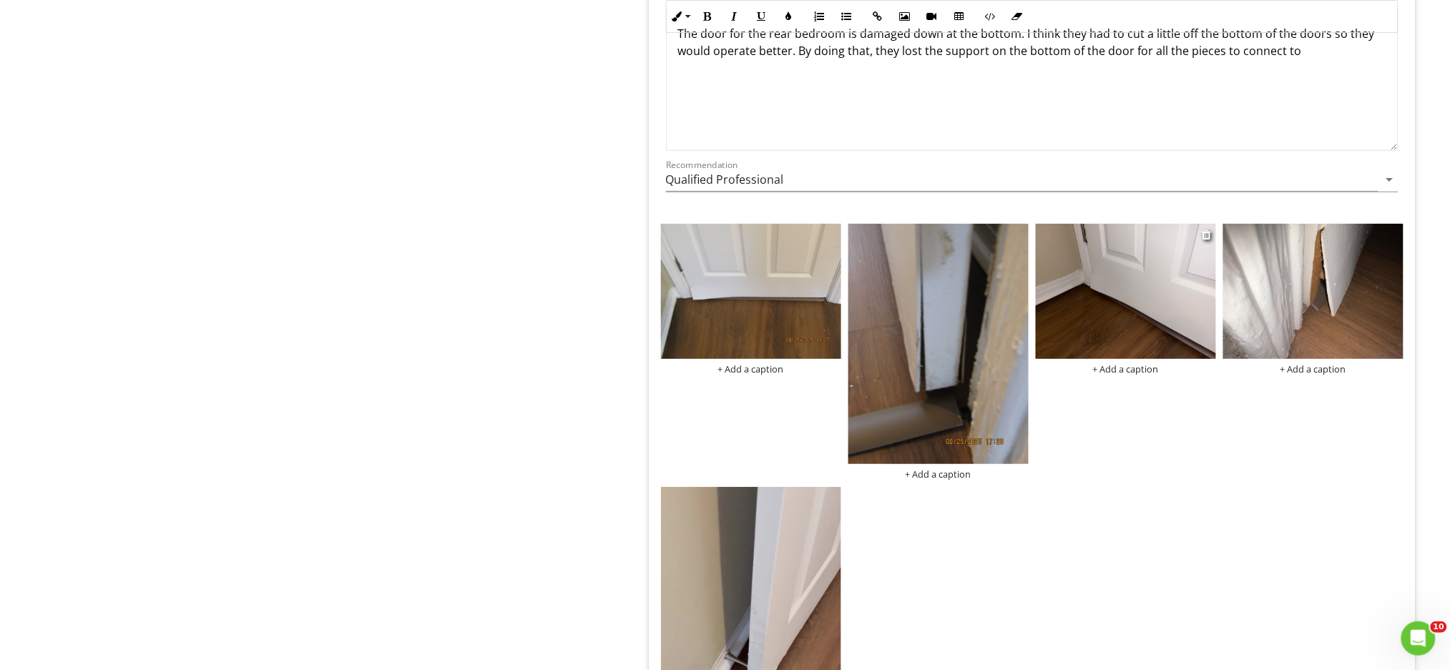
click at [1116, 266] on img at bounding box center [1126, 291] width 180 height 135
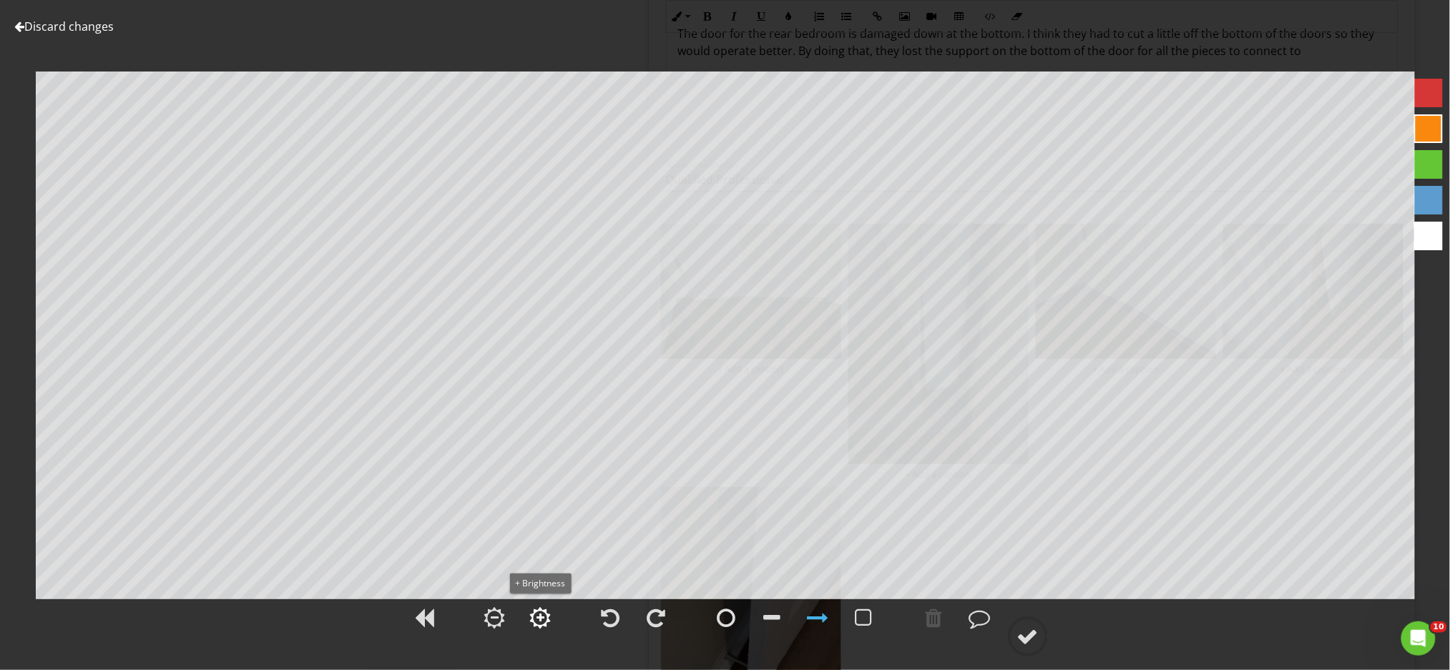
click at [540, 621] on div at bounding box center [540, 618] width 8 height 10
click at [504, 622] on div at bounding box center [494, 617] width 21 height 21
click at [501, 625] on div at bounding box center [494, 617] width 21 height 21
click at [725, 627] on div at bounding box center [726, 617] width 19 height 21
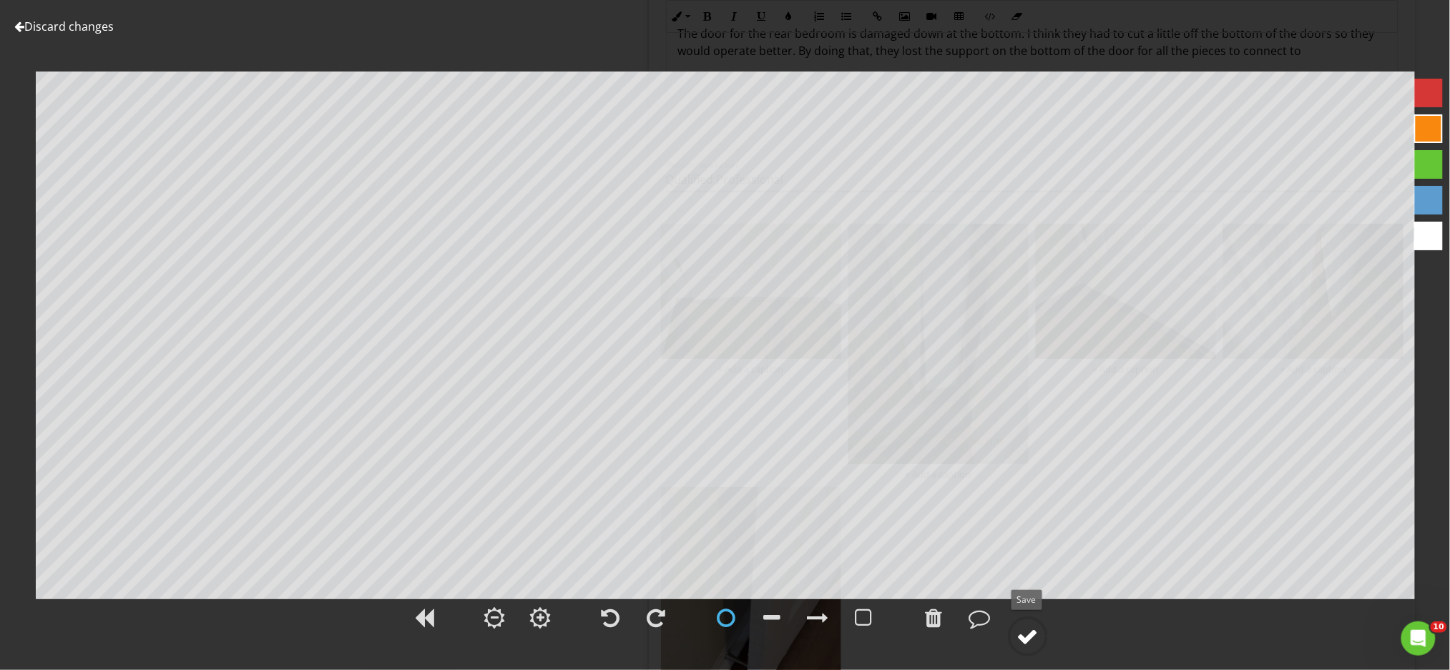
click at [1026, 639] on div at bounding box center [1027, 636] width 21 height 21
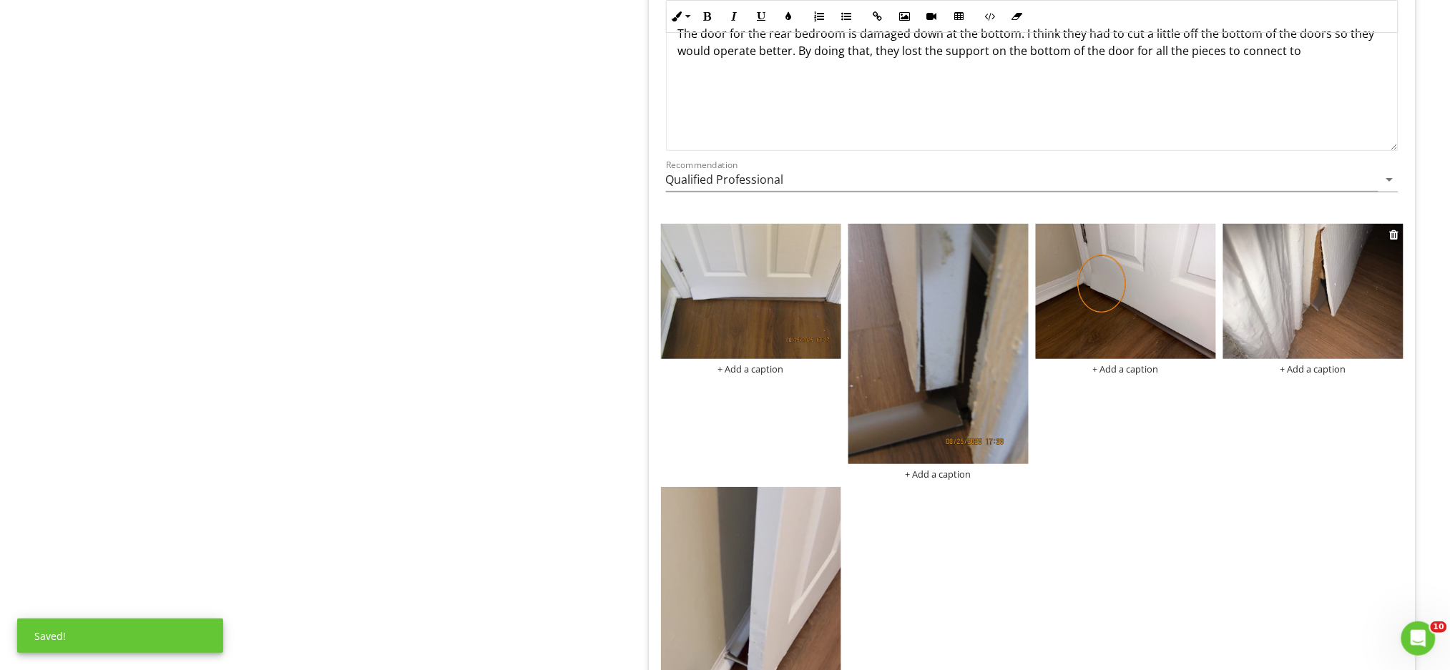
click at [1328, 322] on img at bounding box center [1313, 291] width 180 height 135
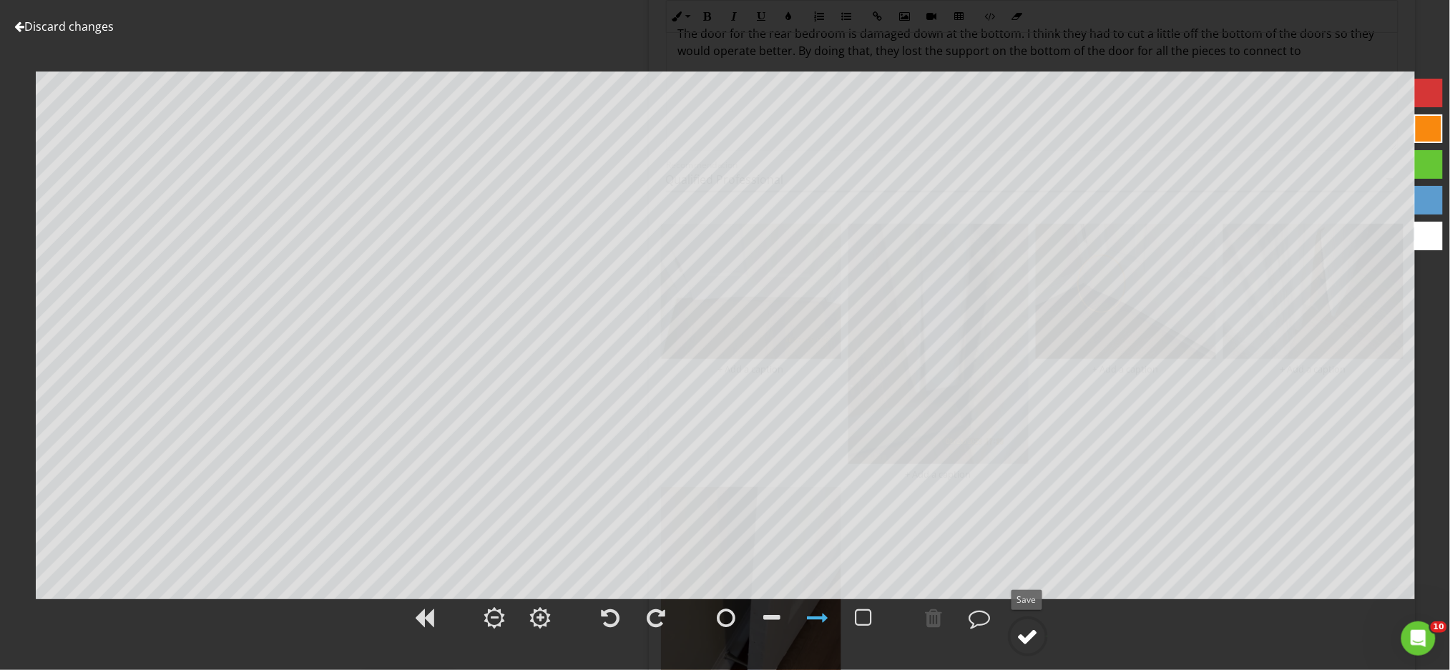
click at [1028, 640] on div at bounding box center [1027, 636] width 21 height 21
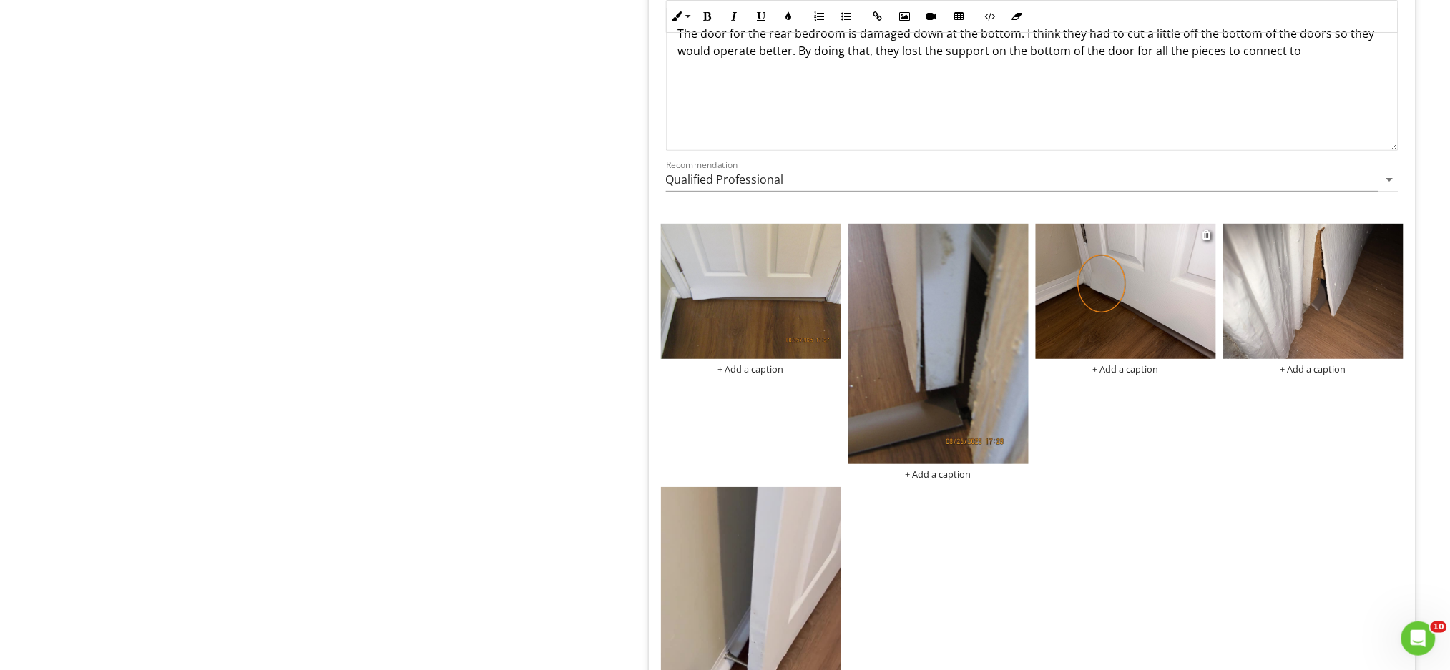
click at [1146, 280] on img at bounding box center [1126, 291] width 180 height 135
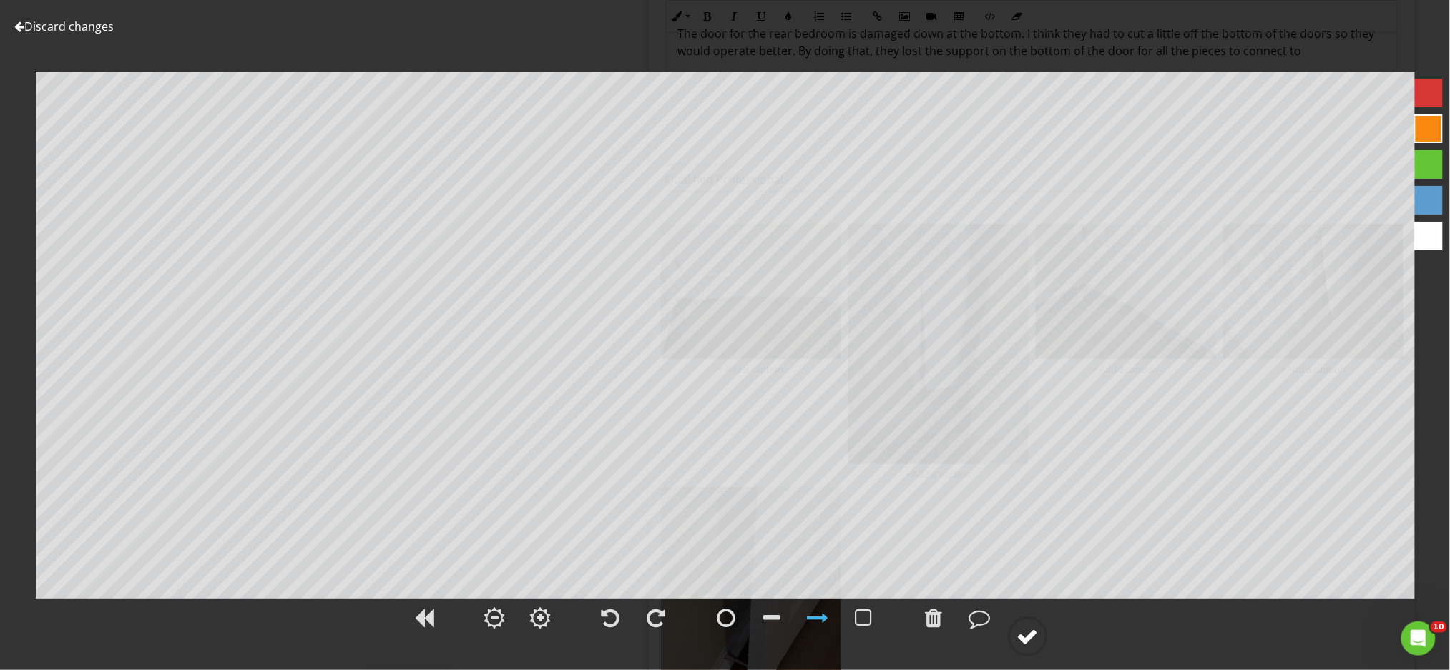
click at [1027, 632] on div at bounding box center [1027, 636] width 21 height 21
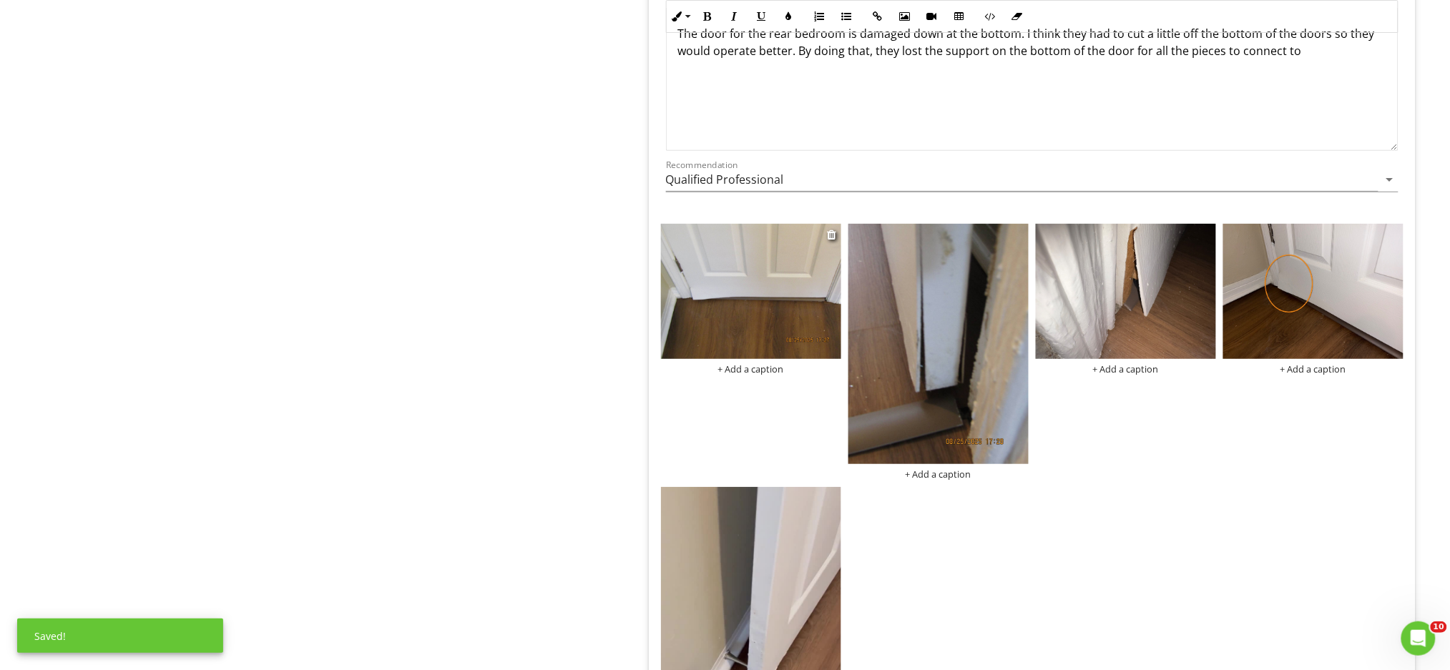
click at [699, 295] on img at bounding box center [751, 291] width 180 height 135
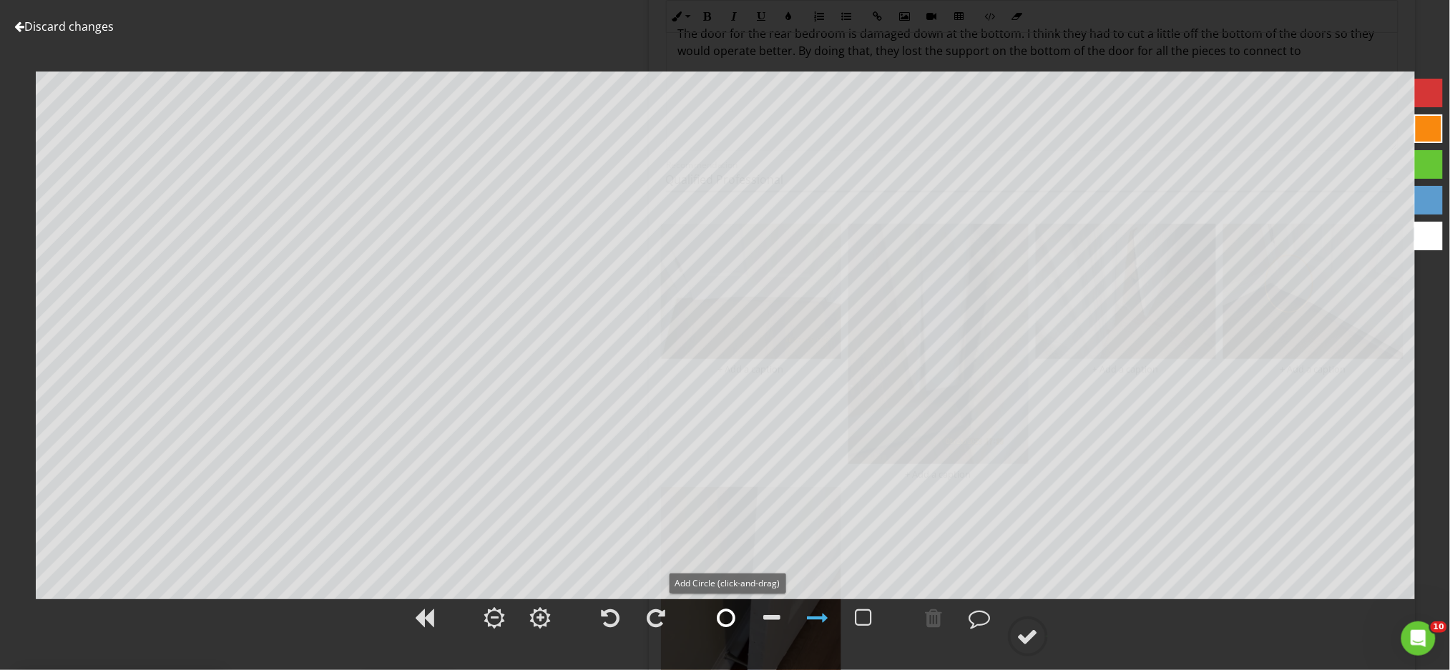
click at [727, 614] on div at bounding box center [726, 617] width 19 height 21
click at [1019, 635] on div at bounding box center [1027, 636] width 21 height 21
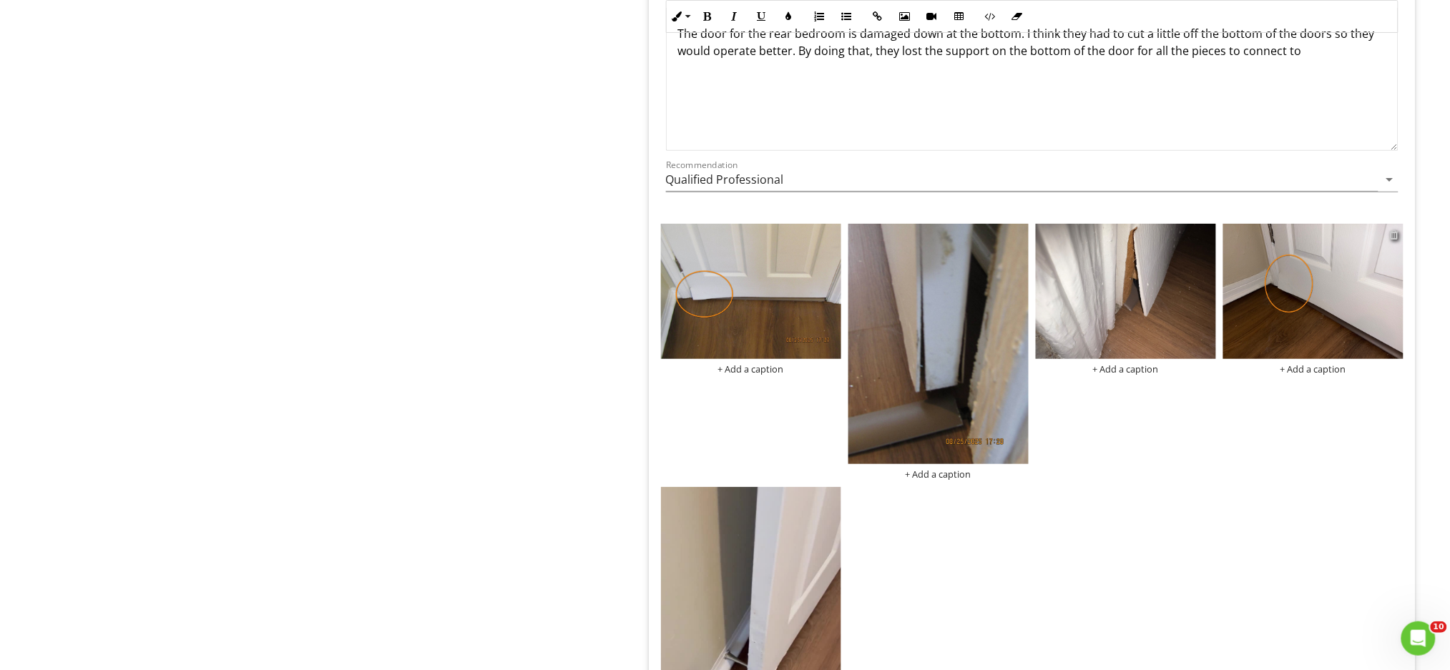
click at [1394, 236] on div at bounding box center [1394, 234] width 9 height 11
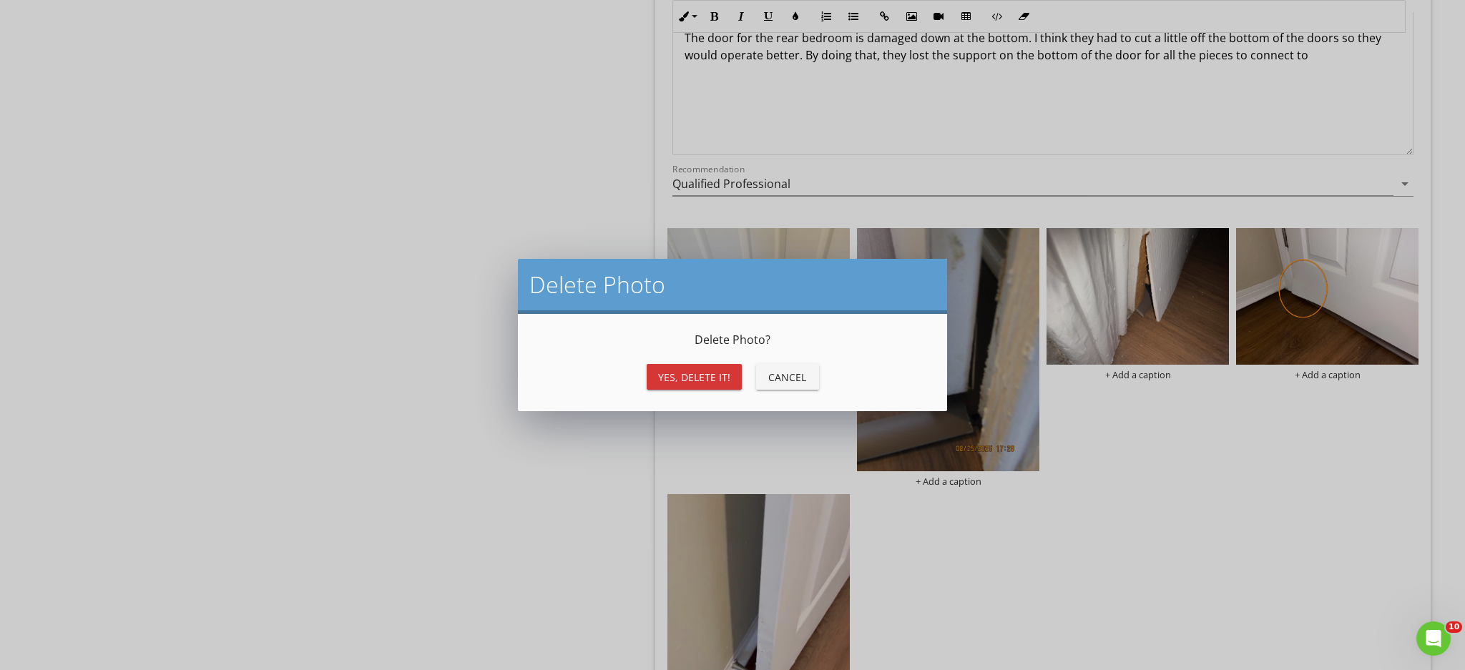
click at [677, 379] on div "Yes, Delete it!" at bounding box center [694, 377] width 72 height 15
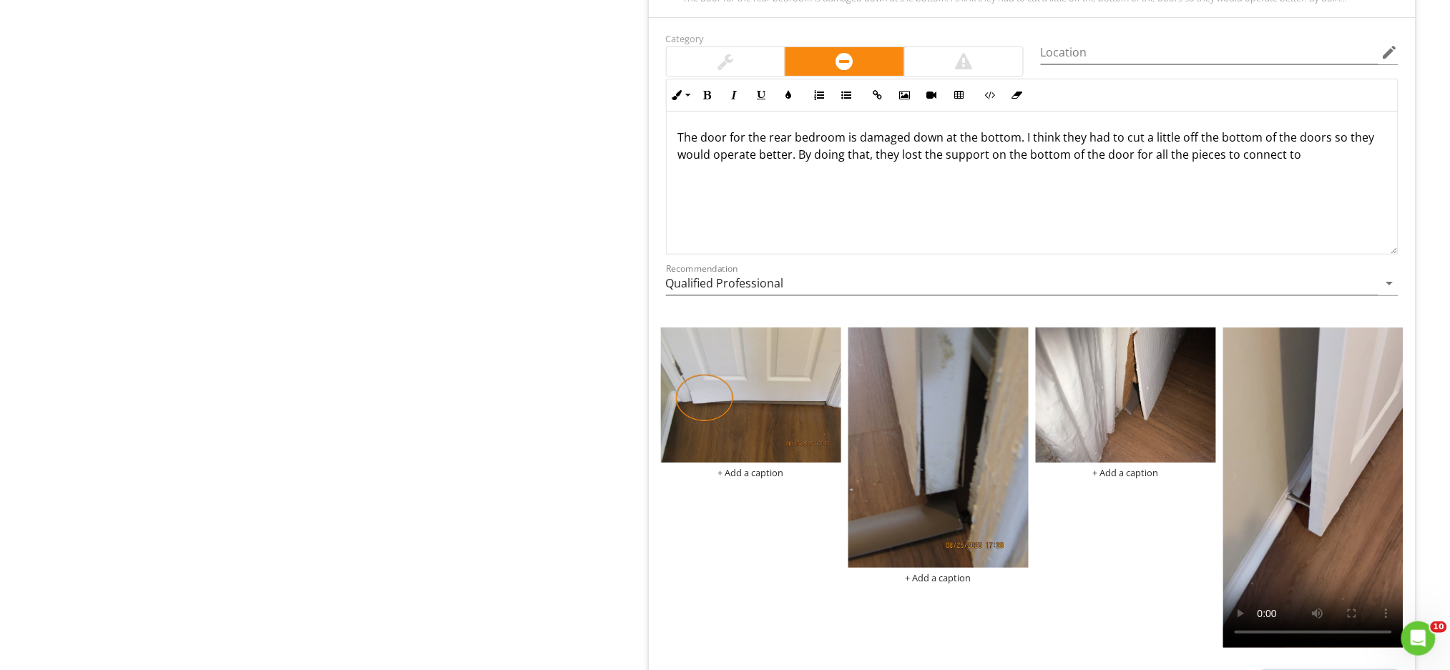
scroll to position [1917, 0]
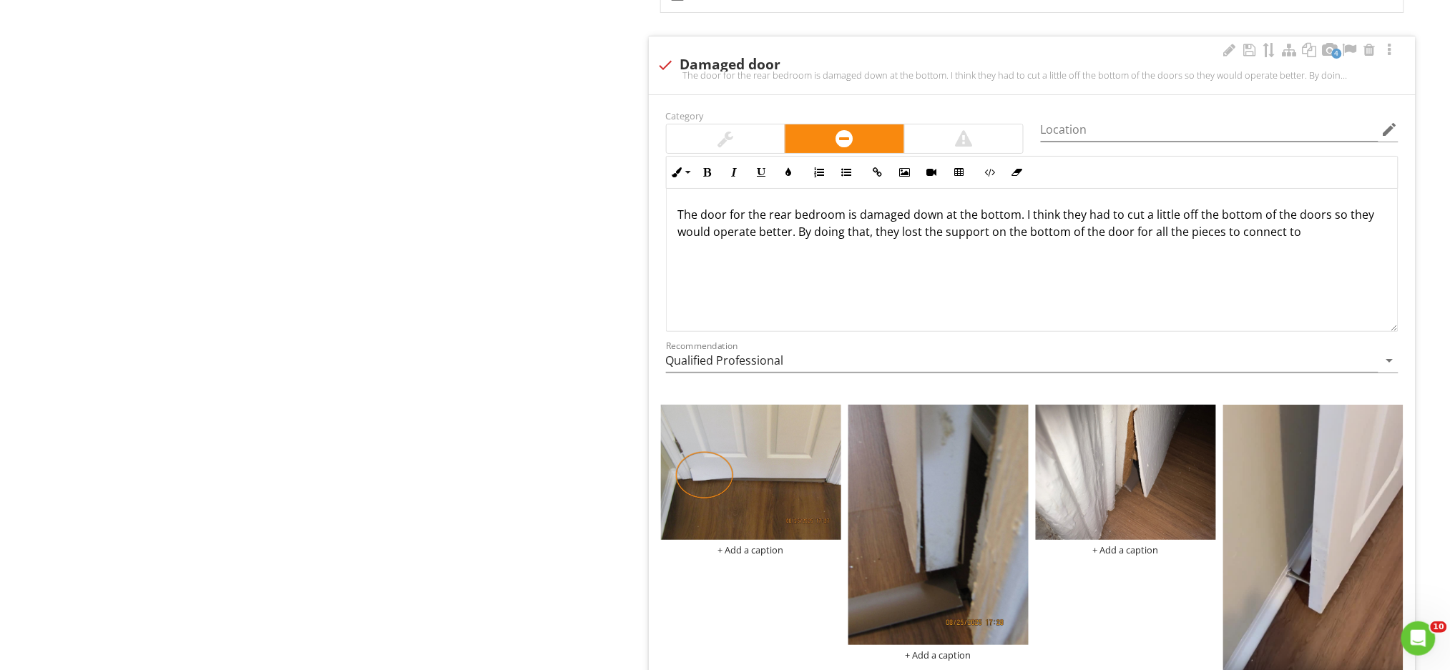
click at [1290, 243] on div "The door for the rear bedroom is damaged down at the bottom. I think they had t…" at bounding box center [1032, 260] width 731 height 143
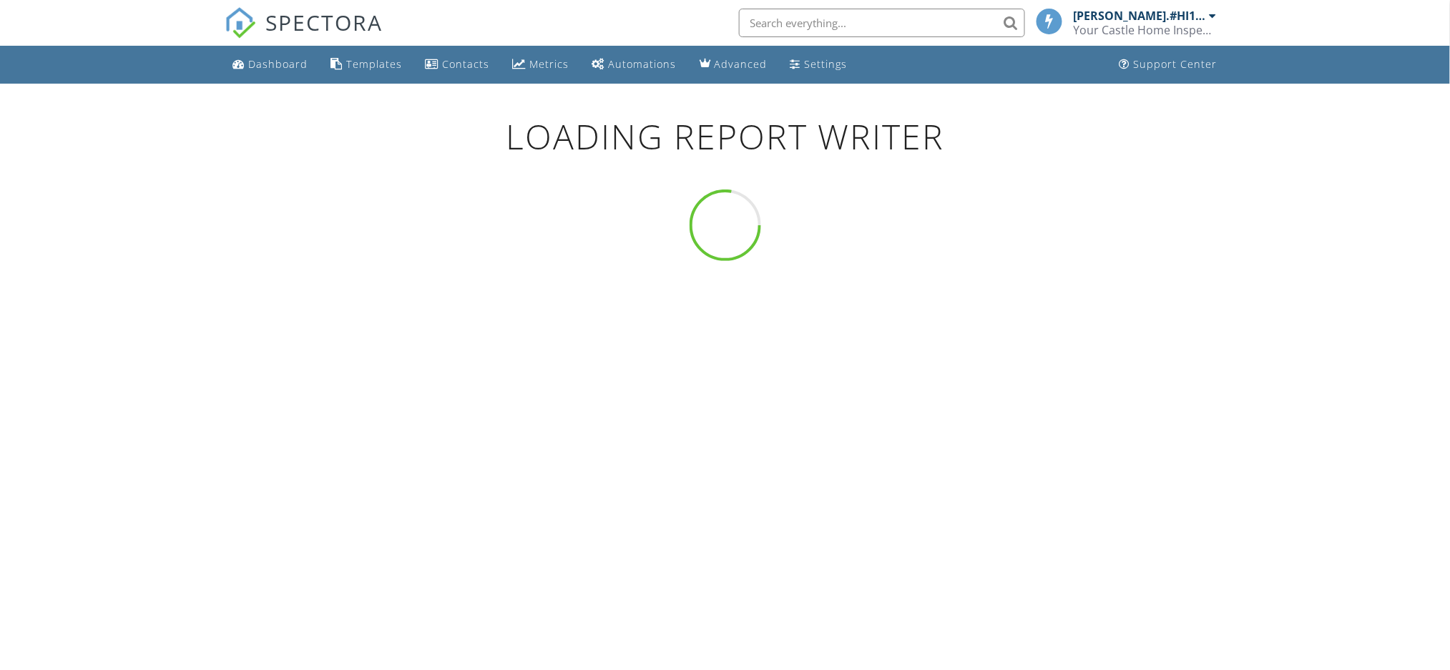
scroll to position [99, 0]
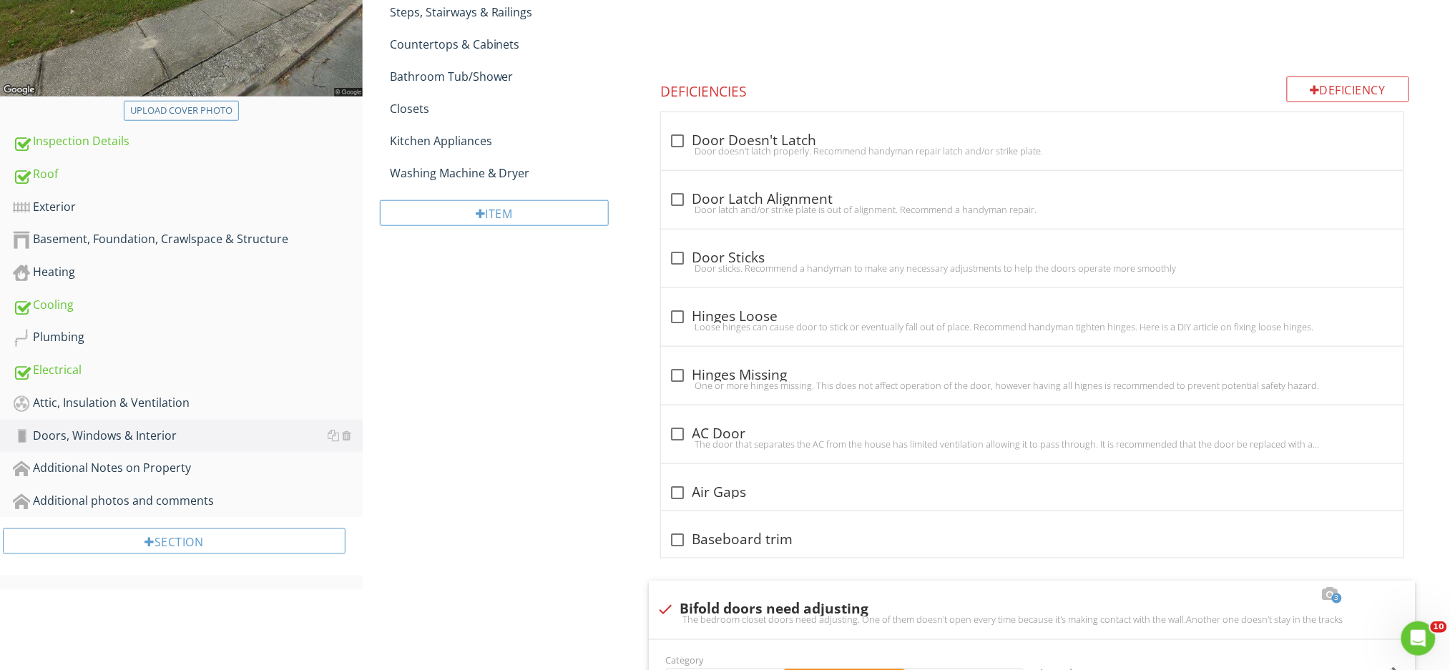
scroll to position [247, 0]
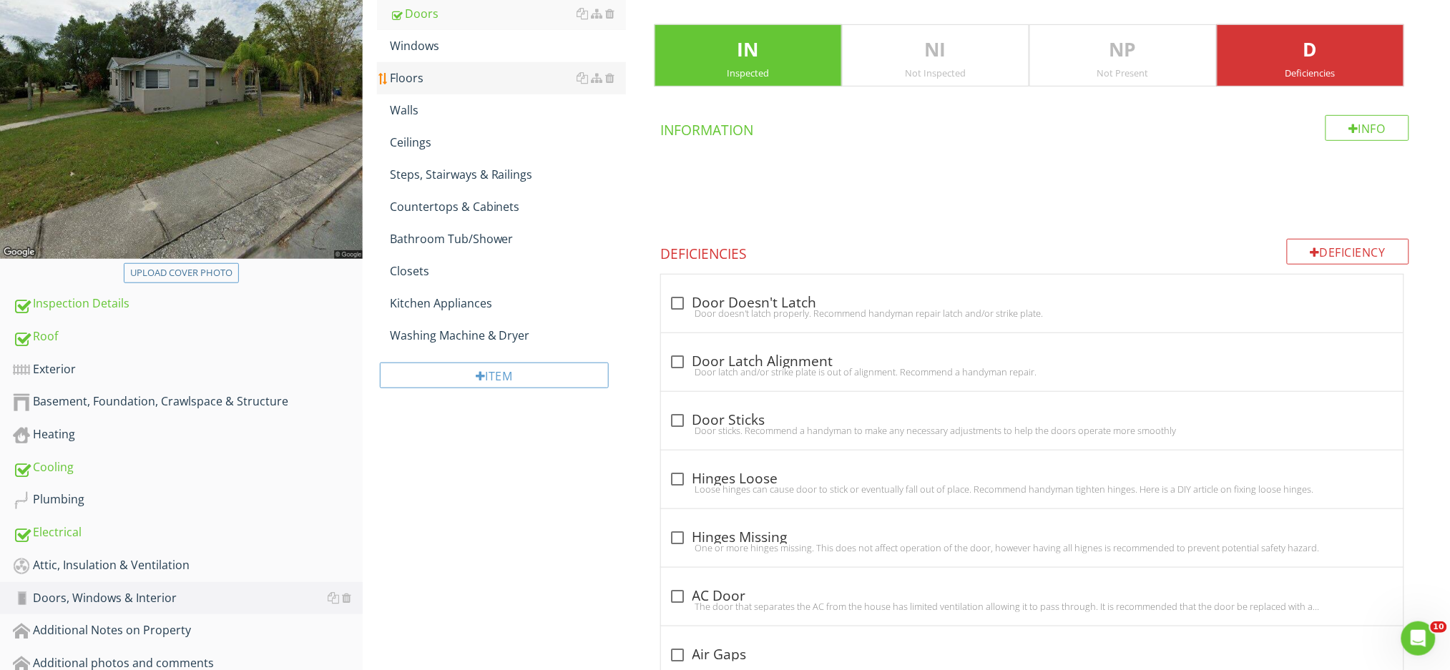
click at [441, 86] on div "Floors" at bounding box center [508, 77] width 236 height 17
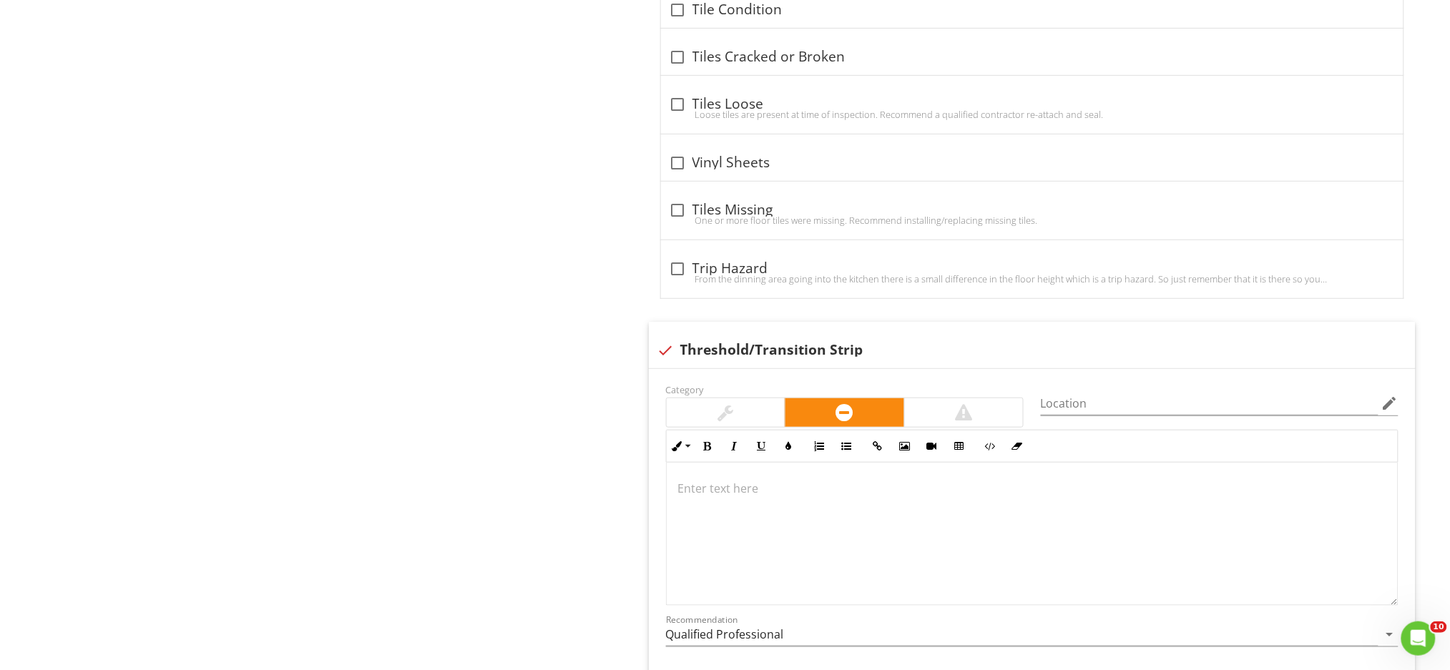
scroll to position [2341, 0]
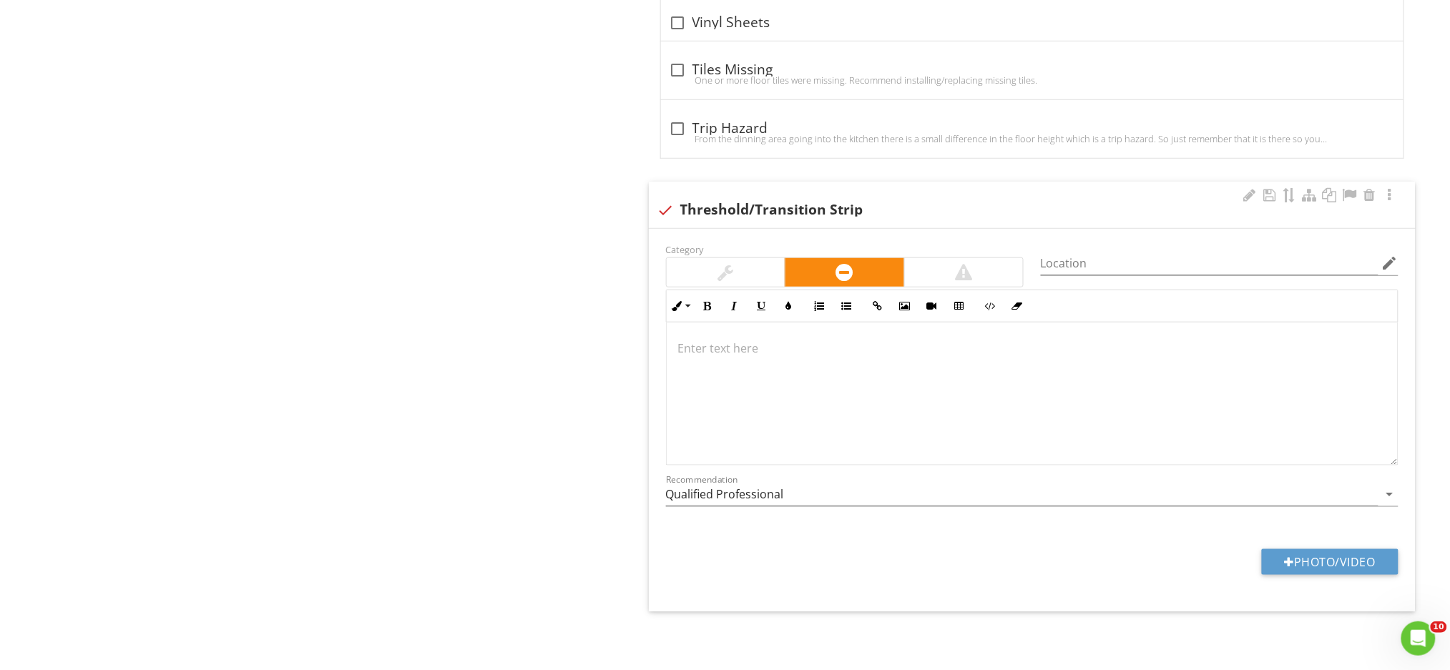
click at [715, 375] on div at bounding box center [1032, 394] width 731 height 143
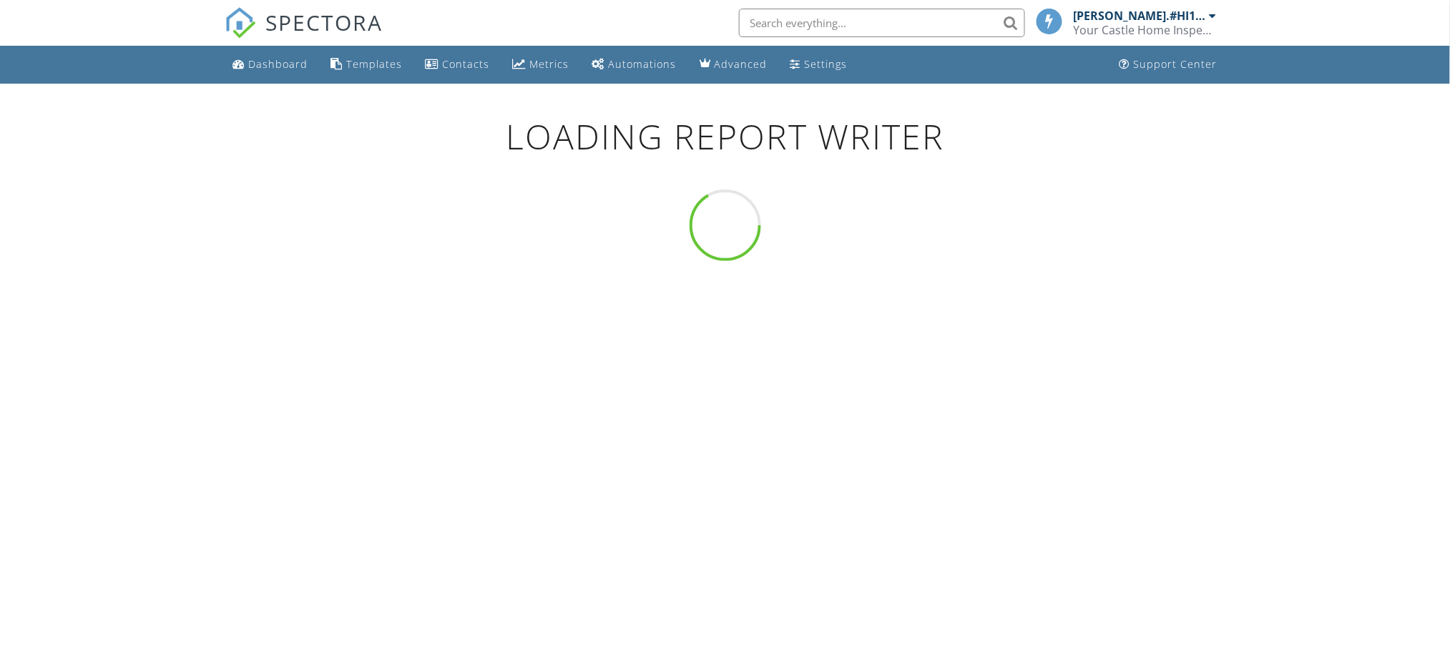
scroll to position [84, 0]
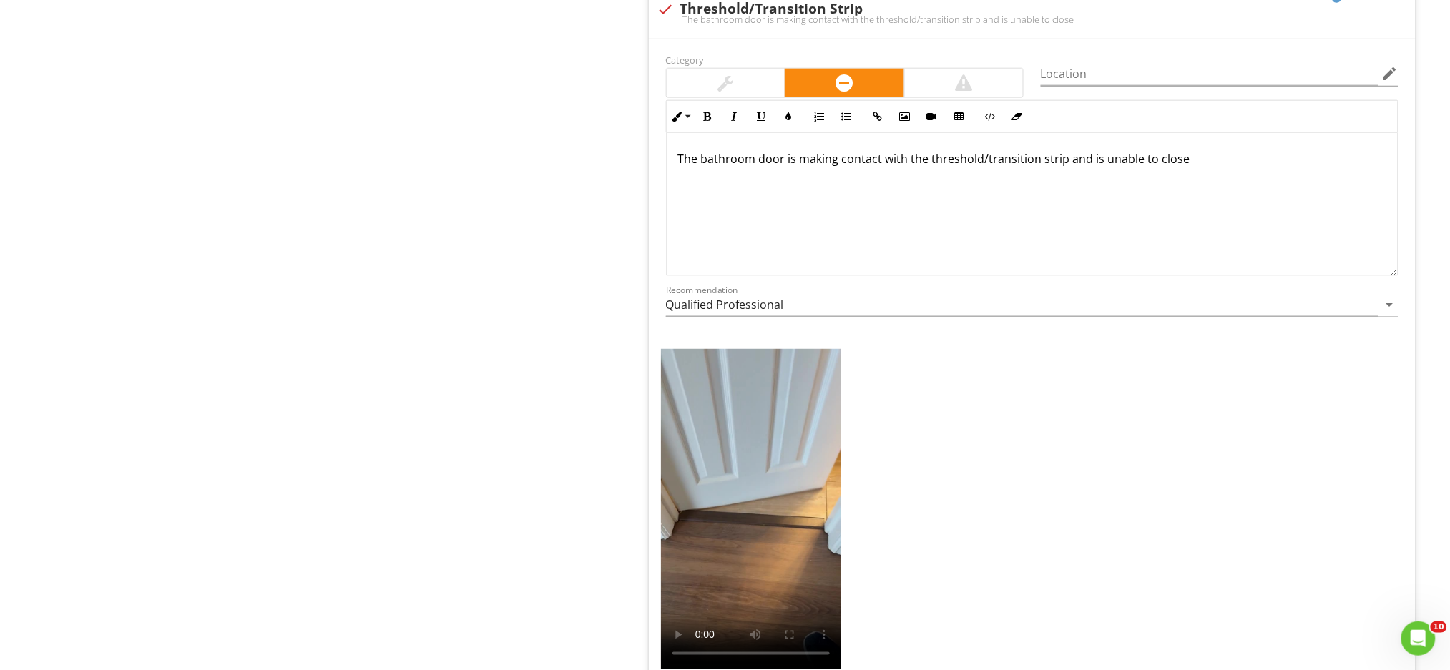
scroll to position [2529, 0]
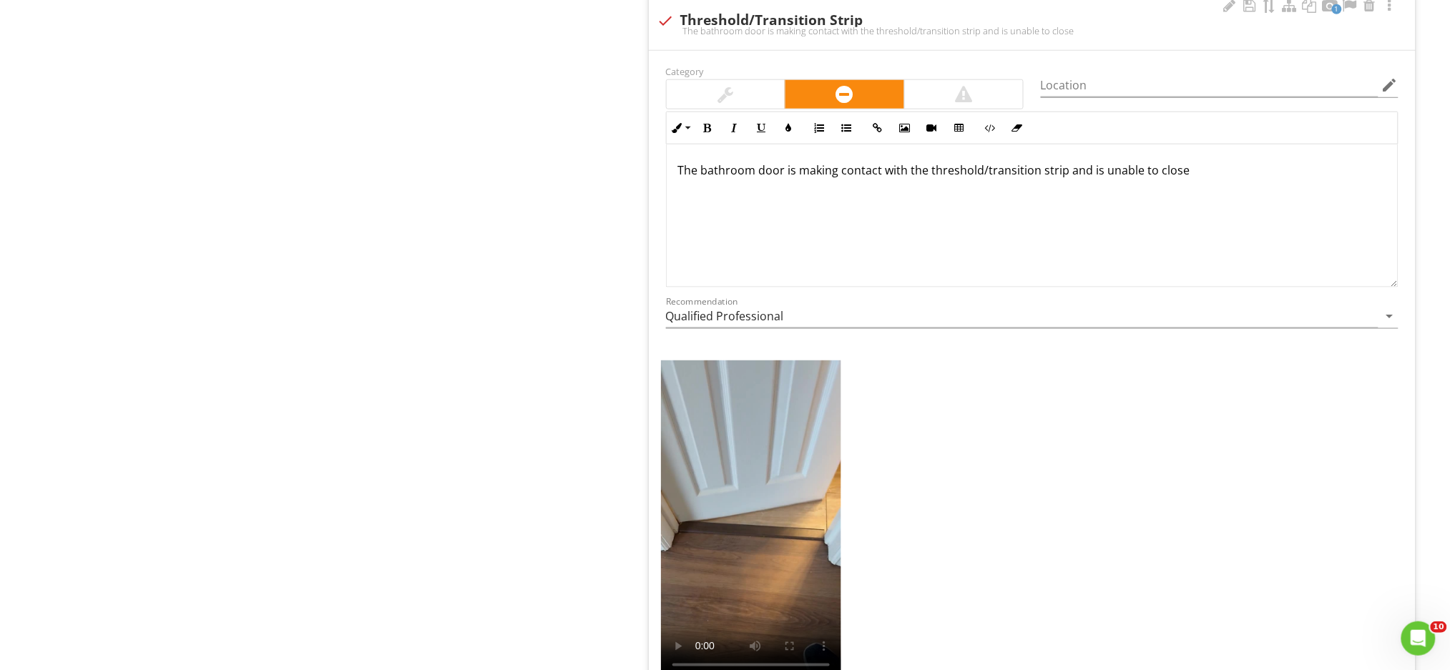
click at [1187, 176] on p "The bathroom door is making contact with the threshold/transition strip and is …" at bounding box center [1032, 170] width 708 height 17
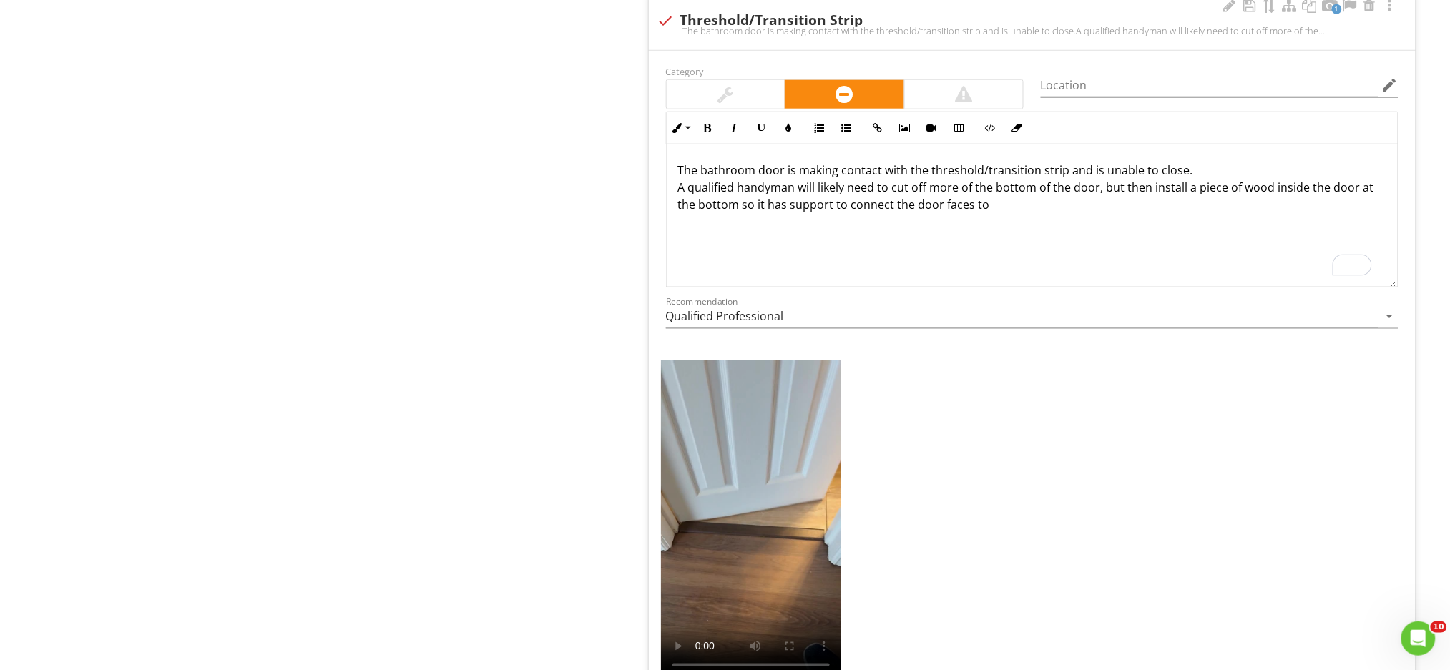
click at [1151, 193] on p "The bathroom door is making contact with the threshold/transition strip and is …" at bounding box center [1032, 188] width 708 height 52
click at [834, 210] on p "The bathroom door is making contact with the threshold/transition strip and is …" at bounding box center [1032, 188] width 708 height 52
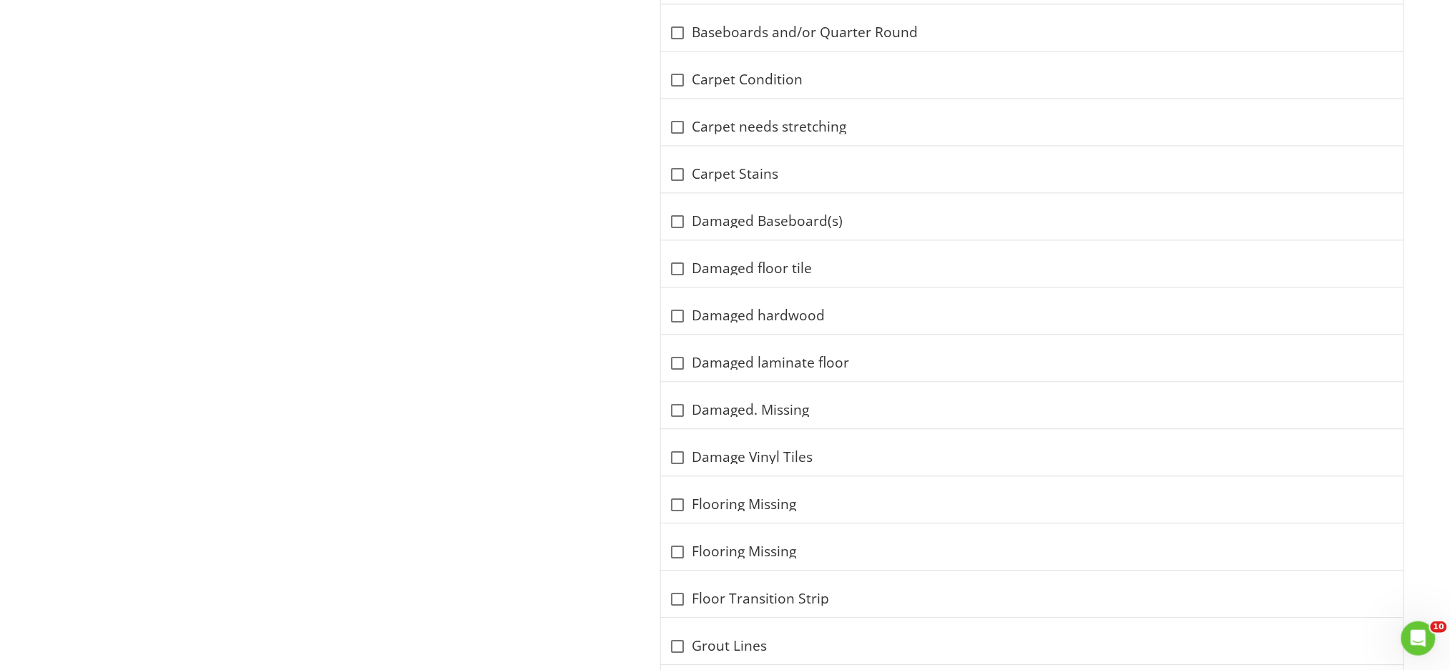
scroll to position [1009, 0]
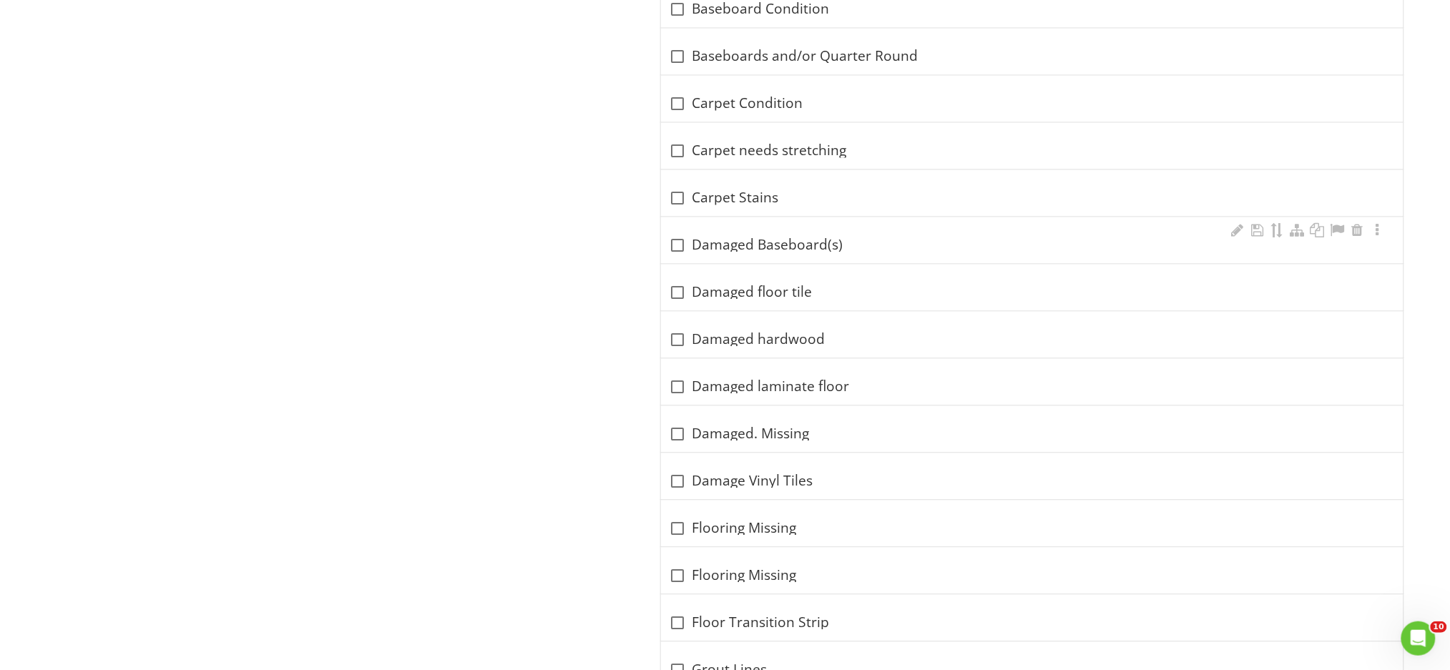
click at [682, 252] on div at bounding box center [678, 245] width 24 height 24
checkbox input "true"
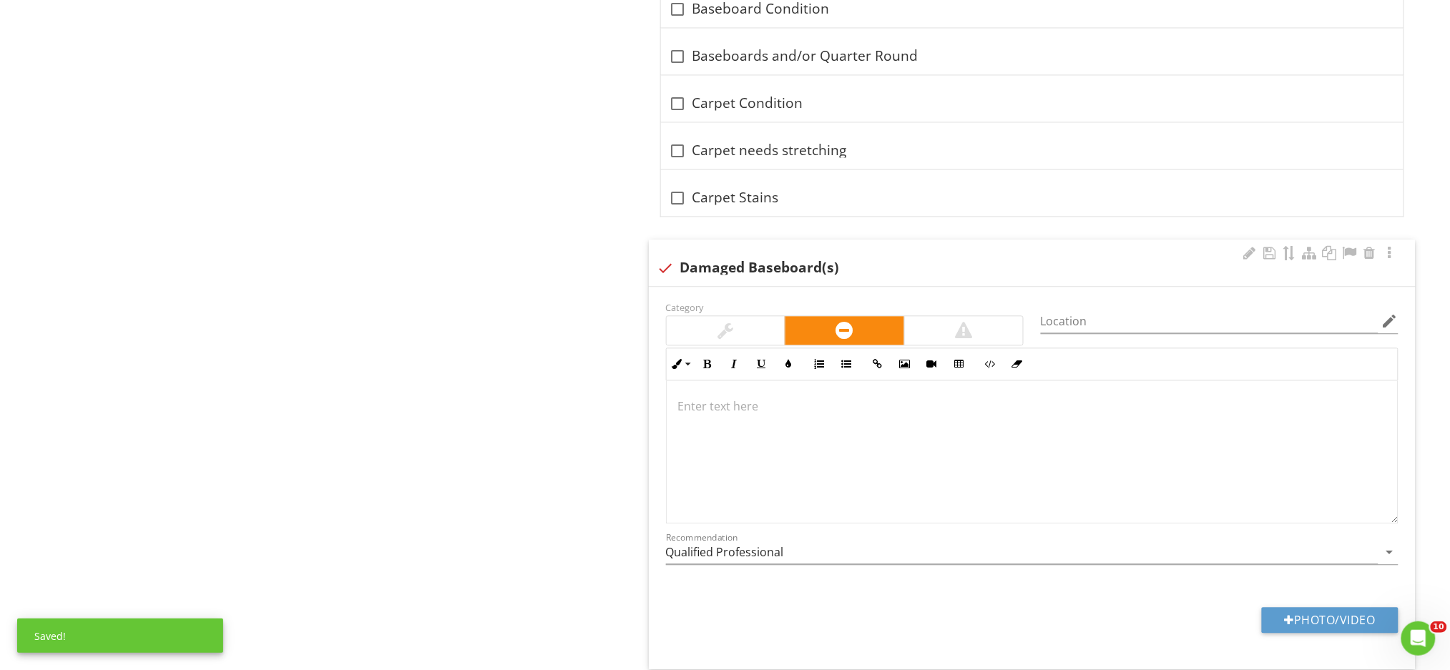
click at [703, 415] on p at bounding box center [1032, 406] width 708 height 17
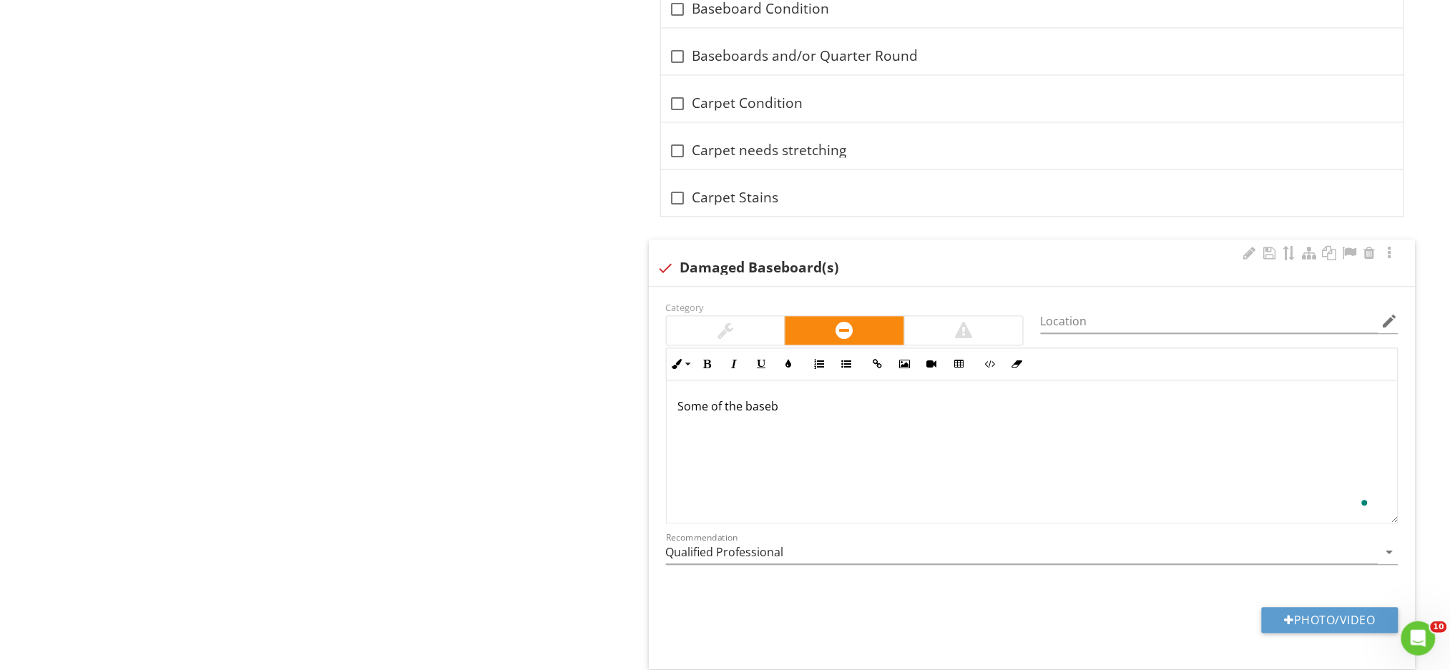
scroll to position [1020, 0]
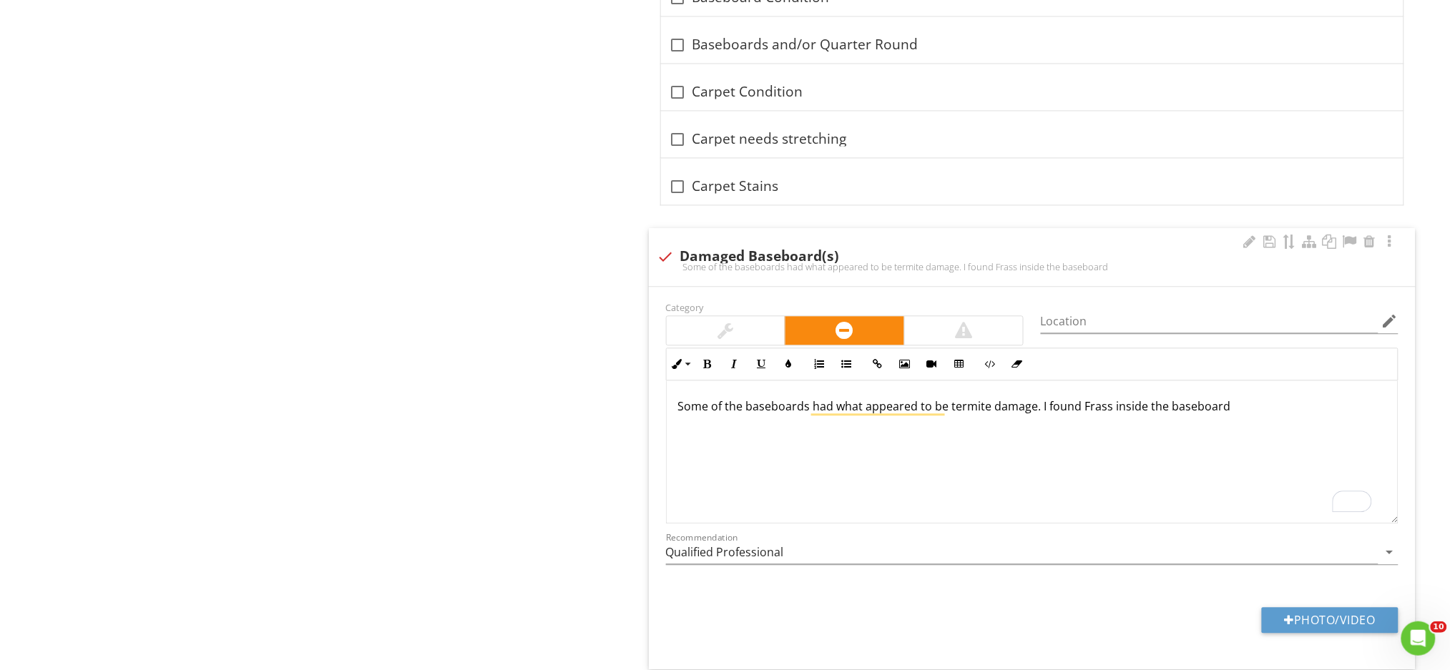
click at [1230, 413] on p "Some of the baseboards had what appeared to be termite damage. I found Frass in…" at bounding box center [1032, 406] width 708 height 17
click at [1108, 411] on p "Some of the baseboards had what appeared to be termite damage. I found Frass in…" at bounding box center [1032, 406] width 708 height 17
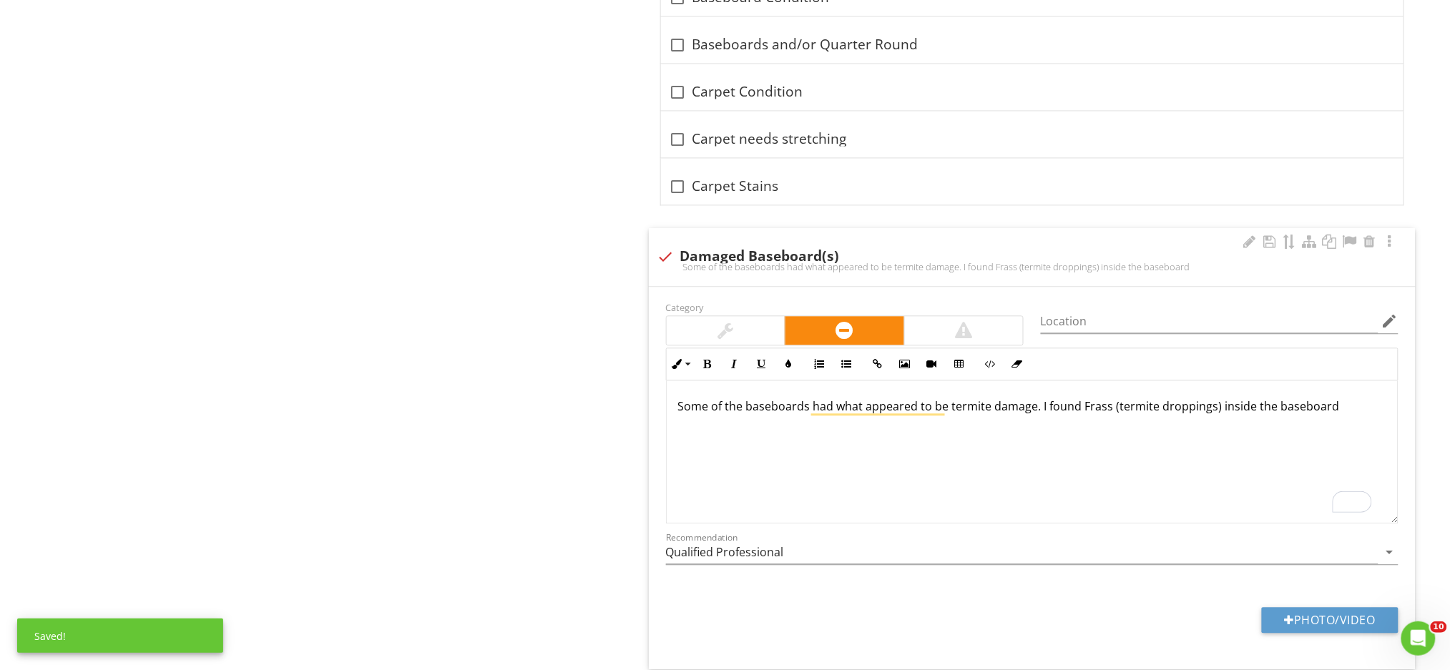
click at [1331, 411] on p "Some of the baseboards had what appeared to be termite damage. I found Frass (t…" at bounding box center [1032, 406] width 708 height 17
click at [1307, 629] on button "Photo/Video" at bounding box center [1330, 620] width 137 height 26
type input "C:\fakepath\IMG_0200.JPG"
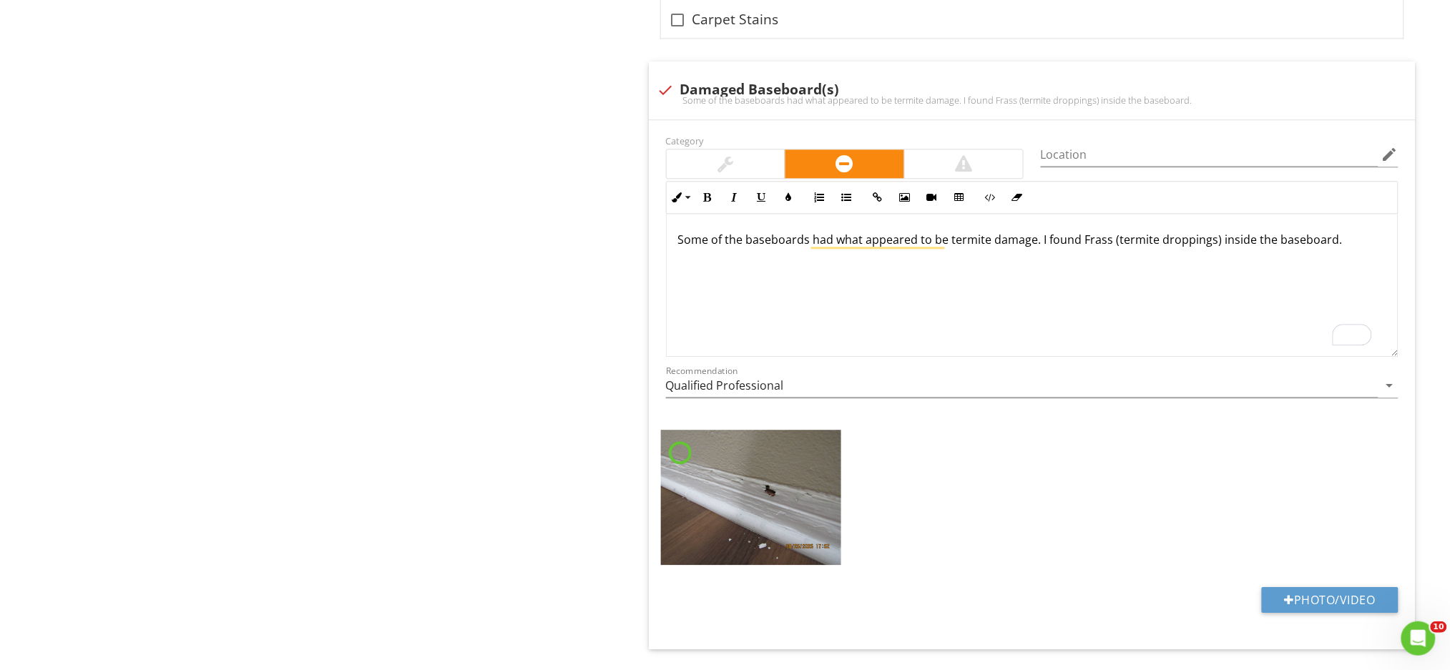
scroll to position [1210, 0]
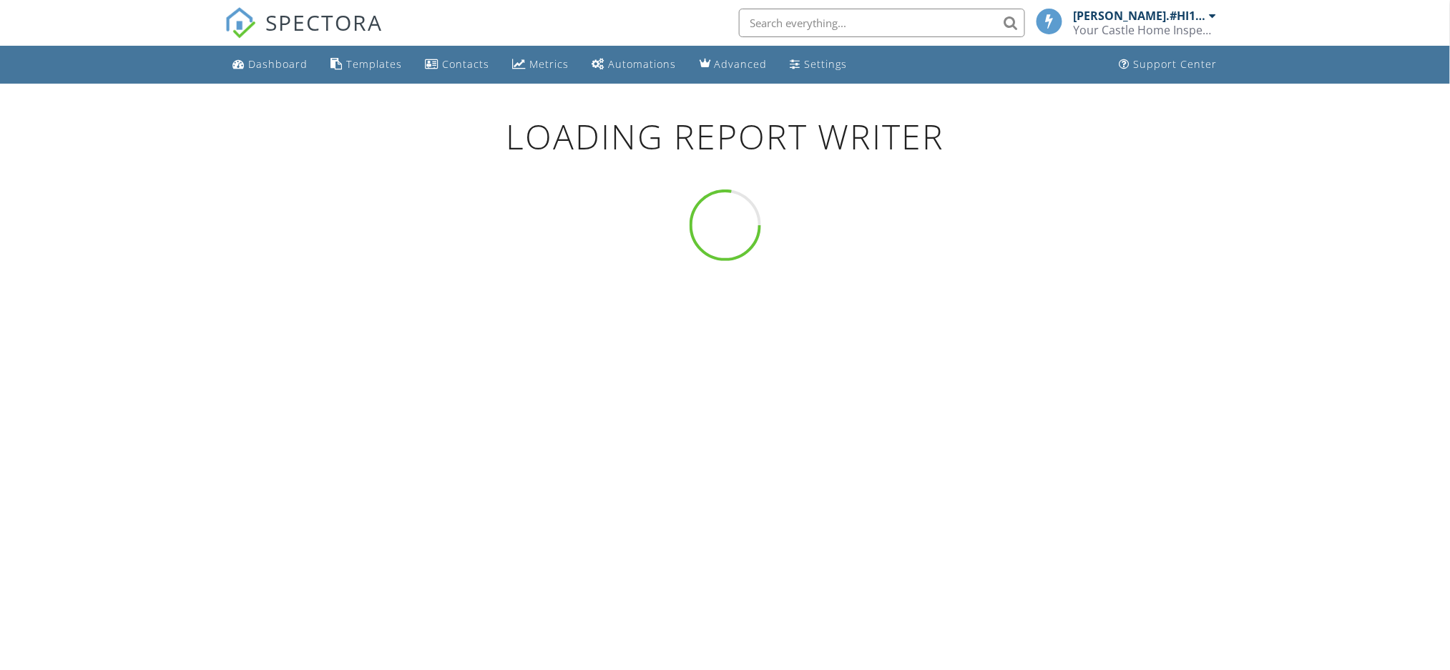
scroll to position [99, 0]
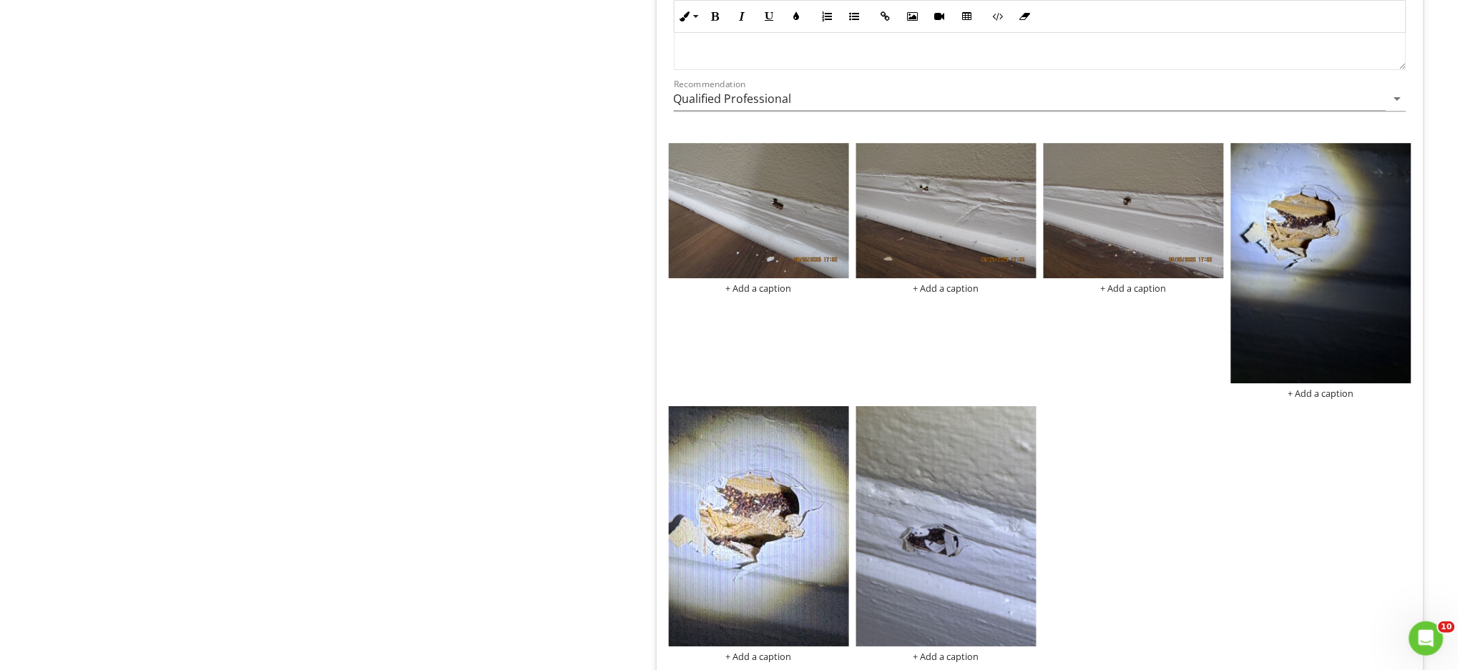
scroll to position [1505, 0]
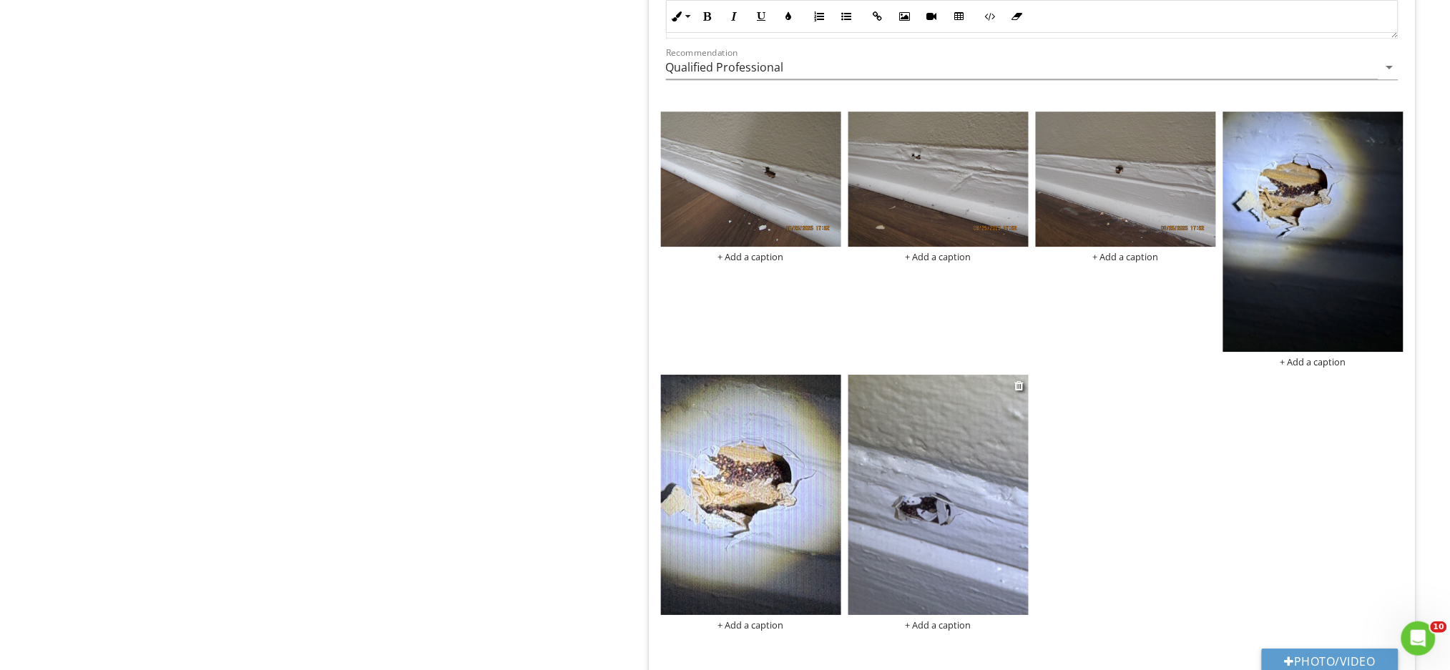
click at [964, 501] on img at bounding box center [938, 495] width 180 height 240
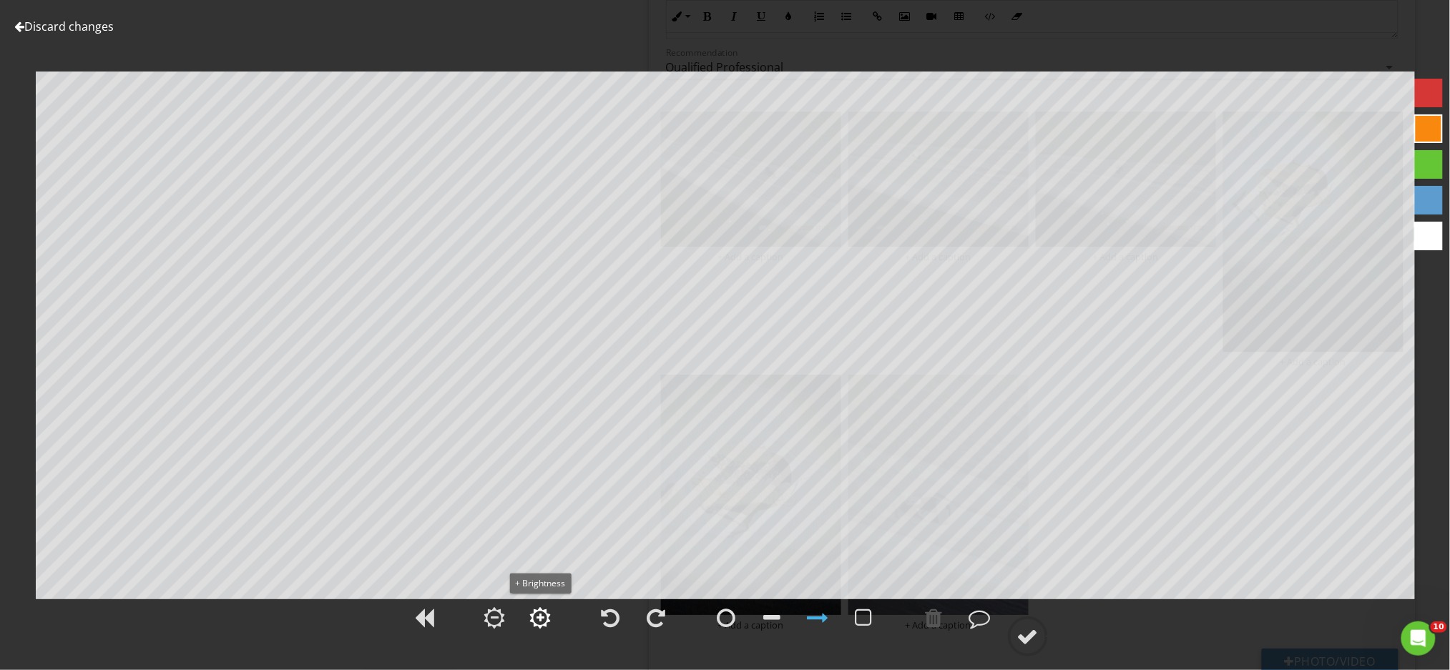
click at [547, 629] on div at bounding box center [540, 617] width 21 height 21
click at [546, 626] on div at bounding box center [540, 617] width 21 height 21
click at [1027, 638] on div at bounding box center [1027, 636] width 21 height 21
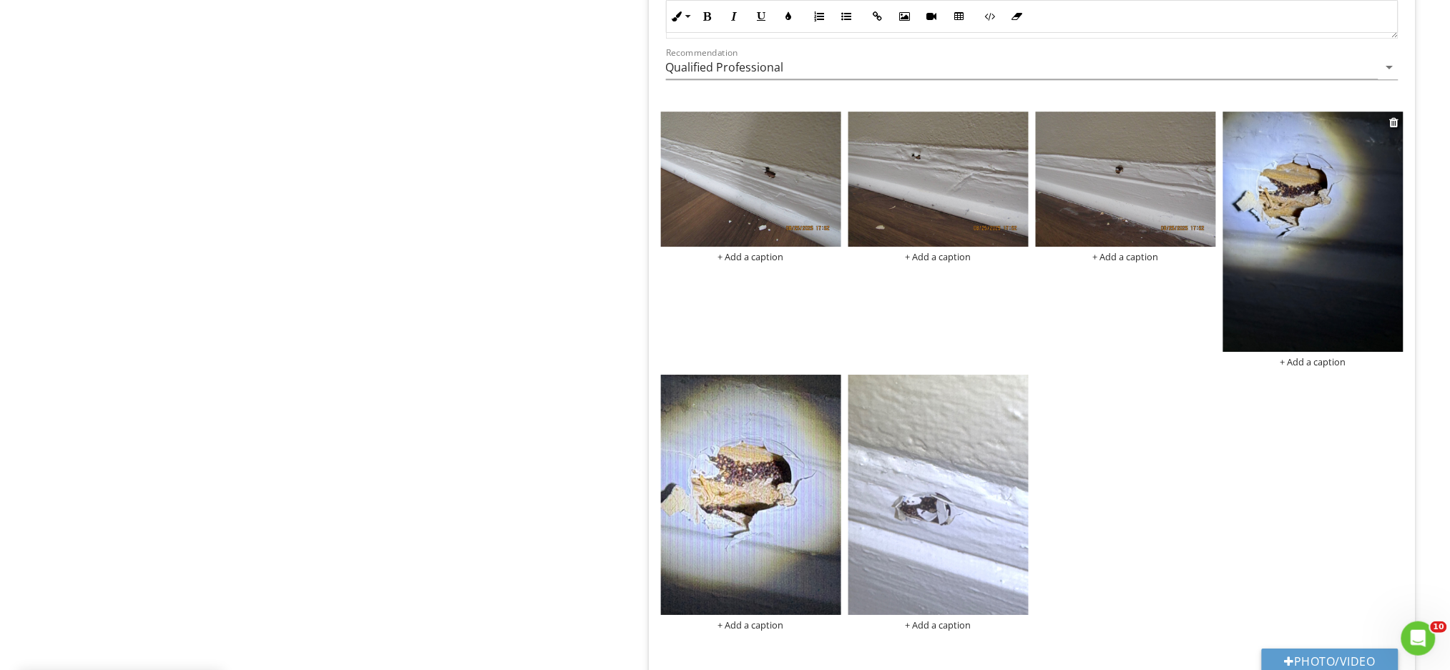
click at [1333, 186] on img at bounding box center [1313, 232] width 180 height 240
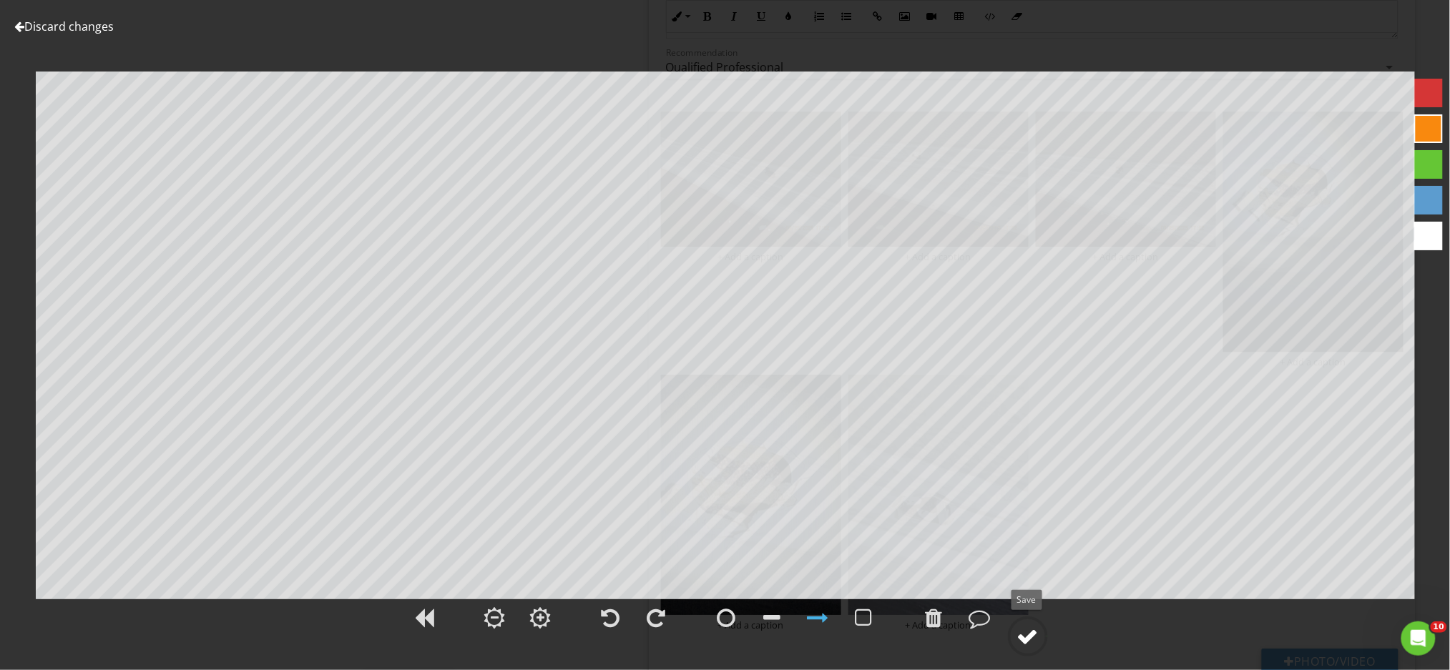
click at [1023, 639] on div at bounding box center [1027, 636] width 21 height 21
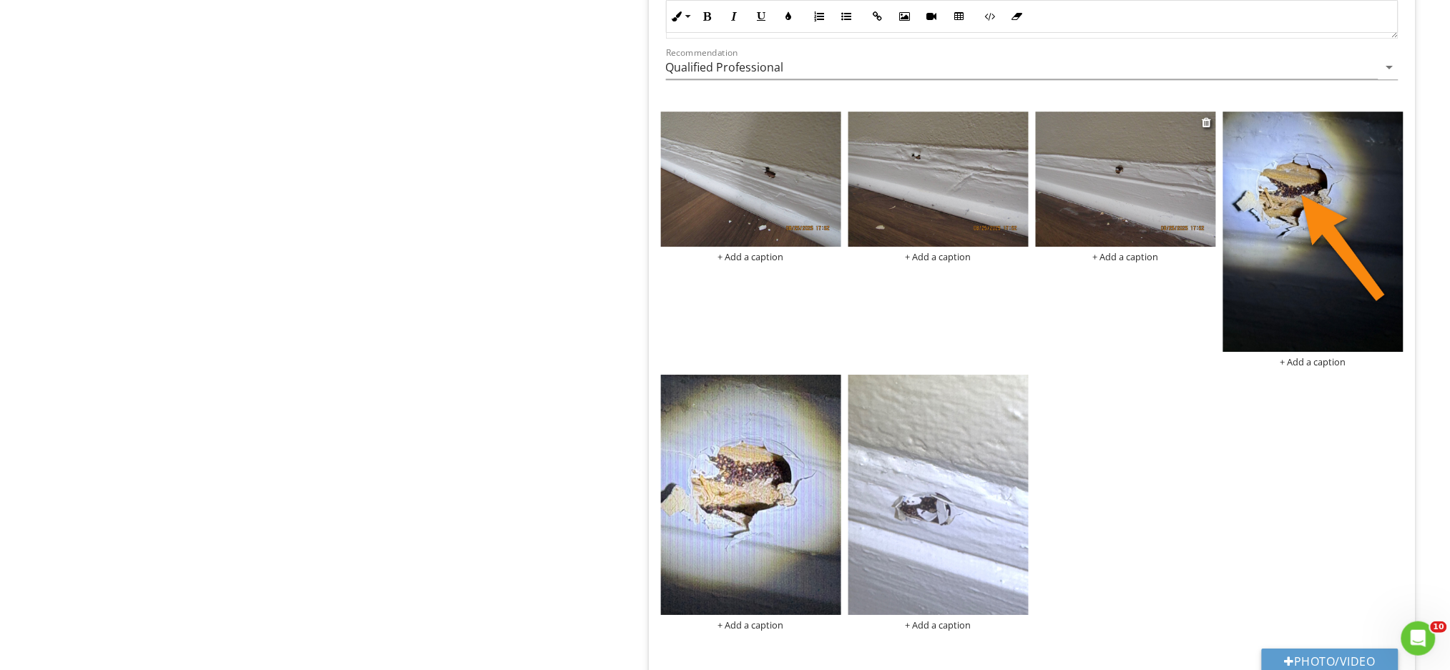
click at [1138, 172] on img at bounding box center [1126, 179] width 180 height 135
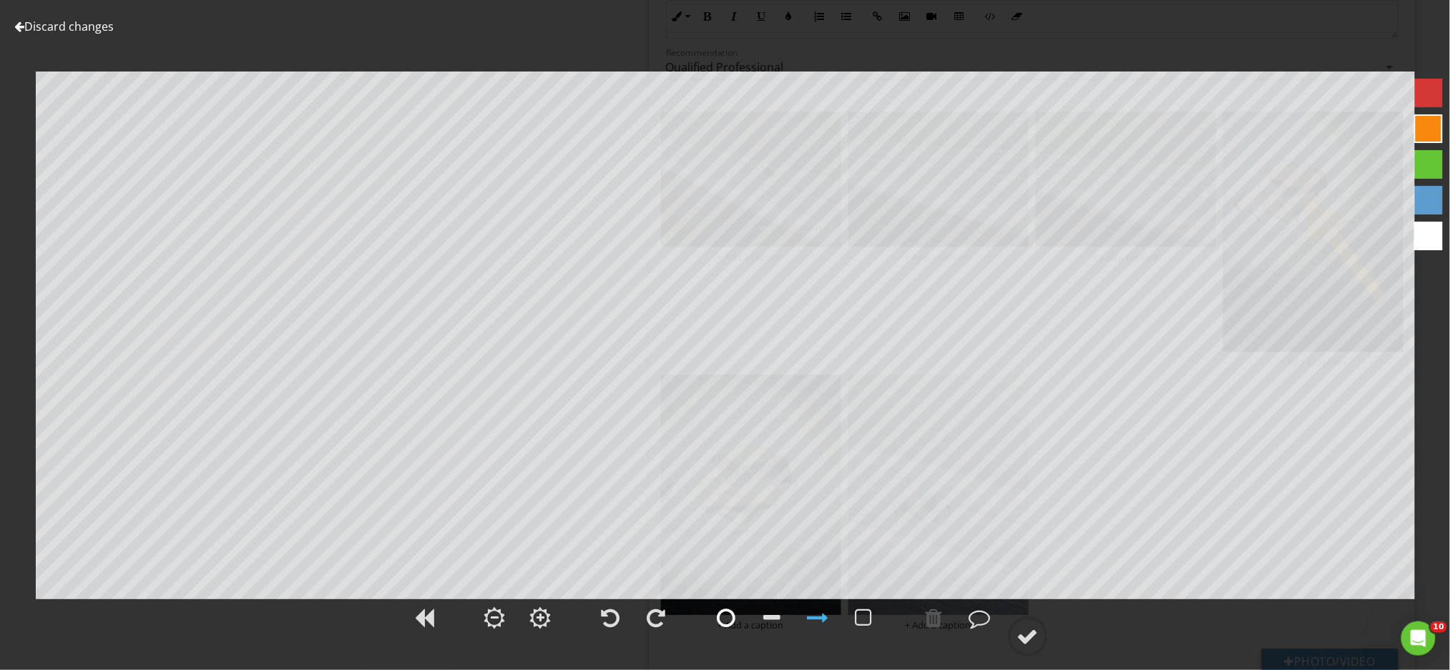
click at [731, 619] on div at bounding box center [726, 617] width 19 height 21
click at [1028, 644] on div at bounding box center [1027, 636] width 21 height 21
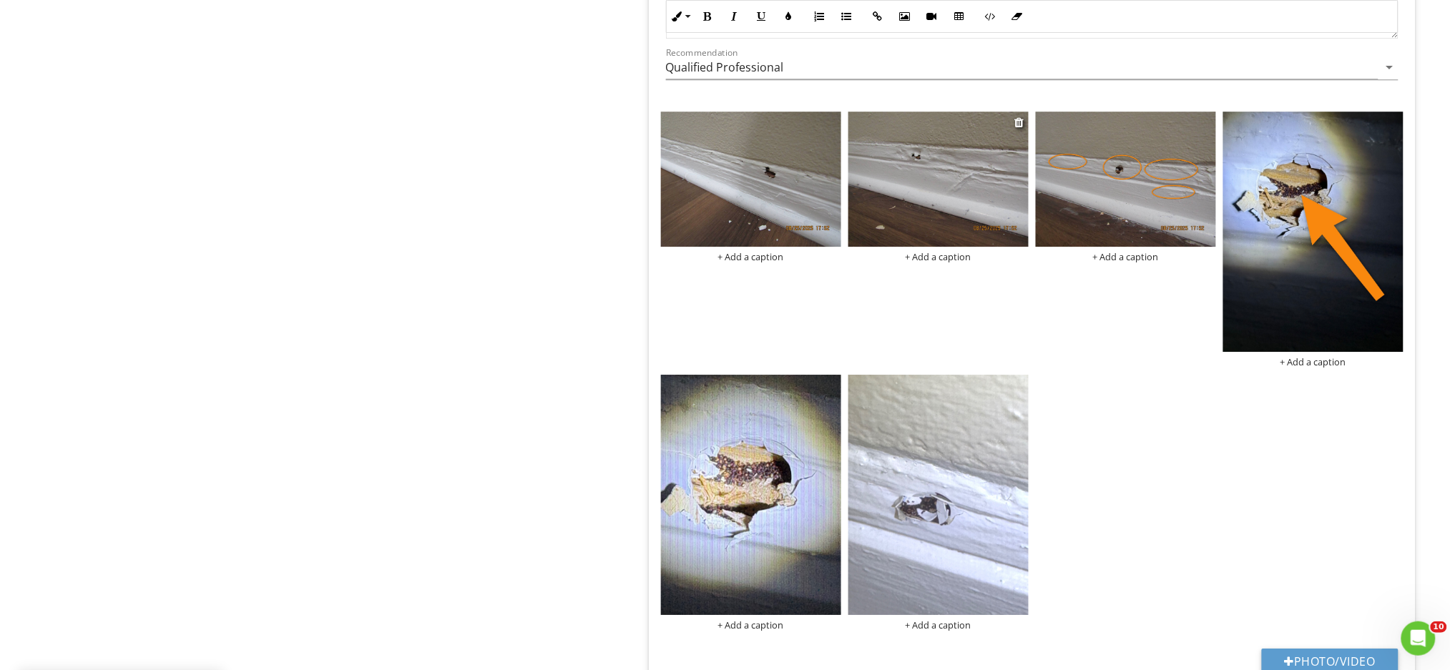
click at [976, 186] on img at bounding box center [938, 179] width 180 height 135
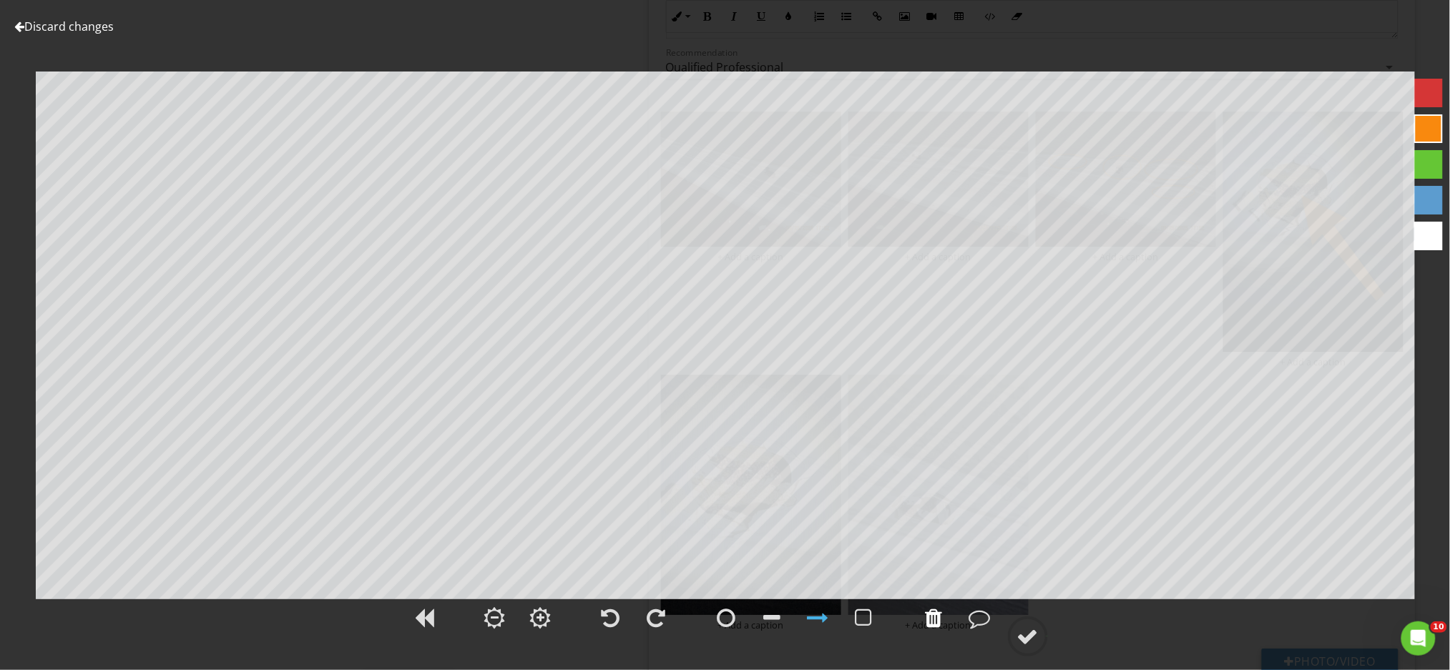
click at [936, 619] on div at bounding box center [934, 617] width 17 height 21
click at [1028, 639] on div at bounding box center [1027, 636] width 21 height 21
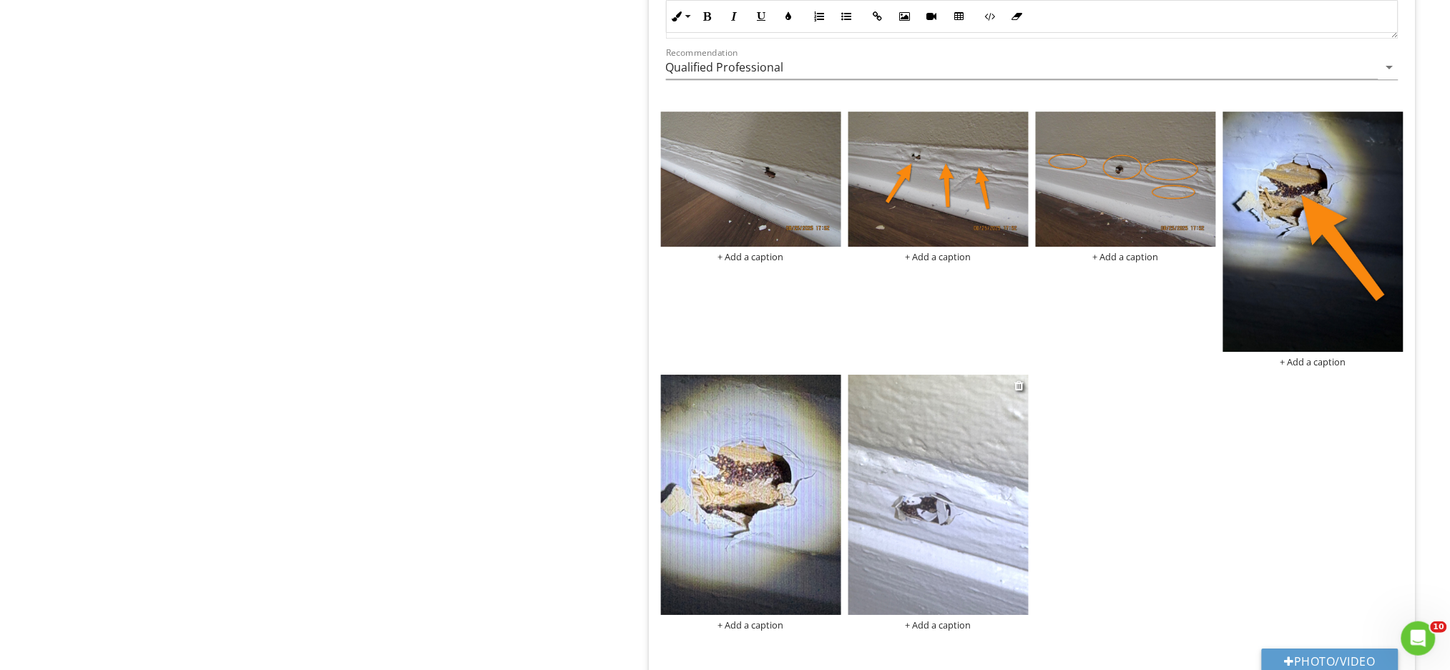
click at [933, 474] on img at bounding box center [938, 495] width 180 height 240
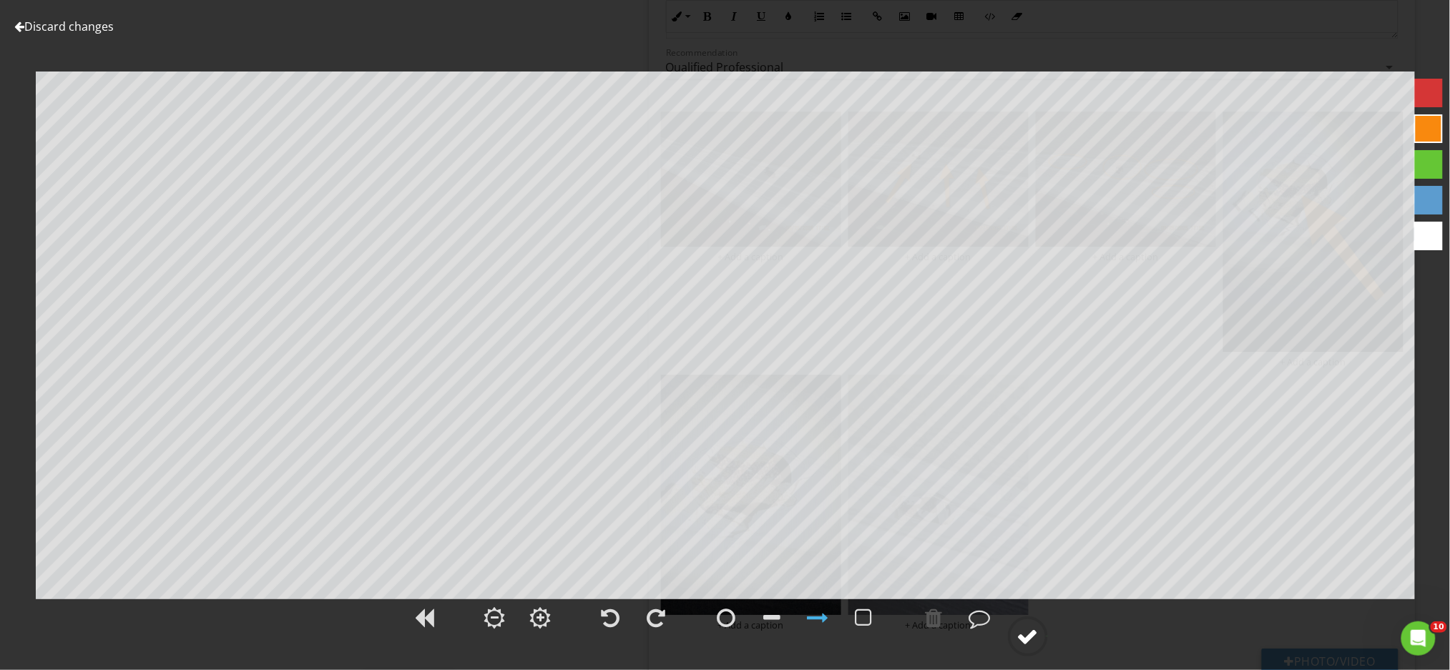
click at [1034, 641] on div at bounding box center [1027, 636] width 21 height 21
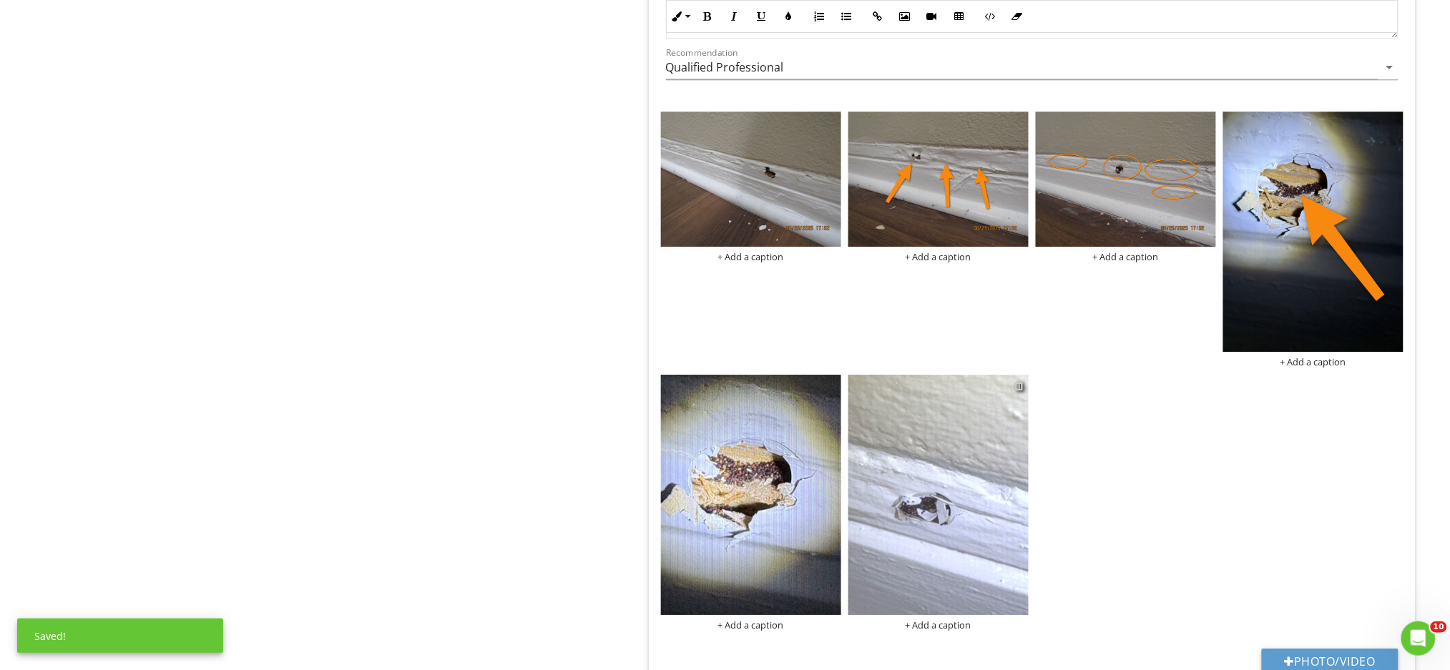
click at [1021, 388] on div at bounding box center [1019, 385] width 9 height 11
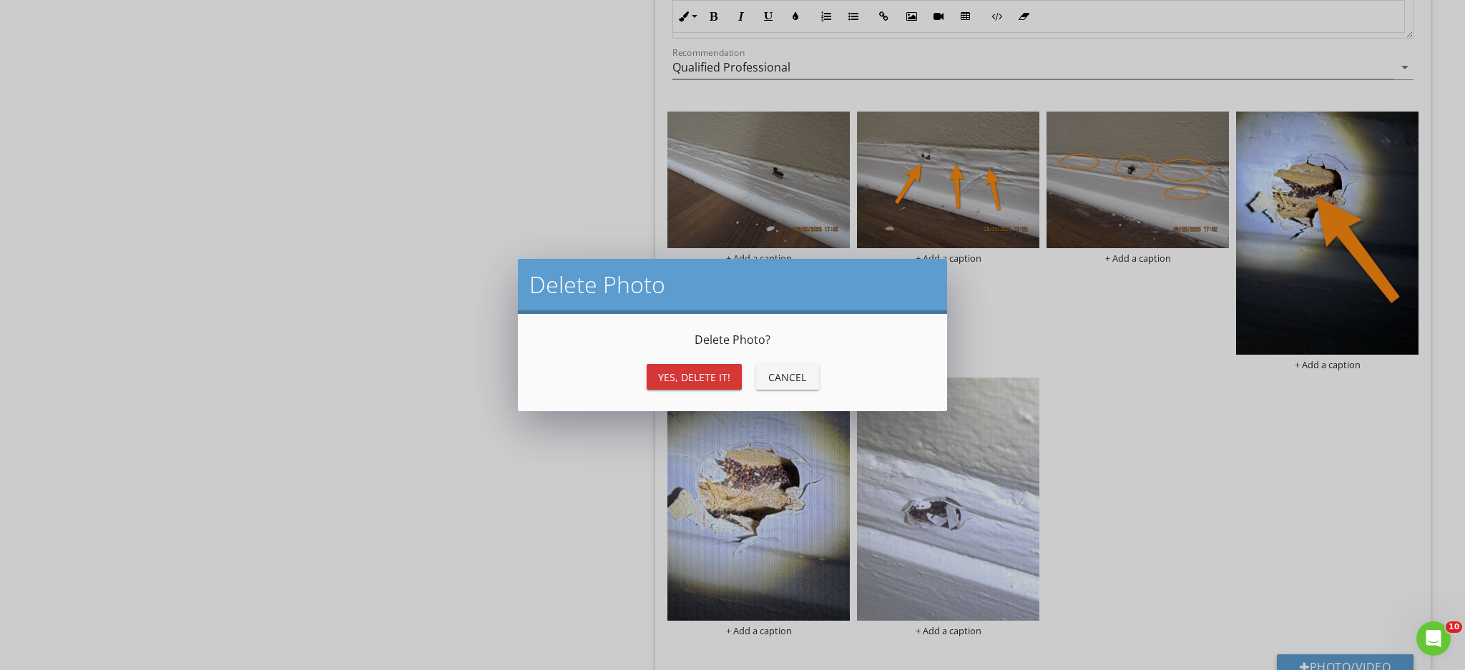
click at [720, 378] on div "Yes, Delete it!" at bounding box center [694, 377] width 72 height 15
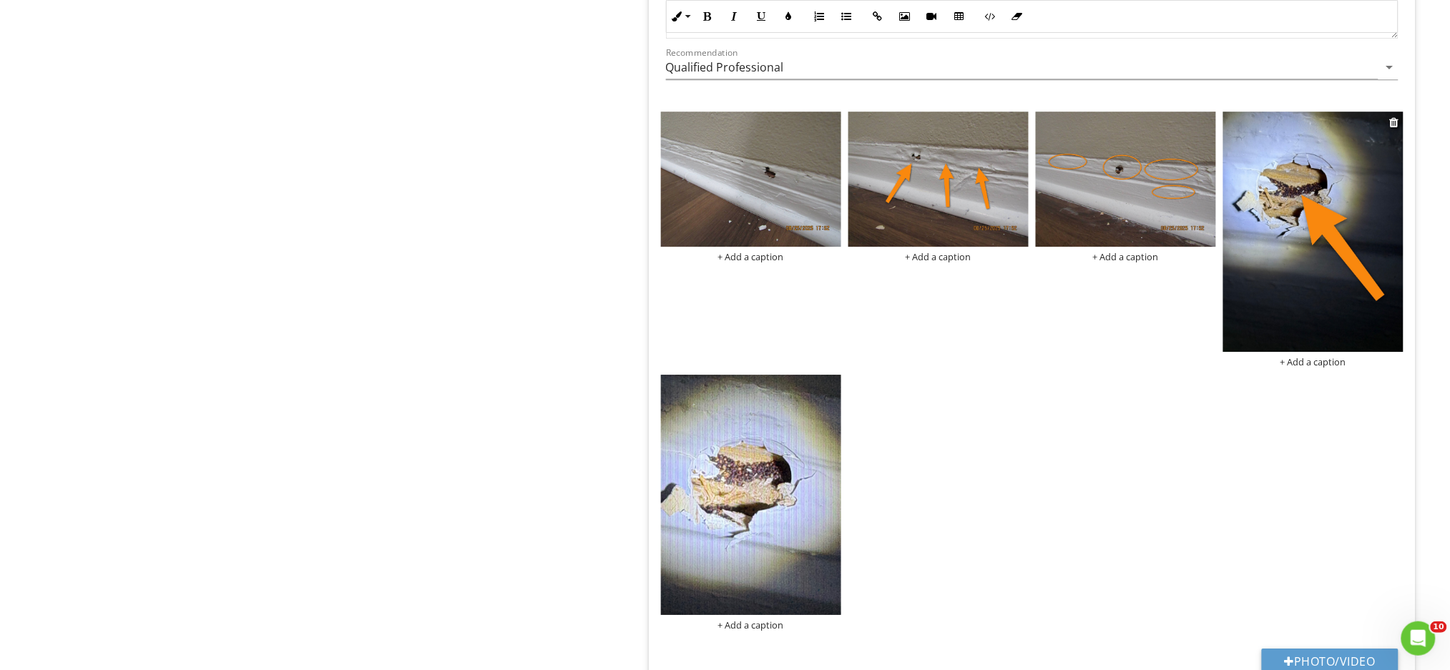
click at [1333, 364] on div "+ Add a caption" at bounding box center [1313, 361] width 180 height 11
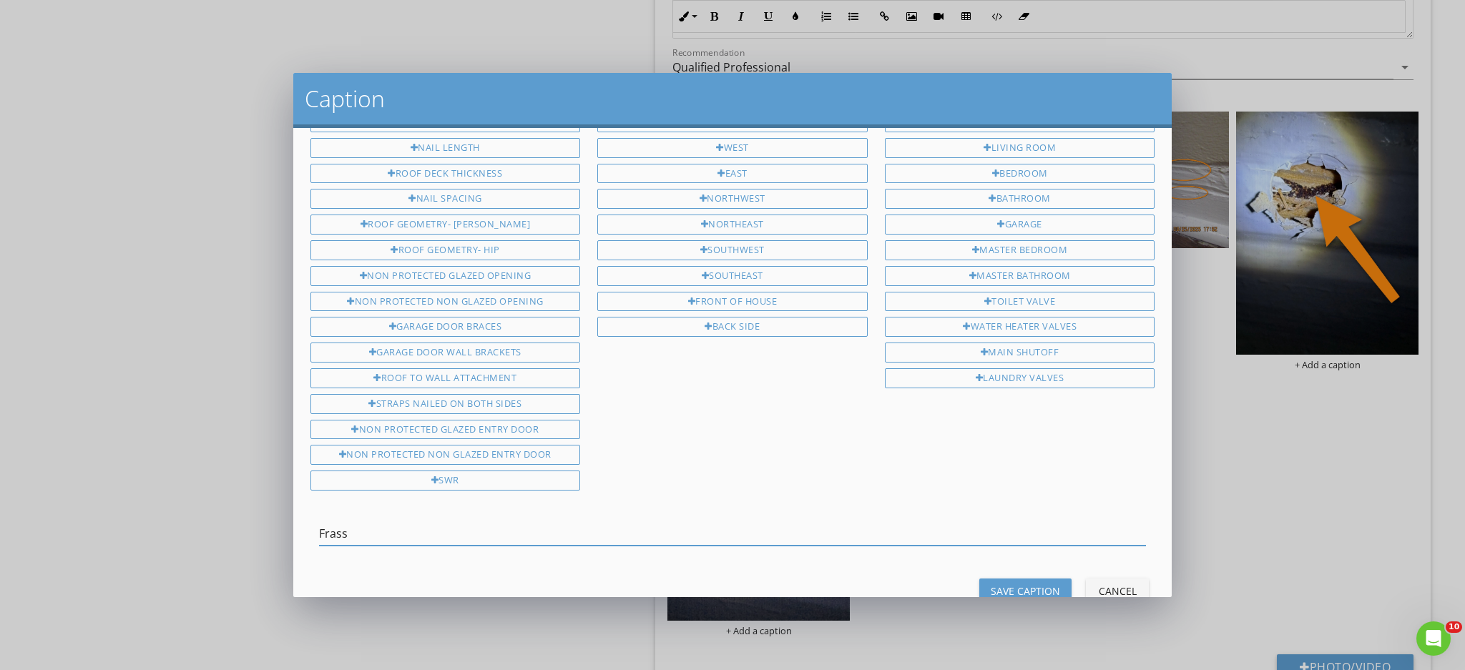
scroll to position [90, 0]
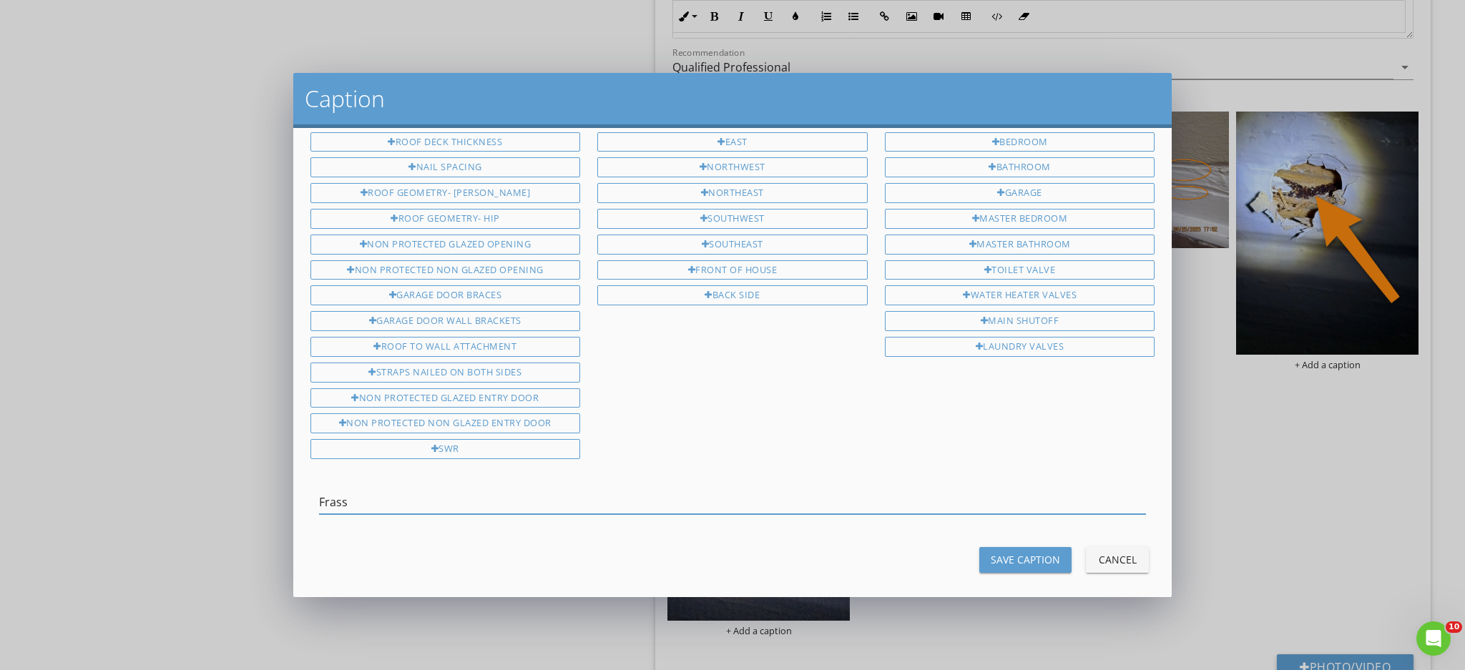
type input "Frass"
click at [999, 552] on div "Save Caption" at bounding box center [1025, 559] width 69 height 15
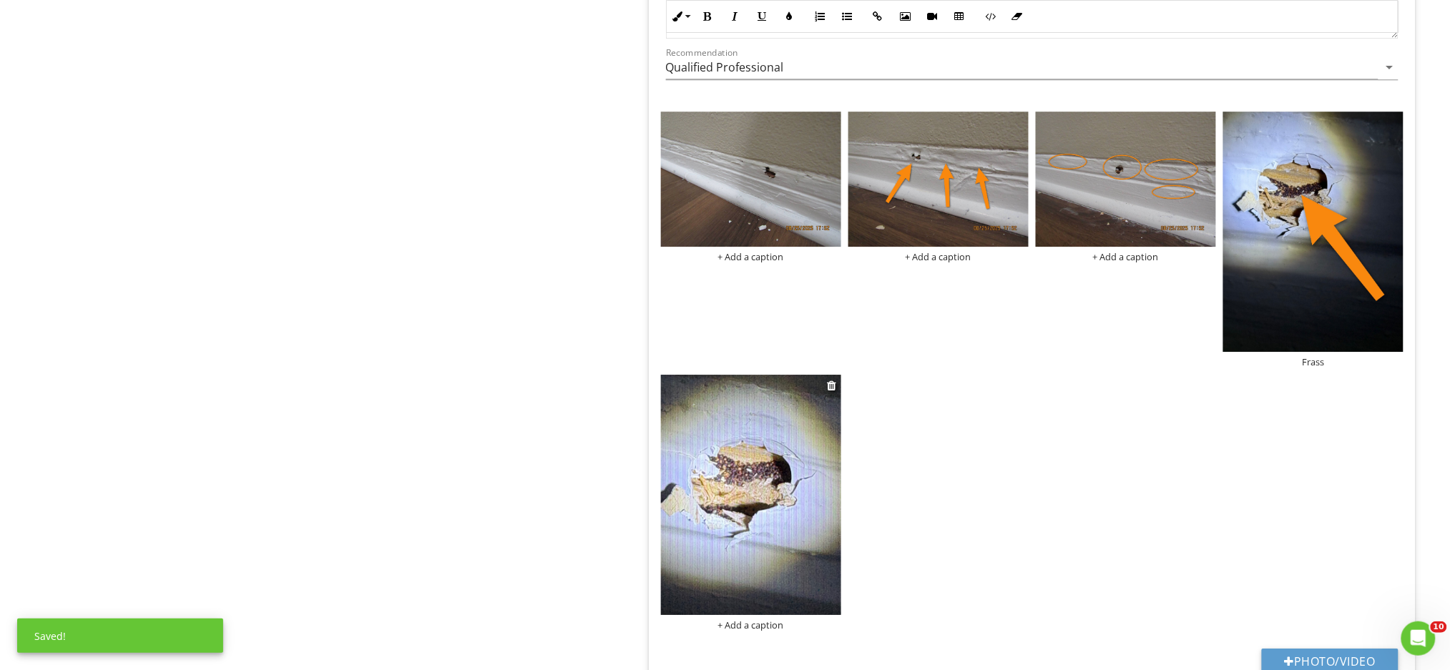
click at [750, 629] on div "+ Add a caption" at bounding box center [751, 624] width 180 height 11
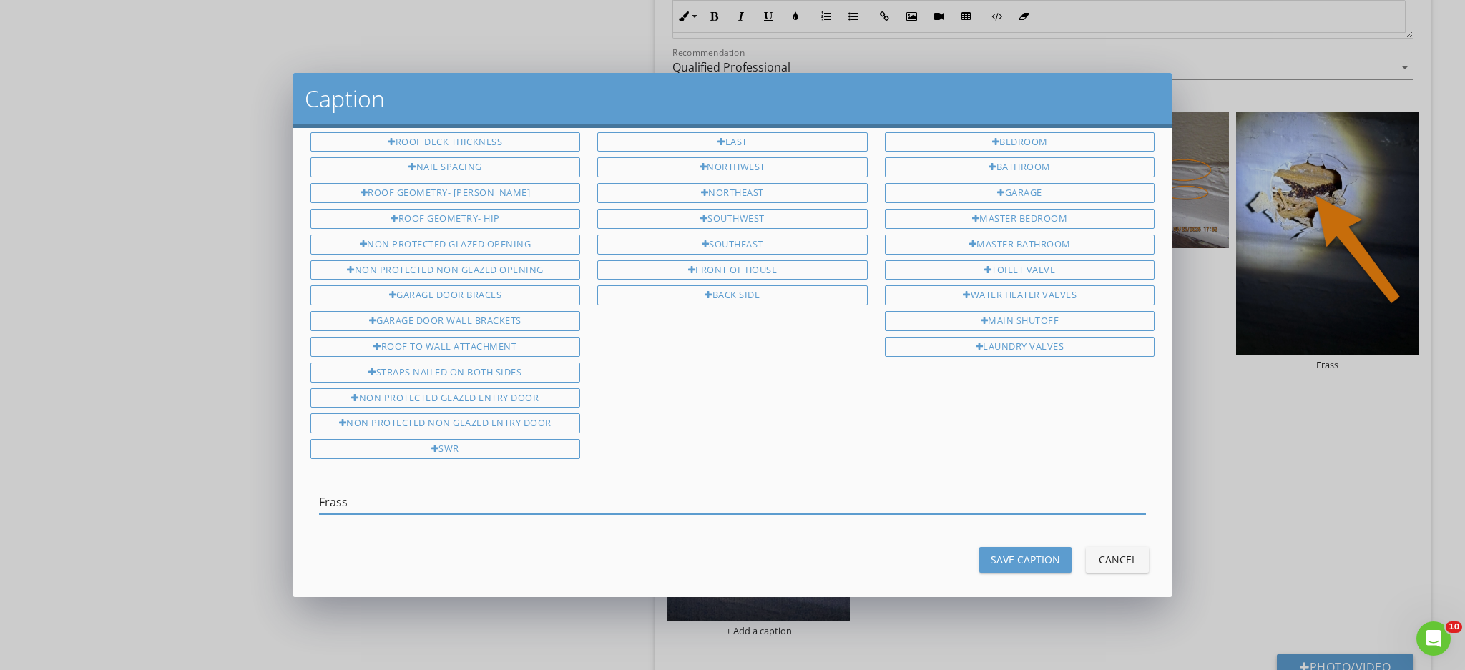
type input "Frass"
click at [1015, 552] on div "Save Caption" at bounding box center [1025, 559] width 69 height 15
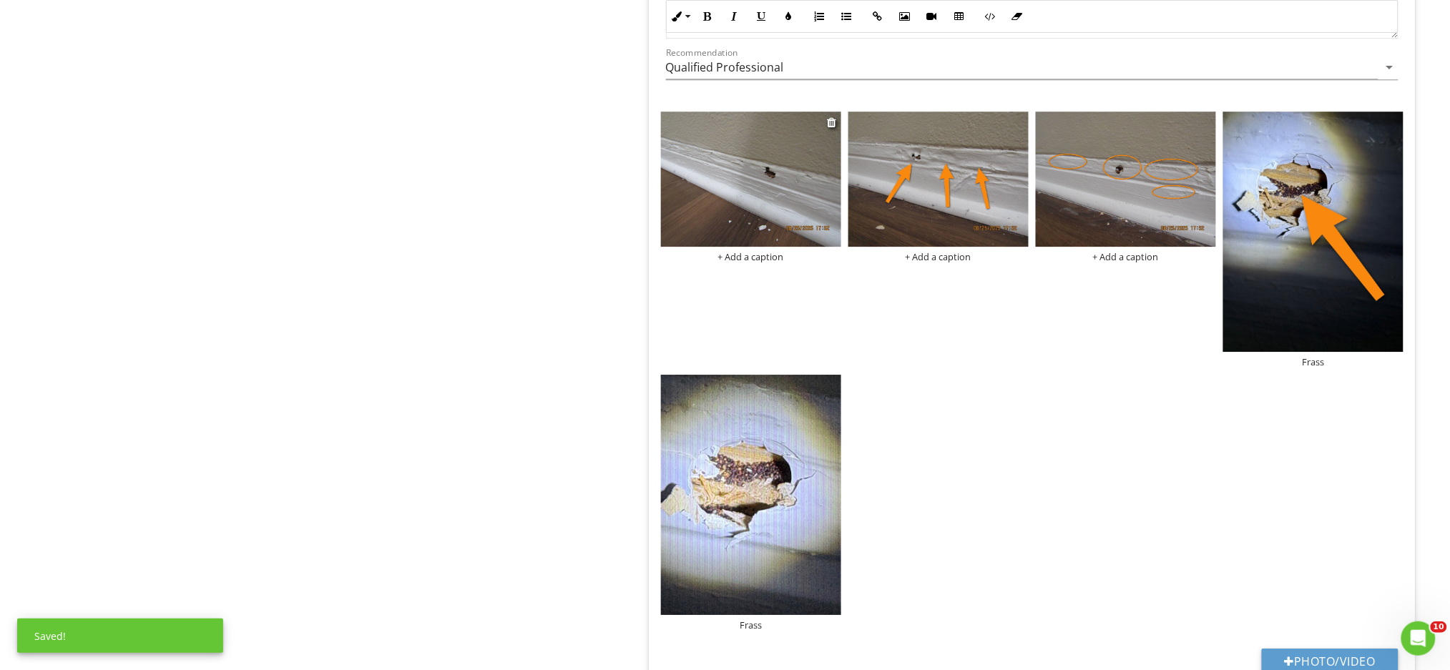
click at [795, 195] on img at bounding box center [751, 179] width 180 height 135
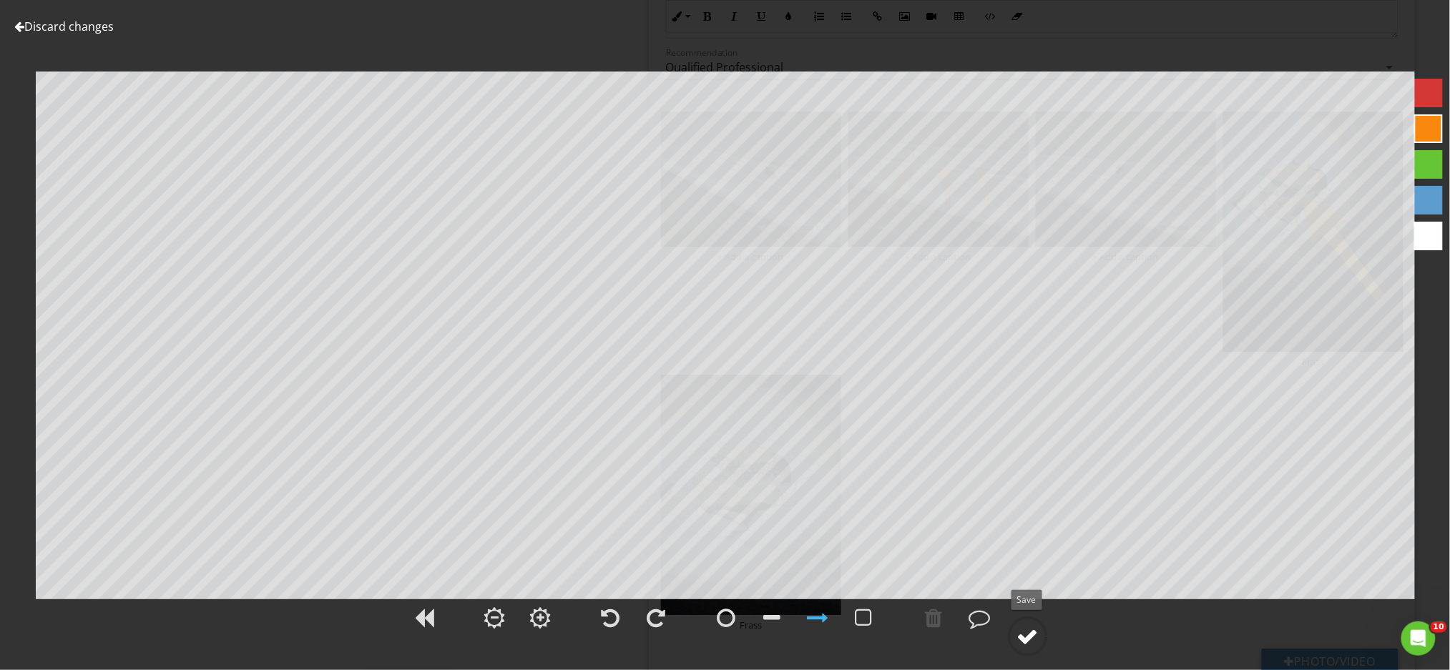
click at [1022, 642] on div at bounding box center [1027, 636] width 21 height 21
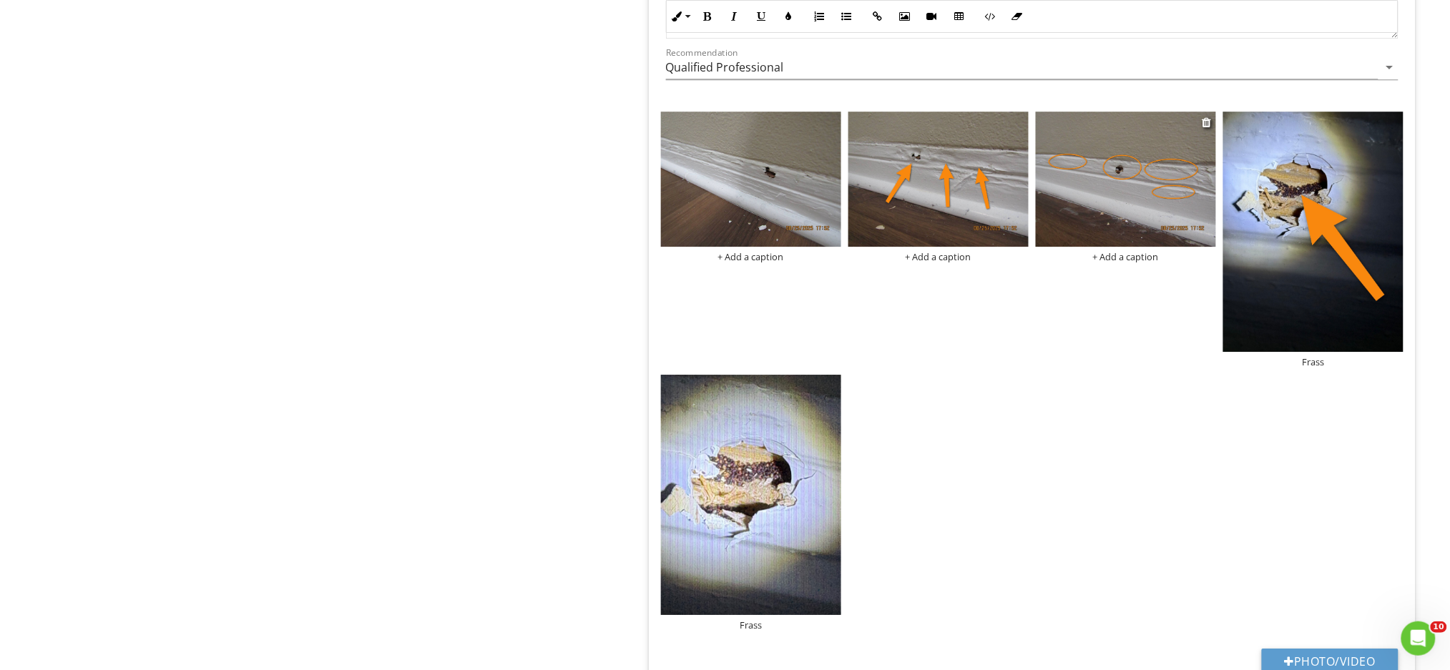
click at [1092, 155] on img at bounding box center [1126, 179] width 180 height 135
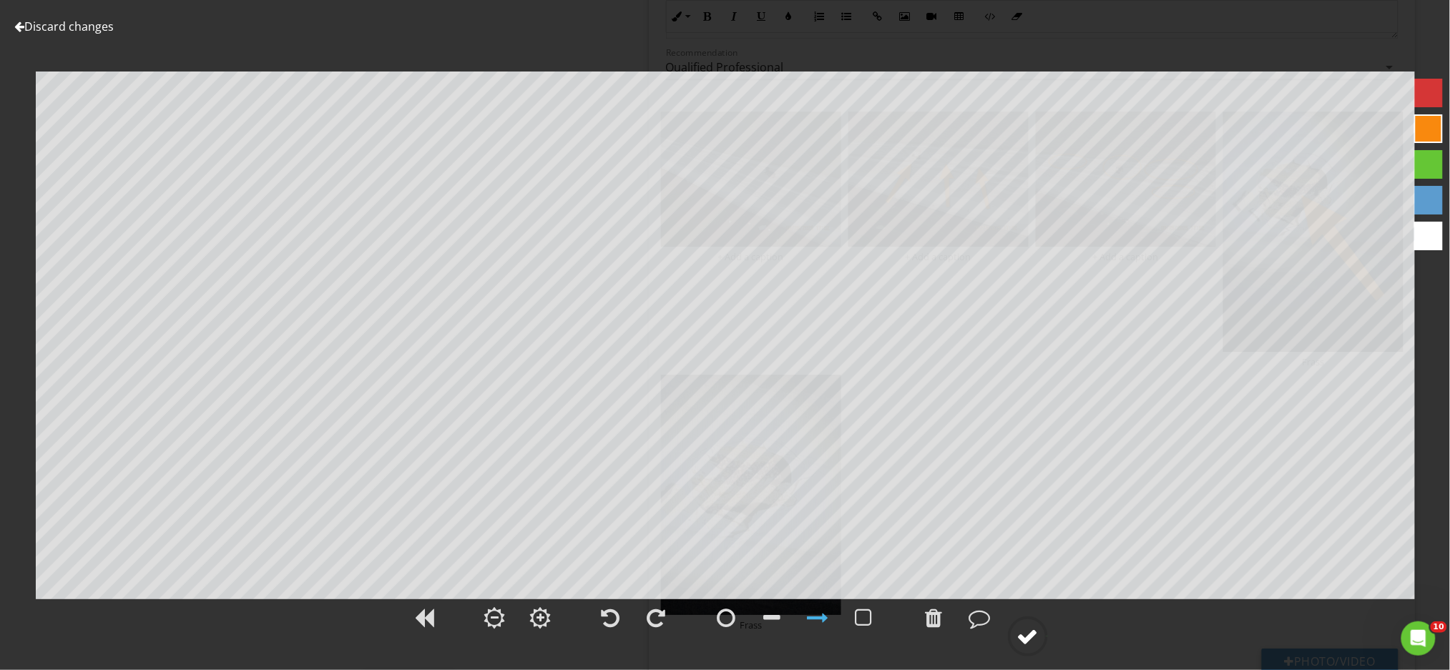
click at [1030, 632] on div at bounding box center [1027, 636] width 21 height 21
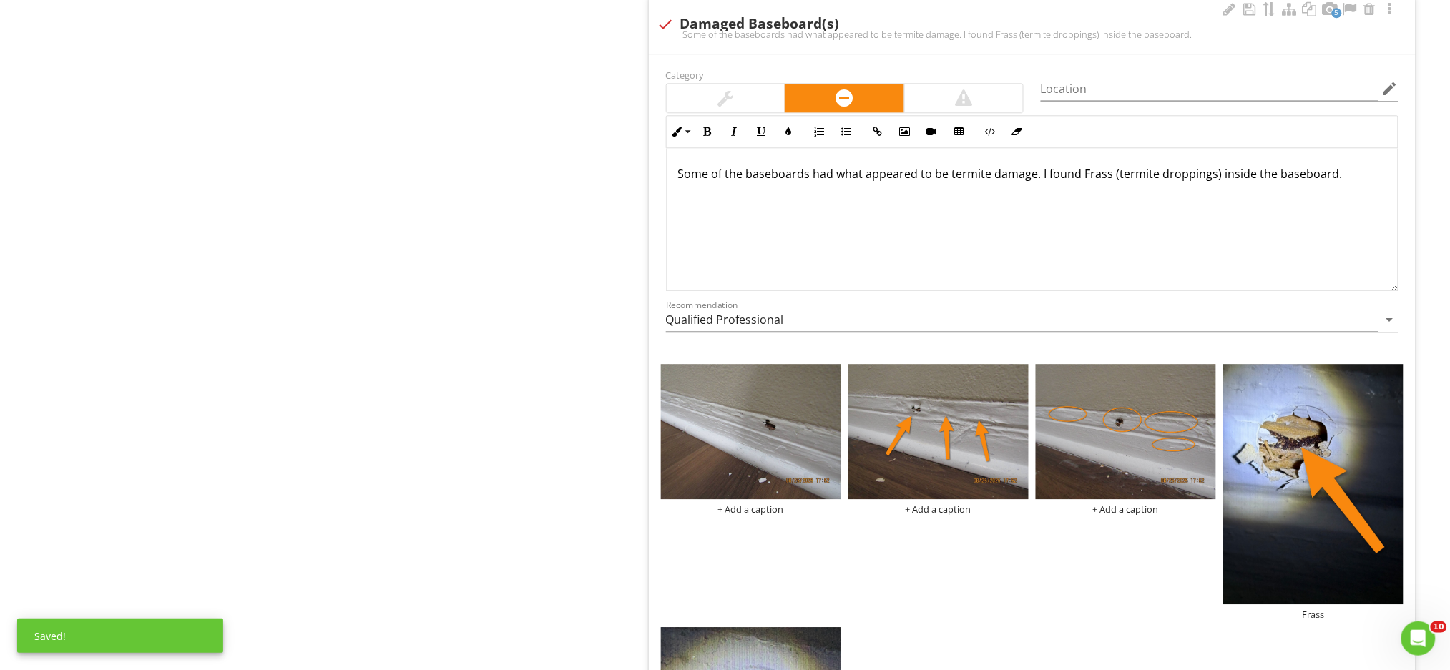
scroll to position [1219, 0]
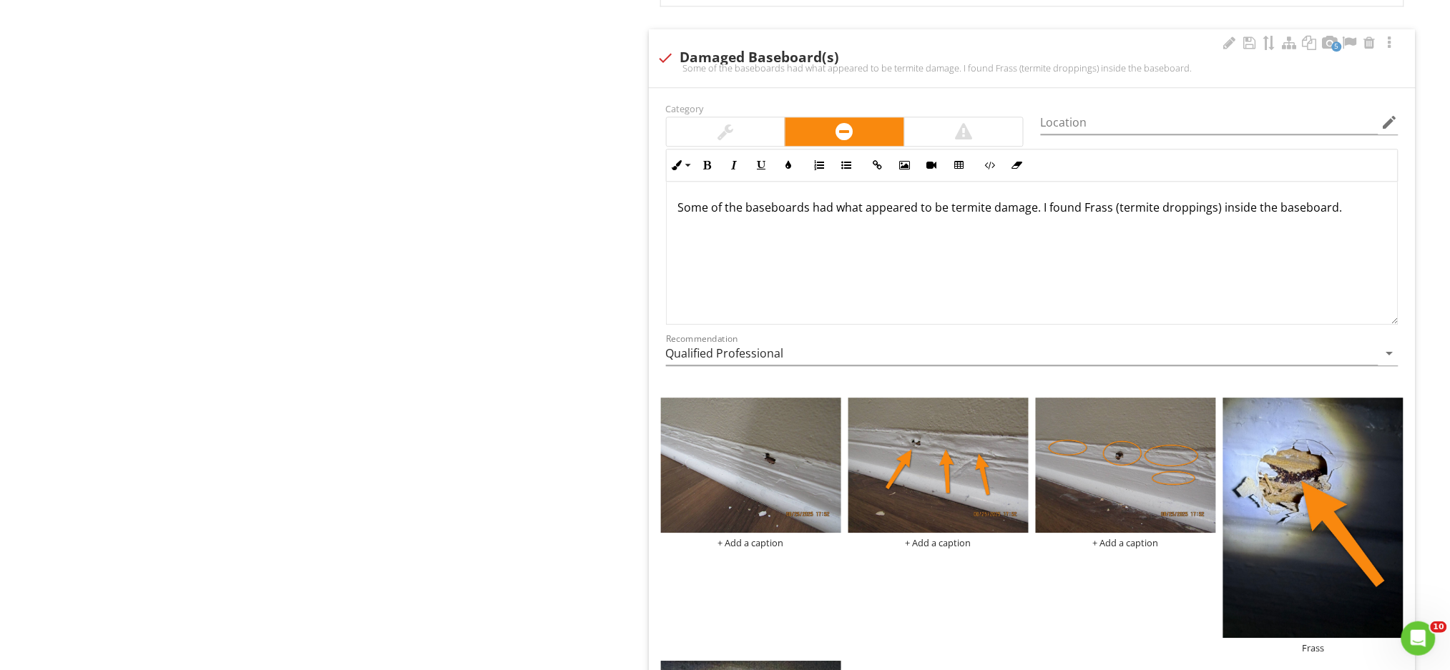
click at [1335, 215] on p "Some of the baseboards had what appeared to be termite damage. I found Frass (t…" at bounding box center [1032, 207] width 708 height 17
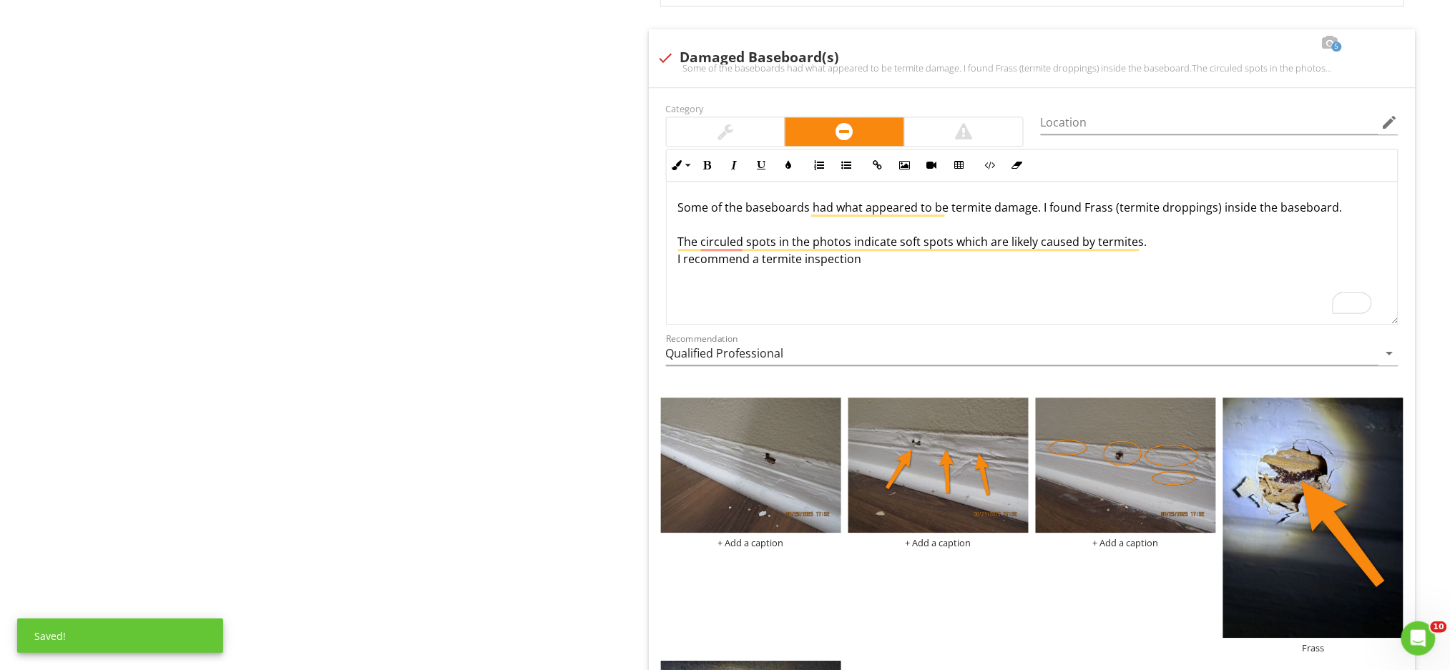
click at [1182, 272] on div "Some of the baseboards had what appeared to be termite damage. I found Frass (t…" at bounding box center [1032, 253] width 731 height 143
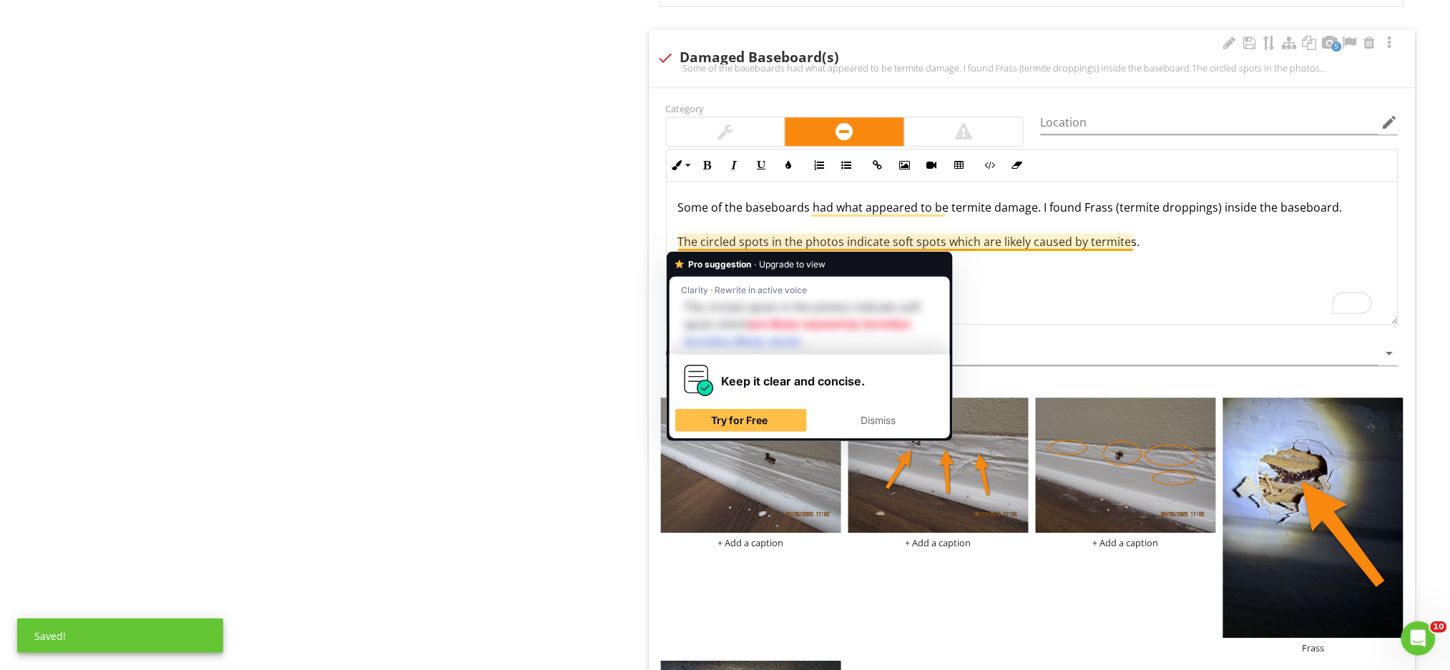
click at [941, 244] on p "Some of the baseboards had what appeared to be termite damage. I found Frass (t…" at bounding box center [1032, 233] width 708 height 69
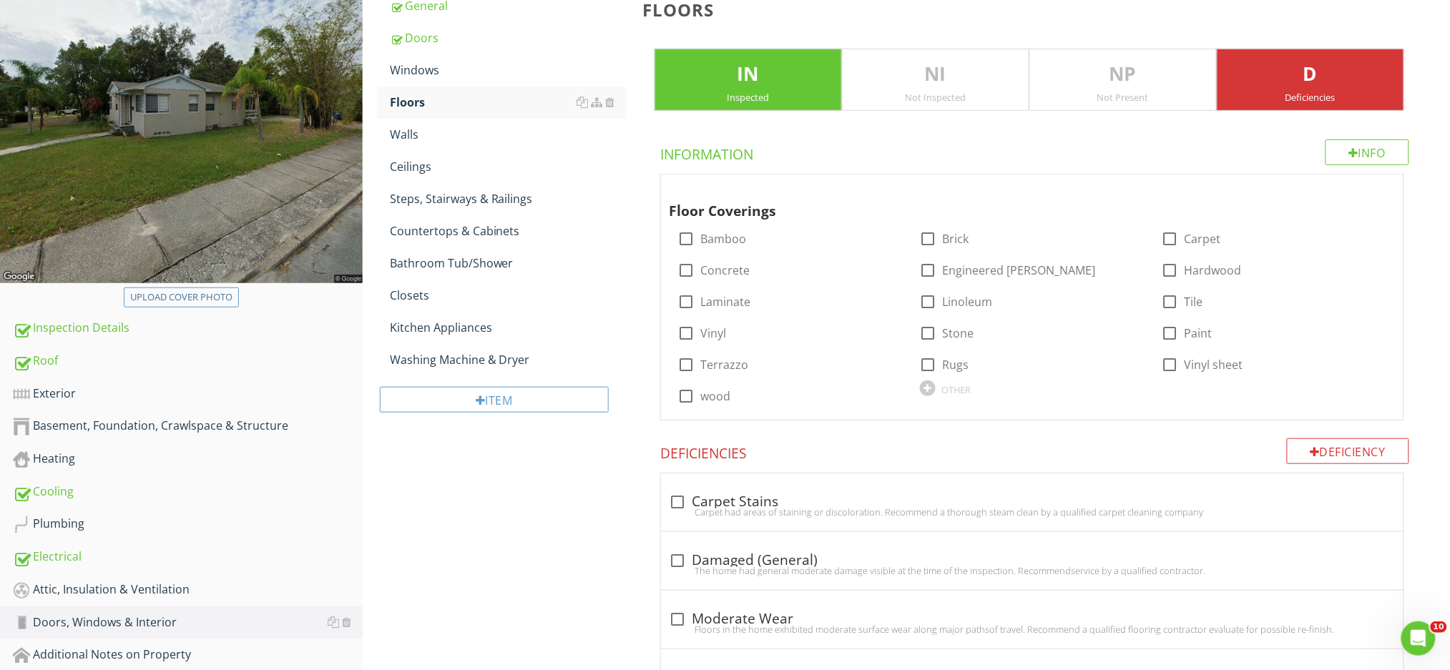
scroll to position [264, 0]
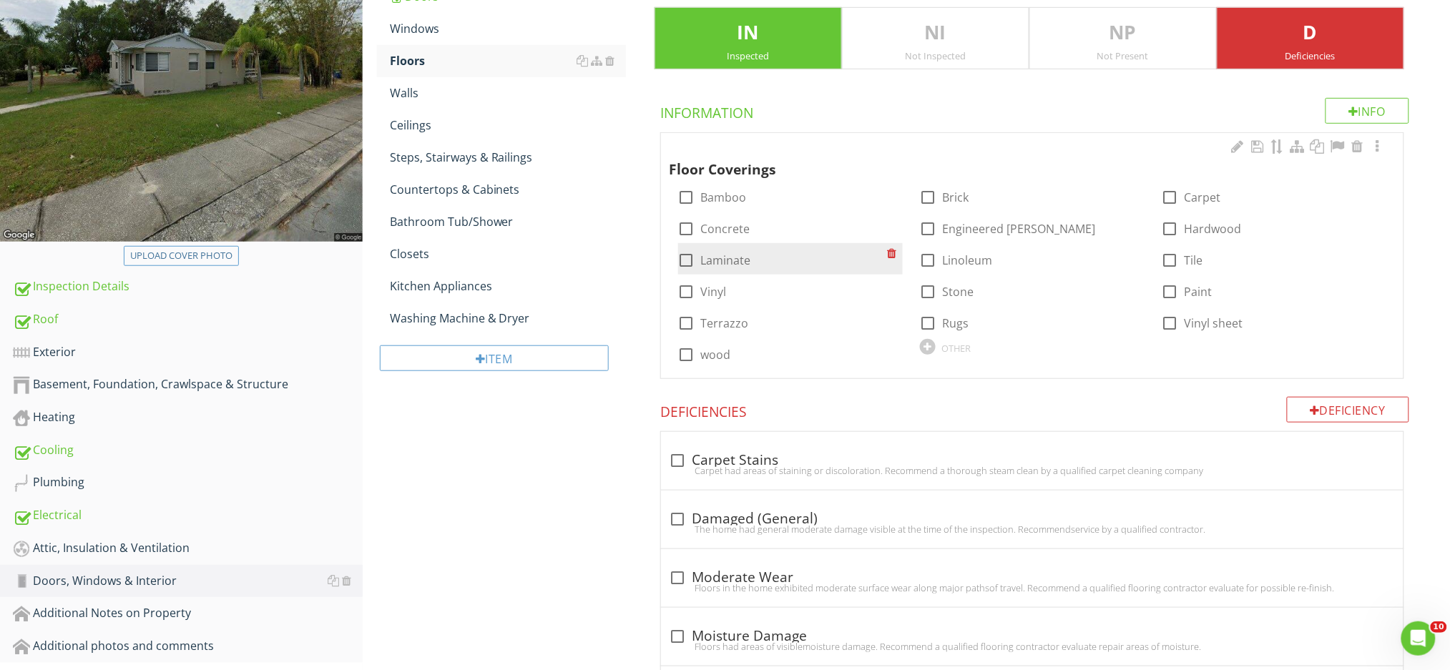
click at [688, 262] on div at bounding box center [687, 260] width 24 height 24
checkbox input "true"
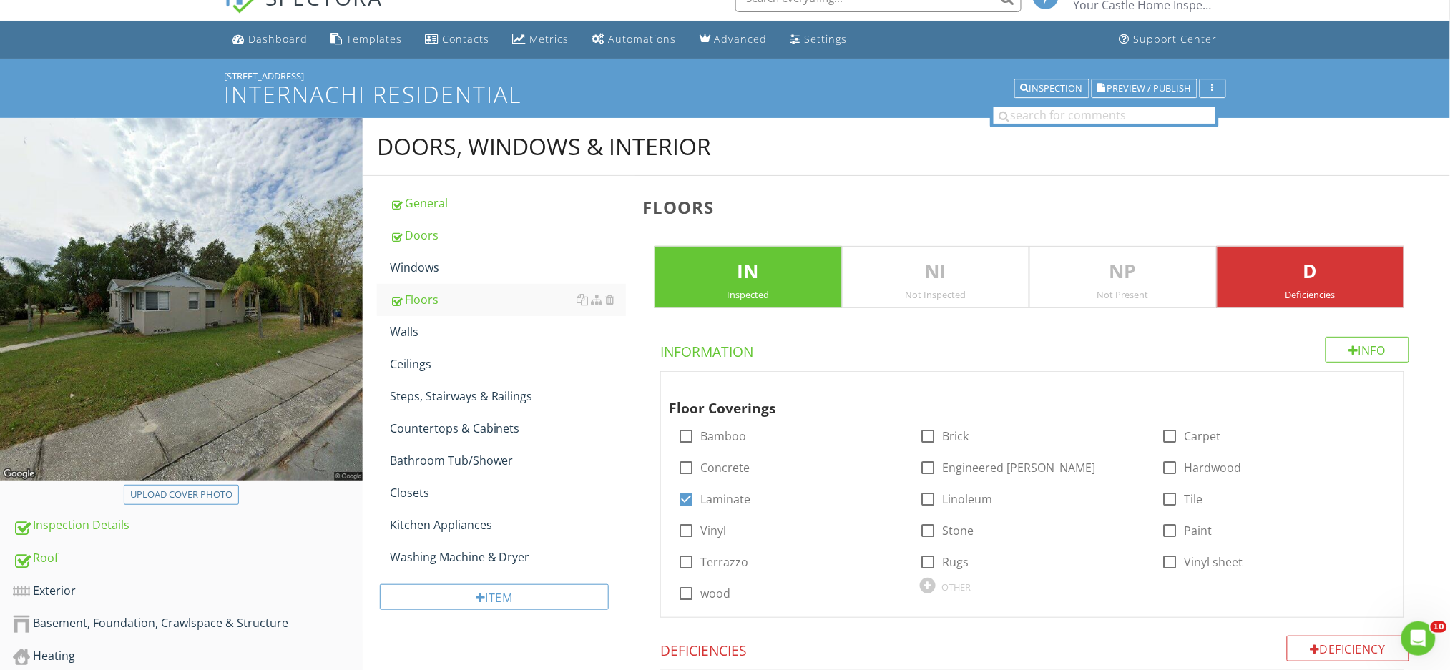
scroll to position [66, 0]
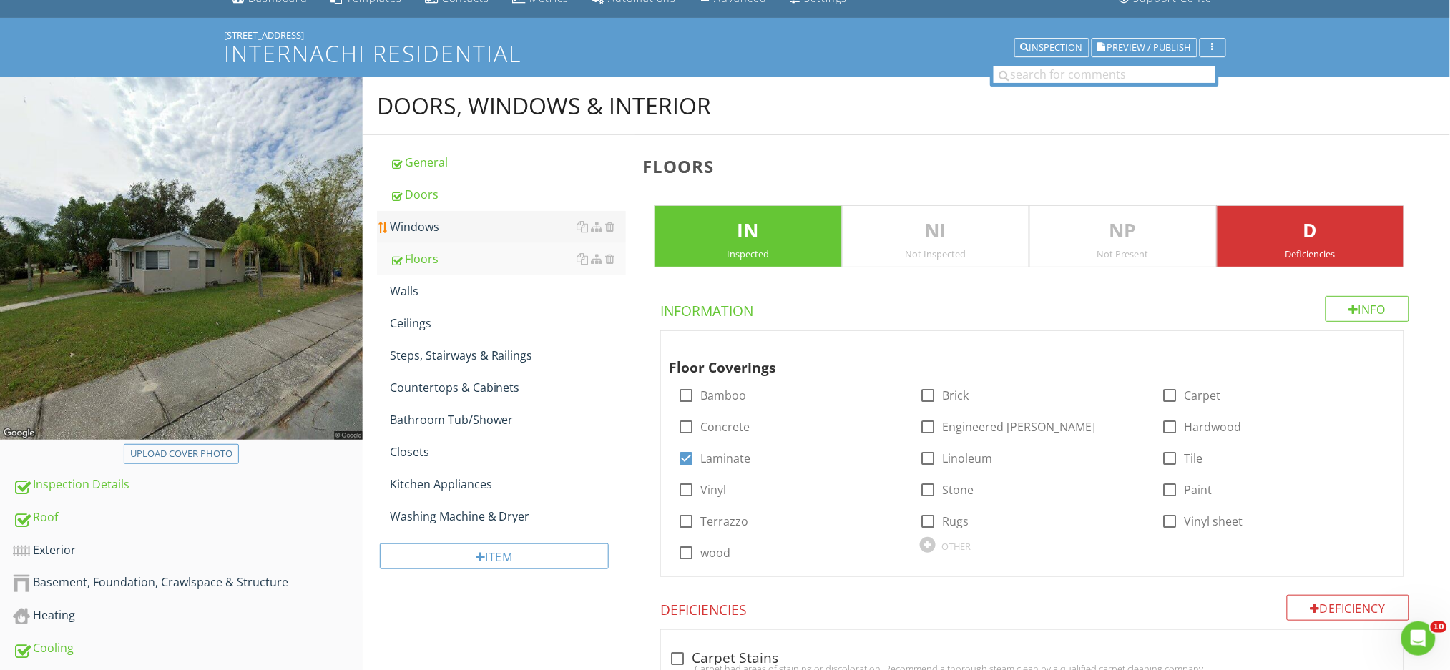
click at [462, 222] on div "Windows" at bounding box center [508, 226] width 236 height 17
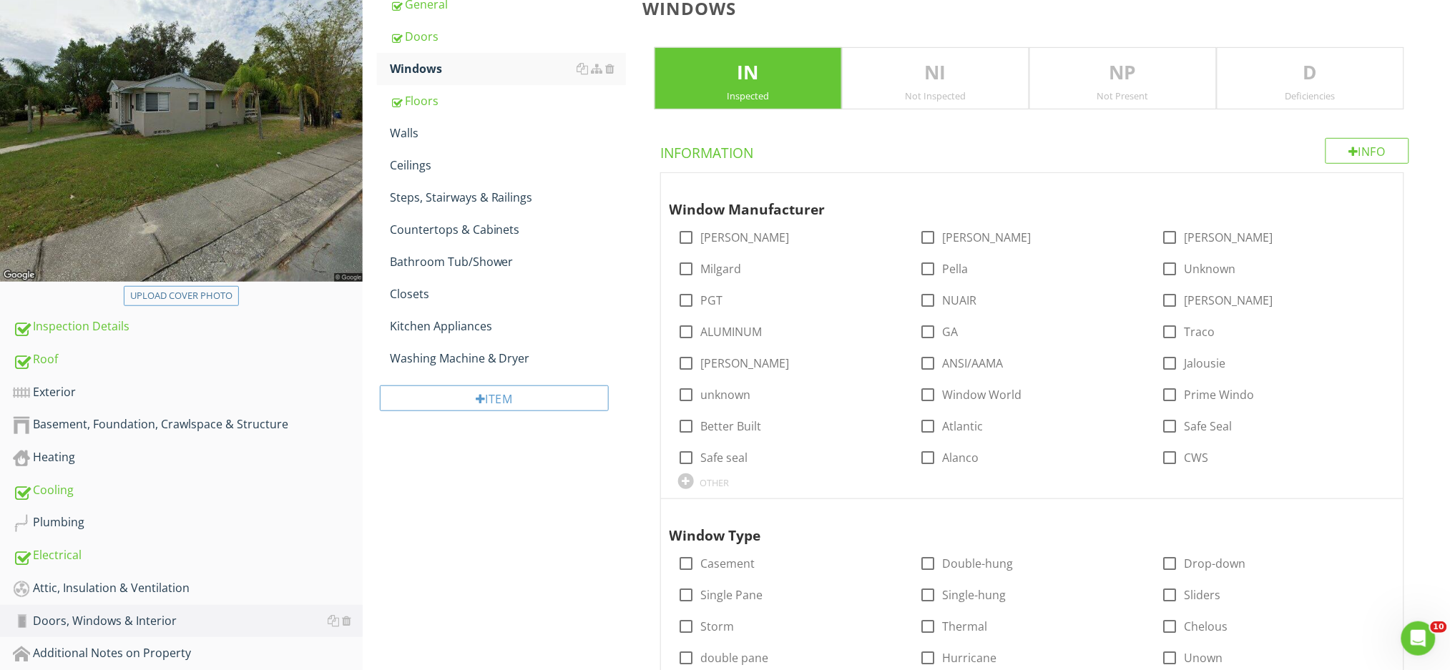
scroll to position [257, 0]
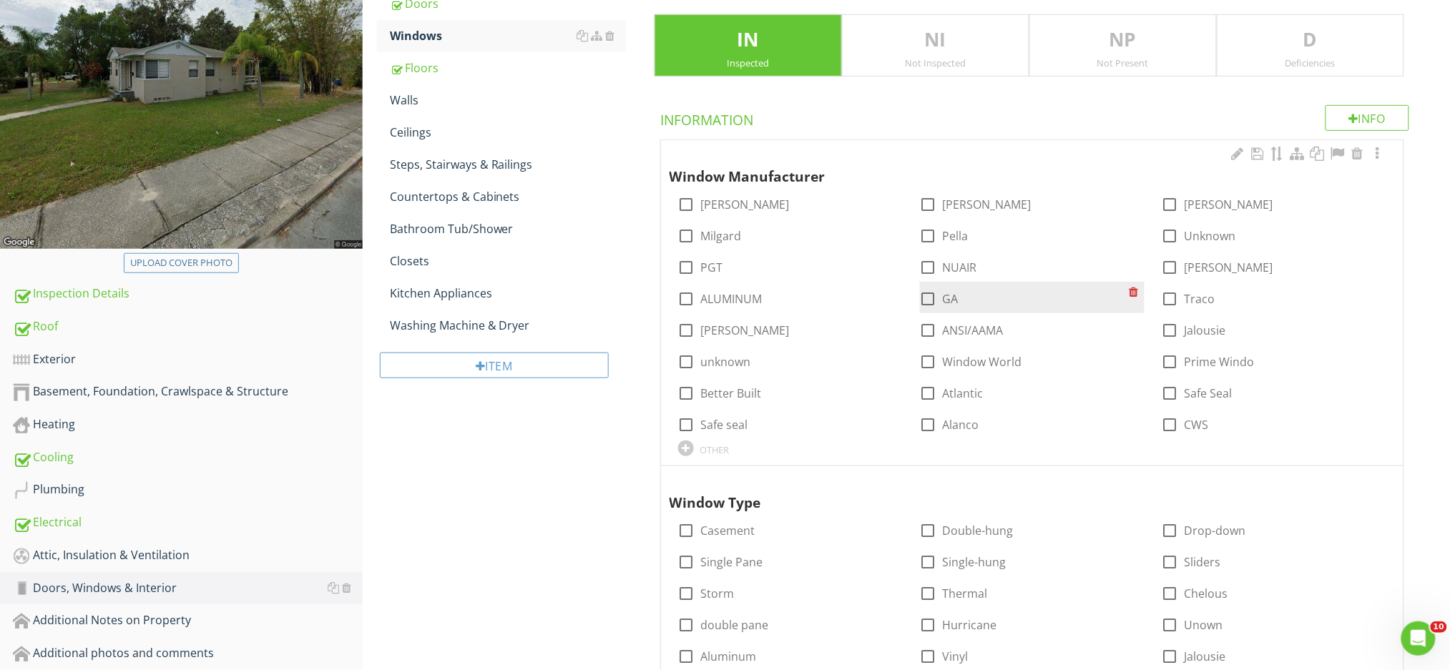
click at [927, 298] on div at bounding box center [928, 299] width 24 height 24
checkbox input "true"
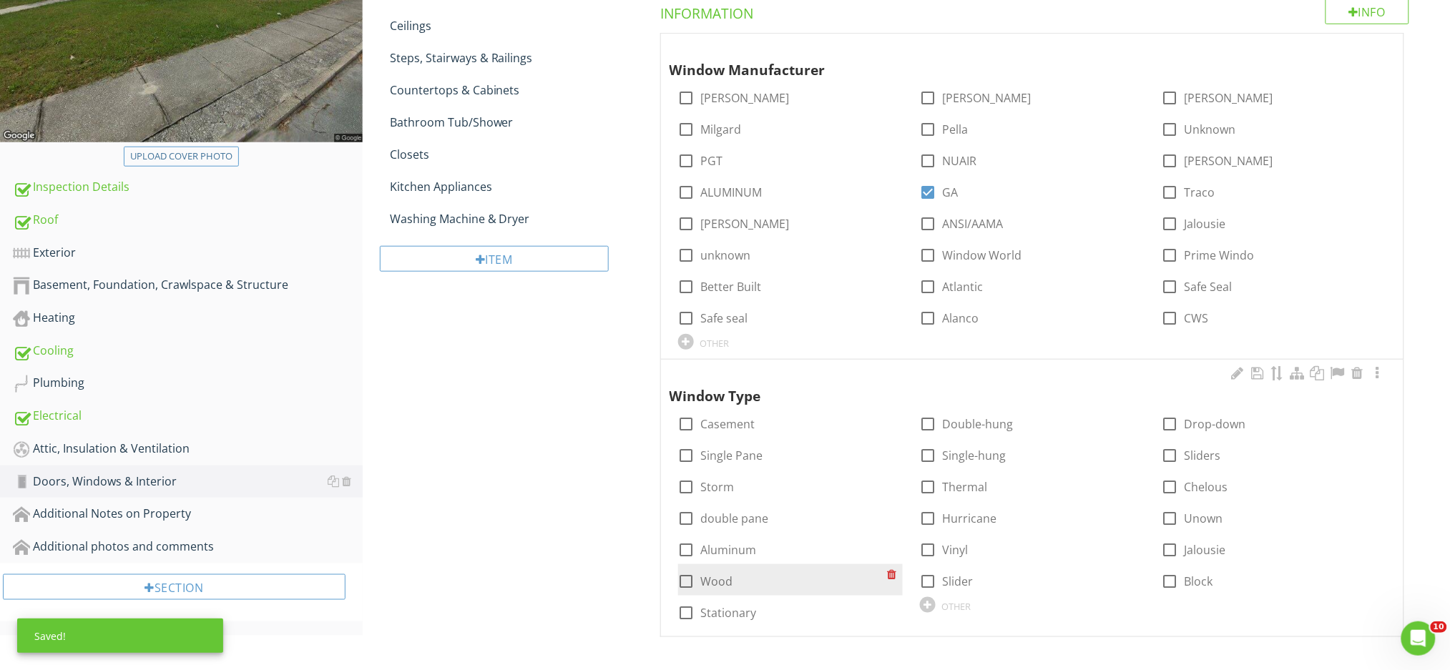
scroll to position [366, 0]
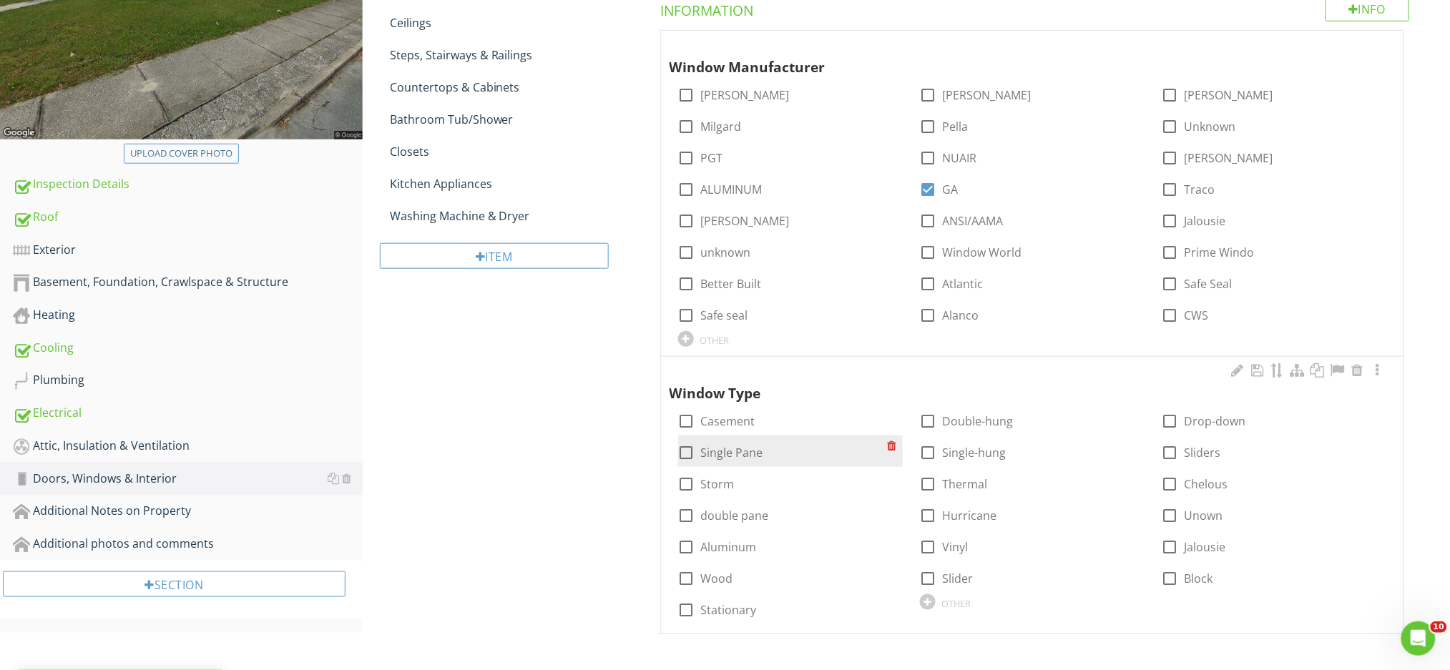
click at [687, 455] on div at bounding box center [687, 453] width 24 height 24
checkbox input "true"
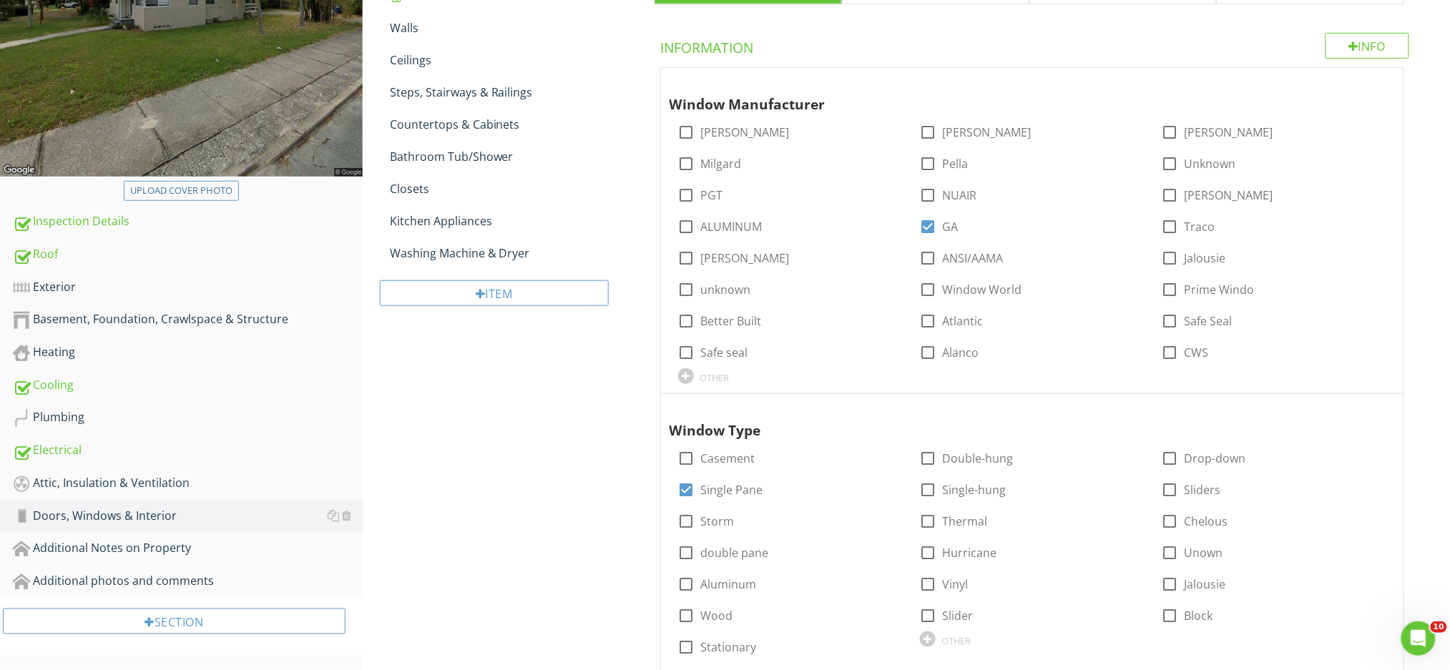
scroll to position [80, 0]
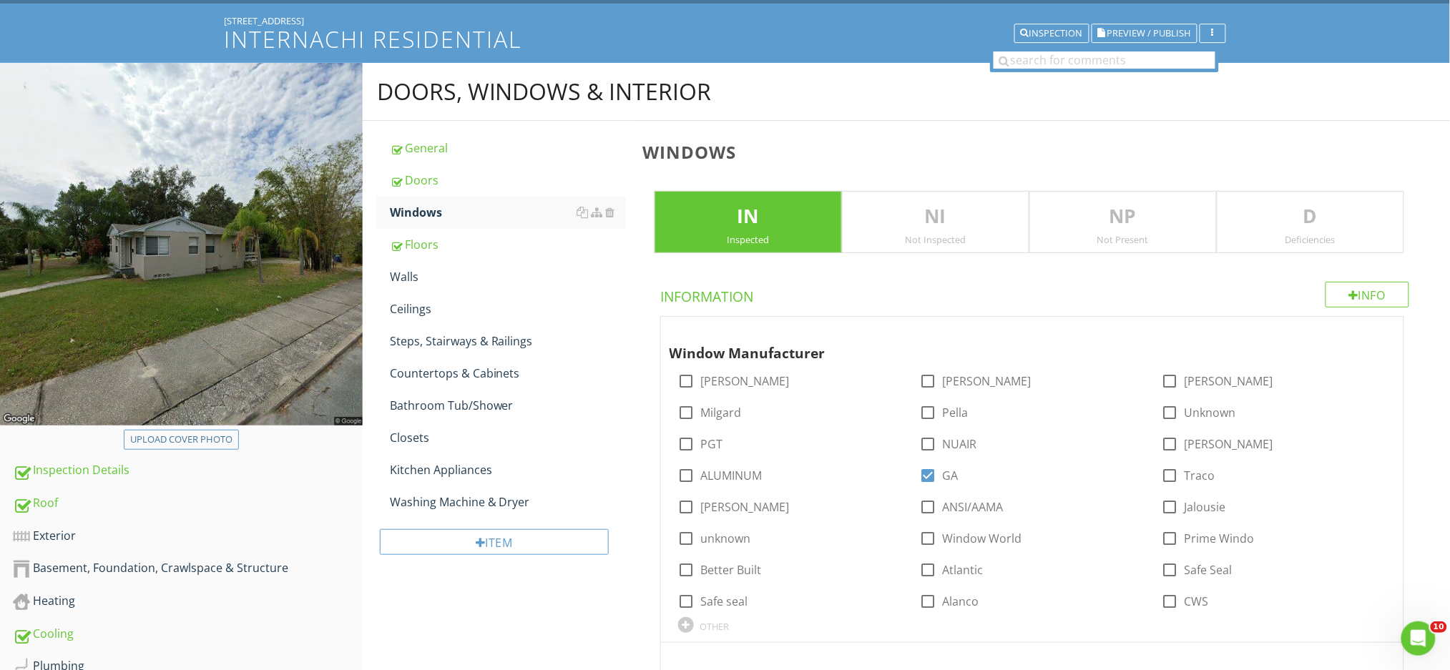
click at [1315, 175] on div "Windows IN Inspected NI Not Inspected NP Not Present D Deficiencies Info Inform…" at bounding box center [1041, 520] width 815 height 799
click at [1310, 237] on div "Deficiencies" at bounding box center [1310, 239] width 186 height 11
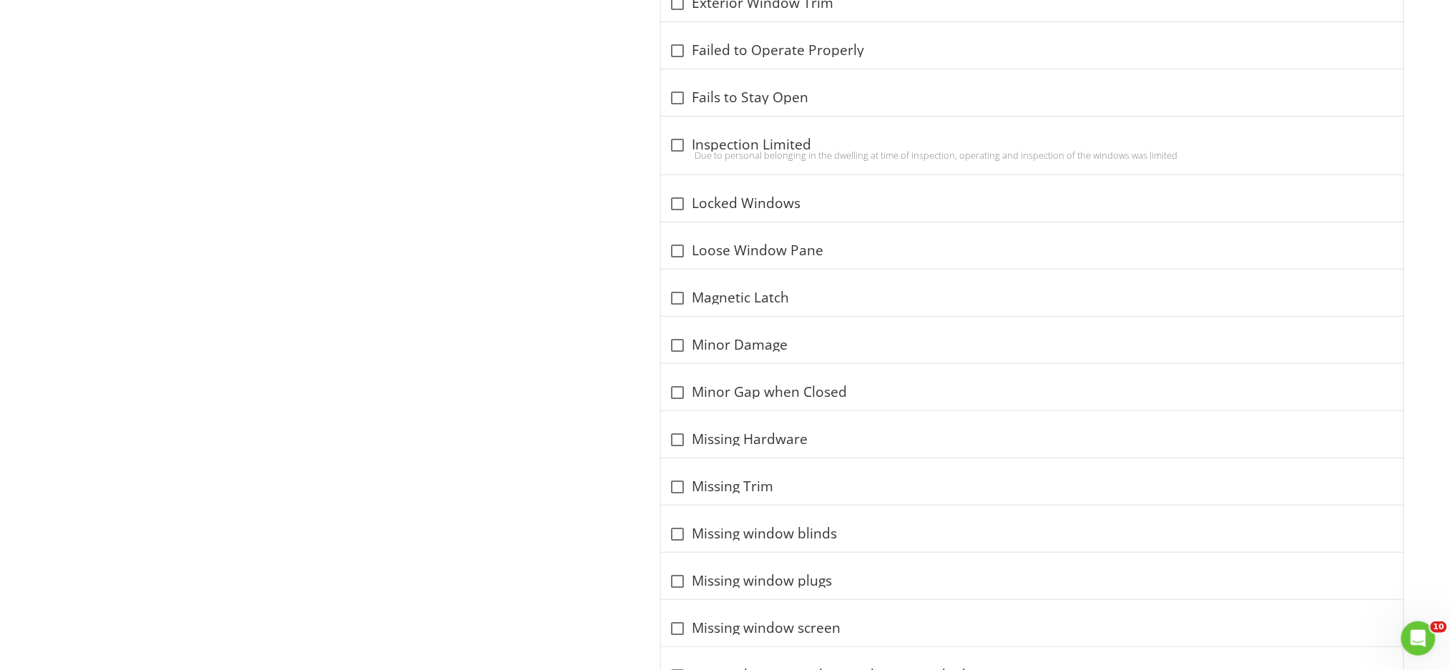
scroll to position [2127, 0]
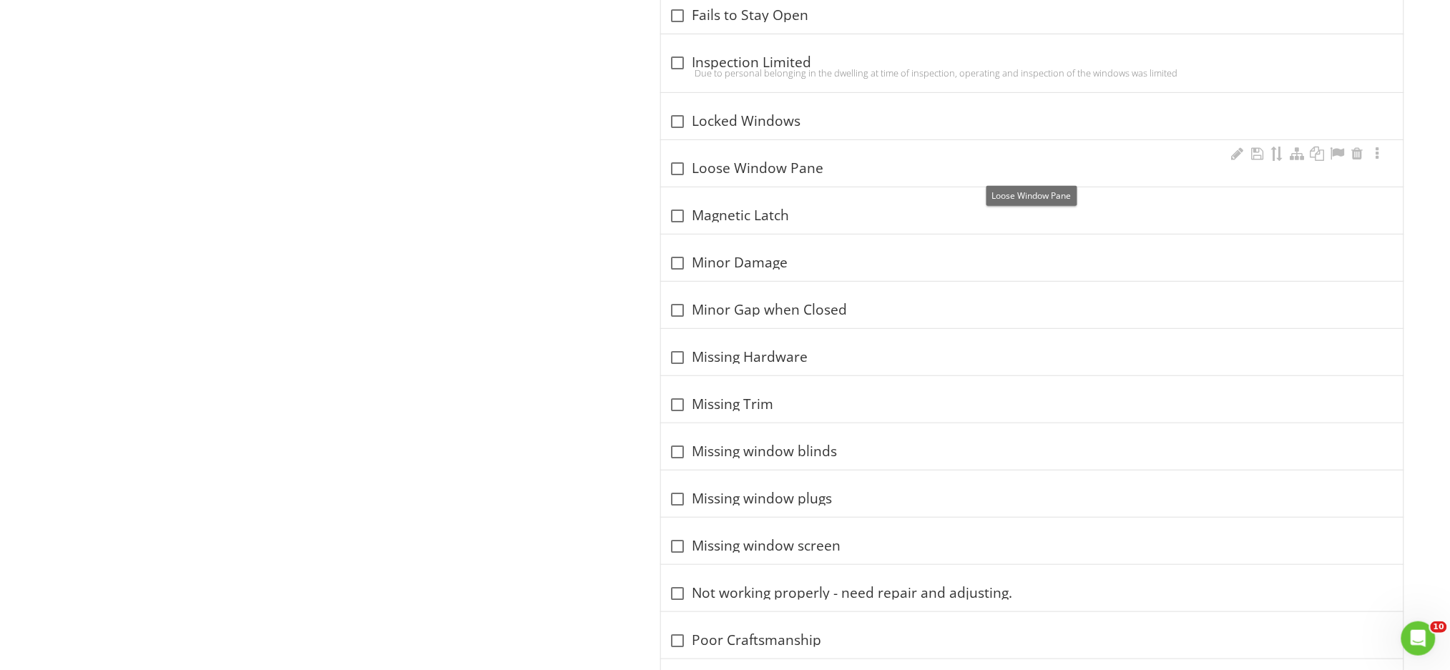
click at [677, 170] on div at bounding box center [678, 169] width 24 height 24
checkbox input "true"
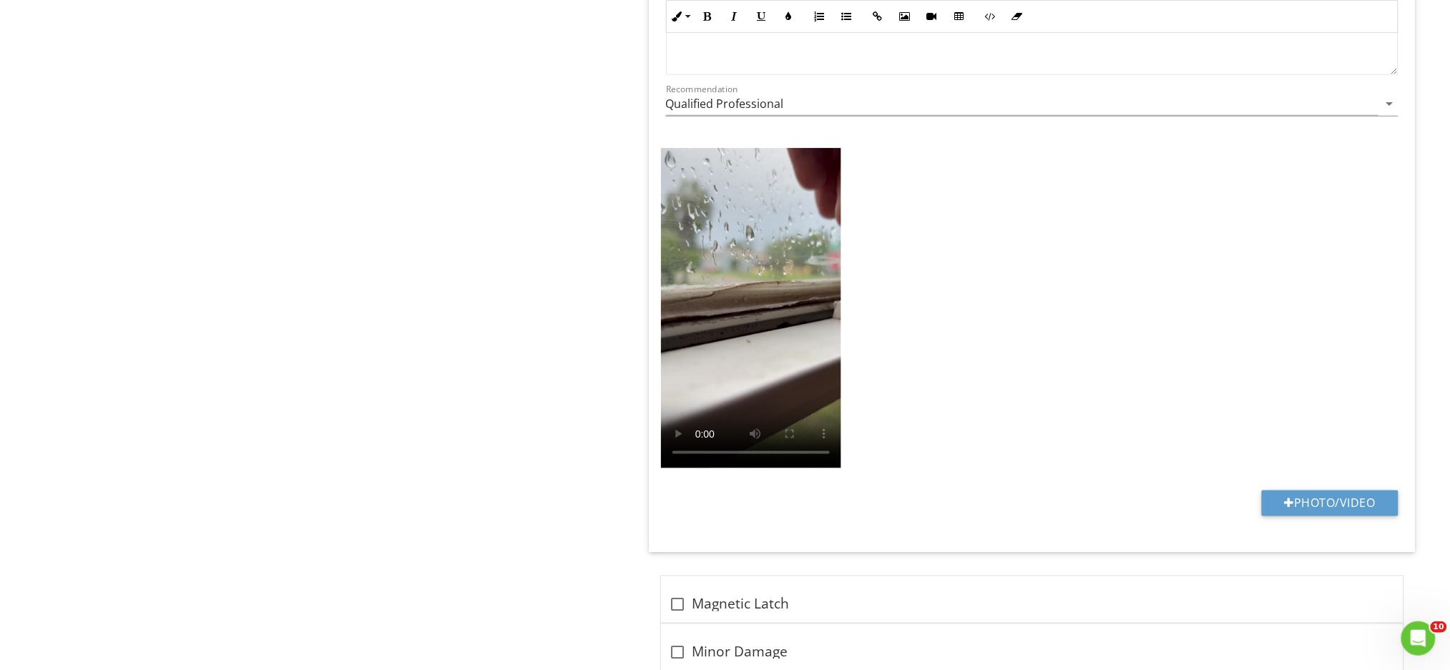
scroll to position [2501, 0]
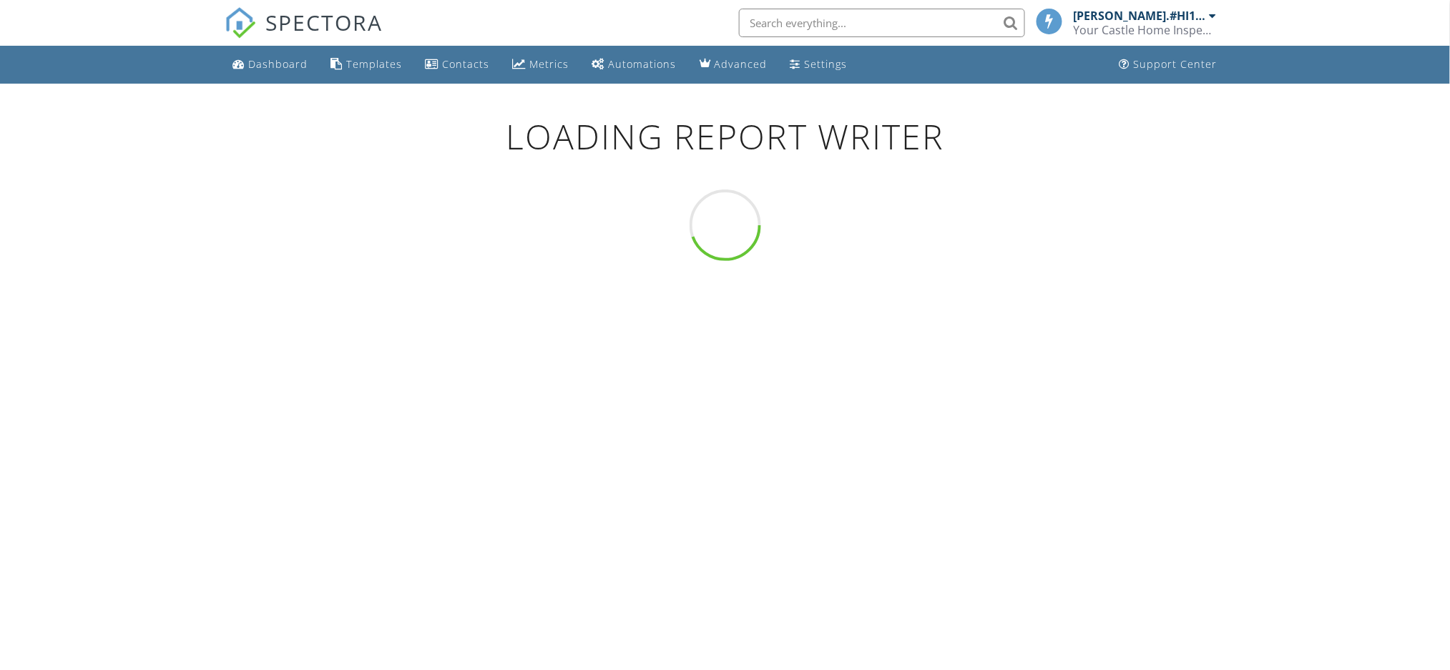
scroll to position [99, 0]
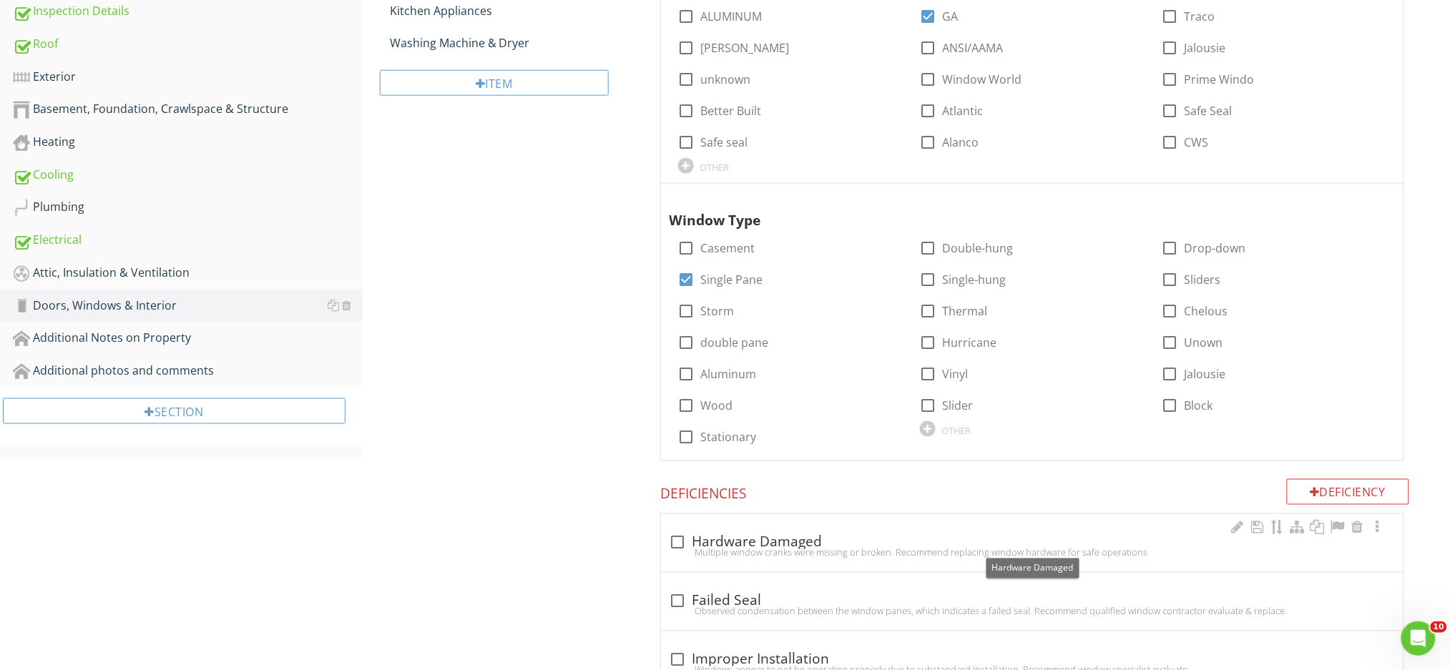
scroll to position [391, 0]
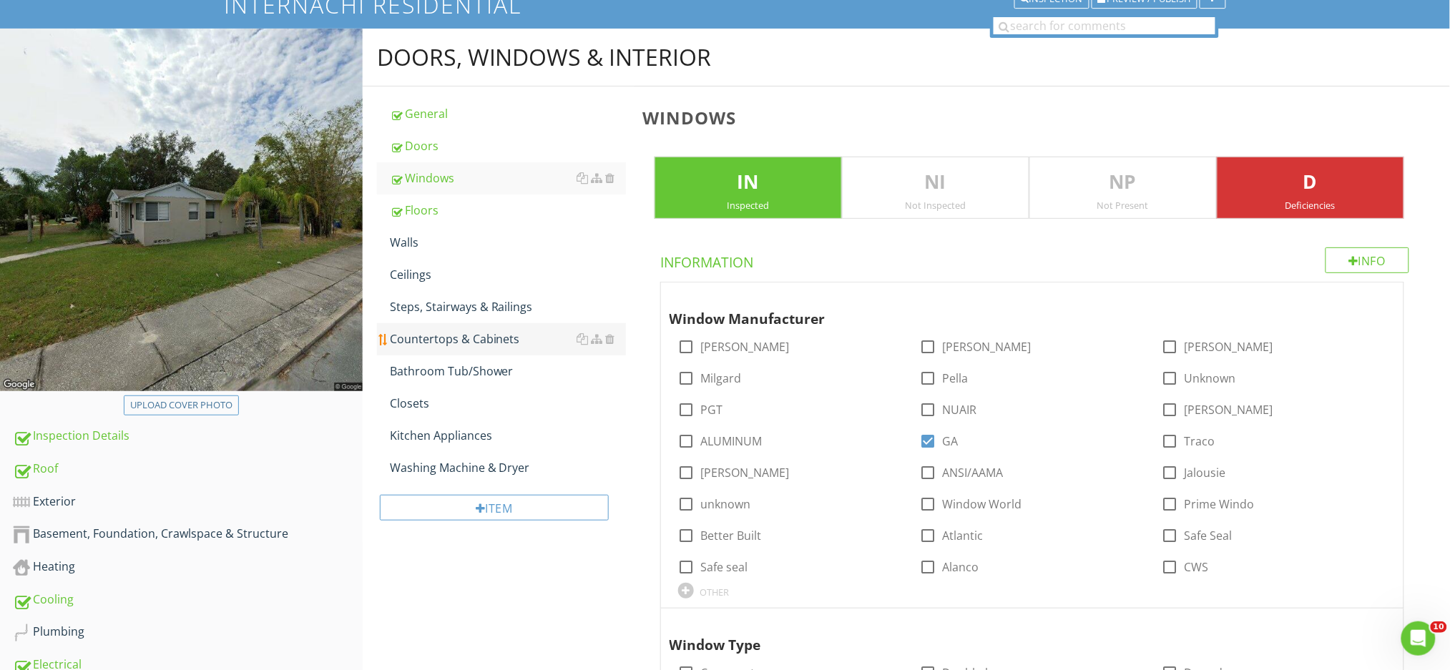
scroll to position [104, 0]
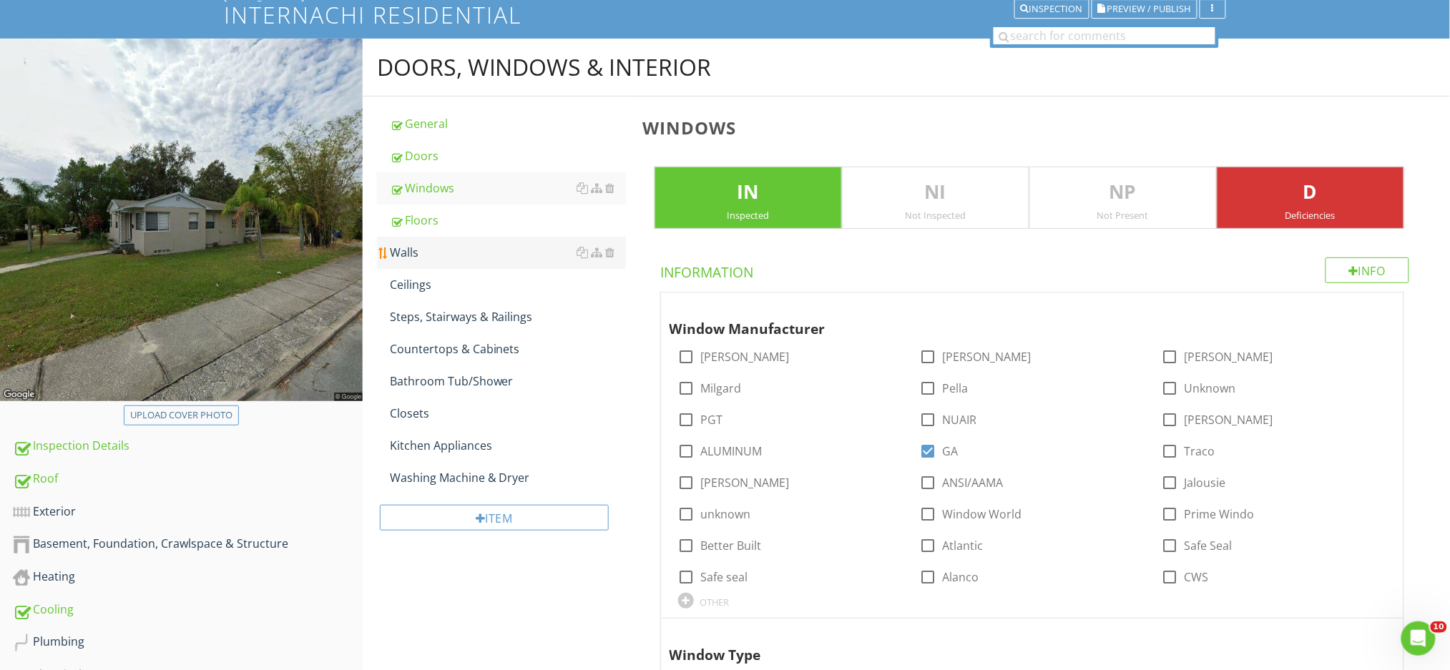
click at [443, 257] on div "Walls" at bounding box center [508, 252] width 236 height 17
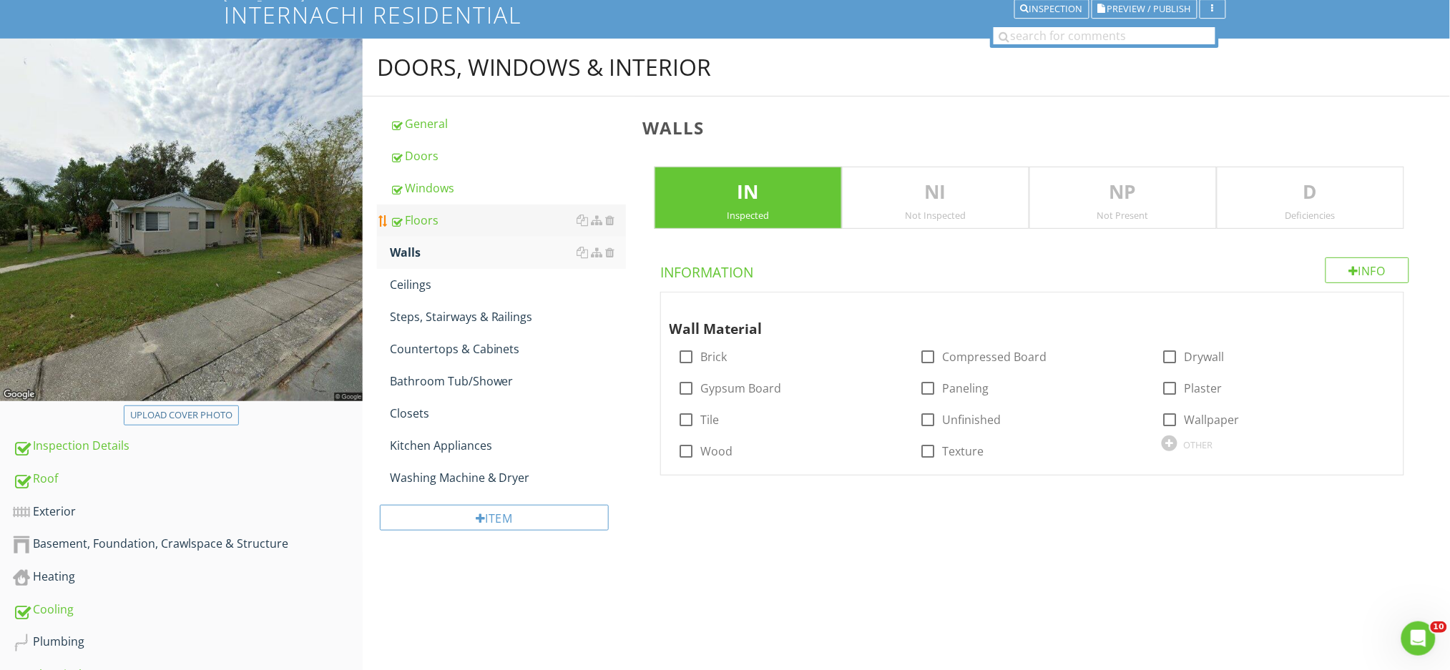
click at [445, 222] on div "Floors" at bounding box center [508, 220] width 236 height 17
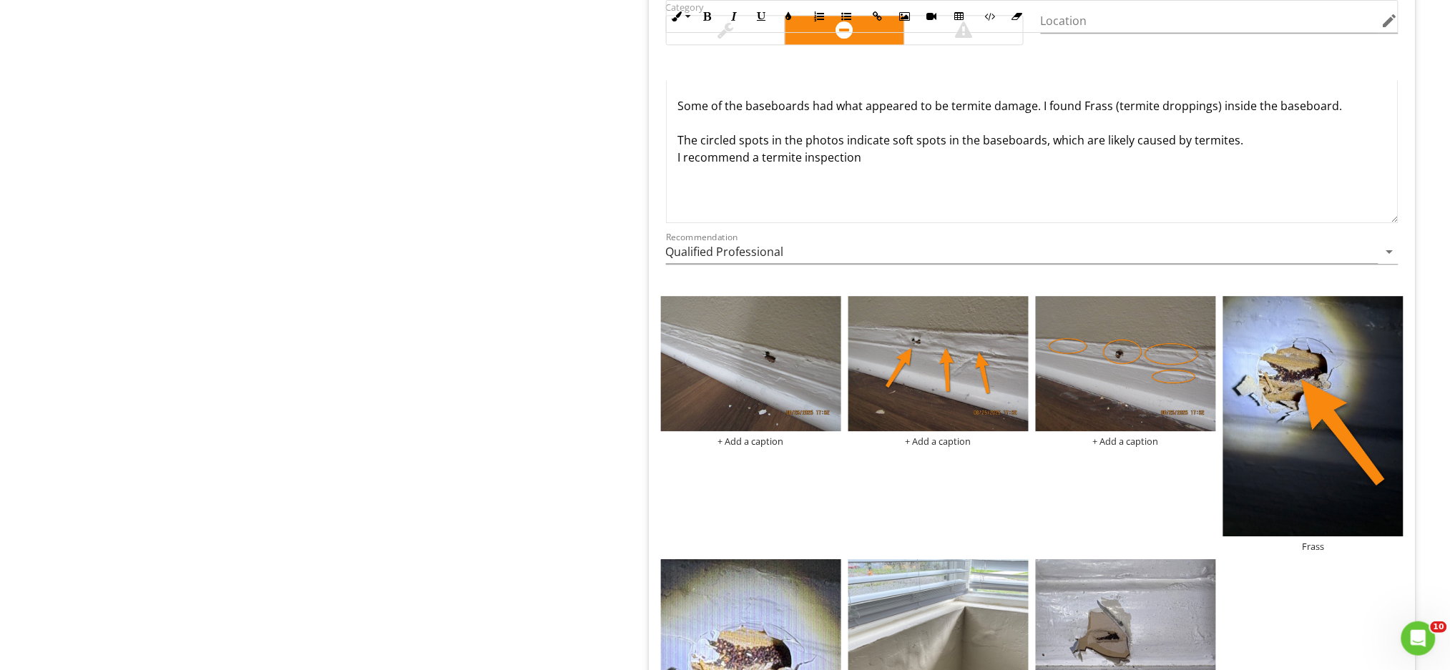
scroll to position [1222, 0]
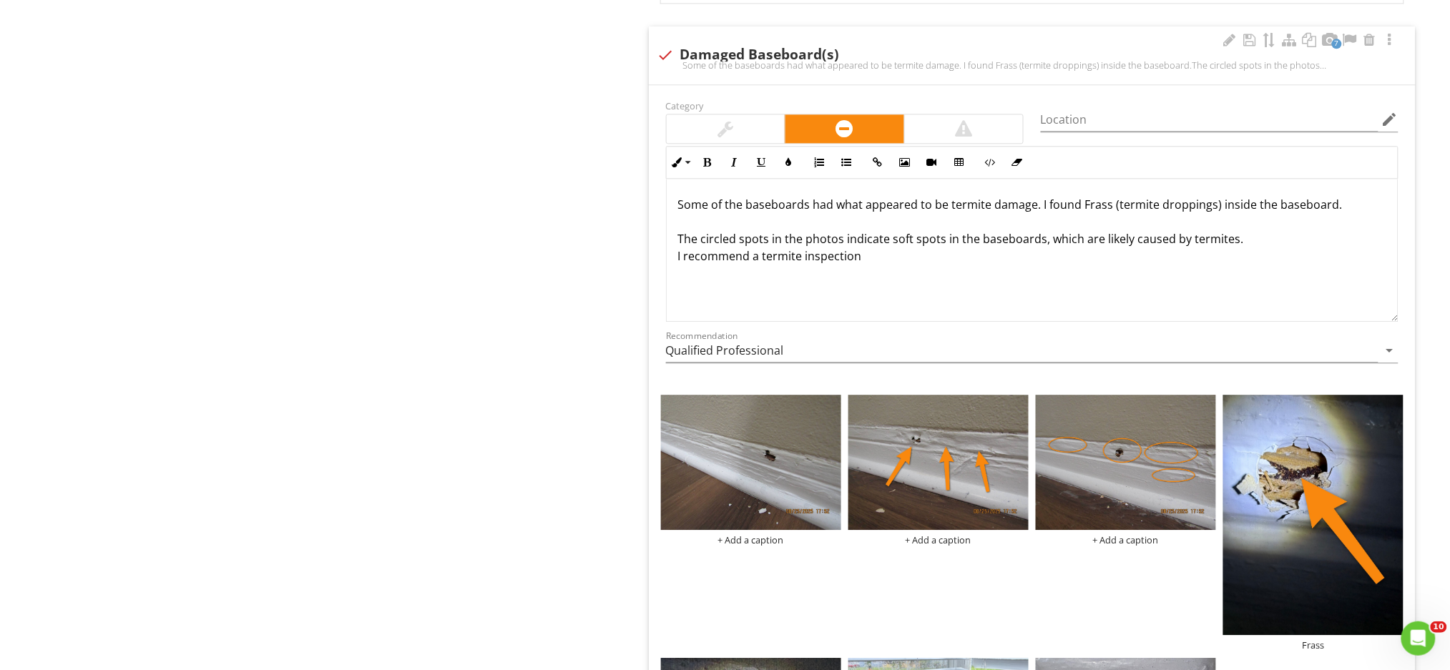
click at [810, 212] on p "Some of the baseboards had what appeared to be termite damage. I found Frass (t…" at bounding box center [1032, 230] width 708 height 69
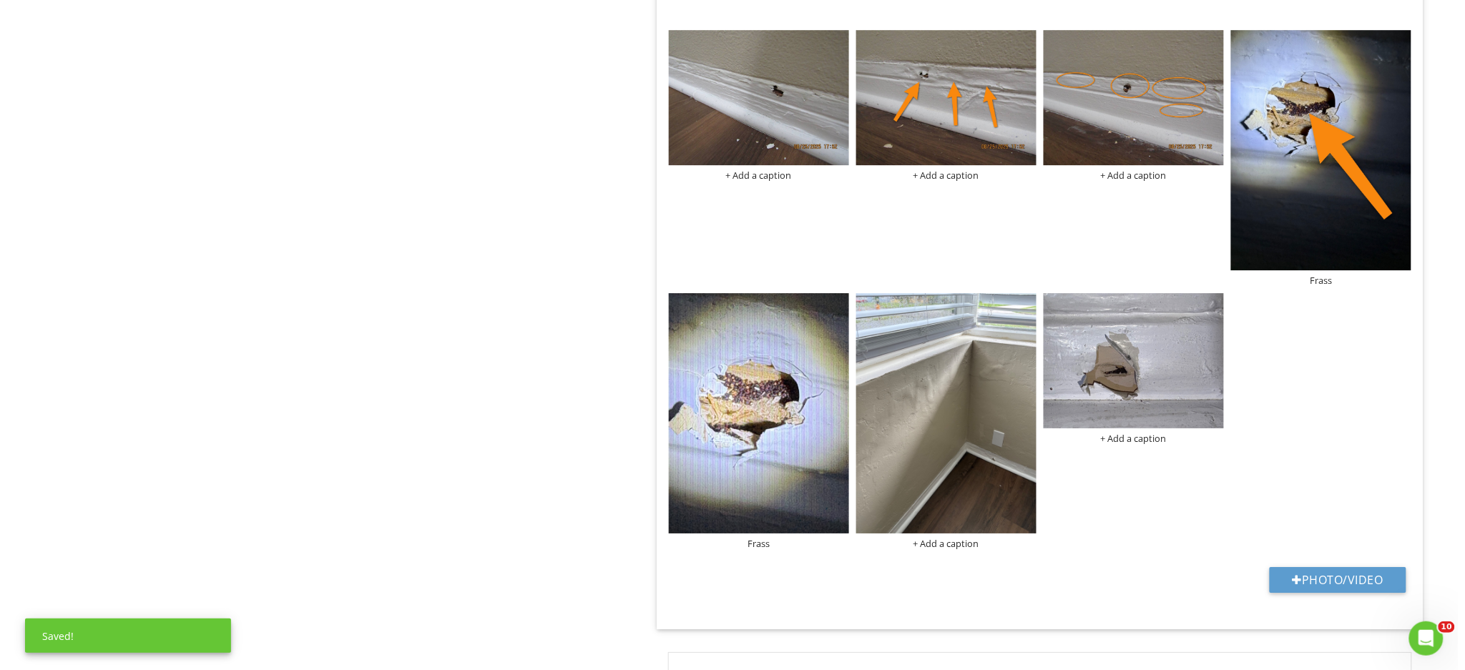
scroll to position [1604, 0]
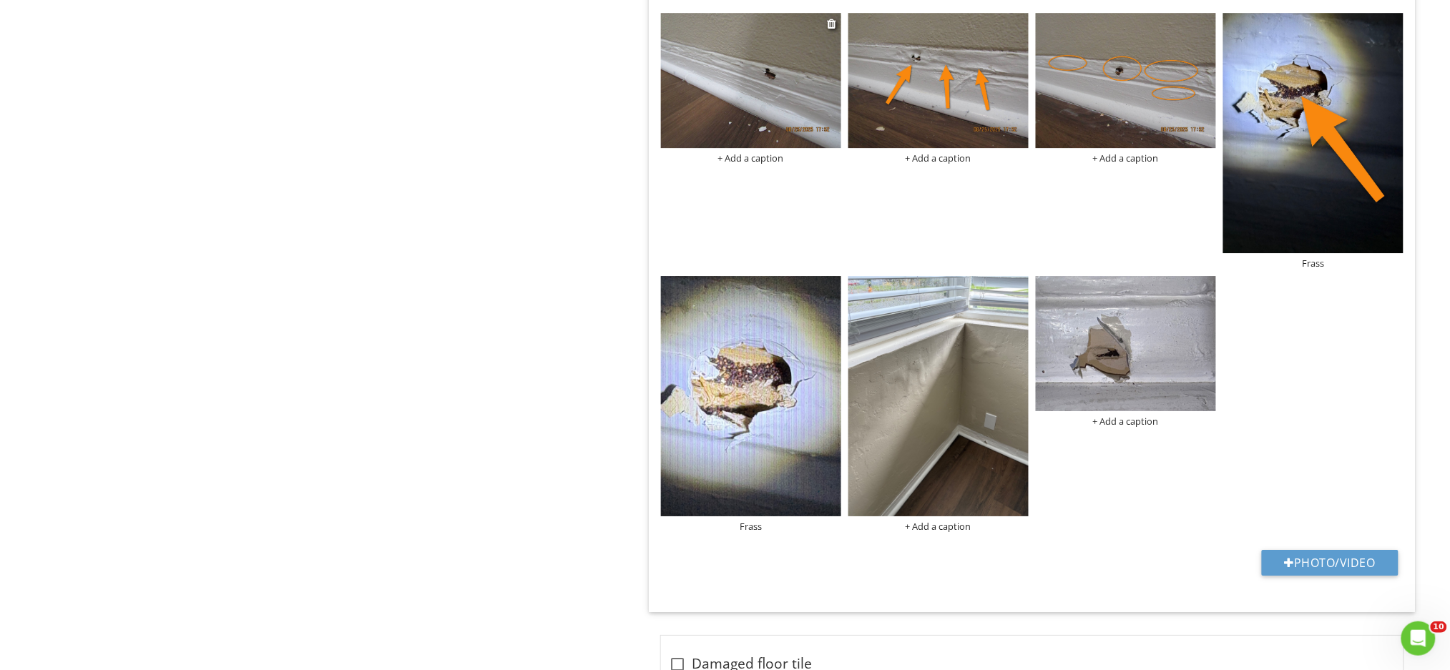
click at [744, 162] on div "+ Add a caption" at bounding box center [751, 157] width 180 height 11
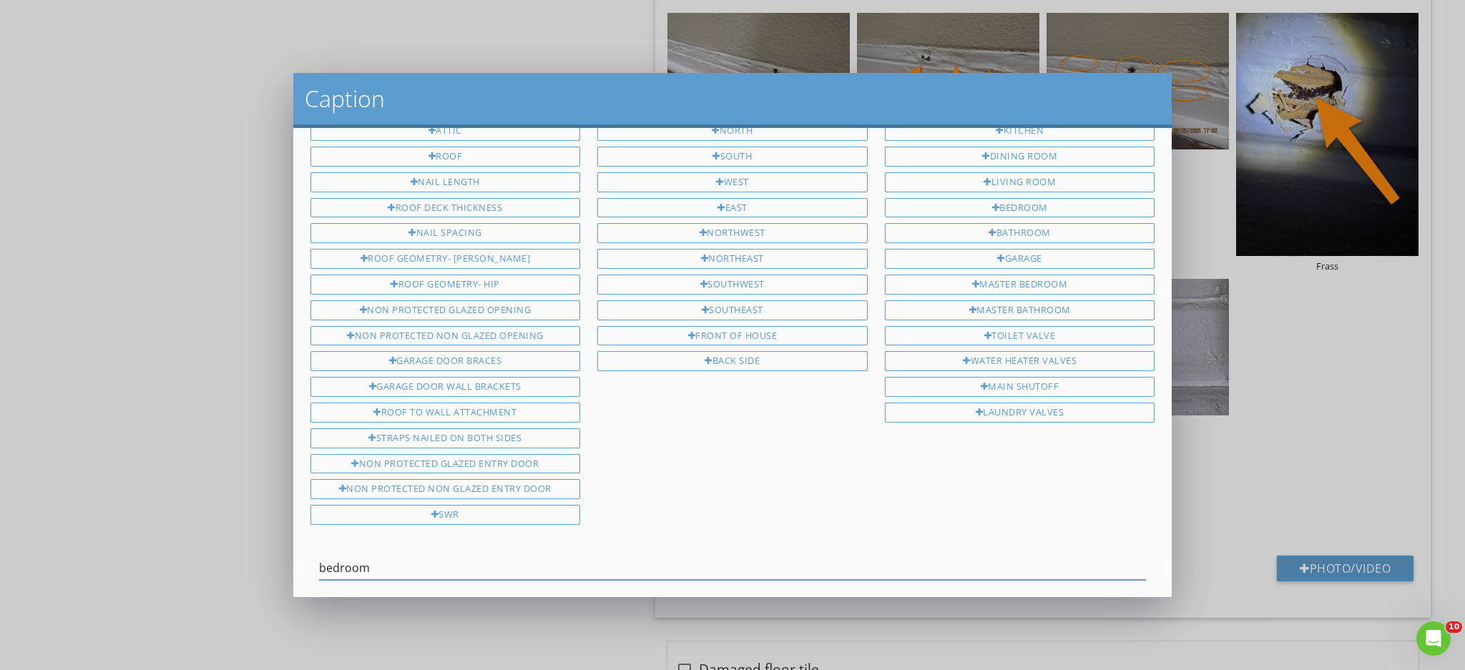
scroll to position [44, 0]
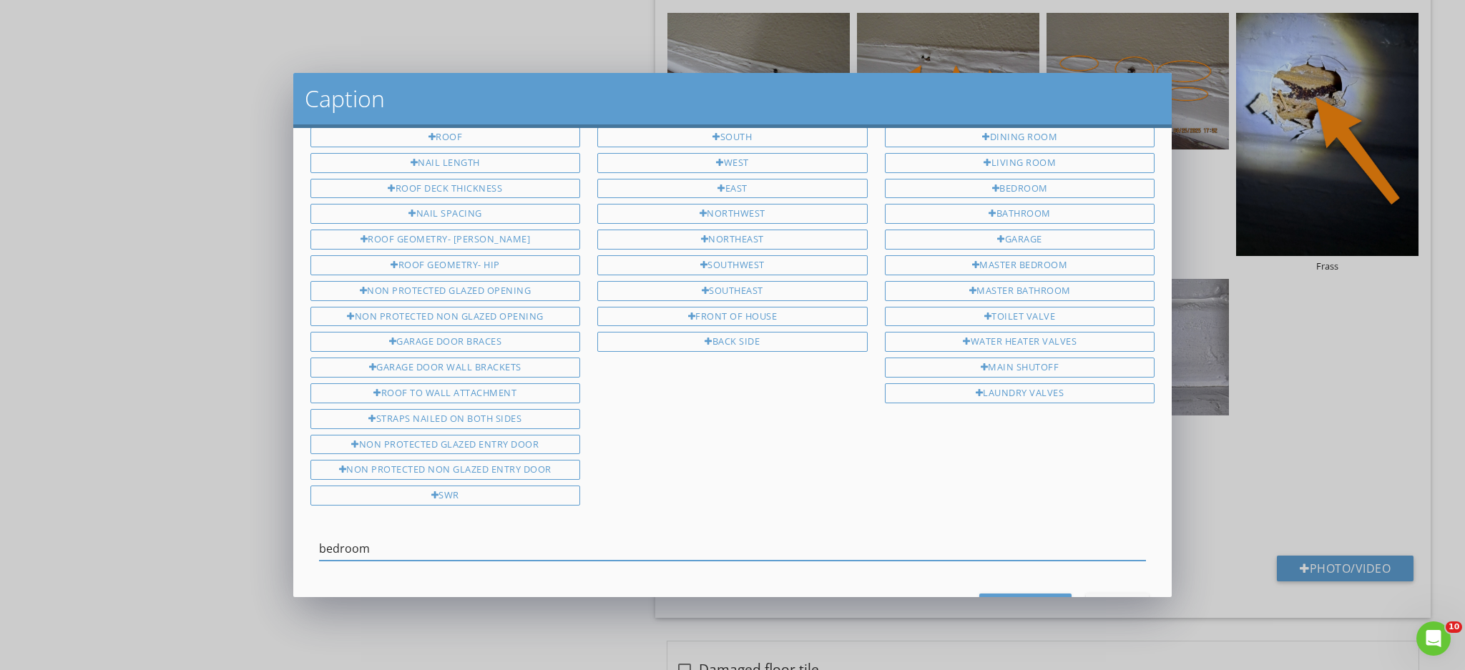
drag, startPoint x: 378, startPoint y: 588, endPoint x: 313, endPoint y: 566, distance: 68.1
click at [310, 578] on div "Attic Roof Nail Length Roof Deck Thickness Nail Spacing Roof Geometry- Gable Ro…" at bounding box center [732, 362] width 879 height 469
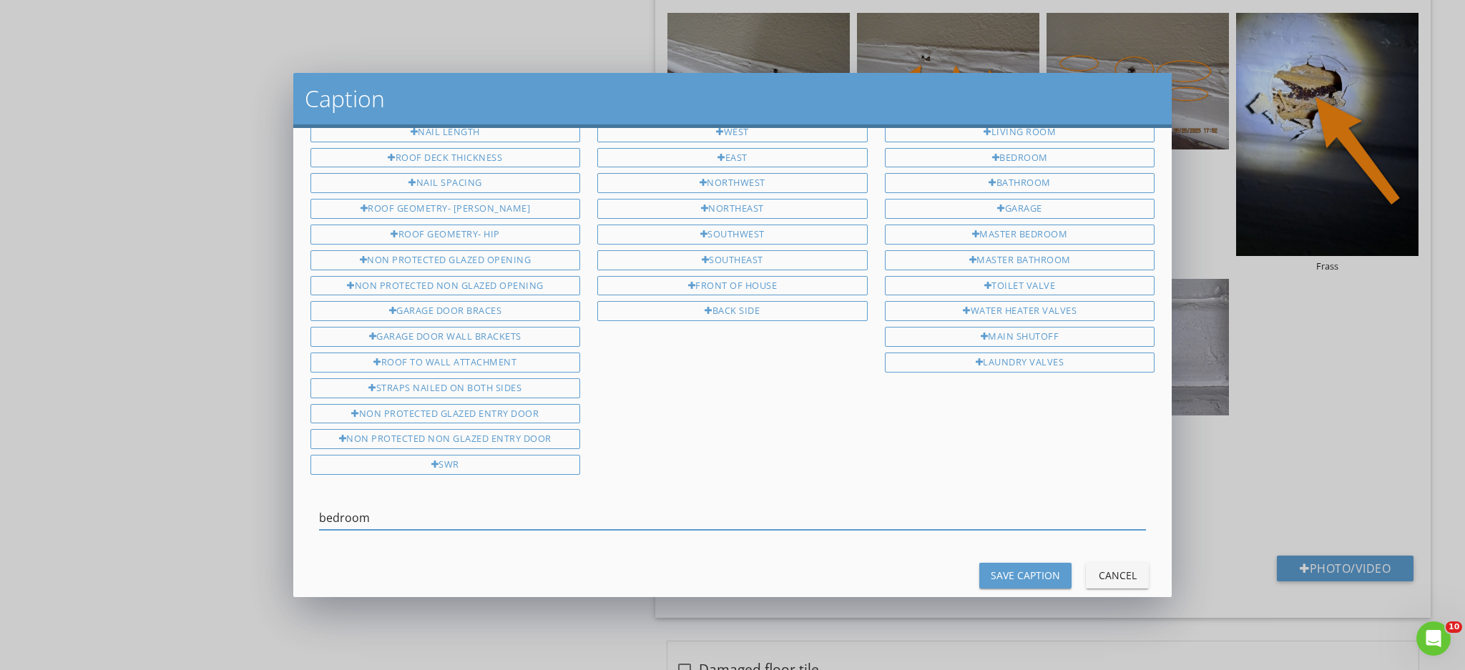
scroll to position [90, 0]
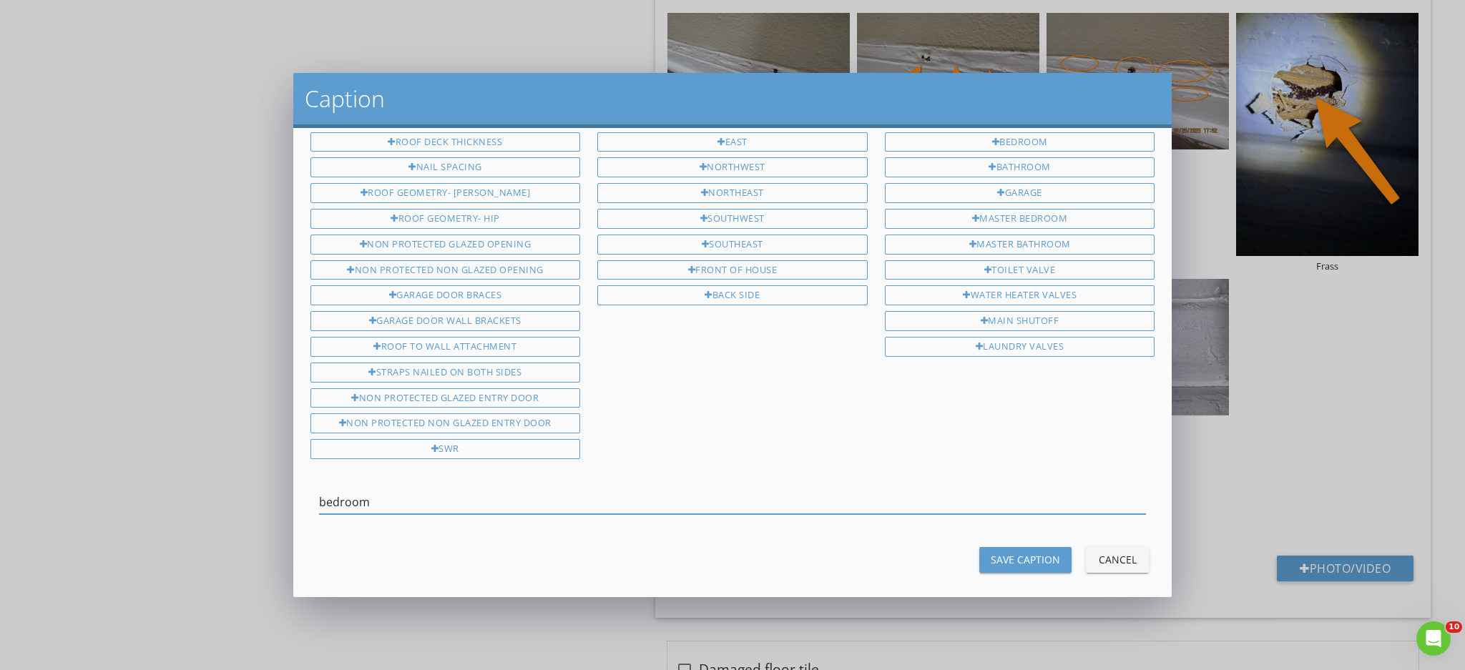
type input "bedroom"
click at [1005, 552] on div "Save Caption" at bounding box center [1025, 559] width 69 height 15
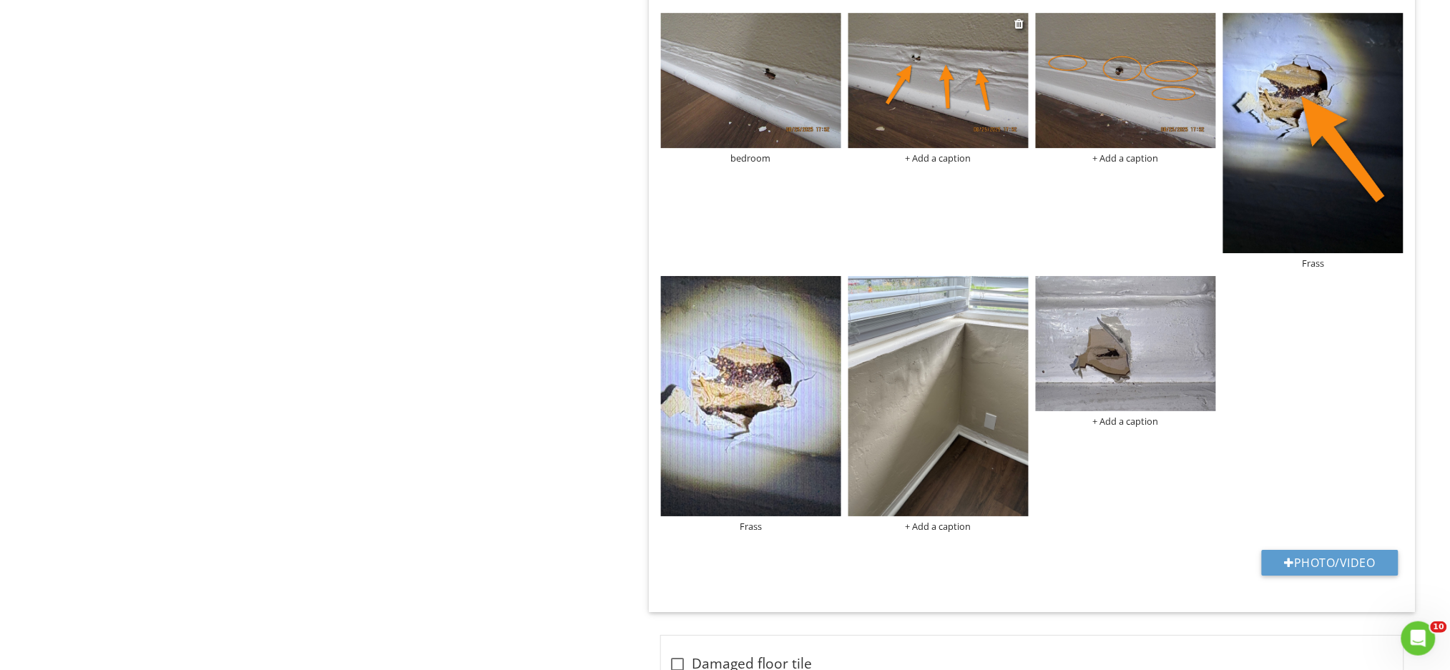
click at [943, 162] on div "+ Add a caption" at bounding box center [938, 157] width 180 height 11
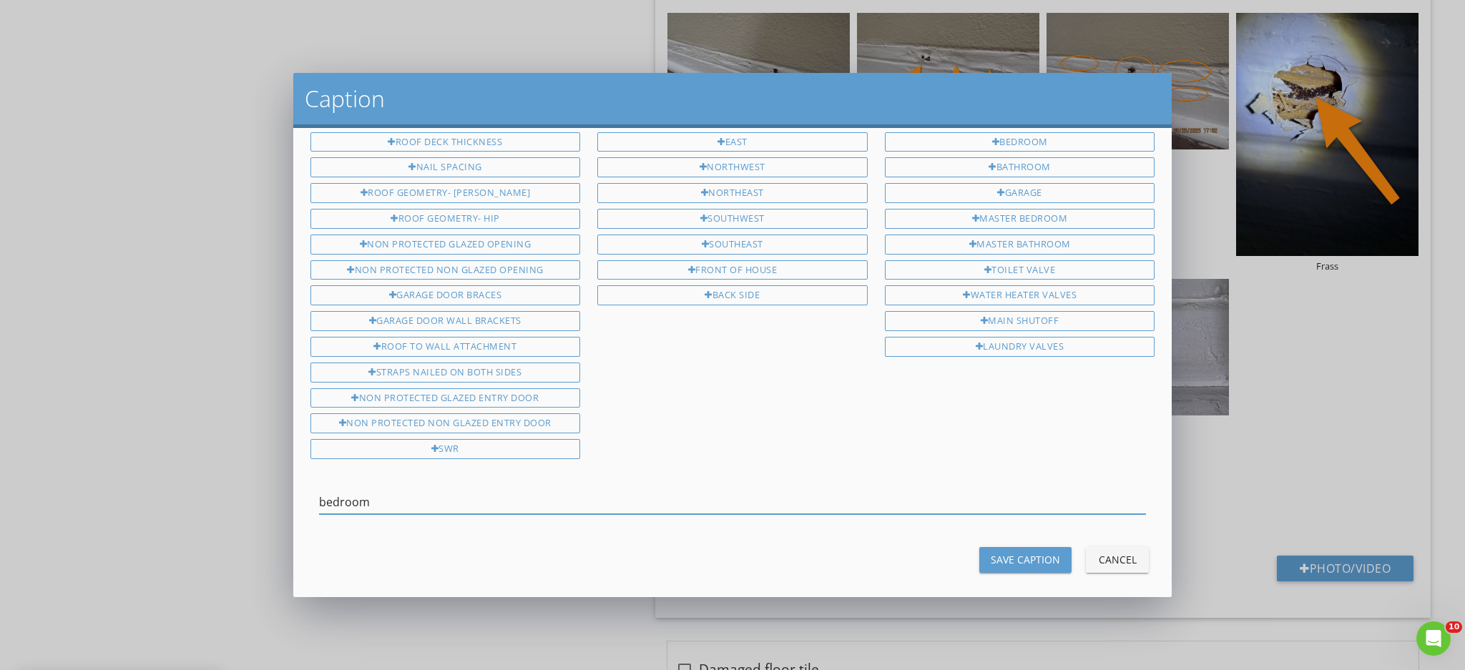
type input "bedroom"
click at [1001, 552] on div "Save Caption" at bounding box center [1025, 559] width 69 height 15
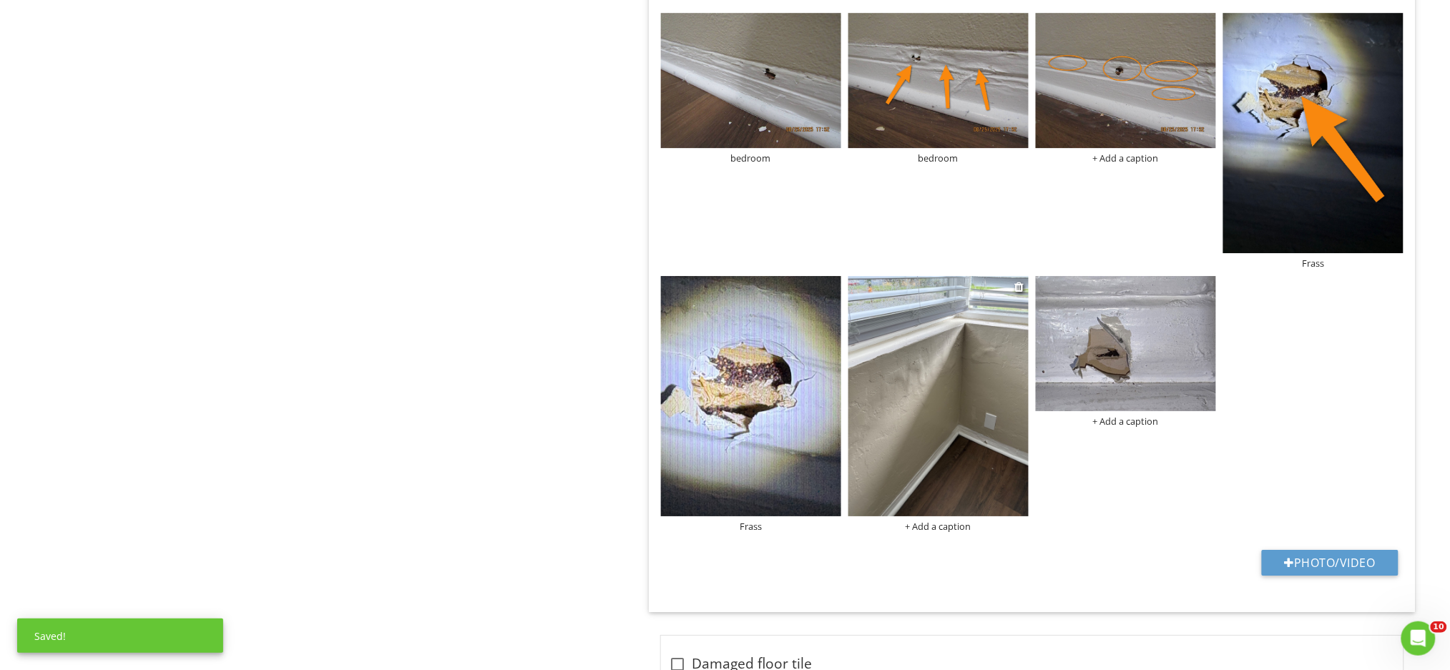
click at [949, 526] on div "+ Add a caption" at bounding box center [938, 526] width 180 height 11
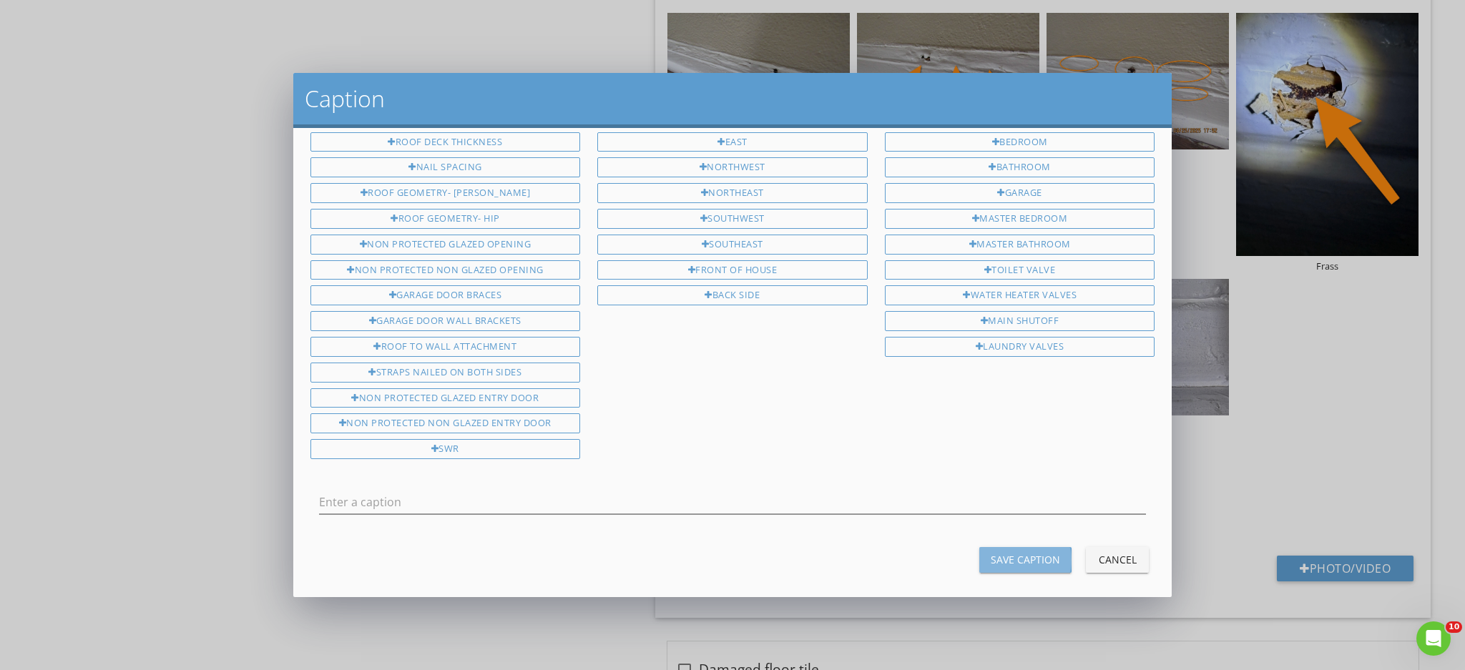
click at [1027, 554] on div "Save Caption" at bounding box center [1025, 559] width 69 height 15
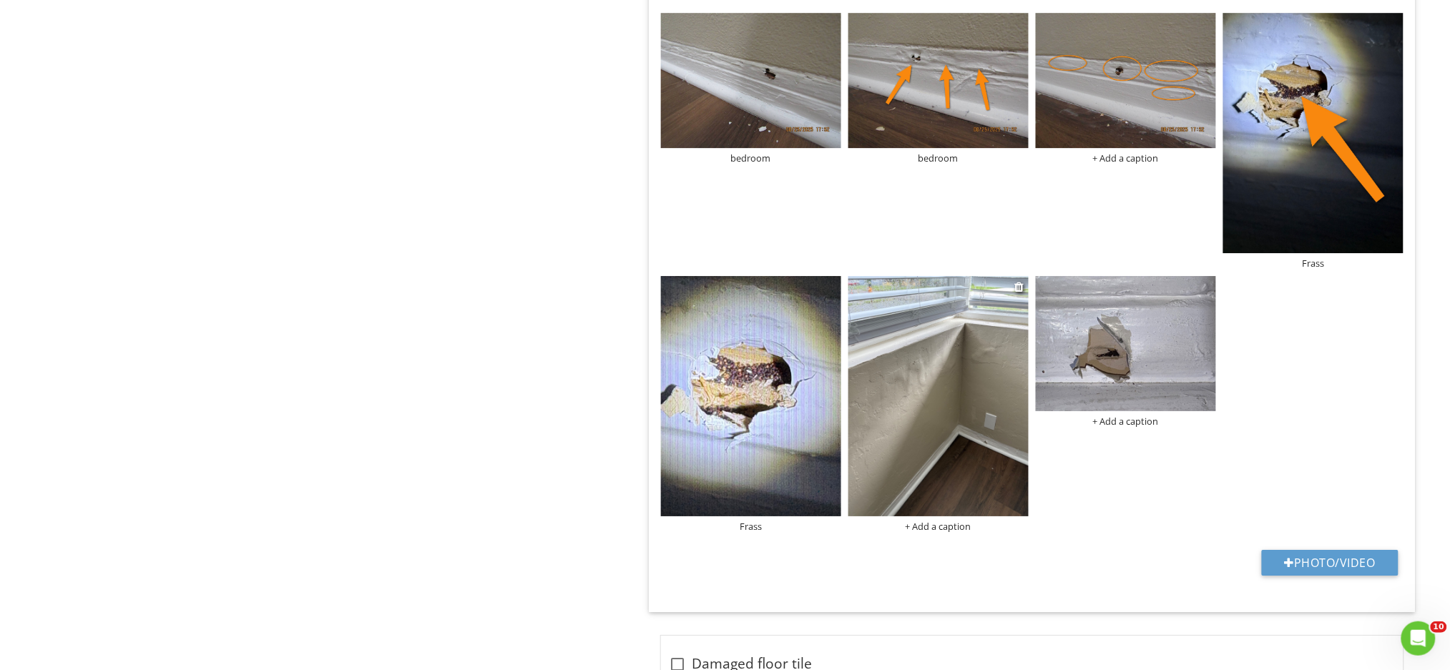
click at [924, 531] on div "+ Add a caption" at bounding box center [938, 526] width 180 height 11
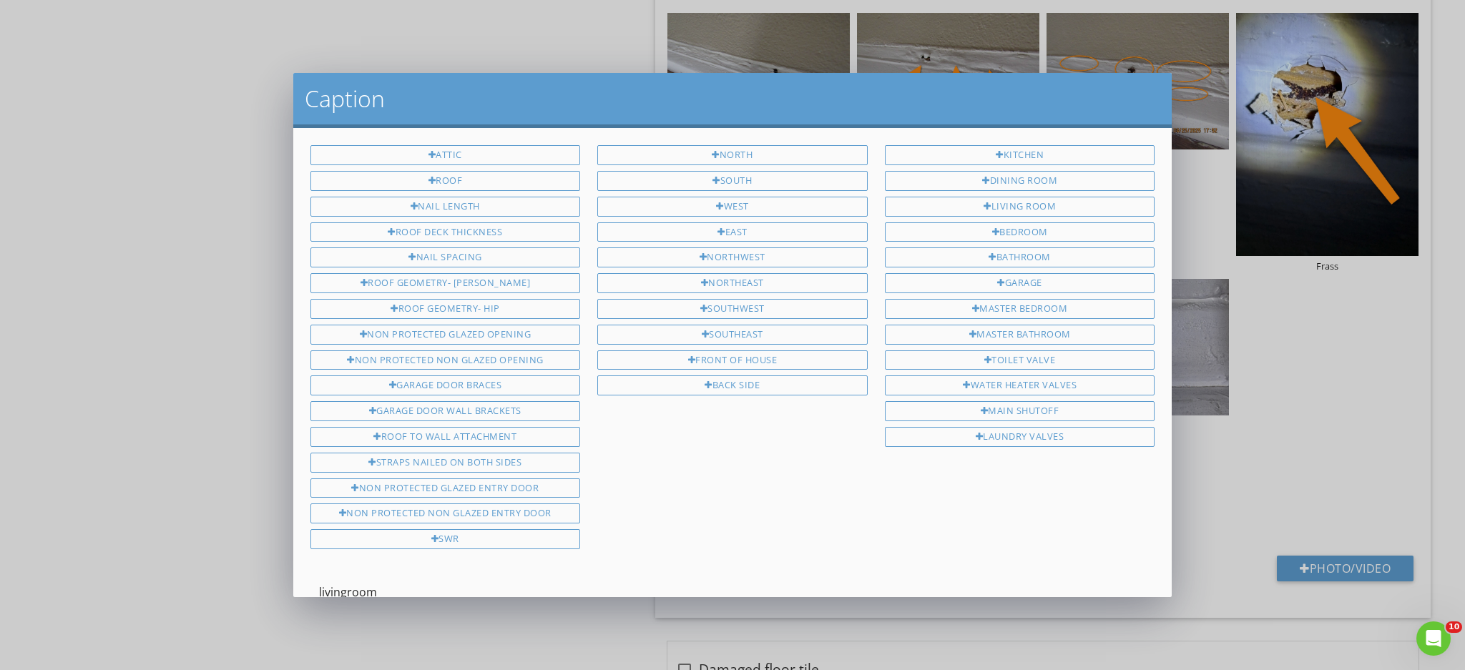
drag, startPoint x: 368, startPoint y: 580, endPoint x: 298, endPoint y: 573, distance: 69.8
click at [298, 573] on div "Attic Roof Nail Length Roof Deck Thickness Nail Spacing Roof Geometry- Gable Ro…" at bounding box center [732, 362] width 879 height 469
click at [456, 581] on input "livingroom" at bounding box center [733, 593] width 828 height 24
drag, startPoint x: 379, startPoint y: 579, endPoint x: 316, endPoint y: 580, distance: 63.0
click at [316, 580] on div "Livingroom" at bounding box center [733, 593] width 862 height 49
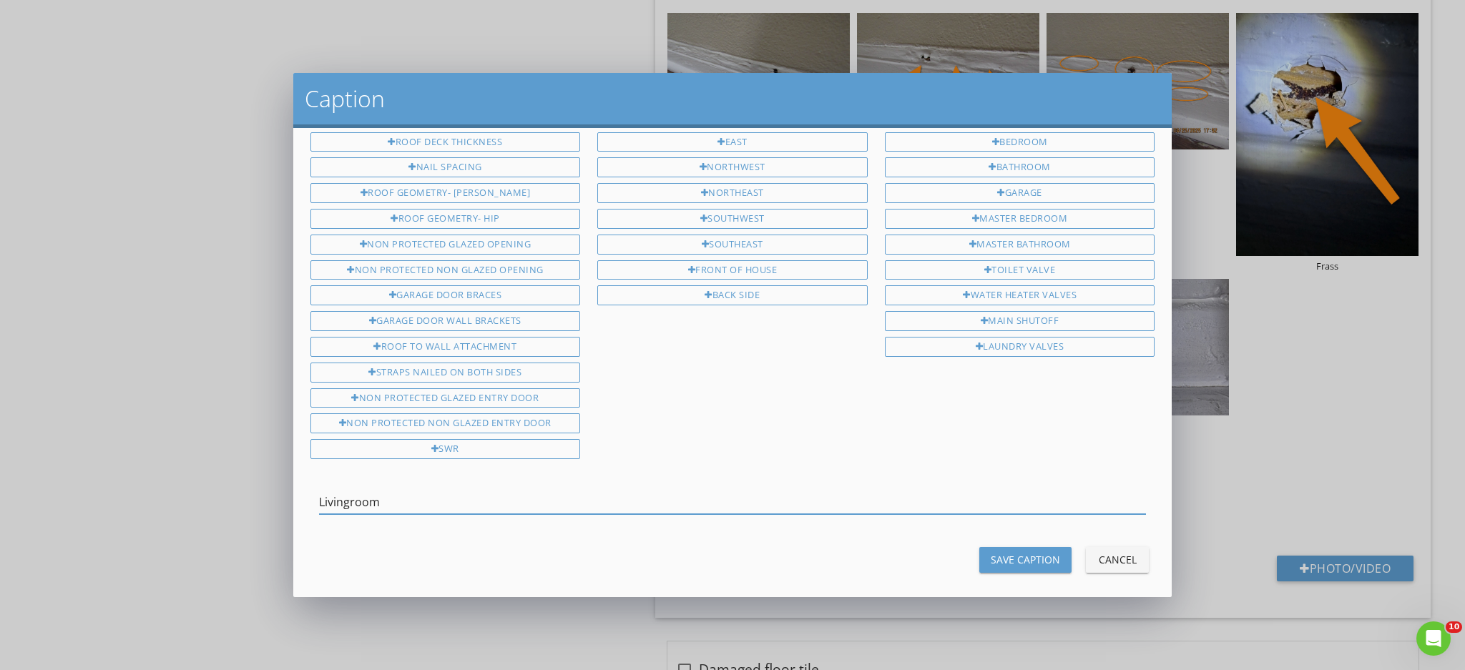
type input "Livingroom"
click at [1021, 562] on div "Save Caption Cancel" at bounding box center [733, 560] width 862 height 34
click at [1023, 557] on button "Save Caption" at bounding box center [1025, 560] width 92 height 26
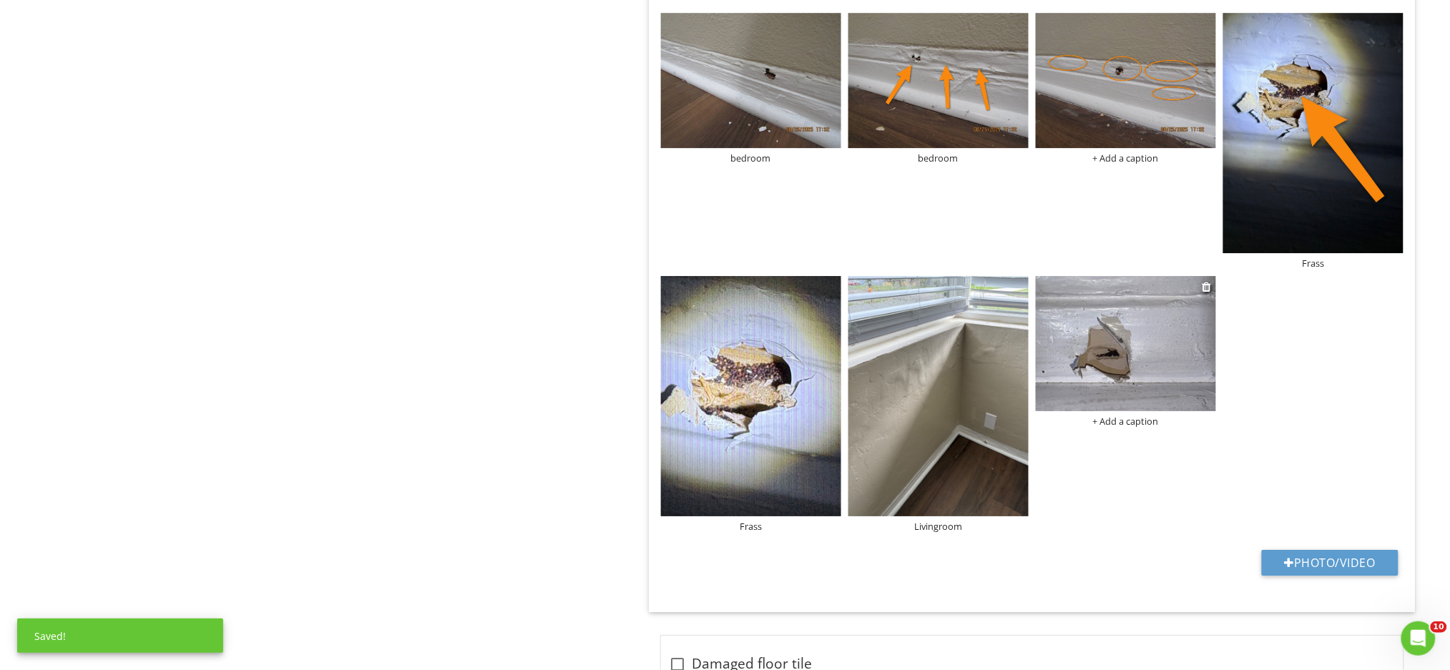
click at [1119, 426] on div "+ Add a caption" at bounding box center [1126, 421] width 180 height 11
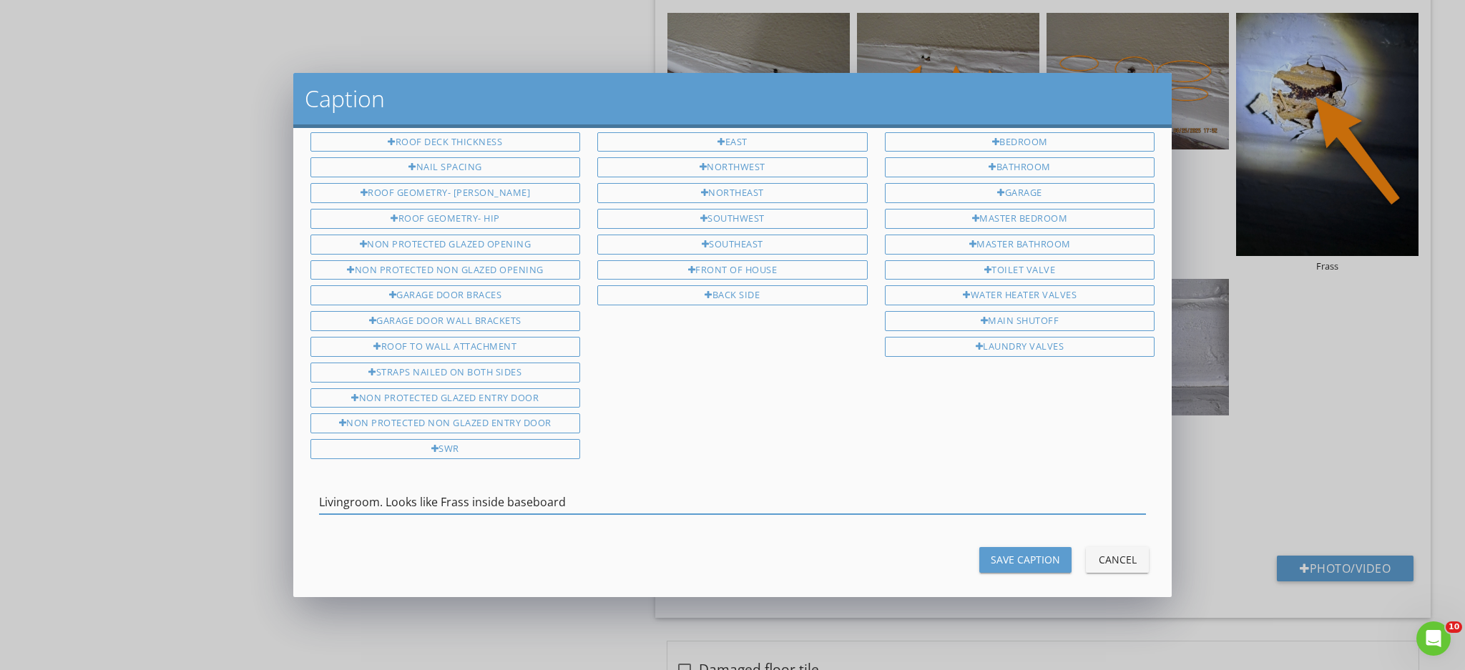
type input "Livingroom. Looks like Frass inside baseboard"
drag, startPoint x: 454, startPoint y: 491, endPoint x: 886, endPoint y: 549, distance: 435.9
click at [886, 549] on div "Save Caption Cancel" at bounding box center [733, 560] width 862 height 34
click at [999, 552] on div "Save Caption" at bounding box center [1025, 559] width 69 height 15
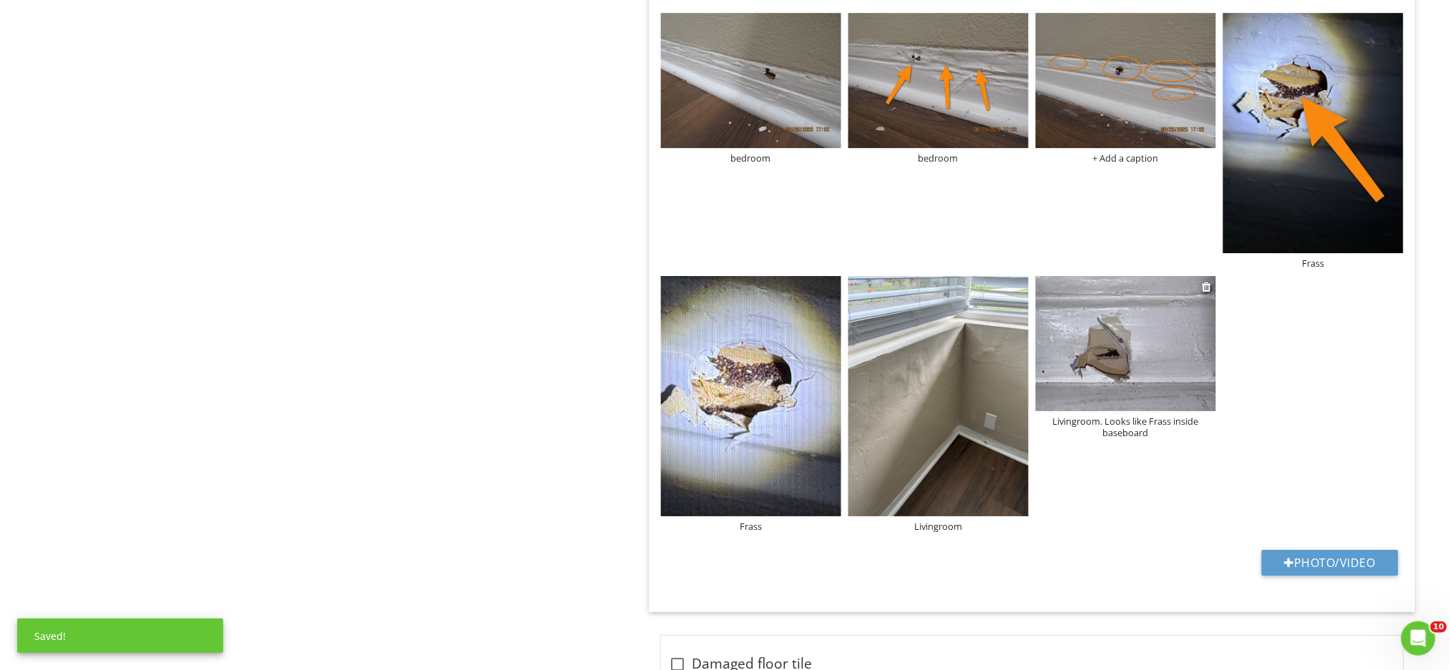
click at [1158, 345] on img at bounding box center [1126, 343] width 180 height 135
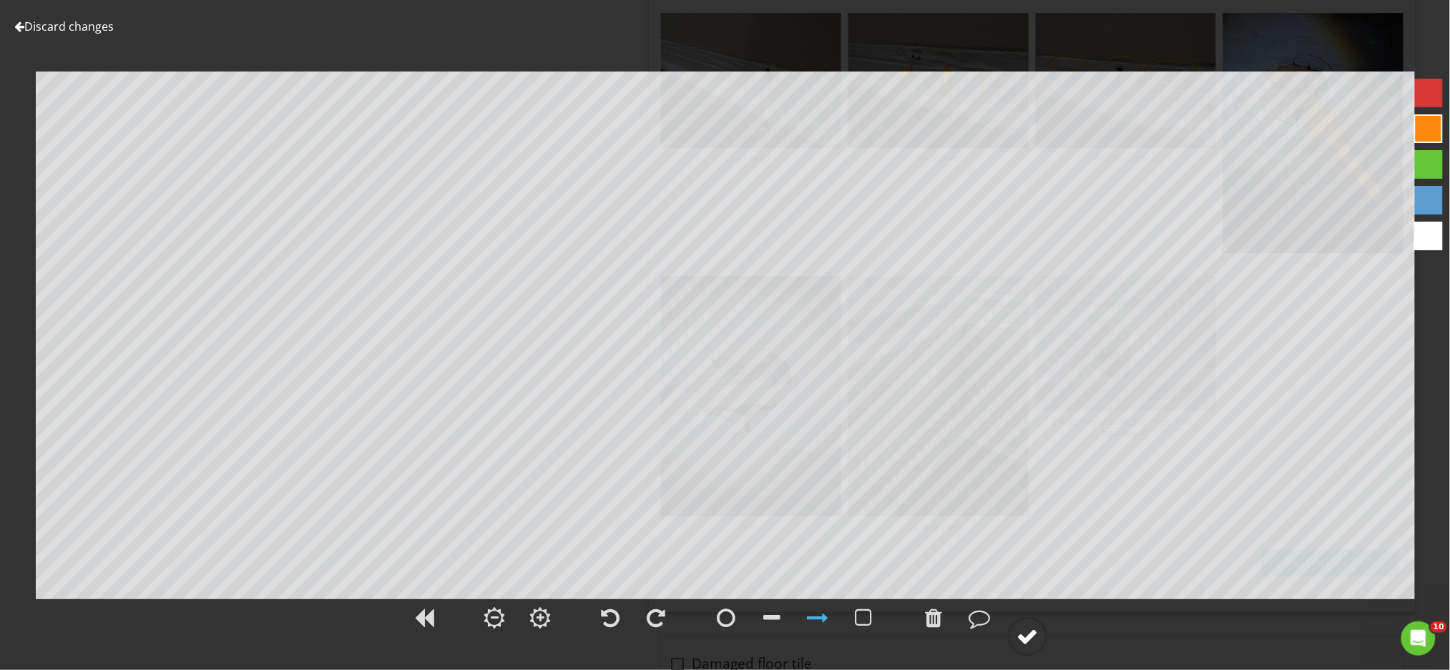
click at [1026, 637] on div at bounding box center [1027, 636] width 21 height 21
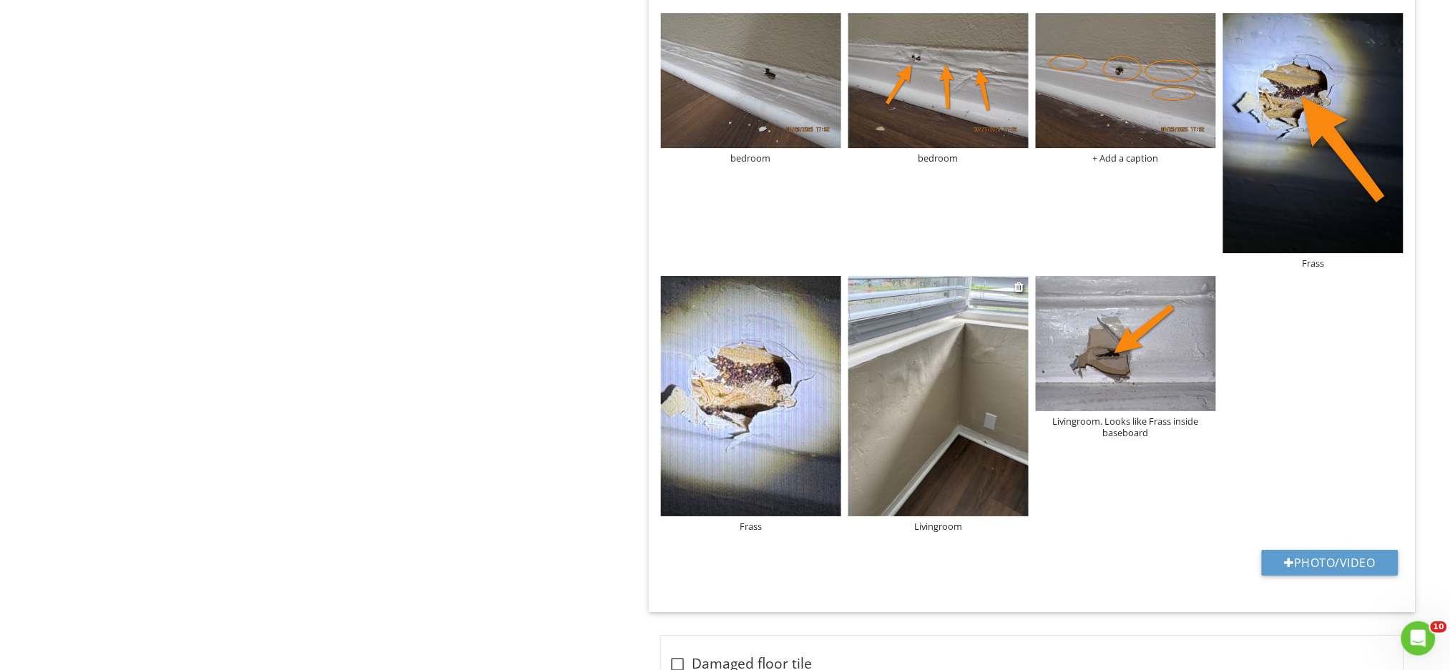
click at [936, 449] on img at bounding box center [938, 396] width 180 height 240
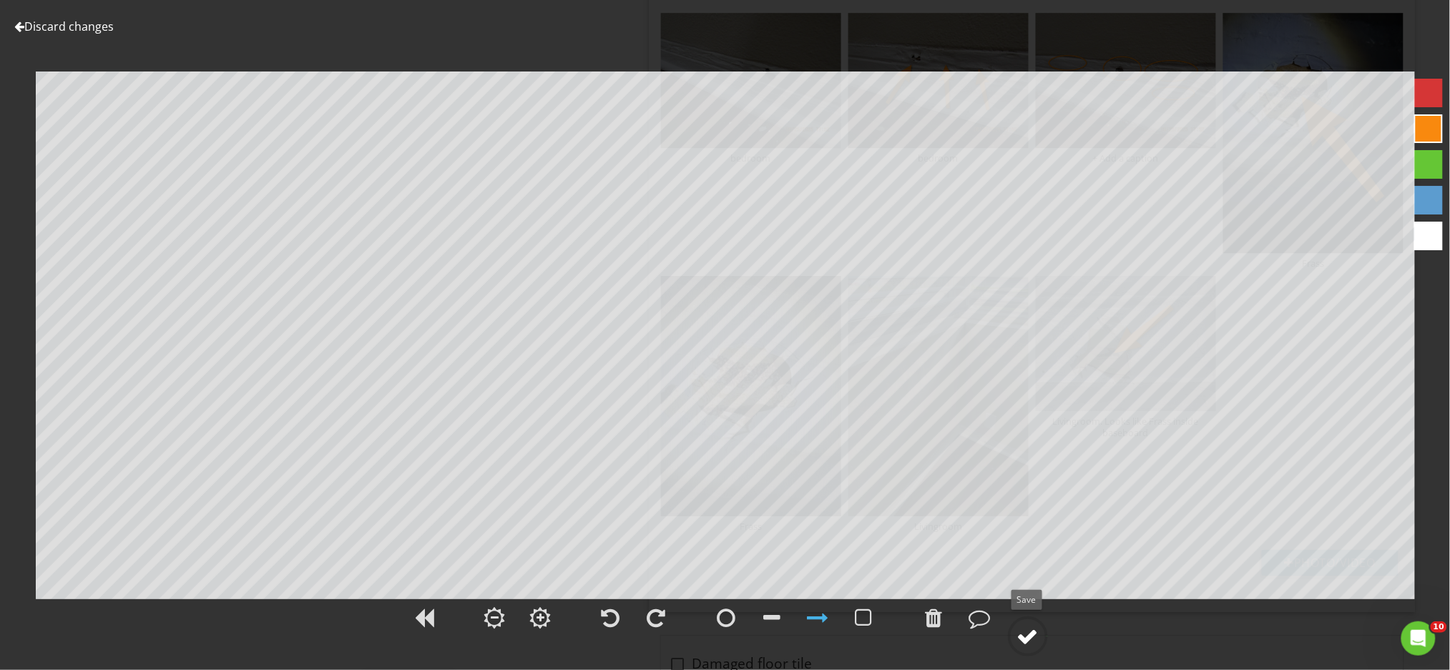
click at [1024, 640] on div at bounding box center [1027, 636] width 21 height 21
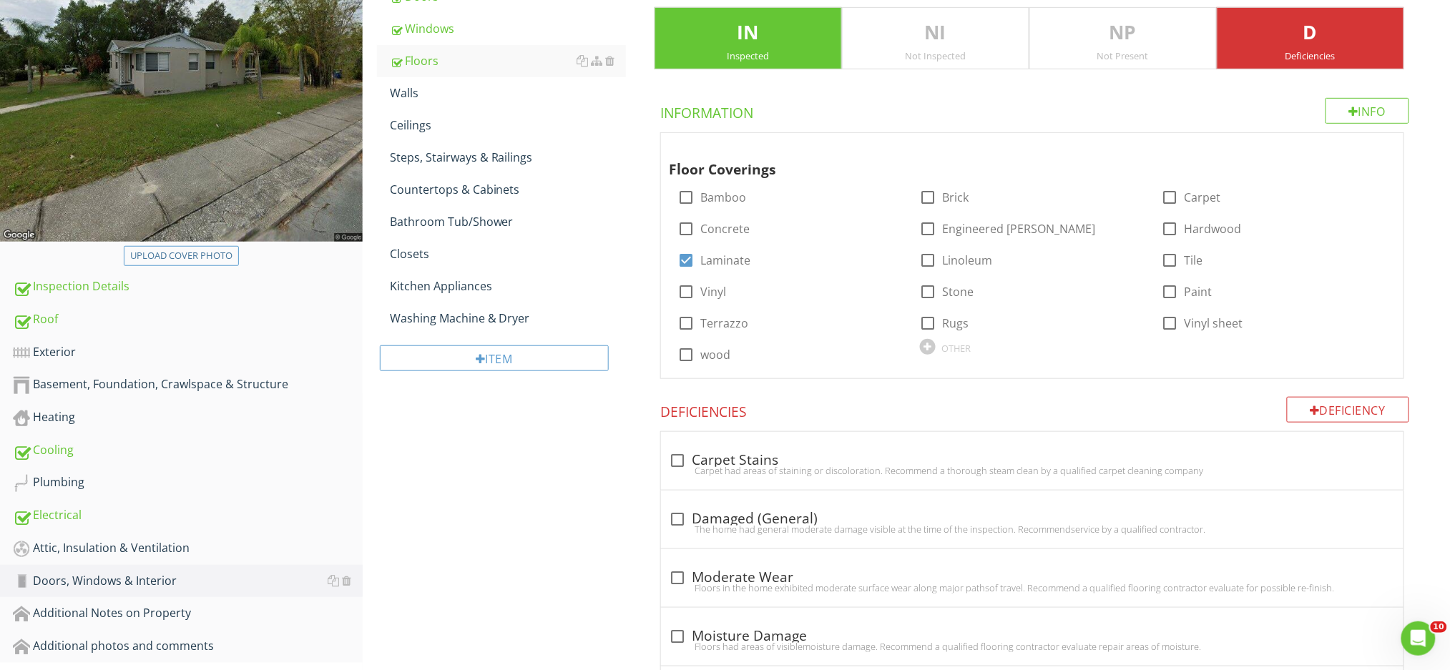
scroll to position [117, 0]
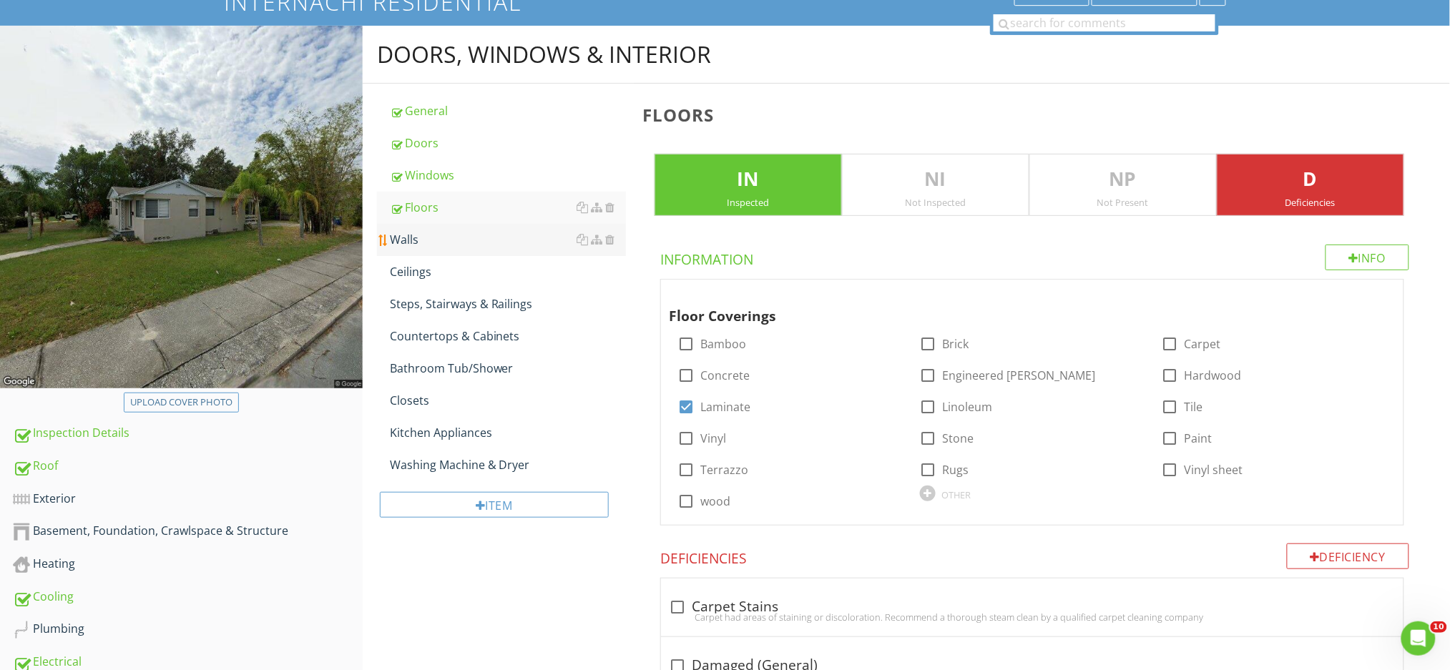
click at [452, 242] on div "Walls" at bounding box center [508, 239] width 236 height 17
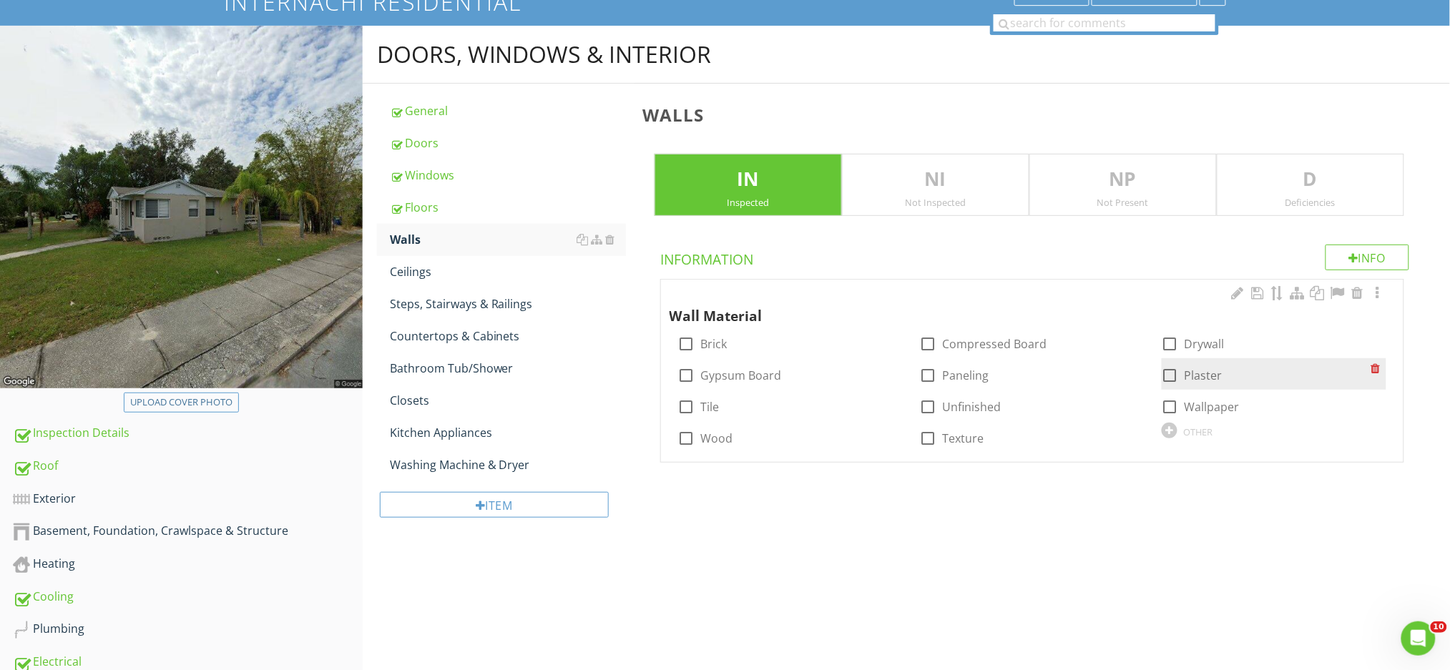
click at [1174, 373] on div at bounding box center [1170, 375] width 24 height 24
checkbox input "true"
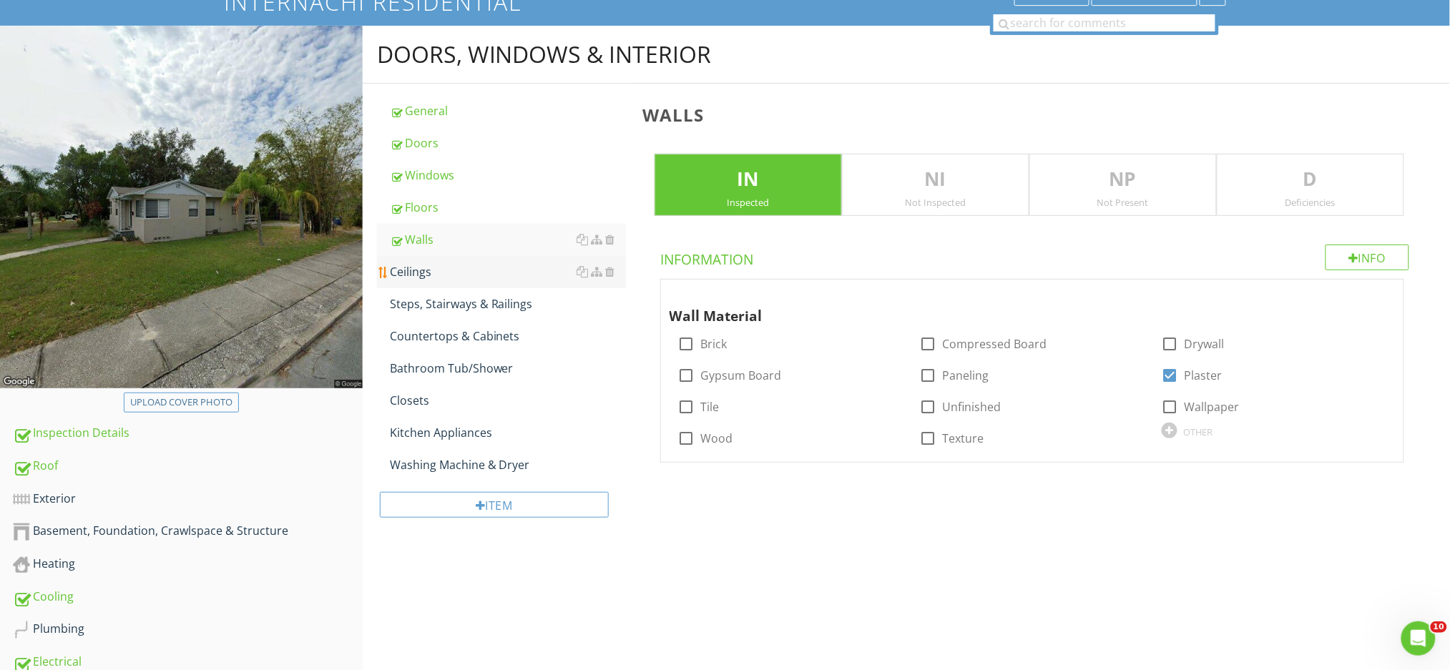
click at [427, 274] on div "Ceilings" at bounding box center [508, 271] width 236 height 17
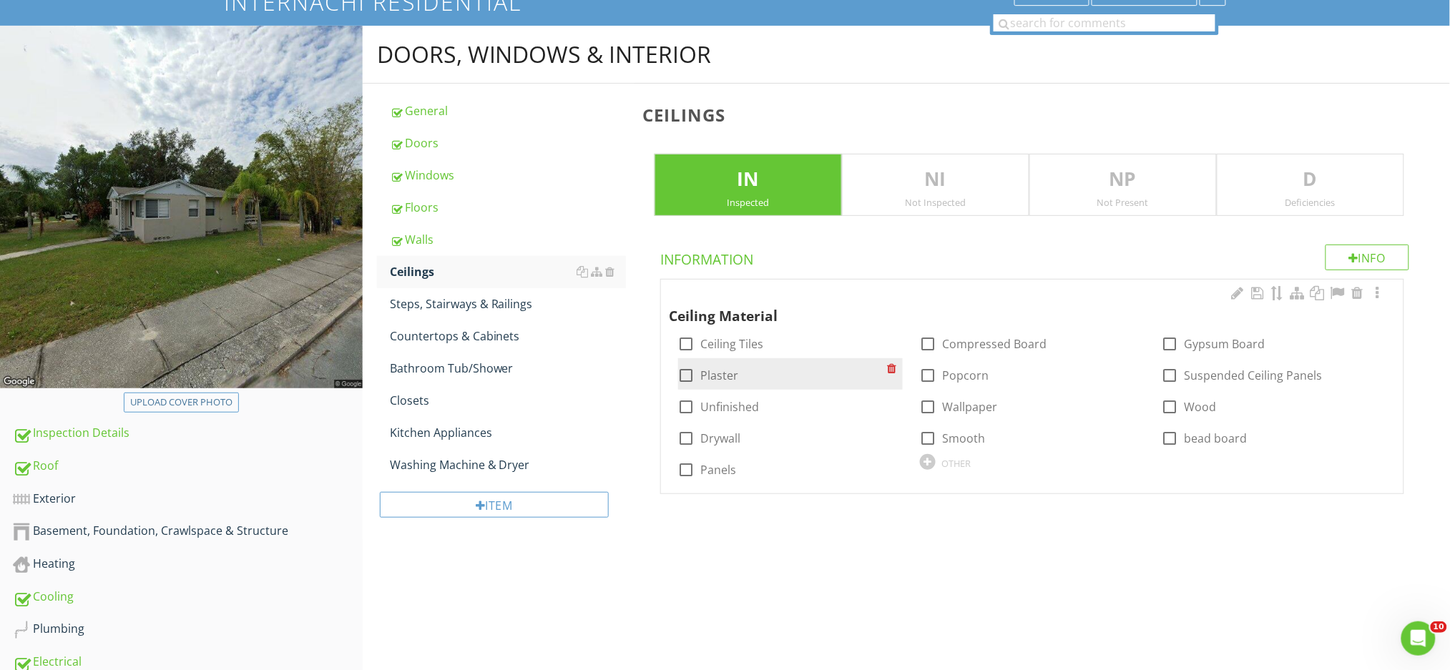
click at [724, 376] on label "Plaster" at bounding box center [720, 375] width 38 height 14
checkbox input "true"
click at [1331, 181] on p "D" at bounding box center [1310, 179] width 186 height 29
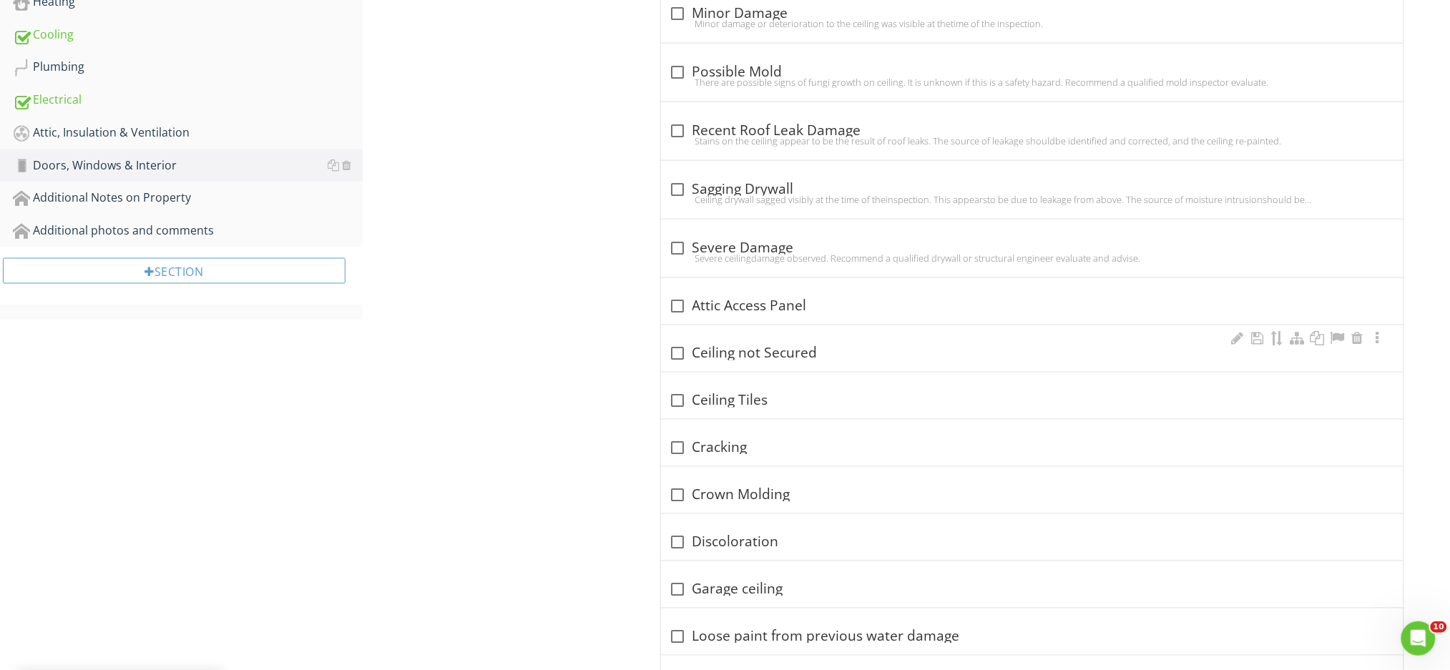
scroll to position [690, 0]
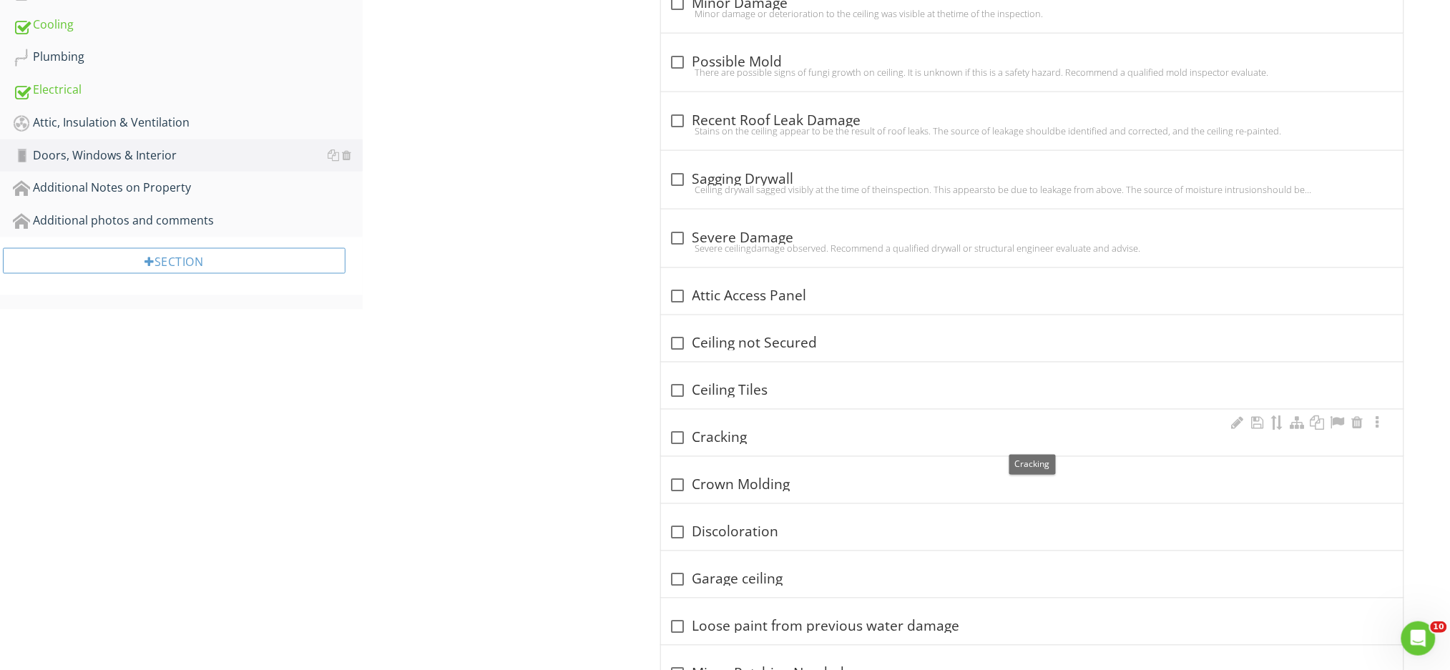
click at [675, 436] on div at bounding box center [678, 438] width 24 height 24
checkbox input "true"
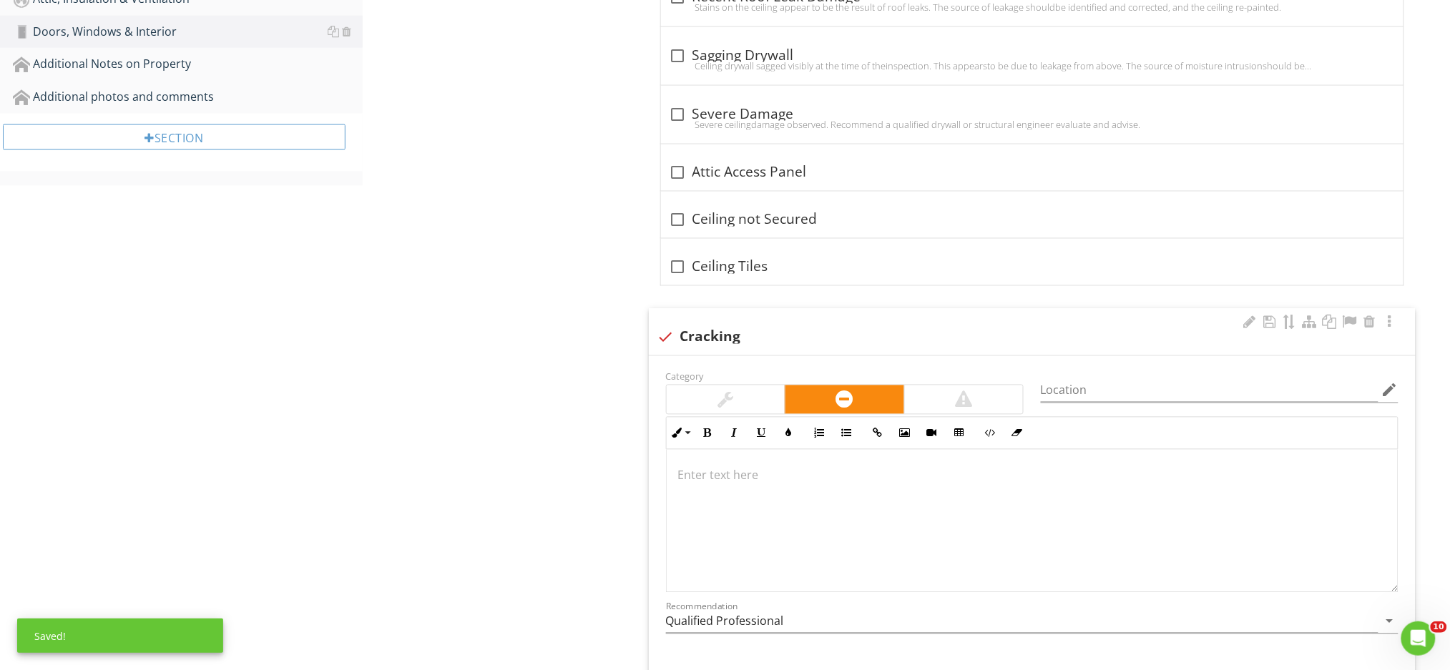
scroll to position [880, 0]
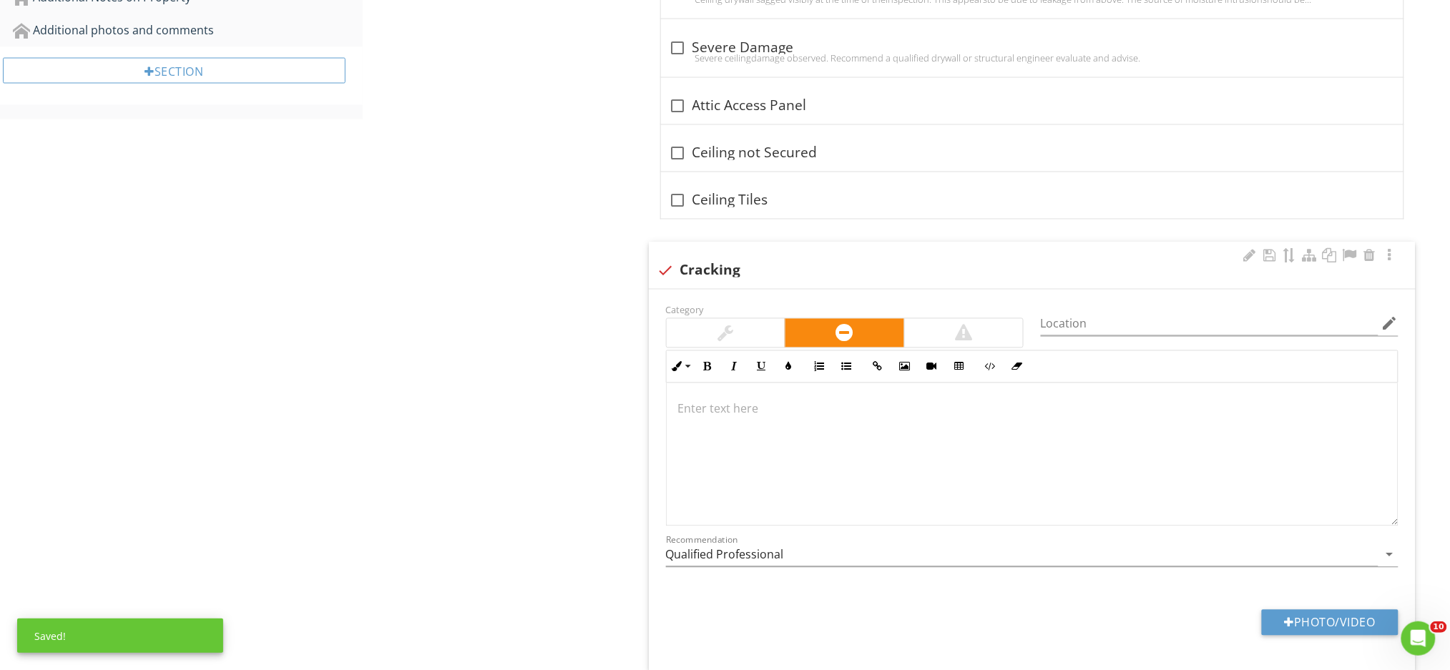
click at [677, 403] on div at bounding box center [1032, 454] width 731 height 143
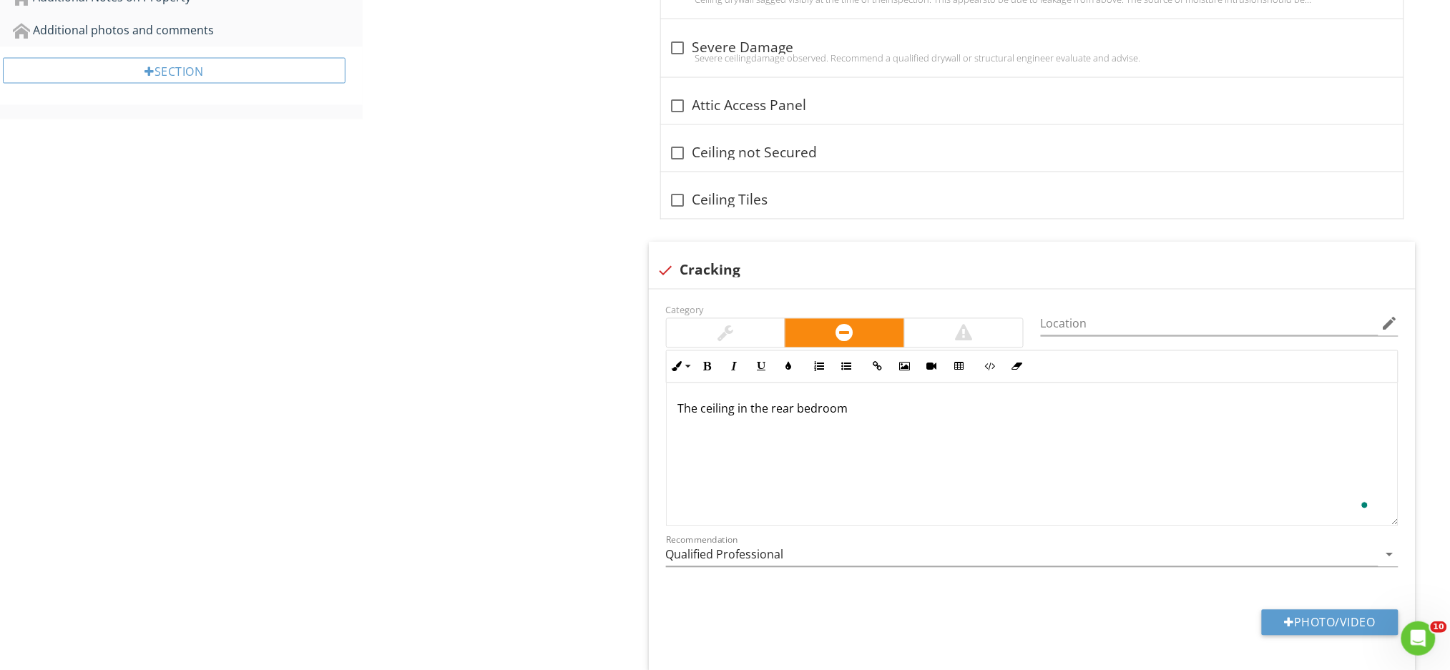
scroll to position [891, 0]
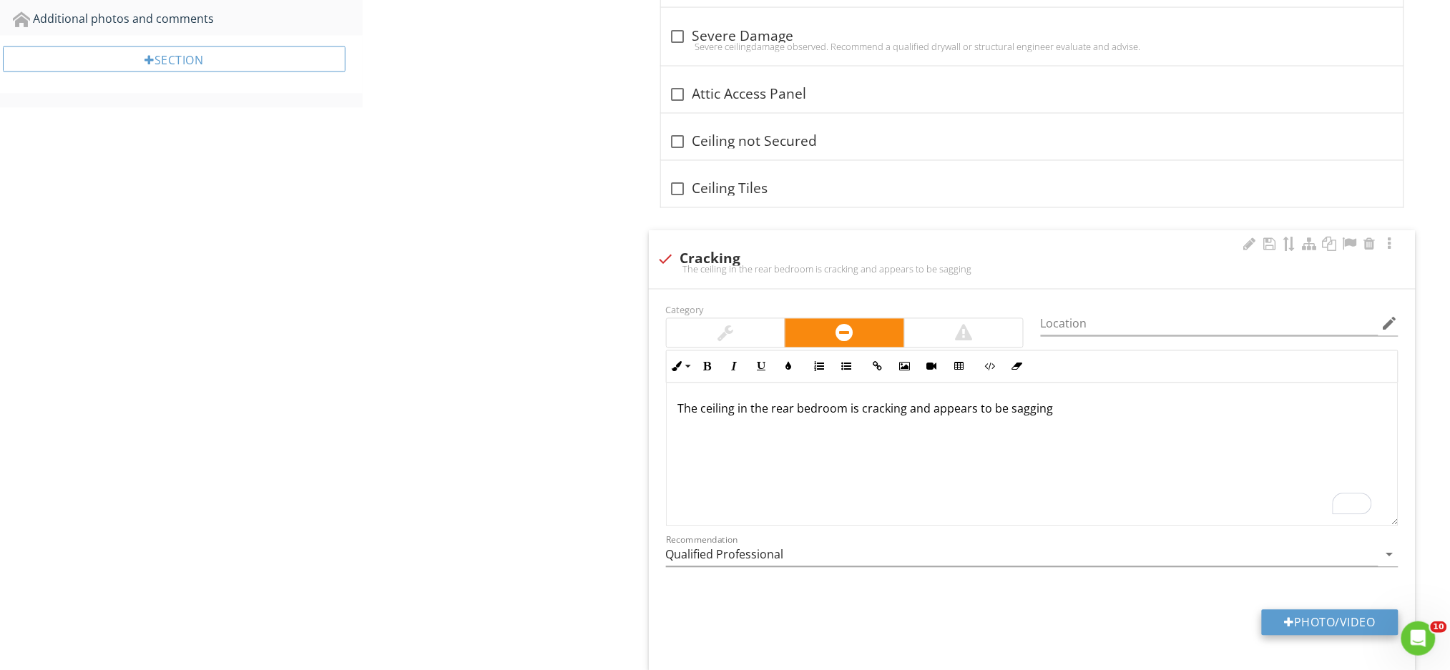
click at [1295, 627] on button "Photo/Video" at bounding box center [1330, 623] width 137 height 26
type input "C:\fakepath\IMG_0189.JPG"
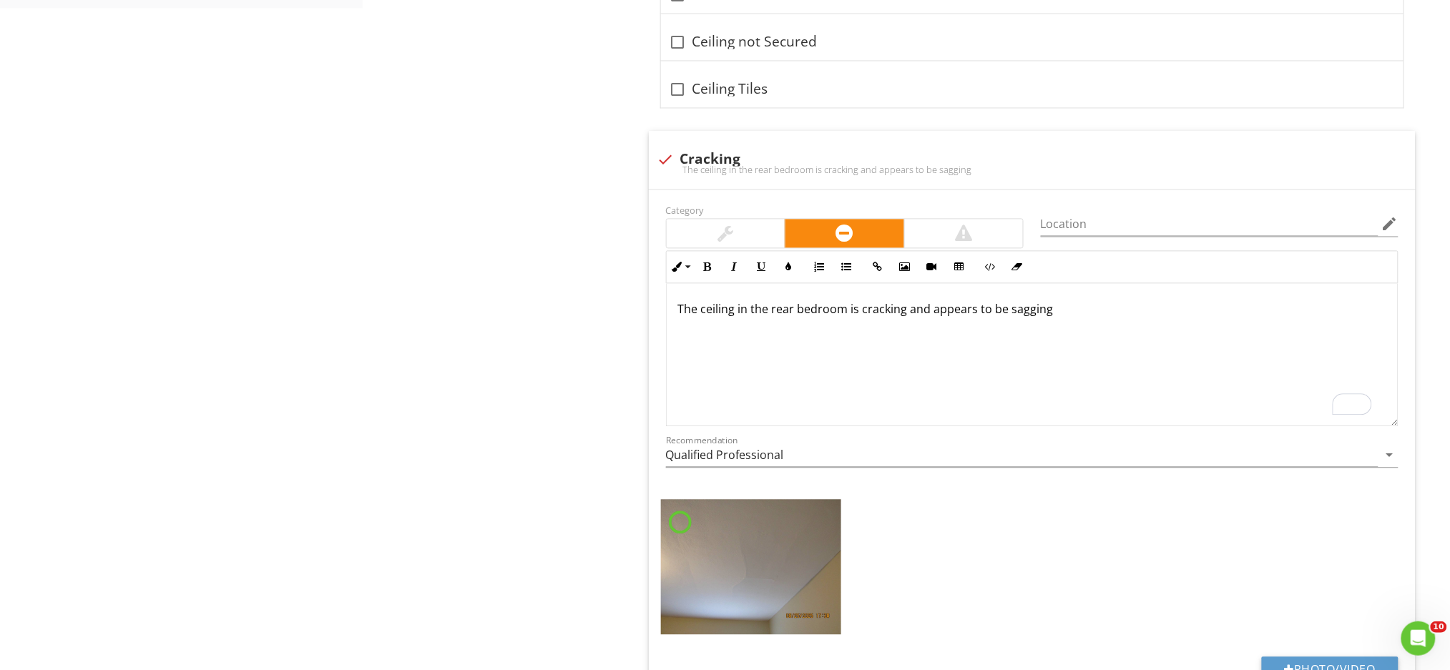
scroll to position [1082, 0]
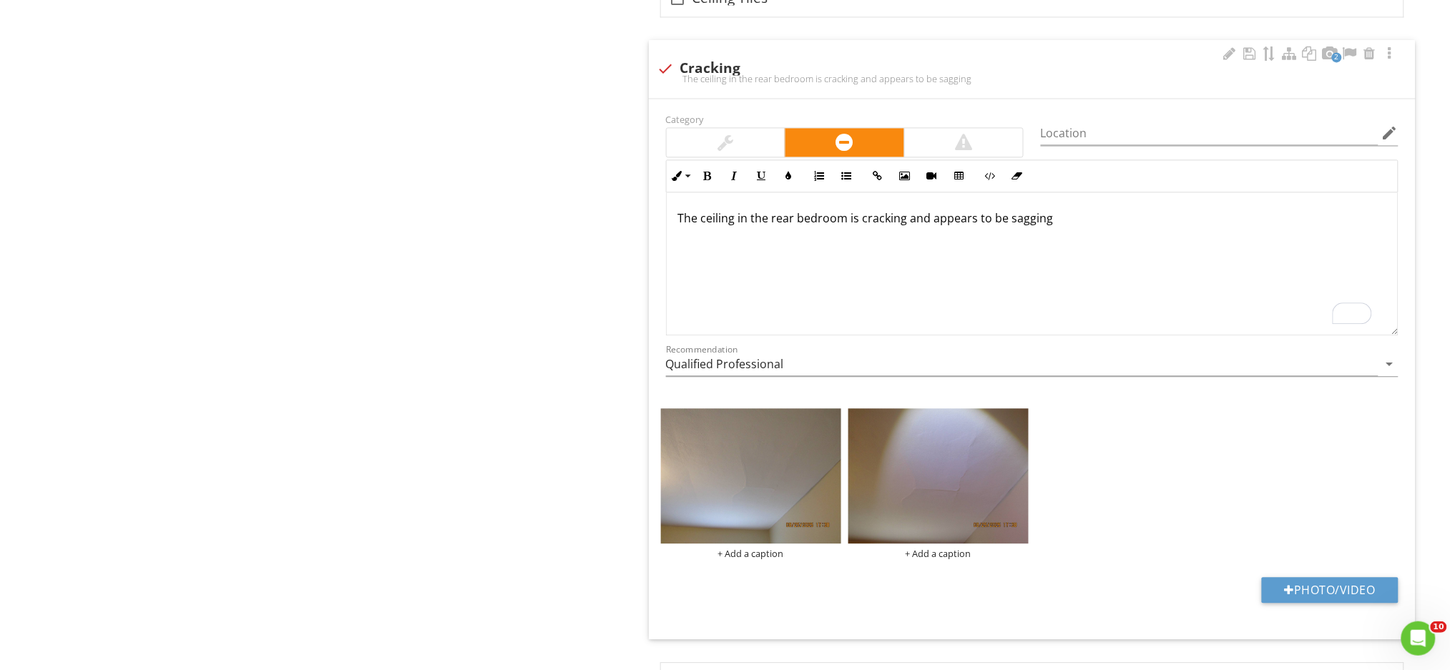
click at [1054, 235] on div "The ceiling in the rear bedroom is cracking and appears to be sagging" at bounding box center [1032, 263] width 731 height 143
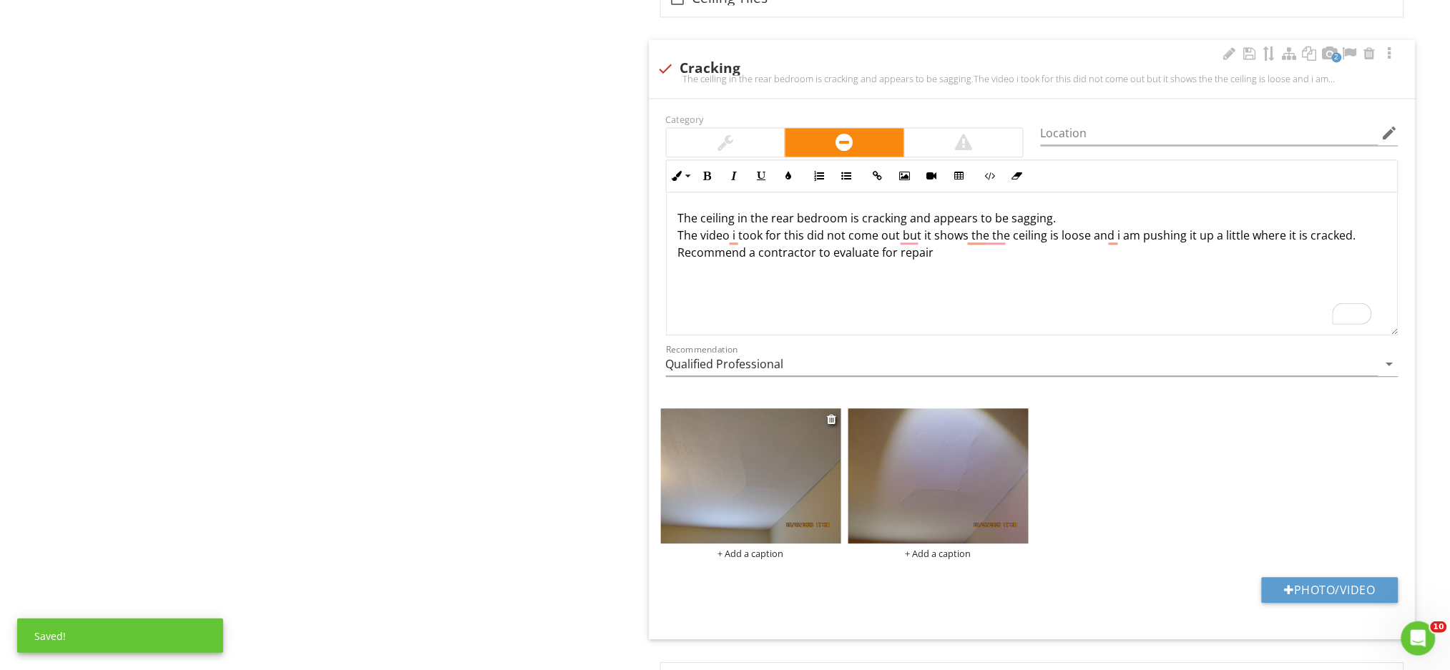
click at [753, 484] on img at bounding box center [751, 475] width 180 height 135
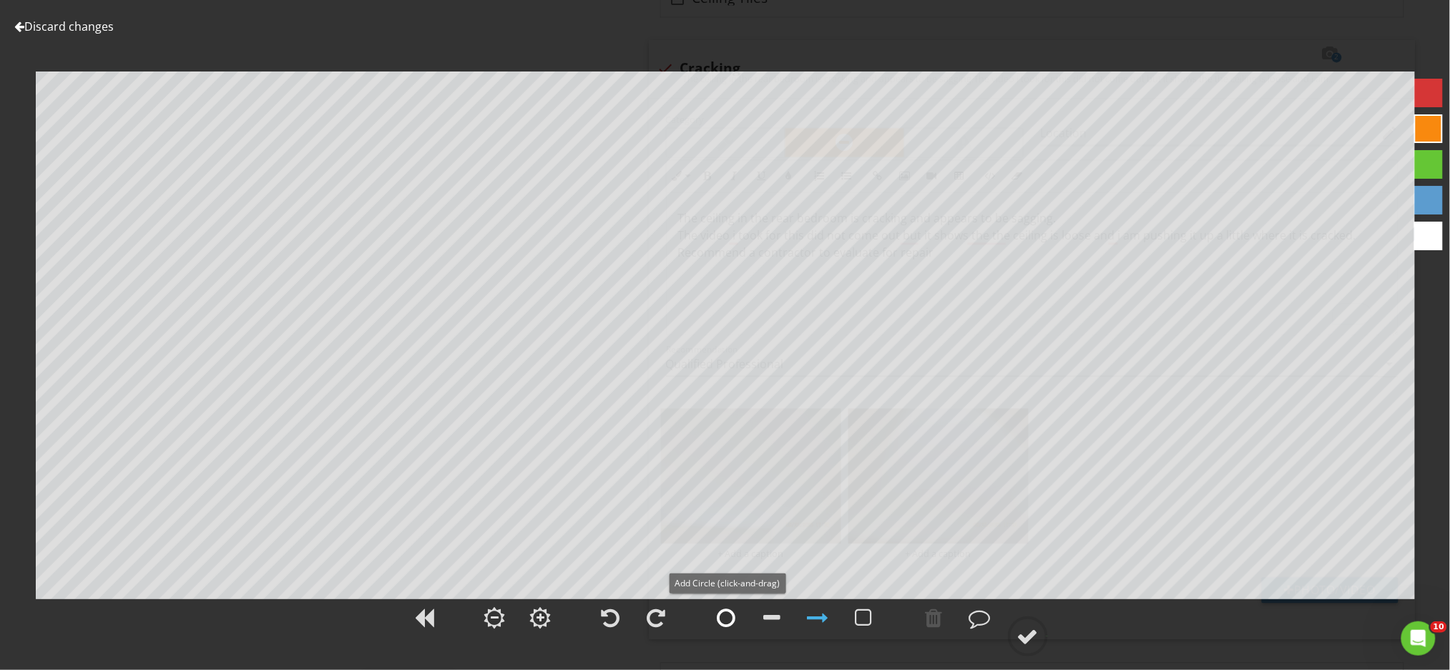
click at [721, 612] on div at bounding box center [726, 617] width 19 height 21
click at [1024, 640] on div at bounding box center [1027, 636] width 21 height 21
click at [1030, 634] on div at bounding box center [1027, 636] width 21 height 21
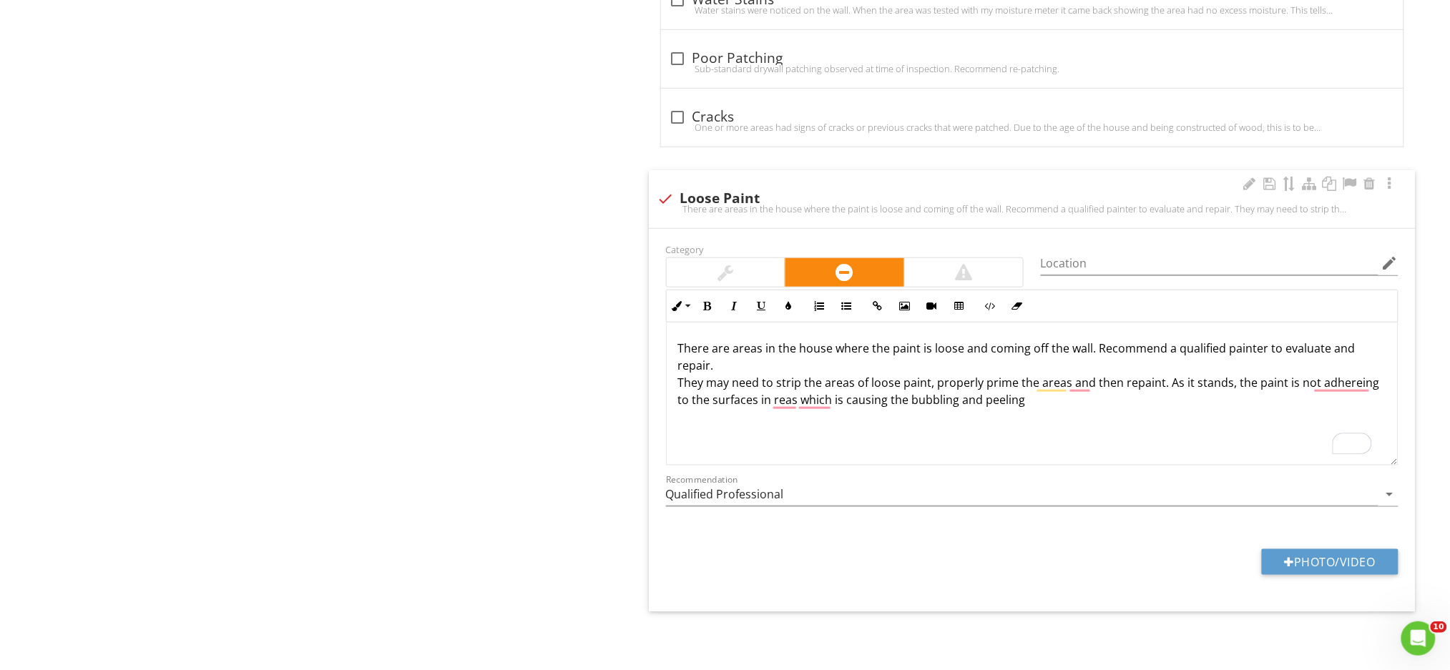
click at [771, 401] on p "There are areas in the house where the paint is loose and coming off the wall. …" at bounding box center [1032, 374] width 708 height 69
click at [1285, 566] on div at bounding box center [1290, 562] width 10 height 11
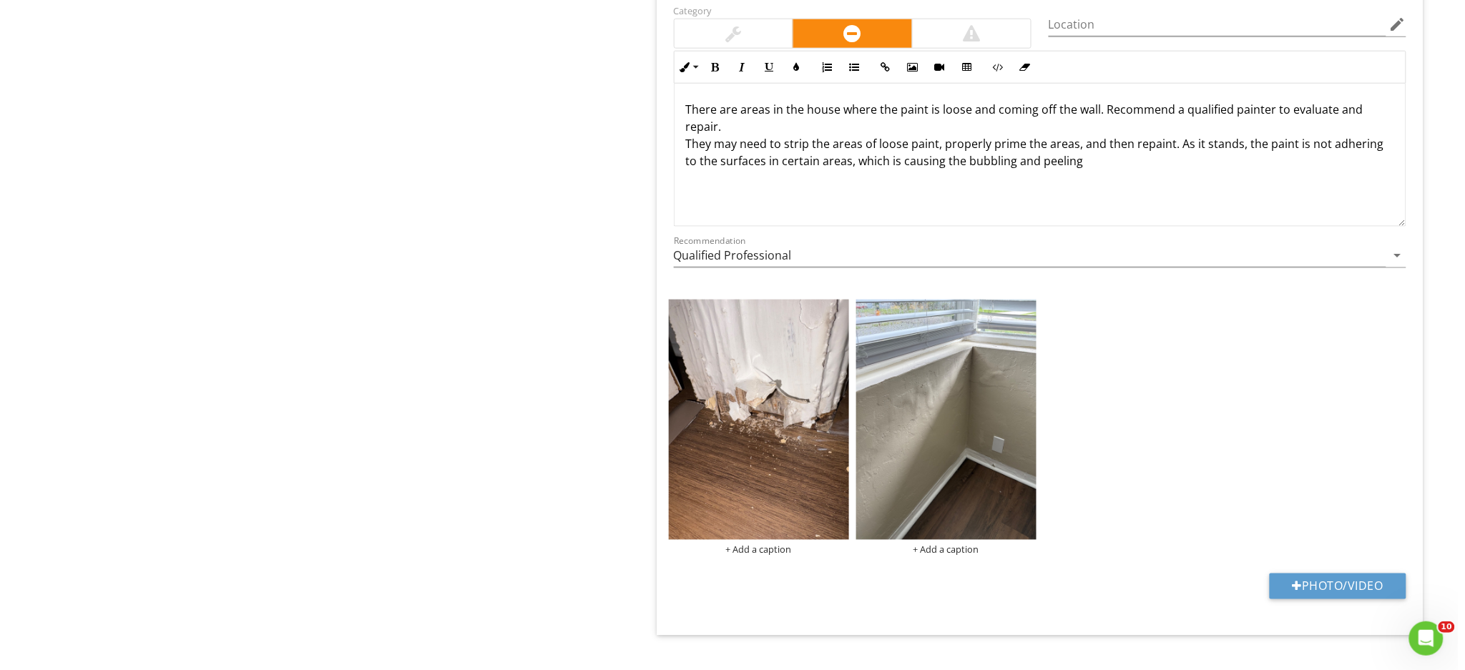
scroll to position [2529, 0]
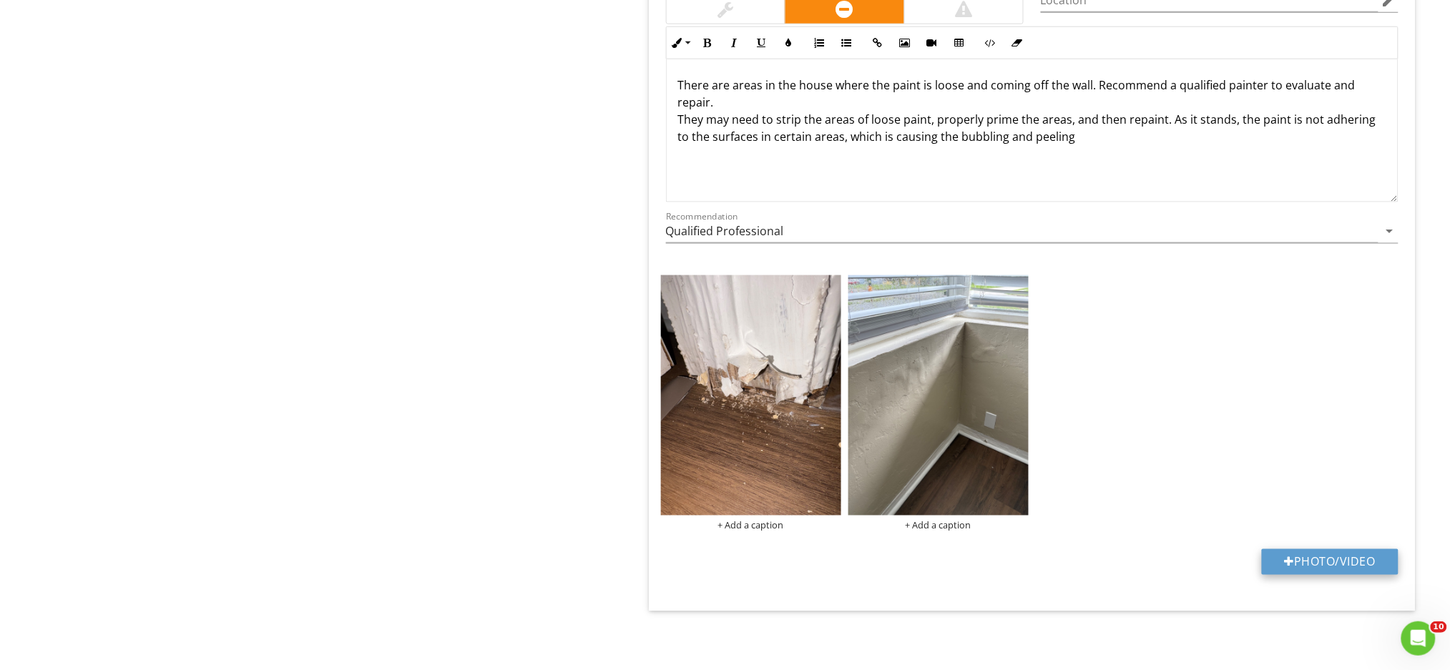
click at [1296, 555] on button "Photo/Video" at bounding box center [1330, 562] width 137 height 26
type input "C:\fakepath\IMG_0203.JPG"
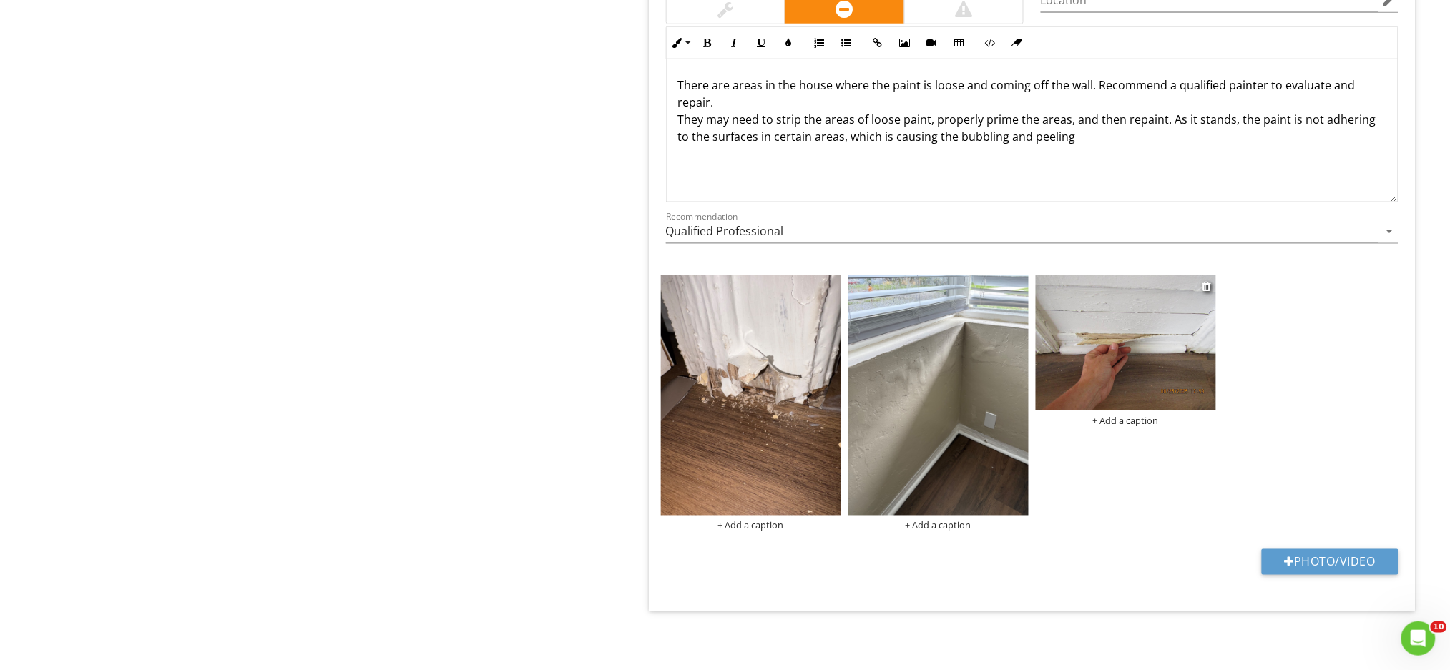
click at [1150, 419] on div "+ Add a caption" at bounding box center [1126, 420] width 180 height 11
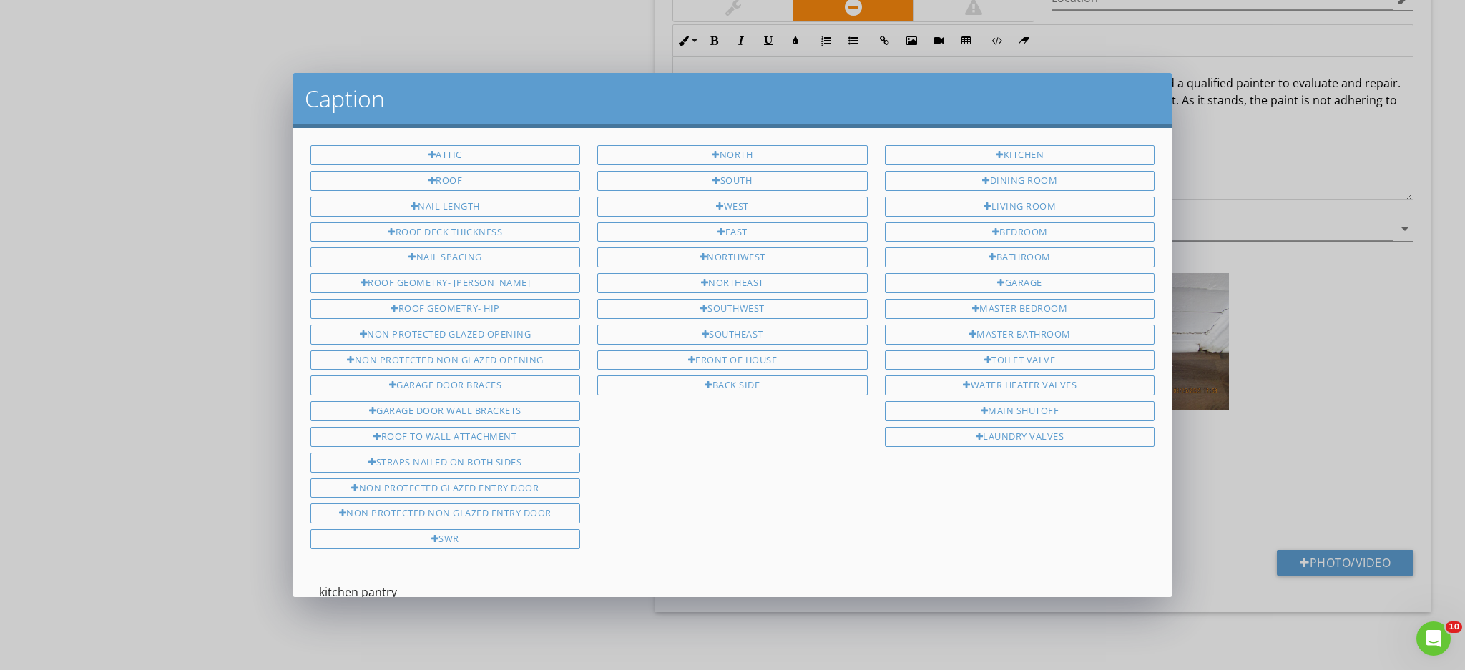
scroll to position [90, 0]
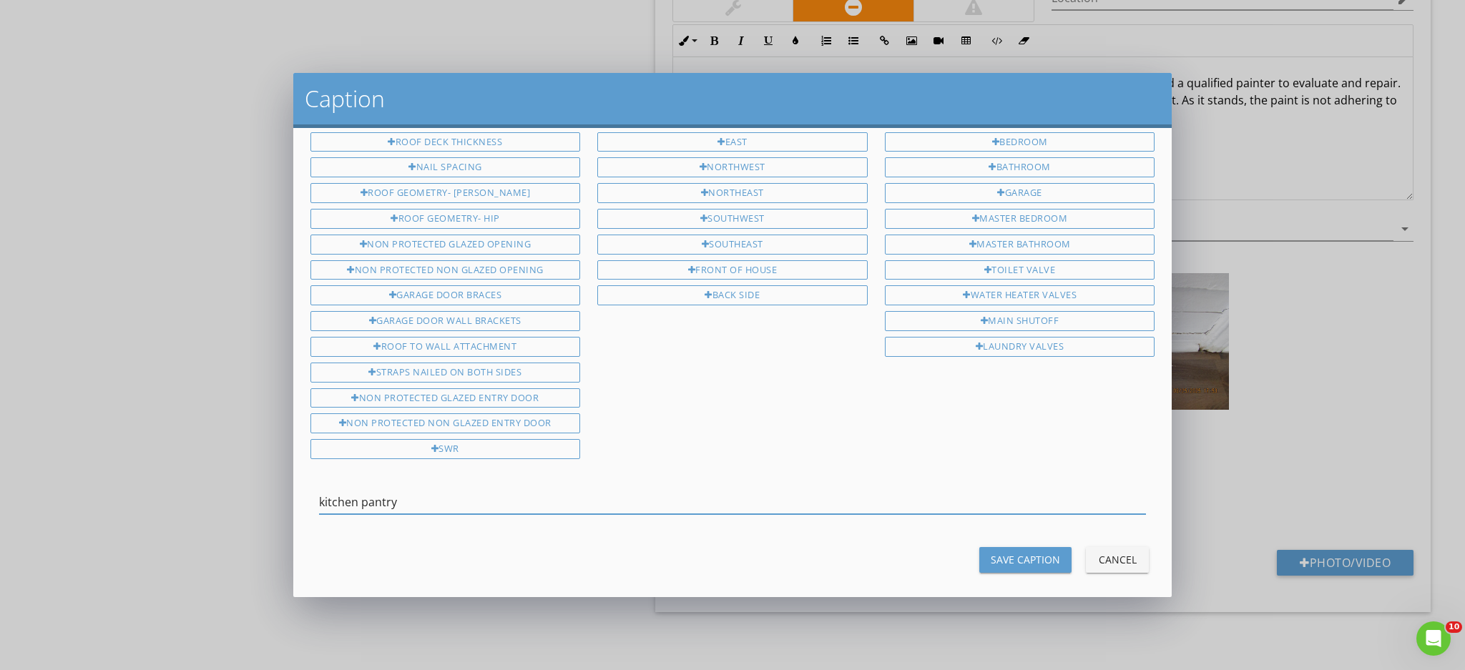
type input "kitchen pantry"
click at [999, 552] on div "Save Caption" at bounding box center [1025, 559] width 69 height 15
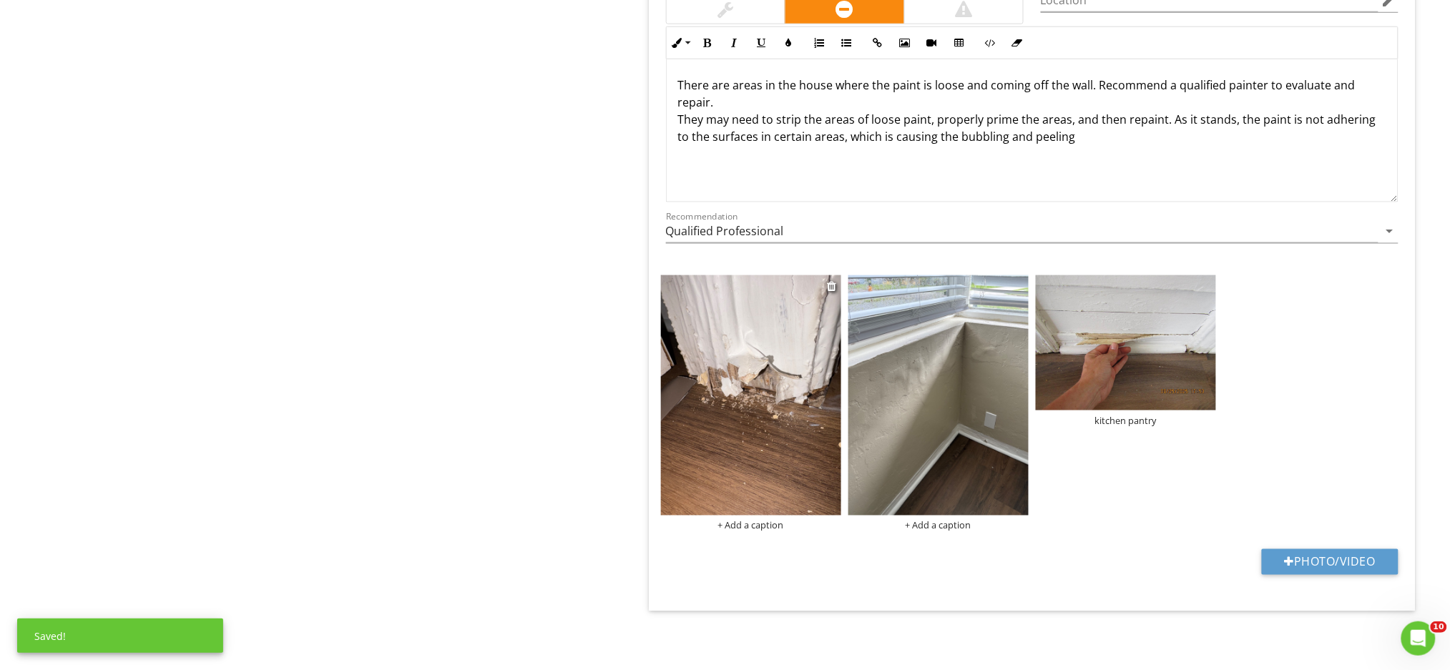
click at [752, 525] on div "+ Add a caption" at bounding box center [751, 525] width 180 height 11
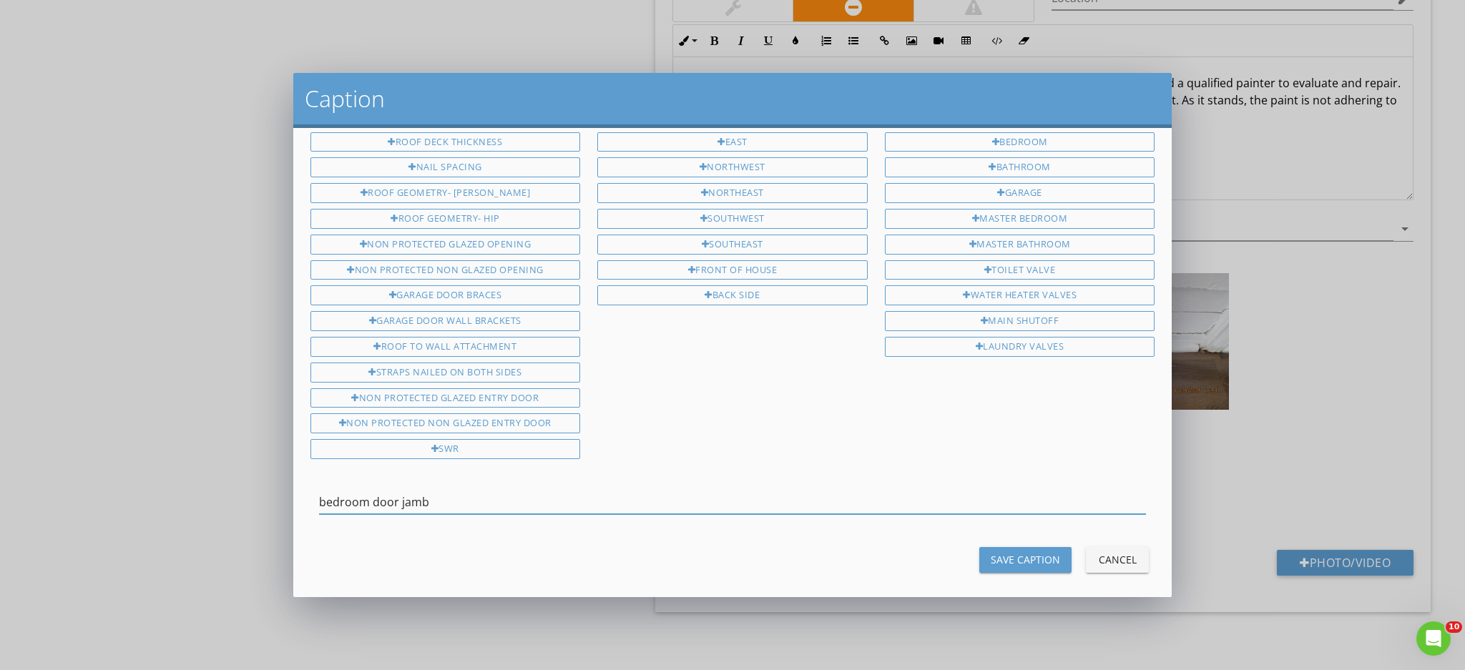
type input "bedroom door jamb"
click at [991, 558] on button "Save Caption" at bounding box center [1025, 560] width 92 height 26
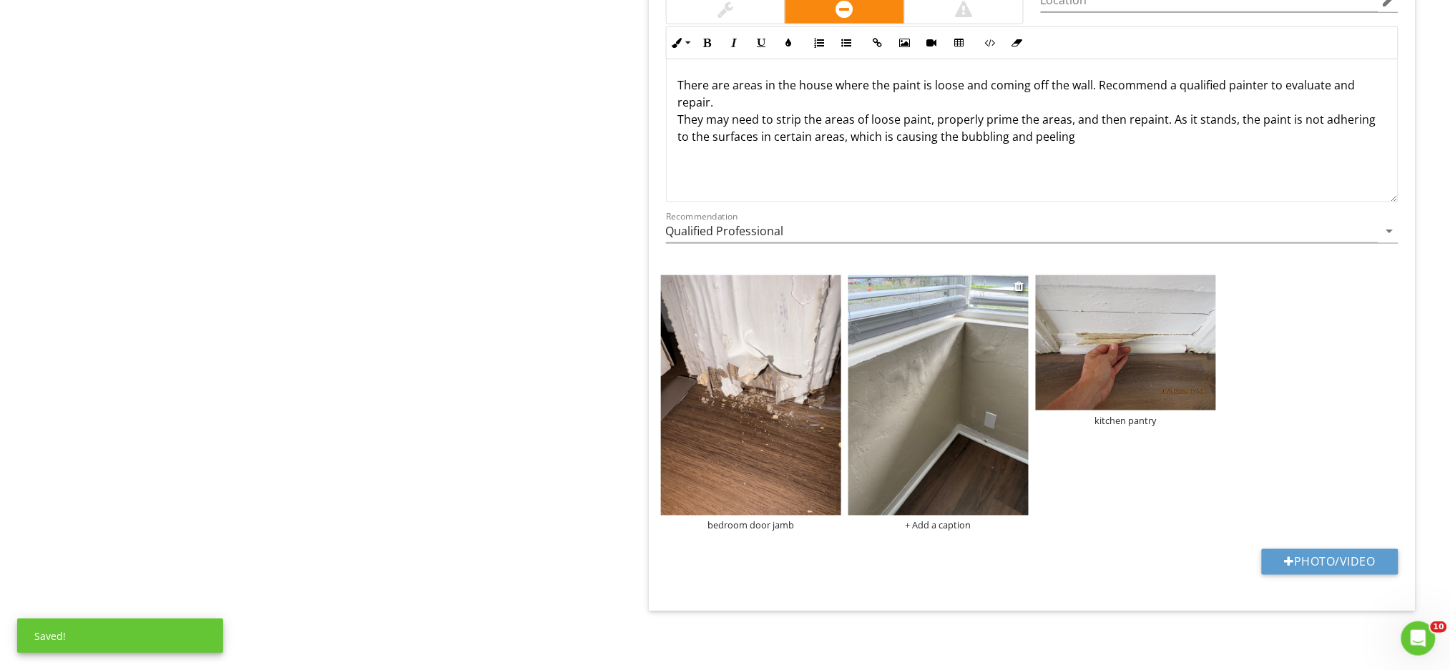
click at [938, 528] on div "+ Add a caption" at bounding box center [938, 525] width 180 height 11
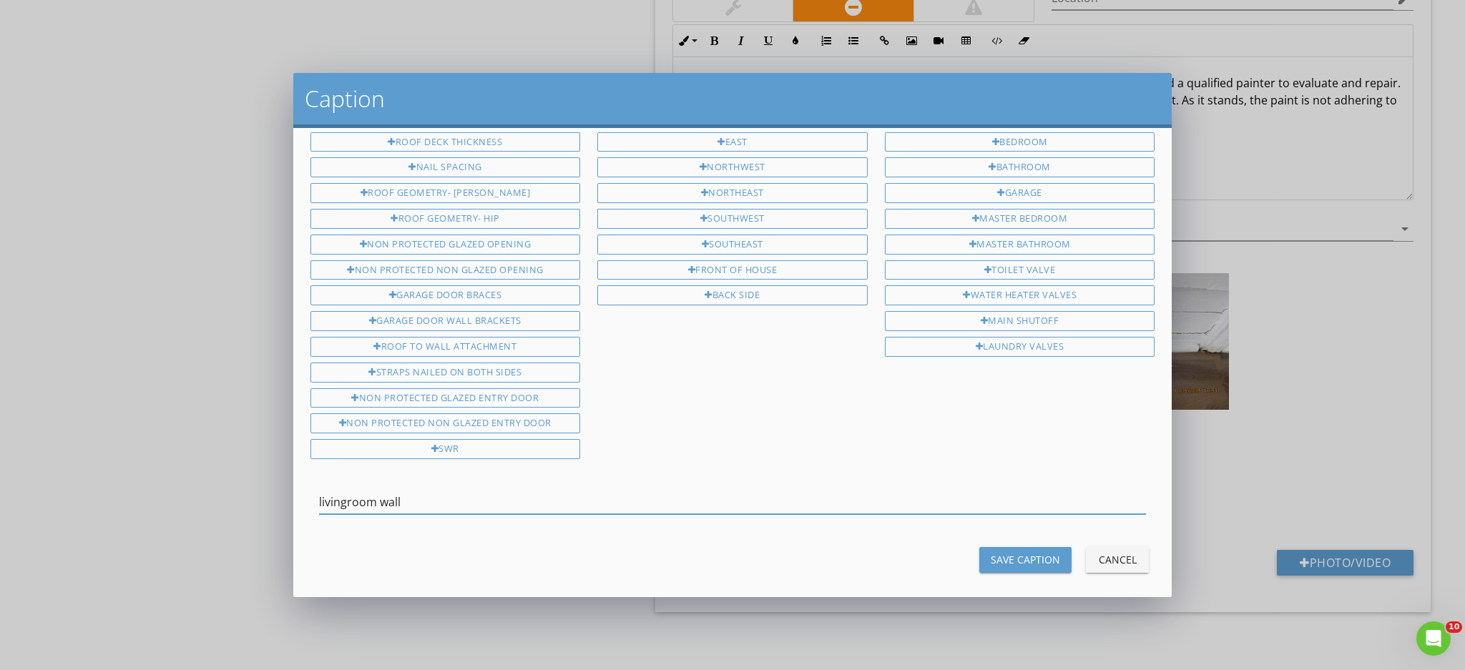
type input "livingroom wall"
click at [1026, 553] on div "Save Caption" at bounding box center [1025, 559] width 69 height 15
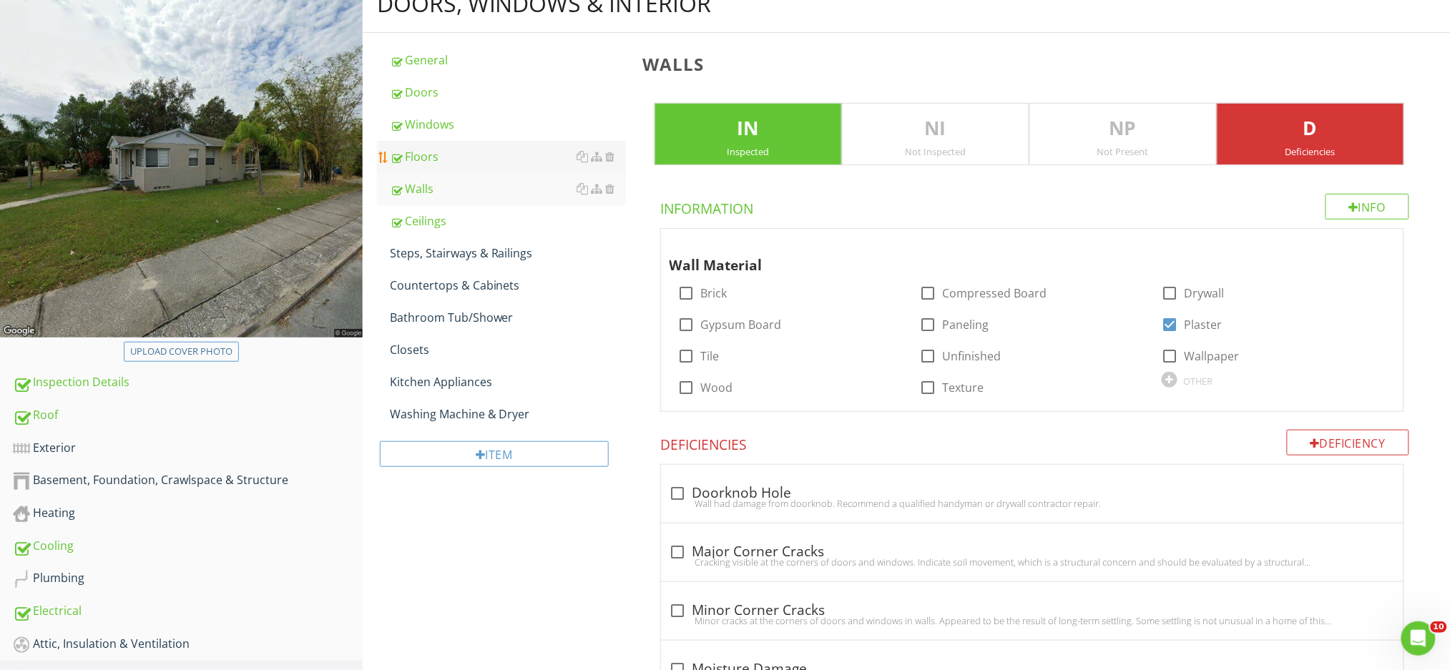
scroll to position [165, 0]
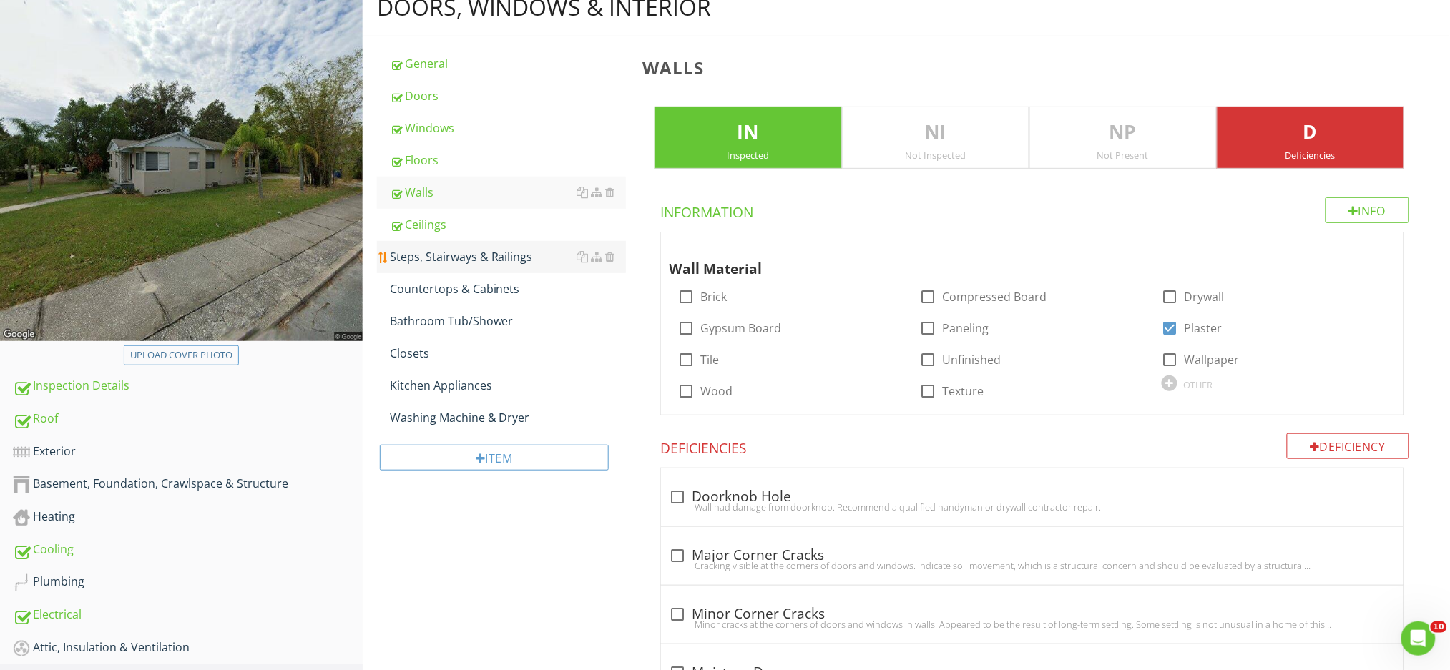
click at [474, 260] on div "Steps, Stairways & Railings" at bounding box center [508, 256] width 236 height 17
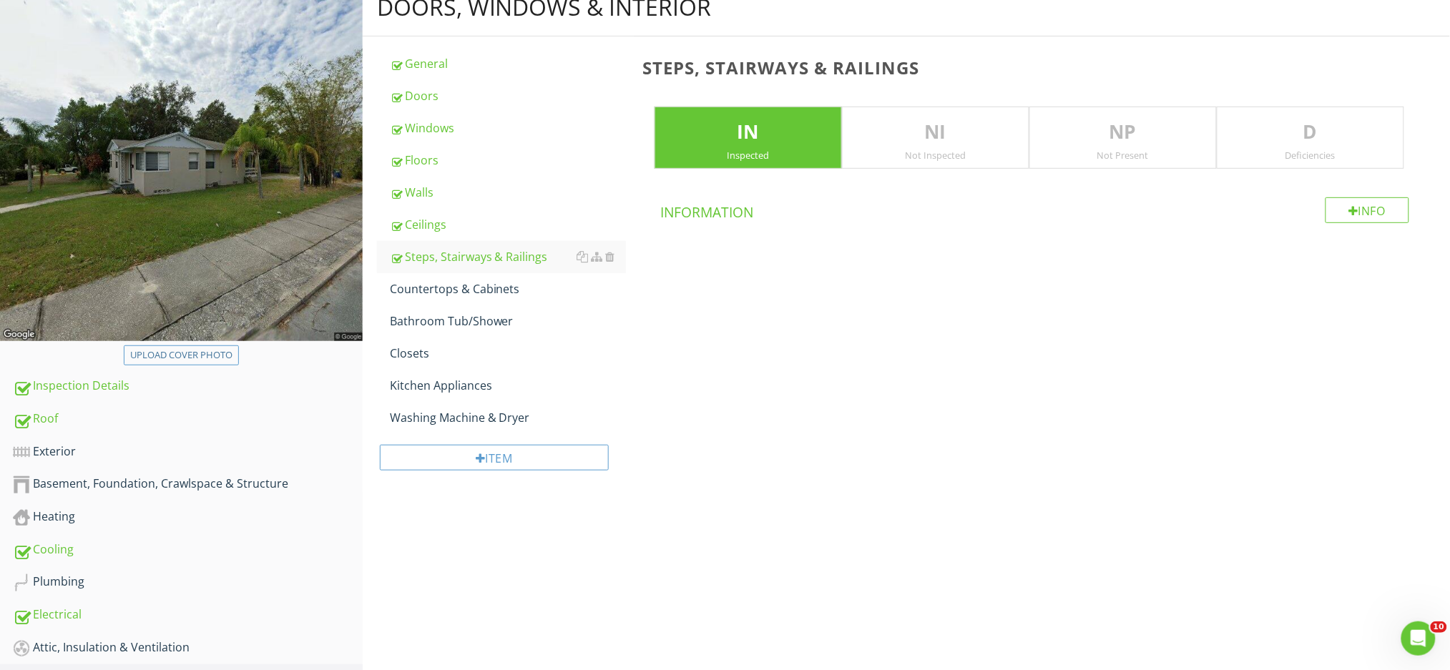
click at [1127, 150] on div "Not Present" at bounding box center [1123, 155] width 186 height 11
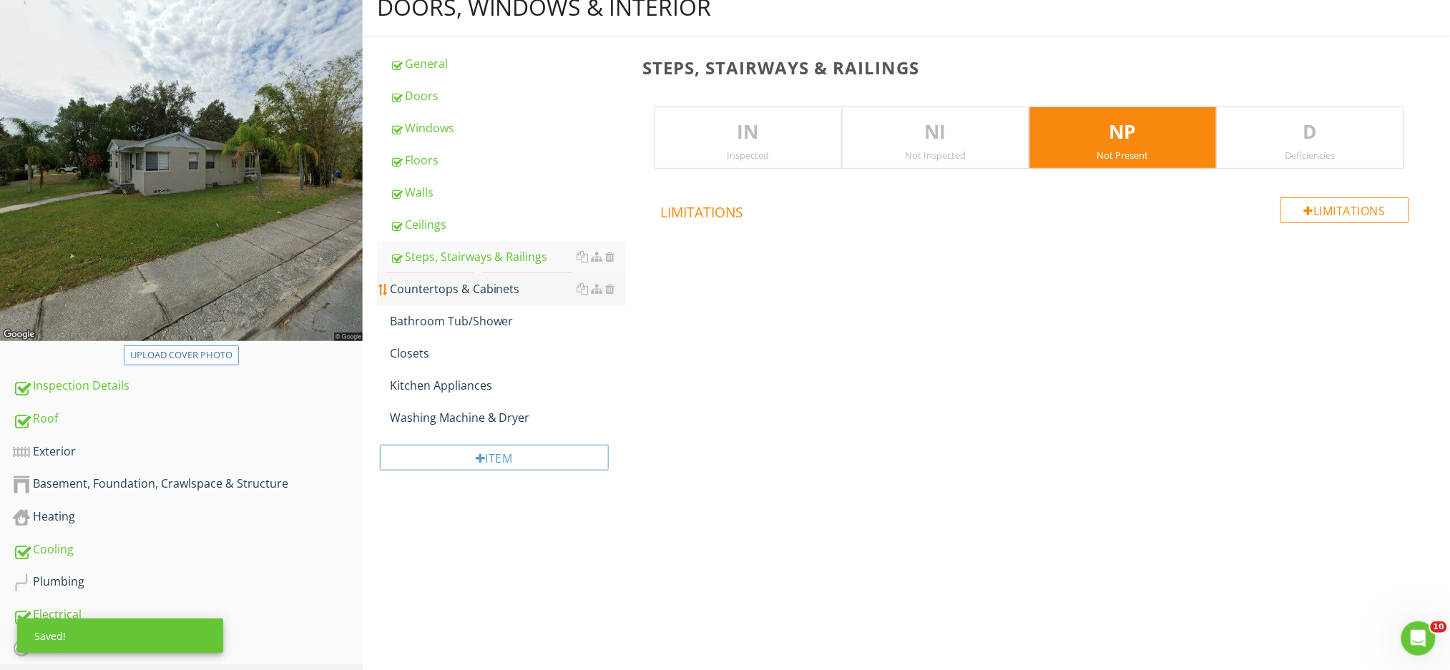
click at [458, 291] on div "Countertops & Cabinets" at bounding box center [508, 288] width 236 height 17
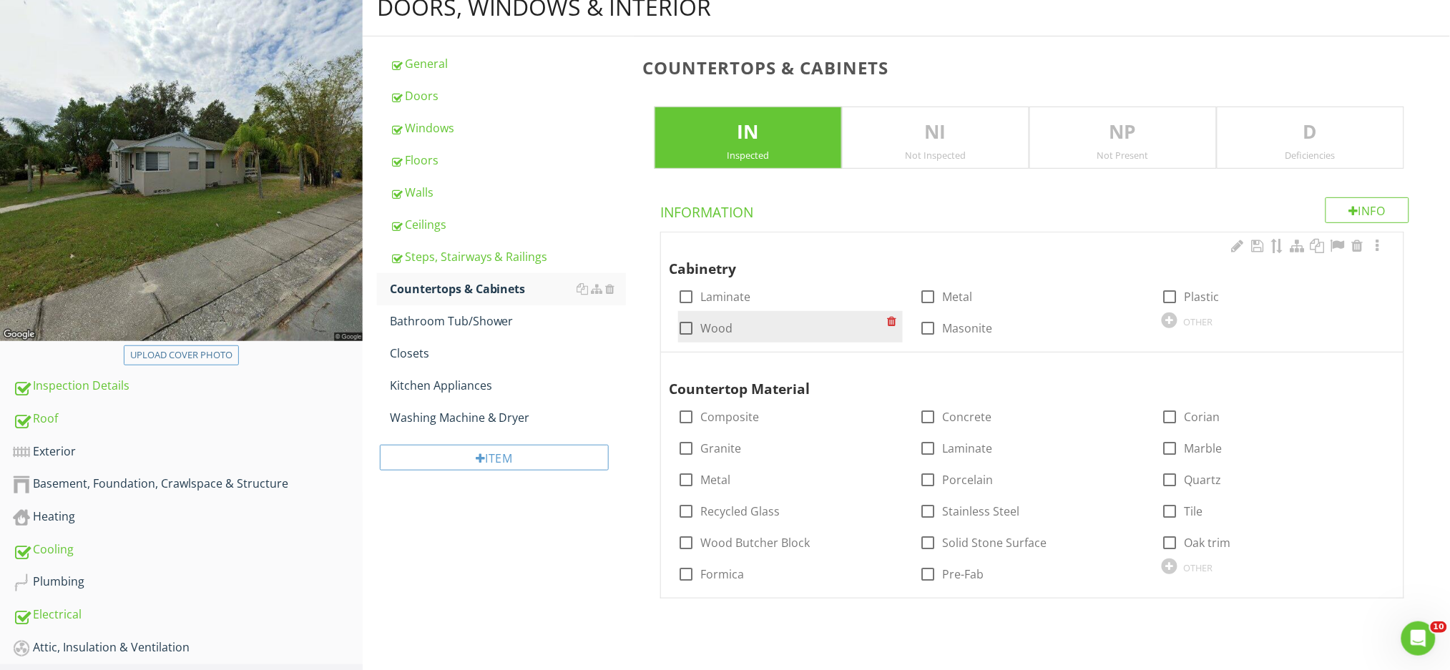
click at [687, 323] on div at bounding box center [687, 328] width 24 height 24
checkbox input "true"
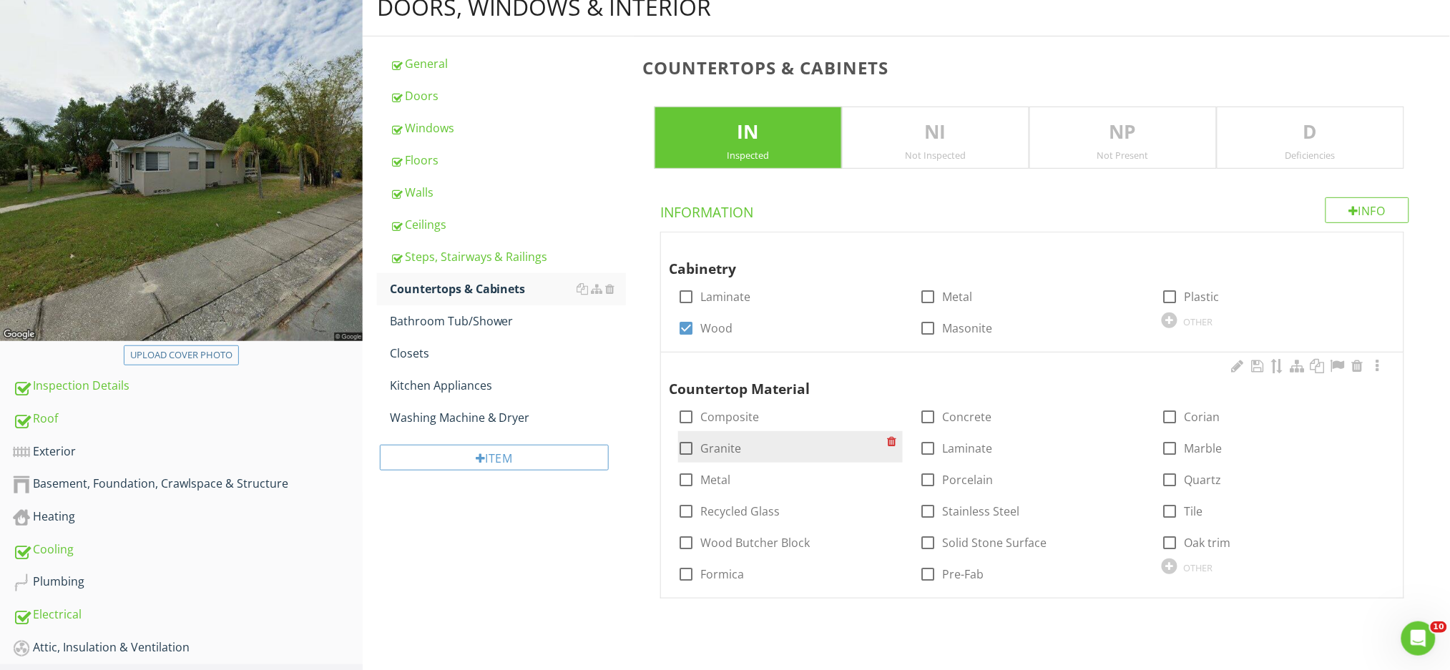
click at [689, 443] on div at bounding box center [687, 448] width 24 height 24
checkbox input "true"
click at [1338, 146] on div "D Deficiencies" at bounding box center [1310, 138] width 187 height 63
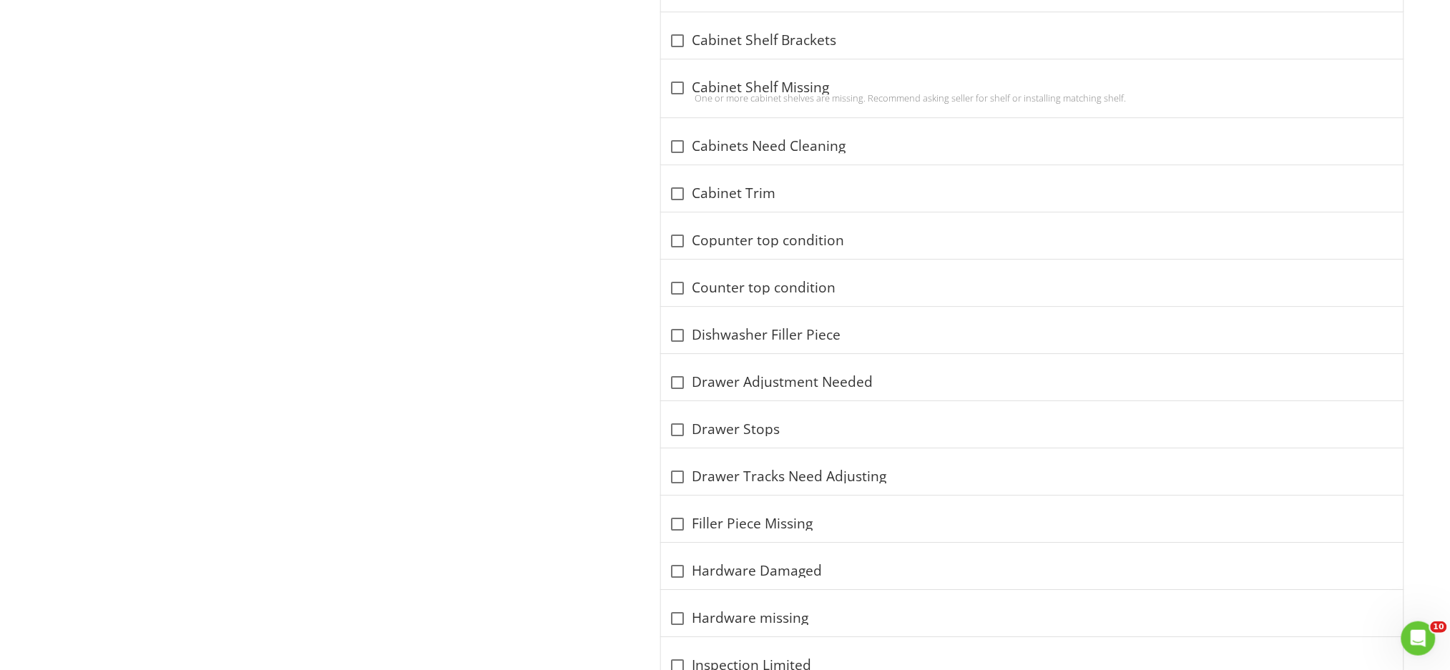
scroll to position [1455, 0]
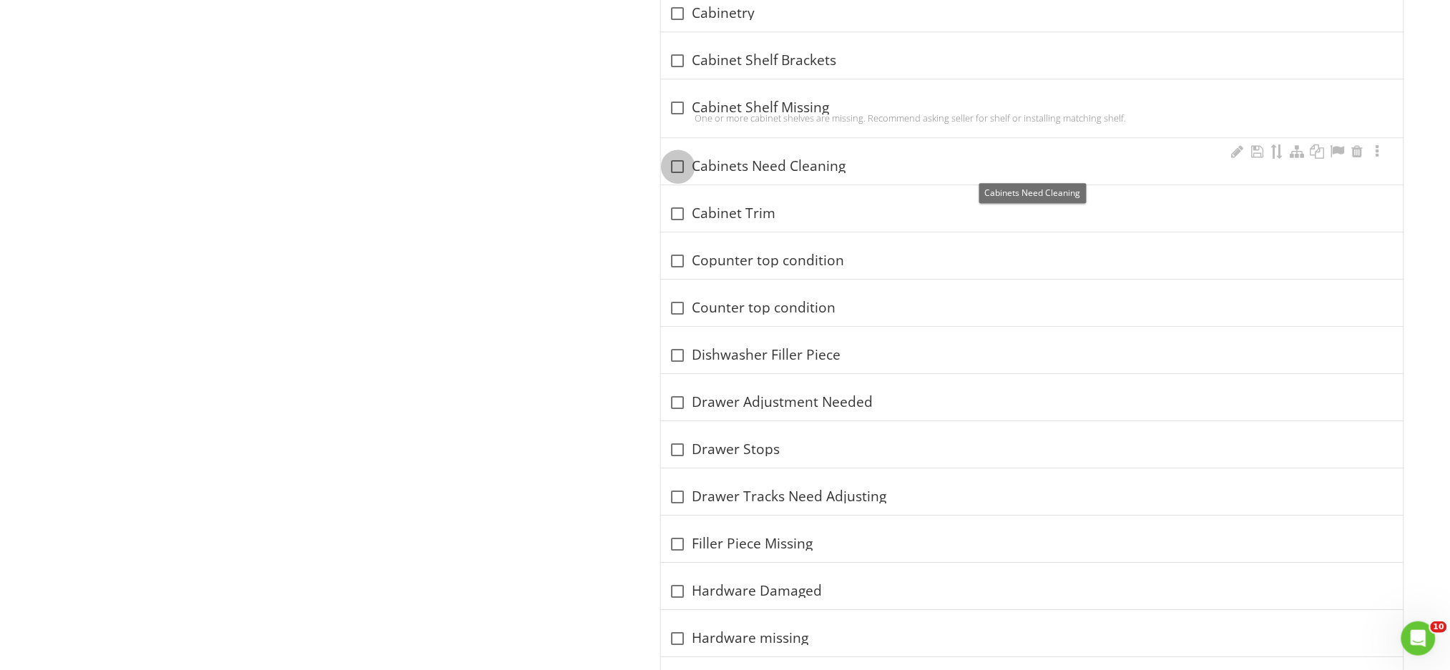
click at [682, 169] on div at bounding box center [678, 167] width 24 height 24
checkbox input "true"
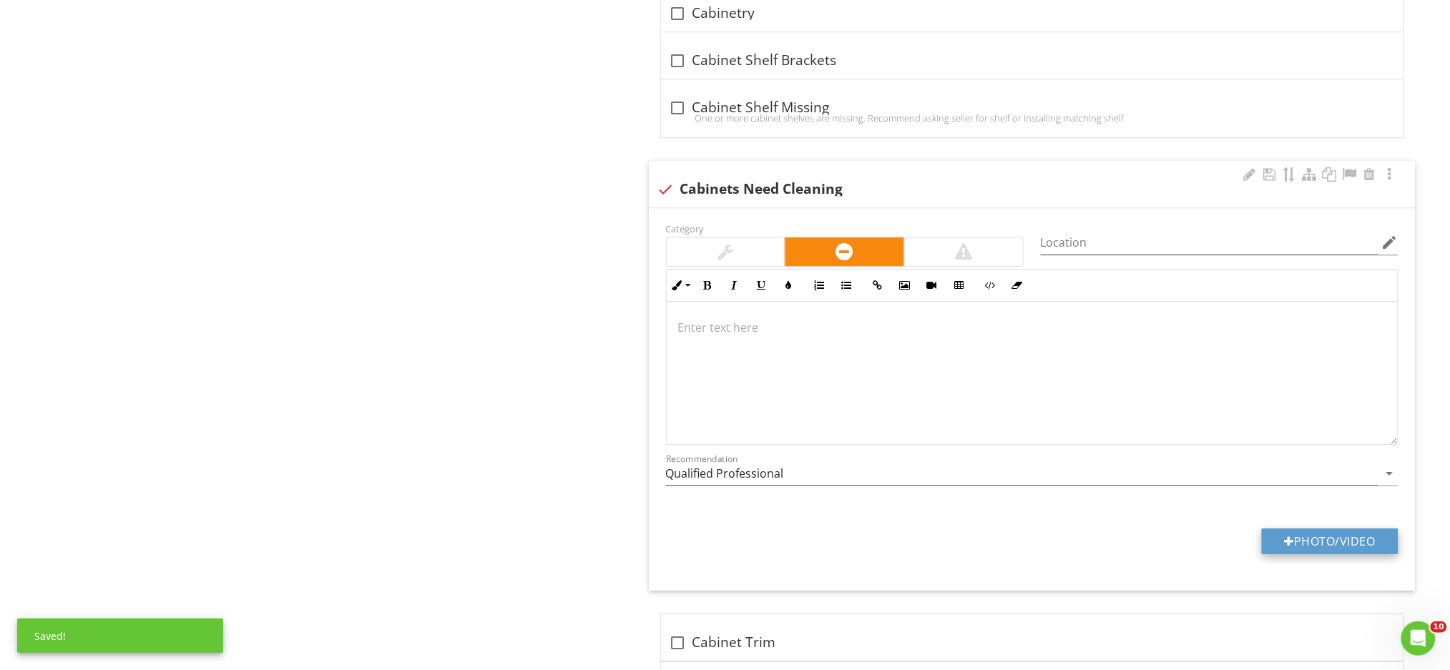
click at [1288, 536] on div at bounding box center [1290, 541] width 10 height 11
type input "C:\fakepath\IMG_0155.JPG"
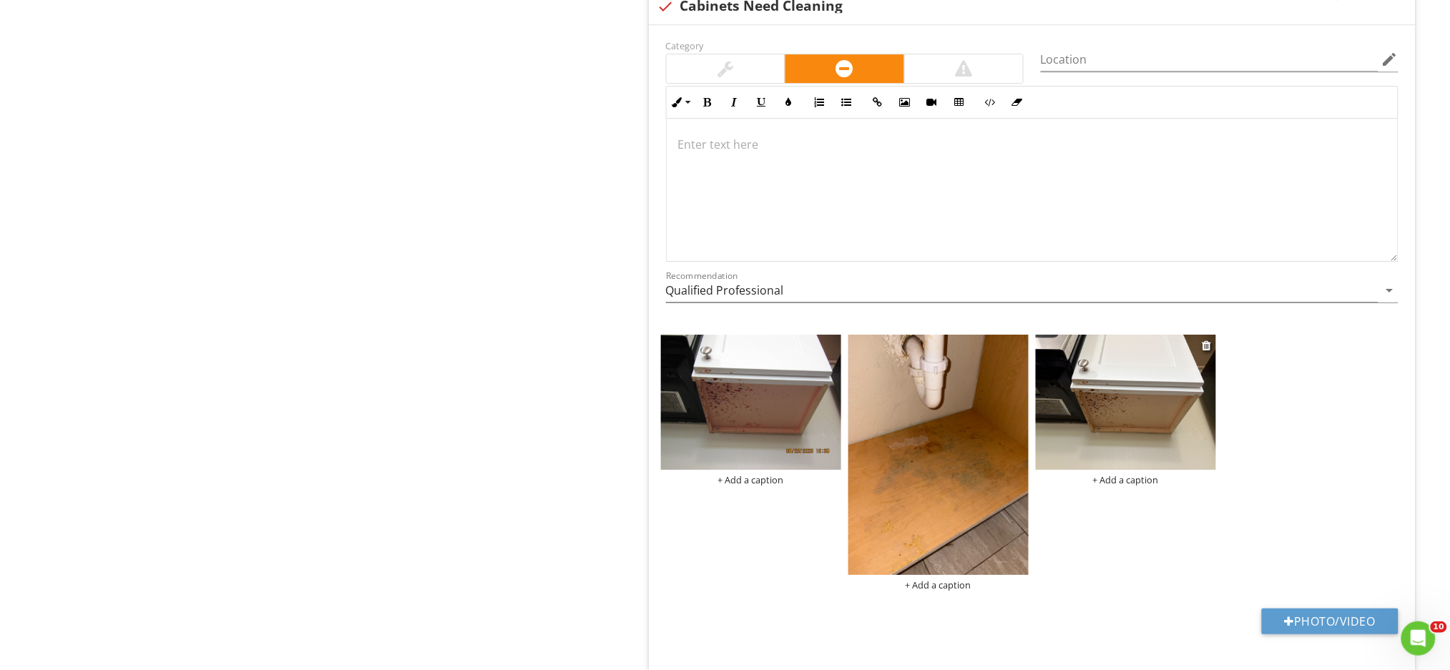
click at [1177, 402] on img at bounding box center [1126, 402] width 180 height 135
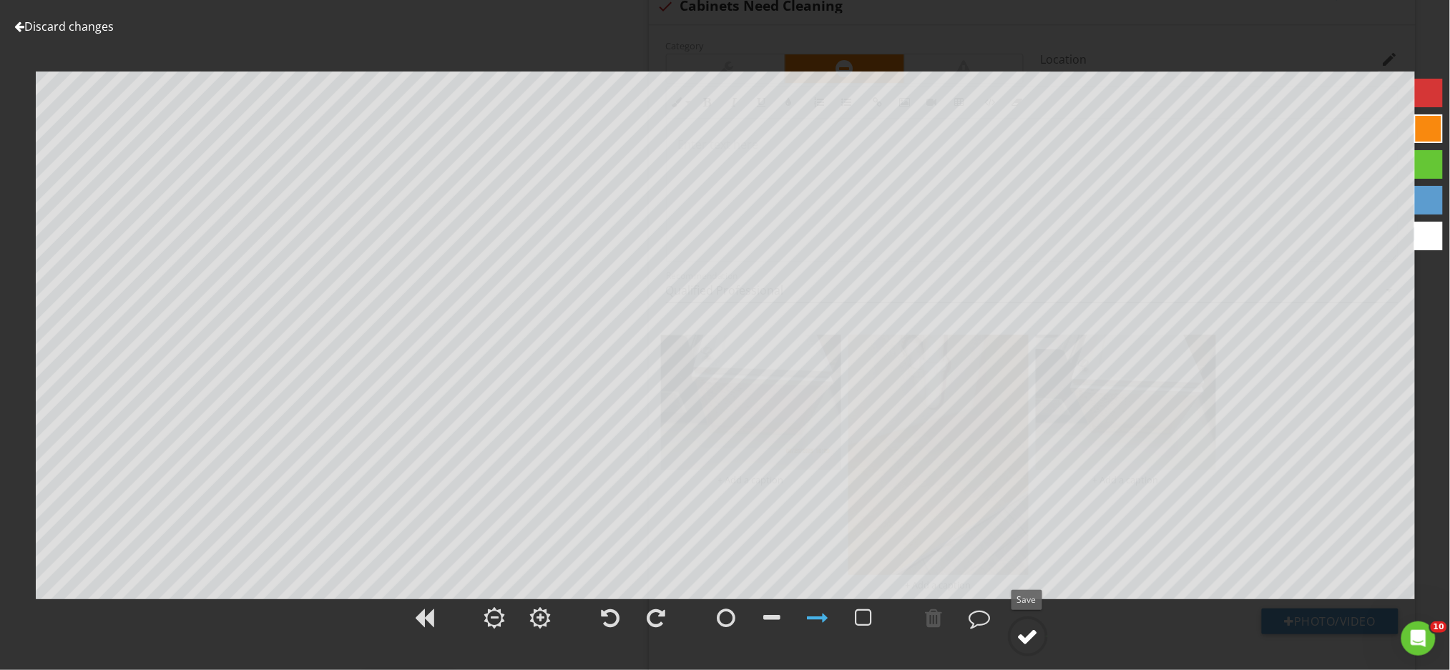
click at [1032, 644] on div at bounding box center [1027, 636] width 21 height 21
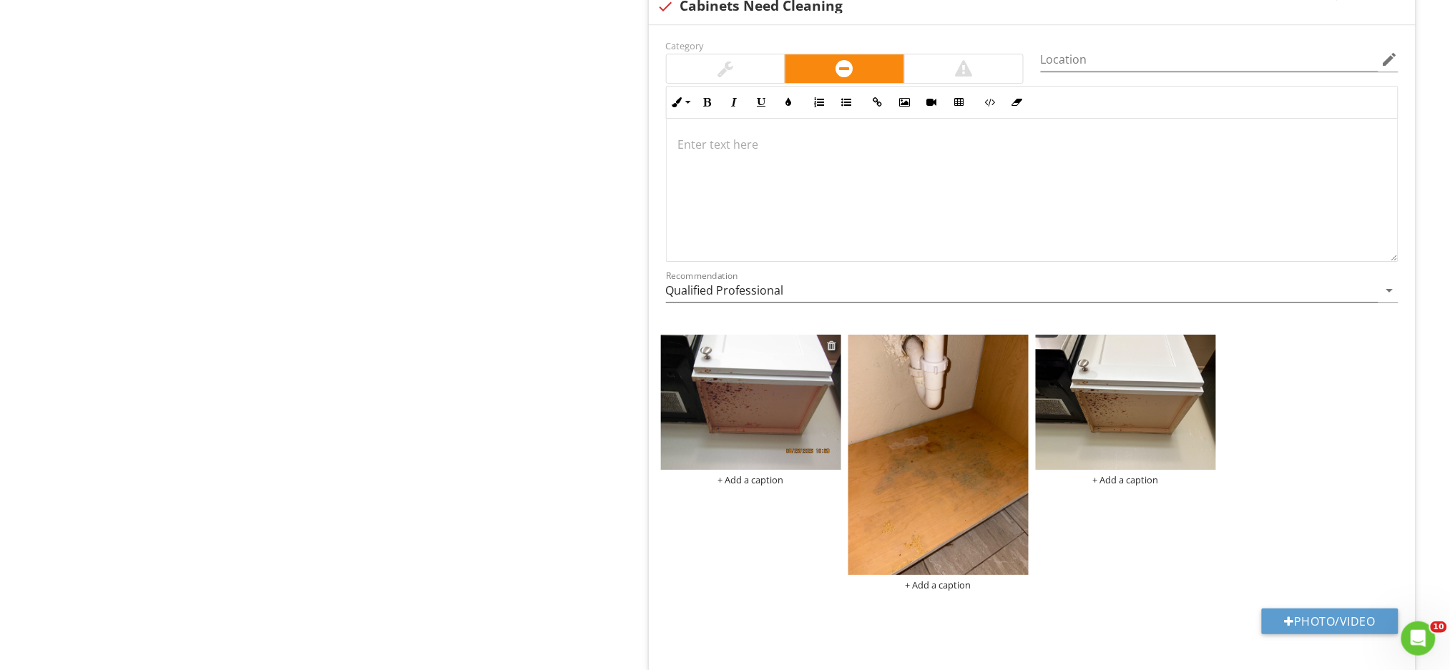
click at [832, 343] on div at bounding box center [832, 345] width 9 height 11
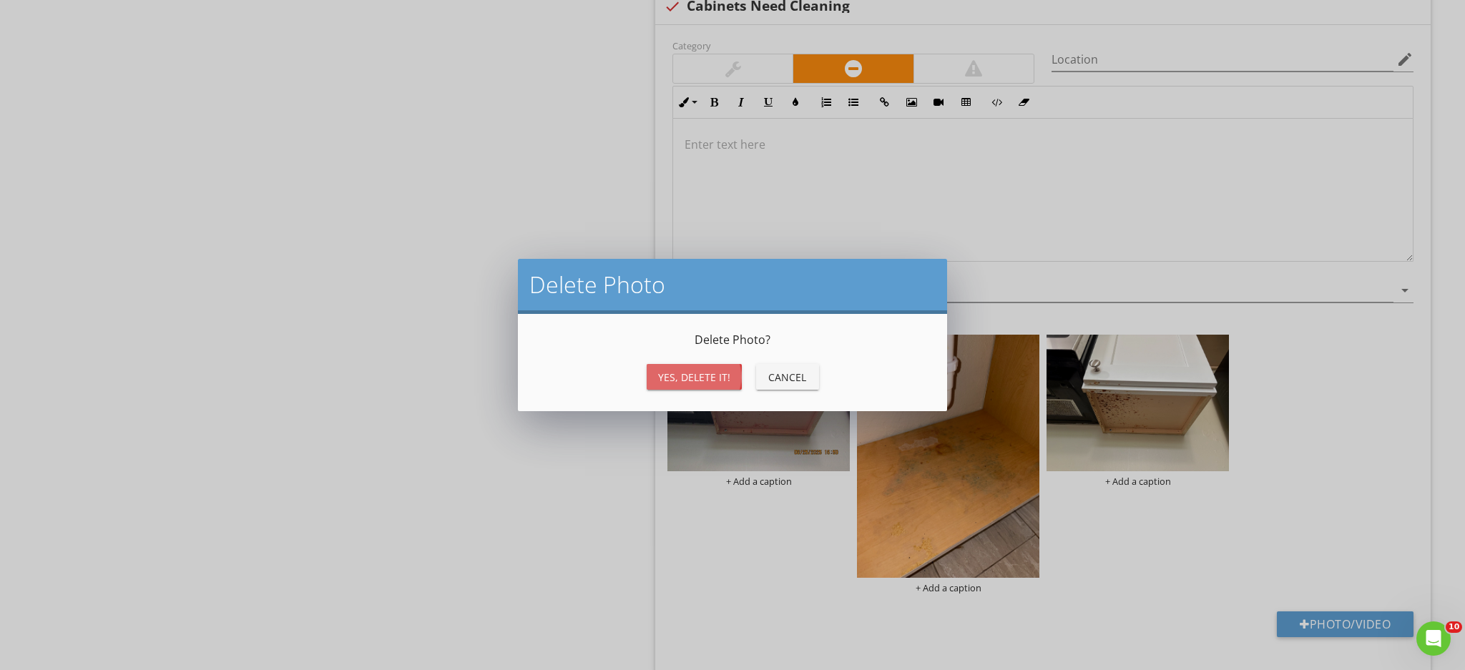
click at [692, 373] on div "Yes, Delete it!" at bounding box center [694, 377] width 72 height 15
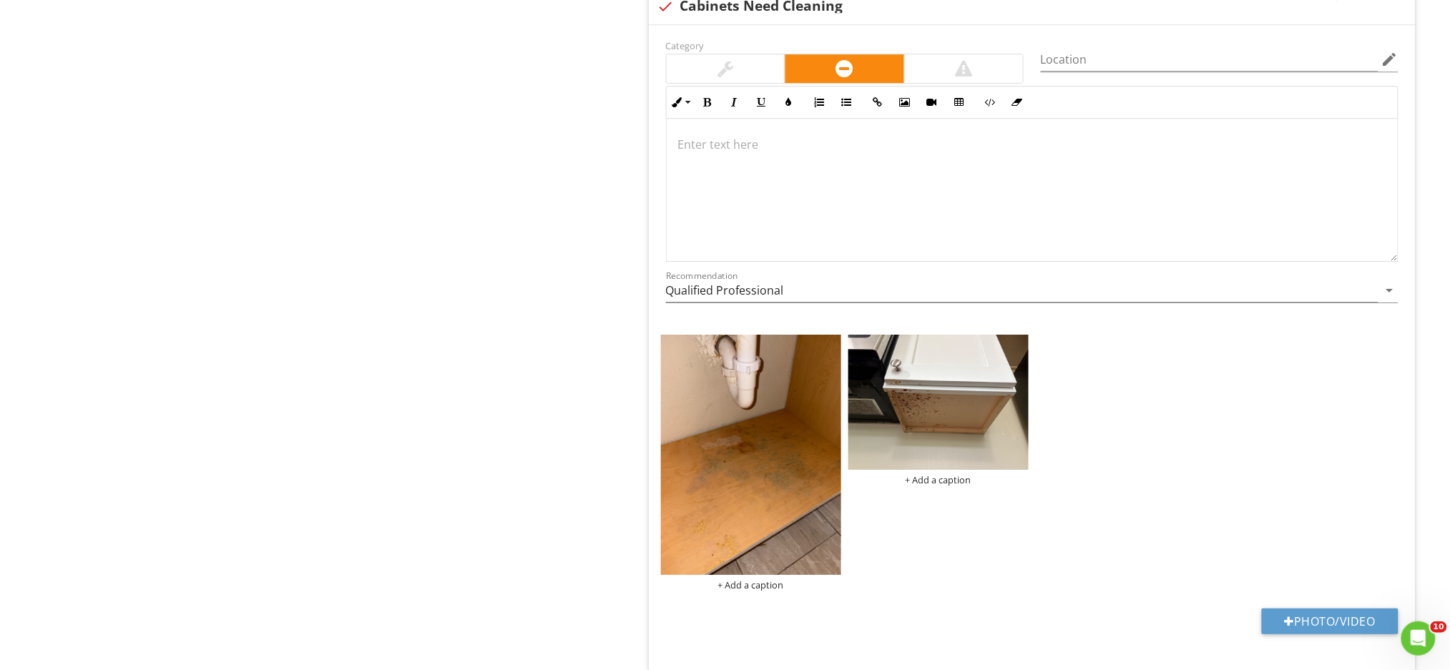
click at [712, 149] on p at bounding box center [1032, 144] width 708 height 17
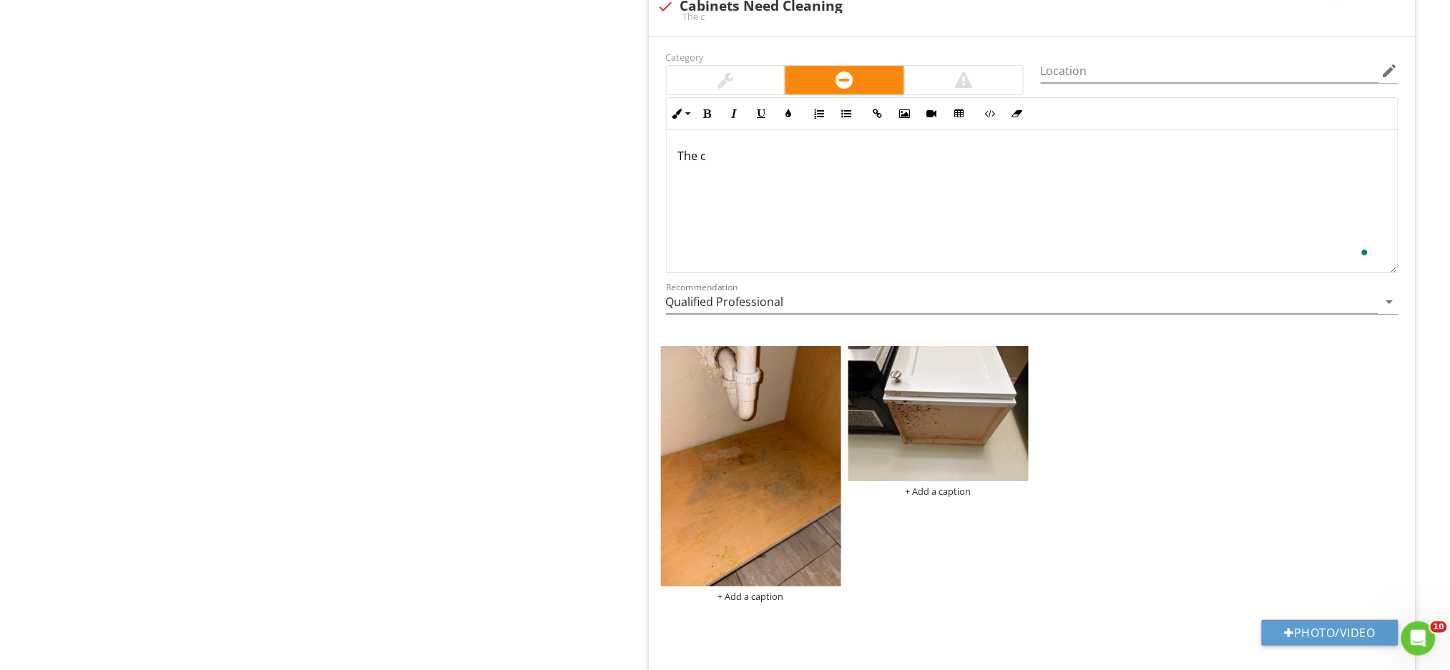
scroll to position [1650, 0]
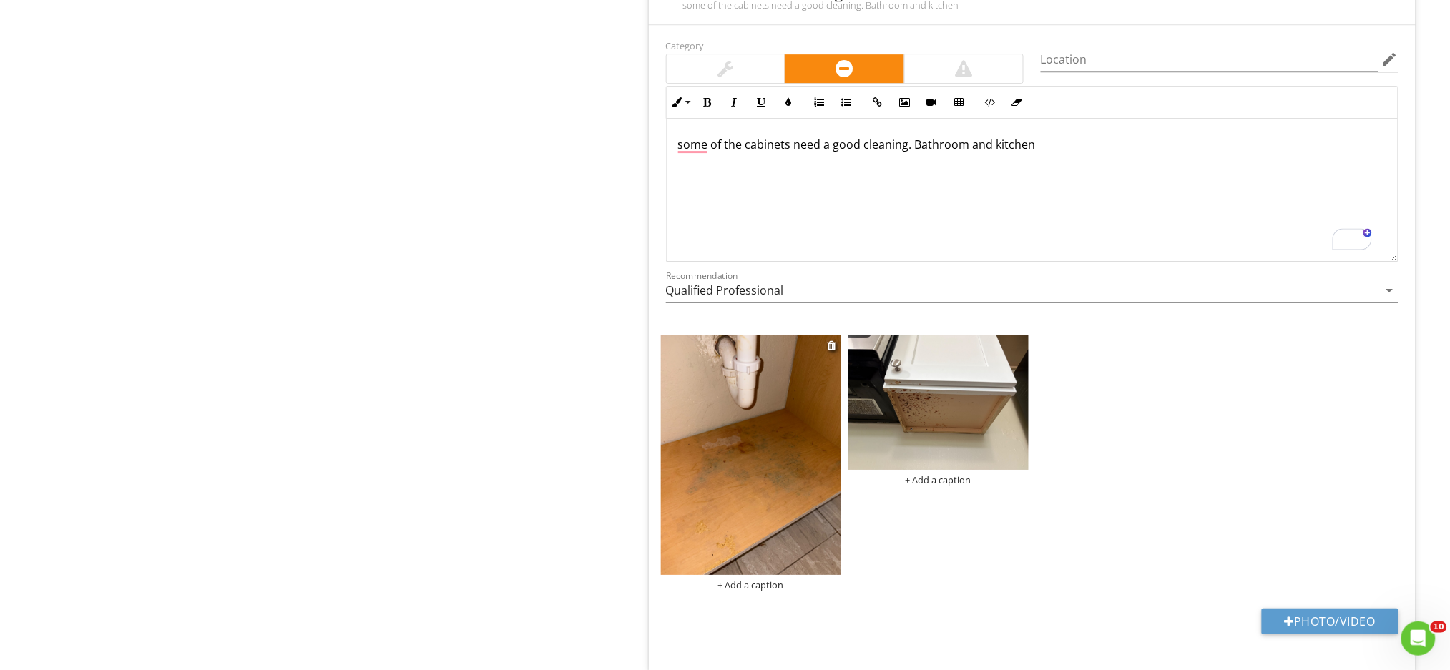
click at [786, 441] on img at bounding box center [751, 455] width 180 height 240
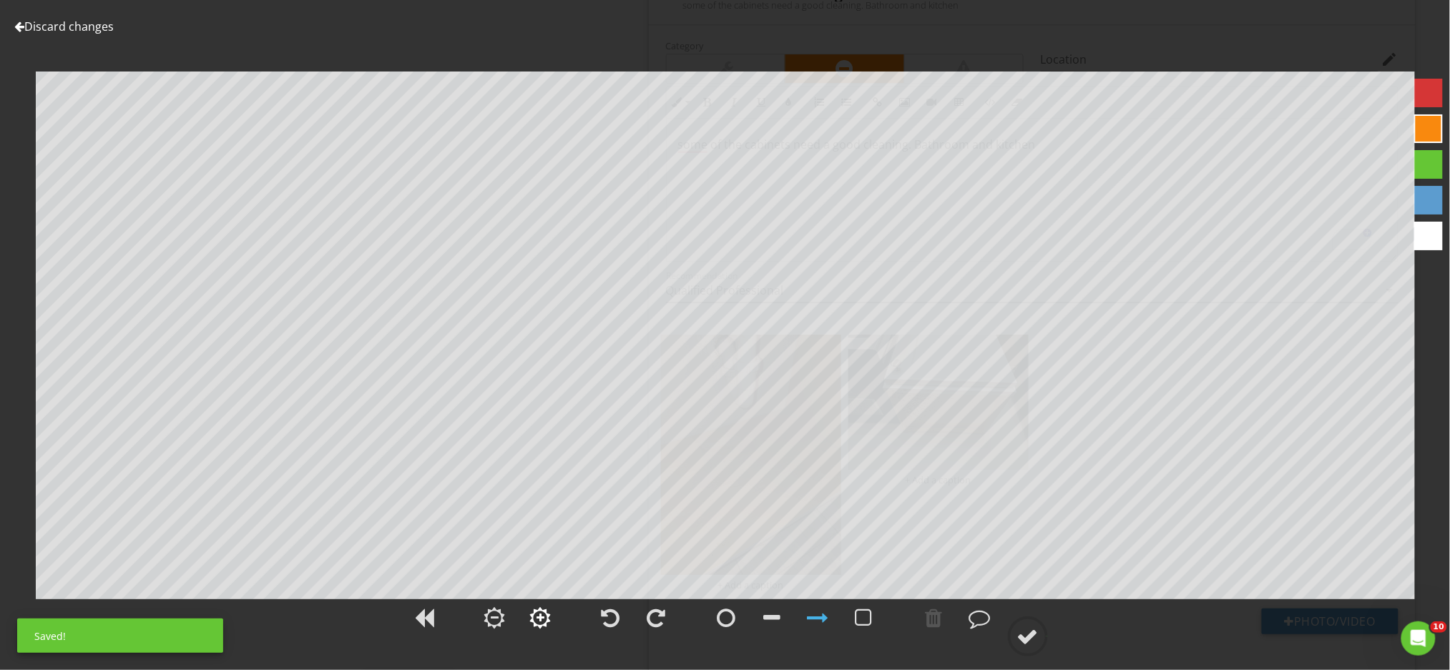
click at [536, 619] on div at bounding box center [540, 618] width 8 height 10
click at [1035, 637] on div at bounding box center [1027, 636] width 21 height 21
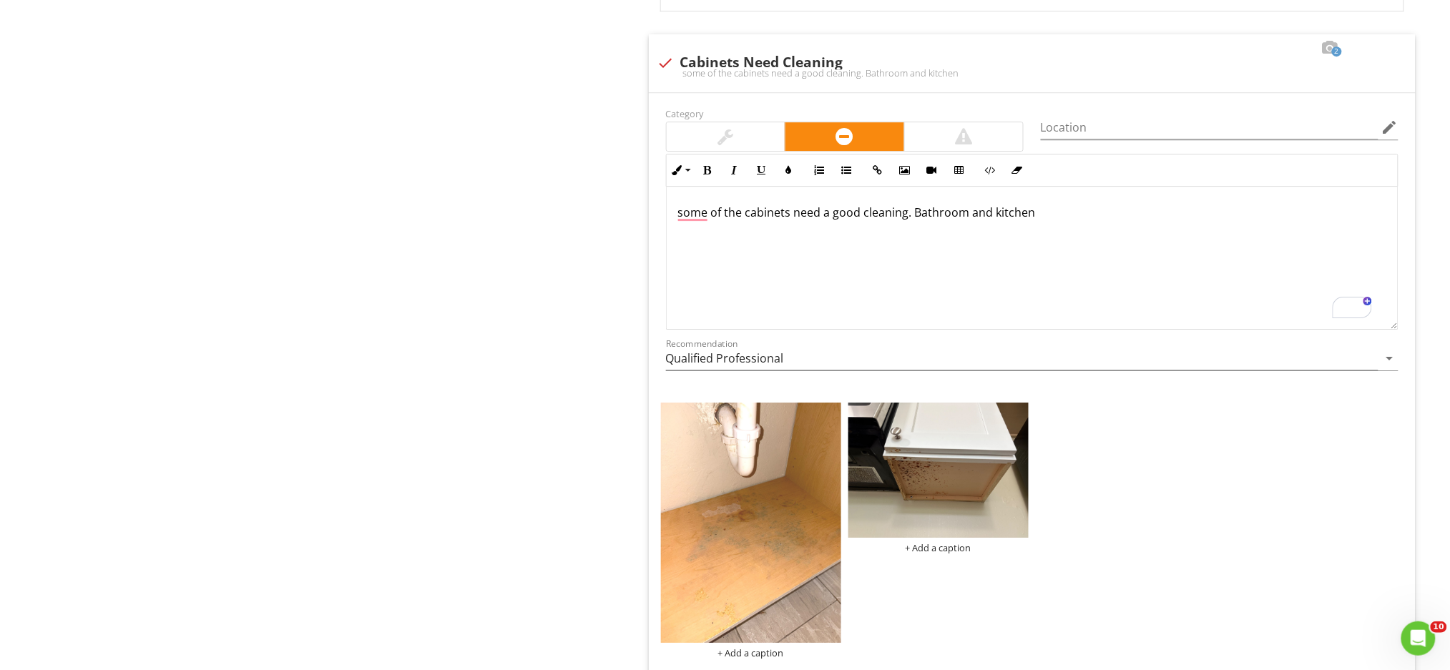
scroll to position [1554, 0]
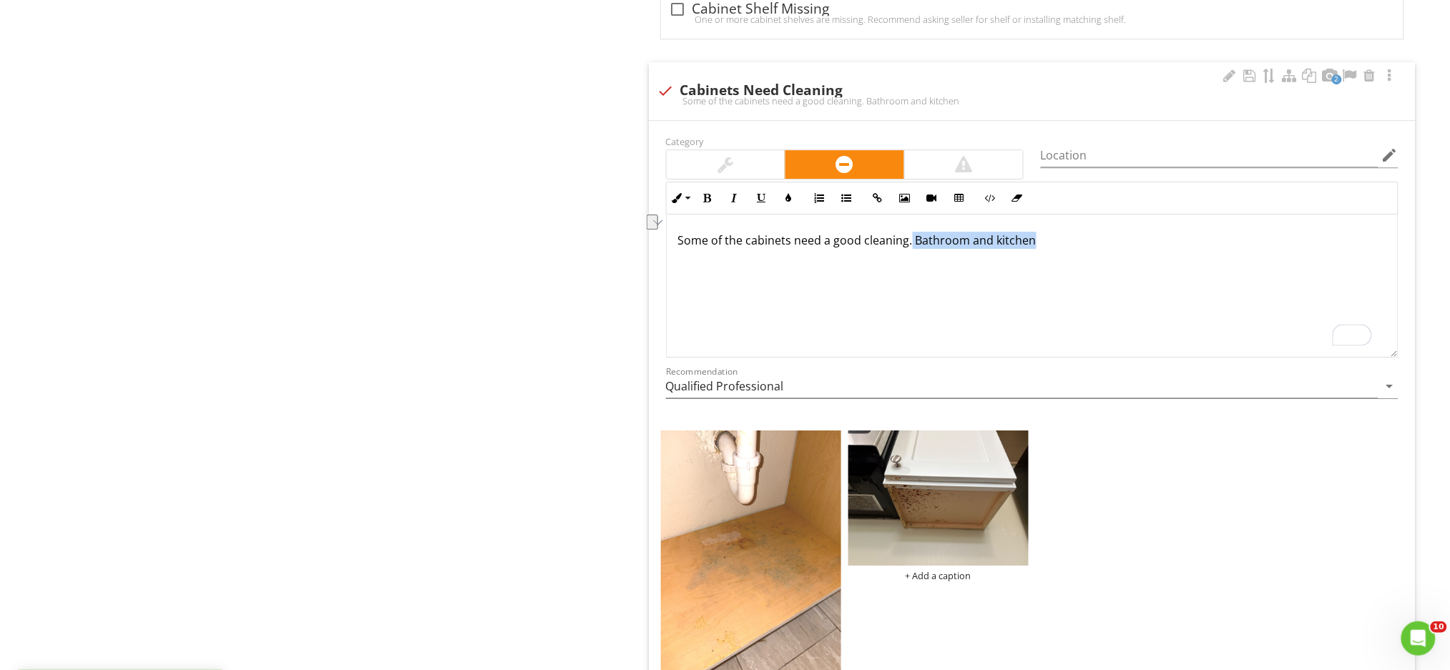
drag, startPoint x: 908, startPoint y: 242, endPoint x: 1044, endPoint y: 246, distance: 136.0
click at [1044, 246] on p "Some of the cabinets need a good cleaning. Bathroom and kitchen" at bounding box center [1032, 240] width 708 height 17
click at [751, 607] on img at bounding box center [751, 551] width 180 height 240
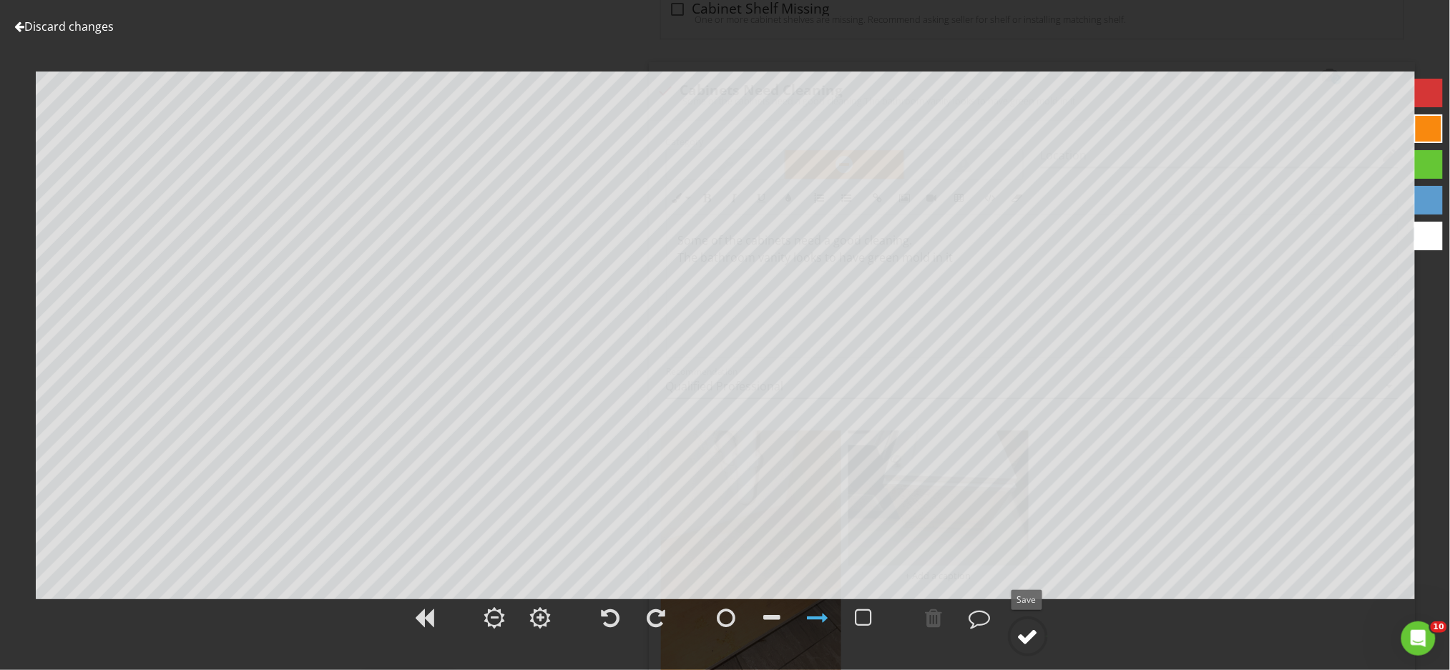
click at [1029, 647] on div at bounding box center [1027, 636] width 21 height 21
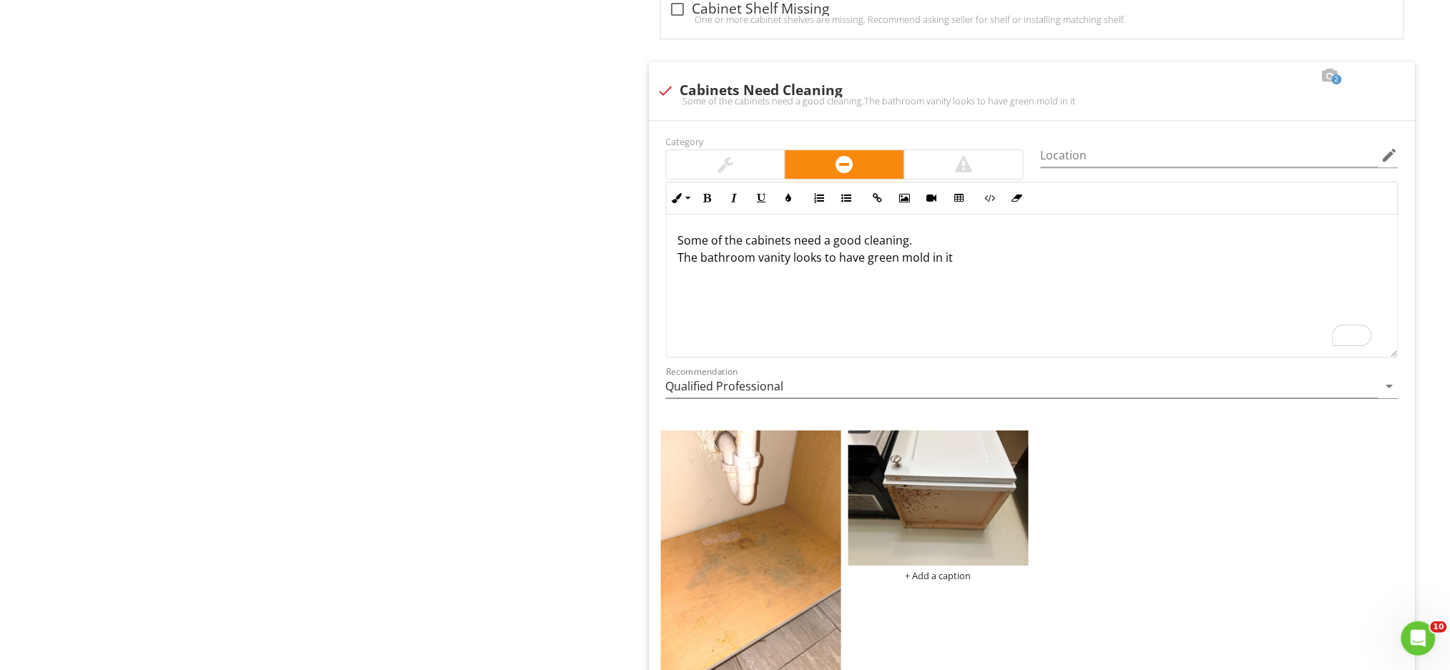
click at [951, 263] on p "Some of the cabinets need a good cleaning. The bathroom vanity looks to have gr…" at bounding box center [1032, 249] width 708 height 34
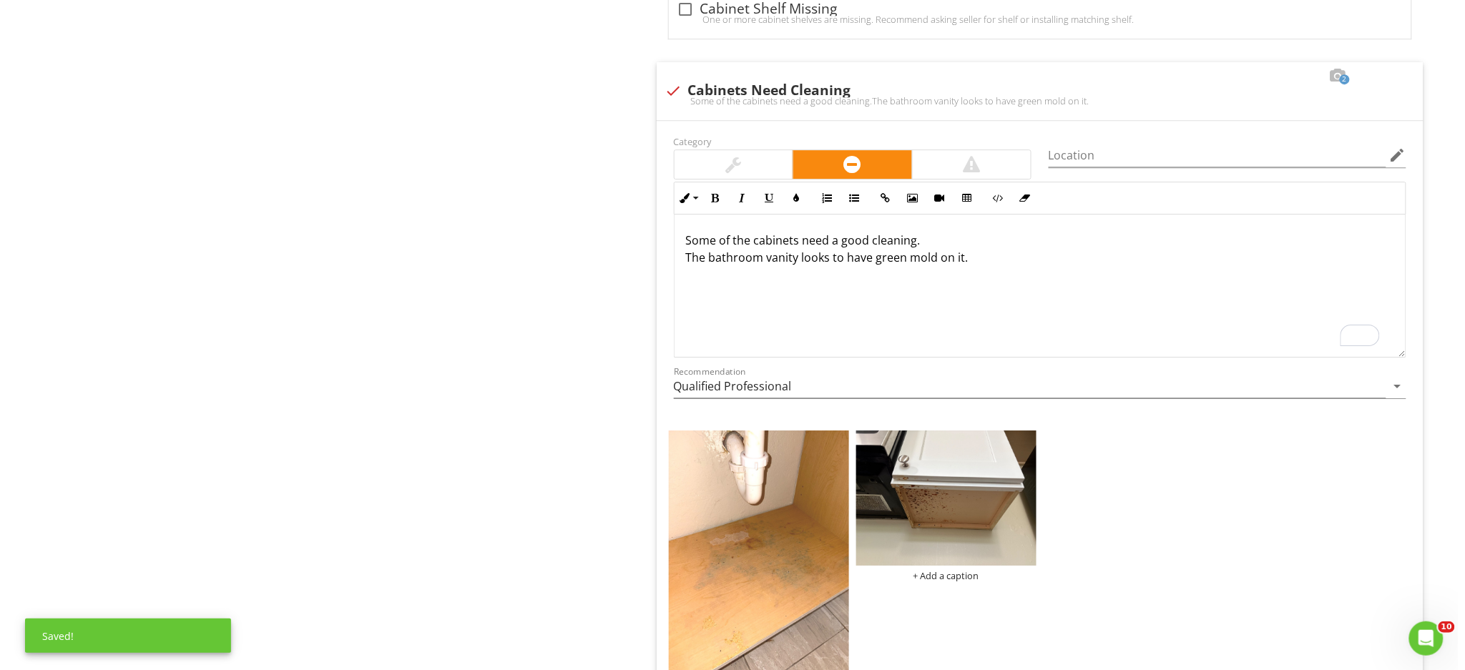
scroll to position [1650, 0]
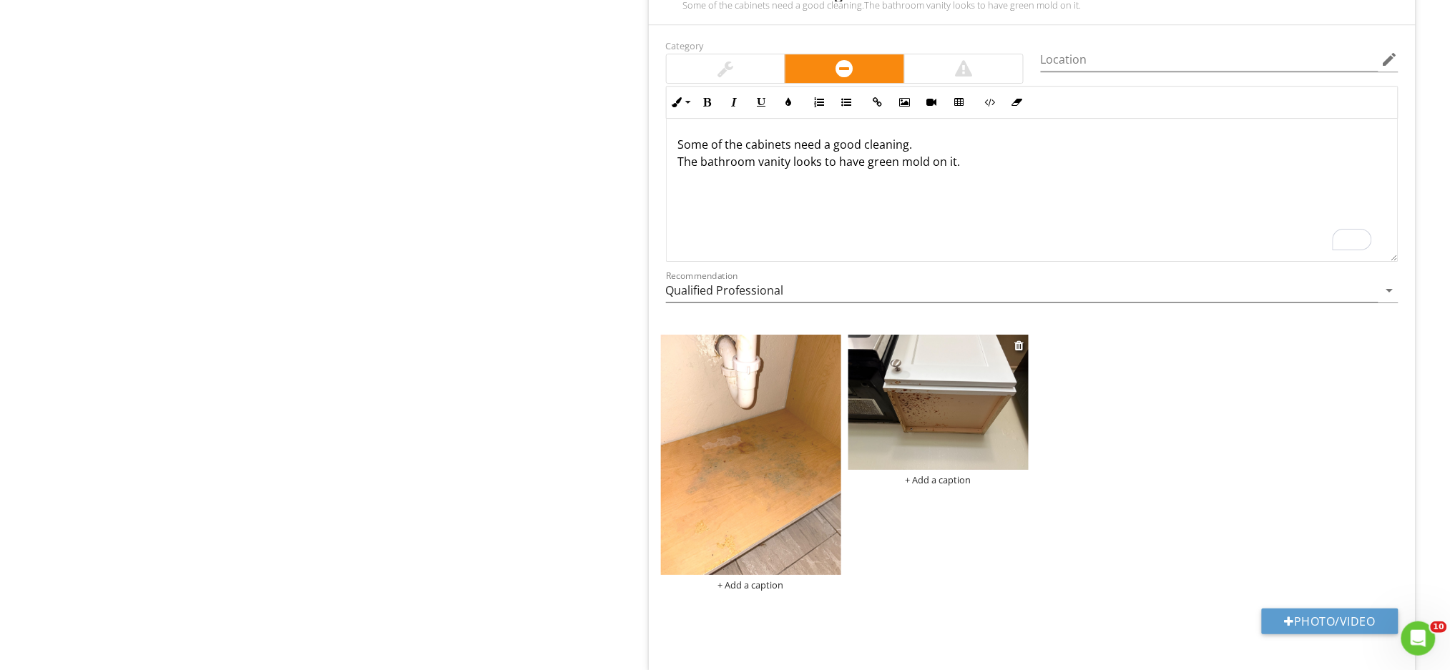
click at [954, 482] on div "+ Add a caption" at bounding box center [938, 479] width 180 height 11
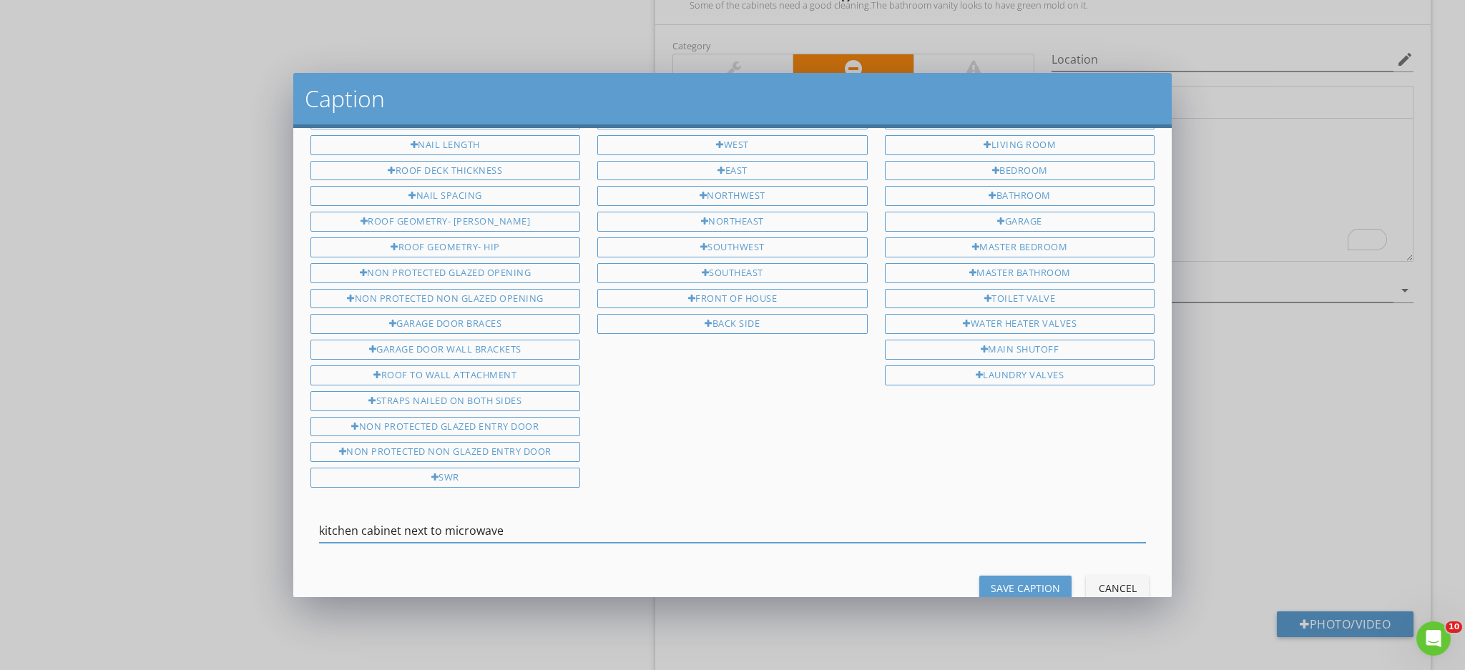
scroll to position [90, 0]
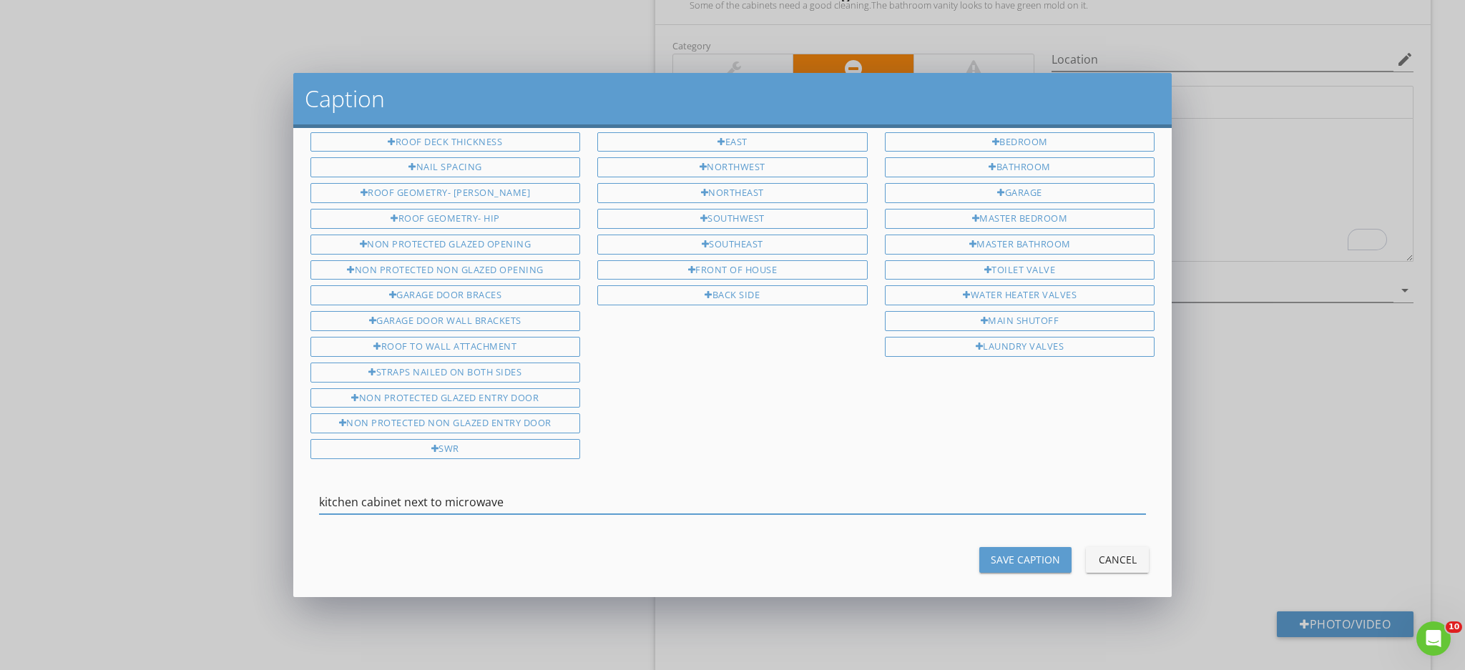
type input "kitchen cabinet next to microwave"
click at [991, 552] on div "Save Caption" at bounding box center [1025, 559] width 69 height 15
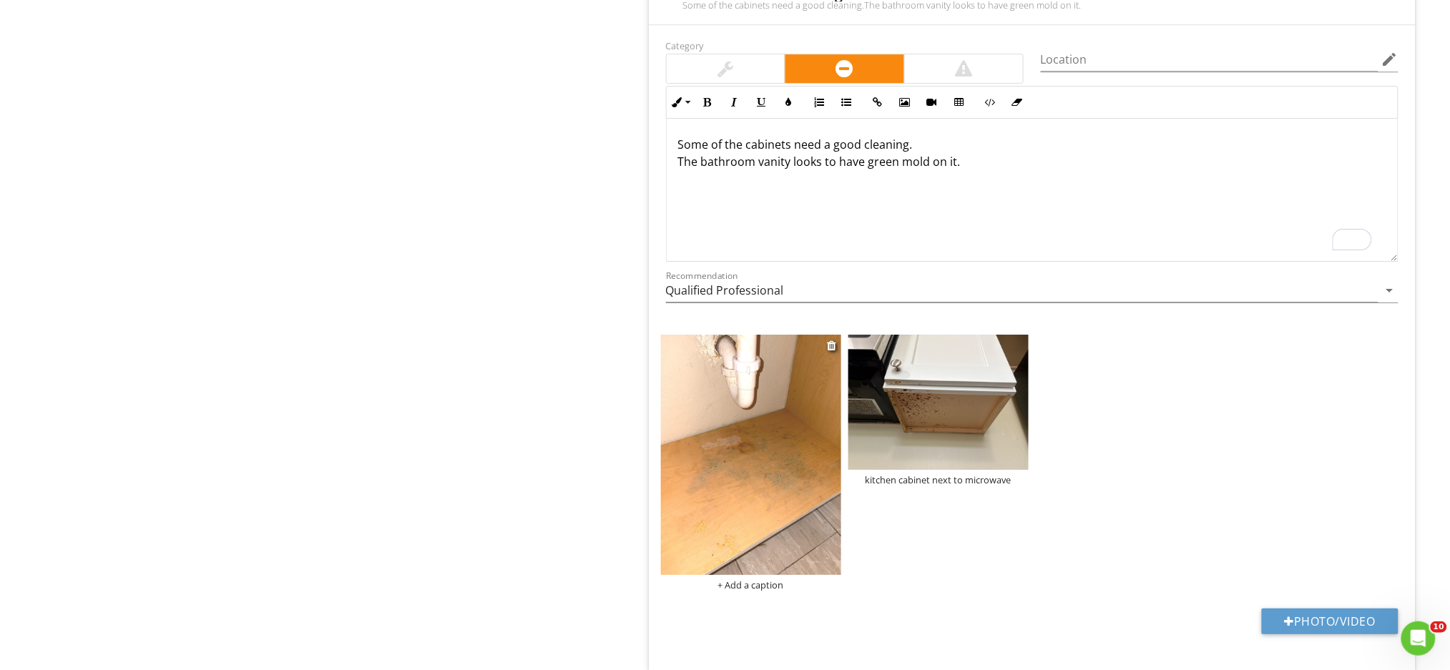
click at [793, 484] on img at bounding box center [751, 455] width 180 height 240
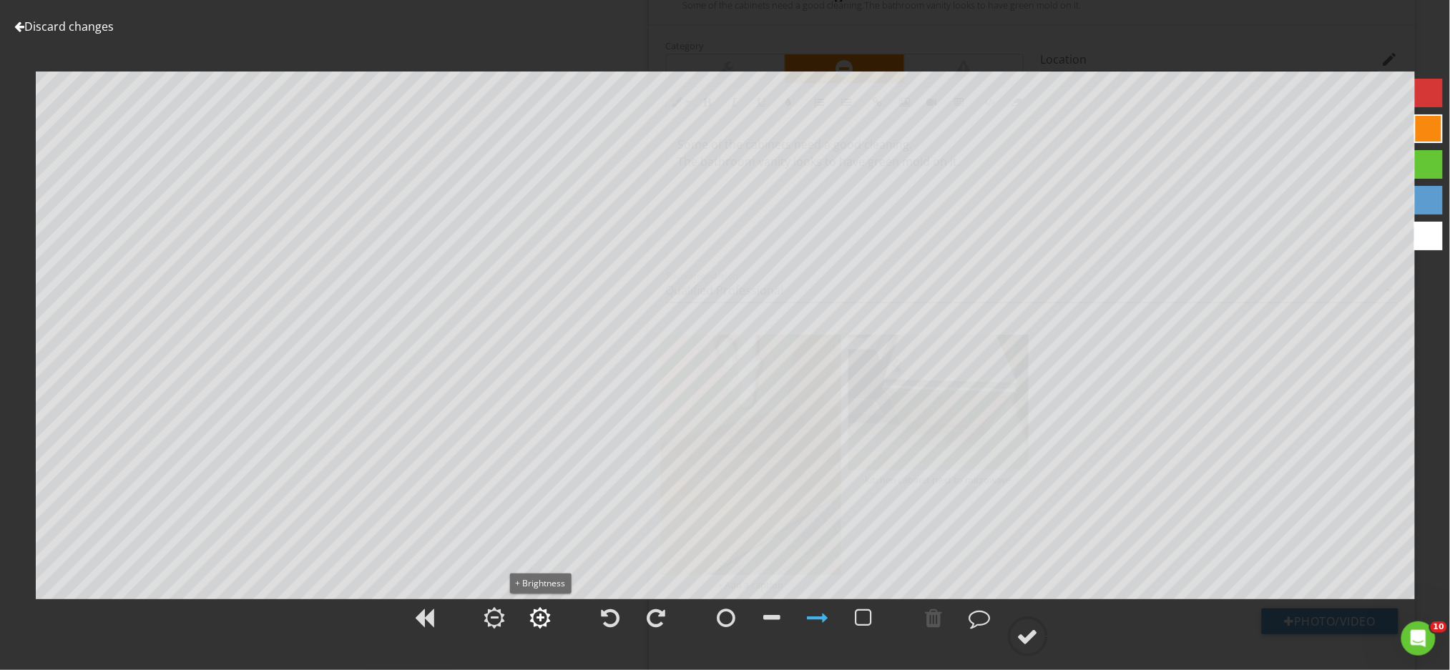
click at [541, 622] on div at bounding box center [540, 618] width 8 height 10
click at [1034, 642] on div at bounding box center [1027, 636] width 21 height 21
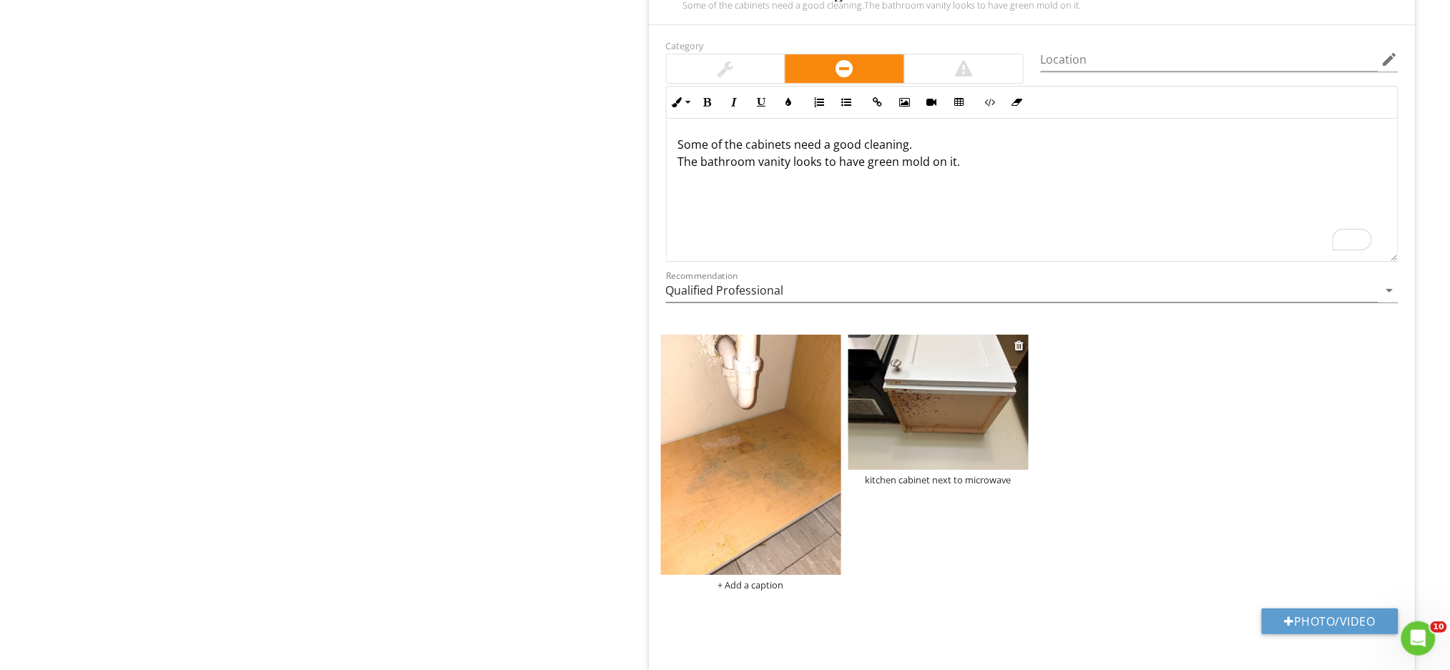
click at [999, 486] on div "kitchen cabinet next to microwave" at bounding box center [938, 479] width 180 height 11
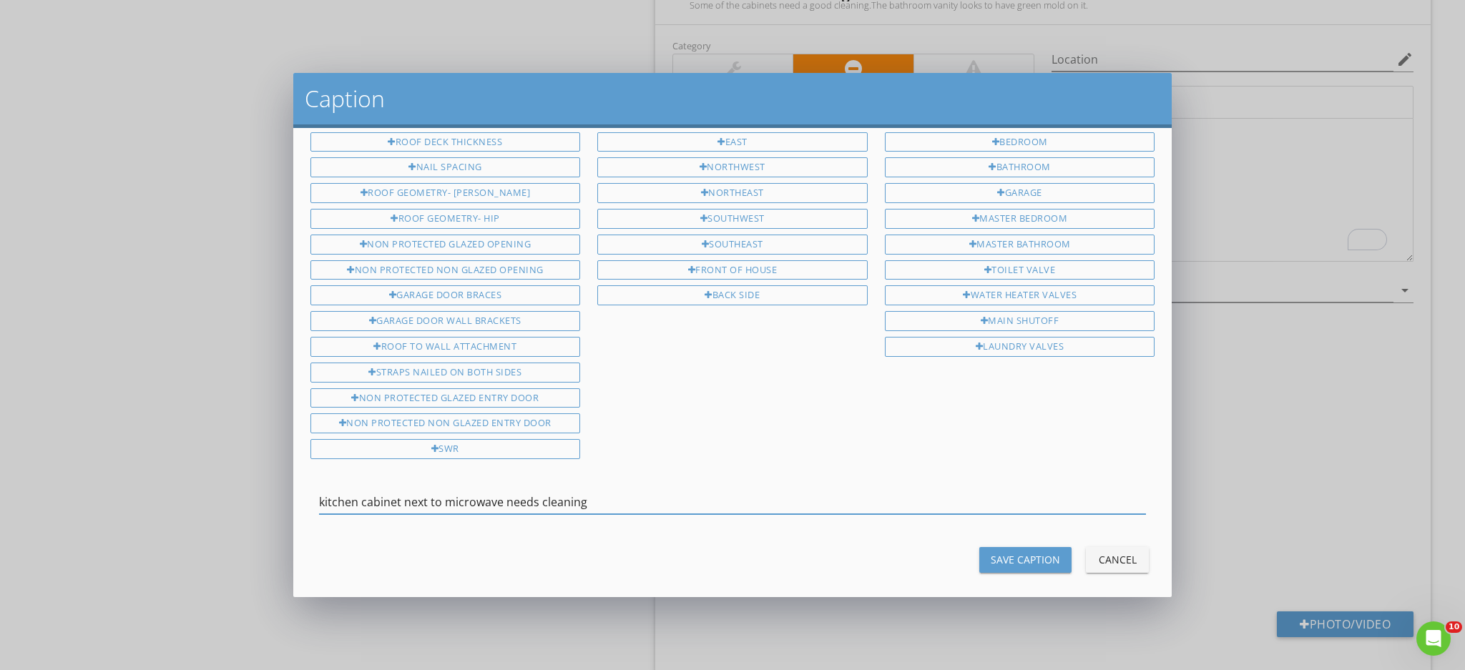
type input "kitchen cabinet next to microwave needs cleaning"
click at [1016, 547] on button "Save Caption" at bounding box center [1025, 560] width 92 height 26
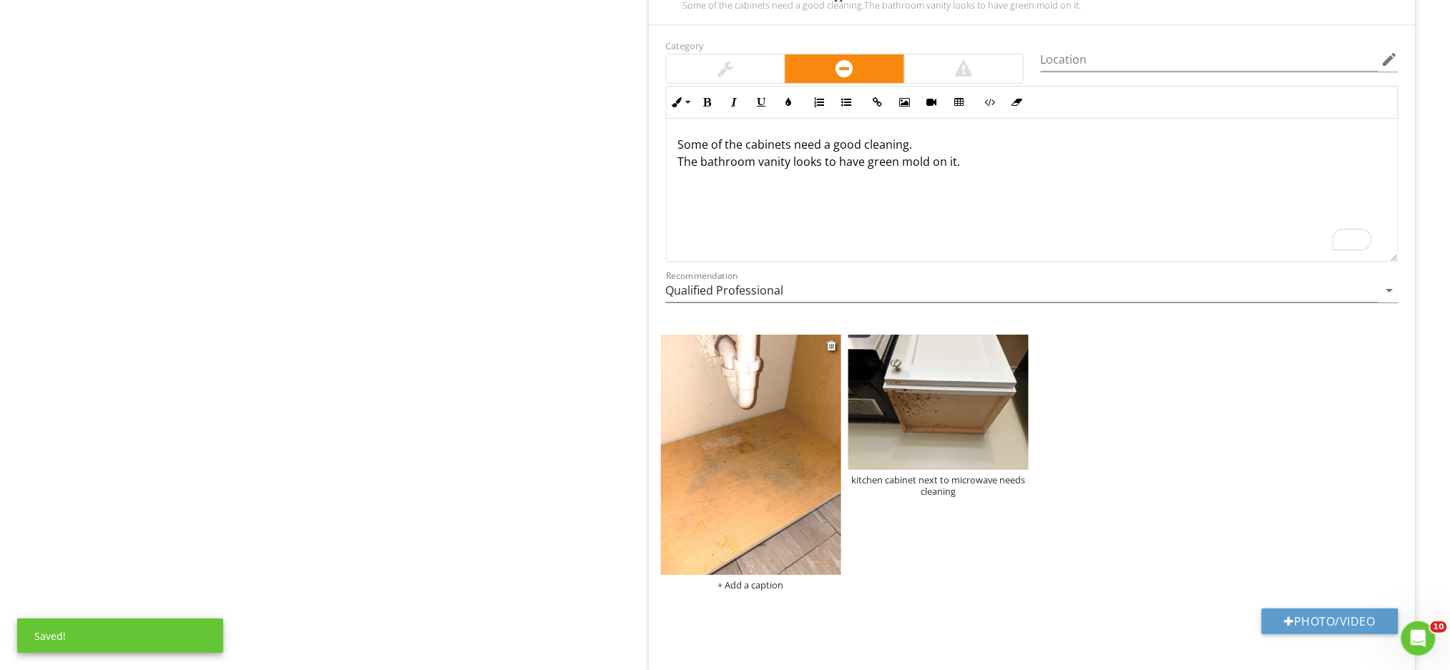
click at [735, 584] on div "+ Add a caption" at bounding box center [751, 584] width 180 height 11
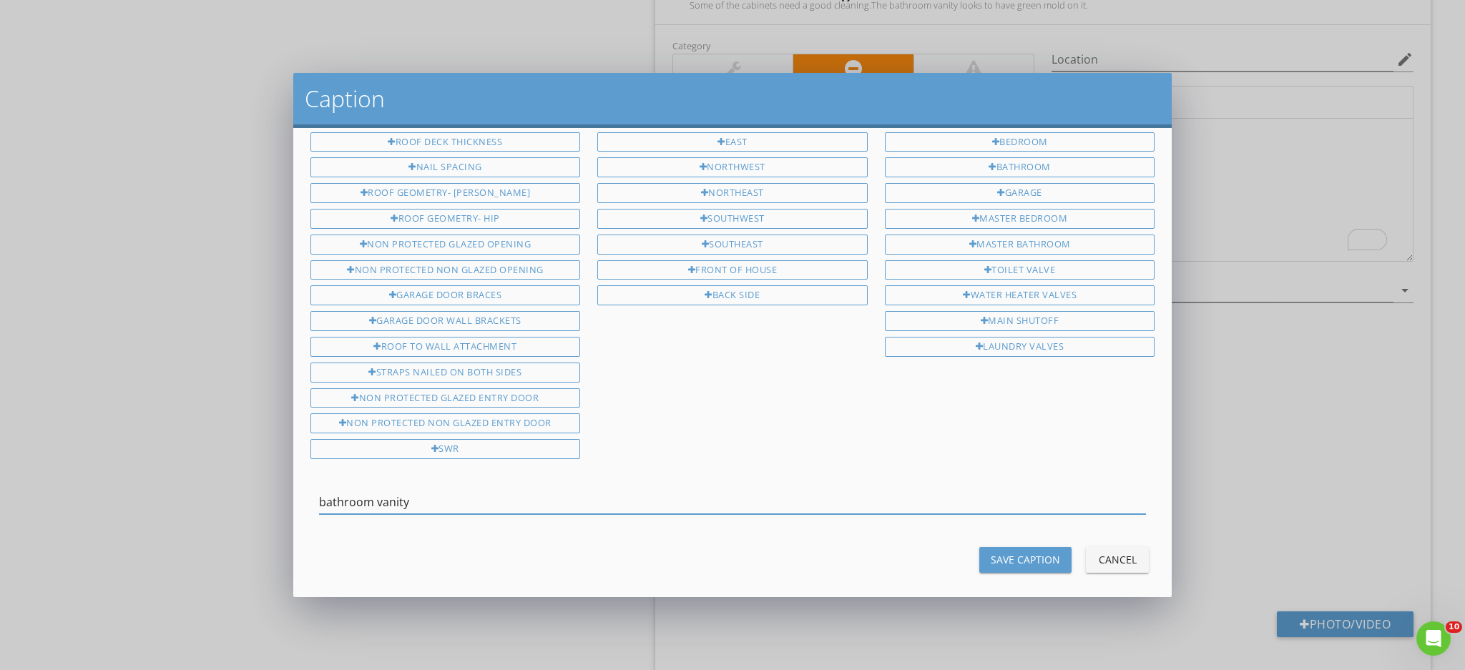
type input "bathroom vanity"
click at [1009, 552] on div "Save Caption" at bounding box center [1025, 559] width 69 height 15
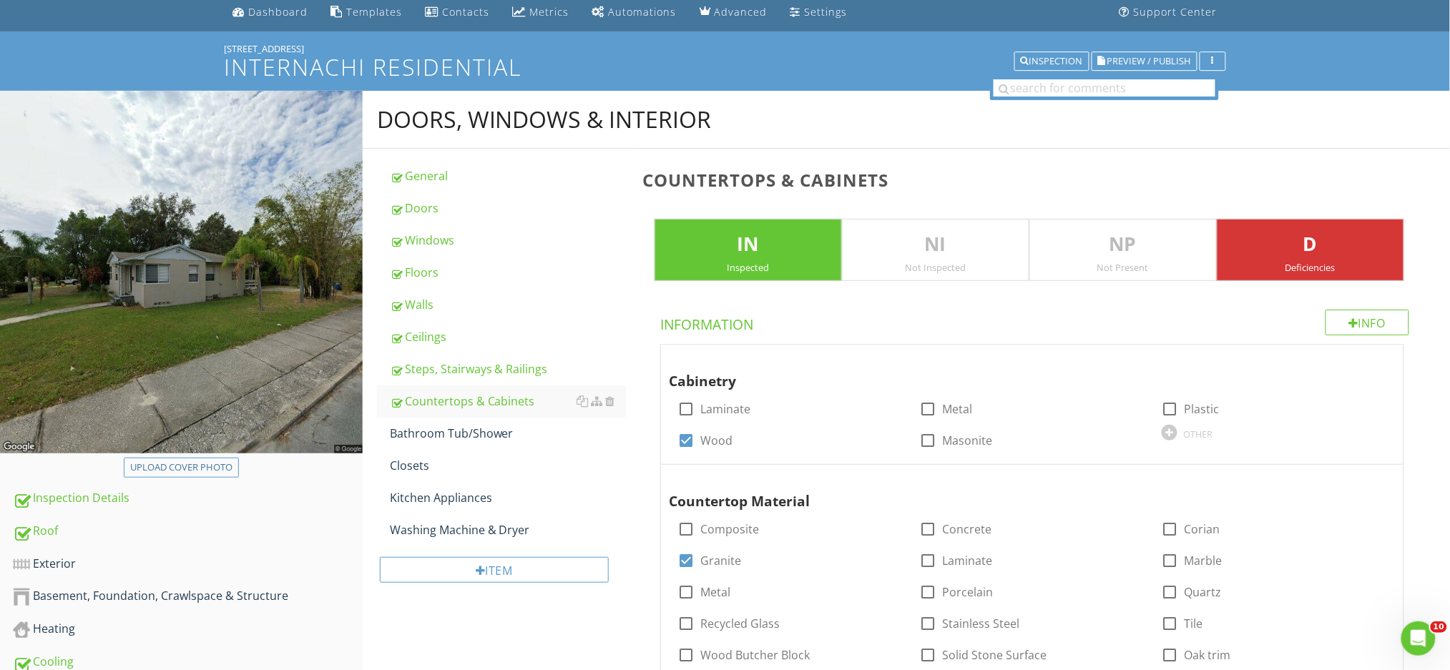
scroll to position [77, 0]
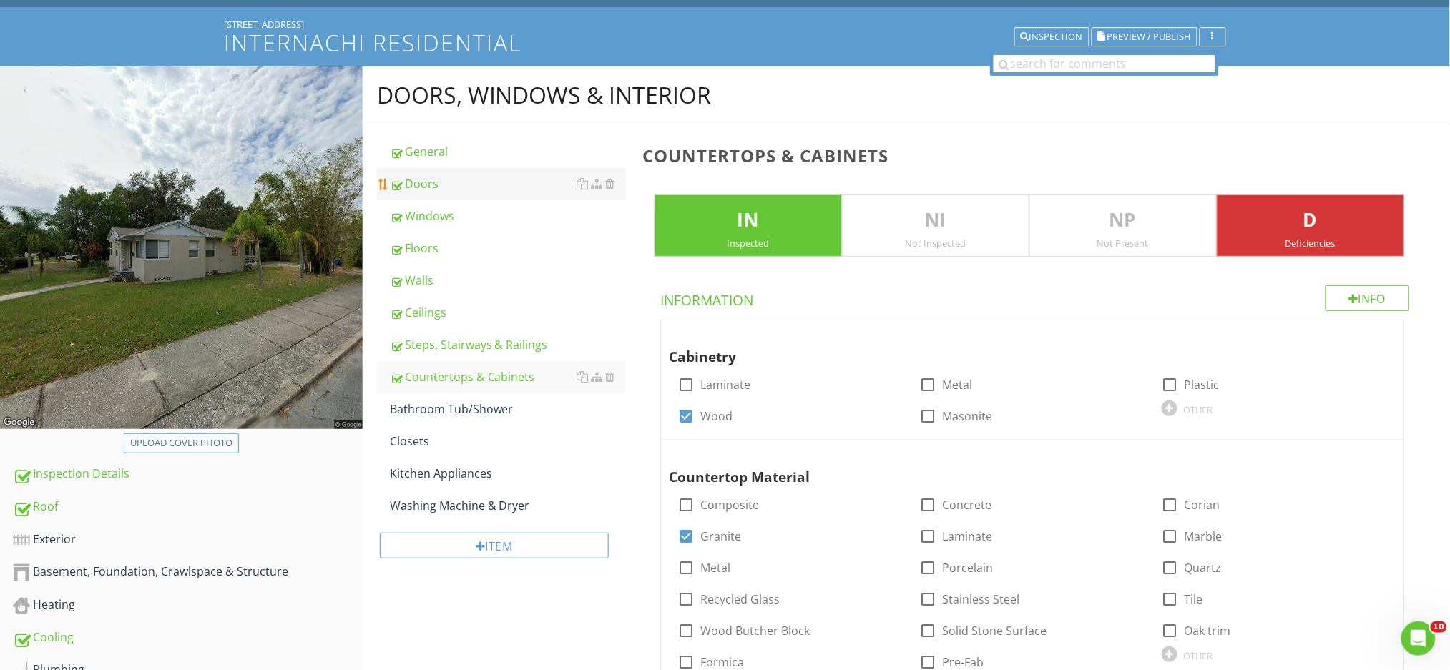
click at [471, 189] on div "Doors" at bounding box center [508, 183] width 236 height 17
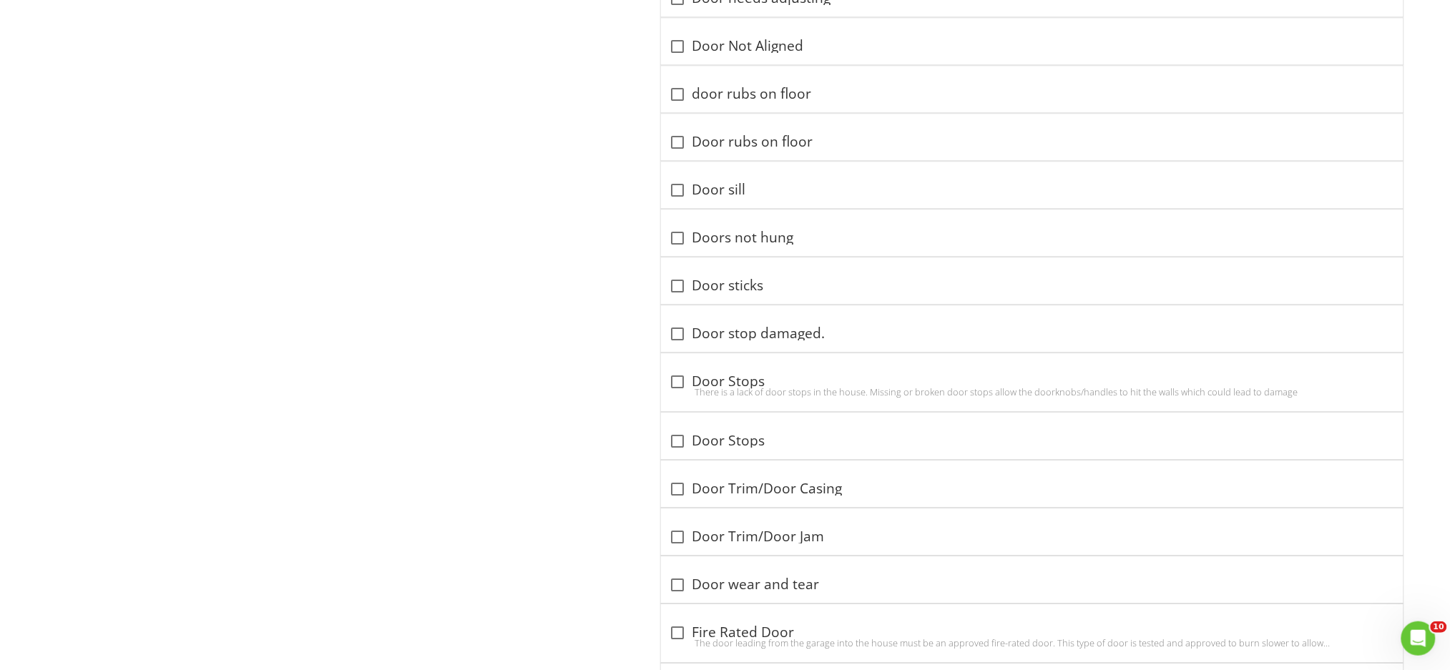
scroll to position [3320, 0]
click at [677, 446] on div at bounding box center [678, 440] width 24 height 24
checkbox input "true"
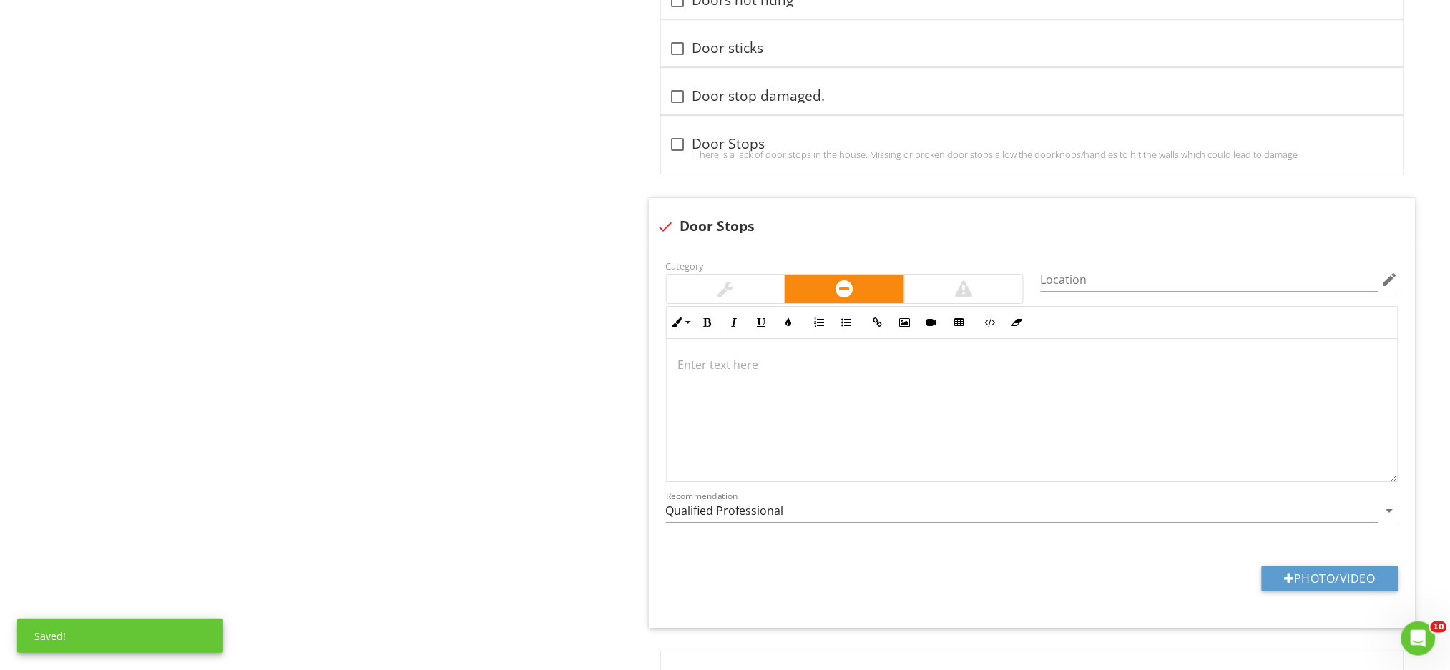
scroll to position [3701, 0]
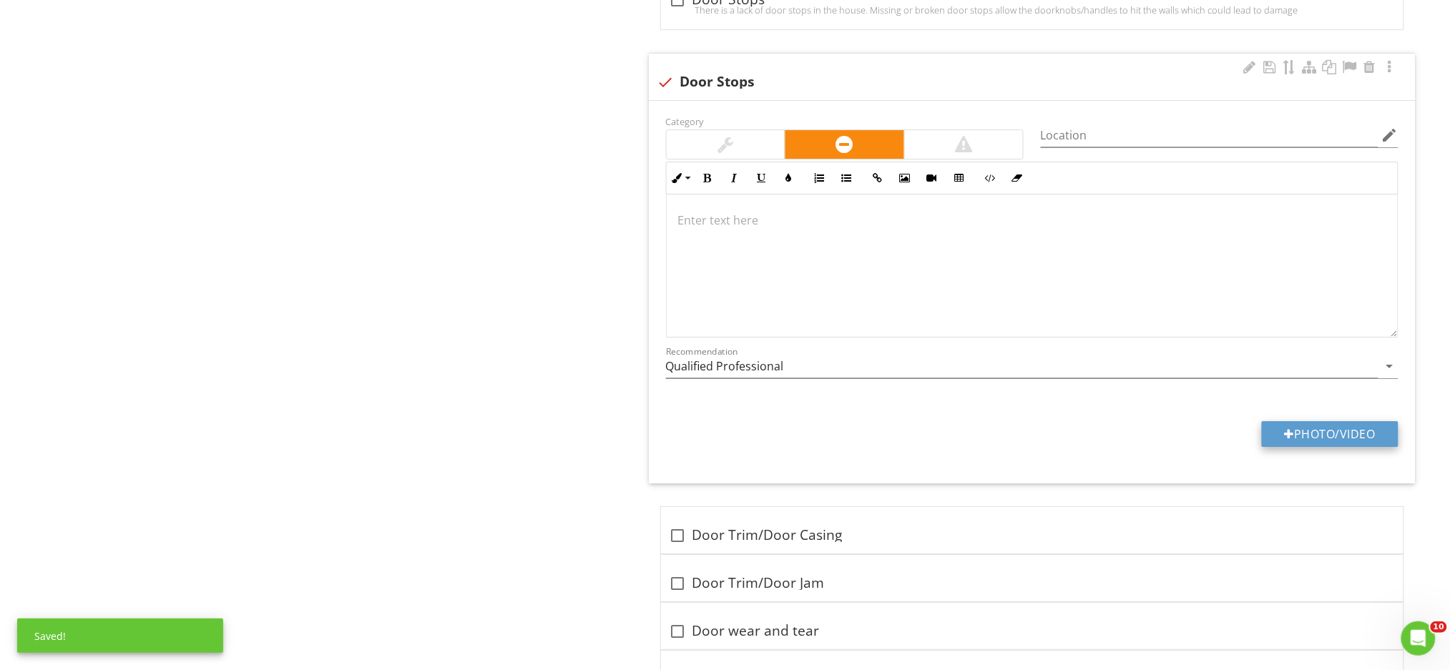
click at [1296, 441] on button "Photo/Video" at bounding box center [1330, 434] width 137 height 26
type input "C:\fakepath\IMG_0194.JPG"
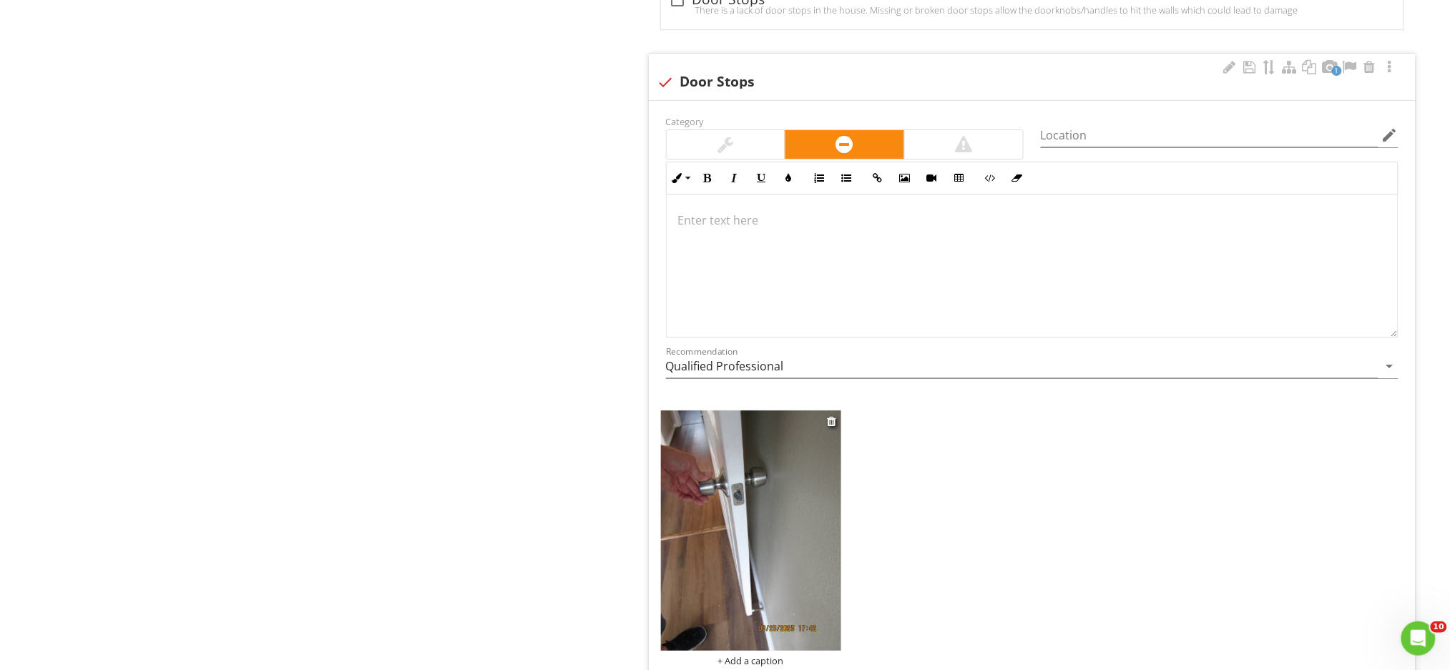
click at [781, 570] on img at bounding box center [751, 531] width 180 height 240
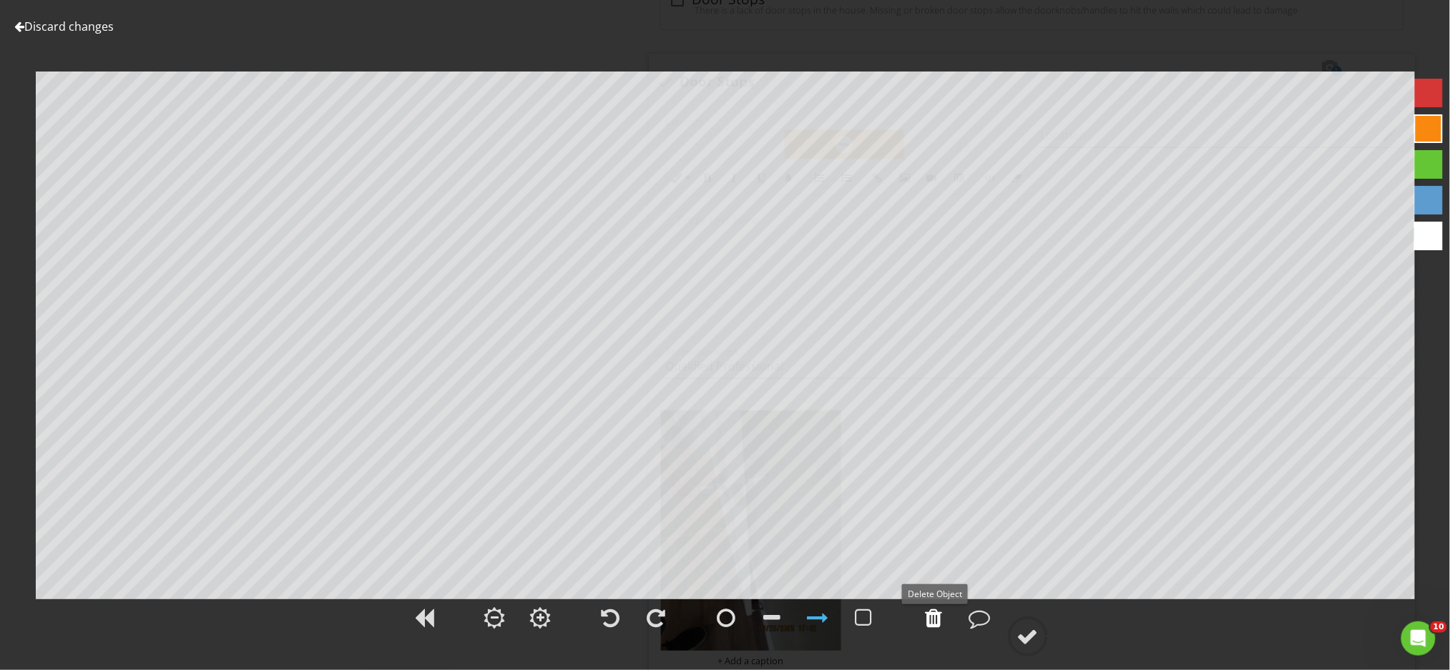
drag, startPoint x: 936, startPoint y: 624, endPoint x: 749, endPoint y: 617, distance: 187.5
click at [936, 624] on div at bounding box center [934, 617] width 17 height 21
drag, startPoint x: 737, startPoint y: 617, endPoint x: 738, endPoint y: 606, distance: 11.5
click at [735, 615] on div at bounding box center [727, 618] width 36 height 36
click at [1031, 634] on div at bounding box center [1027, 636] width 21 height 21
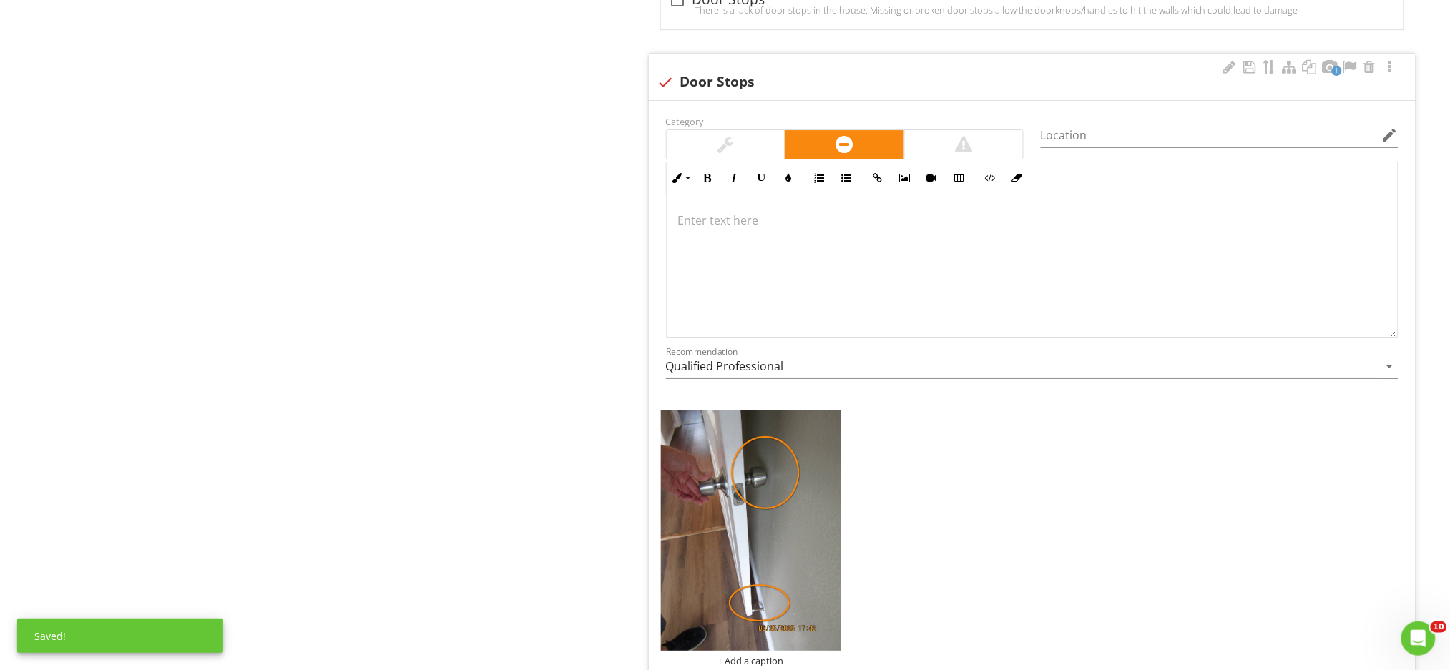
click at [751, 228] on p at bounding box center [1032, 220] width 708 height 17
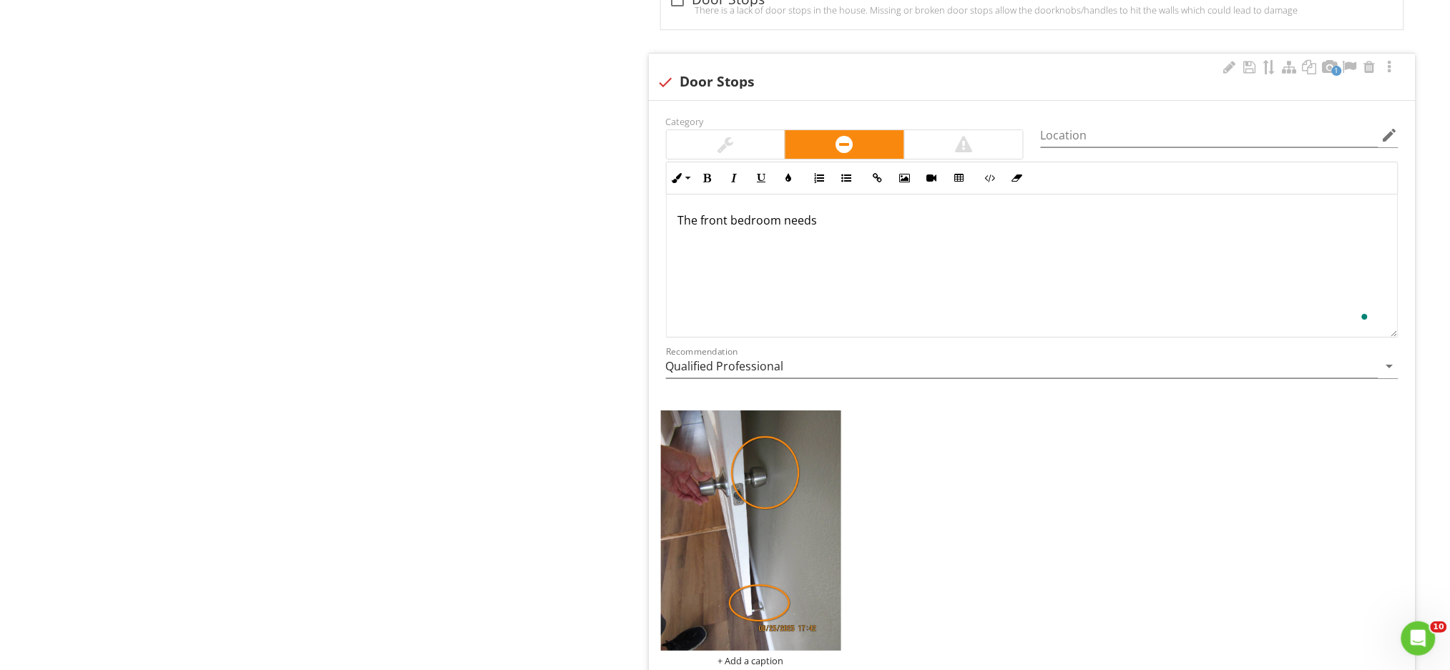
scroll to position [3712, 0]
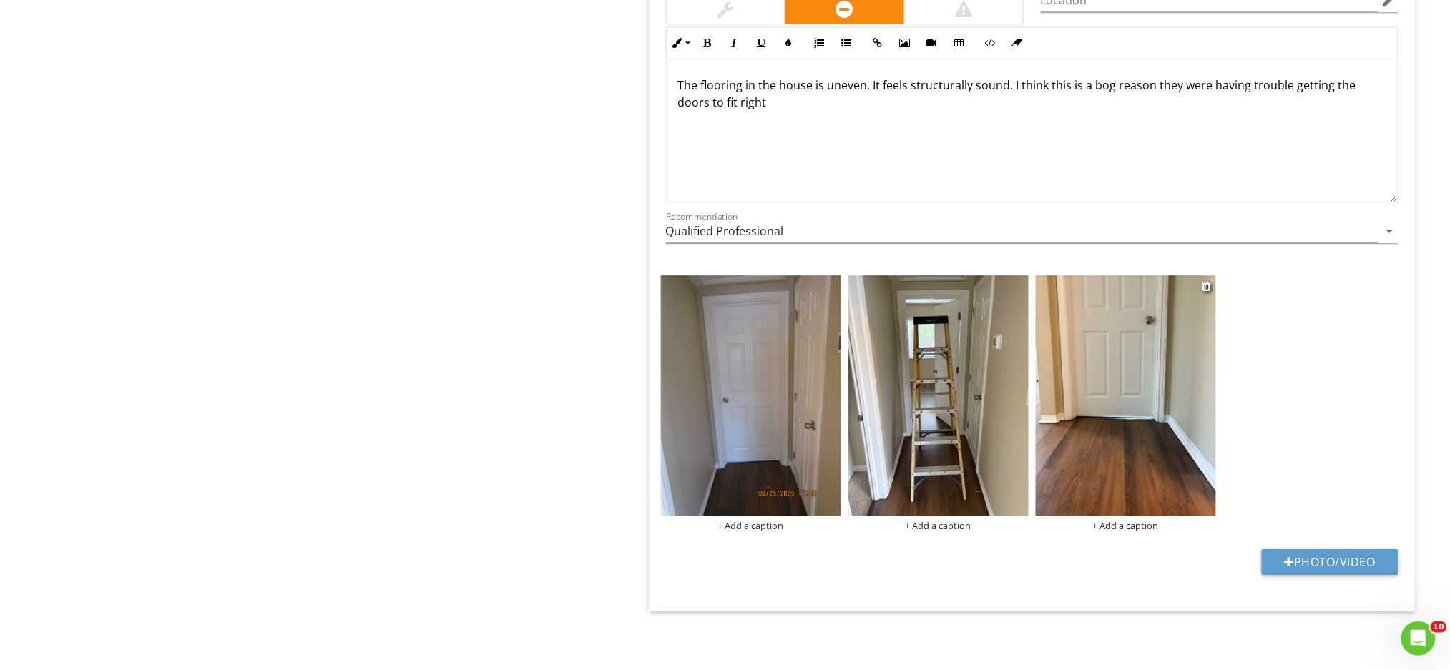
click at [1126, 456] on img at bounding box center [1126, 395] width 180 height 240
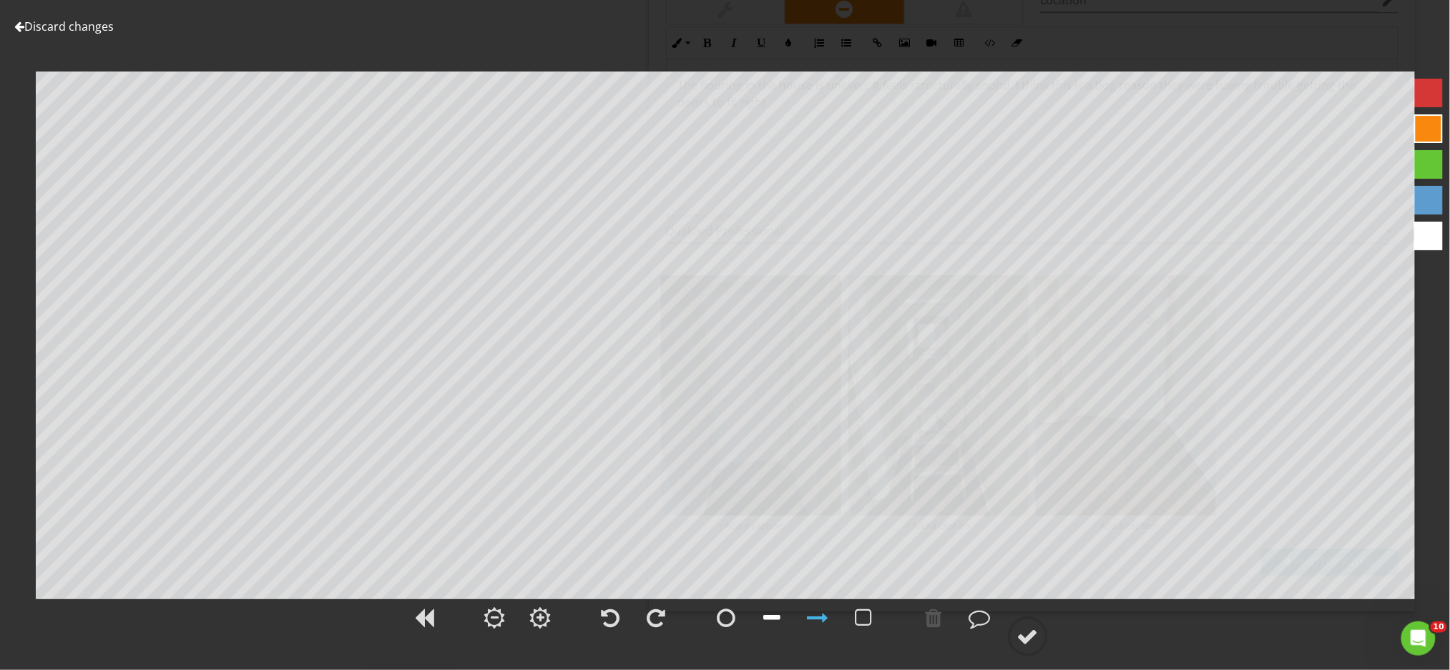
click at [773, 614] on div at bounding box center [772, 617] width 17 height 21
click at [940, 617] on div at bounding box center [934, 617] width 17 height 21
click at [1023, 632] on div at bounding box center [1027, 636] width 21 height 21
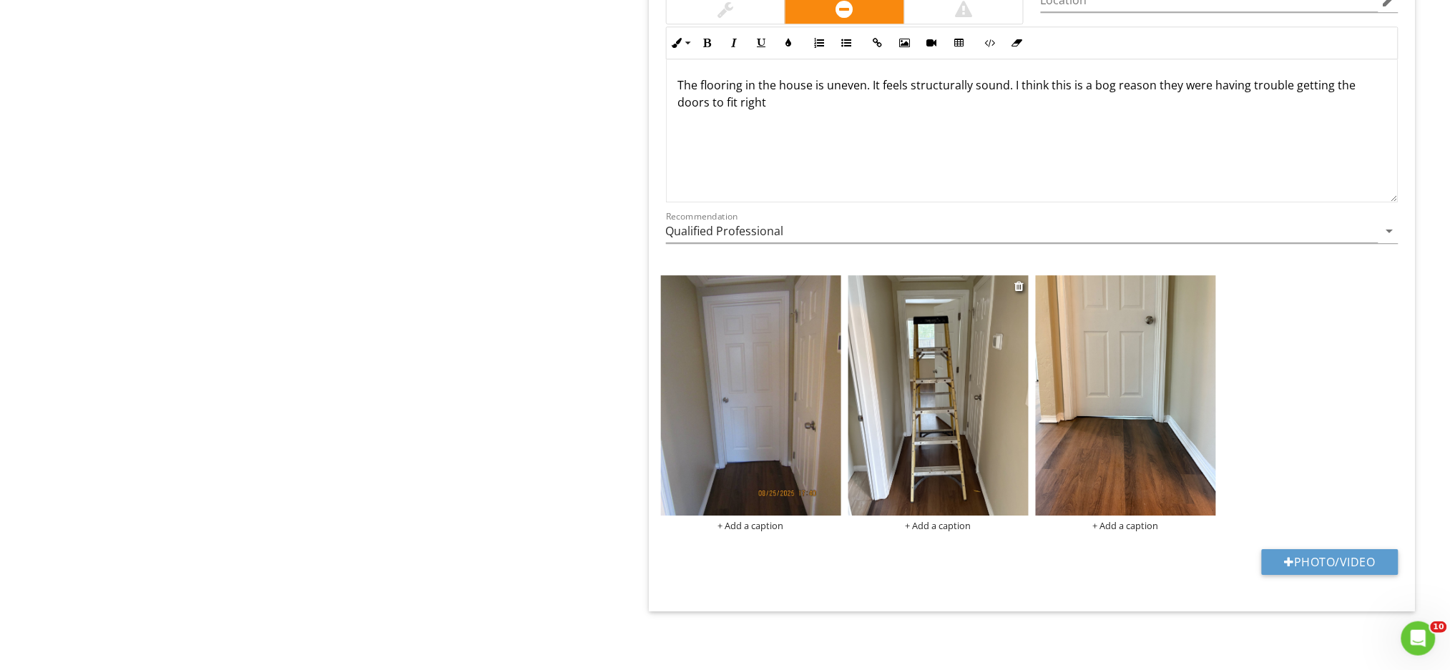
click at [966, 442] on img at bounding box center [938, 395] width 180 height 240
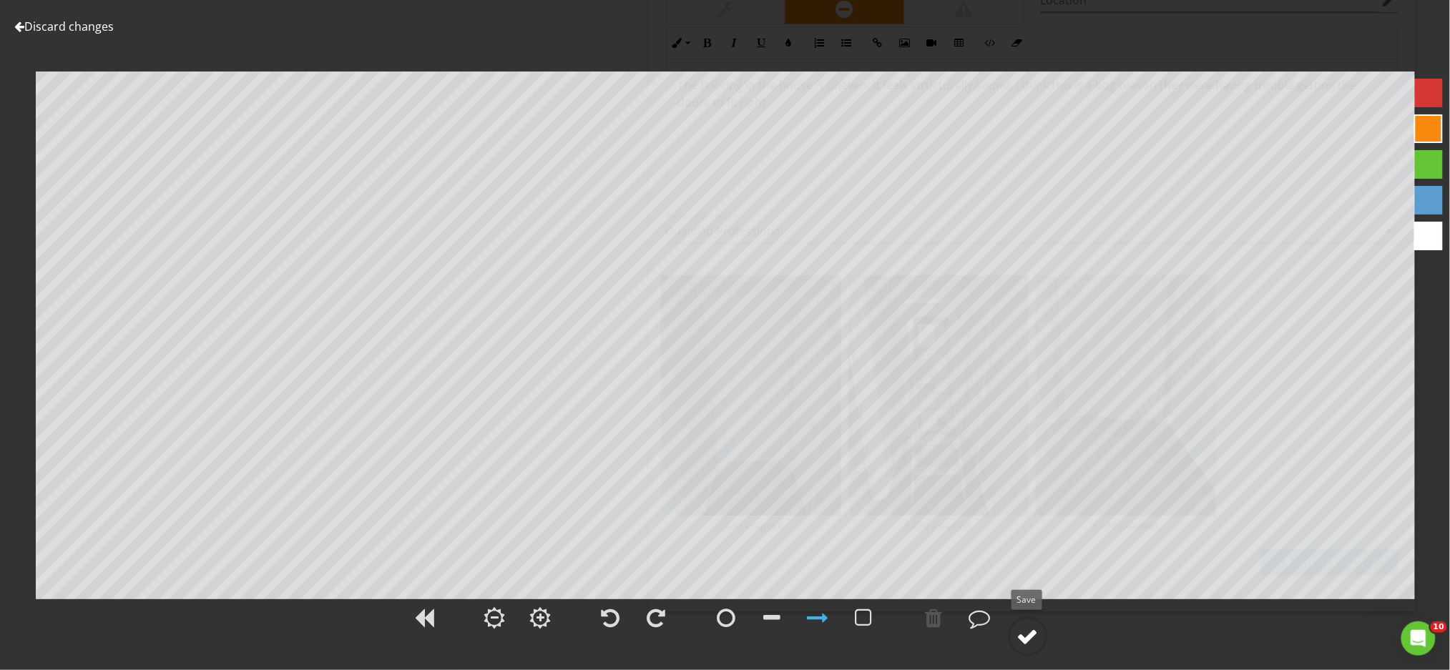
click at [1030, 634] on div at bounding box center [1027, 636] width 21 height 21
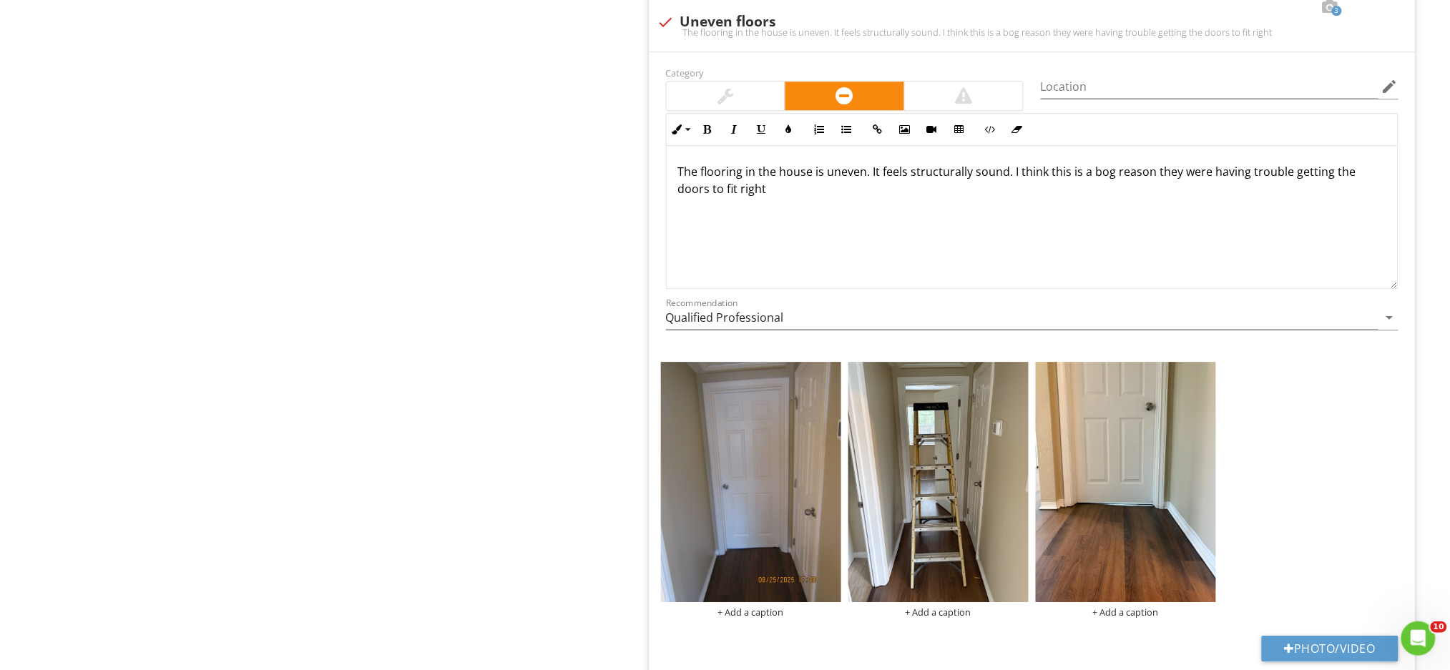
scroll to position [1266, 0]
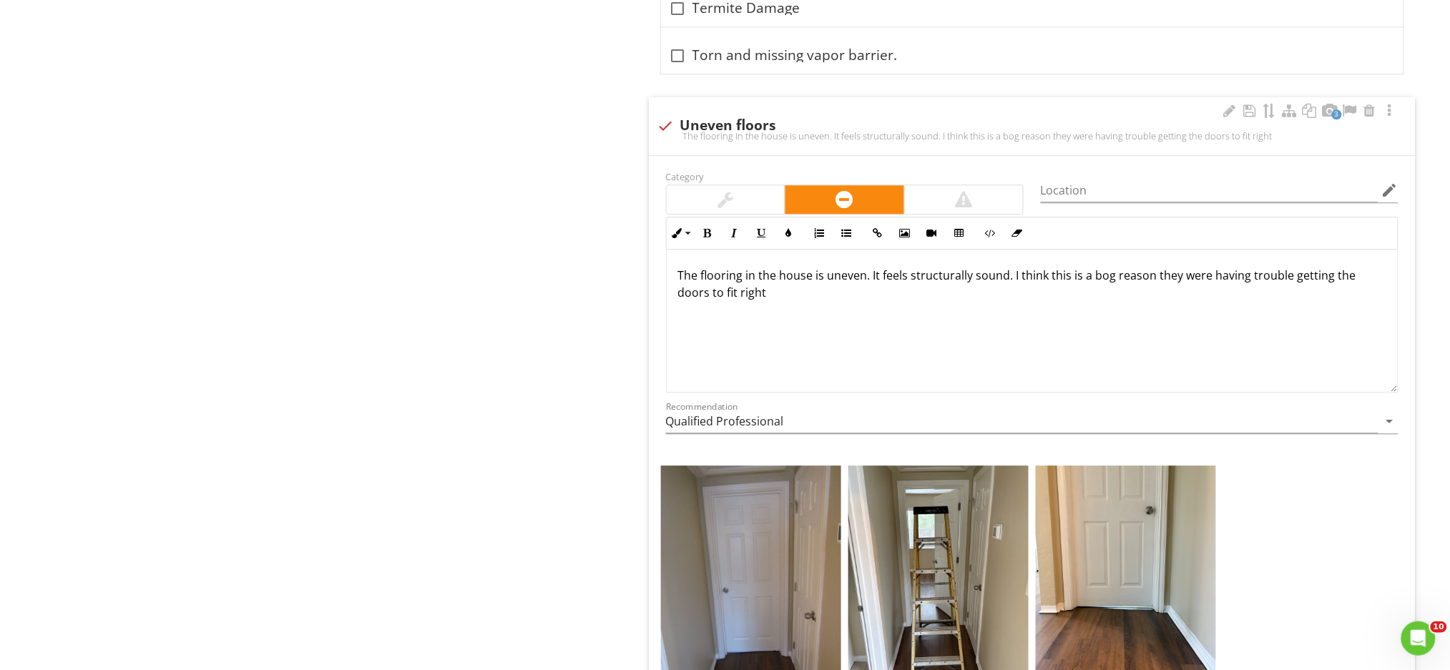
click at [1110, 279] on p "The flooring in the house is uneven. It feels structurally sound. I think this …" at bounding box center [1032, 284] width 708 height 34
click at [848, 303] on div "The flooring in the house is uneven. It feels structurally sound. I think this …" at bounding box center [1032, 321] width 731 height 143
click at [803, 303] on div "The flooring in the house is uneven. It feels structurally sound. I think this …" at bounding box center [1032, 321] width 731 height 143
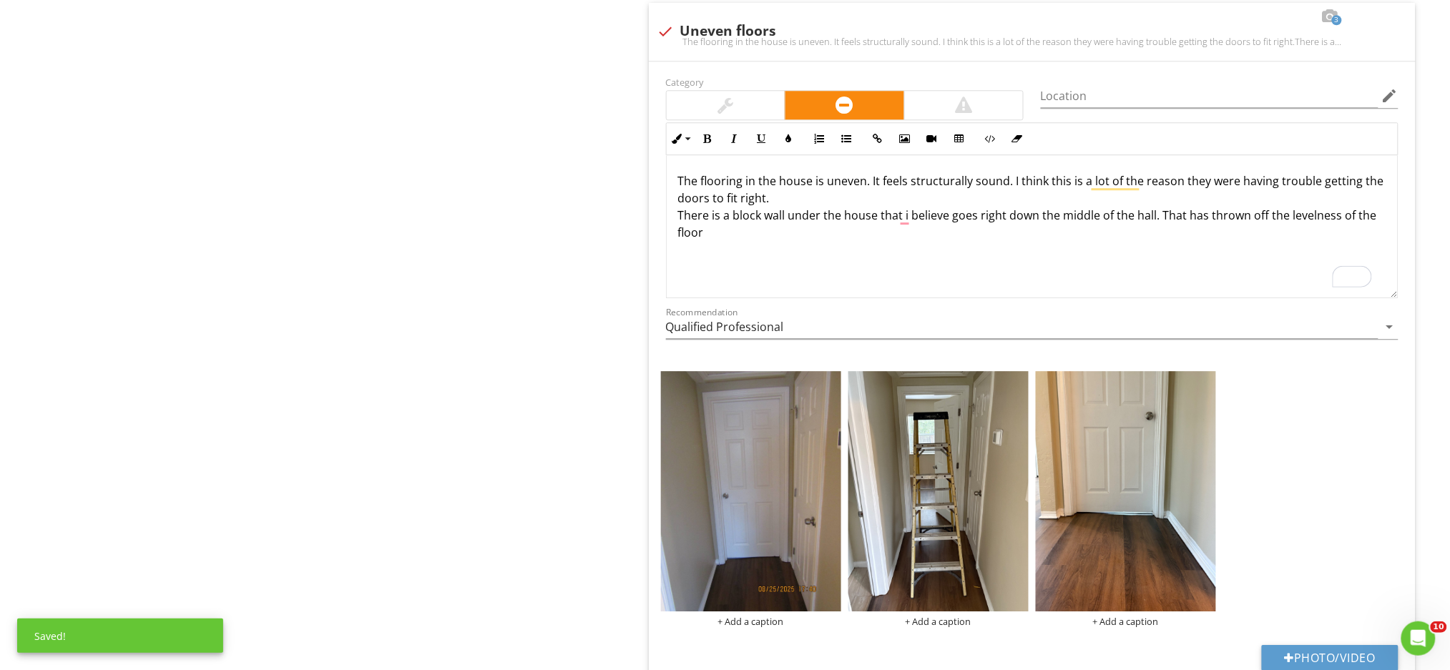
scroll to position [1457, 0]
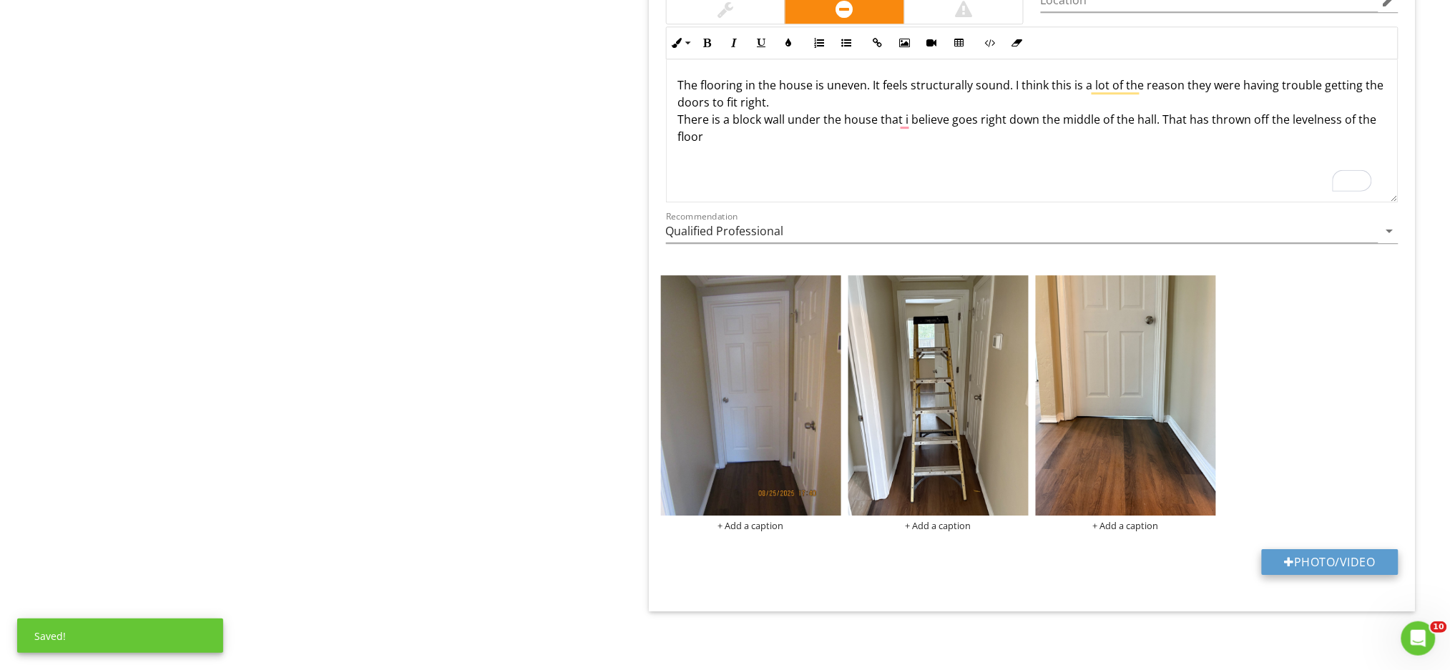
click at [1294, 575] on button "Photo/Video" at bounding box center [1330, 562] width 137 height 26
type input "C:\fakepath\IMG_0251.JPG"
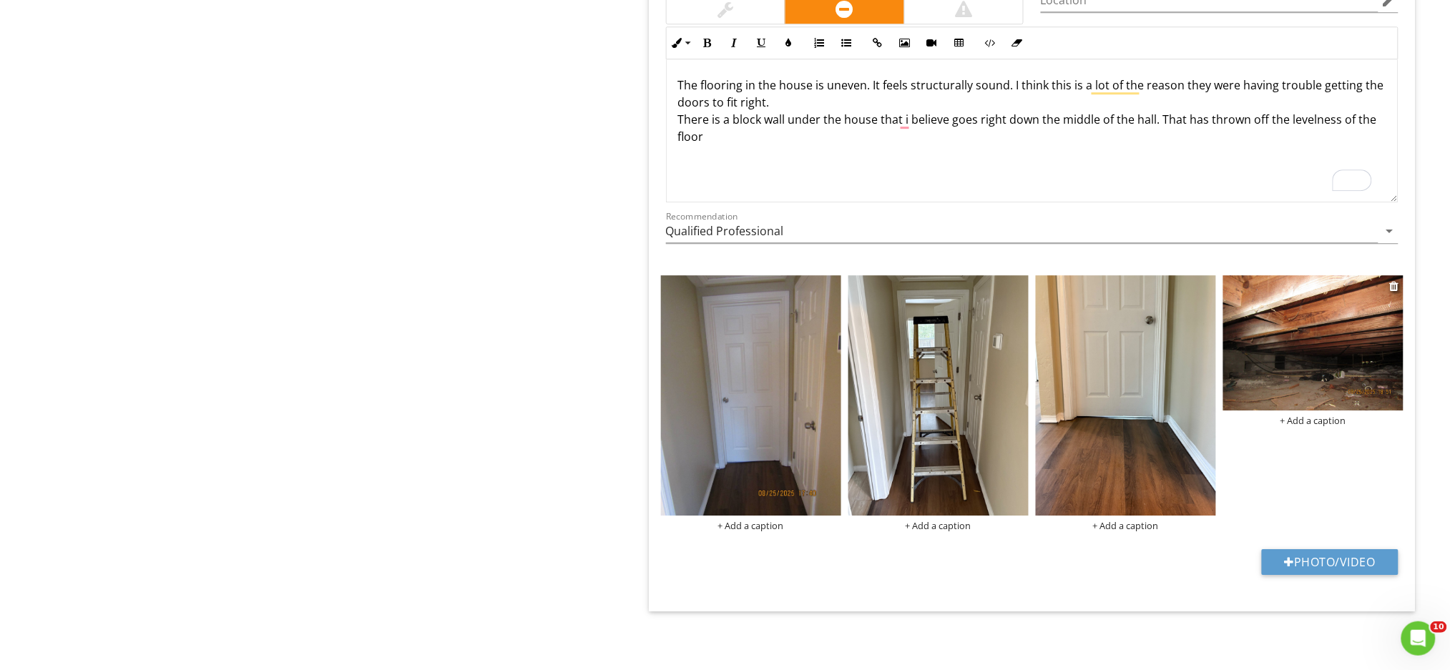
click at [1318, 349] on img at bounding box center [1313, 342] width 180 height 135
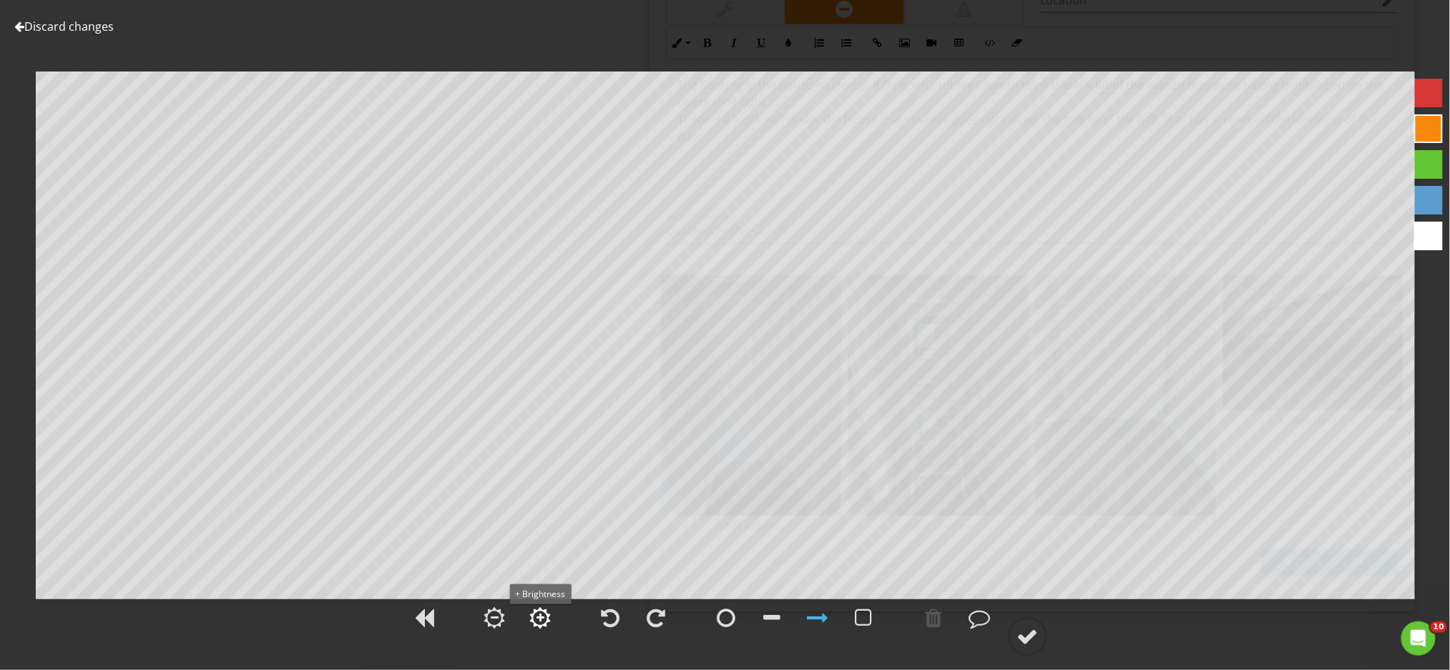
click at [544, 616] on div at bounding box center [540, 618] width 8 height 10
click at [536, 616] on div at bounding box center [540, 618] width 8 height 10
click at [1022, 639] on div at bounding box center [1027, 636] width 21 height 21
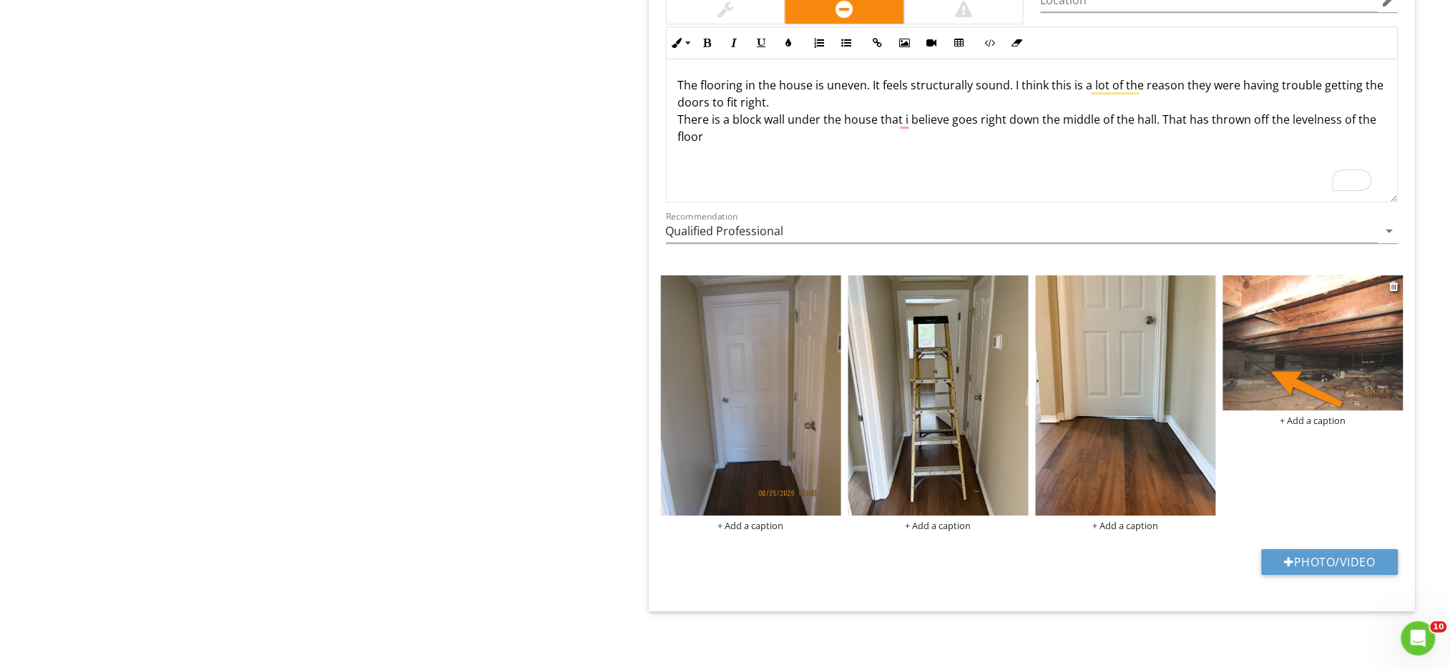
click at [1330, 386] on img at bounding box center [1313, 342] width 180 height 135
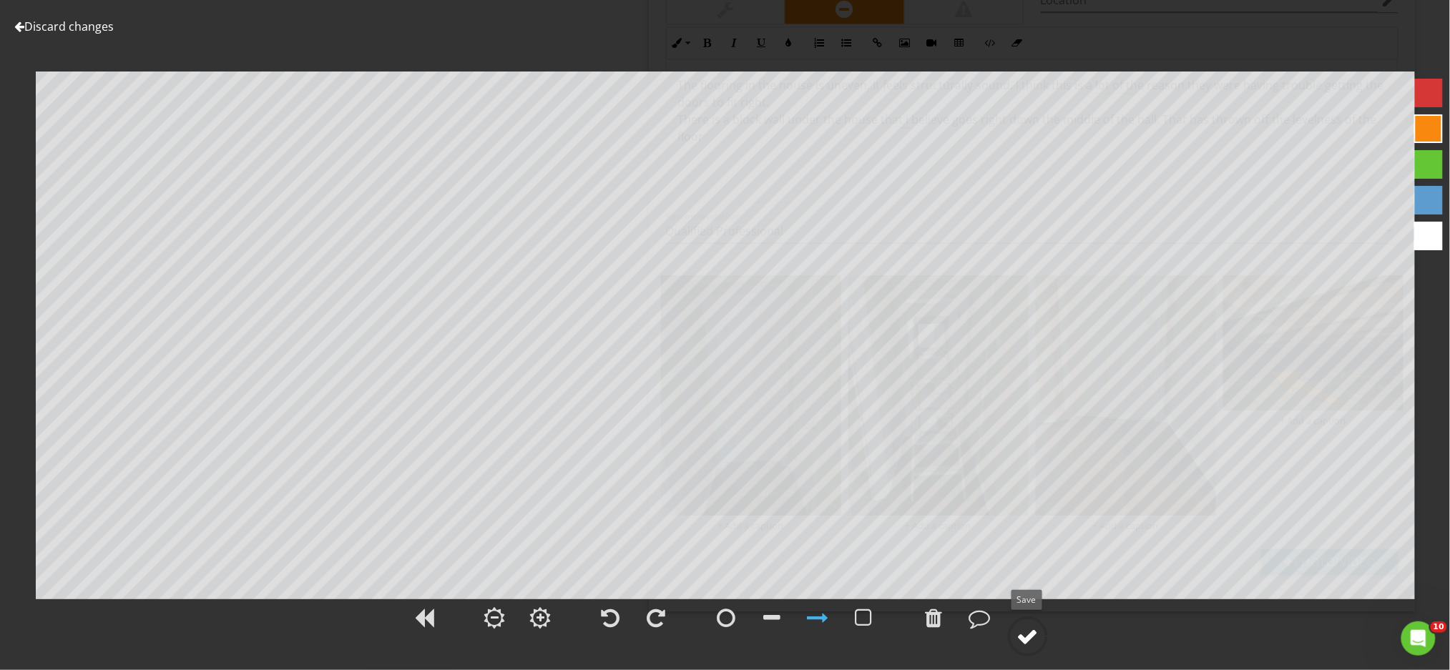
click at [1031, 646] on div at bounding box center [1027, 636] width 21 height 21
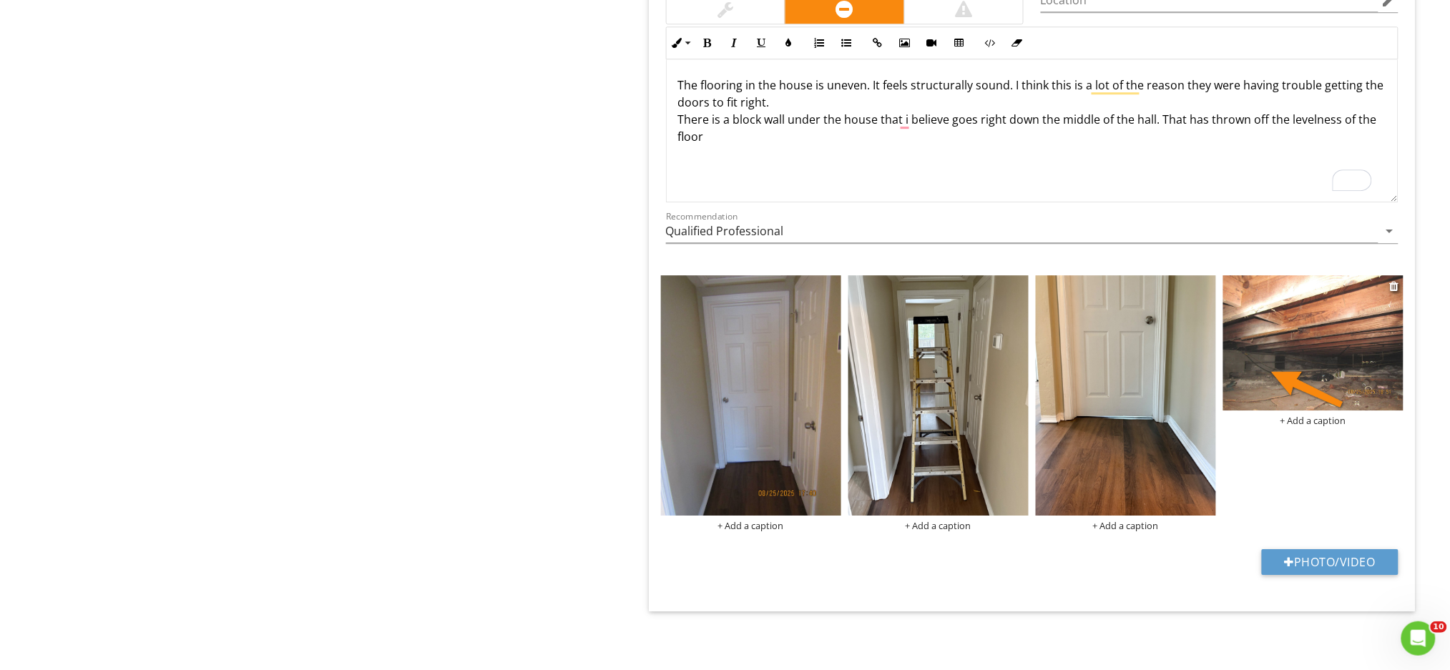
click at [1358, 338] on img at bounding box center [1313, 342] width 180 height 135
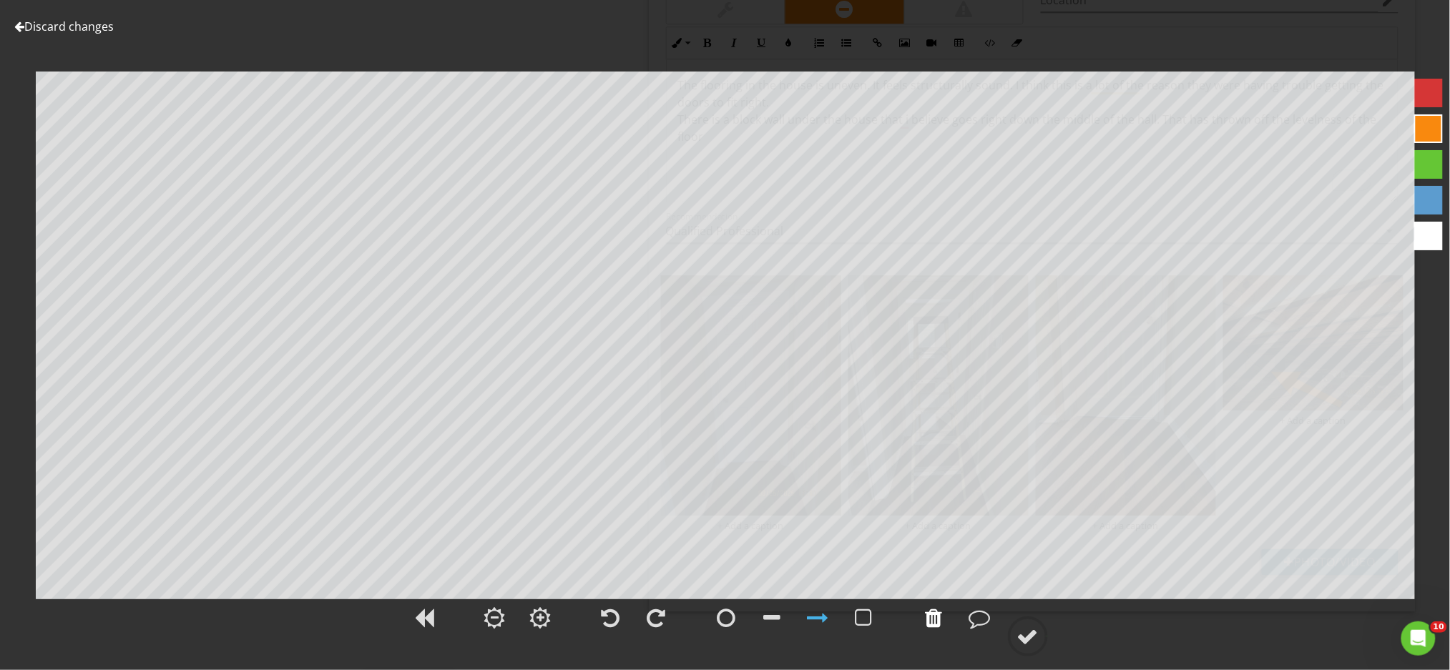
click at [936, 626] on div at bounding box center [934, 617] width 17 height 21
click at [1028, 637] on div at bounding box center [1027, 636] width 21 height 21
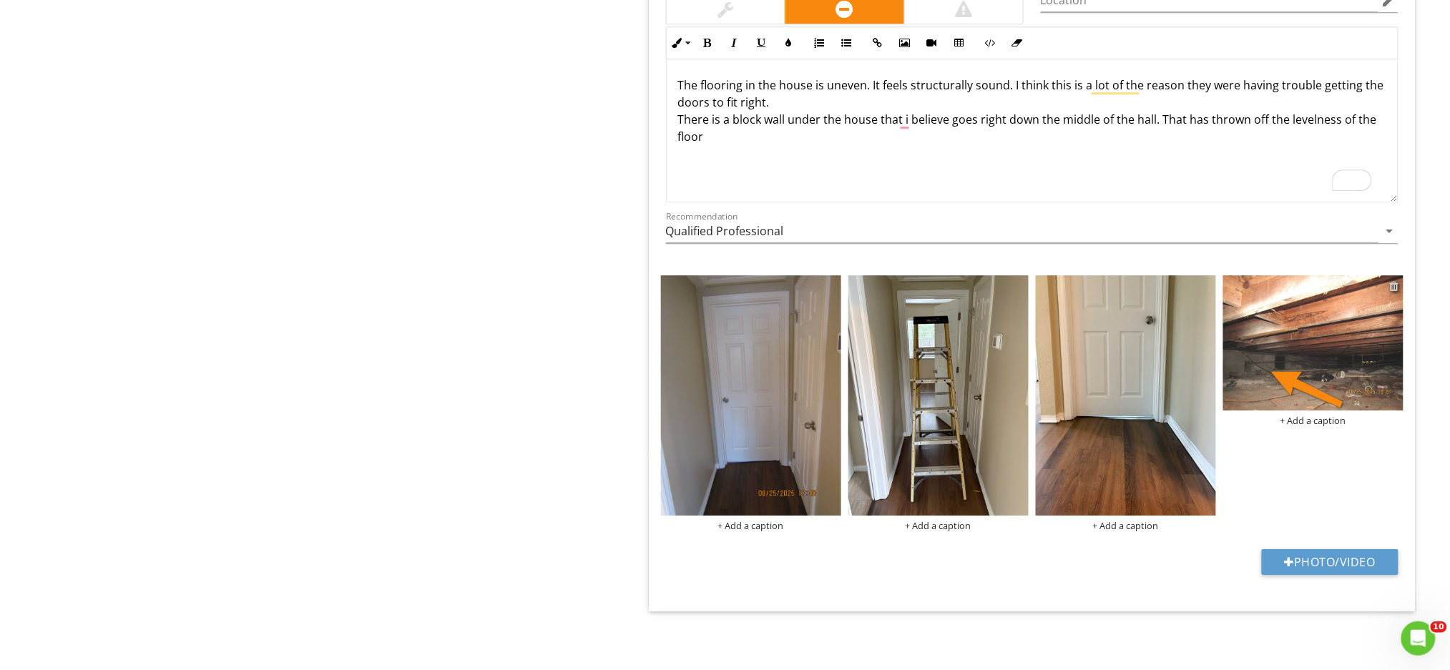
click at [1393, 287] on div at bounding box center [1394, 285] width 9 height 11
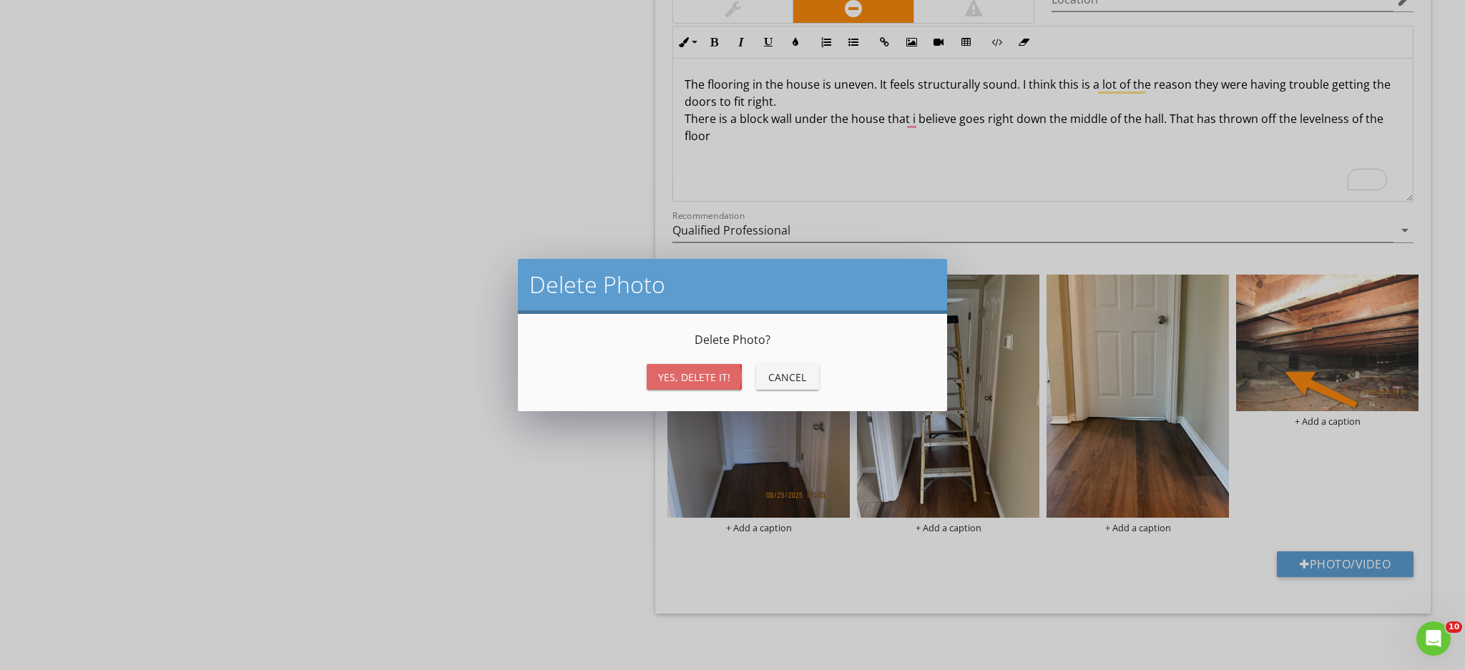
click at [692, 383] on div "Yes, Delete it!" at bounding box center [694, 377] width 72 height 15
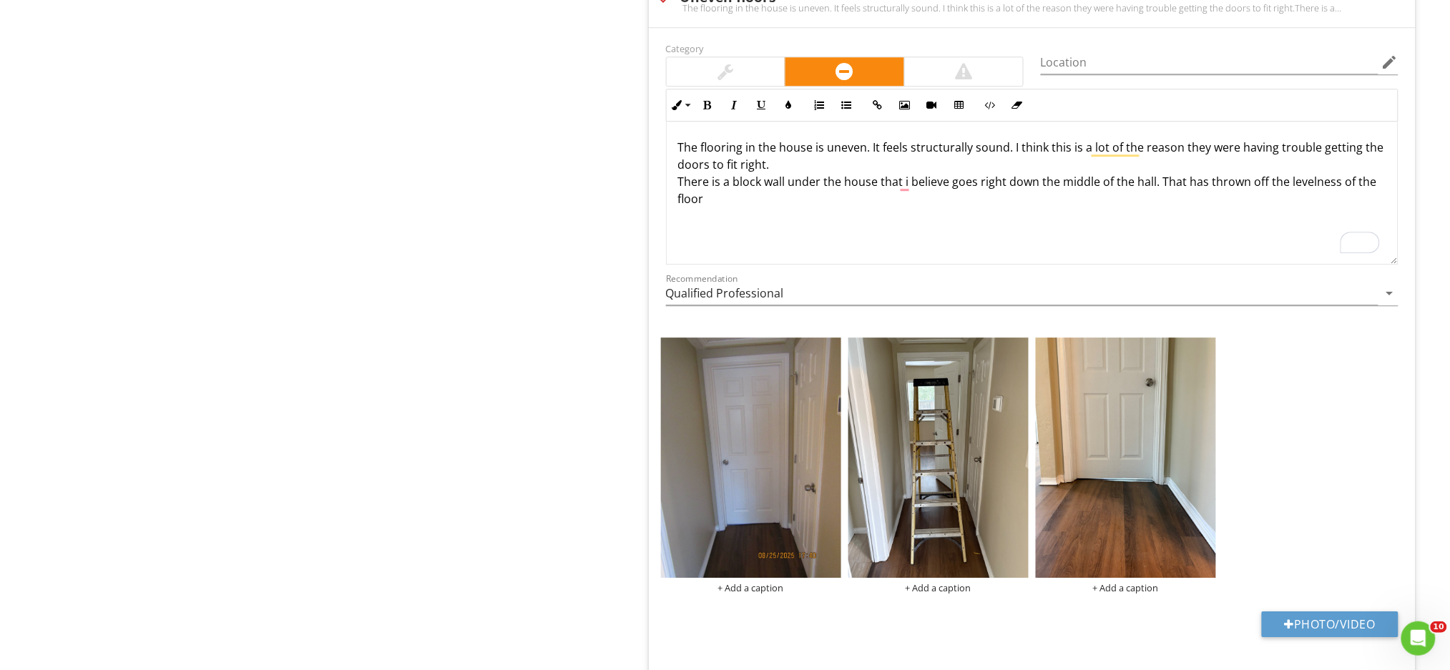
scroll to position [1266, 0]
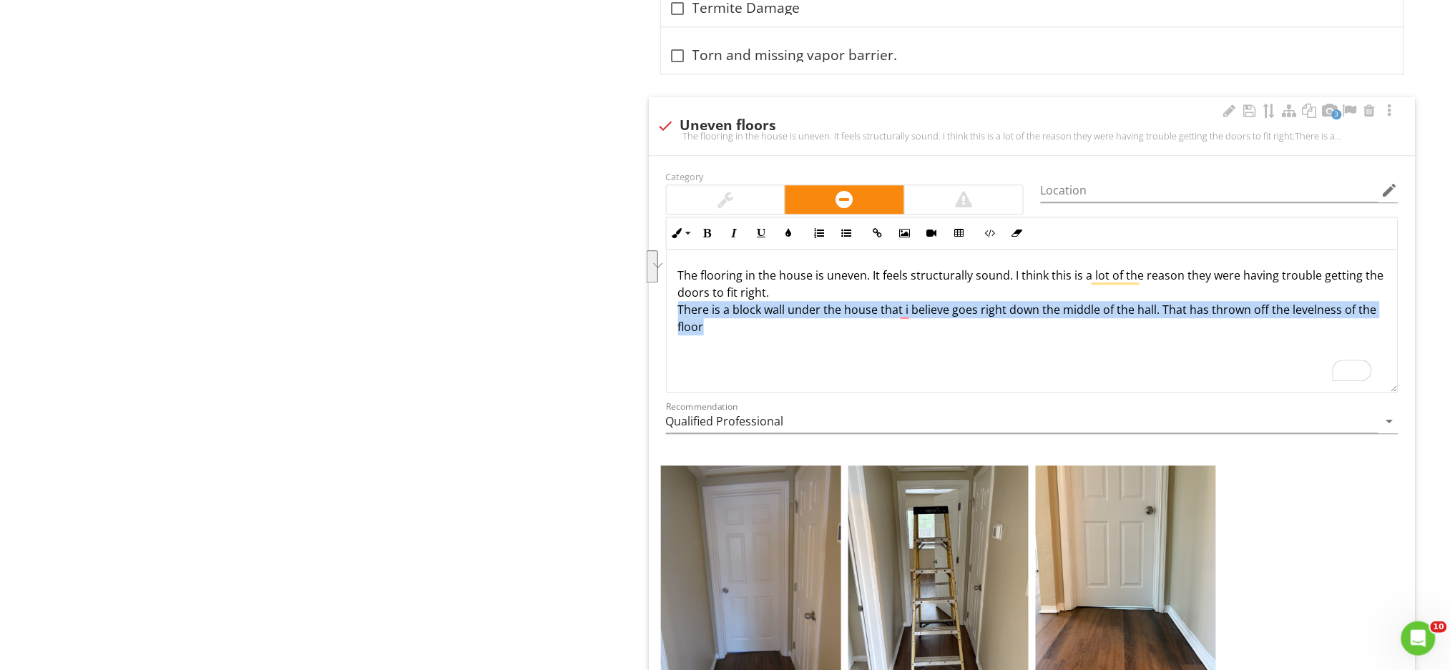
drag, startPoint x: 678, startPoint y: 313, endPoint x: 831, endPoint y: 323, distance: 153.4
click at [831, 323] on p "The flooring in the house is uneven. It feels structurally sound. I think this …" at bounding box center [1032, 301] width 708 height 69
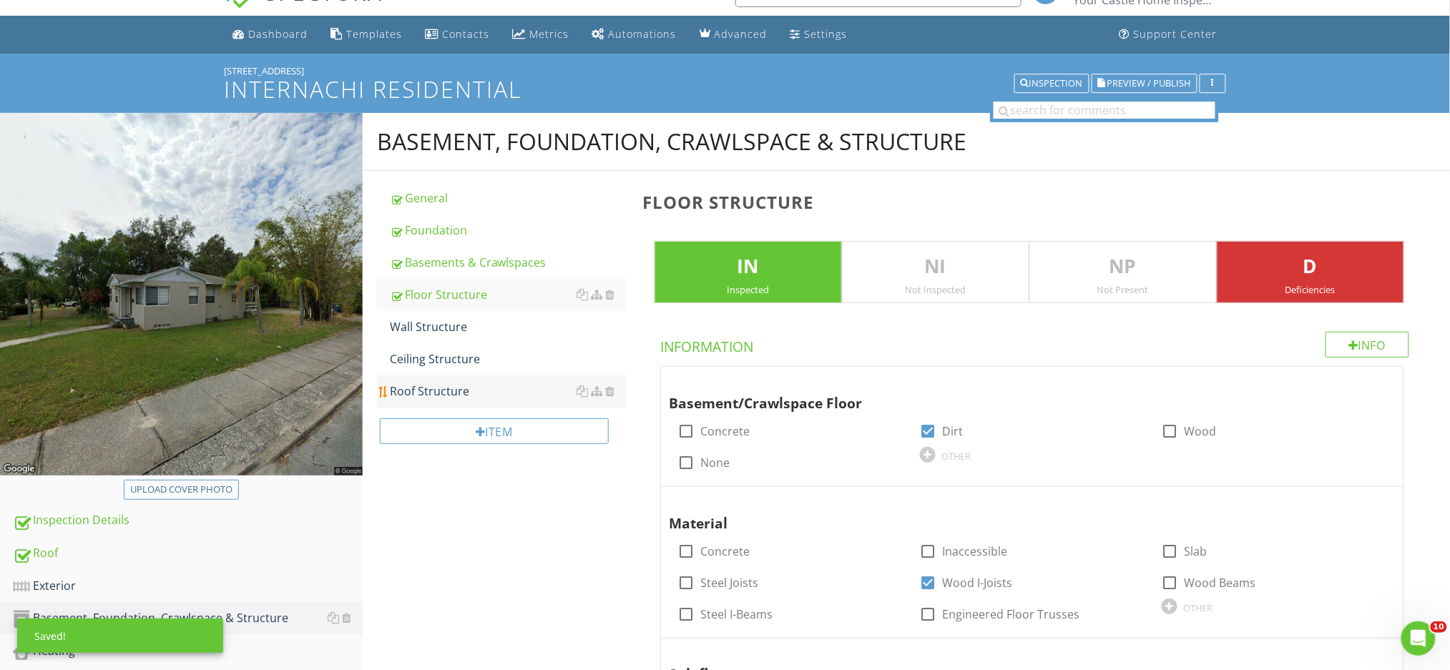
scroll to position [26, 0]
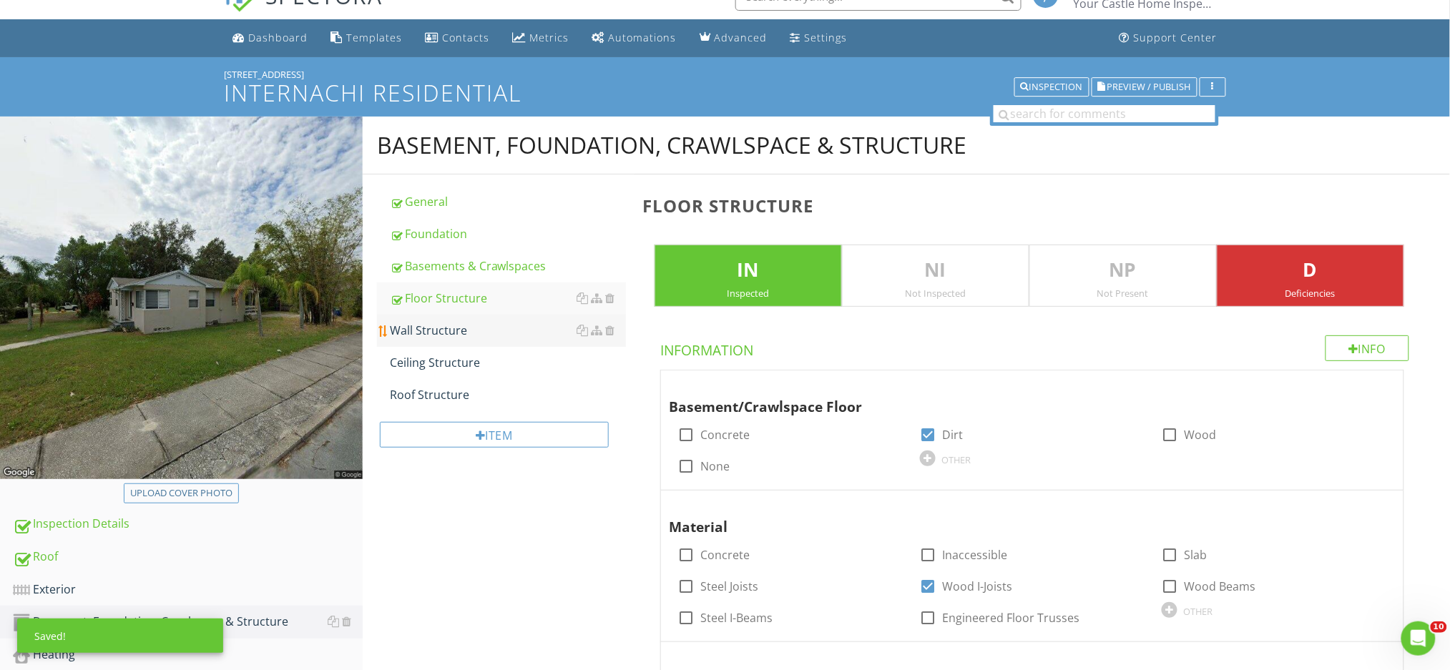
click at [519, 345] on link "Wall Structure" at bounding box center [508, 330] width 236 height 31
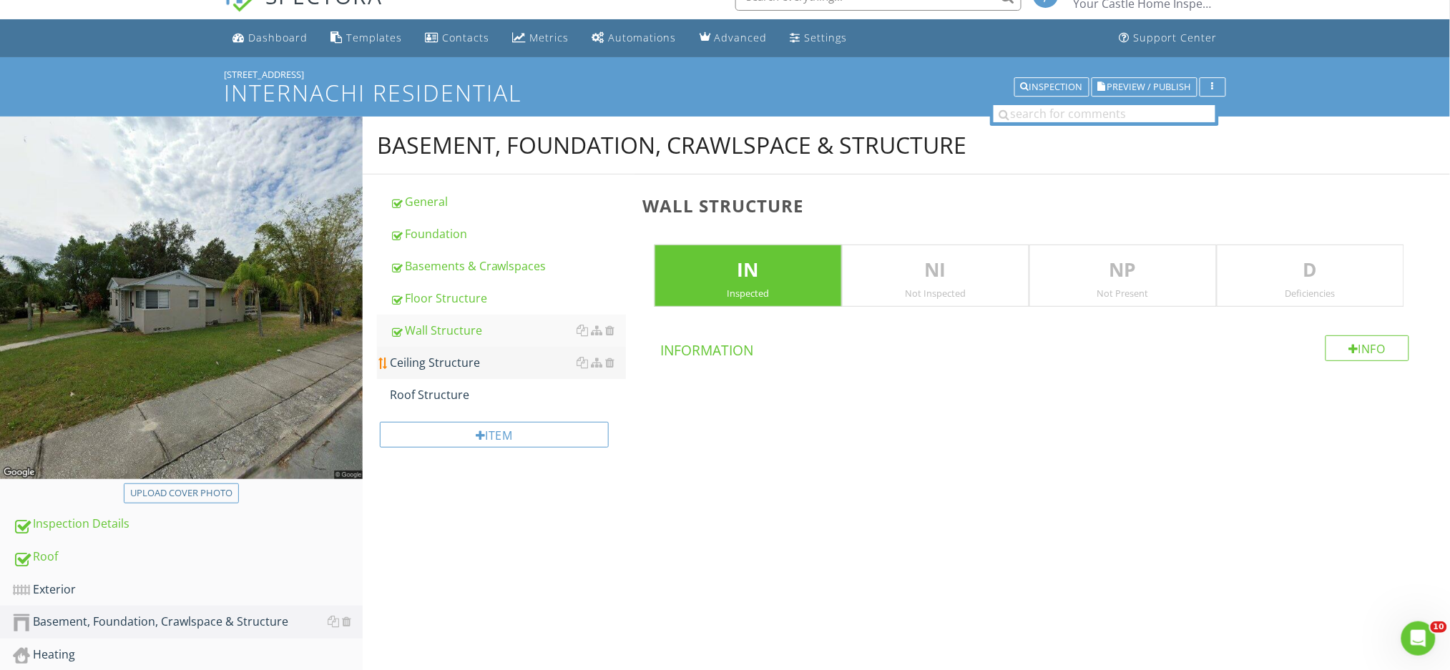
click at [514, 358] on div "Ceiling Structure" at bounding box center [508, 362] width 236 height 17
click at [482, 401] on div "Roof Structure" at bounding box center [508, 394] width 236 height 17
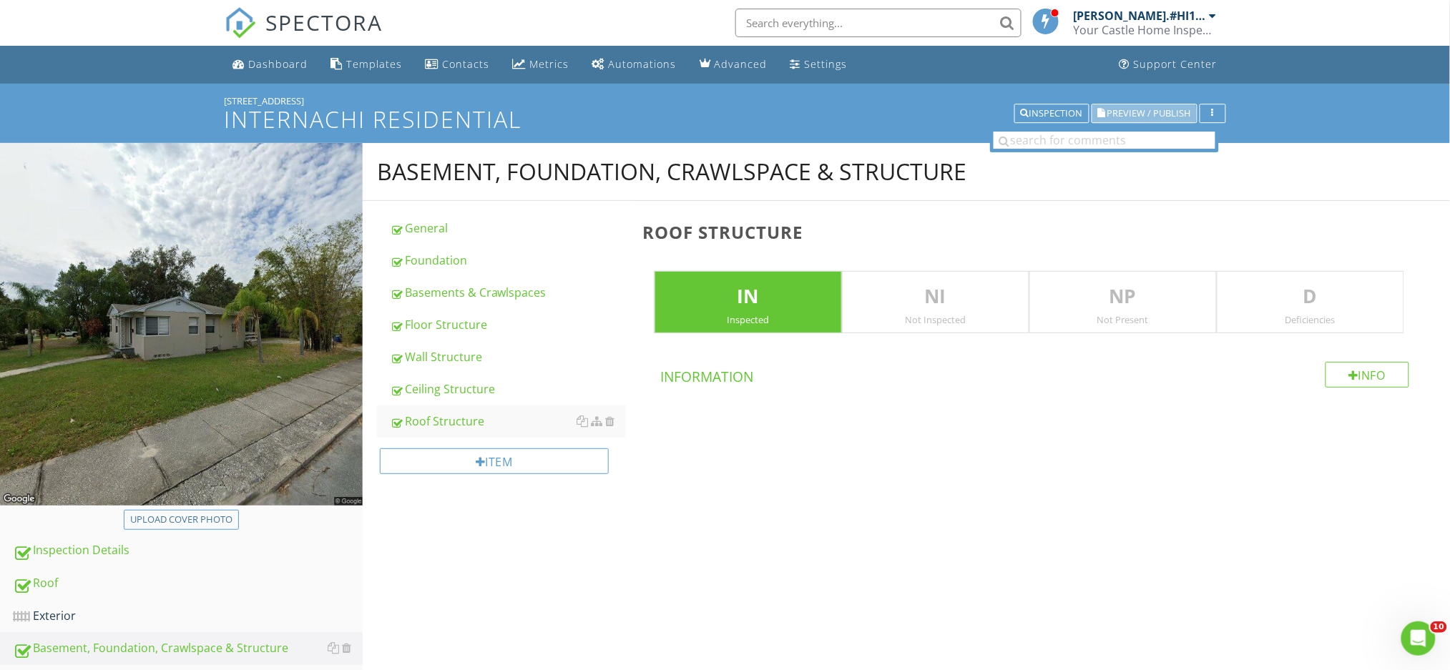
click at [1117, 114] on span "Preview / Publish" at bounding box center [1149, 113] width 84 height 9
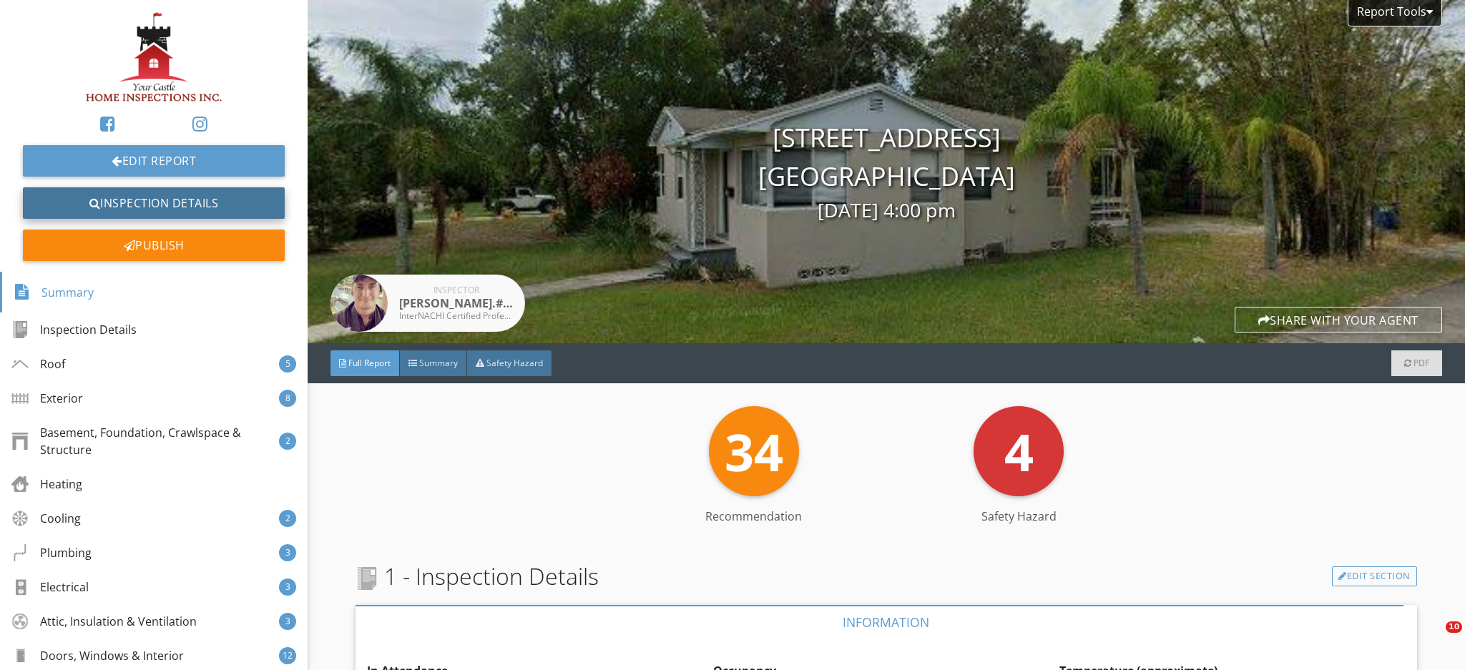
click at [151, 195] on link "Inspection Details" at bounding box center [154, 202] width 262 height 31
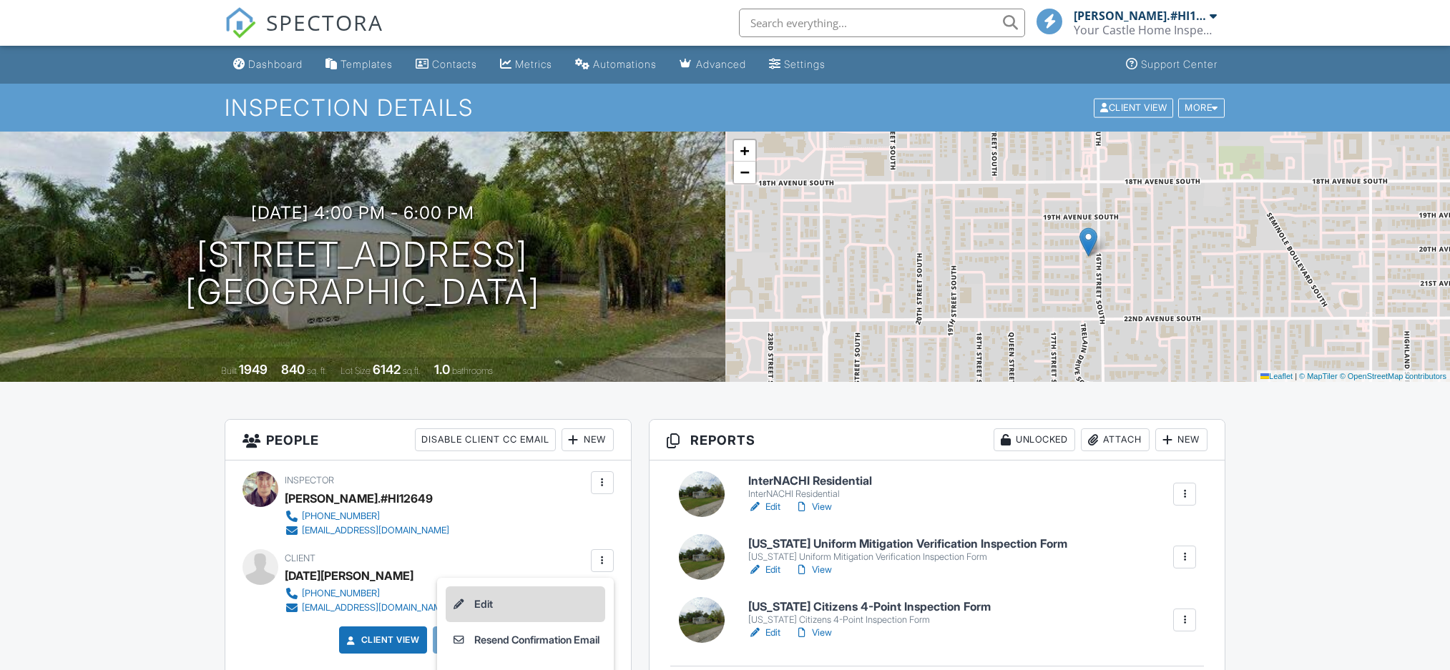
click at [499, 599] on li "Edit" at bounding box center [526, 605] width 160 height 36
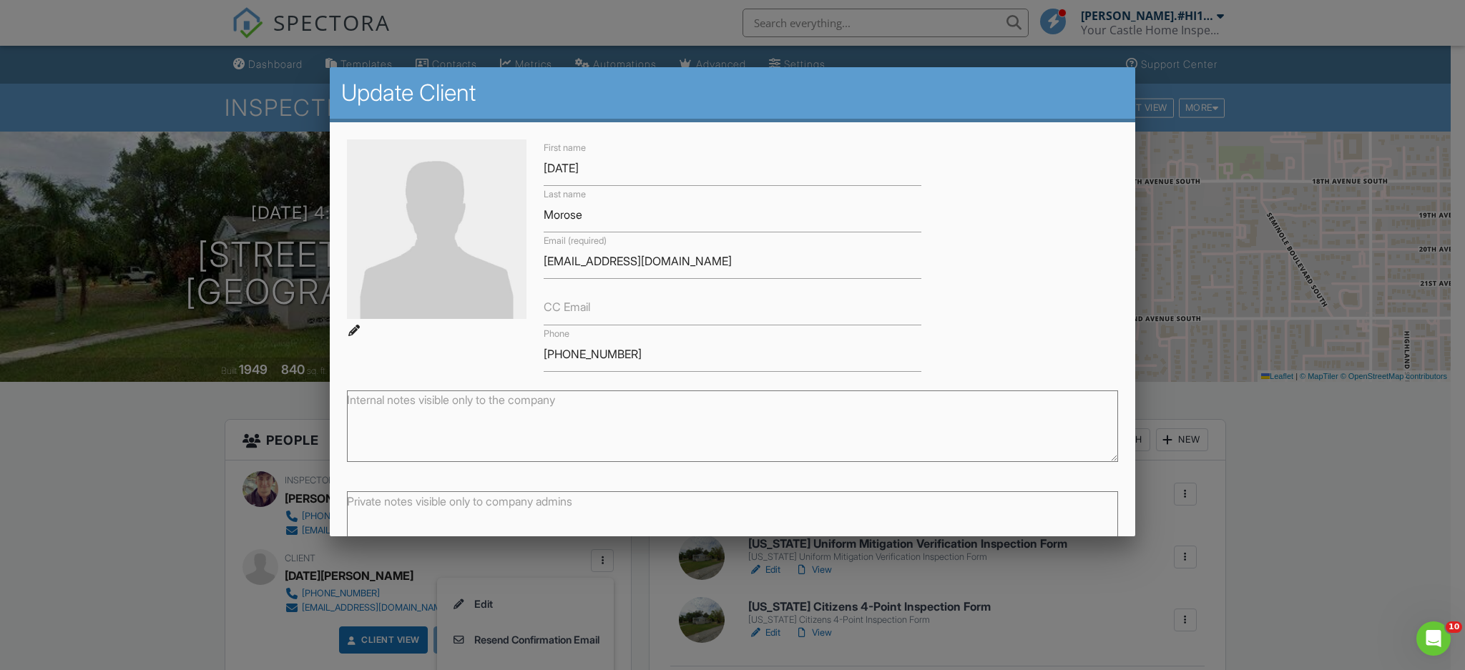
click at [563, 305] on label "CC Email" at bounding box center [567, 307] width 46 height 16
click at [563, 305] on input "CC Email" at bounding box center [732, 307] width 377 height 35
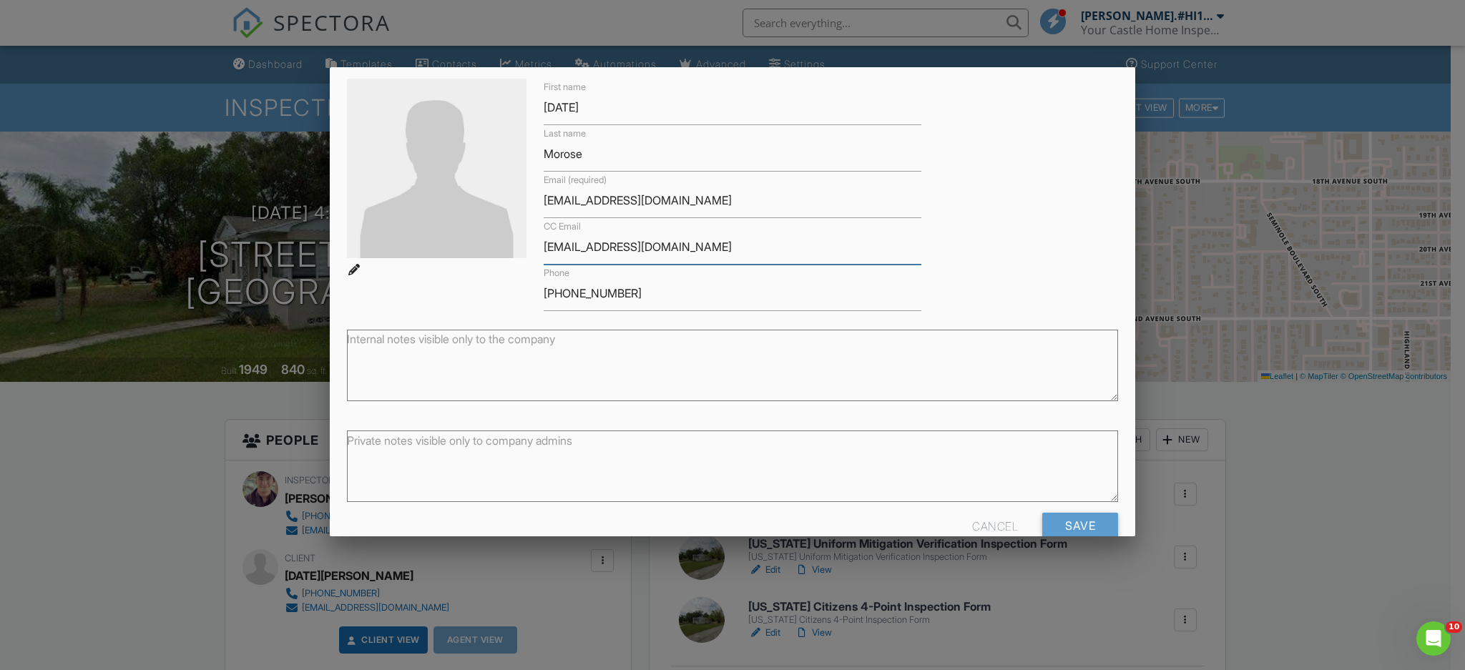
scroll to position [90, 0]
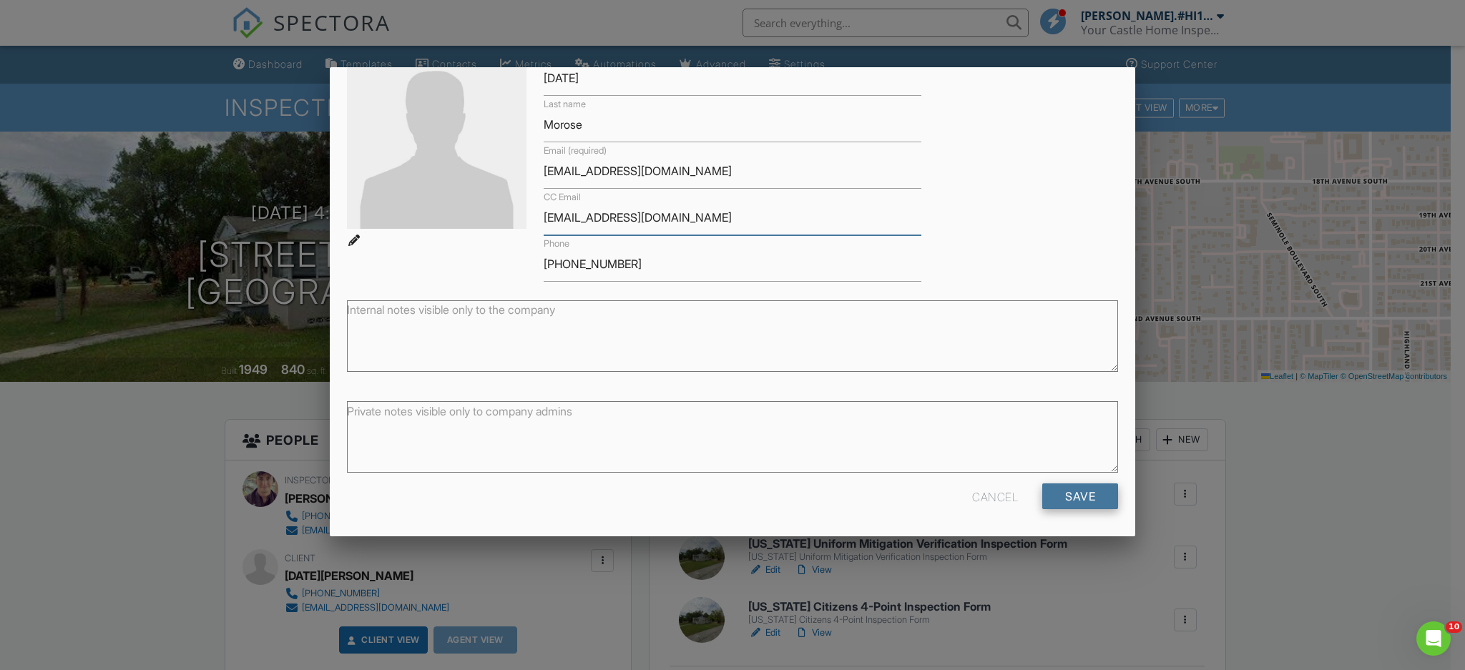
type input "[EMAIL_ADDRESS][DOMAIN_NAME]"
click at [1068, 499] on input "Save" at bounding box center [1080, 497] width 76 height 26
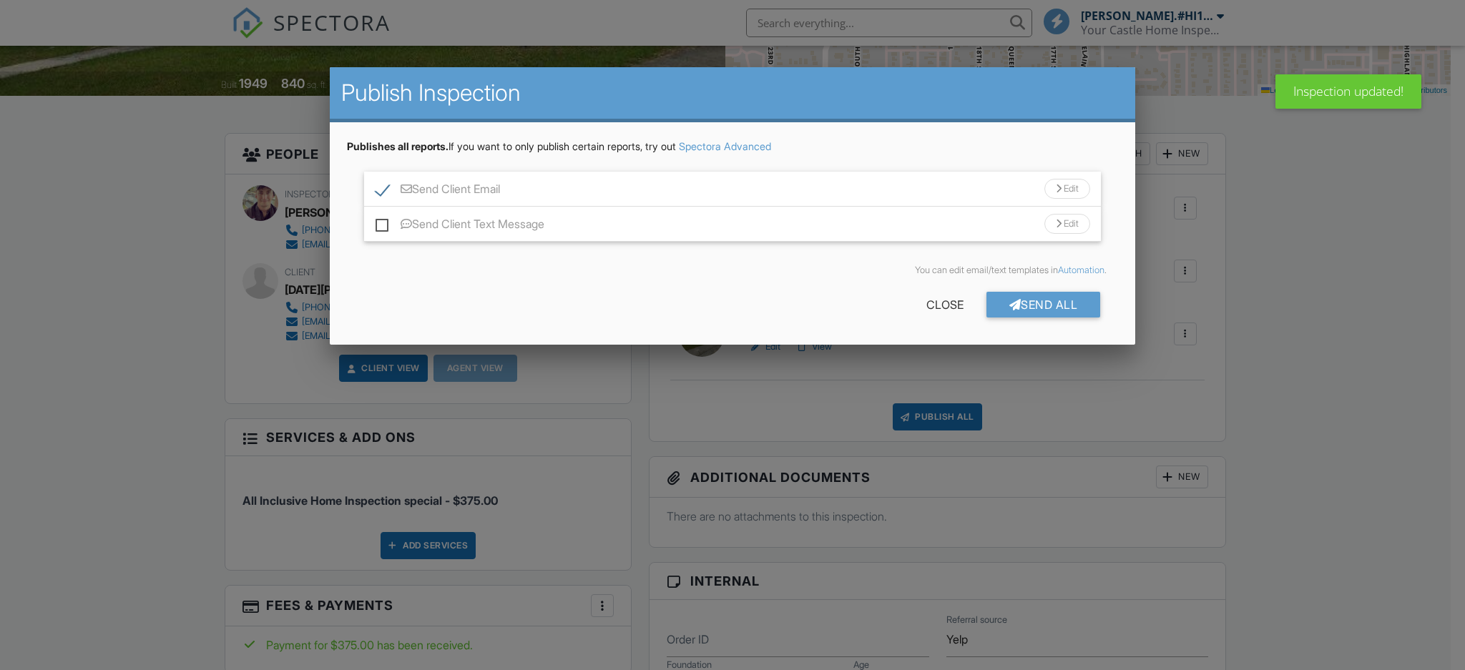
click at [376, 223] on label "Send Client Text Message" at bounding box center [460, 226] width 169 height 18
click at [376, 222] on input "Send Client Text Message" at bounding box center [380, 216] width 9 height 9
checkbox input "true"
click at [1051, 303] on div "Send All" at bounding box center [1043, 305] width 114 height 26
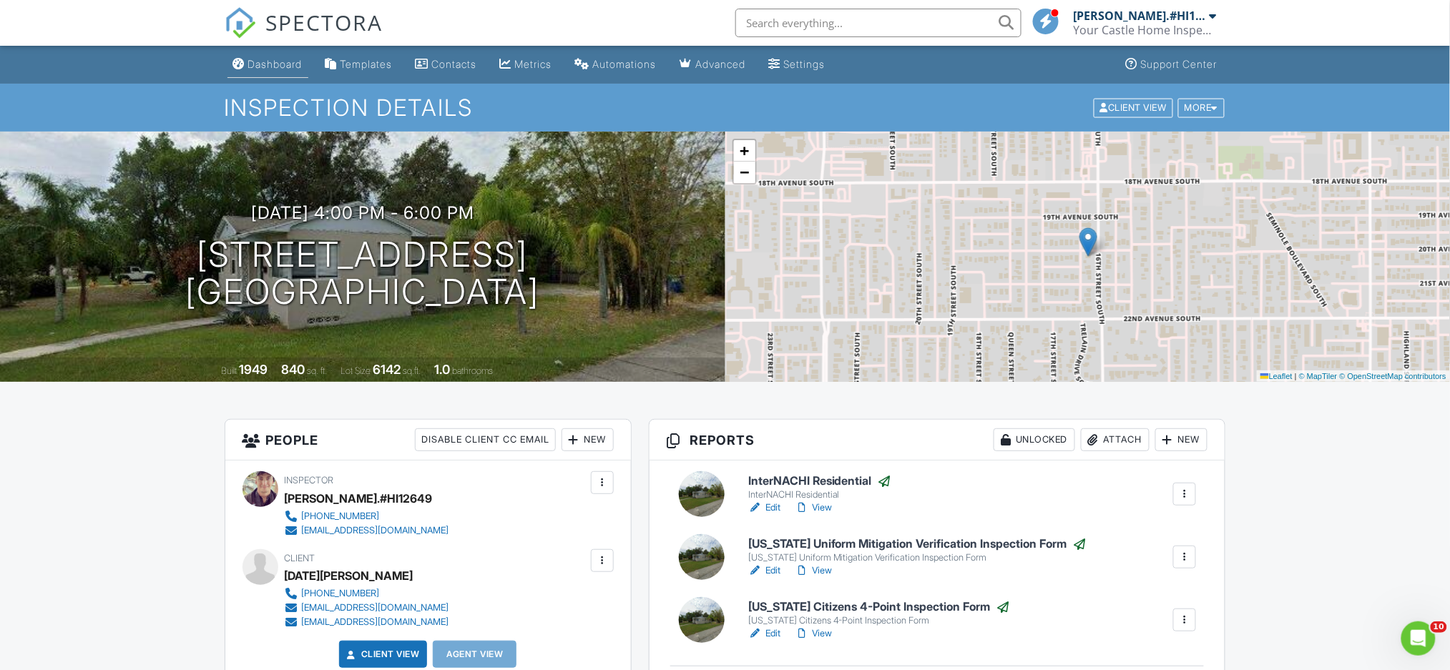
click at [275, 63] on div "Dashboard" at bounding box center [275, 64] width 54 height 12
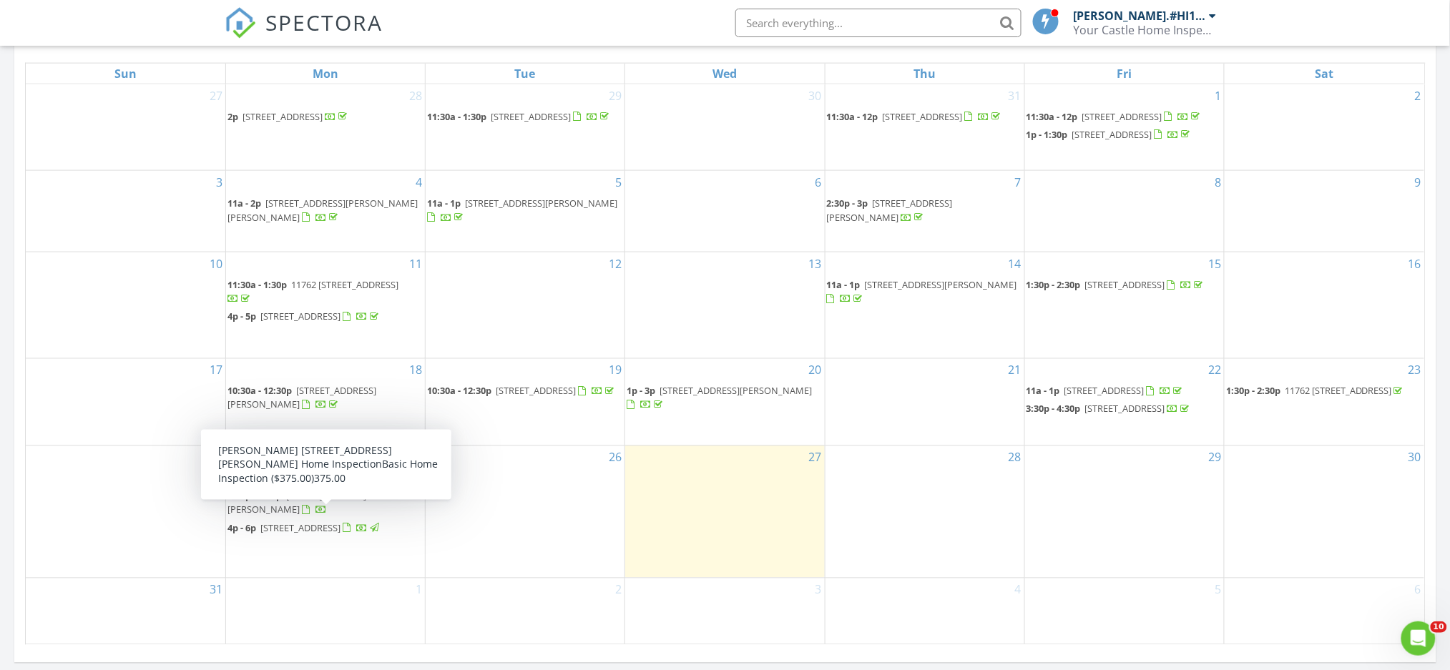
click at [351, 516] on span "[STREET_ADDRESS][PERSON_NAME]" at bounding box center [296, 503] width 139 height 26
